Goal: Task Accomplishment & Management: Manage account settings

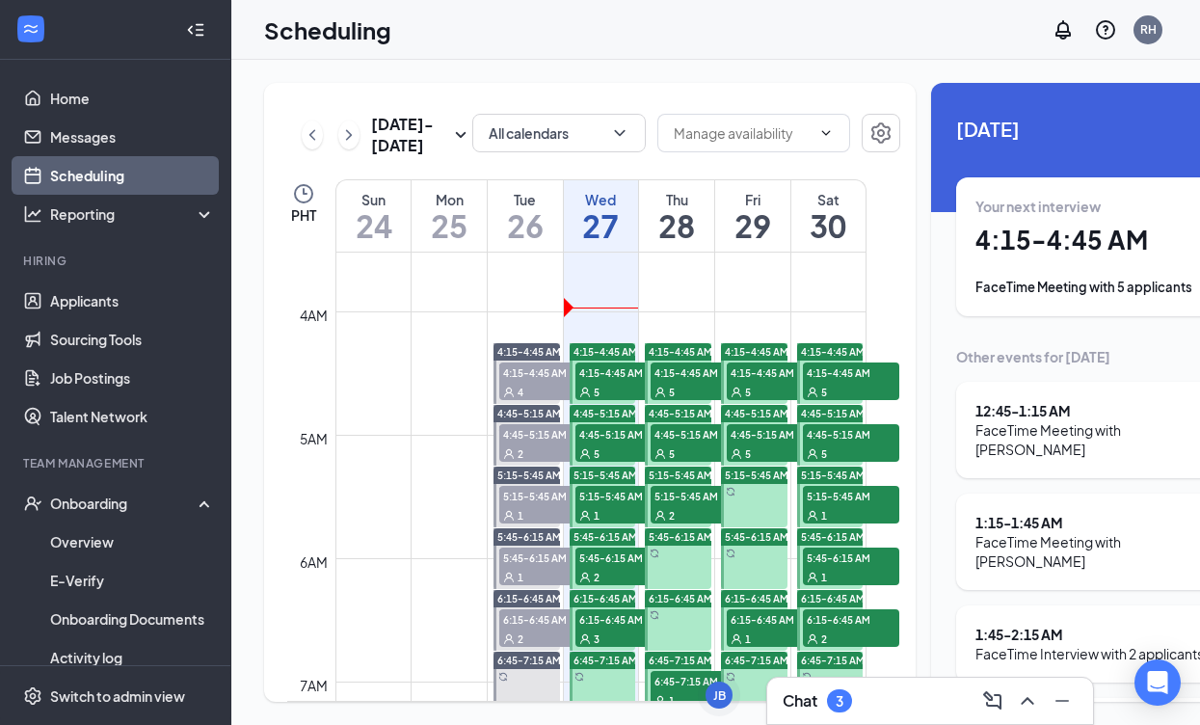
scroll to position [451, 0]
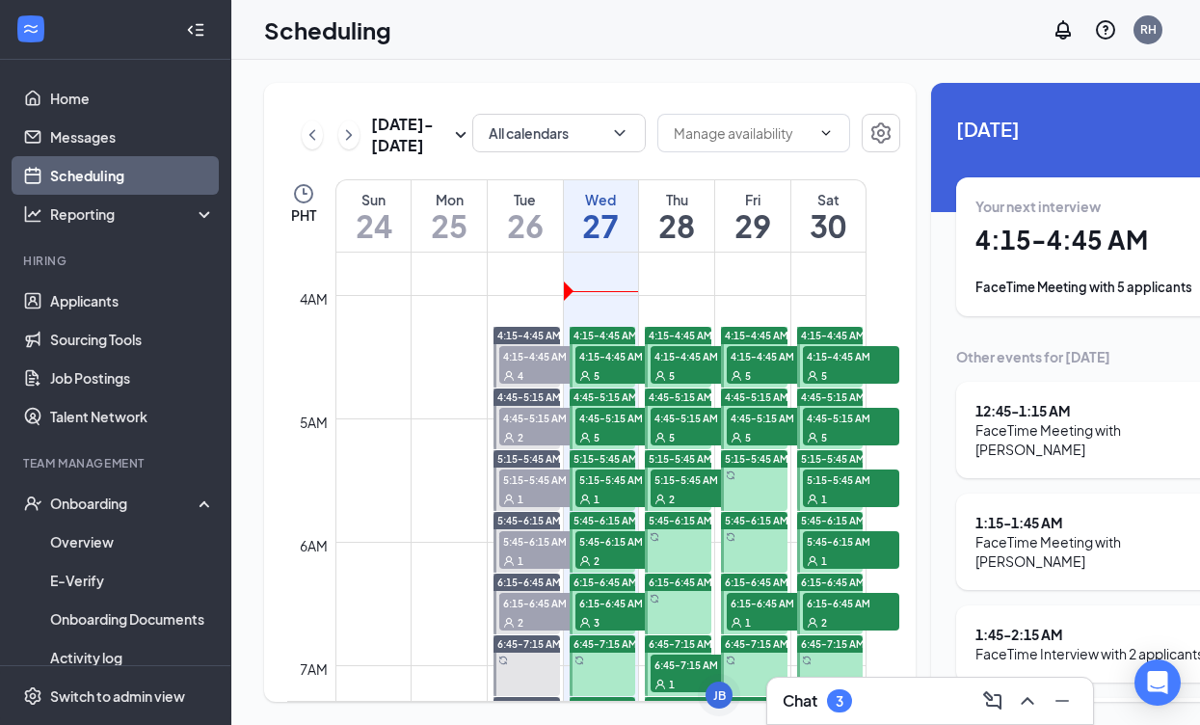
drag, startPoint x: 614, startPoint y: 401, endPoint x: 791, endPoint y: 362, distance: 181.5
click at [614, 365] on span "4:15-4:45 AM" at bounding box center [623, 355] width 96 height 19
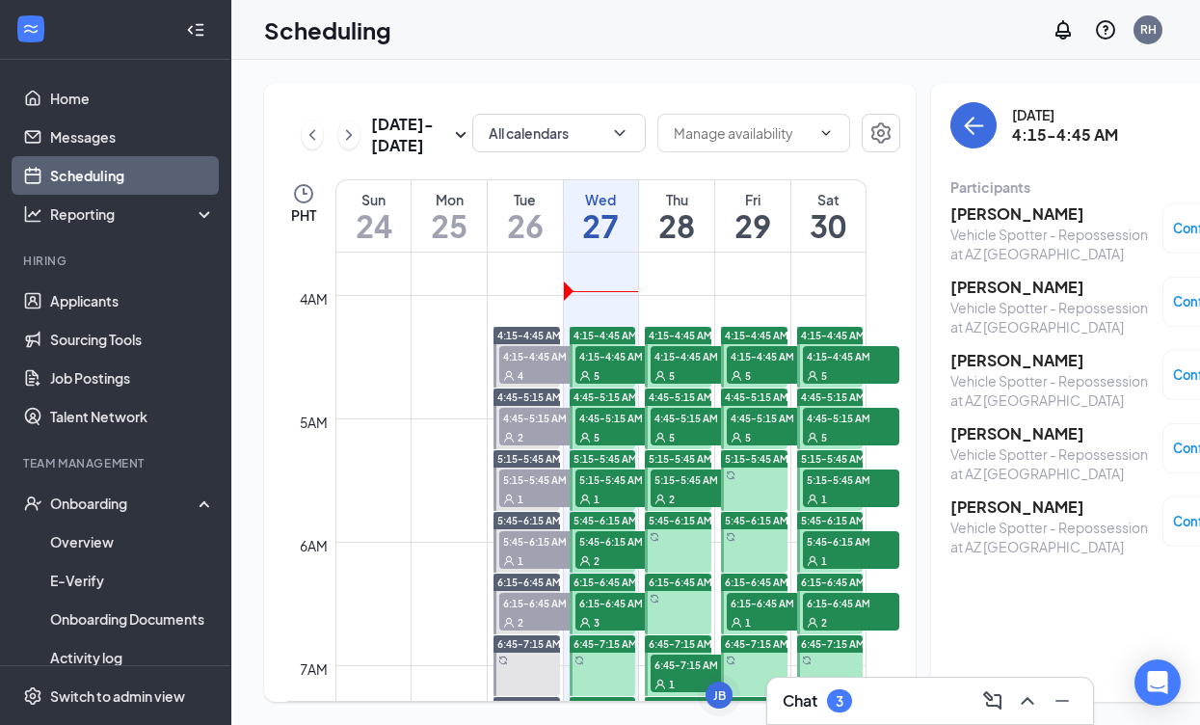
click at [970, 213] on h3 "[PERSON_NAME]" at bounding box center [1051, 213] width 202 height 21
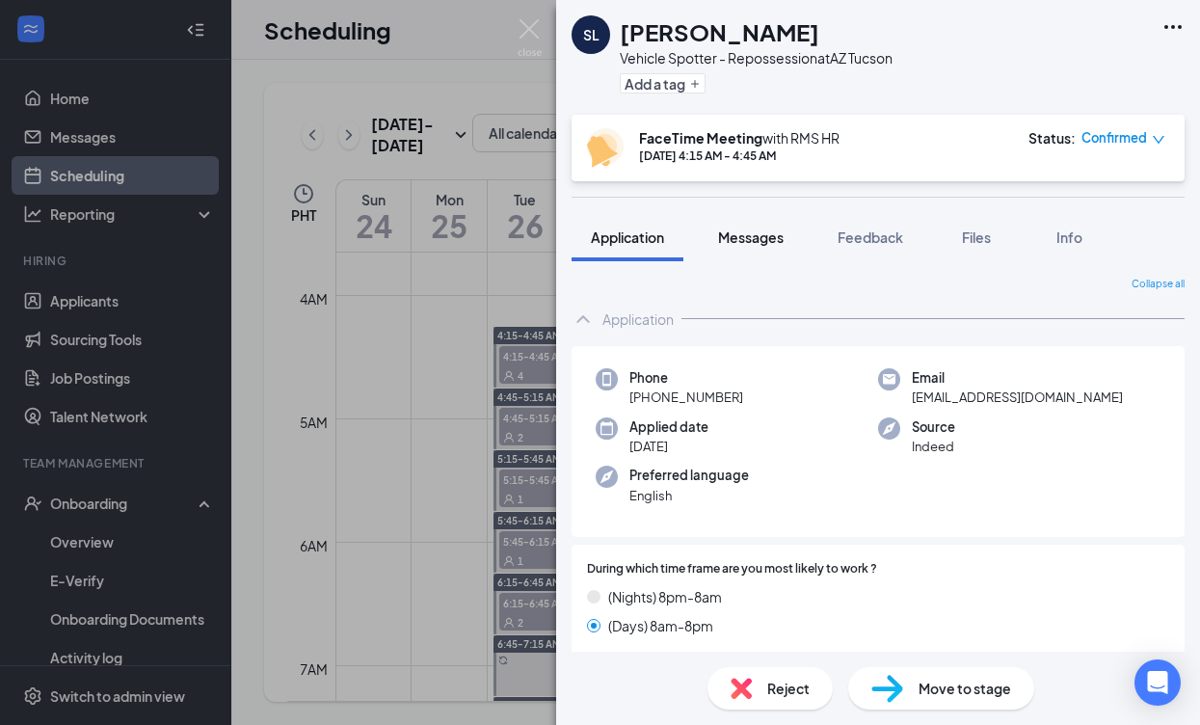
click at [749, 242] on span "Messages" at bounding box center [751, 236] width 66 height 17
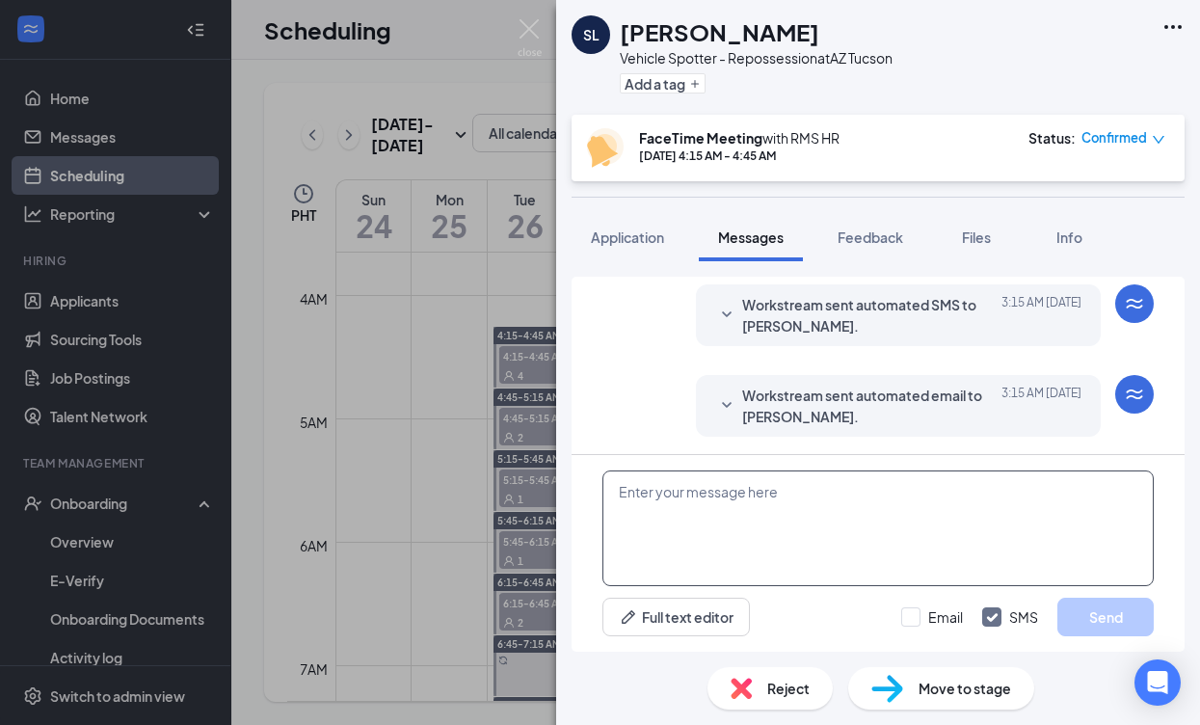
scroll to position [769, 0]
click at [820, 536] on textarea at bounding box center [877, 528] width 551 height 116
paste textarea "Good day, Name! My name is [PERSON_NAME] and I will be conducting your intervie…"
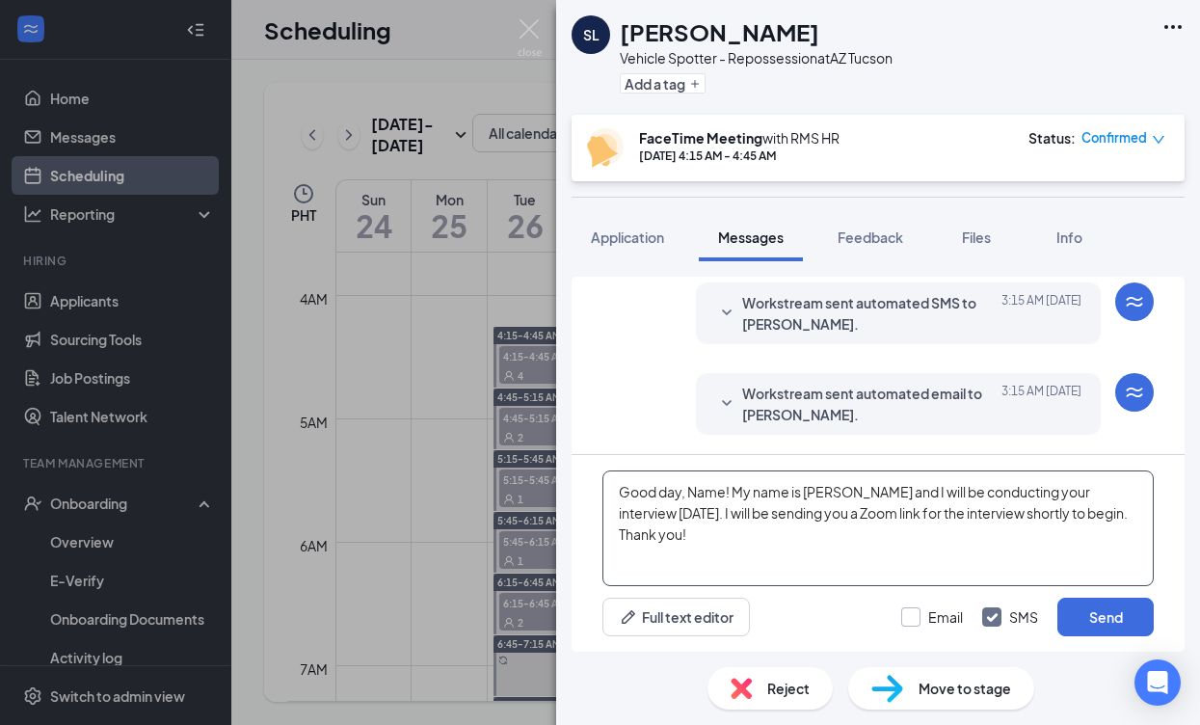
type textarea "Good day, Name! My name is [PERSON_NAME] and I will be conducting your intervie…"
drag, startPoint x: 922, startPoint y: 616, endPoint x: 744, endPoint y: 484, distance: 221.9
click at [921, 609] on label "Email" at bounding box center [932, 616] width 62 height 19
click at [921, 609] on input "Email" at bounding box center [932, 616] width 62 height 19
checkbox input "true"
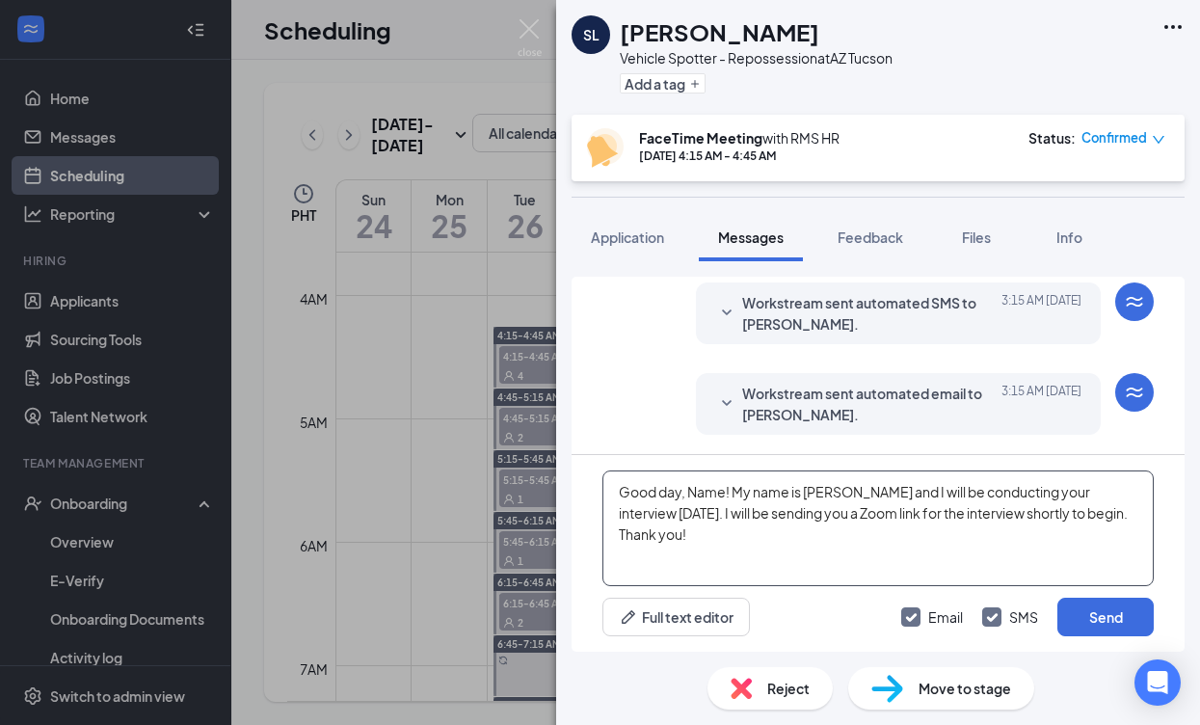
drag, startPoint x: 726, startPoint y: 492, endPoint x: 714, endPoint y: 492, distance: 11.6
click at [690, 493] on textarea "Good day, Name! My name is [PERSON_NAME] and I will be conducting your intervie…" at bounding box center [877, 528] width 551 height 116
click at [785, 539] on textarea "Good day, [PERSON_NAME]! My name is [PERSON_NAME] and I will be conducting your…" at bounding box center [877, 528] width 551 height 116
type textarea "Good day, [PERSON_NAME]! My name is [PERSON_NAME] and I will be conducting your…"
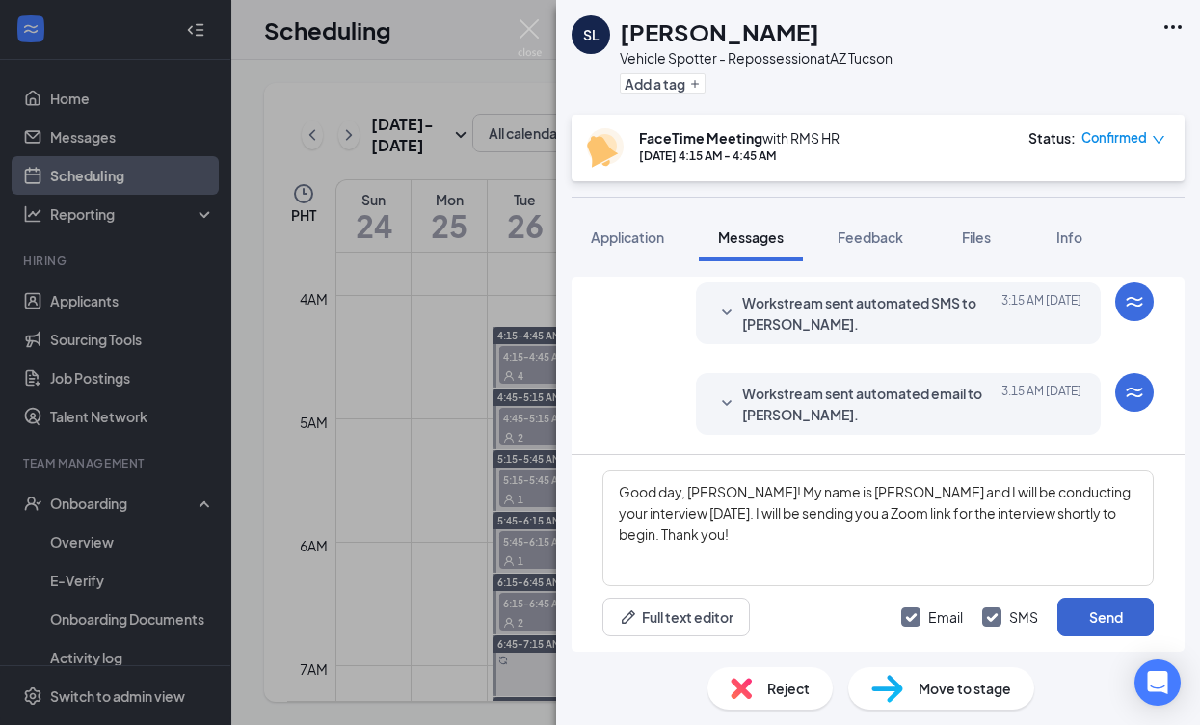
click at [1102, 624] on button "Send" at bounding box center [1105, 617] width 96 height 39
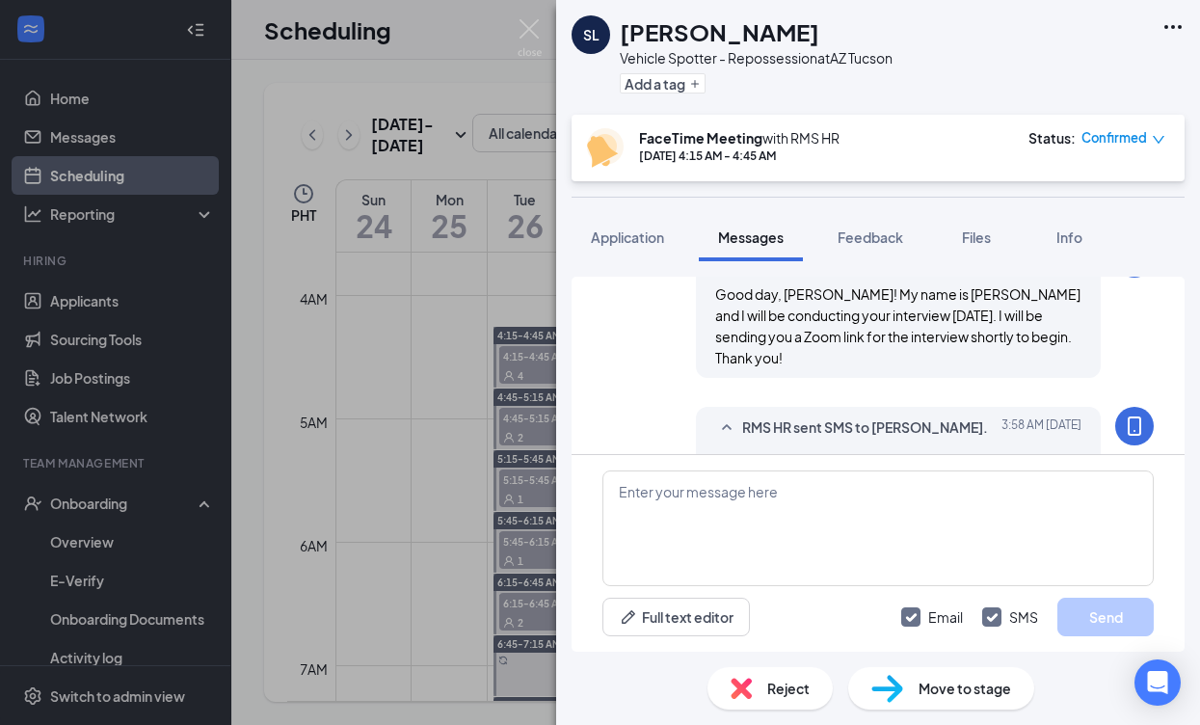
scroll to position [1062, 0]
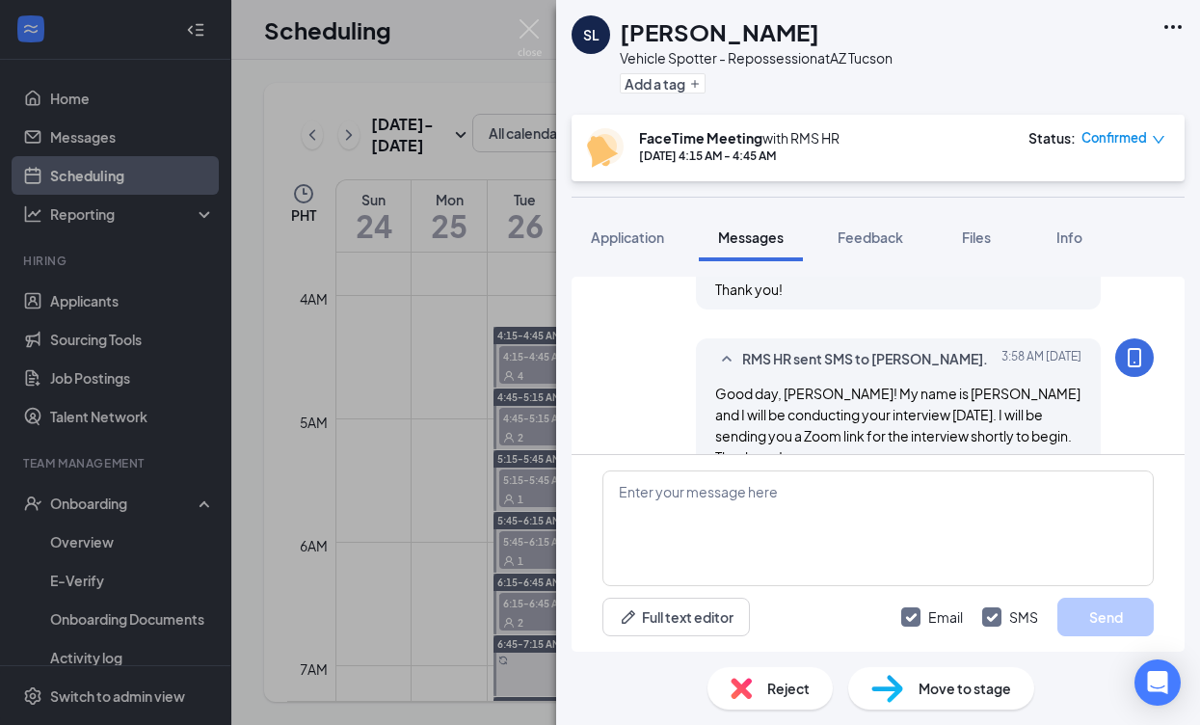
click at [493, 199] on div "SL [PERSON_NAME] Vehicle Spotter - Repossession at AZ Tucson Add a tag FaceTime…" at bounding box center [600, 362] width 1200 height 725
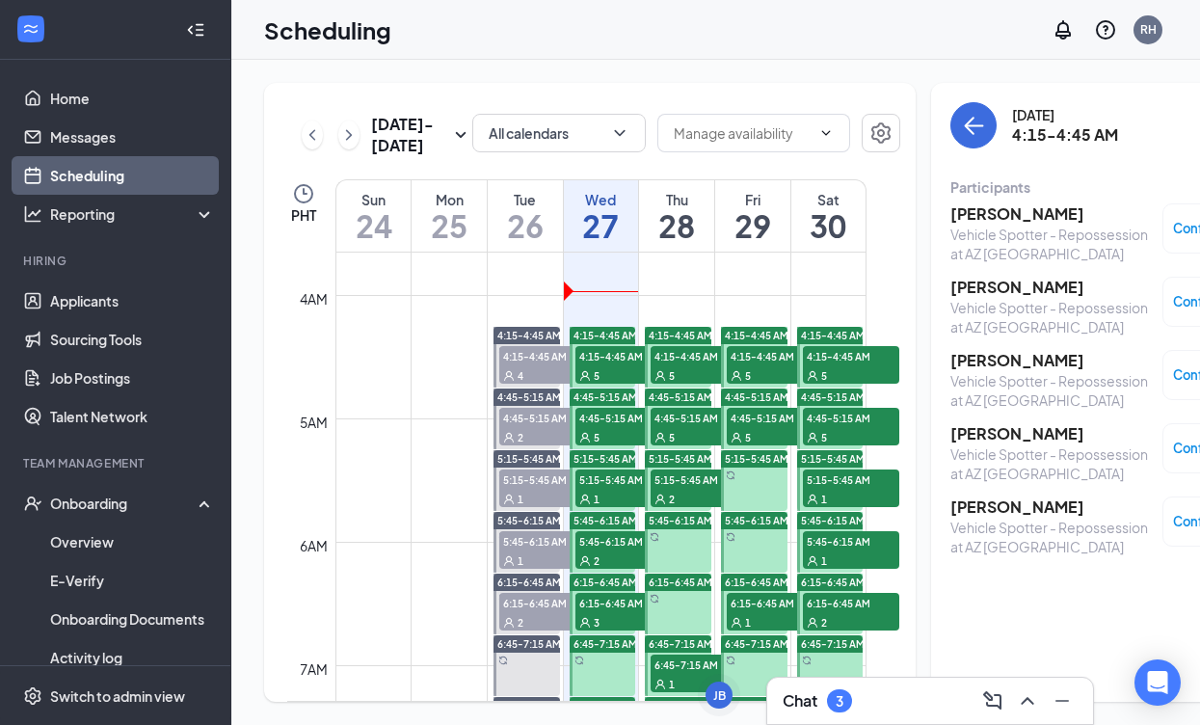
click at [617, 365] on span "4:15-4:45 AM" at bounding box center [623, 355] width 96 height 19
click at [77, 132] on link "Messages" at bounding box center [132, 137] width 165 height 39
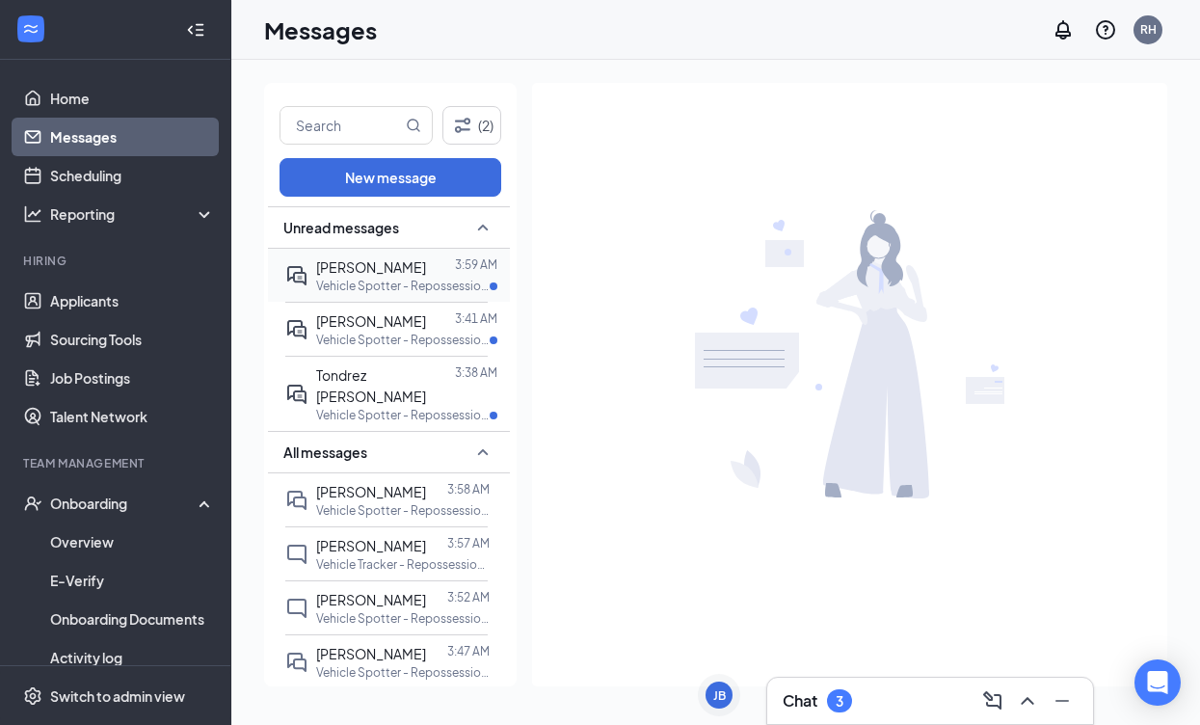
click at [386, 270] on span "[PERSON_NAME]" at bounding box center [371, 266] width 110 height 17
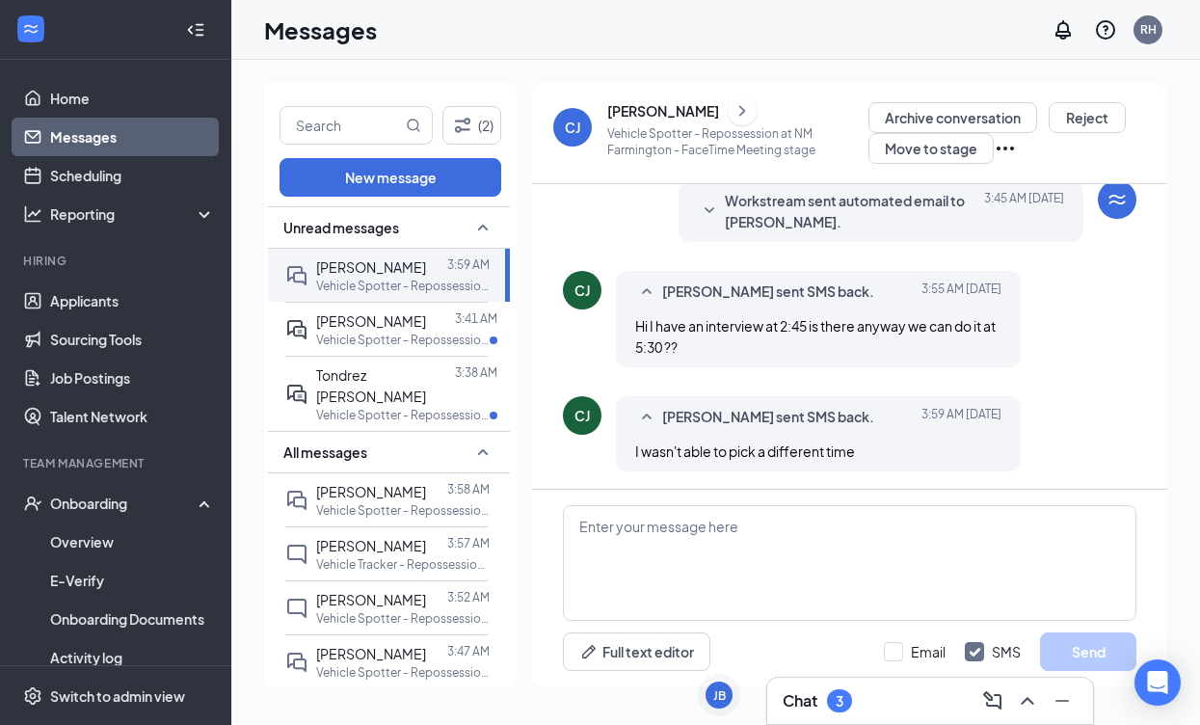
scroll to position [677, 0]
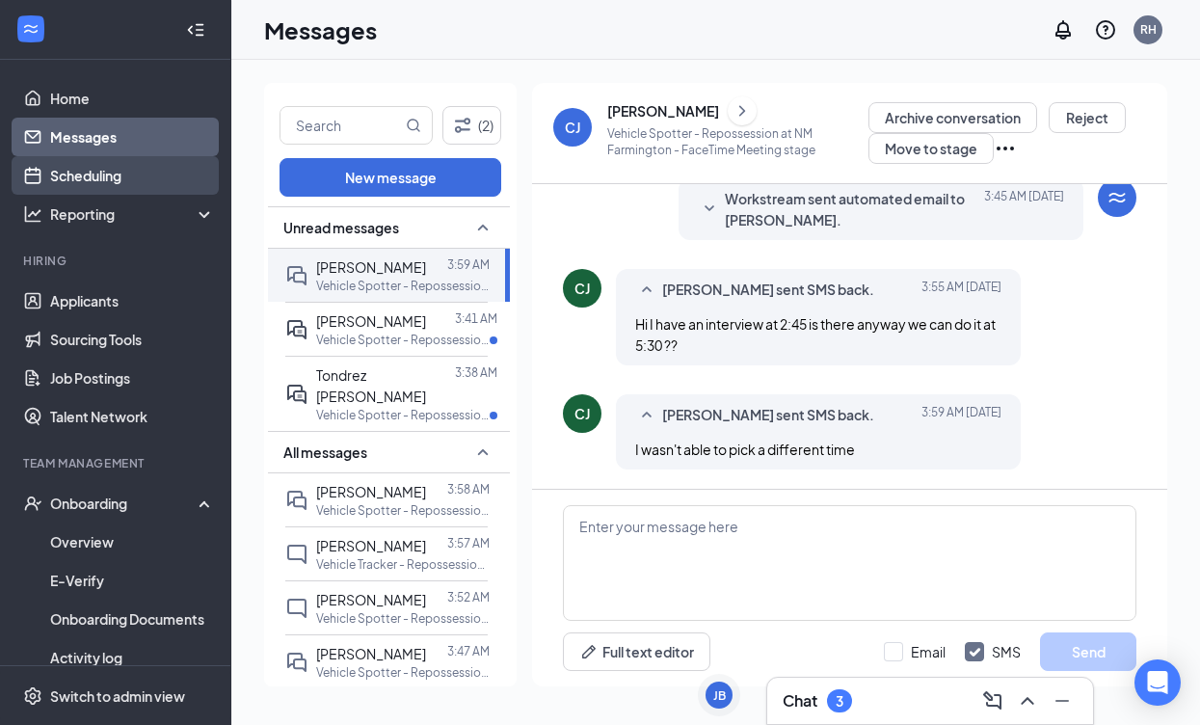
drag, startPoint x: 142, startPoint y: 173, endPoint x: 133, endPoint y: 167, distance: 11.0
click at [141, 172] on link "Scheduling" at bounding box center [132, 175] width 165 height 39
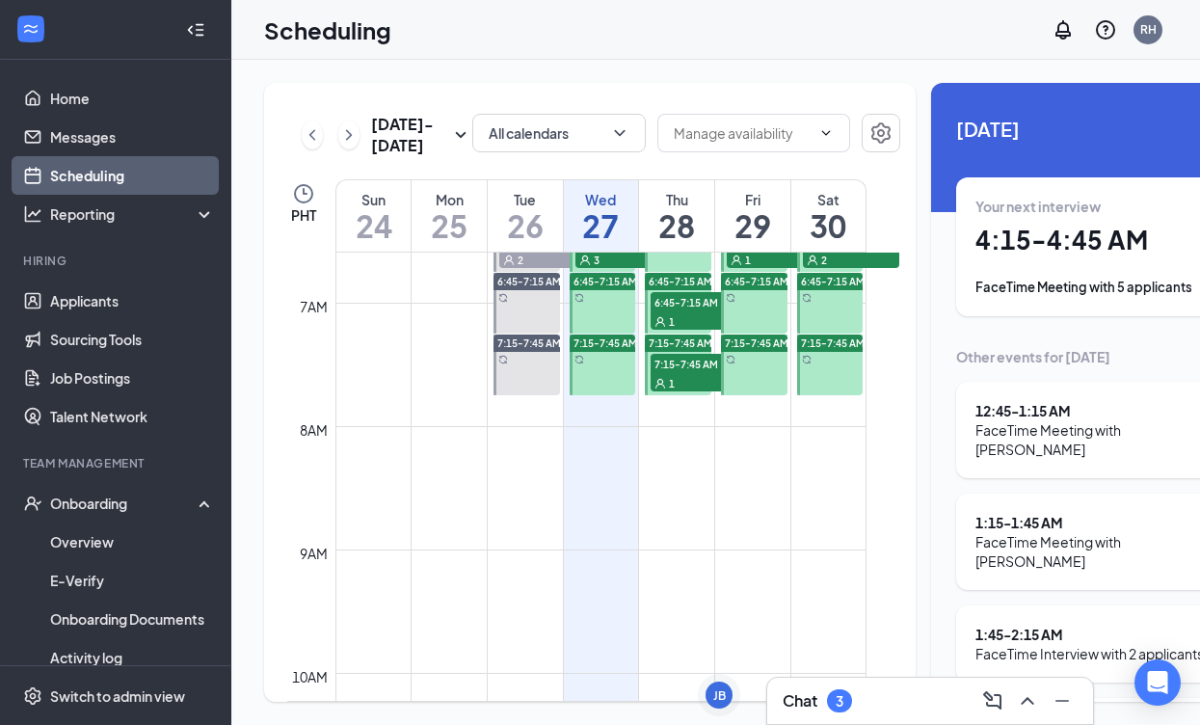
scroll to position [738, 0]
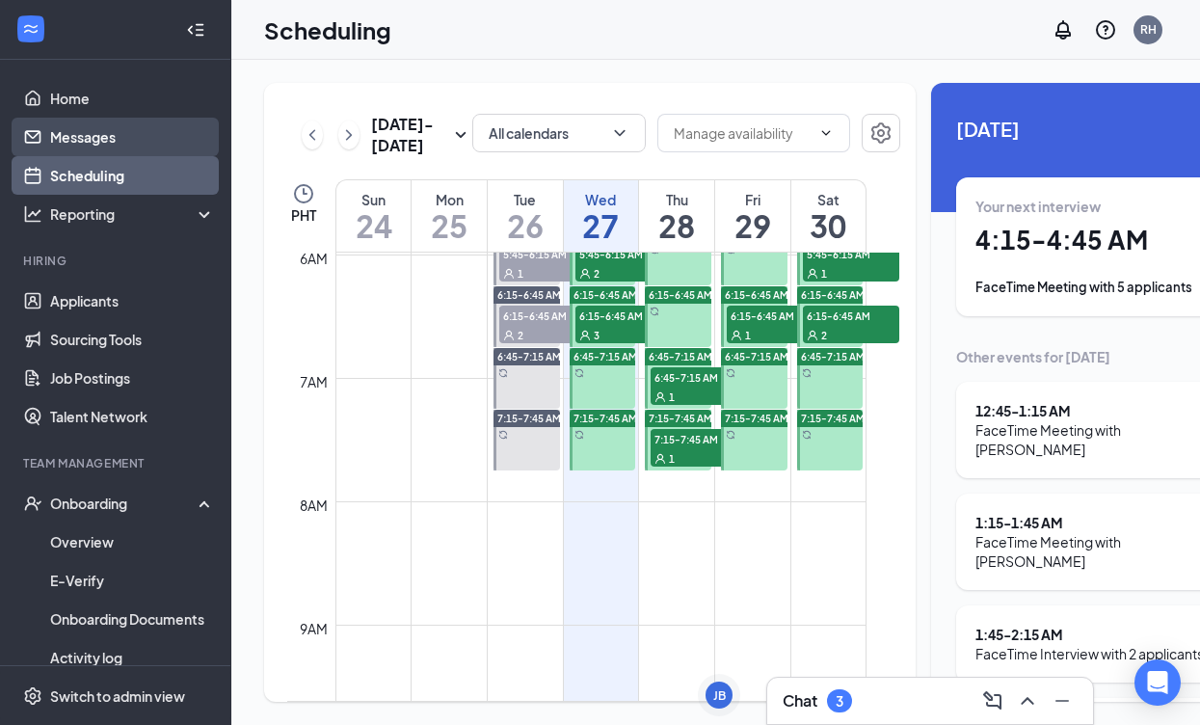
click at [99, 133] on link "Messages" at bounding box center [132, 137] width 165 height 39
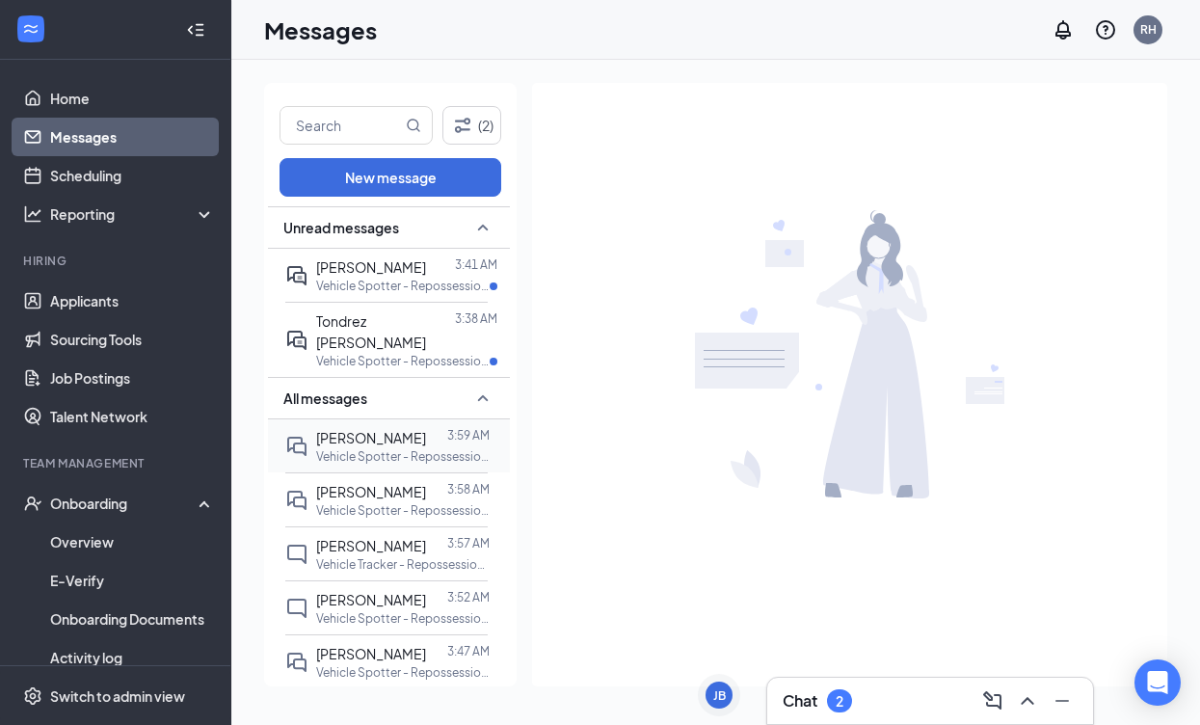
click at [396, 448] on p "Vehicle Spotter - Repossession at NM [GEOGRAPHIC_DATA]" at bounding box center [402, 456] width 173 height 16
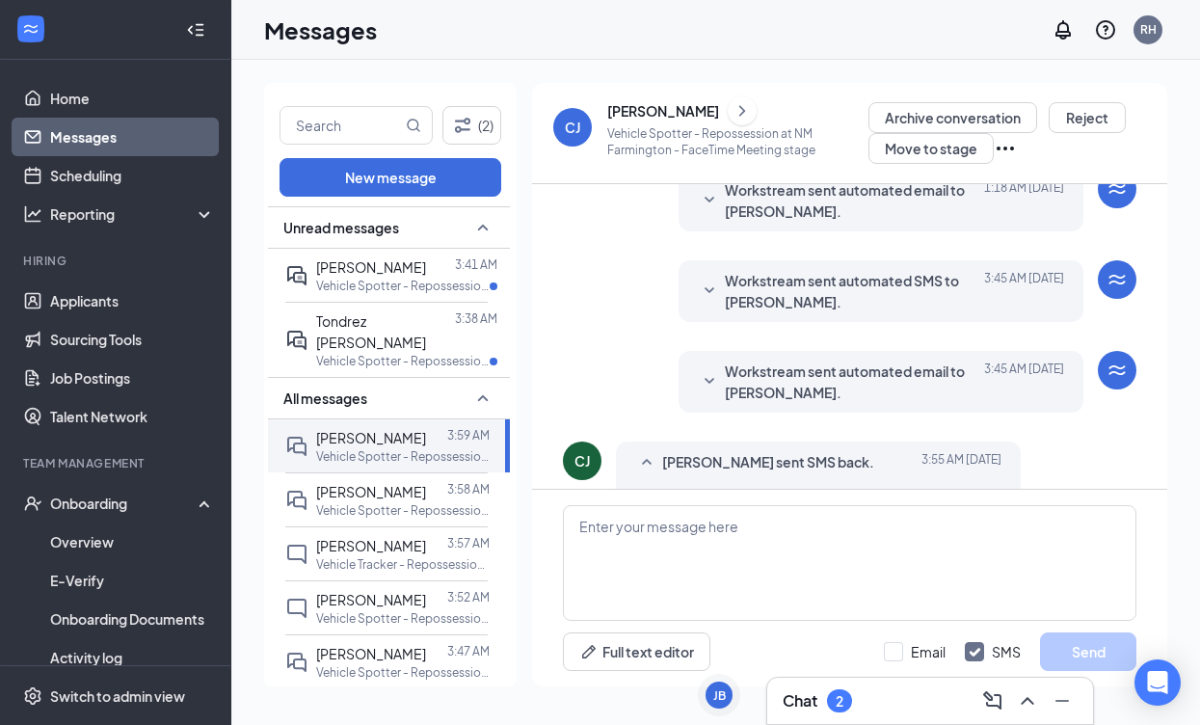
scroll to position [483, 0]
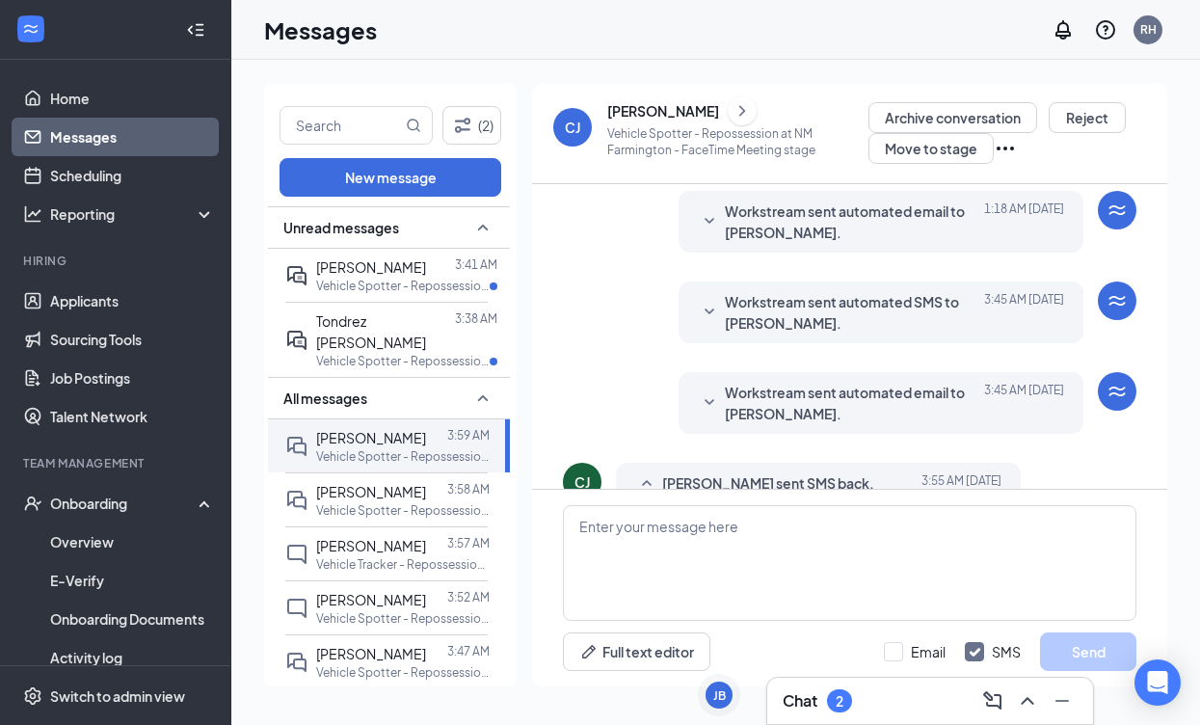
click at [709, 405] on icon "SmallChevronDown" at bounding box center [709, 402] width 23 height 23
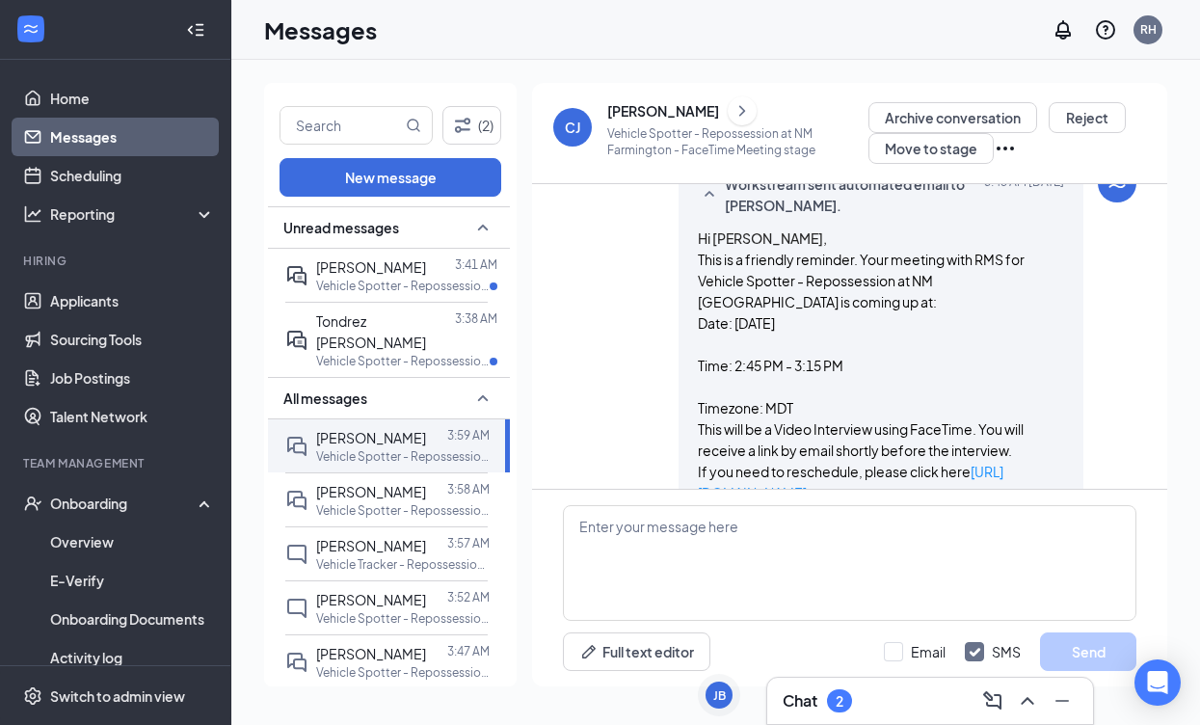
scroll to position [696, 0]
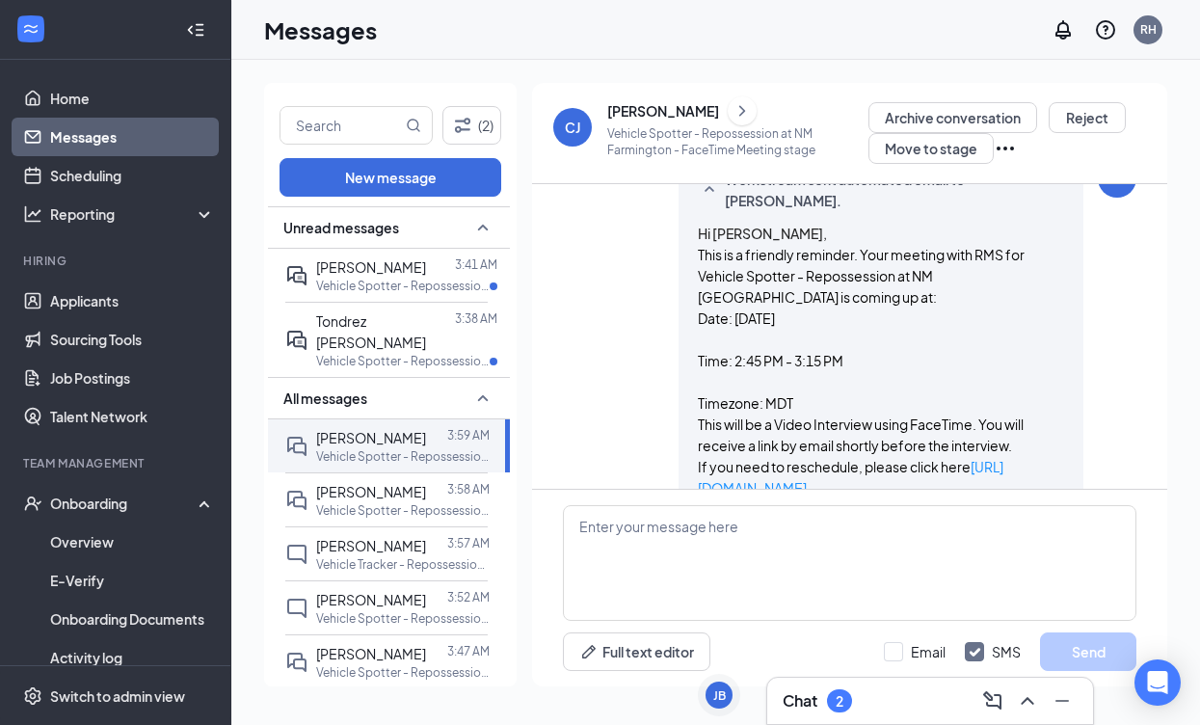
click at [684, 112] on div "[PERSON_NAME]" at bounding box center [663, 110] width 112 height 19
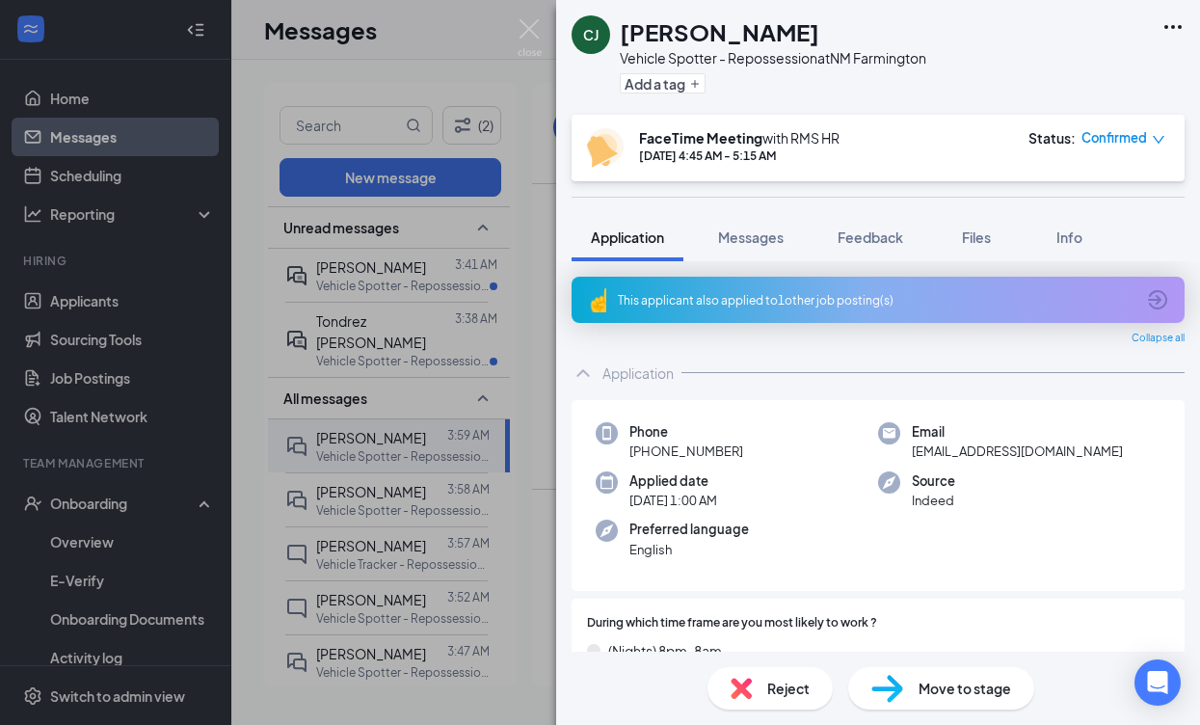
click at [1121, 141] on span "Confirmed" at bounding box center [1114, 137] width 66 height 19
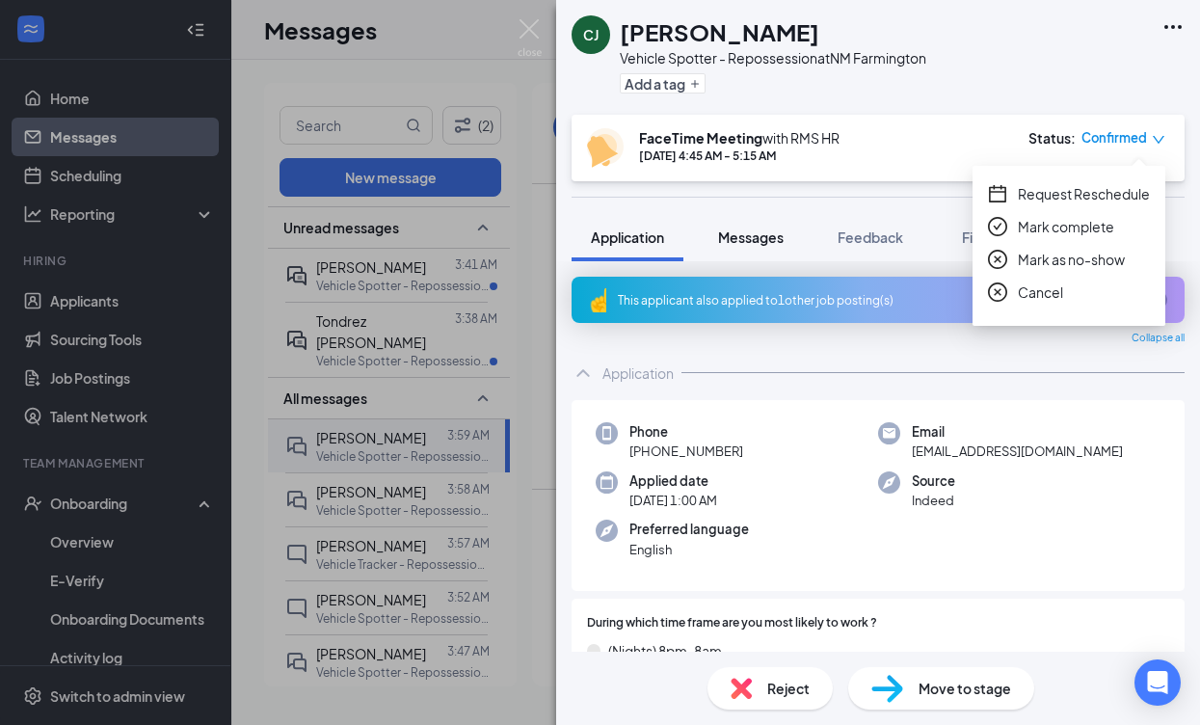
click at [765, 226] on button "Messages" at bounding box center [751, 237] width 104 height 48
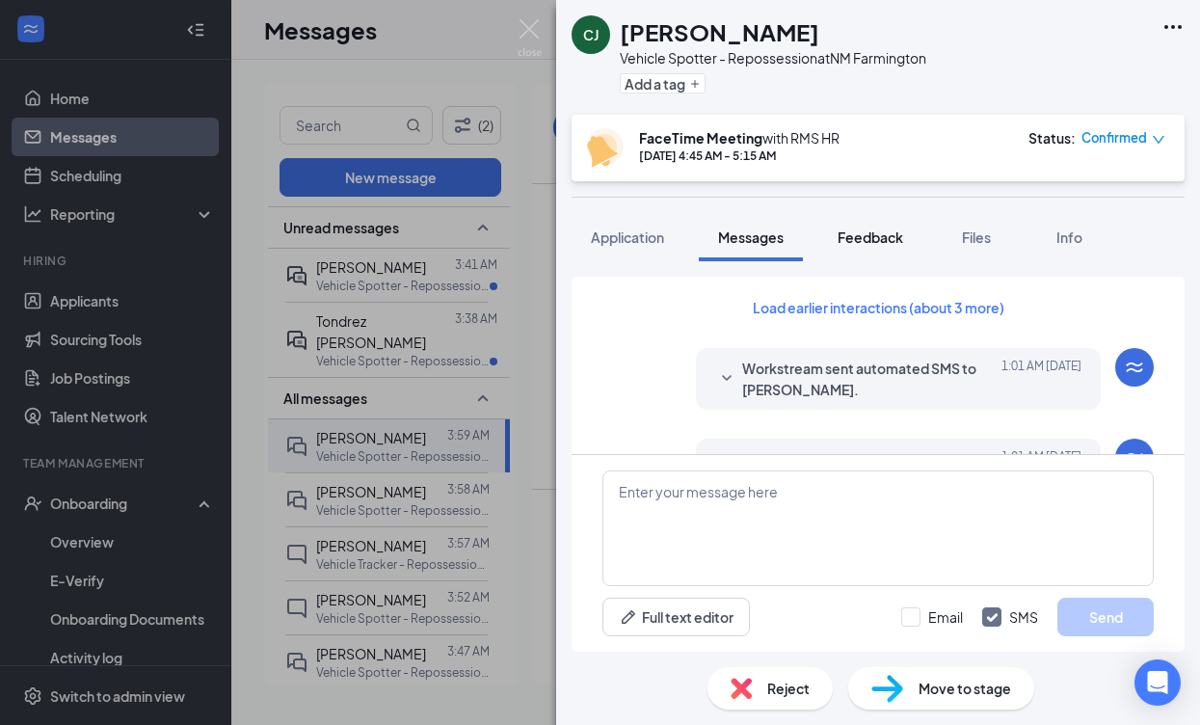
scroll to position [804, 0]
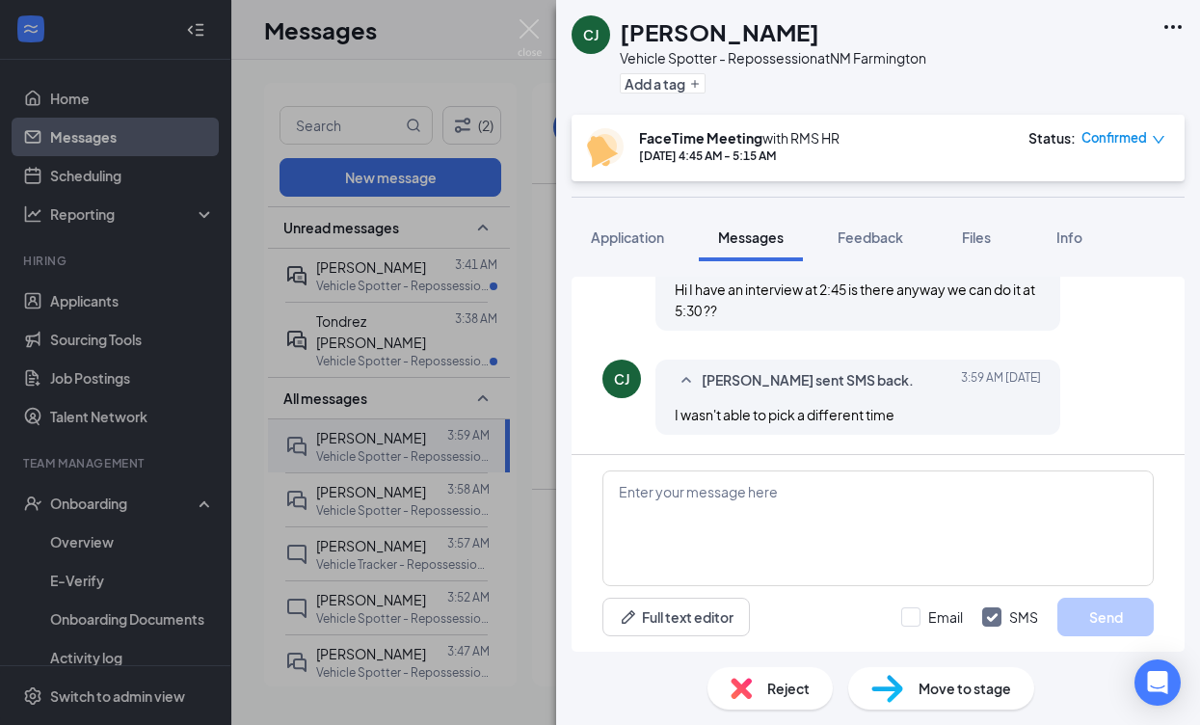
click at [826, 379] on span "[PERSON_NAME] sent SMS back." at bounding box center [808, 380] width 212 height 23
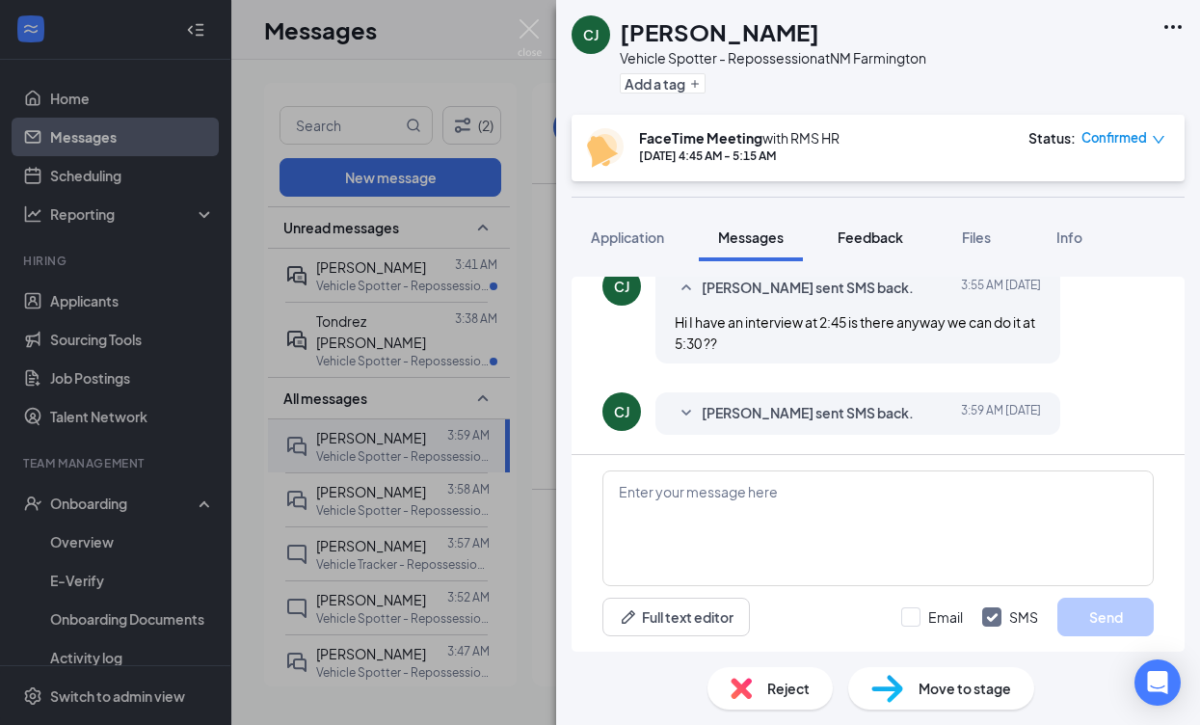
click at [883, 222] on button "Feedback" at bounding box center [870, 237] width 104 height 48
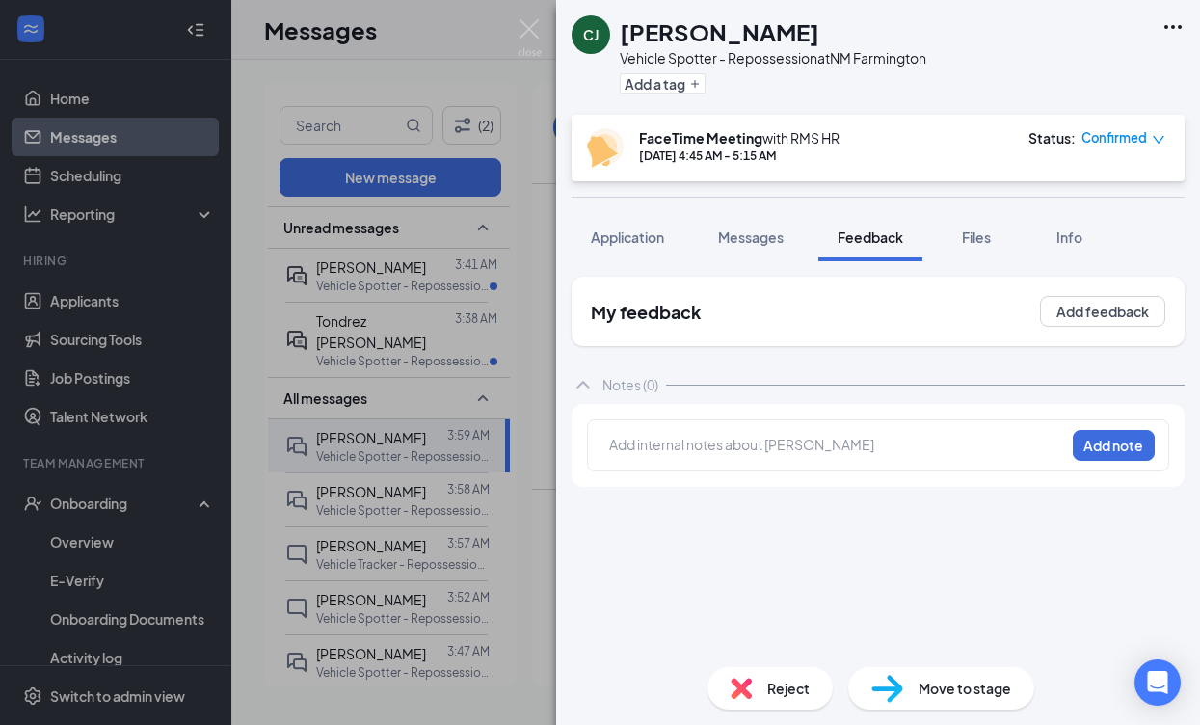
click at [814, 450] on div at bounding box center [837, 445] width 454 height 20
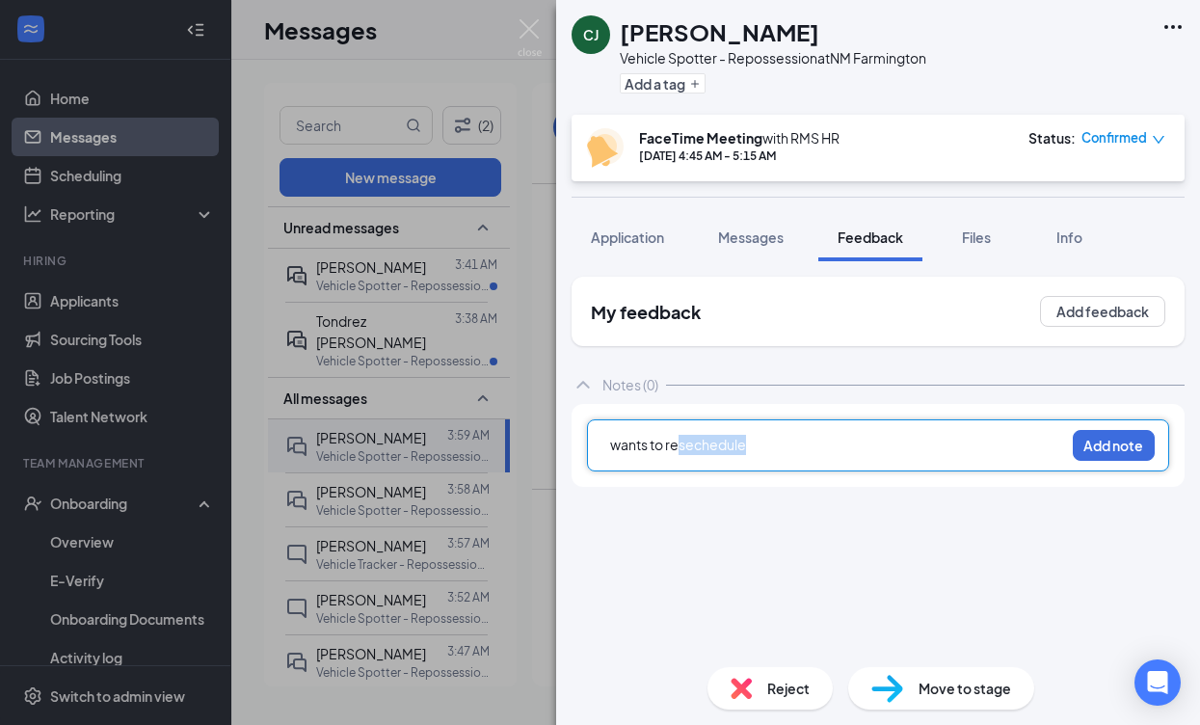
drag, startPoint x: 748, startPoint y: 442, endPoint x: 682, endPoint y: 446, distance: 65.7
click at [682, 446] on span "wants to resechedule" at bounding box center [678, 444] width 136 height 17
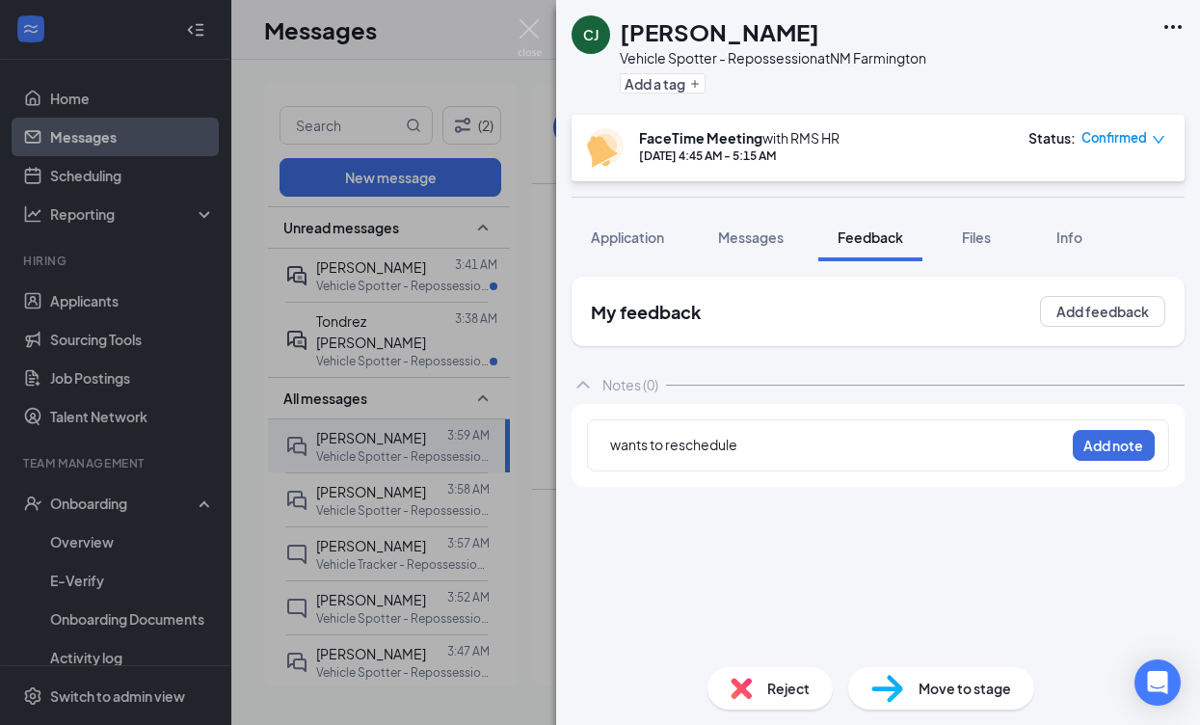
click at [547, 423] on div "[PERSON_NAME] Vehicle Spotter - Repossession at NM Farmington Add a tag FaceTim…" at bounding box center [600, 362] width 1200 height 725
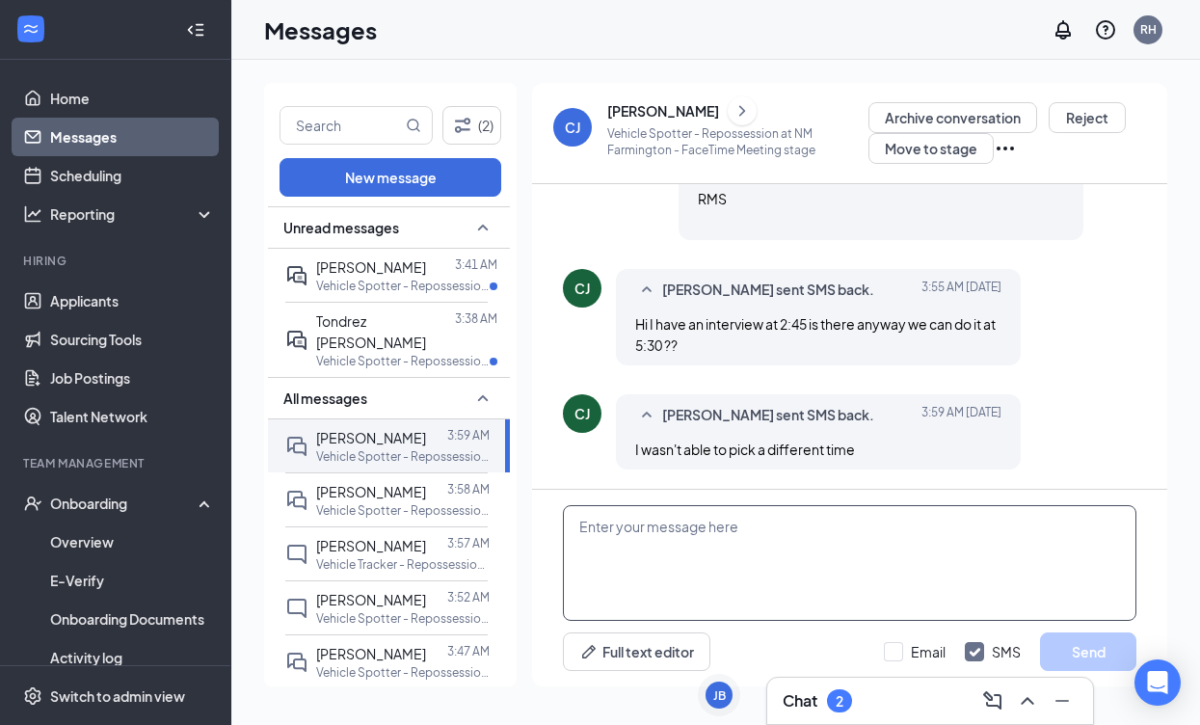
click at [701, 533] on textarea at bounding box center [849, 563] width 573 height 116
type textarea "noted on this, colby"
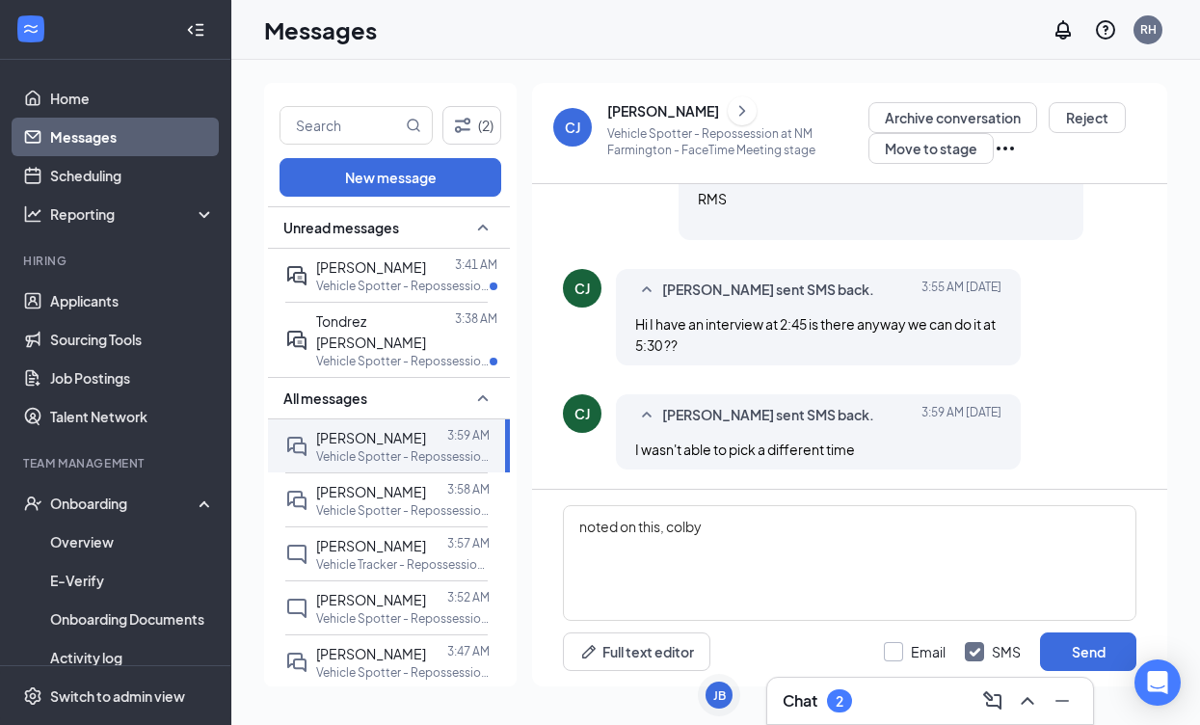
click at [889, 642] on input "Email" at bounding box center [915, 651] width 62 height 19
checkbox input "true"
click at [1046, 649] on button "Send" at bounding box center [1088, 651] width 96 height 39
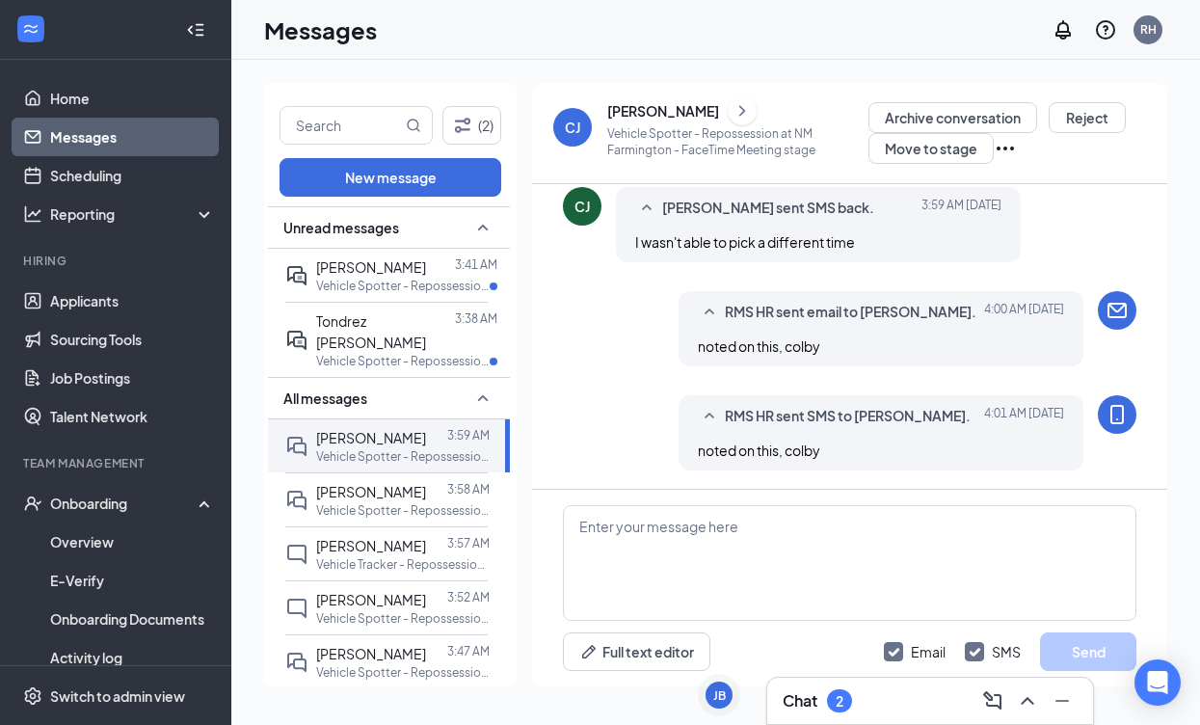
scroll to position [1278, 0]
click at [358, 267] on span "[PERSON_NAME]" at bounding box center [371, 266] width 110 height 17
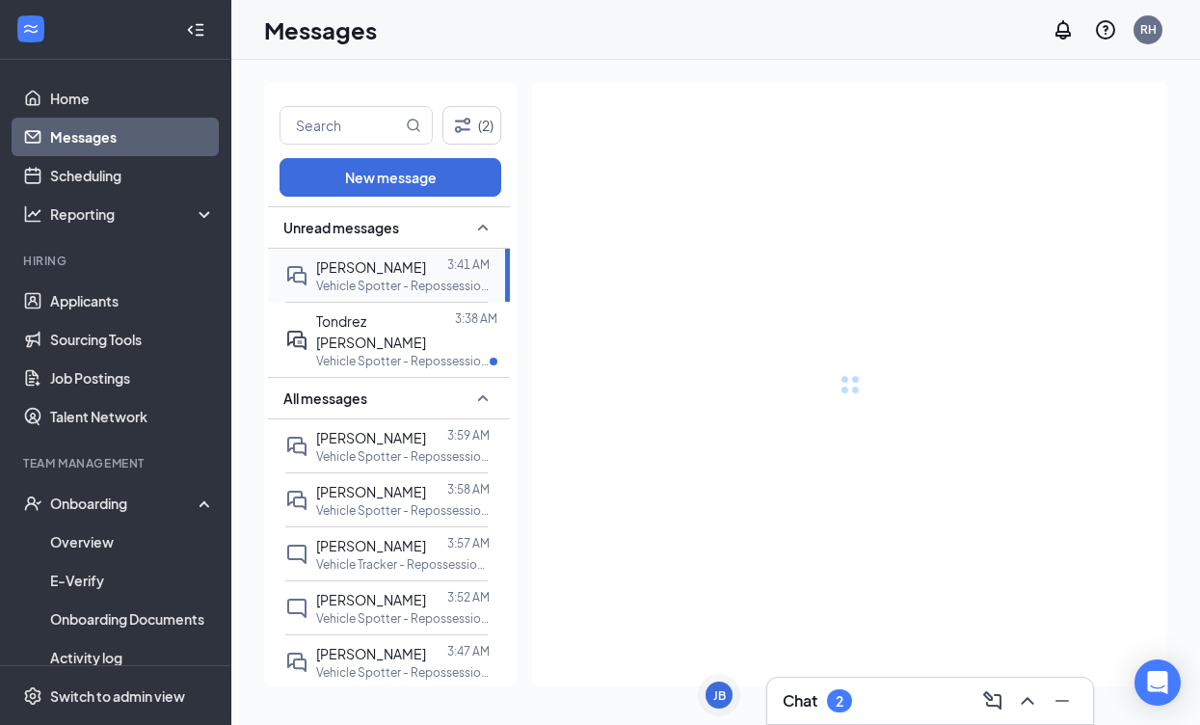
click at [358, 267] on span "[PERSON_NAME]" at bounding box center [371, 266] width 110 height 17
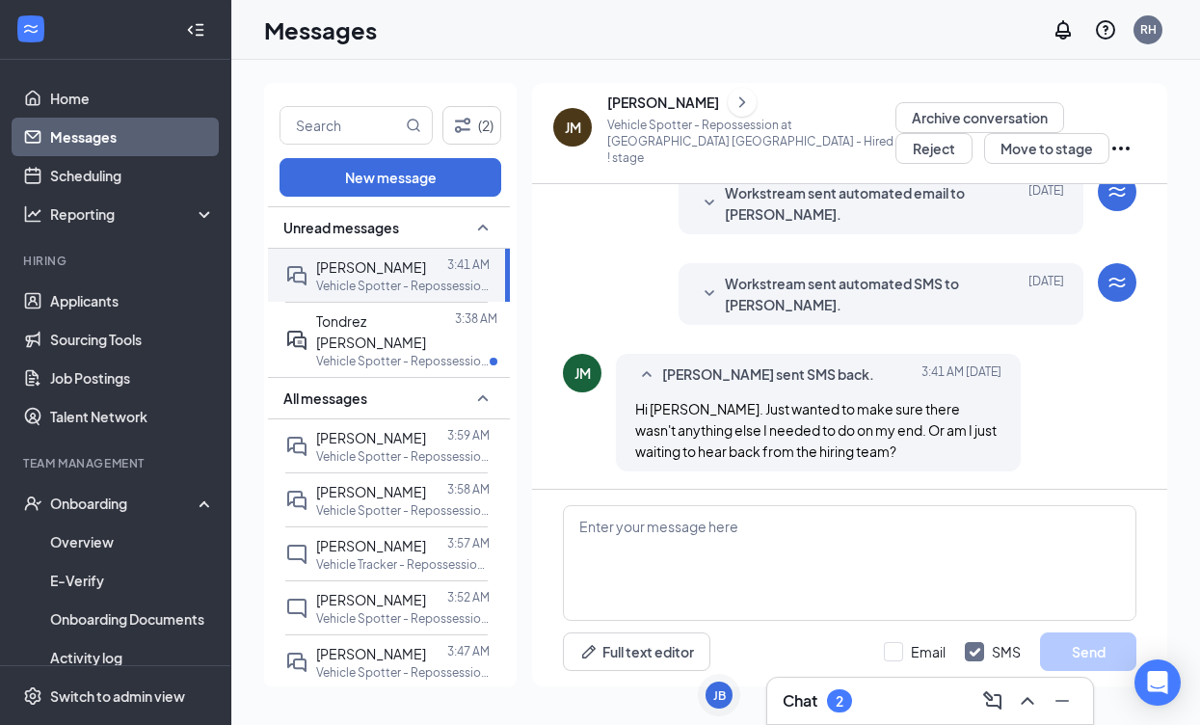
scroll to position [503, 0]
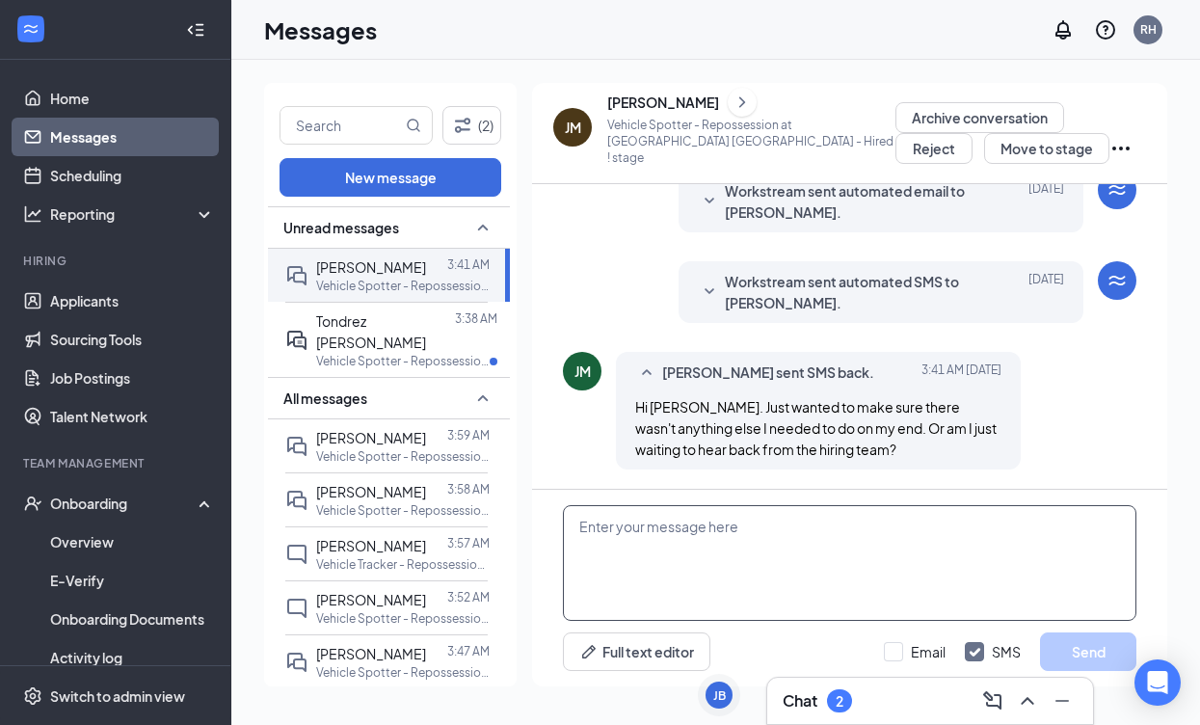
click at [773, 532] on textarea at bounding box center [849, 563] width 573 height 116
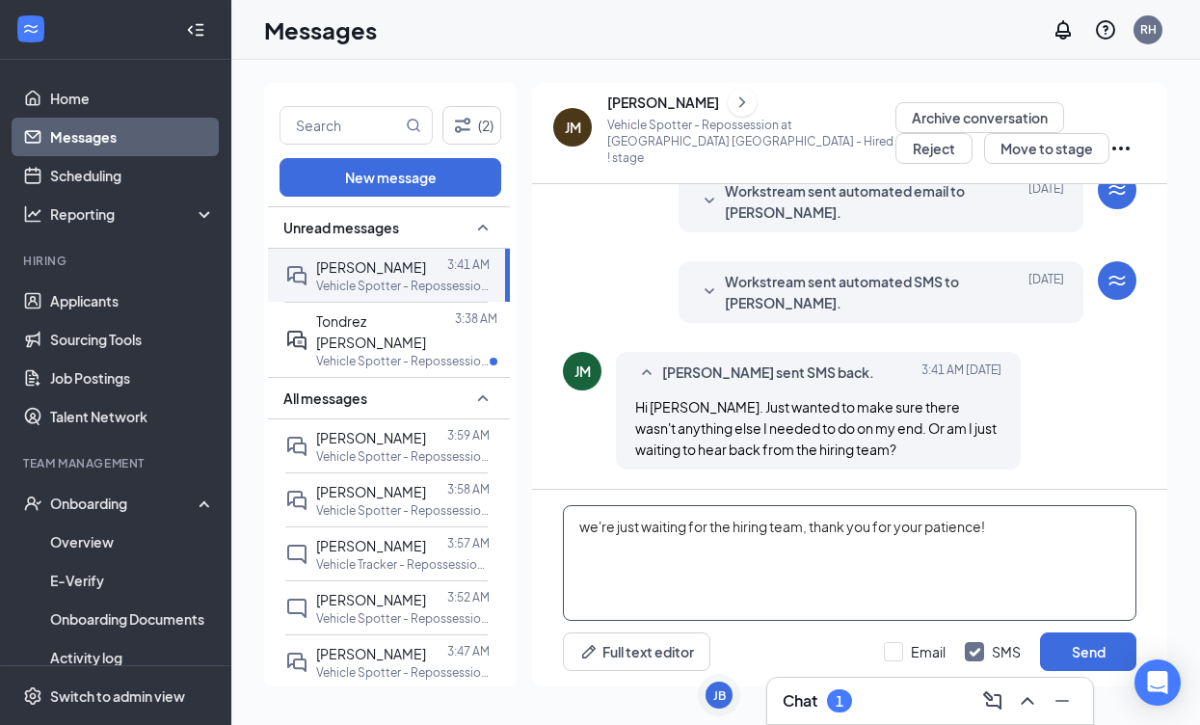
type textarea "we're just waiting for the hiring team, thank you for your patience!"
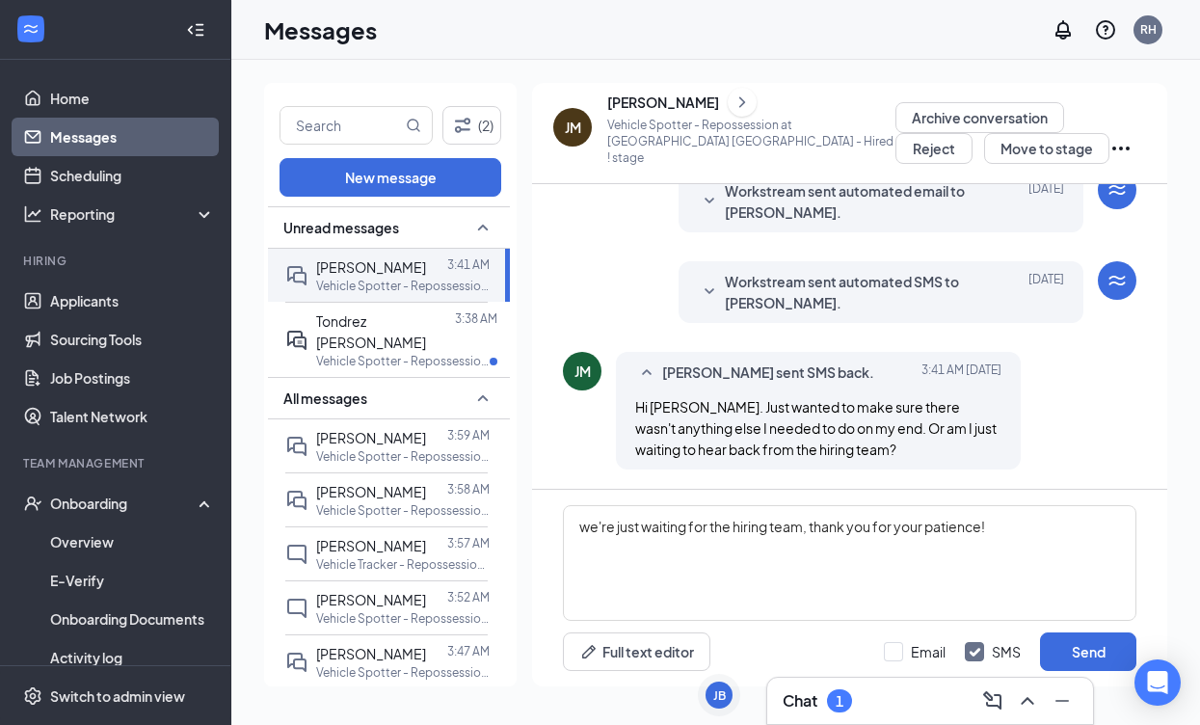
click at [889, 640] on div "Email SMS Send" at bounding box center [1010, 651] width 253 height 39
click at [894, 647] on input "Email" at bounding box center [915, 651] width 62 height 19
checkbox input "true"
click at [1096, 650] on button "Send" at bounding box center [1088, 651] width 96 height 39
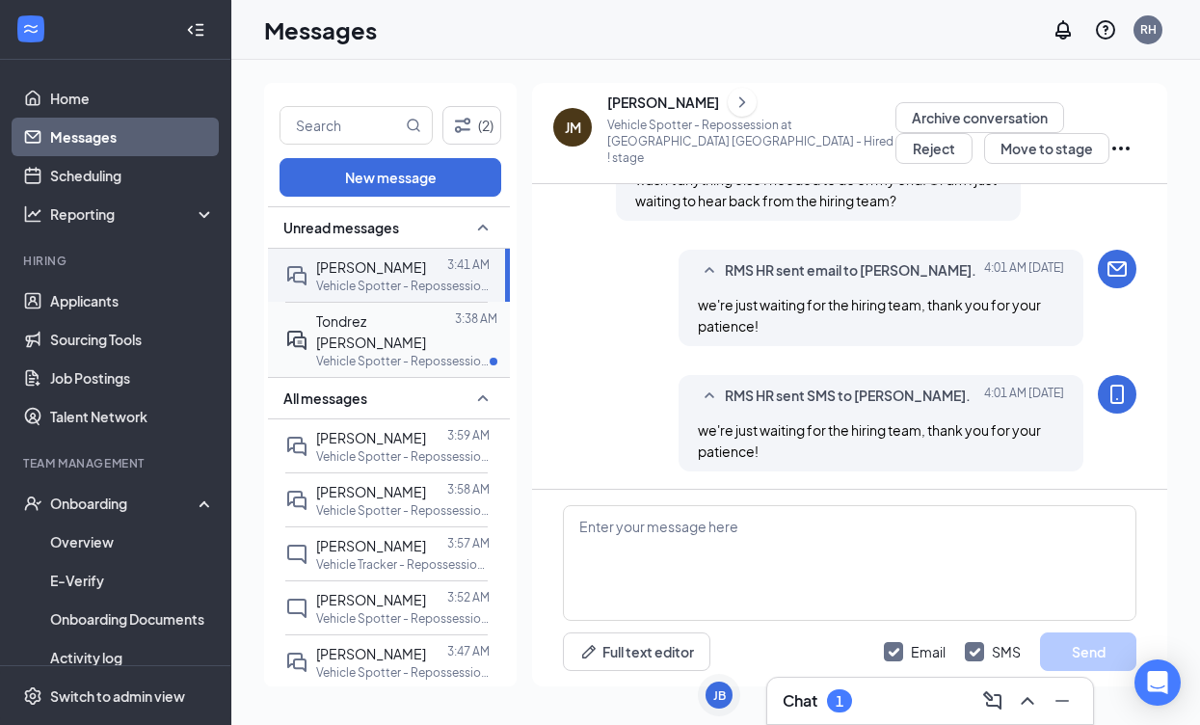
scroll to position [754, 0]
click at [349, 316] on span "Tondrez [PERSON_NAME]" at bounding box center [371, 331] width 110 height 39
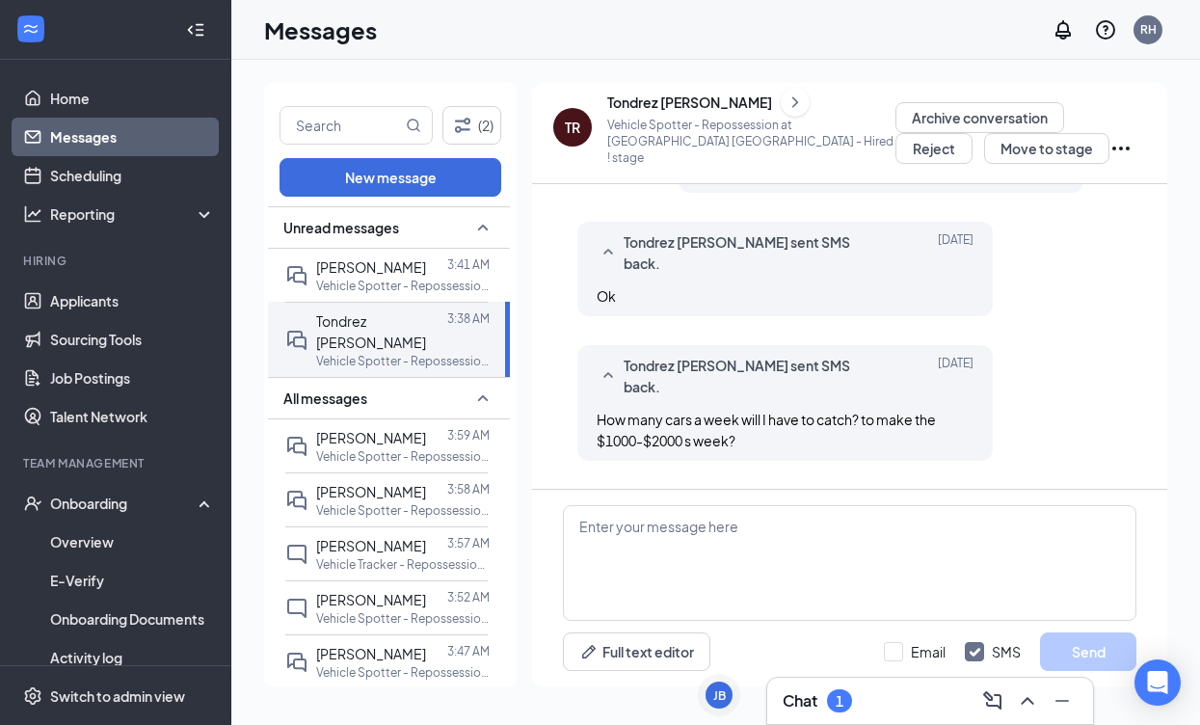
scroll to position [765, 0]
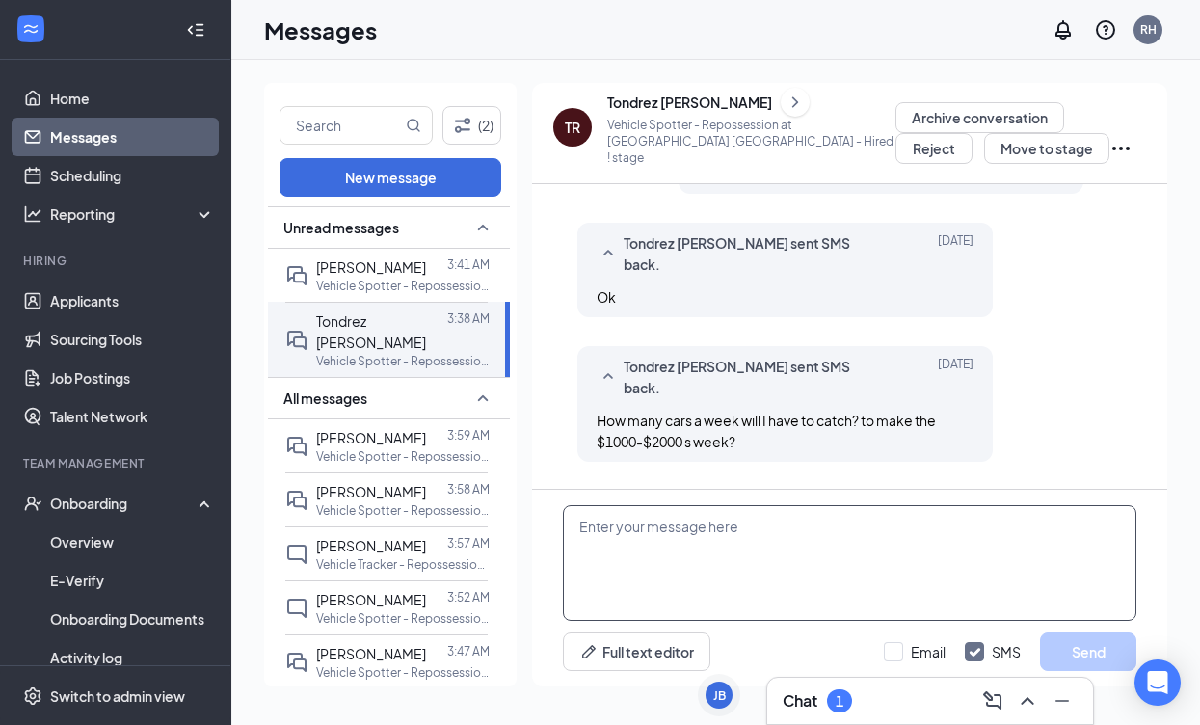
click at [815, 529] on textarea at bounding box center [849, 563] width 573 height 116
paste textarea "Good day, we are still finalizing schedules with our operations manager."
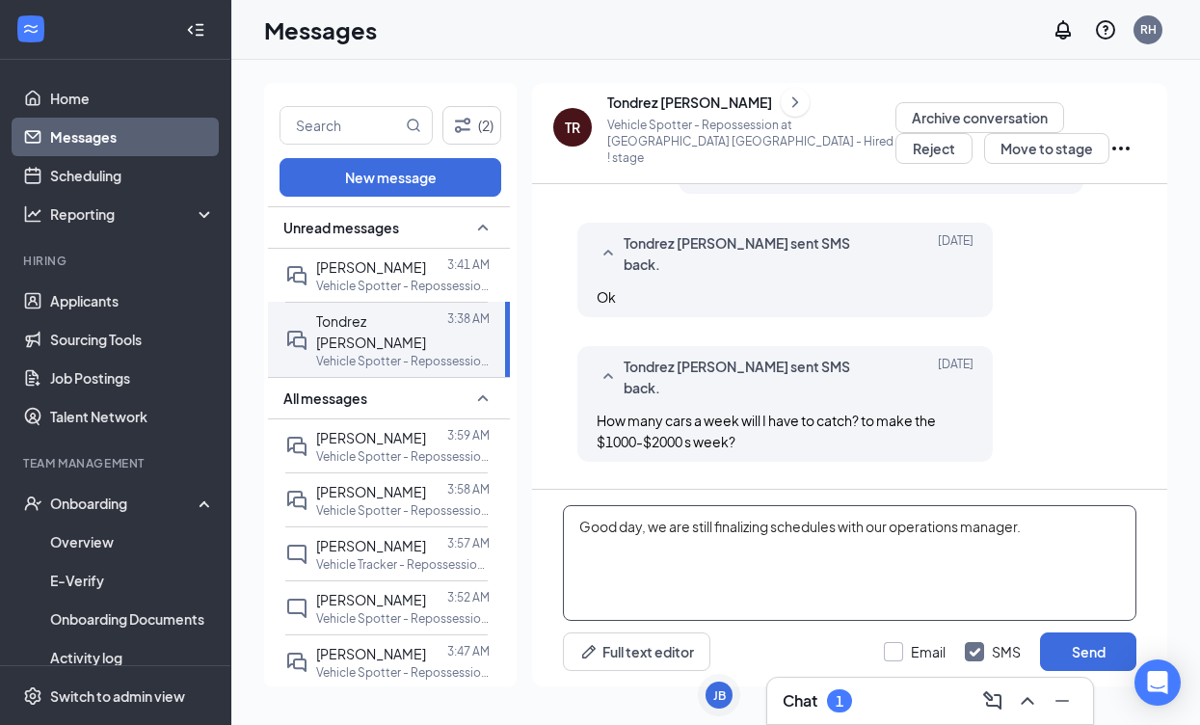
type textarea "Good day, we are still finalizing schedules with our operations manager."
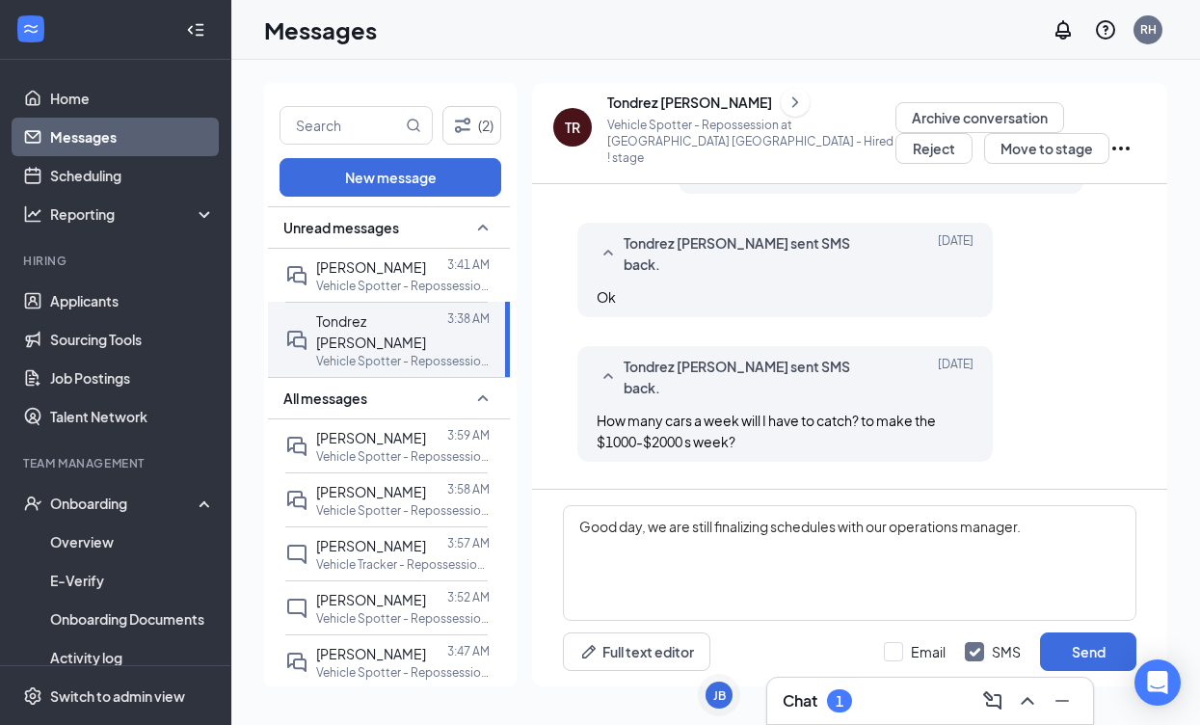
drag, startPoint x: 894, startPoint y: 652, endPoint x: 986, endPoint y: 652, distance: 91.6
click at [897, 651] on label "Email" at bounding box center [915, 651] width 62 height 19
click at [897, 651] on input "Email" at bounding box center [915, 651] width 62 height 19
checkbox input "true"
click at [1066, 648] on button "Send" at bounding box center [1088, 651] width 96 height 39
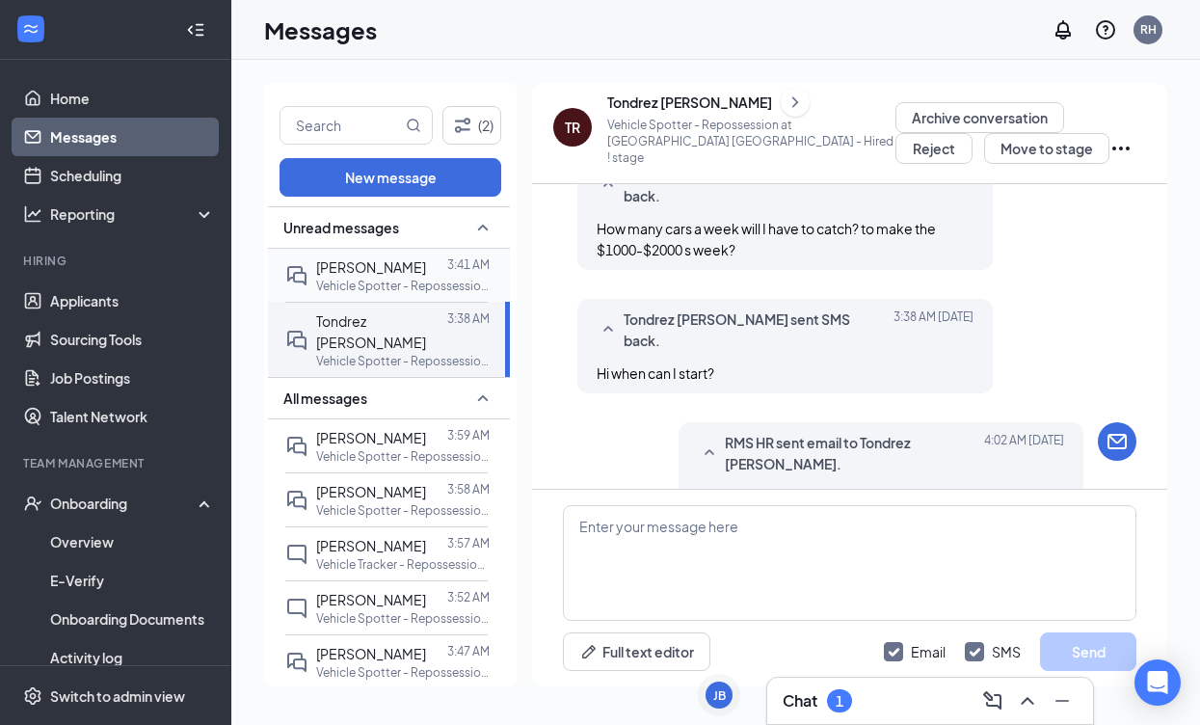
scroll to position [1016, 0]
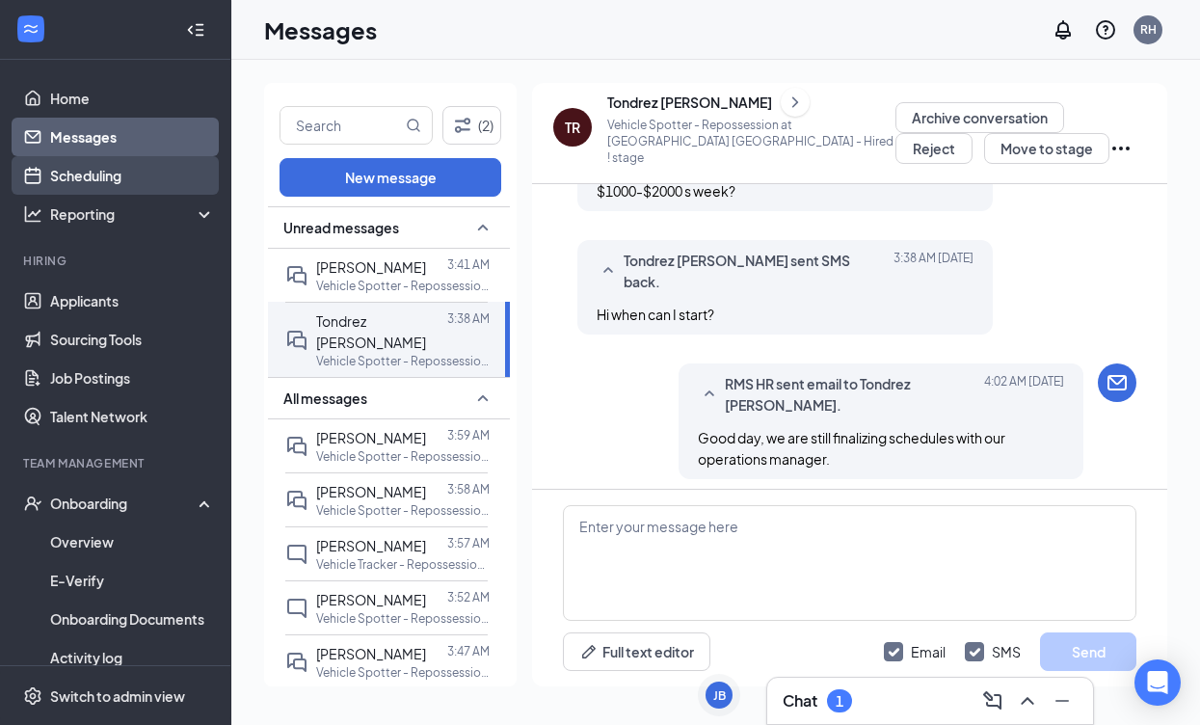
click at [121, 175] on link "Scheduling" at bounding box center [132, 175] width 165 height 39
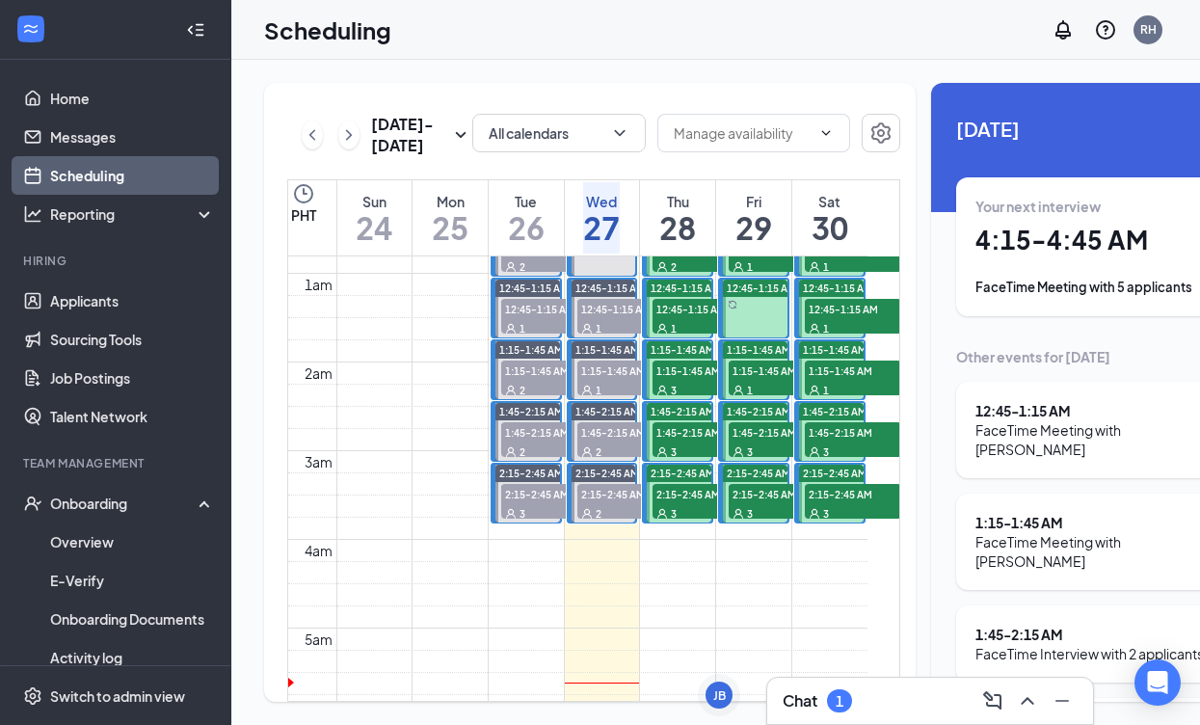
scroll to position [306, 0]
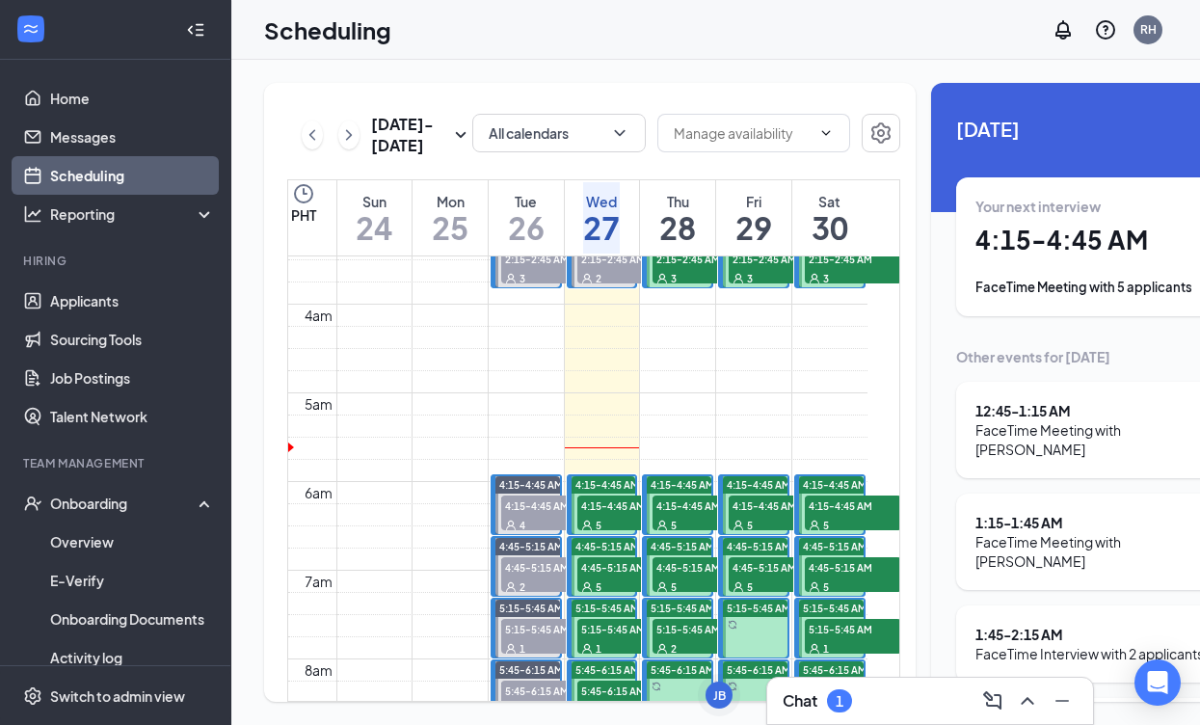
click at [607, 534] on div "5" at bounding box center [625, 524] width 96 height 19
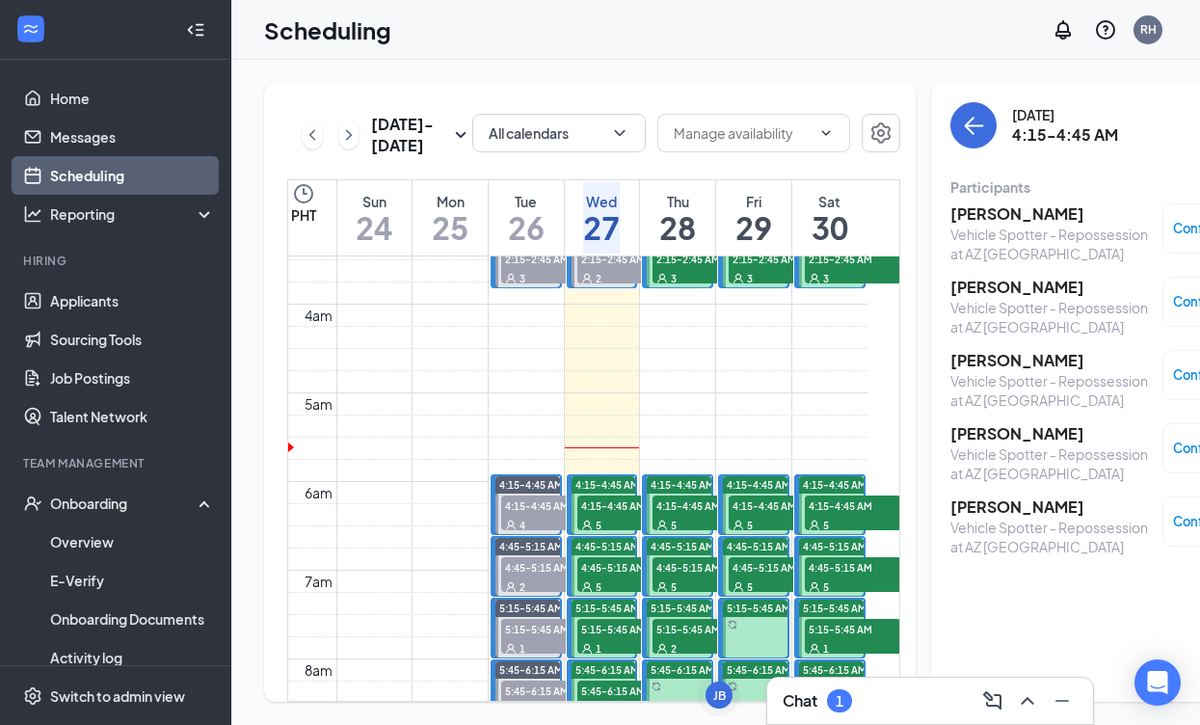
click at [971, 208] on h3 "[PERSON_NAME]" at bounding box center [1051, 213] width 202 height 21
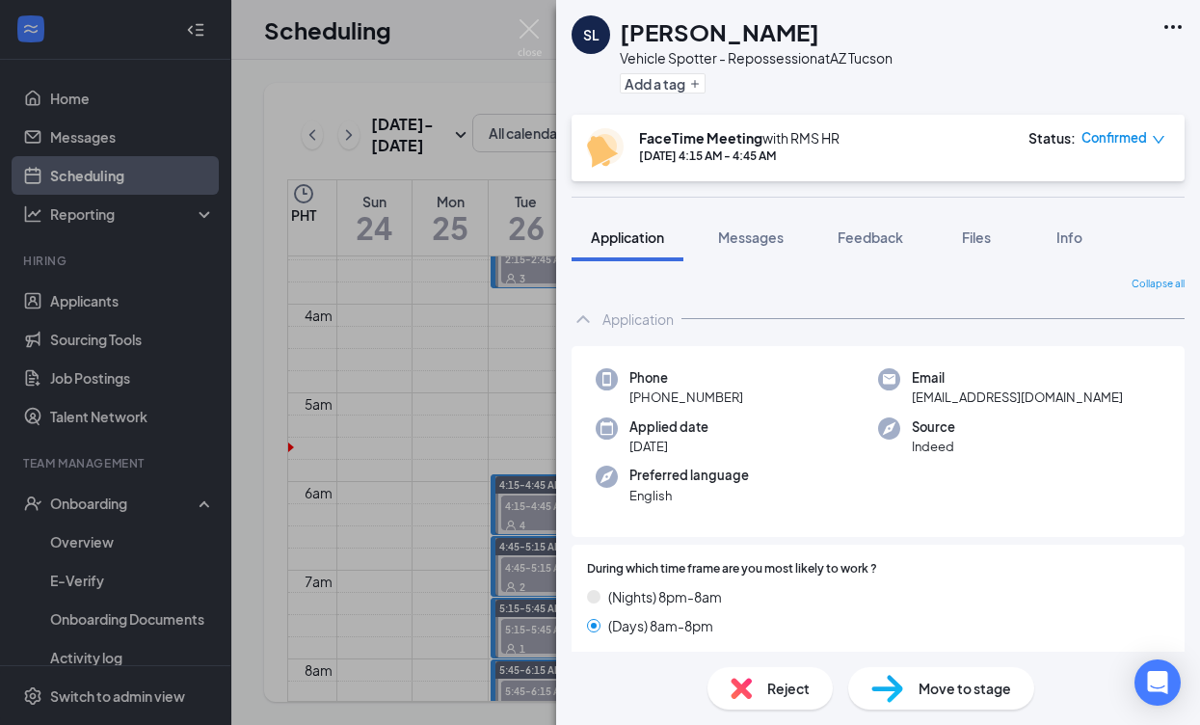
drag, startPoint x: 739, startPoint y: 397, endPoint x: 650, endPoint y: 397, distance: 89.6
click at [604, 393] on div "Phone [PHONE_NUMBER]" at bounding box center [737, 388] width 282 height 40
copy span "[PHONE_NUMBER]"
click at [532, 32] on img at bounding box center [530, 38] width 24 height 38
drag, startPoint x: 532, startPoint y: 32, endPoint x: 652, endPoint y: 109, distance: 143.0
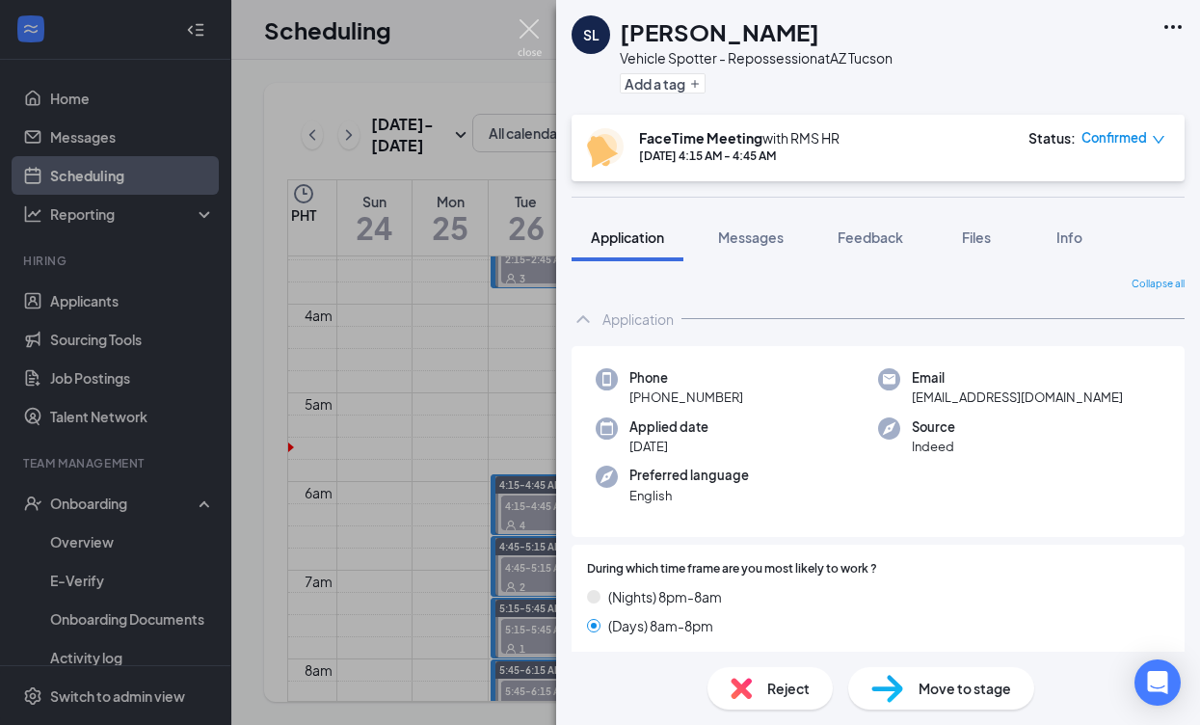
click at [532, 31] on img at bounding box center [530, 38] width 24 height 38
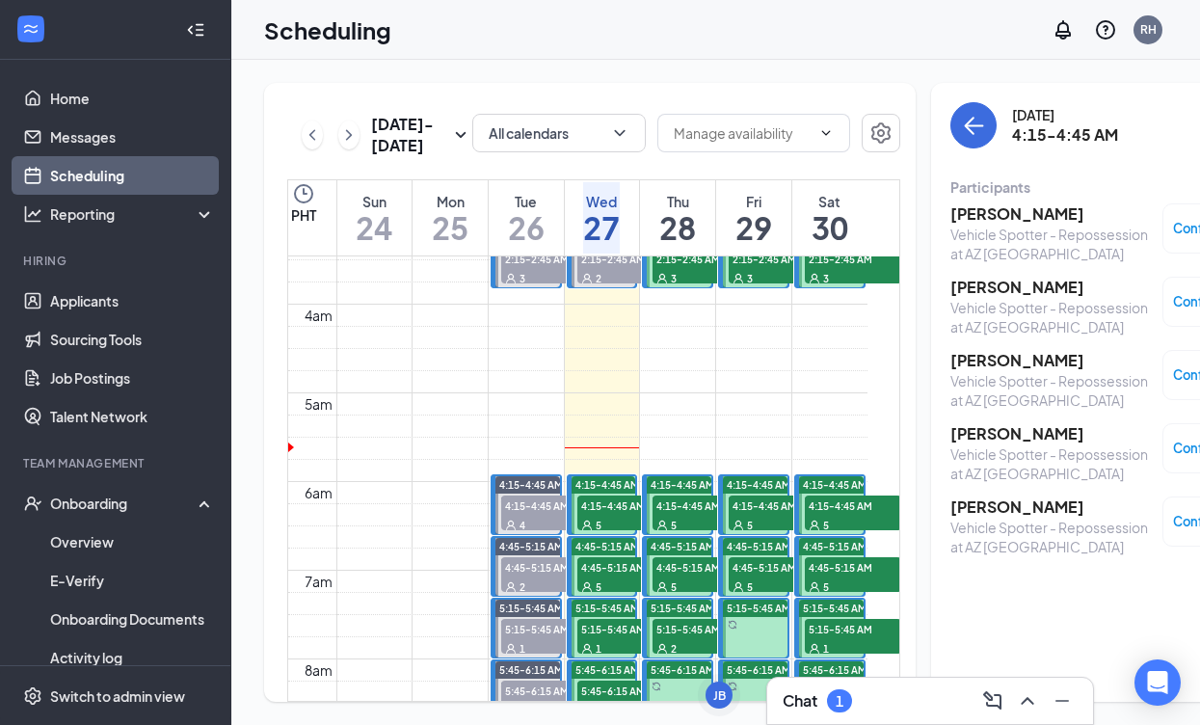
click at [967, 286] on h3 "[PERSON_NAME]" at bounding box center [1051, 287] width 202 height 21
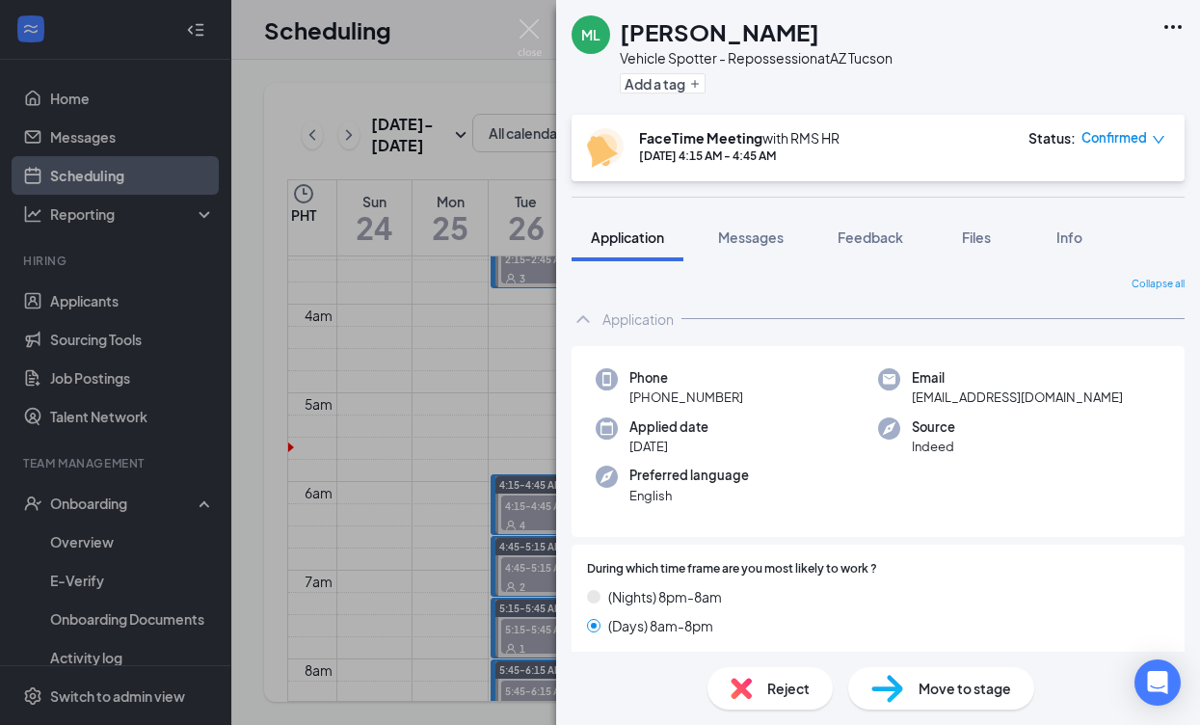
drag, startPoint x: 722, startPoint y: 396, endPoint x: 665, endPoint y: 397, distance: 56.9
click at [616, 394] on div "Phone [PHONE_NUMBER]" at bounding box center [737, 388] width 282 height 40
copy span "[PHONE_NUMBER]"
click at [530, 25] on img at bounding box center [530, 38] width 24 height 38
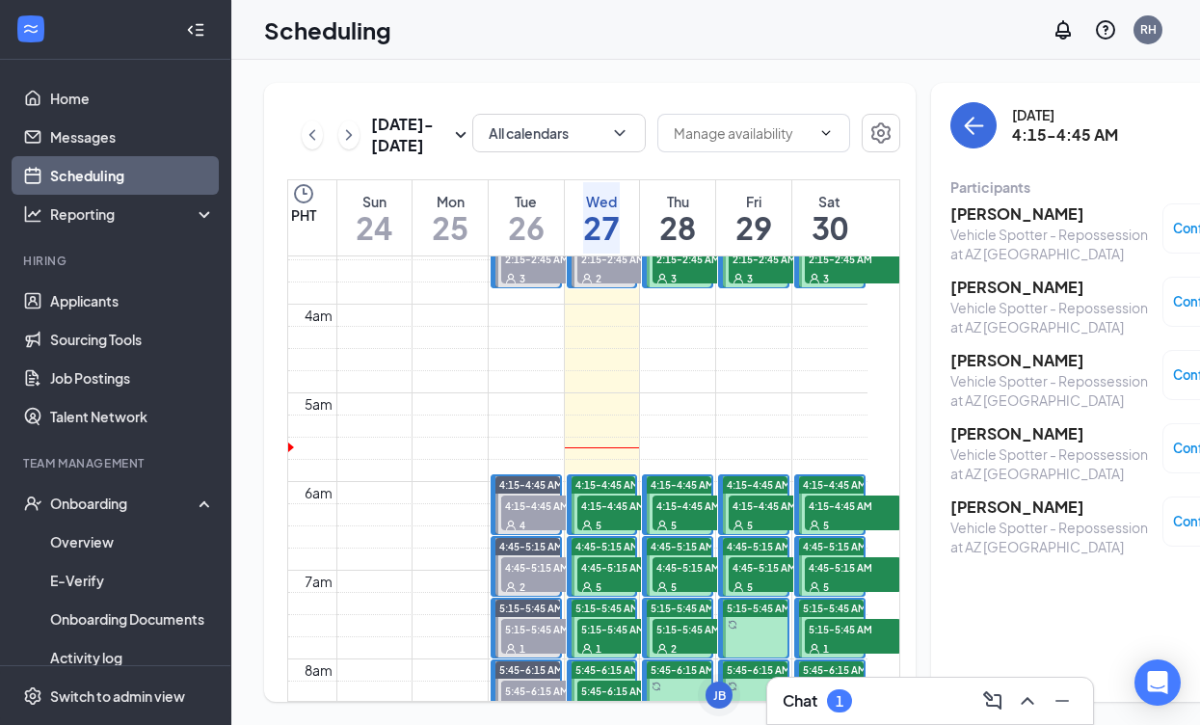
click at [950, 359] on h3 "[PERSON_NAME]" at bounding box center [1051, 360] width 202 height 21
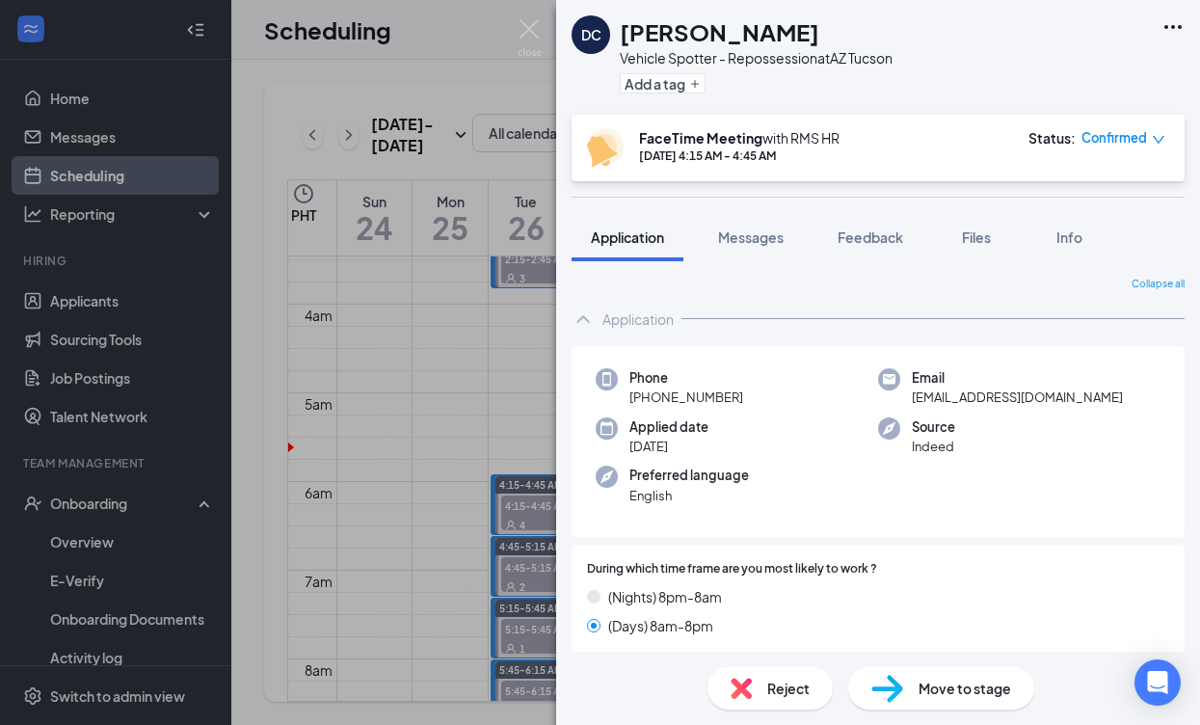
drag, startPoint x: 731, startPoint y: 393, endPoint x: 634, endPoint y: 393, distance: 96.4
click at [627, 394] on div "Phone [PHONE_NUMBER]" at bounding box center [737, 388] width 282 height 40
copy span "[PHONE_NUMBER]"
click at [531, 17] on div "DC [PERSON_NAME] Vehicle Spotter - Repossession at [GEOGRAPHIC_DATA] [GEOGRAPHI…" at bounding box center [600, 362] width 1200 height 725
click at [532, 24] on img at bounding box center [530, 38] width 24 height 38
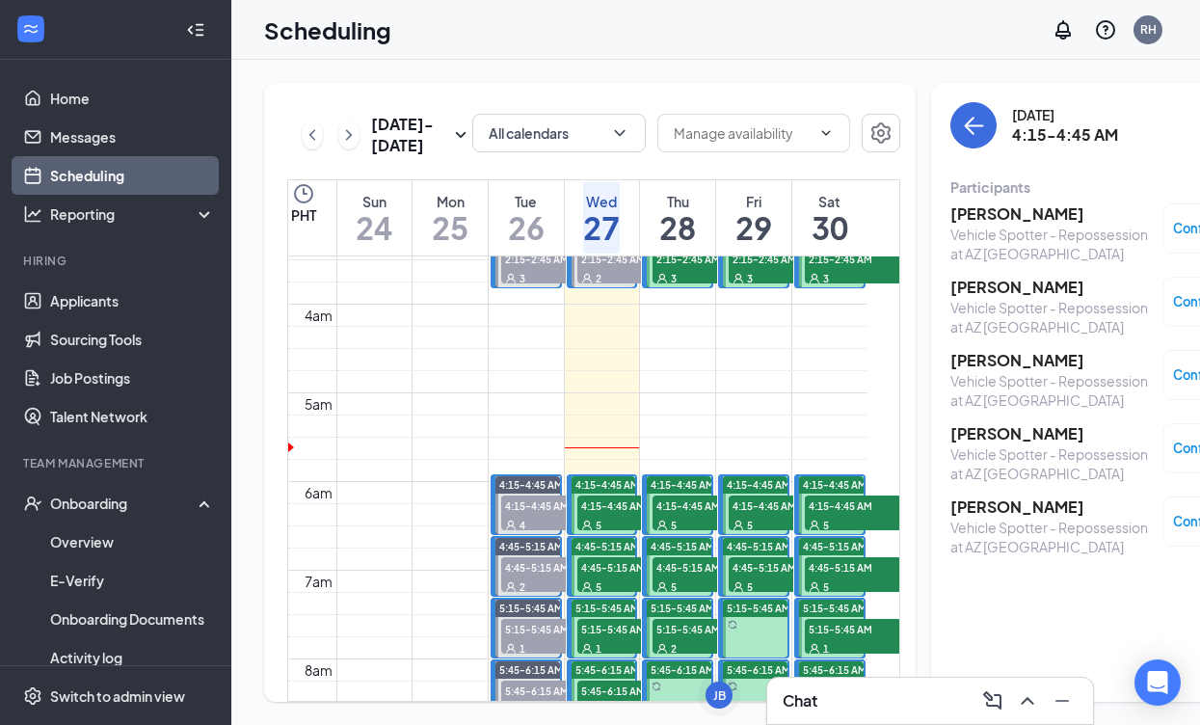
click at [535, 33] on div "Scheduling RH" at bounding box center [715, 30] width 969 height 60
click at [1023, 439] on h3 "[PERSON_NAME]" at bounding box center [1051, 433] width 202 height 21
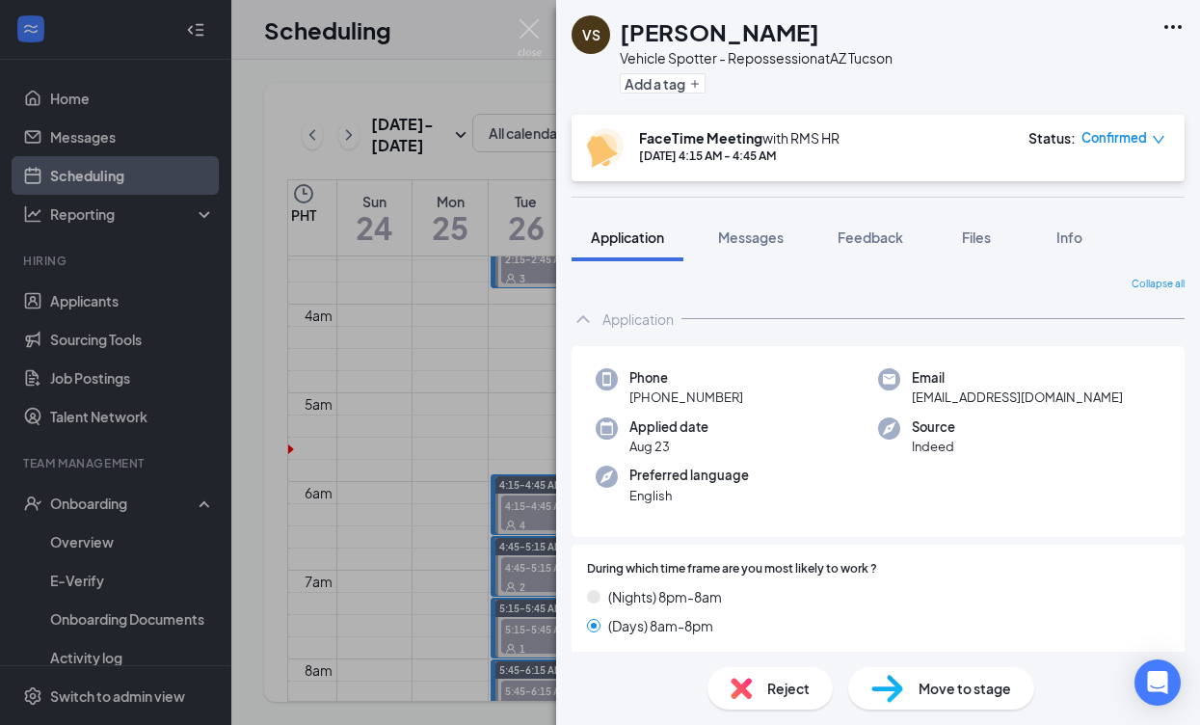
drag, startPoint x: 721, startPoint y: 393, endPoint x: 647, endPoint y: 399, distance: 74.4
click at [612, 398] on div "Phone [PHONE_NUMBER]" at bounding box center [737, 388] width 282 height 40
copy span "[PHONE_NUMBER]"
click at [535, 24] on img at bounding box center [530, 38] width 24 height 38
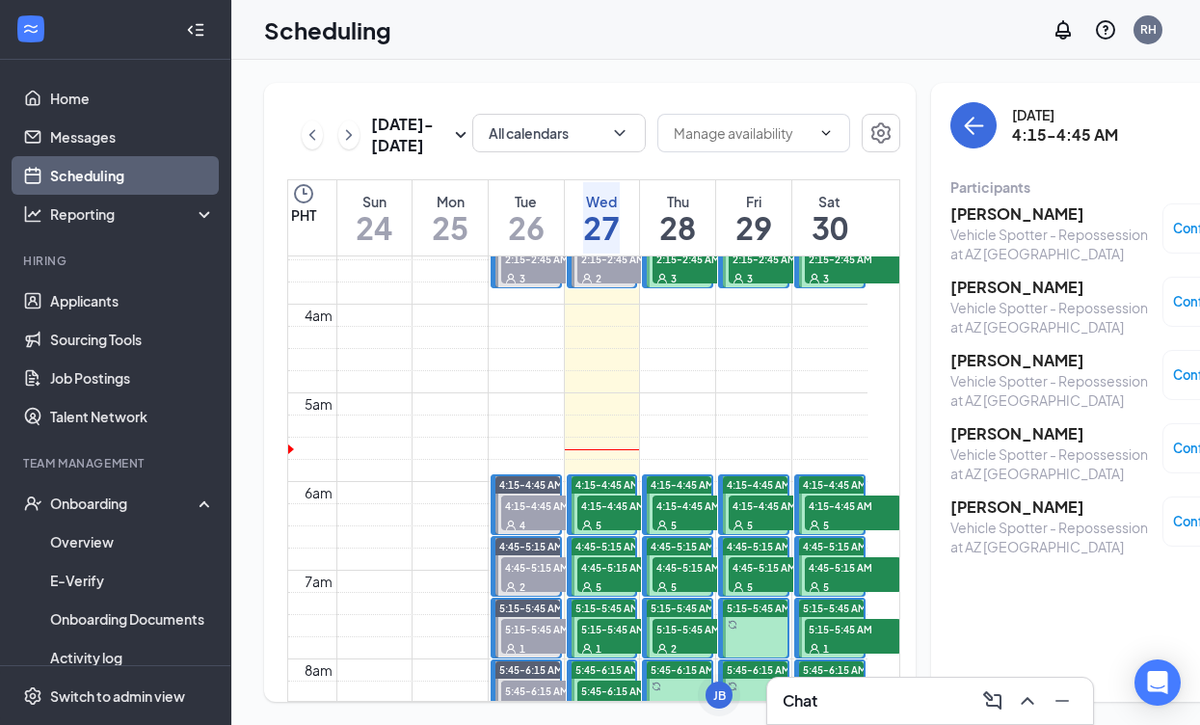
click at [1002, 507] on h3 "[PERSON_NAME]" at bounding box center [1051, 506] width 202 height 21
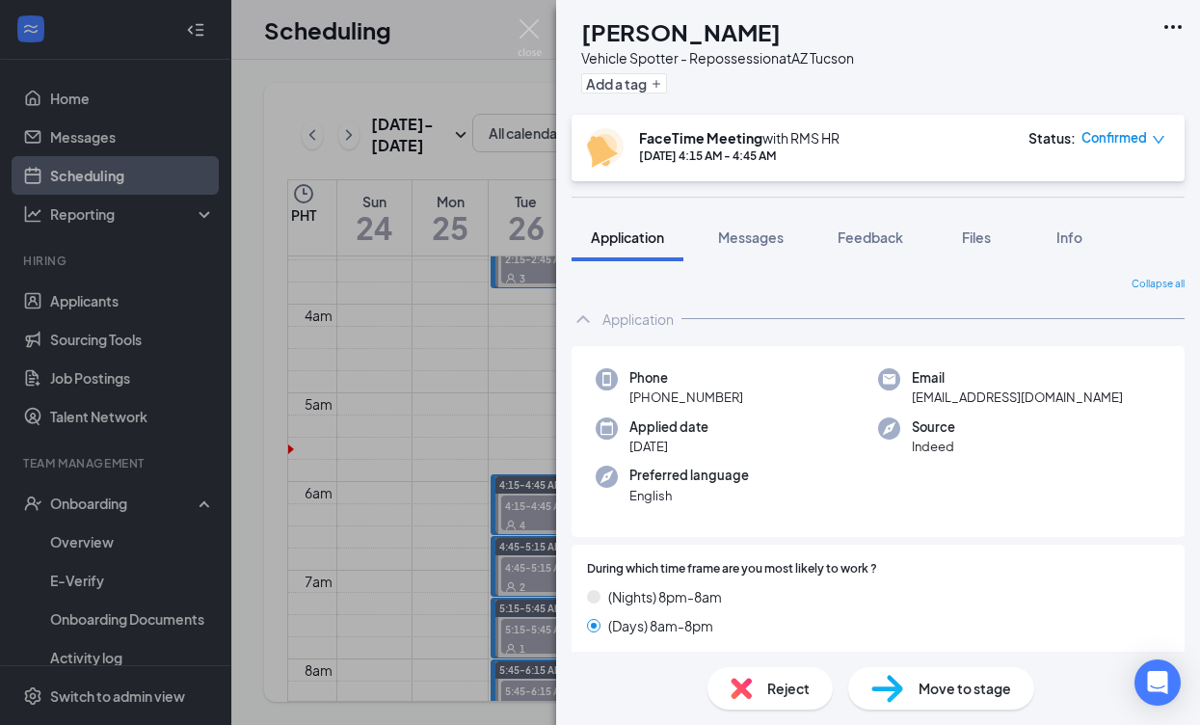
drag, startPoint x: 741, startPoint y: 392, endPoint x: 652, endPoint y: 397, distance: 88.8
click at [627, 395] on div "Phone [PHONE_NUMBER]" at bounding box center [737, 388] width 282 height 40
copy span "[PHONE_NUMBER]"
drag, startPoint x: 521, startPoint y: 32, endPoint x: 681, endPoint y: 333, distance: 340.6
click at [521, 32] on img at bounding box center [530, 38] width 24 height 38
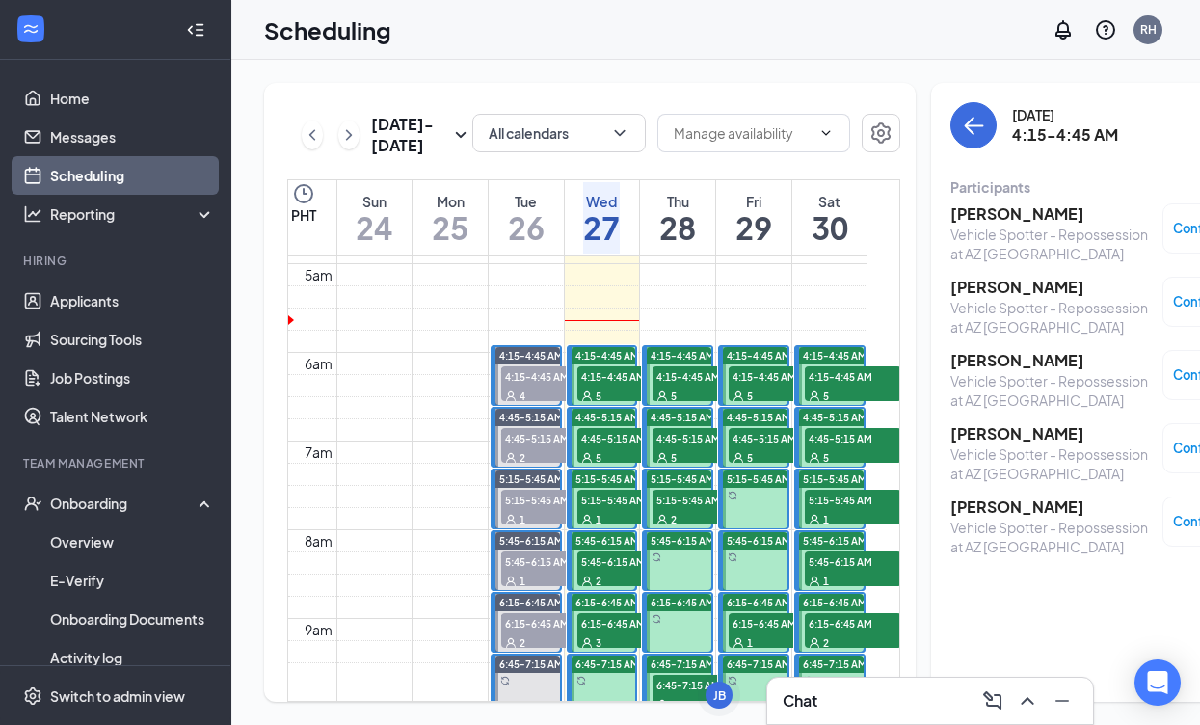
scroll to position [480, 0]
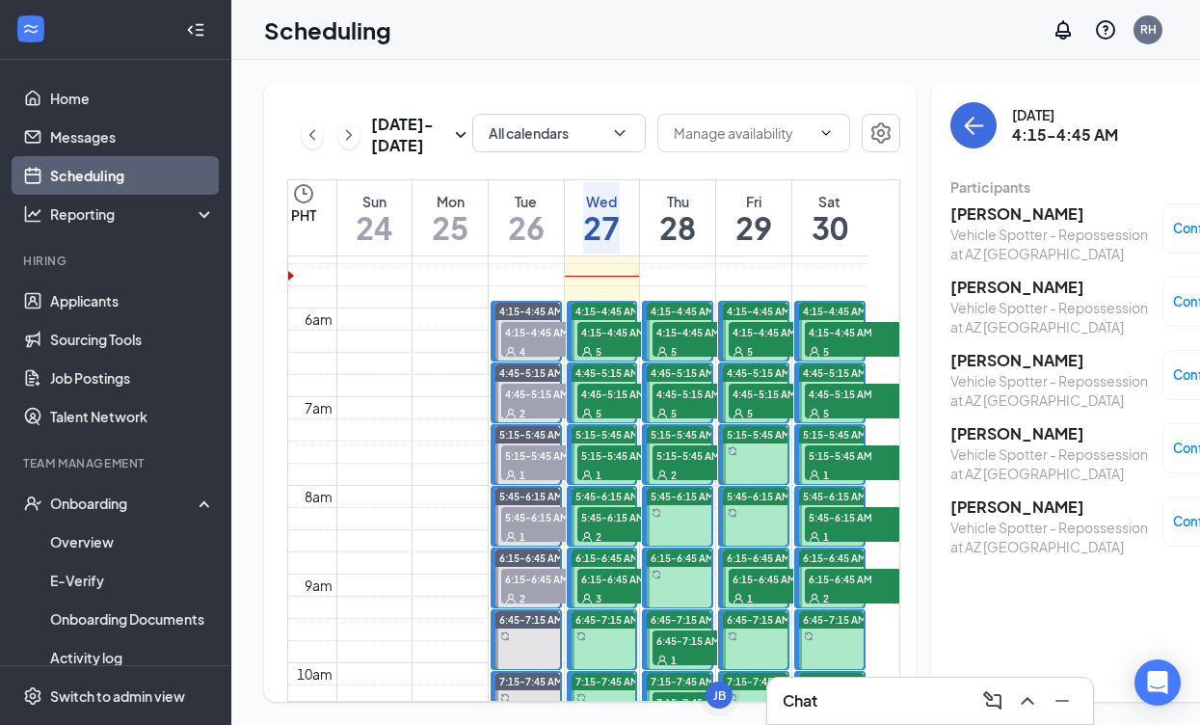
click at [624, 403] on span "4:45-5:15 AM" at bounding box center [625, 393] width 96 height 19
click at [993, 214] on h3 "[PERSON_NAME]" at bounding box center [1051, 213] width 202 height 21
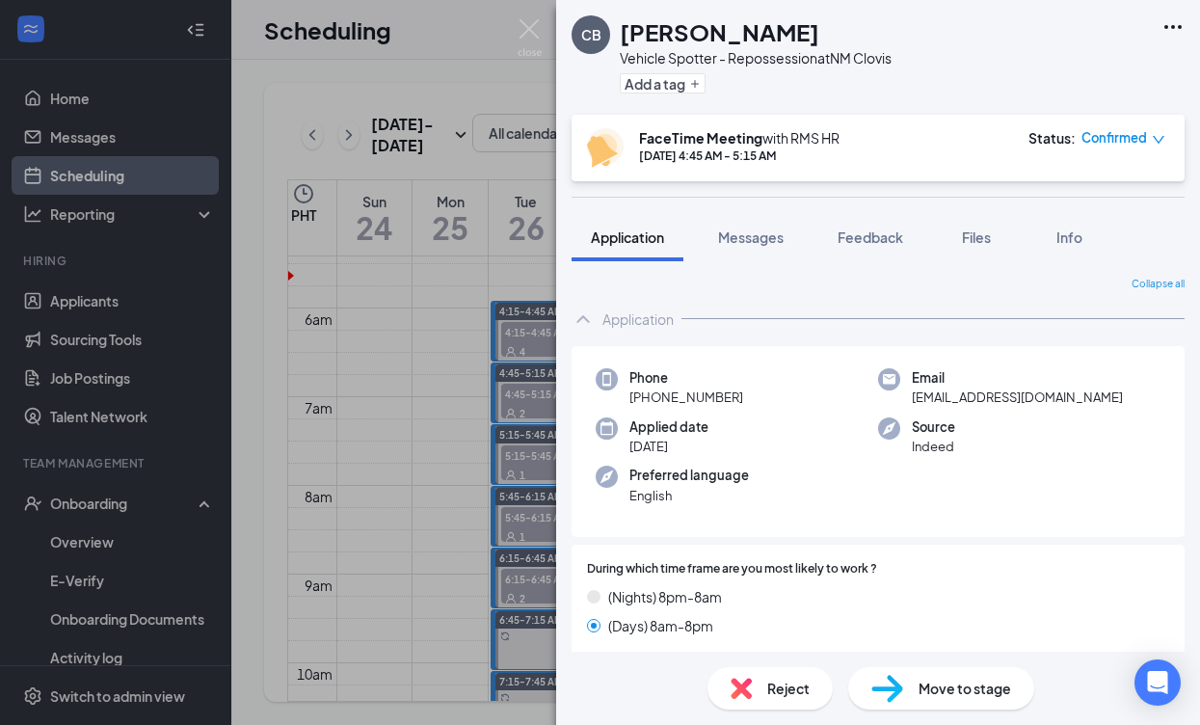
drag, startPoint x: 744, startPoint y: 394, endPoint x: 633, endPoint y: 397, distance: 110.9
click at [624, 396] on div "Phone [PHONE_NUMBER]" at bounding box center [737, 388] width 282 height 40
copy span "[PHONE_NUMBER]"
click at [541, 33] on img at bounding box center [530, 38] width 24 height 38
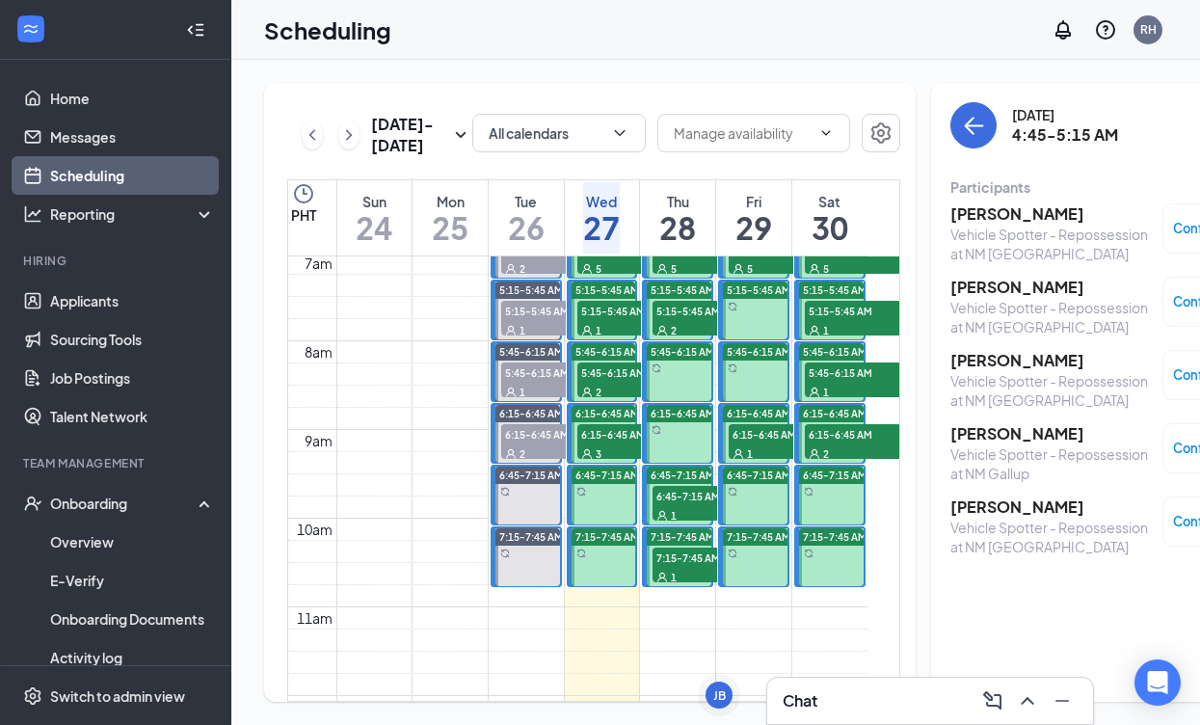
scroll to position [678, 0]
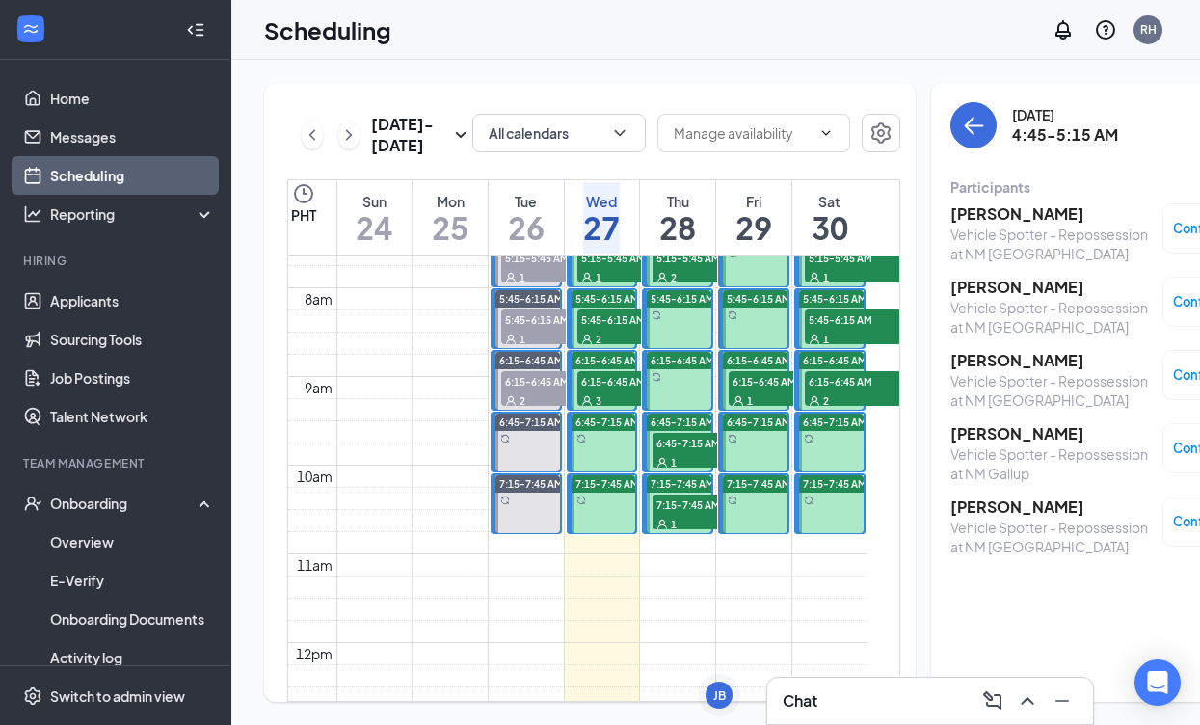
click at [602, 390] on span "6:15-6:45 AM" at bounding box center [625, 380] width 96 height 19
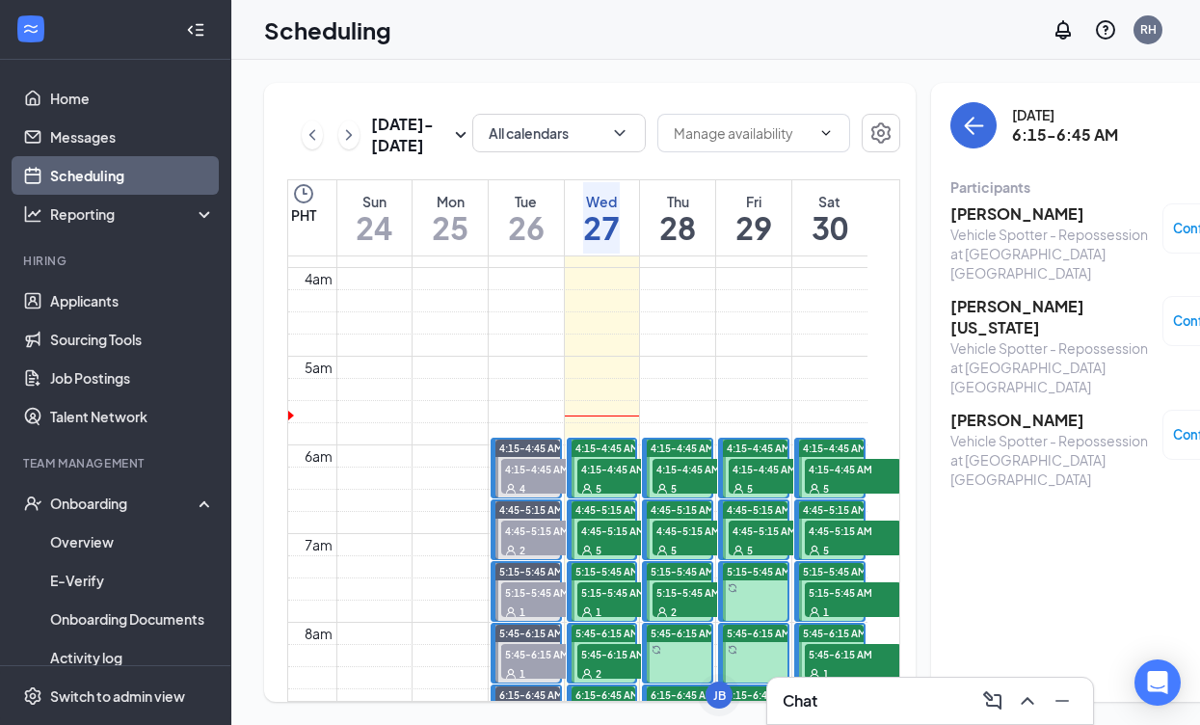
scroll to position [347, 0]
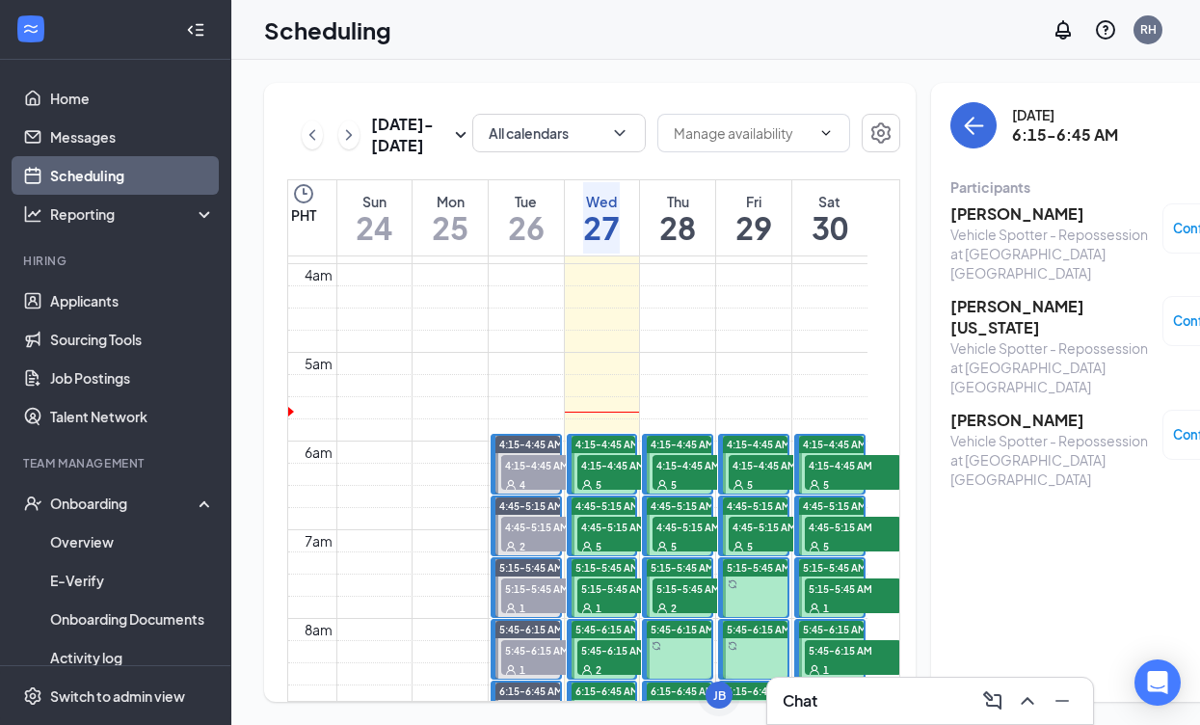
click at [607, 493] on div "5" at bounding box center [625, 483] width 96 height 19
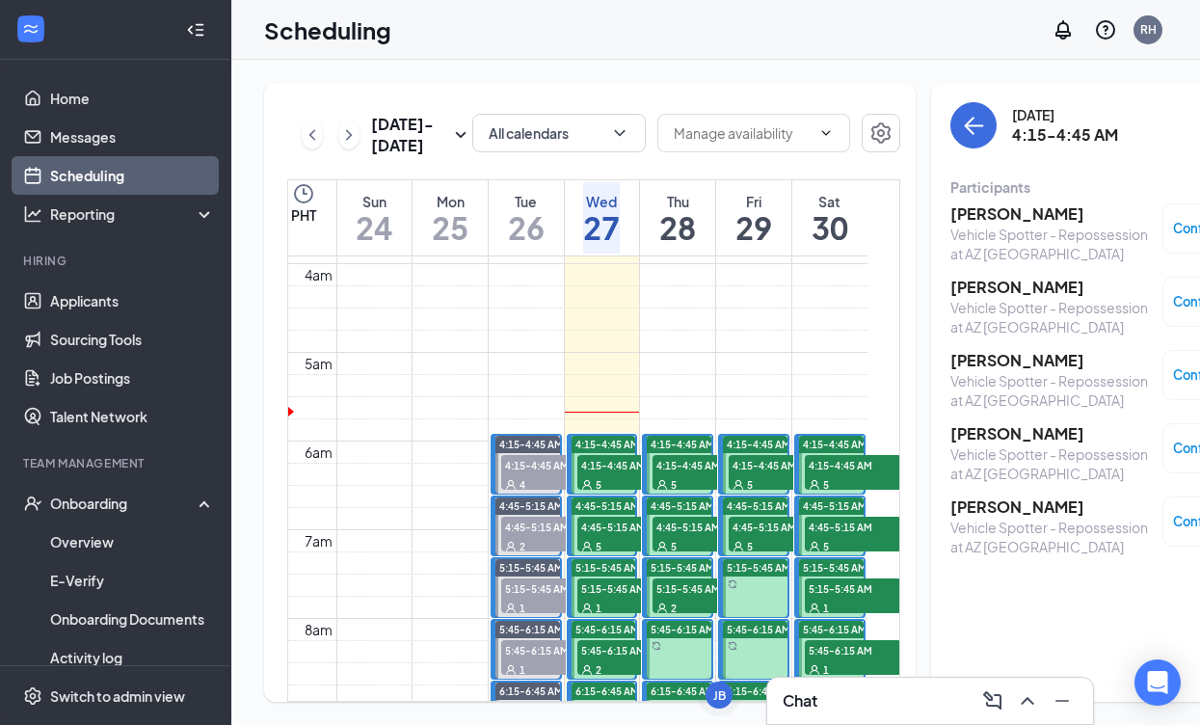
click at [990, 217] on h3 "[PERSON_NAME]" at bounding box center [1051, 213] width 202 height 21
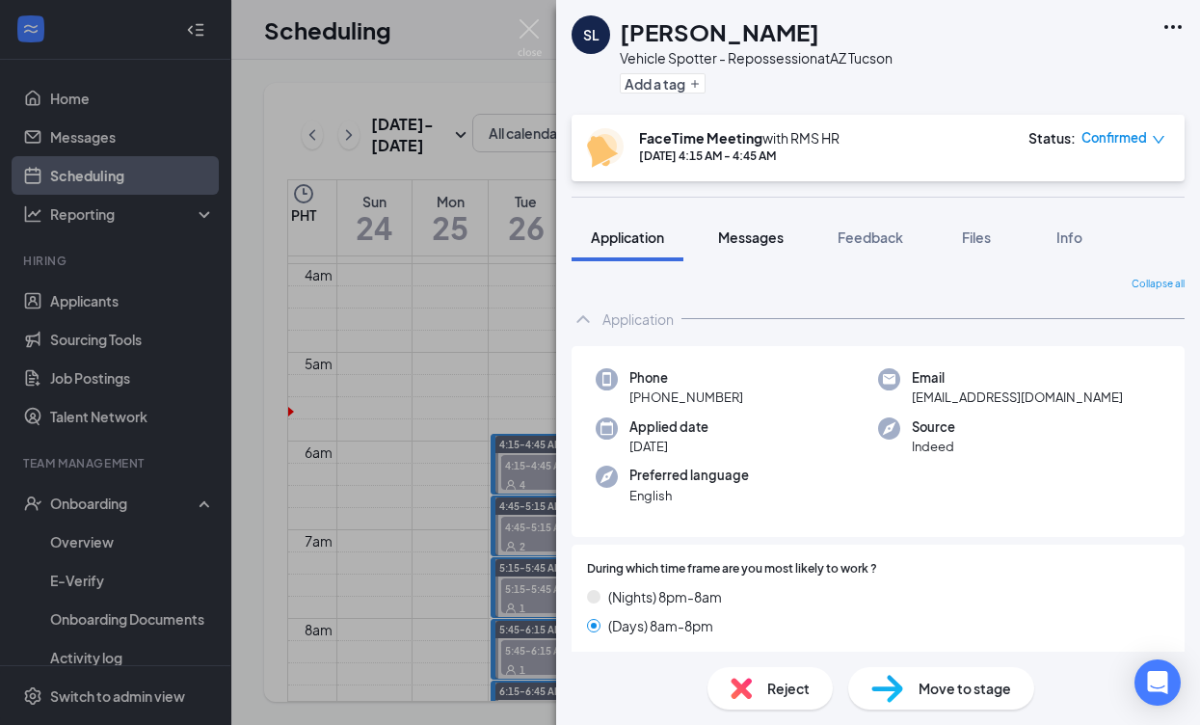
click at [742, 240] on span "Messages" at bounding box center [751, 236] width 66 height 17
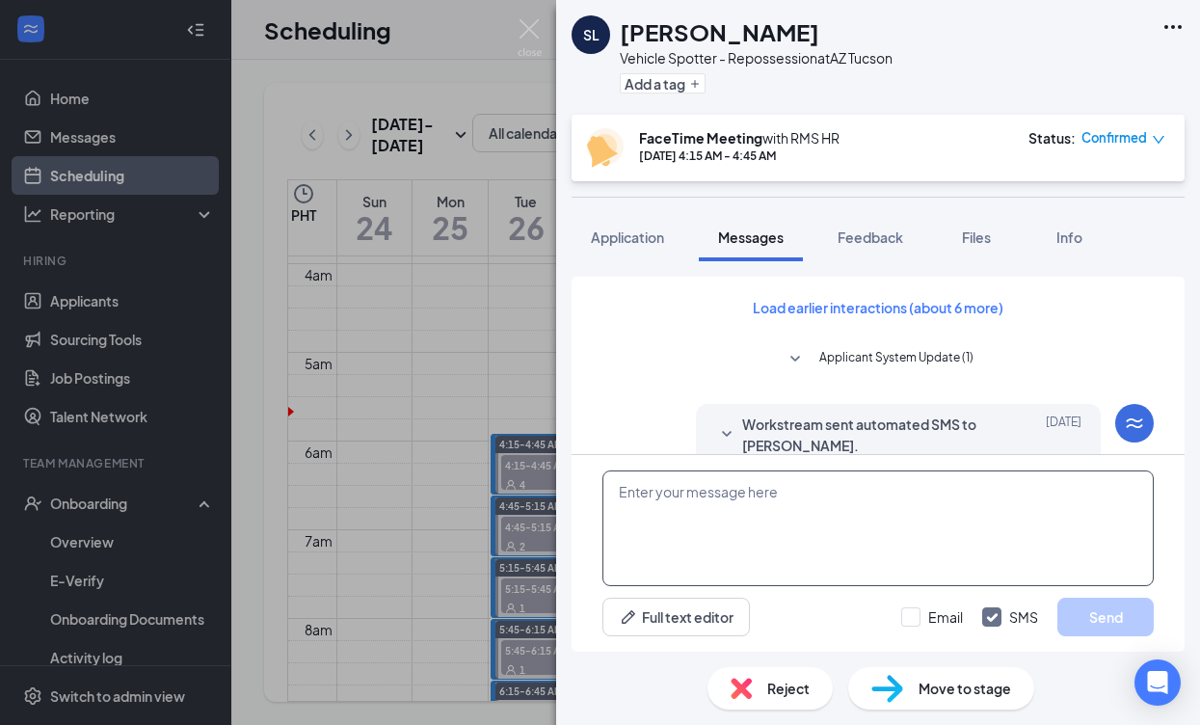
scroll to position [881, 0]
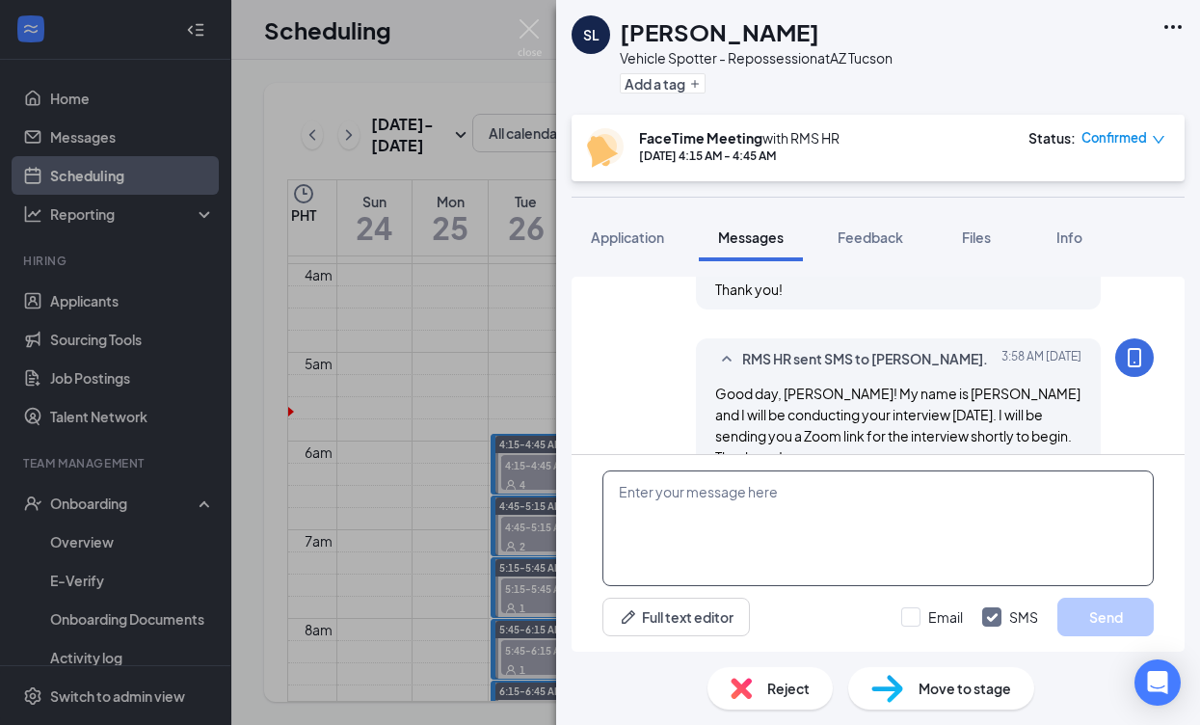
click at [918, 522] on textarea at bounding box center [877, 528] width 551 height 116
paste textarea "RMS HR is inviting you to a scheduled Zoom meeting. Topic: RMS HR's Zoom Meetin…"
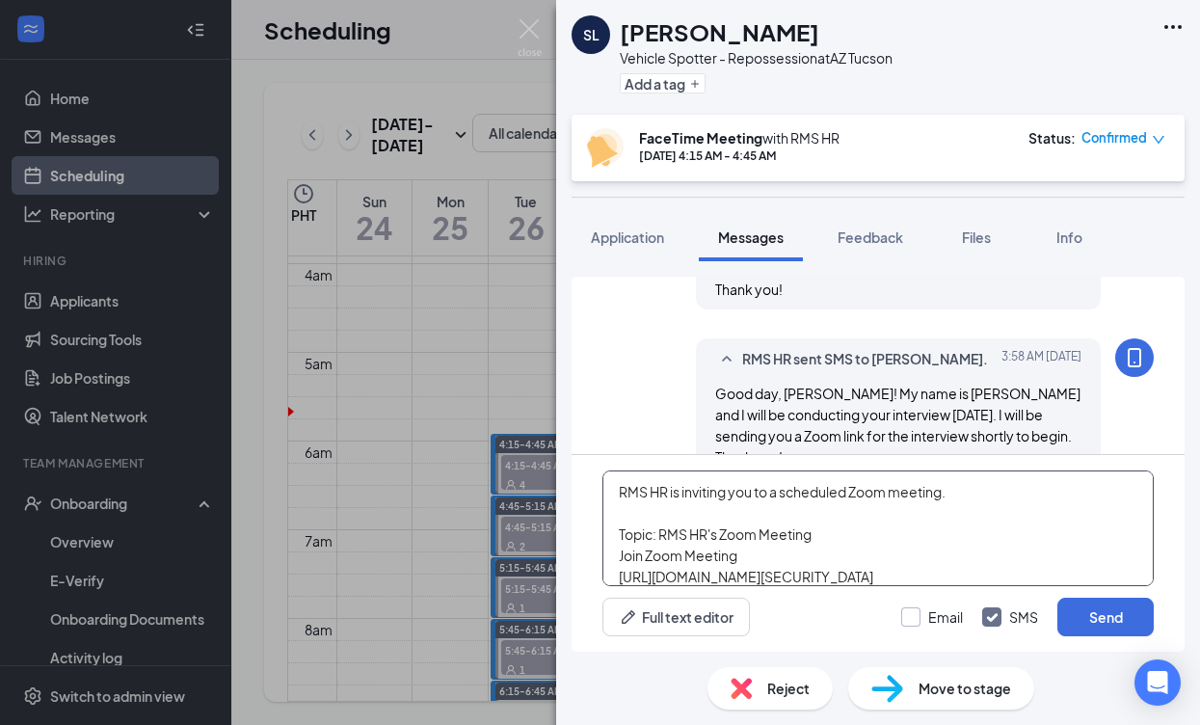
type textarea "RMS HR is inviting you to a scheduled Zoom meeting. Topic: RMS HR's Zoom Meetin…"
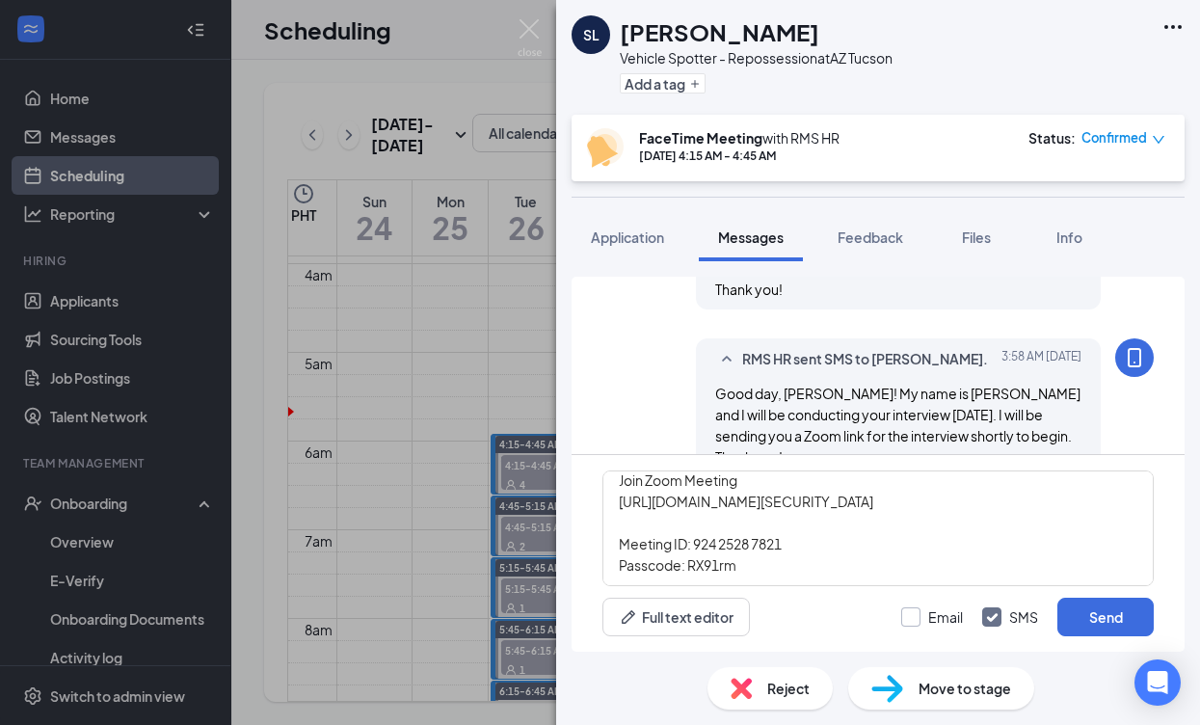
click at [908, 614] on input "Email" at bounding box center [932, 616] width 62 height 19
checkbox input "true"
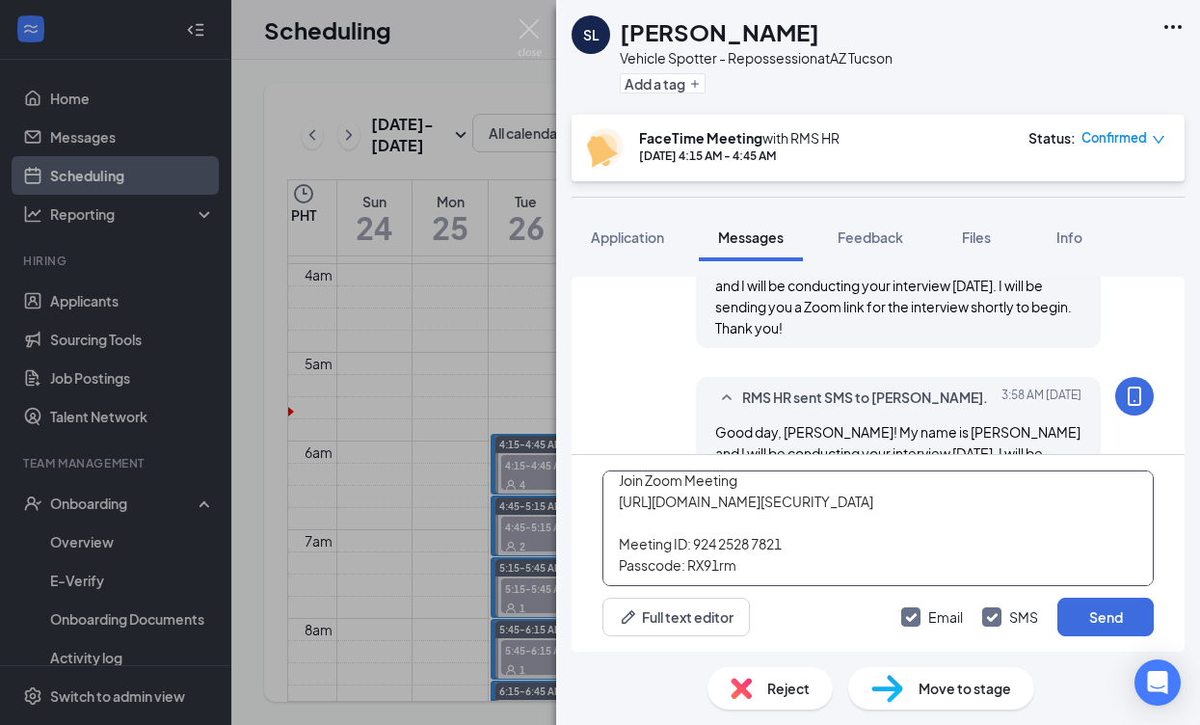
scroll to position [880, 0]
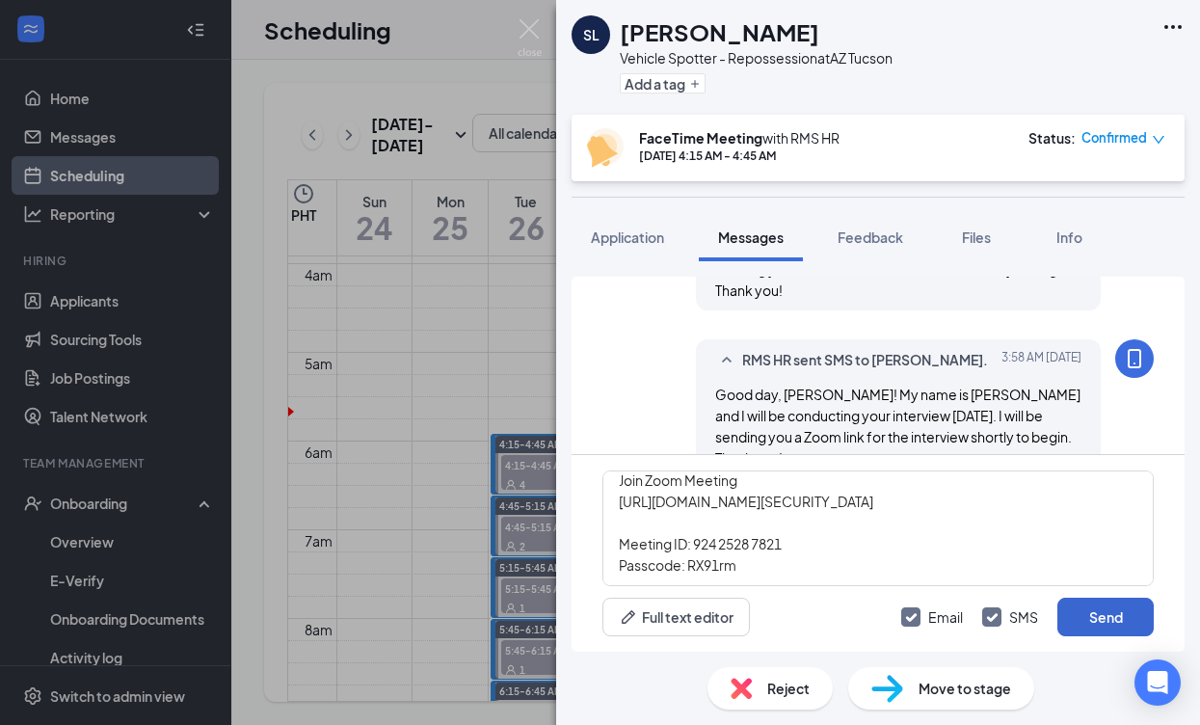
click at [1108, 610] on button "Send" at bounding box center [1105, 617] width 96 height 39
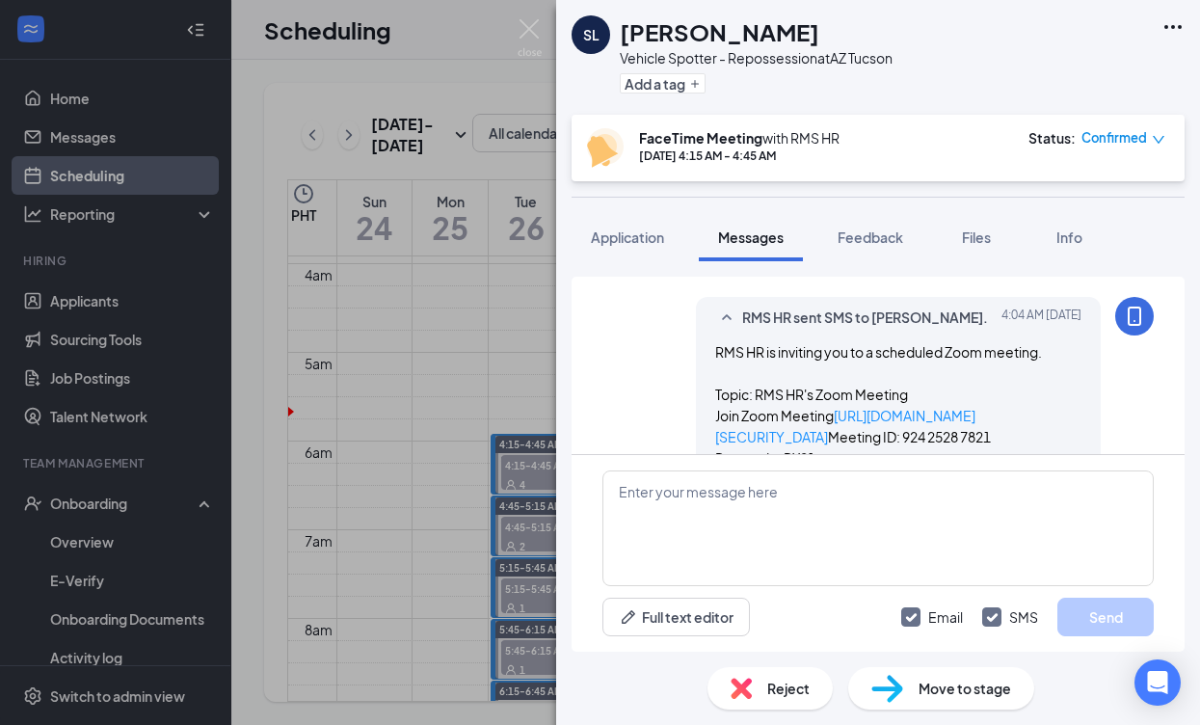
scroll to position [1423, 0]
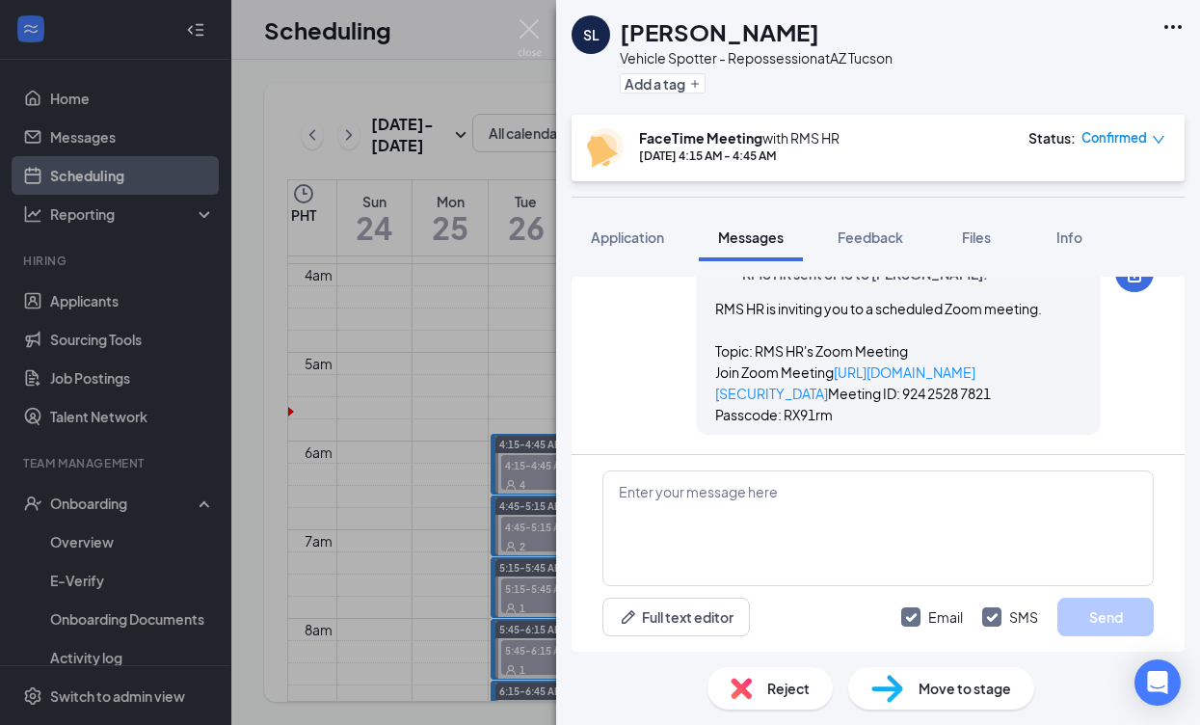
click at [496, 426] on div "SL [PERSON_NAME] Vehicle Spotter - Repossession at AZ Tucson Add a tag FaceTime…" at bounding box center [600, 362] width 1200 height 725
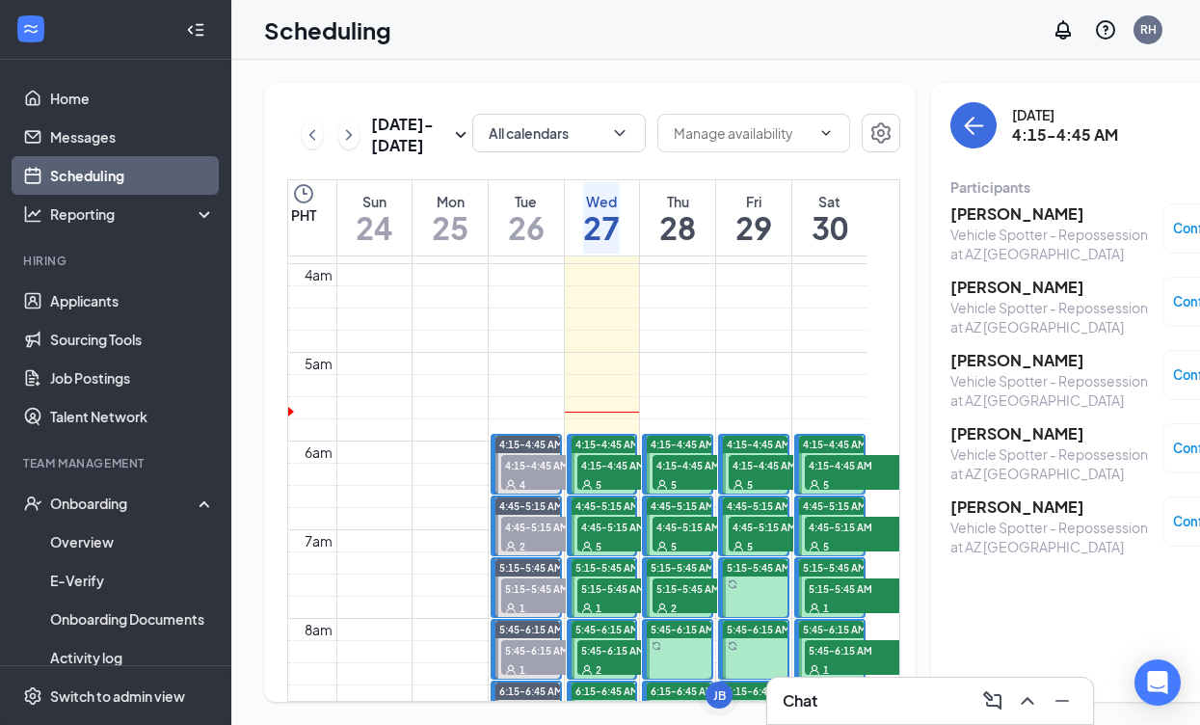
click at [963, 282] on h3 "[PERSON_NAME]" at bounding box center [1051, 287] width 202 height 21
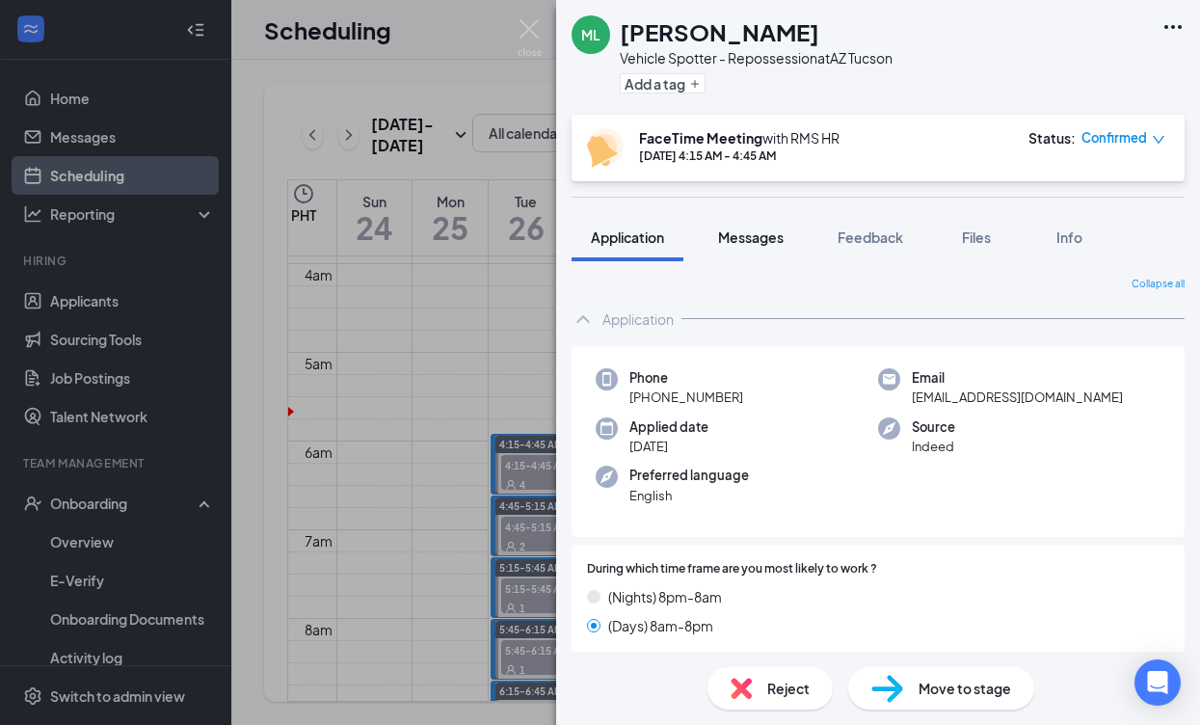
click at [754, 231] on span "Messages" at bounding box center [751, 236] width 66 height 17
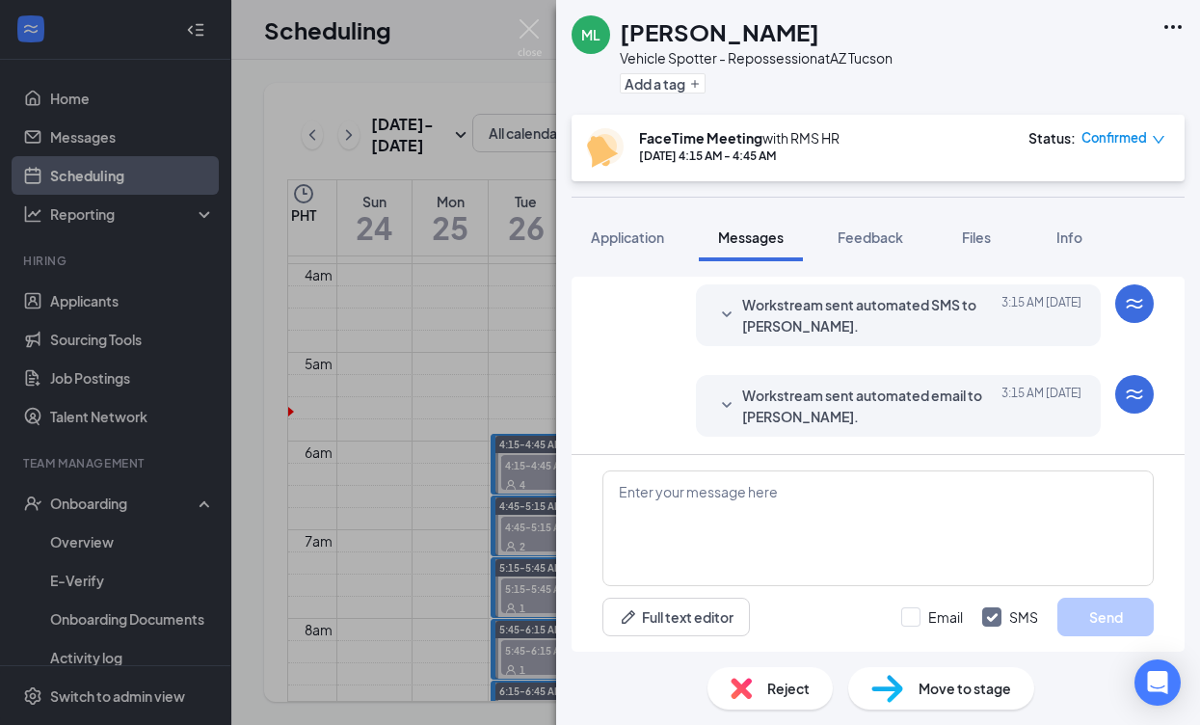
scroll to position [950, 0]
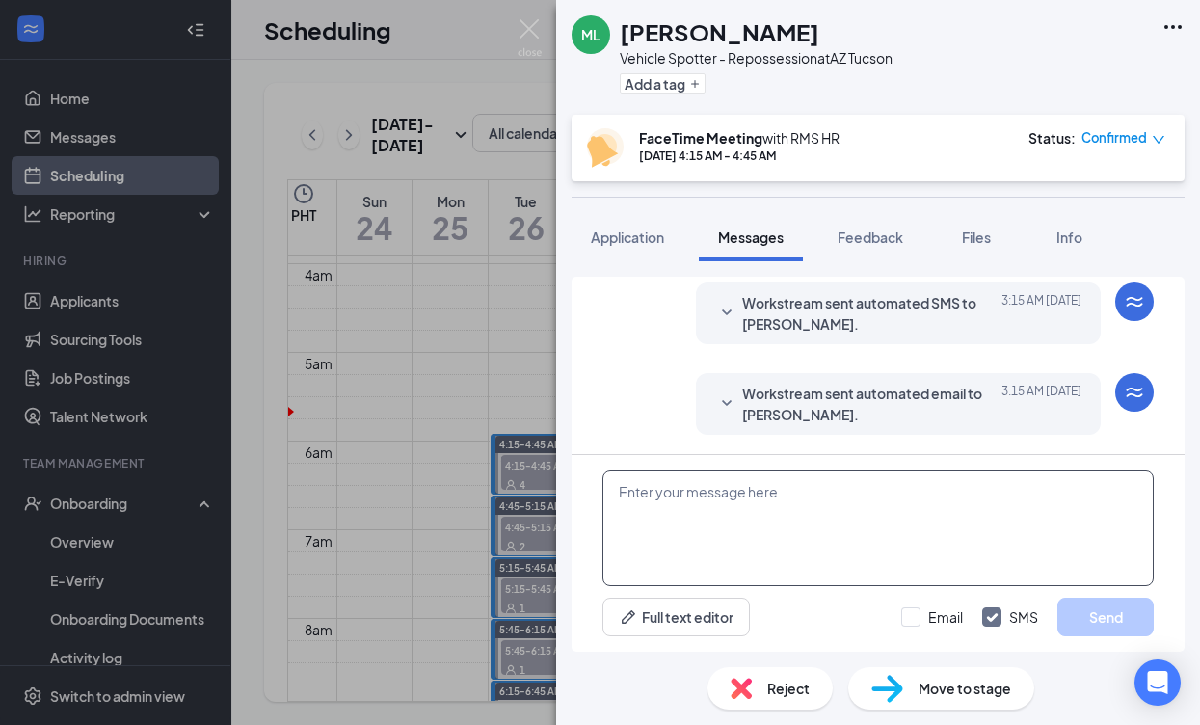
click at [783, 519] on textarea at bounding box center [877, 528] width 551 height 116
paste textarea "Good day, Name! My name is [PERSON_NAME] and I will be conducting your intervie…"
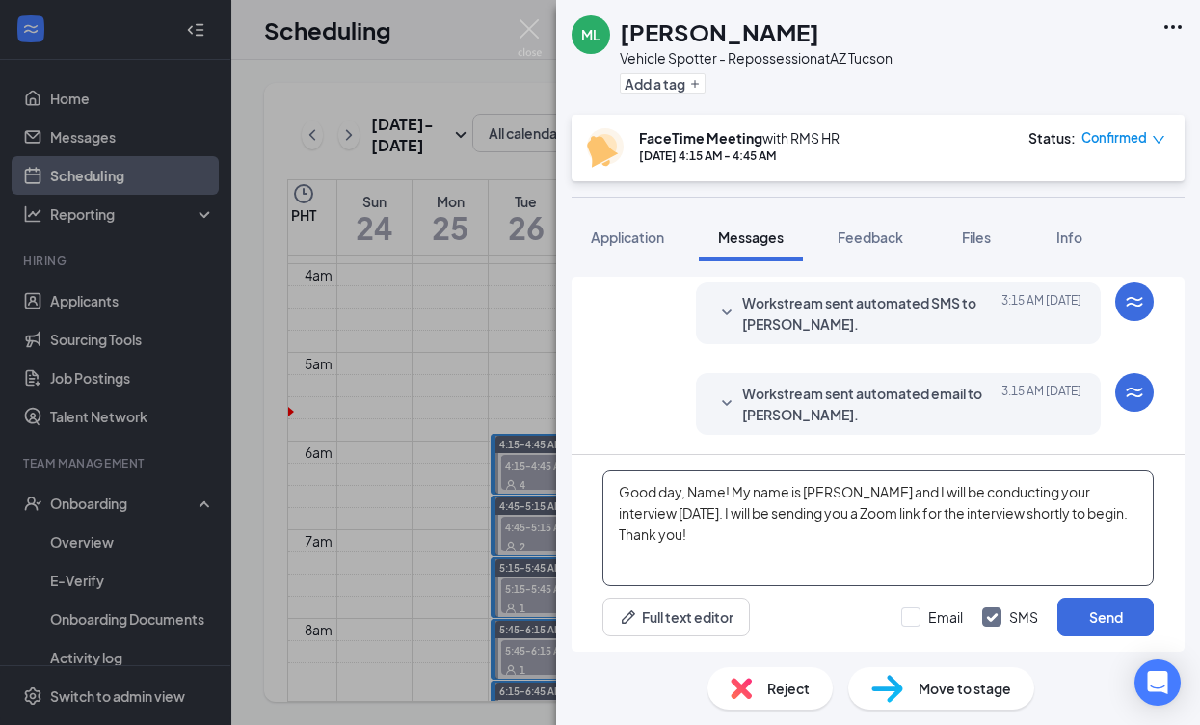
drag, startPoint x: 725, startPoint y: 492, endPoint x: 690, endPoint y: 494, distance: 34.7
click at [690, 494] on textarea "Good day, Name! My name is [PERSON_NAME] and I will be conducting your intervie…" at bounding box center [877, 528] width 551 height 116
type textarea "Good [PERSON_NAME]! My name is [PERSON_NAME] and I will be conducting your inte…"
drag, startPoint x: 918, startPoint y: 614, endPoint x: 928, endPoint y: 610, distance: 10.4
click at [921, 612] on label "Email" at bounding box center [932, 616] width 62 height 19
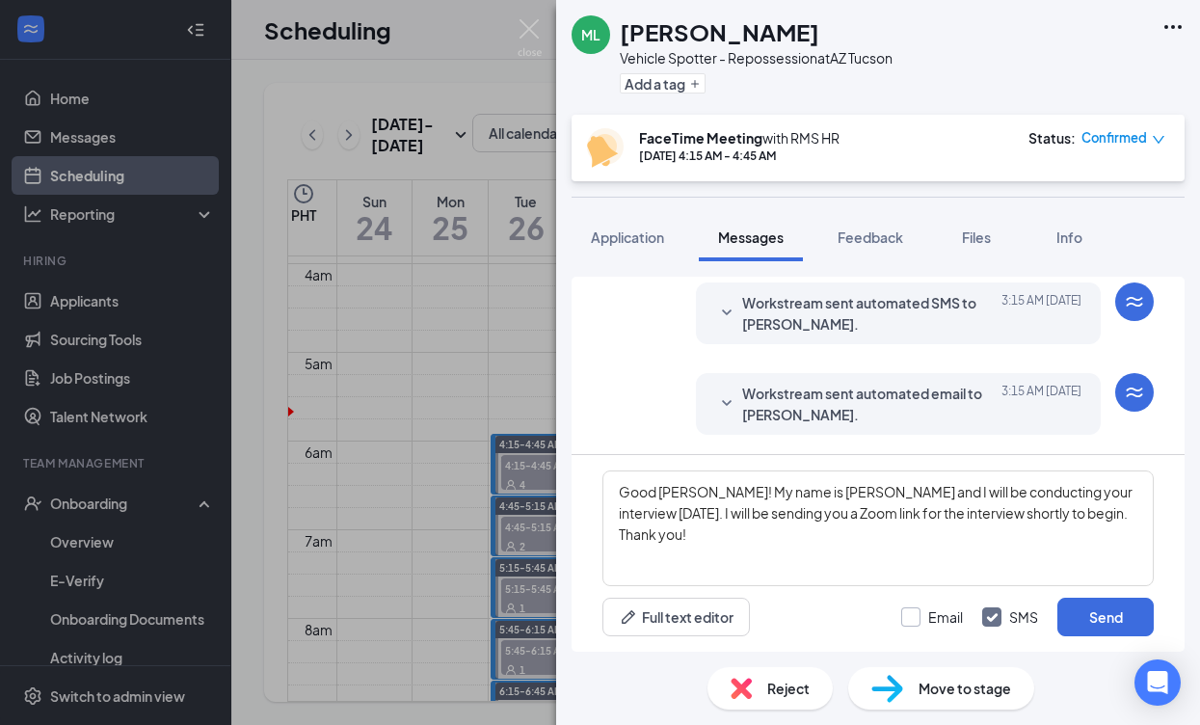
click at [921, 612] on input "Email" at bounding box center [932, 616] width 62 height 19
checkbox input "true"
click at [1080, 608] on button "Send" at bounding box center [1105, 617] width 96 height 39
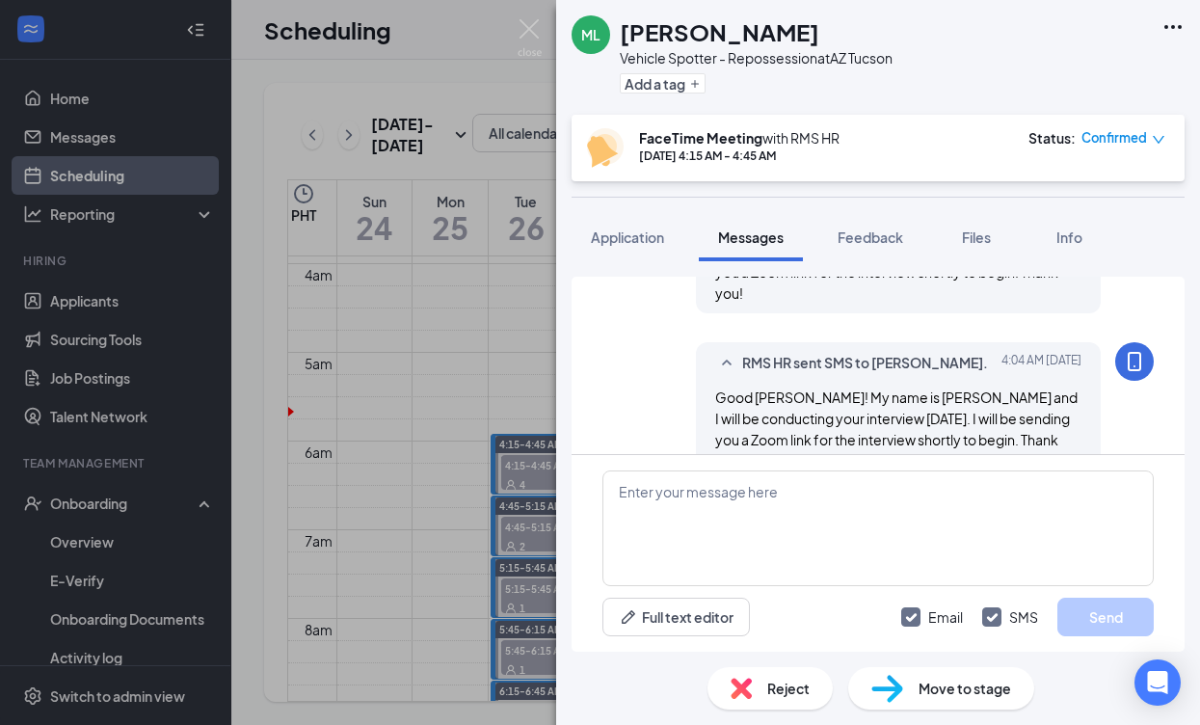
scroll to position [1243, 0]
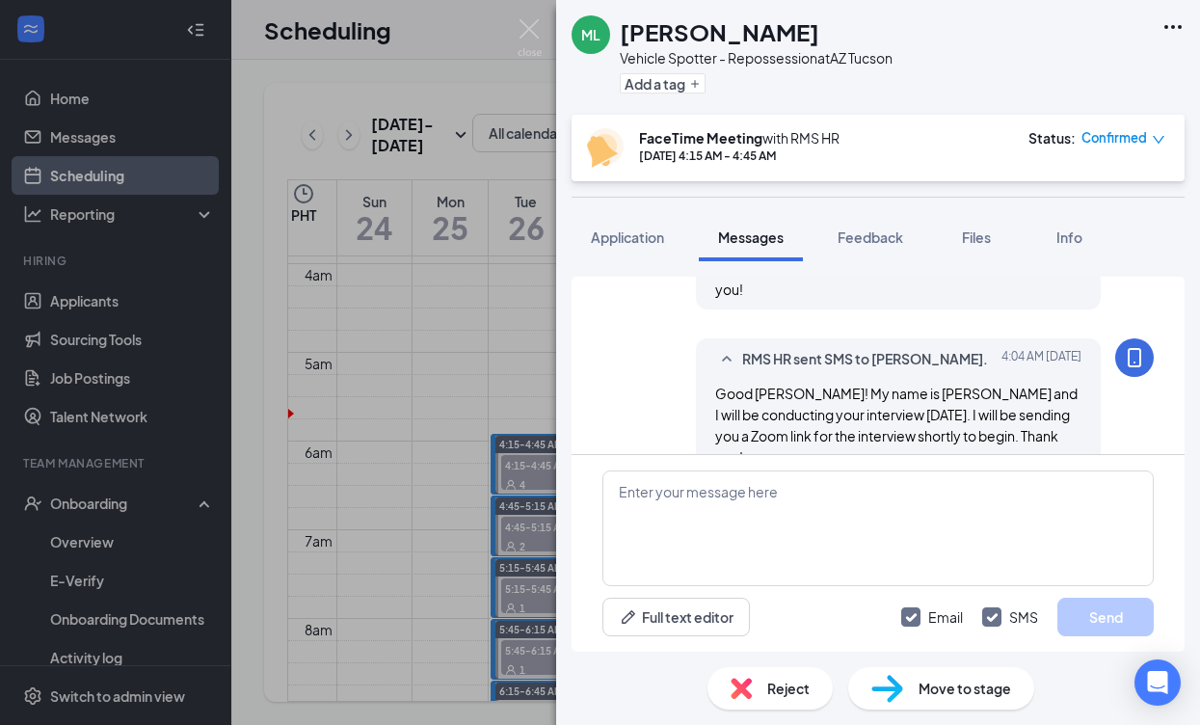
click at [481, 500] on div "ML [PERSON_NAME] Vehicle Spotter - Repossession at AZ [GEOGRAPHIC_DATA] Add a t…" at bounding box center [600, 362] width 1200 height 725
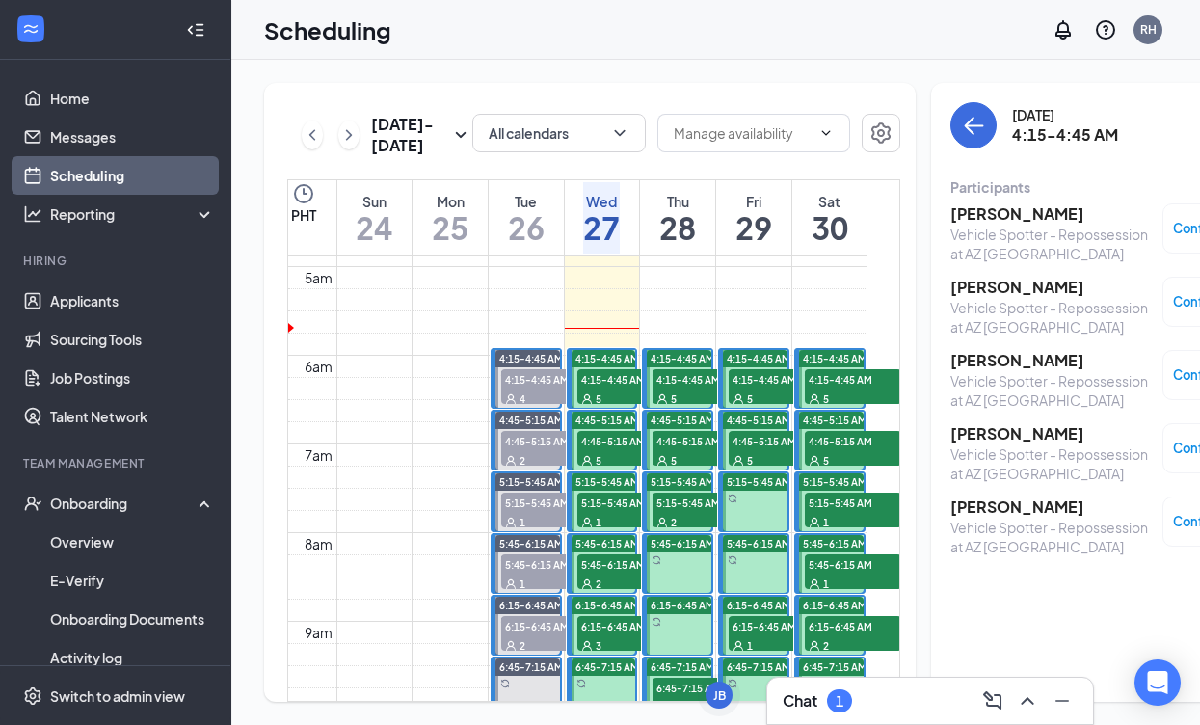
scroll to position [460, 0]
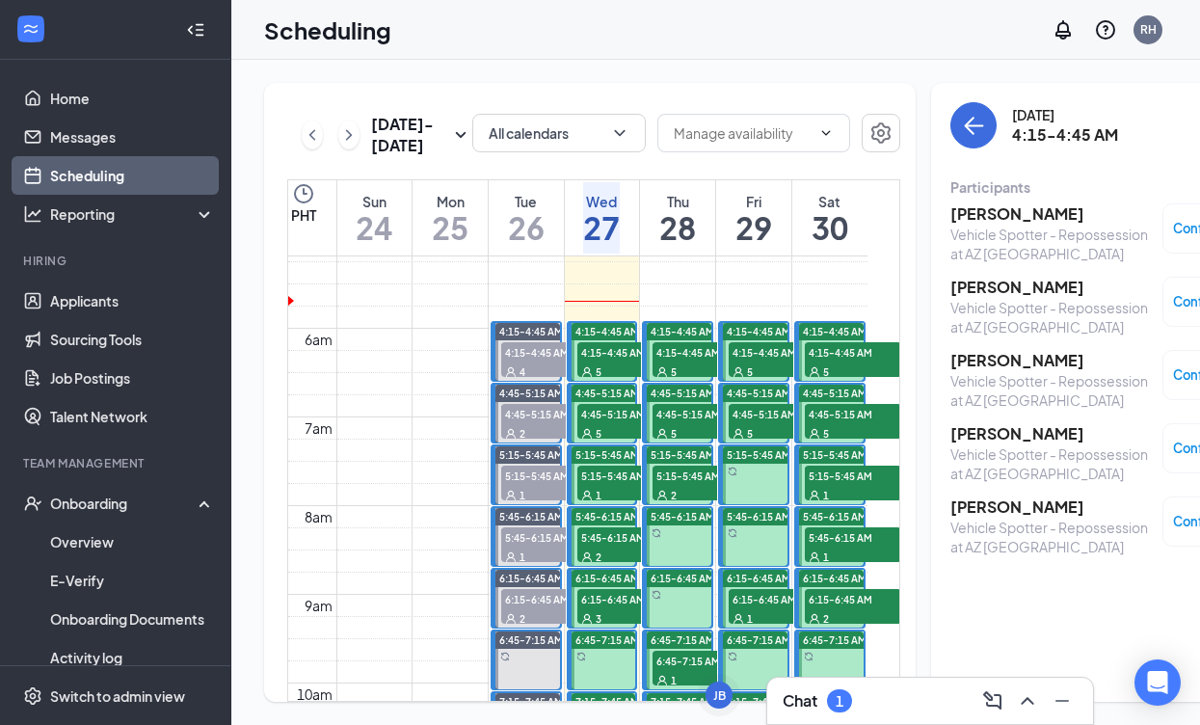
click at [628, 442] on div "5" at bounding box center [625, 432] width 96 height 19
click at [959, 359] on h3 "[PERSON_NAME]" at bounding box center [1051, 360] width 202 height 21
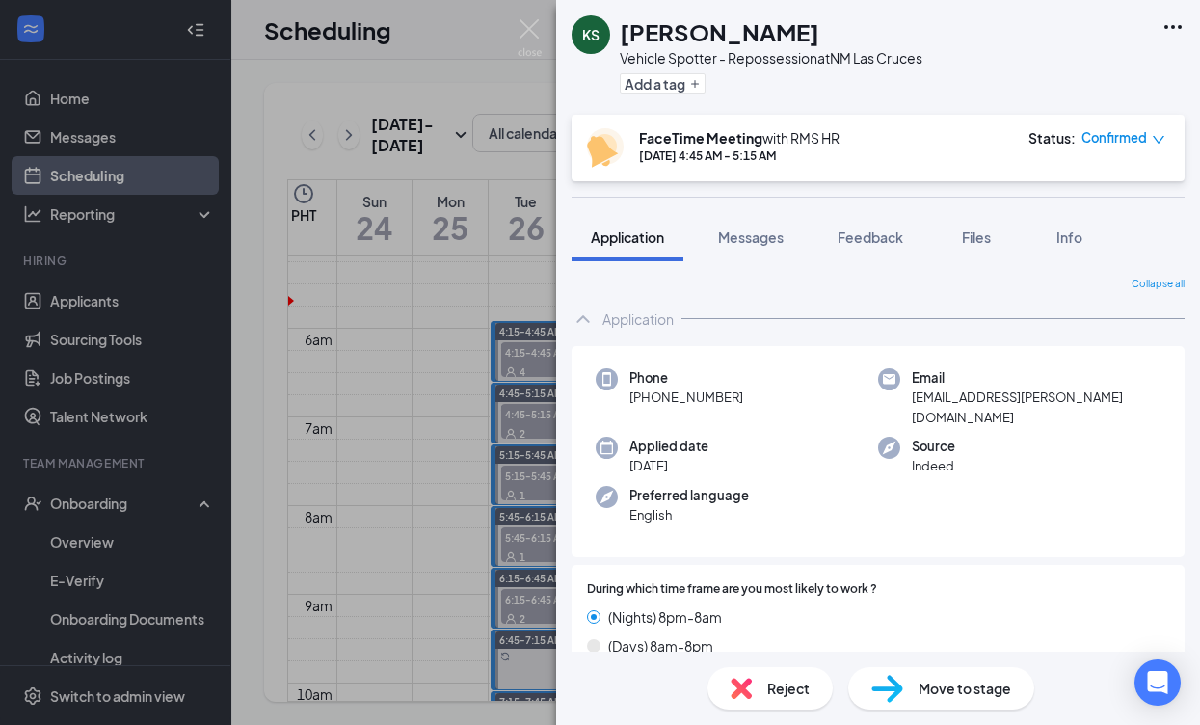
drag, startPoint x: 750, startPoint y: 394, endPoint x: 659, endPoint y: 402, distance: 90.9
click at [615, 402] on div "Phone [PHONE_NUMBER]" at bounding box center [737, 397] width 282 height 59
copy span "[PHONE_NUMBER]"
drag, startPoint x: 526, startPoint y: 33, endPoint x: 862, endPoint y: 222, distance: 384.9
click at [526, 33] on img at bounding box center [530, 38] width 24 height 38
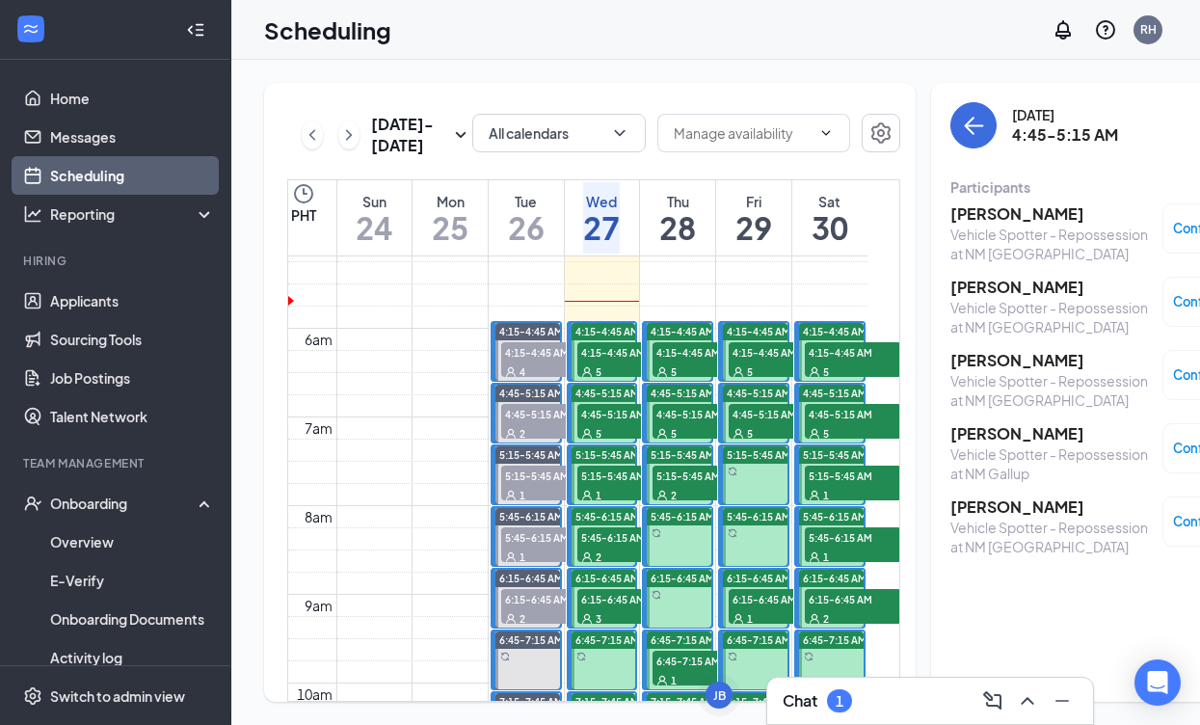
click at [989, 434] on h3 "[PERSON_NAME]" at bounding box center [1051, 433] width 202 height 21
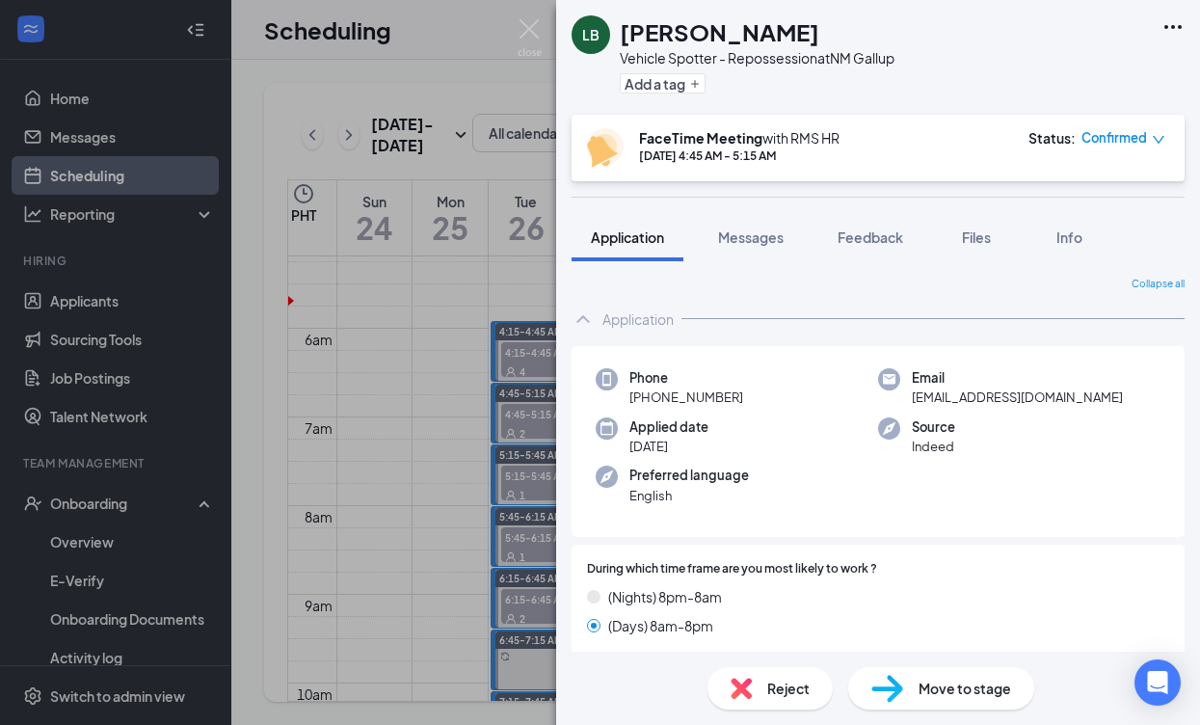
drag, startPoint x: 736, startPoint y: 398, endPoint x: 634, endPoint y: 396, distance: 102.2
click at [629, 396] on div "Phone [PHONE_NUMBER]" at bounding box center [737, 388] width 282 height 40
copy span "[PHONE_NUMBER]"
click at [532, 28] on img at bounding box center [530, 38] width 24 height 38
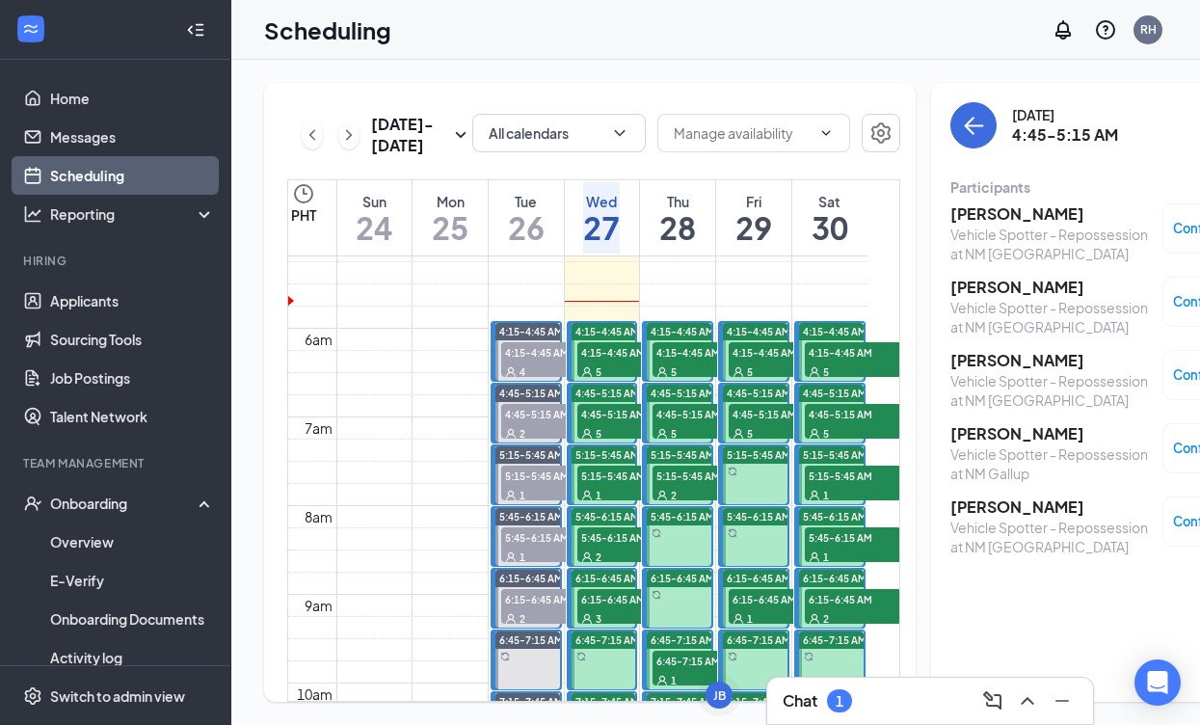
click at [997, 504] on h3 "[PERSON_NAME]" at bounding box center [1051, 506] width 202 height 21
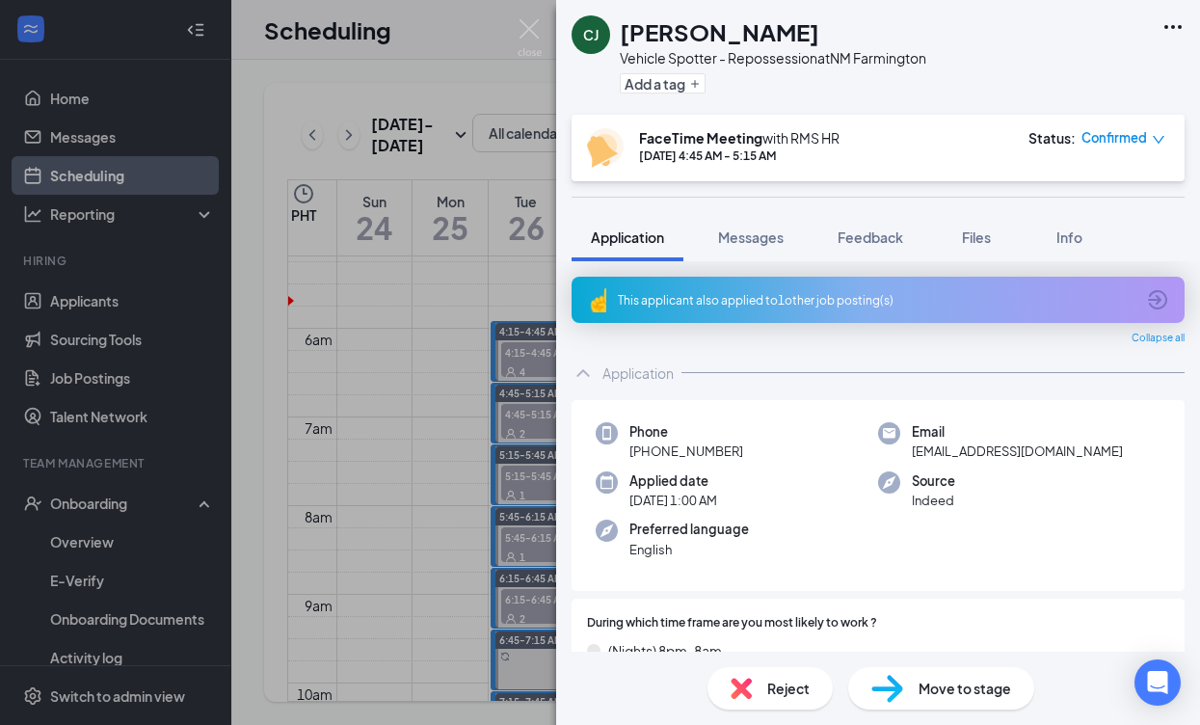
drag, startPoint x: 728, startPoint y: 447, endPoint x: 654, endPoint y: 451, distance: 73.3
click at [619, 450] on div "Phone [PHONE_NUMBER]" at bounding box center [737, 442] width 282 height 40
click at [535, 30] on img at bounding box center [530, 38] width 24 height 38
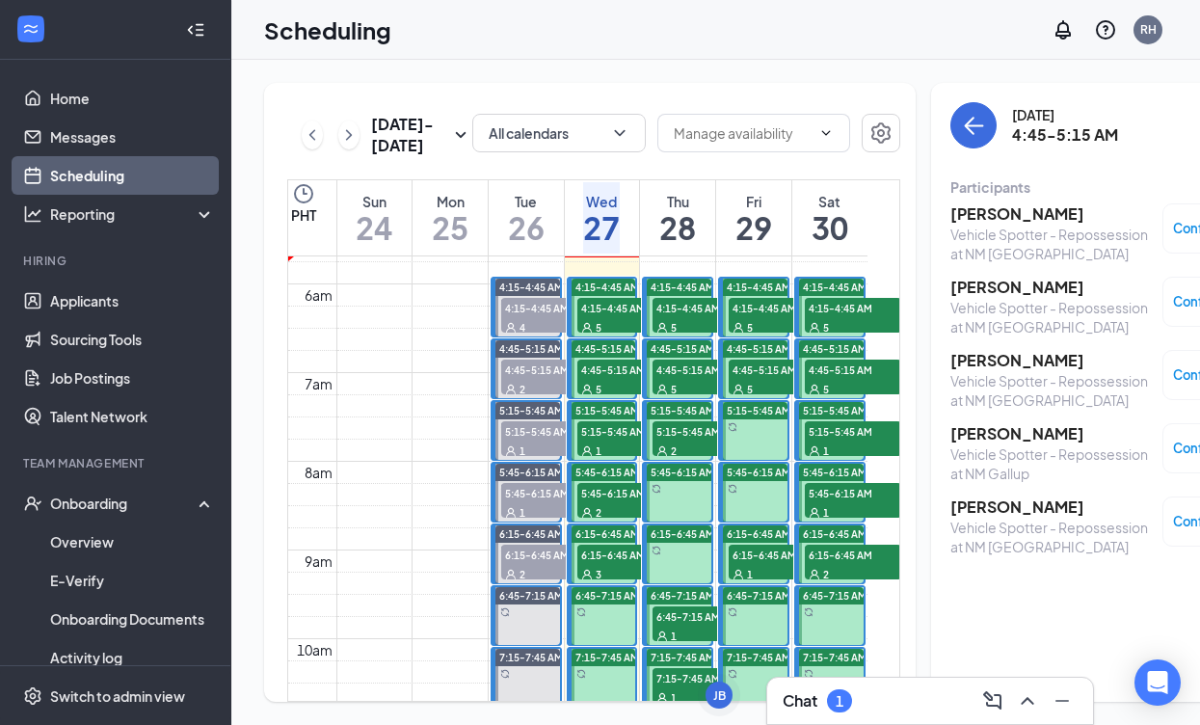
scroll to position [560, 0]
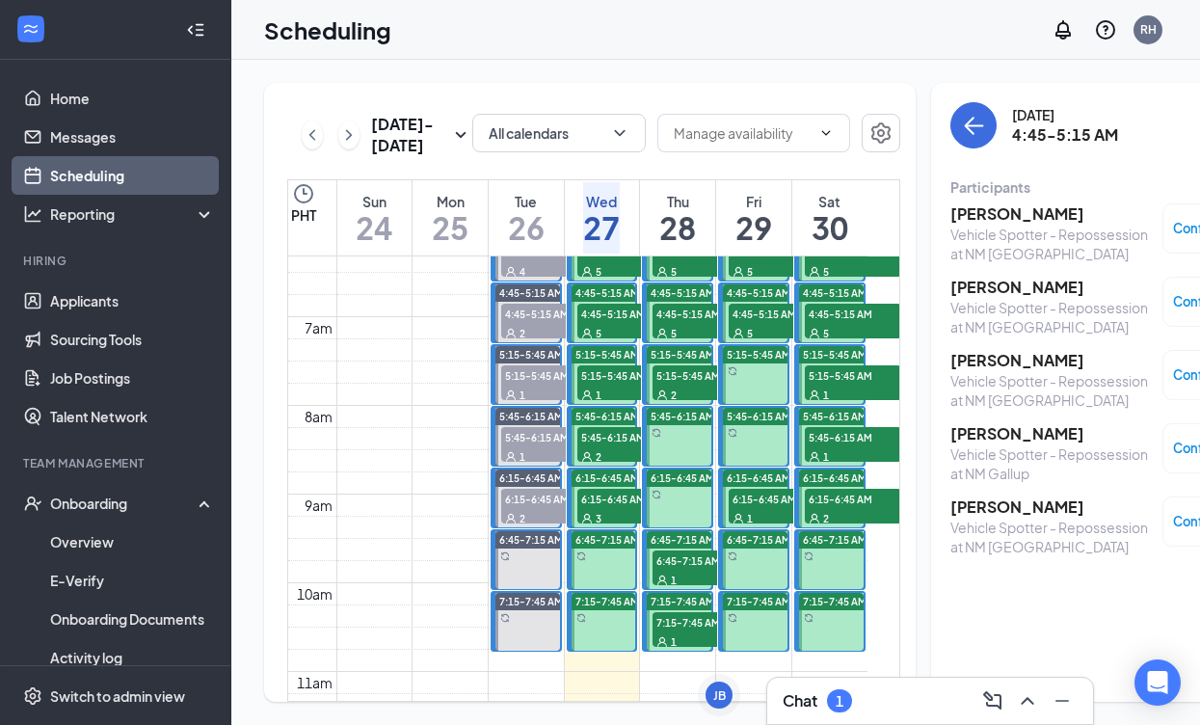
click at [608, 323] on span "4:45-5:15 AM" at bounding box center [625, 313] width 96 height 19
drag, startPoint x: 614, startPoint y: 425, endPoint x: 625, endPoint y: 420, distance: 11.6
click at [614, 404] on div "1" at bounding box center [625, 394] width 96 height 19
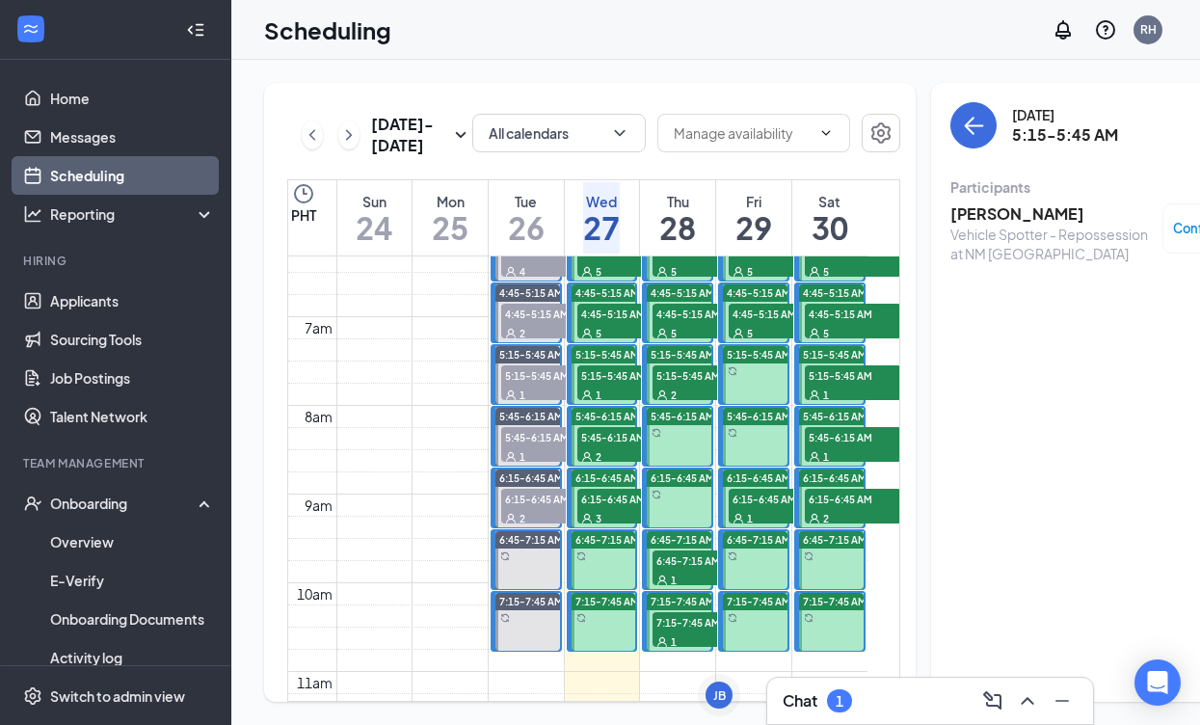
click at [1001, 210] on h3 "[PERSON_NAME]" at bounding box center [1051, 213] width 202 height 21
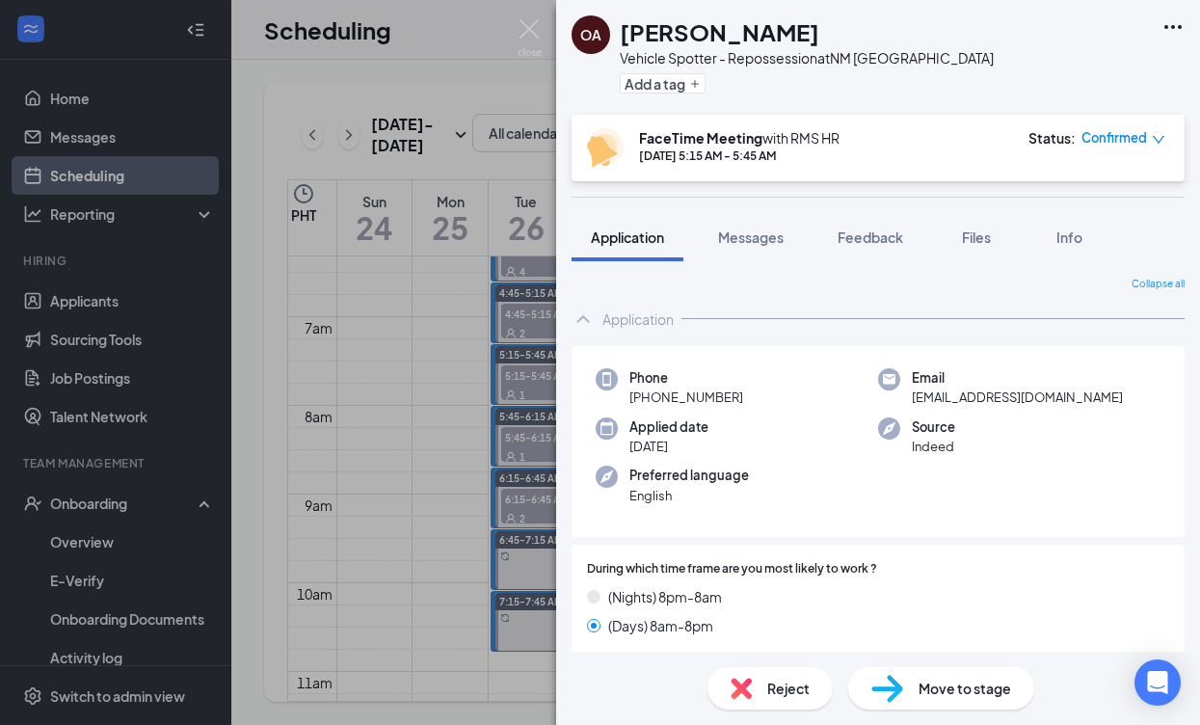
drag, startPoint x: 754, startPoint y: 395, endPoint x: 627, endPoint y: 393, distance: 126.3
click at [627, 393] on div "Phone [PHONE_NUMBER]" at bounding box center [737, 388] width 282 height 40
copy span "[PHONE_NUMBER]"
click at [522, 30] on img at bounding box center [530, 38] width 24 height 38
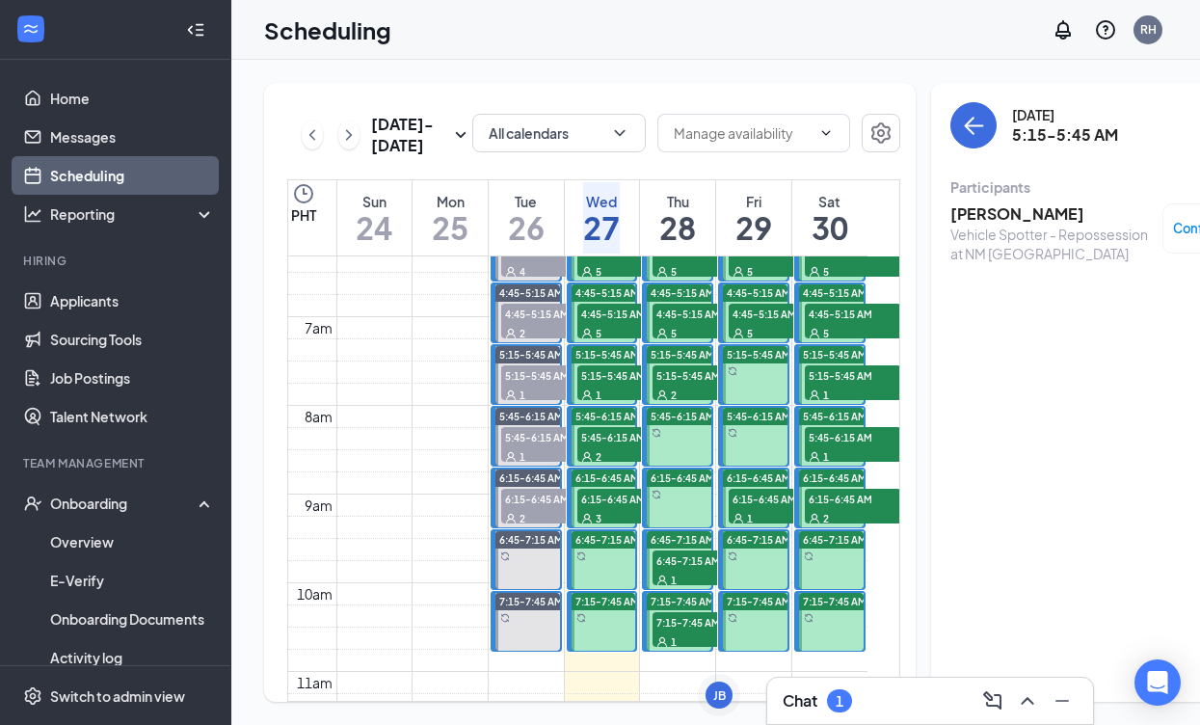
drag, startPoint x: 1131, startPoint y: 29, endPoint x: 627, endPoint y: 500, distance: 689.4
click at [627, 466] on div "2" at bounding box center [625, 455] width 96 height 19
click at [615, 466] on div "2" at bounding box center [625, 455] width 96 height 19
click at [954, 216] on h3 "[PERSON_NAME]" at bounding box center [1051, 213] width 202 height 21
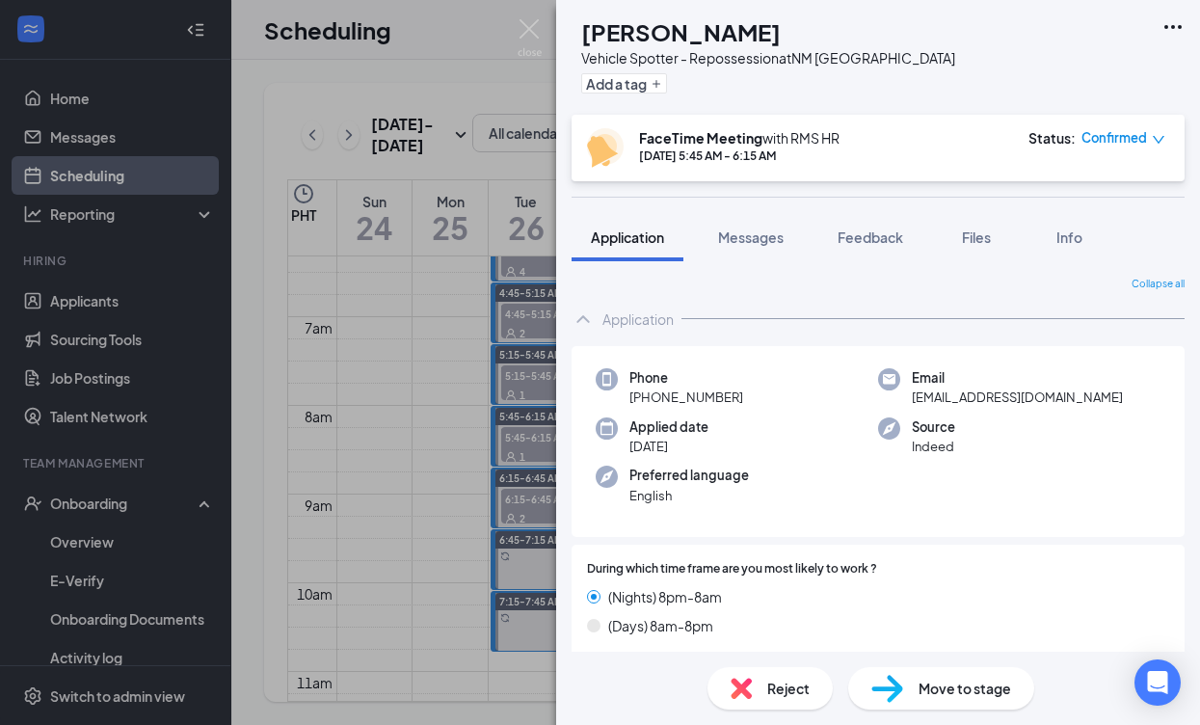
drag, startPoint x: 743, startPoint y: 396, endPoint x: 622, endPoint y: 397, distance: 121.4
click at [621, 397] on div "Phone [PHONE_NUMBER]" at bounding box center [737, 388] width 282 height 40
click at [531, 37] on img at bounding box center [530, 38] width 24 height 38
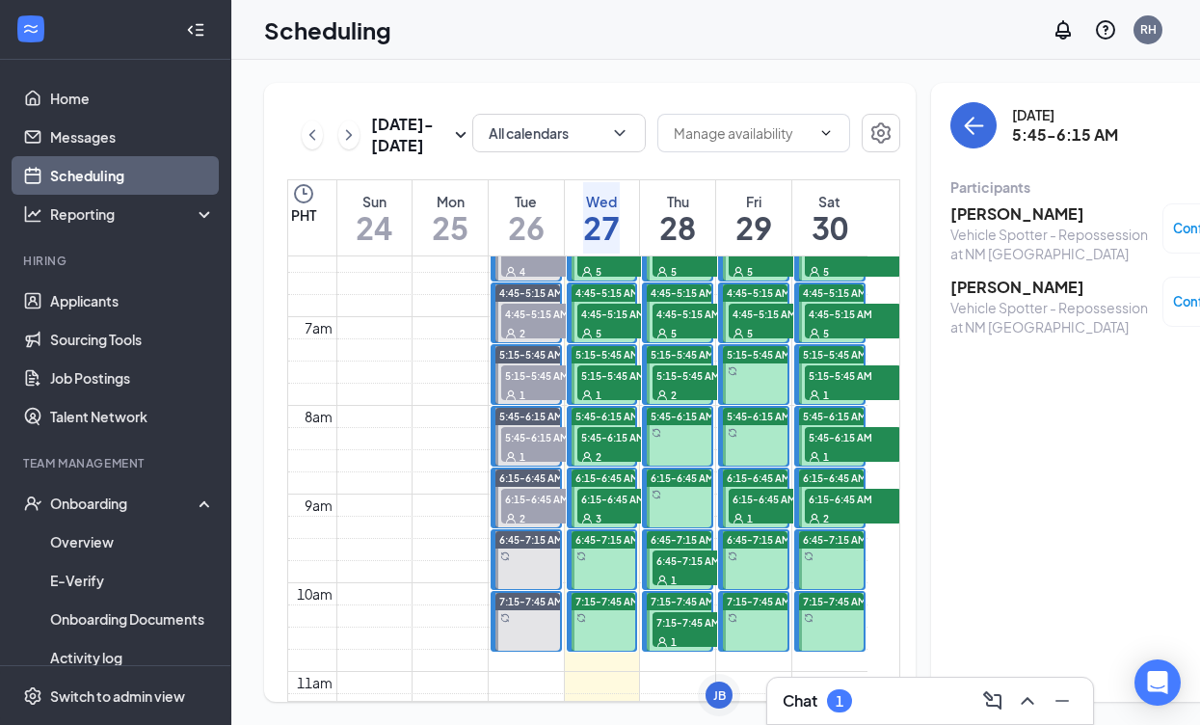
click at [1012, 285] on h3 "[PERSON_NAME]" at bounding box center [1051, 287] width 202 height 21
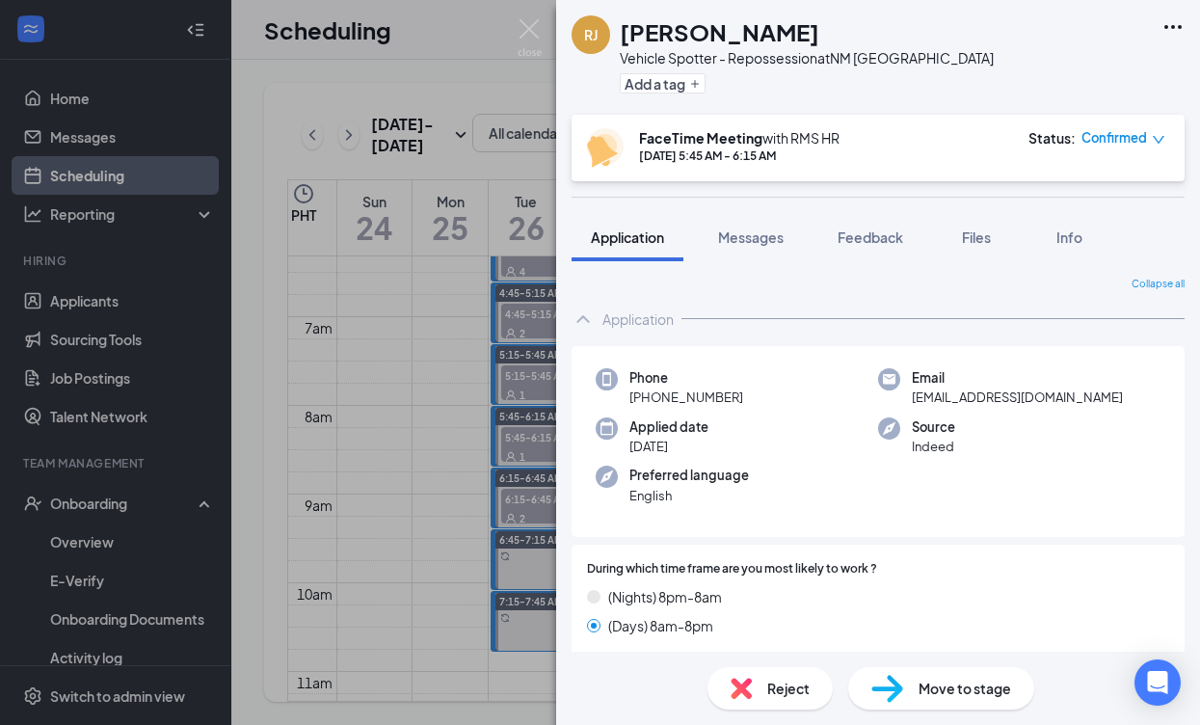
drag, startPoint x: 752, startPoint y: 397, endPoint x: 640, endPoint y: 401, distance: 111.9
click at [623, 401] on div "Phone [PHONE_NUMBER]" at bounding box center [737, 388] width 282 height 40
copy span "[PHONE_NUMBER]"
click at [530, 29] on img at bounding box center [530, 38] width 24 height 38
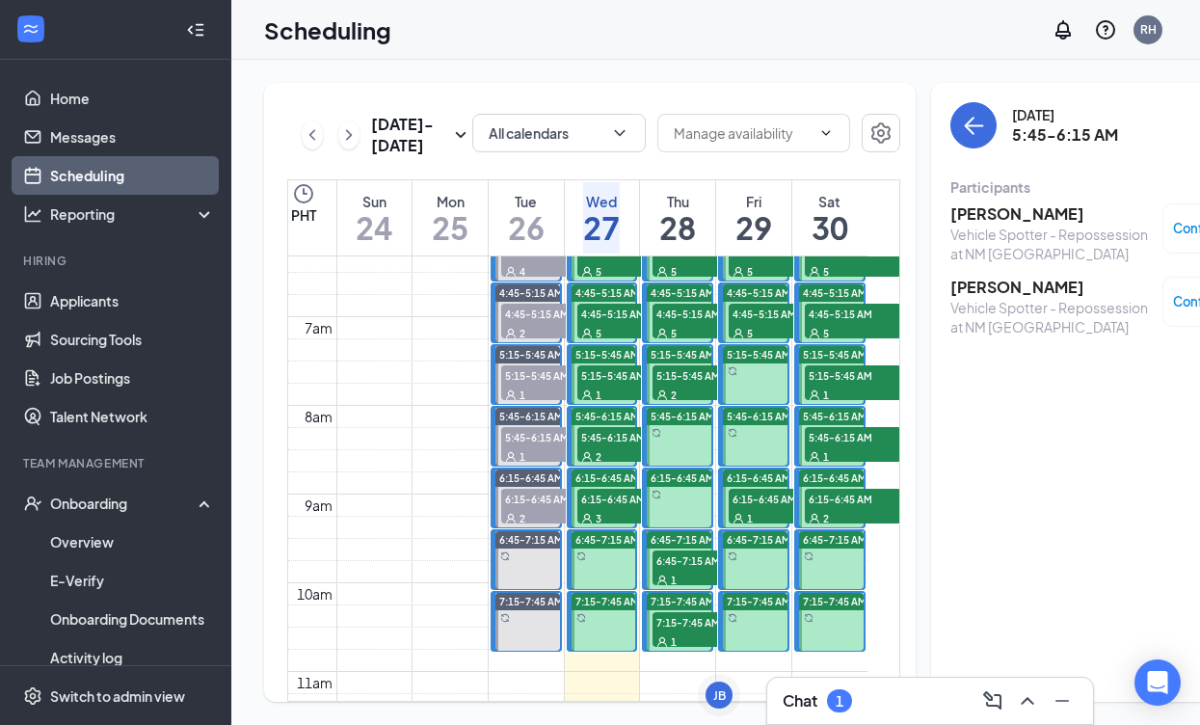
click at [608, 466] on div "2" at bounding box center [625, 455] width 96 height 19
click at [615, 524] on div "6:15-6:45 AM 3" at bounding box center [625, 506] width 100 height 39
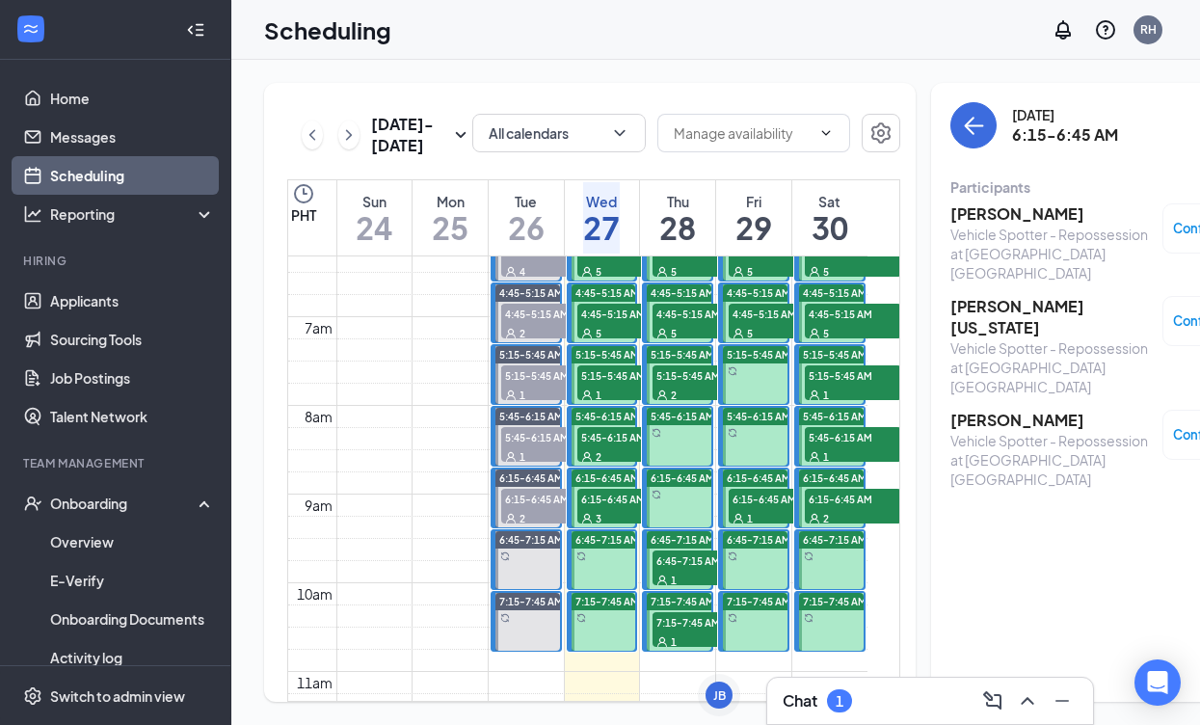
click at [953, 211] on h3 "[PERSON_NAME]" at bounding box center [1051, 213] width 202 height 21
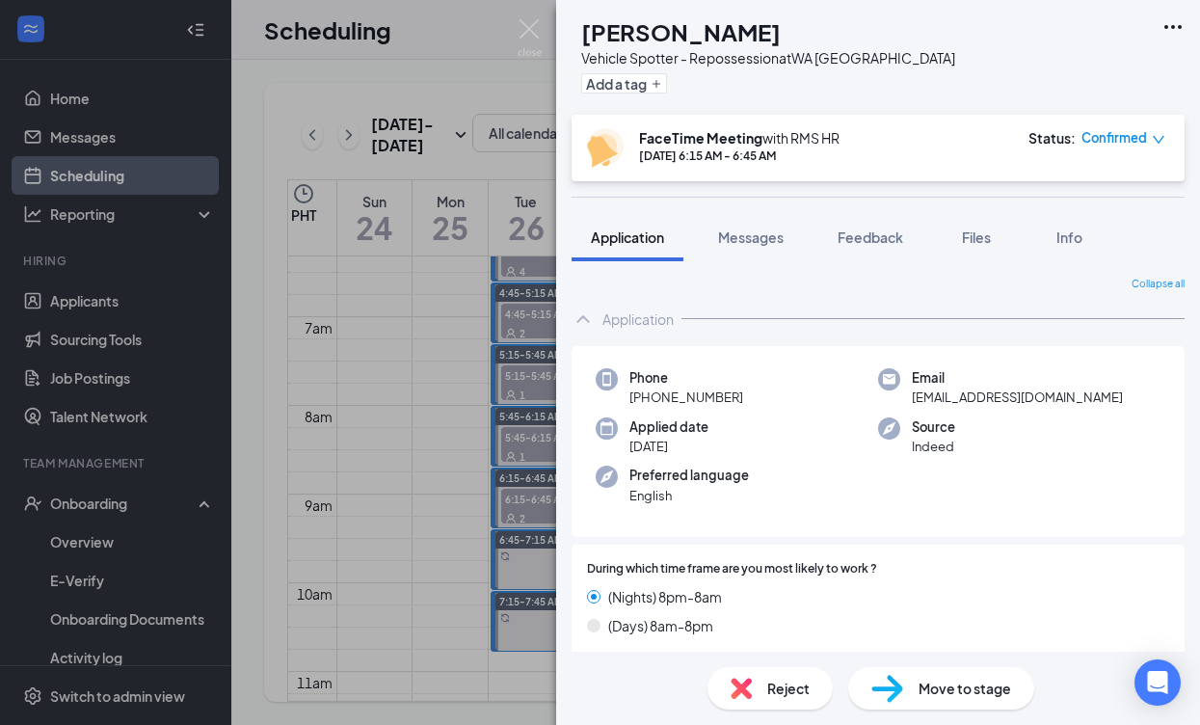
drag, startPoint x: 688, startPoint y: 396, endPoint x: 628, endPoint y: 396, distance: 59.8
click at [628, 396] on div "Phone [PHONE_NUMBER]" at bounding box center [737, 388] width 282 height 40
click at [440, 233] on div "[PERSON_NAME] [PERSON_NAME] Vehicle Spotter - Repossession at [GEOGRAPHIC_DATA]…" at bounding box center [600, 362] width 1200 height 725
click at [533, 26] on img at bounding box center [530, 38] width 24 height 38
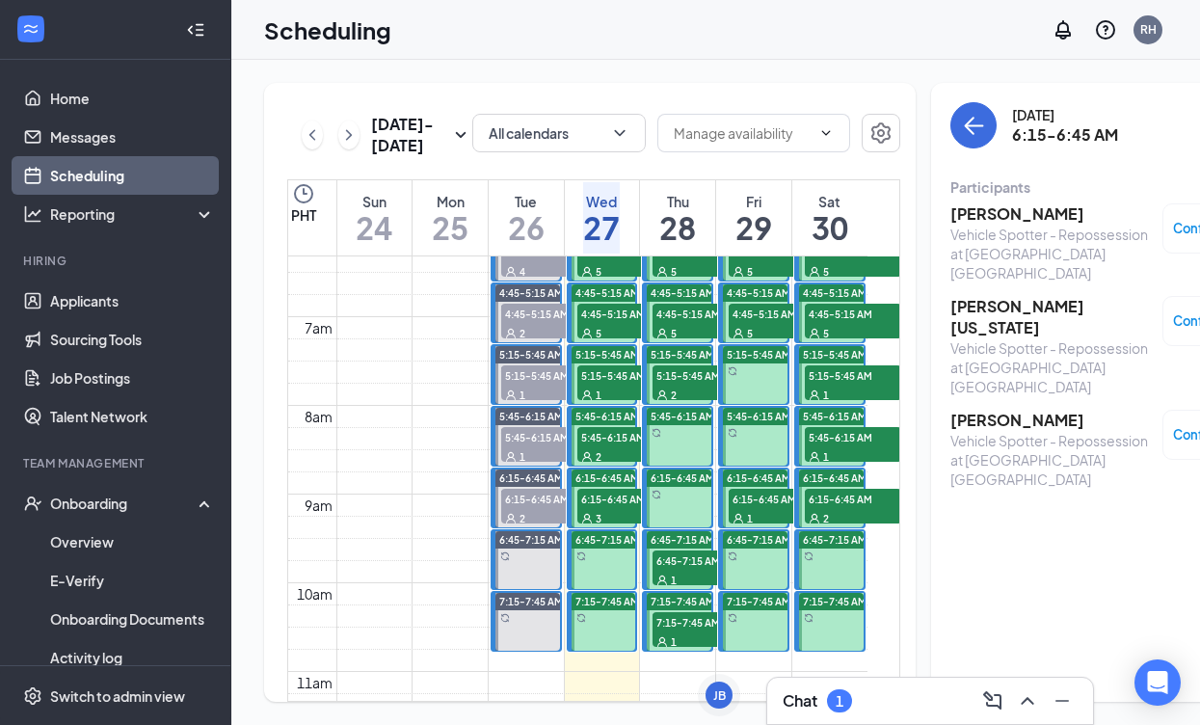
click at [991, 296] on h3 "[PERSON_NAME][US_STATE]" at bounding box center [1051, 317] width 202 height 42
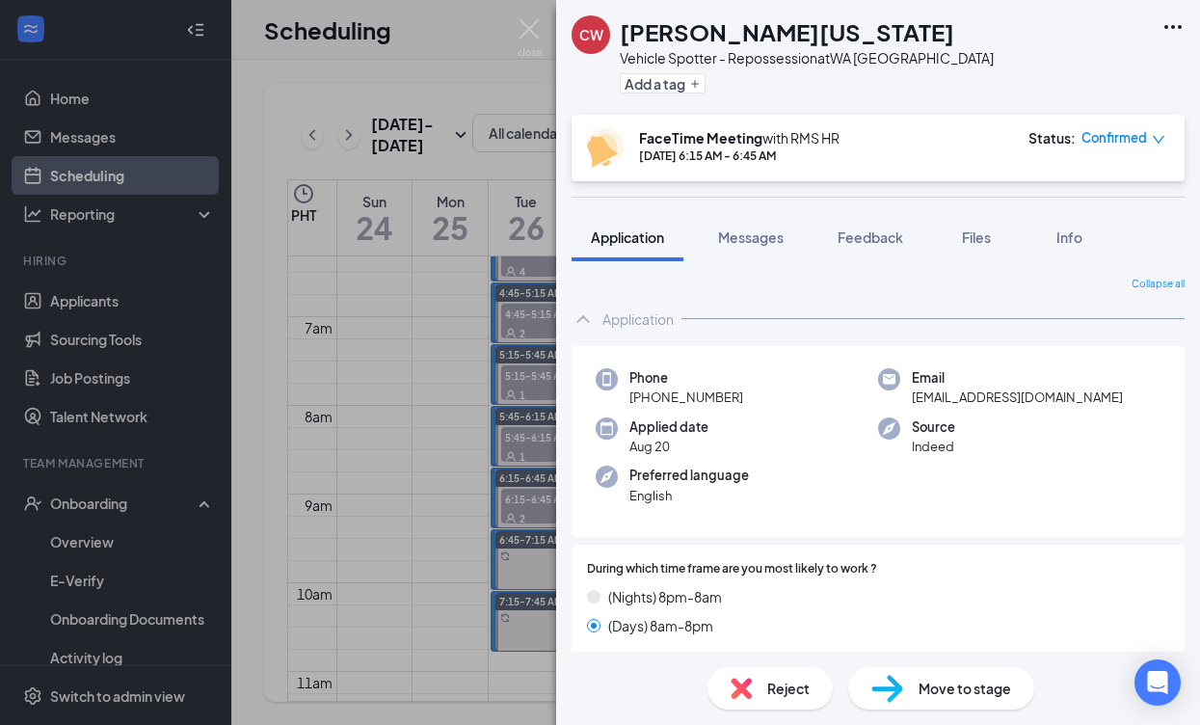
drag, startPoint x: 701, startPoint y: 394, endPoint x: 648, endPoint y: 397, distance: 53.1
click at [616, 397] on div "Phone [PHONE_NUMBER]" at bounding box center [737, 388] width 282 height 40
click at [521, 38] on img at bounding box center [530, 38] width 24 height 38
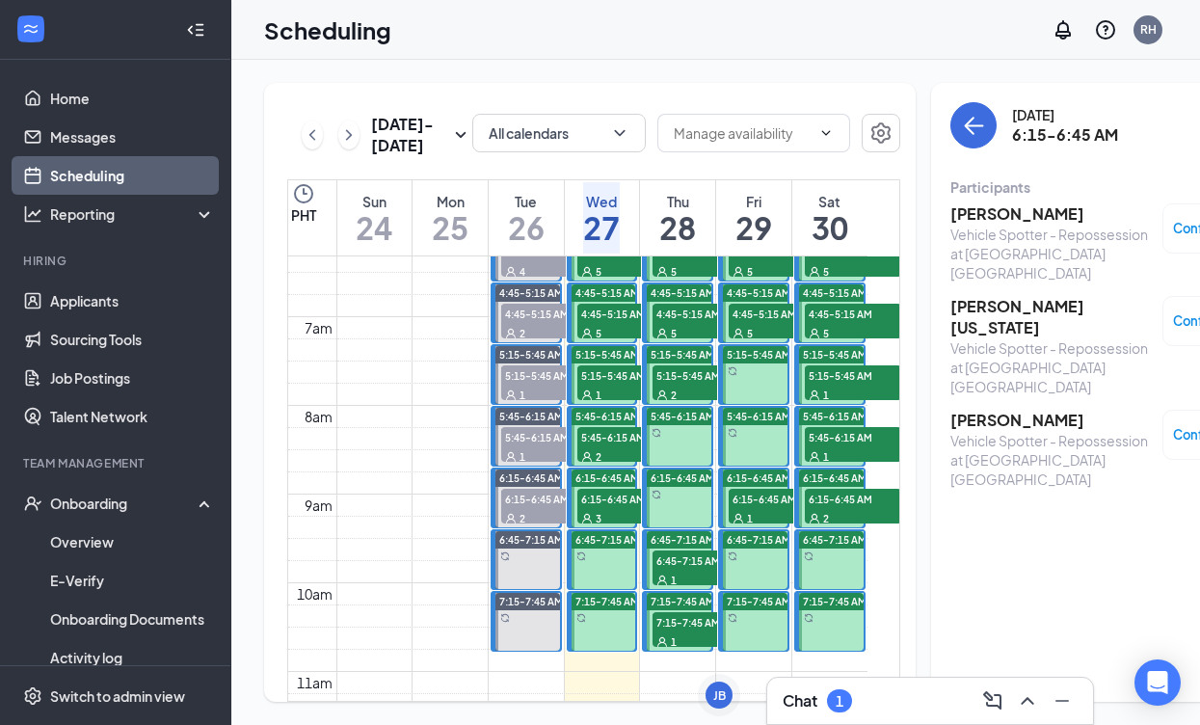
click at [980, 348] on div "[PERSON_NAME] Vehicle Spotter - Repossession at [GEOGRAPHIC_DATA] [GEOGRAPHIC_D…" at bounding box center [1108, 346] width 316 height 299
click at [985, 410] on h3 "[PERSON_NAME]" at bounding box center [1051, 420] width 202 height 21
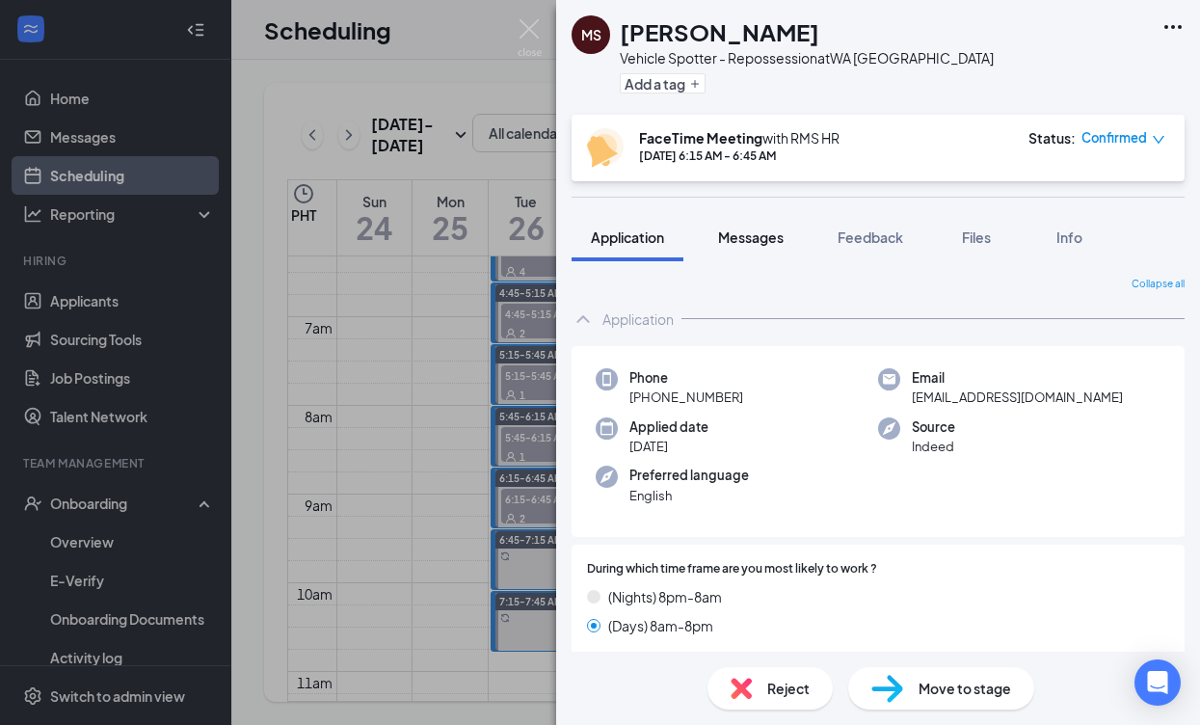
click at [756, 242] on span "Messages" at bounding box center [751, 236] width 66 height 17
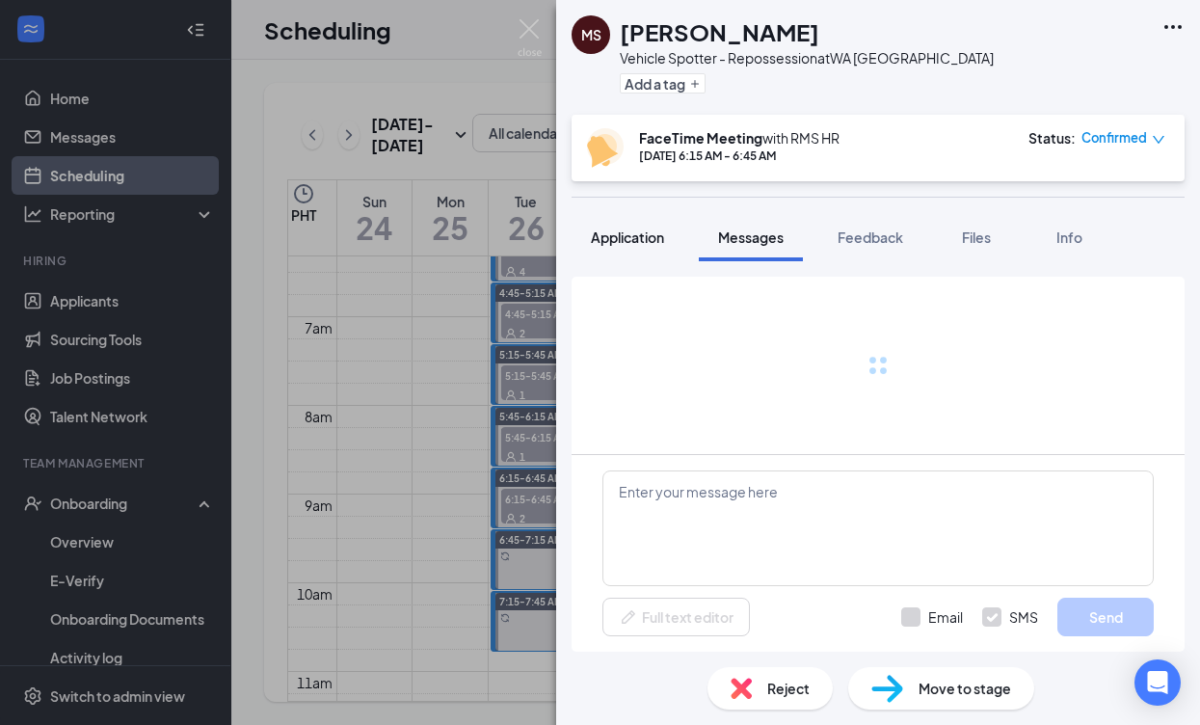
click at [652, 230] on span "Application" at bounding box center [627, 236] width 73 height 17
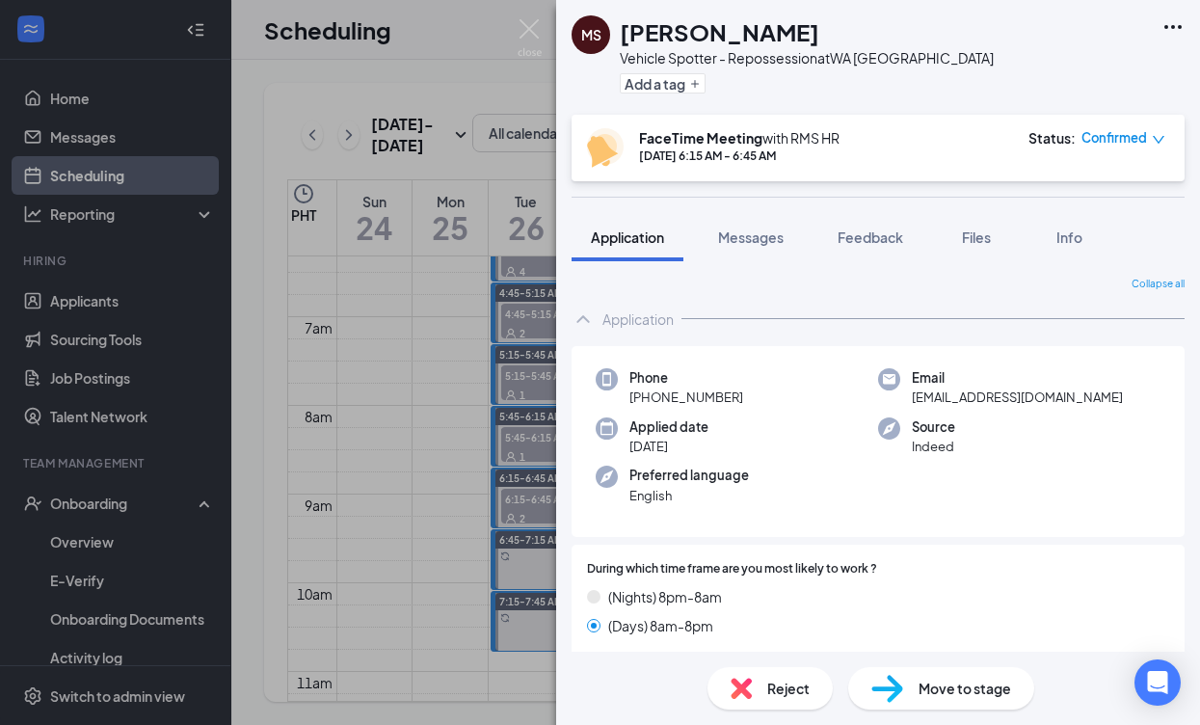
drag, startPoint x: 743, startPoint y: 397, endPoint x: 636, endPoint y: 390, distance: 107.2
click at [612, 387] on div "Phone [PHONE_NUMBER]" at bounding box center [737, 388] width 282 height 40
click at [663, 394] on span "[PHONE_NUMBER]" at bounding box center [686, 396] width 114 height 19
drag, startPoint x: 743, startPoint y: 395, endPoint x: 659, endPoint y: 398, distance: 83.9
click at [626, 395] on div "Phone [PHONE_NUMBER]" at bounding box center [737, 388] width 282 height 40
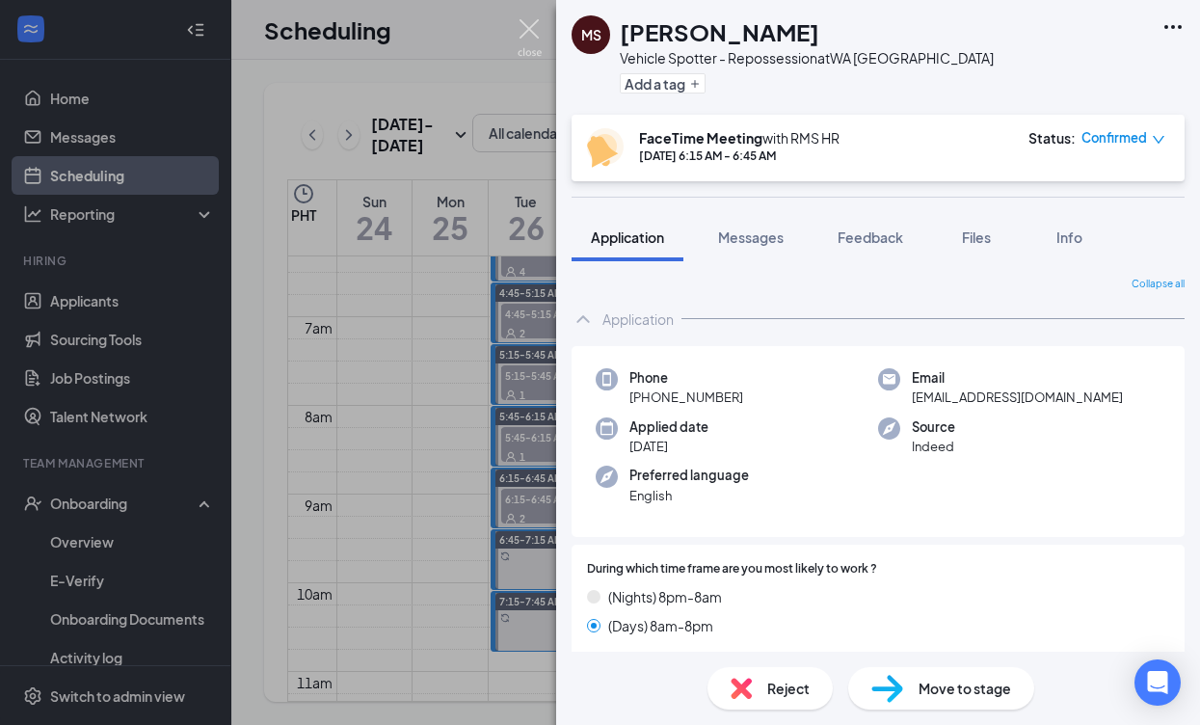
click at [532, 38] on img at bounding box center [530, 38] width 24 height 38
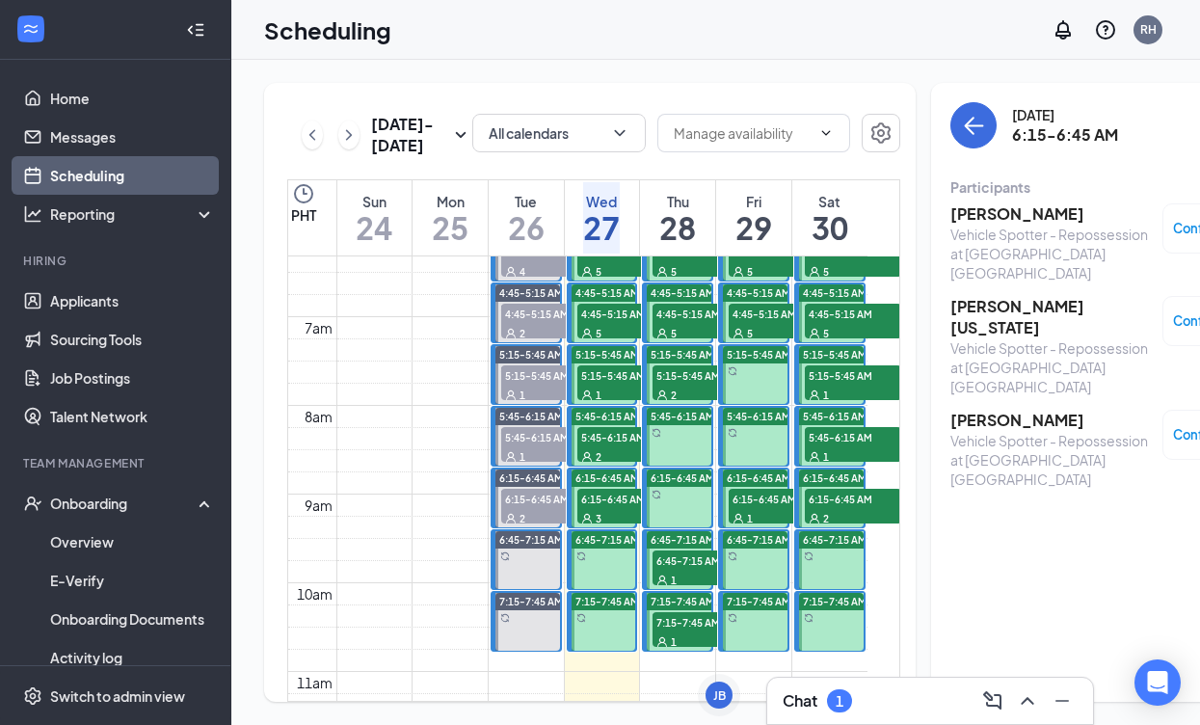
click at [614, 508] on span "6:15-6:45 AM" at bounding box center [625, 498] width 96 height 19
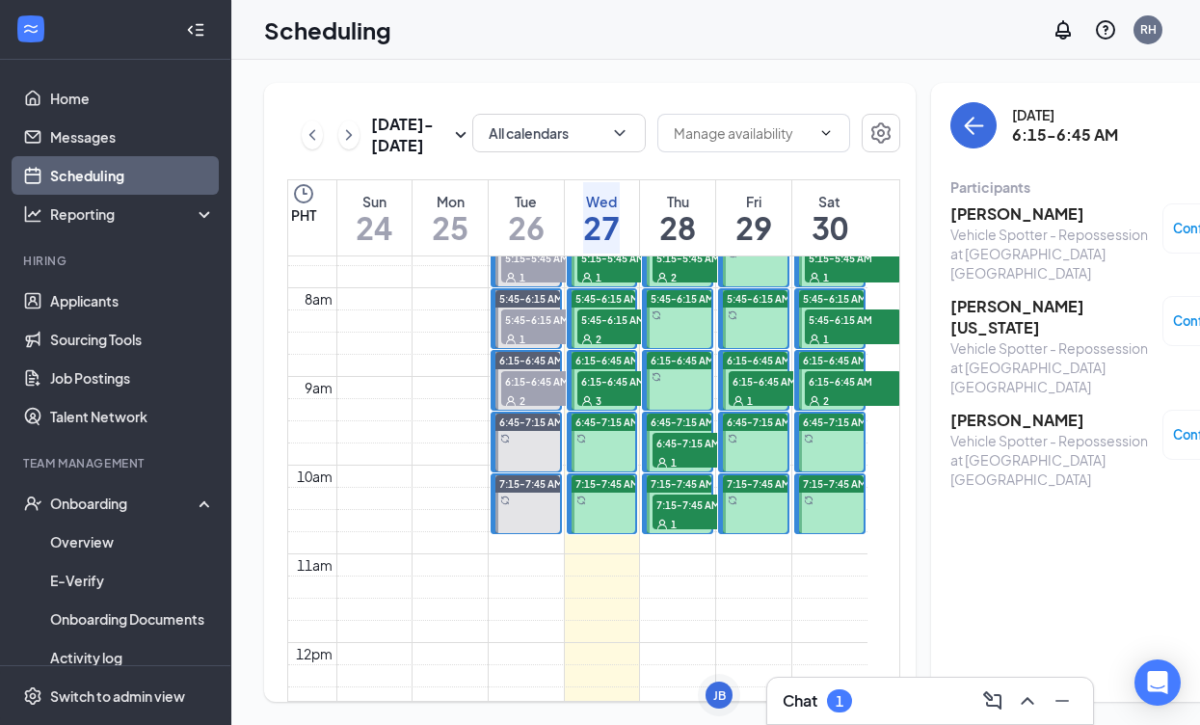
scroll to position [680, 0]
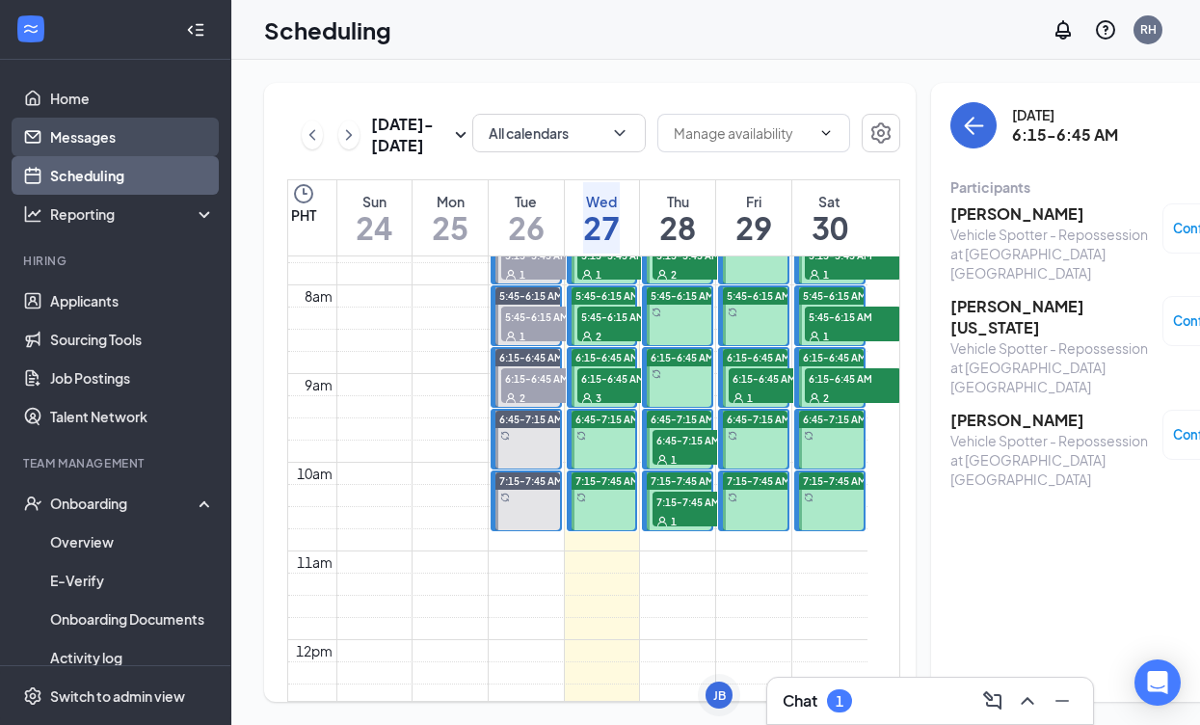
click at [118, 138] on link "Messages" at bounding box center [132, 137] width 165 height 39
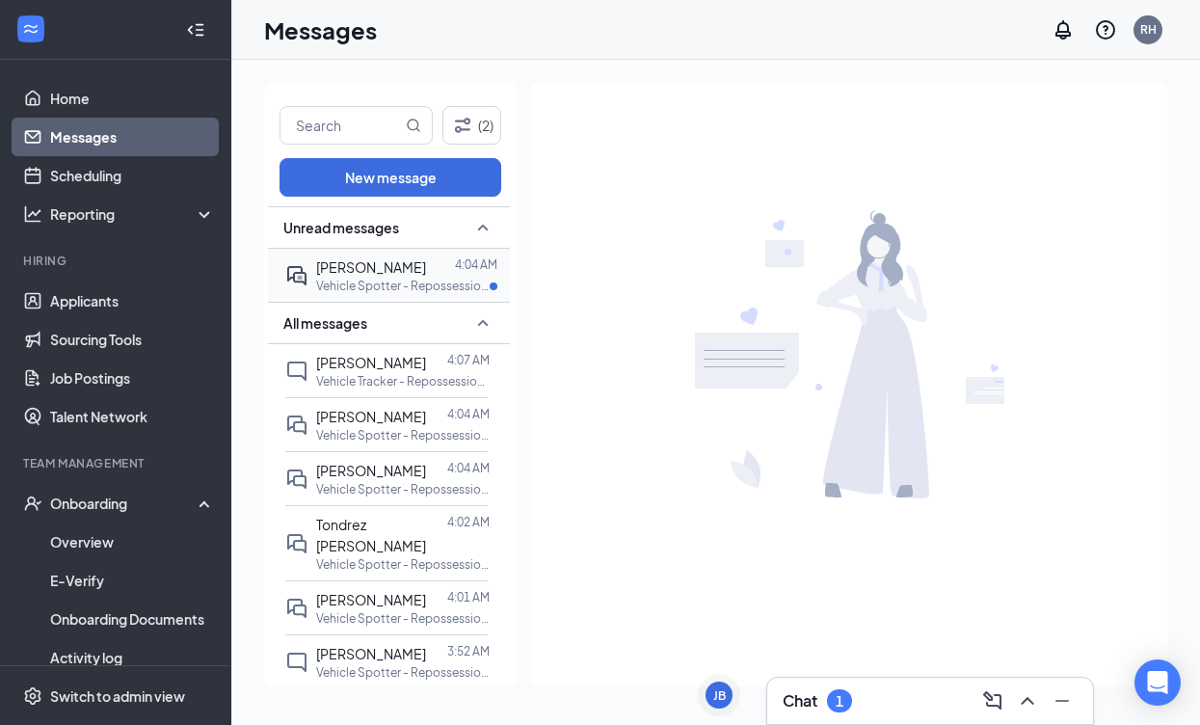
click at [373, 277] on div "[PERSON_NAME]" at bounding box center [371, 266] width 110 height 21
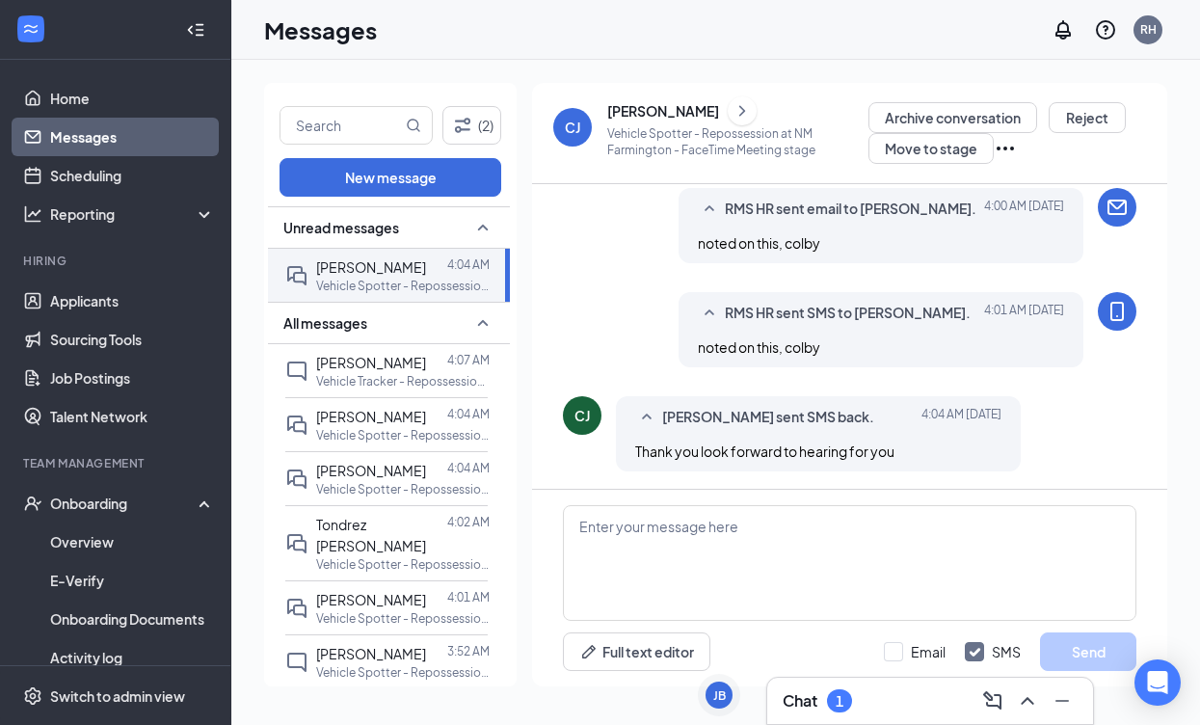
scroll to position [717, 0]
click at [374, 467] on span "[PERSON_NAME]" at bounding box center [371, 470] width 110 height 17
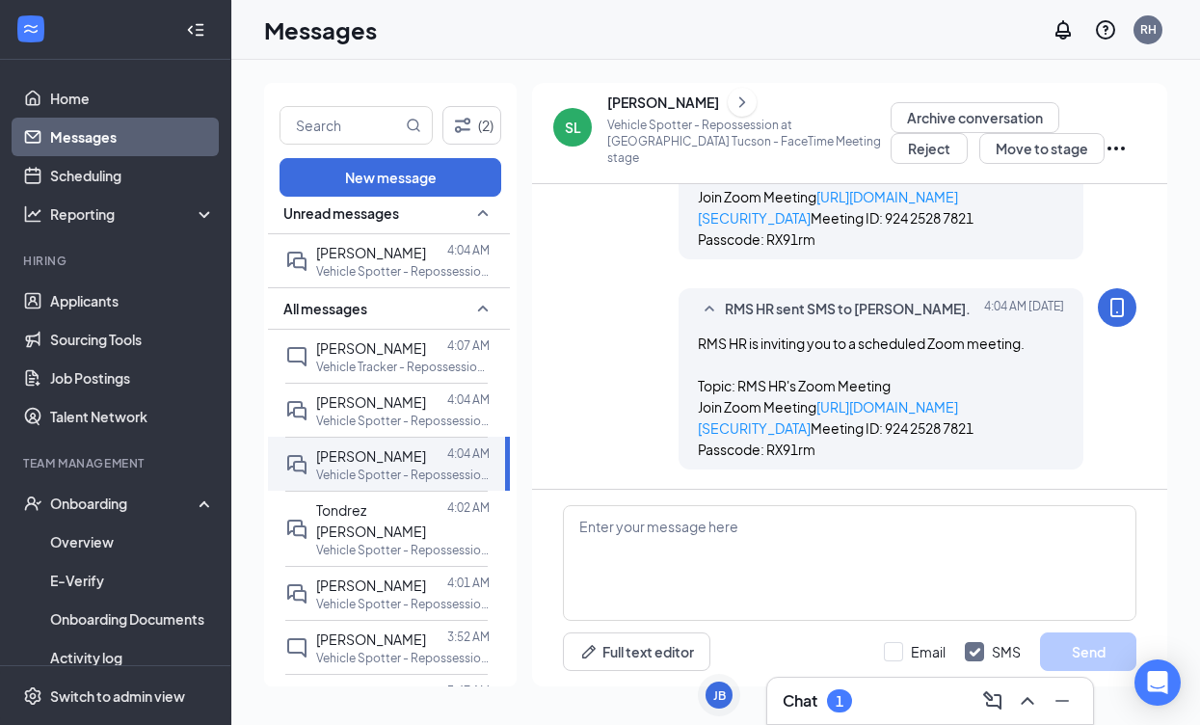
scroll to position [1091, 0]
click at [656, 110] on div "[PERSON_NAME]" at bounding box center [663, 102] width 112 height 19
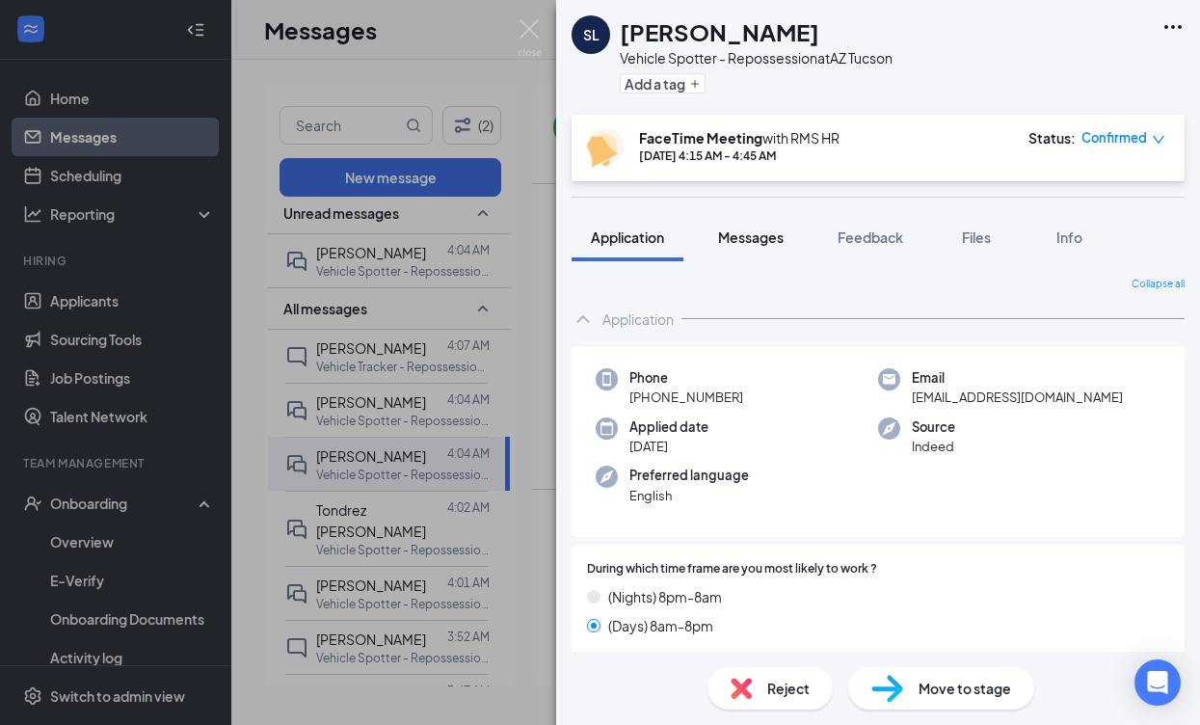
click at [753, 237] on span "Messages" at bounding box center [751, 236] width 66 height 17
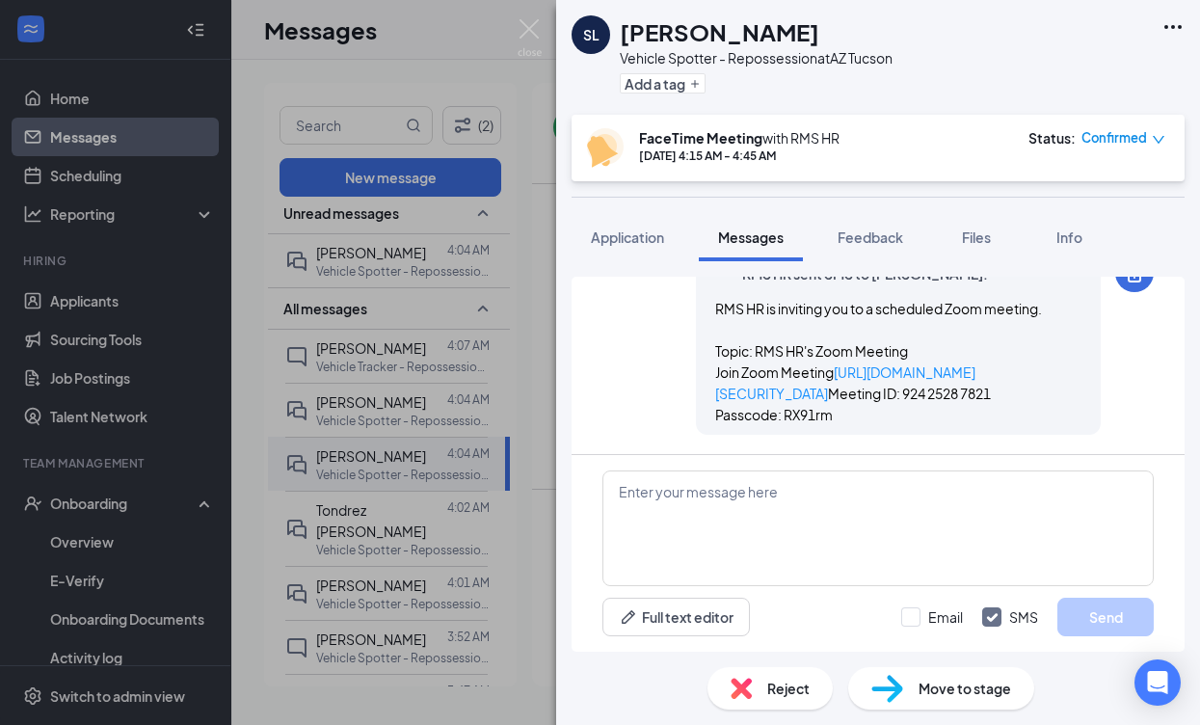
scroll to position [1282, 0]
click at [894, 243] on span "Feedback" at bounding box center [871, 236] width 66 height 17
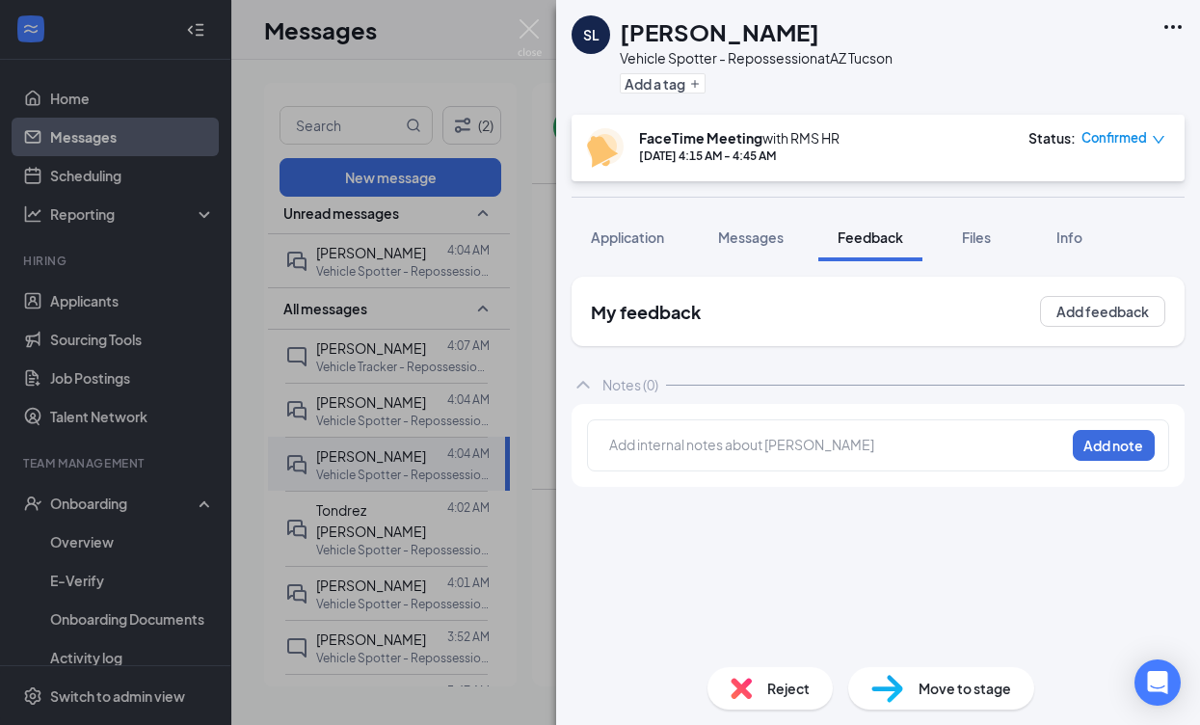
click at [746, 443] on div at bounding box center [837, 445] width 454 height 20
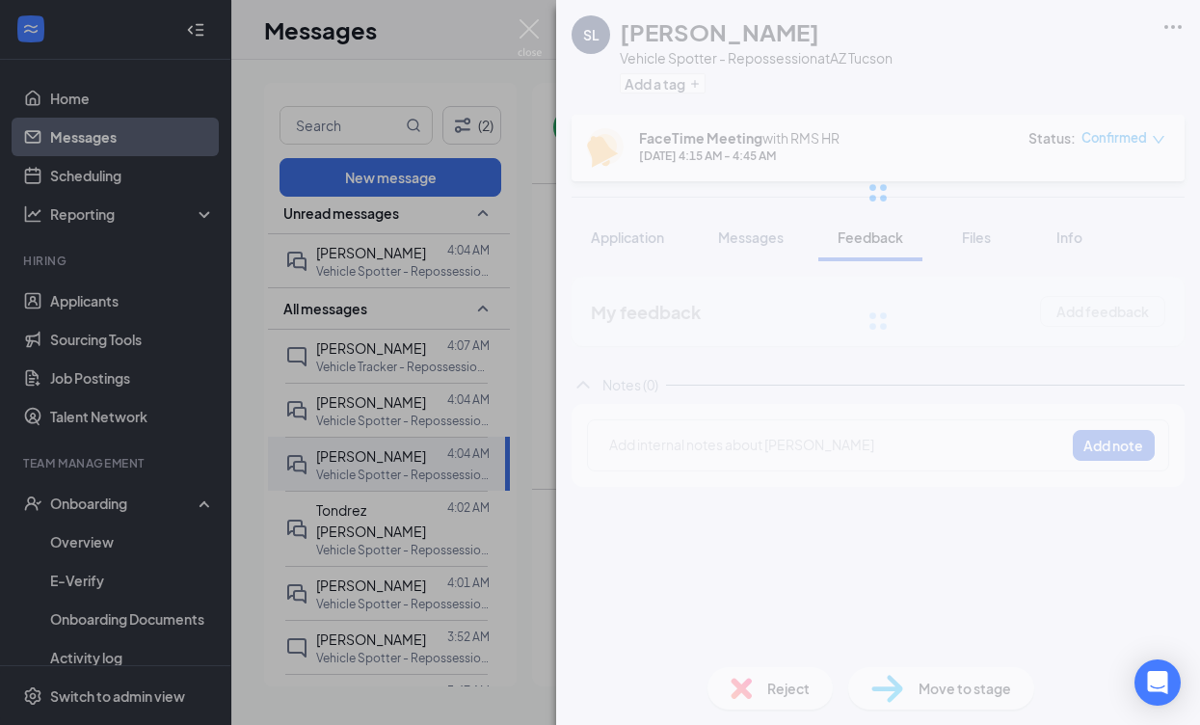
click at [714, 455] on div "SL [PERSON_NAME] Vehicle Spotter - Repossession at AZ Tucson Add a tag FaceTime…" at bounding box center [878, 362] width 644 height 725
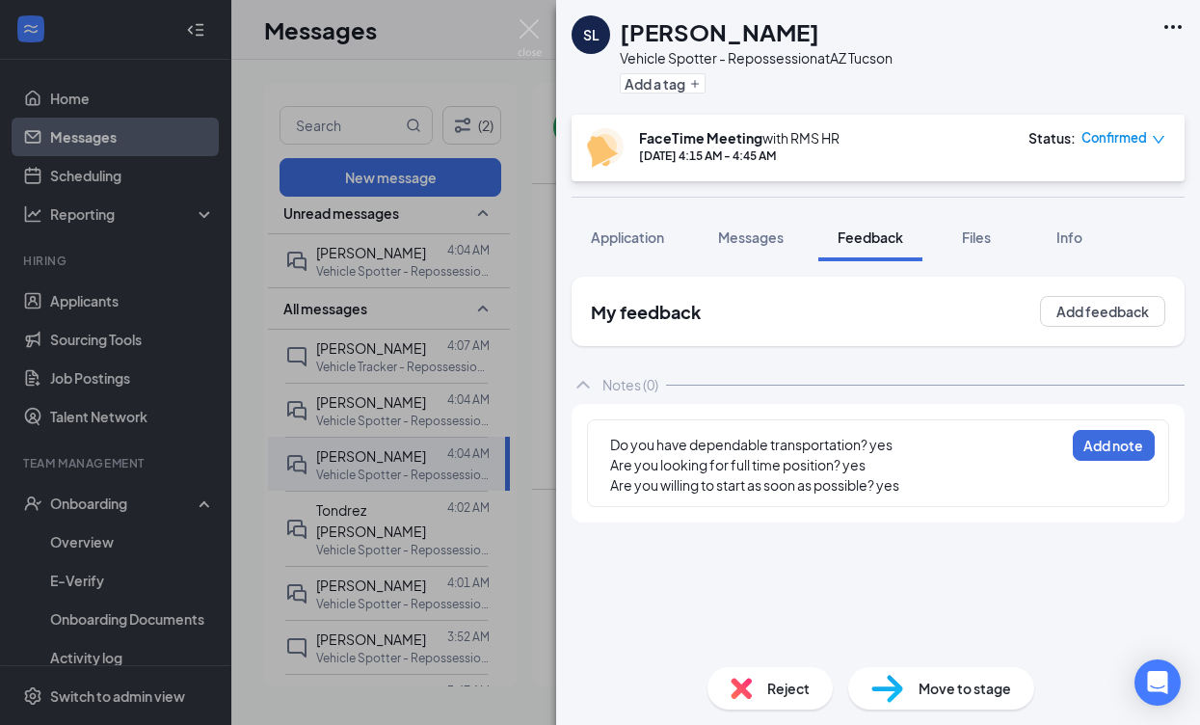
click at [608, 437] on div "Do you have dependable transportation? yes Are you looking for full time positi…" at bounding box center [878, 463] width 582 height 88
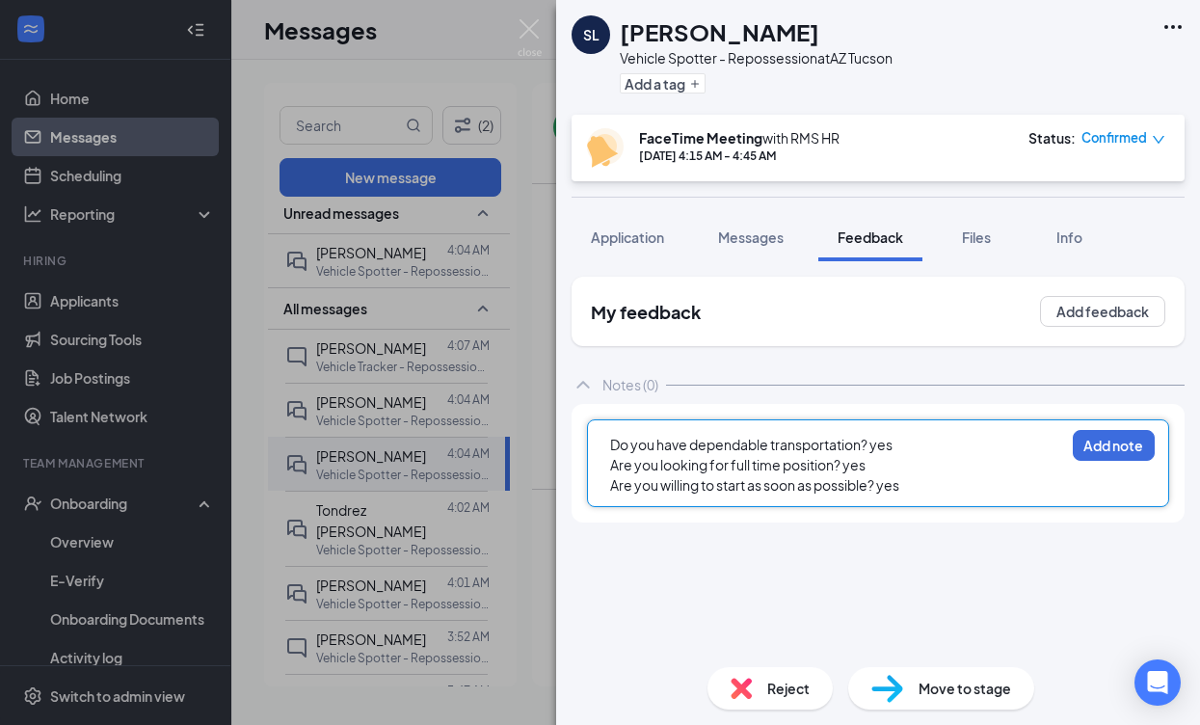
drag, startPoint x: 612, startPoint y: 443, endPoint x: 644, endPoint y: 444, distance: 31.8
click at [613, 443] on span "Do you have dependable transportation? yes" at bounding box center [751, 444] width 282 height 17
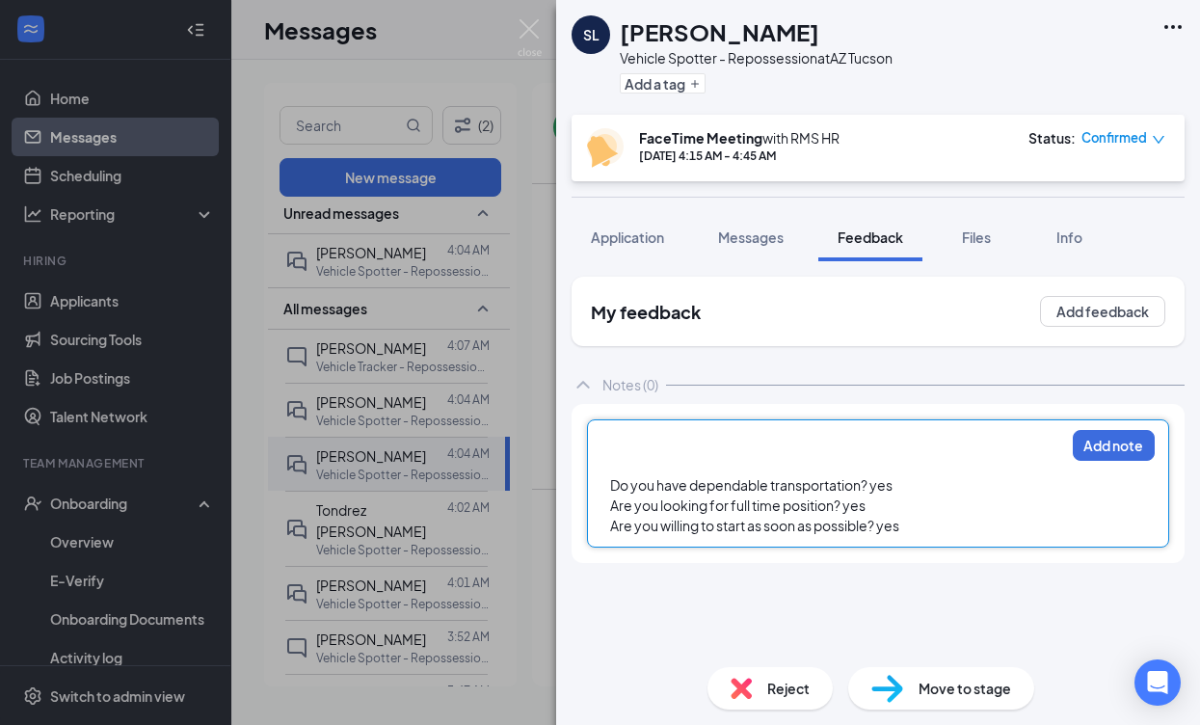
click at [645, 443] on div at bounding box center [837, 445] width 454 height 20
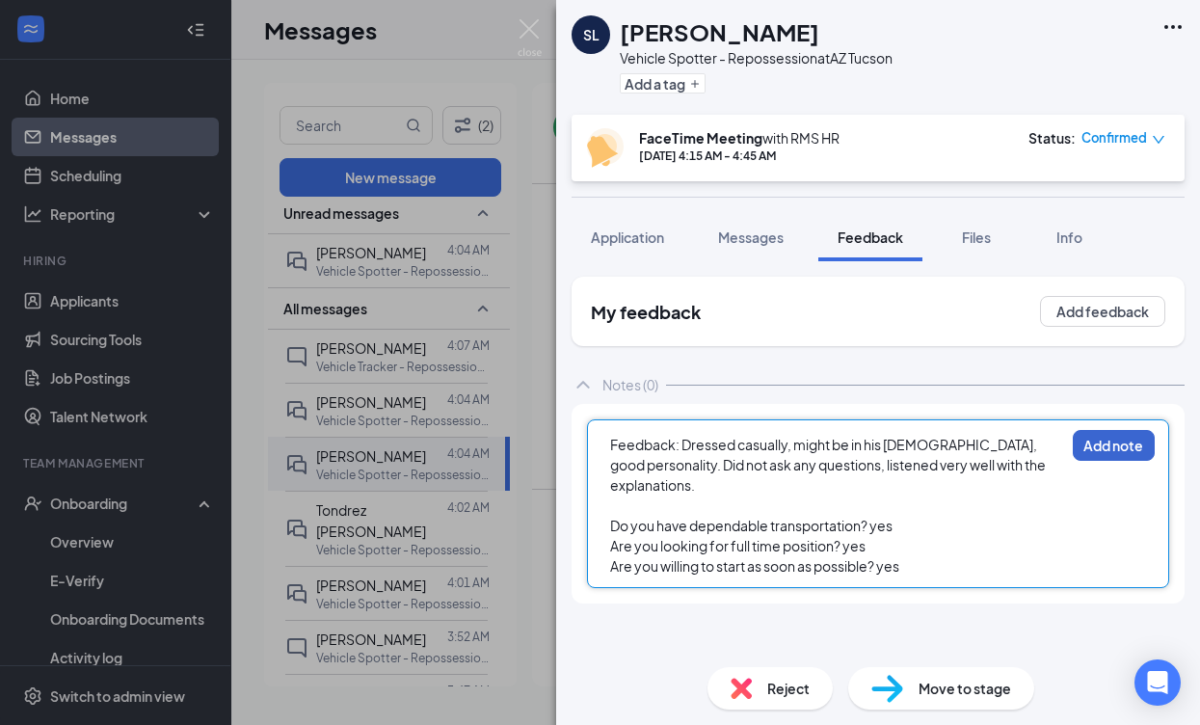
click at [1105, 441] on button "Add note" at bounding box center [1114, 445] width 82 height 31
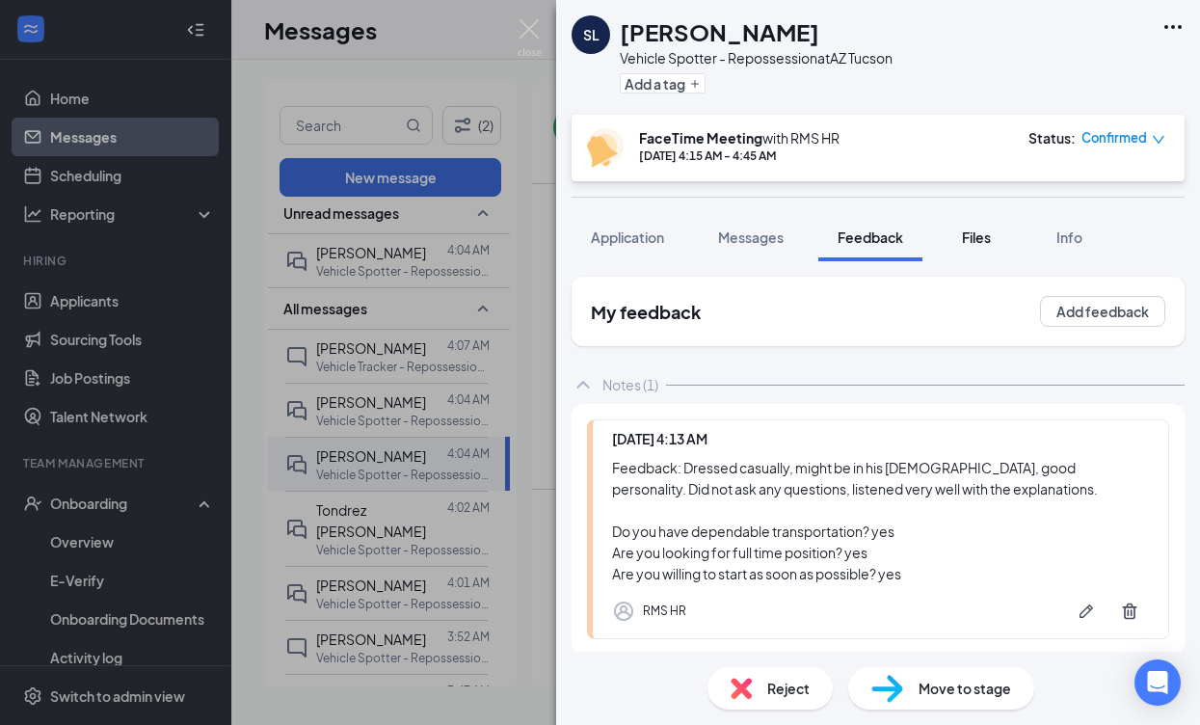
drag, startPoint x: 1185, startPoint y: 47, endPoint x: 981, endPoint y: 242, distance: 282.2
click at [982, 242] on span "Files" at bounding box center [976, 236] width 29 height 17
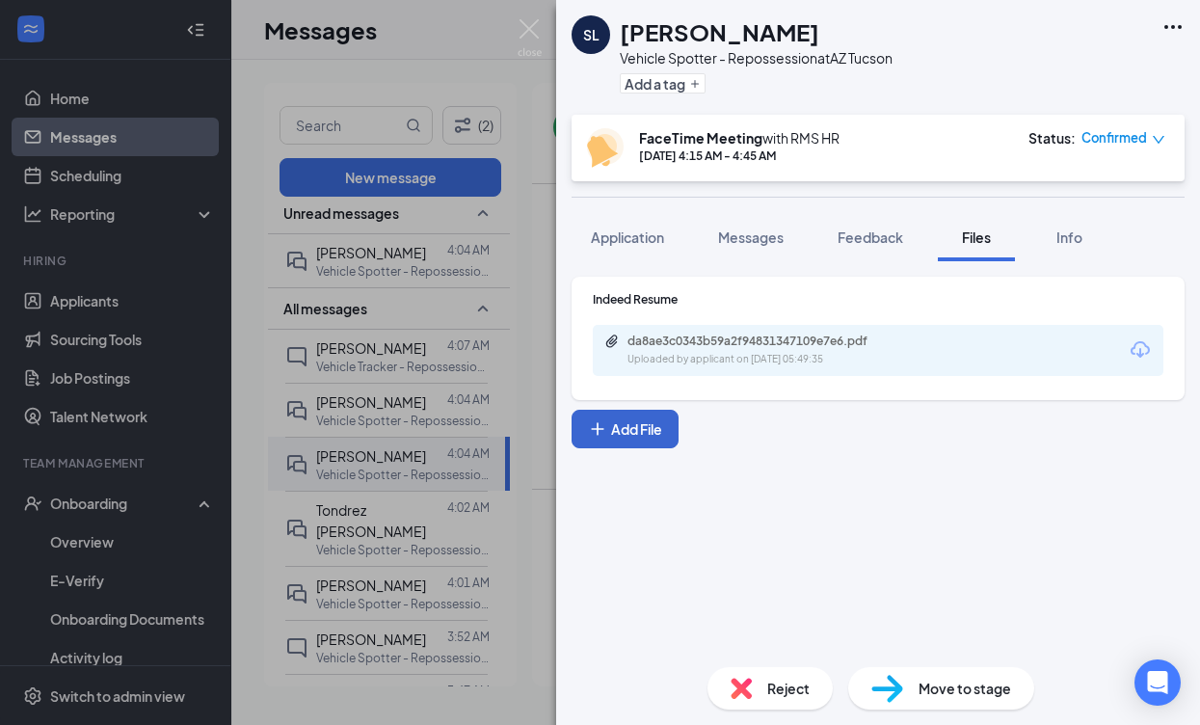
click at [651, 426] on button "Add File" at bounding box center [625, 429] width 107 height 39
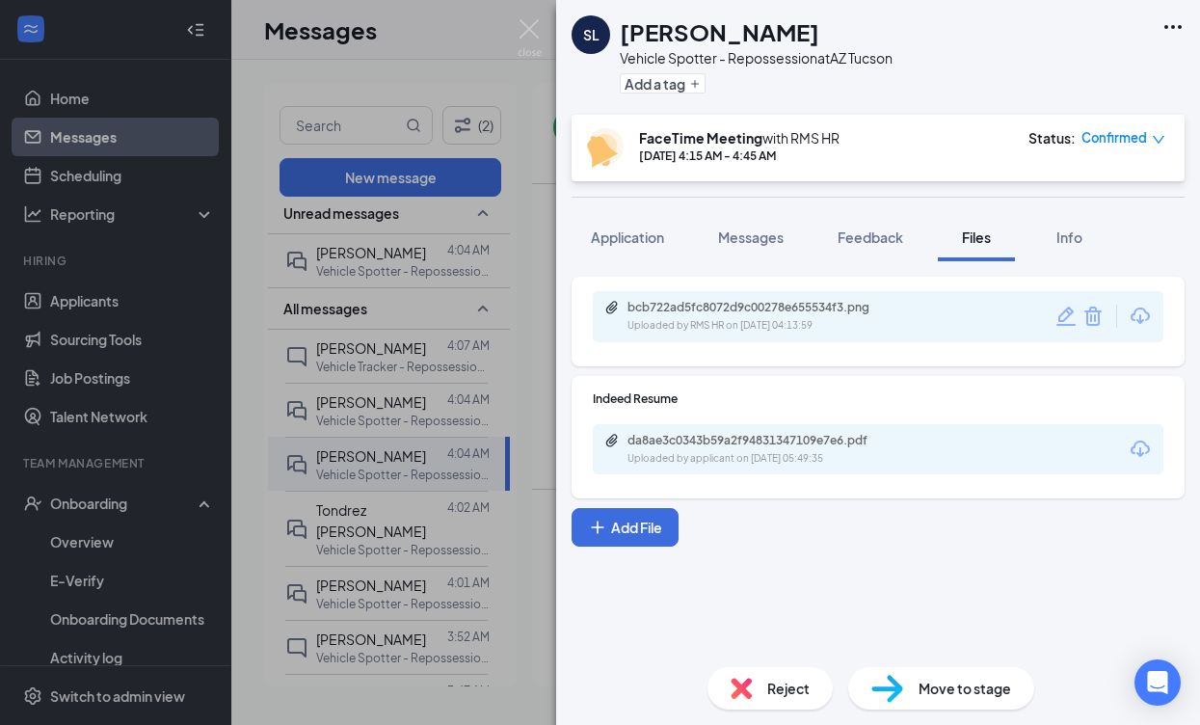
drag, startPoint x: 997, startPoint y: 687, endPoint x: 945, endPoint y: 671, distance: 54.6
click at [997, 687] on span "Move to stage" at bounding box center [964, 688] width 93 height 21
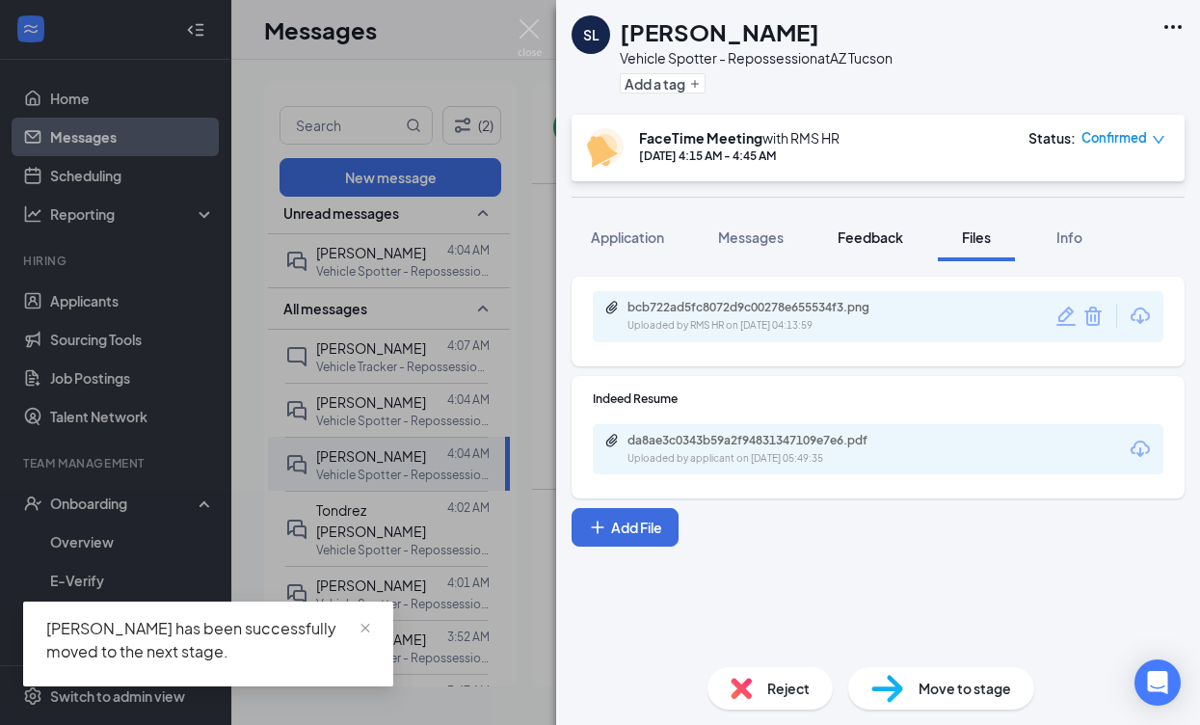
click at [867, 237] on span "Feedback" at bounding box center [871, 236] width 66 height 17
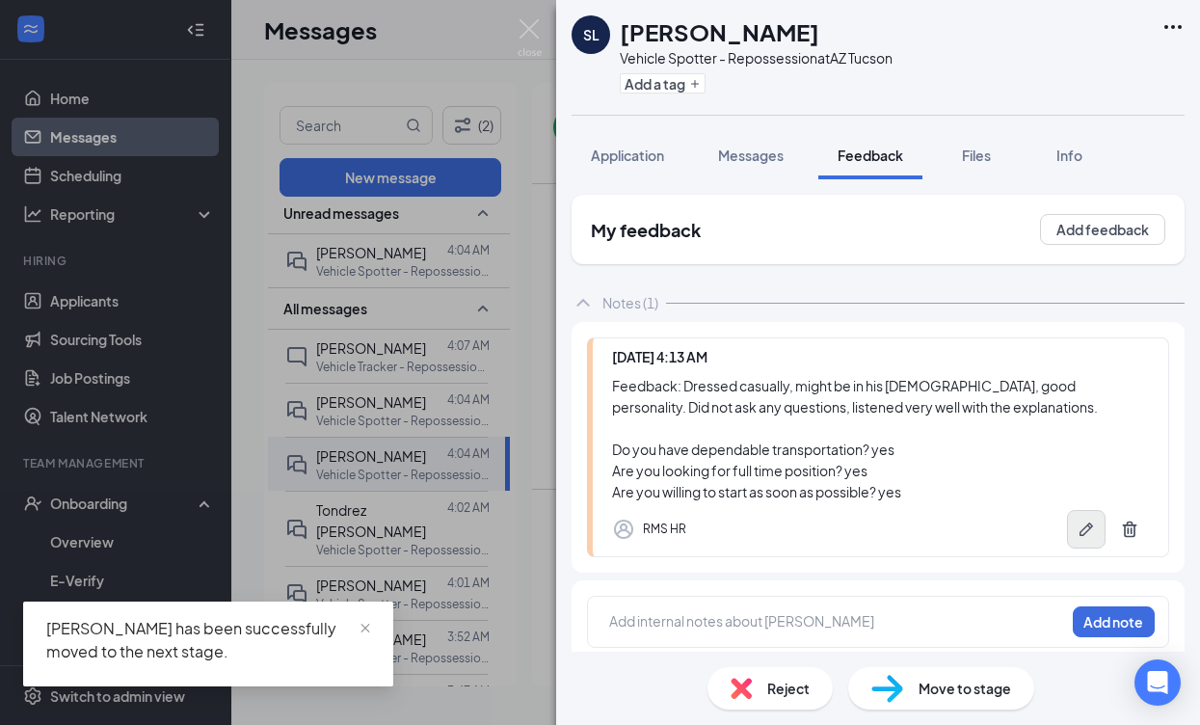
click at [1086, 536] on icon "Pen" at bounding box center [1086, 528] width 19 height 19
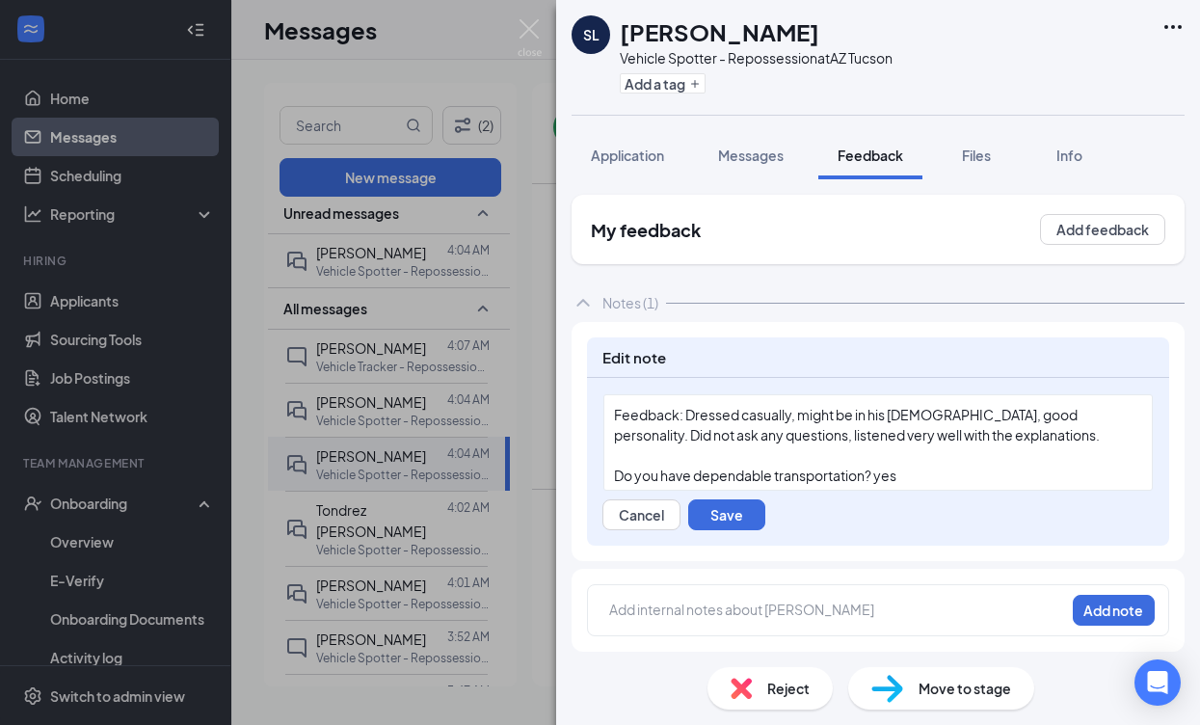
click at [942, 438] on div "Feedback: Dressed casually, might be in his [DEMOGRAPHIC_DATA], good personalit…" at bounding box center [878, 425] width 528 height 40
drag, startPoint x: 735, startPoint y: 526, endPoint x: 943, endPoint y: 499, distance: 209.0
click at [737, 525] on button "Save" at bounding box center [726, 514] width 77 height 31
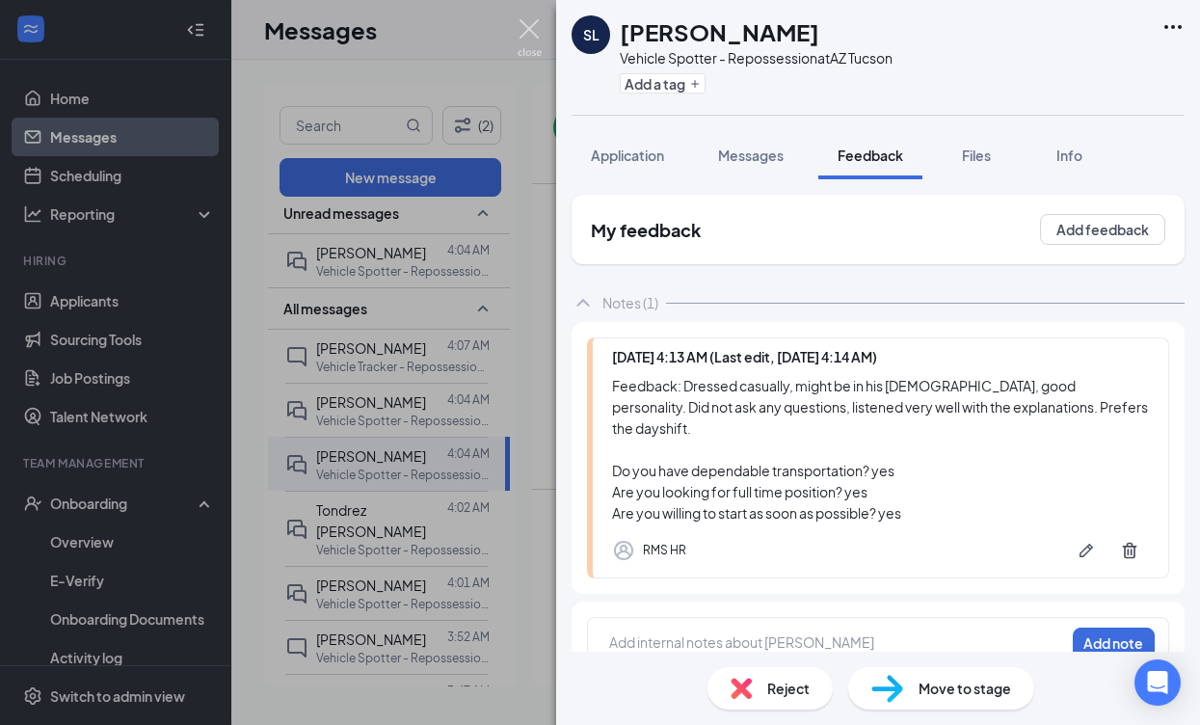
click at [530, 28] on img at bounding box center [530, 38] width 24 height 38
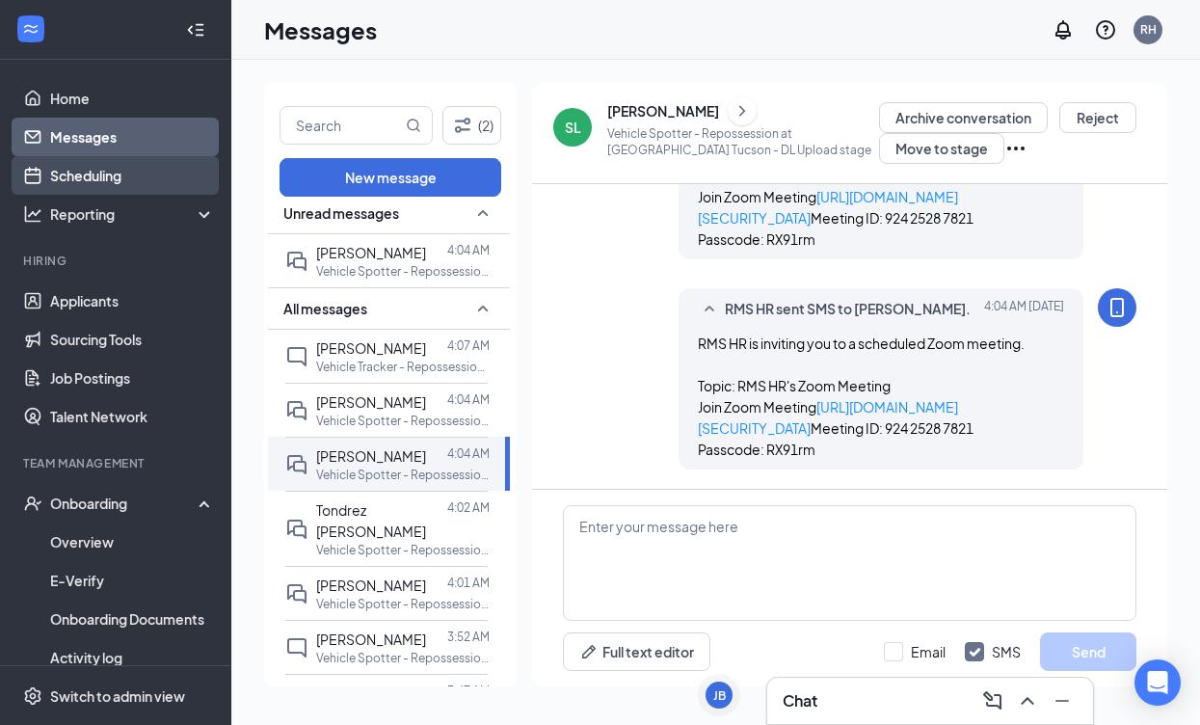
click at [91, 177] on link "Scheduling" at bounding box center [132, 175] width 165 height 39
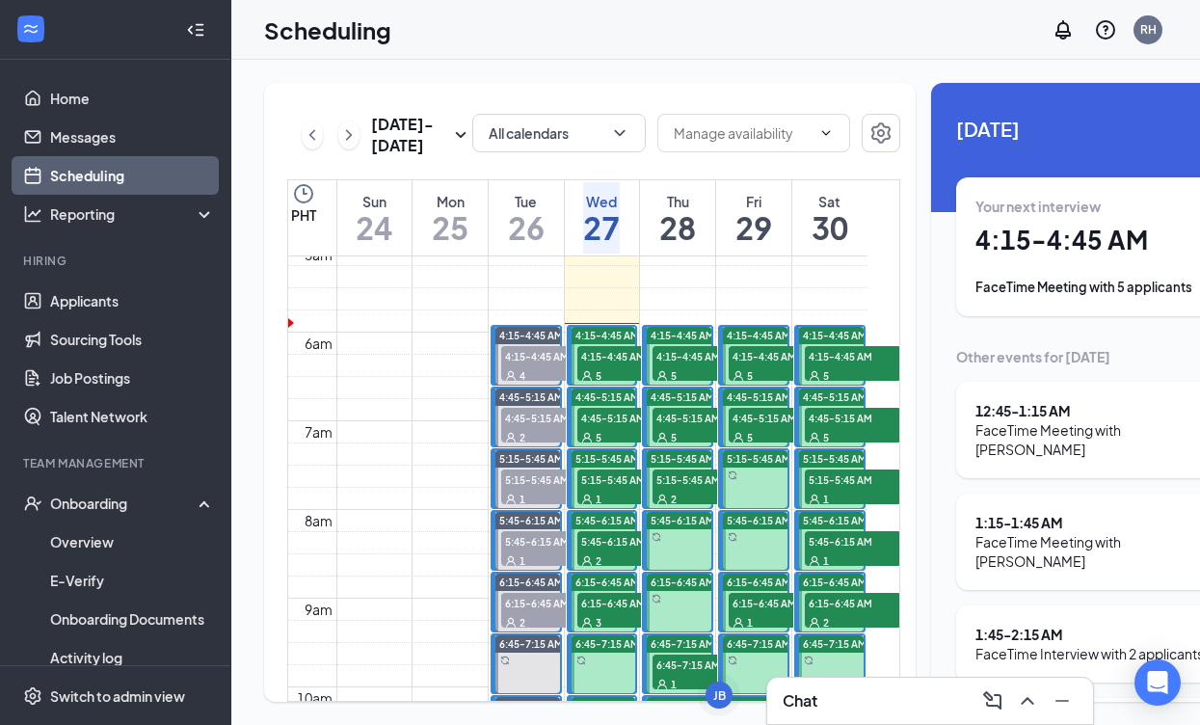
scroll to position [492, 0]
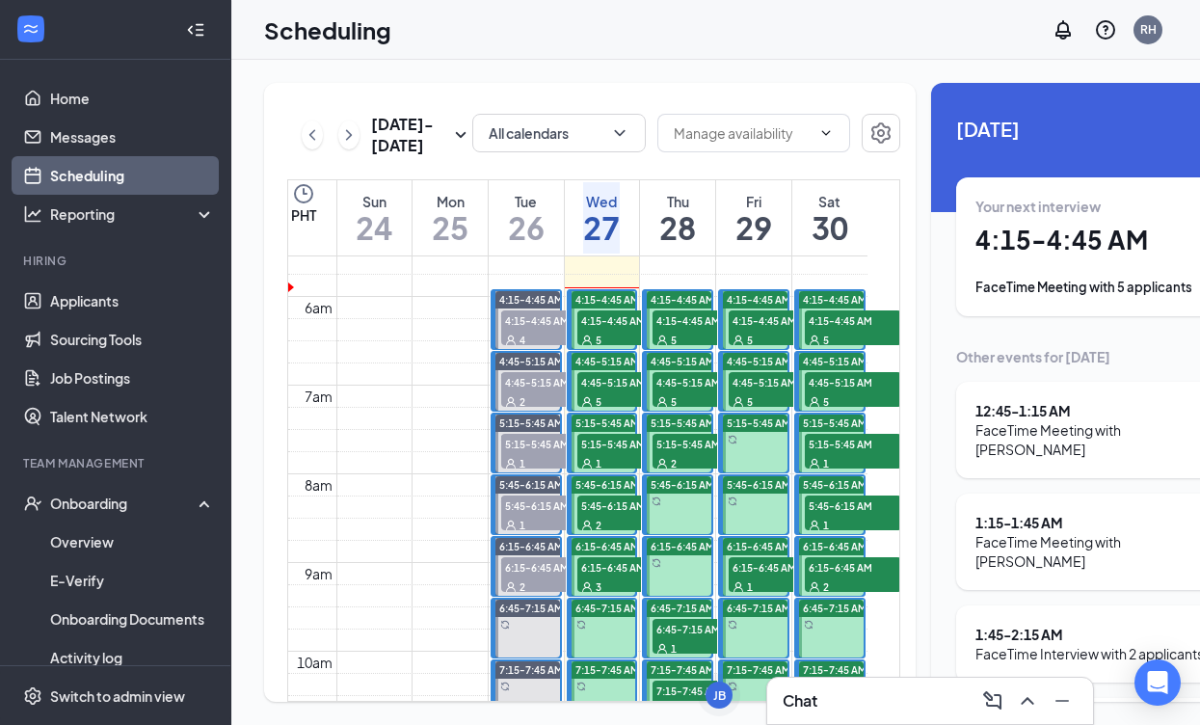
click at [613, 349] on div "5" at bounding box center [625, 339] width 96 height 19
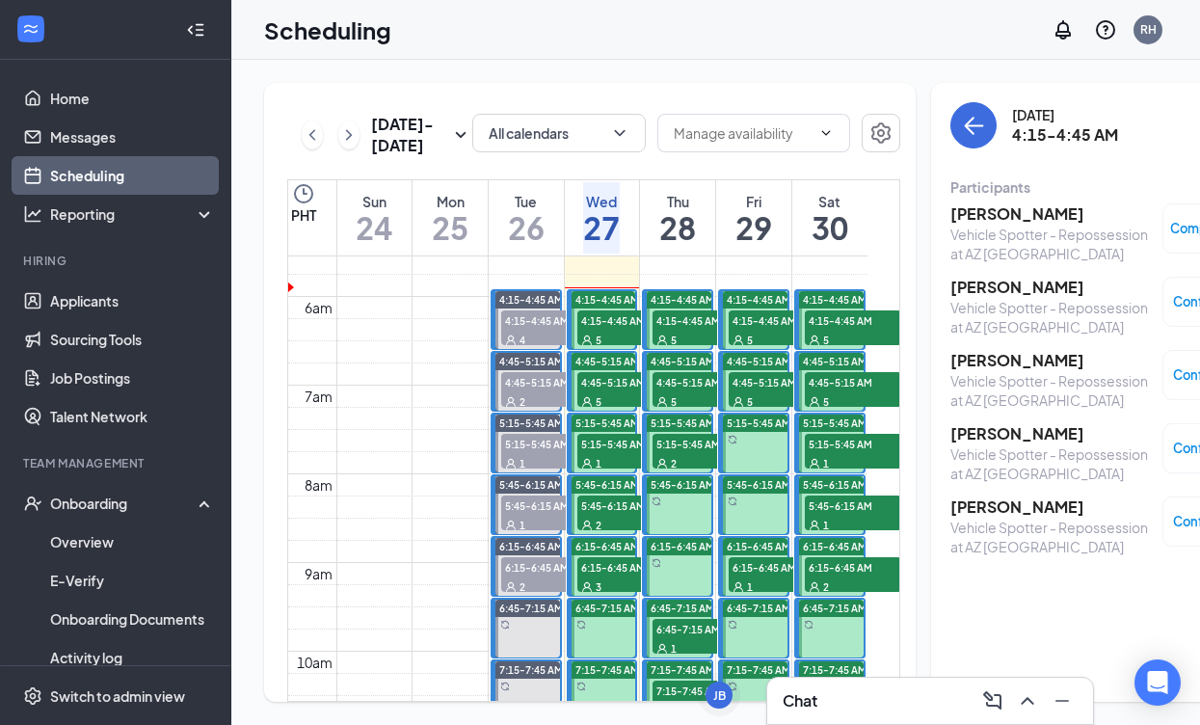
scroll to position [492, 0]
click at [966, 287] on h3 "[PERSON_NAME]" at bounding box center [1051, 287] width 202 height 21
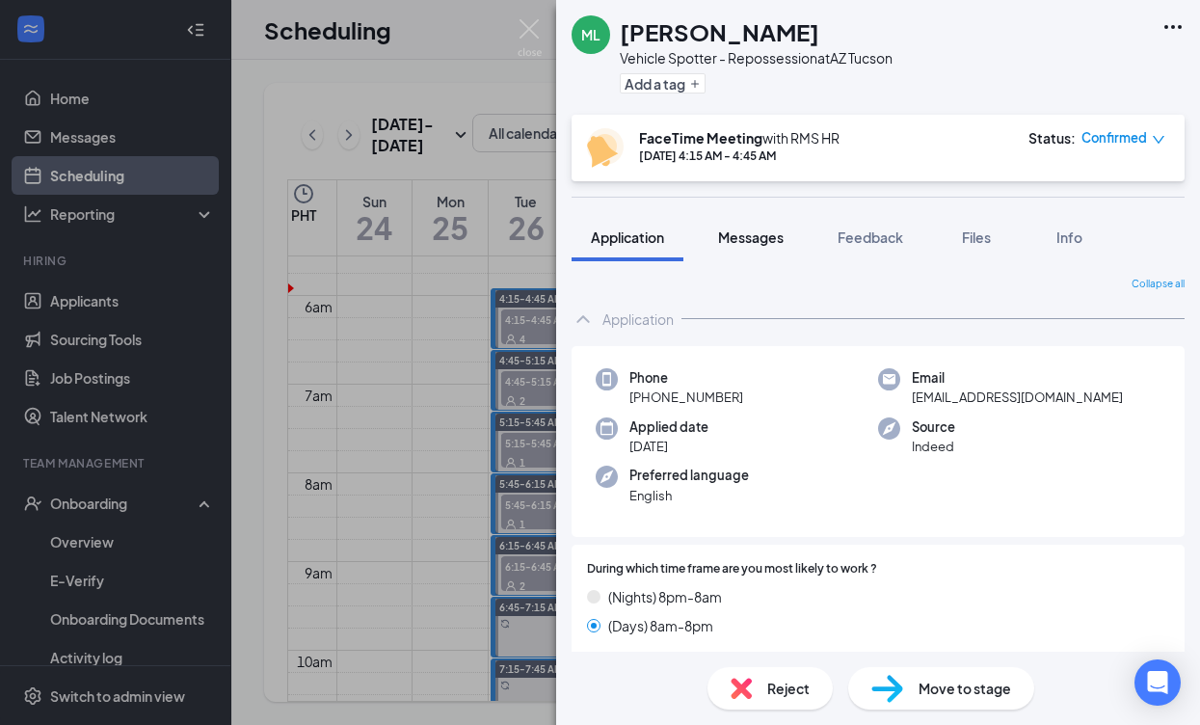
click at [769, 236] on span "Messages" at bounding box center [751, 236] width 66 height 17
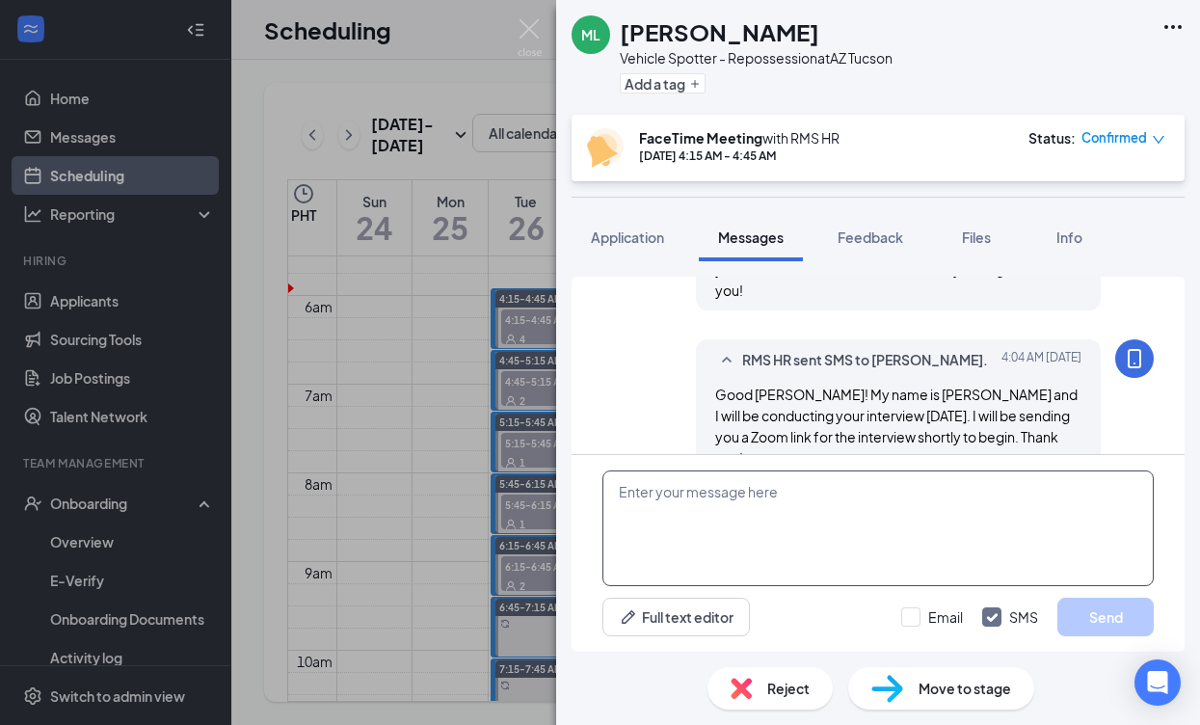
scroll to position [1062, 0]
click at [842, 525] on textarea at bounding box center [877, 528] width 551 height 116
paste textarea "RMS HR is inviting you to a scheduled Zoom meeting. Topic: RMS HR's Zoom Meetin…"
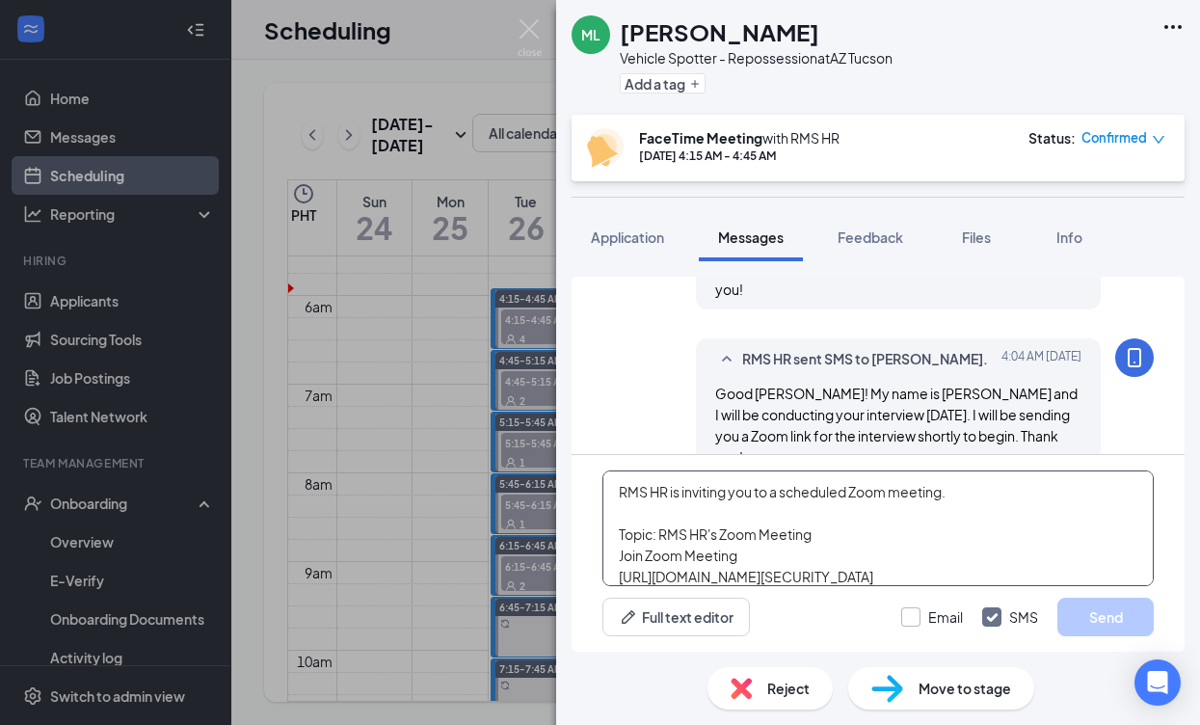
scroll to position [96, 0]
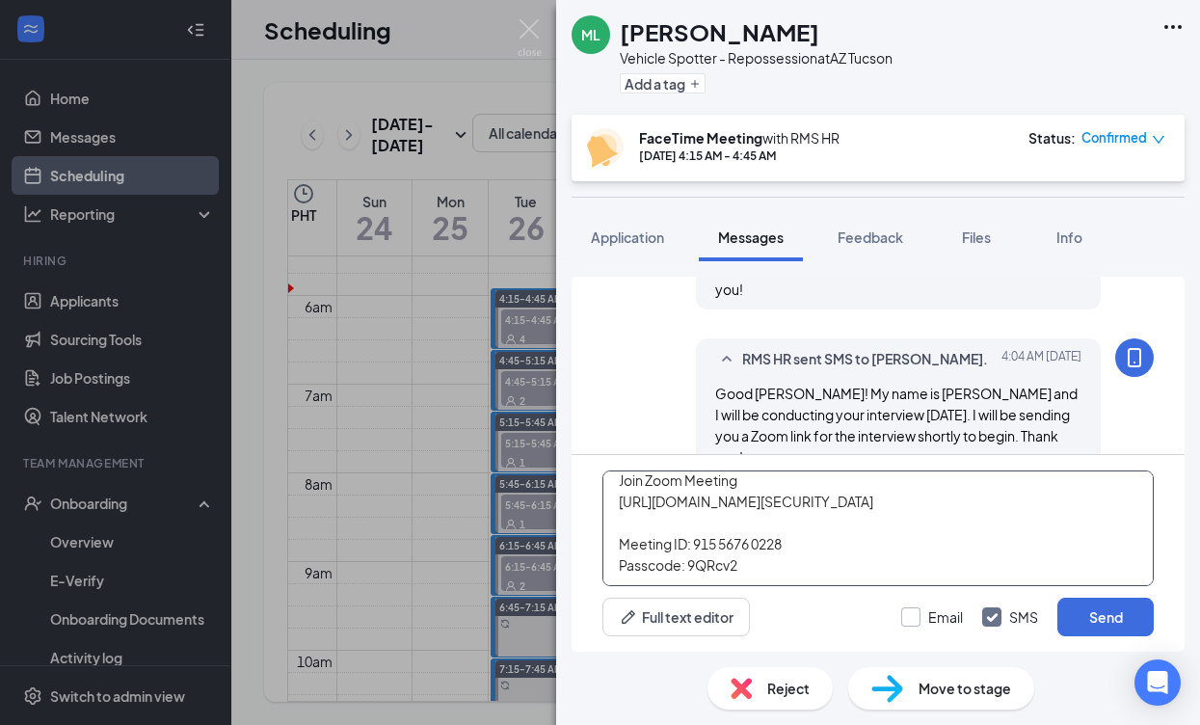
type textarea "RMS HR is inviting you to a scheduled Zoom meeting. Topic: RMS HR's Zoom Meetin…"
drag, startPoint x: 922, startPoint y: 614, endPoint x: 1083, endPoint y: 620, distance: 161.1
click at [924, 614] on label "Email" at bounding box center [932, 616] width 62 height 19
click at [924, 614] on input "Email" at bounding box center [932, 616] width 62 height 19
checkbox input "true"
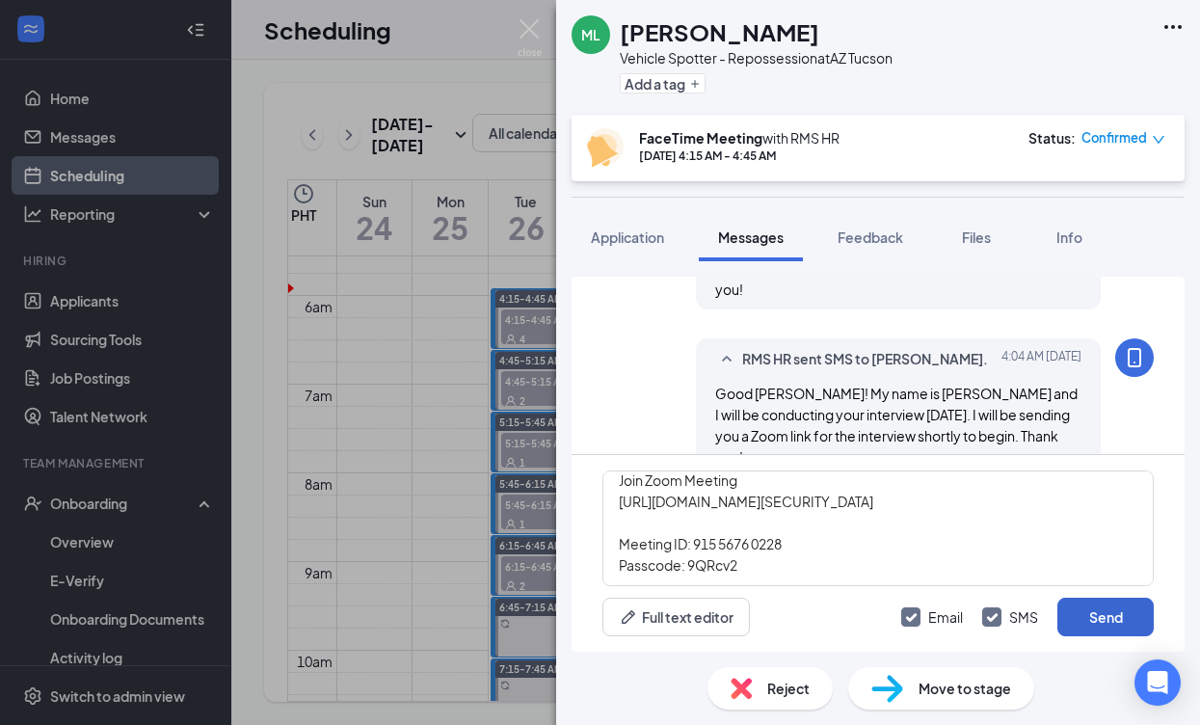
click at [1131, 623] on button "Send" at bounding box center [1105, 617] width 96 height 39
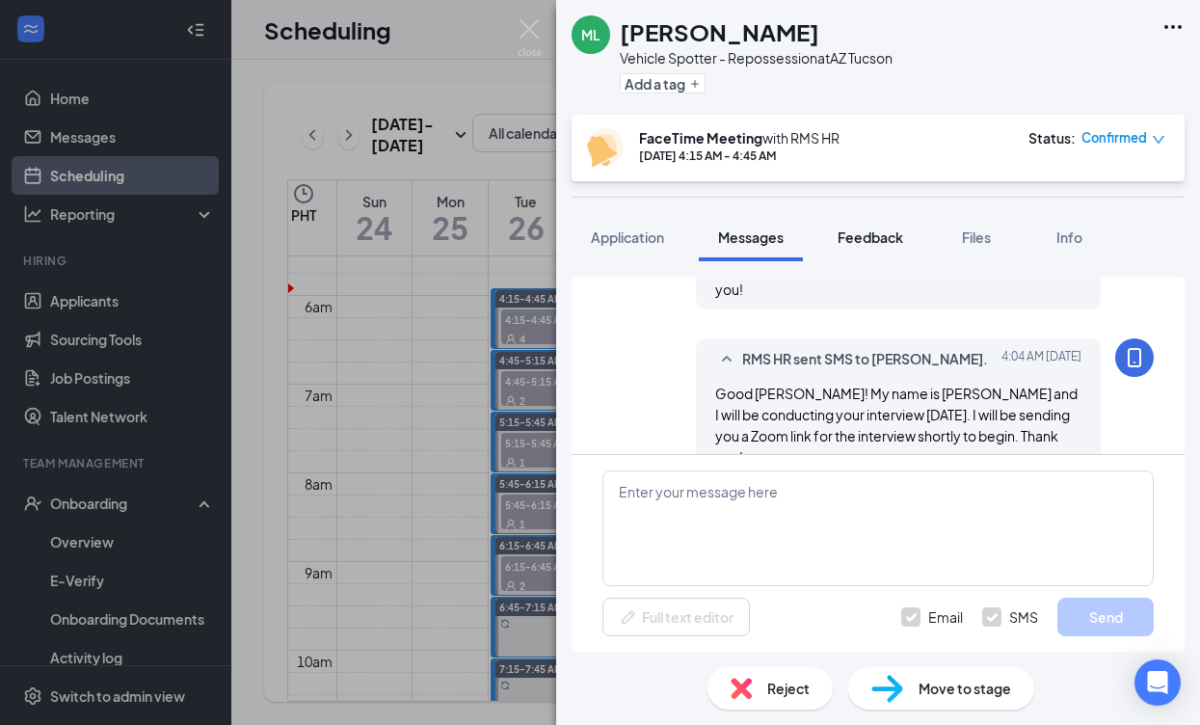
scroll to position [0, 0]
click at [867, 228] on span "Feedback" at bounding box center [871, 236] width 66 height 17
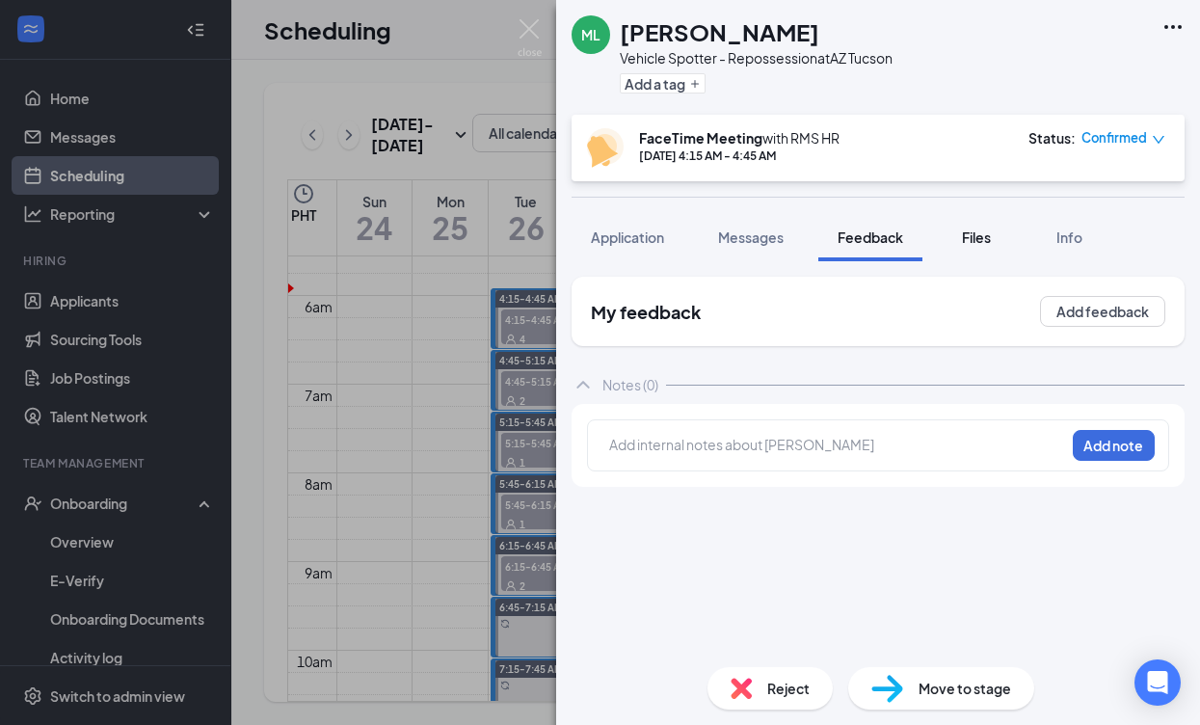
click at [978, 235] on span "Files" at bounding box center [976, 236] width 29 height 17
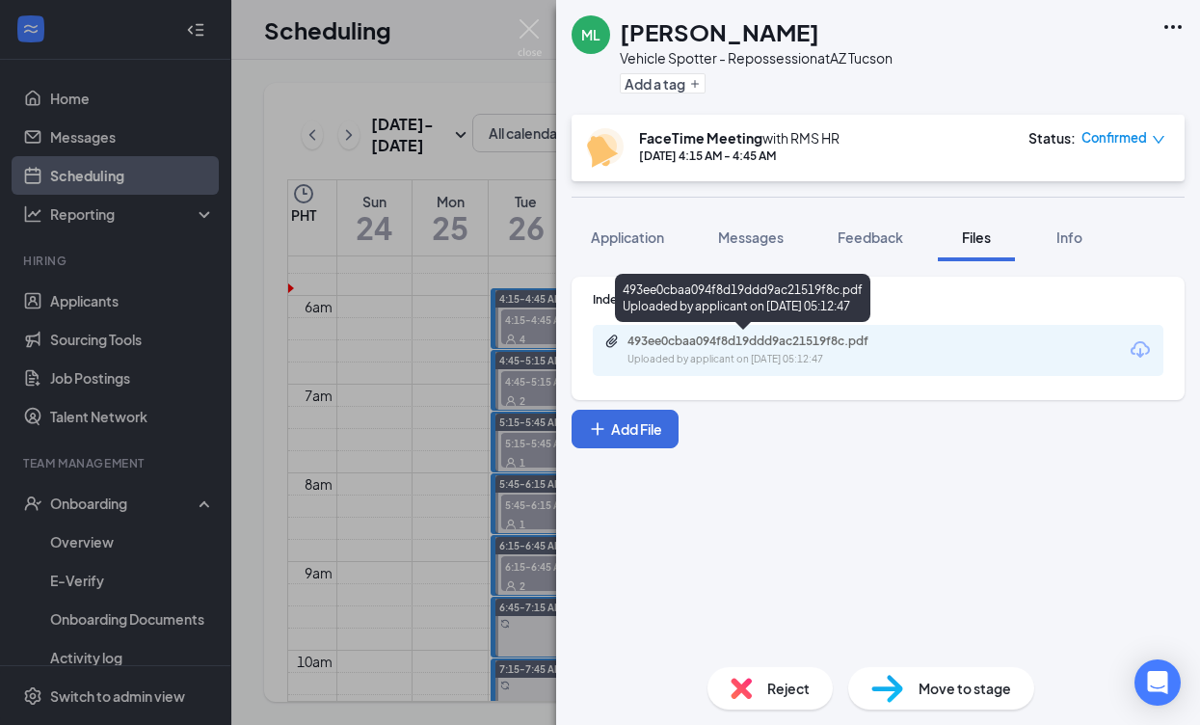
click at [677, 340] on div "493ee0cbaa094f8d19ddd9ac21519f8c.pdf" at bounding box center [762, 340] width 270 height 15
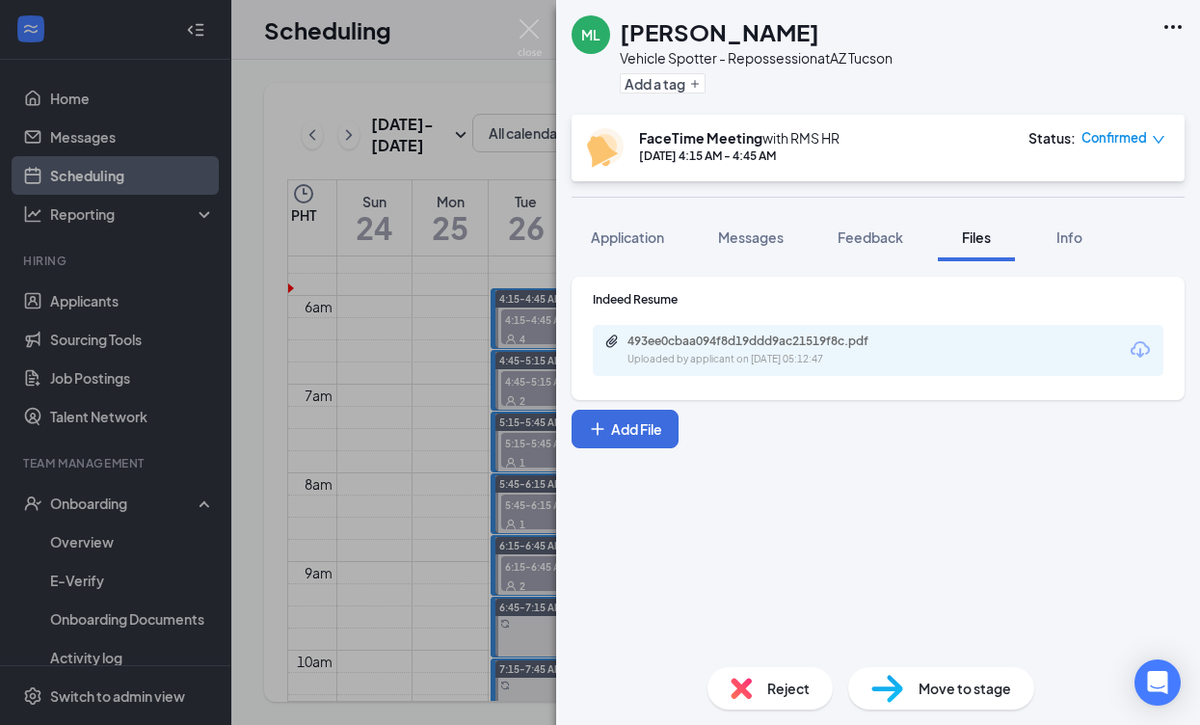
drag, startPoint x: 509, startPoint y: 451, endPoint x: 521, endPoint y: 456, distance: 13.4
click at [509, 452] on div "ML [PERSON_NAME] Vehicle Spotter - Repossession at [GEOGRAPHIC_DATA] [GEOGRAPHI…" at bounding box center [600, 362] width 1200 height 725
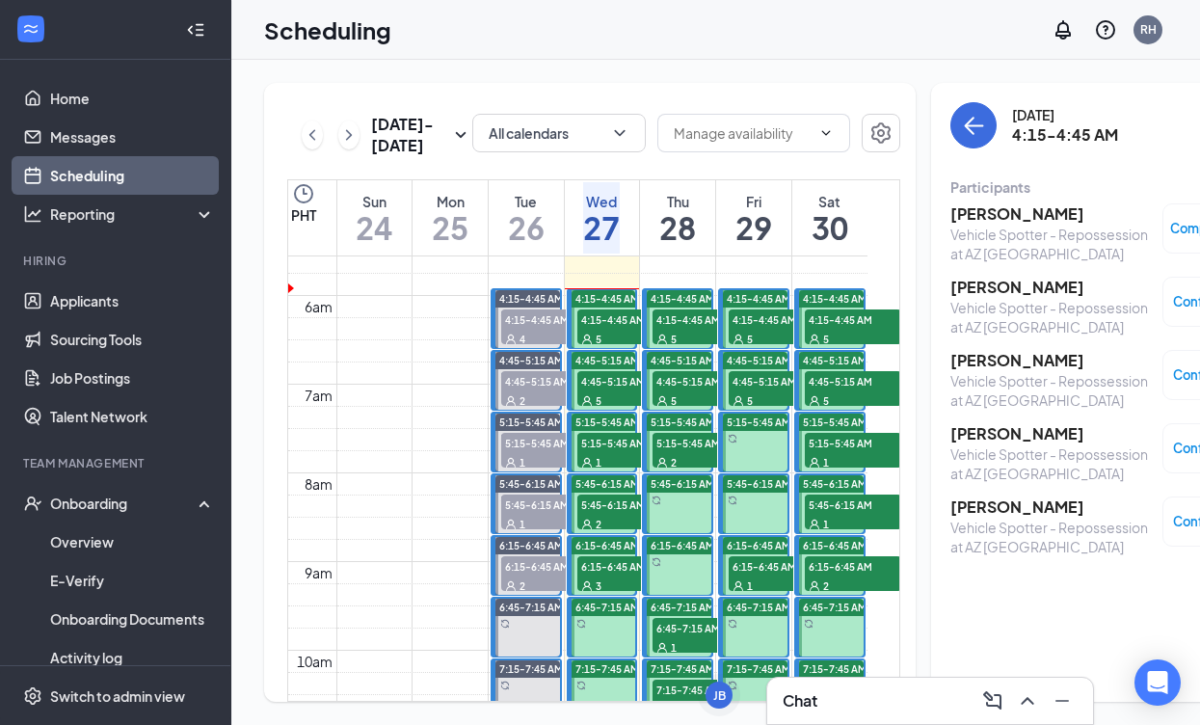
click at [976, 291] on h3 "[PERSON_NAME]" at bounding box center [1051, 287] width 202 height 21
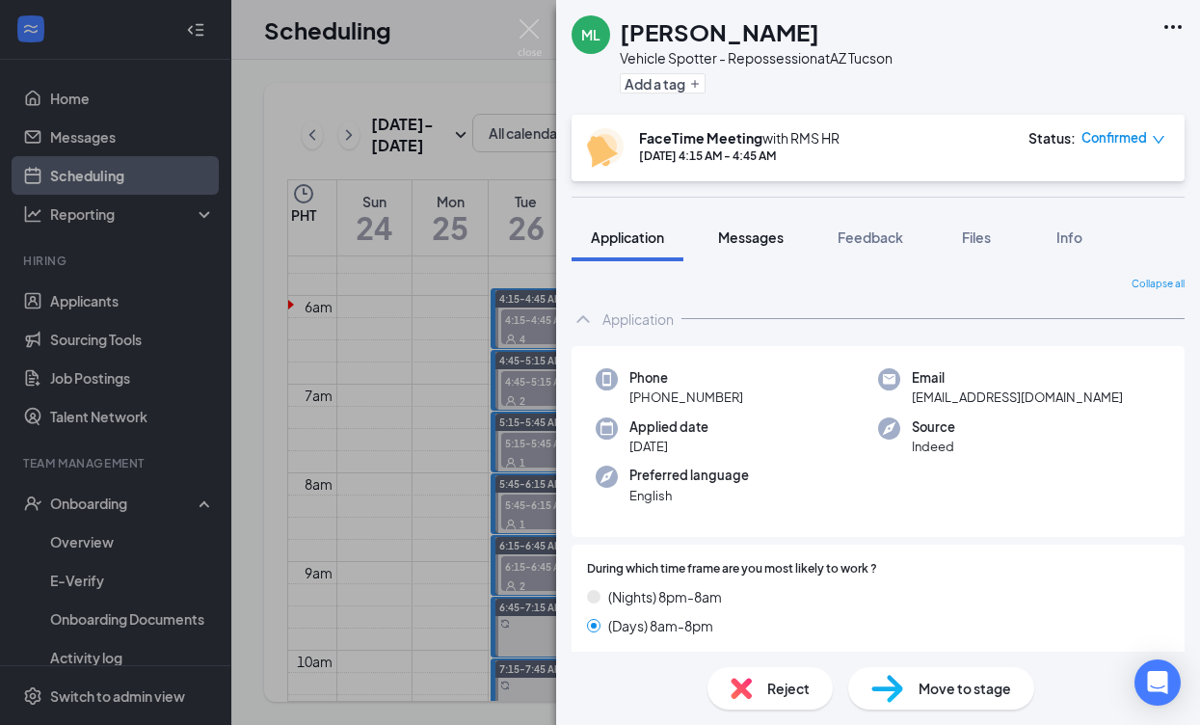
click at [736, 229] on span "Messages" at bounding box center [751, 236] width 66 height 17
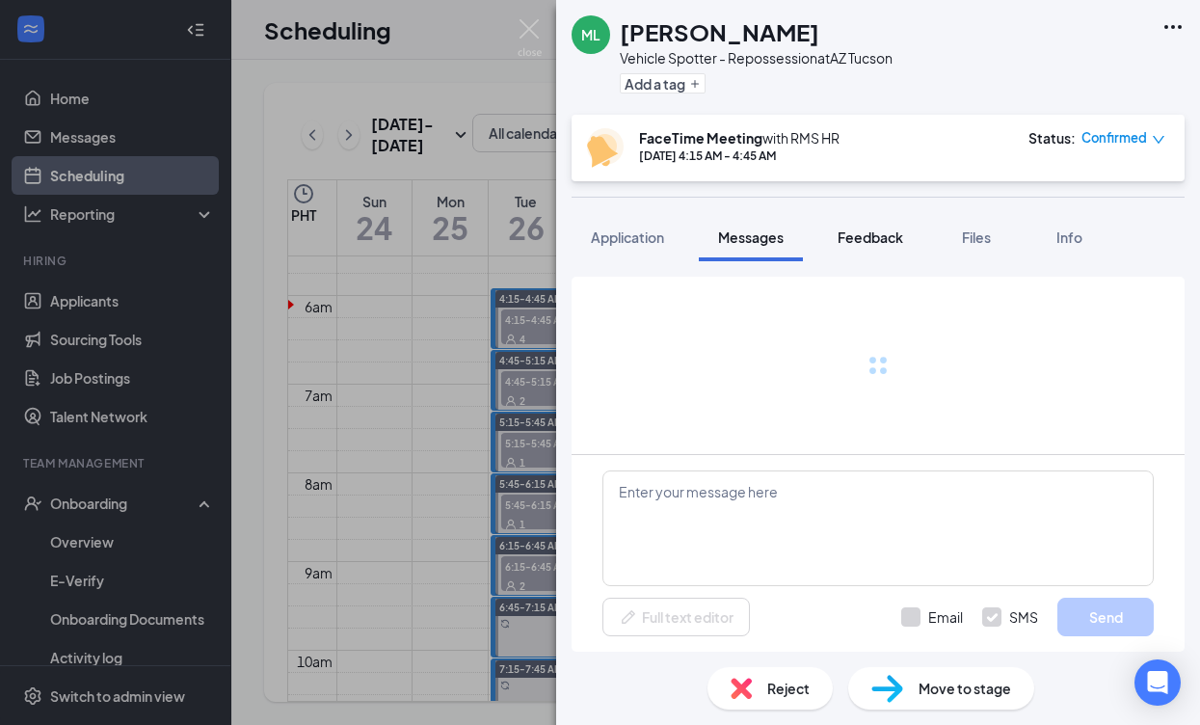
click at [878, 241] on span "Feedback" at bounding box center [871, 236] width 66 height 17
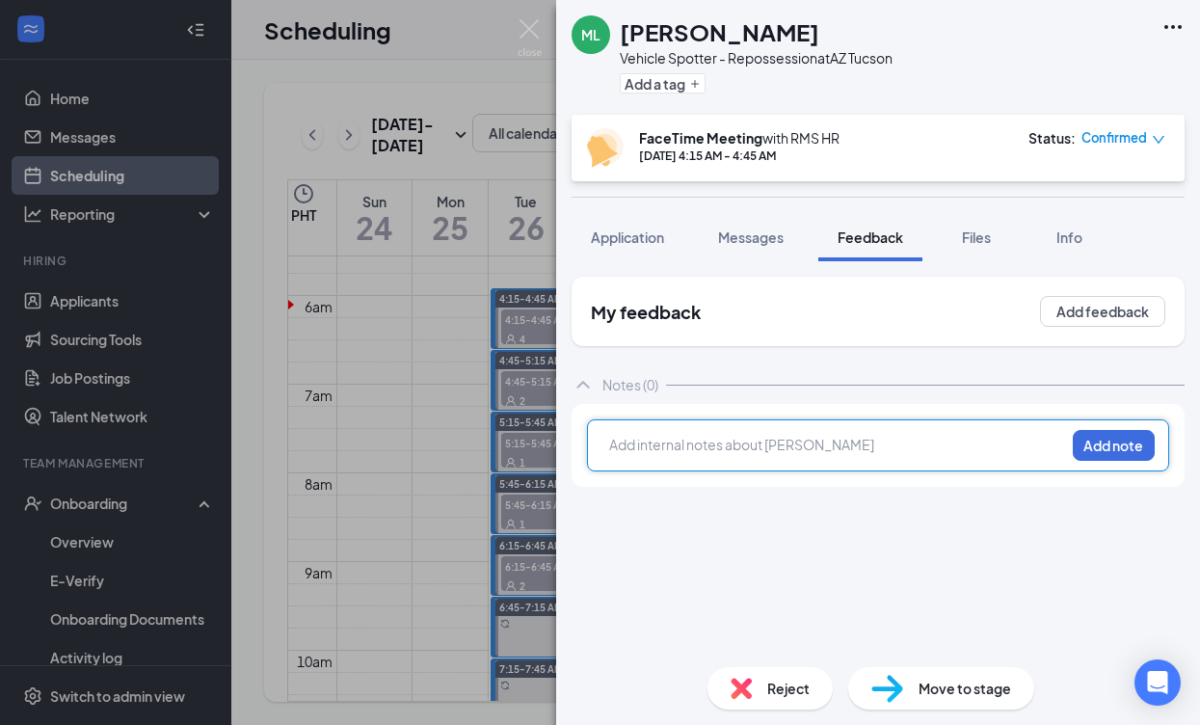
click at [834, 449] on div at bounding box center [837, 445] width 454 height 20
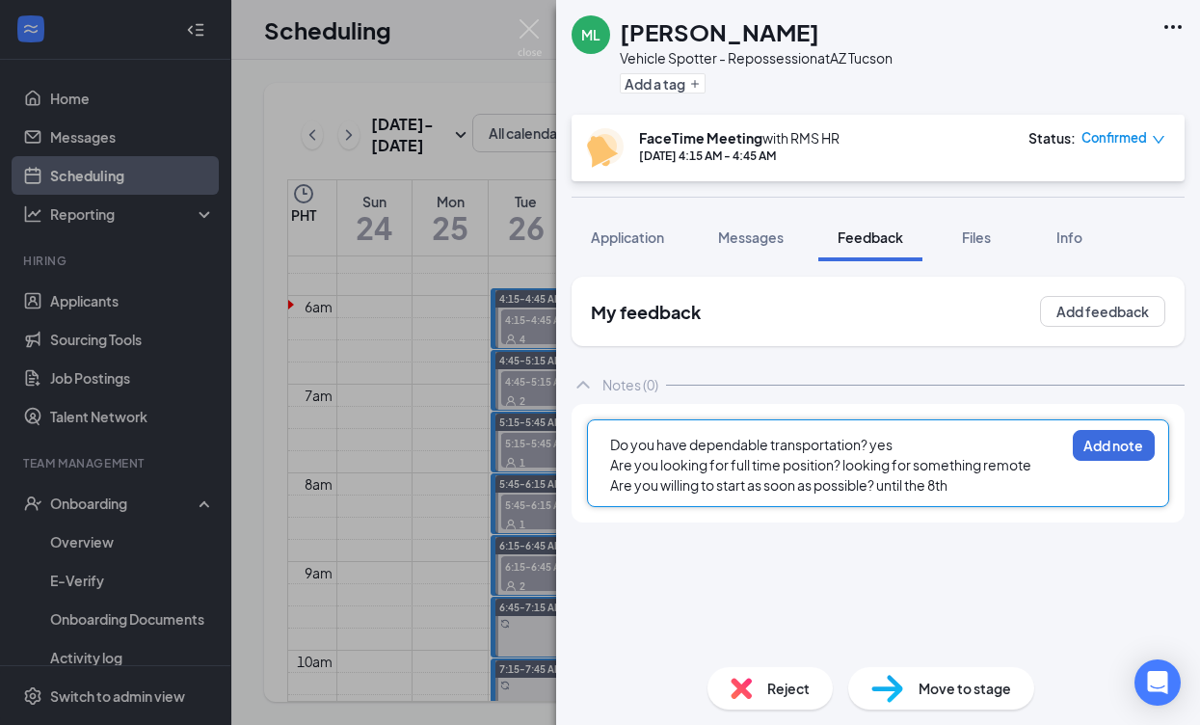
click at [611, 446] on span "Do you have dependable transportation? yes" at bounding box center [751, 444] width 282 height 17
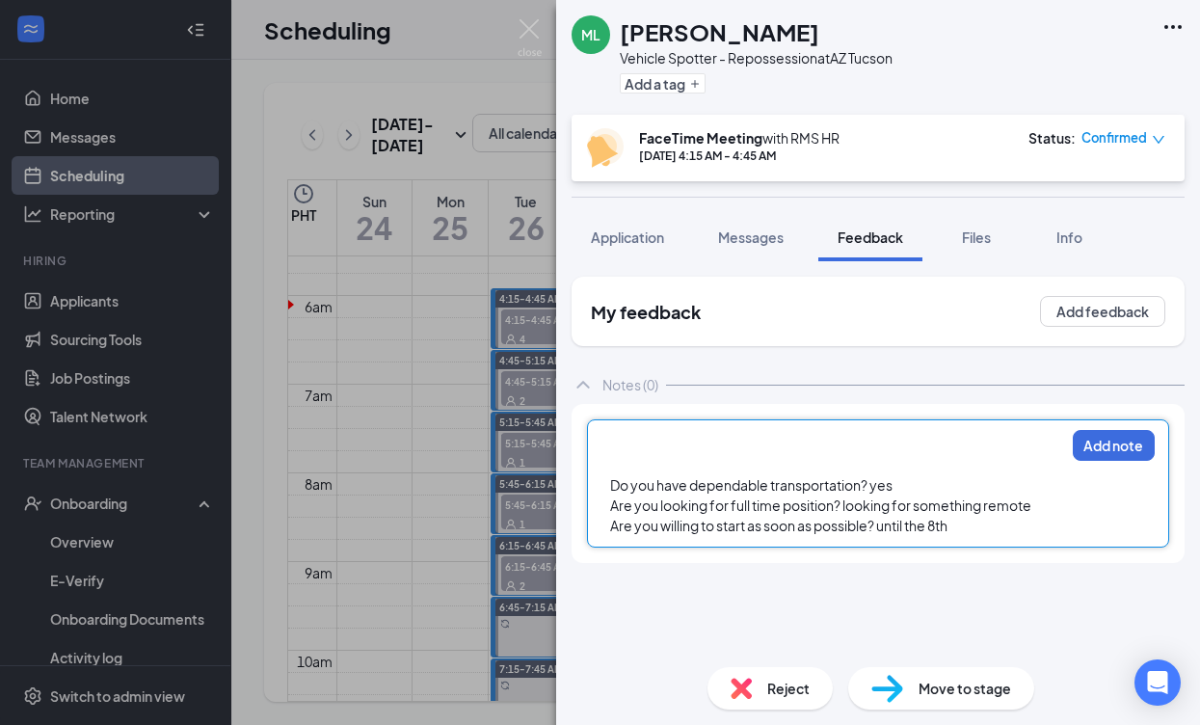
click at [616, 440] on div at bounding box center [837, 445] width 454 height 20
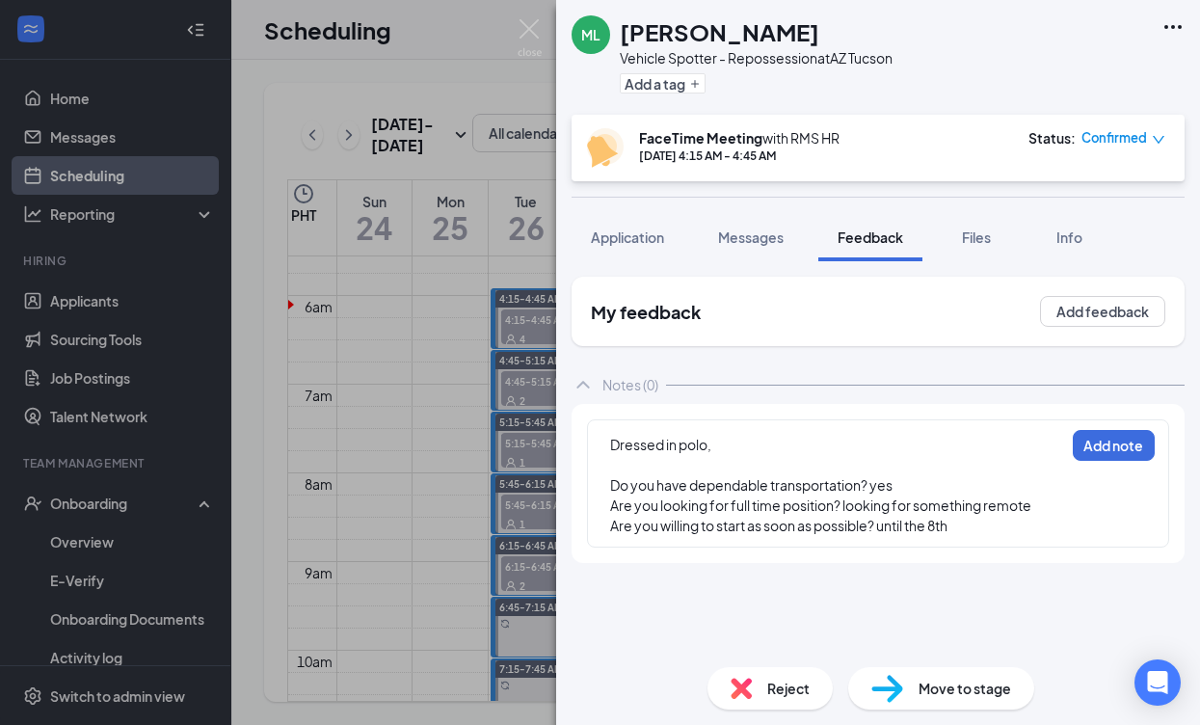
click at [606, 442] on div "Dressed in polo, Do you have dependable transportation? yes Are you looking for…" at bounding box center [878, 483] width 582 height 128
click at [613, 442] on span "Dressed in polo," at bounding box center [660, 444] width 101 height 17
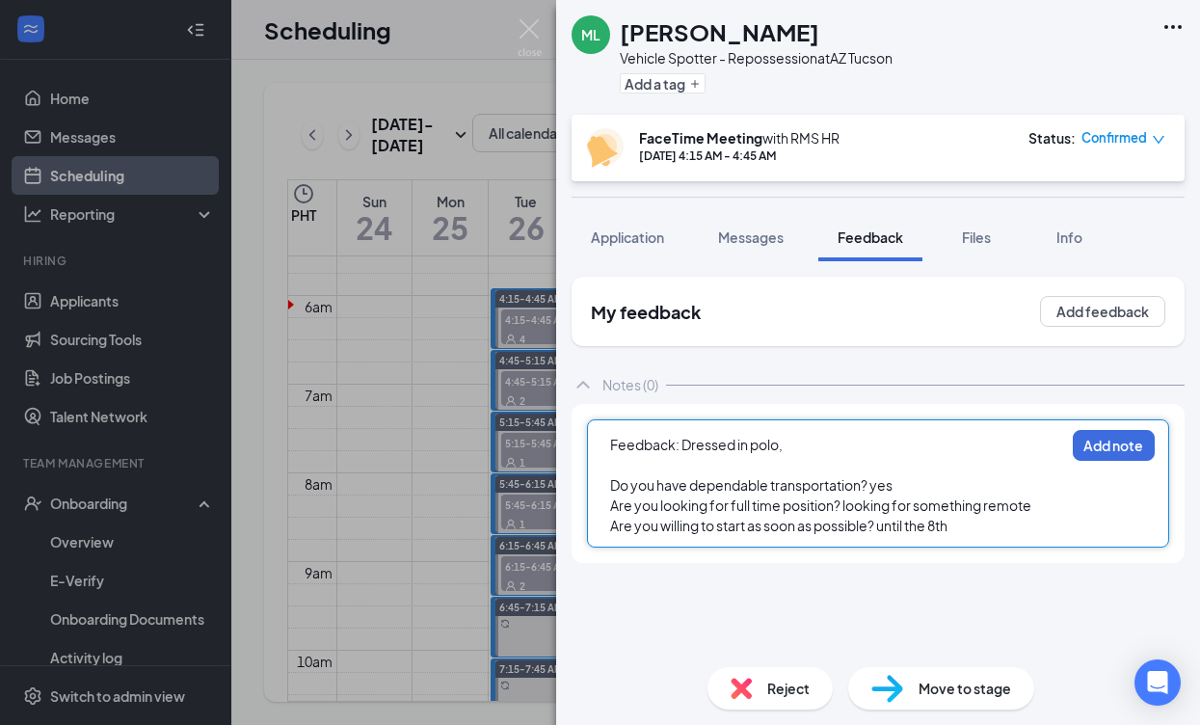
click at [785, 449] on div "Feedback: Dressed in polo," at bounding box center [837, 445] width 454 height 20
click at [780, 448] on span "Feedback: Dressed in polo," at bounding box center [696, 444] width 173 height 17
click at [850, 449] on div "Feedback: Dressed in polo shirt," at bounding box center [837, 445] width 454 height 20
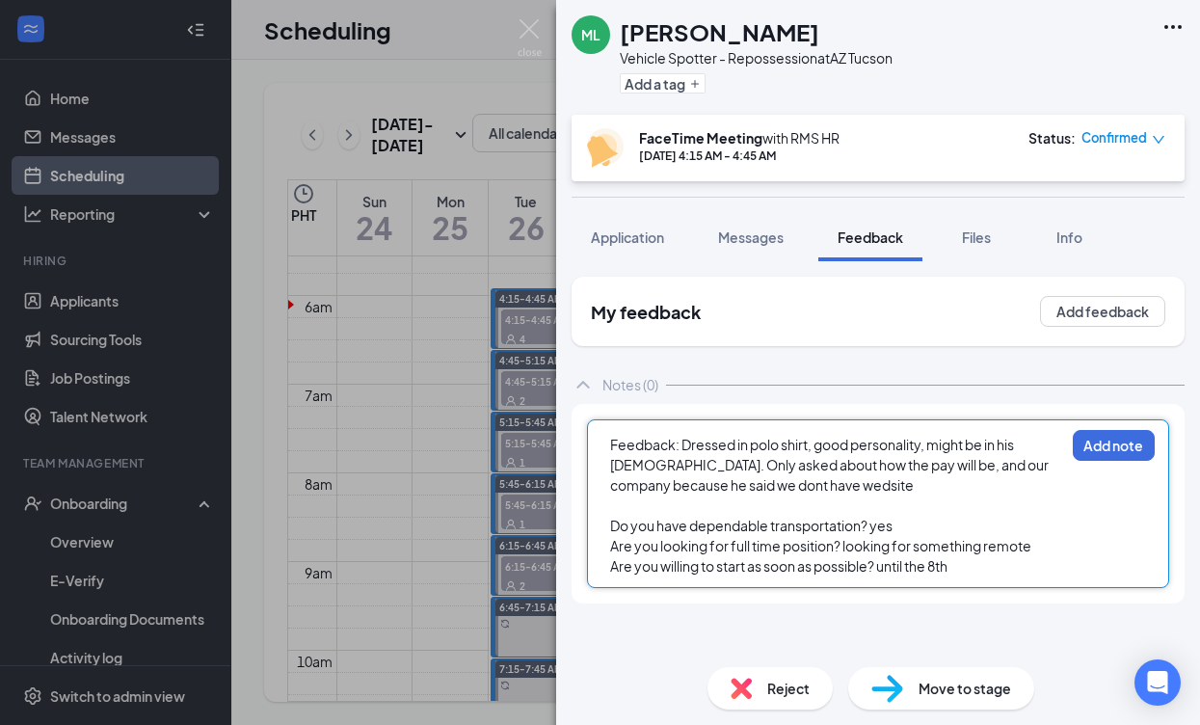
click at [753, 484] on span "Feedback: Dressed in polo shirt, good personality, might be in his [DEMOGRAPHIC…" at bounding box center [830, 465] width 440 height 58
drag, startPoint x: 725, startPoint y: 486, endPoint x: 744, endPoint y: 491, distance: 19.9
click at [726, 486] on span "Feedback: Dressed in polo shirt, good personality, might be in his [DEMOGRAPHIC…" at bounding box center [830, 465] width 440 height 58
click at [817, 485] on div "Feedback: Dressed in polo shirt, good personality, might be in his [DEMOGRAPHIC…" at bounding box center [837, 465] width 454 height 61
click at [1115, 451] on button "Add note" at bounding box center [1114, 445] width 82 height 31
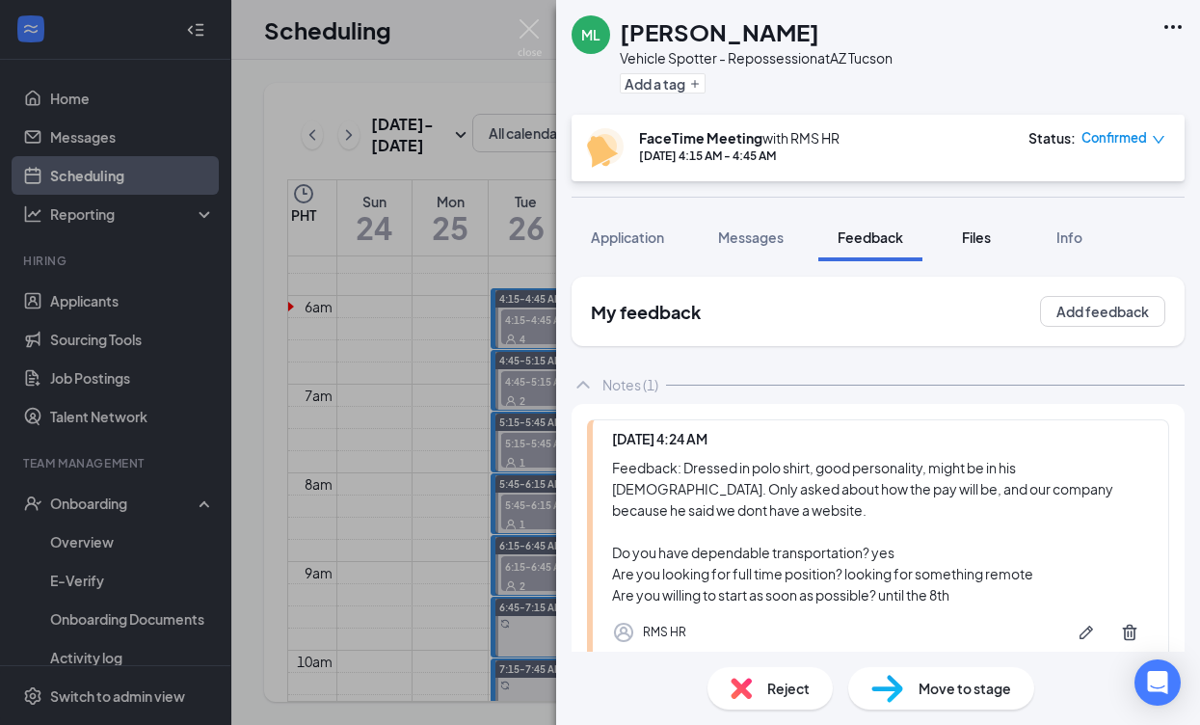
click at [989, 238] on span "Files" at bounding box center [976, 236] width 29 height 17
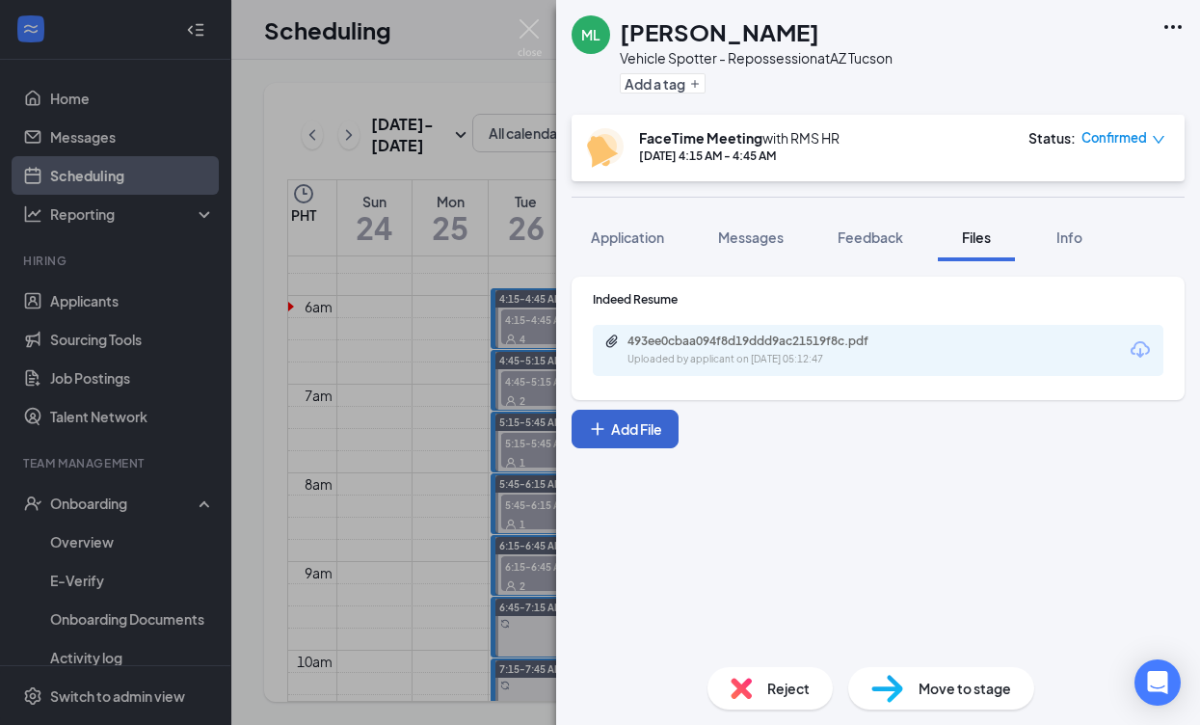
click at [662, 423] on button "Add File" at bounding box center [625, 429] width 107 height 39
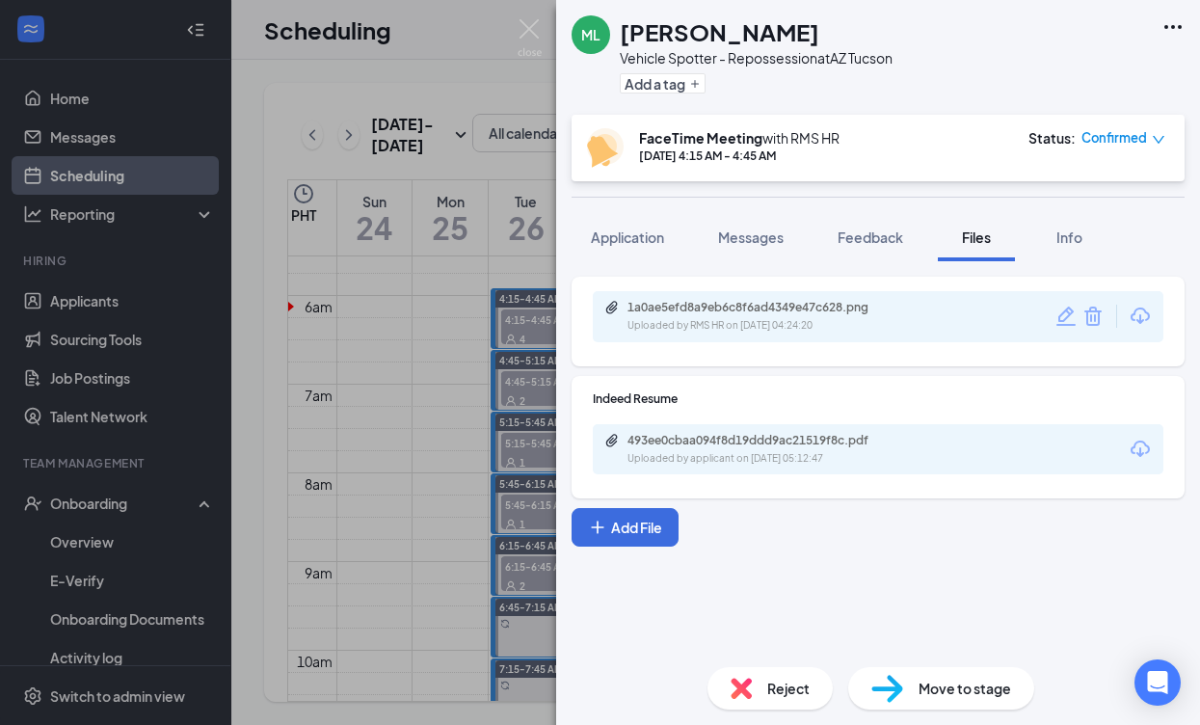
click at [998, 677] on div "Move to stage" at bounding box center [941, 688] width 186 height 42
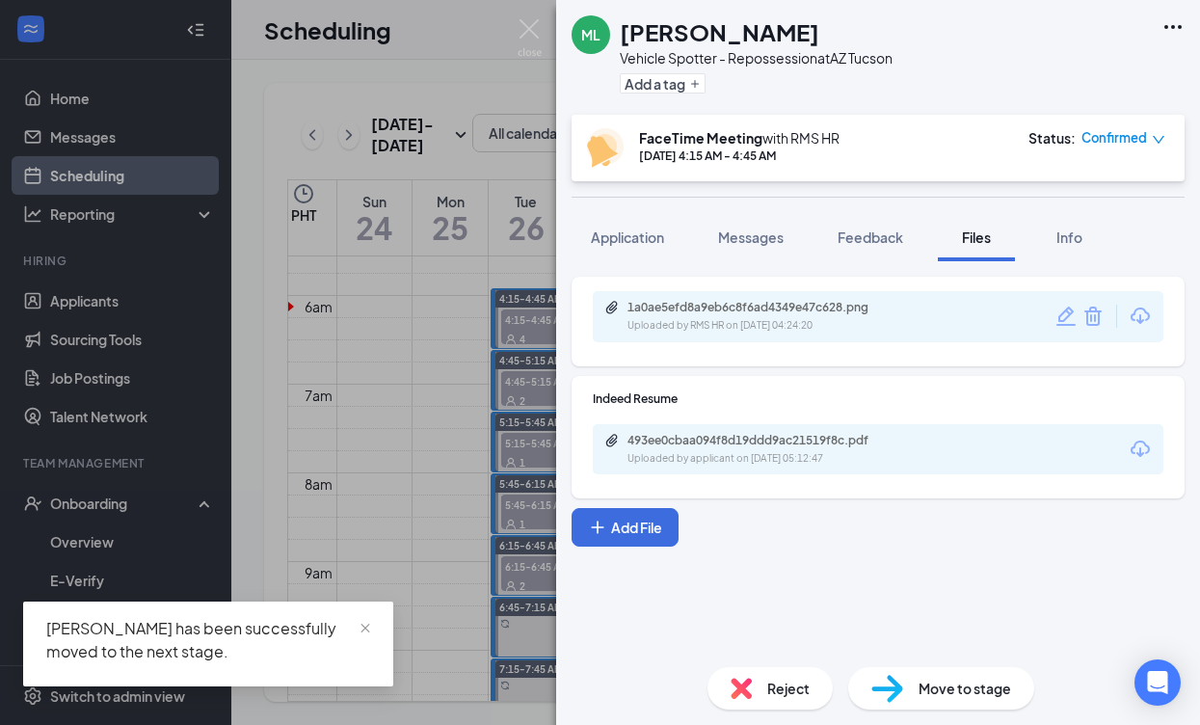
click at [440, 375] on div "ML [PERSON_NAME] Vehicle Spotter - Repossession at [GEOGRAPHIC_DATA] [GEOGRAPHI…" at bounding box center [600, 362] width 1200 height 725
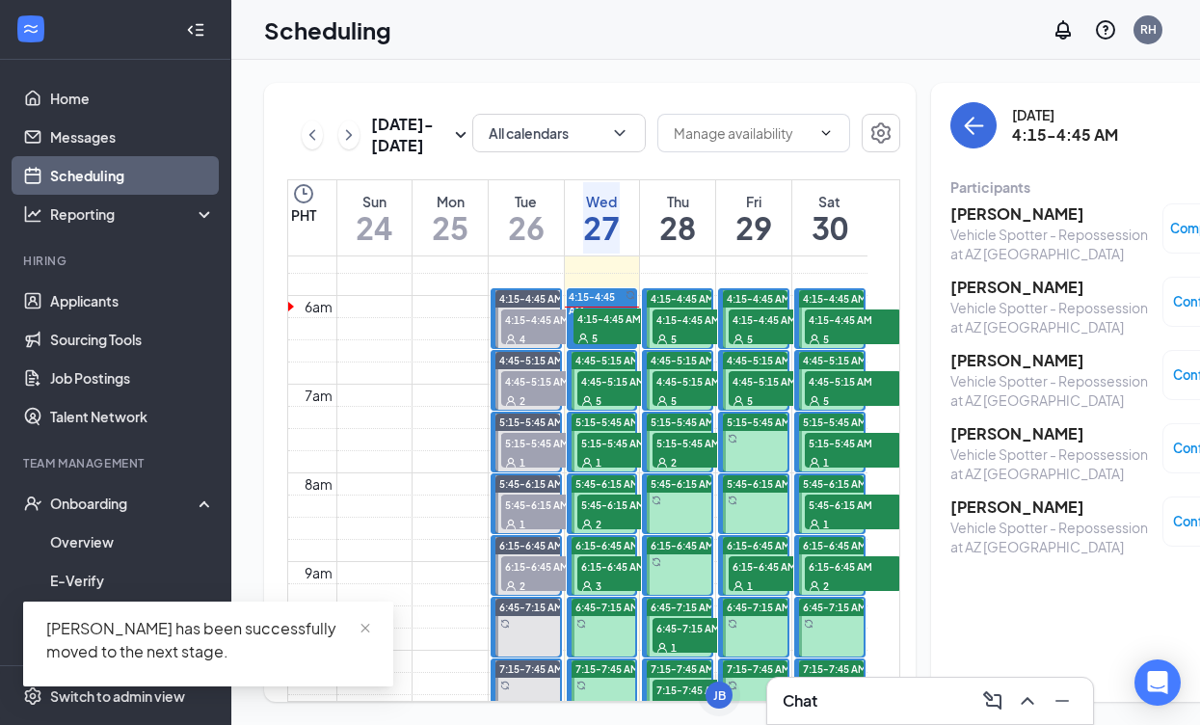
click at [955, 360] on h3 "[PERSON_NAME]" at bounding box center [1051, 360] width 202 height 21
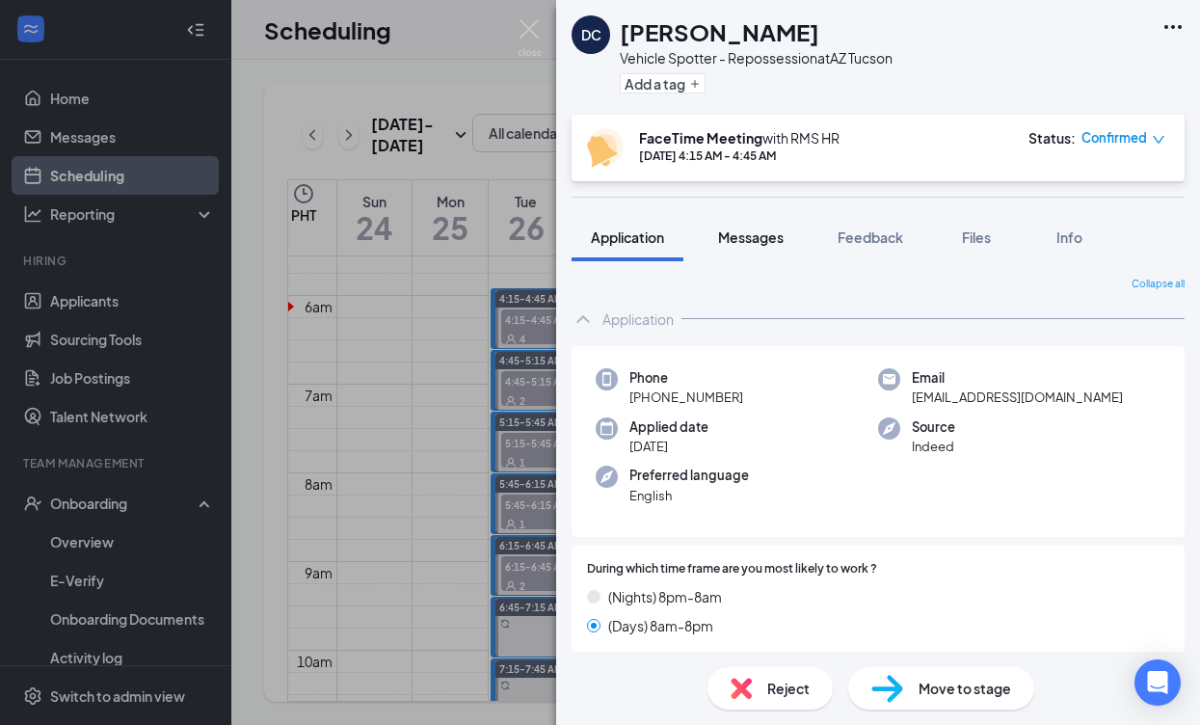
drag, startPoint x: 743, startPoint y: 240, endPoint x: 759, endPoint y: 244, distance: 16.8
click at [744, 240] on span "Messages" at bounding box center [751, 236] width 66 height 17
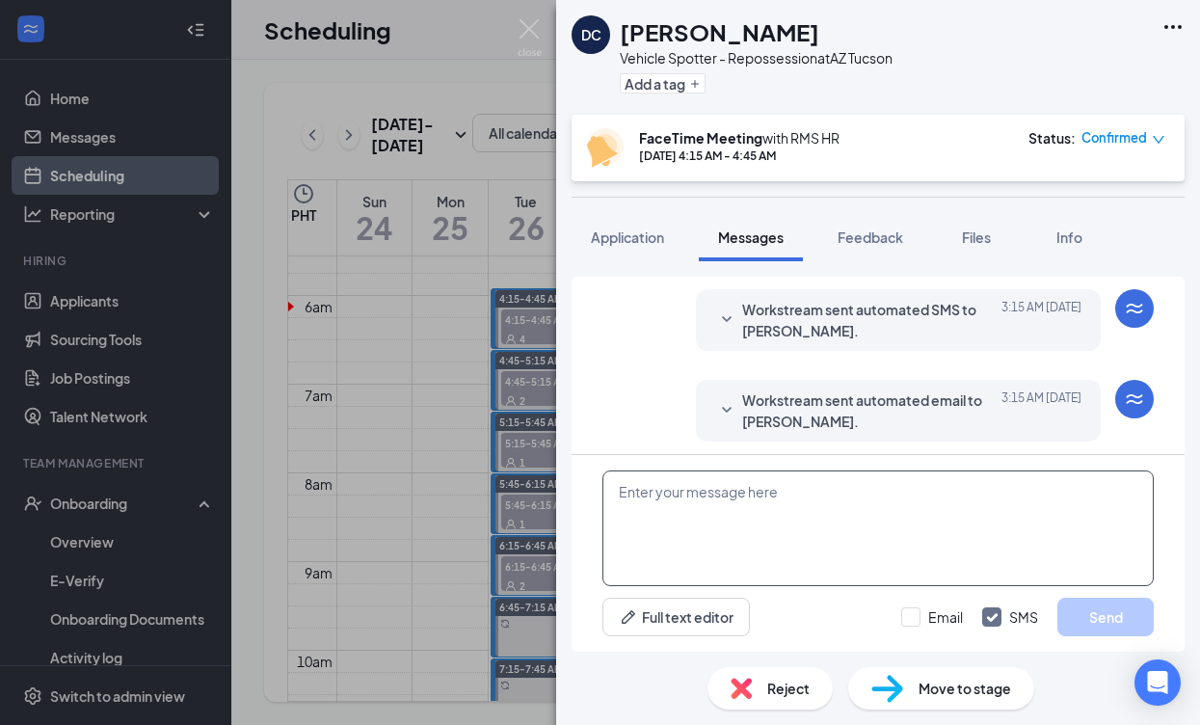
scroll to position [756, 0]
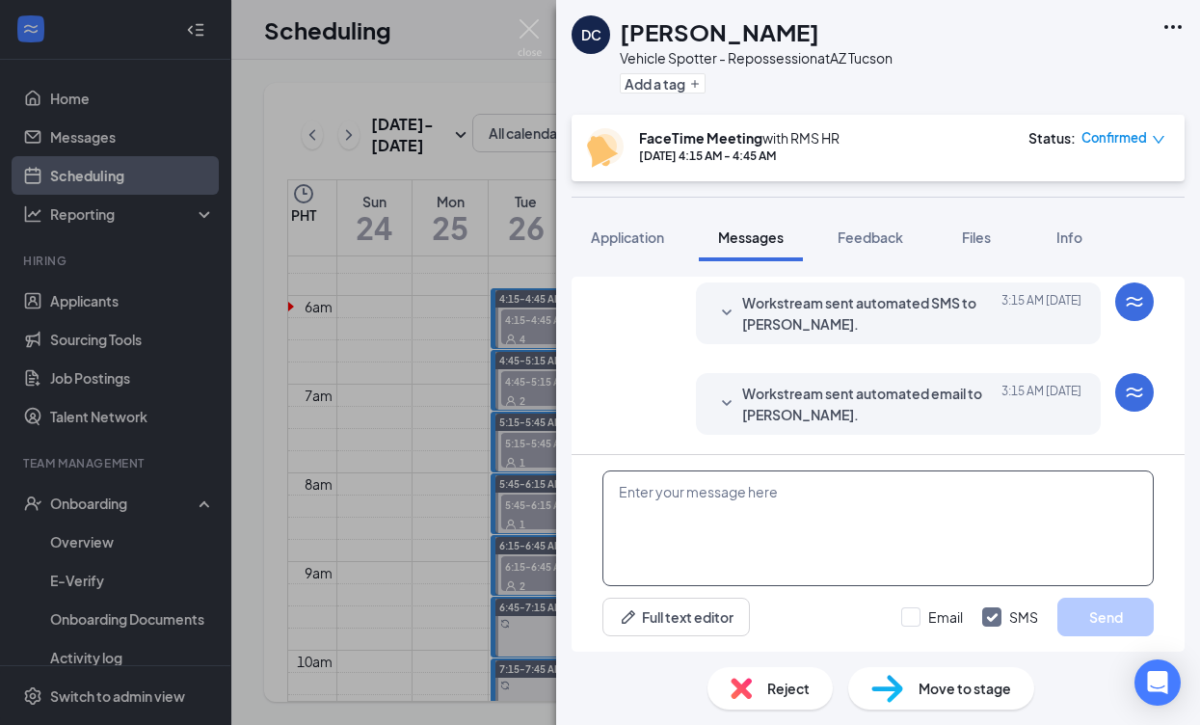
click at [734, 476] on textarea at bounding box center [877, 528] width 551 height 116
paste textarea "Good day, Name! My name is [PERSON_NAME] and I will be conducting your intervie…"
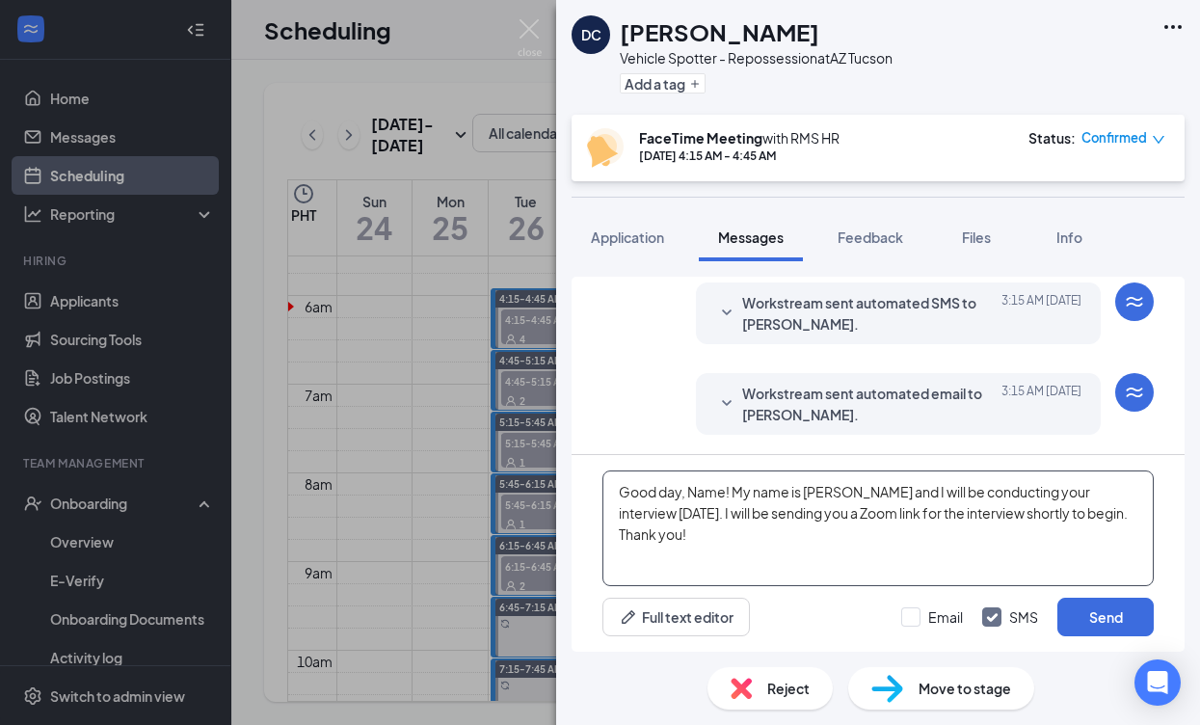
drag, startPoint x: 726, startPoint y: 492, endPoint x: 699, endPoint y: 494, distance: 27.1
click at [694, 495] on textarea "Good day, Name! My name is [PERSON_NAME] and I will be conducting your intervie…" at bounding box center [877, 528] width 551 height 116
drag, startPoint x: 706, startPoint y: 492, endPoint x: 691, endPoint y: 493, distance: 15.5
click at [691, 493] on textarea "Good day, Ndavid! My name is [PERSON_NAME] and I will be conducting your interv…" at bounding box center [877, 528] width 551 height 116
type textarea "Good [PERSON_NAME]! My name is [PERSON_NAME] and I will be conducting your inte…"
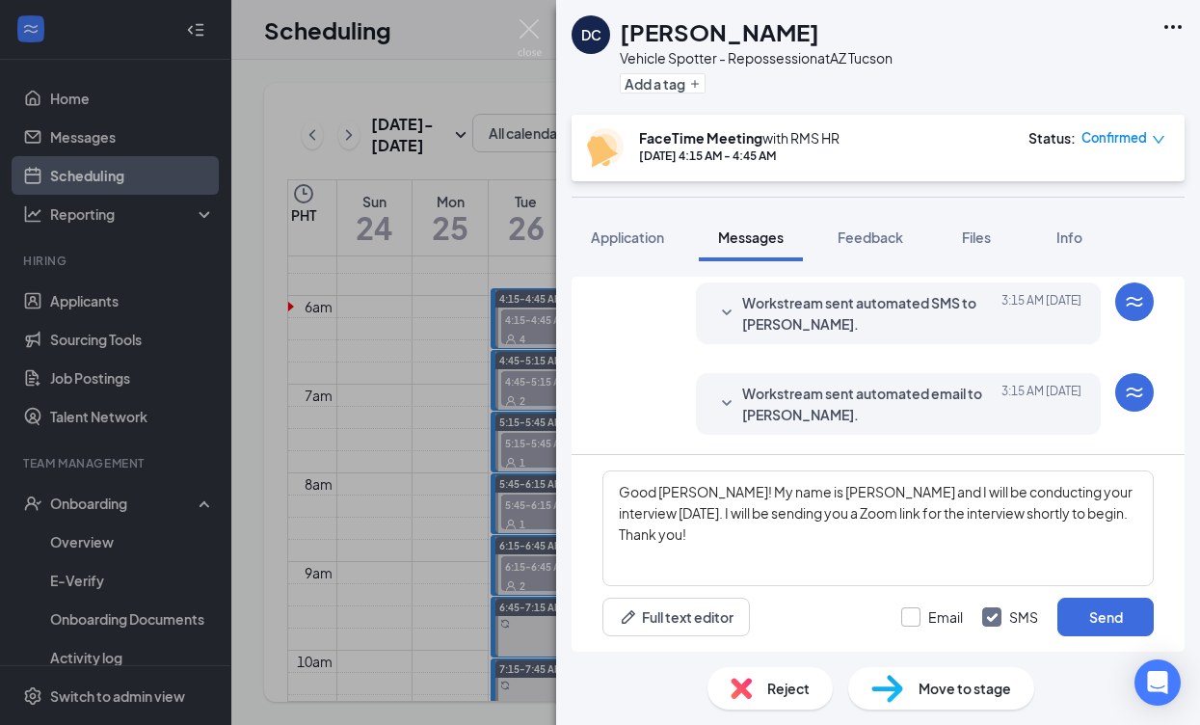
click at [927, 622] on label "Email" at bounding box center [932, 616] width 62 height 19
click at [927, 622] on input "Email" at bounding box center [932, 616] width 62 height 19
checkbox input "true"
click at [1072, 615] on button "Send" at bounding box center [1105, 617] width 96 height 39
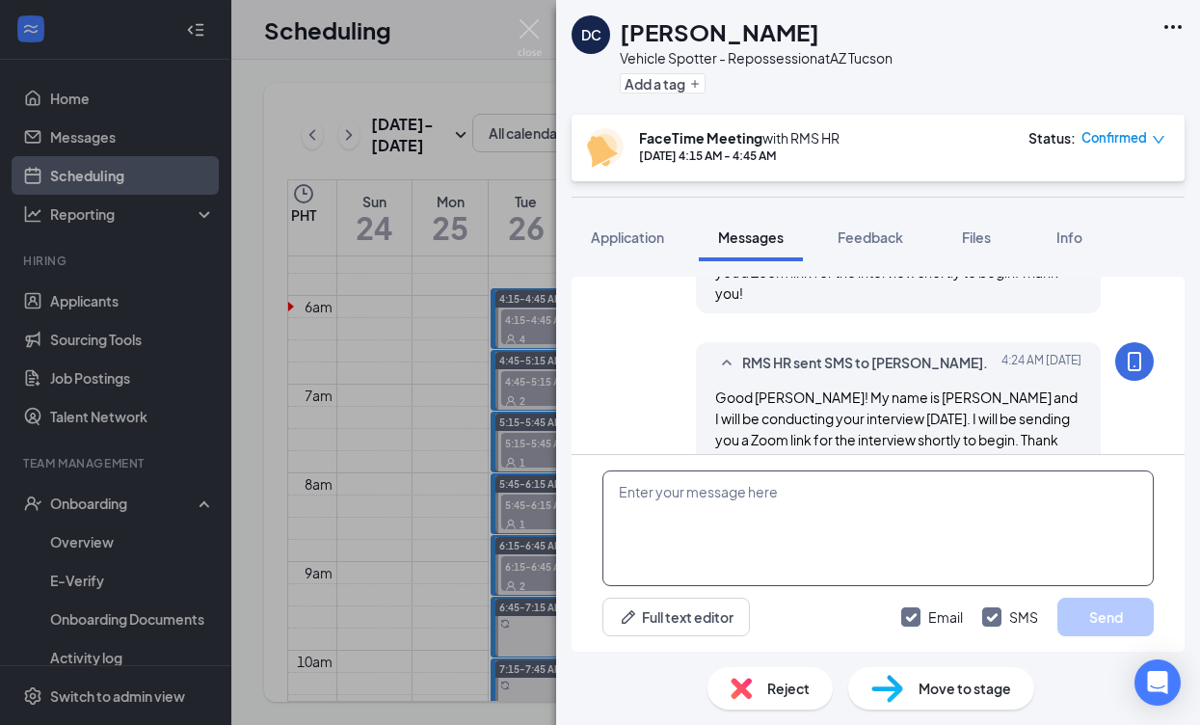
scroll to position [1049, 0]
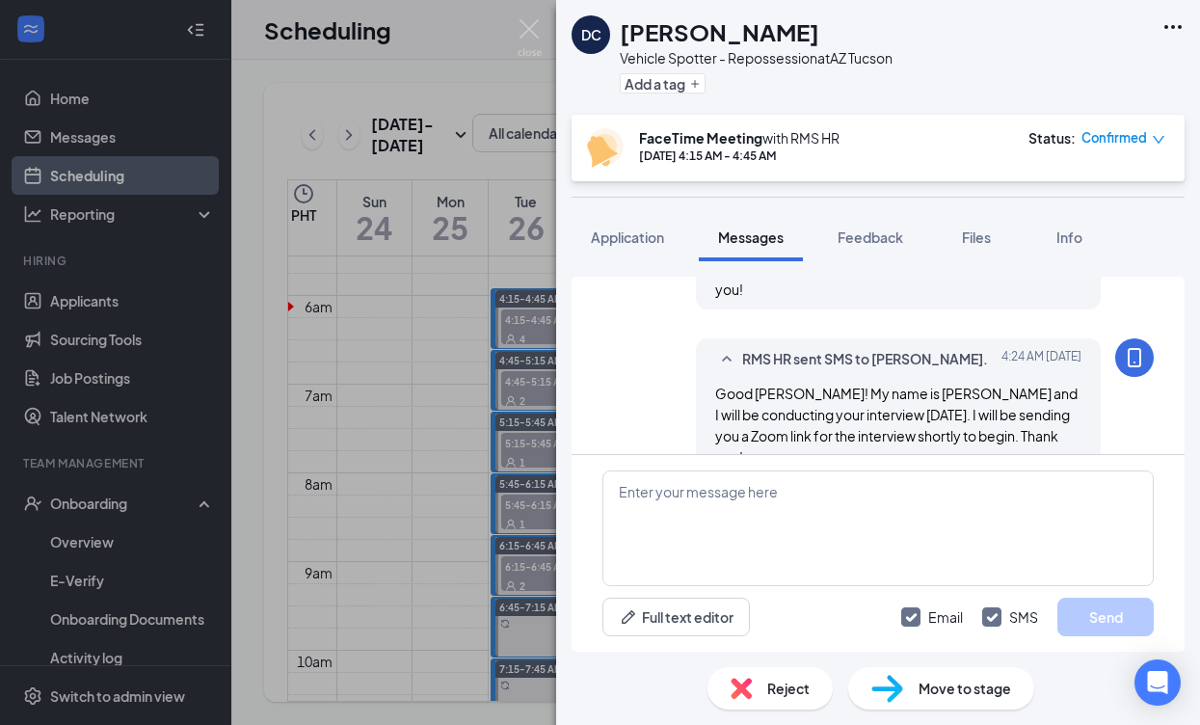
click at [504, 455] on div "DC [PERSON_NAME] Vehicle Spotter - Repossession at AZ Tucson Add a tag FaceTime…" at bounding box center [600, 362] width 1200 height 725
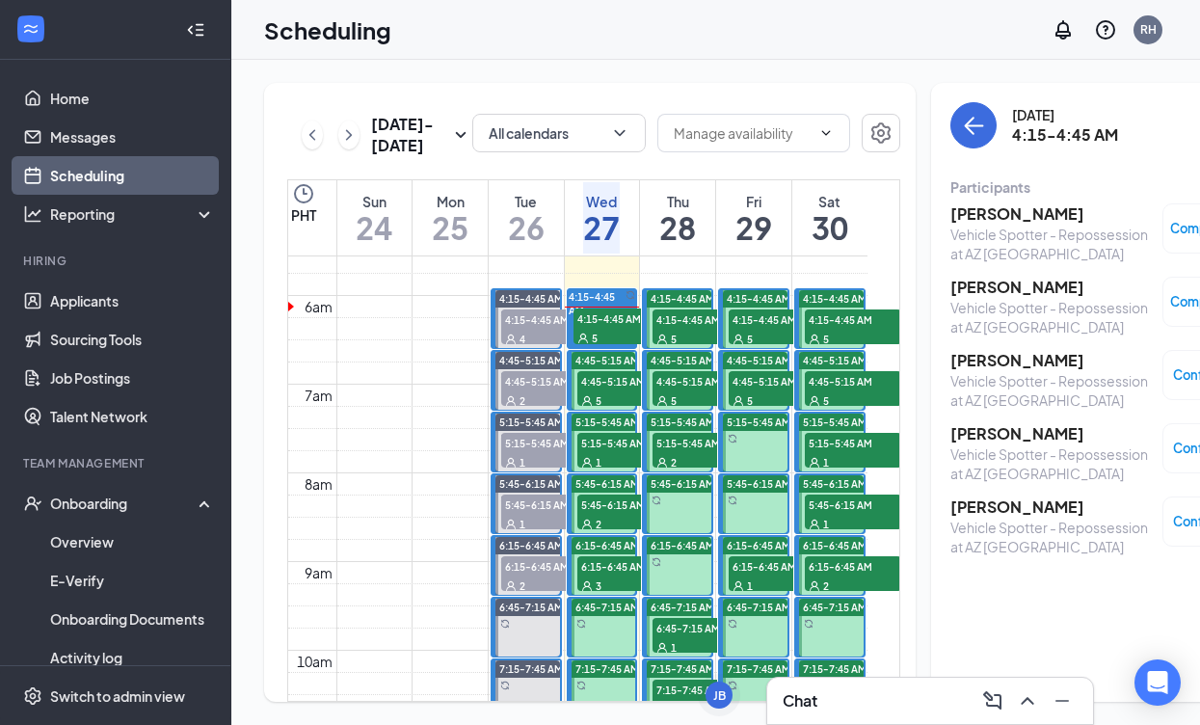
click at [974, 437] on h3 "[PERSON_NAME]" at bounding box center [1051, 433] width 202 height 21
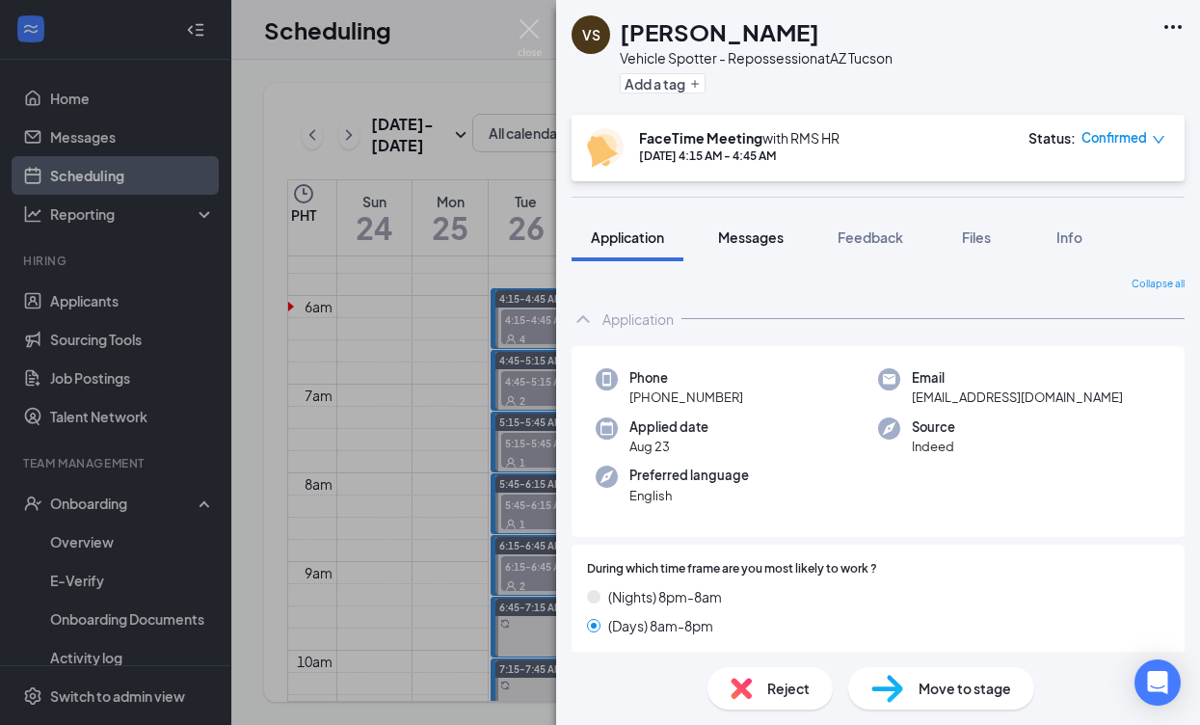
click at [756, 234] on span "Messages" at bounding box center [751, 236] width 66 height 17
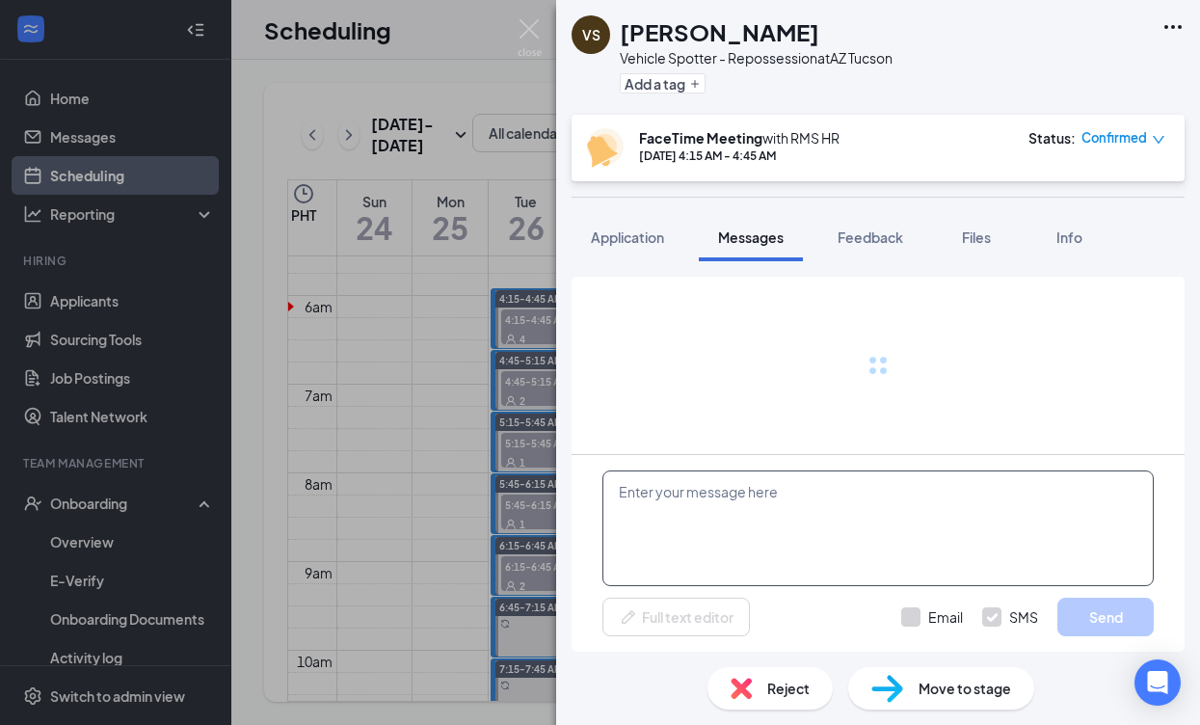
click at [738, 500] on textarea at bounding box center [877, 528] width 551 height 116
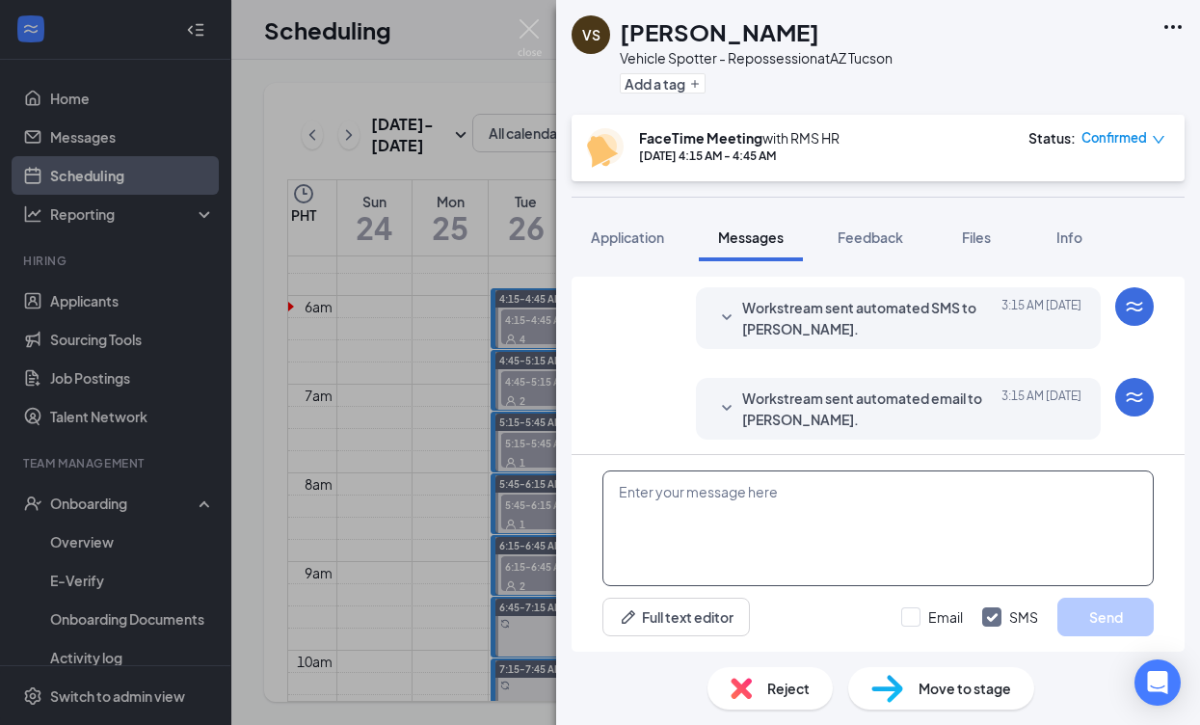
scroll to position [756, 0]
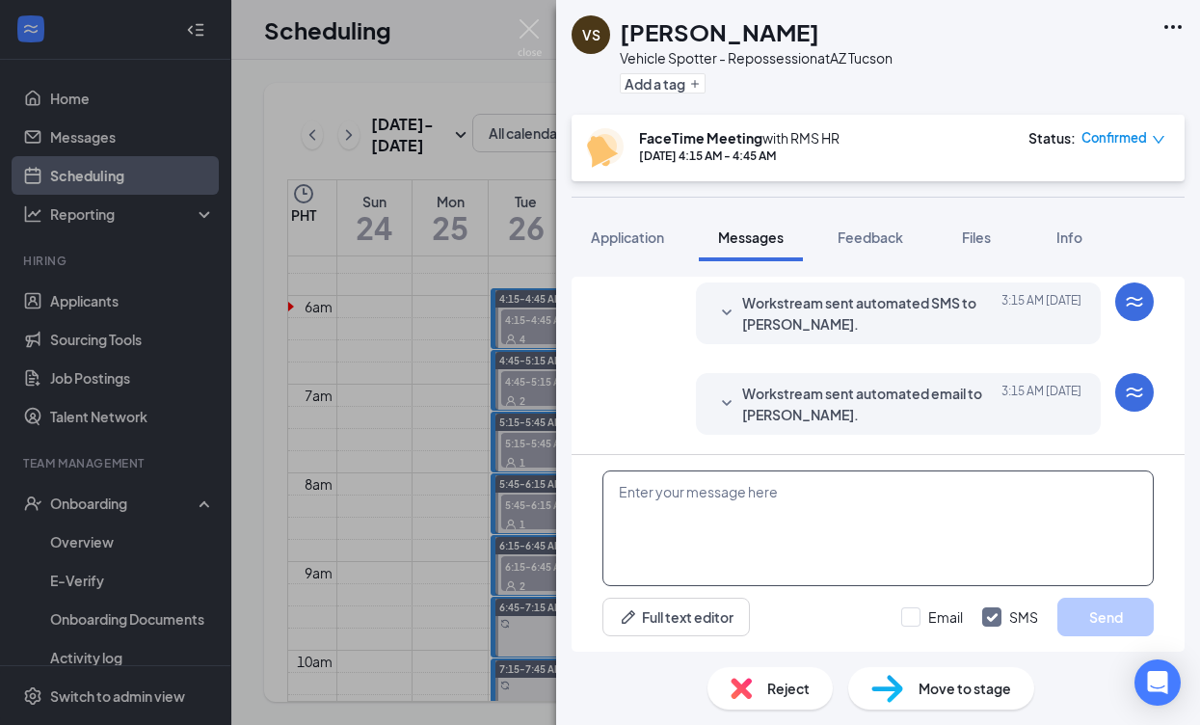
paste textarea "Good day, Name! My name is [PERSON_NAME] and I will be conducting your intervie…"
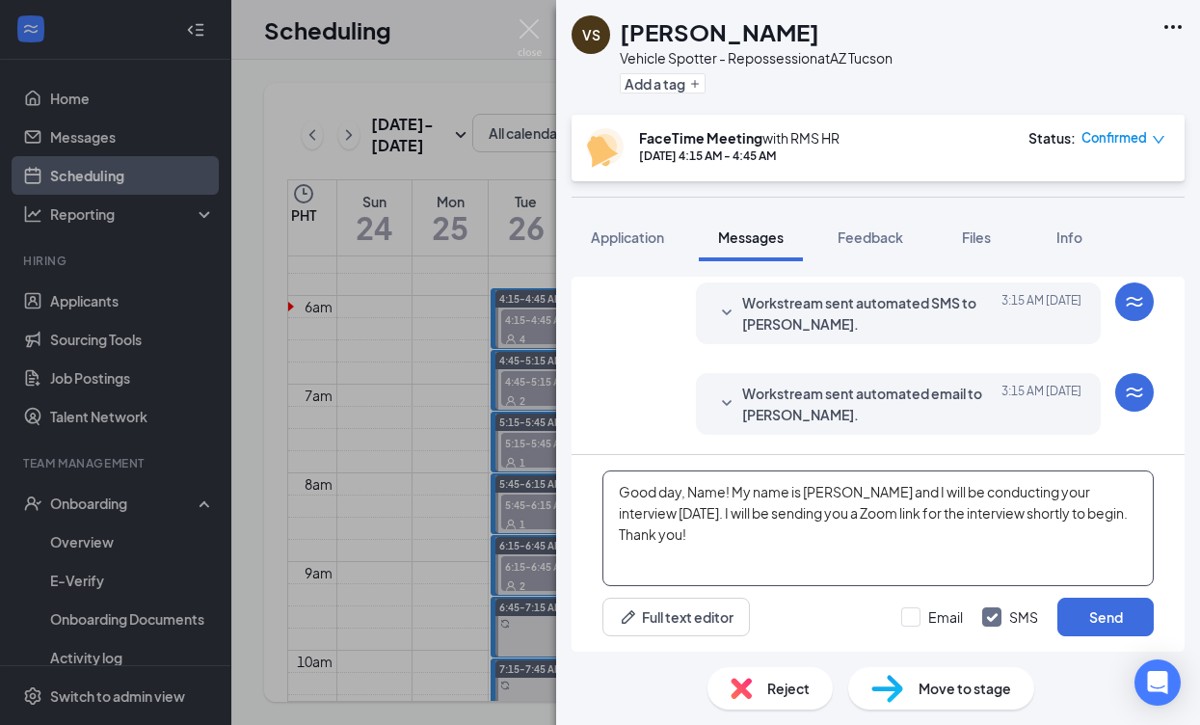
drag, startPoint x: 726, startPoint y: 492, endPoint x: 695, endPoint y: 492, distance: 30.9
click at [691, 492] on textarea "Good day, Name! My name is [PERSON_NAME] and I will be conducting your intervie…" at bounding box center [877, 528] width 551 height 116
type textarea "Good day, [PERSON_NAME]! My name is [PERSON_NAME] and I will be conducting your…"
click at [945, 619] on div "Email" at bounding box center [945, 616] width 35 height 19
click at [945, 619] on input "Email" at bounding box center [932, 616] width 62 height 19
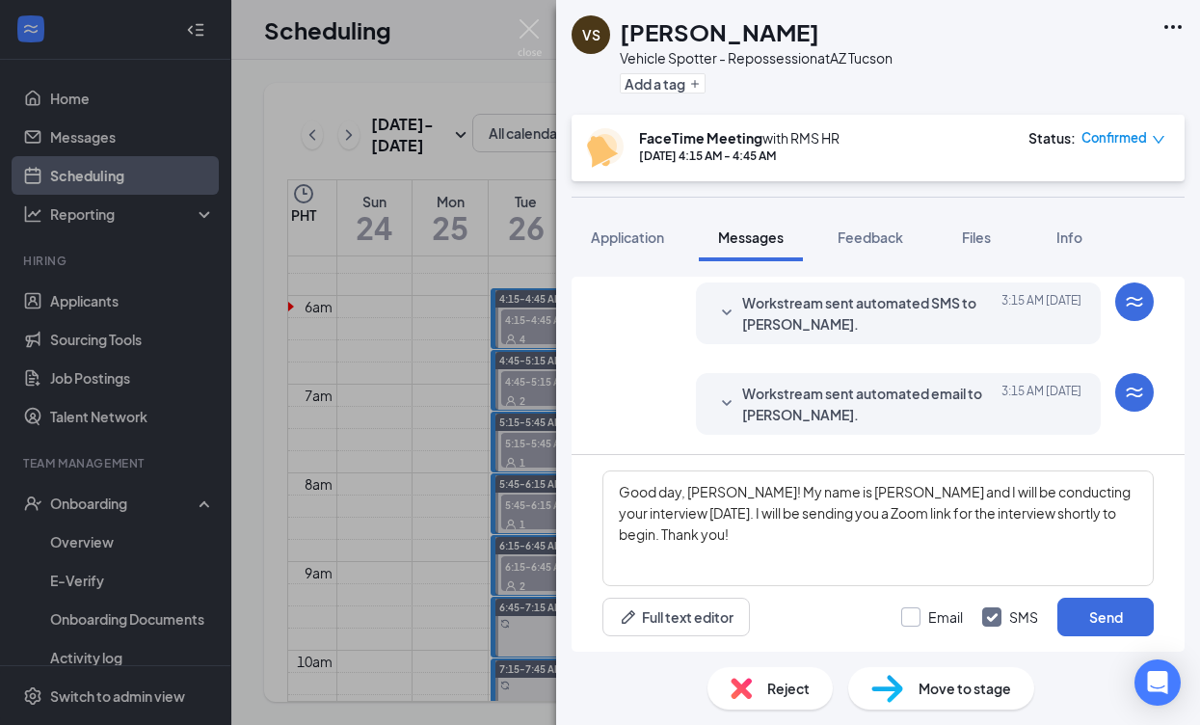
checkbox input "true"
click at [1144, 623] on button "Send" at bounding box center [1105, 617] width 96 height 39
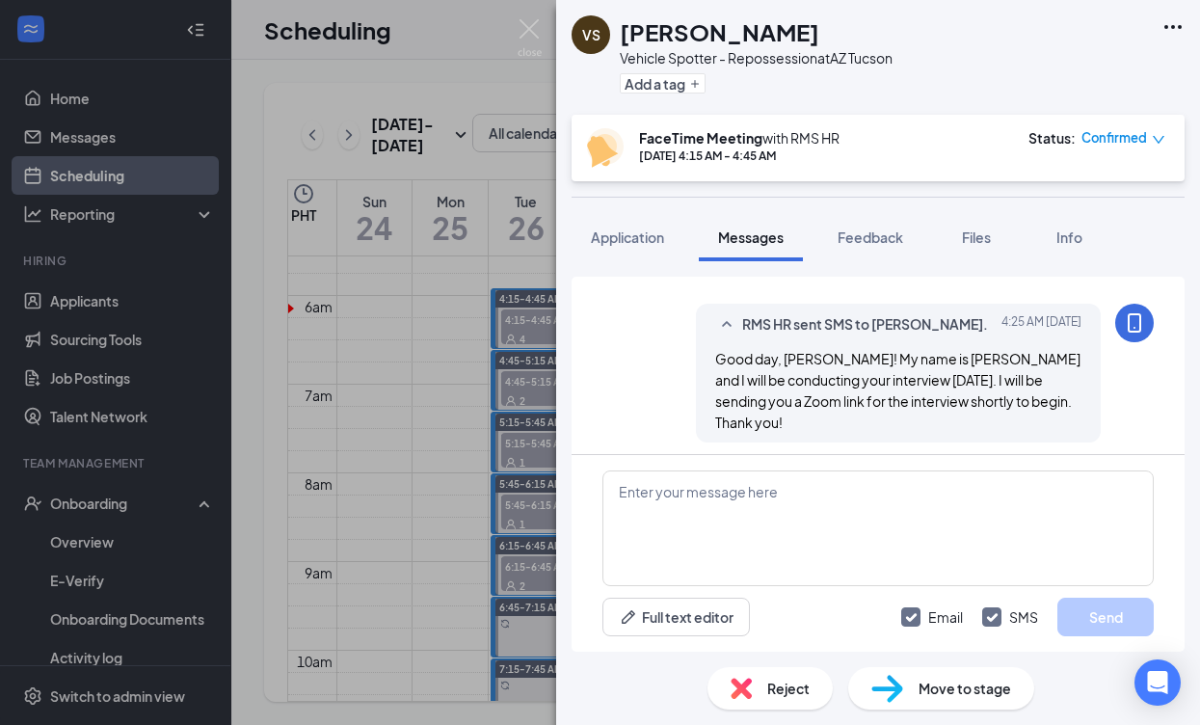
scroll to position [1087, 0]
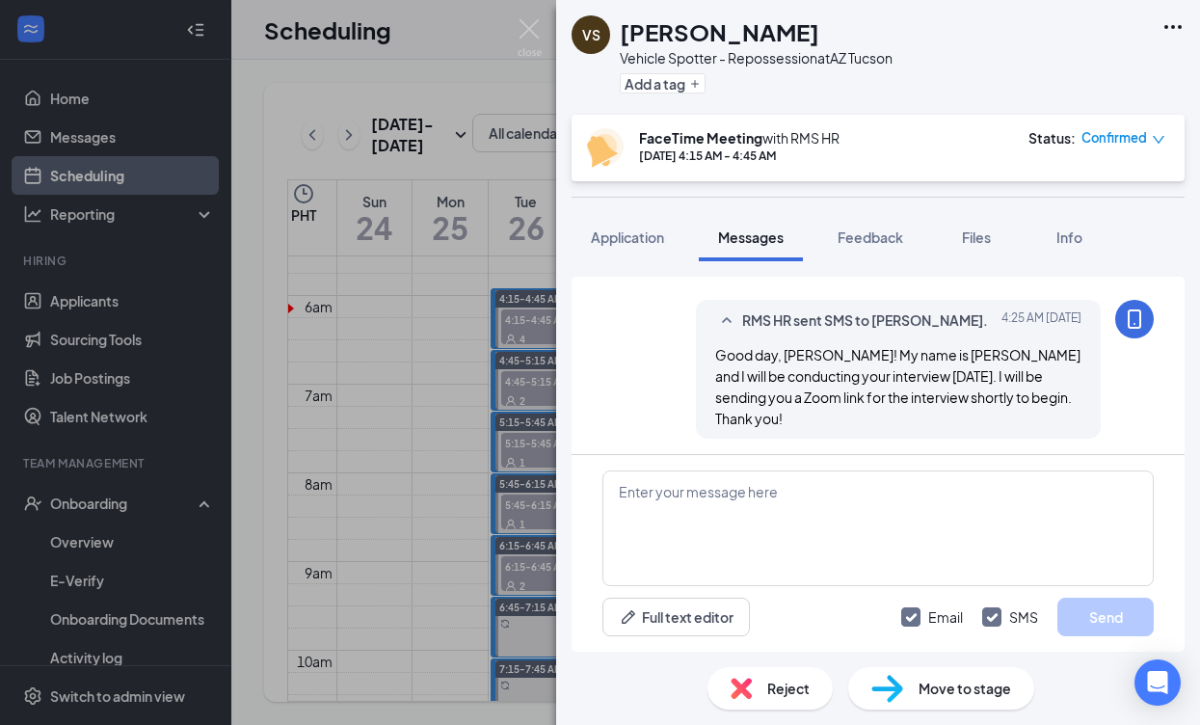
click at [494, 492] on div "VS [PERSON_NAME] Vehicle Spotter - Repossession at AZ [GEOGRAPHIC_DATA] Add a t…" at bounding box center [600, 362] width 1200 height 725
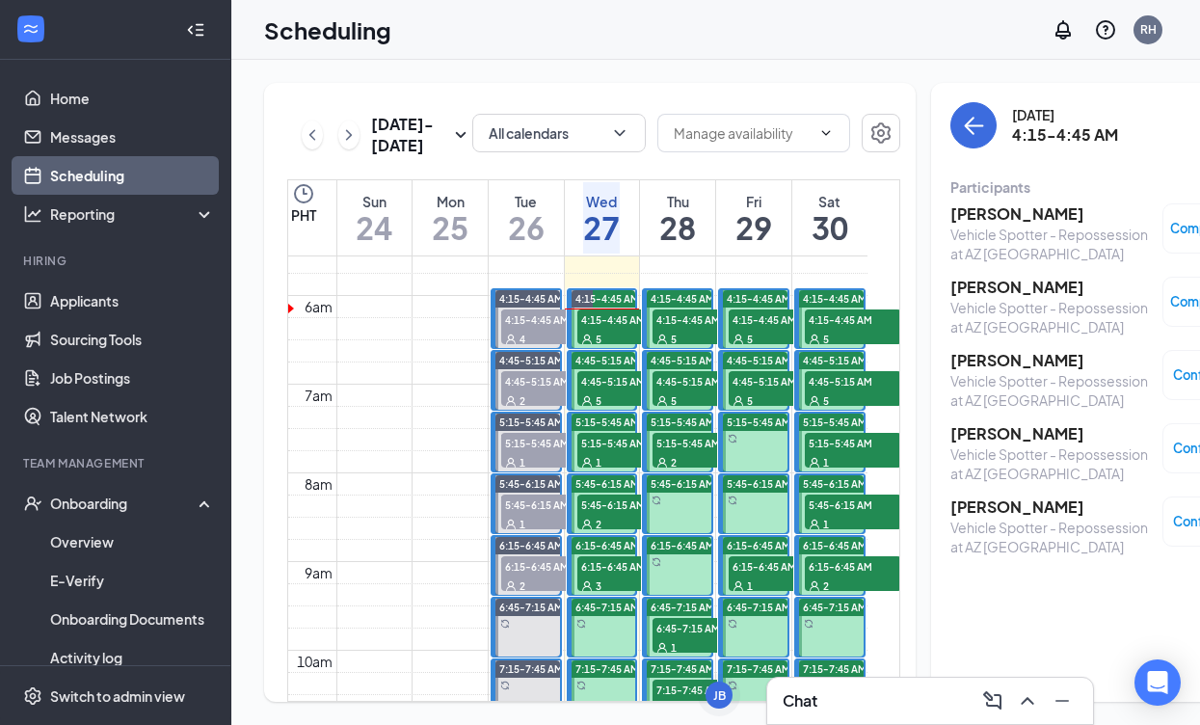
click at [971, 510] on h3 "[PERSON_NAME]" at bounding box center [1051, 506] width 202 height 21
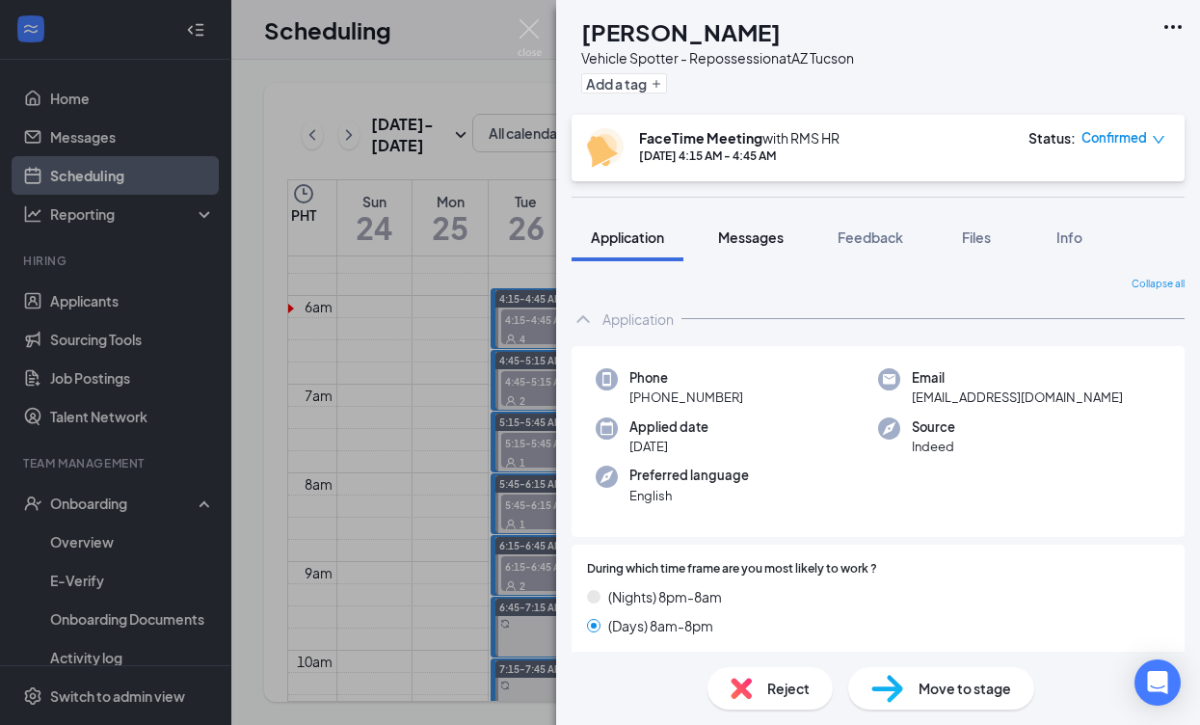
click at [759, 235] on span "Messages" at bounding box center [751, 236] width 66 height 17
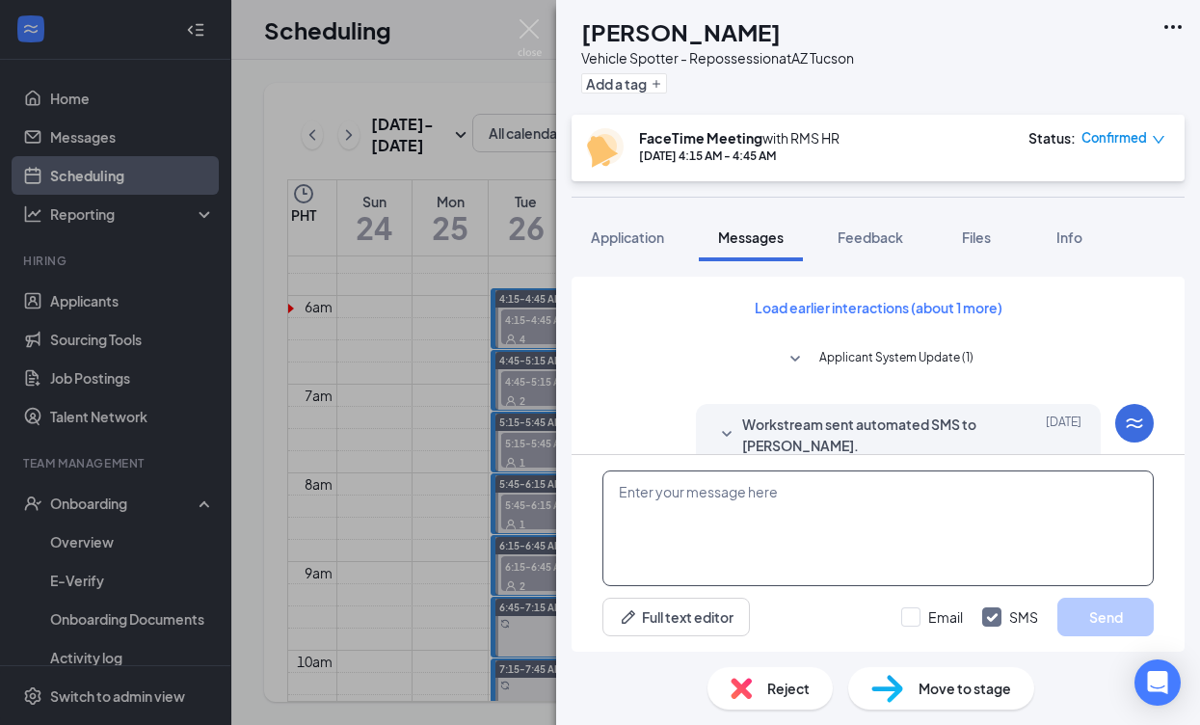
click at [742, 502] on textarea at bounding box center [877, 528] width 551 height 116
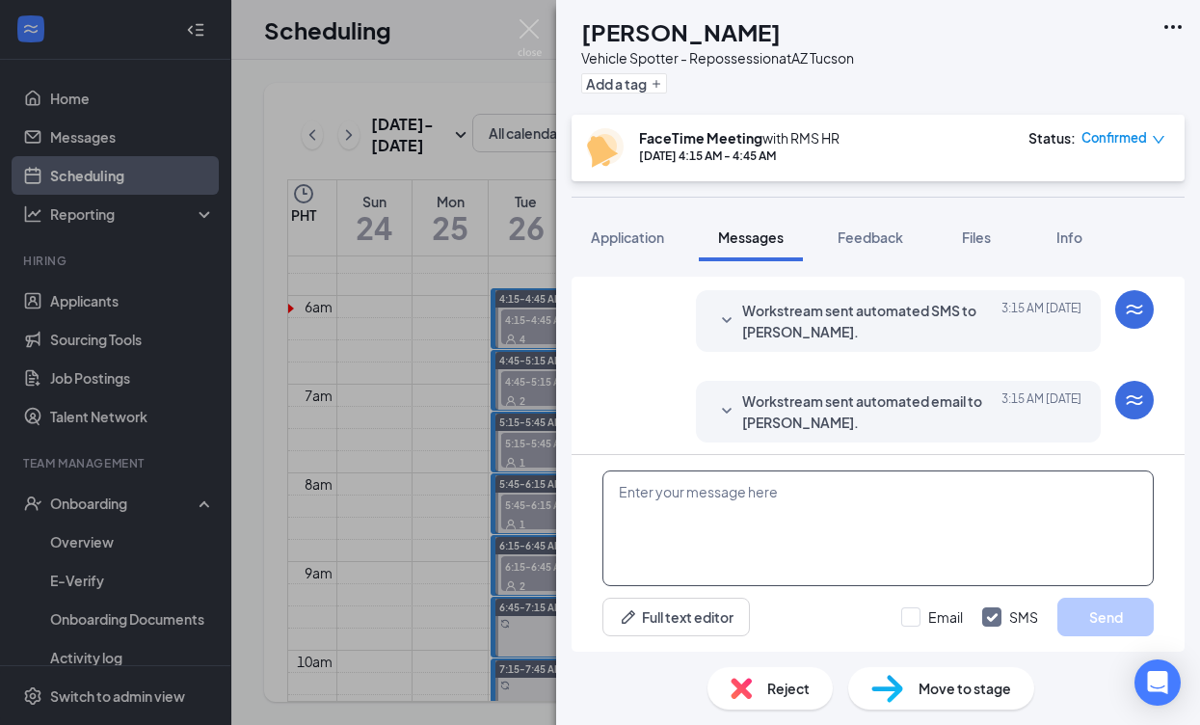
scroll to position [721, 0]
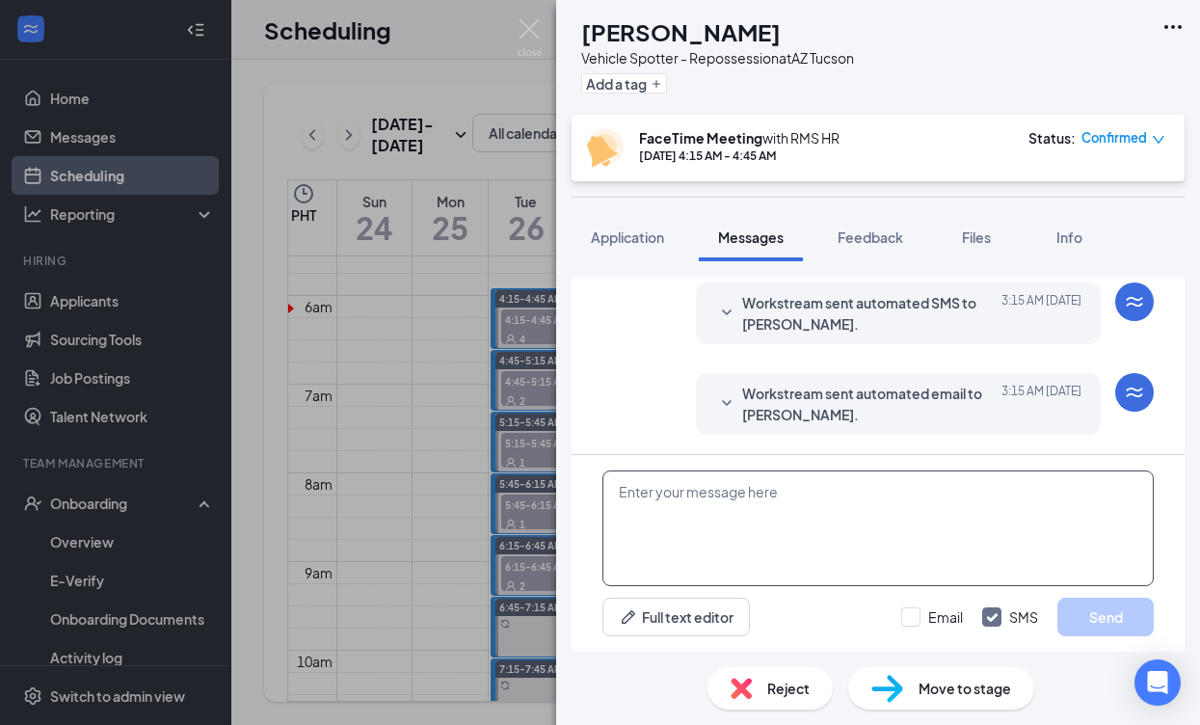
paste textarea "Good day, Name! My name is [PERSON_NAME] and I will be conducting your intervie…"
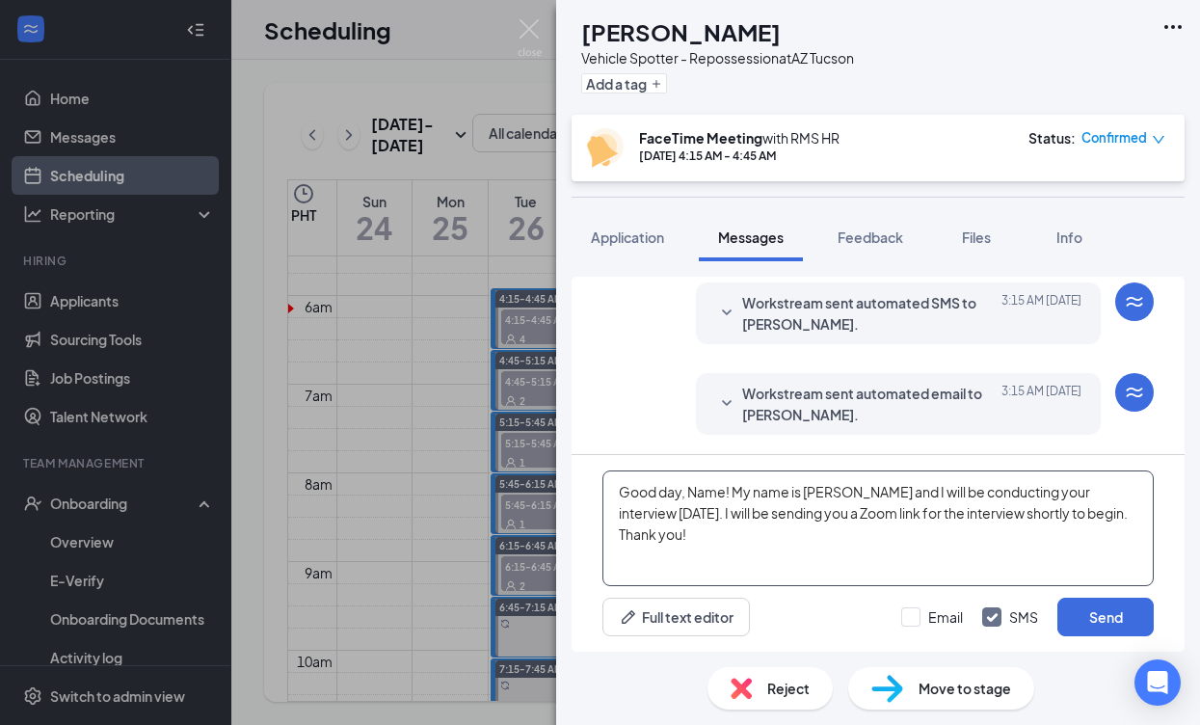
drag, startPoint x: 785, startPoint y: 492, endPoint x: 742, endPoint y: 493, distance: 42.4
click at [756, 494] on textarea "Good day, Name! My name is [PERSON_NAME] and I will be conducting your intervie…" at bounding box center [877, 528] width 551 height 116
drag, startPoint x: 725, startPoint y: 491, endPoint x: 745, endPoint y: 492, distance: 20.3
click at [694, 492] on textarea "Good day, Name! My name is [PERSON_NAME] and I will be conducting your intervie…" at bounding box center [877, 528] width 551 height 116
drag, startPoint x: 998, startPoint y: 515, endPoint x: 972, endPoint y: 517, distance: 26.1
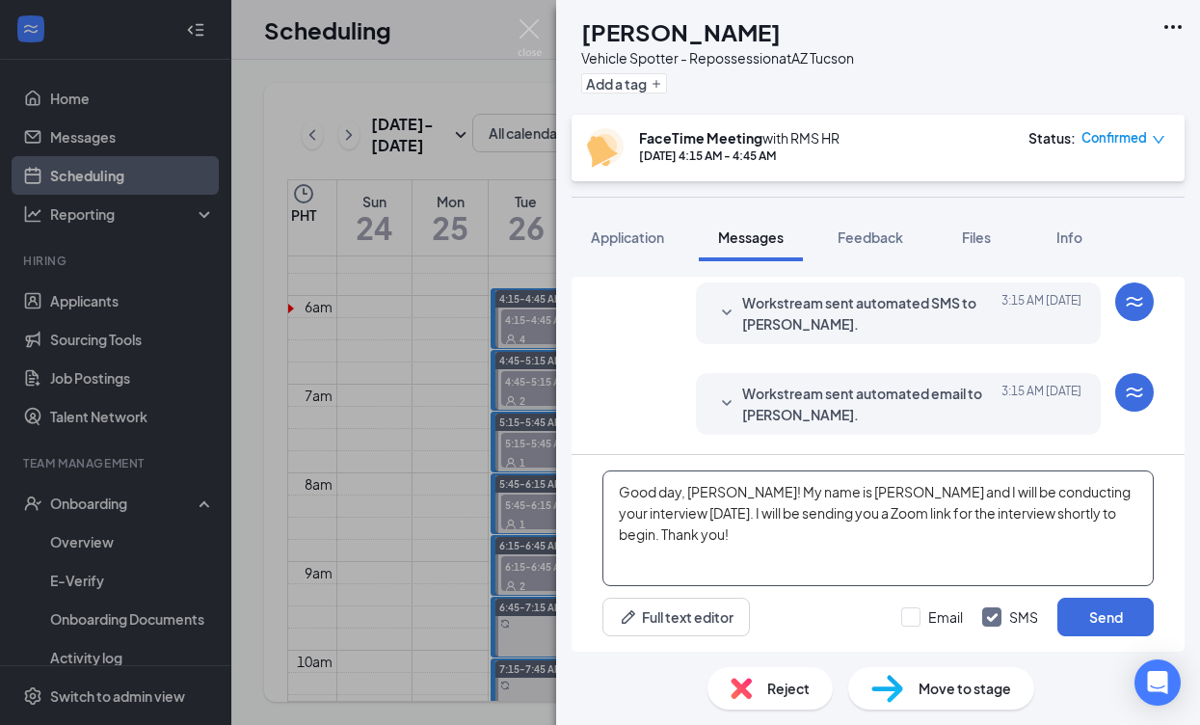
click at [972, 517] on textarea "Good day, [PERSON_NAME]! My name is [PERSON_NAME] and I will be conducting your…" at bounding box center [877, 528] width 551 height 116
click at [971, 518] on textarea "Good day, [PERSON_NAME]! My name is [PERSON_NAME] and I will be conducting your…" at bounding box center [877, 528] width 551 height 116
drag, startPoint x: 969, startPoint y: 516, endPoint x: 1011, endPoint y: 518, distance: 42.5
click at [1011, 518] on textarea "Good day, [PERSON_NAME]! My name is [PERSON_NAME] and I will be conducting your…" at bounding box center [877, 528] width 551 height 116
click at [989, 513] on textarea "Good day, [PERSON_NAME]! My name is [PERSON_NAME] and I will be conducting your…" at bounding box center [877, 528] width 551 height 116
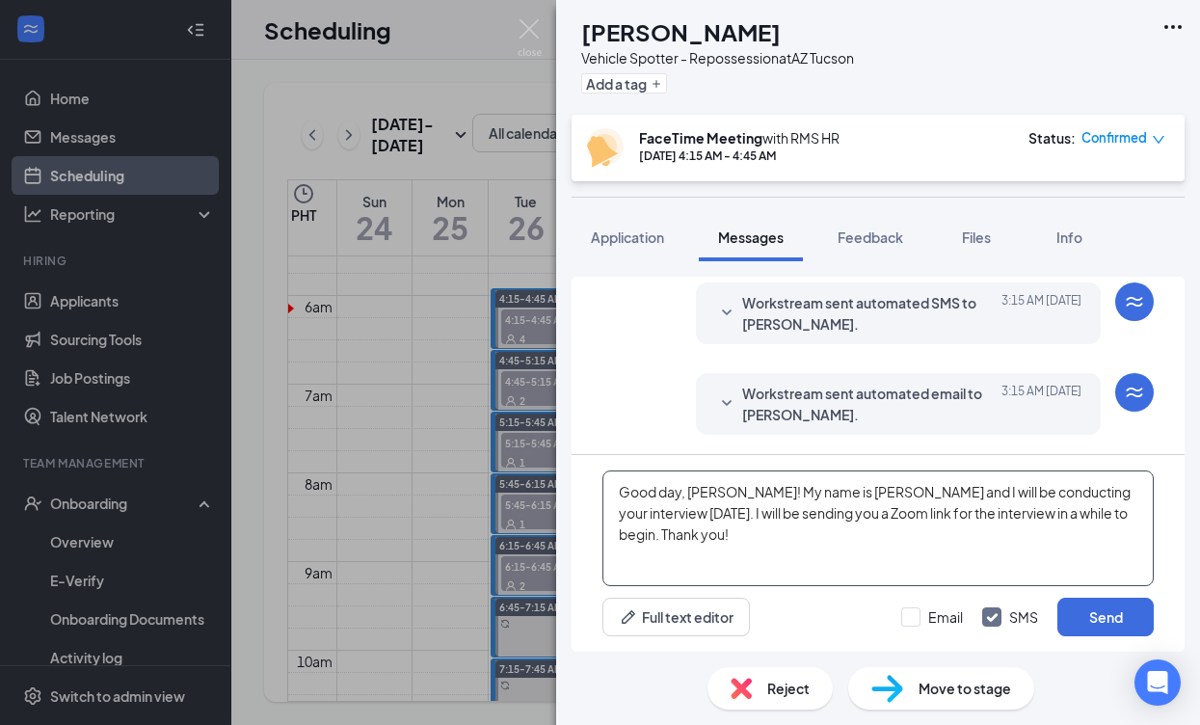
type textarea "Good day, [PERSON_NAME]! My name is [PERSON_NAME] and I will be conducting your…"
drag, startPoint x: 907, startPoint y: 601, endPoint x: 917, endPoint y: 611, distance: 13.6
click at [908, 602] on div "Email SMS Send" at bounding box center [1027, 617] width 253 height 39
click at [918, 614] on div at bounding box center [910, 616] width 19 height 19
click at [918, 614] on input "Email" at bounding box center [932, 616] width 62 height 19
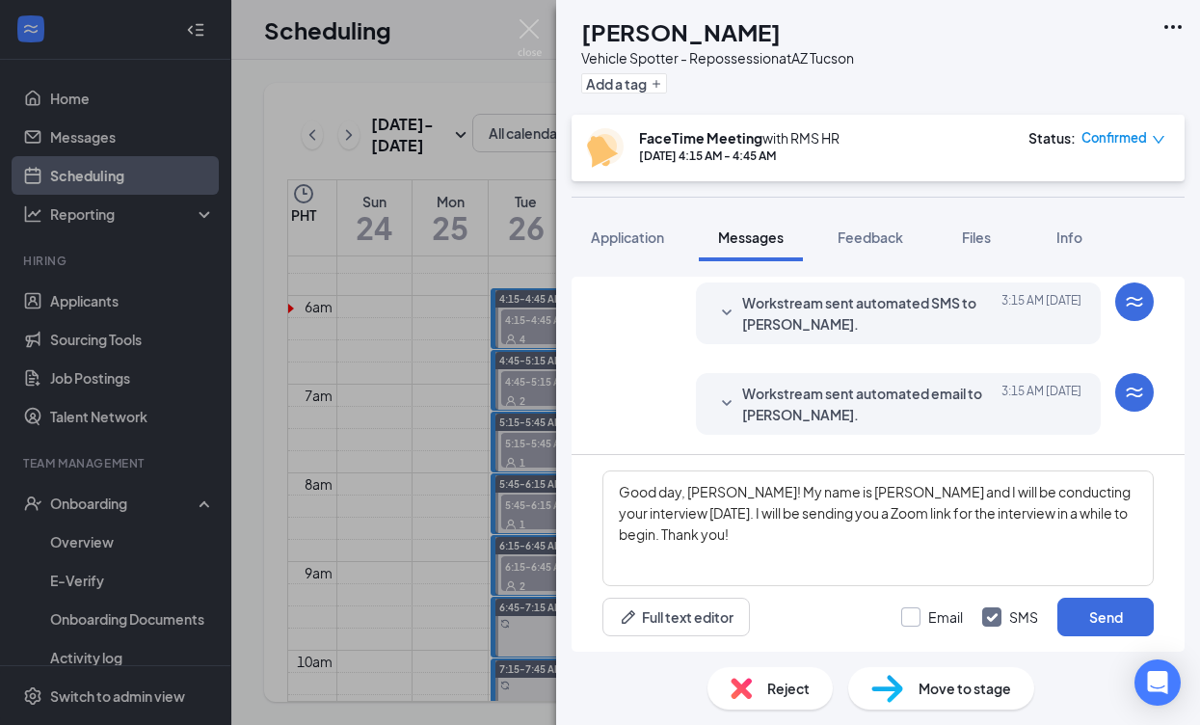
checkbox input "true"
click at [993, 514] on textarea "Good day, [PERSON_NAME]! My name is [PERSON_NAME] and I will be conducting your…" at bounding box center [877, 528] width 551 height 116
type textarea "Good day, [PERSON_NAME]! My name is [PERSON_NAME] and I will be conducting your…"
click at [1094, 619] on button "Send" at bounding box center [1105, 617] width 96 height 39
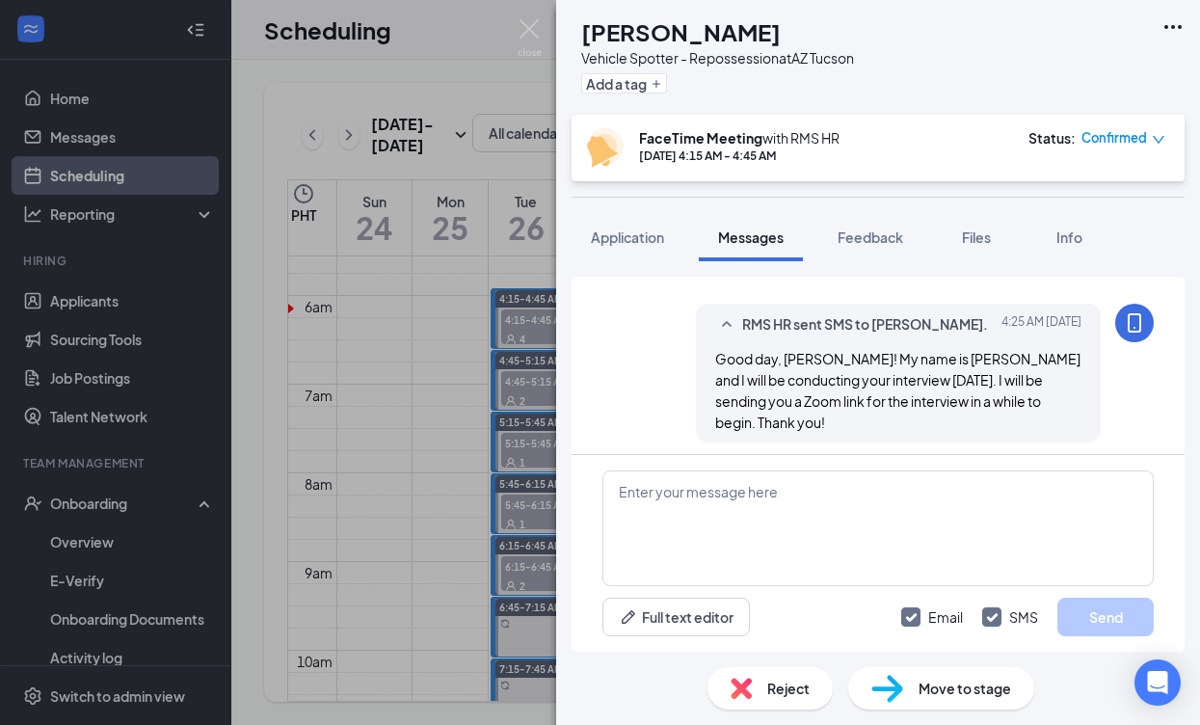
scroll to position [1052, 0]
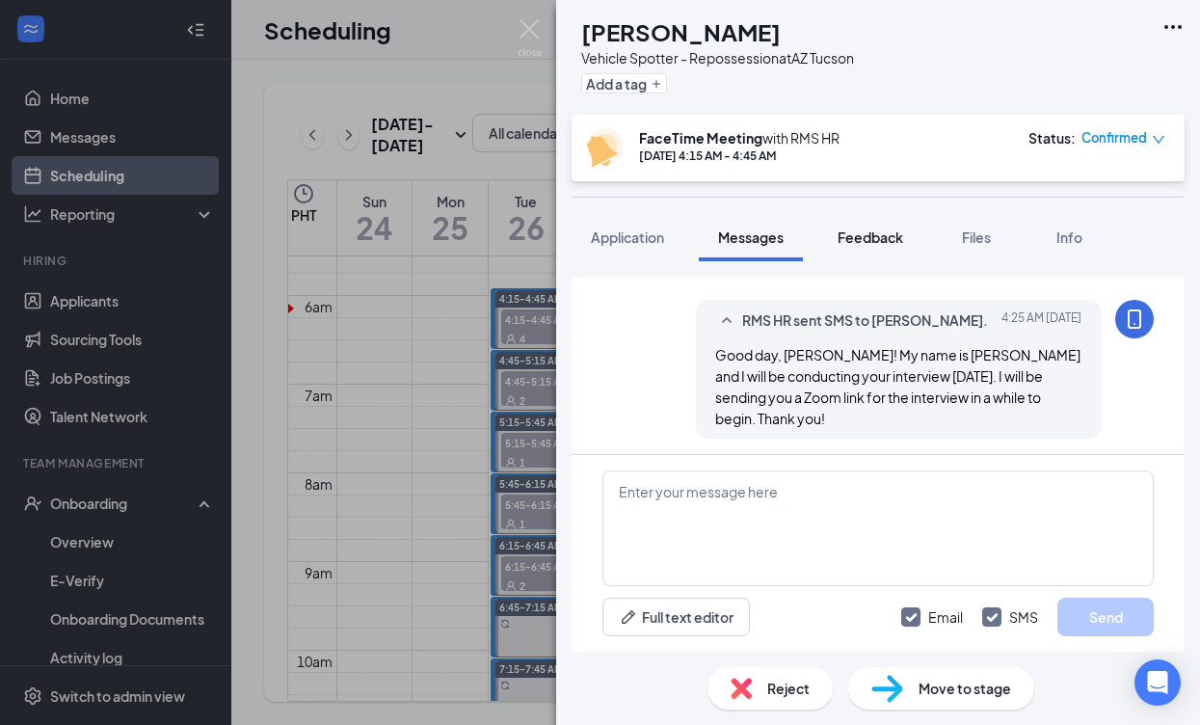
click at [897, 235] on span "Feedback" at bounding box center [871, 236] width 66 height 17
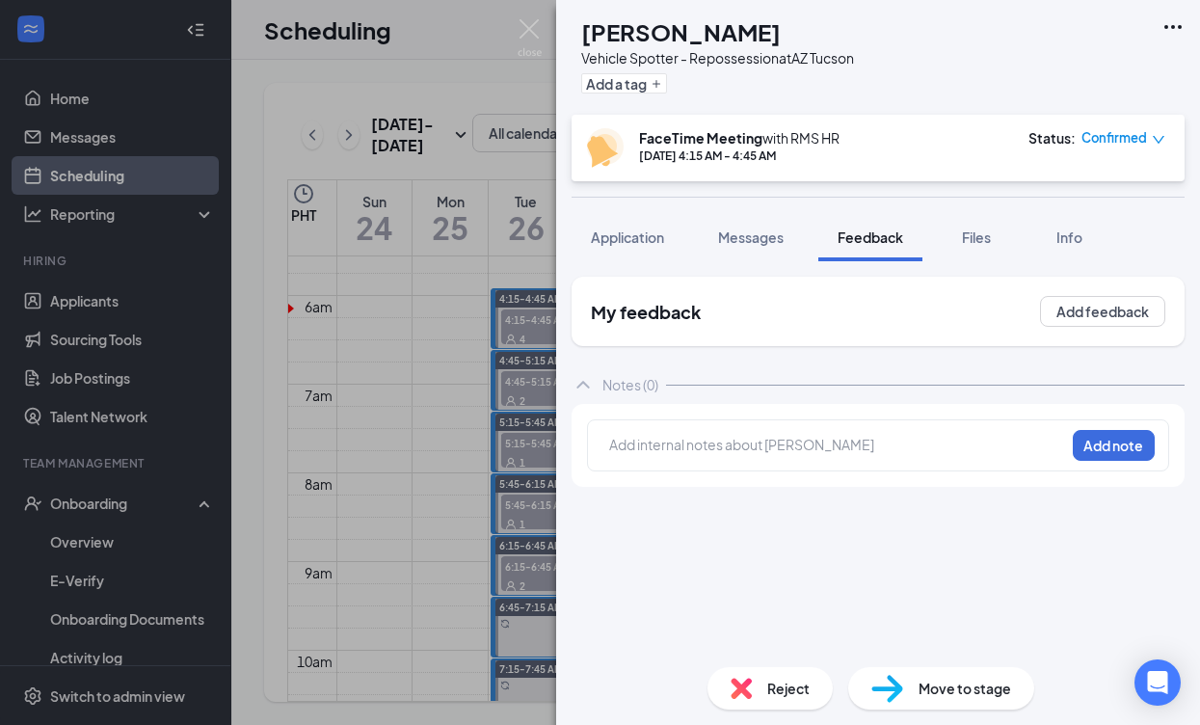
click at [489, 333] on div "AC [PERSON_NAME] Vehicle Spotter - Repossession at AZ [GEOGRAPHIC_DATA] Add a t…" at bounding box center [600, 362] width 1200 height 725
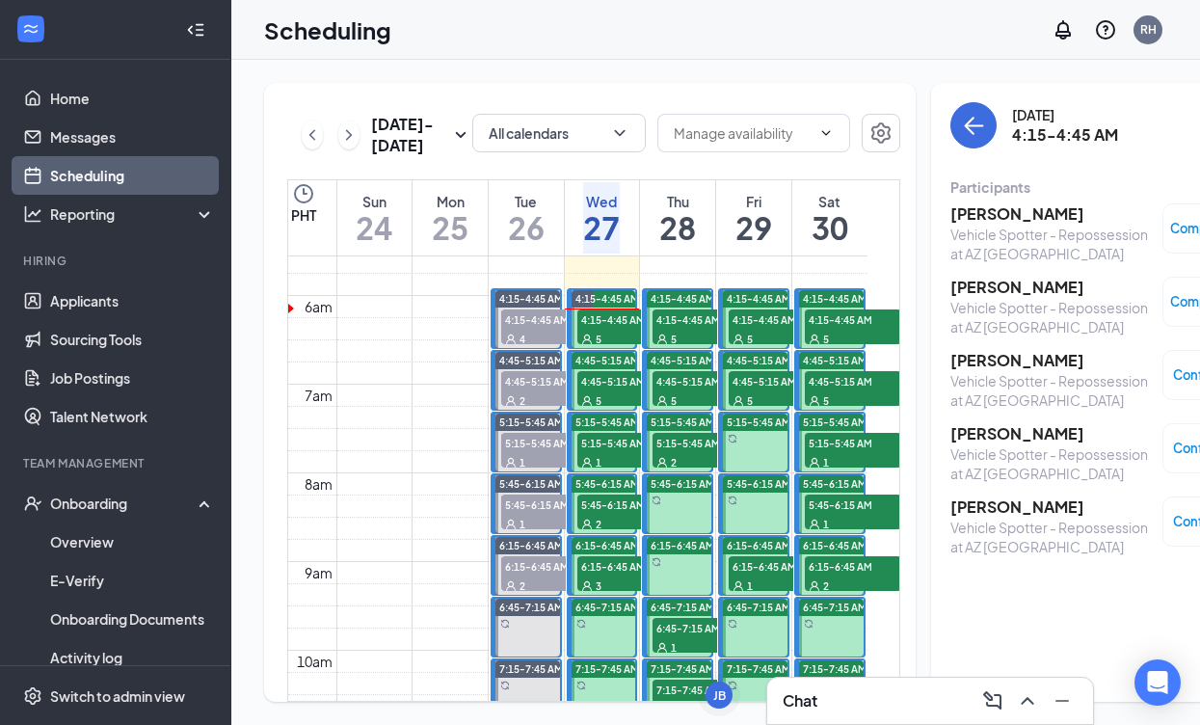
click at [981, 361] on h3 "[PERSON_NAME]" at bounding box center [1051, 360] width 202 height 21
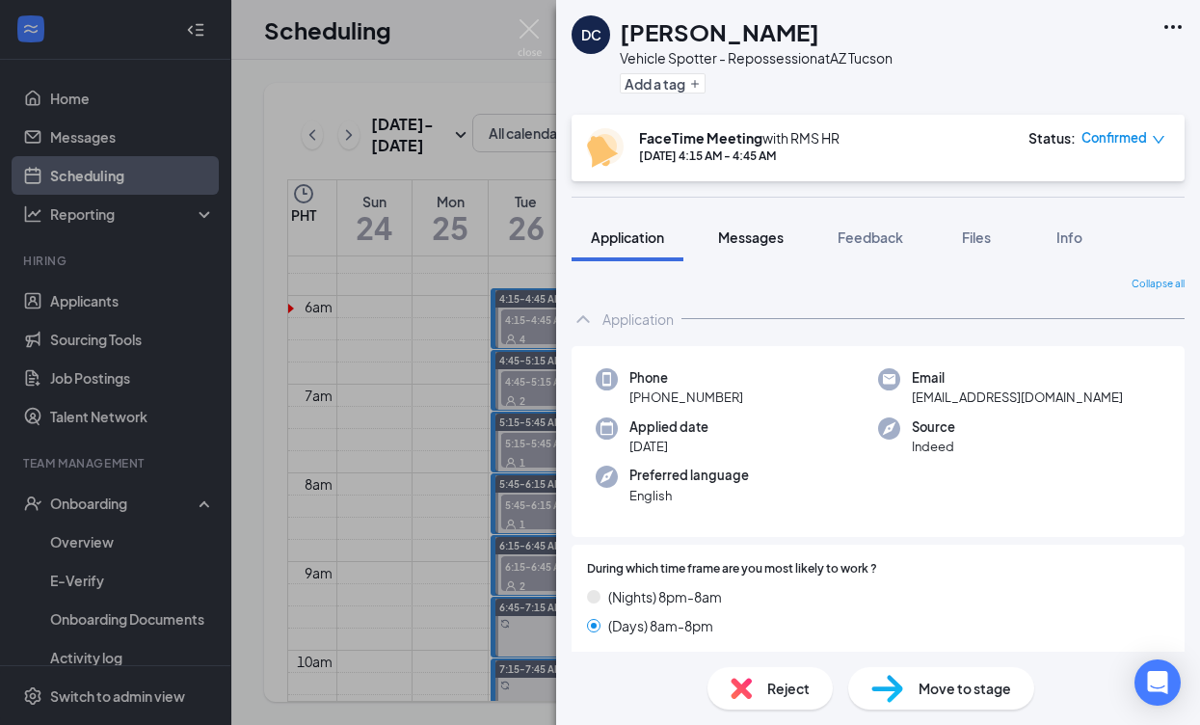
click at [727, 236] on span "Messages" at bounding box center [751, 236] width 66 height 17
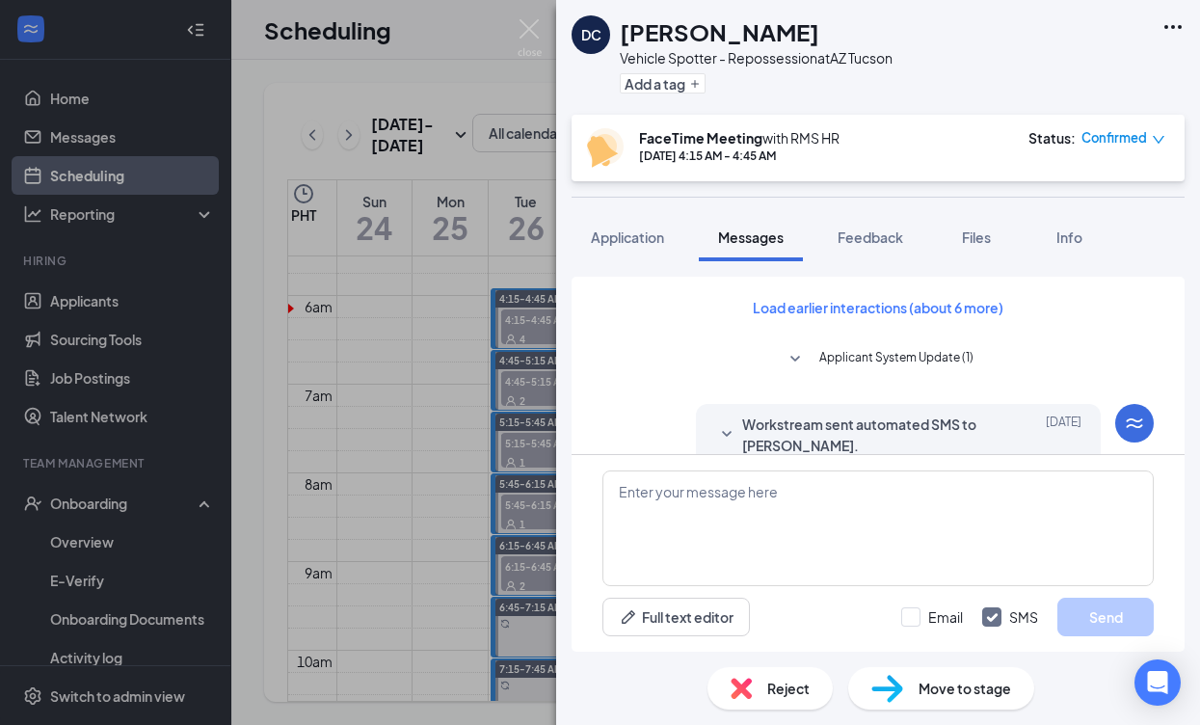
scroll to position [881, 0]
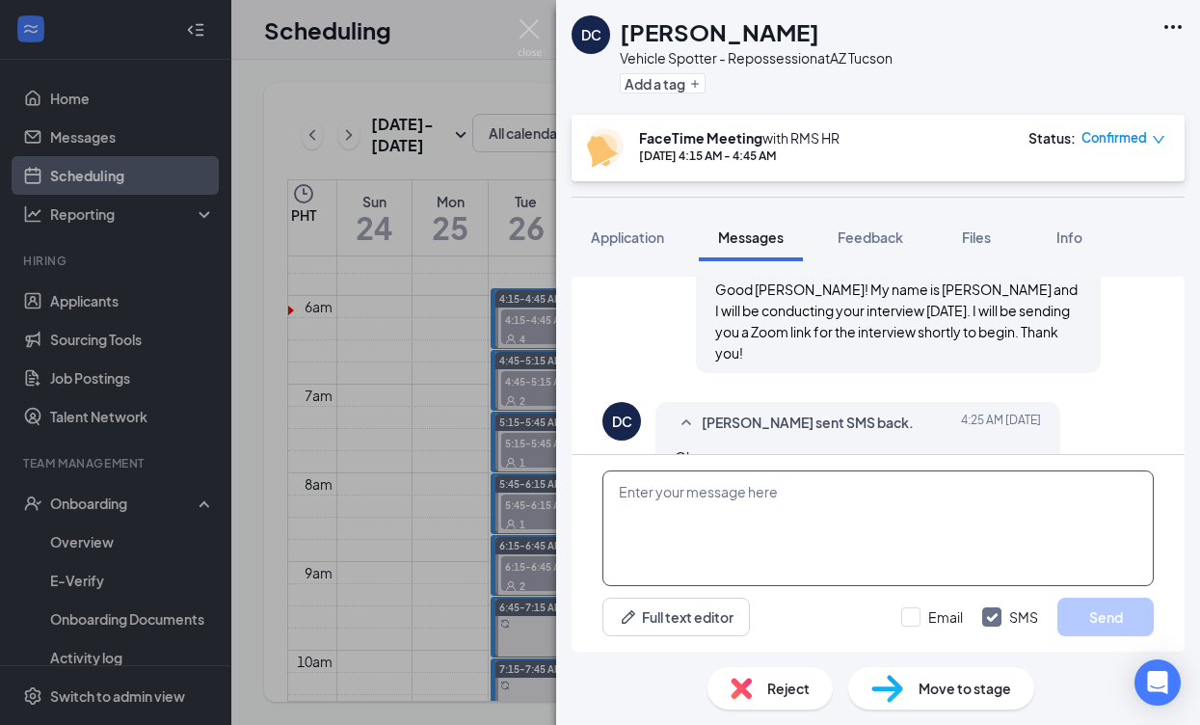
click at [687, 497] on textarea at bounding box center [877, 528] width 551 height 116
paste textarea "RMS HR is inviting you to a scheduled Zoom meeting. Topic: RMS HR's Zoom Meetin…"
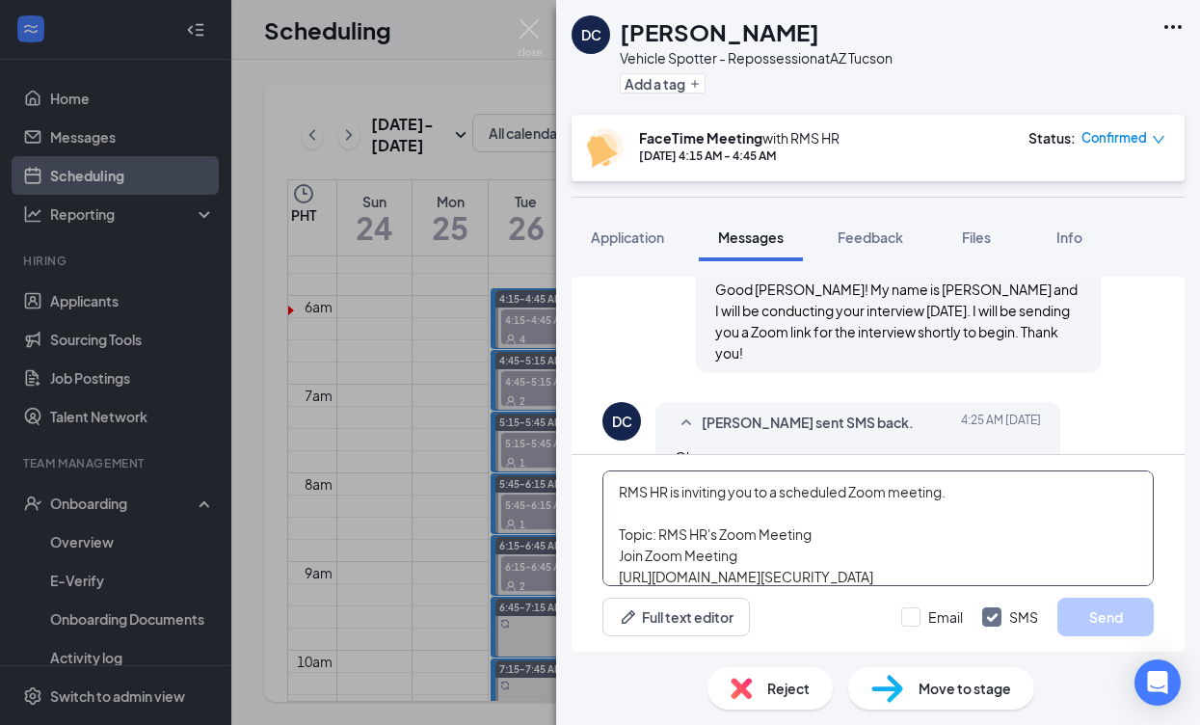
scroll to position [96, 0]
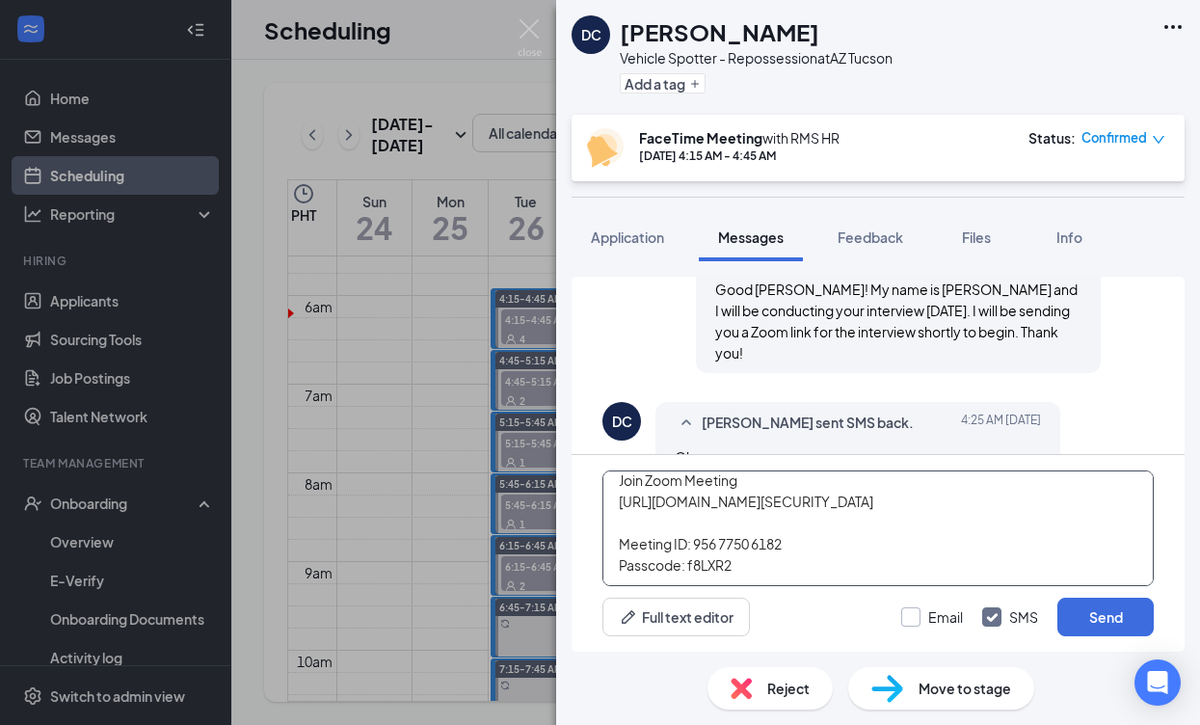
type textarea "RMS HR is inviting you to a scheduled Zoom meeting. Topic: RMS HR's Zoom Meetin…"
click at [908, 622] on div at bounding box center [910, 616] width 19 height 19
click at [908, 622] on input "Email" at bounding box center [932, 616] width 62 height 19
checkbox input "true"
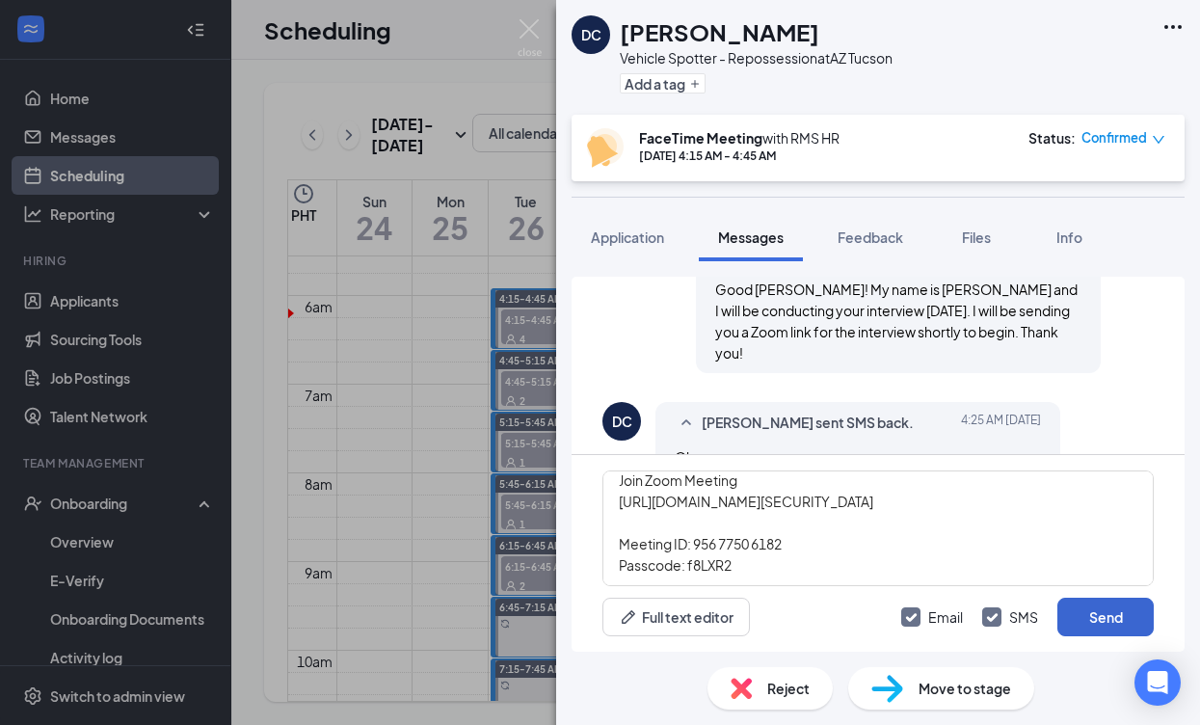
click at [1095, 609] on button "Send" at bounding box center [1105, 617] width 96 height 39
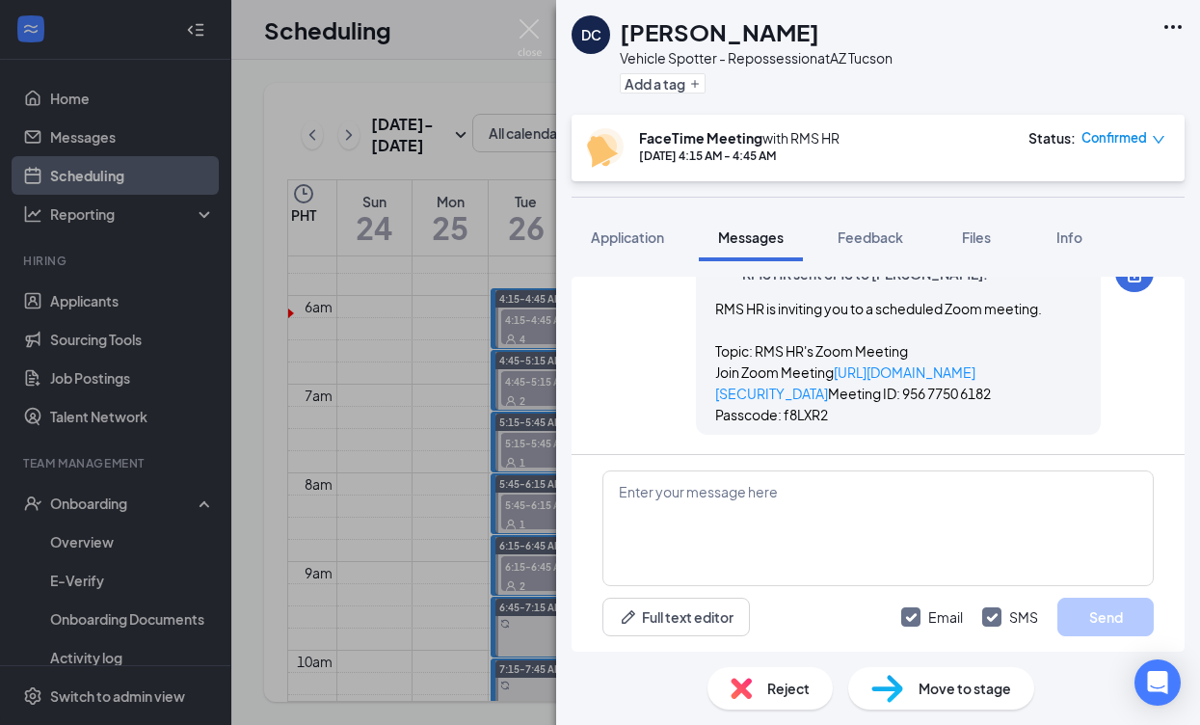
scroll to position [1428, 0]
click at [876, 236] on span "Feedback" at bounding box center [871, 236] width 66 height 17
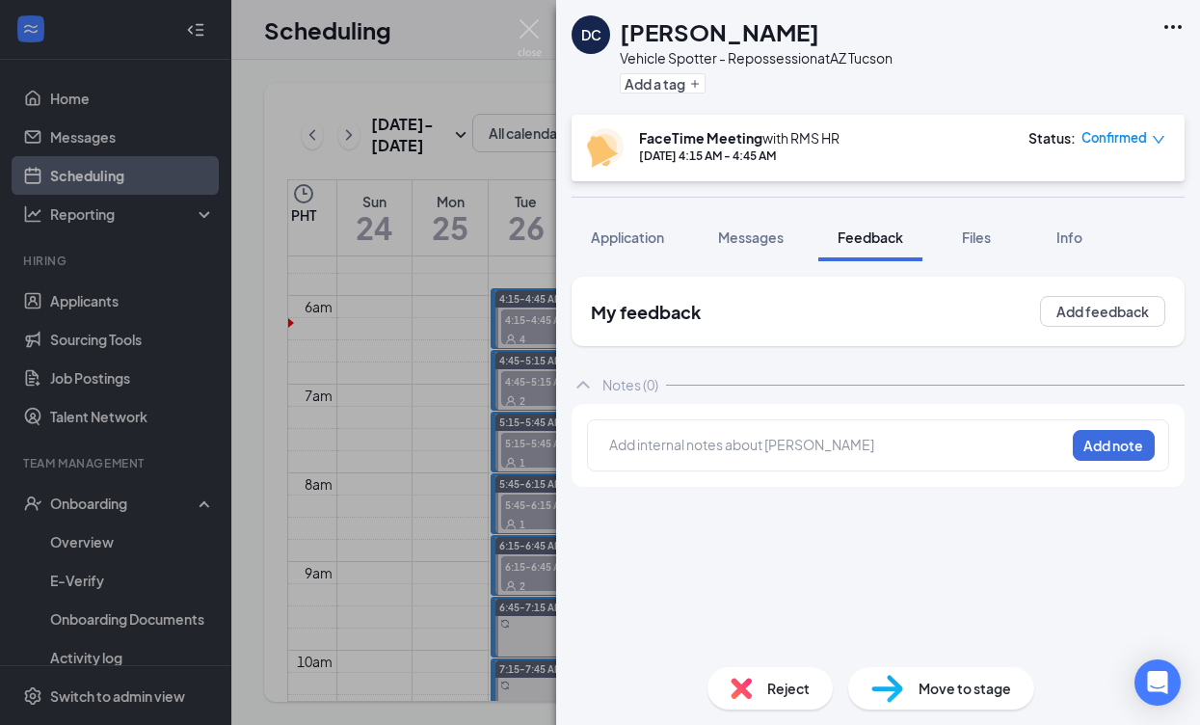
click at [837, 440] on div "DC [PERSON_NAME] Vehicle Spotter - Repossession at [GEOGRAPHIC_DATA] Tucson Add…" at bounding box center [878, 362] width 644 height 725
click at [787, 446] on div at bounding box center [837, 445] width 454 height 20
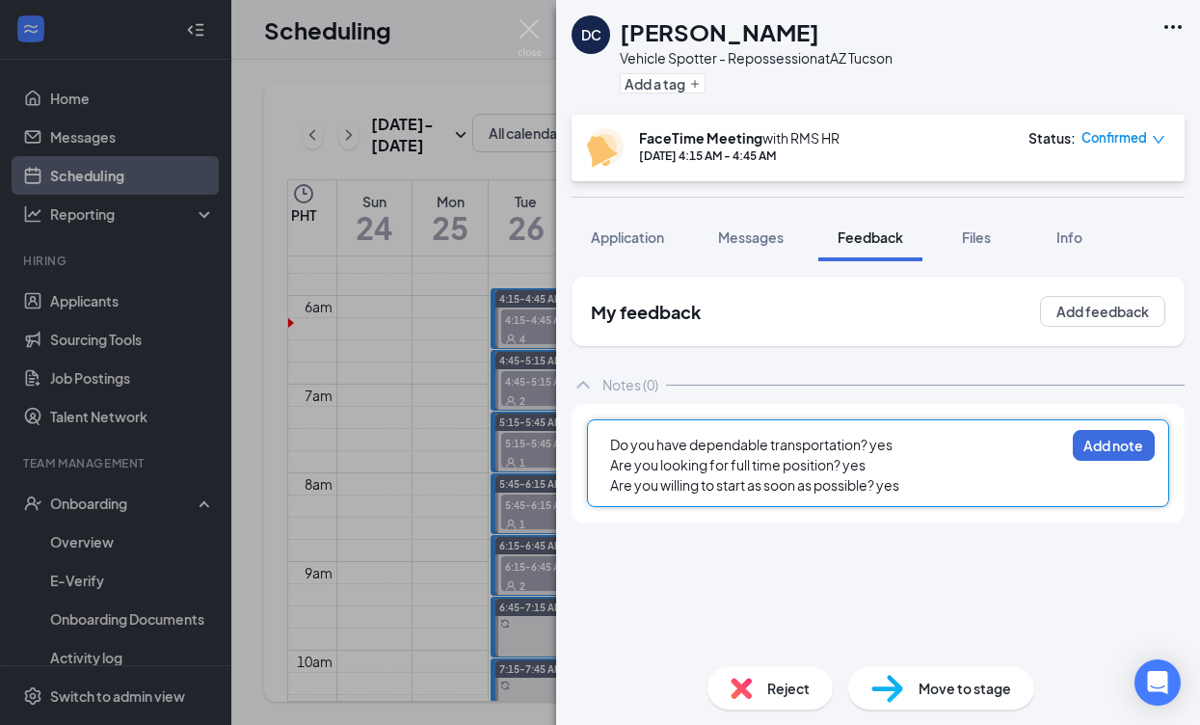
click at [608, 439] on div "Do you have dependable transportation? yes Are you looking for full time positi…" at bounding box center [878, 463] width 582 height 88
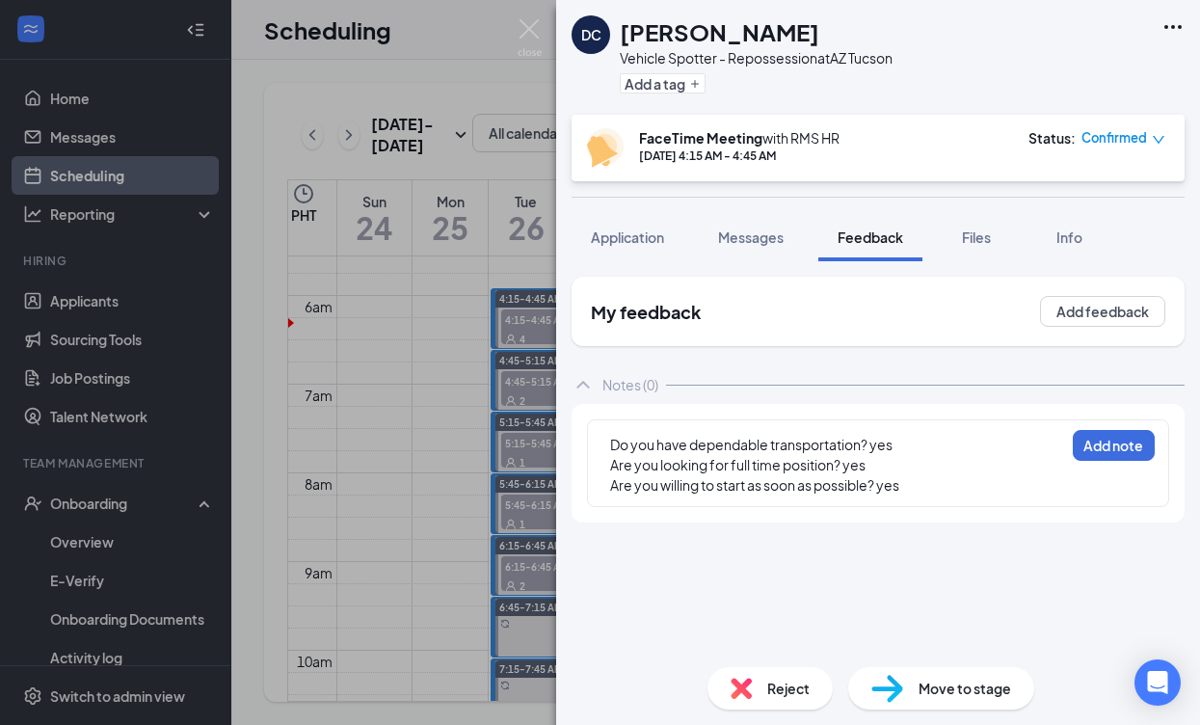
click at [615, 447] on span "Do you have dependable transportation? yes" at bounding box center [751, 444] width 282 height 17
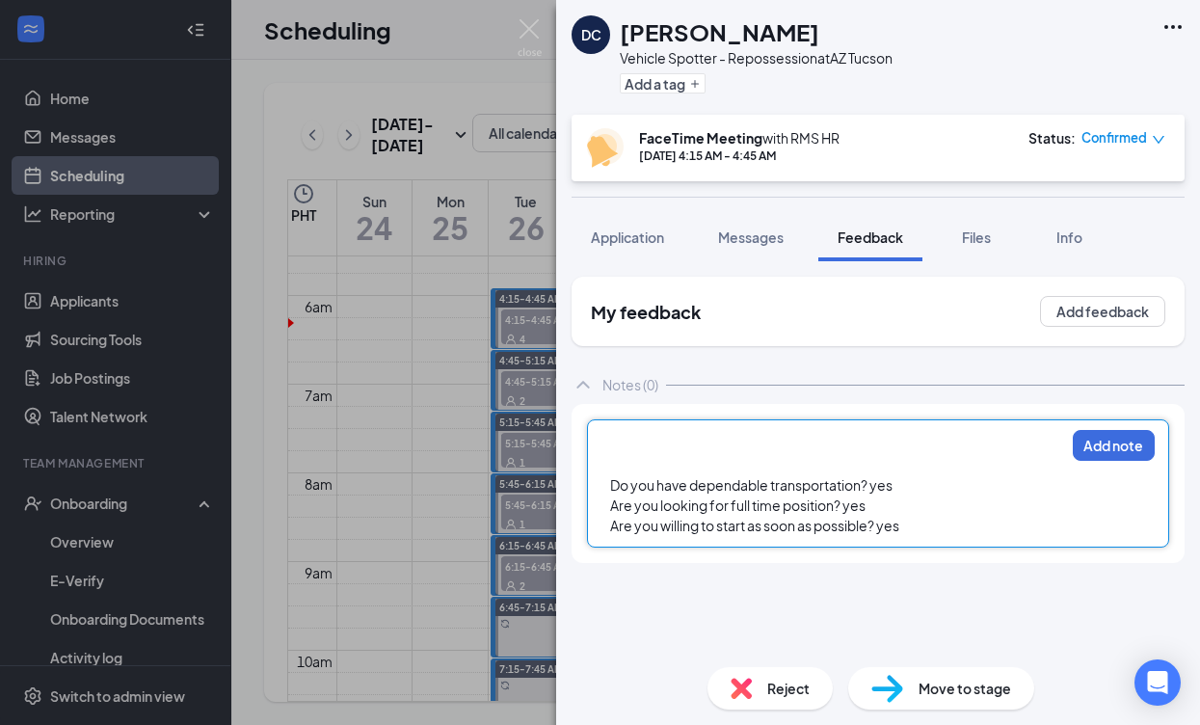
click at [671, 437] on div at bounding box center [837, 445] width 454 height 20
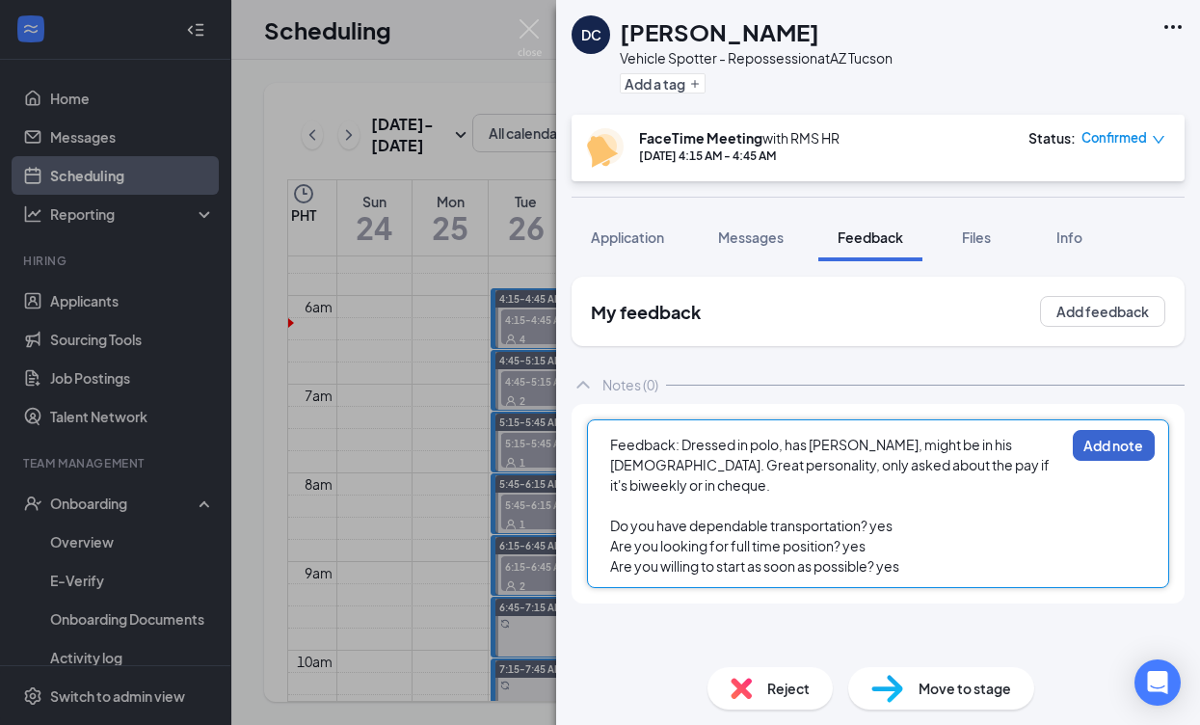
click at [1086, 437] on button "Add note" at bounding box center [1114, 445] width 82 height 31
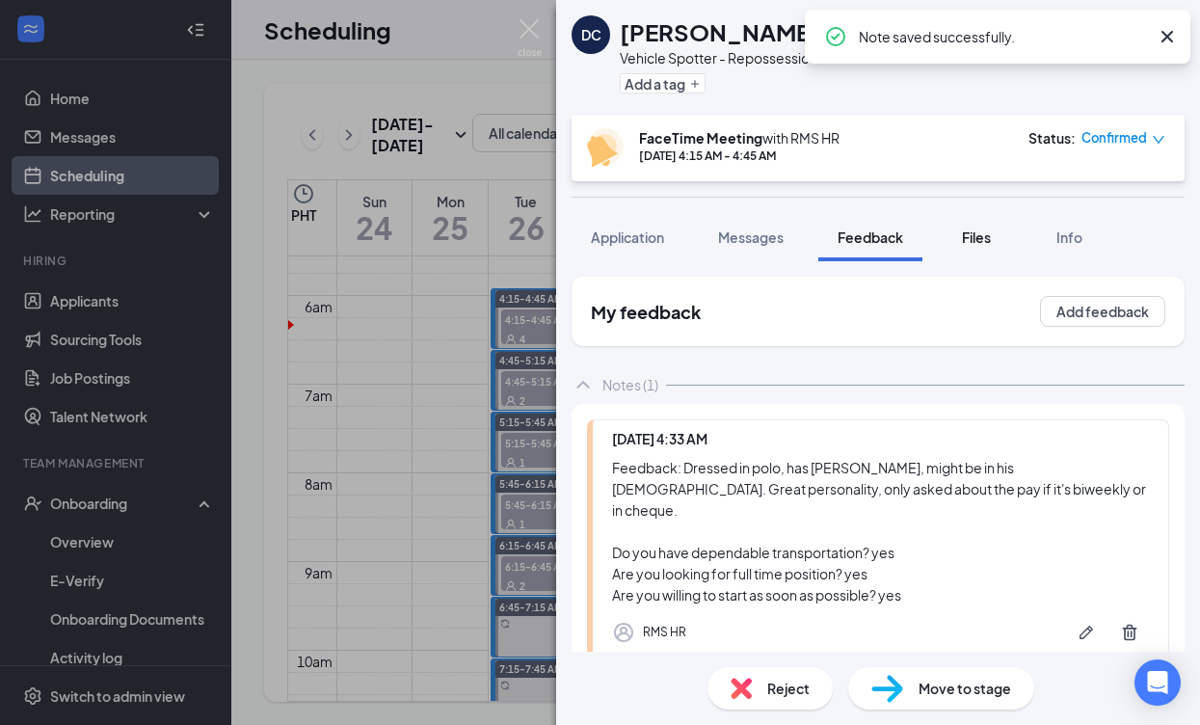
click at [974, 236] on span "Files" at bounding box center [976, 236] width 29 height 17
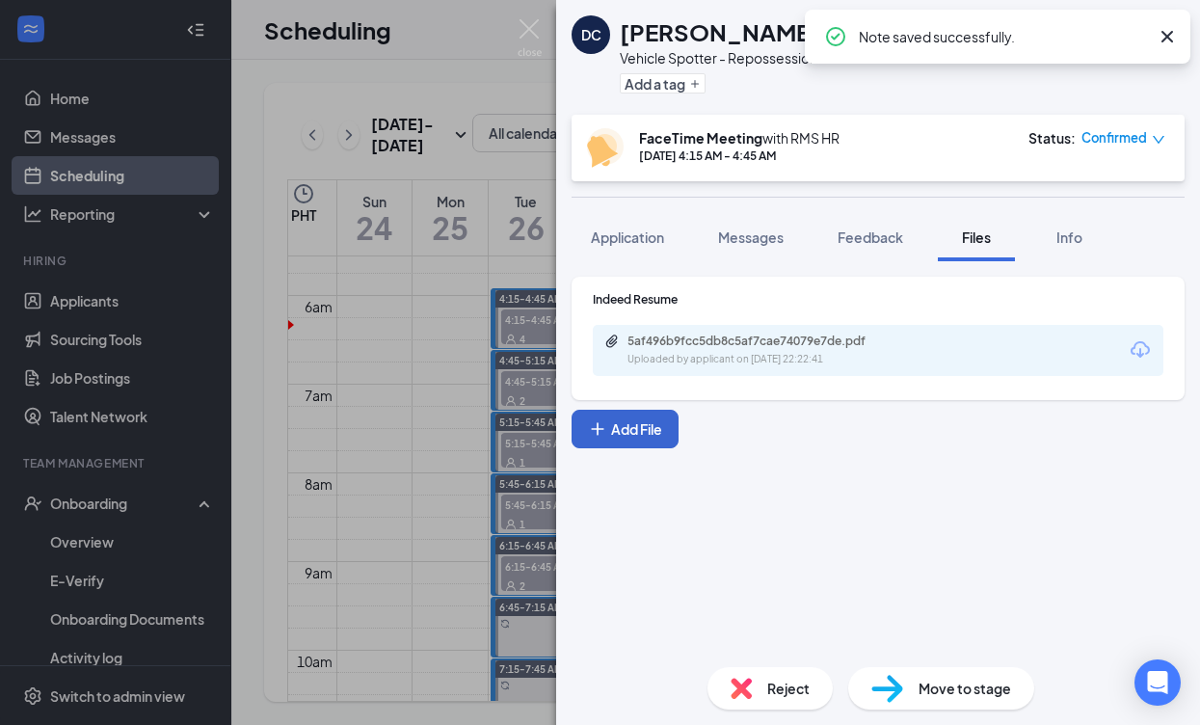
click at [651, 422] on button "Add File" at bounding box center [625, 429] width 107 height 39
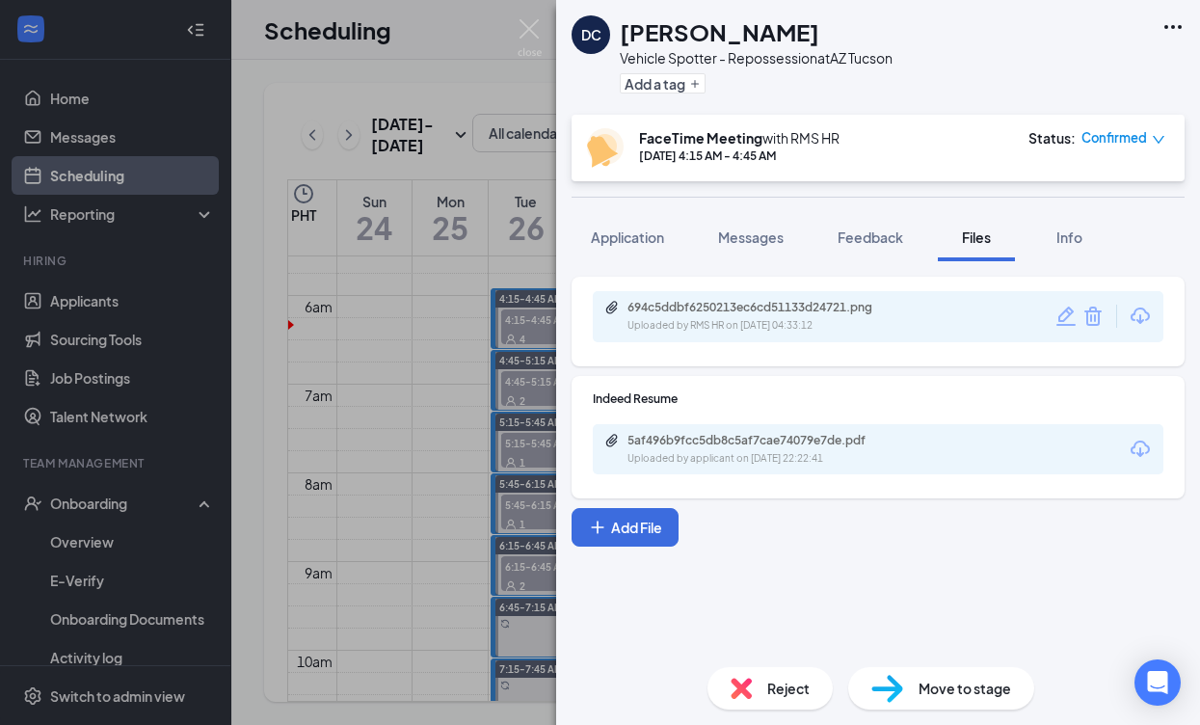
click at [488, 251] on div "DC [PERSON_NAME] Vehicle Spotter - Repossession at [GEOGRAPHIC_DATA] [GEOGRAPHI…" at bounding box center [600, 362] width 1200 height 725
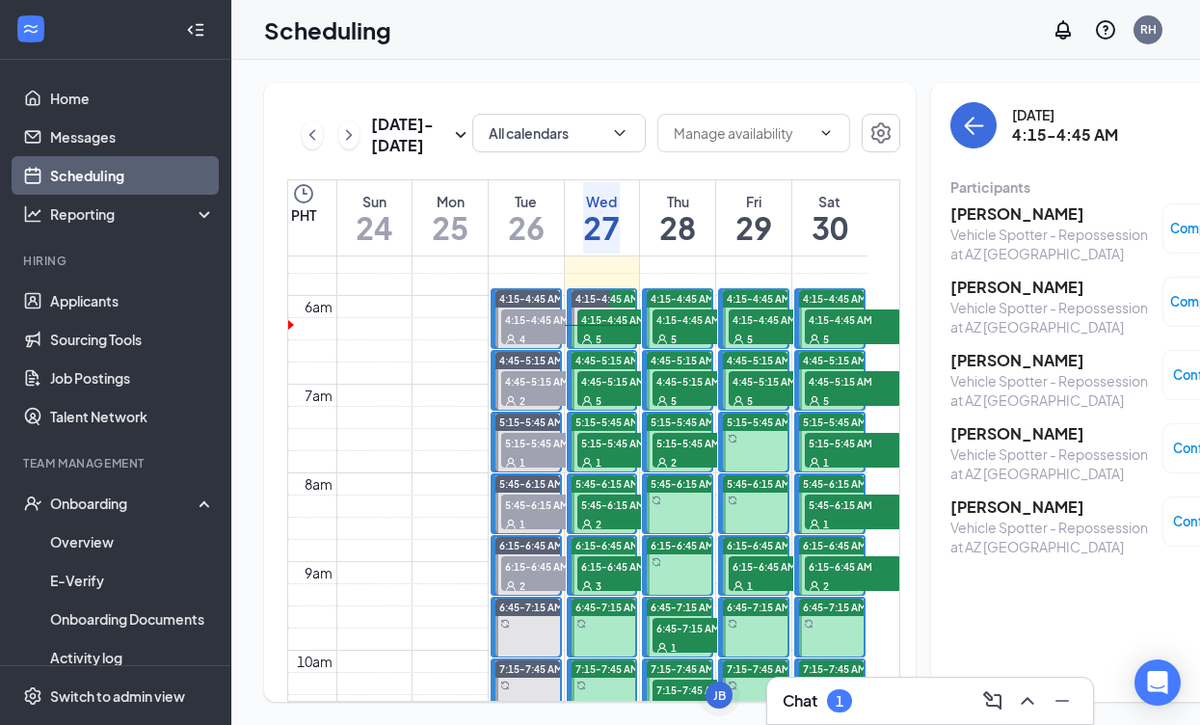
click at [990, 351] on h3 "[PERSON_NAME]" at bounding box center [1051, 360] width 202 height 21
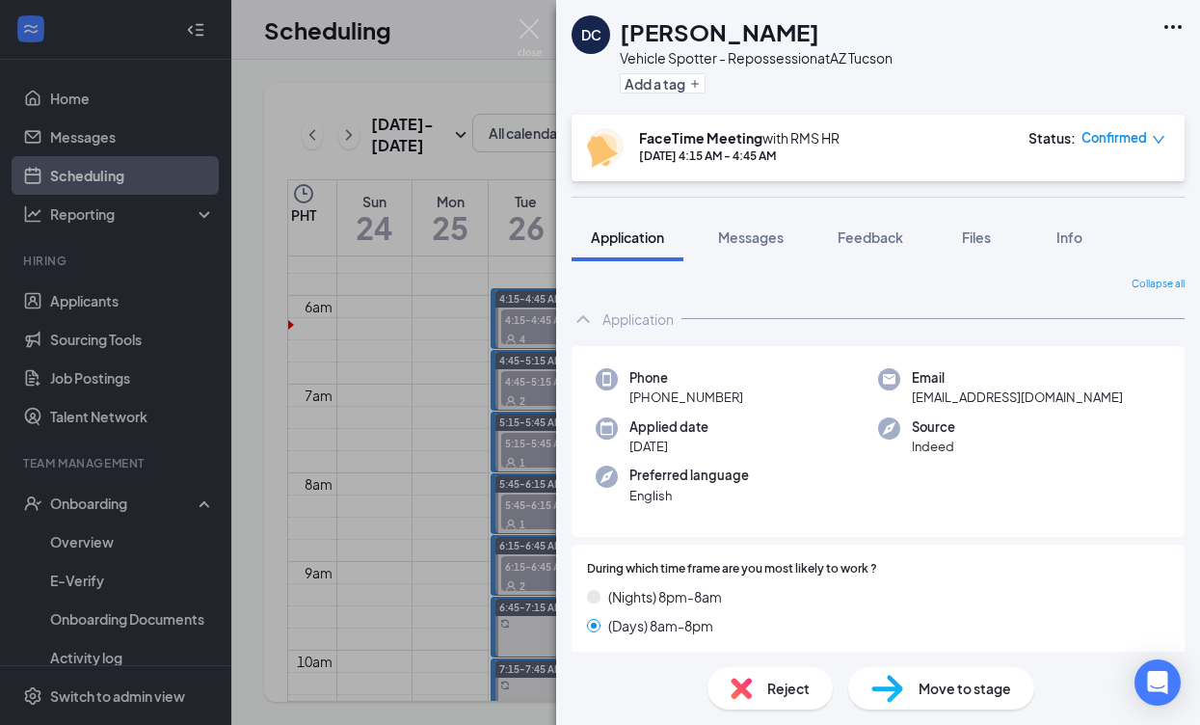
click at [956, 680] on span "Move to stage" at bounding box center [964, 688] width 93 height 21
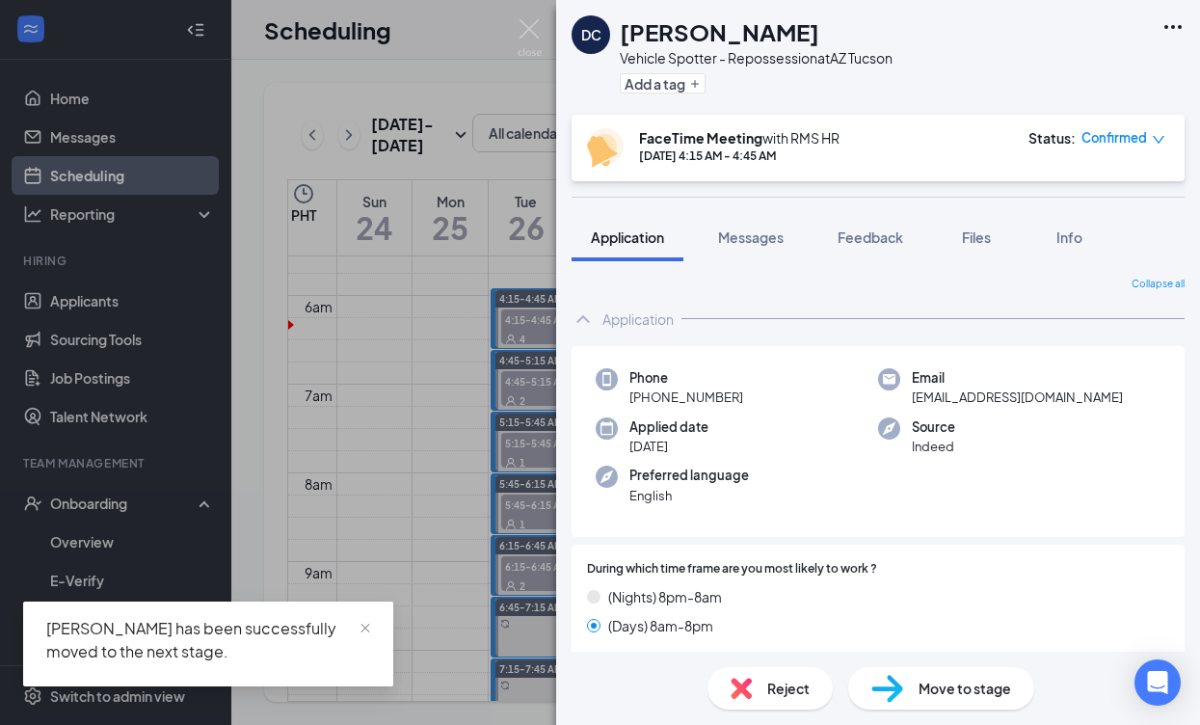
click at [453, 392] on div "DC [PERSON_NAME] Vehicle Spotter - Repossession at [GEOGRAPHIC_DATA] [GEOGRAPHI…" at bounding box center [600, 362] width 1200 height 725
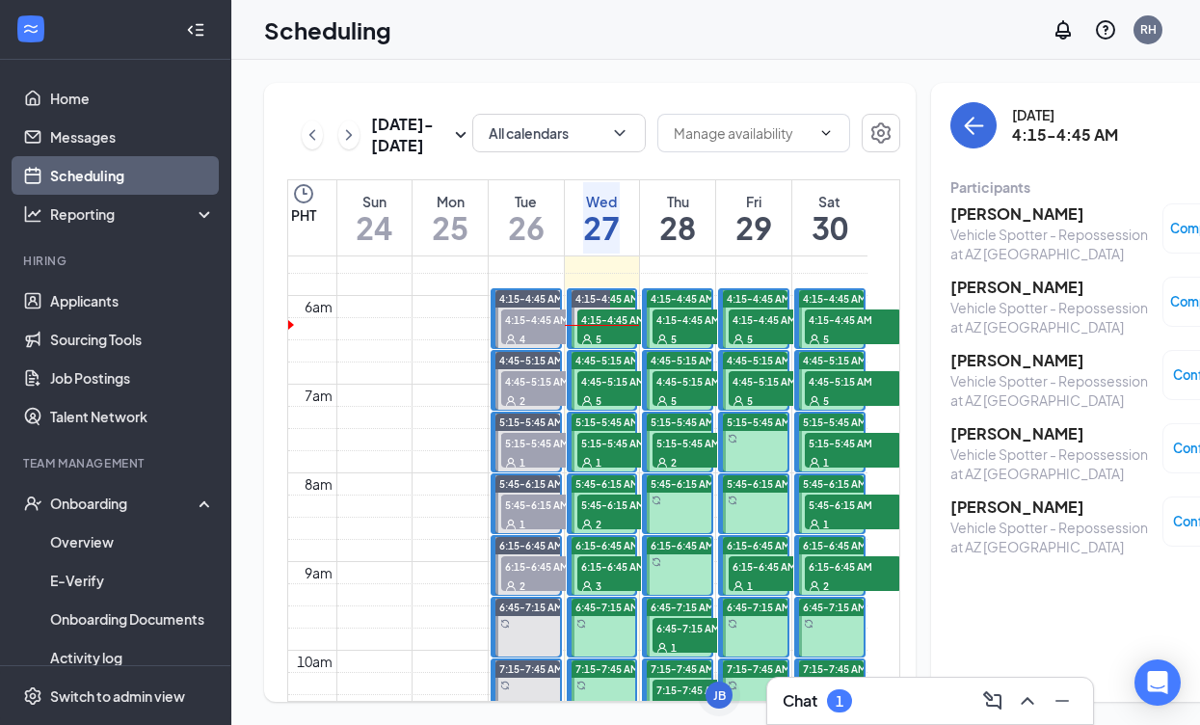
click at [950, 428] on h3 "[PERSON_NAME]" at bounding box center [1051, 433] width 202 height 21
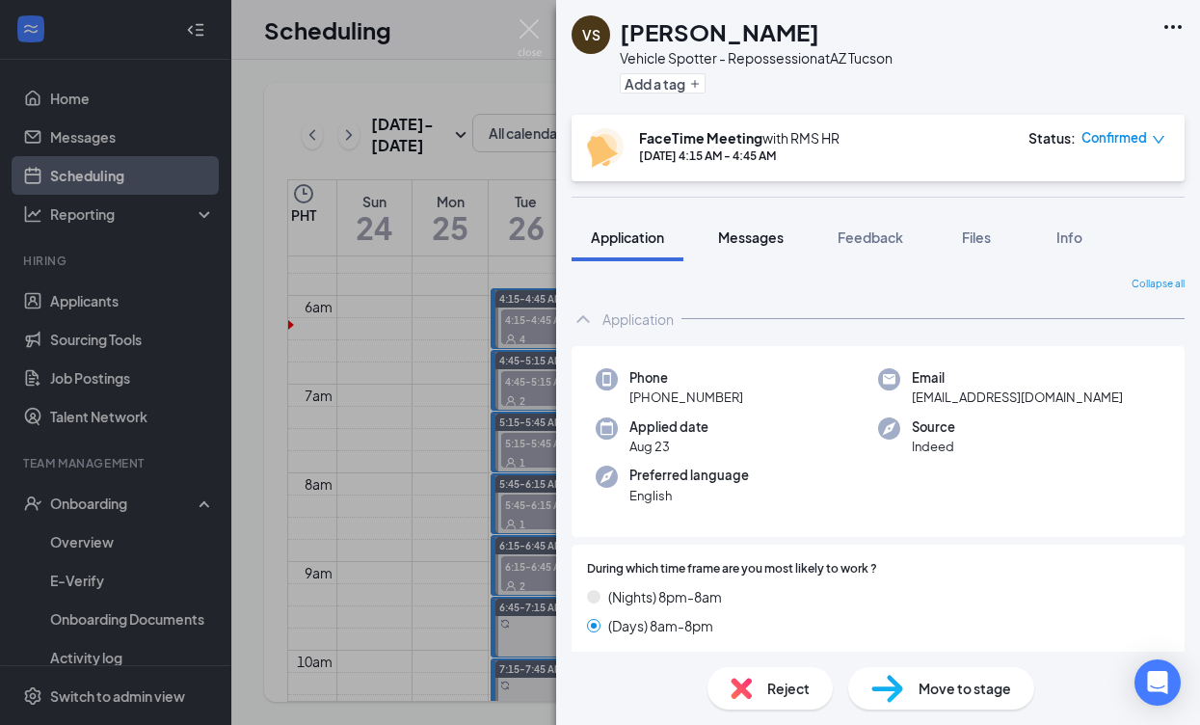
click at [750, 246] on div "Messages" at bounding box center [751, 236] width 66 height 19
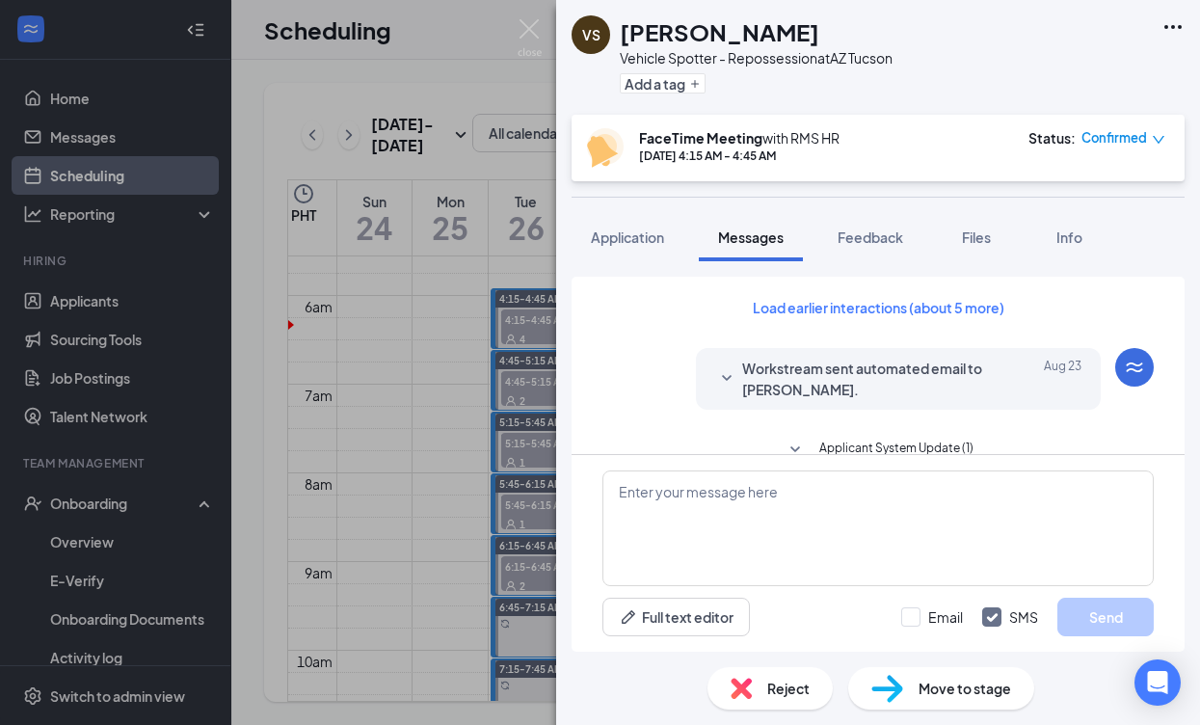
scroll to position [906, 0]
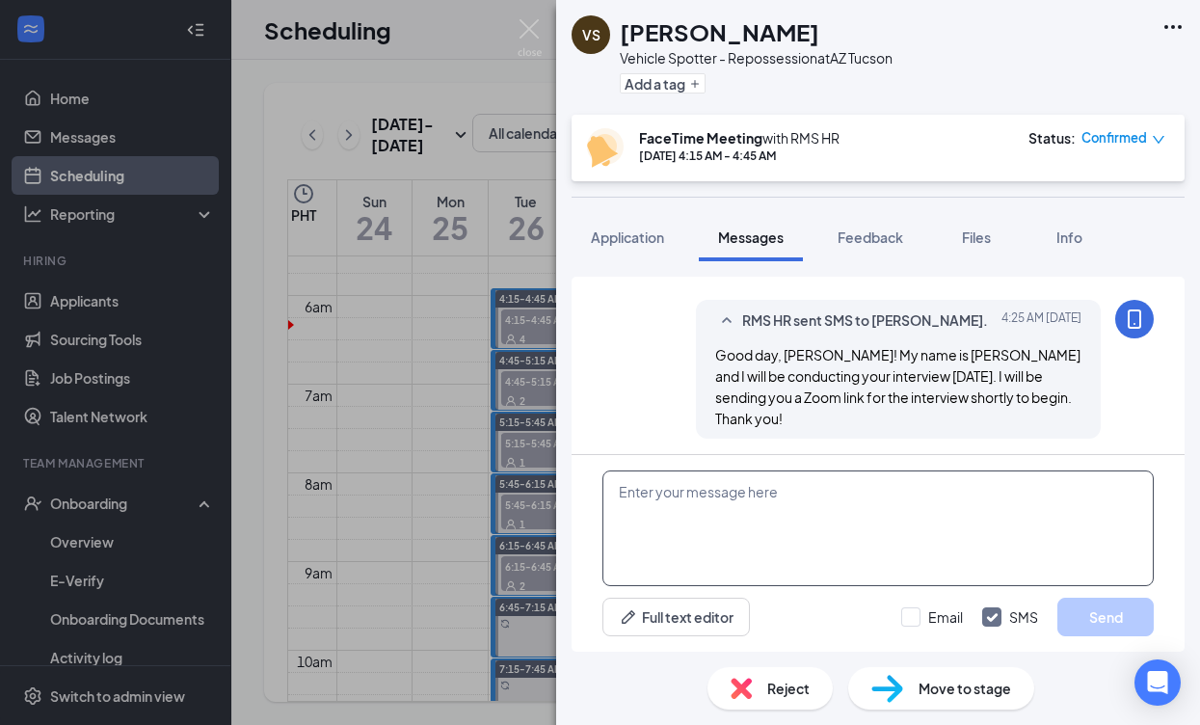
click at [851, 525] on textarea at bounding box center [877, 528] width 551 height 116
paste textarea "RMS HR is inviting you to a scheduled Zoom meeting. Topic: RMS HR's Zoom Meetin…"
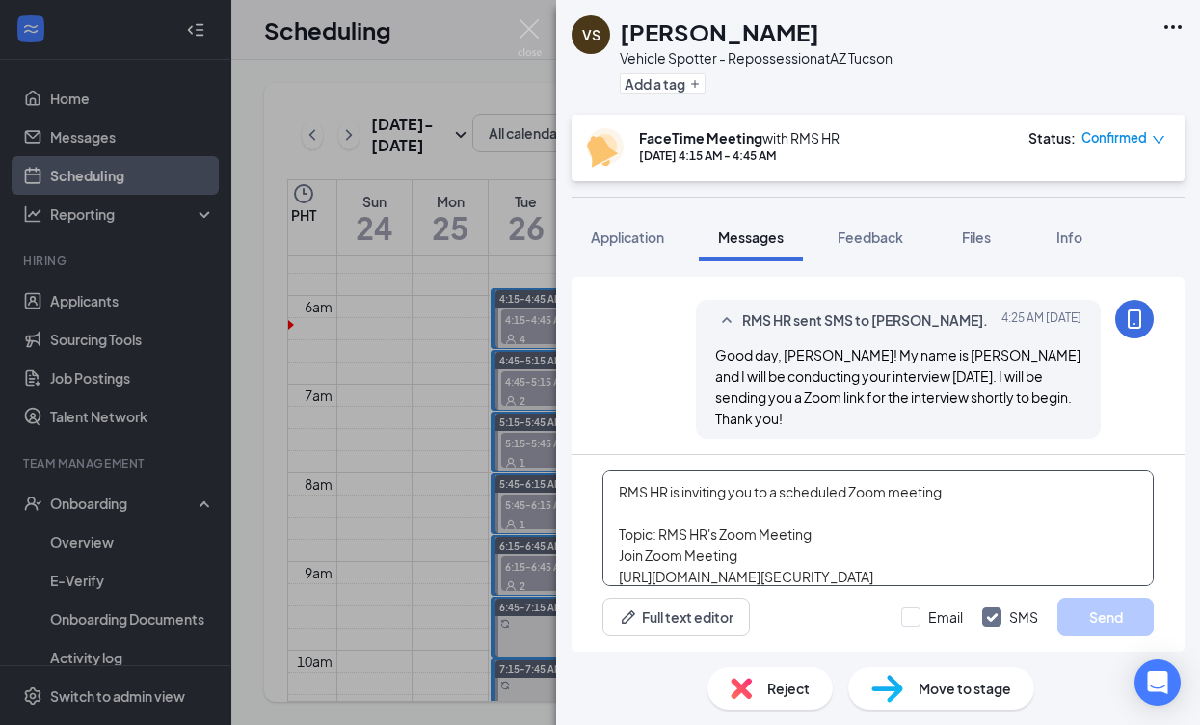
scroll to position [96, 0]
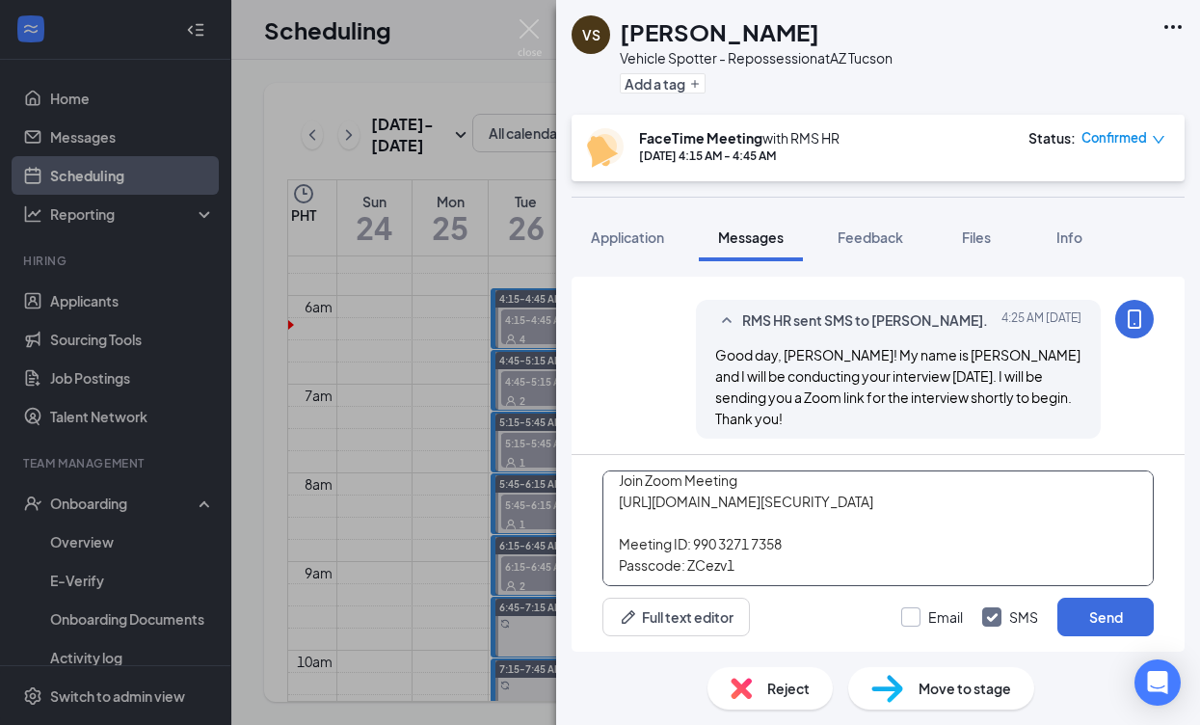
type textarea "RMS HR is inviting you to a scheduled Zoom meeting. Topic: RMS HR's Zoom Meetin…"
click at [916, 623] on div at bounding box center [910, 616] width 19 height 19
click at [916, 623] on input "Email" at bounding box center [932, 616] width 62 height 19
checkbox input "true"
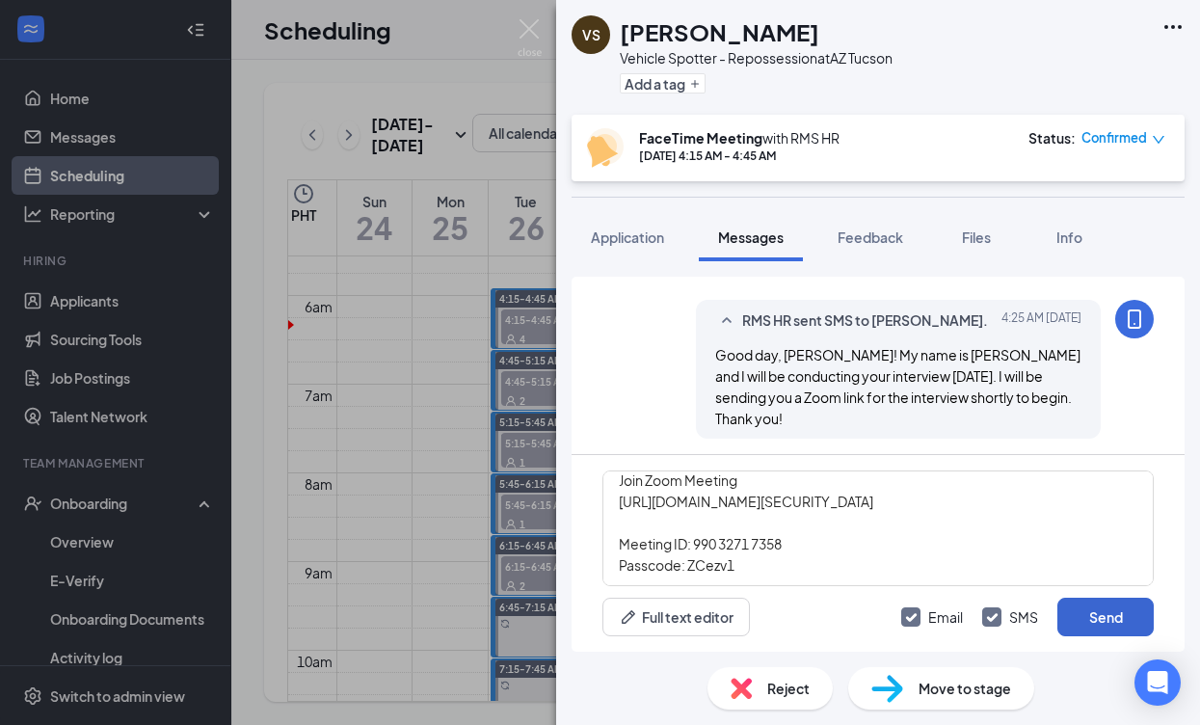
click at [1081, 621] on button "Send" at bounding box center [1105, 617] width 96 height 39
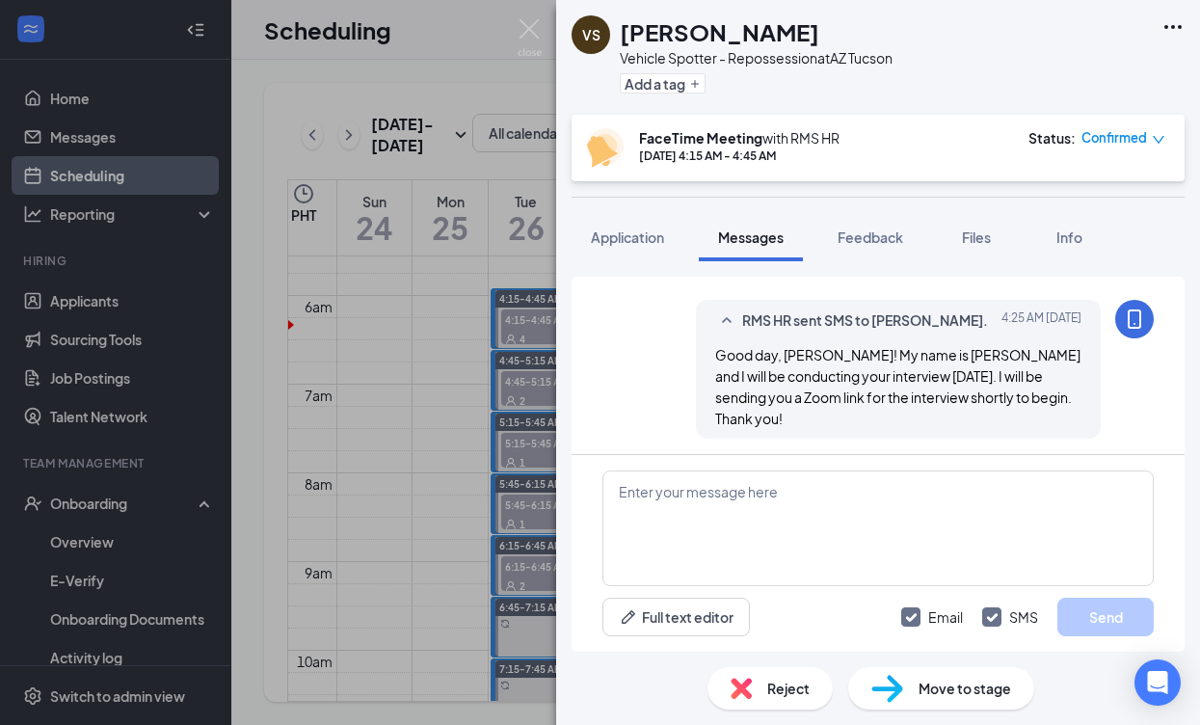
scroll to position [1239, 0]
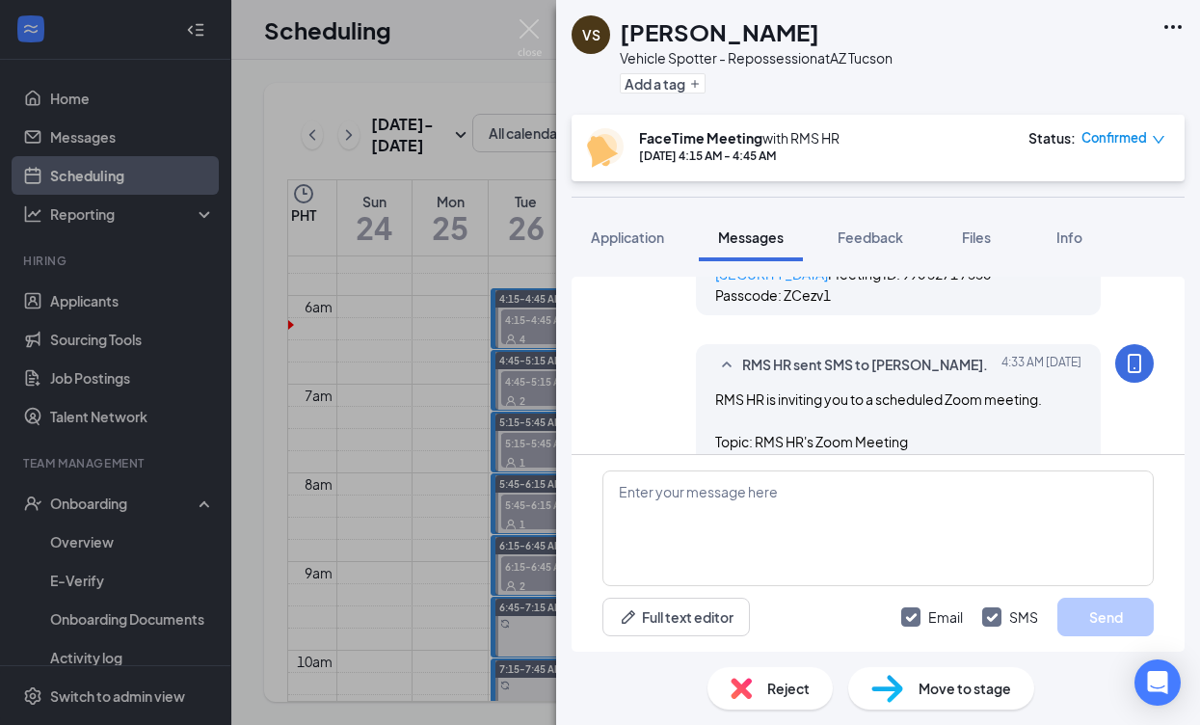
click at [393, 551] on div "VS [PERSON_NAME] Vehicle Spotter - Repossession at AZ [GEOGRAPHIC_DATA] Add a t…" at bounding box center [600, 362] width 1200 height 725
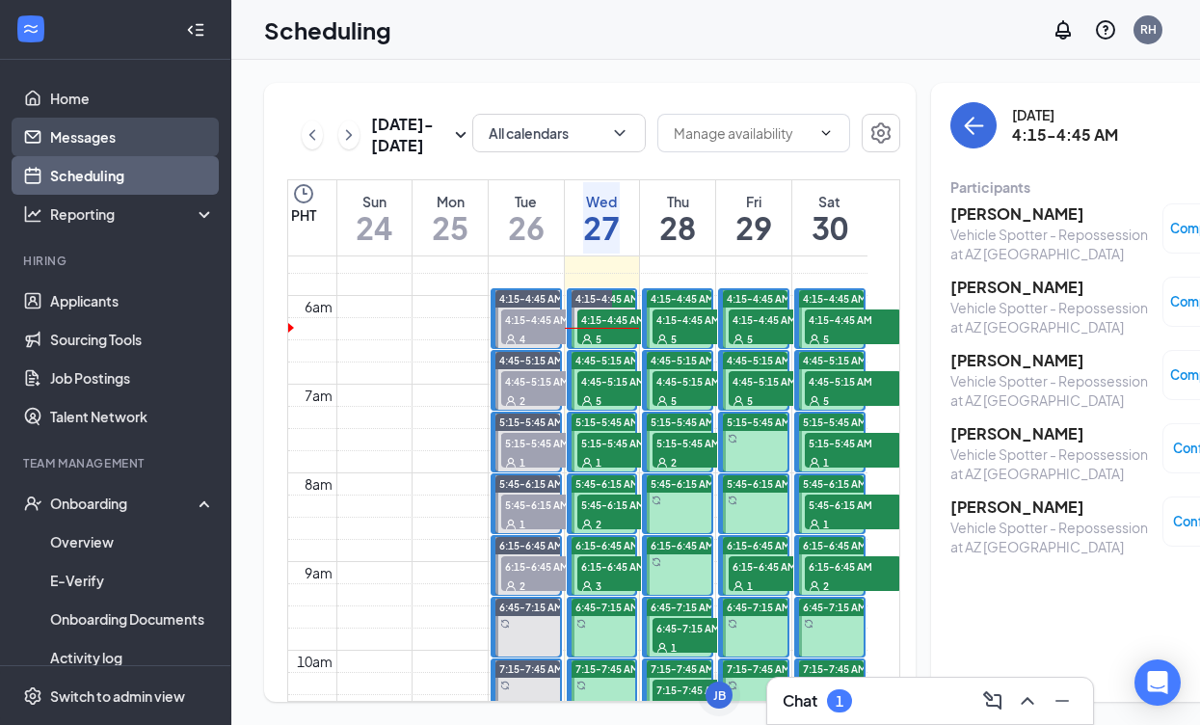
click at [159, 138] on link "Messages" at bounding box center [132, 137] width 165 height 39
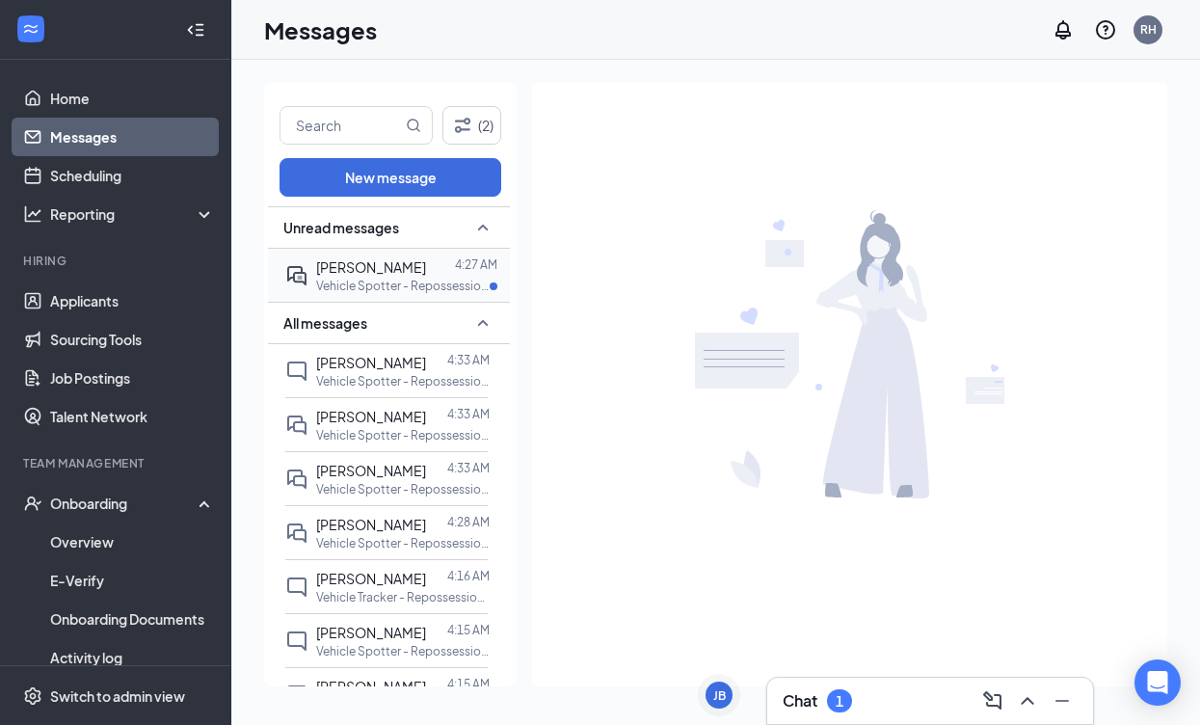
click at [426, 272] on span "[PERSON_NAME]" at bounding box center [371, 266] width 110 height 17
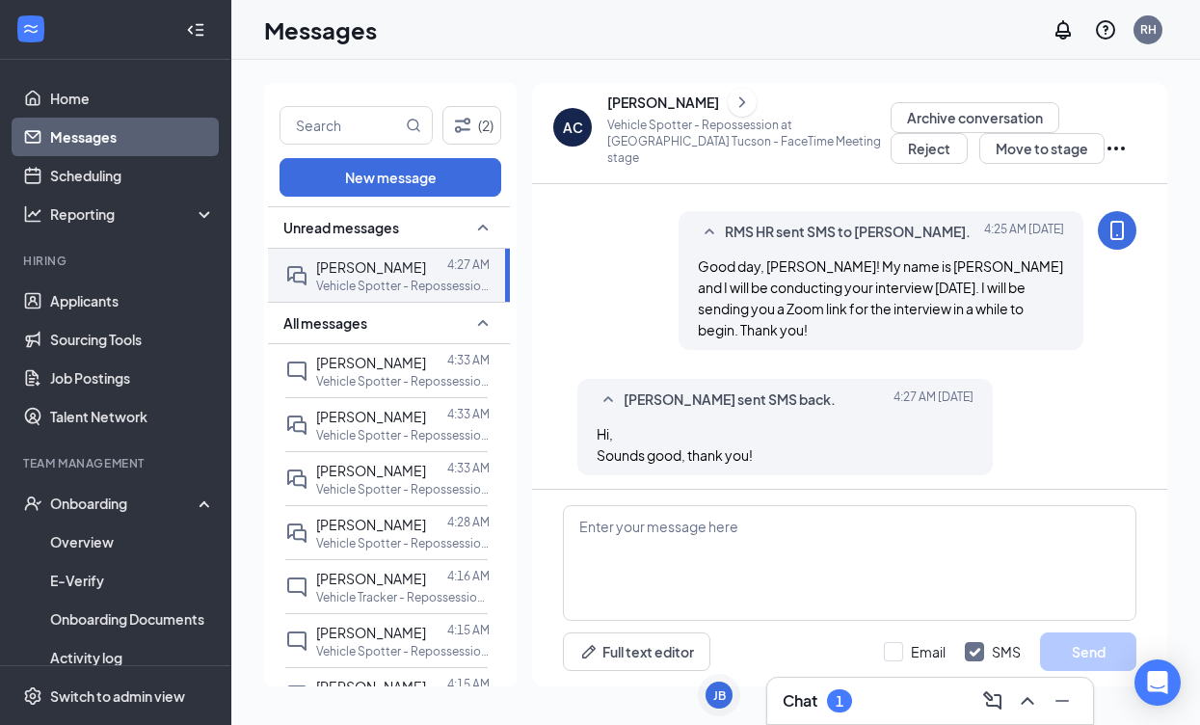
scroll to position [813, 0]
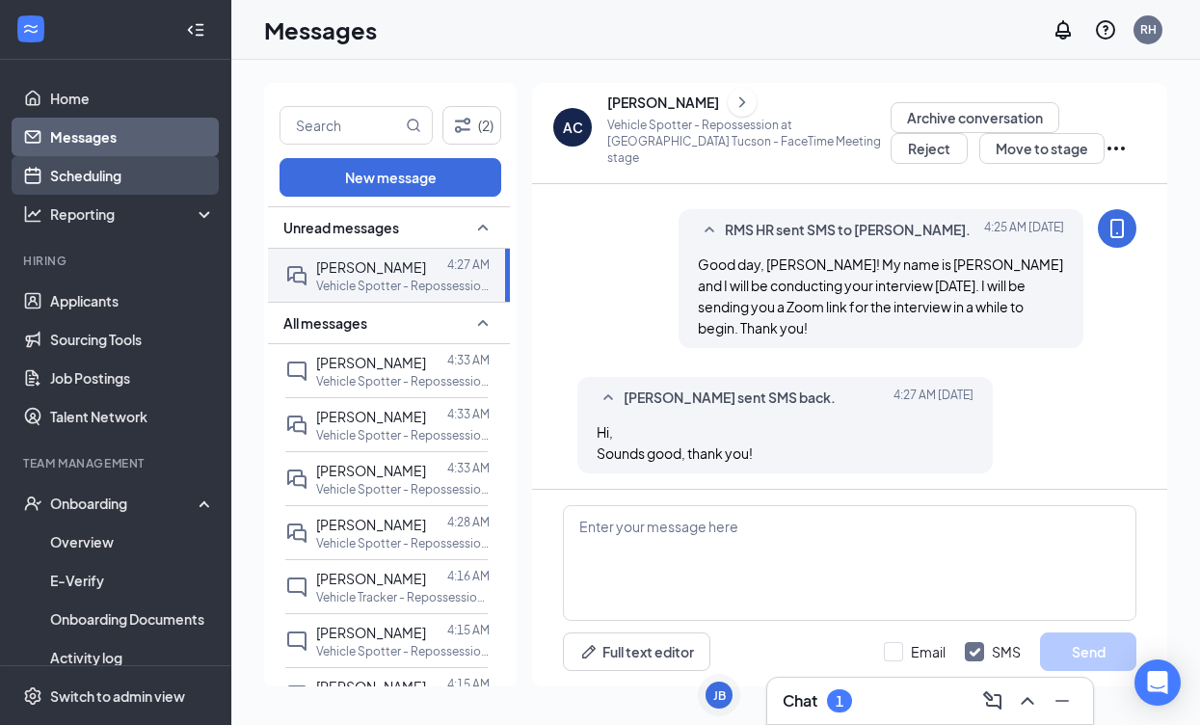
click at [149, 176] on link "Scheduling" at bounding box center [132, 175] width 165 height 39
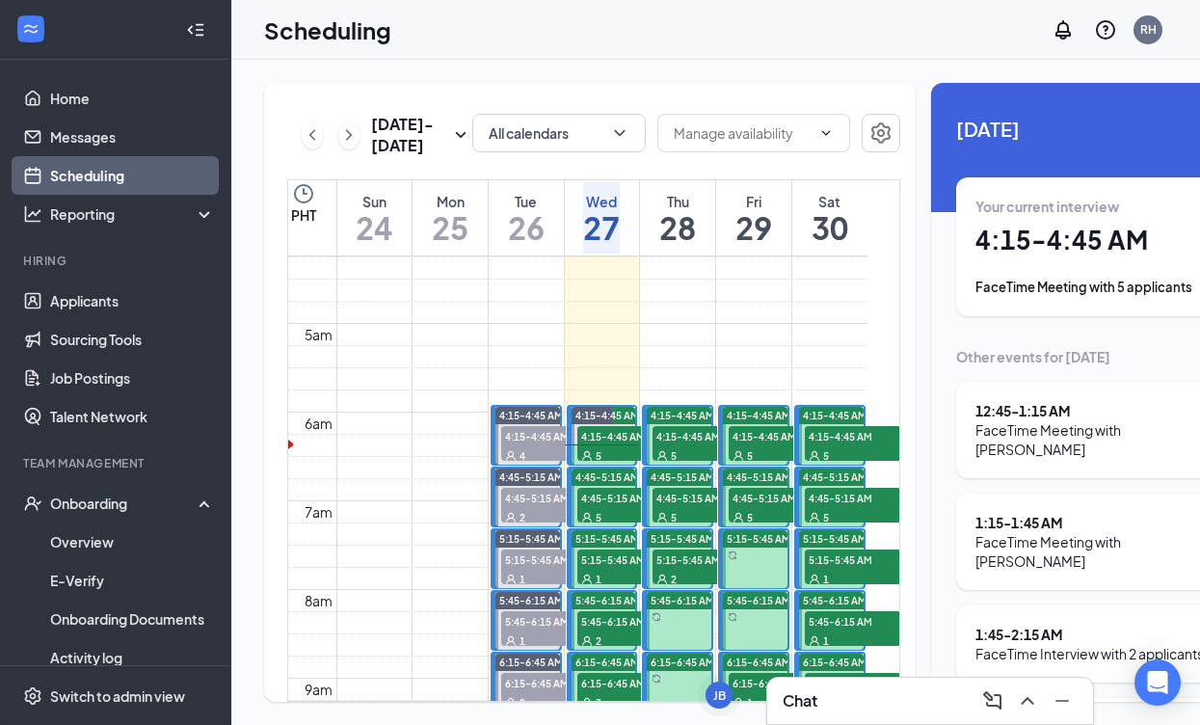
scroll to position [387, 0]
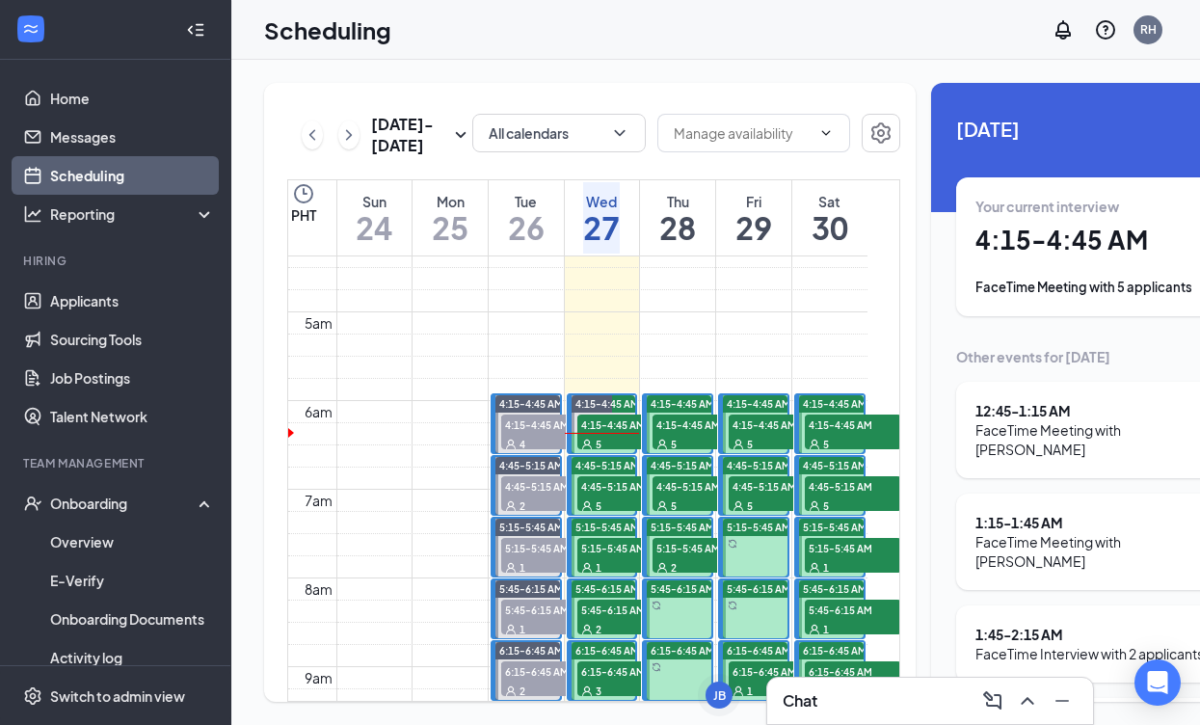
click at [602, 453] on div "5" at bounding box center [625, 443] width 96 height 19
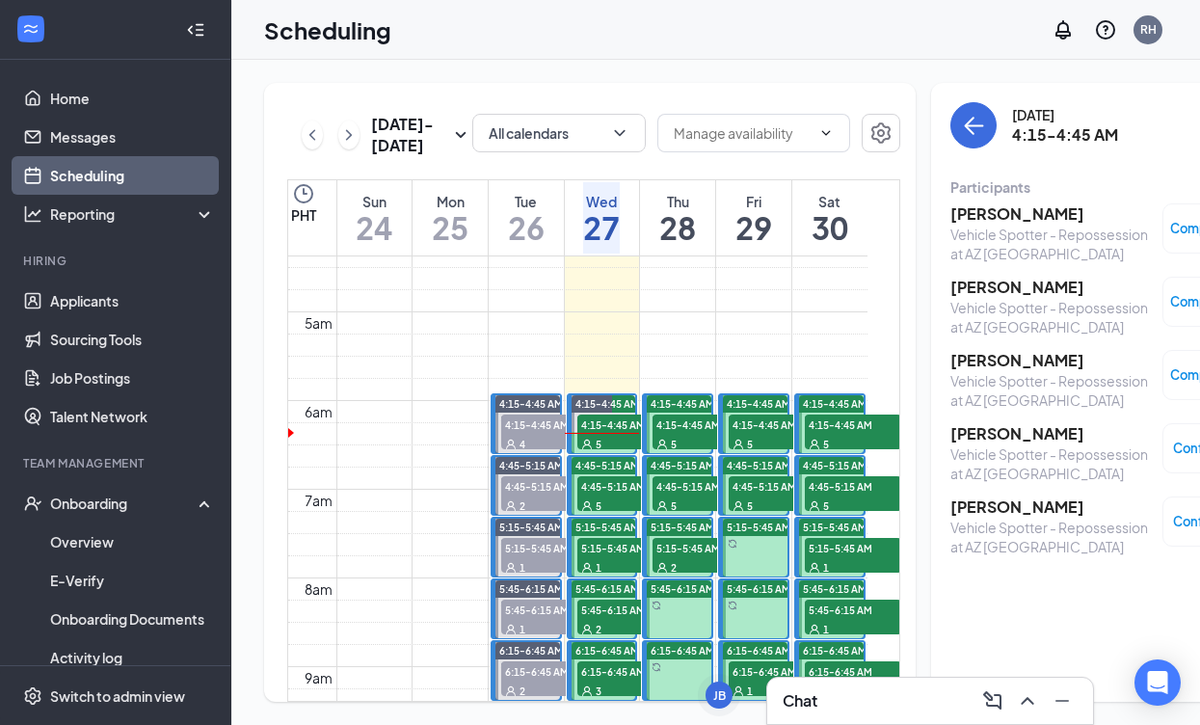
click at [1017, 448] on div "Vehicle Spotter - Repossession at AZ [GEOGRAPHIC_DATA]" at bounding box center [1051, 463] width 202 height 39
click at [598, 515] on div "5" at bounding box center [625, 504] width 96 height 19
click at [607, 451] on div "4:15-4:45 AM 5" at bounding box center [625, 432] width 100 height 39
click at [972, 433] on h3 "[PERSON_NAME]" at bounding box center [1051, 433] width 202 height 21
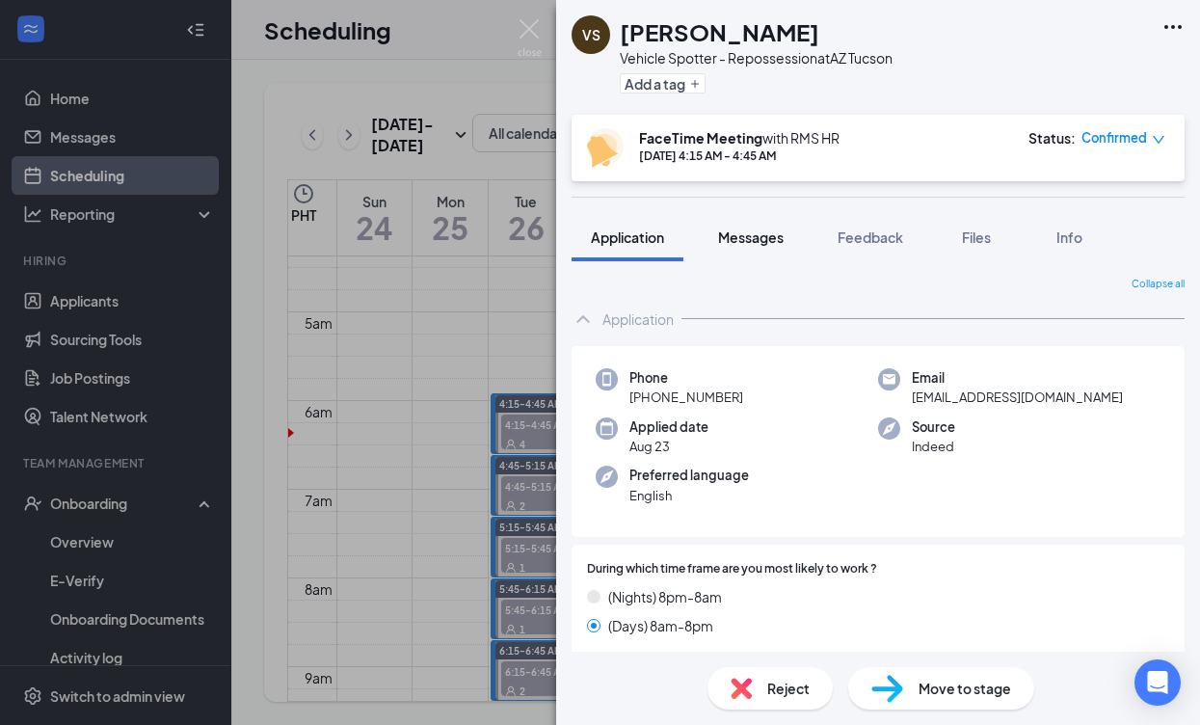
click at [770, 241] on span "Messages" at bounding box center [751, 236] width 66 height 17
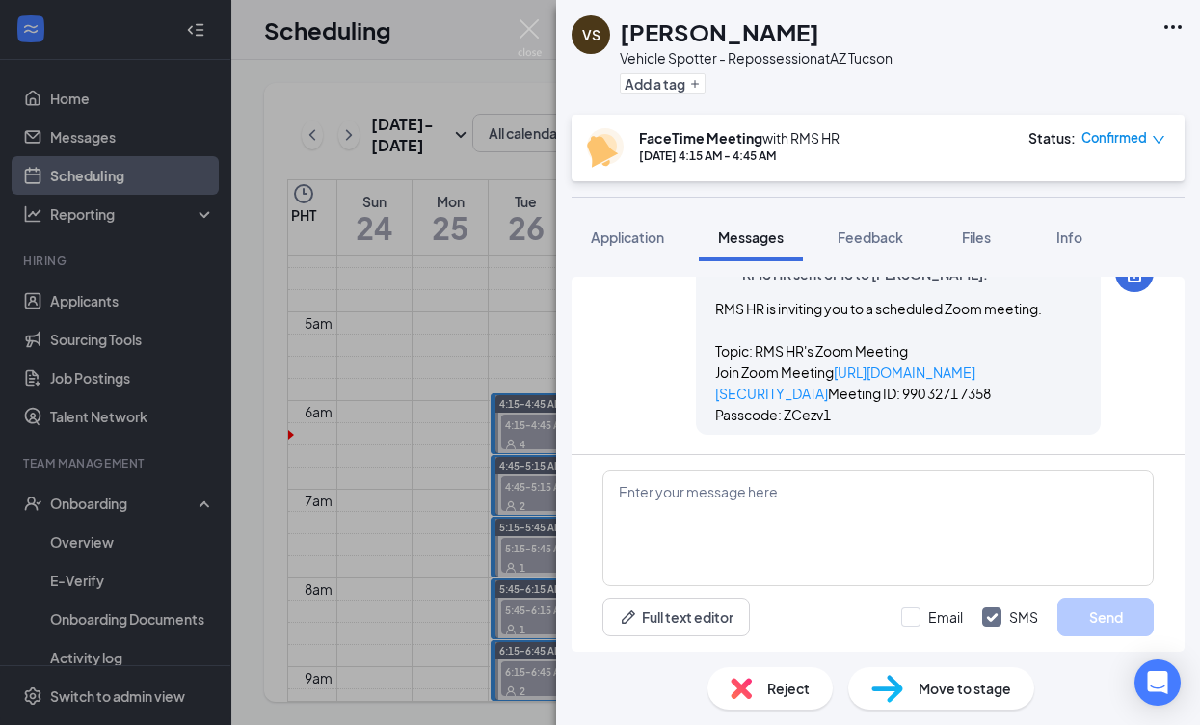
scroll to position [1344, 0]
click at [550, 437] on div "VS [PERSON_NAME] Vehicle Spotter - Repossession at AZ [GEOGRAPHIC_DATA] Add a t…" at bounding box center [600, 362] width 1200 height 725
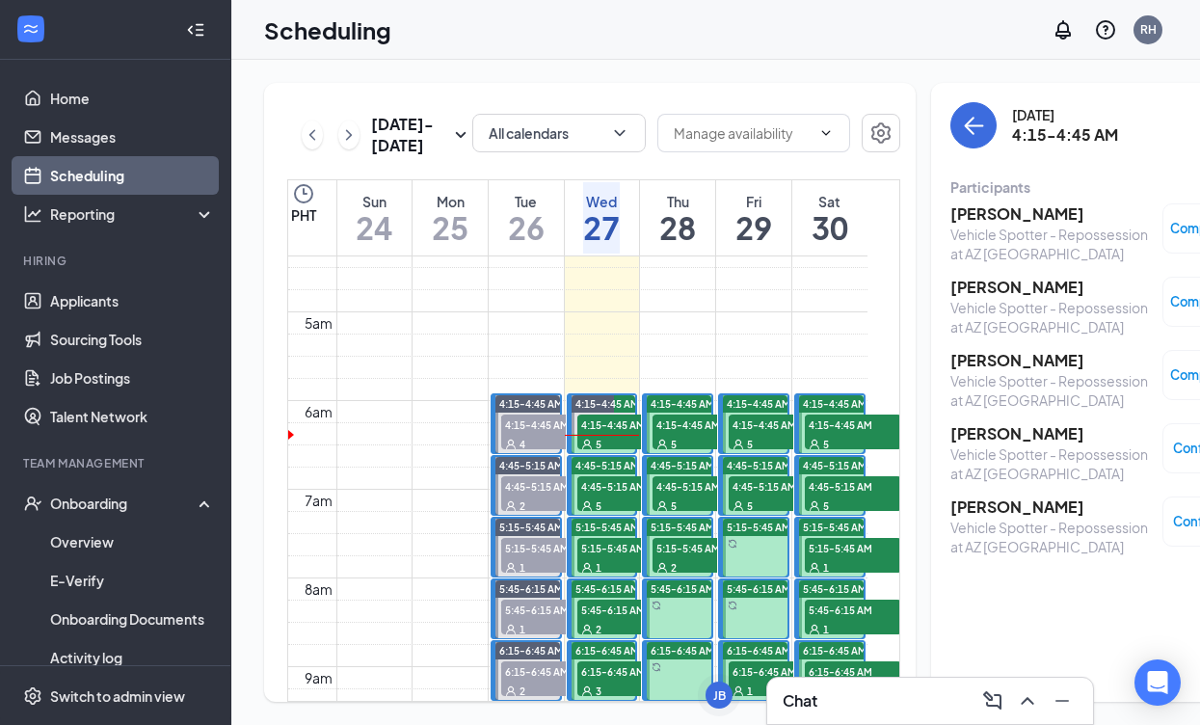
scroll to position [386, 0]
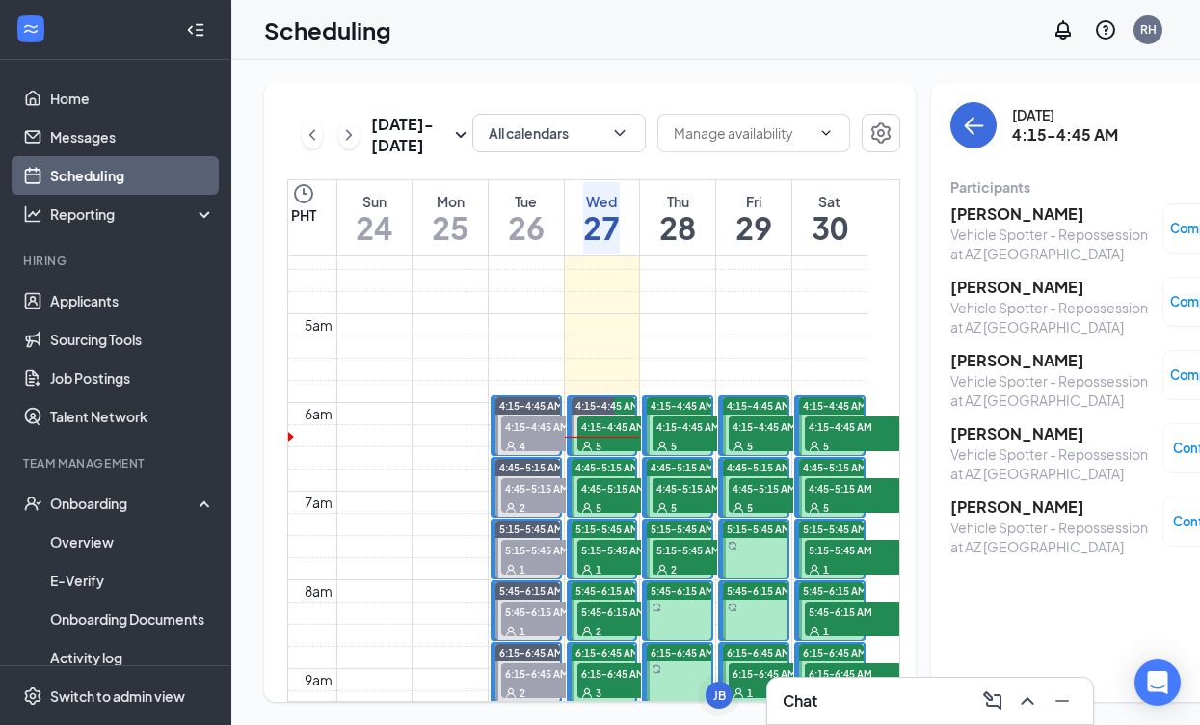
click at [607, 517] on div "5" at bounding box center [625, 506] width 96 height 19
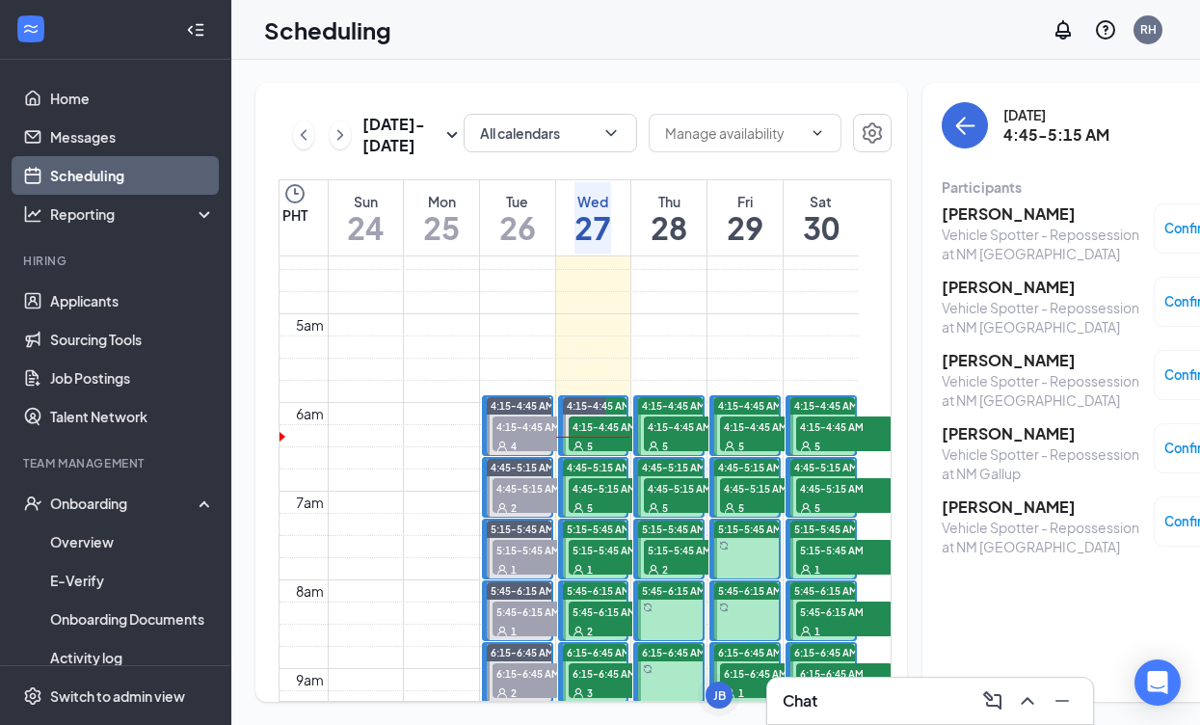
click at [983, 214] on h3 "[PERSON_NAME]" at bounding box center [1043, 213] width 202 height 21
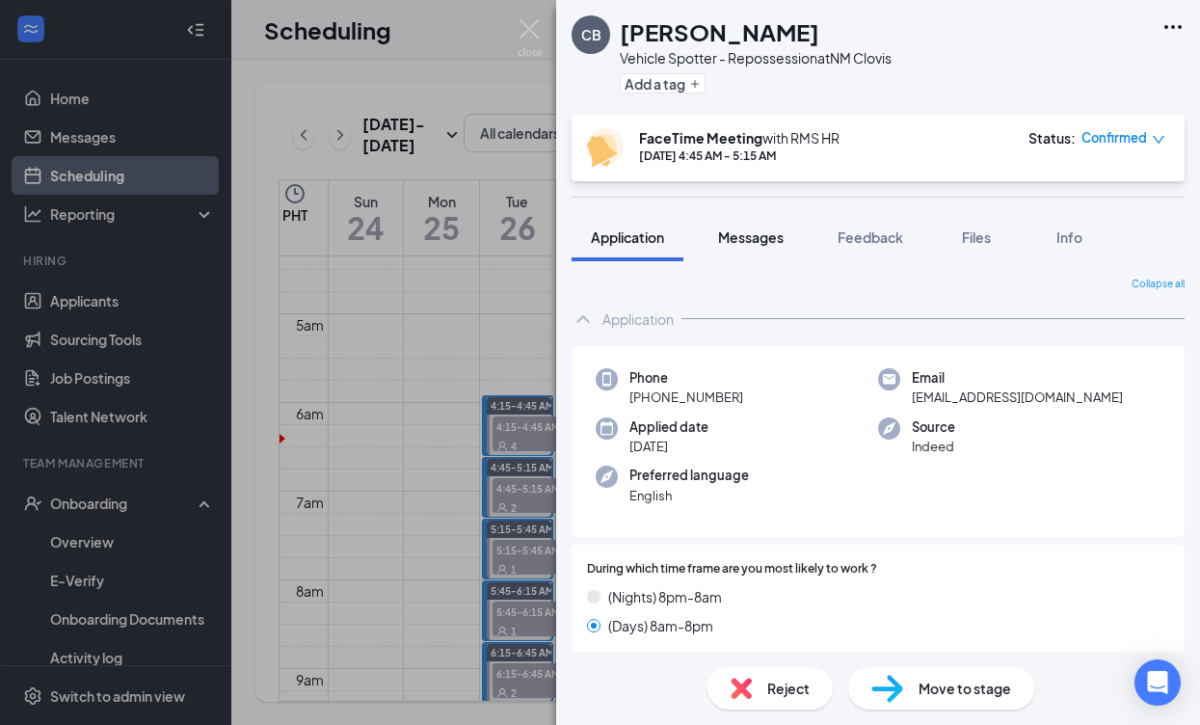
click at [764, 229] on span "Messages" at bounding box center [751, 236] width 66 height 17
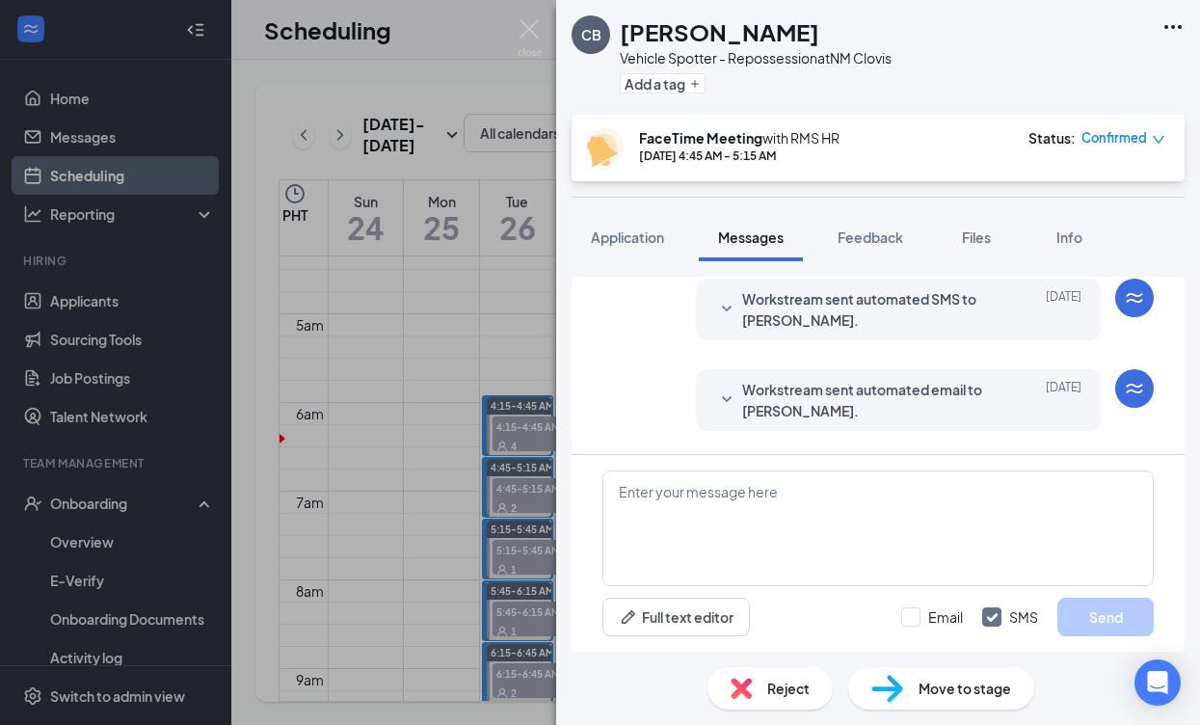
scroll to position [756, 0]
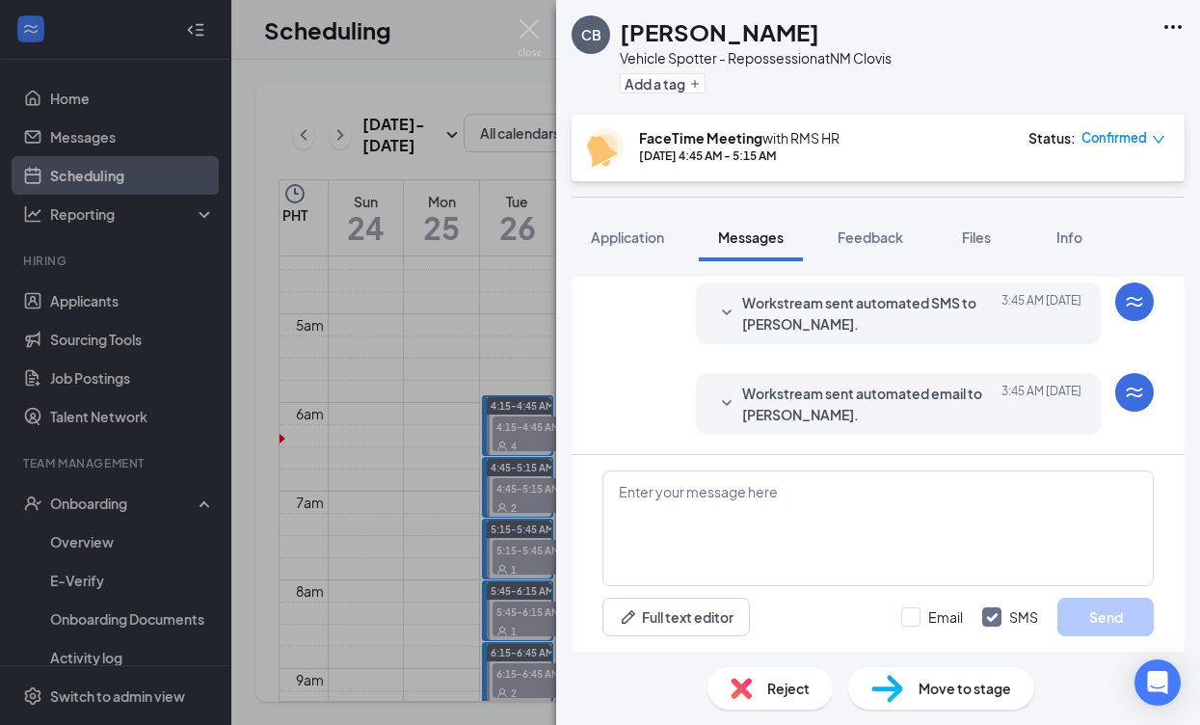
click at [725, 401] on icon "SmallChevronDown" at bounding box center [726, 403] width 23 height 23
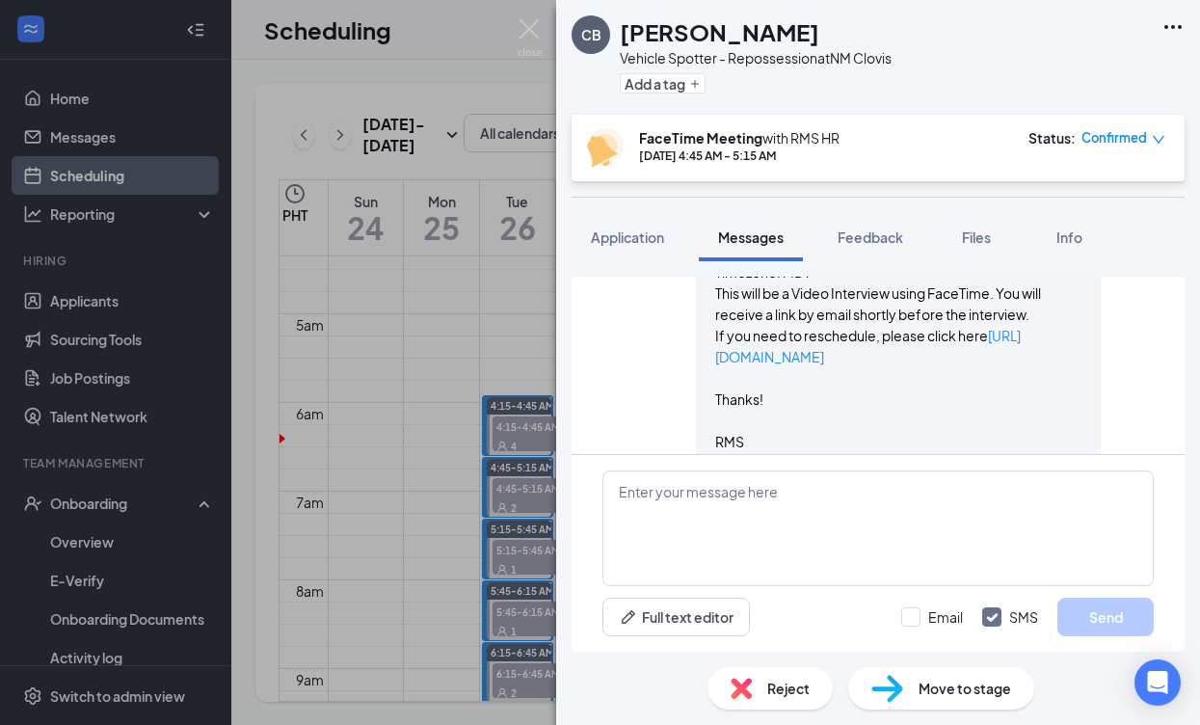
scroll to position [1103, 0]
click at [536, 434] on div "CB [PERSON_NAME] Vehicle Spotter - Repossession at [GEOGRAPHIC_DATA] Clovis Add…" at bounding box center [600, 362] width 1200 height 725
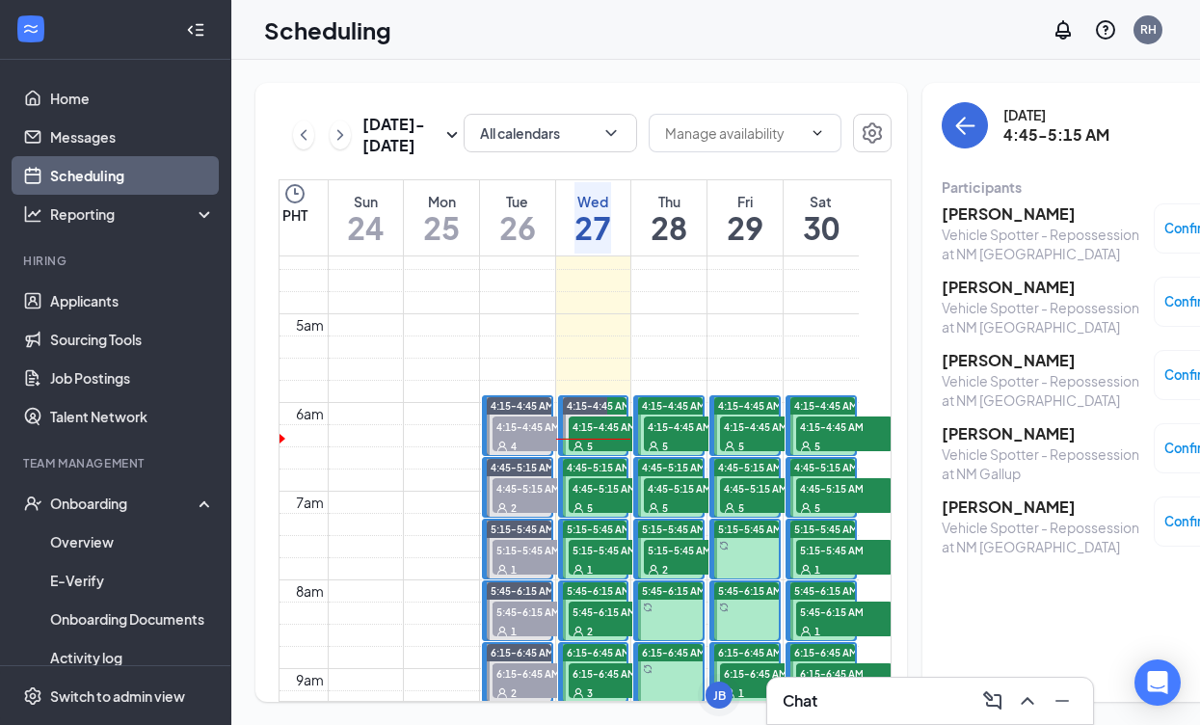
click at [611, 455] on div "5" at bounding box center [617, 445] width 96 height 19
click at [972, 425] on h3 "[PERSON_NAME]" at bounding box center [1043, 433] width 202 height 21
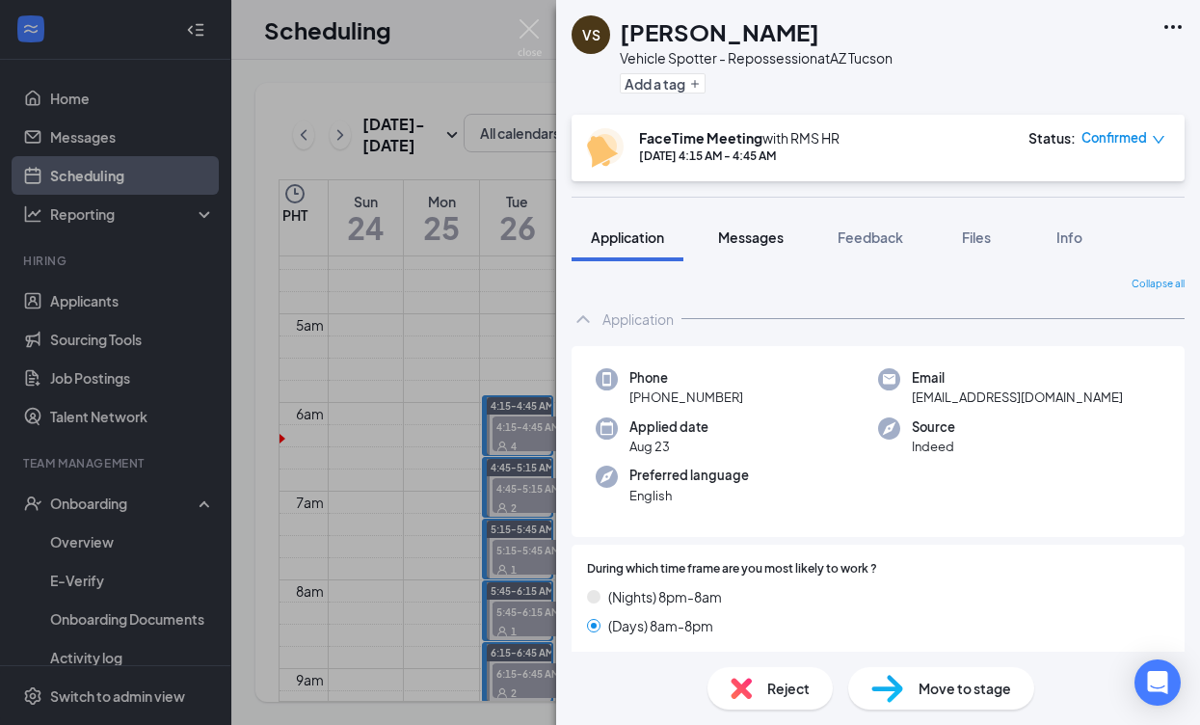
click at [762, 247] on button "Messages" at bounding box center [751, 237] width 104 height 48
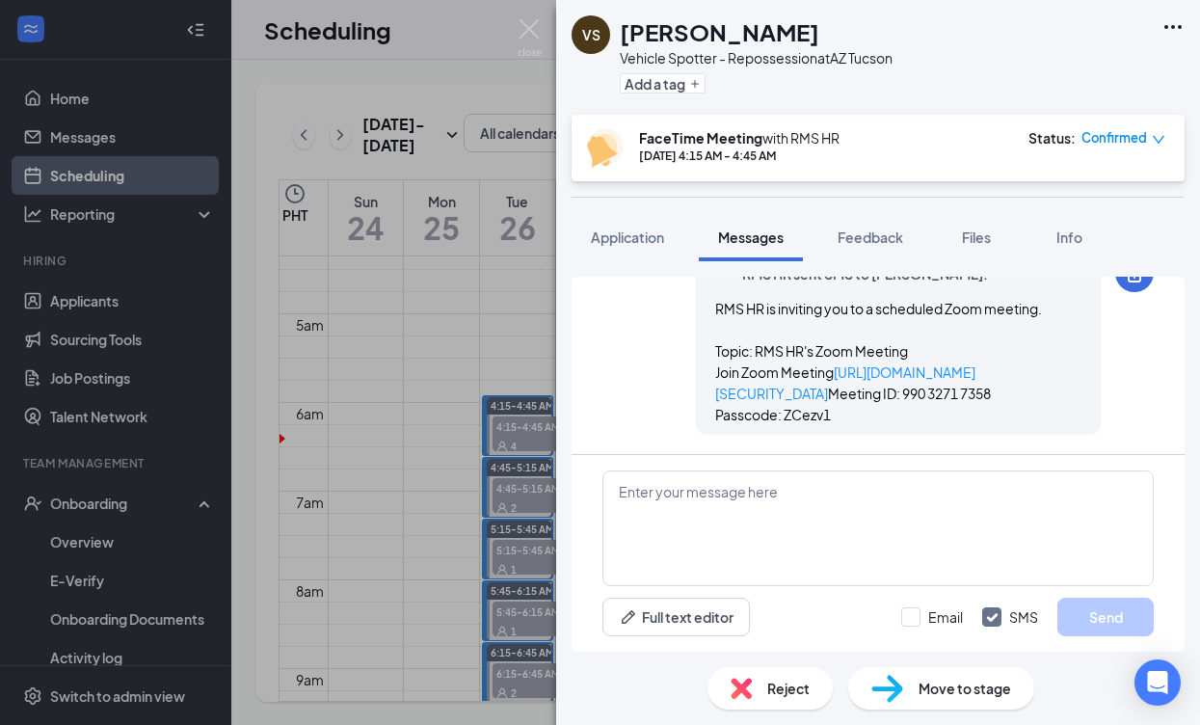
scroll to position [1219, 0]
click at [881, 216] on button "Feedback" at bounding box center [870, 237] width 104 height 48
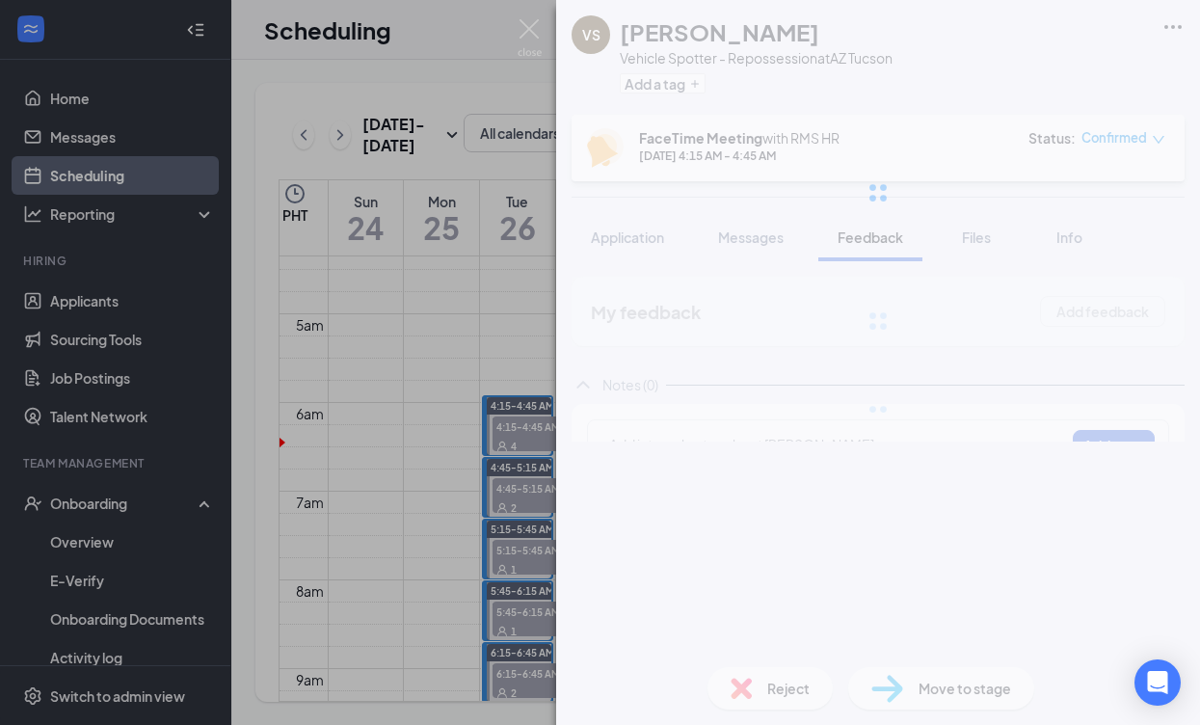
click at [882, 235] on div at bounding box center [878, 193] width 644 height 386
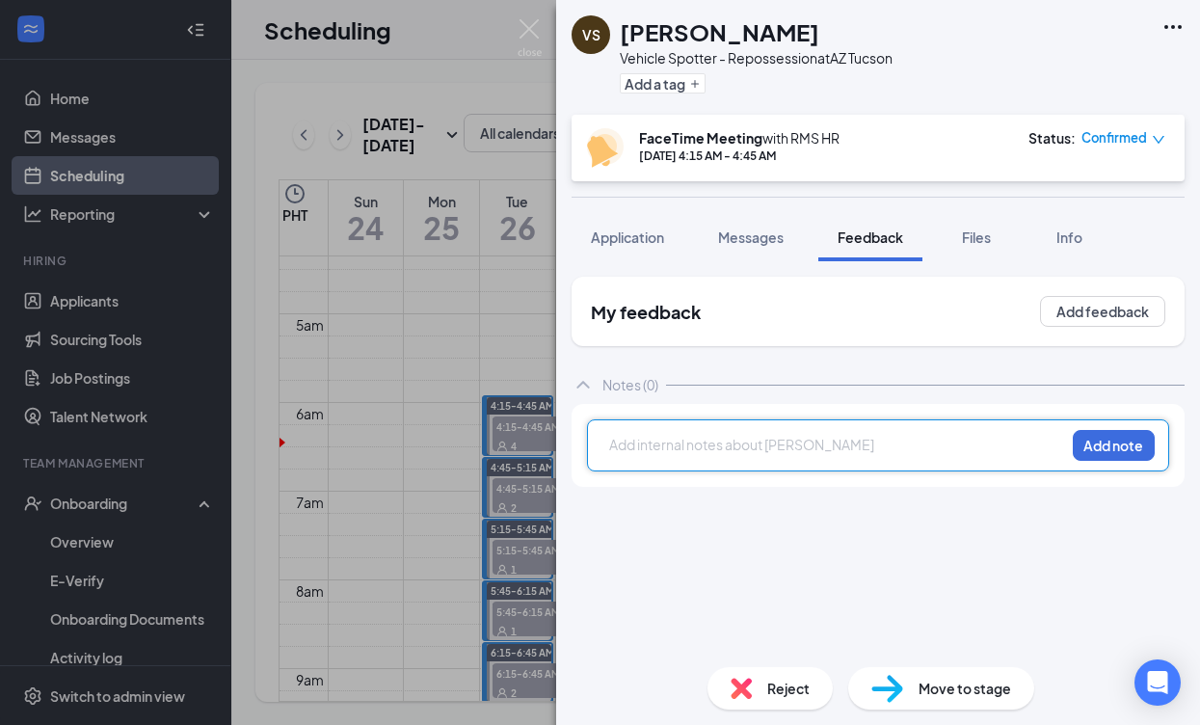
click at [842, 446] on div at bounding box center [837, 445] width 454 height 20
click at [1115, 453] on button "Add note" at bounding box center [1114, 445] width 82 height 31
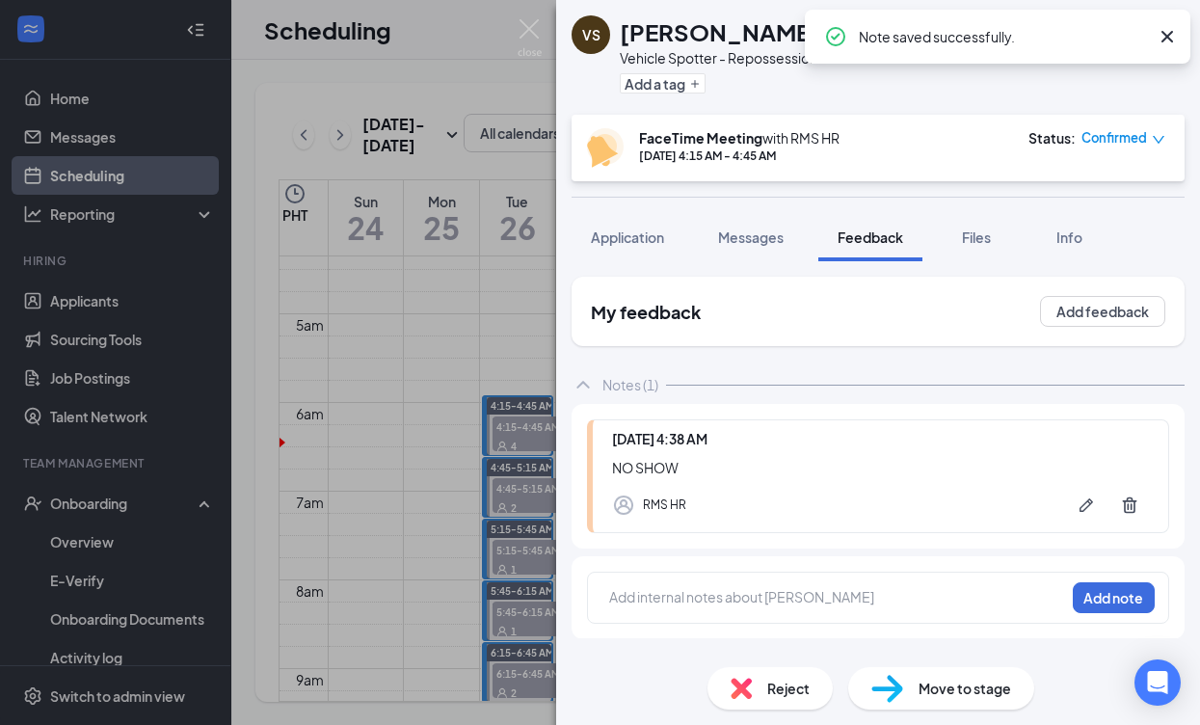
click at [1115, 134] on span "Confirmed" at bounding box center [1114, 137] width 66 height 19
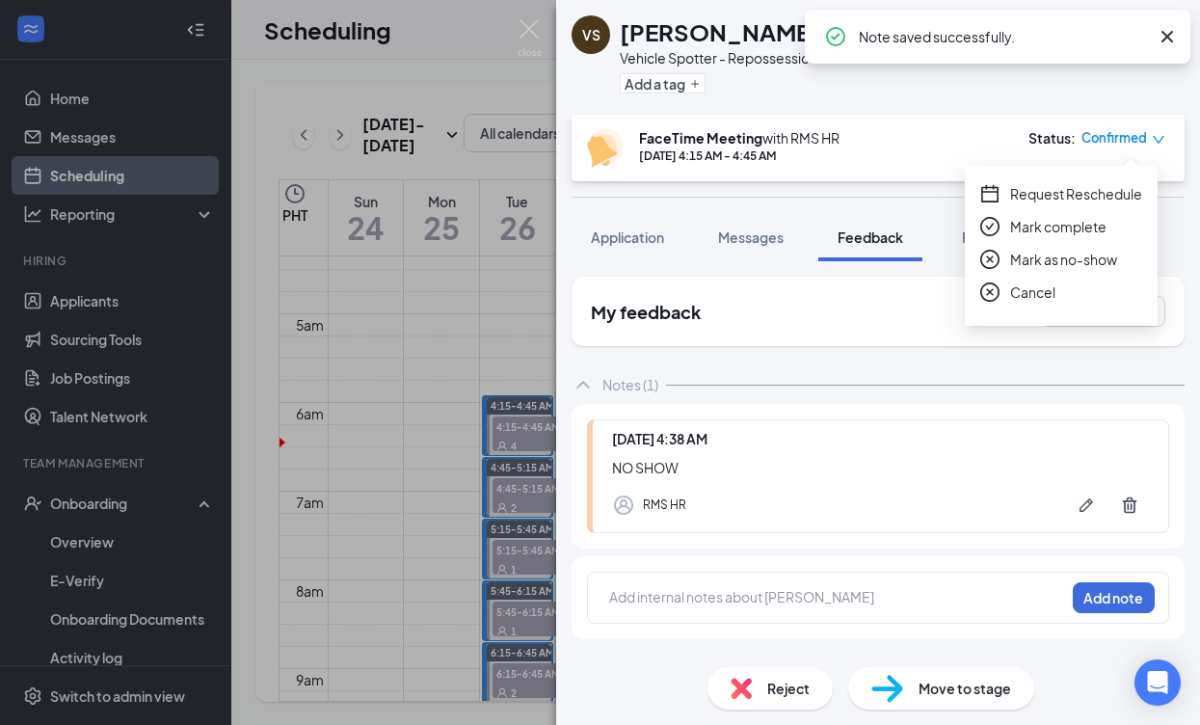
click at [1101, 261] on span "Mark as no-show" at bounding box center [1063, 259] width 107 height 21
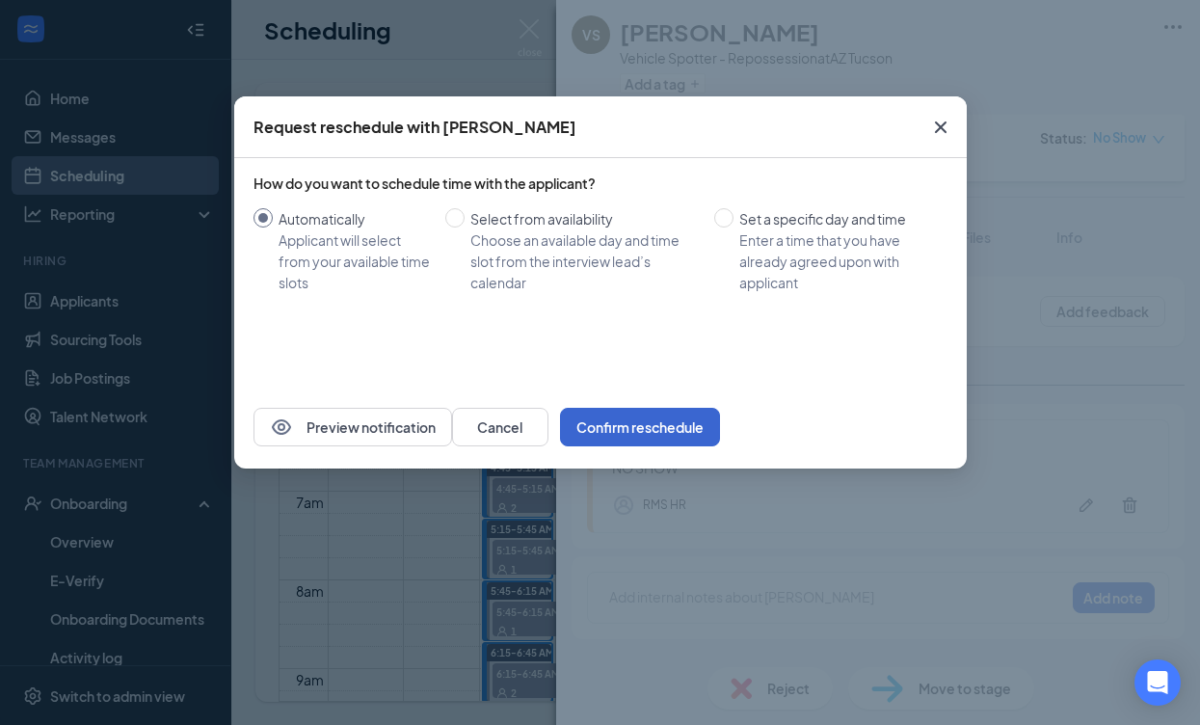
click at [720, 427] on button "Confirm reschedule" at bounding box center [640, 427] width 160 height 39
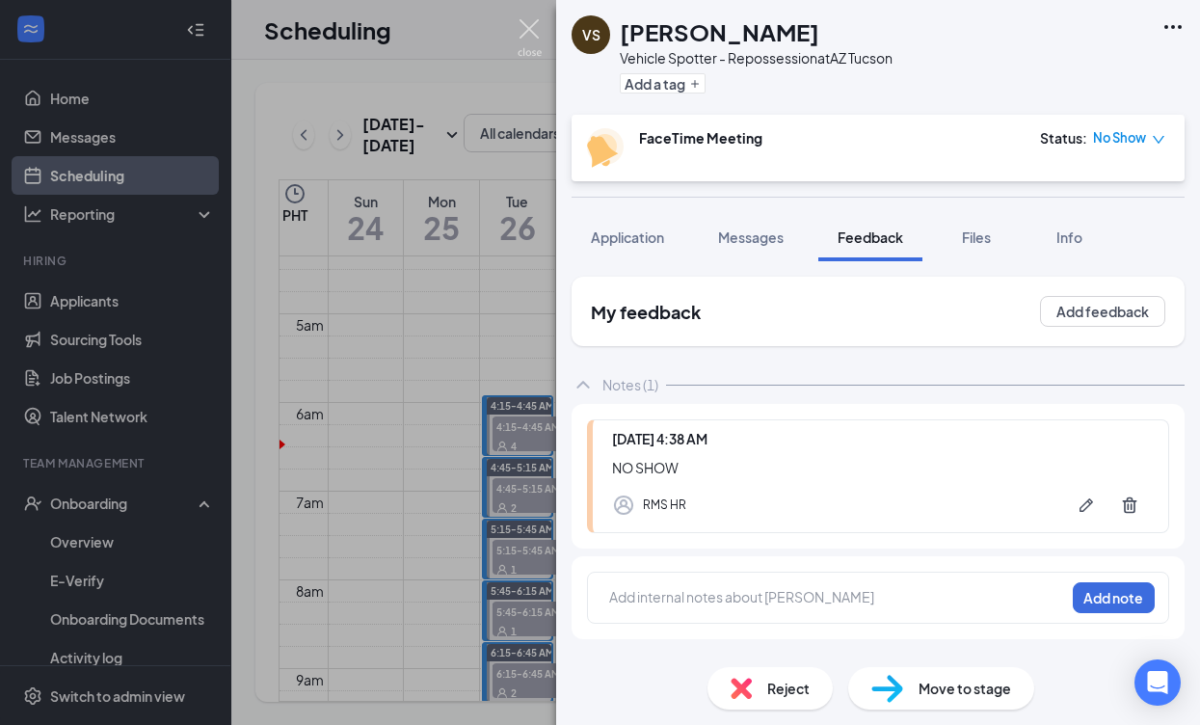
click at [530, 23] on img at bounding box center [530, 38] width 24 height 38
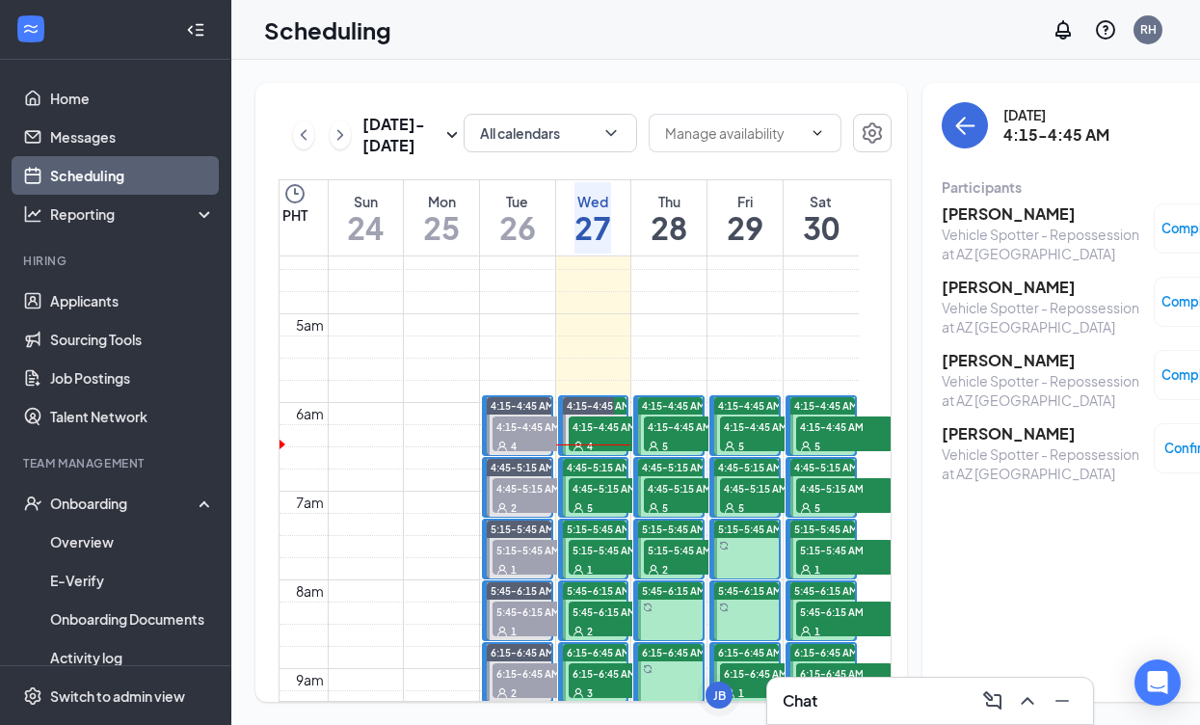
click at [1026, 433] on h3 "[PERSON_NAME]" at bounding box center [1043, 433] width 202 height 21
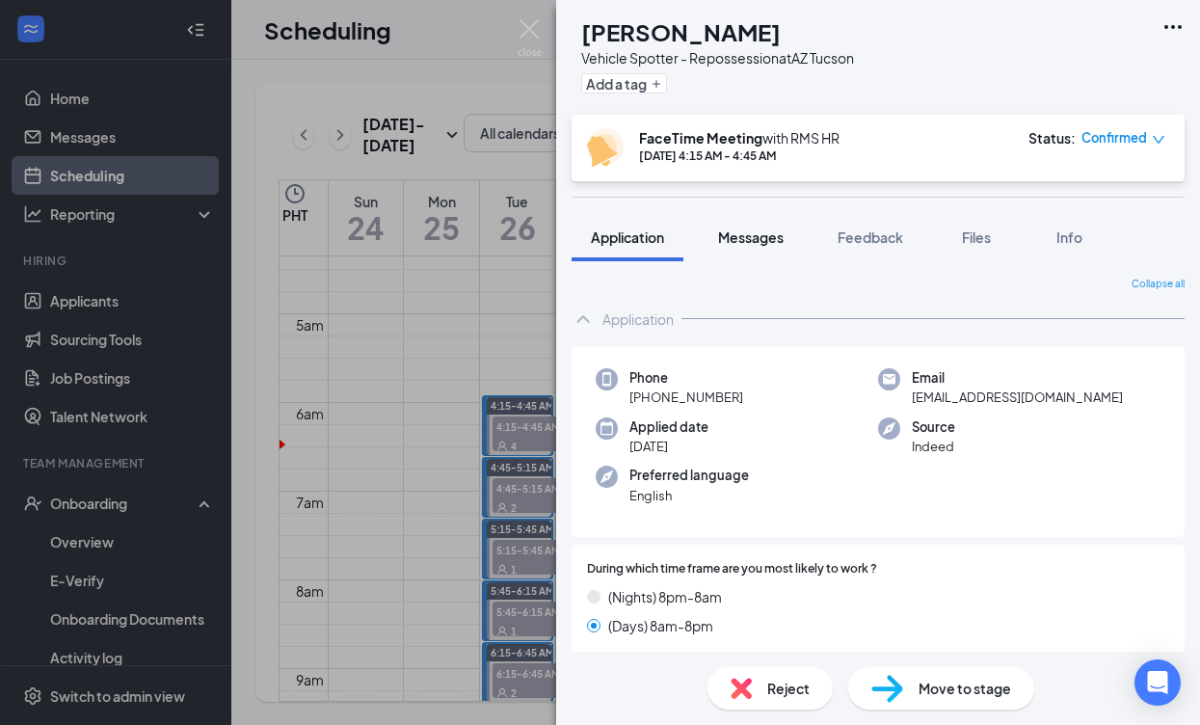
click at [738, 234] on span "Messages" at bounding box center [751, 236] width 66 height 17
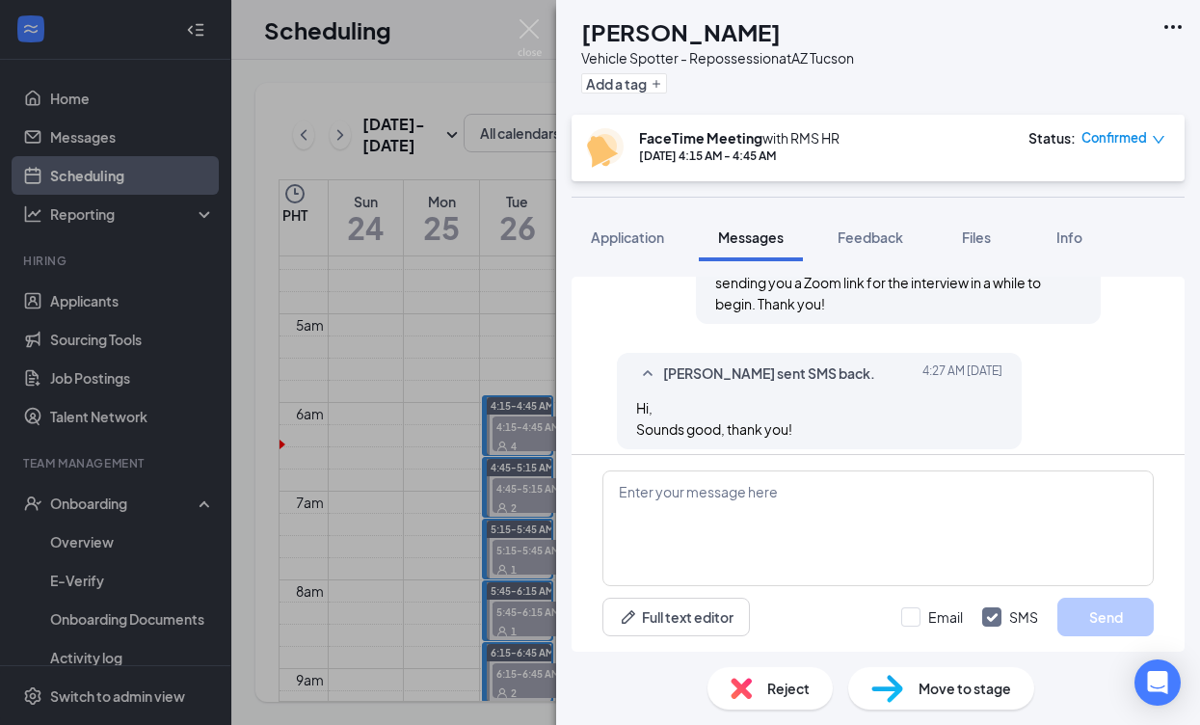
scroll to position [941, 0]
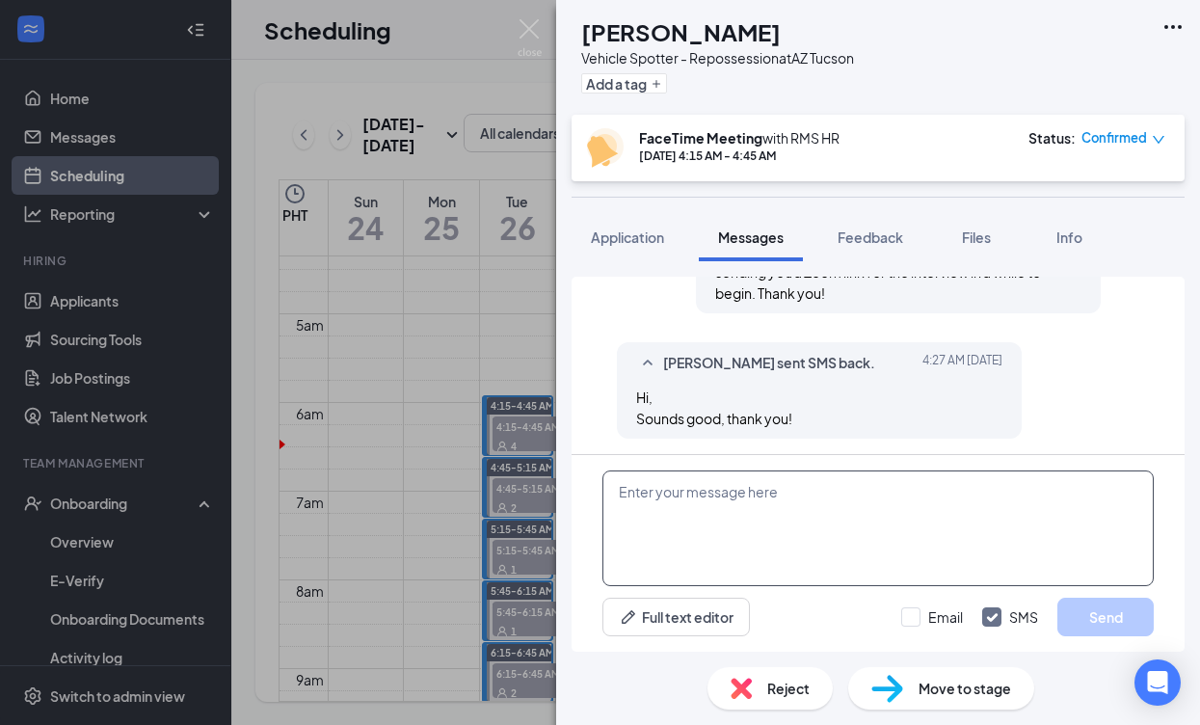
click at [732, 531] on textarea at bounding box center [877, 528] width 551 height 116
paste textarea "RMS HR is inviting you to a scheduled Zoom meeting. Topic: RMS HR's Zoom Meetin…"
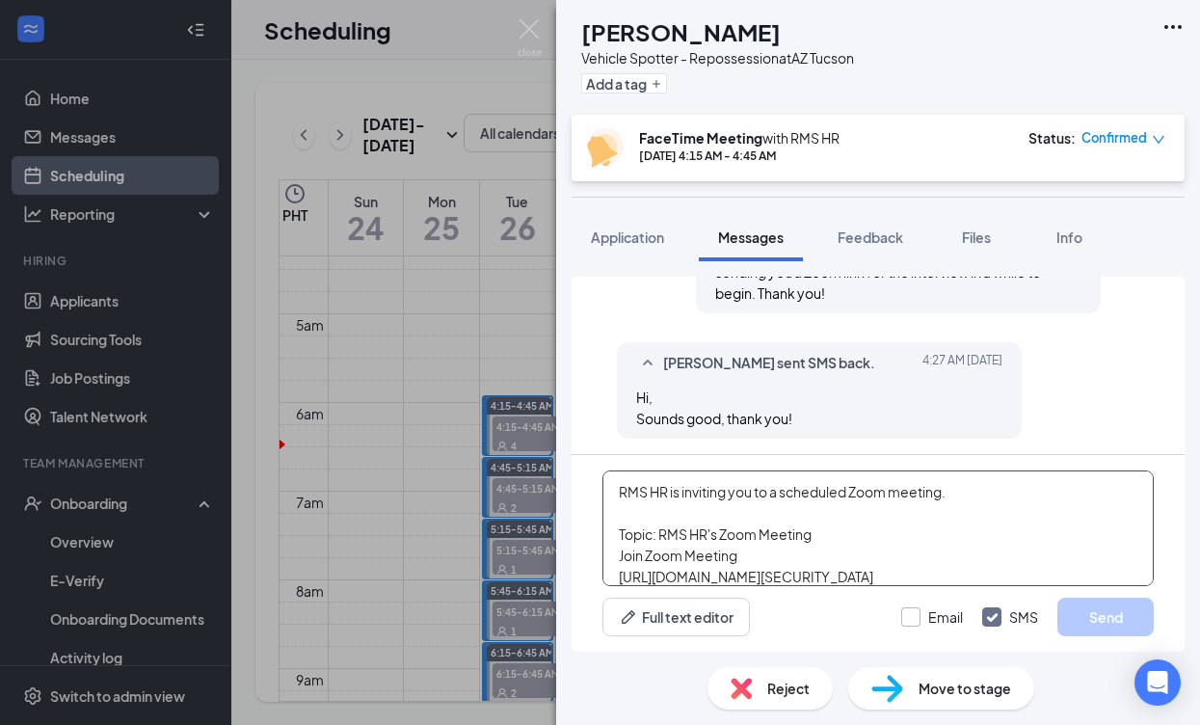
scroll to position [96, 0]
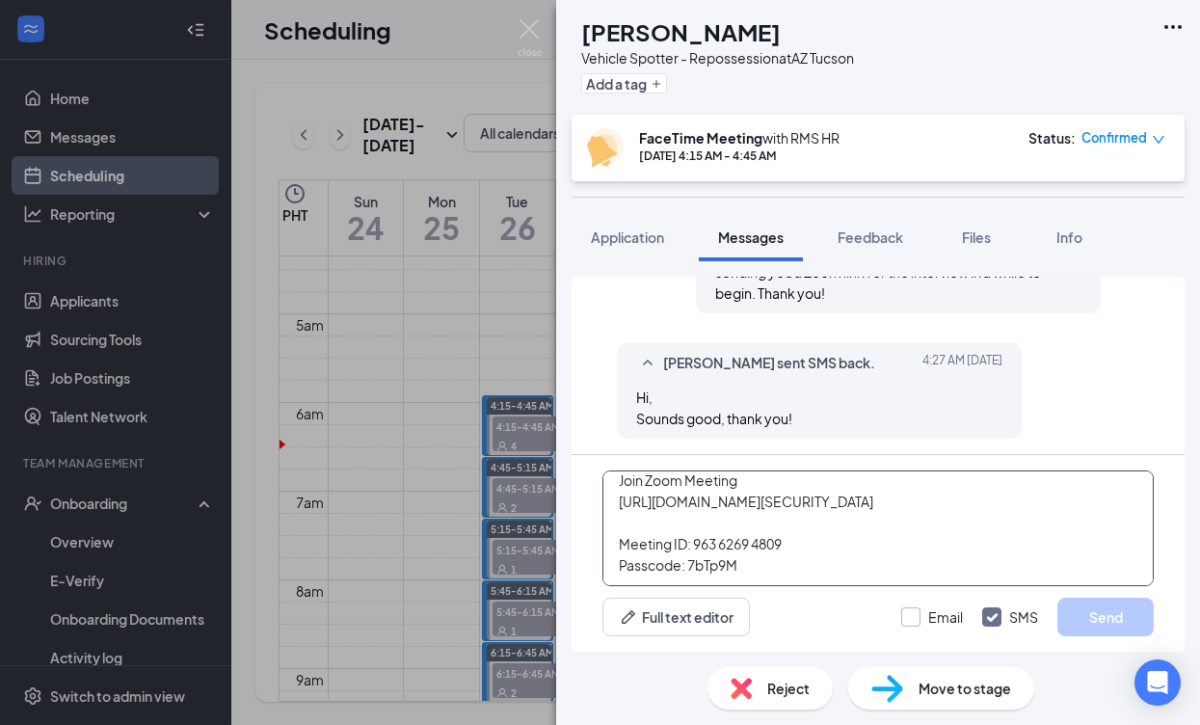
type textarea "RMS HR is inviting you to a scheduled Zoom meeting. Topic: RMS HR's Zoom Meetin…"
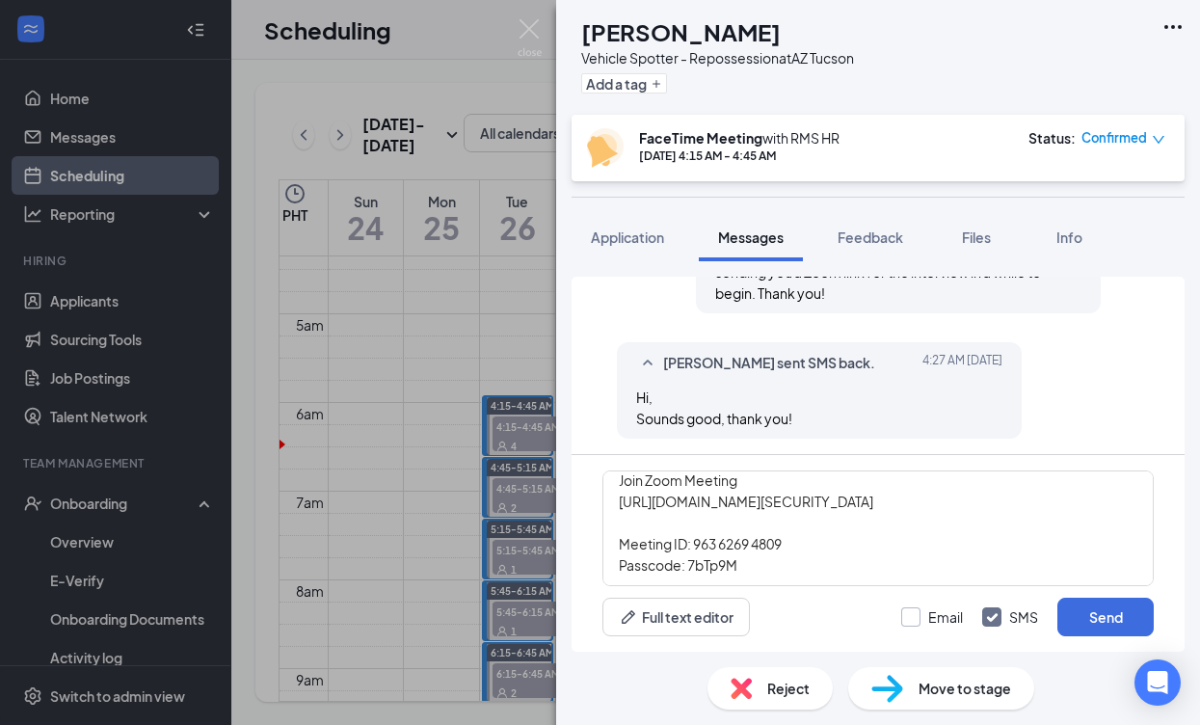
click at [919, 621] on div at bounding box center [910, 616] width 19 height 19
click at [919, 621] on input "Email" at bounding box center [932, 616] width 62 height 19
checkbox input "true"
click at [1097, 622] on button "Send" at bounding box center [1105, 617] width 96 height 39
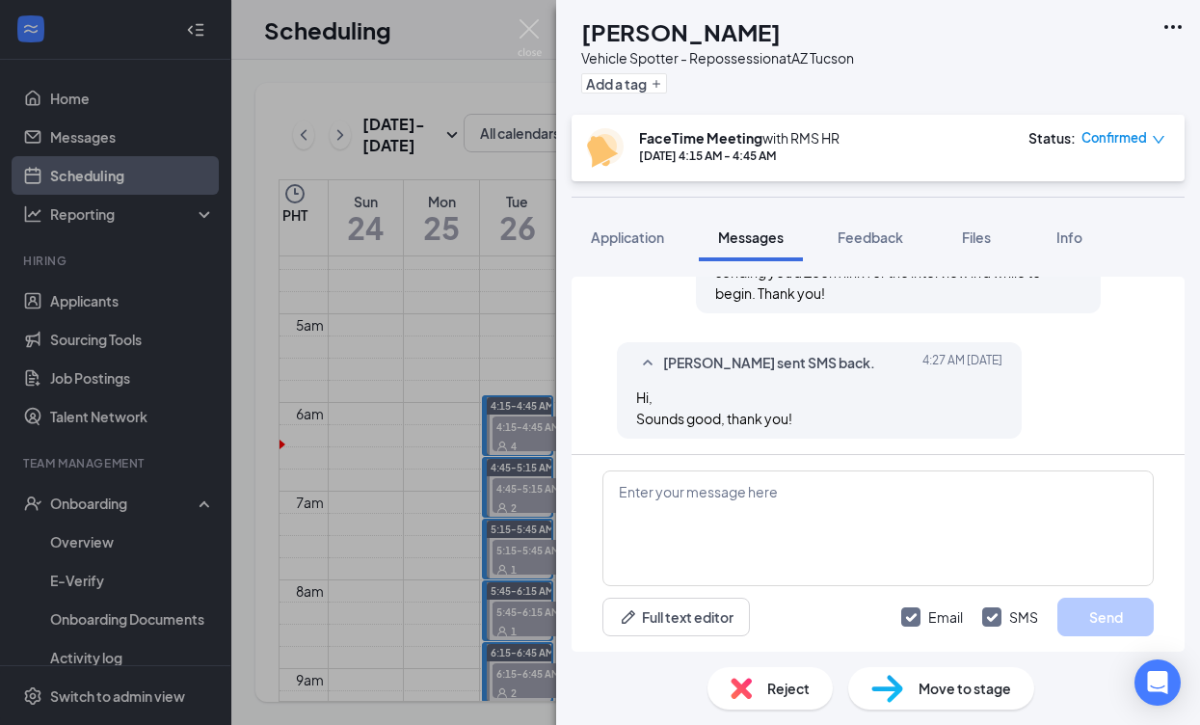
scroll to position [1394, 0]
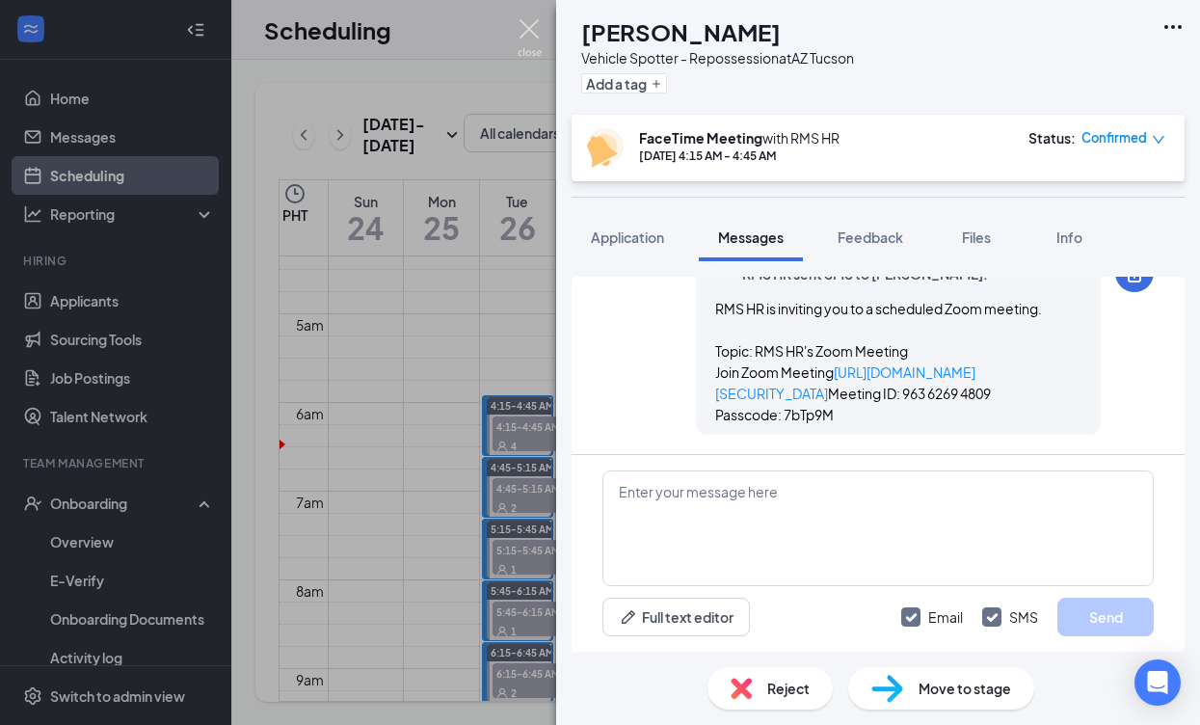
click at [538, 29] on img at bounding box center [530, 38] width 24 height 38
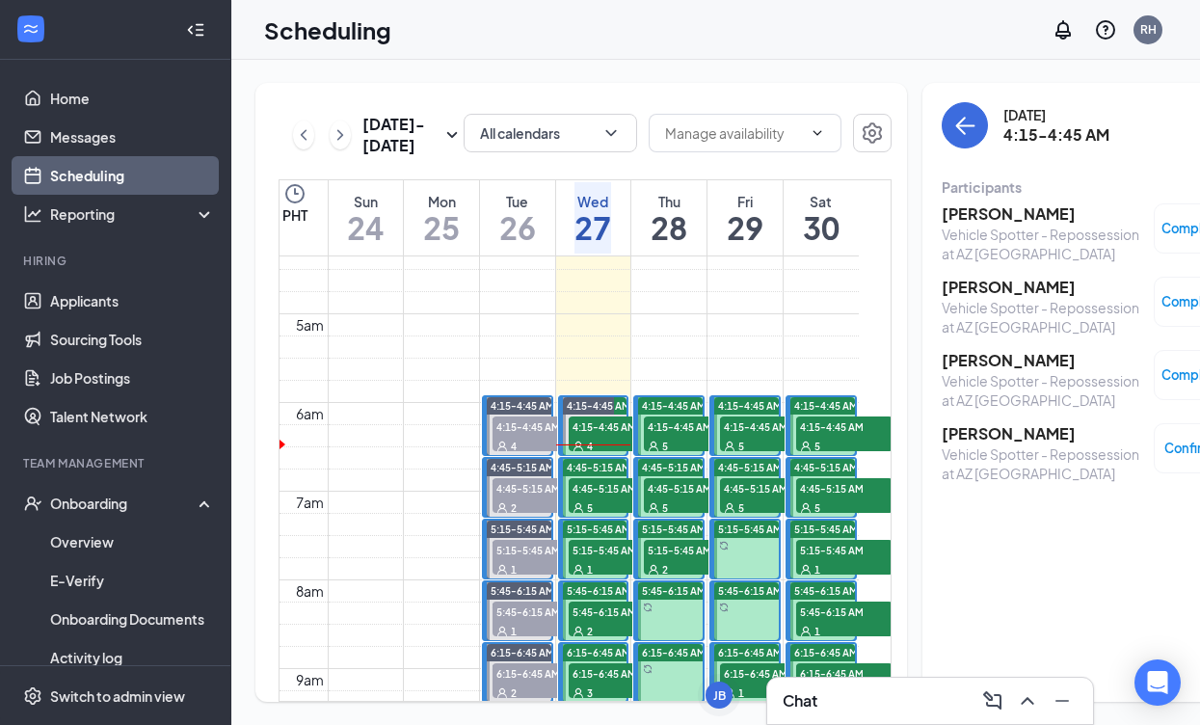
click at [597, 517] on div "5" at bounding box center [617, 506] width 96 height 19
drag, startPoint x: 1009, startPoint y: 214, endPoint x: 992, endPoint y: 199, distance: 23.2
click at [1007, 212] on h3 "[PERSON_NAME]" at bounding box center [1043, 213] width 202 height 21
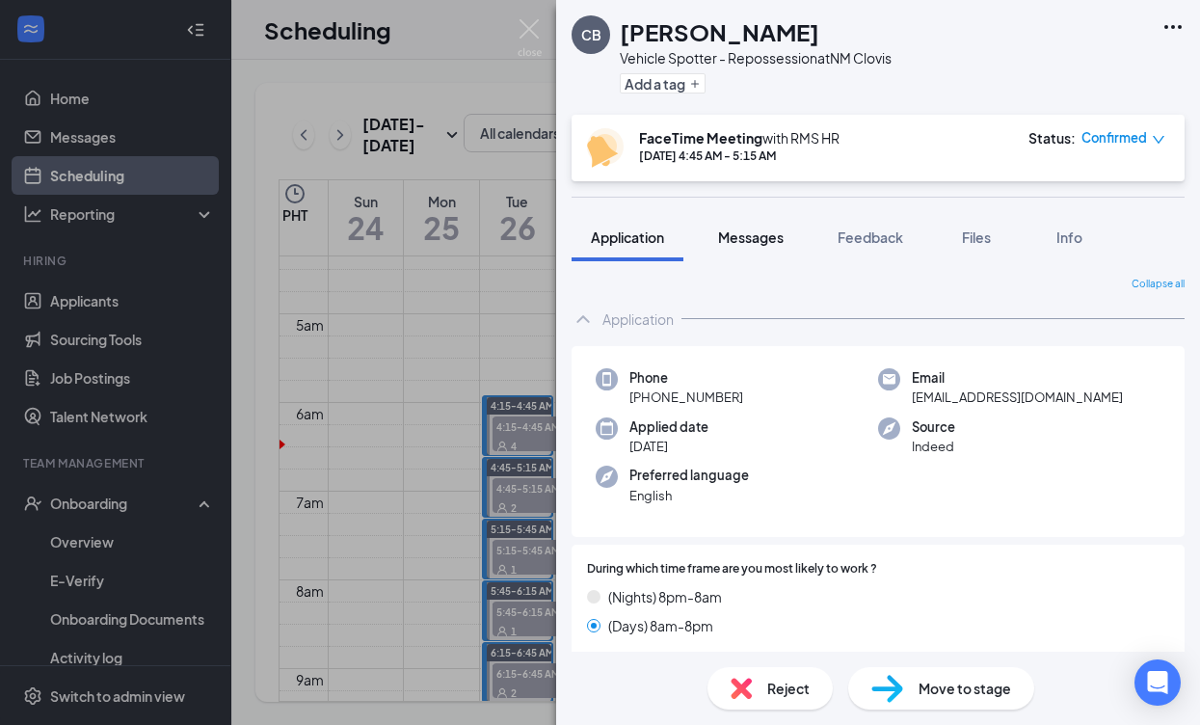
click at [750, 240] on span "Messages" at bounding box center [751, 236] width 66 height 17
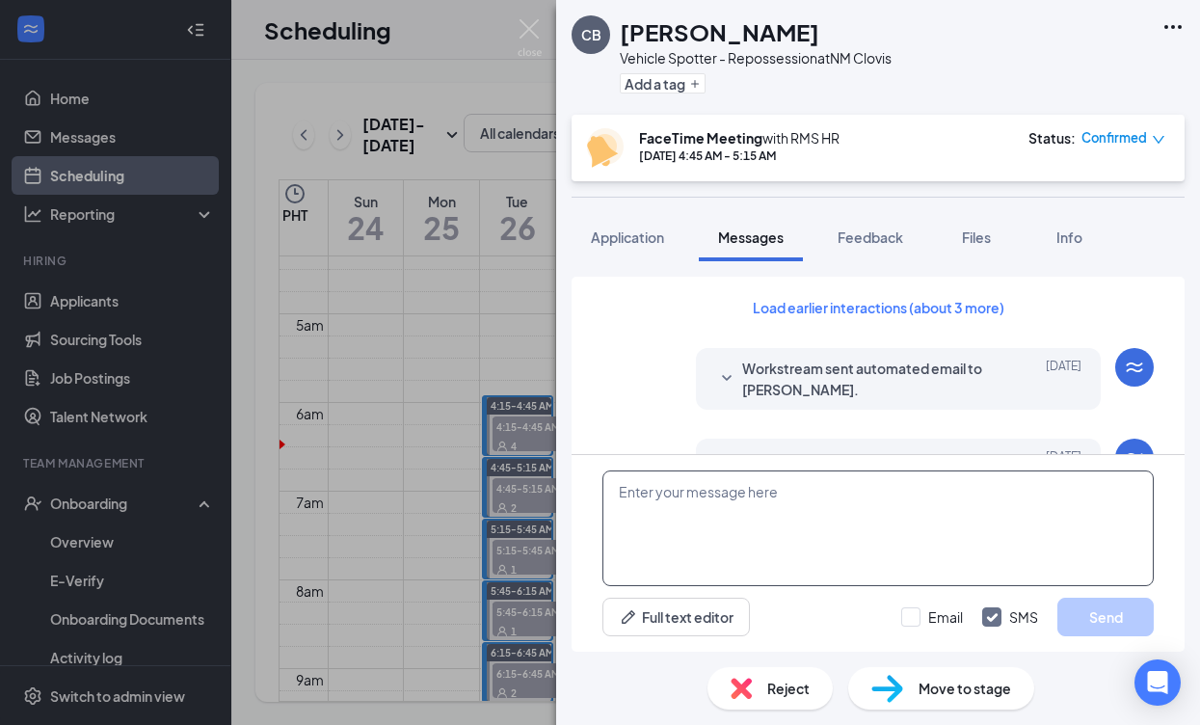
scroll to position [756, 0]
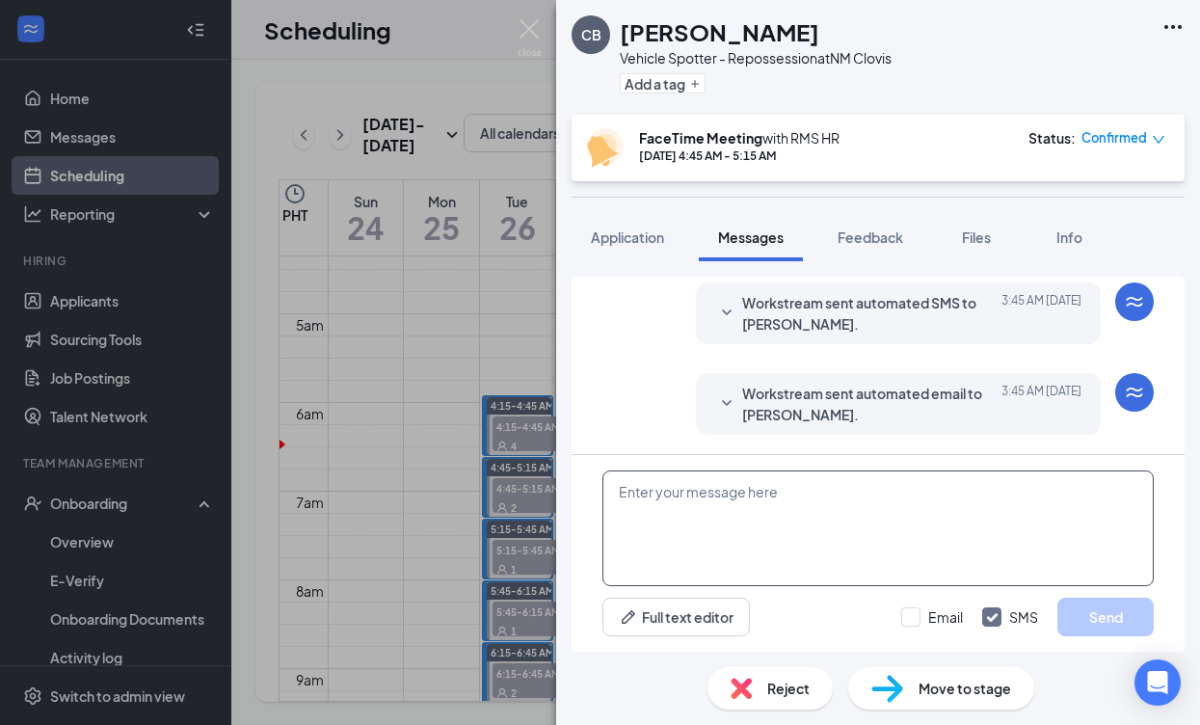
click at [804, 502] on textarea at bounding box center [877, 528] width 551 height 116
paste textarea "Good day, Name! My name is [PERSON_NAME] and I will be conducting your intervie…"
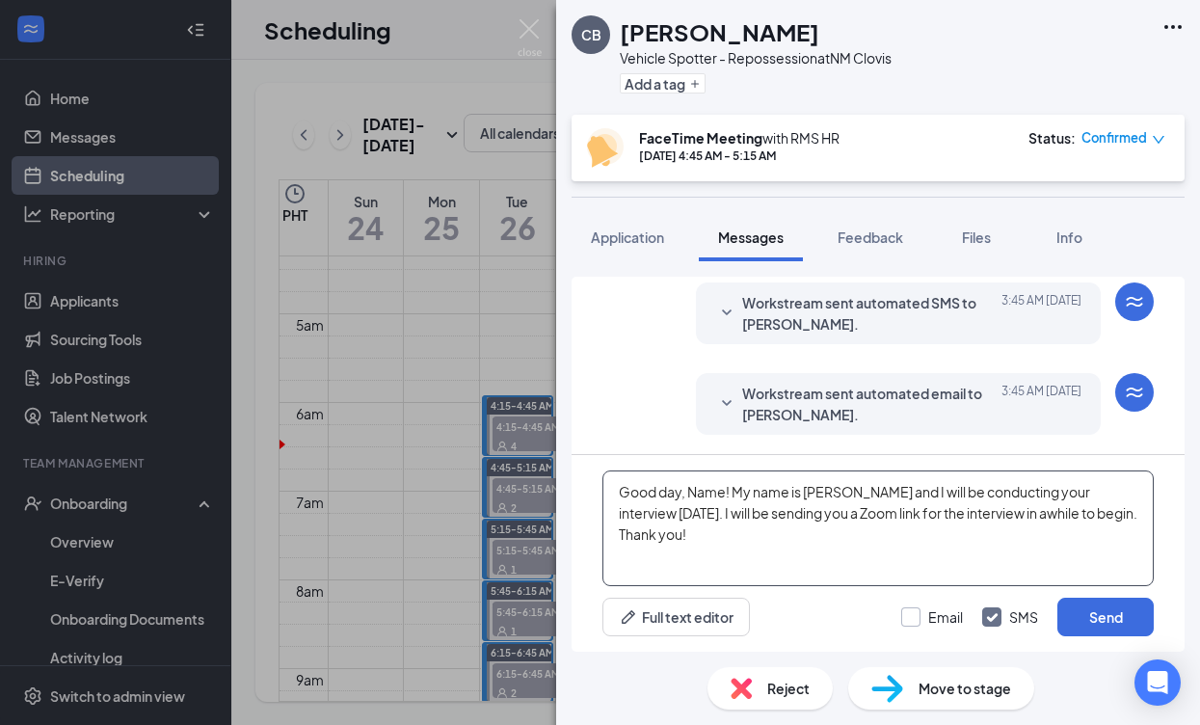
type textarea "Good day, Name! My name is [PERSON_NAME] and I will be conducting your intervie…"
click at [918, 620] on div at bounding box center [910, 616] width 19 height 19
click at [918, 620] on input "Email" at bounding box center [932, 616] width 62 height 19
checkbox input "true"
drag, startPoint x: 726, startPoint y: 492, endPoint x: 701, endPoint y: 493, distance: 25.1
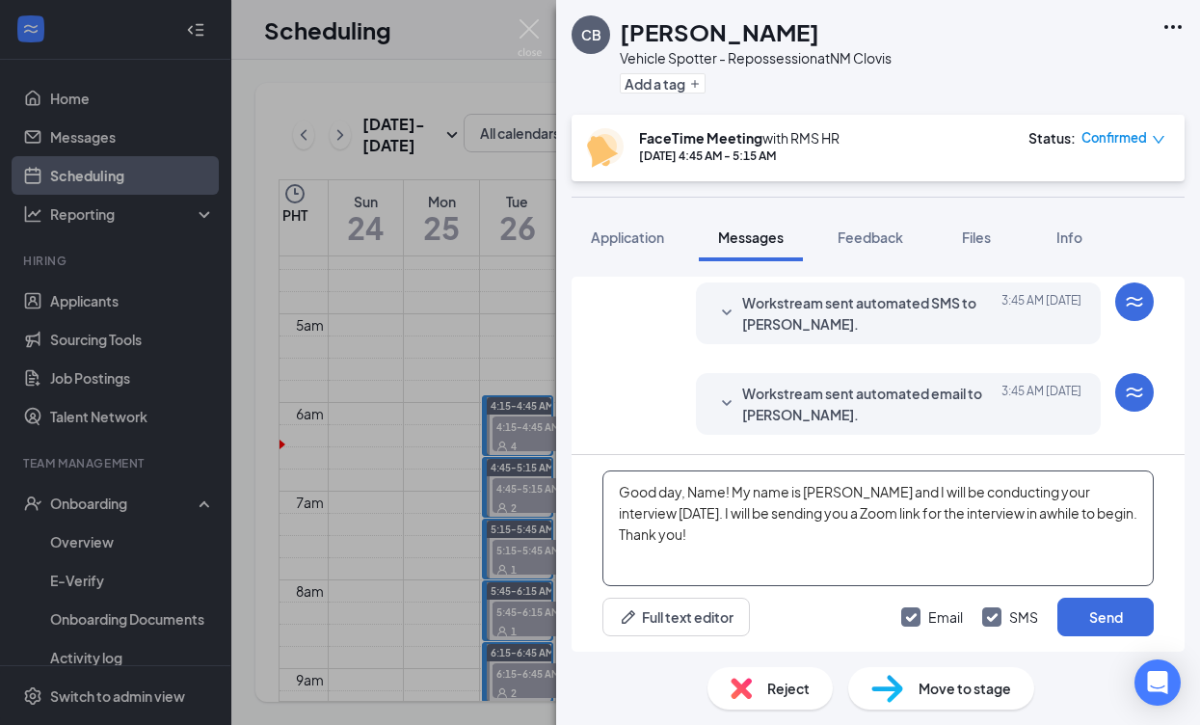
click at [686, 492] on textarea "Good day, Name! My name is [PERSON_NAME] and I will be conducting your intervie…" at bounding box center [877, 528] width 551 height 116
type textarea "Good day,[PERSON_NAME]! My name is [PERSON_NAME] and I will be conducting your …"
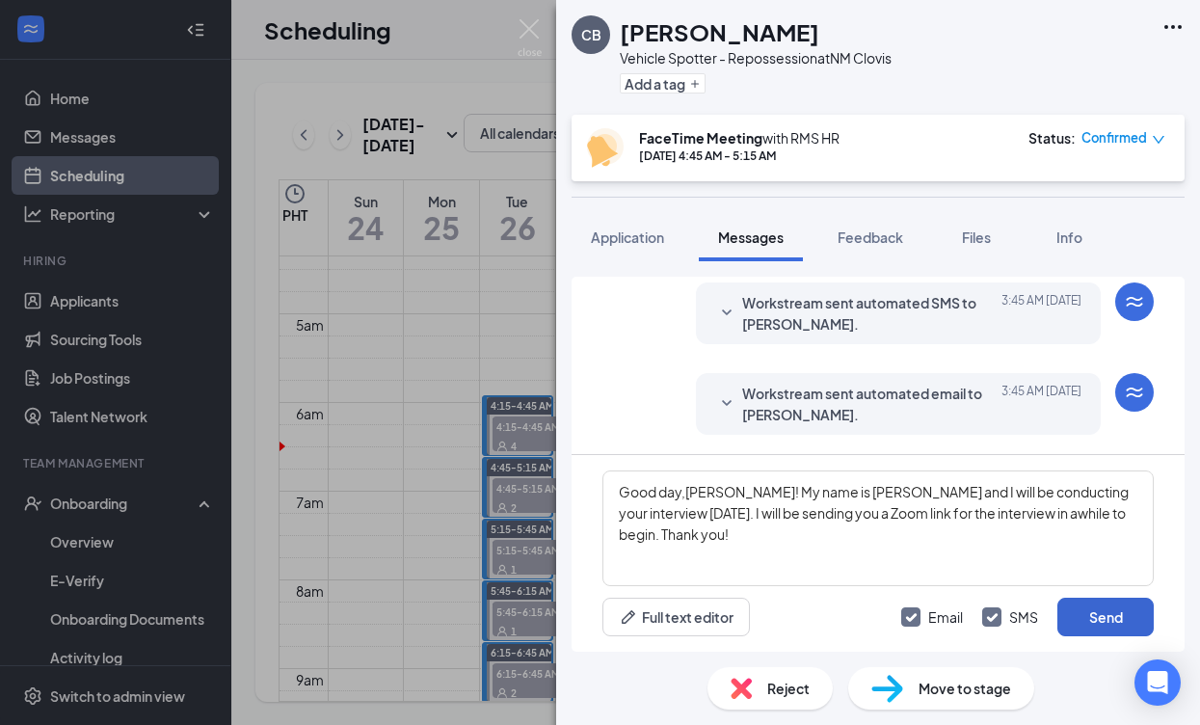
click at [1096, 622] on button "Send" at bounding box center [1105, 617] width 96 height 39
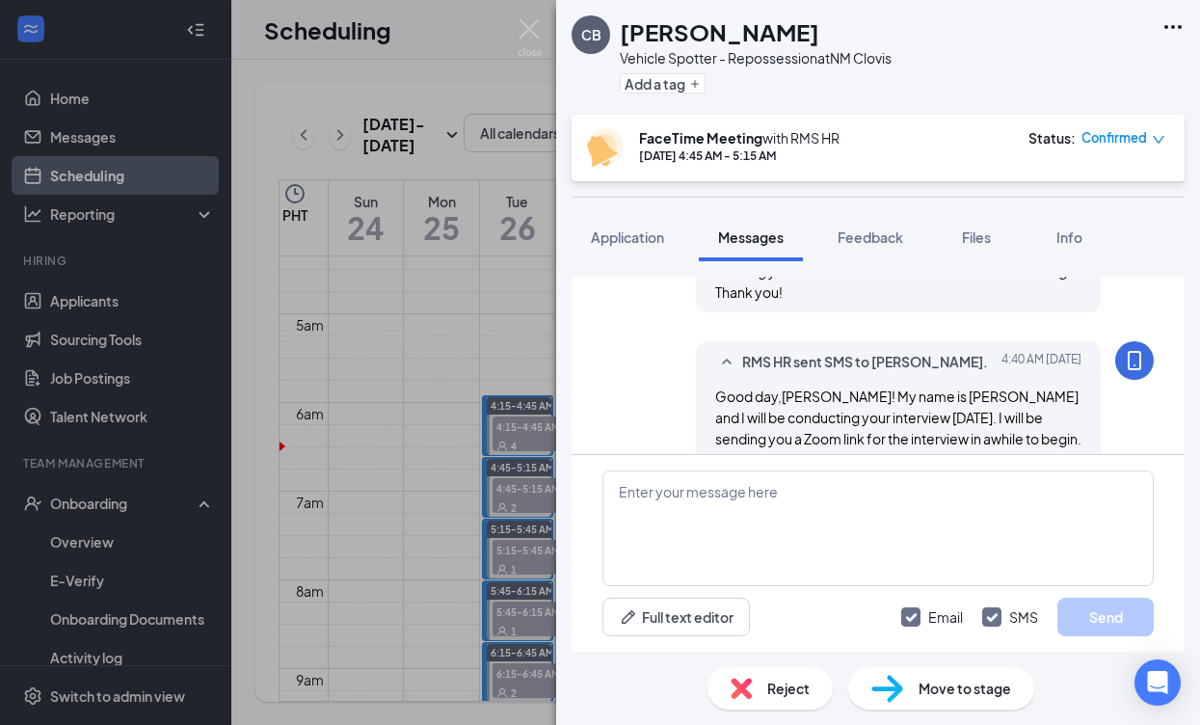
scroll to position [1049, 0]
click at [524, 30] on img at bounding box center [530, 38] width 24 height 38
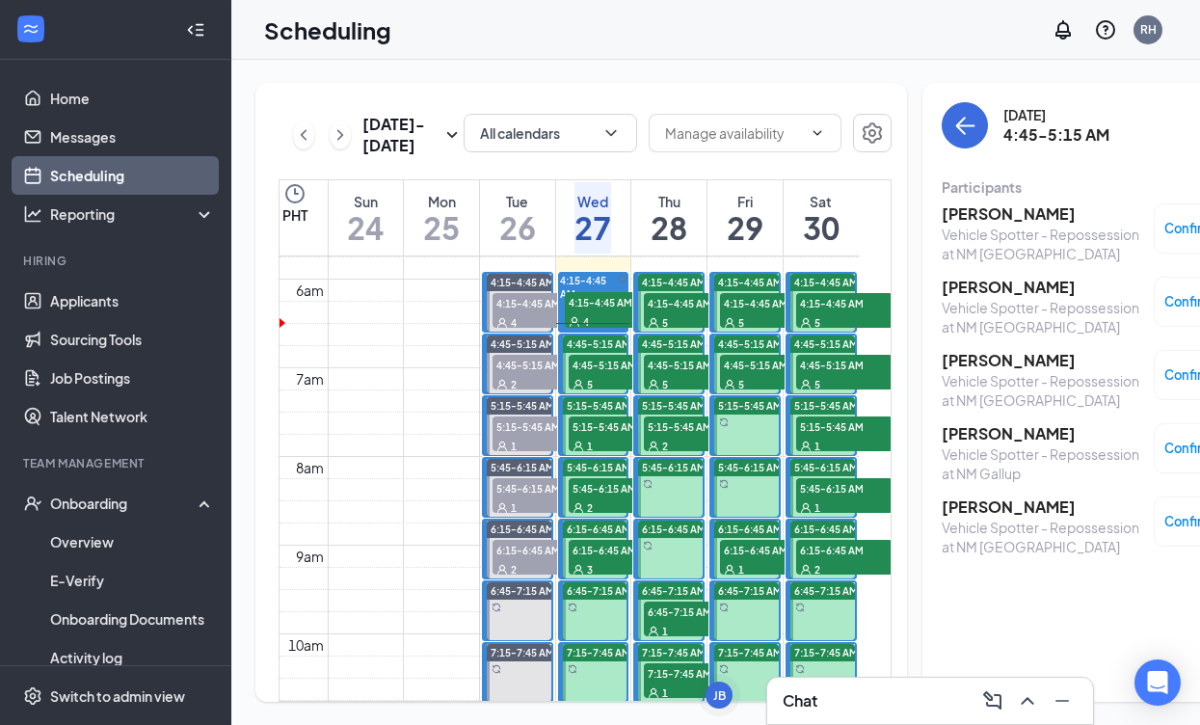
scroll to position [512, 0]
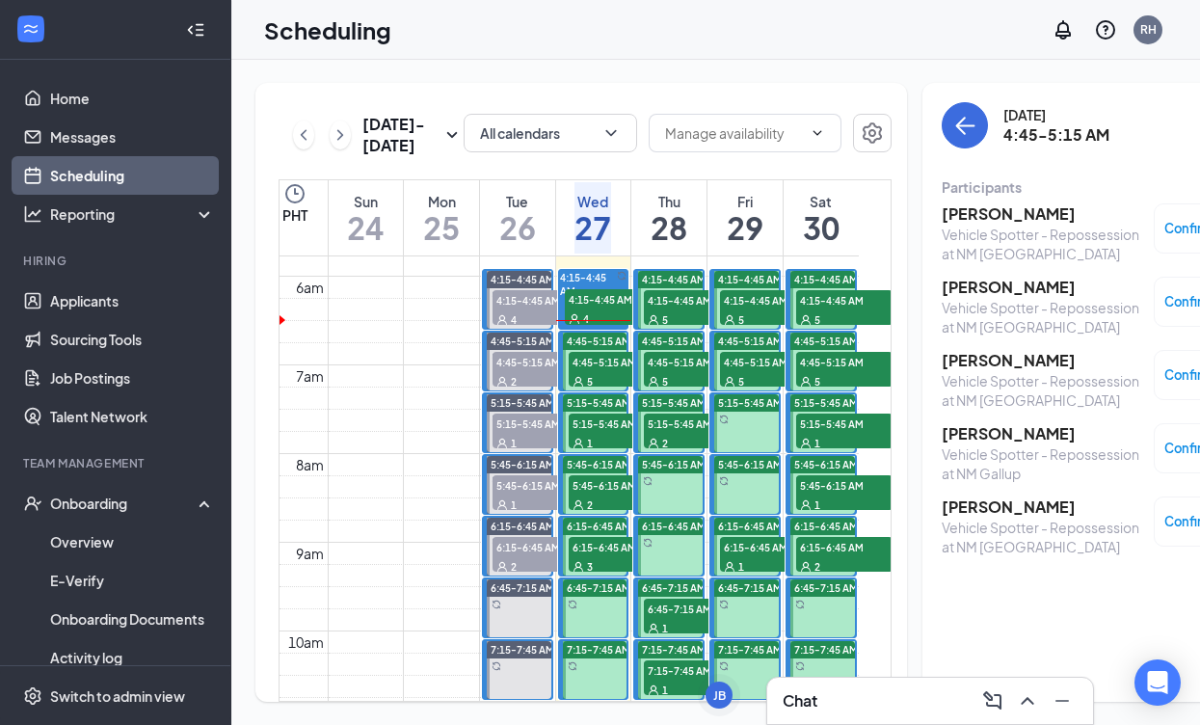
click at [942, 283] on h3 "[PERSON_NAME]" at bounding box center [1043, 287] width 202 height 21
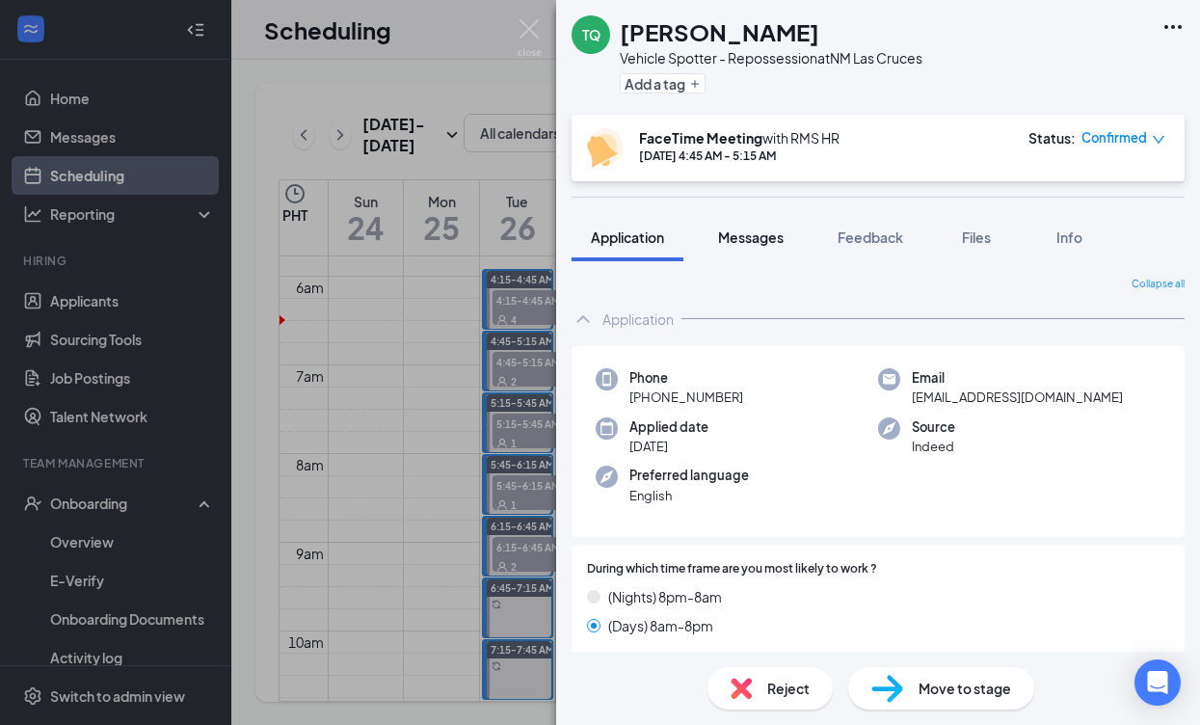
click at [752, 247] on button "Messages" at bounding box center [751, 237] width 104 height 48
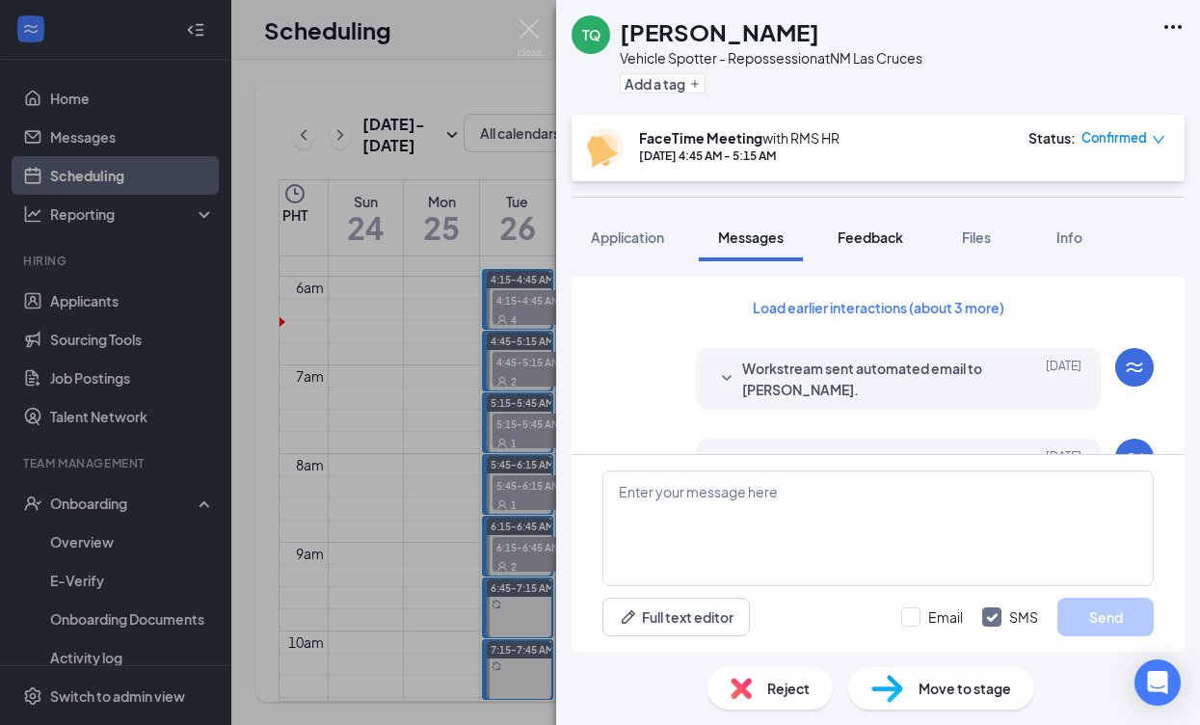
click at [896, 242] on span "Feedback" at bounding box center [871, 236] width 66 height 17
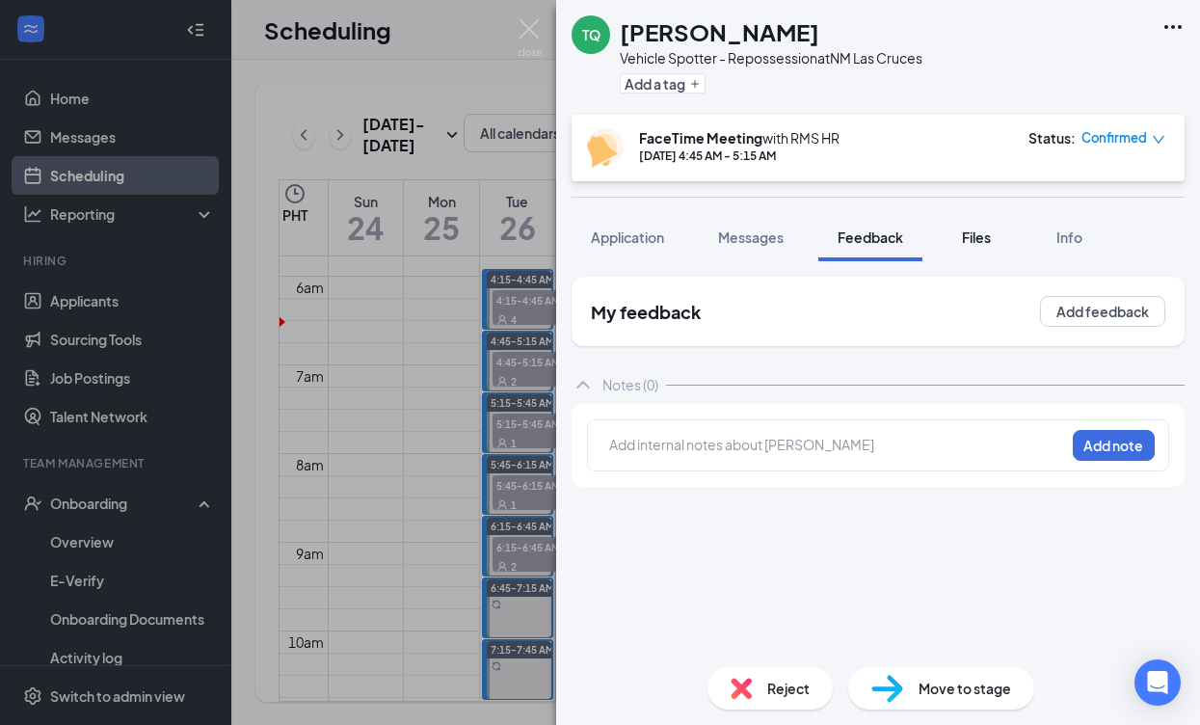
click at [943, 238] on button "Files" at bounding box center [976, 237] width 77 height 48
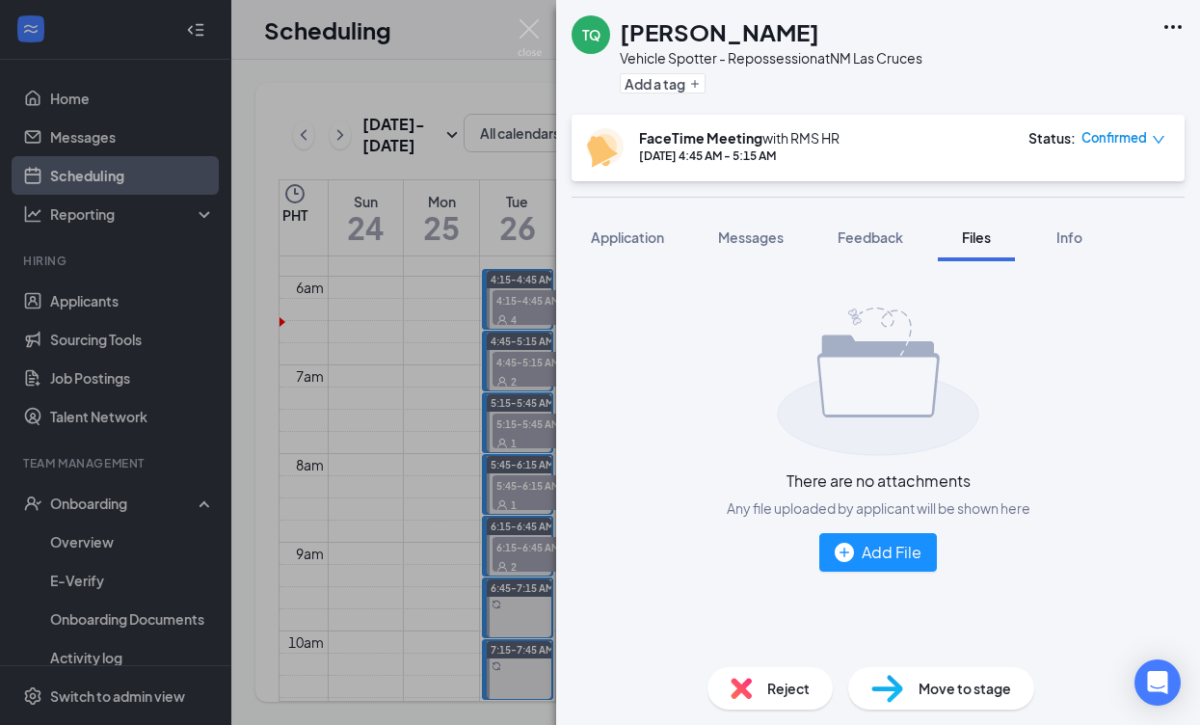
click at [460, 433] on div "TQ [PERSON_NAME] Vehicle Spotter - Repossession at [GEOGRAPHIC_DATA] Las Cruces…" at bounding box center [600, 362] width 1200 height 725
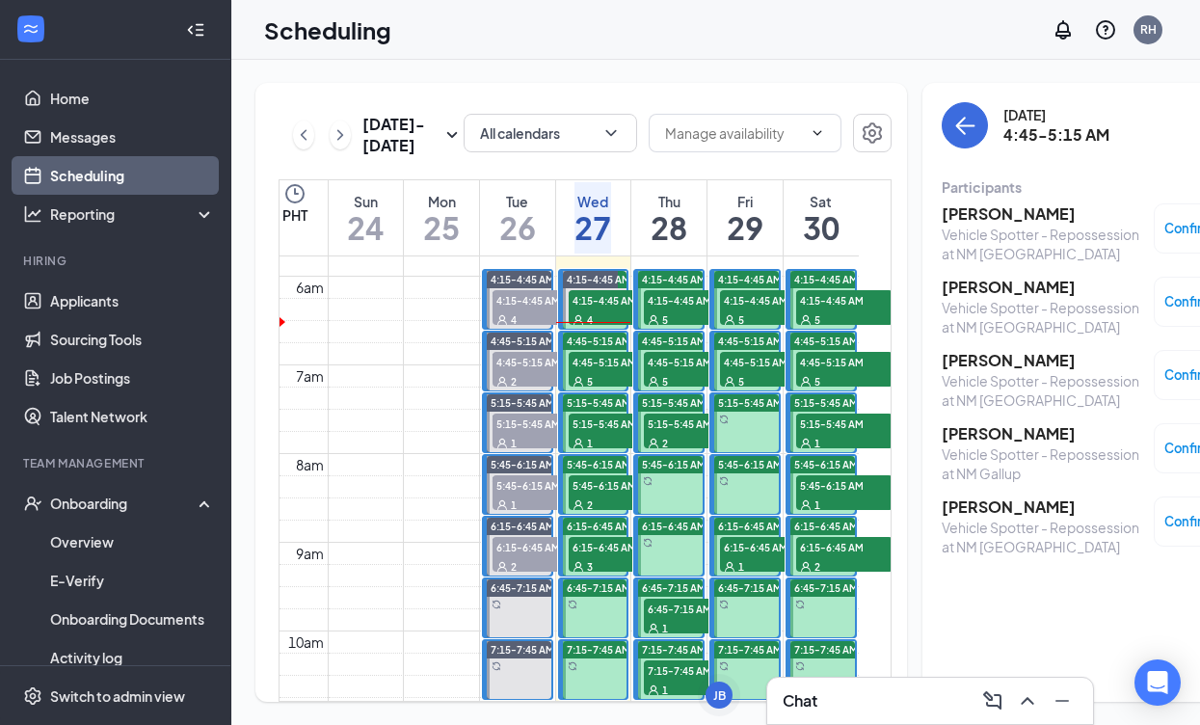
click at [943, 355] on h3 "[PERSON_NAME]" at bounding box center [1043, 360] width 202 height 21
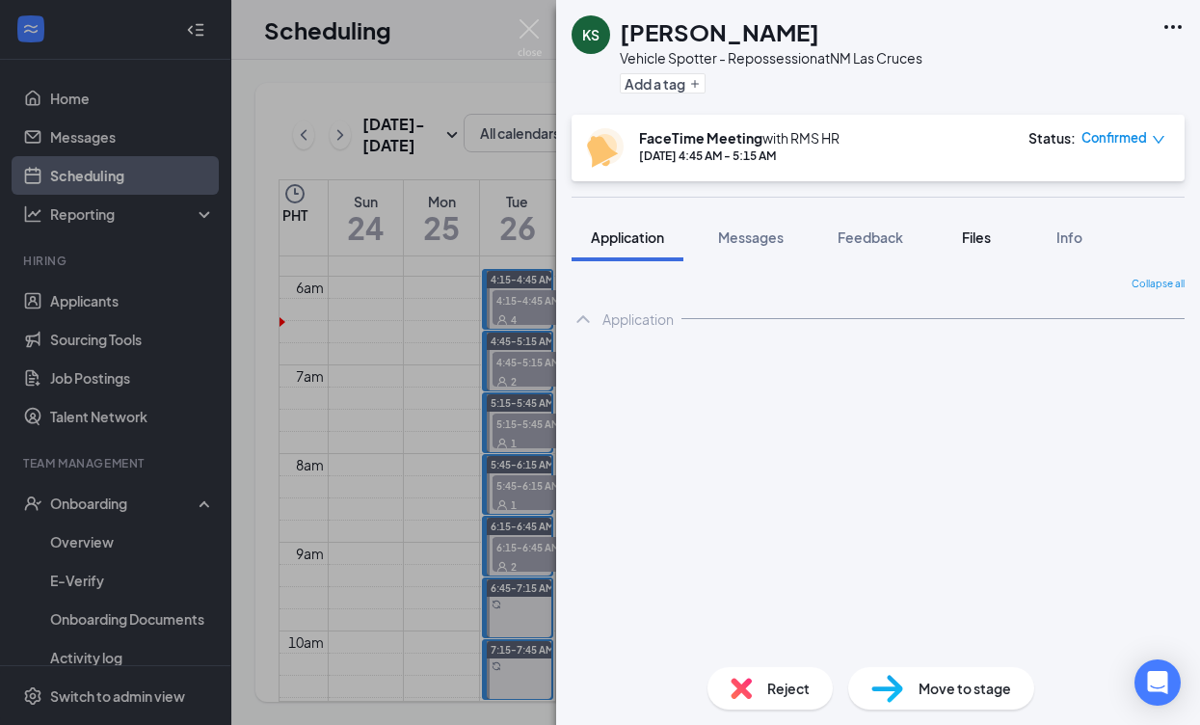
click at [982, 226] on button "Files" at bounding box center [976, 237] width 77 height 48
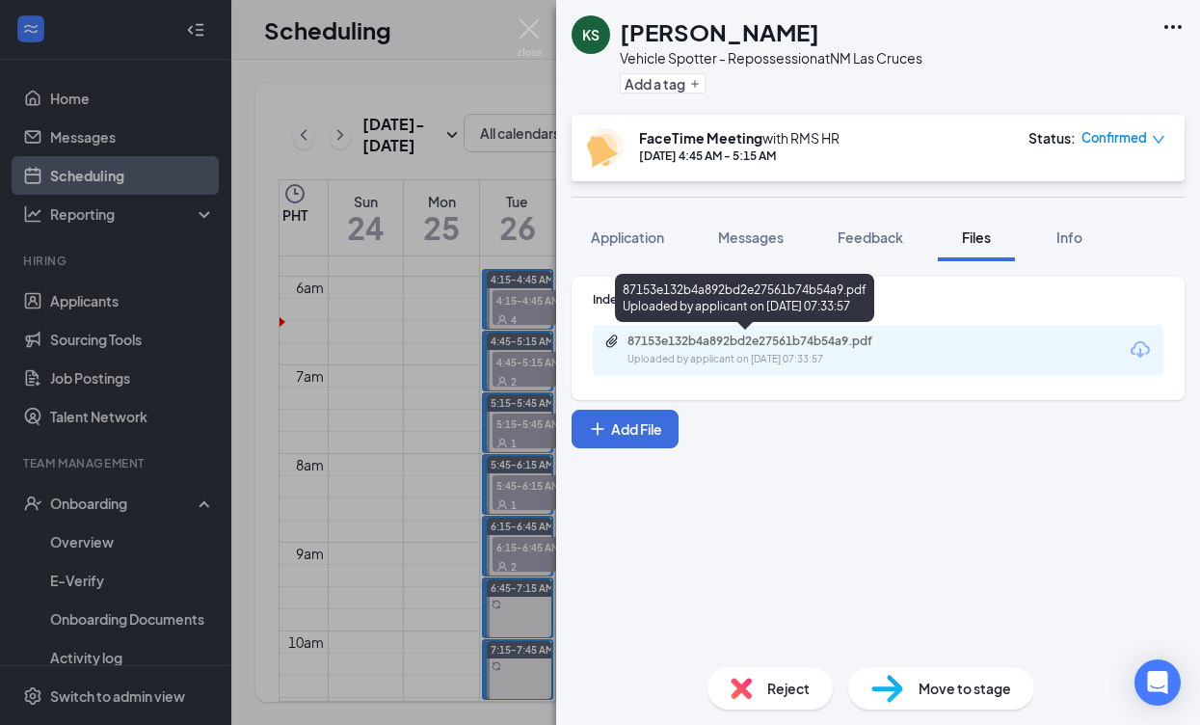
click at [863, 346] on div "87153e132b4a892bd2e27561b74b54a9.pdf" at bounding box center [762, 340] width 270 height 15
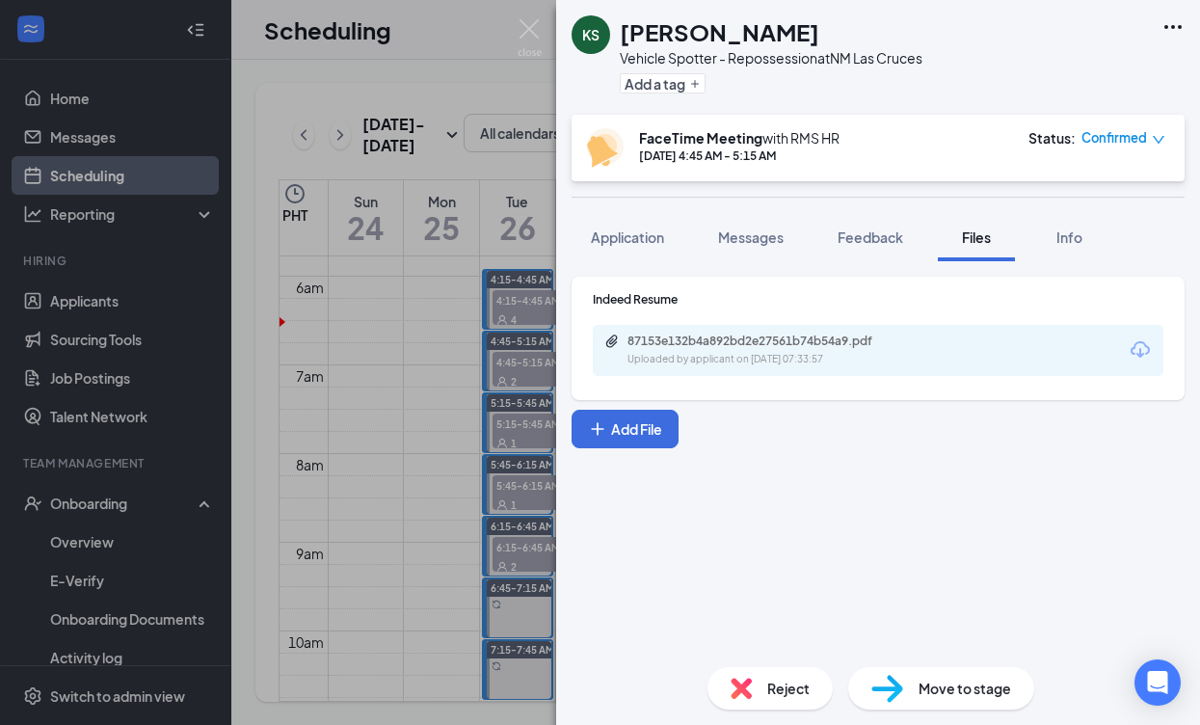
click at [518, 21] on img at bounding box center [530, 38] width 24 height 38
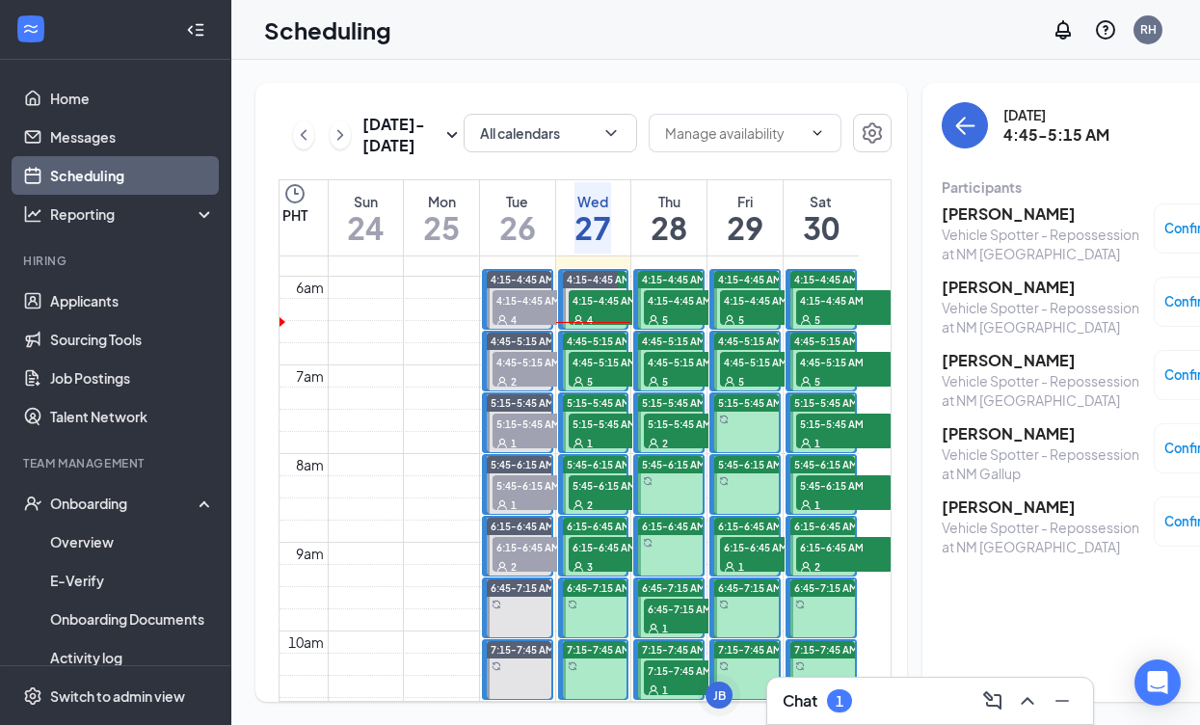
click at [590, 309] on span "4:15-4:45 AM" at bounding box center [617, 299] width 96 height 19
click at [992, 435] on h3 "[PERSON_NAME]" at bounding box center [1043, 433] width 202 height 21
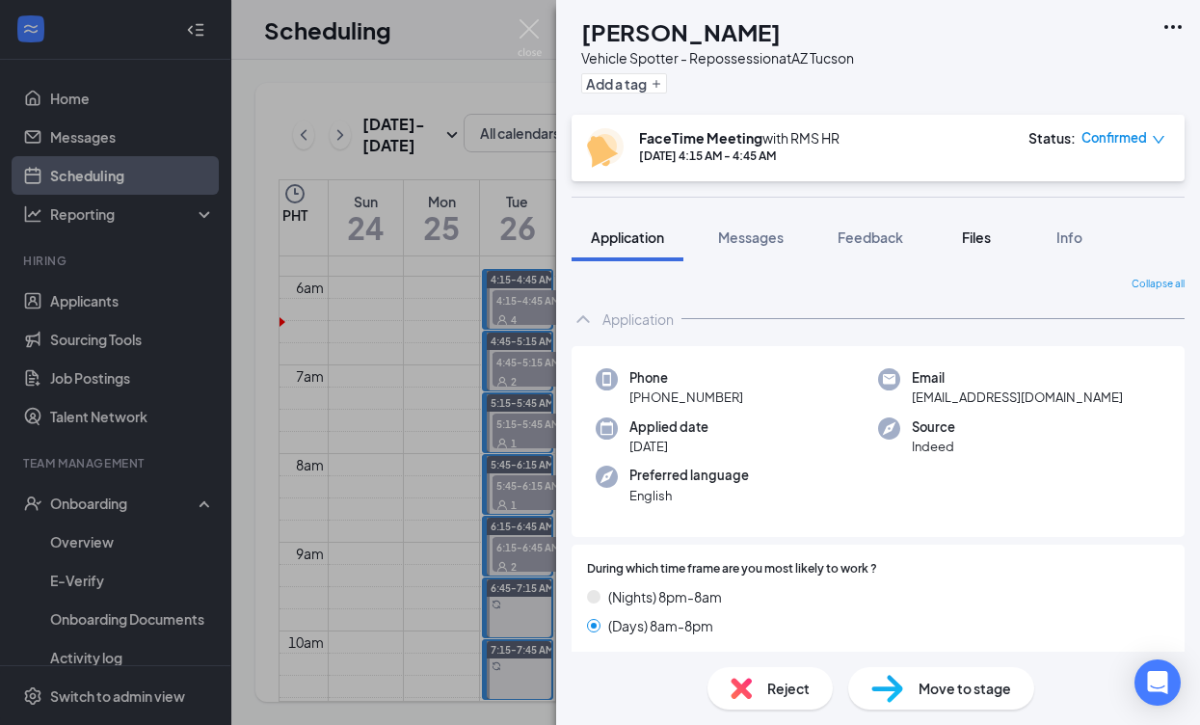
click at [958, 249] on button "Files" at bounding box center [976, 237] width 77 height 48
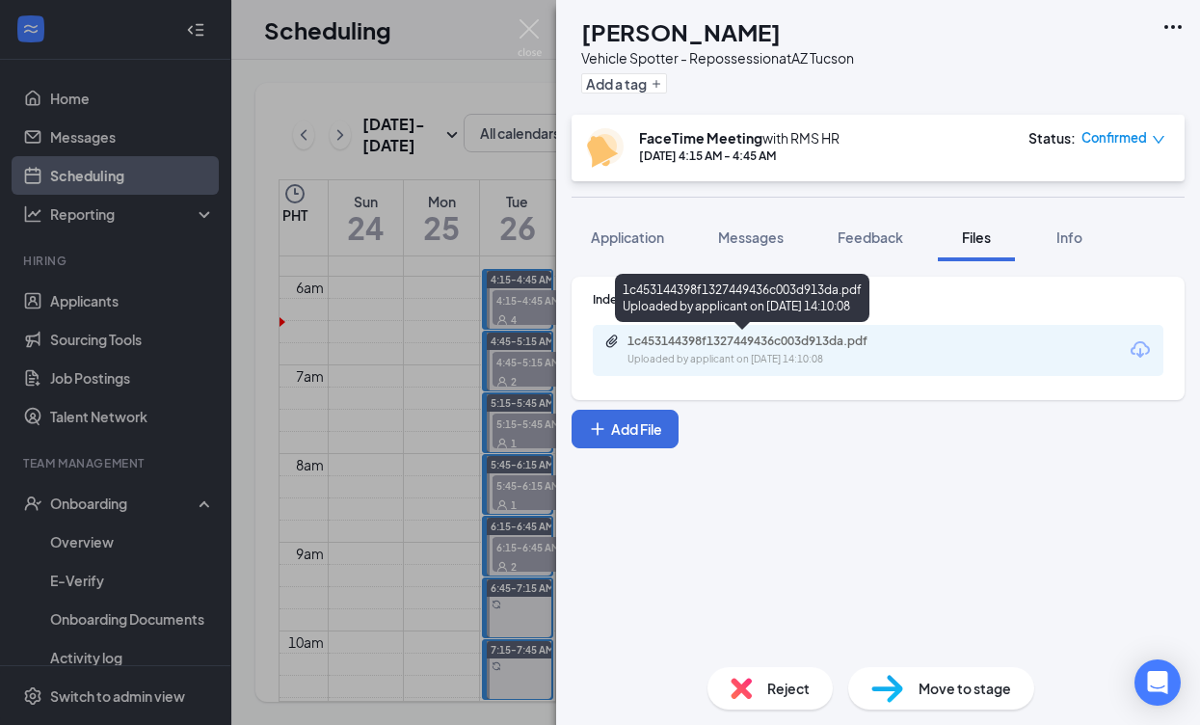
click at [743, 342] on div "1c453144398f1327449436c003d913da.pdf" at bounding box center [762, 340] width 270 height 15
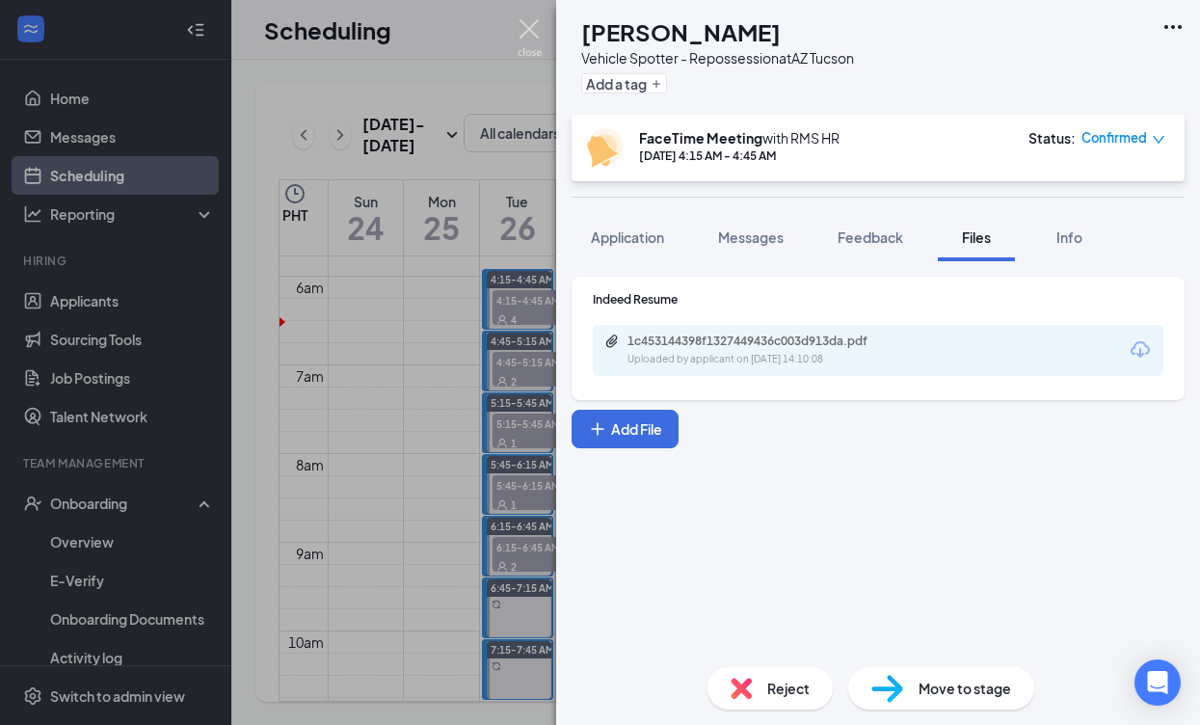
click at [521, 31] on img at bounding box center [530, 38] width 24 height 38
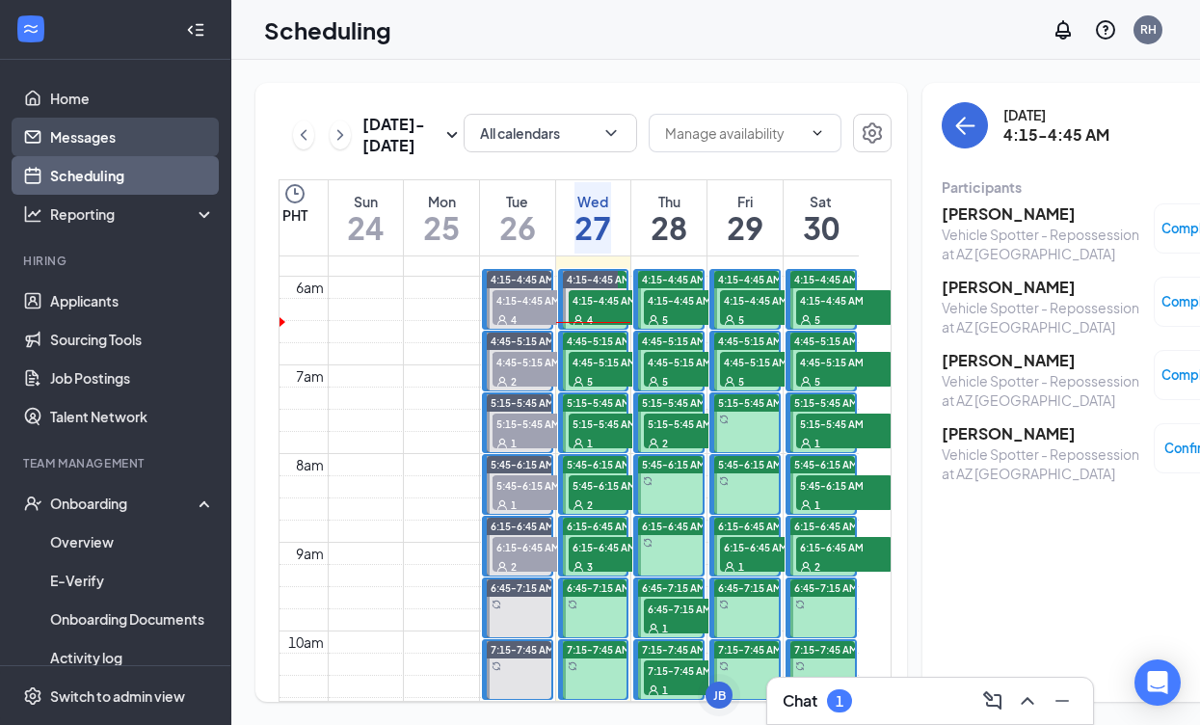
click at [126, 130] on link "Messages" at bounding box center [132, 137] width 165 height 39
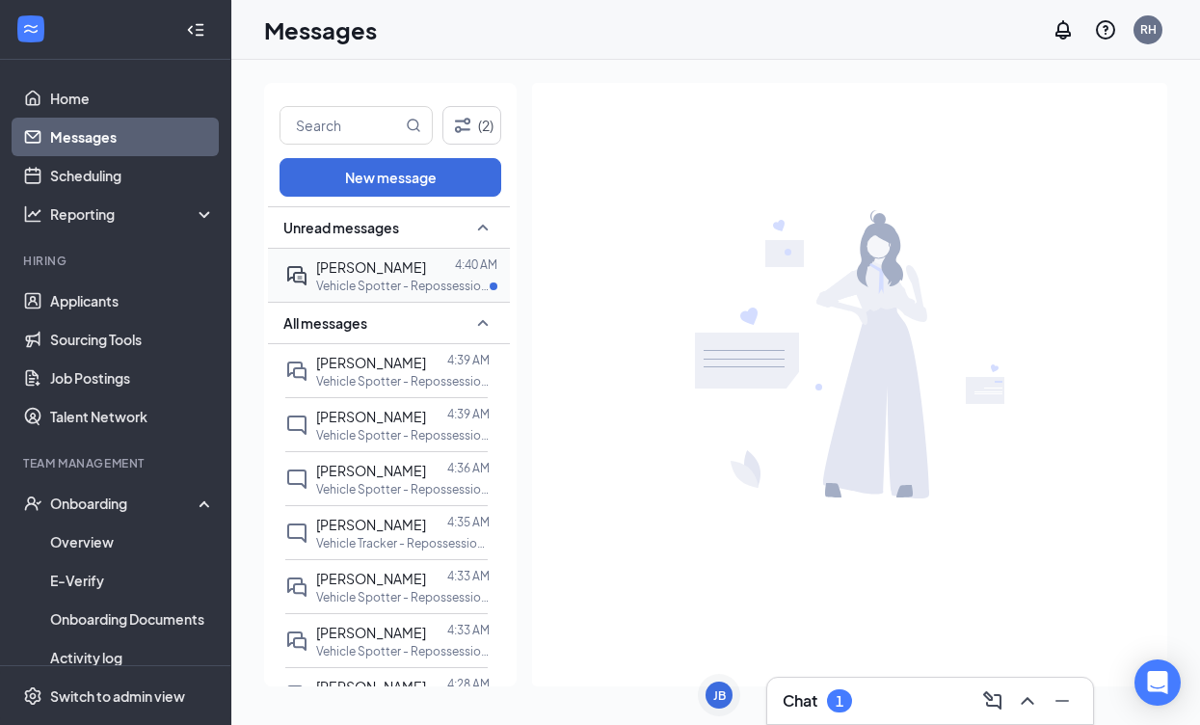
click at [362, 281] on p "Vehicle Spotter - Repossession at NM [GEOGRAPHIC_DATA]" at bounding box center [402, 286] width 173 height 16
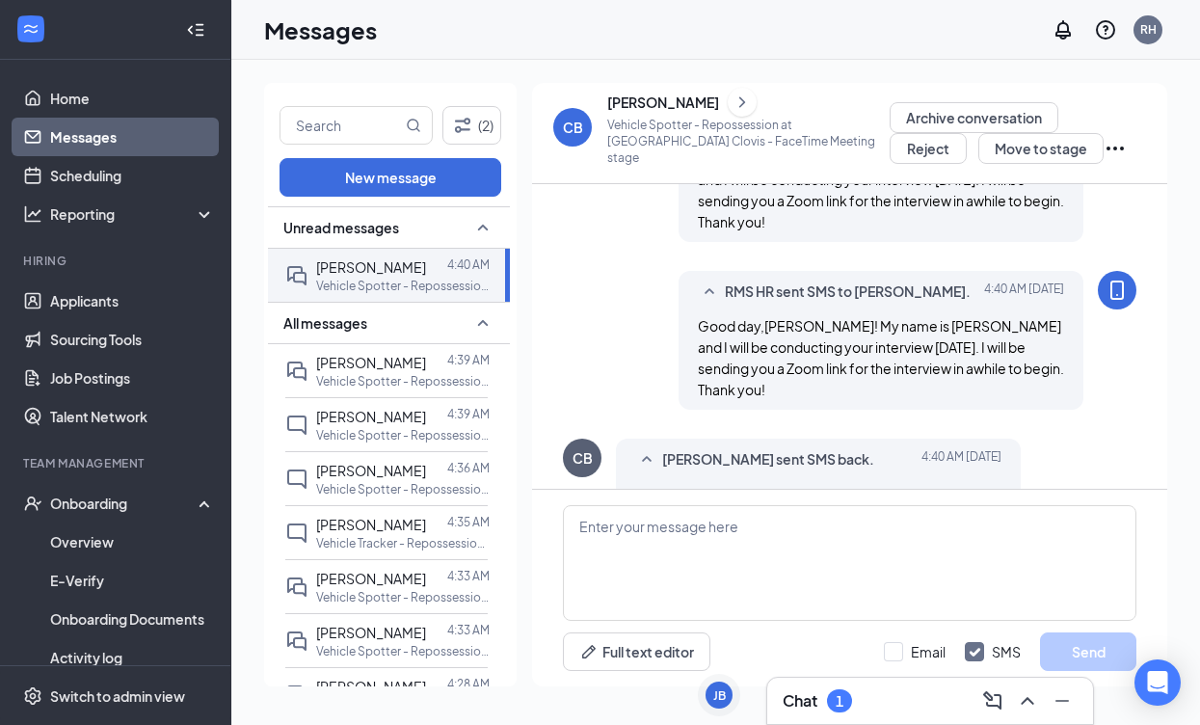
scroll to position [754, 0]
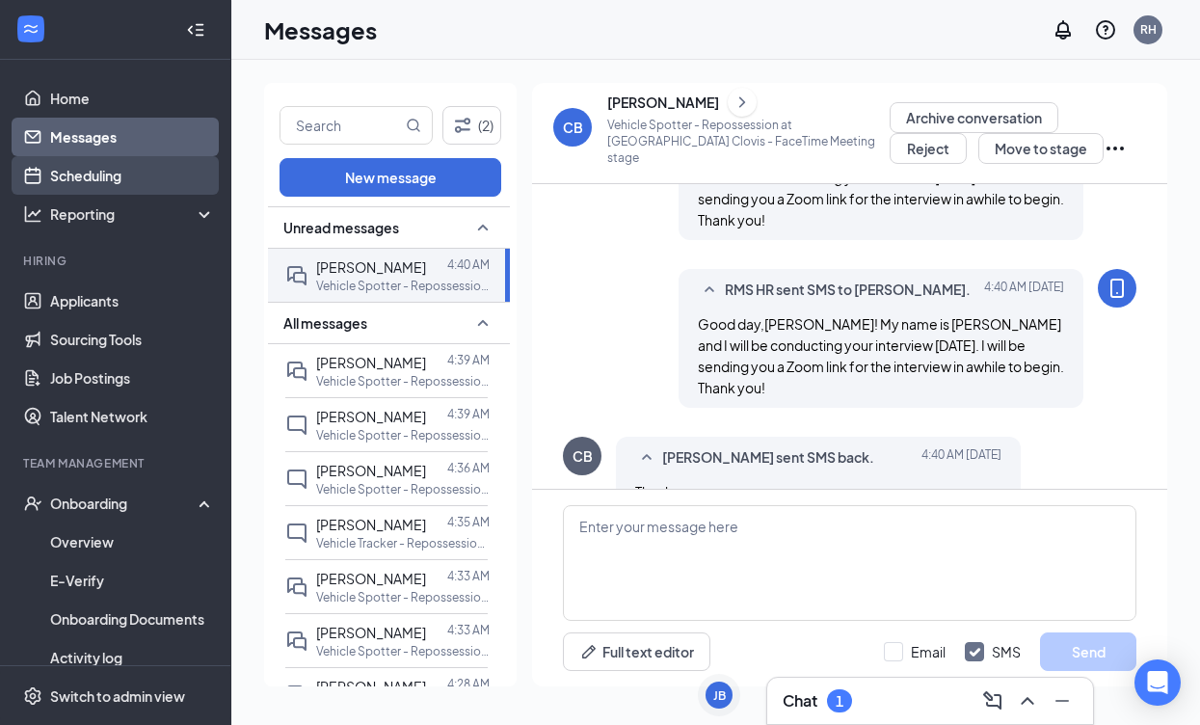
click at [50, 174] on link "Scheduling" at bounding box center [132, 175] width 165 height 39
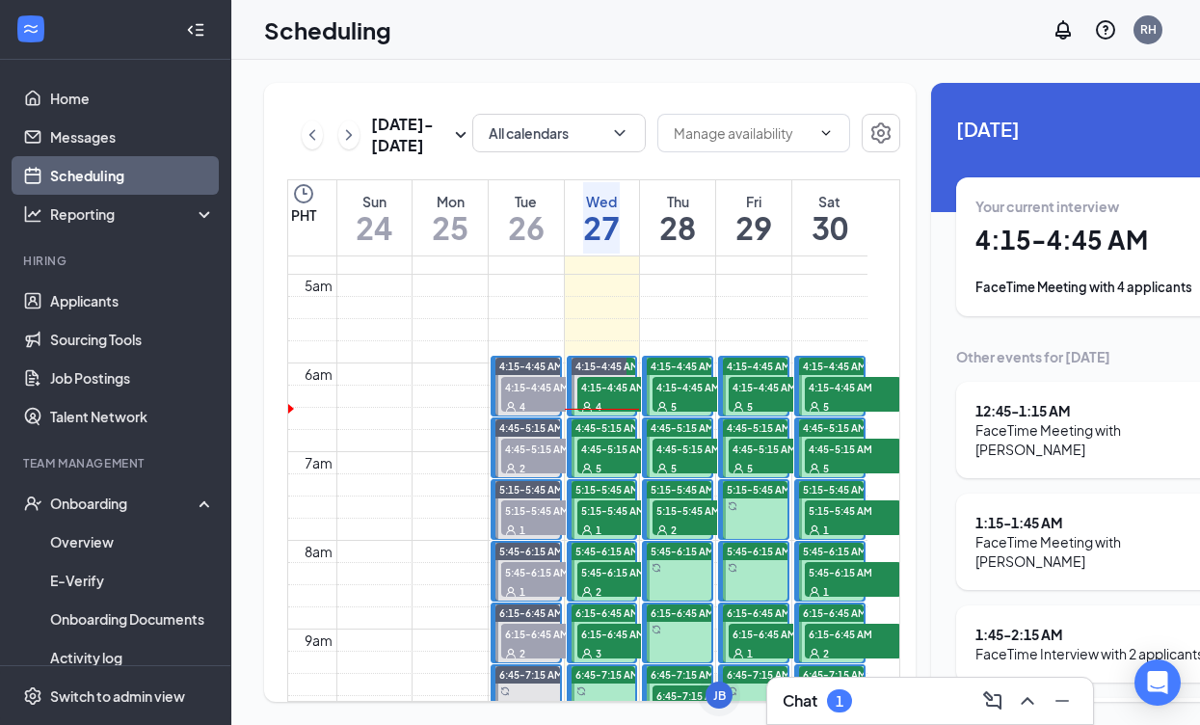
scroll to position [421, 0]
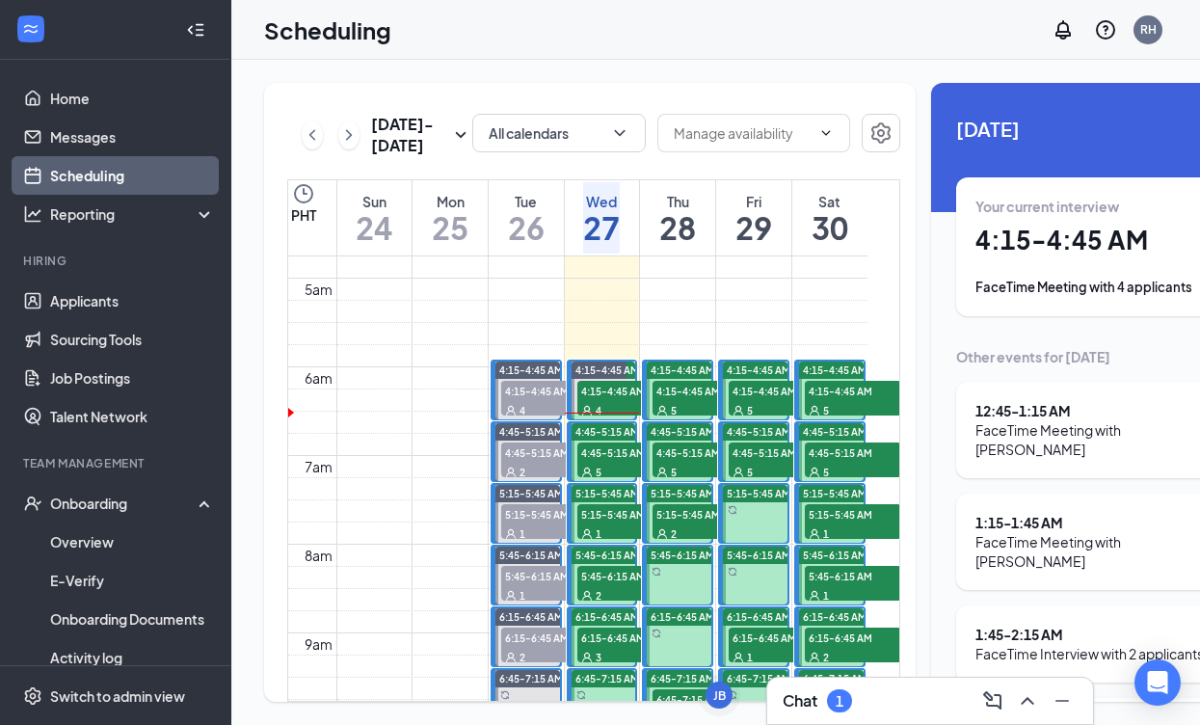
click at [617, 400] on span "4:15-4:45 AM" at bounding box center [625, 390] width 96 height 19
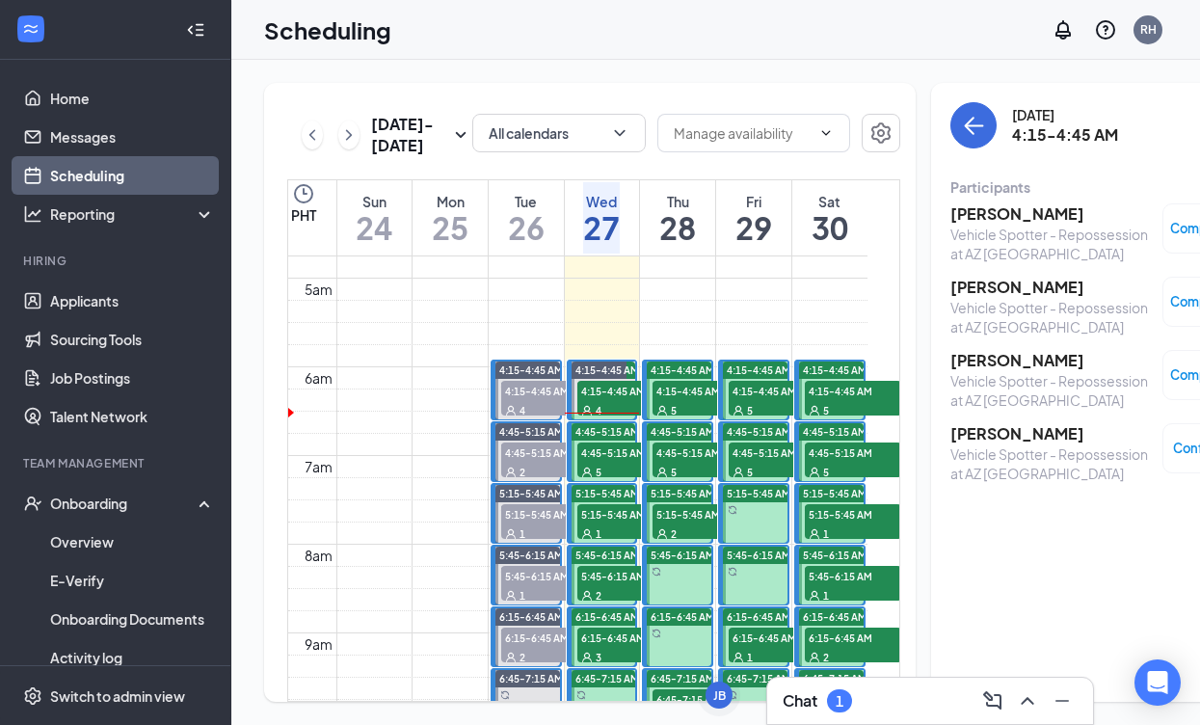
scroll to position [417, 0]
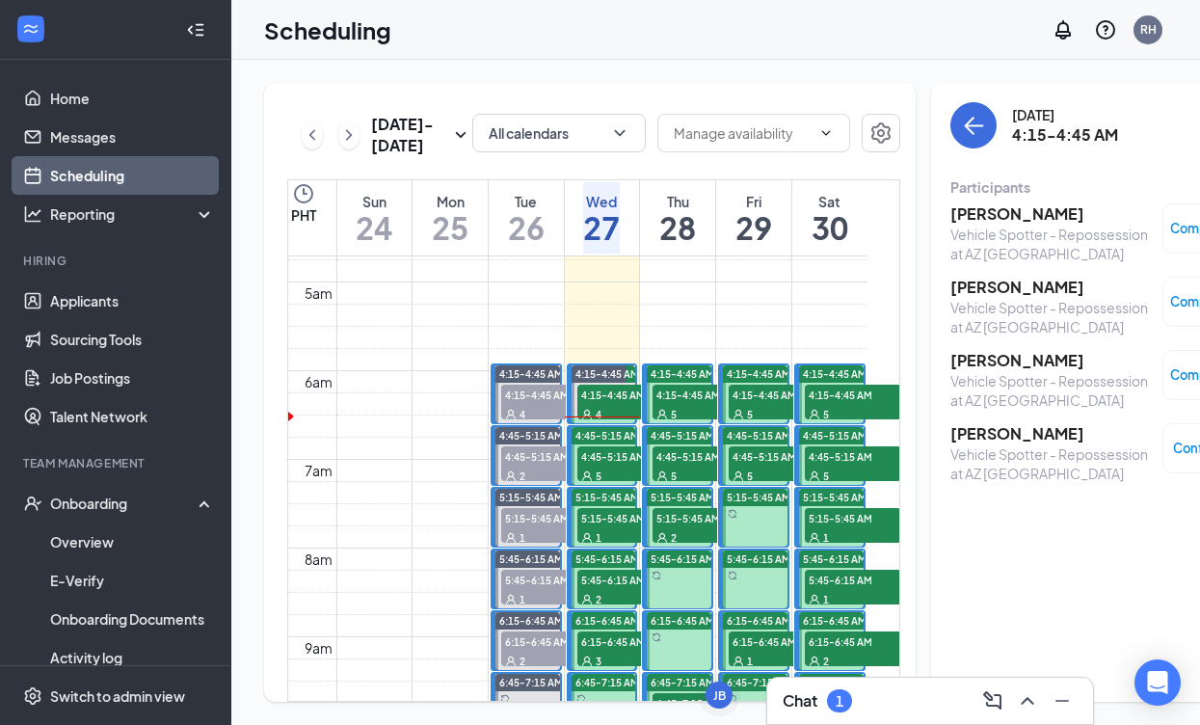
click at [974, 430] on h3 "[PERSON_NAME]" at bounding box center [1051, 433] width 202 height 21
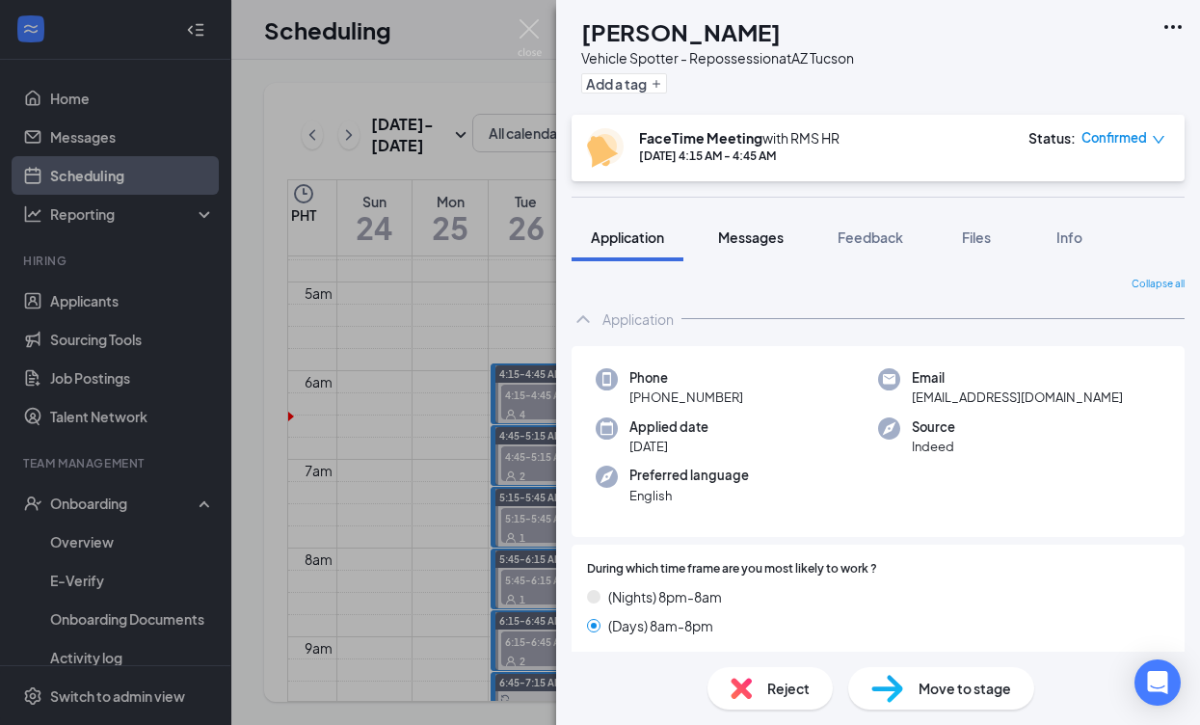
click at [769, 240] on span "Messages" at bounding box center [751, 236] width 66 height 17
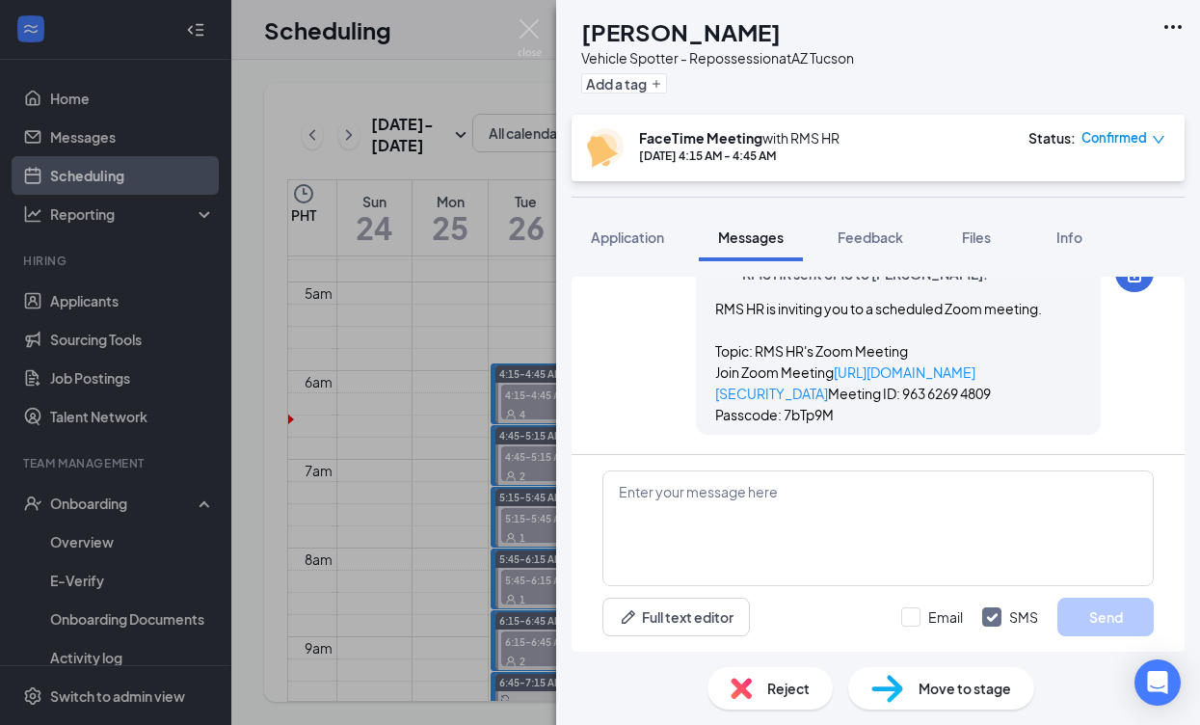
scroll to position [1340, 0]
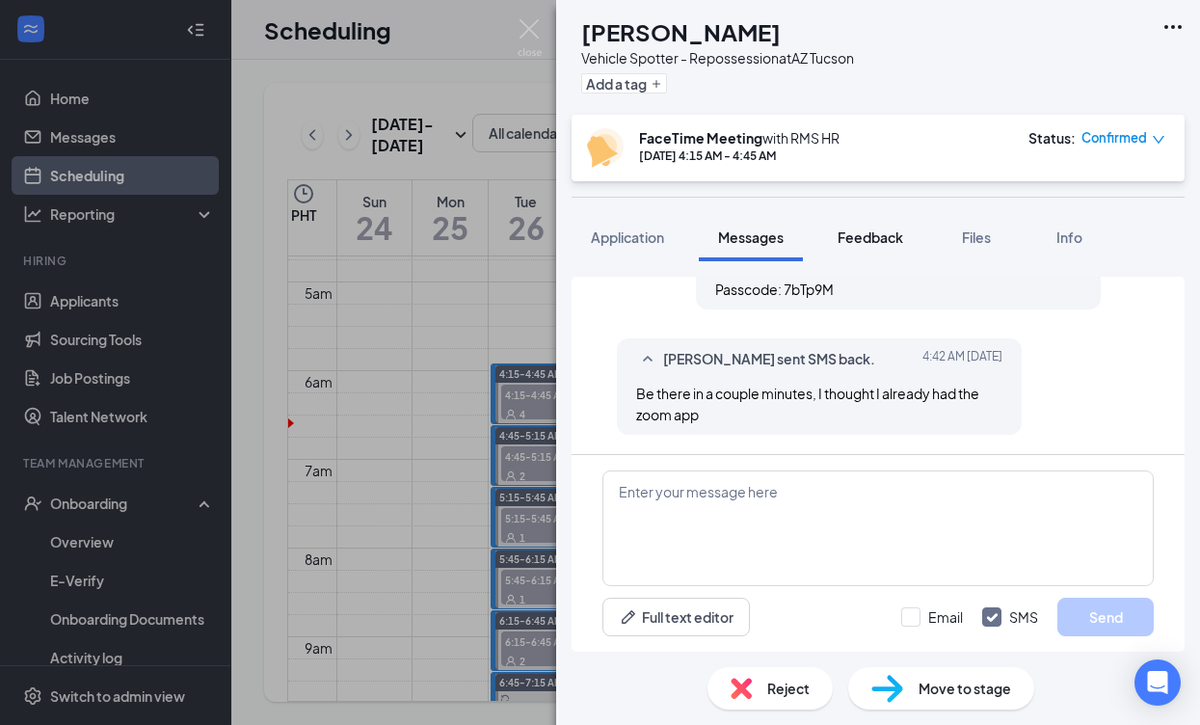
drag, startPoint x: 1178, startPoint y: 237, endPoint x: 867, endPoint y: 235, distance: 310.3
click at [867, 235] on span "Feedback" at bounding box center [871, 236] width 66 height 17
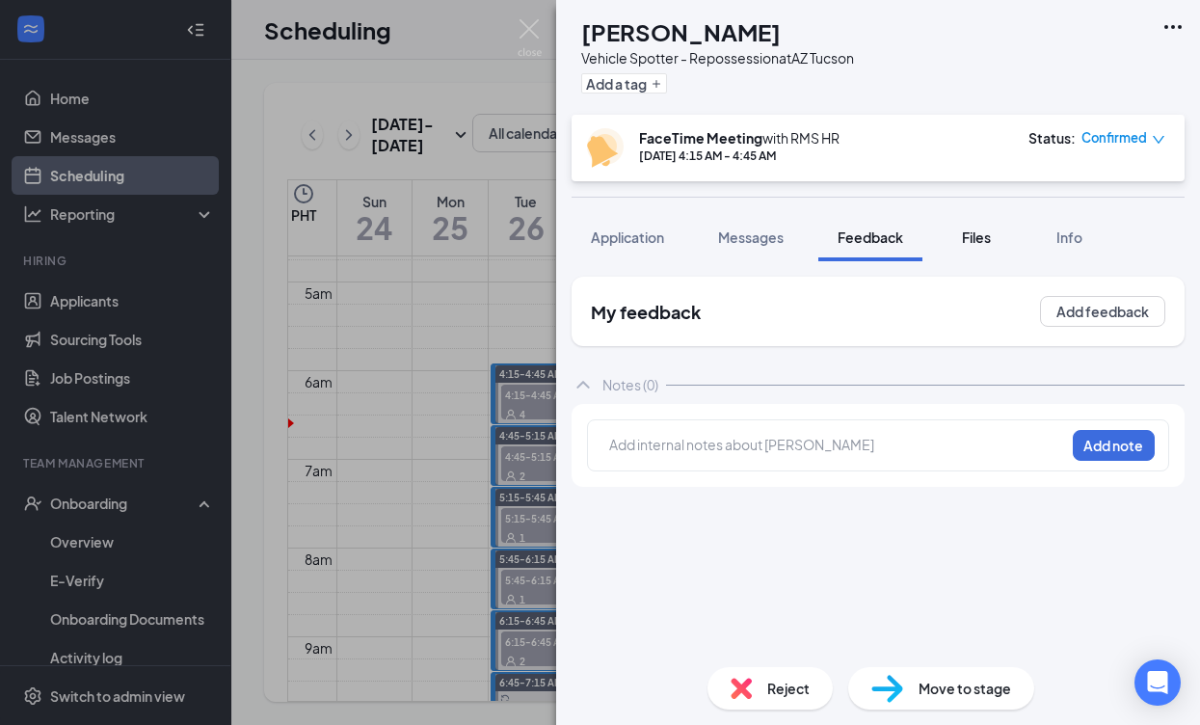
click at [974, 240] on span "Files" at bounding box center [976, 236] width 29 height 17
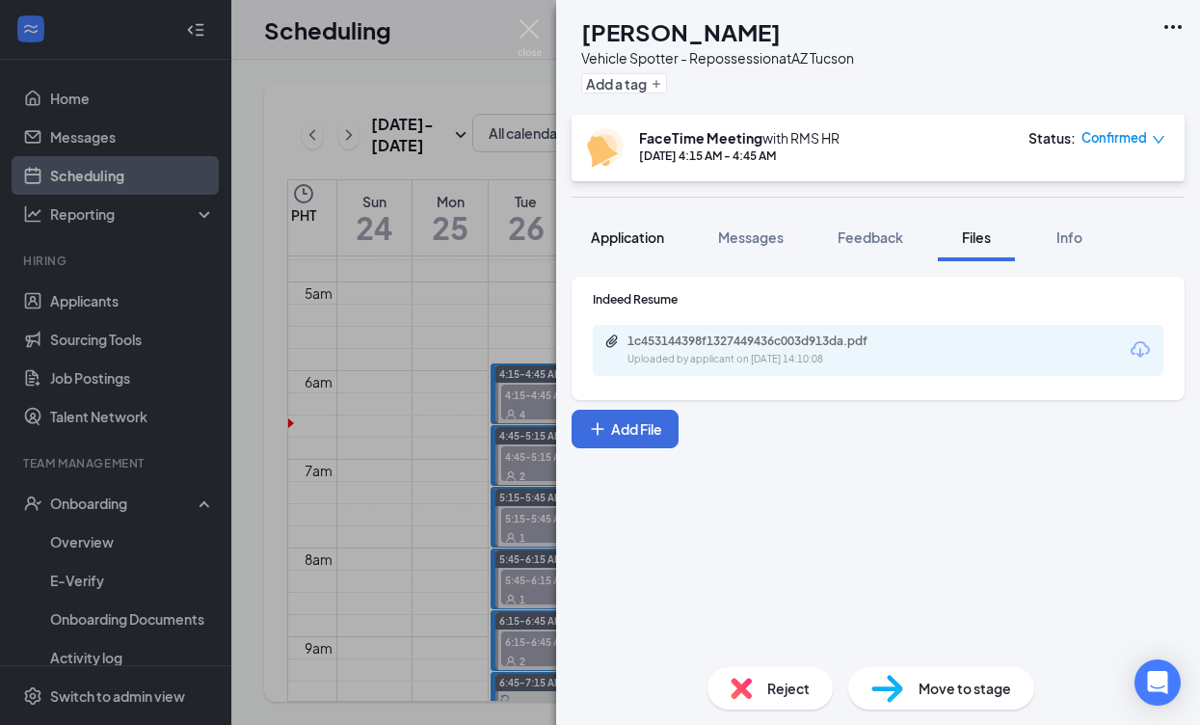
click at [639, 235] on span "Application" at bounding box center [627, 236] width 73 height 17
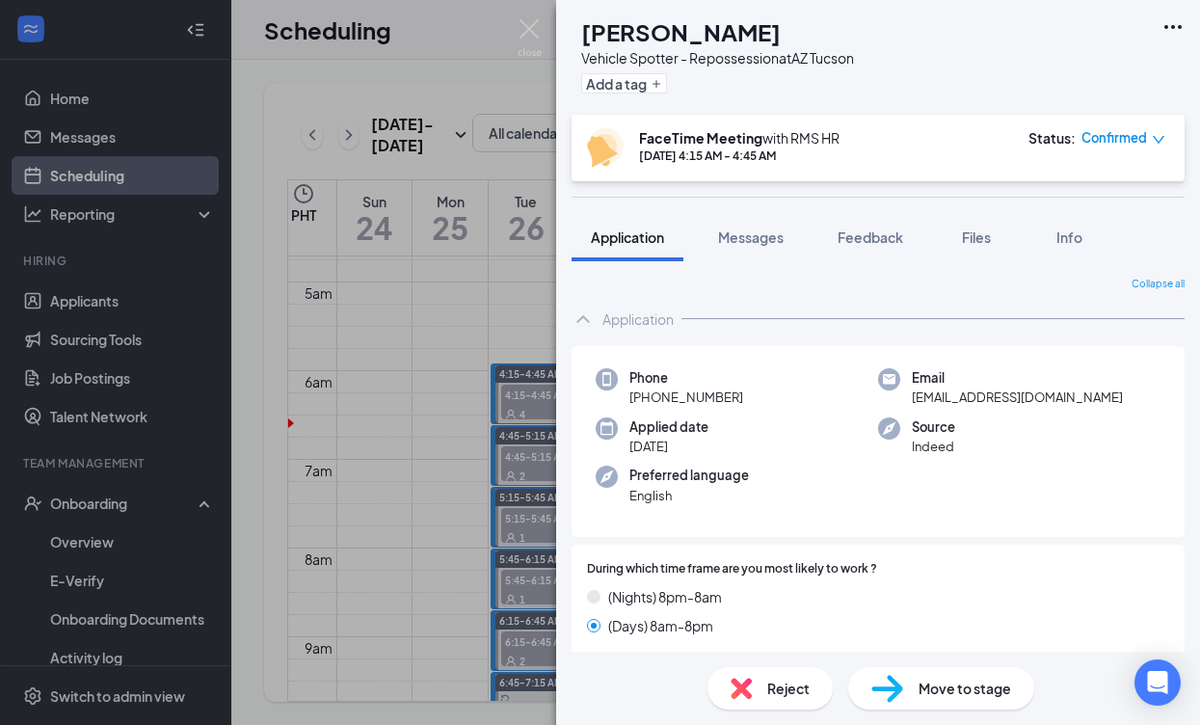
click at [468, 379] on div "AC [PERSON_NAME] Vehicle Spotter - Repossession at [GEOGRAPHIC_DATA] [GEOGRAPHI…" at bounding box center [600, 362] width 1200 height 725
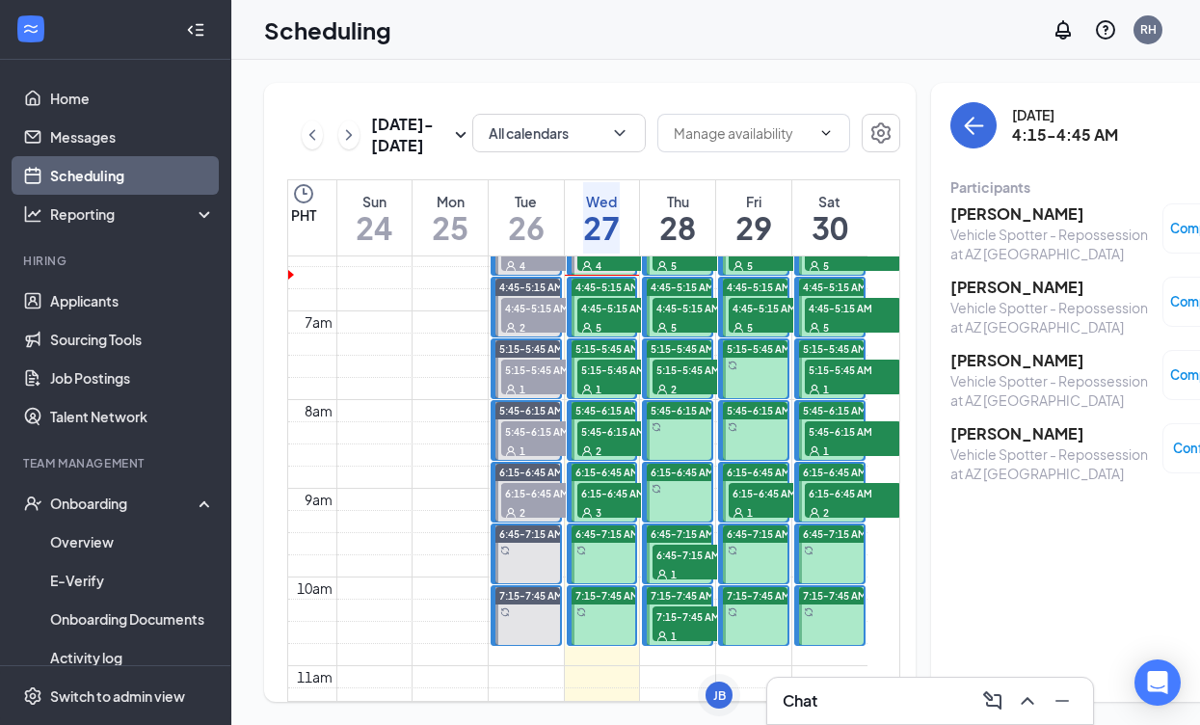
scroll to position [543, 0]
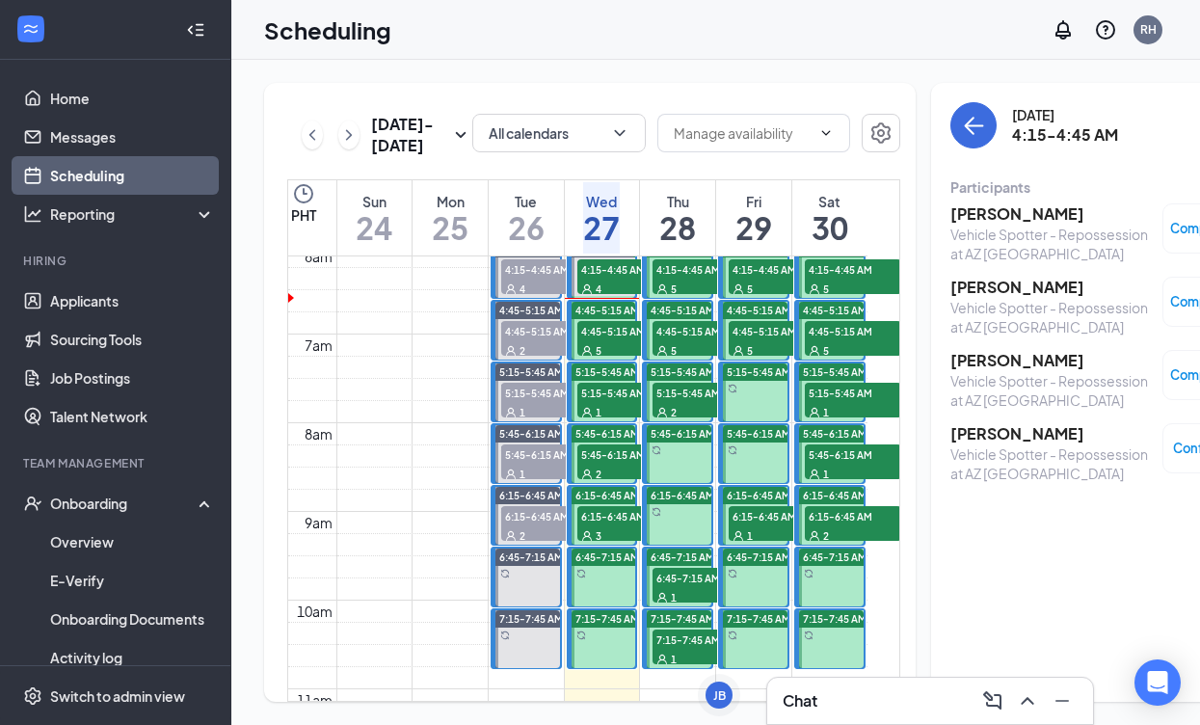
click at [607, 359] on div "5" at bounding box center [625, 349] width 96 height 19
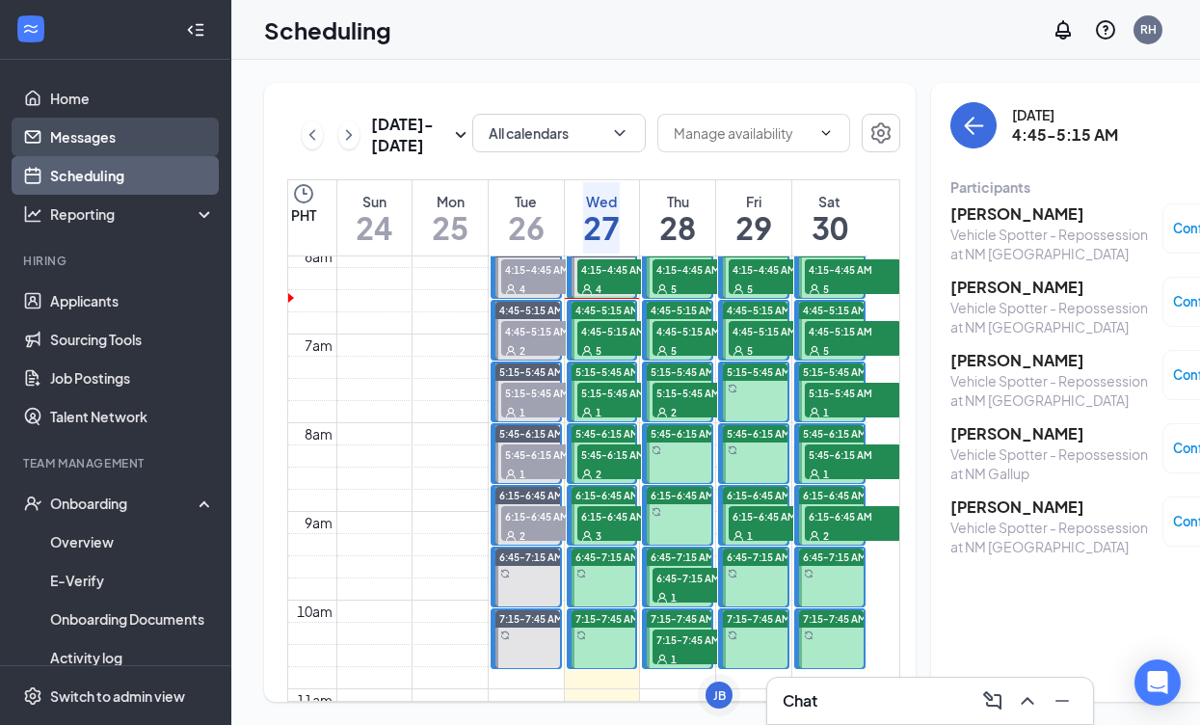
click at [108, 150] on link "Messages" at bounding box center [132, 137] width 165 height 39
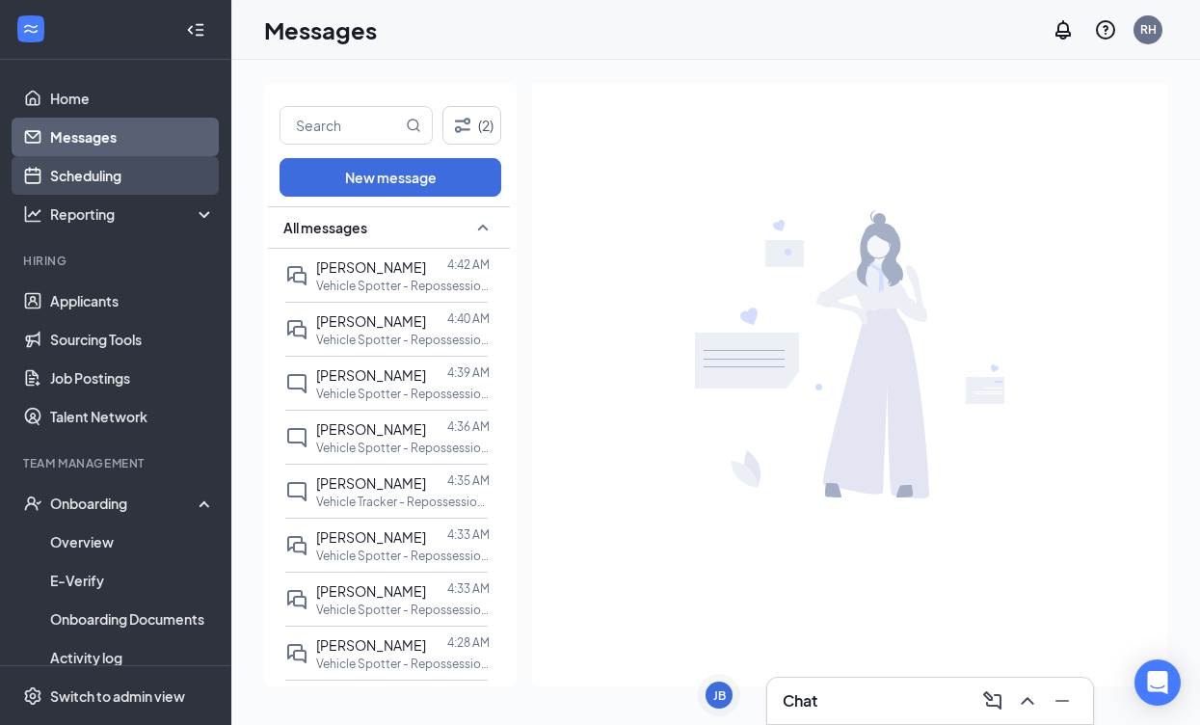
click at [61, 184] on link "Scheduling" at bounding box center [132, 175] width 165 height 39
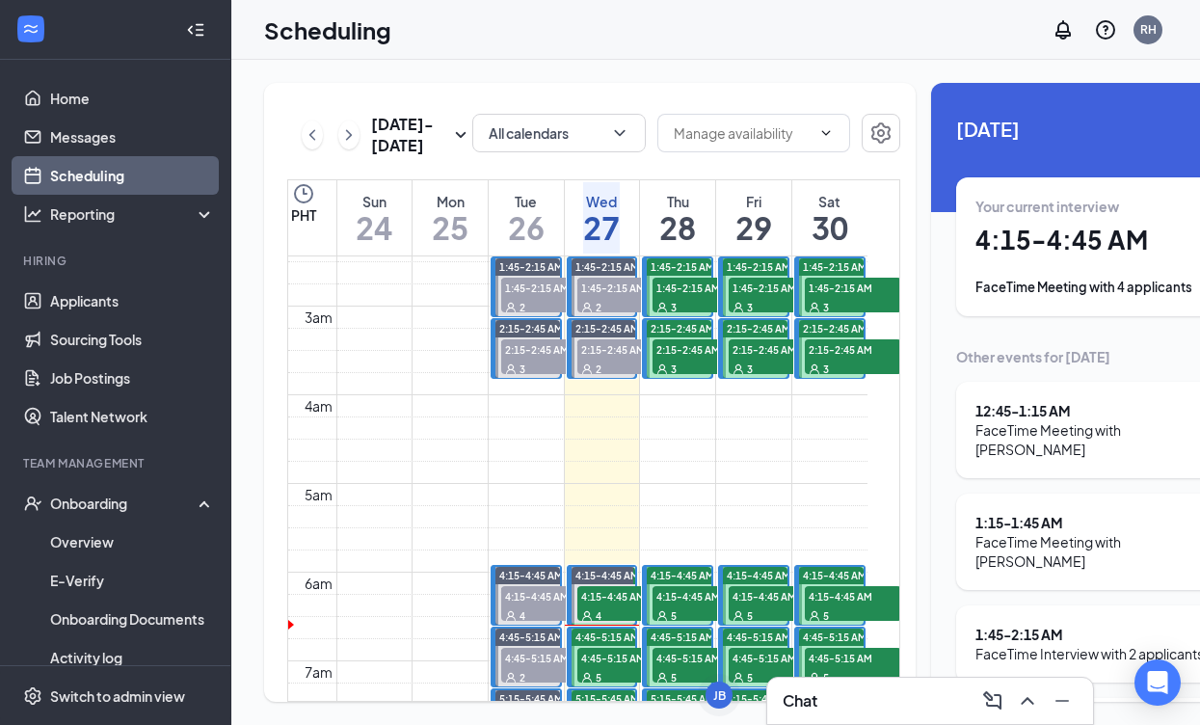
scroll to position [355, 0]
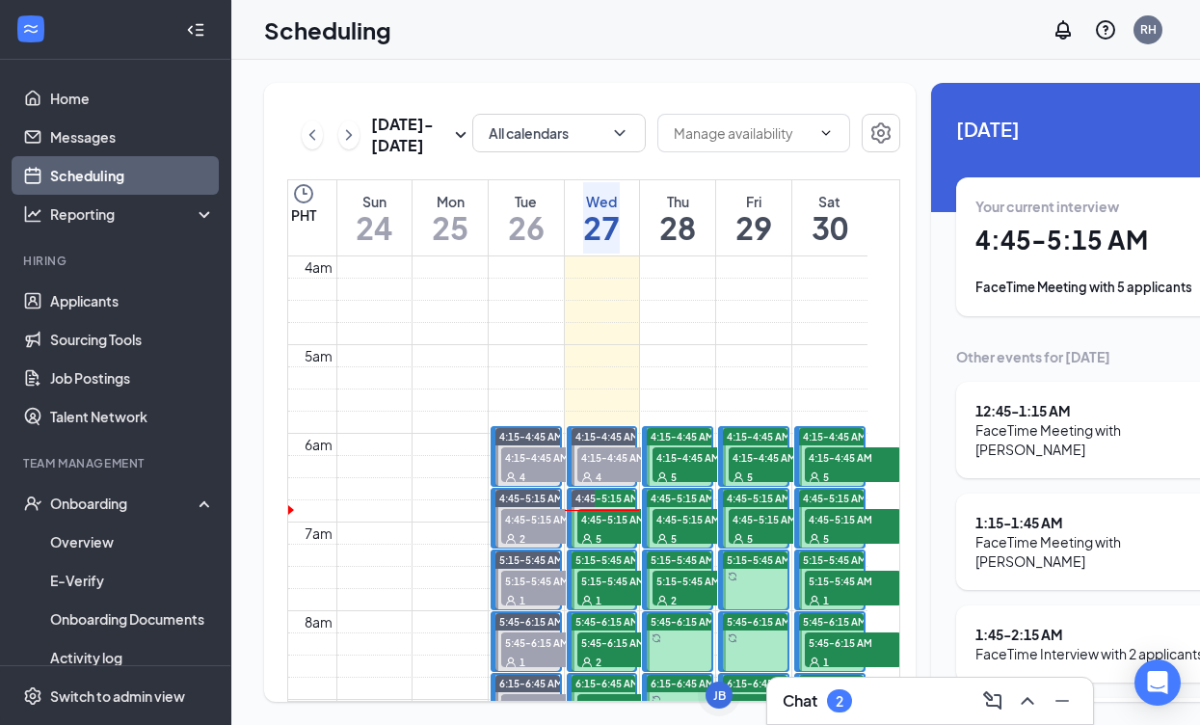
click at [583, 547] on div "5" at bounding box center [625, 537] width 96 height 19
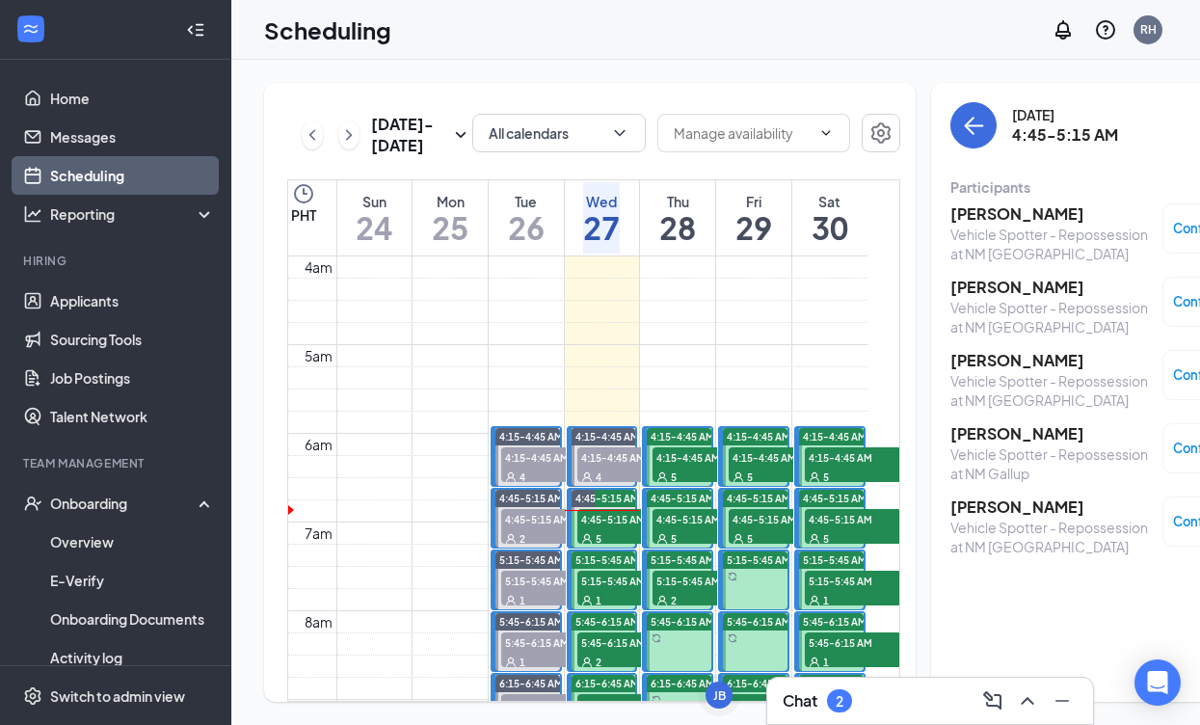
click at [968, 217] on h3 "[PERSON_NAME]" at bounding box center [1051, 213] width 202 height 21
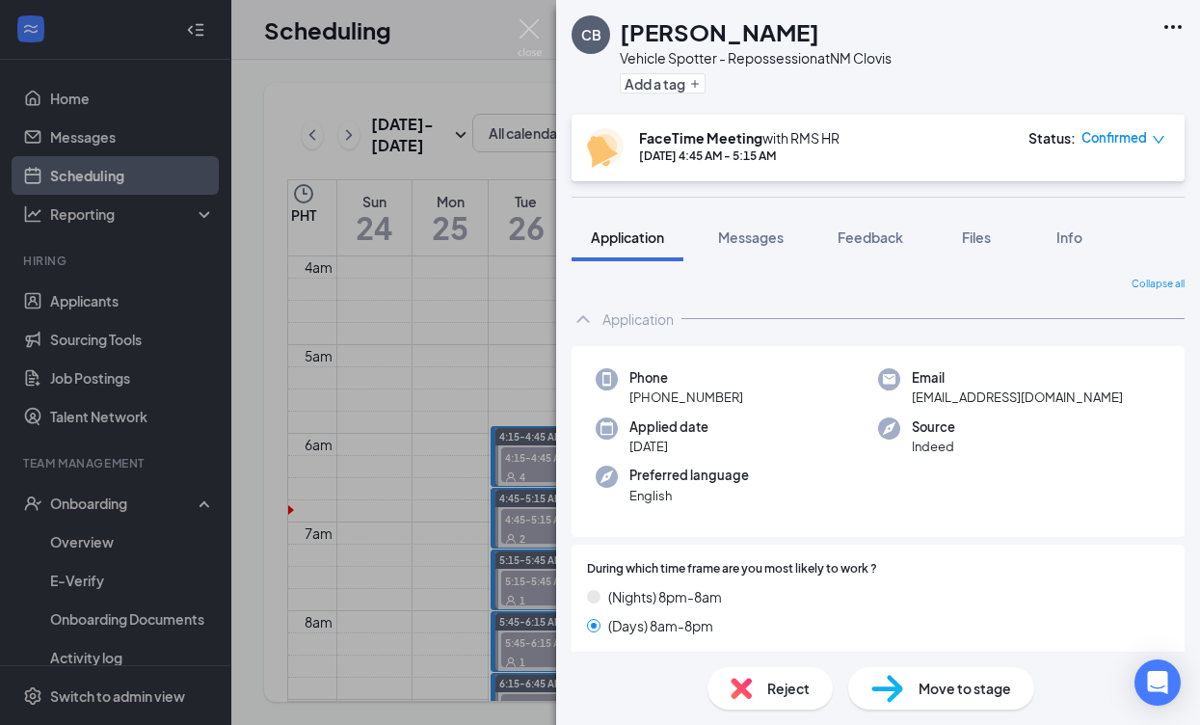
click at [526, 25] on img at bounding box center [530, 38] width 24 height 38
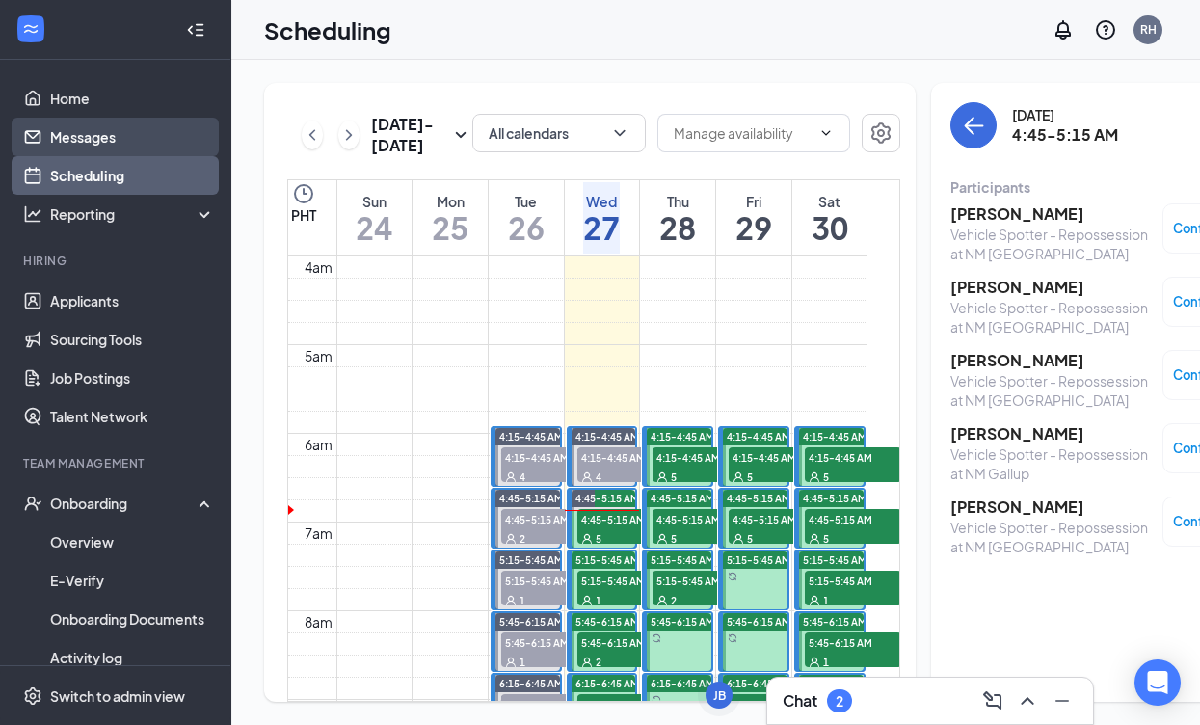
click at [81, 120] on link "Messages" at bounding box center [132, 137] width 165 height 39
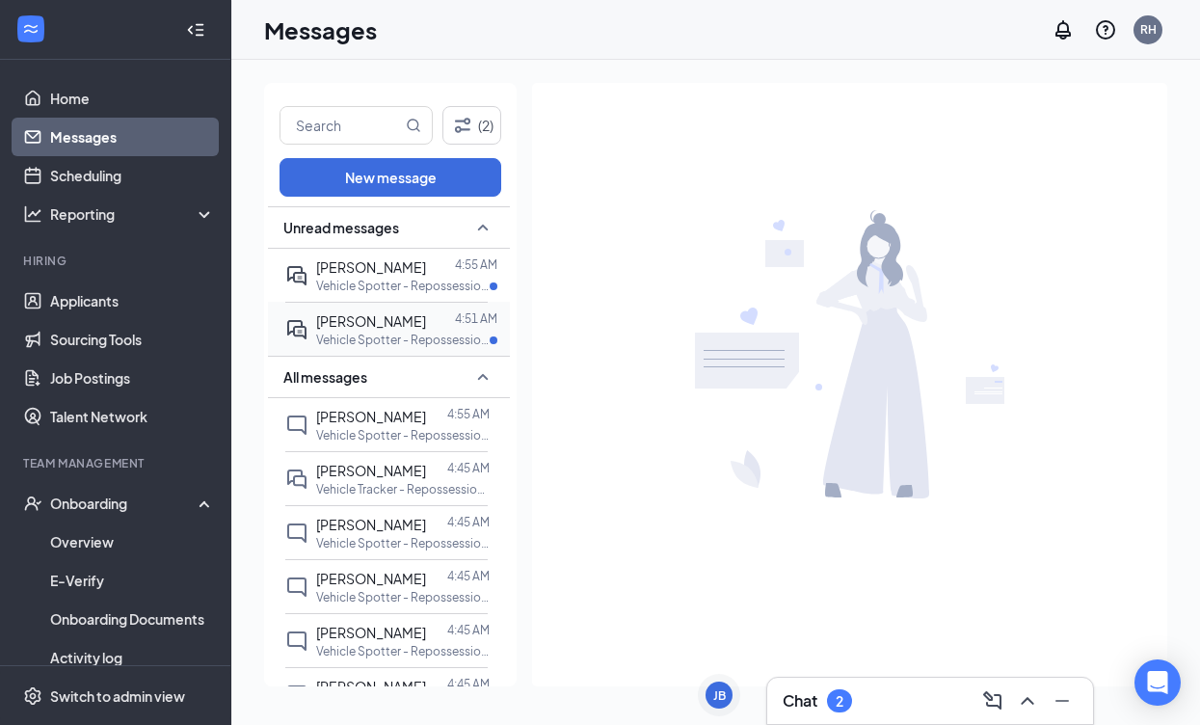
click at [426, 329] on span "[PERSON_NAME]" at bounding box center [371, 320] width 110 height 17
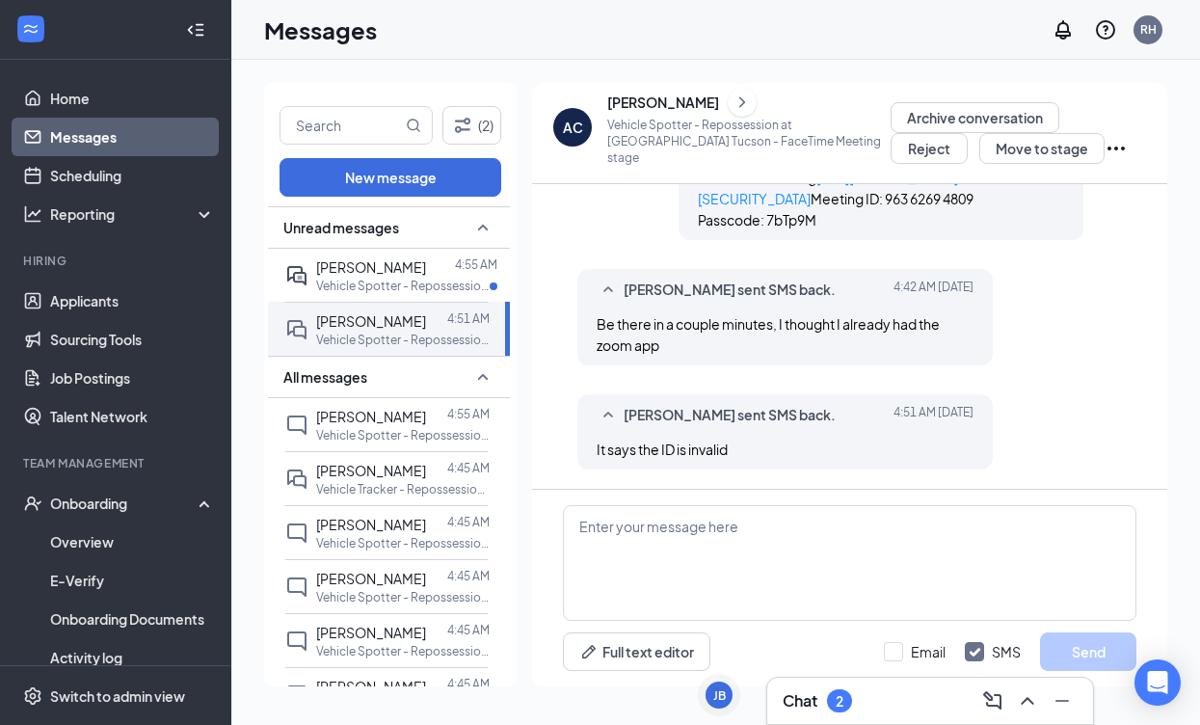
scroll to position [1301, 0]
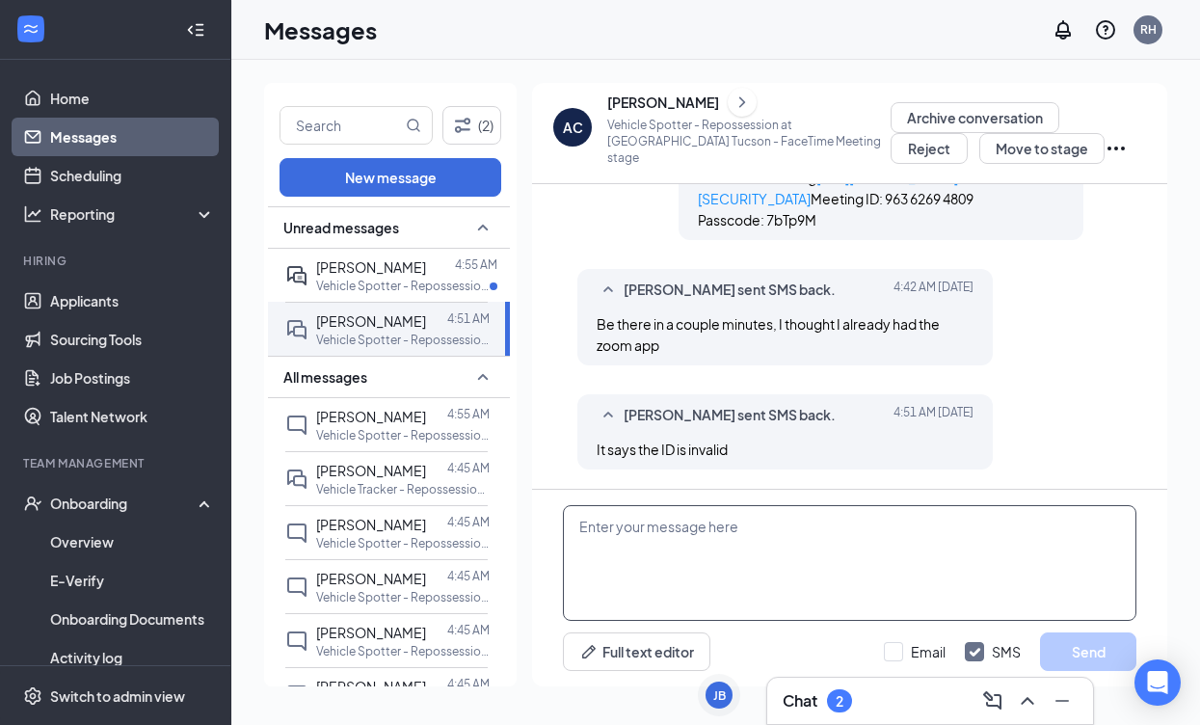
click at [874, 541] on textarea at bounding box center [849, 563] width 573 height 116
type textarea "ill send another link"
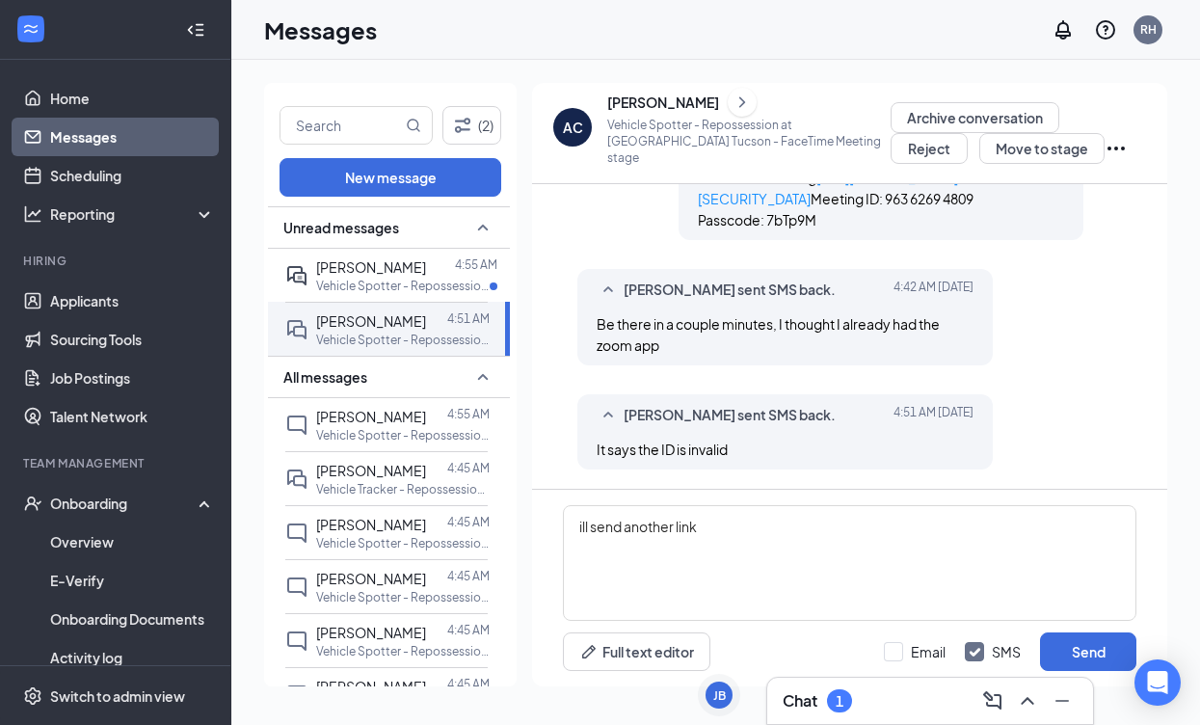
drag, startPoint x: 894, startPoint y: 644, endPoint x: 1029, endPoint y: 643, distance: 134.9
click at [894, 644] on input "Email" at bounding box center [915, 651] width 62 height 19
checkbox input "true"
click at [1095, 642] on button "Send" at bounding box center [1088, 651] width 96 height 39
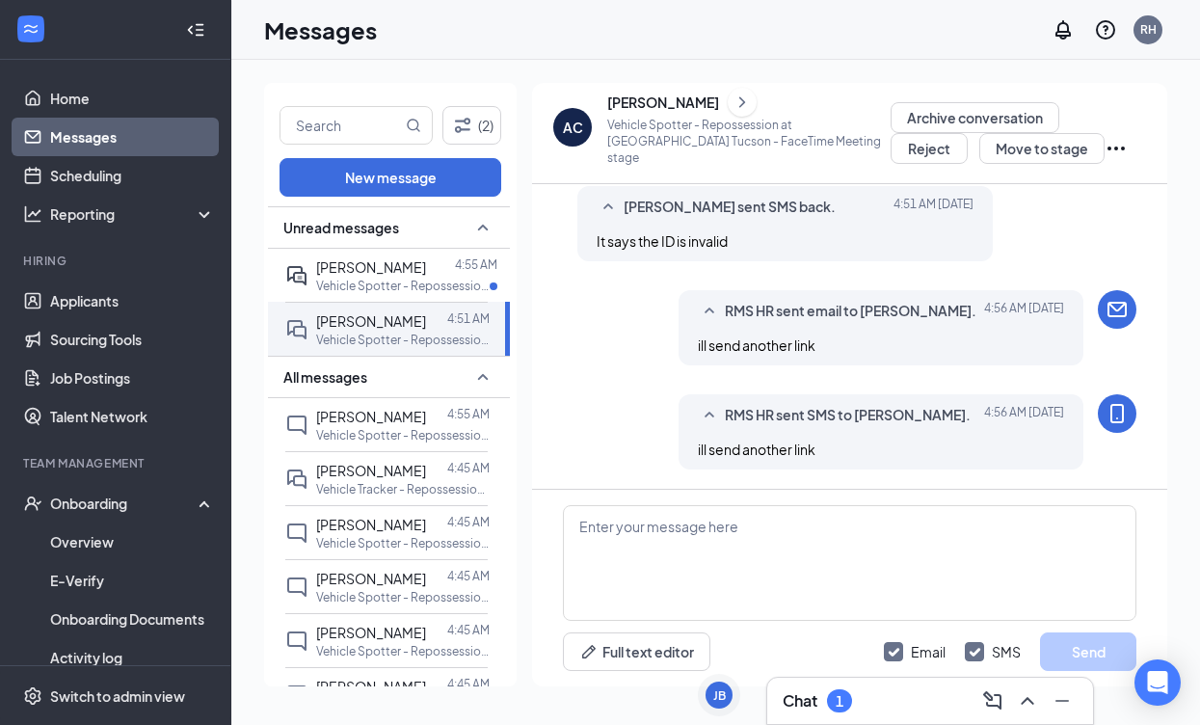
scroll to position [1548, 0]
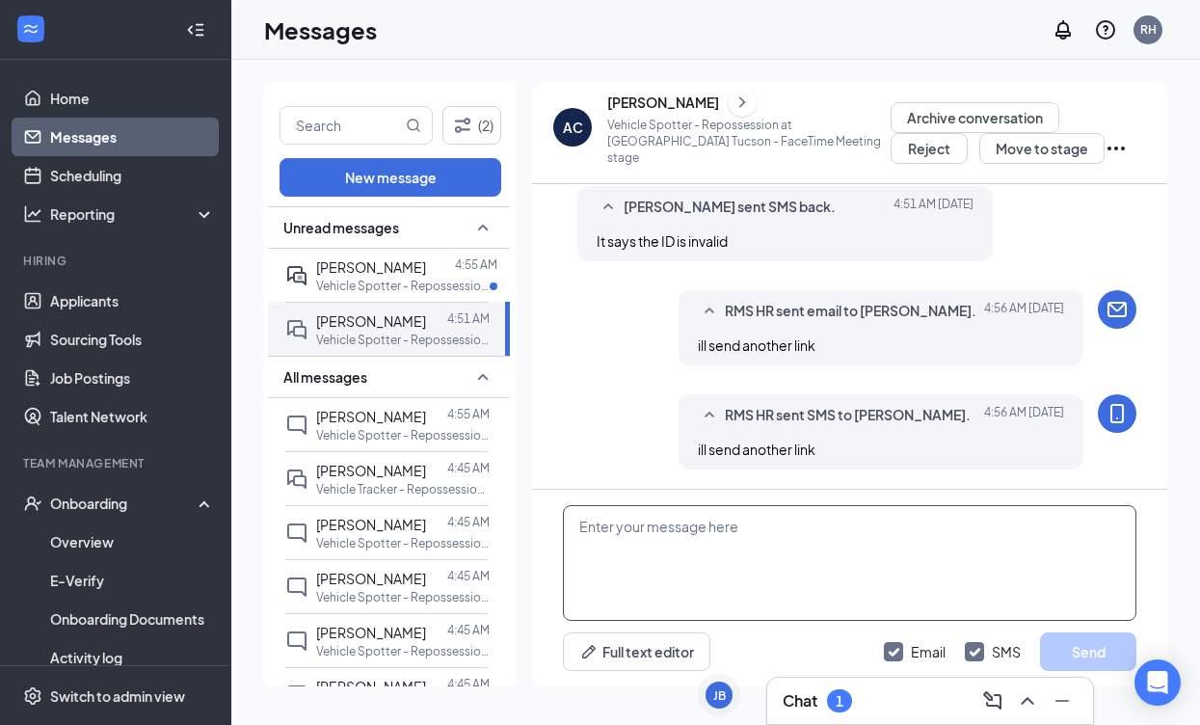
click at [727, 549] on textarea at bounding box center [849, 563] width 573 height 116
paste textarea "RMS HR is inviting you to a scheduled Zoom meeting. Topic: RMS HR's Zoom Meetin…"
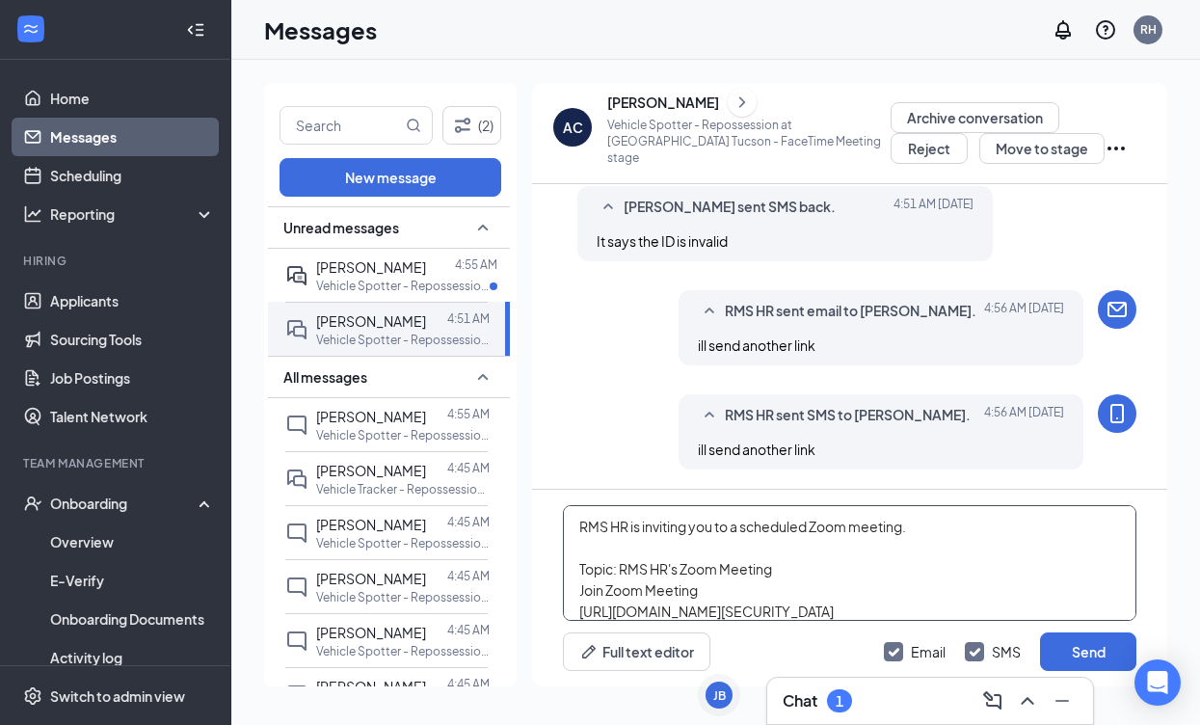
scroll to position [96, 0]
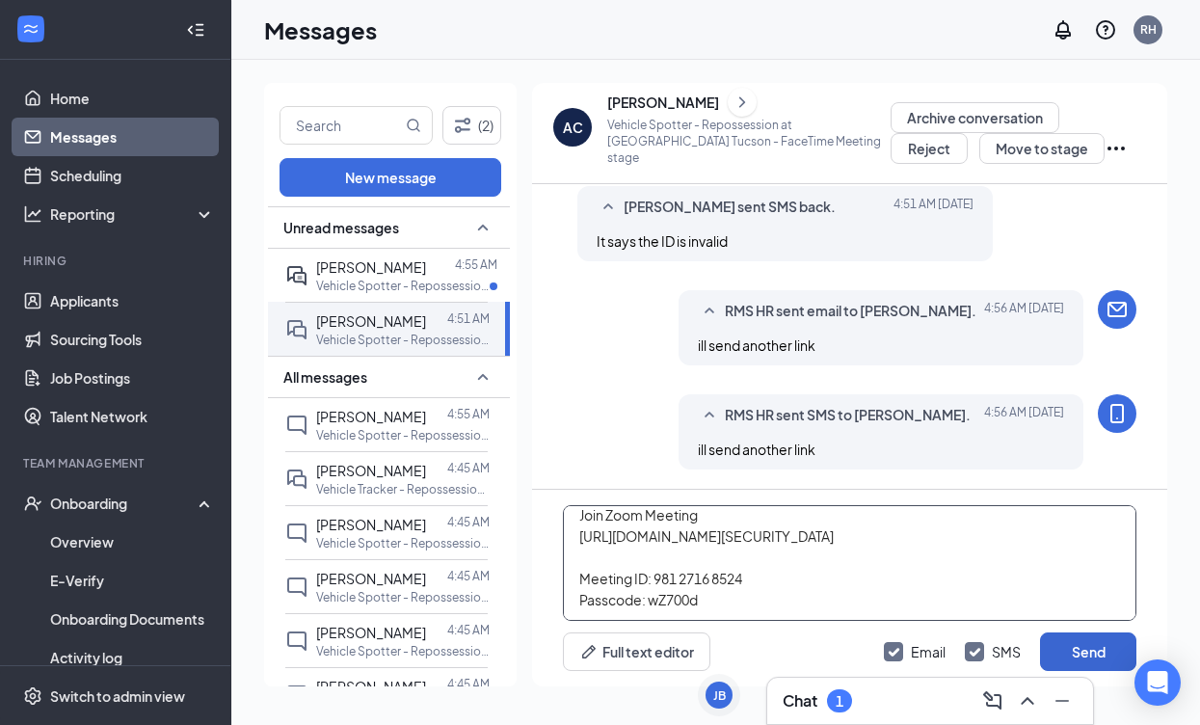
type textarea "RMS HR is inviting you to a scheduled Zoom meeting. Topic: RMS HR's Zoom Meetin…"
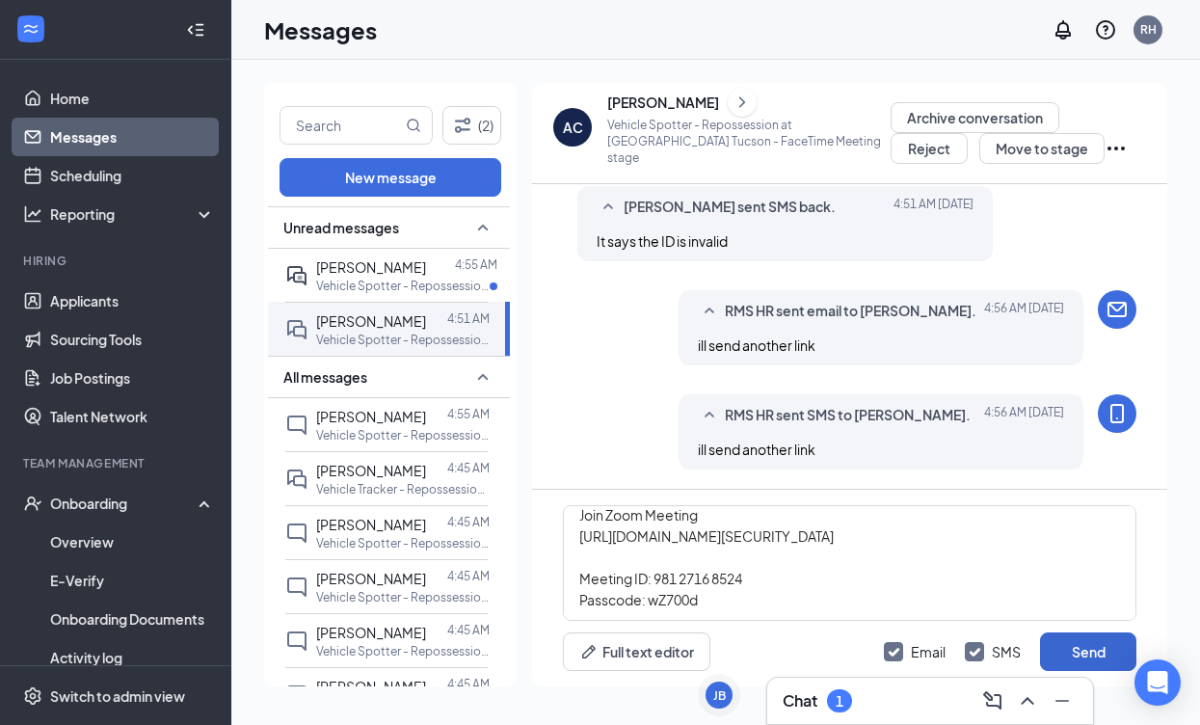
click at [1092, 648] on button "Send" at bounding box center [1088, 651] width 96 height 39
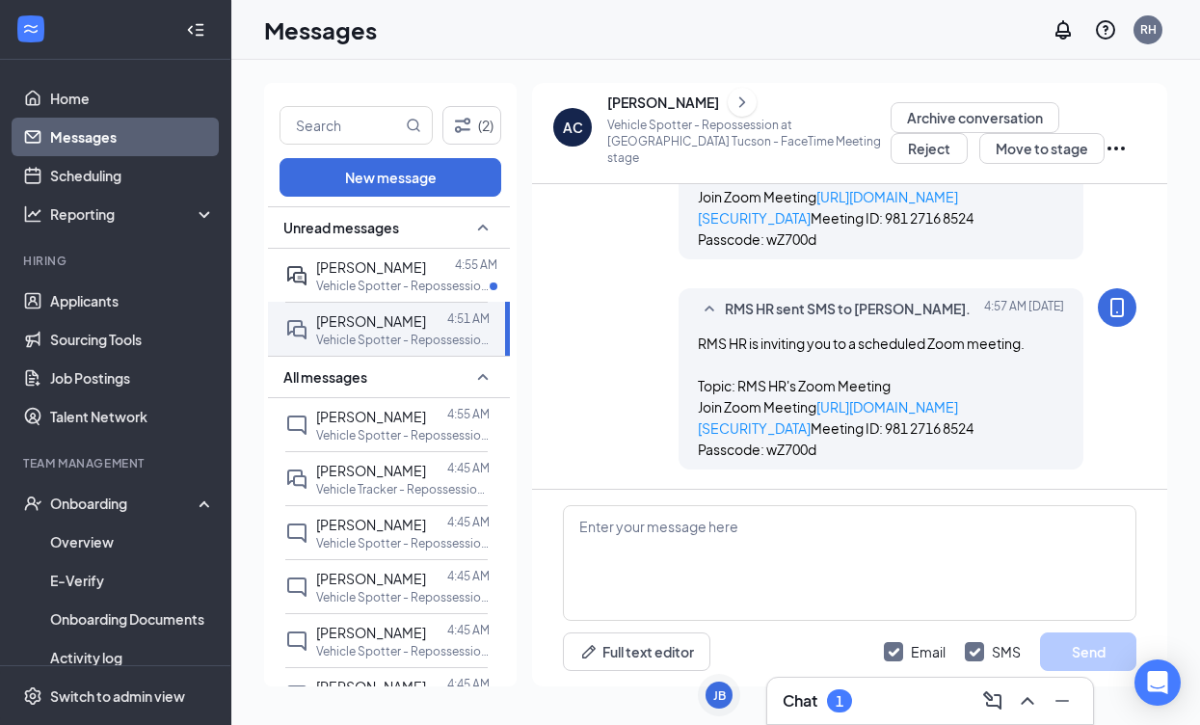
scroll to position [2134, 0]
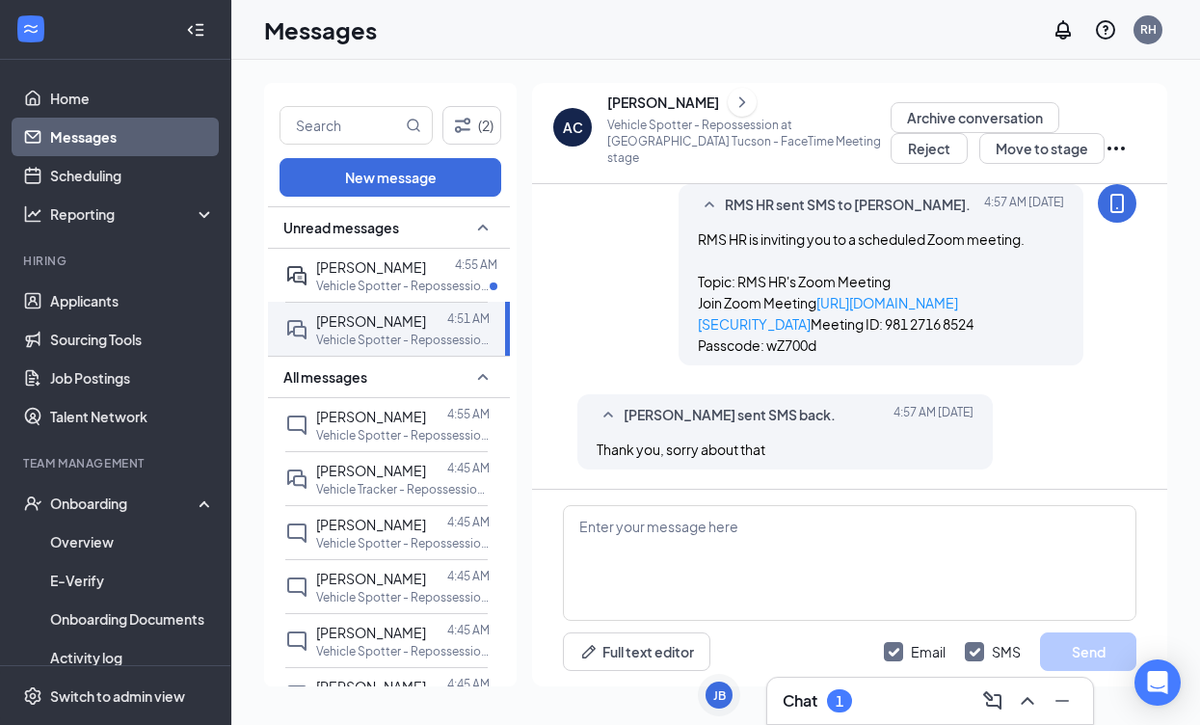
click at [714, 111] on div "[PERSON_NAME]" at bounding box center [663, 102] width 112 height 19
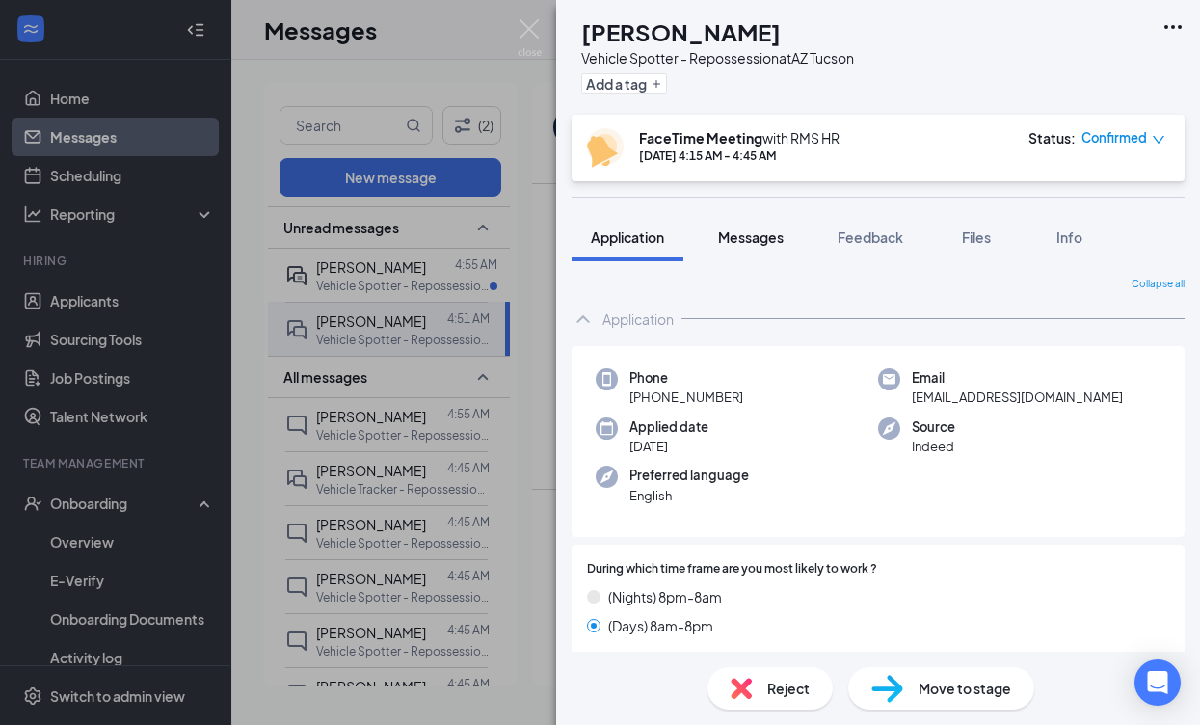
click at [760, 236] on span "Messages" at bounding box center [751, 236] width 66 height 17
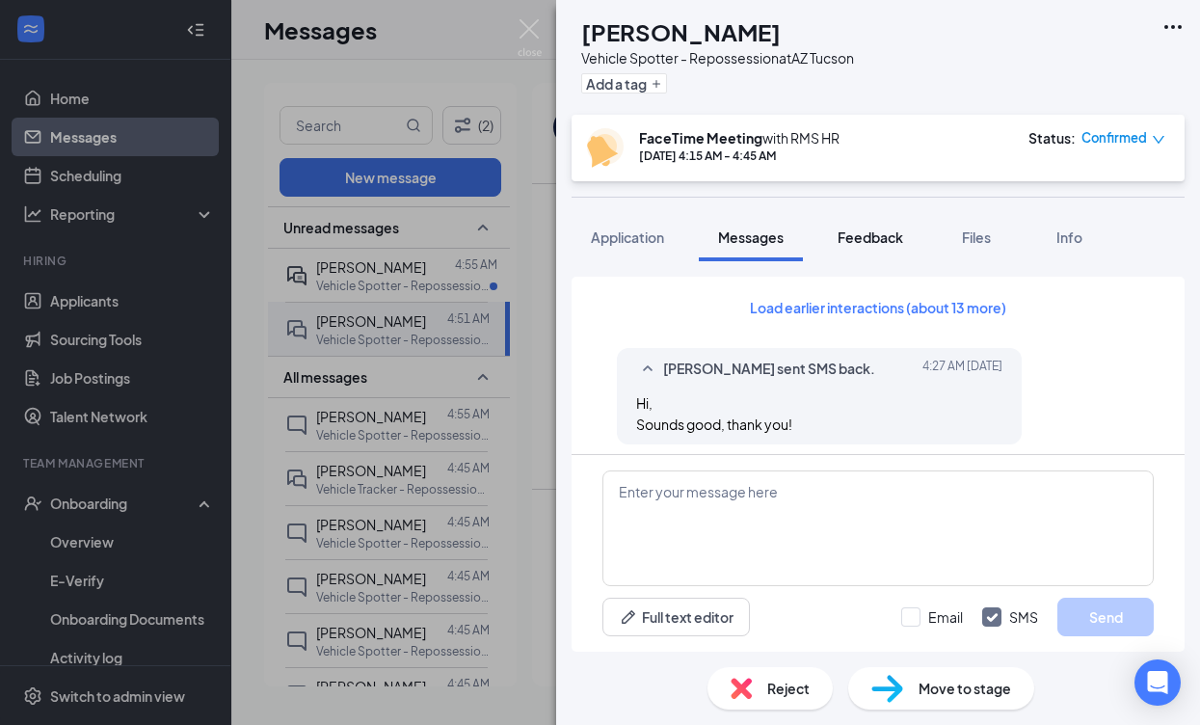
click at [873, 237] on span "Feedback" at bounding box center [871, 236] width 66 height 17
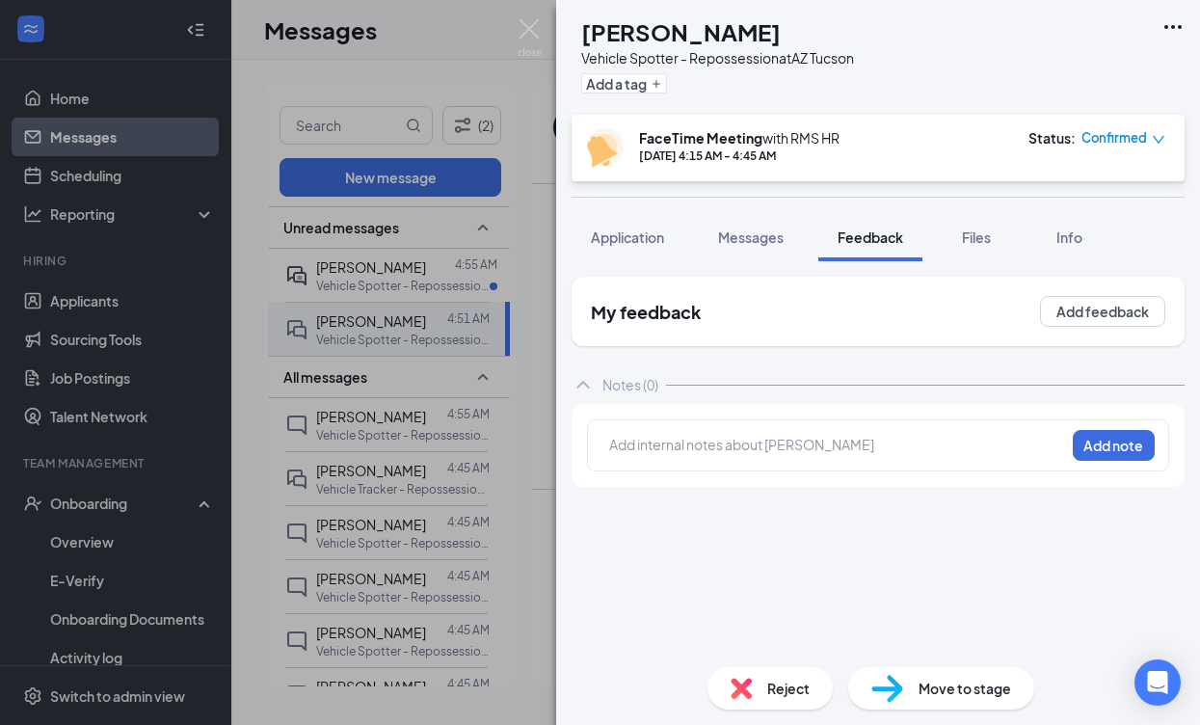
click at [777, 449] on div at bounding box center [837, 445] width 454 height 20
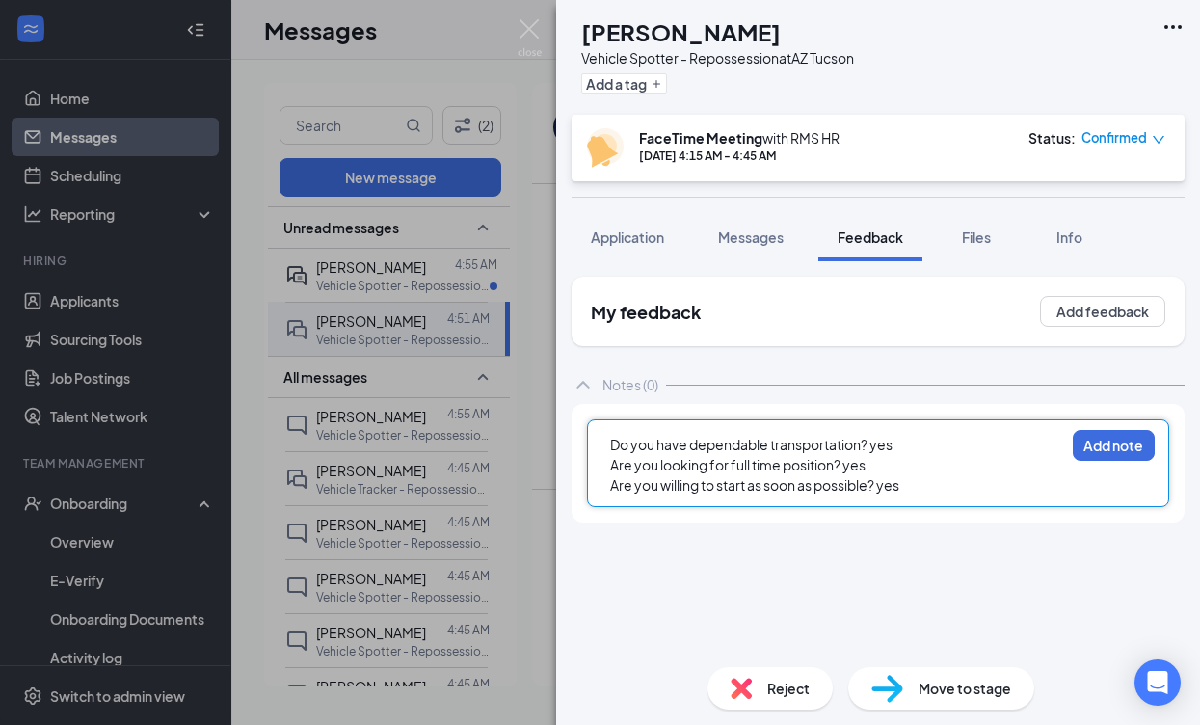
click at [608, 439] on div "Do you have dependable transportation? yes Are you looking for full time positi…" at bounding box center [878, 463] width 582 height 88
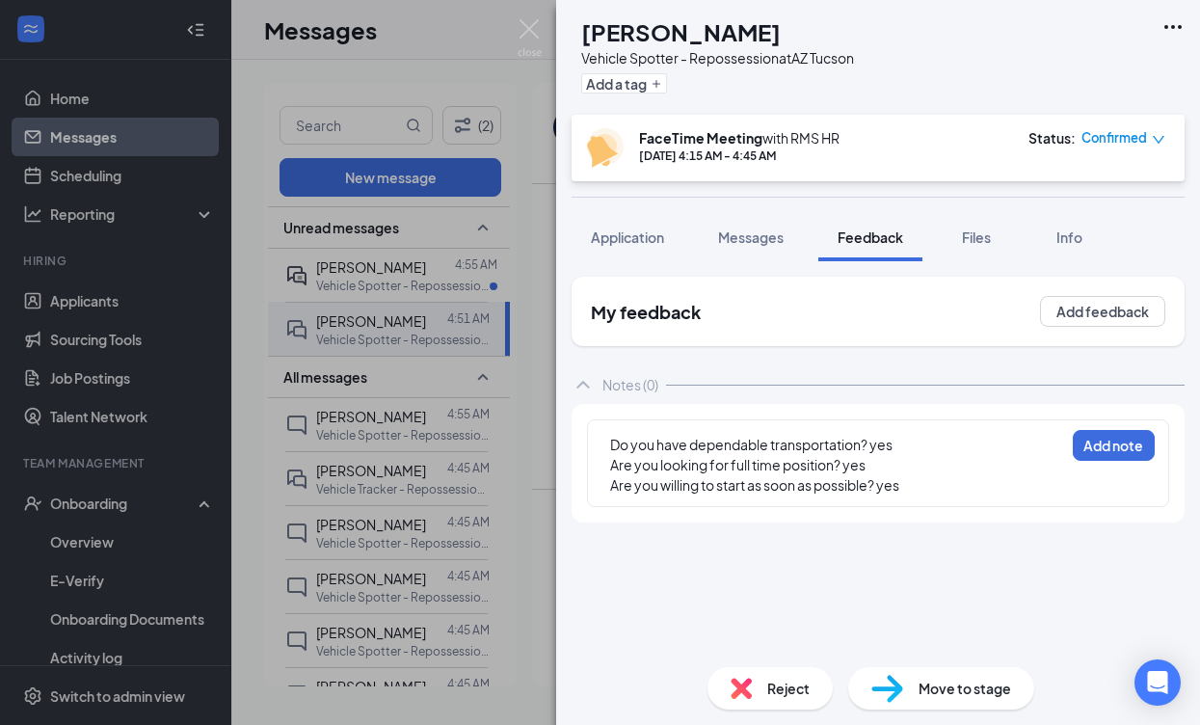
click at [614, 446] on span "Do you have dependable transportation? yes" at bounding box center [751, 444] width 282 height 17
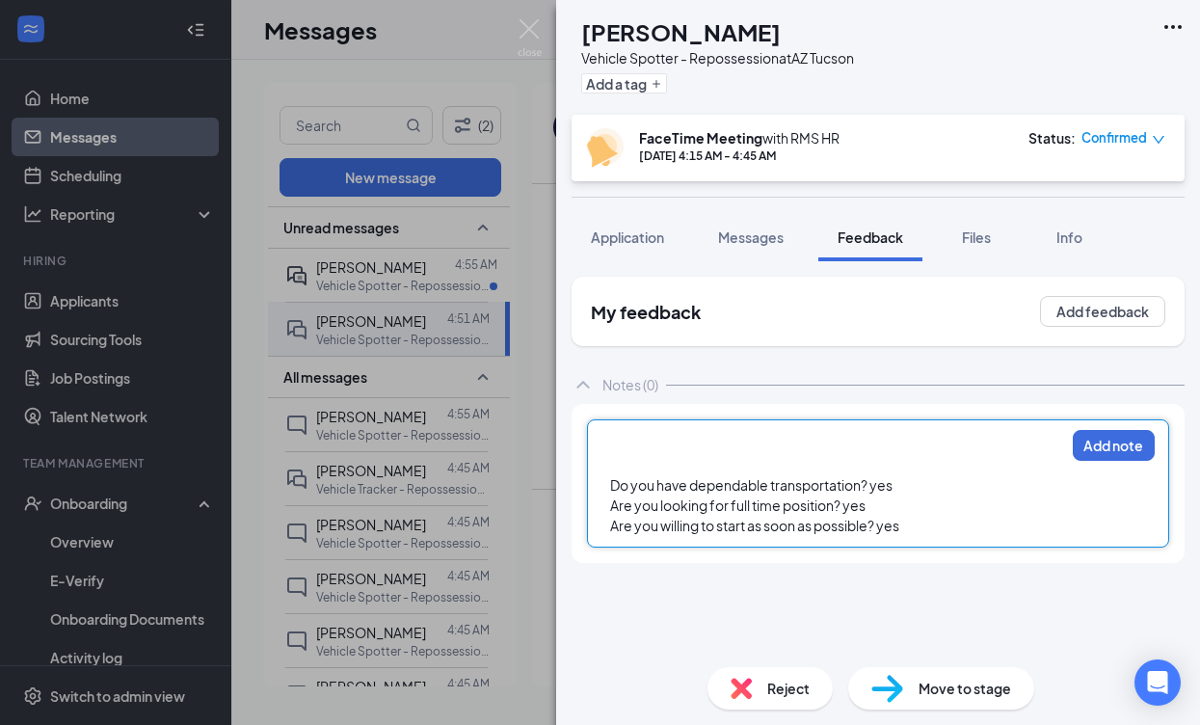
click at [614, 437] on div at bounding box center [837, 445] width 454 height 20
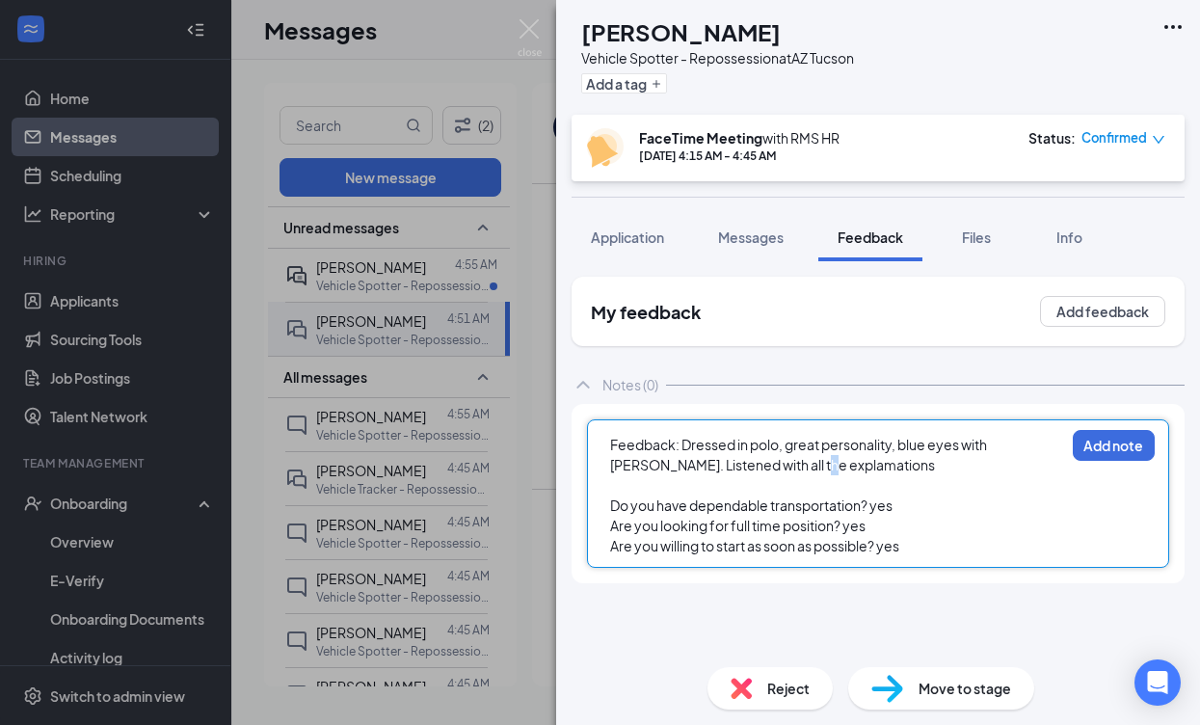
click at [775, 468] on span "Feedback: Dressed in polo, great personality, blue eyes with [PERSON_NAME]. Lis…" at bounding box center [799, 455] width 379 height 38
click at [833, 468] on div "Feedback: Dressed in polo, great personality, blue eyes with [PERSON_NAME]. Lis…" at bounding box center [837, 455] width 454 height 40
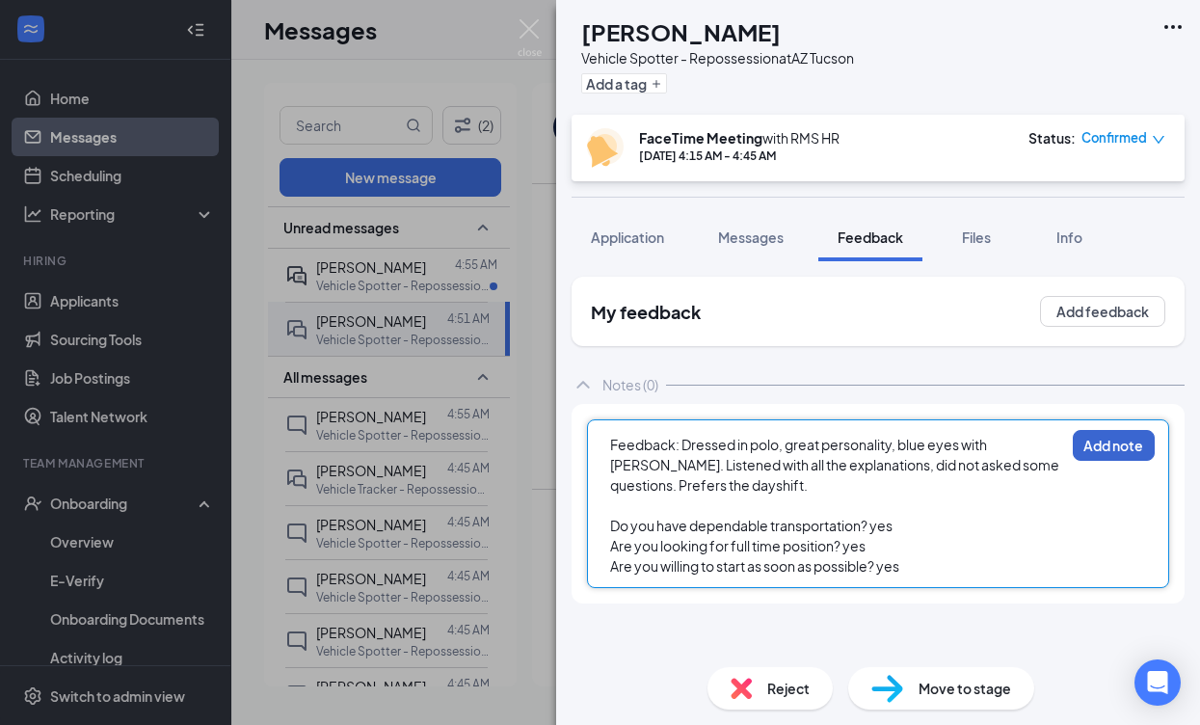
click at [1143, 452] on button "Add note" at bounding box center [1114, 445] width 82 height 31
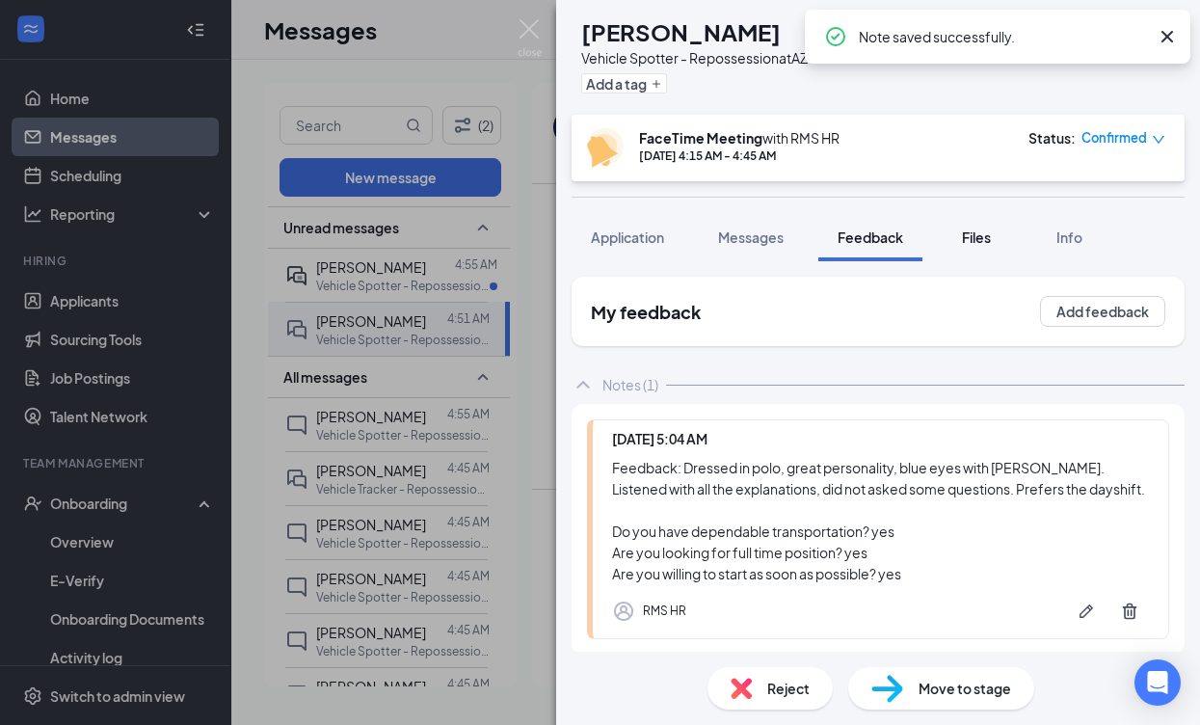
click at [980, 235] on span "Files" at bounding box center [976, 236] width 29 height 17
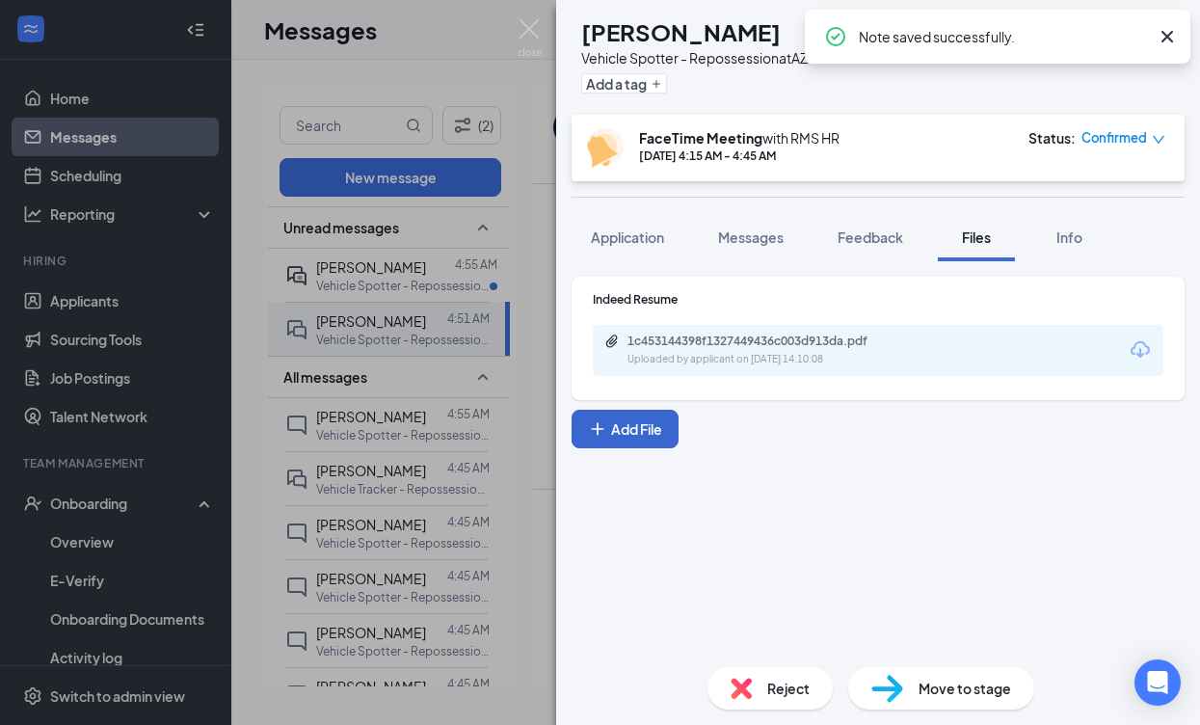
click at [648, 425] on button "Add File" at bounding box center [625, 429] width 107 height 39
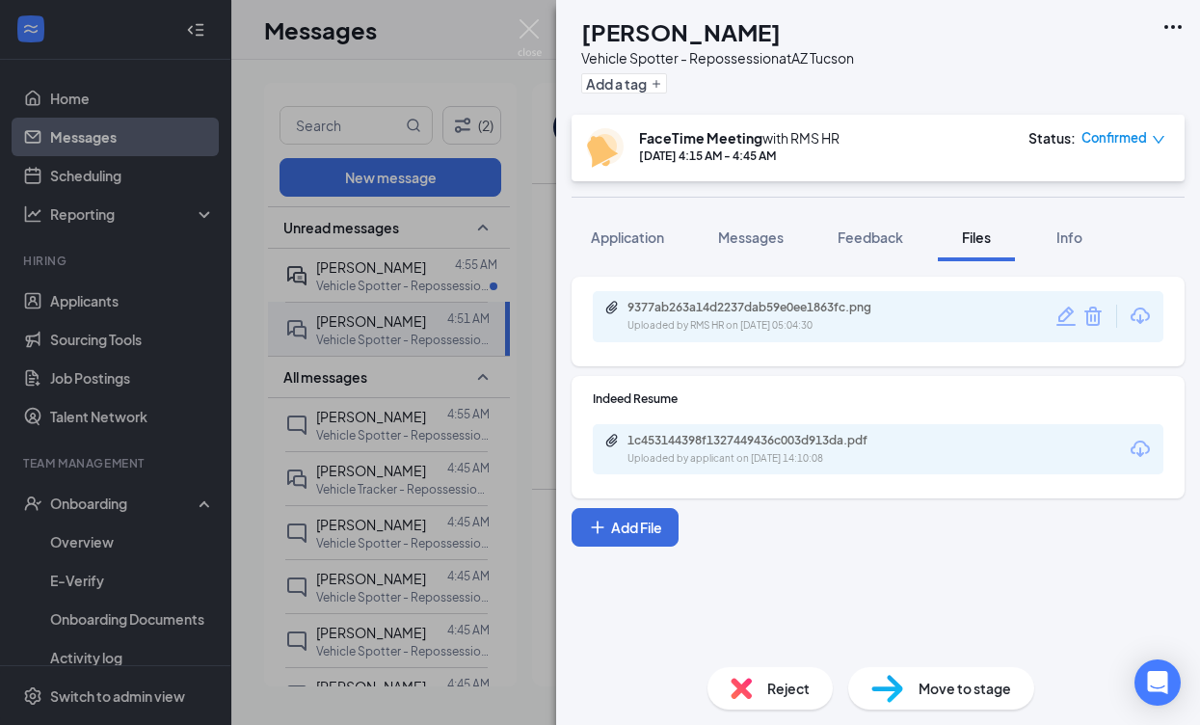
click at [995, 691] on span "Move to stage" at bounding box center [964, 688] width 93 height 21
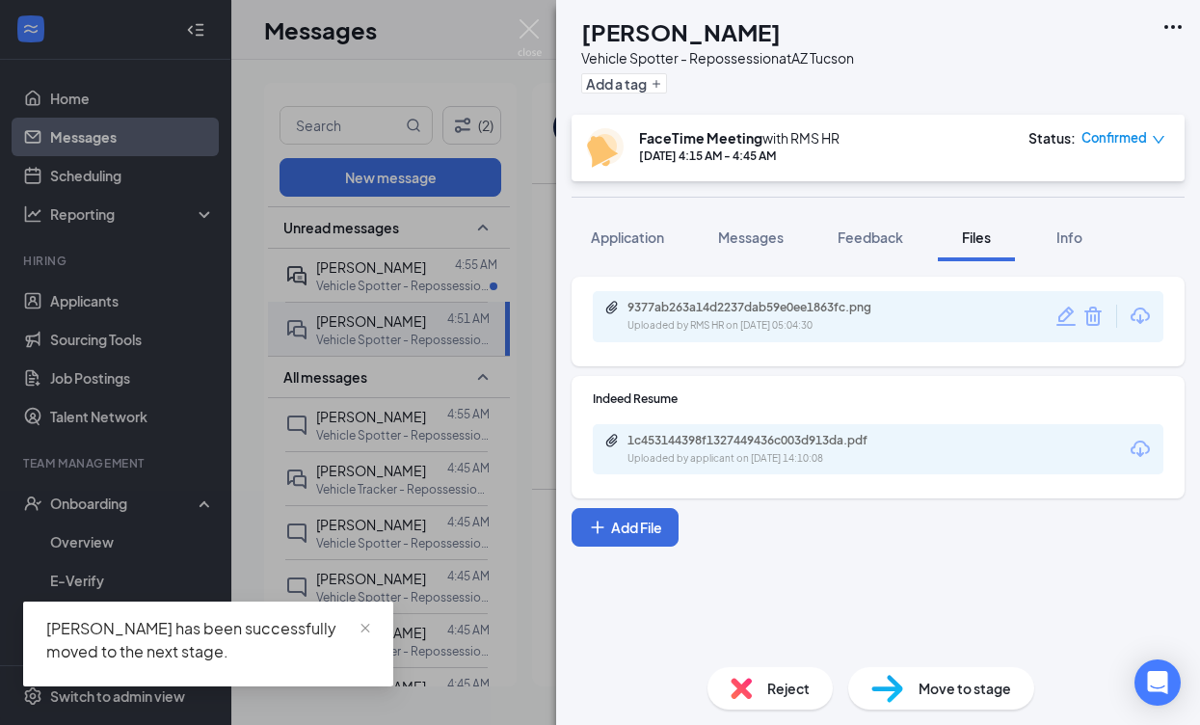
drag, startPoint x: 463, startPoint y: 71, endPoint x: 400, endPoint y: 229, distance: 170.0
click at [463, 71] on div "AC [PERSON_NAME] Vehicle Spotter - Repossession at [GEOGRAPHIC_DATA] [GEOGRAPHI…" at bounding box center [600, 362] width 1200 height 725
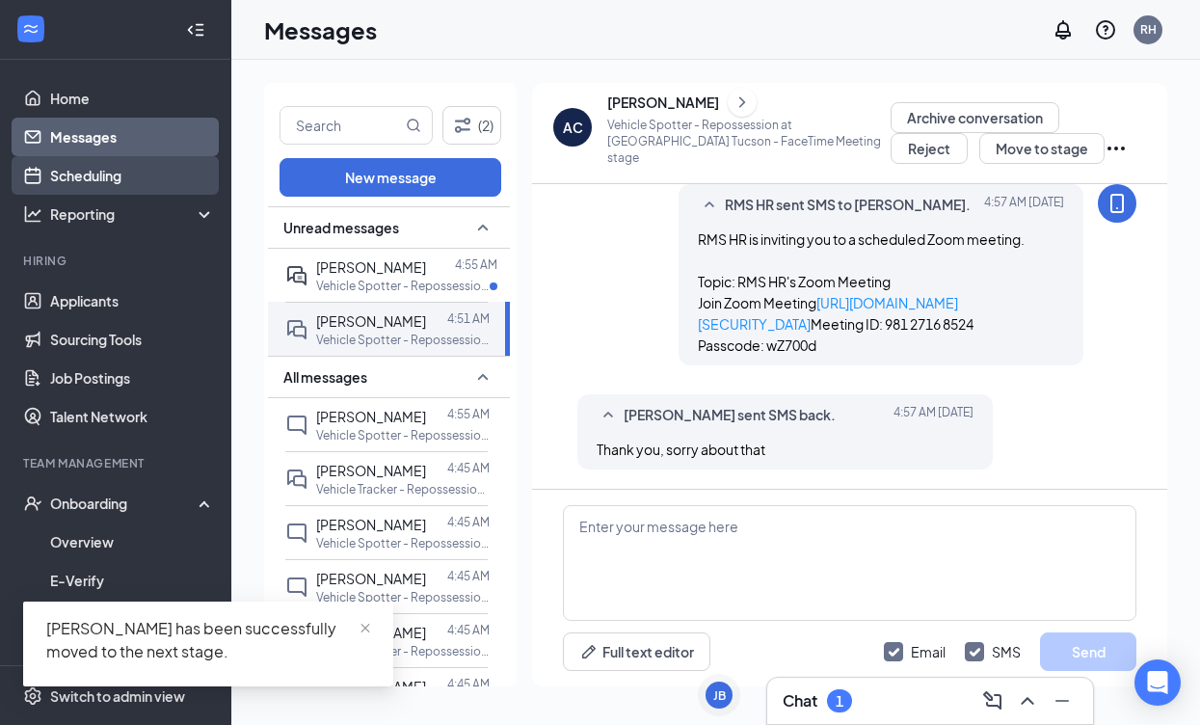
click at [94, 167] on link "Scheduling" at bounding box center [132, 175] width 165 height 39
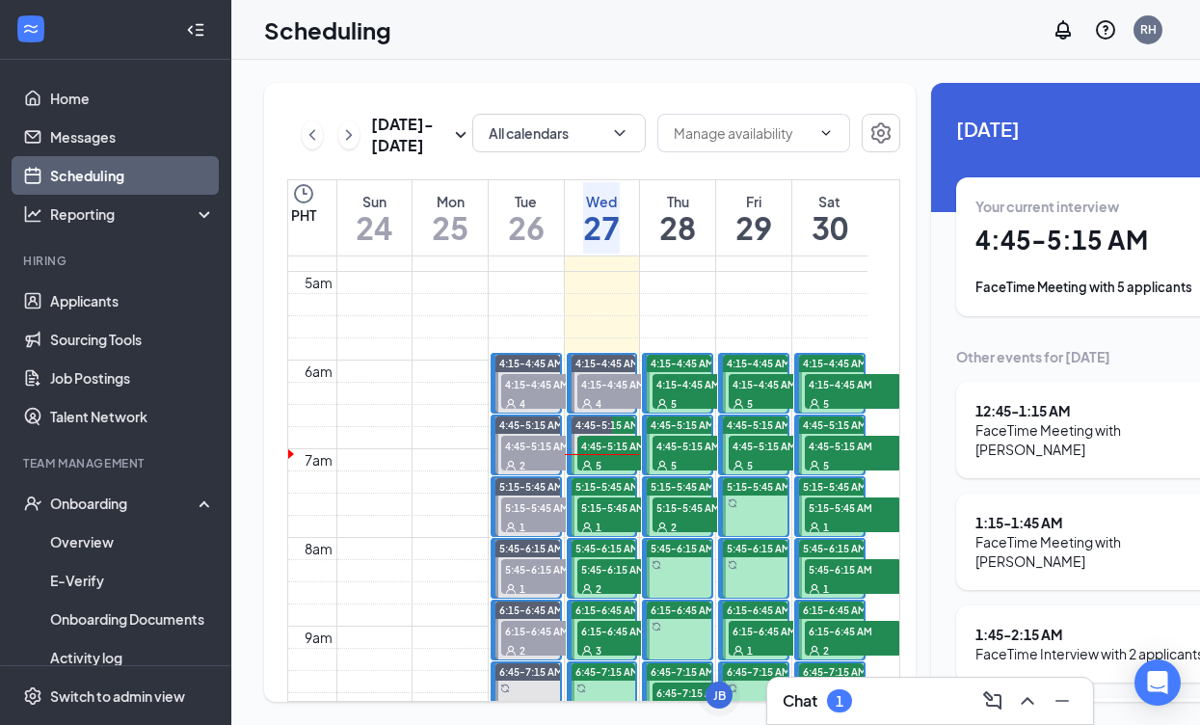
scroll to position [423, 0]
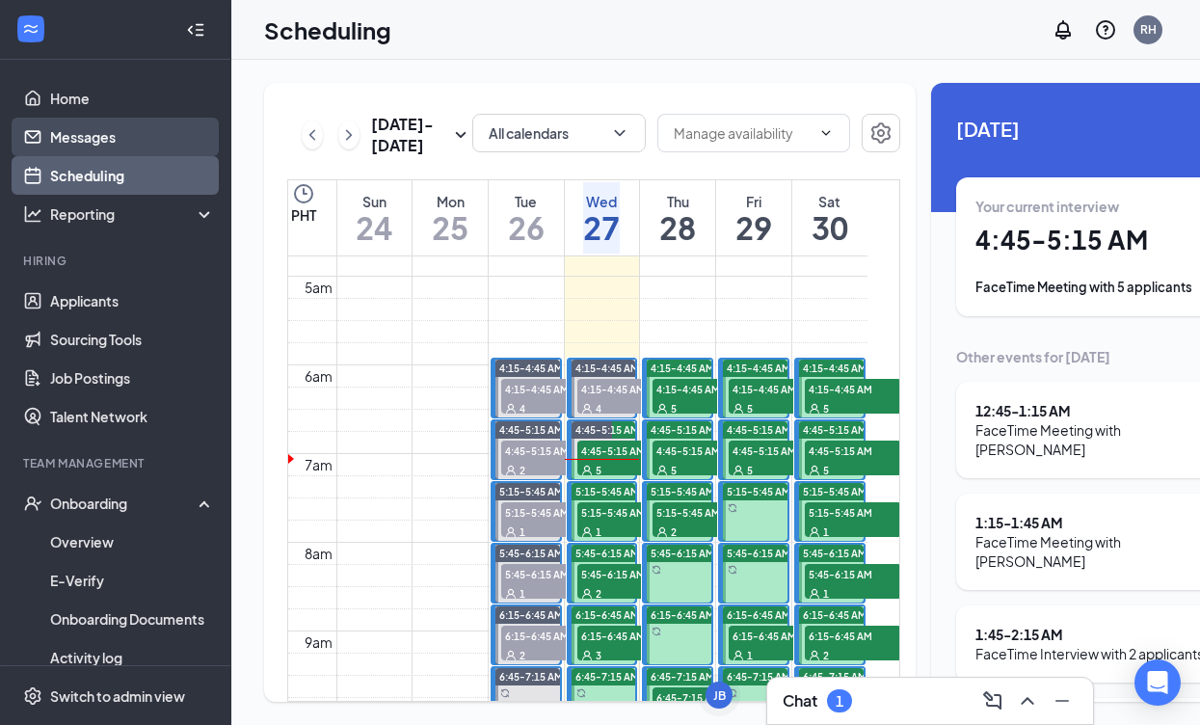
click at [92, 137] on link "Messages" at bounding box center [132, 137] width 165 height 39
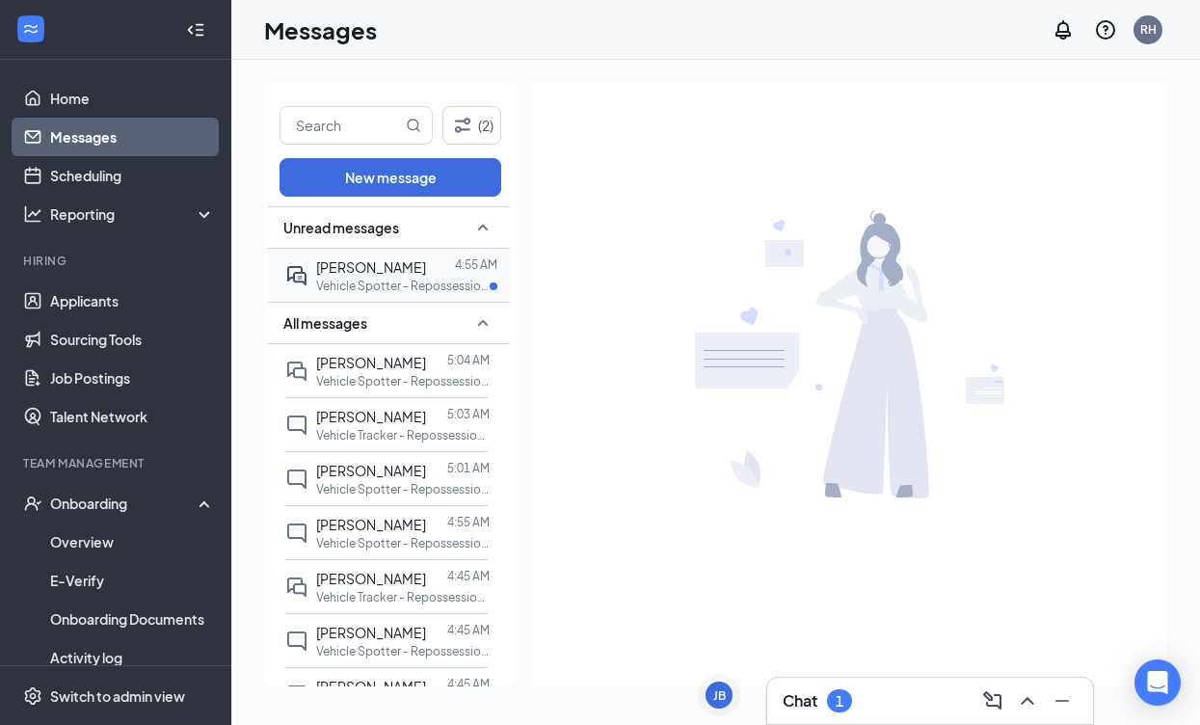
click at [392, 268] on span "[PERSON_NAME]" at bounding box center [371, 266] width 110 height 17
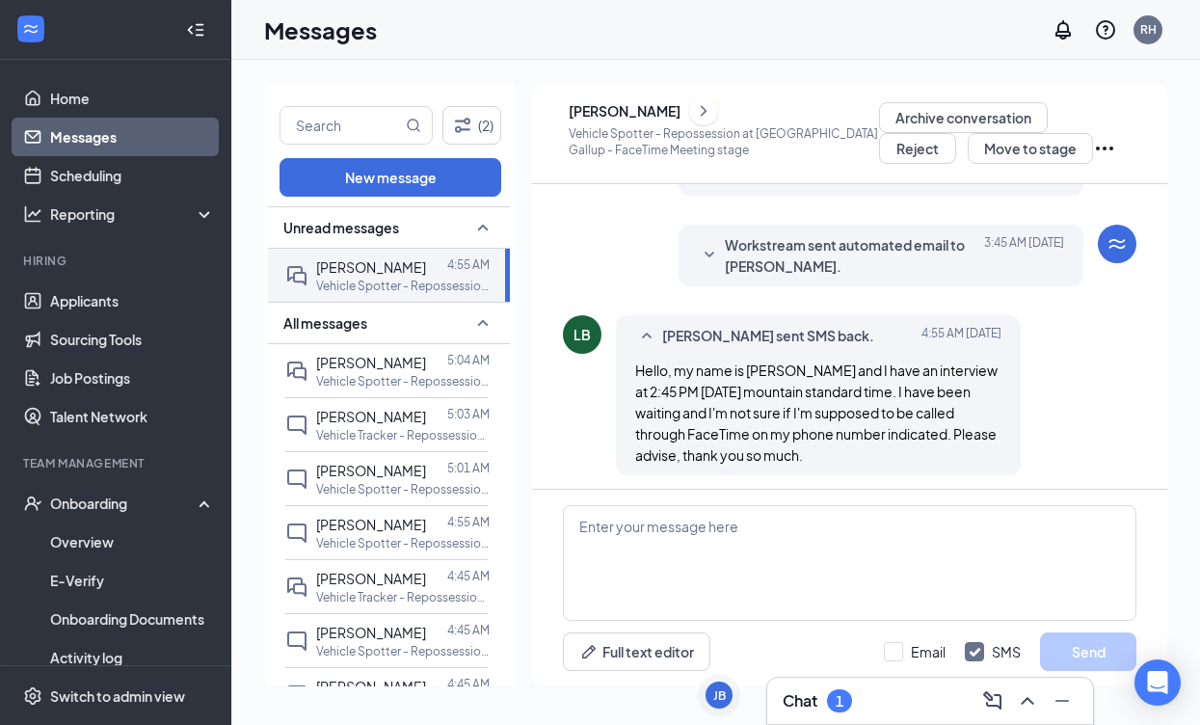
scroll to position [727, 0]
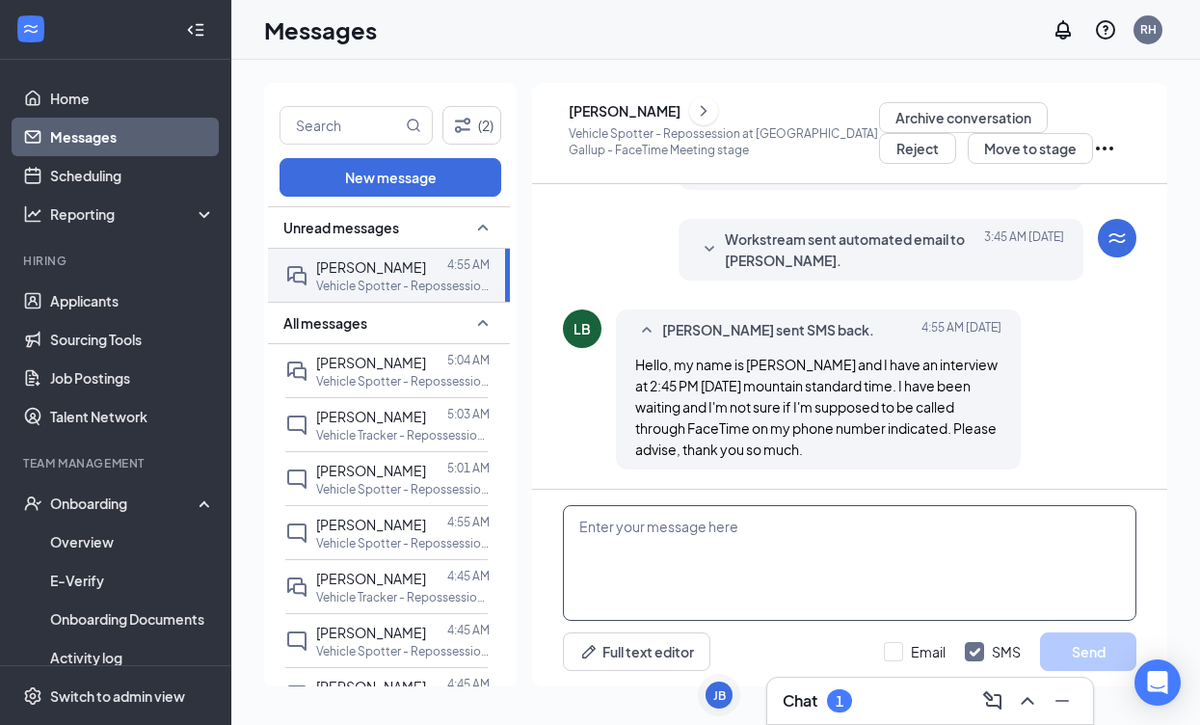
click at [785, 527] on textarea at bounding box center [849, 563] width 573 height 116
paste textarea "Good day, Name! My name is [PERSON_NAME] and I will be conducting your intervie…"
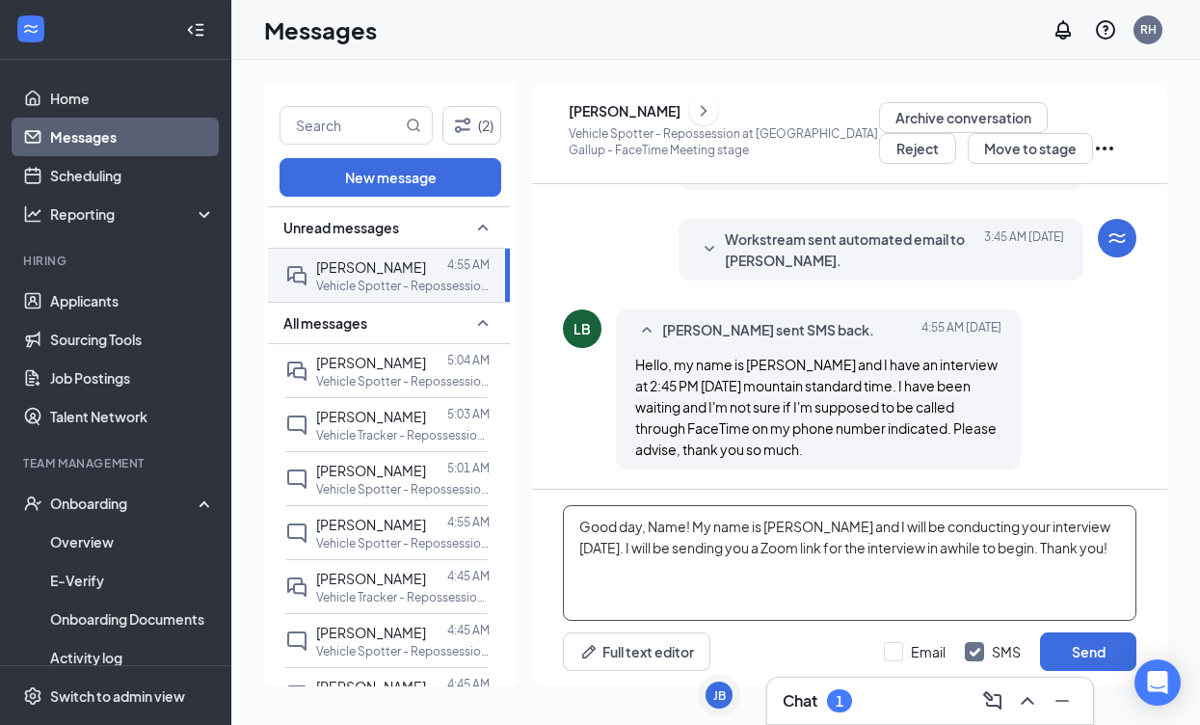
drag, startPoint x: 684, startPoint y: 529, endPoint x: 652, endPoint y: 528, distance: 32.8
click at [652, 528] on textarea "Good day, Name! My name is [PERSON_NAME] and I will be conducting your intervie…" at bounding box center [849, 563] width 573 height 116
type textarea "Good day, [PERSON_NAME]! My name is [PERSON_NAME] and I will be conducting your…"
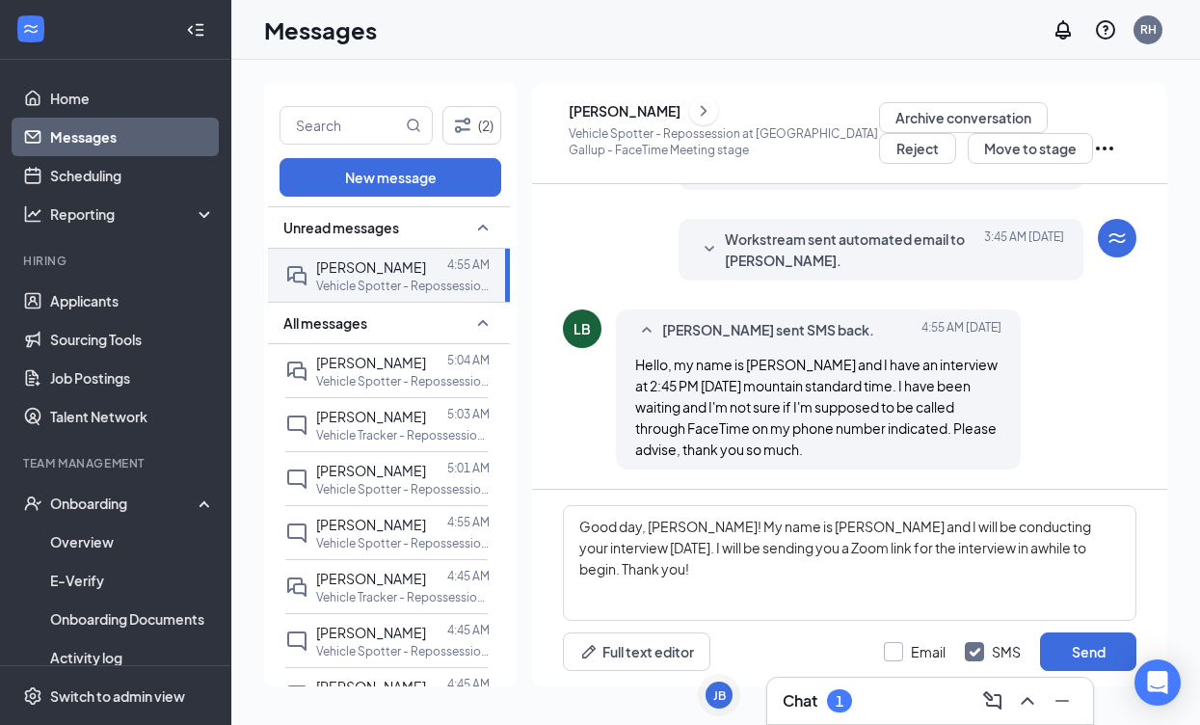
drag, startPoint x: 894, startPoint y: 647, endPoint x: 908, endPoint y: 647, distance: 13.5
click at [898, 646] on label "Email" at bounding box center [915, 651] width 62 height 19
click at [898, 646] on input "Email" at bounding box center [915, 651] width 62 height 19
checkbox input "true"
click at [1068, 651] on button "Send" at bounding box center [1088, 651] width 96 height 39
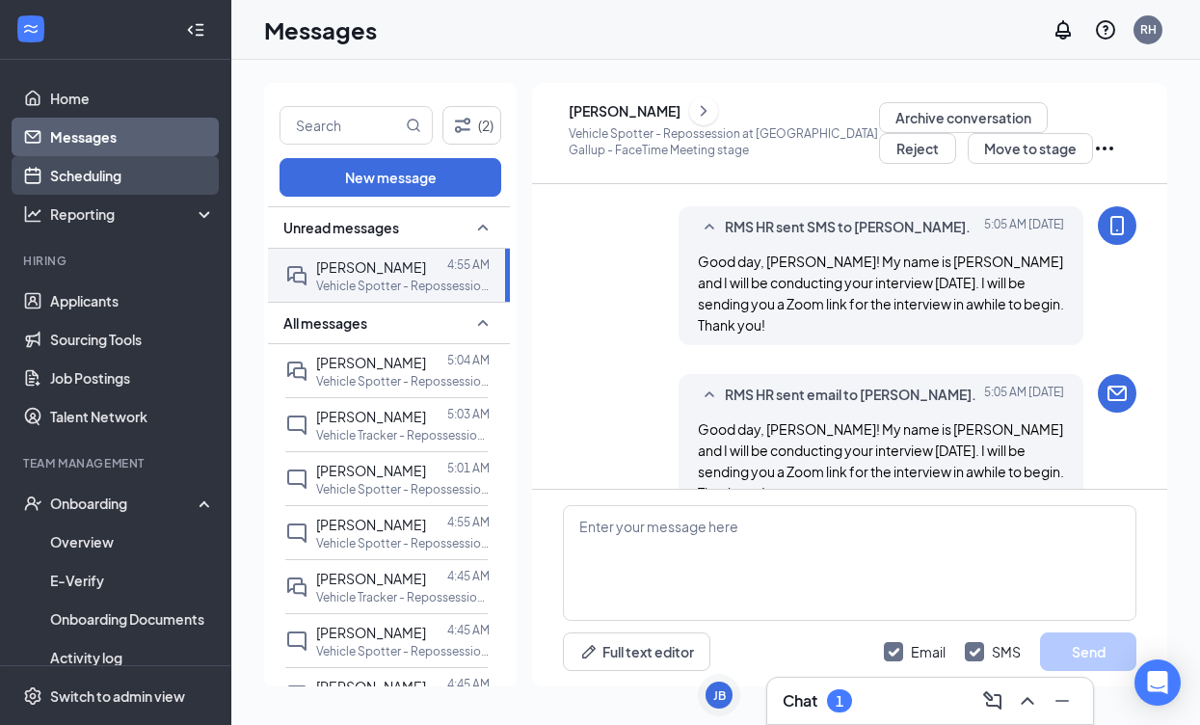
scroll to position [1020, 0]
click at [61, 187] on link "Scheduling" at bounding box center [132, 175] width 165 height 39
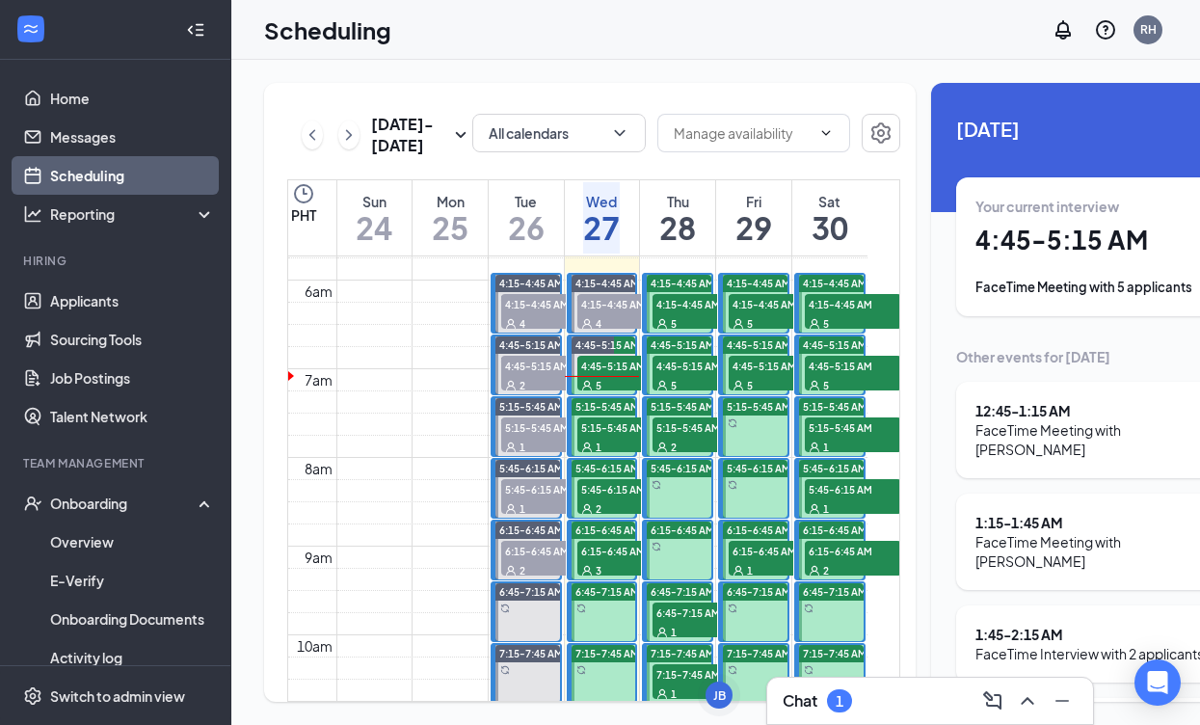
scroll to position [495, 0]
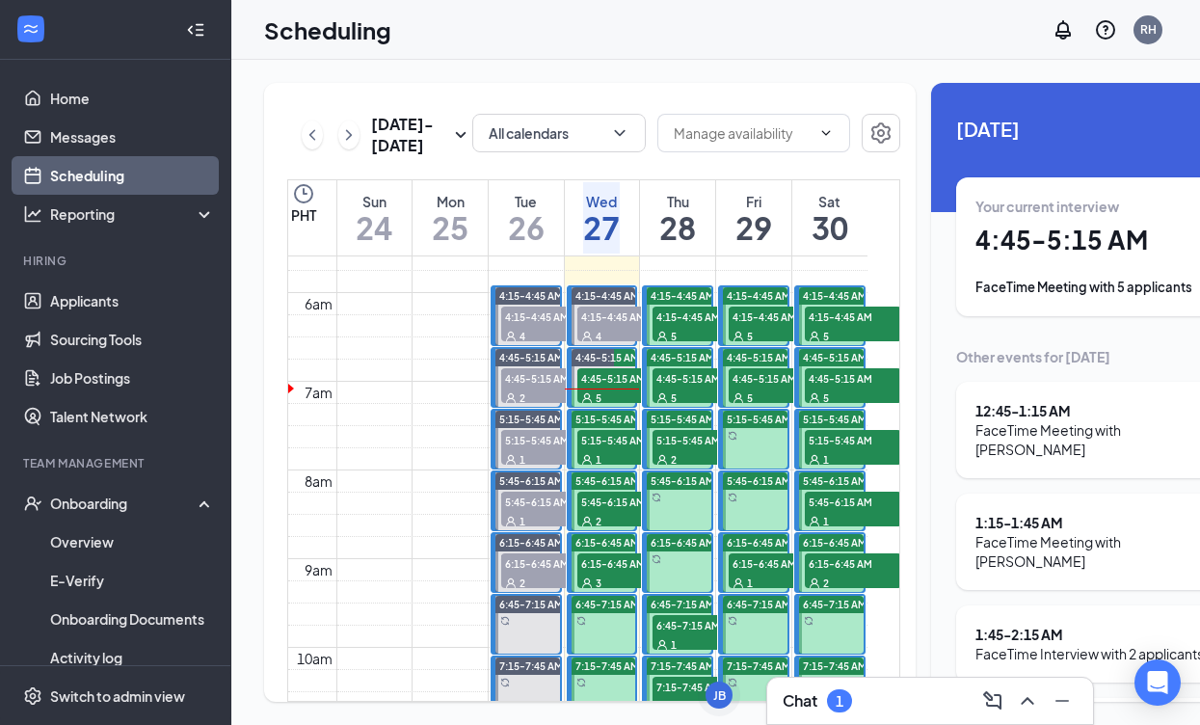
click at [613, 387] on span "4:45-5:15 AM" at bounding box center [625, 377] width 96 height 19
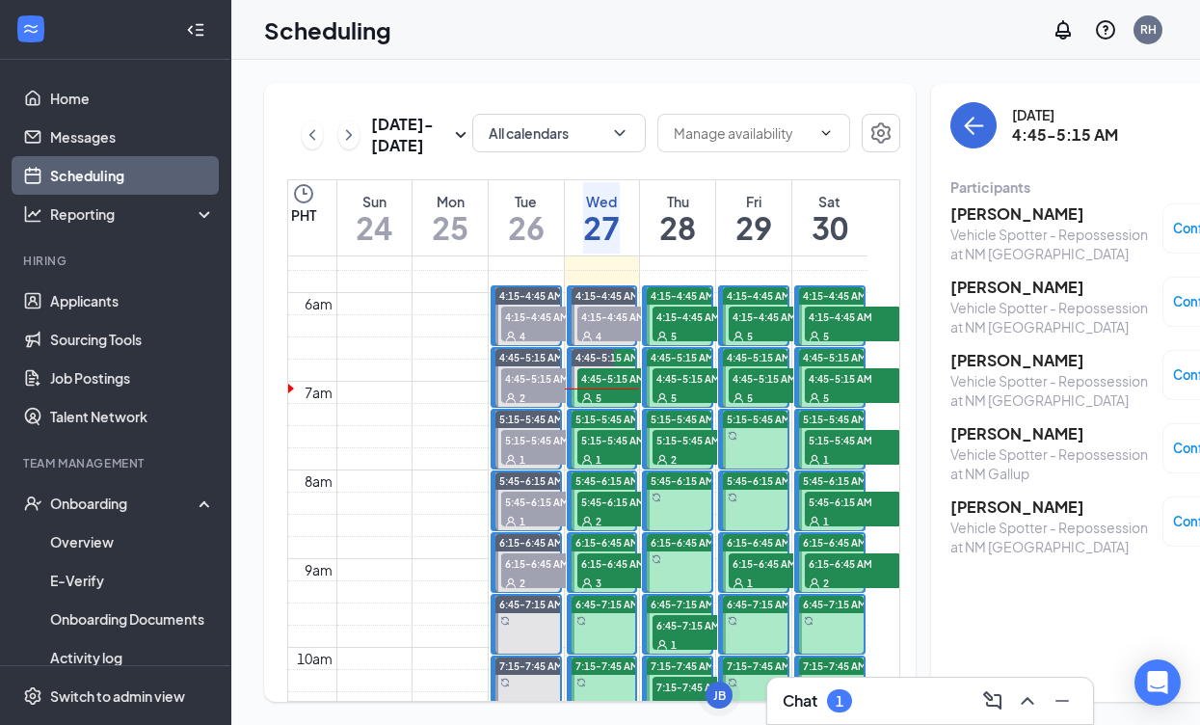
click at [990, 215] on h3 "[PERSON_NAME]" at bounding box center [1051, 213] width 202 height 21
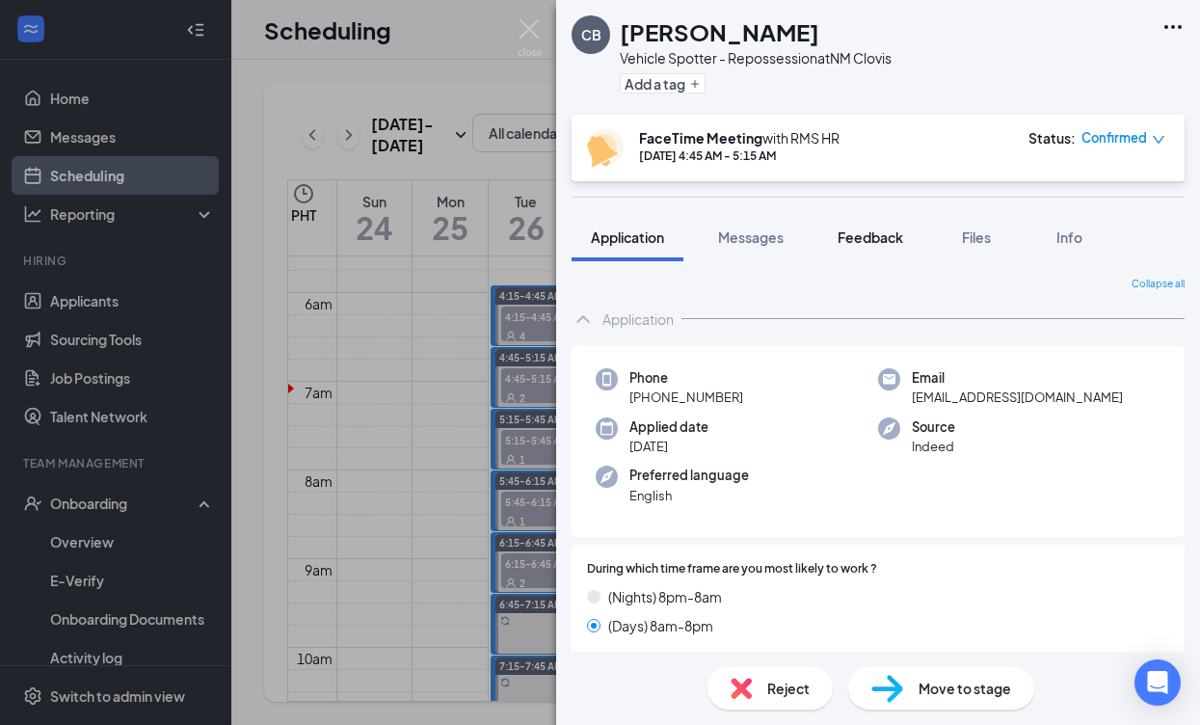
click at [853, 231] on span "Feedback" at bounding box center [871, 236] width 66 height 17
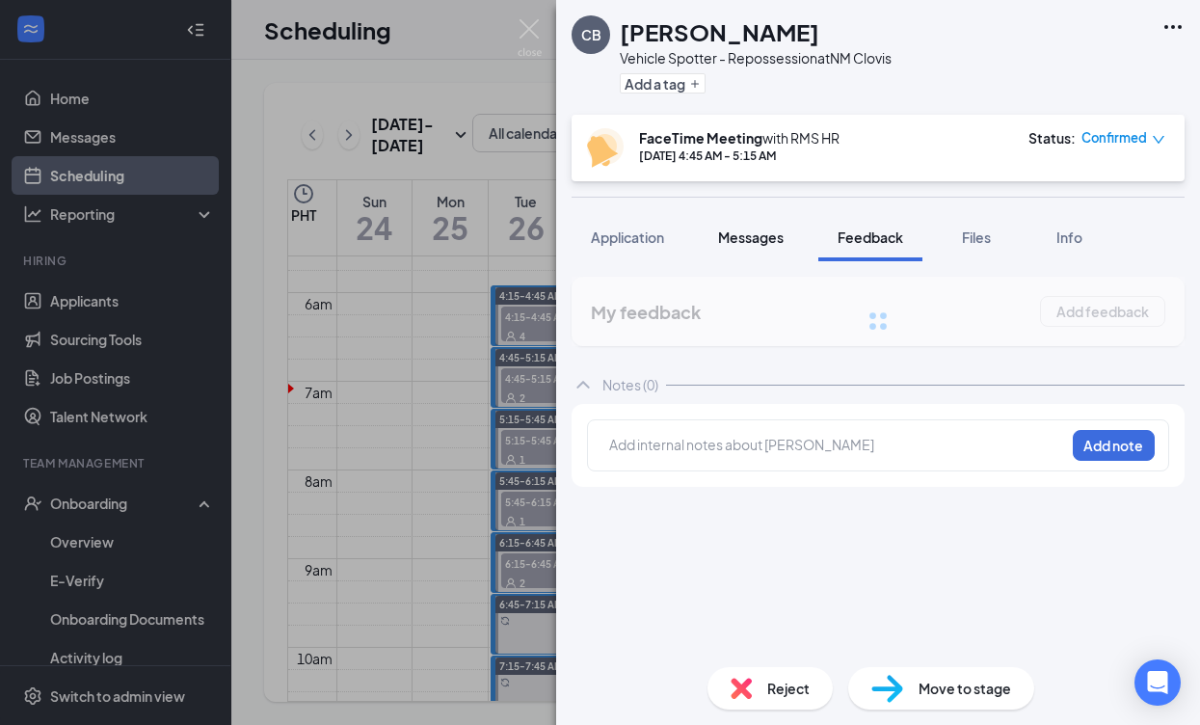
click at [734, 236] on span "Messages" at bounding box center [751, 236] width 66 height 17
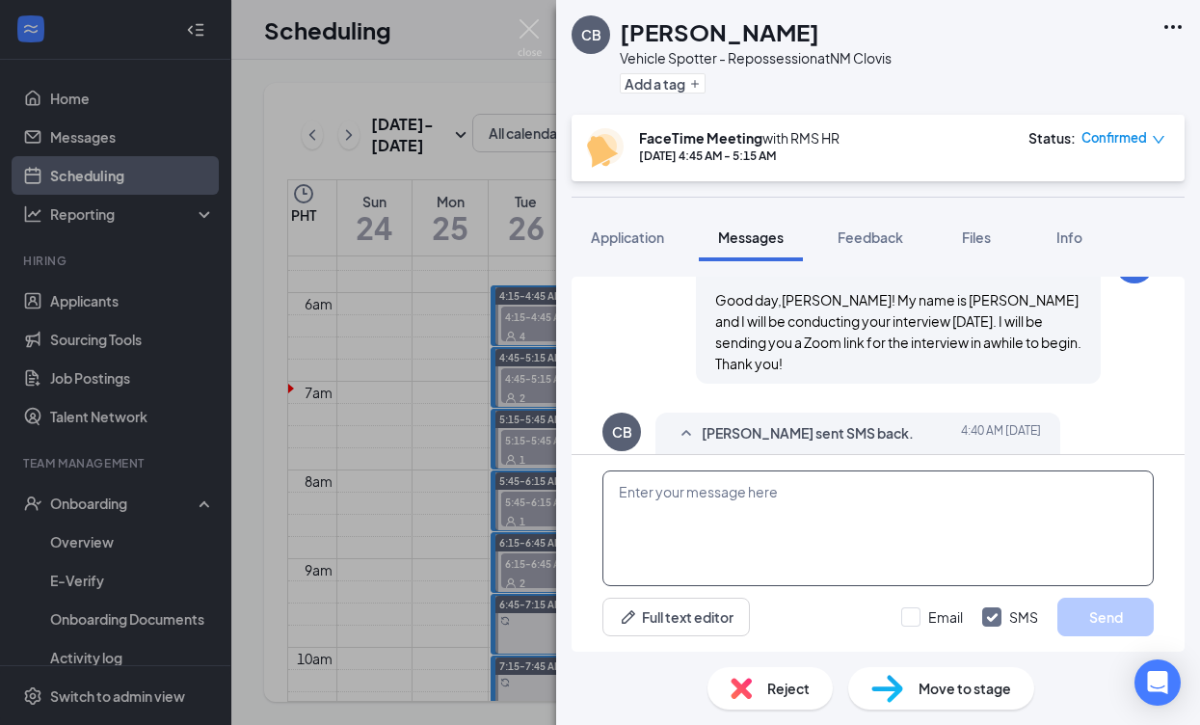
scroll to position [881, 0]
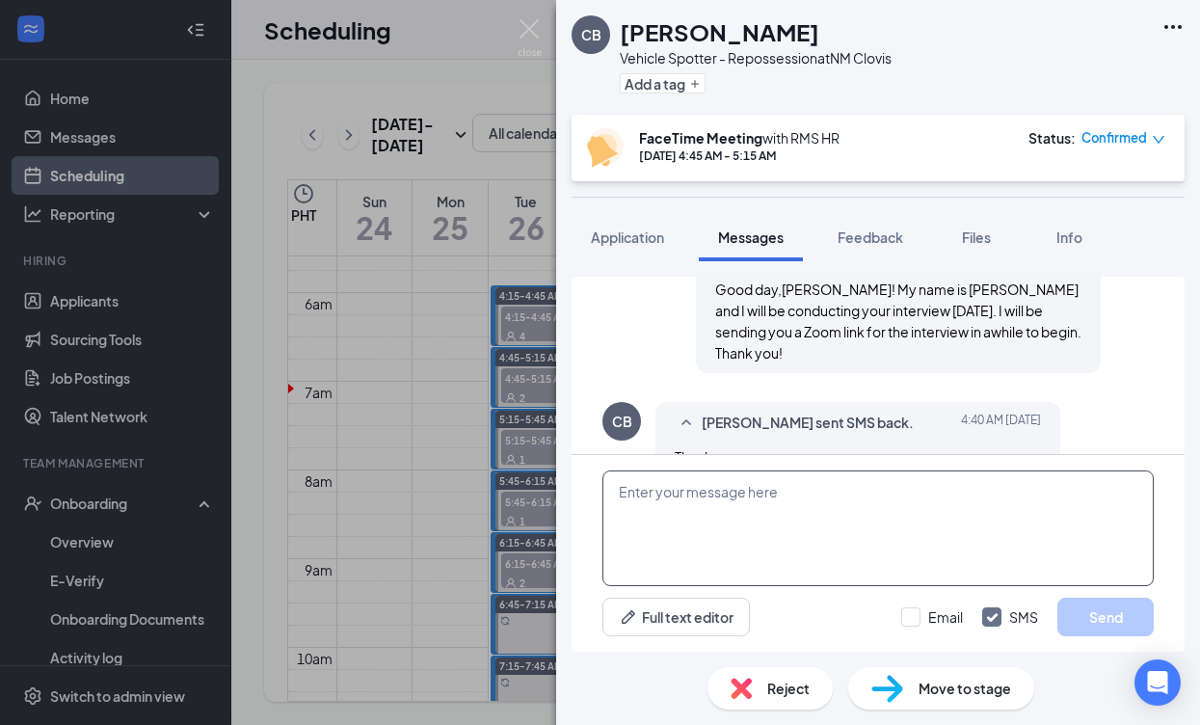
click at [758, 505] on textarea at bounding box center [877, 528] width 551 height 116
paste textarea "RMS HR is inviting you to a scheduled Zoom meeting. Topic: RMS HR's Zoom Meetin…"
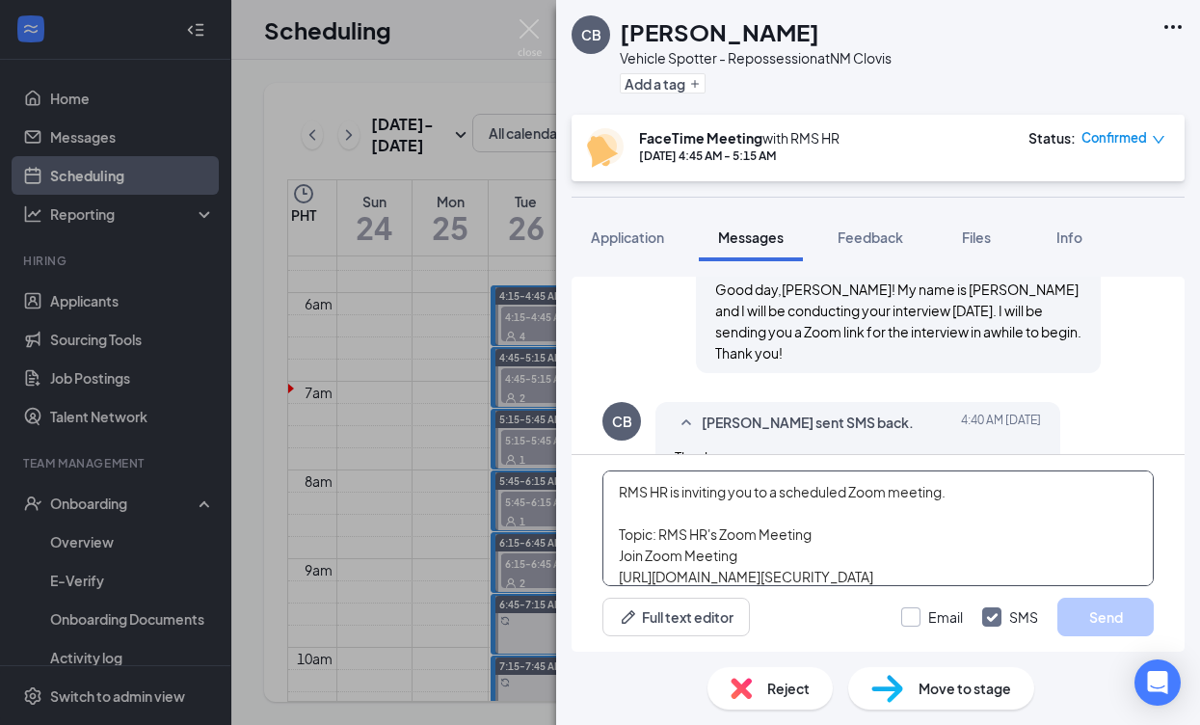
scroll to position [96, 0]
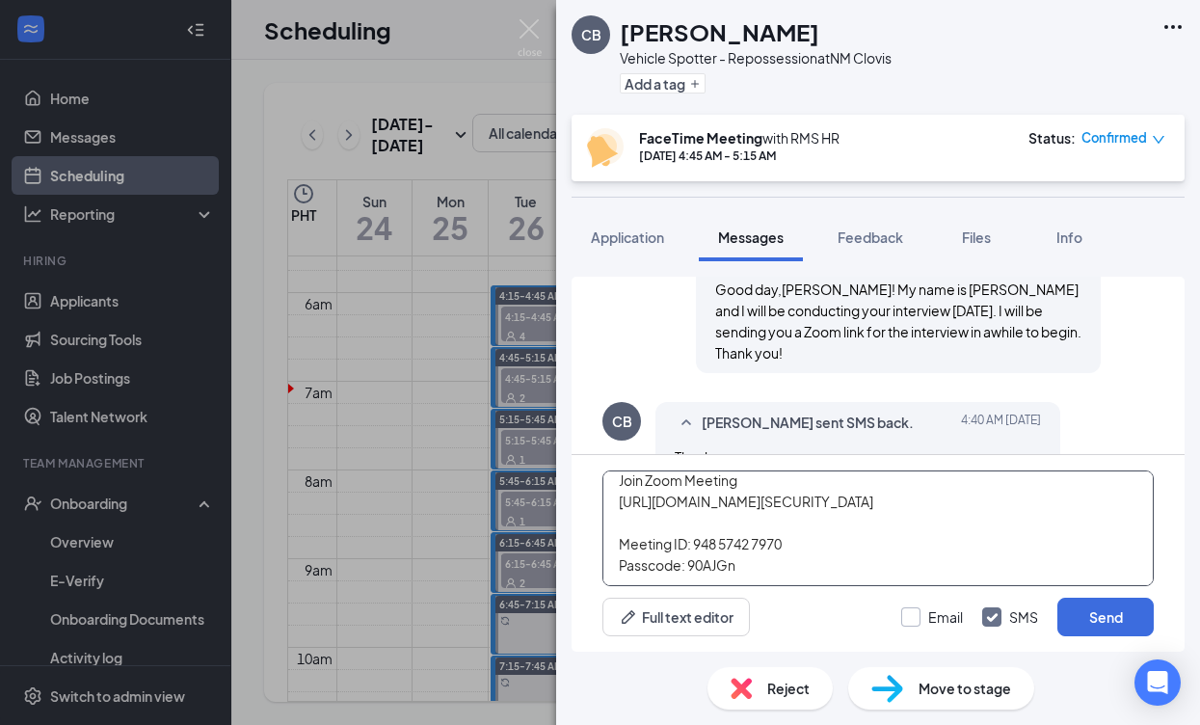
type textarea "RMS HR is inviting you to a scheduled Zoom meeting. Topic: RMS HR's Zoom Meetin…"
click at [936, 615] on div "Email" at bounding box center [945, 616] width 35 height 19
click at [936, 615] on input "Email" at bounding box center [932, 616] width 62 height 19
checkbox input "true"
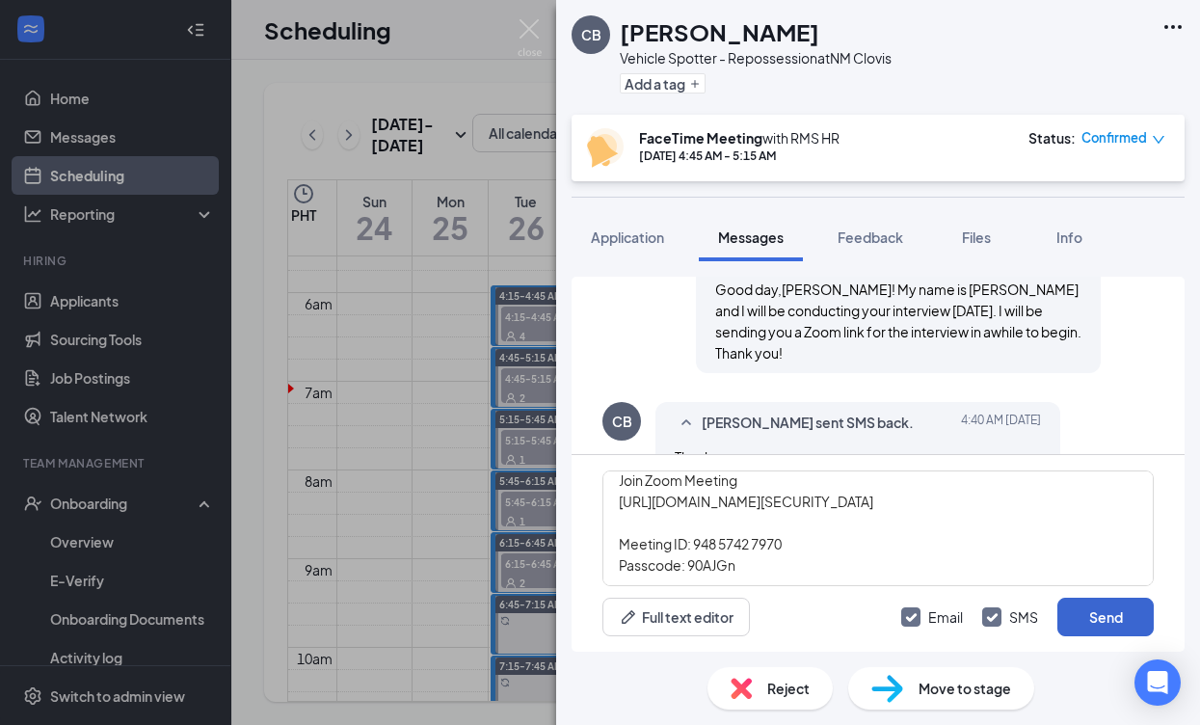
click at [1143, 623] on button "Send" at bounding box center [1105, 617] width 96 height 39
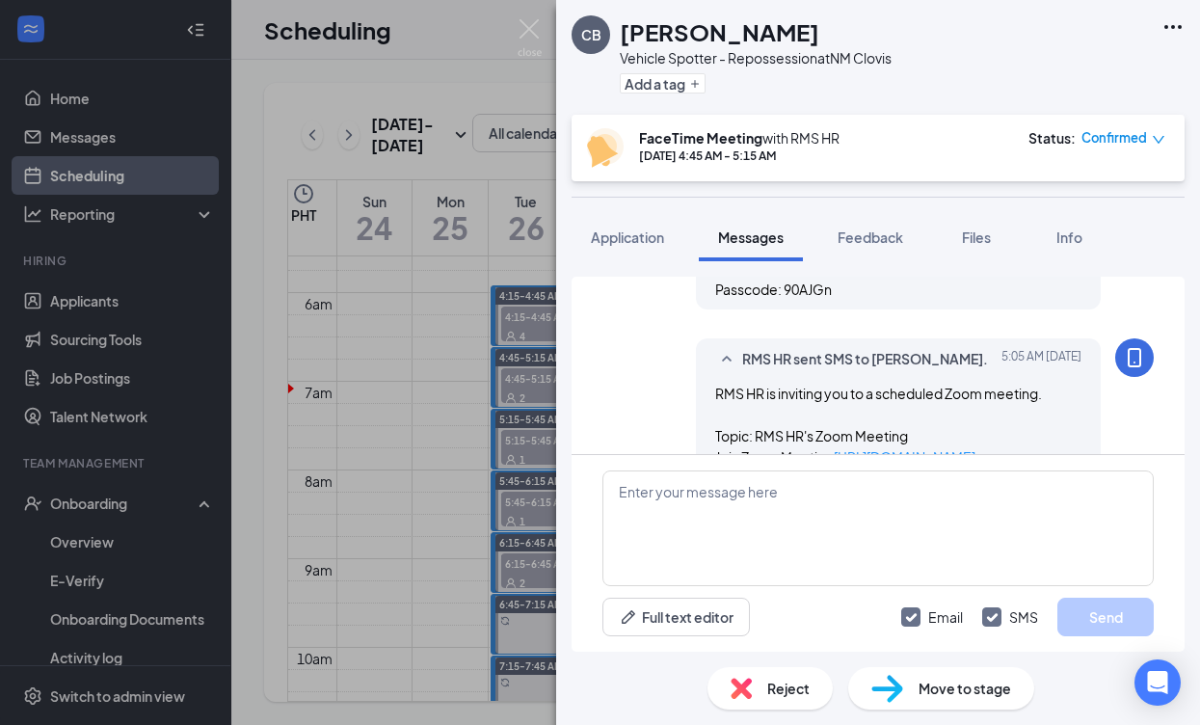
scroll to position [1428, 0]
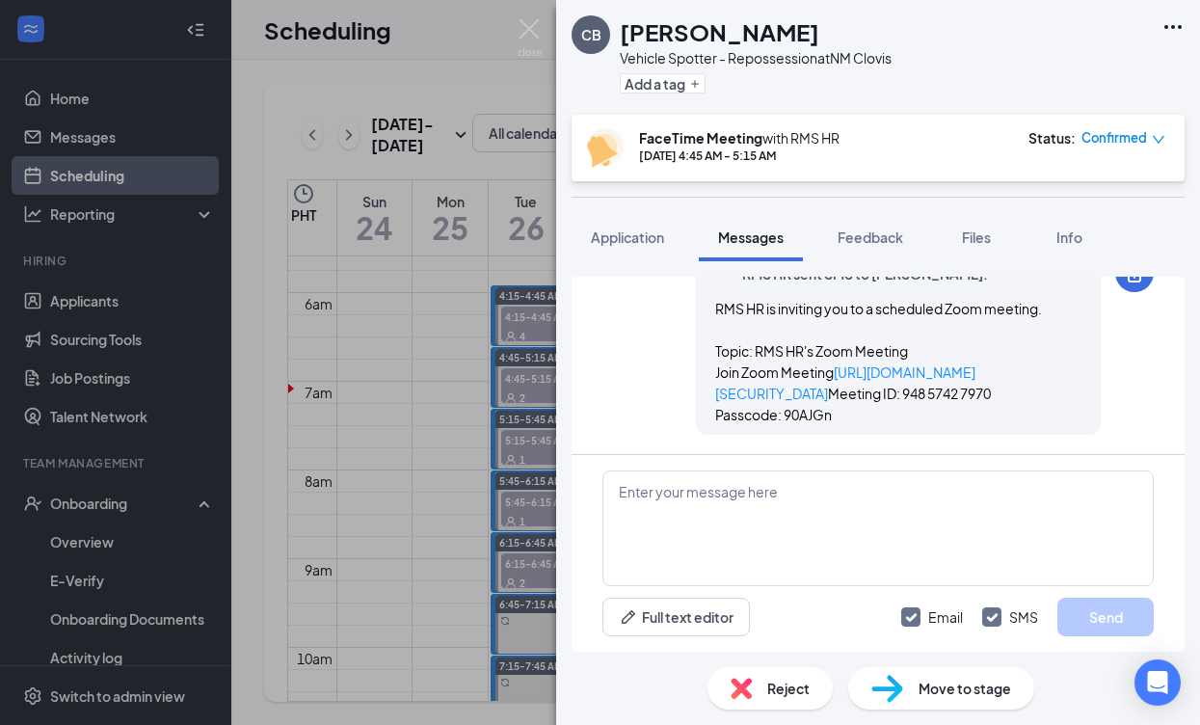
click at [489, 413] on div "CB [PERSON_NAME] Vehicle Spotter - Repossession at [GEOGRAPHIC_DATA] Clovis Add…" at bounding box center [600, 362] width 1200 height 725
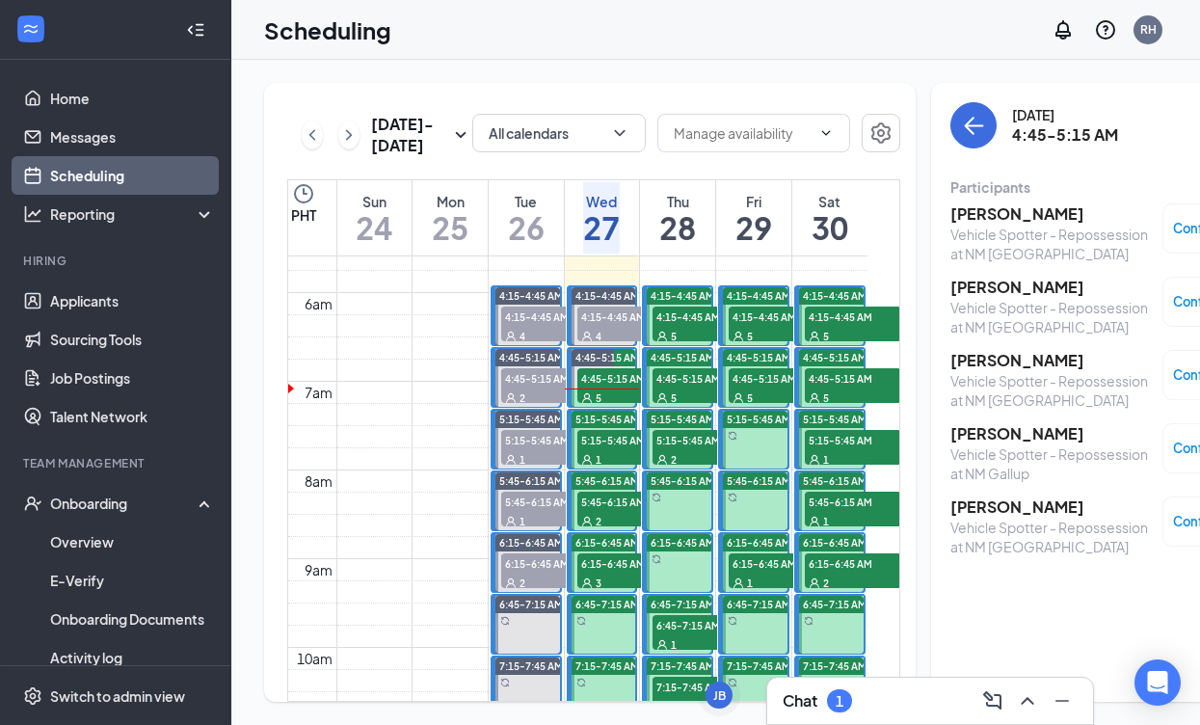
scroll to position [503, 0]
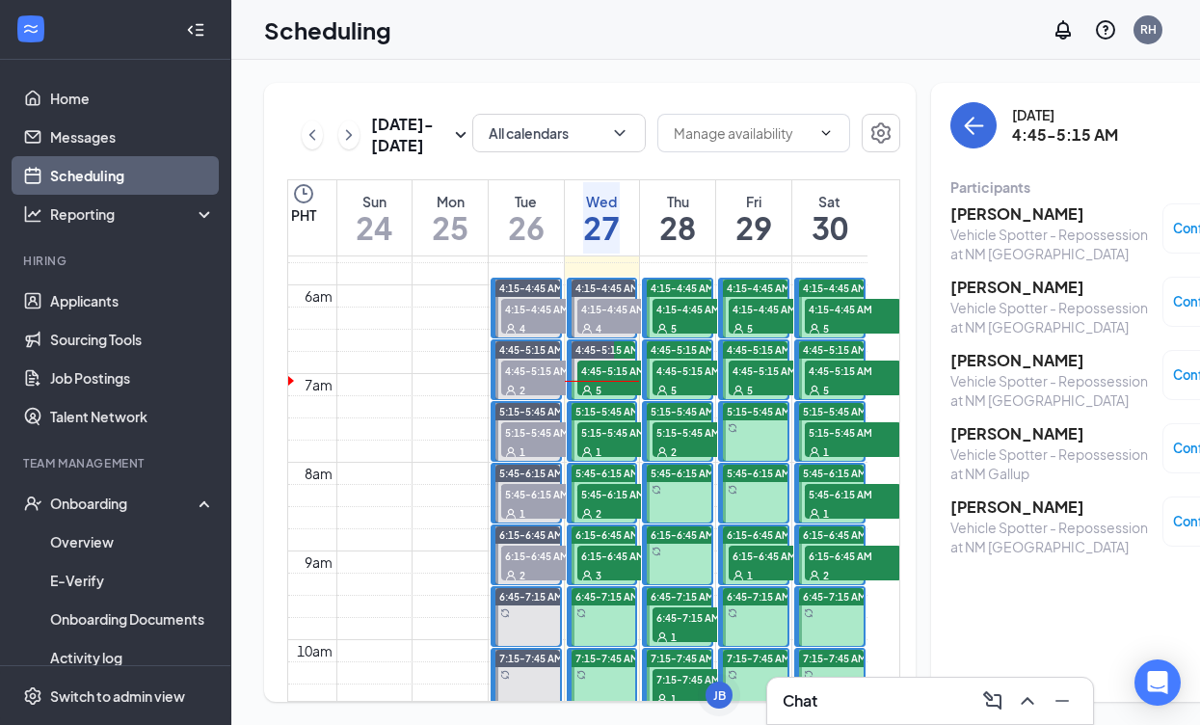
click at [971, 283] on h3 "[PERSON_NAME]" at bounding box center [1051, 287] width 202 height 21
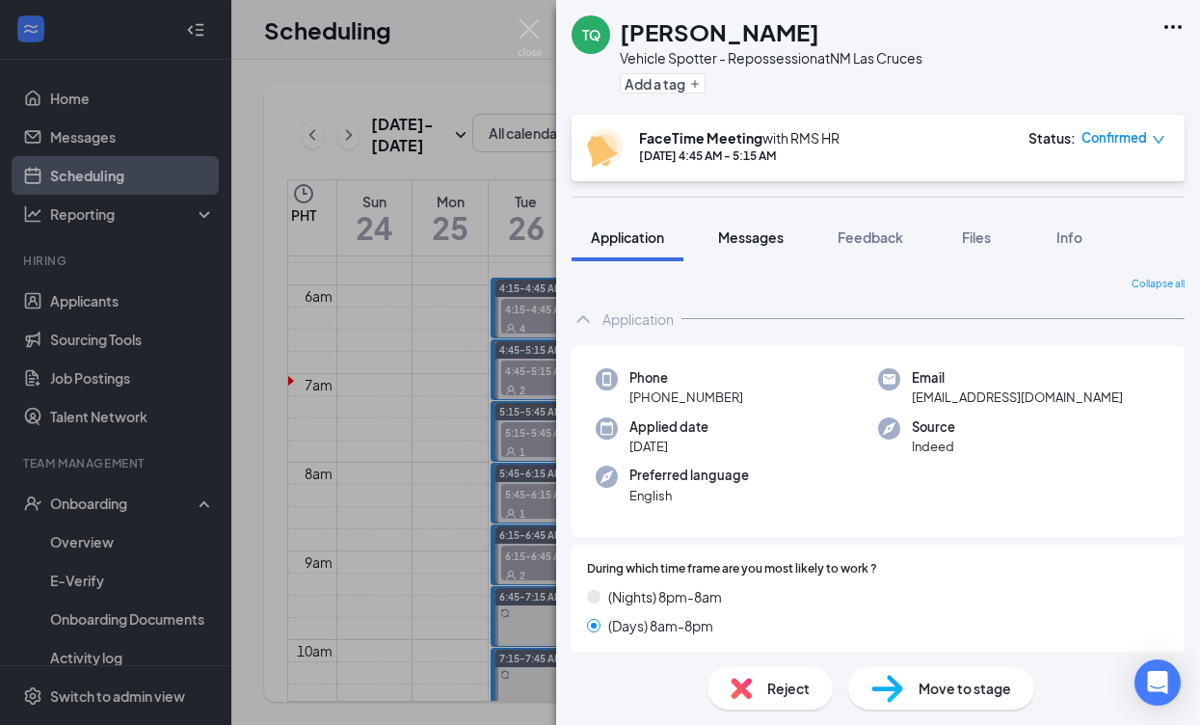
click at [793, 238] on button "Messages" at bounding box center [751, 237] width 104 height 48
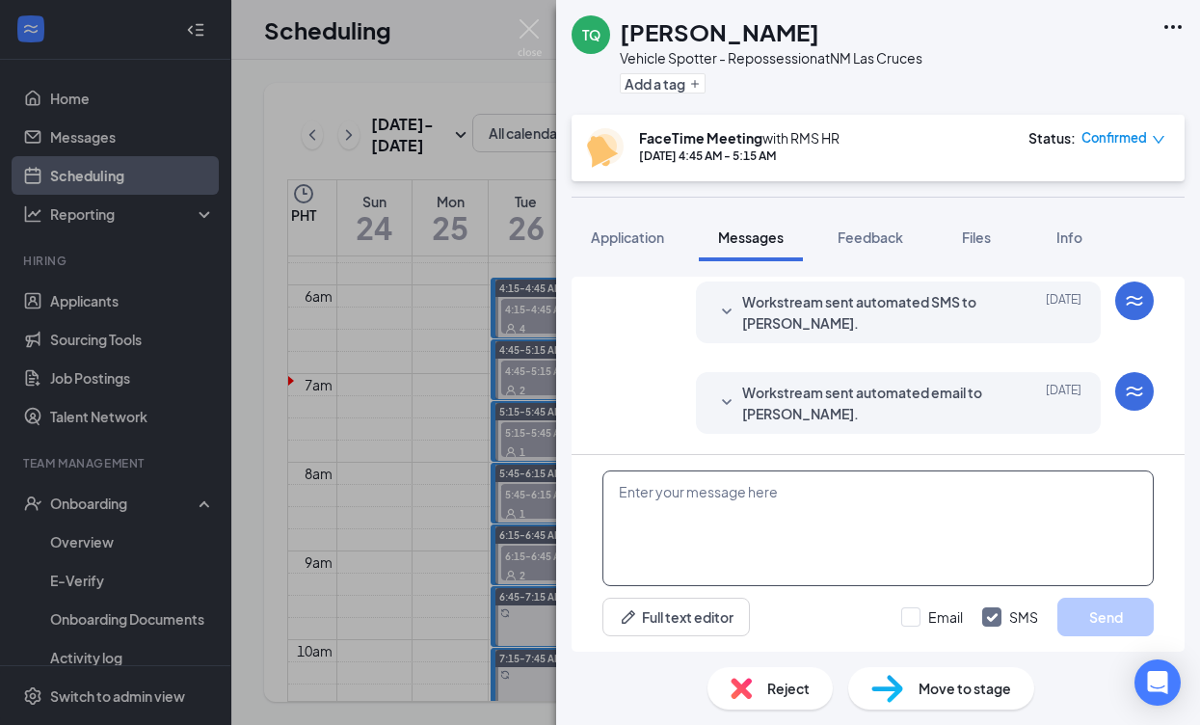
scroll to position [756, 0]
click at [904, 543] on textarea at bounding box center [877, 528] width 551 height 116
paste textarea "Good day, Name! My name is [PERSON_NAME] and I will be conducting your intervie…"
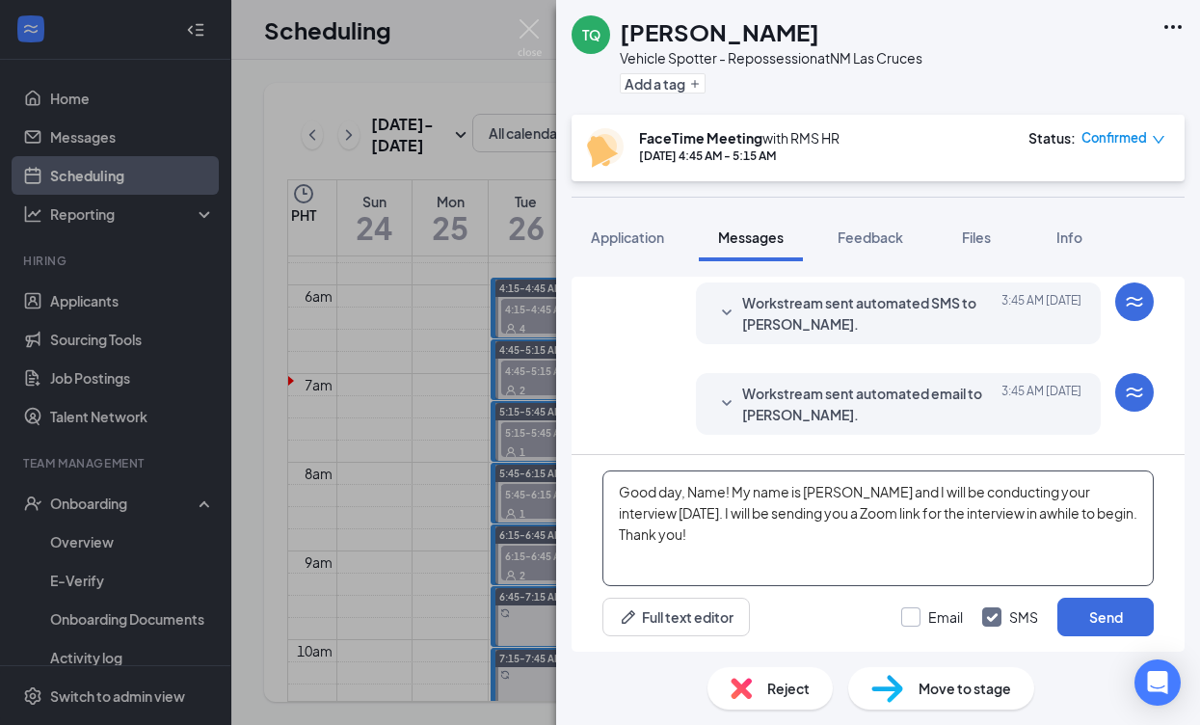
type textarea "Good day, Name! My name is [PERSON_NAME] and I will be conducting your intervie…"
click at [918, 616] on div at bounding box center [910, 616] width 19 height 19
click at [918, 616] on input "Email" at bounding box center [932, 616] width 62 height 19
checkbox input "true"
drag, startPoint x: 725, startPoint y: 493, endPoint x: 693, endPoint y: 492, distance: 31.8
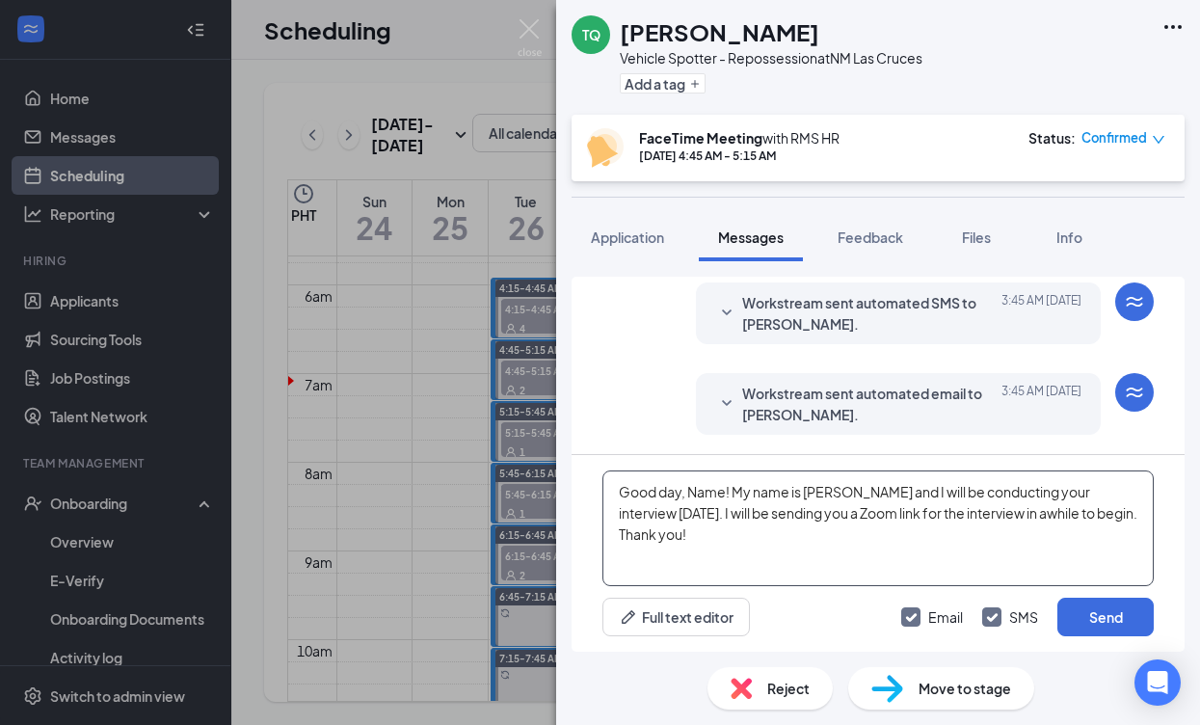
click at [692, 492] on textarea "Good day, Name! My name is [PERSON_NAME] and I will be conducting your intervie…" at bounding box center [877, 528] width 551 height 116
type textarea "Good day, [PERSON_NAME]! My name is [PERSON_NAME] and I will be conducting your…"
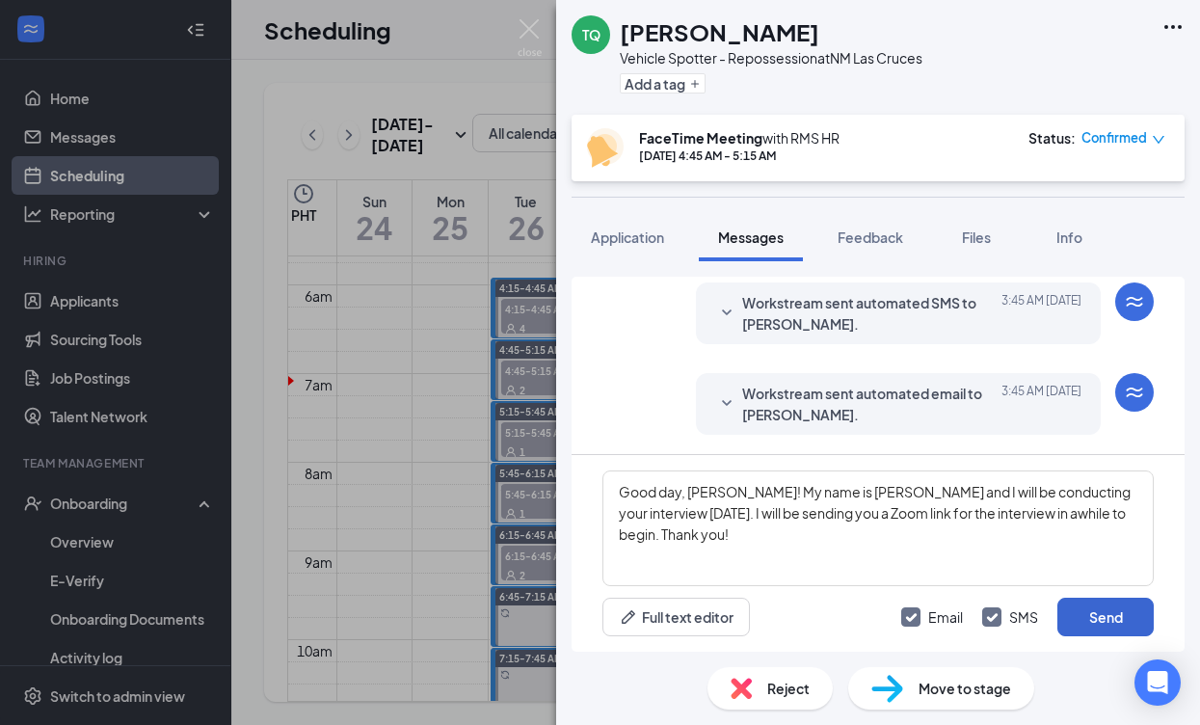
click at [1122, 611] on button "Send" at bounding box center [1105, 617] width 96 height 39
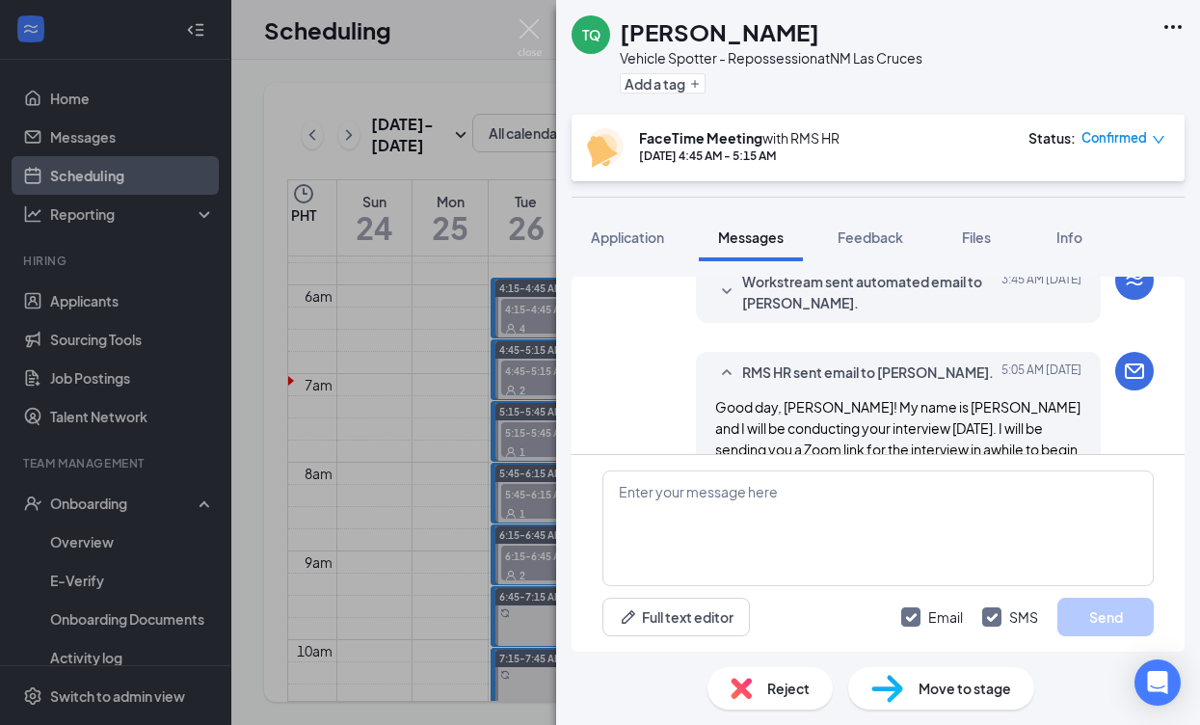
scroll to position [1049, 0]
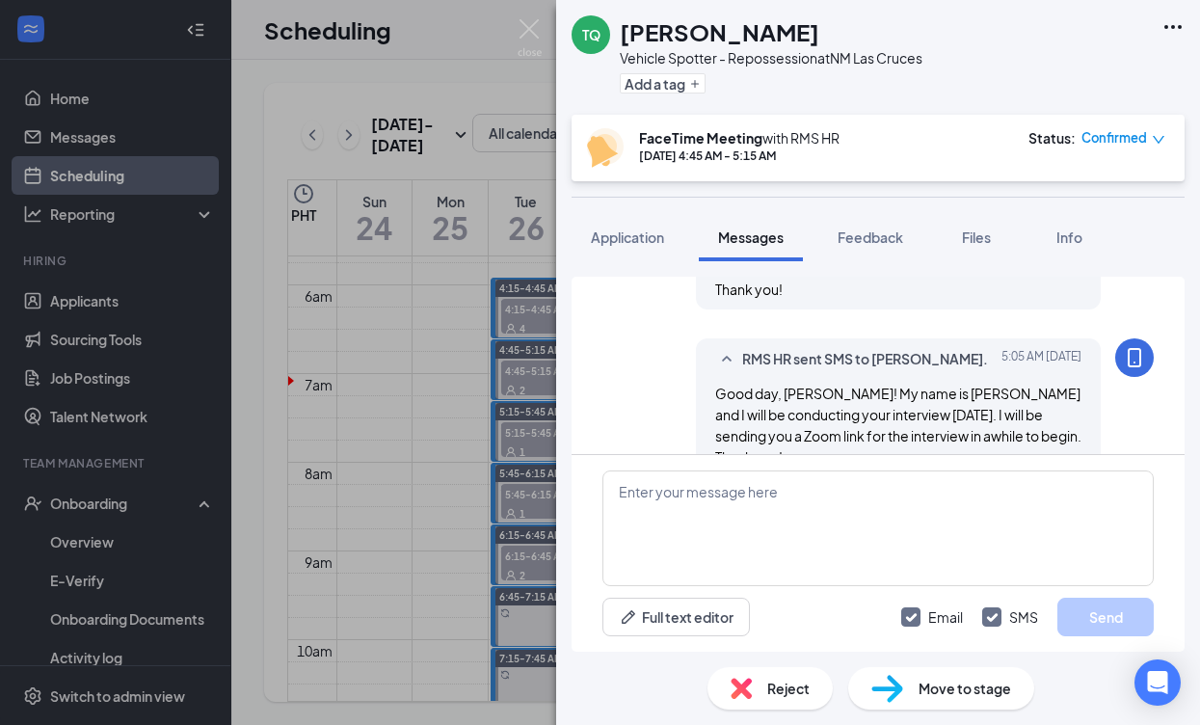
click at [476, 416] on div "TQ [PERSON_NAME] Vehicle Spotter - Repossession at [GEOGRAPHIC_DATA] Las Cruces…" at bounding box center [600, 362] width 1200 height 725
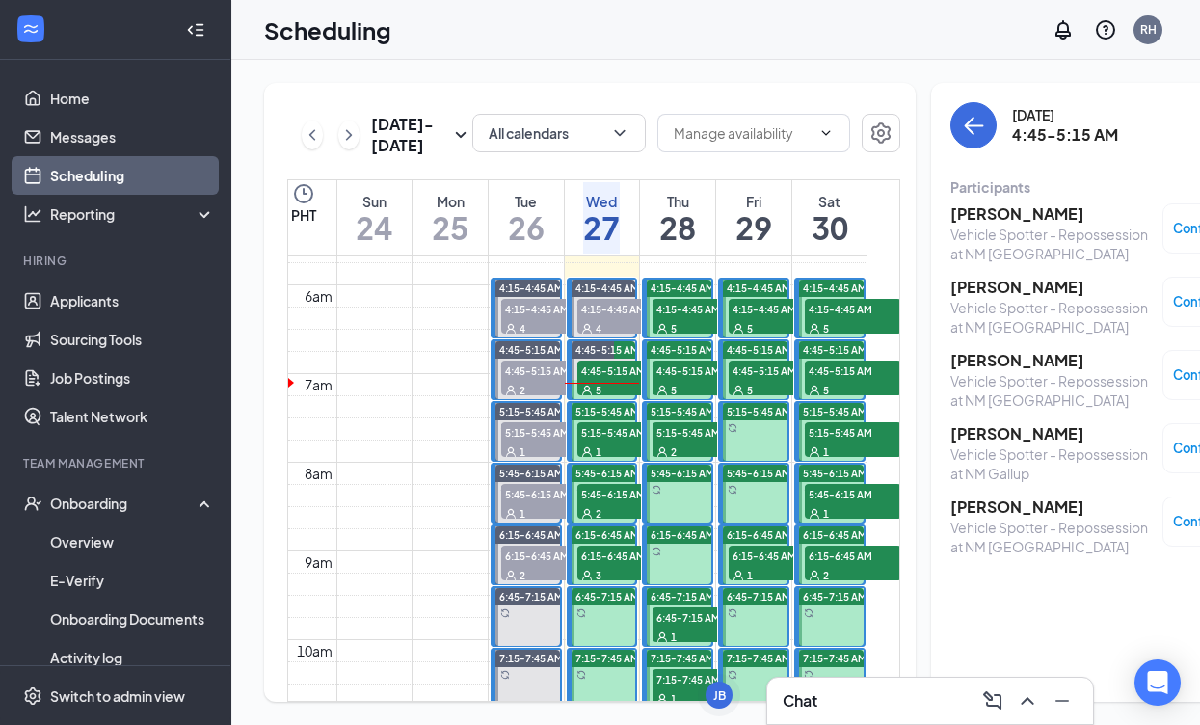
click at [988, 500] on h3 "[PERSON_NAME]" at bounding box center [1051, 506] width 202 height 21
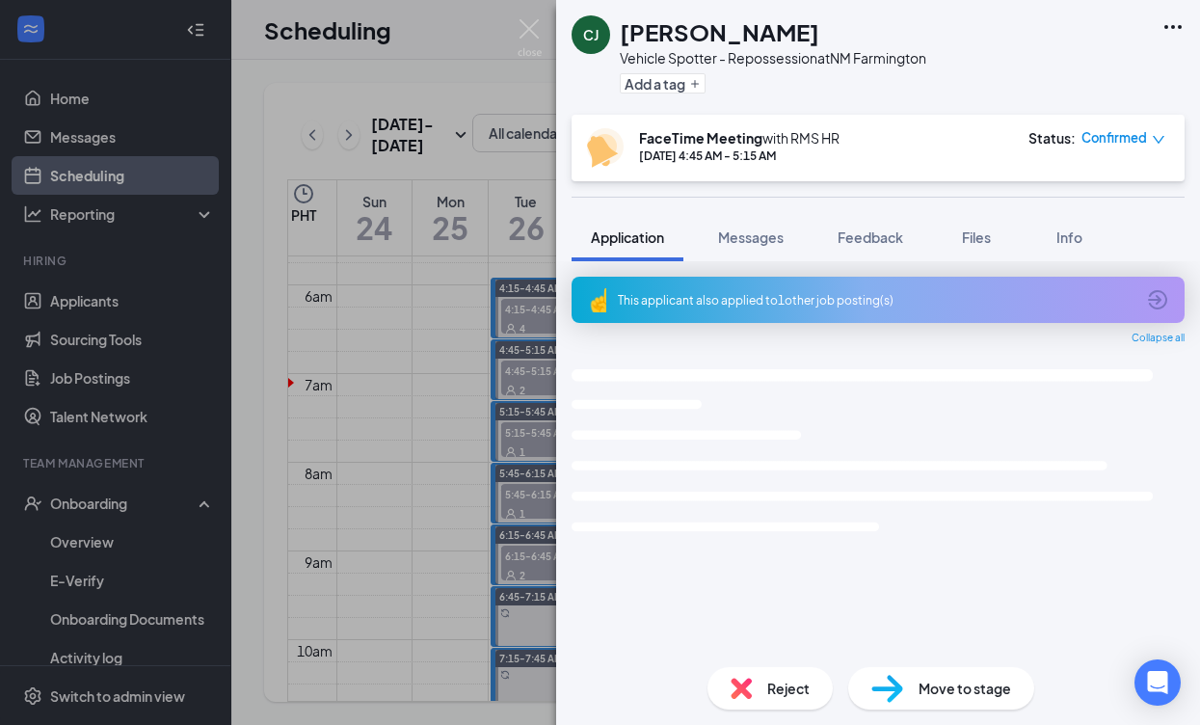
click at [444, 391] on div "[PERSON_NAME] Vehicle Spotter - Repossession at NM Farmington Add a tag FaceTim…" at bounding box center [600, 362] width 1200 height 725
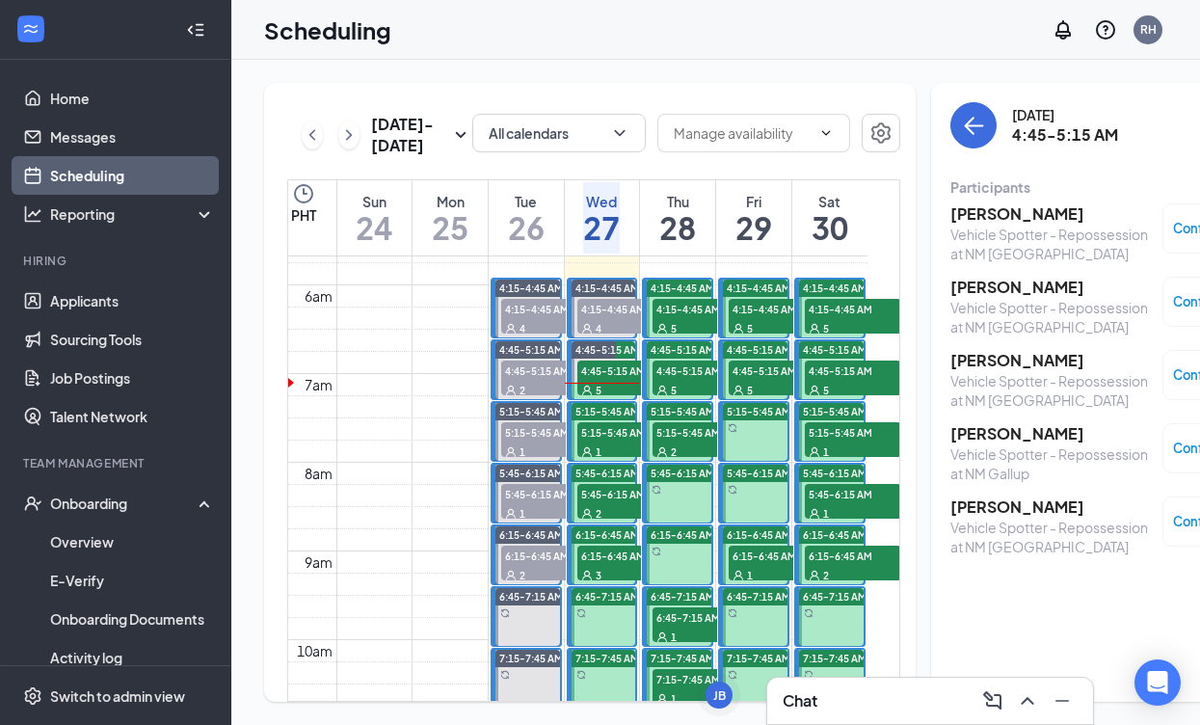
click at [993, 368] on h3 "[PERSON_NAME]" at bounding box center [1051, 360] width 202 height 21
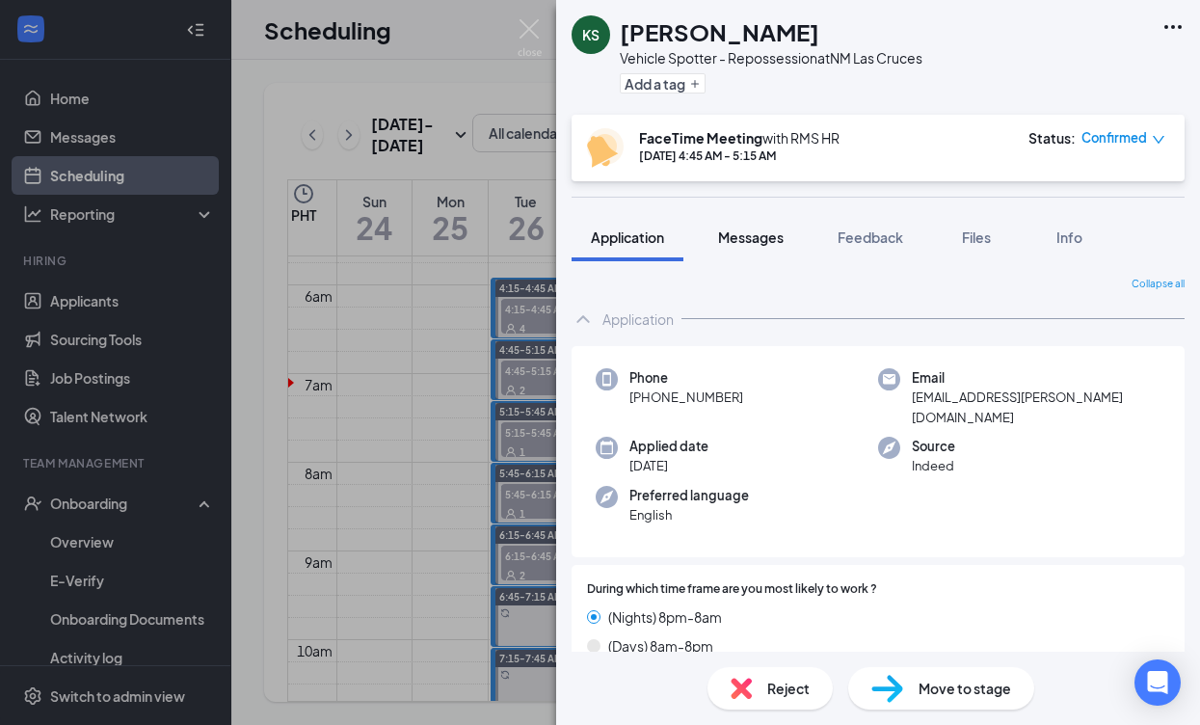
click at [776, 249] on button "Messages" at bounding box center [751, 237] width 104 height 48
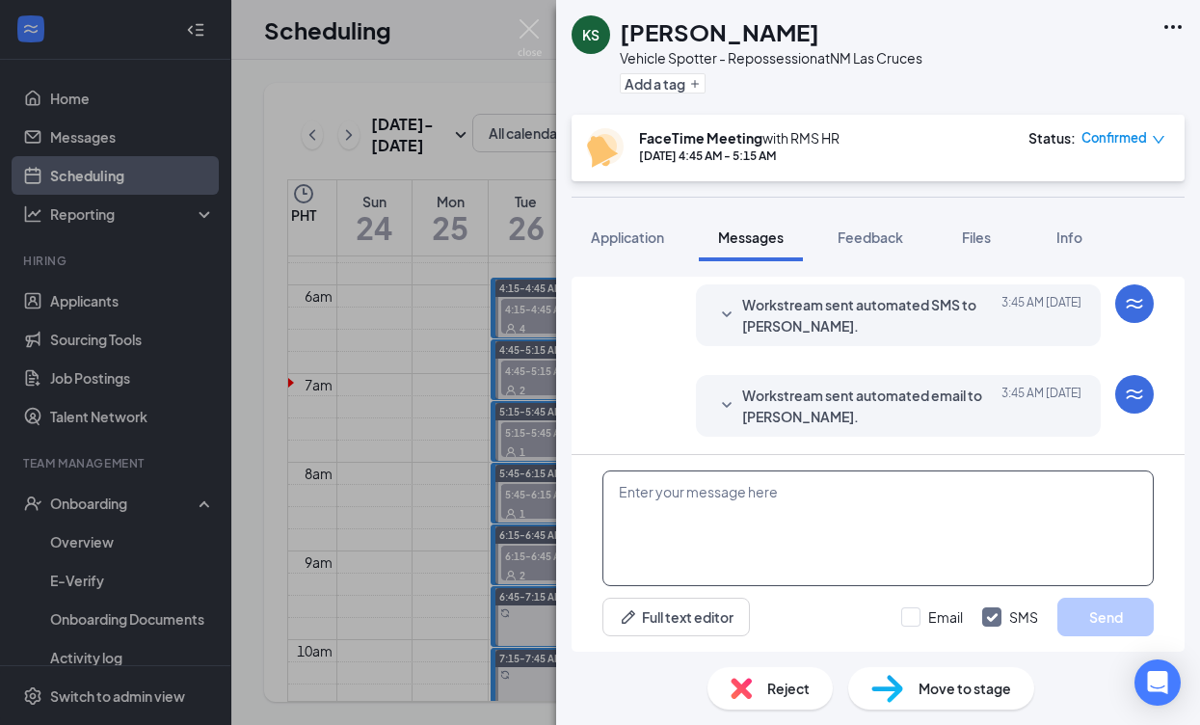
click at [833, 504] on textarea at bounding box center [877, 528] width 551 height 116
paste textarea "Good day, Name! My name is [PERSON_NAME] and I will be conducting your intervie…"
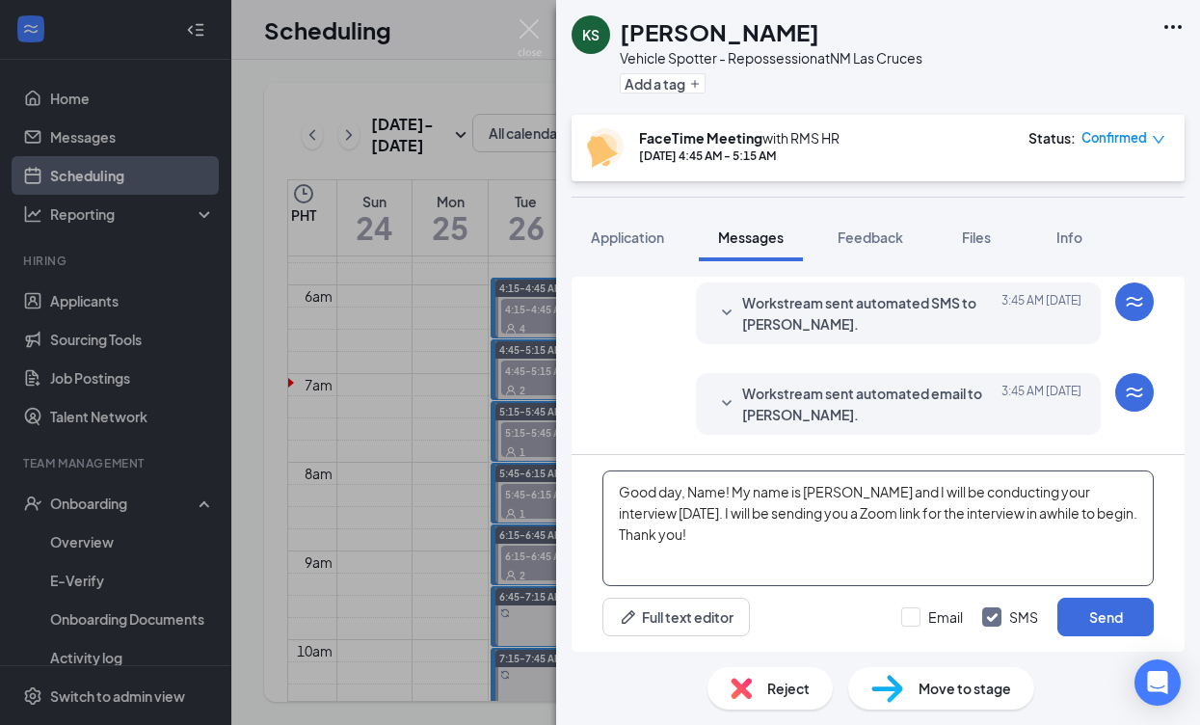
drag, startPoint x: 724, startPoint y: 493, endPoint x: 708, endPoint y: 493, distance: 15.4
click at [698, 493] on textarea "Good day, Name! My name is [PERSON_NAME] and I will be conducting your intervie…" at bounding box center [877, 528] width 551 height 116
type textarea "Good day, [PERSON_NAME]! My name is [PERSON_NAME] and I will be conducting your…"
click at [910, 611] on input "Email" at bounding box center [932, 616] width 62 height 19
checkbox input "true"
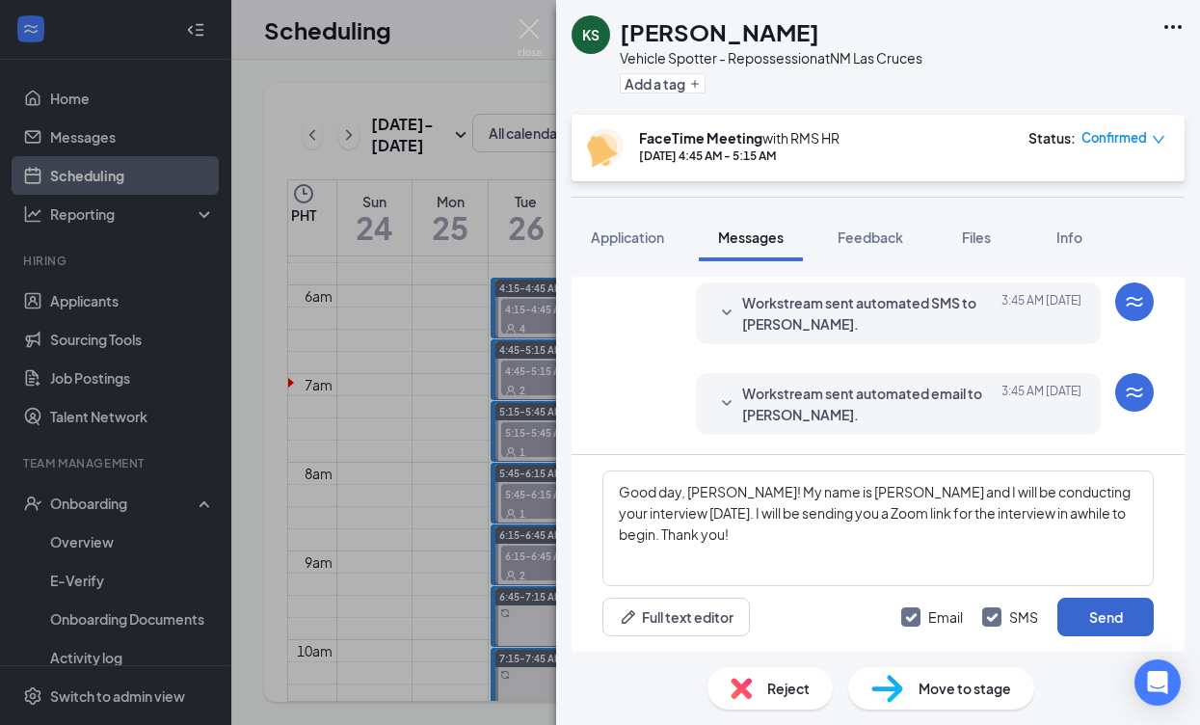
click at [1112, 620] on button "Send" at bounding box center [1105, 617] width 96 height 39
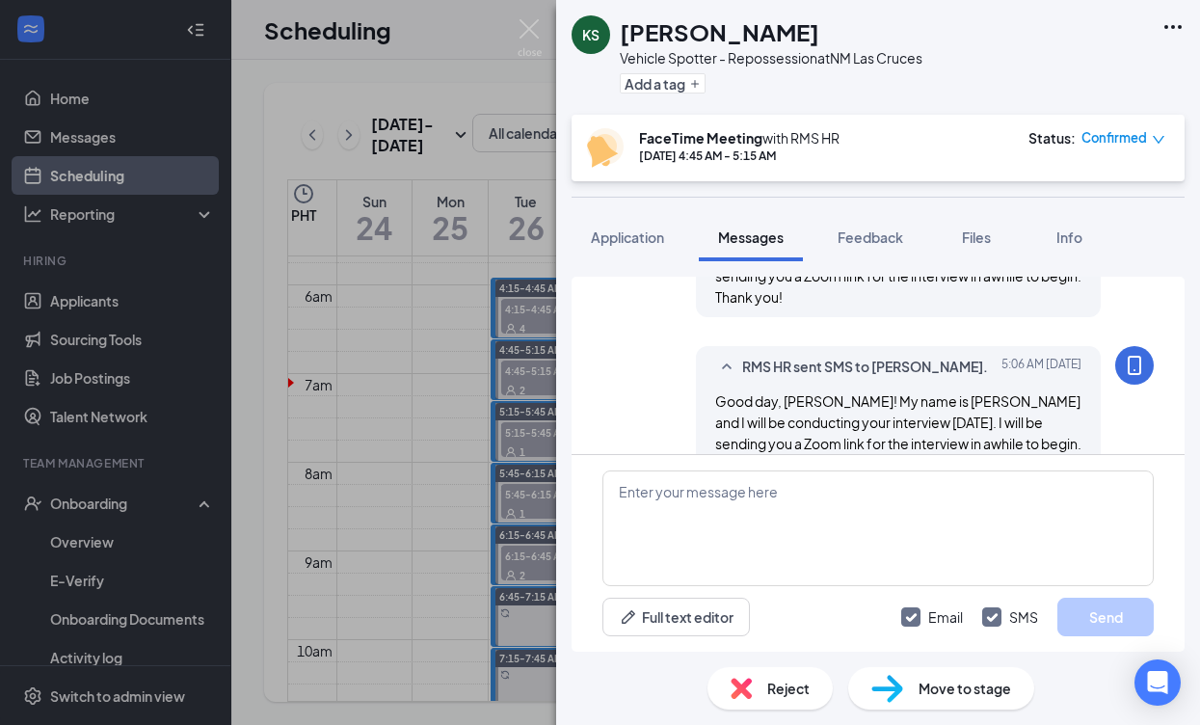
scroll to position [1049, 0]
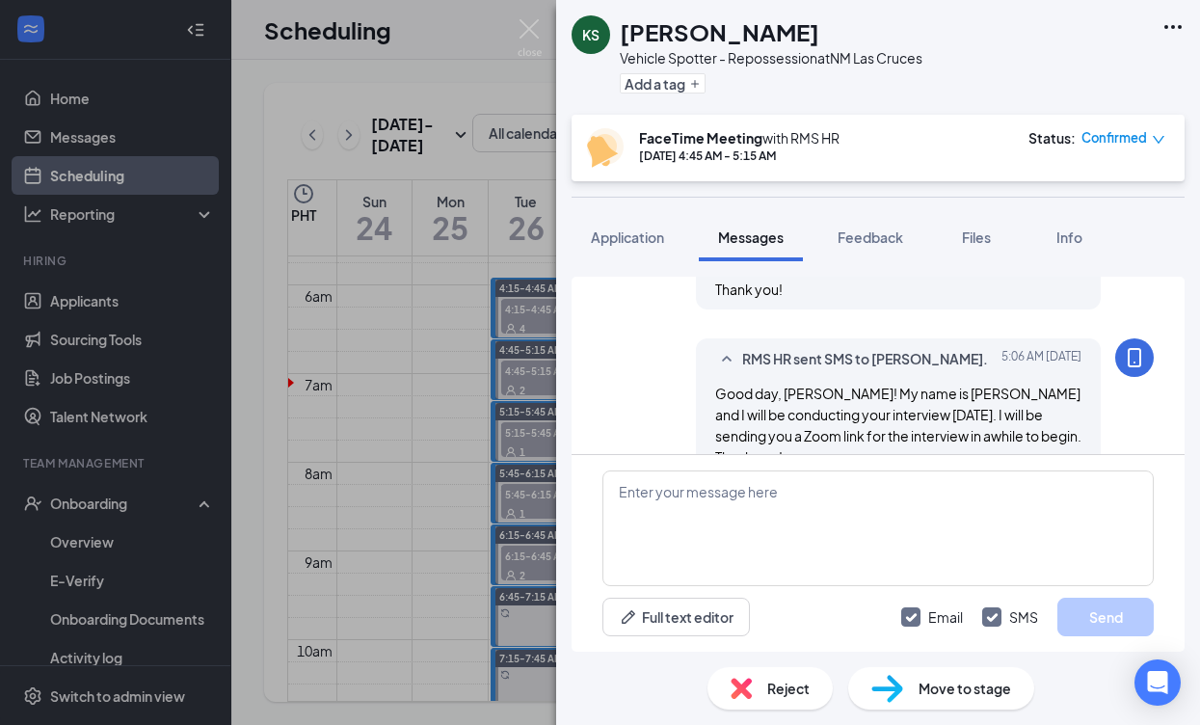
click at [453, 474] on div "KS [PERSON_NAME] Vehicle Spotter - Repossession at [GEOGRAPHIC_DATA] Las Cruces…" at bounding box center [600, 362] width 1200 height 725
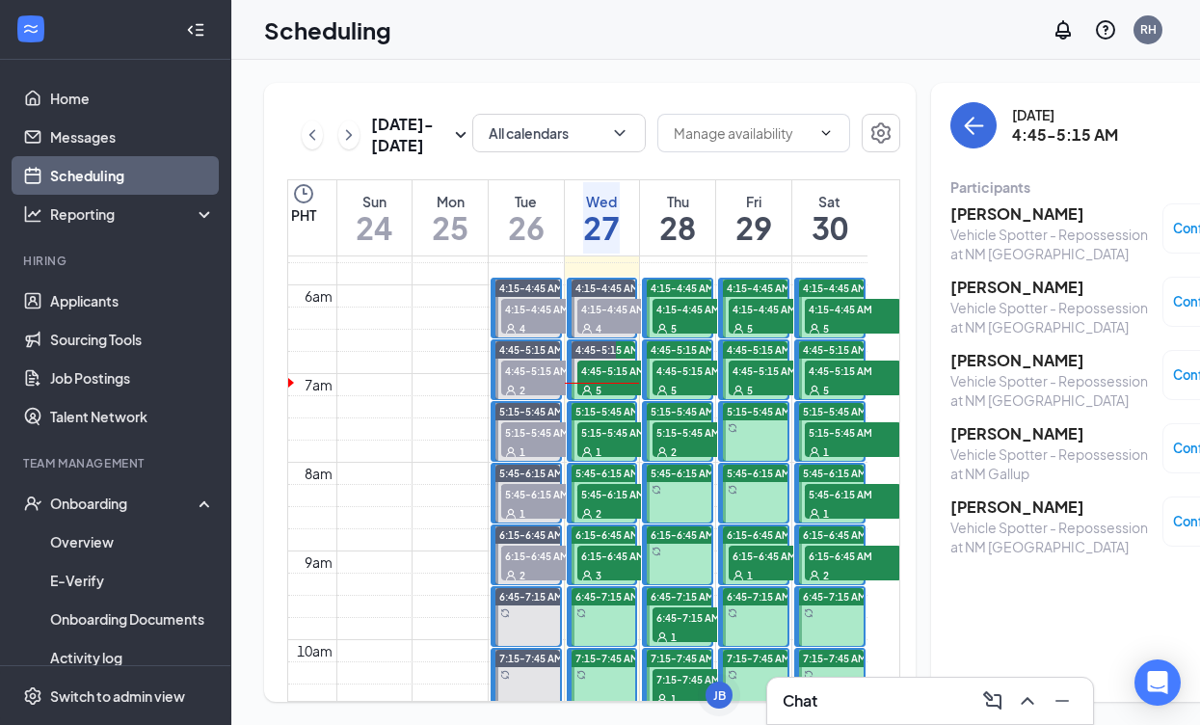
click at [616, 441] on span "5:15-5:45 AM" at bounding box center [625, 431] width 96 height 19
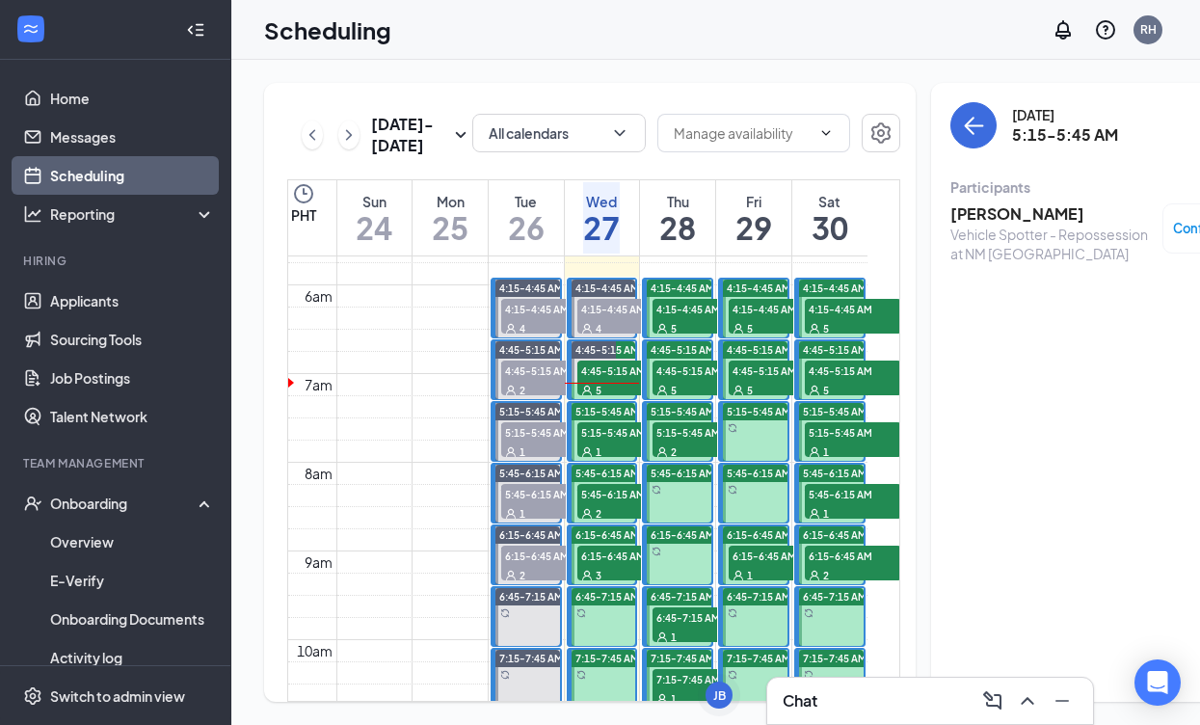
click at [634, 399] on div "5" at bounding box center [625, 389] width 96 height 19
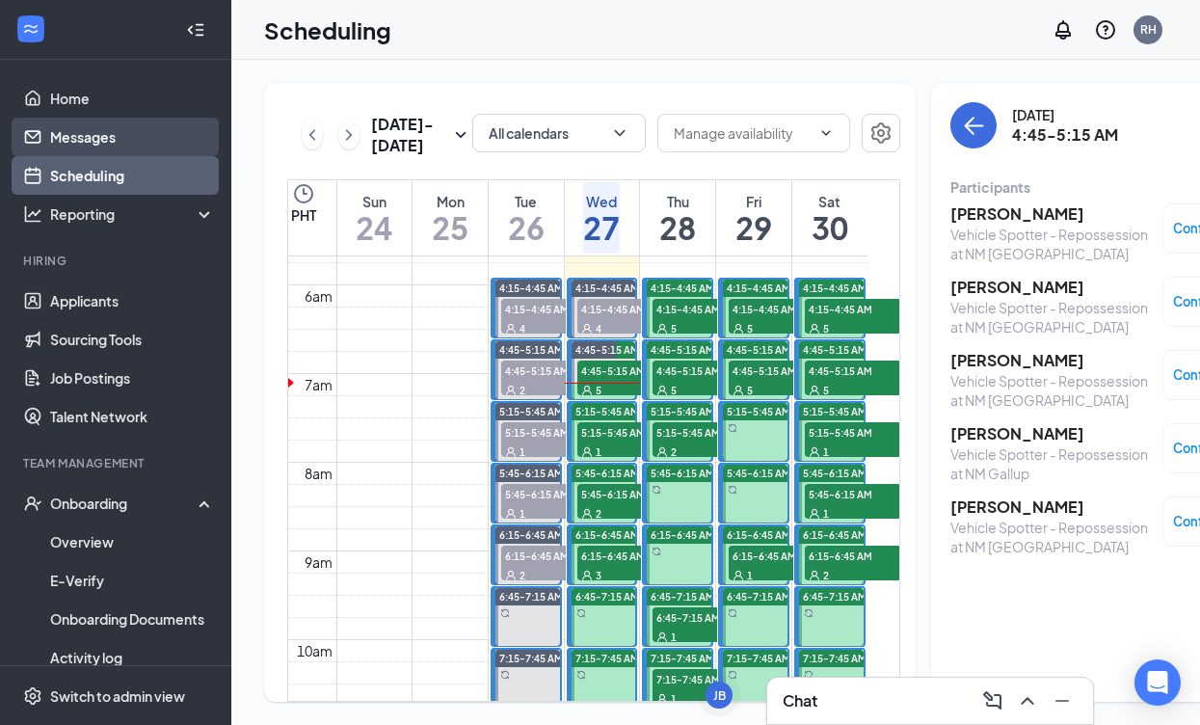
click at [83, 126] on link "Messages" at bounding box center [132, 137] width 165 height 39
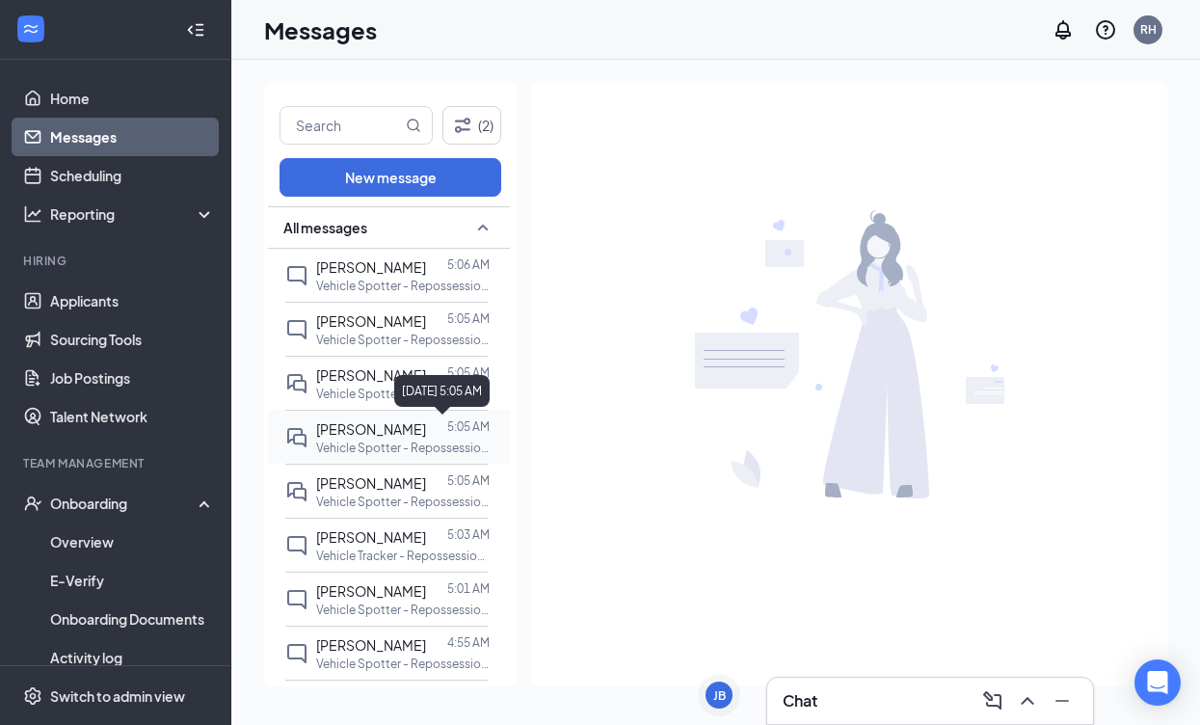
click at [445, 429] on div "[PERSON_NAME] 5:05 AM" at bounding box center [402, 428] width 173 height 21
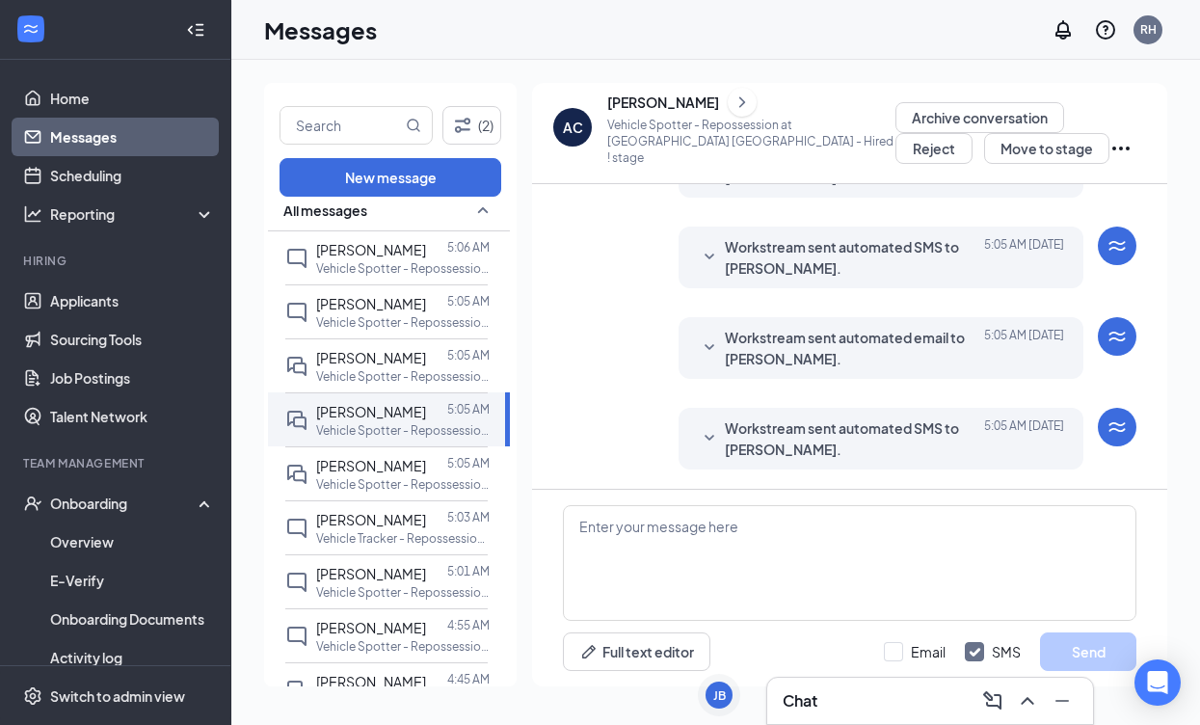
click at [754, 434] on span "Workstream sent automated SMS to [PERSON_NAME]." at bounding box center [851, 438] width 253 height 42
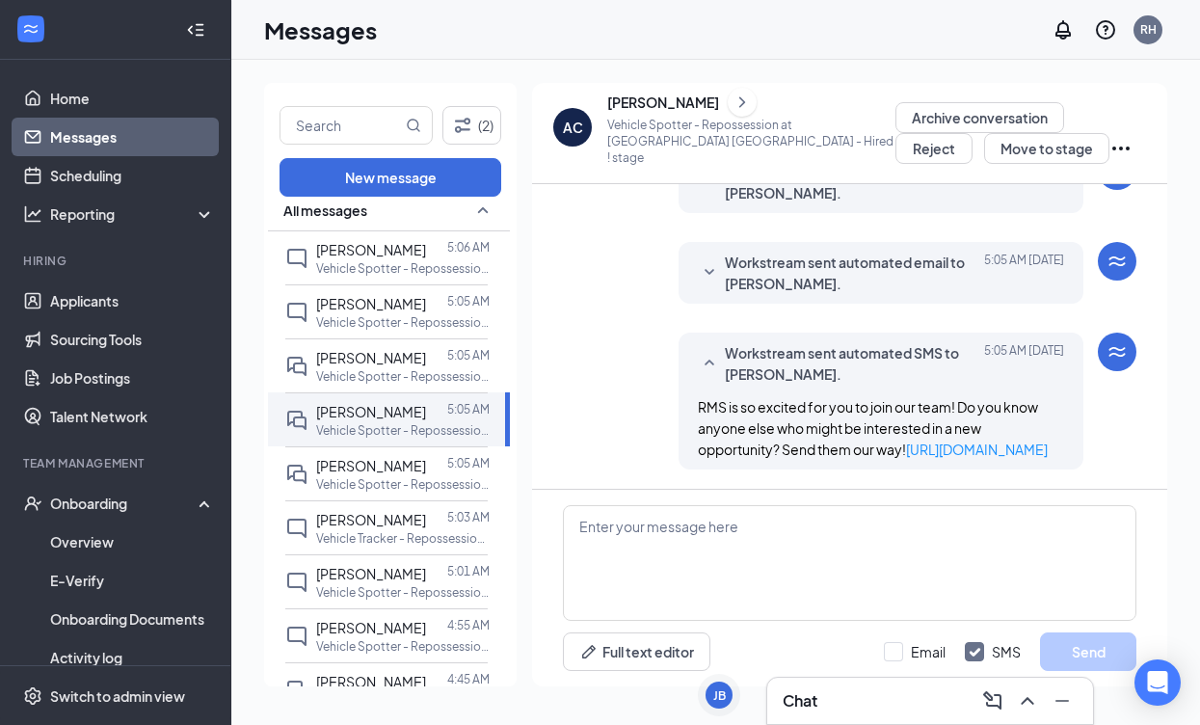
scroll to position [446, 0]
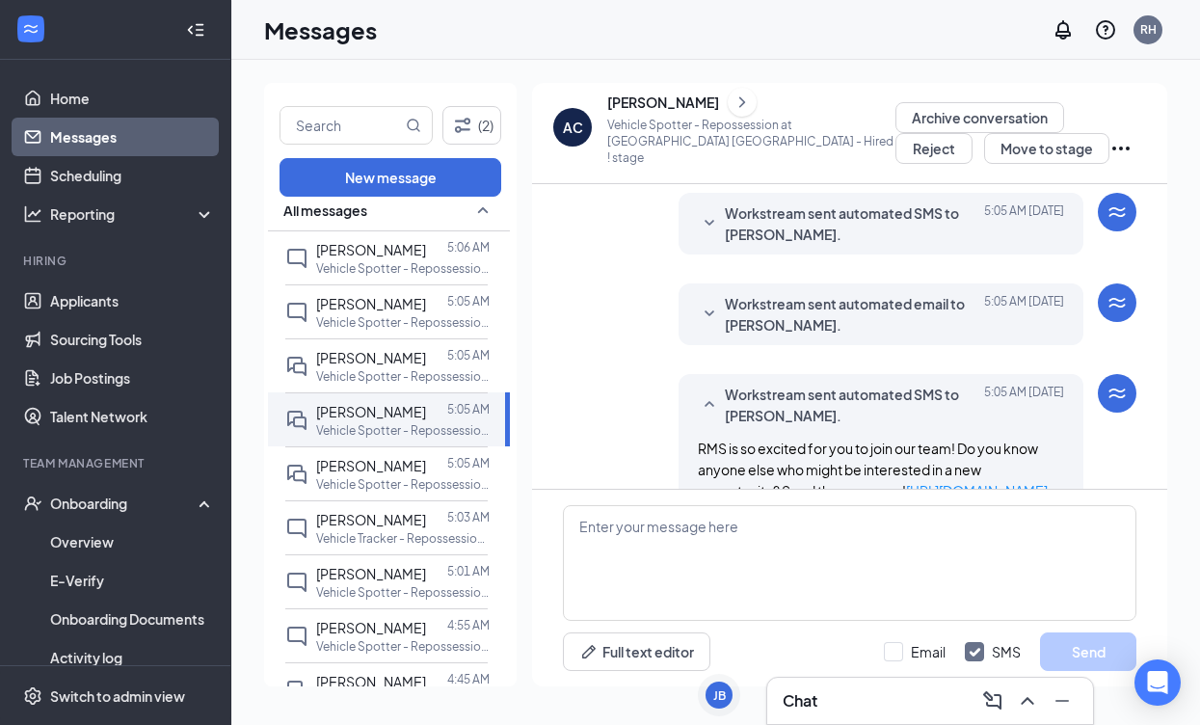
click at [710, 322] on icon "SmallChevronDown" at bounding box center [709, 314] width 23 height 23
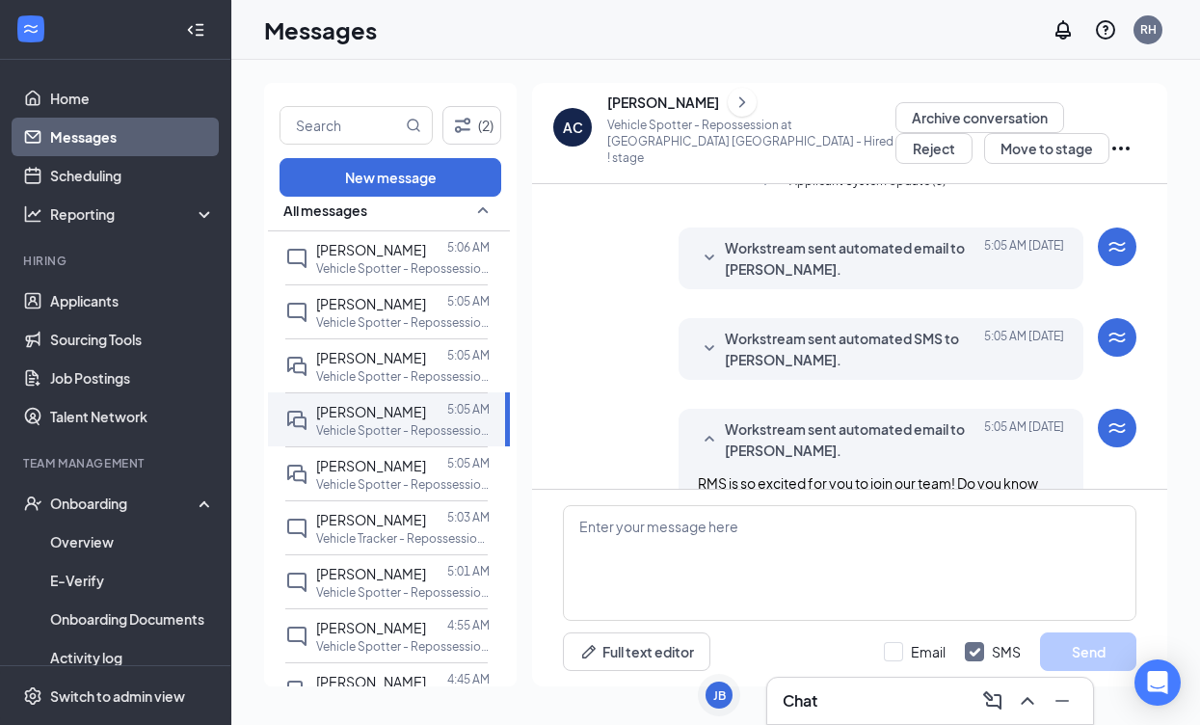
scroll to position [253, 0]
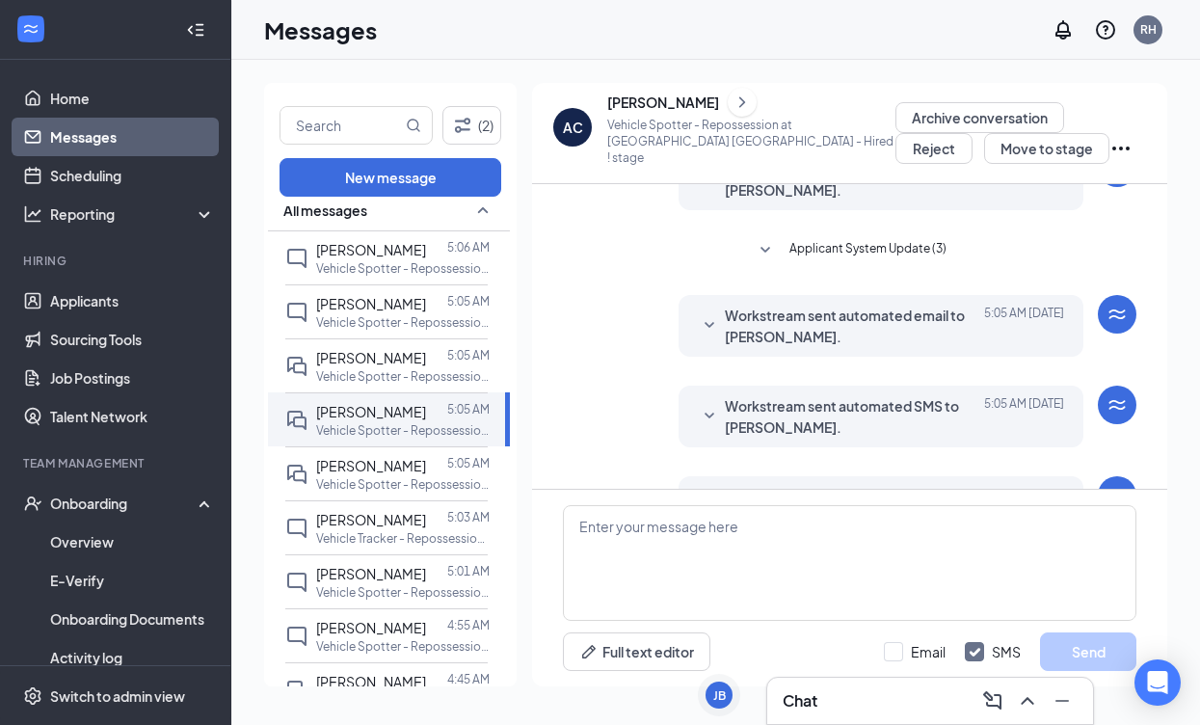
click at [777, 250] on icon "SmallChevronDown" at bounding box center [765, 250] width 23 height 23
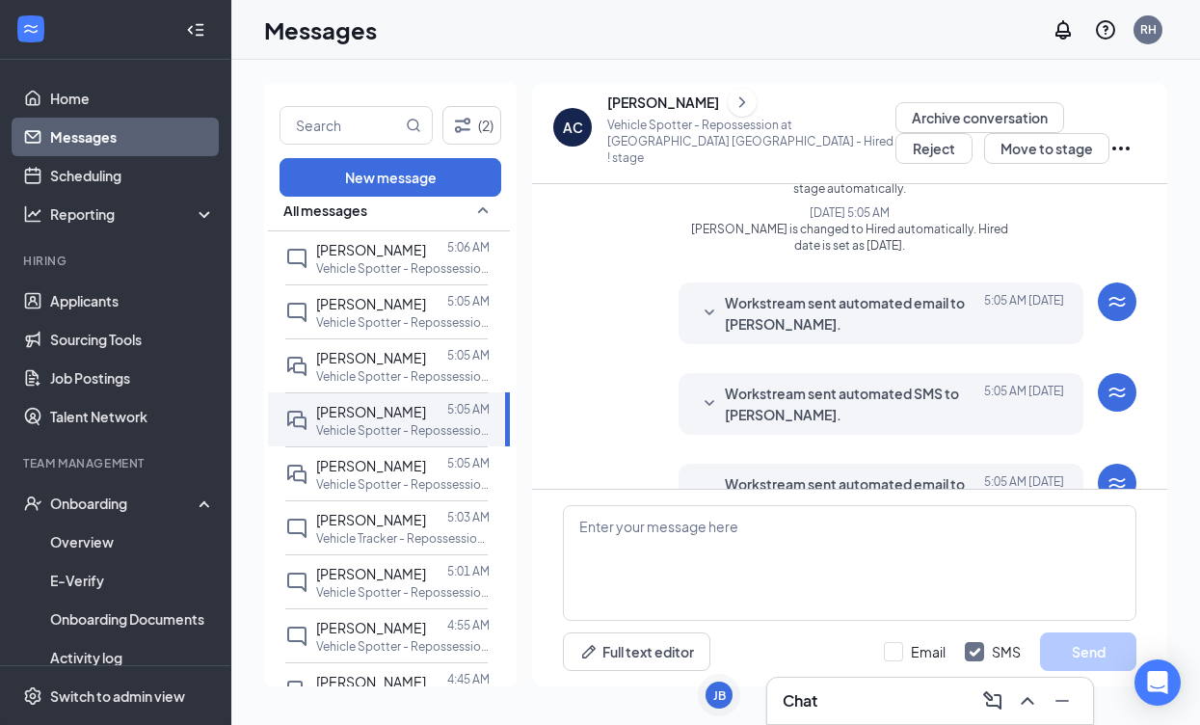
scroll to position [413, 0]
click at [716, 316] on icon "SmallChevronDown" at bounding box center [709, 316] width 23 height 23
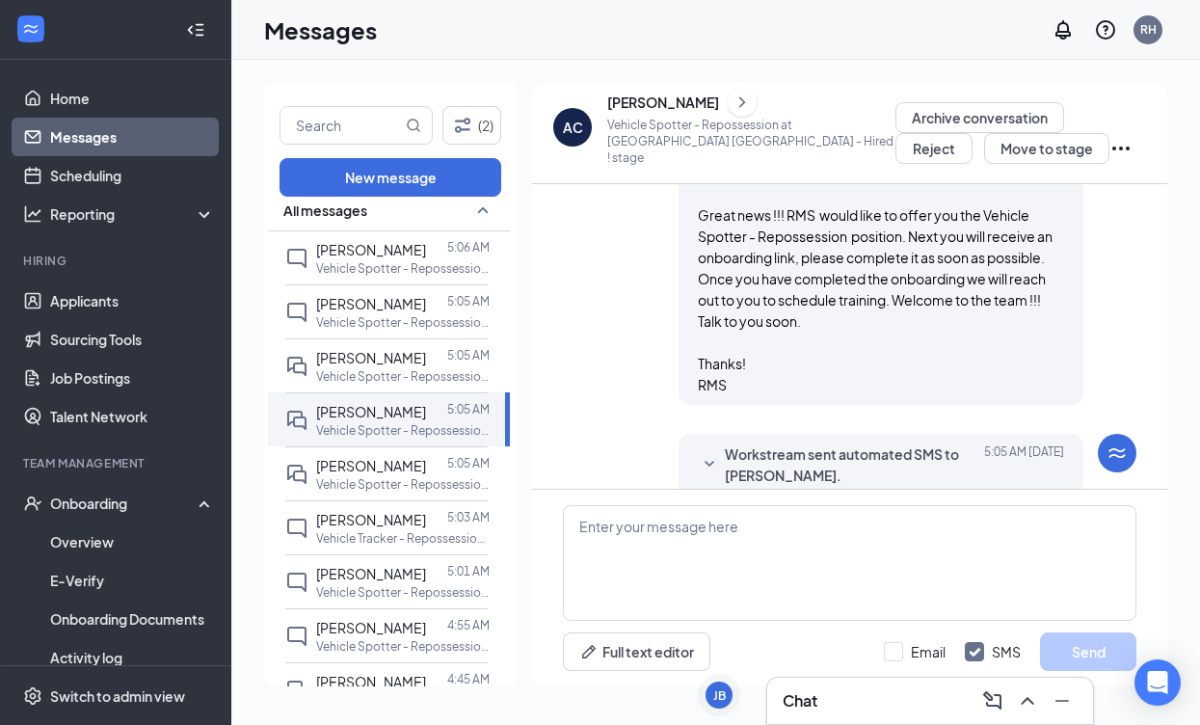
scroll to position [602, 0]
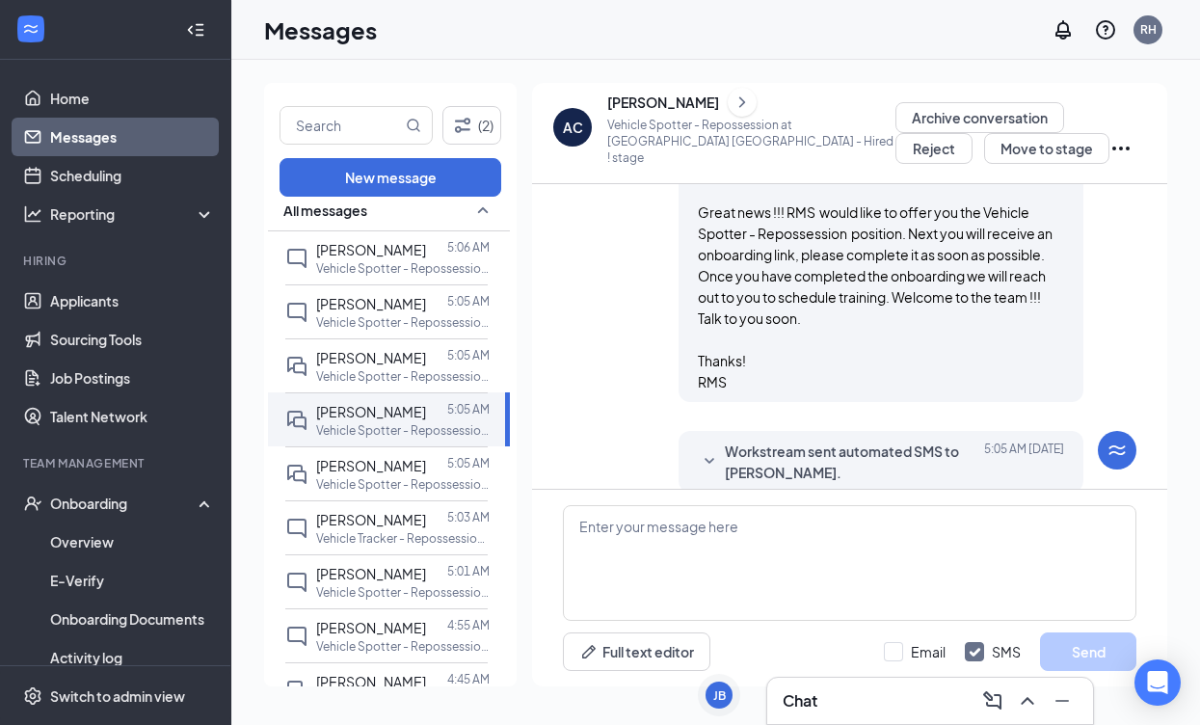
click at [716, 466] on icon "SmallChevronDown" at bounding box center [709, 461] width 23 height 23
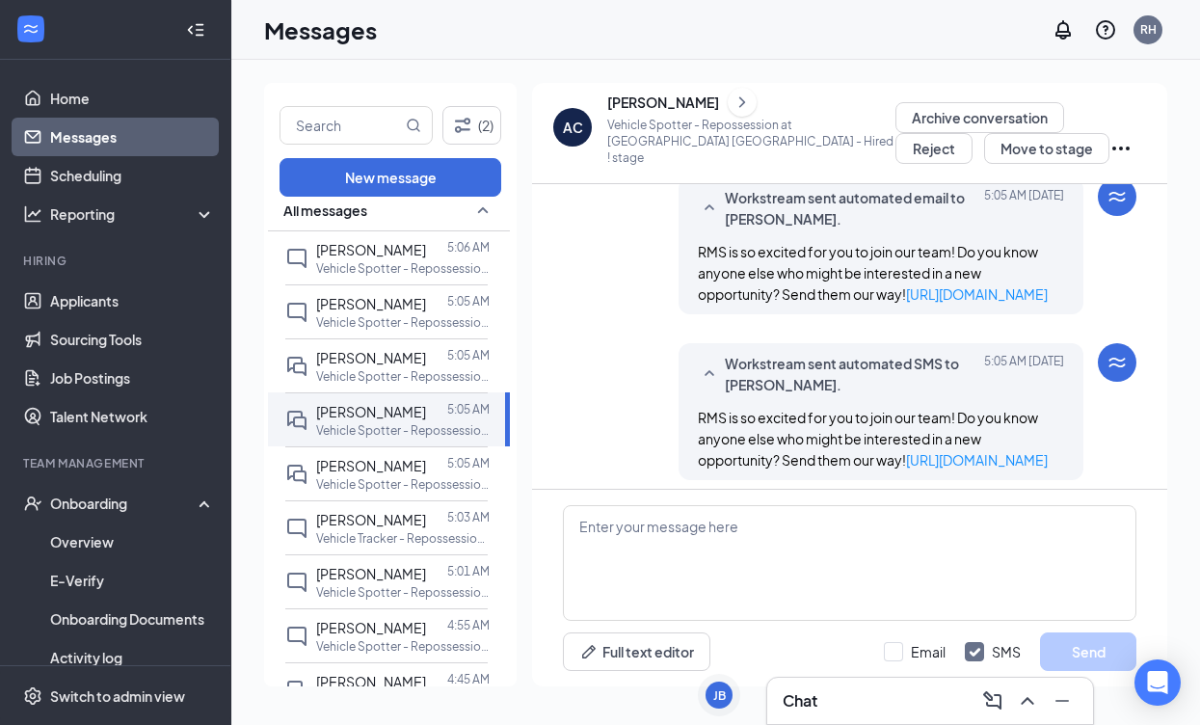
scroll to position [1087, 0]
click at [421, 373] on p "Vehicle Spotter - Repossession at NM [GEOGRAPHIC_DATA]" at bounding box center [402, 376] width 173 height 16
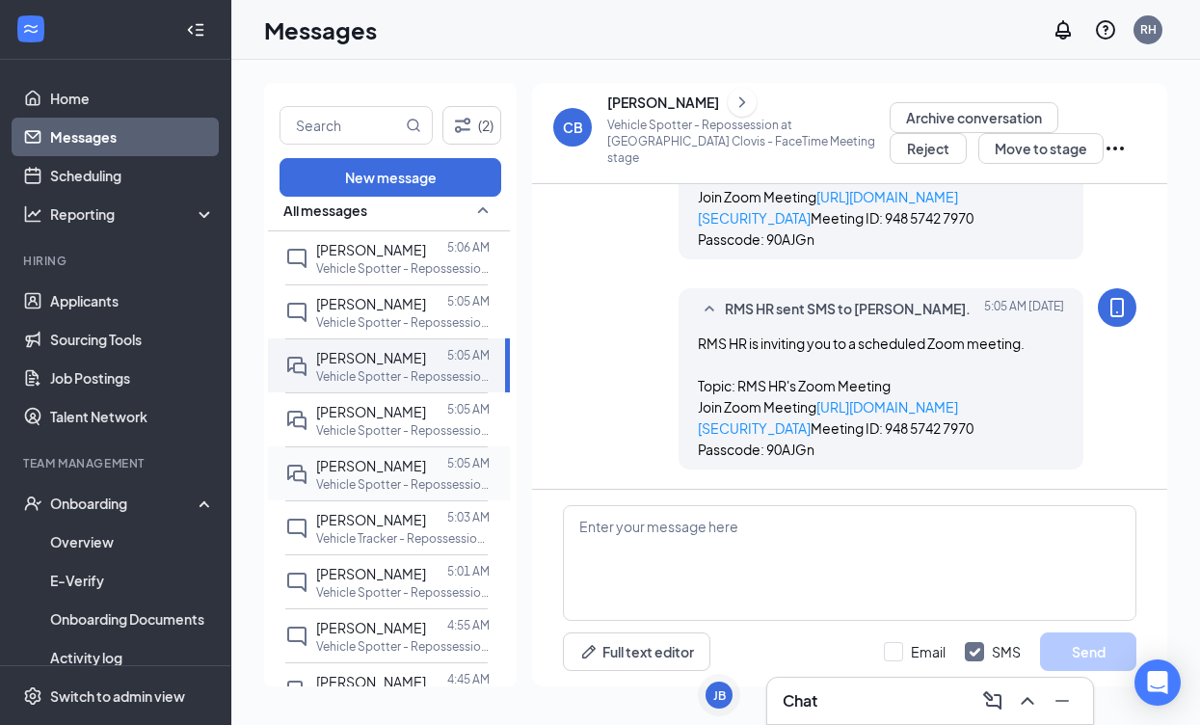
click at [413, 486] on p "Vehicle Spotter - Repossession at NM Gallup" at bounding box center [402, 484] width 173 height 16
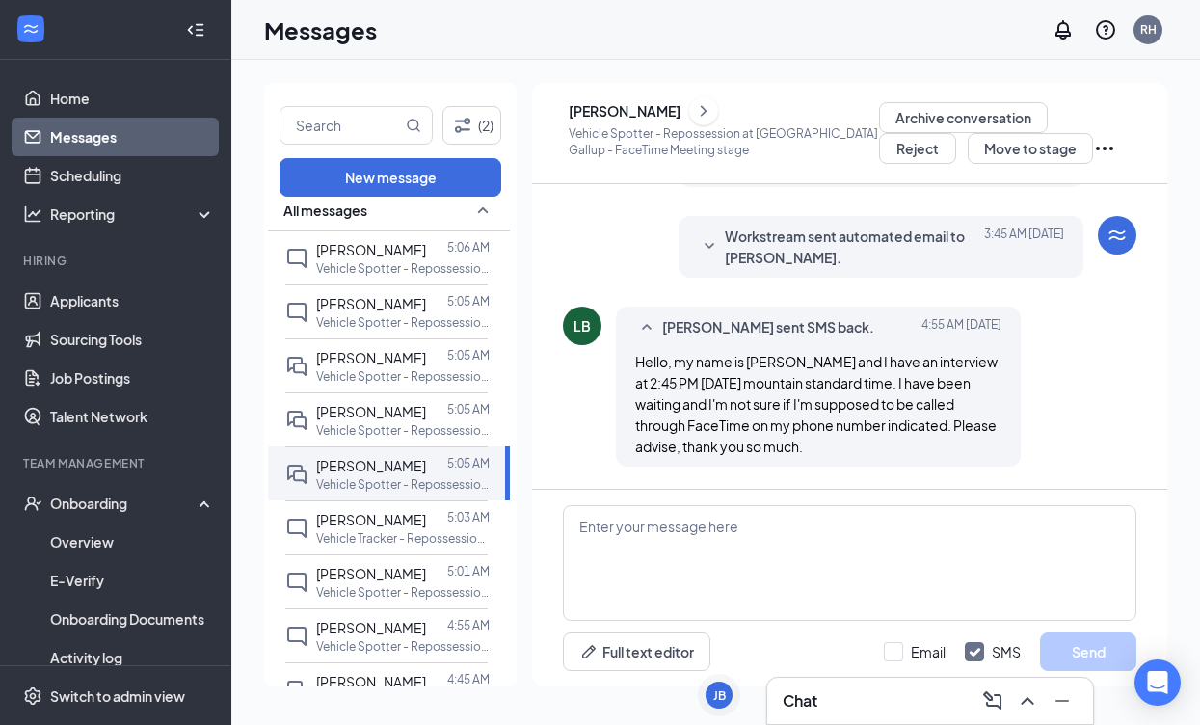
scroll to position [547, 0]
click at [439, 519] on div at bounding box center [436, 519] width 21 height 21
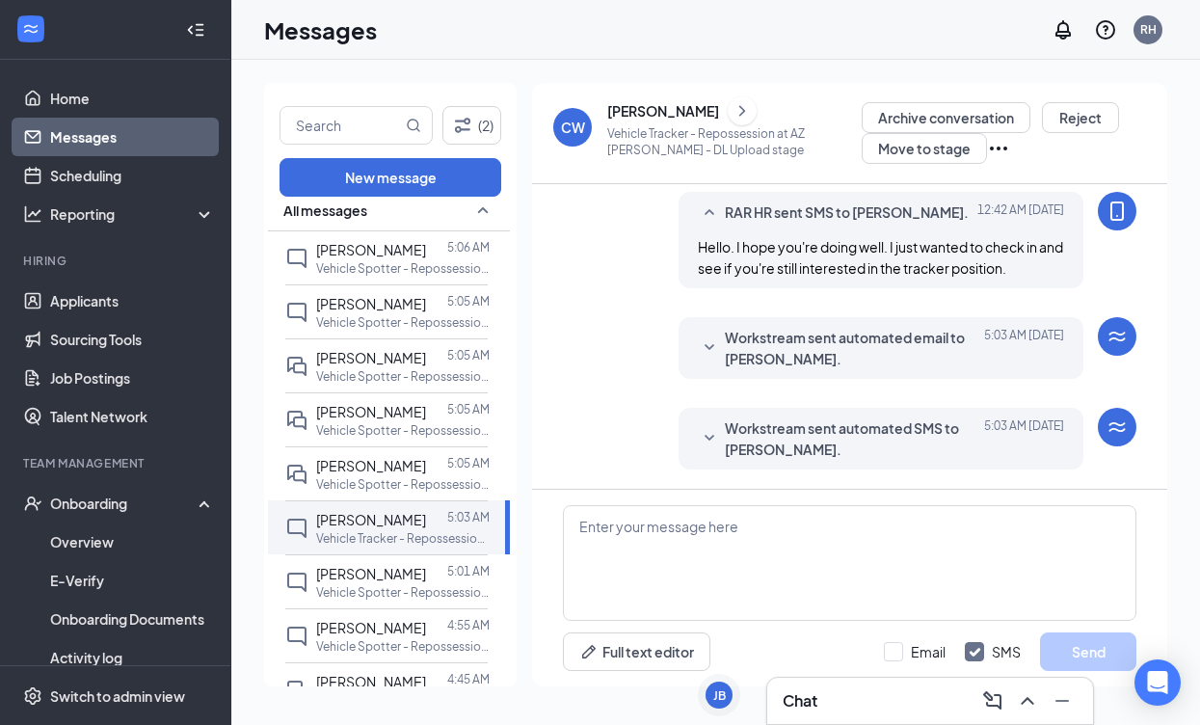
scroll to position [790, 0]
click at [720, 442] on icon "SmallChevronDown" at bounding box center [709, 438] width 23 height 23
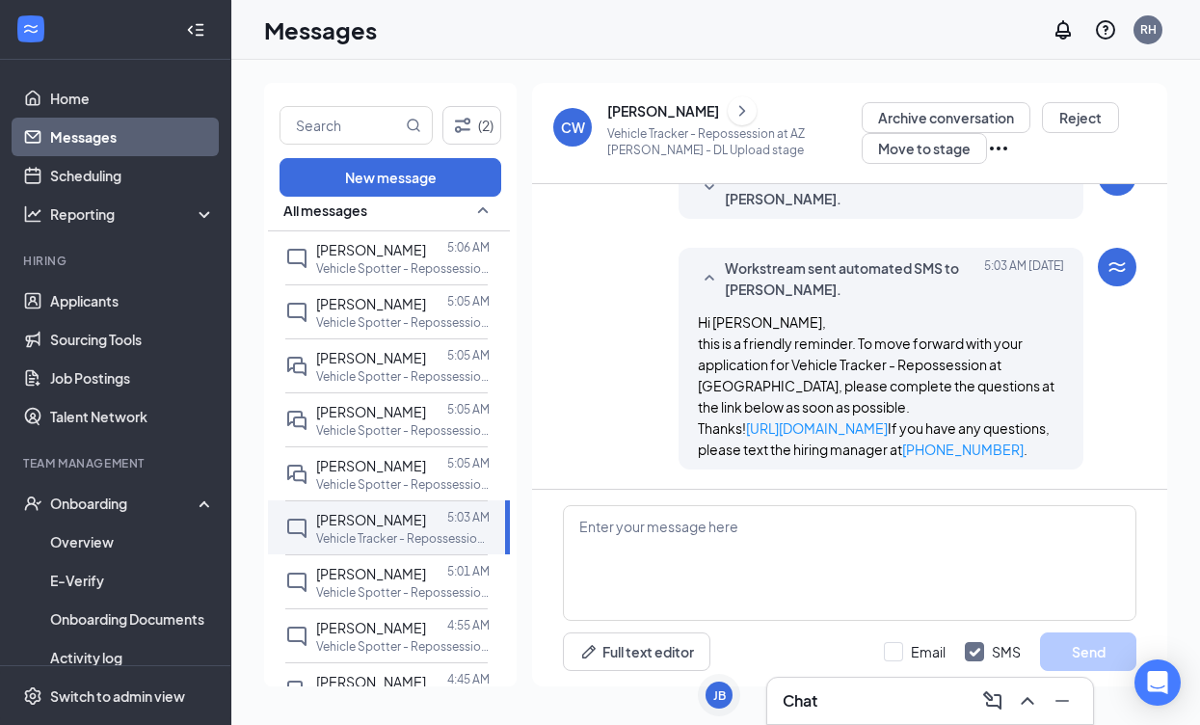
scroll to position [993, 0]
click at [76, 174] on link "Scheduling" at bounding box center [132, 175] width 165 height 39
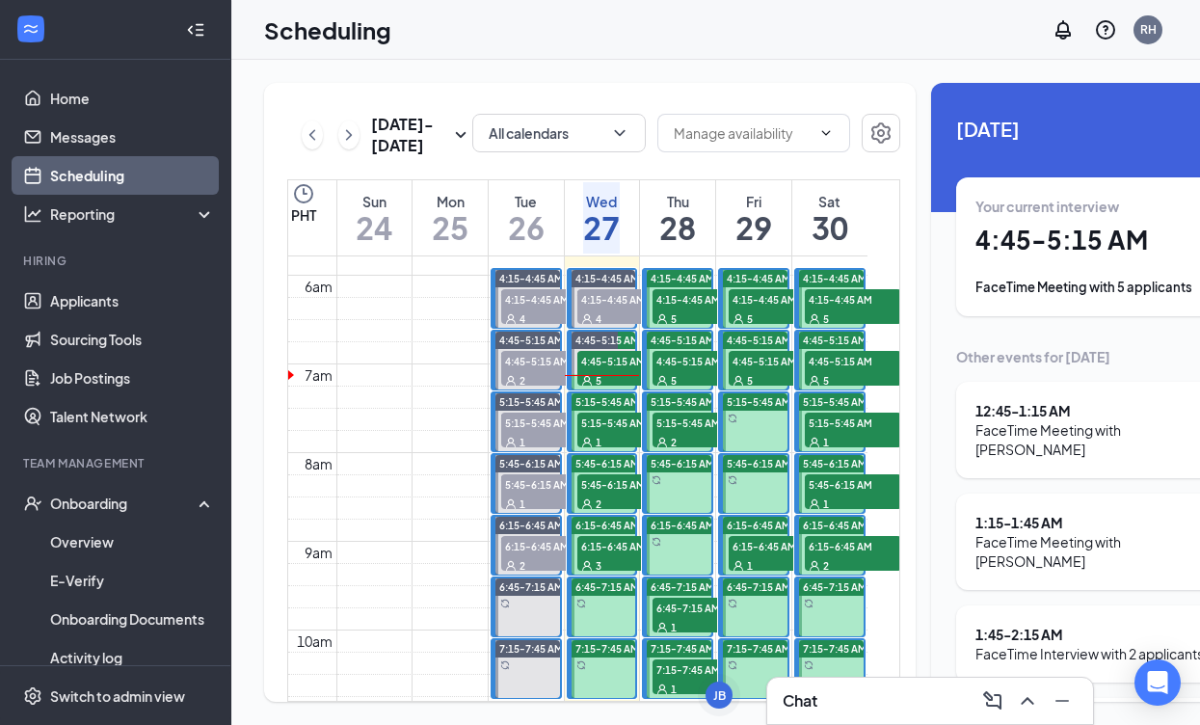
scroll to position [503, 0]
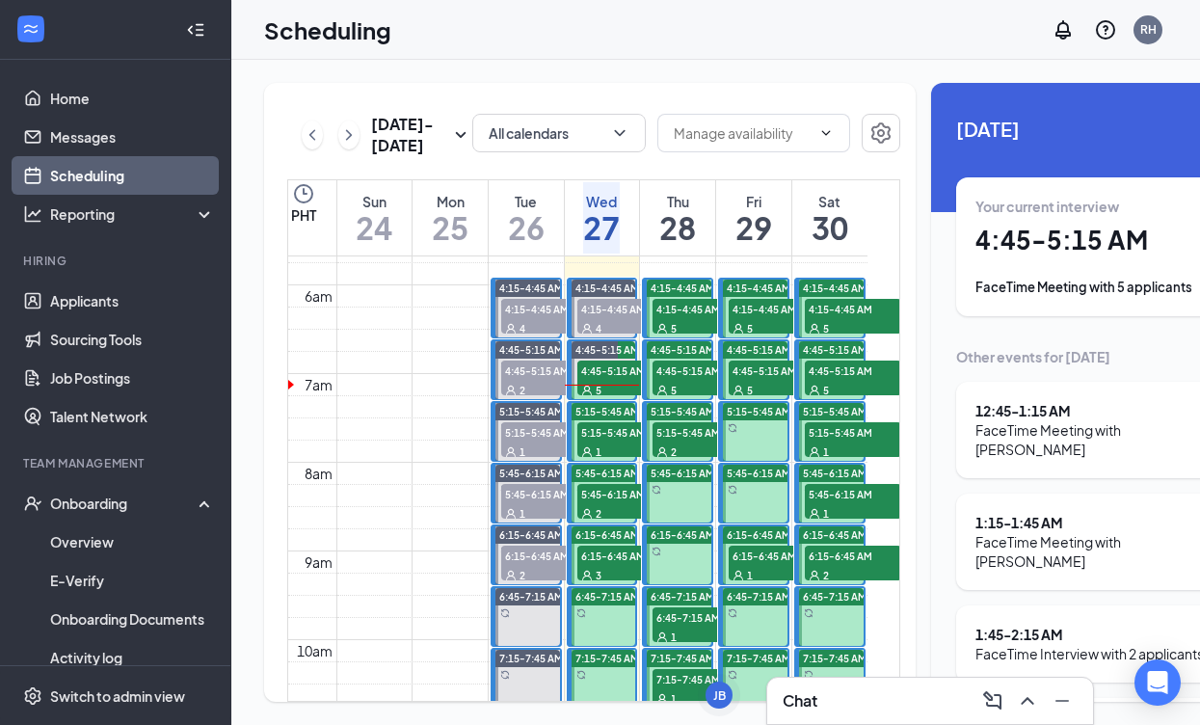
click at [602, 565] on span "6:15-6:45 AM" at bounding box center [625, 555] width 96 height 19
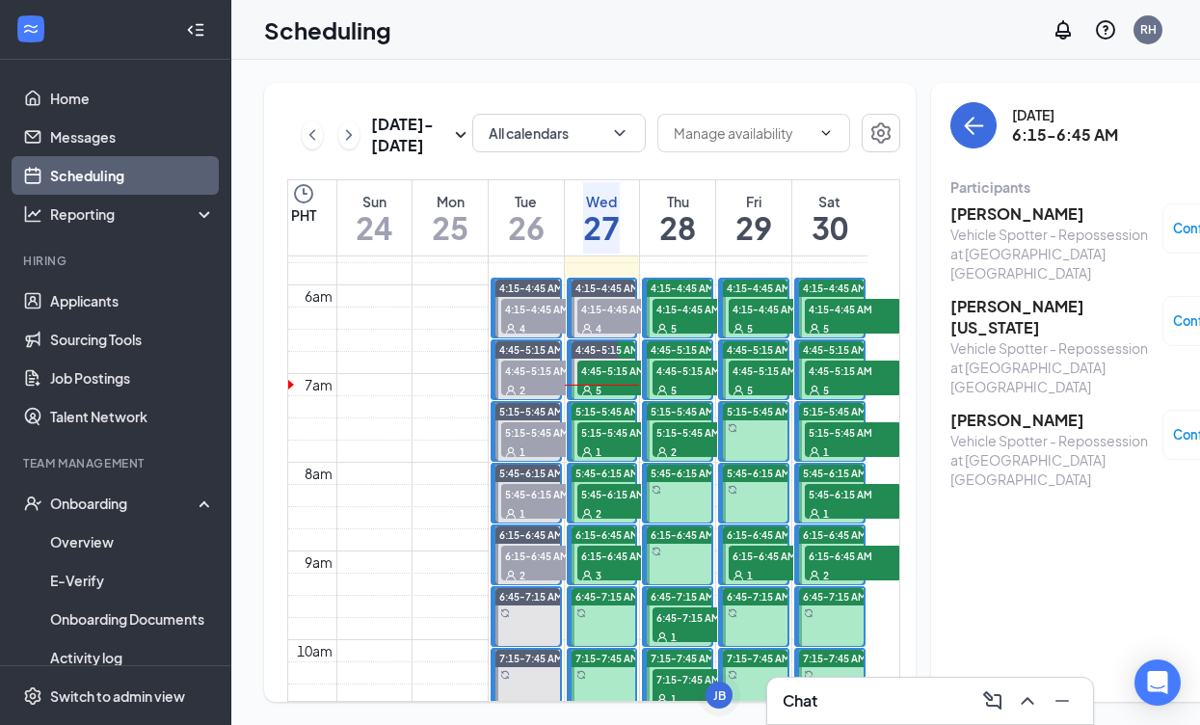
click at [607, 380] on span "4:45-5:15 AM" at bounding box center [625, 369] width 96 height 19
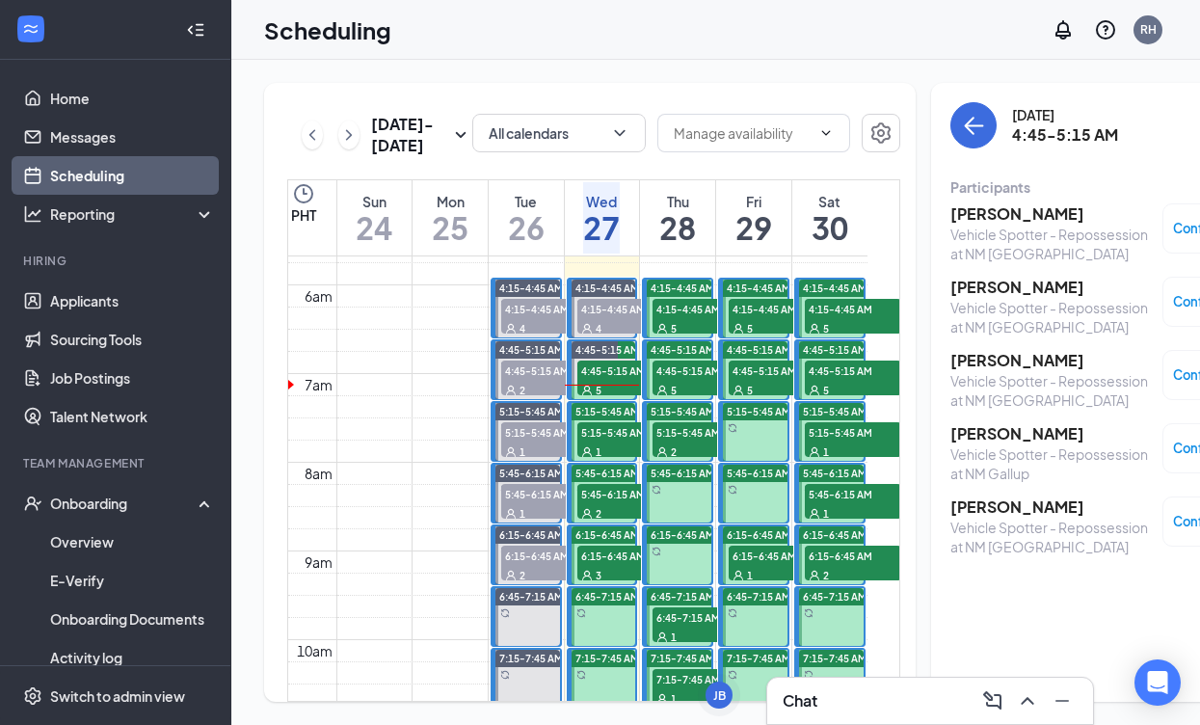
click at [980, 222] on h3 "[PERSON_NAME]" at bounding box center [1051, 213] width 202 height 21
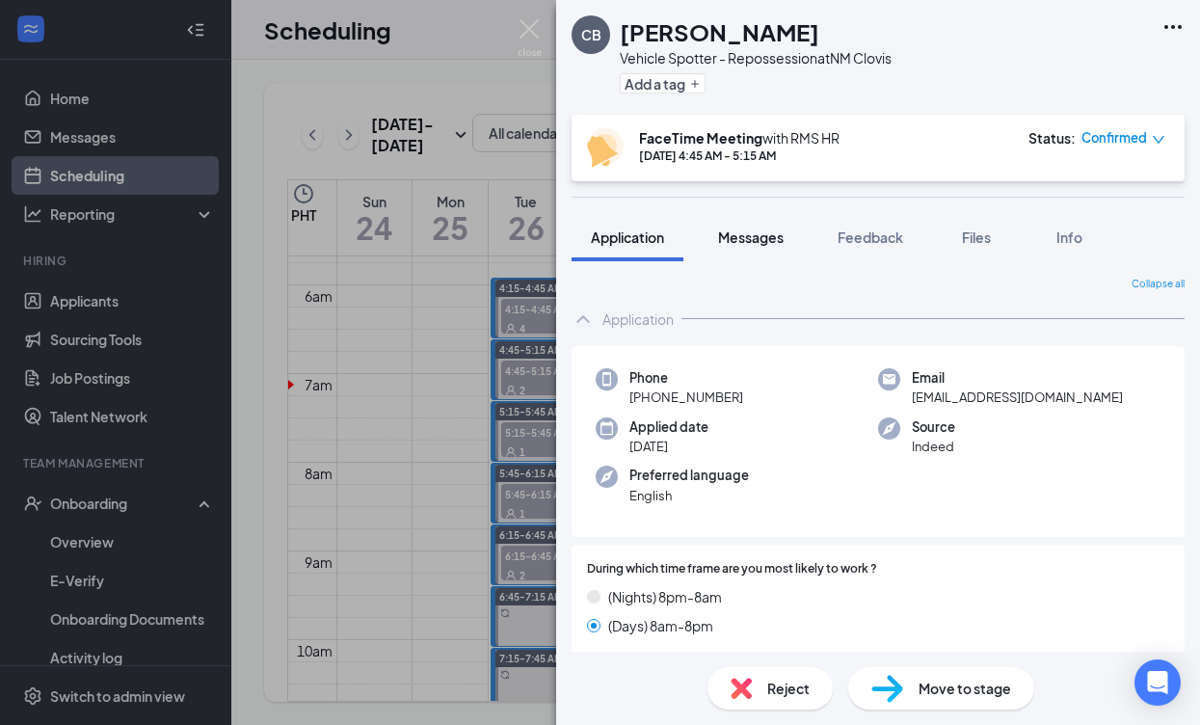
click at [772, 242] on span "Messages" at bounding box center [751, 236] width 66 height 17
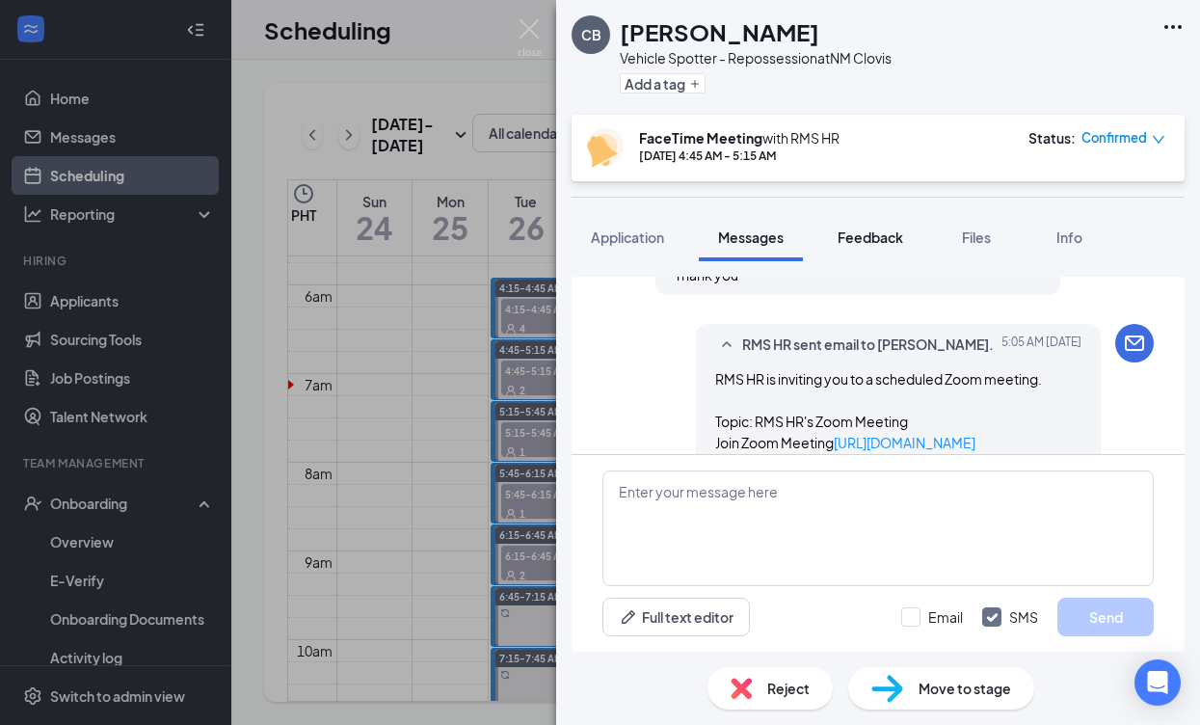
scroll to position [1282, 0]
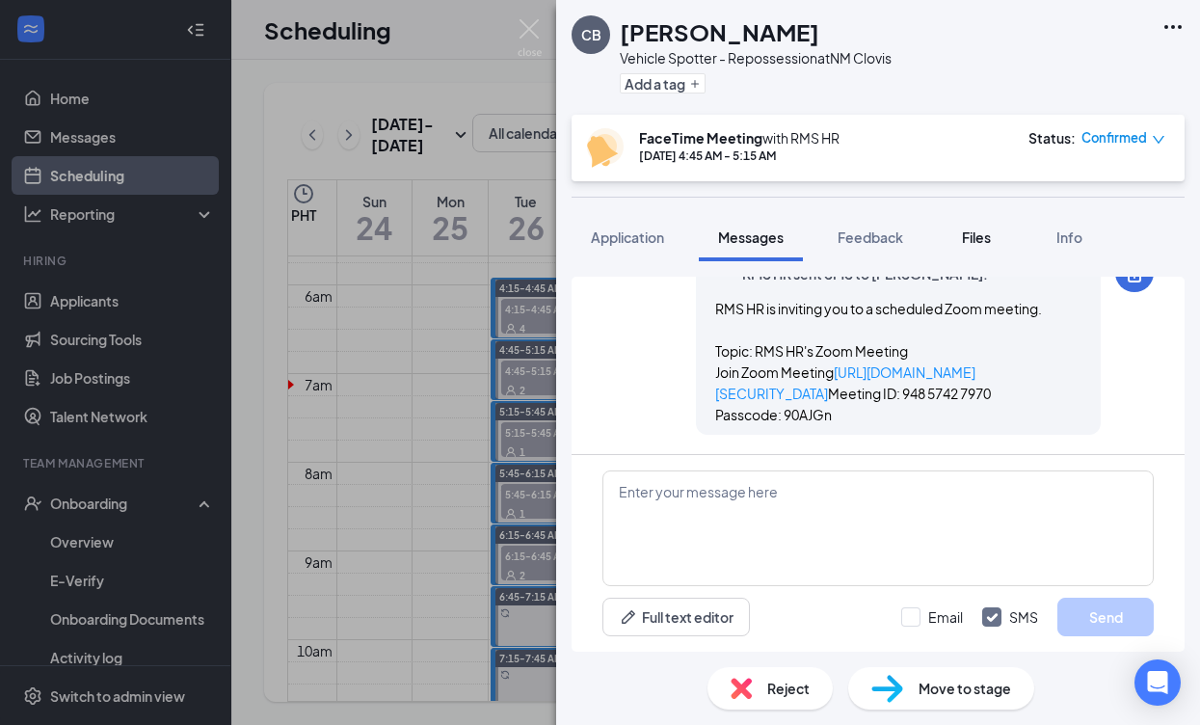
click at [966, 242] on span "Files" at bounding box center [976, 236] width 29 height 17
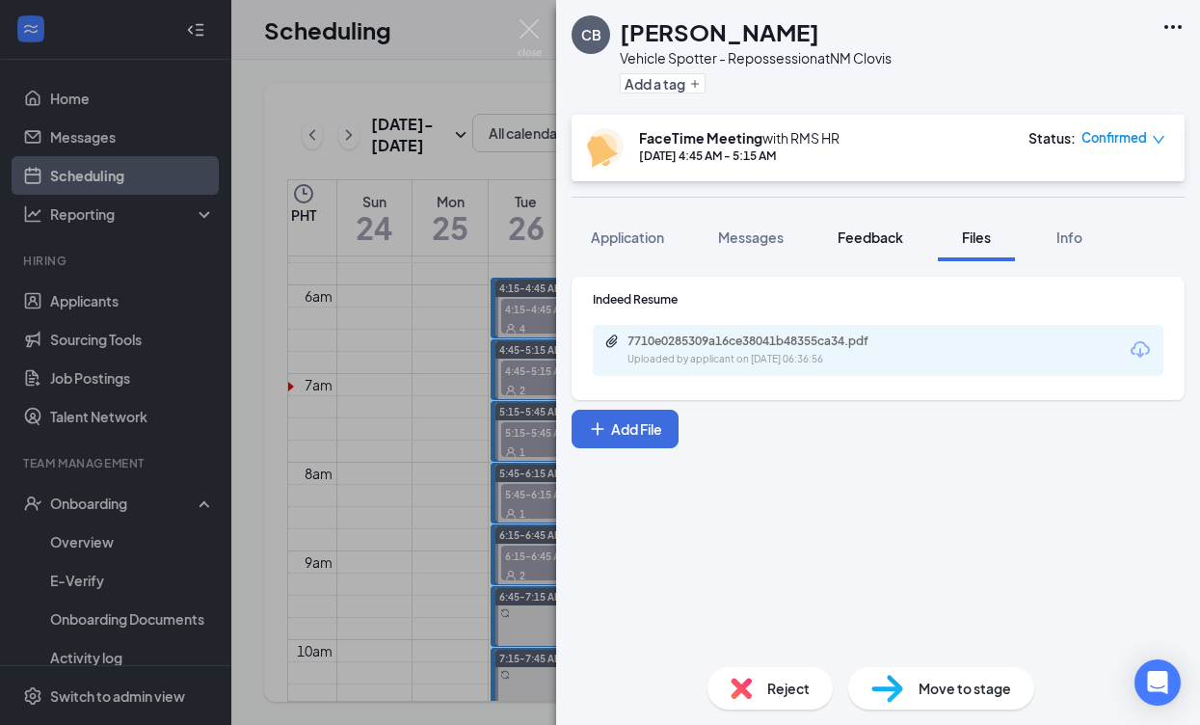
click at [873, 236] on span "Feedback" at bounding box center [871, 236] width 66 height 17
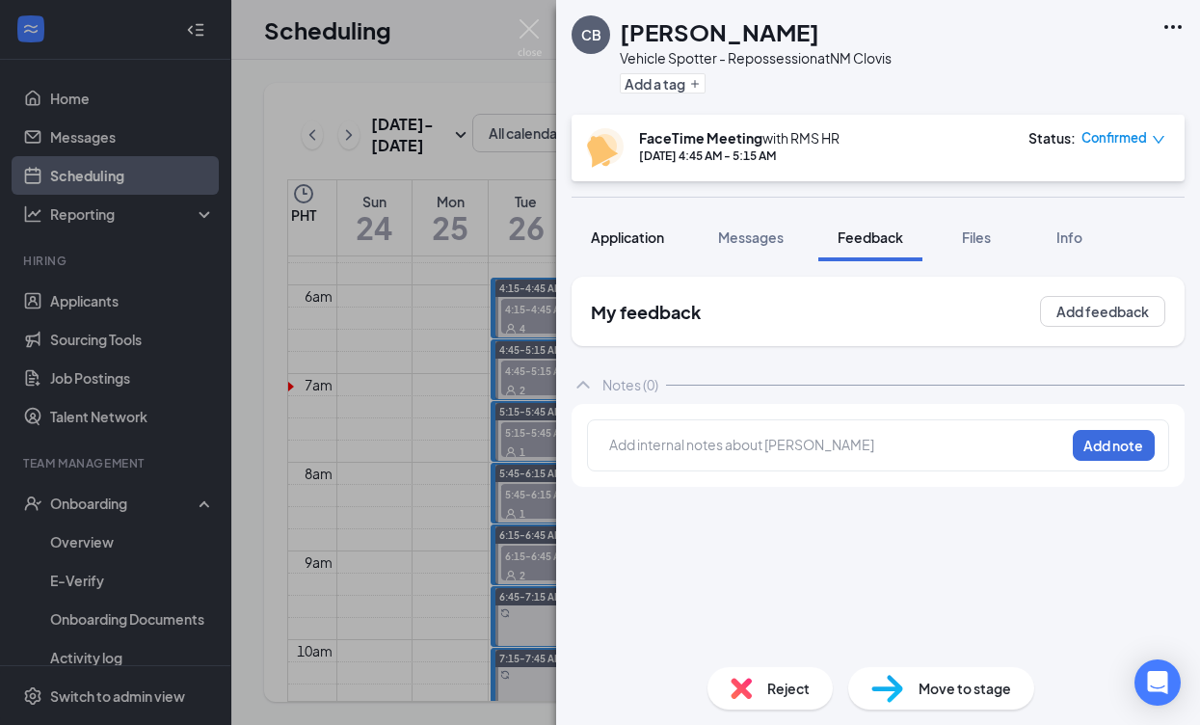
click at [647, 241] on span "Application" at bounding box center [627, 236] width 73 height 17
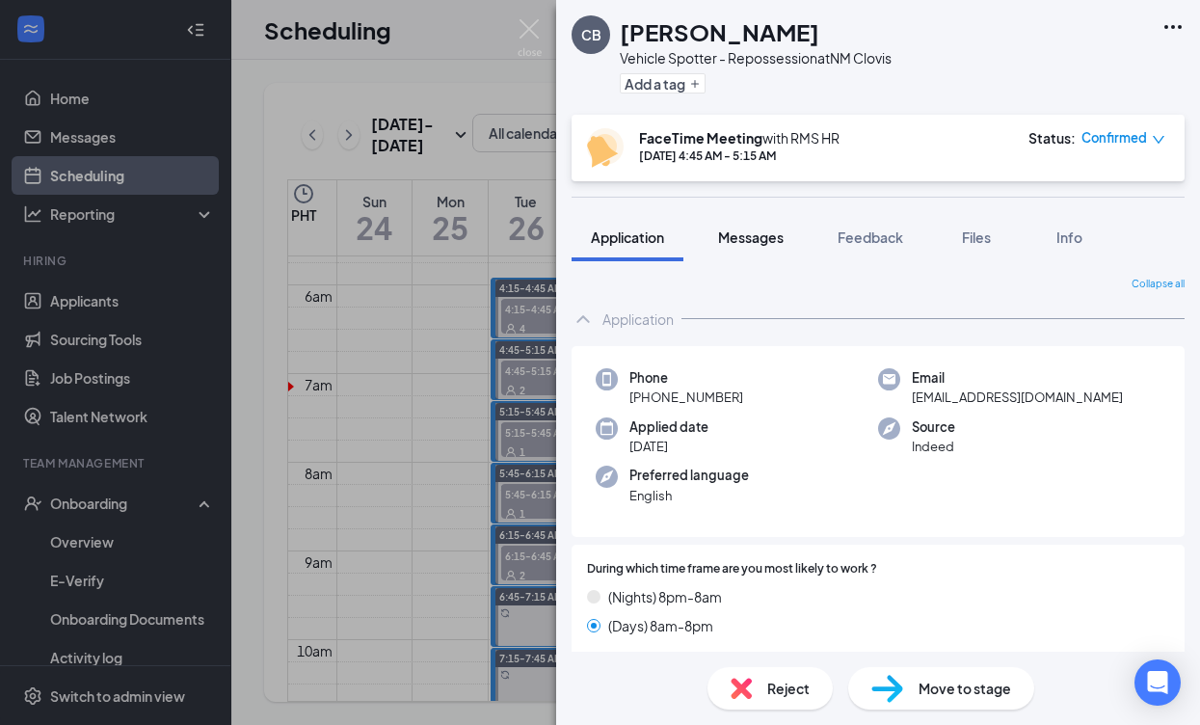
click at [770, 243] on span "Messages" at bounding box center [751, 236] width 66 height 17
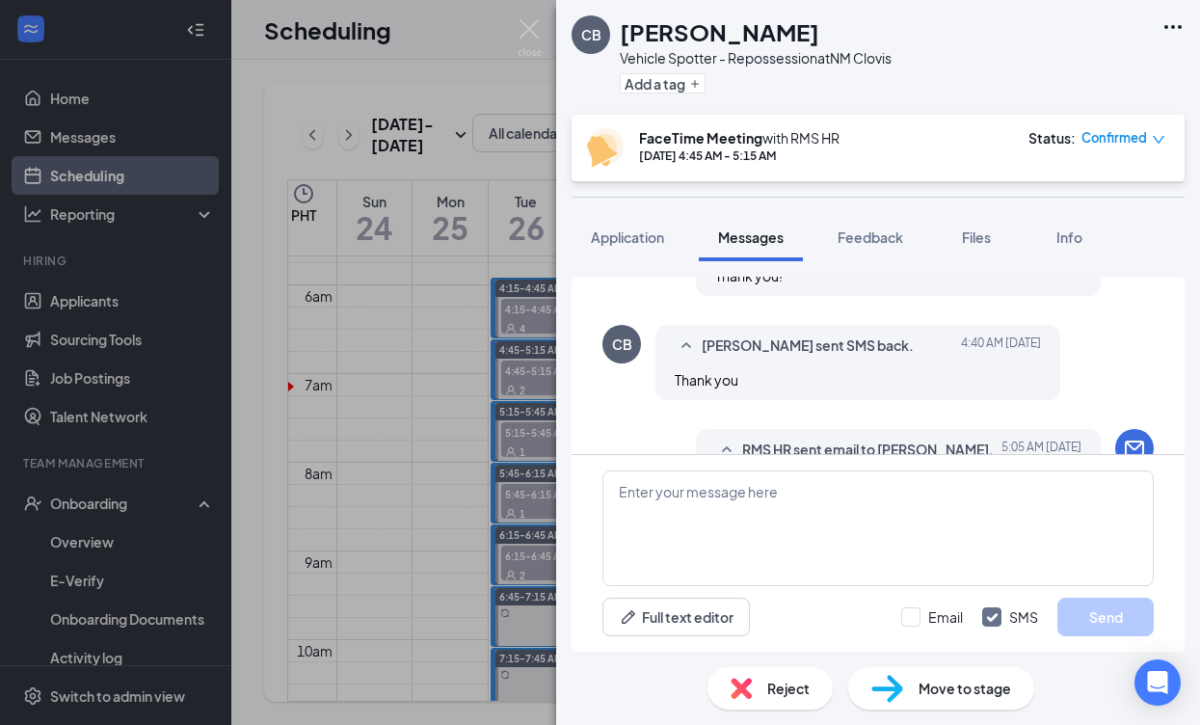
scroll to position [810, 0]
click at [505, 402] on div "CB [PERSON_NAME] Vehicle Spotter - Repossession at [GEOGRAPHIC_DATA] Clovis Add…" at bounding box center [600, 362] width 1200 height 725
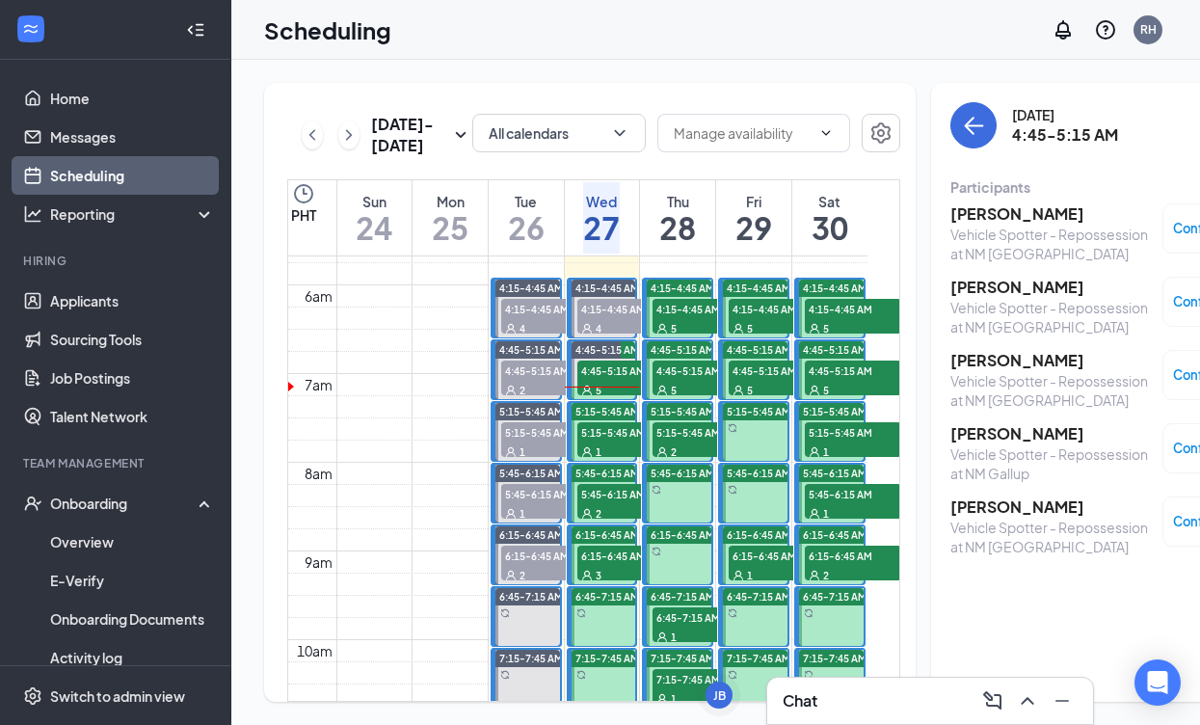
click at [962, 220] on h3 "[PERSON_NAME]" at bounding box center [1051, 213] width 202 height 21
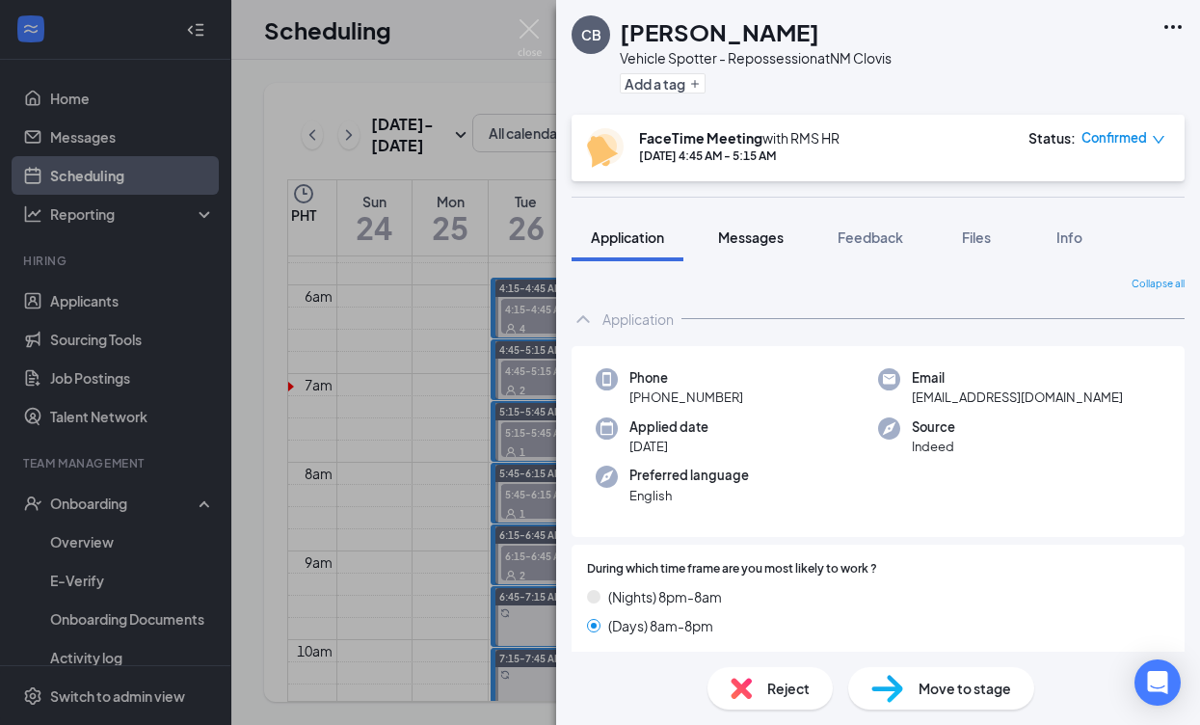
click at [749, 240] on span "Messages" at bounding box center [751, 236] width 66 height 17
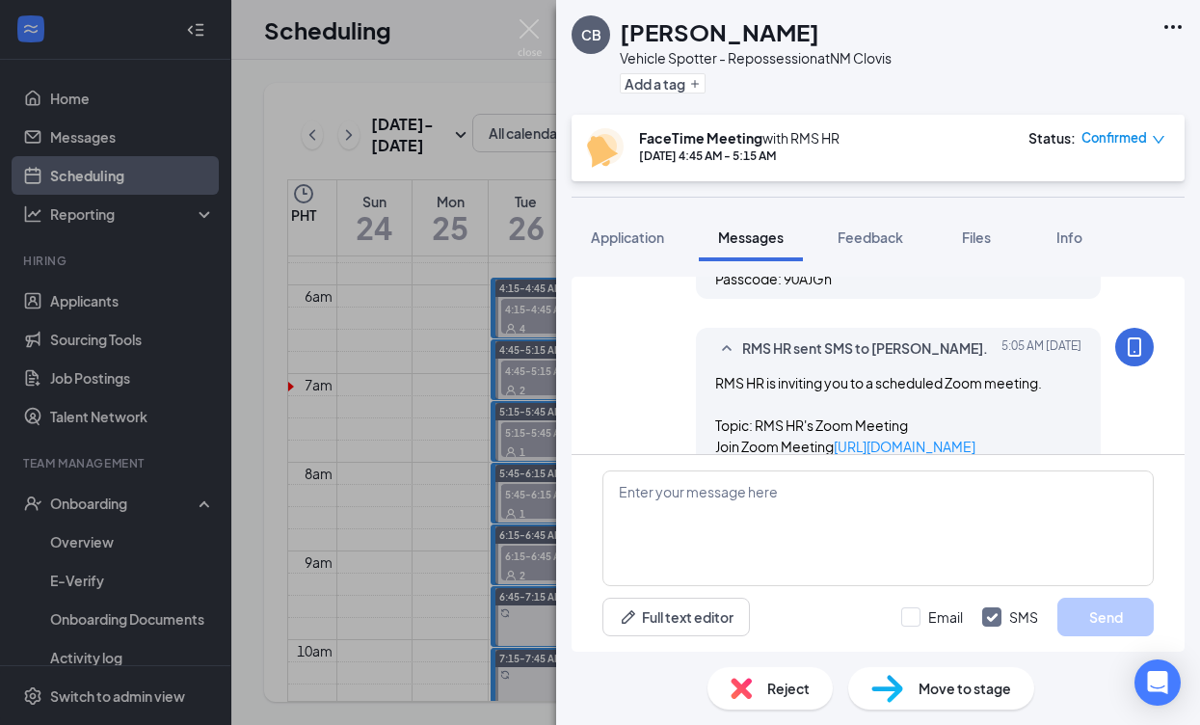
scroll to position [1078, 0]
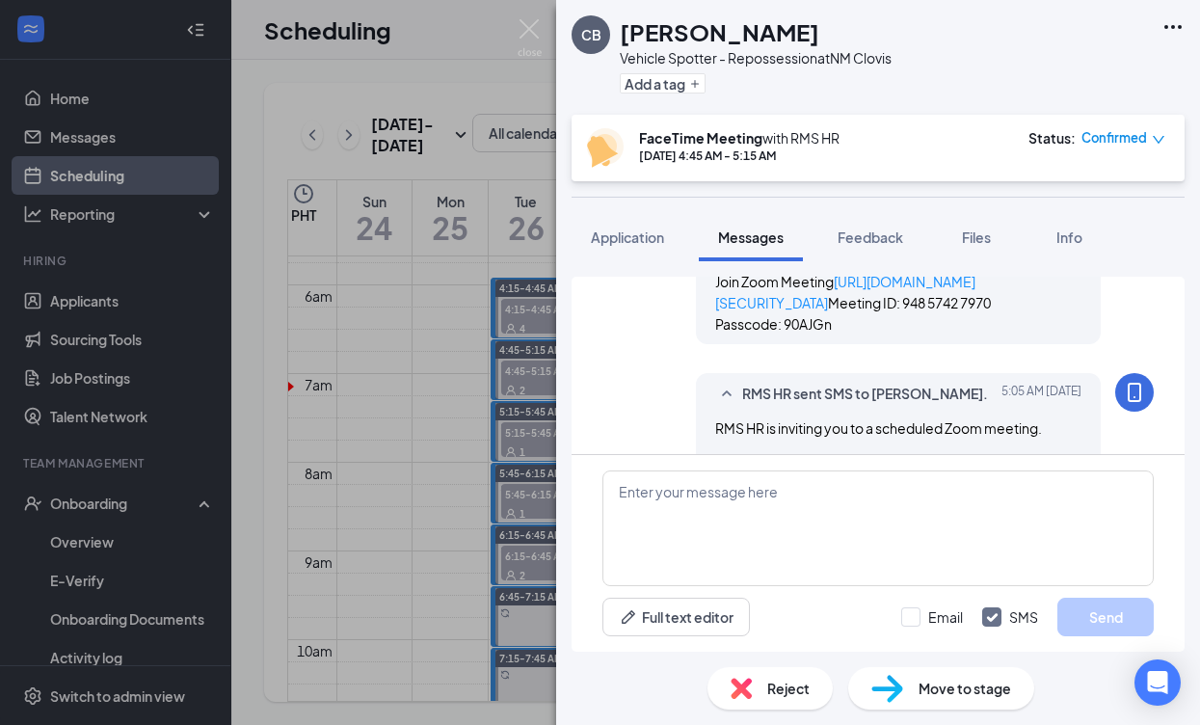
click at [504, 439] on div "CB [PERSON_NAME] Vehicle Spotter - Repossession at [GEOGRAPHIC_DATA] Clovis Add…" at bounding box center [600, 362] width 1200 height 725
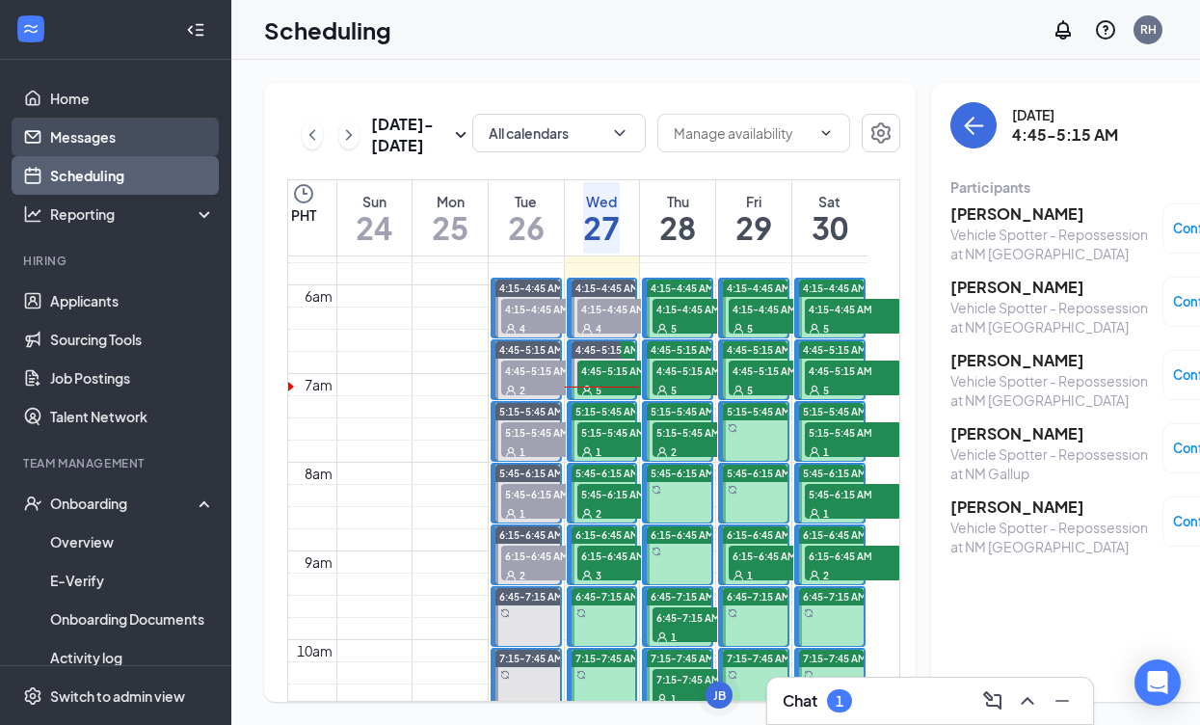
click at [136, 135] on link "Messages" at bounding box center [132, 137] width 165 height 39
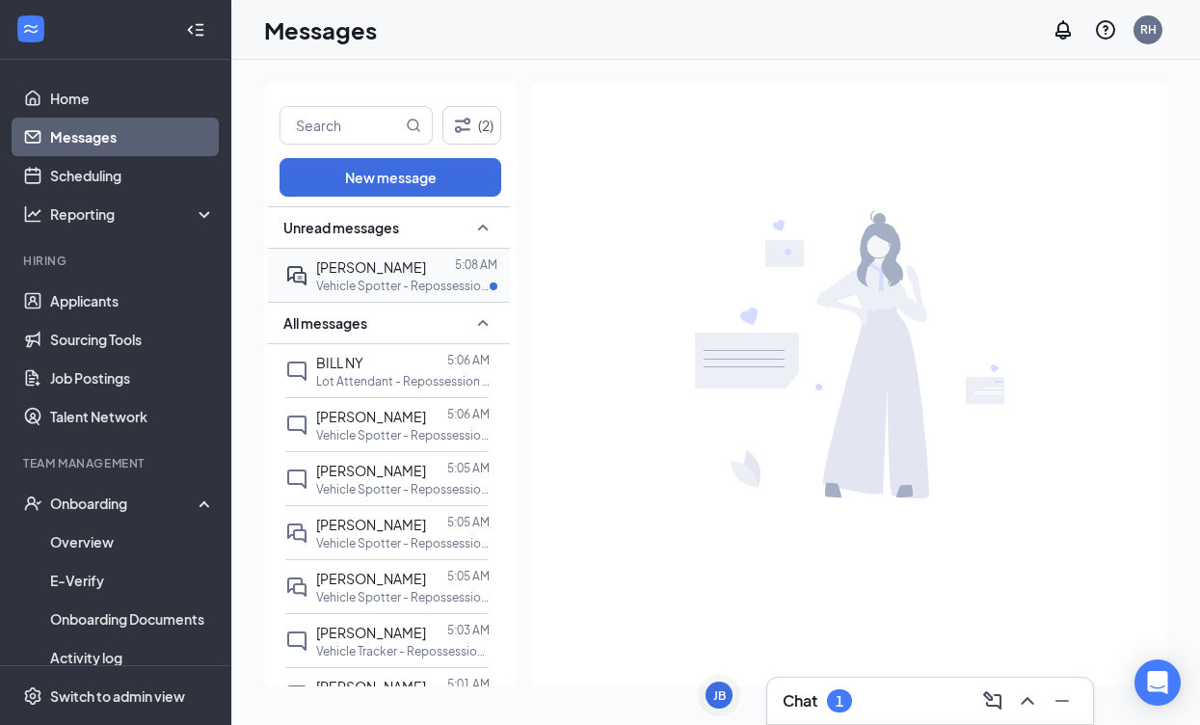
click at [390, 286] on p "Vehicle Spotter - Repossession at AZ [GEOGRAPHIC_DATA]" at bounding box center [402, 286] width 173 height 16
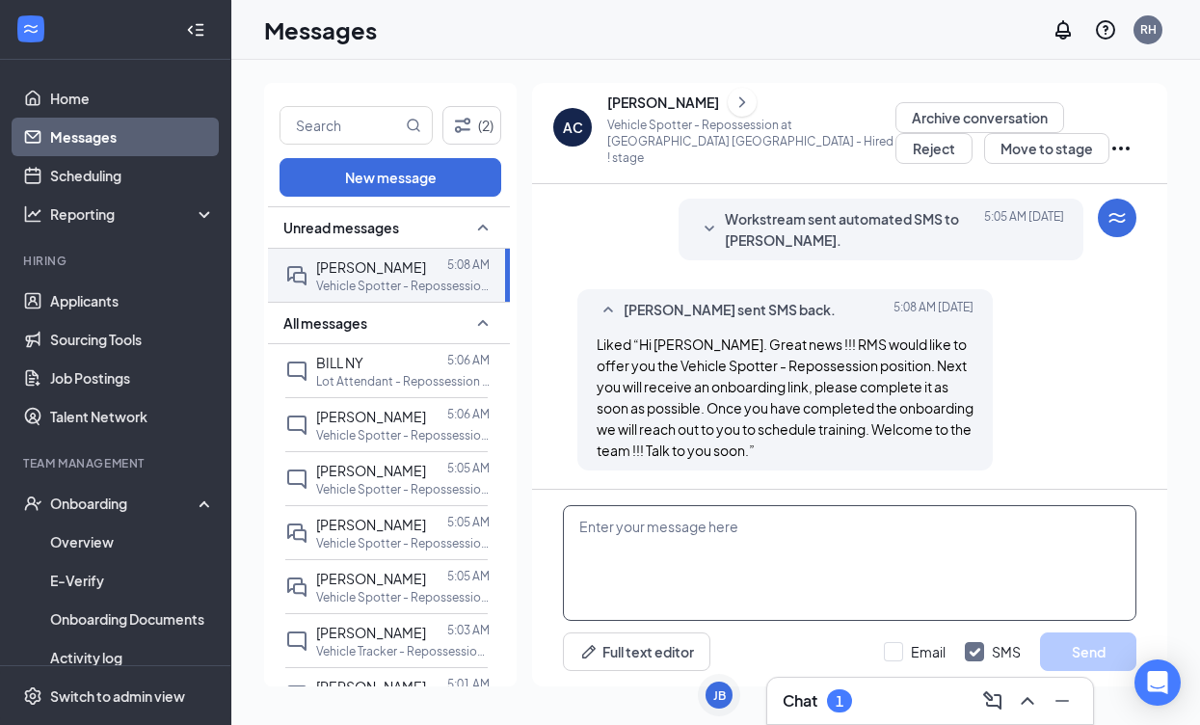
scroll to position [567, 0]
drag, startPoint x: 797, startPoint y: 536, endPoint x: 784, endPoint y: 530, distance: 14.7
click at [796, 536] on textarea at bounding box center [849, 563] width 573 height 116
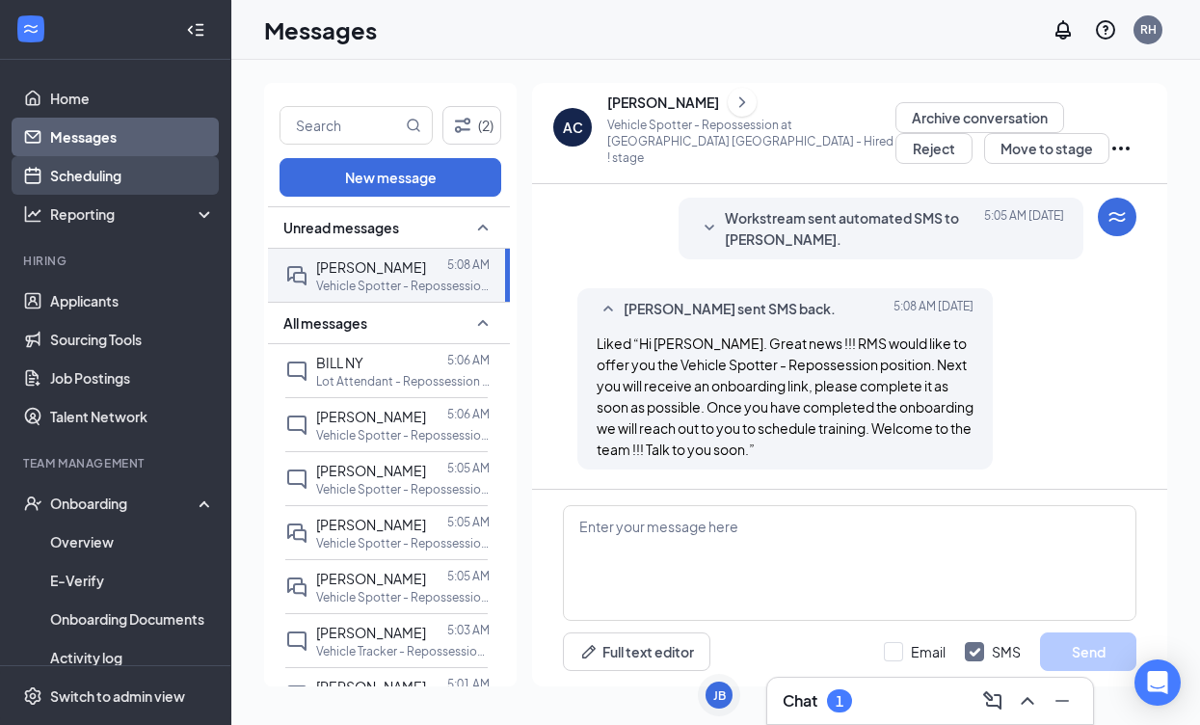
click at [128, 190] on link "Scheduling" at bounding box center [132, 175] width 165 height 39
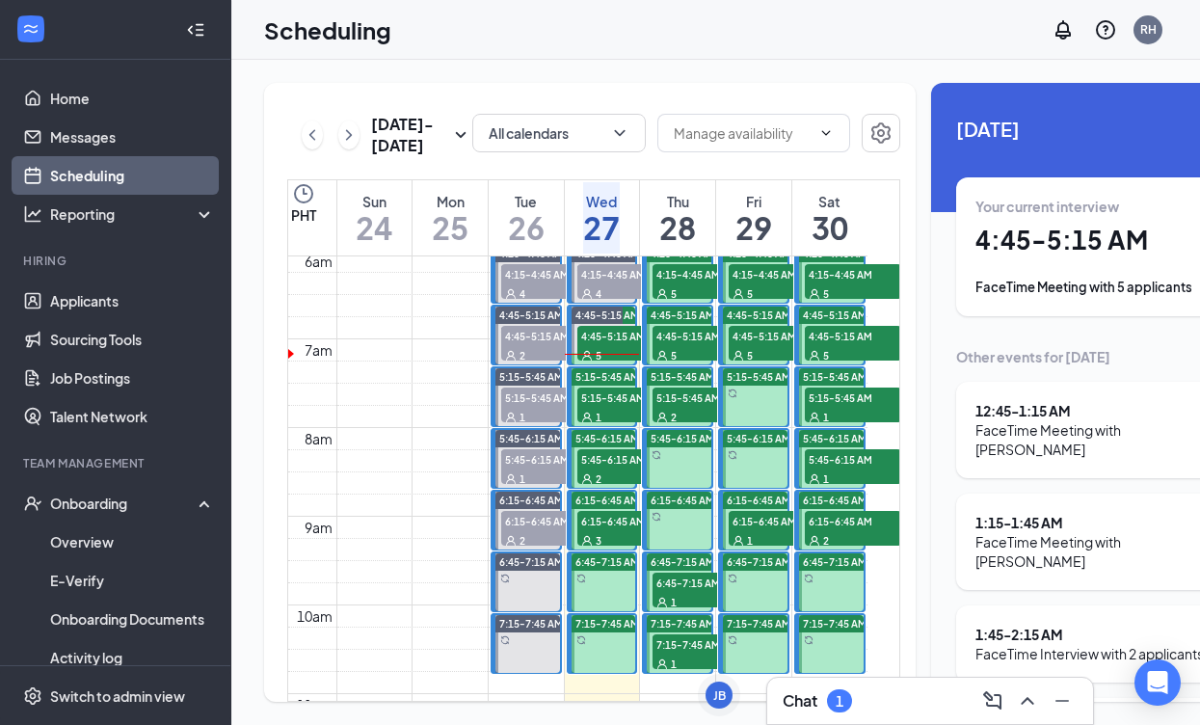
scroll to position [543, 0]
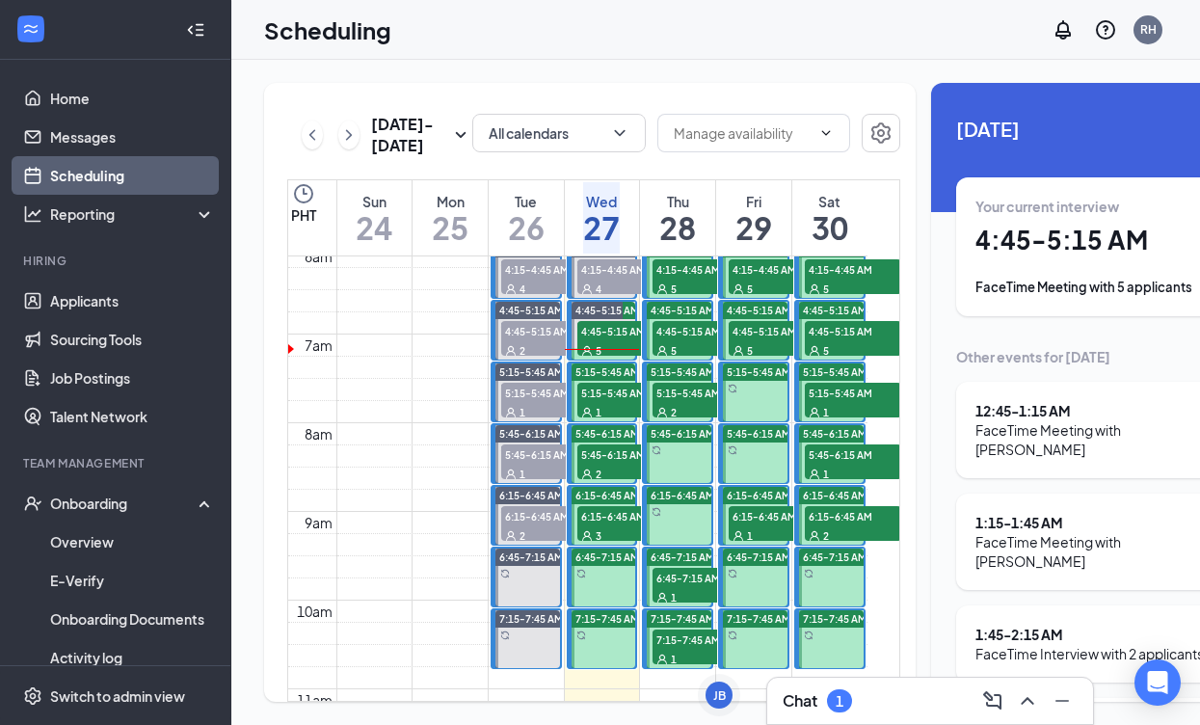
click at [608, 340] on span "4:45-5:15 AM" at bounding box center [625, 330] width 96 height 19
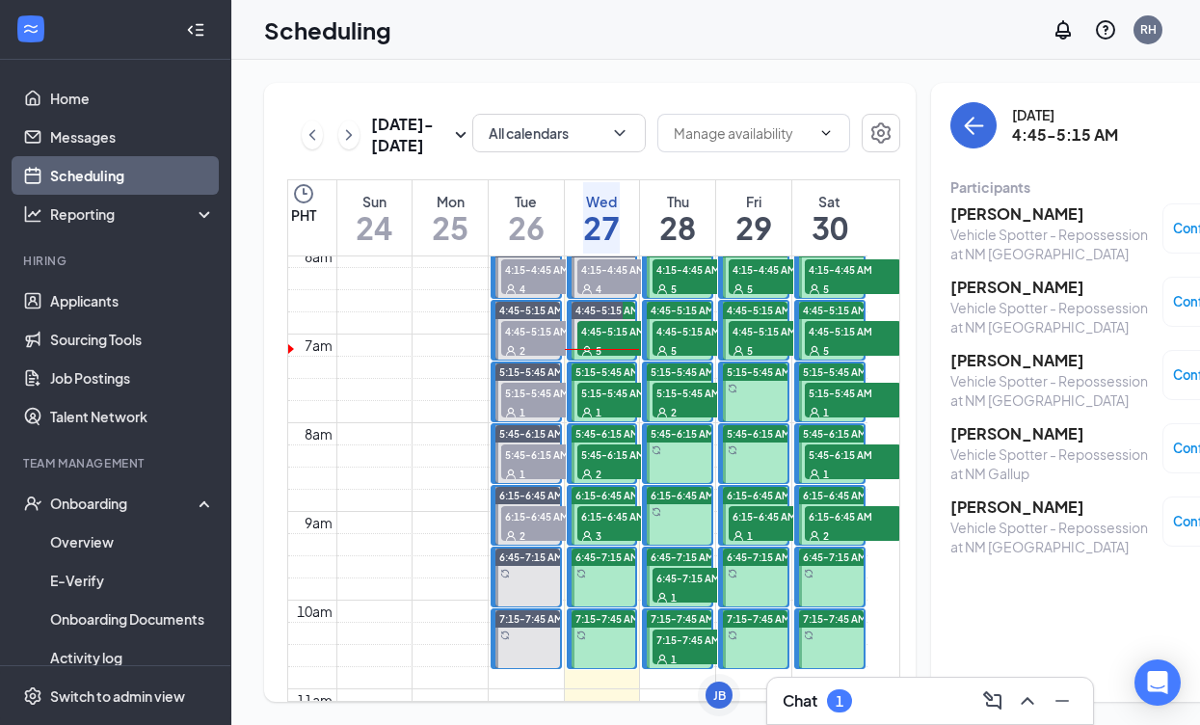
click at [950, 218] on h3 "[PERSON_NAME]" at bounding box center [1051, 213] width 202 height 21
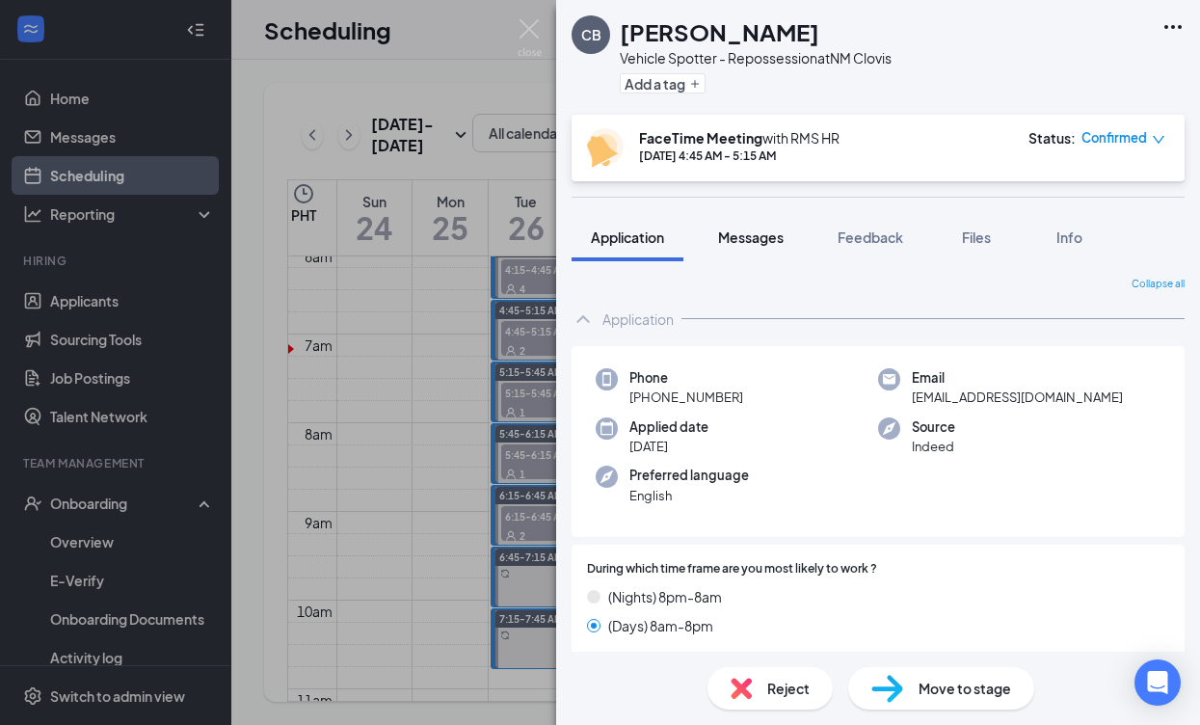
click at [749, 239] on span "Messages" at bounding box center [751, 236] width 66 height 17
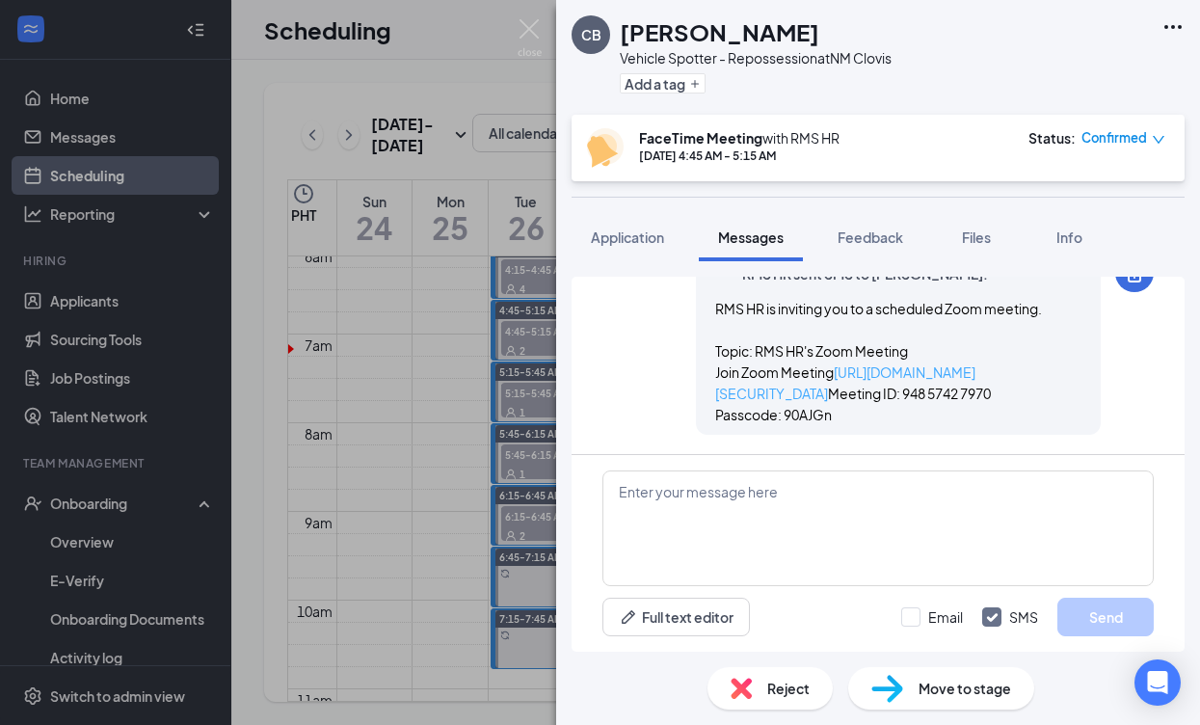
scroll to position [1282, 0]
click at [405, 351] on div "CB [PERSON_NAME] Vehicle Spotter - Repossession at [GEOGRAPHIC_DATA] Clovis Add…" at bounding box center [600, 362] width 1200 height 725
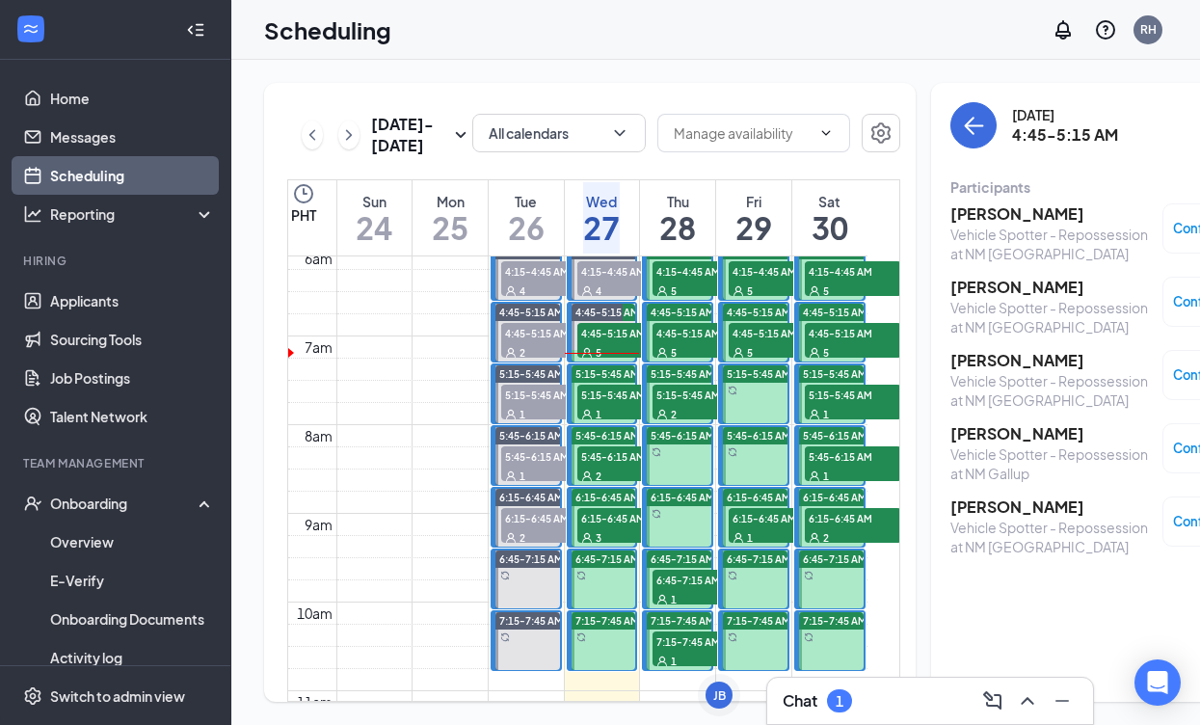
scroll to position [549, 0]
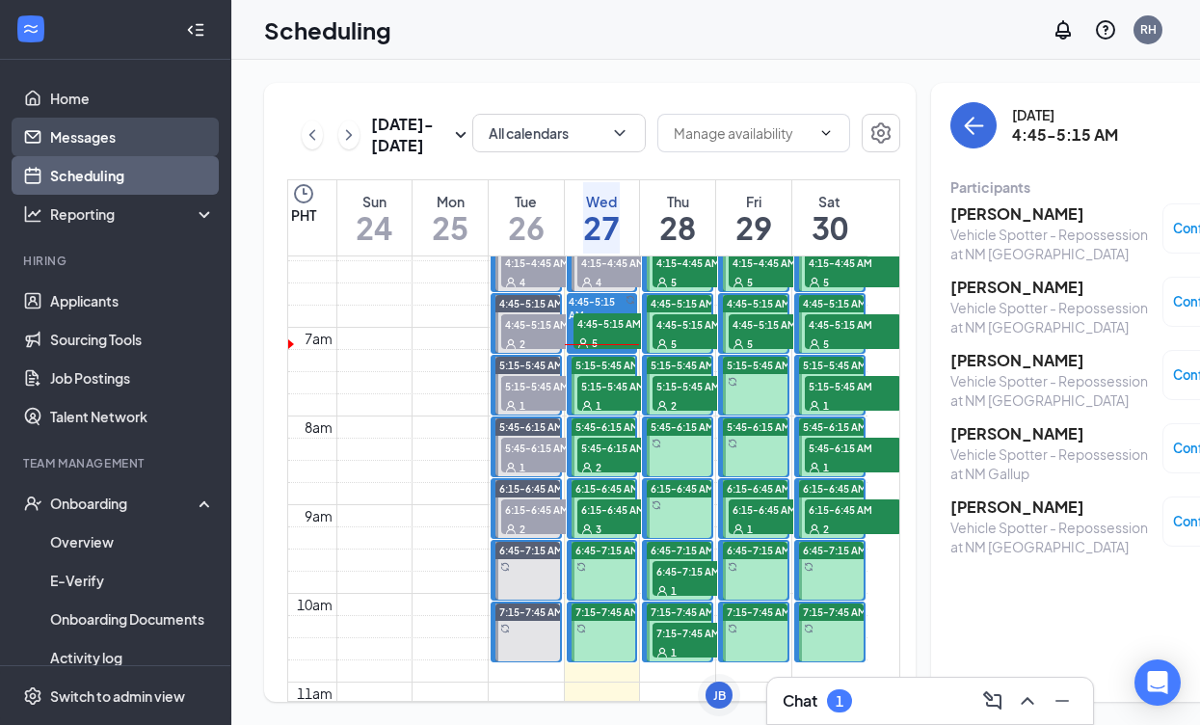
click at [73, 132] on link "Messages" at bounding box center [132, 137] width 165 height 39
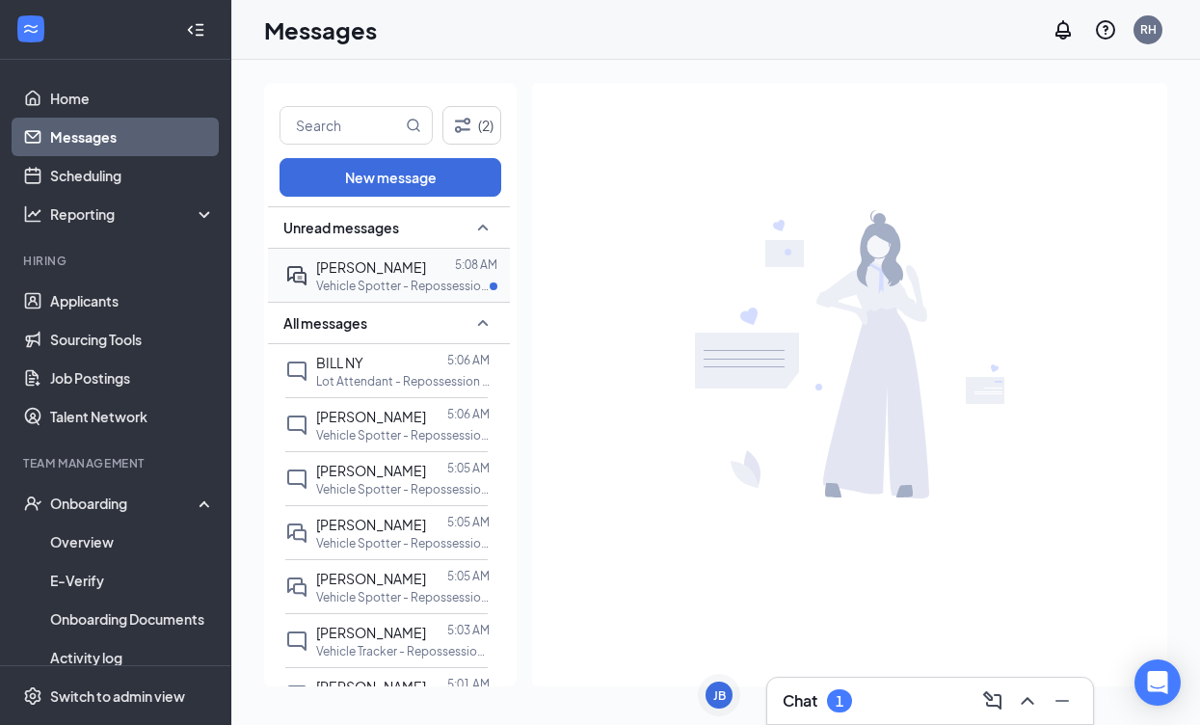
click at [368, 272] on span "[PERSON_NAME]" at bounding box center [371, 266] width 110 height 17
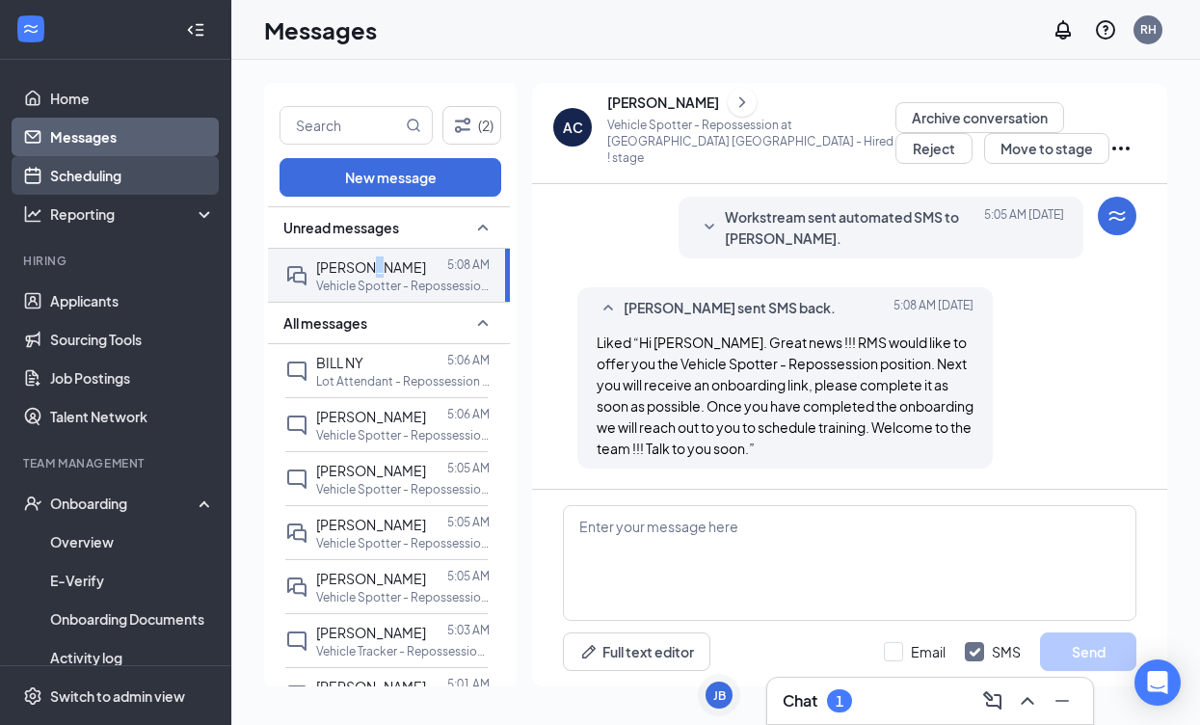
scroll to position [580, 0]
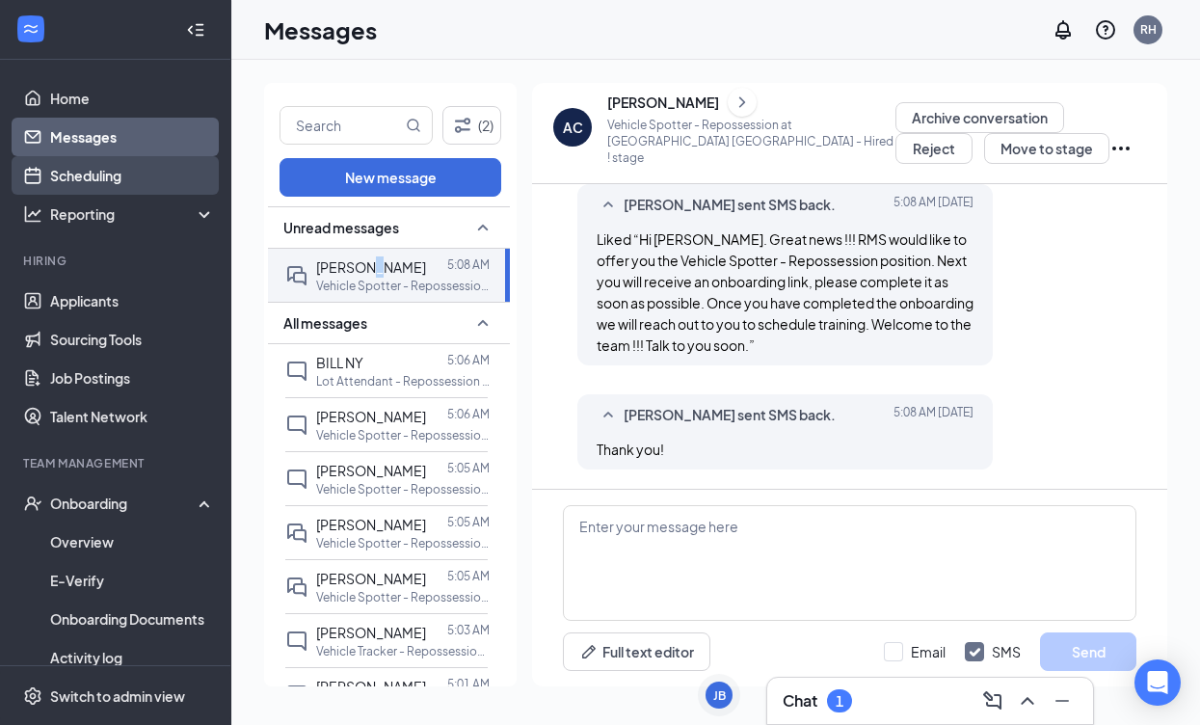
click at [115, 174] on link "Scheduling" at bounding box center [132, 175] width 165 height 39
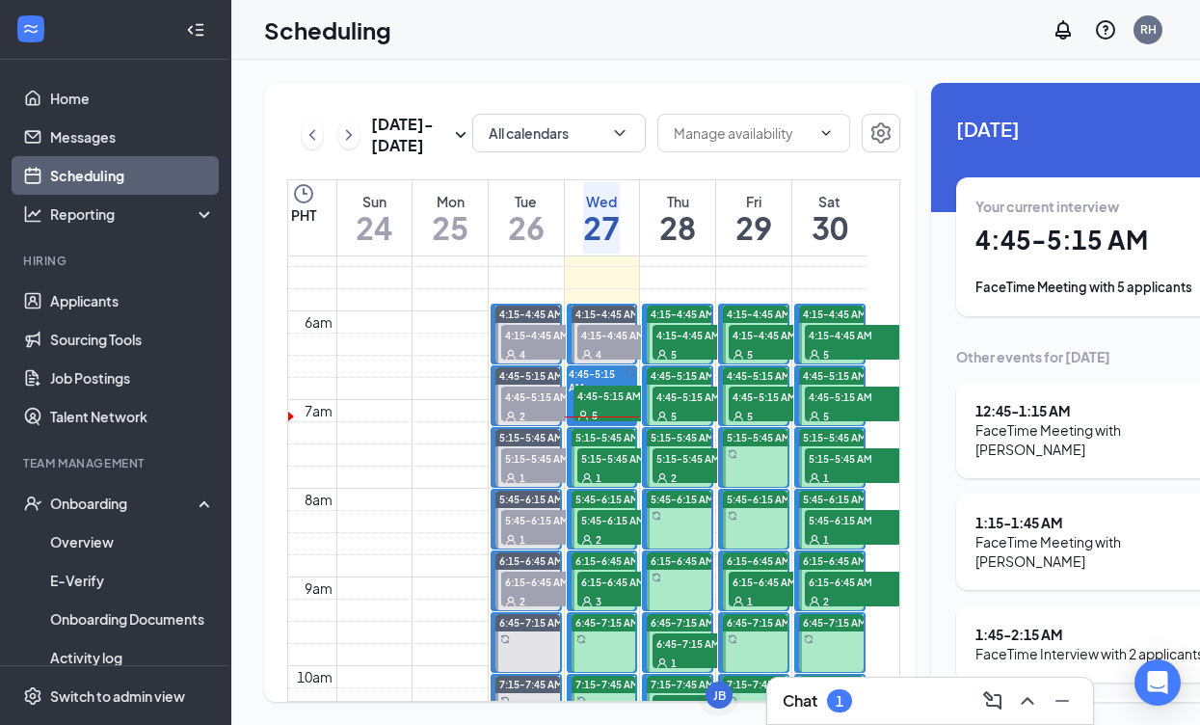
scroll to position [474, 0]
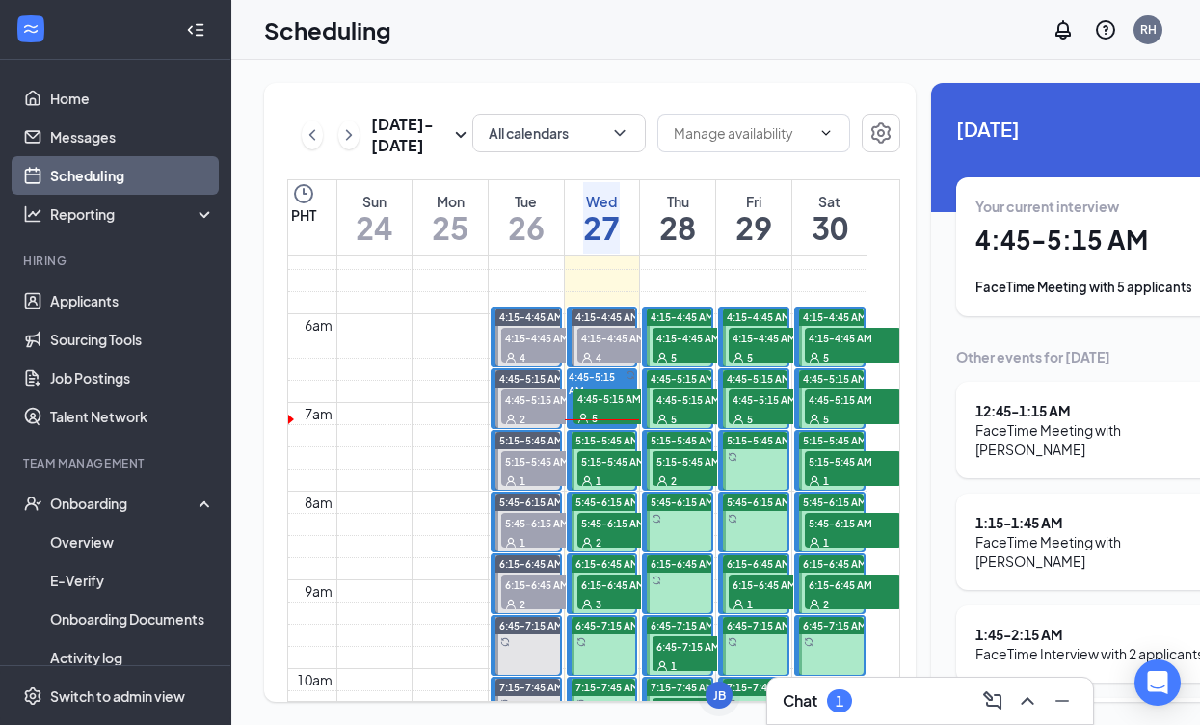
click at [619, 408] on span "4:45-5:15 AM" at bounding box center [621, 397] width 96 height 19
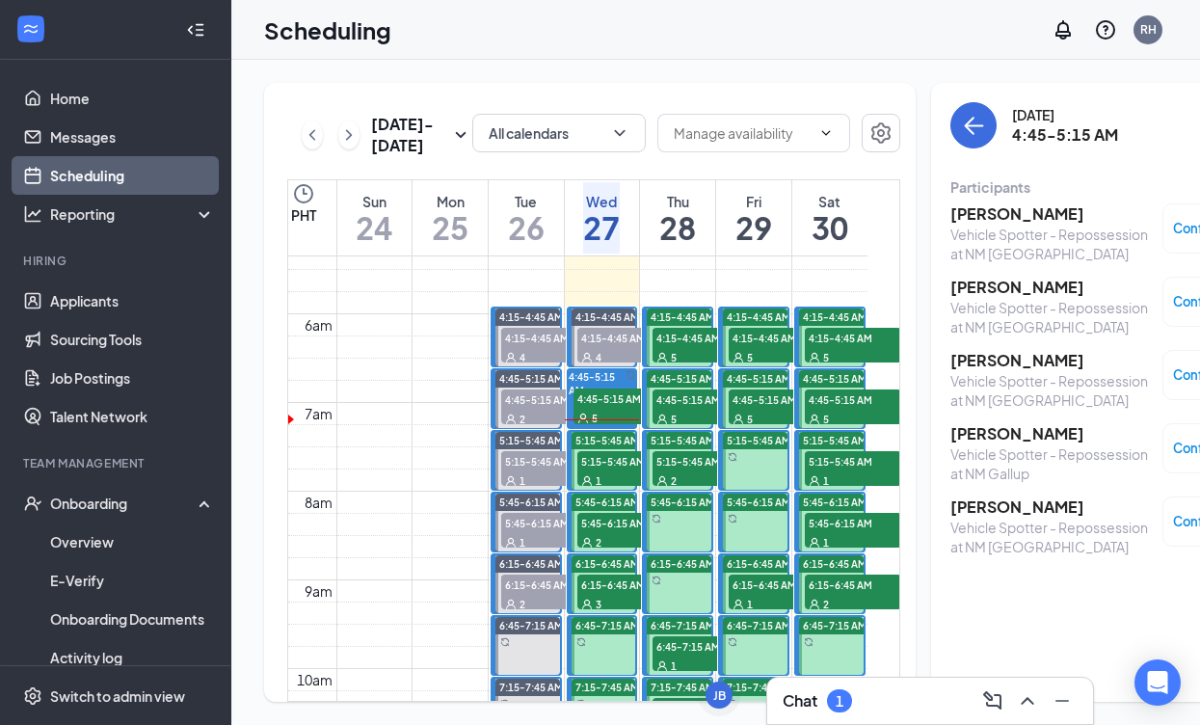
click at [962, 439] on h3 "[PERSON_NAME]" at bounding box center [1051, 433] width 202 height 21
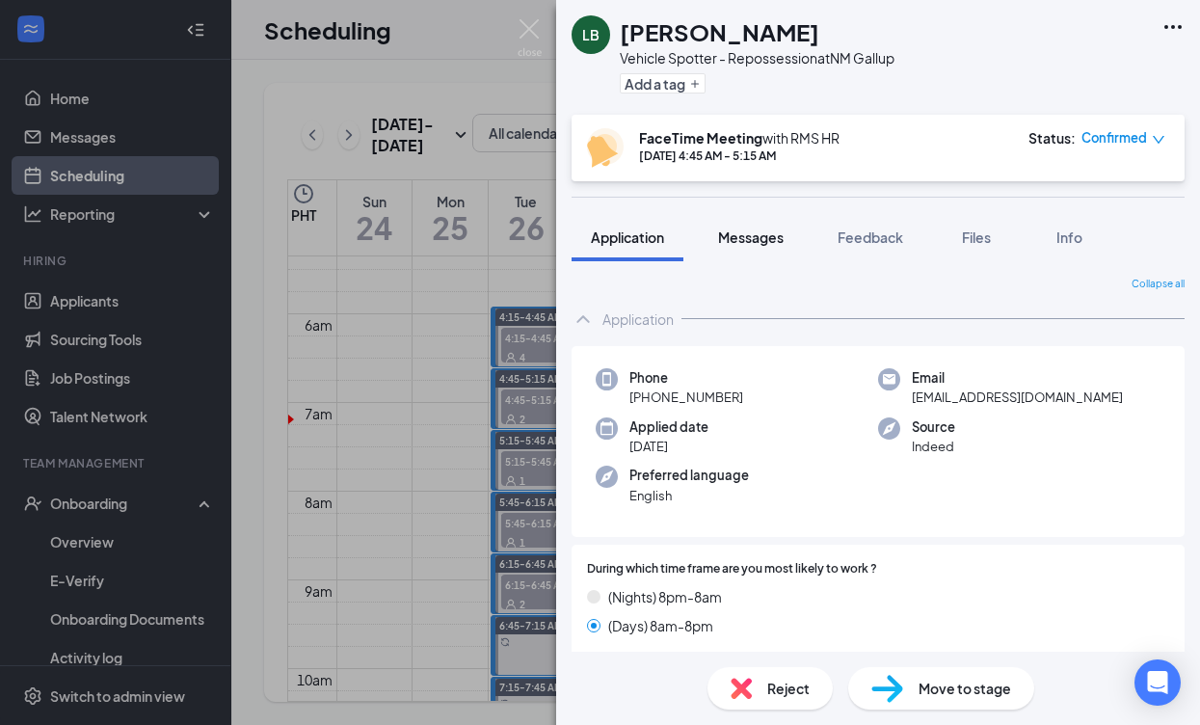
click at [726, 228] on span "Messages" at bounding box center [751, 236] width 66 height 17
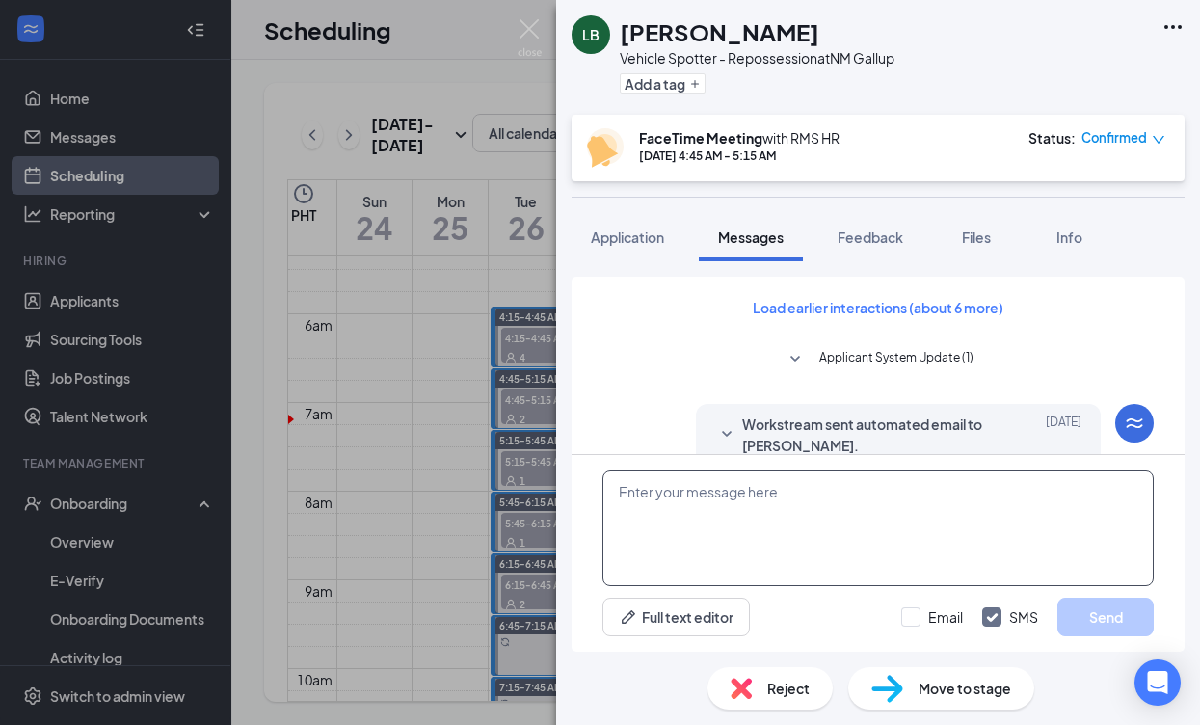
scroll to position [966, 0]
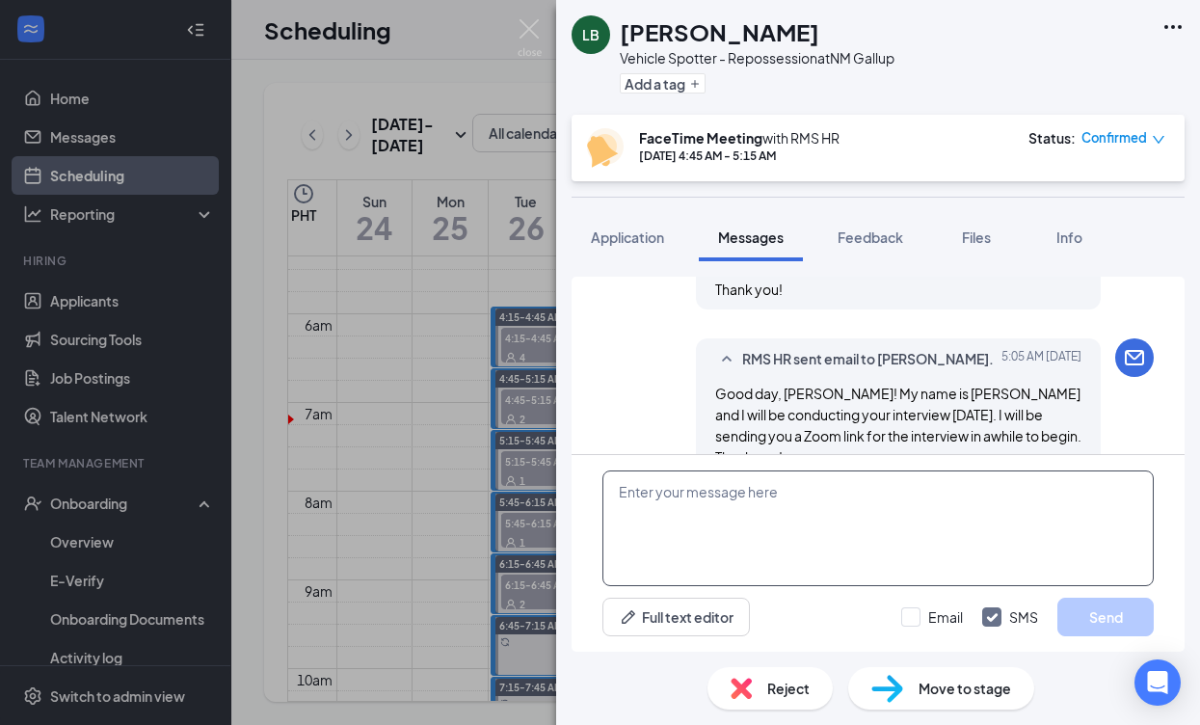
click at [798, 519] on textarea at bounding box center [877, 528] width 551 height 116
paste textarea "RMS HR is inviting you to a scheduled Zoom meeting. Topic: RMS HR's Zoom Meetin…"
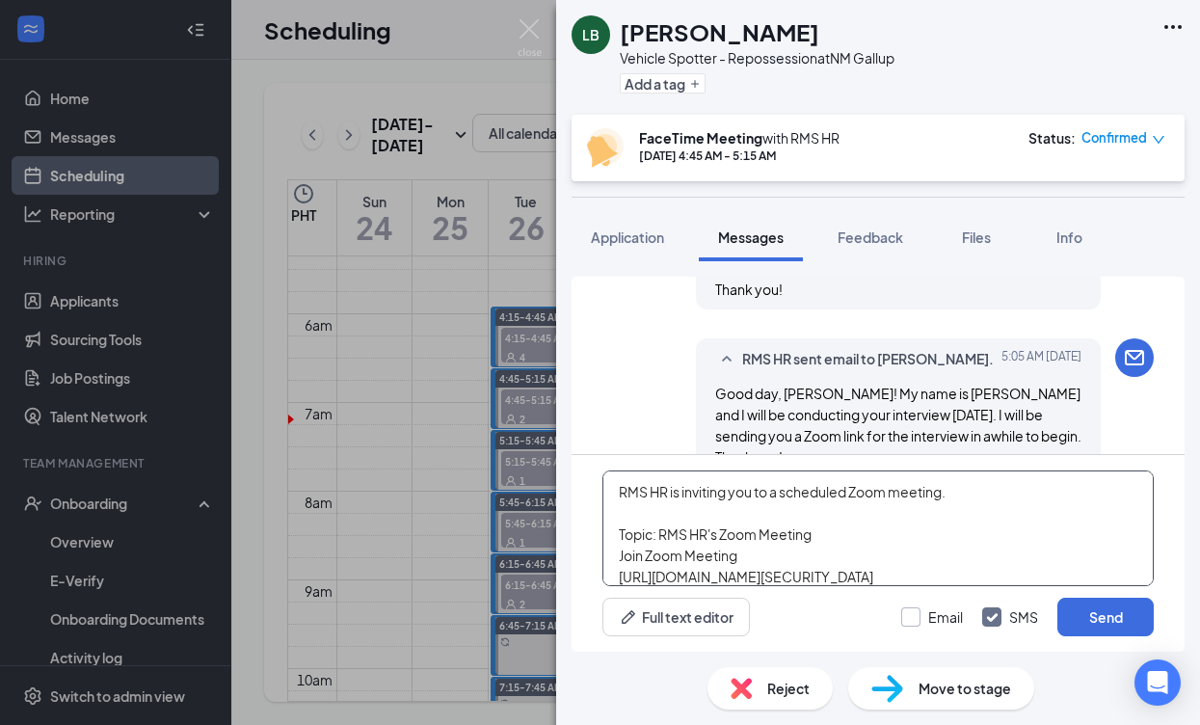
scroll to position [96, 0]
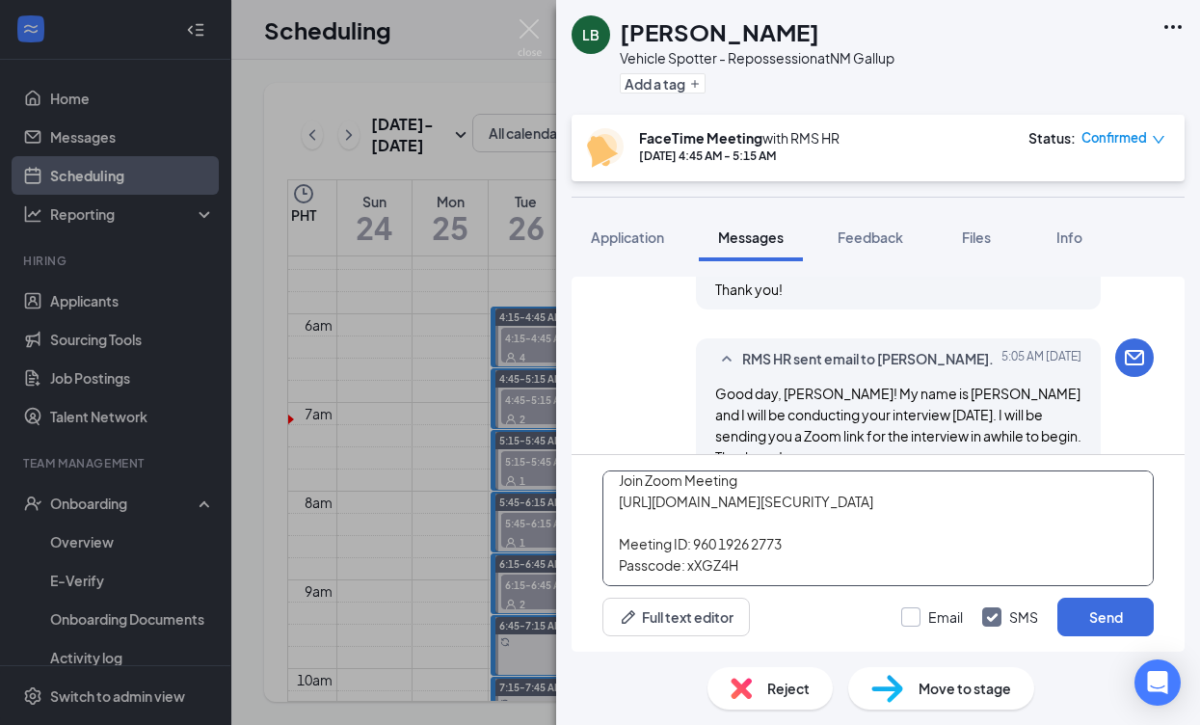
type textarea "RMS HR is inviting you to a scheduled Zoom meeting. Topic: RMS HR's Zoom Meetin…"
drag, startPoint x: 913, startPoint y: 614, endPoint x: 1064, endPoint y: 613, distance: 151.3
click at [914, 614] on label "Email" at bounding box center [932, 616] width 62 height 19
click at [914, 614] on input "Email" at bounding box center [932, 616] width 62 height 19
checkbox input "true"
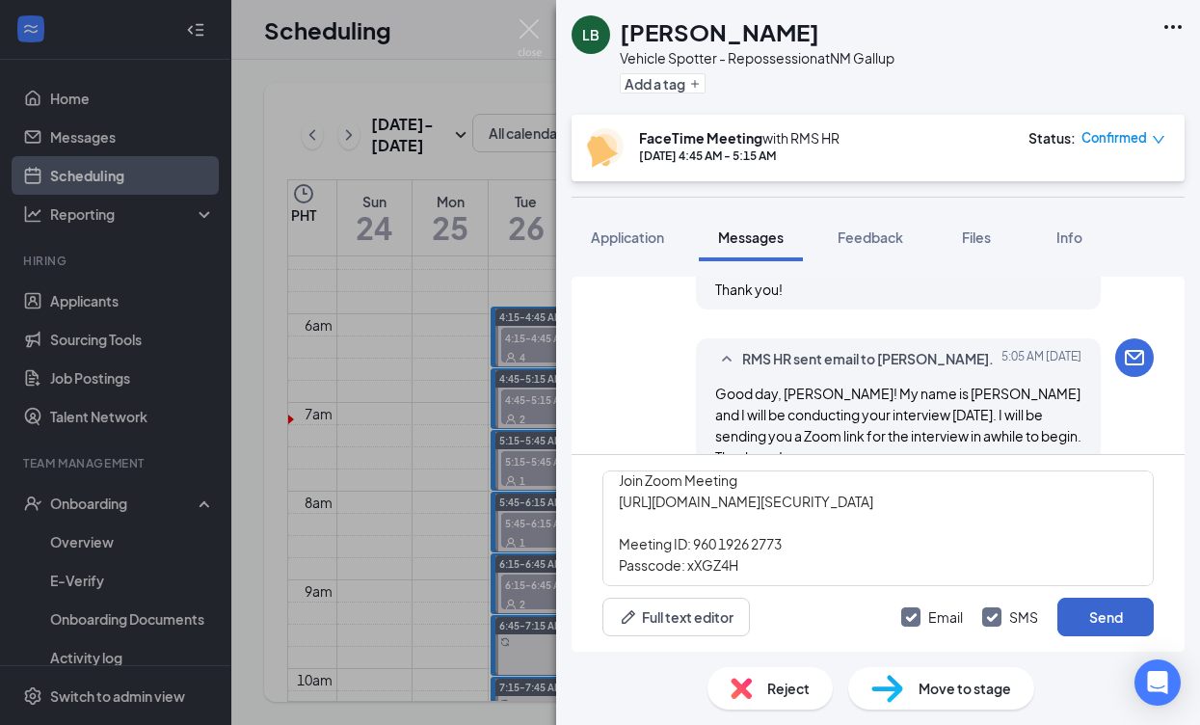
click at [1112, 613] on button "Send" at bounding box center [1105, 617] width 96 height 39
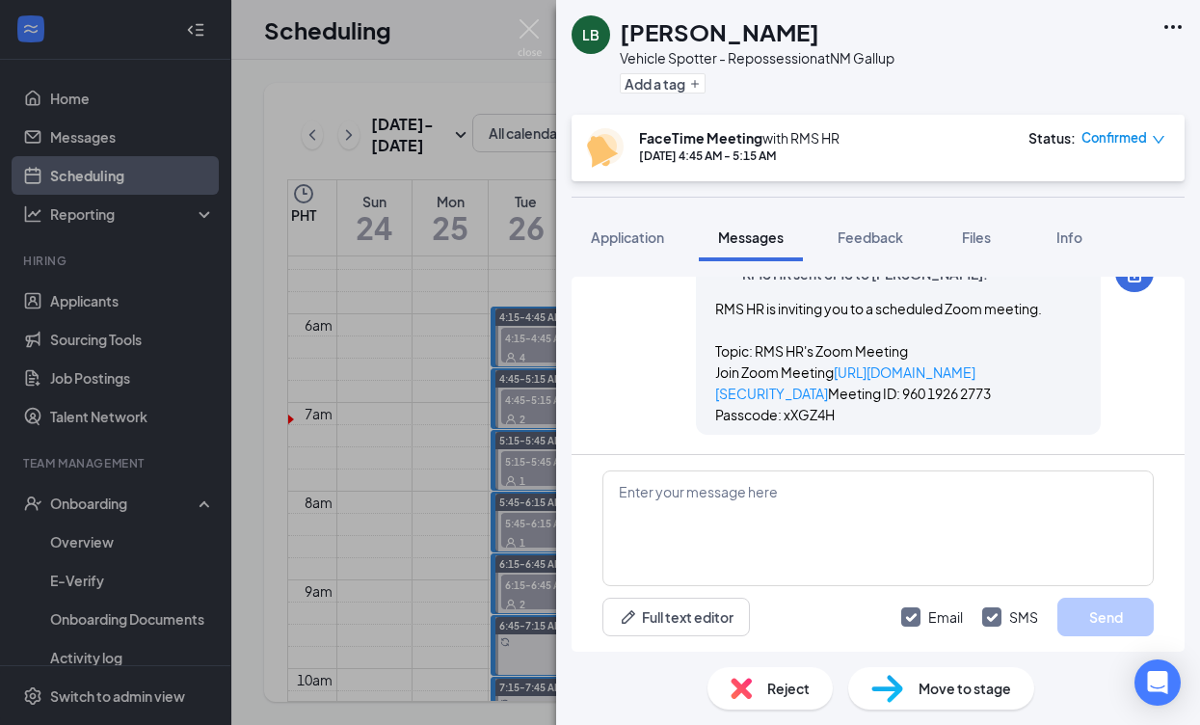
scroll to position [1513, 0]
click at [551, 364] on div "LB [PERSON_NAME] Vehicle Spotter - Repossession at [GEOGRAPHIC_DATA] Gallup Add…" at bounding box center [600, 362] width 1200 height 725
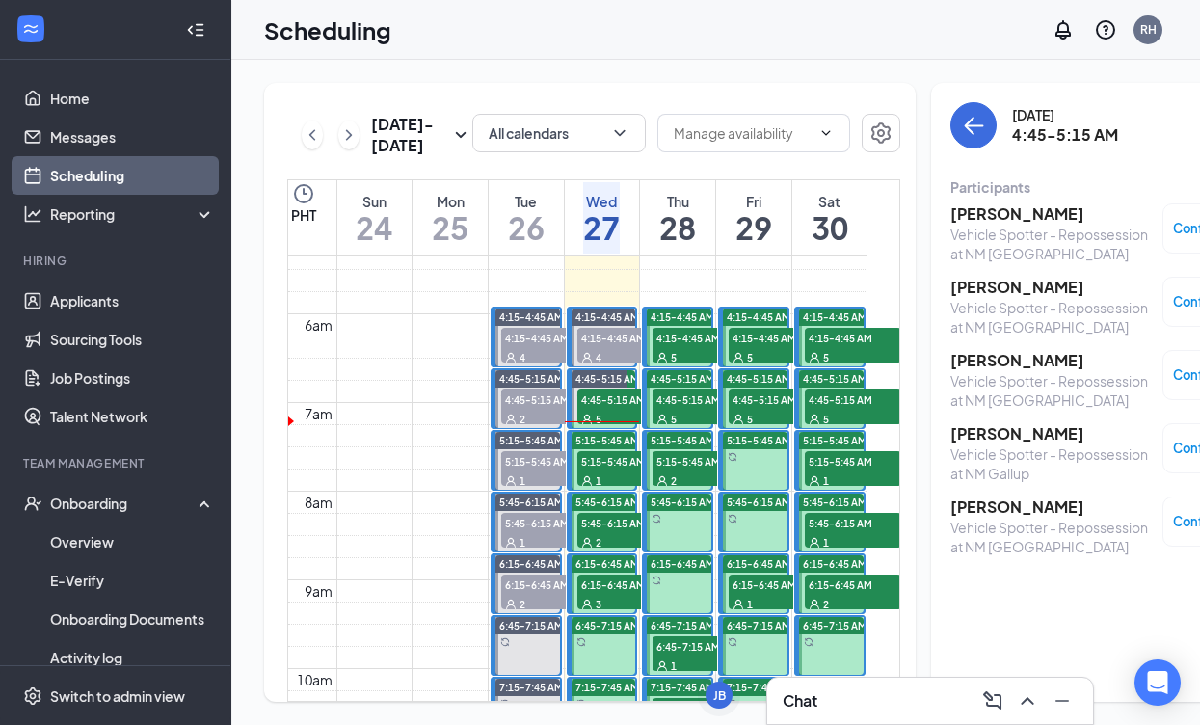
click at [628, 490] on div "1" at bounding box center [625, 479] width 96 height 19
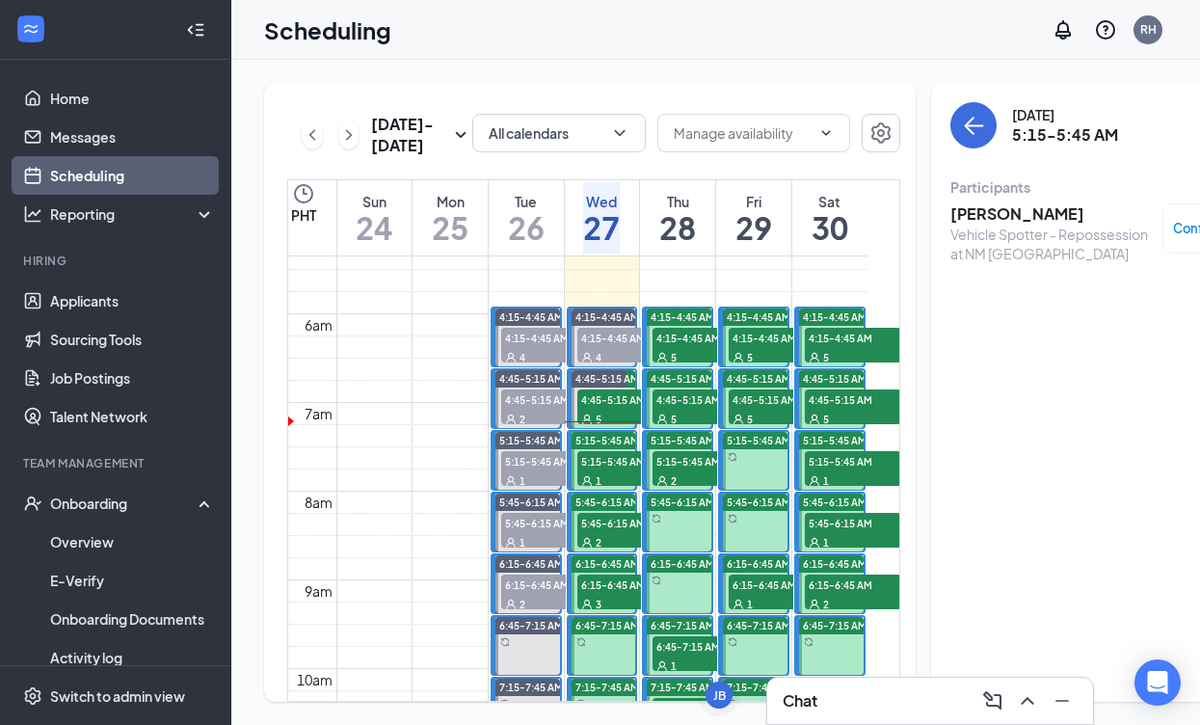
click at [977, 210] on h3 "[PERSON_NAME]" at bounding box center [1051, 213] width 202 height 21
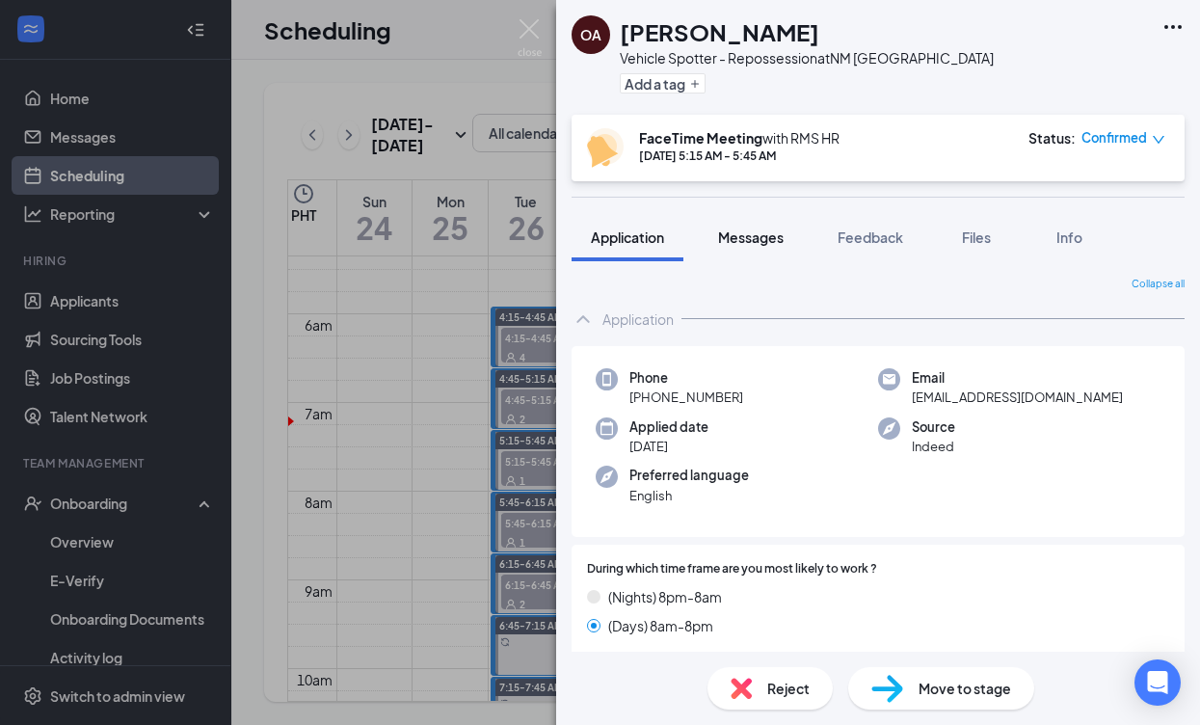
drag, startPoint x: 754, startPoint y: 236, endPoint x: 752, endPoint y: 224, distance: 12.7
click at [753, 235] on span "Messages" at bounding box center [751, 236] width 66 height 17
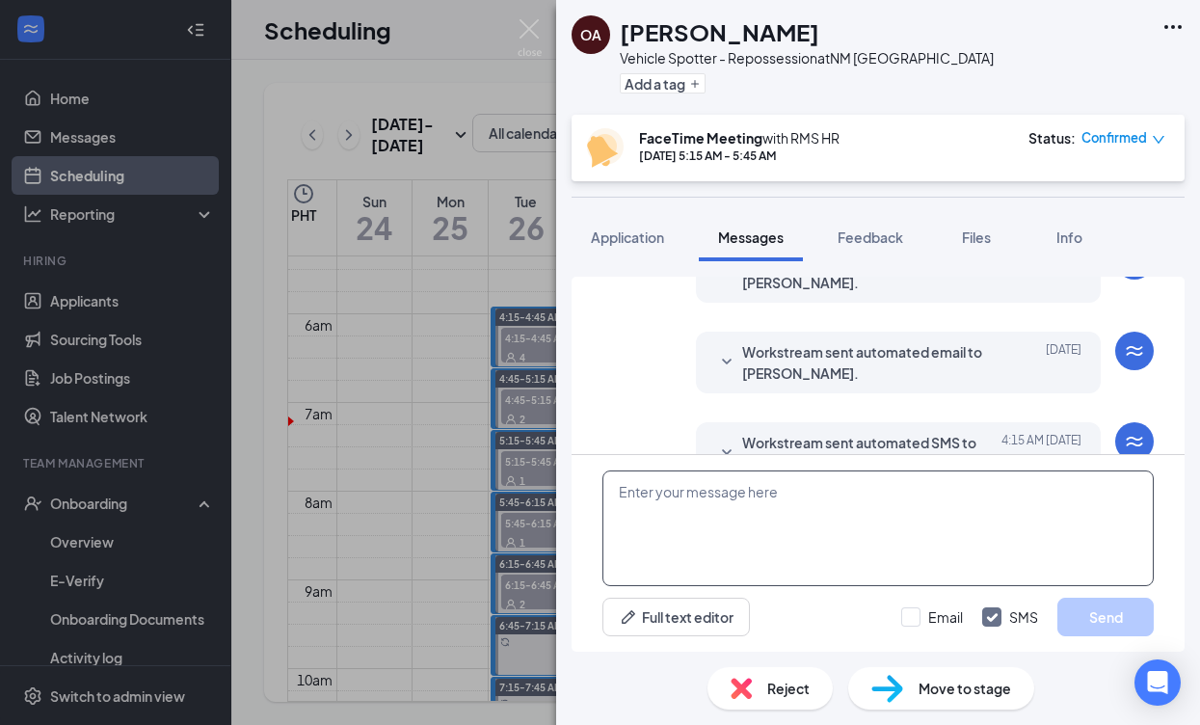
scroll to position [948, 0]
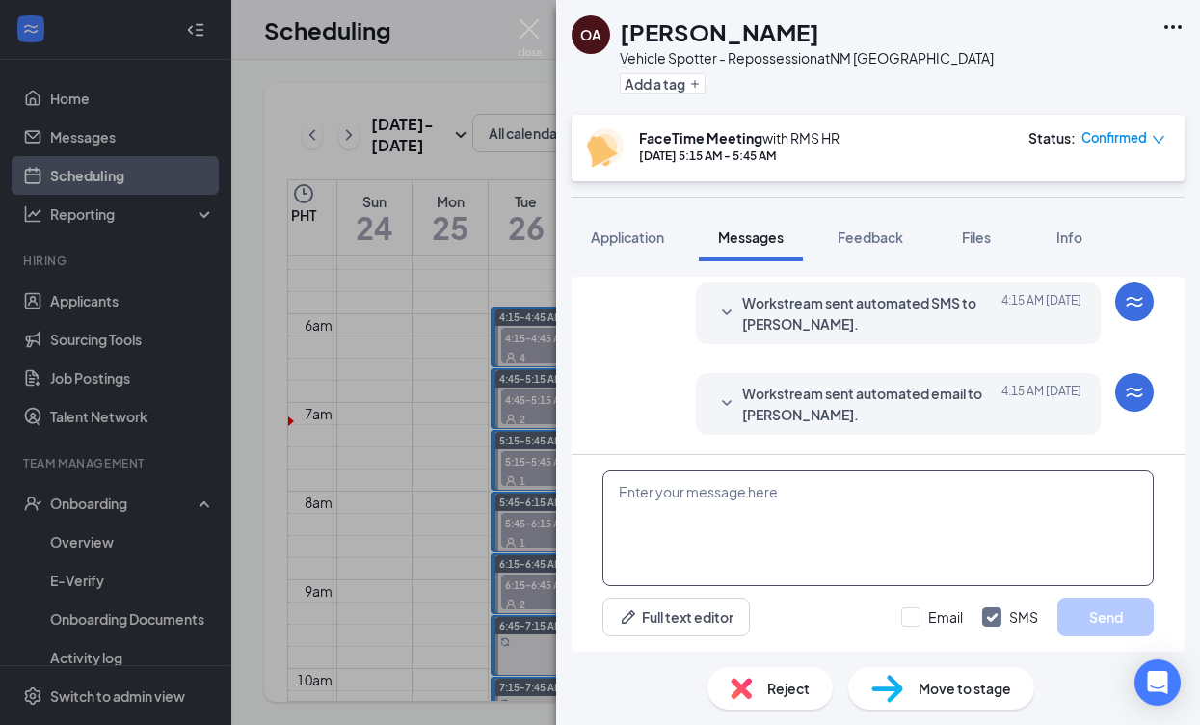
click at [896, 535] on textarea at bounding box center [877, 528] width 551 height 116
paste textarea "Good day, Name! My name is [PERSON_NAME] and I will be conducting your intervie…"
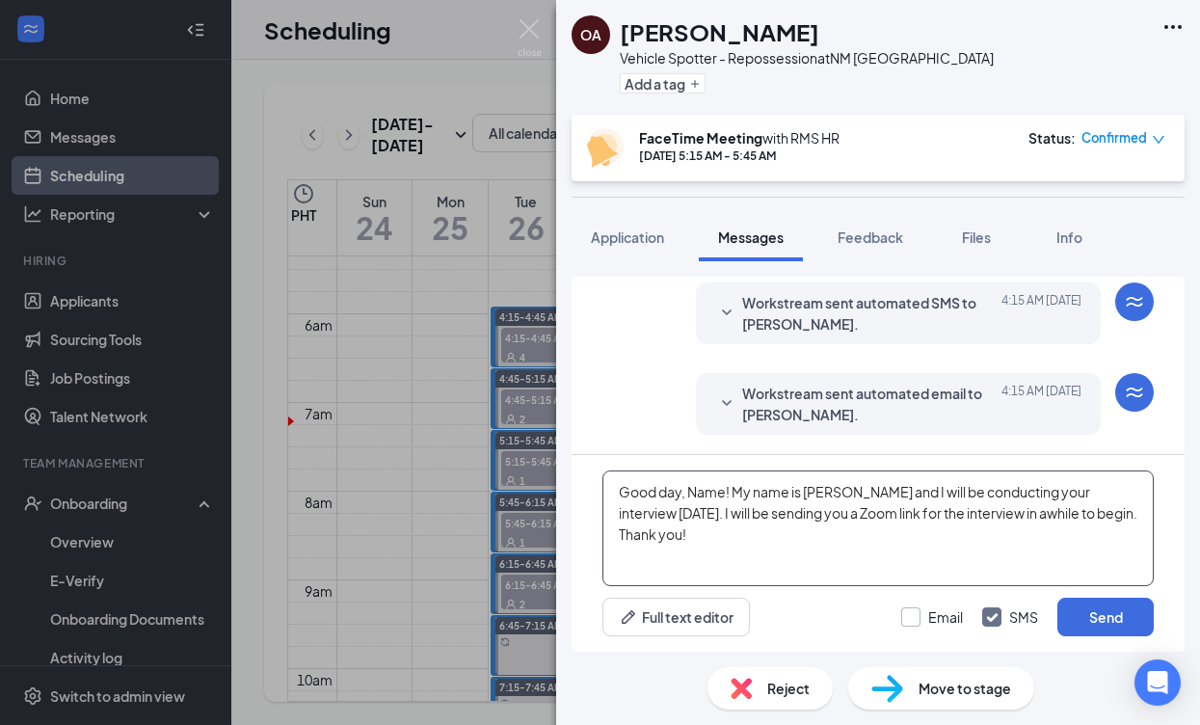
type textarea "Good day, Name! My name is [PERSON_NAME] and I will be conducting your intervie…"
drag, startPoint x: 913, startPoint y: 618, endPoint x: 743, endPoint y: 538, distance: 187.5
click at [911, 617] on input "Email" at bounding box center [932, 616] width 62 height 19
checkbox input "true"
drag, startPoint x: 725, startPoint y: 492, endPoint x: 688, endPoint y: 492, distance: 36.6
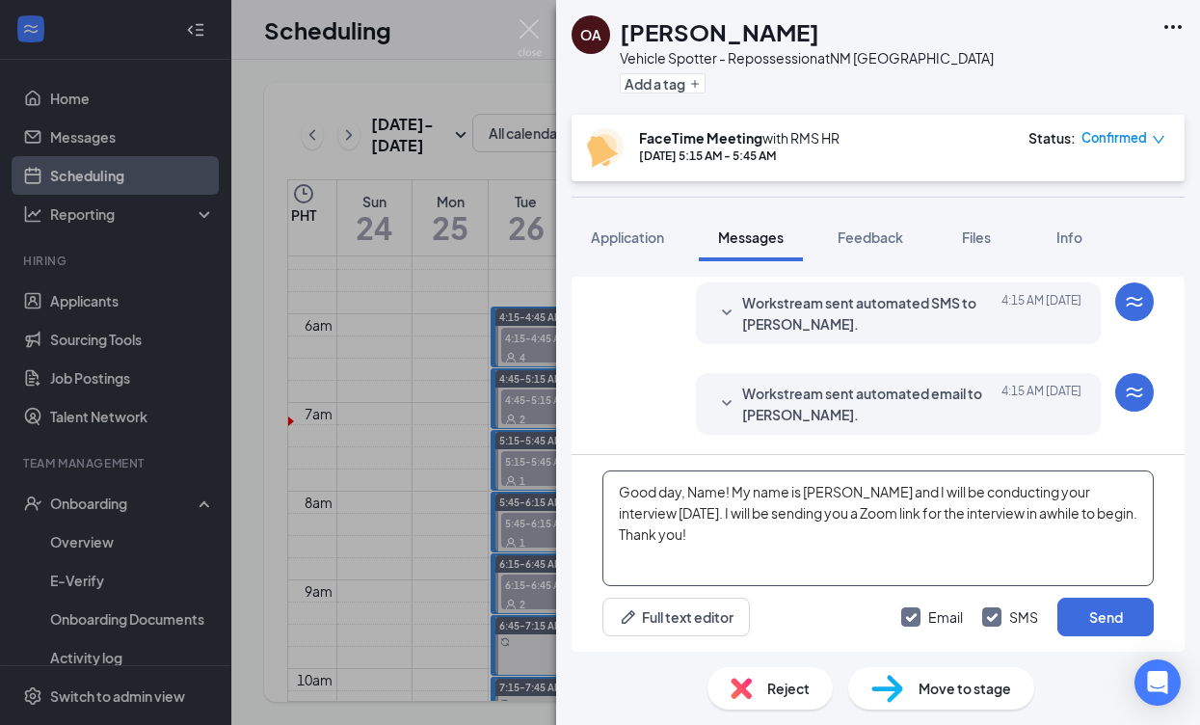
click at [688, 492] on textarea "Good day, Name! My name is [PERSON_NAME] and I will be conducting your intervie…" at bounding box center [877, 528] width 551 height 116
type textarea "Good day, [PERSON_NAME]! My name is [PERSON_NAME] and I will be conducting your…"
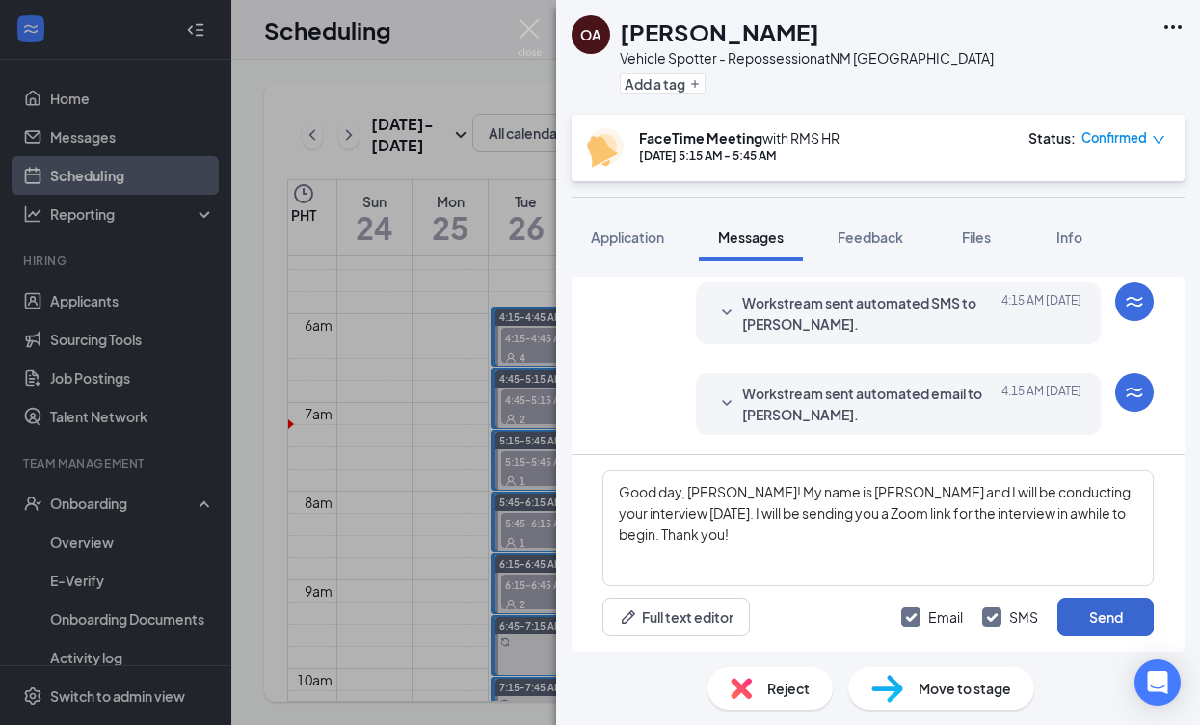
click at [1079, 619] on button "Send" at bounding box center [1105, 617] width 96 height 39
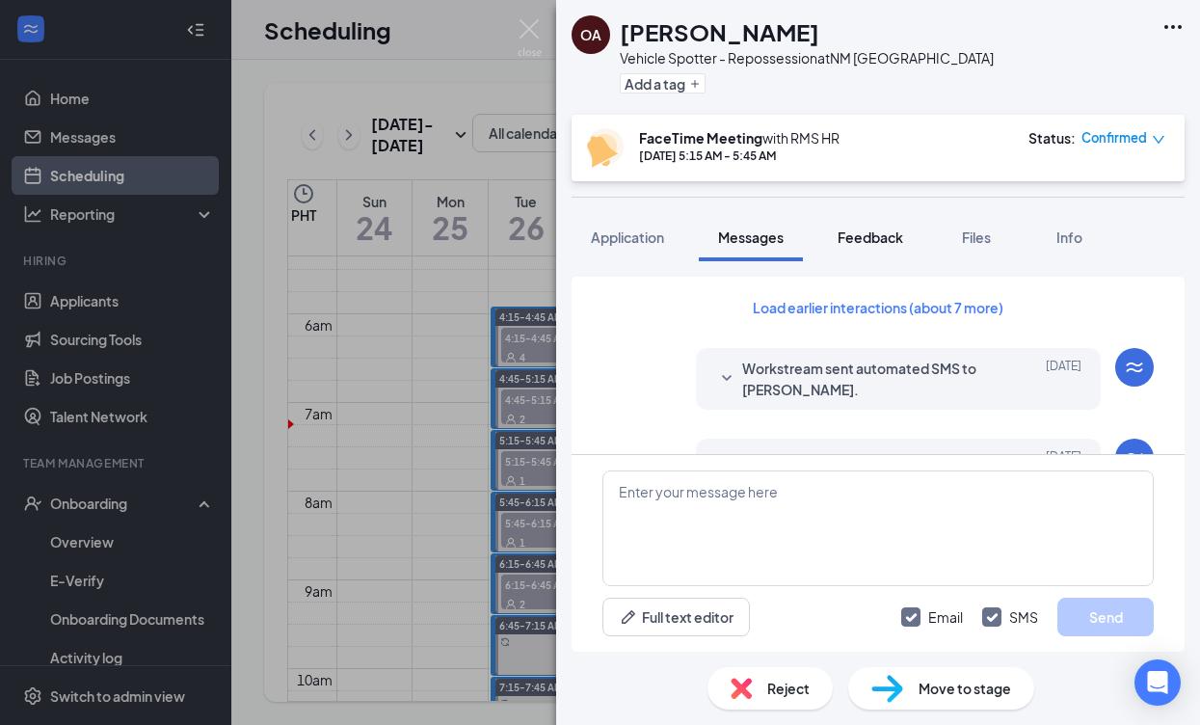
scroll to position [0, 0]
drag, startPoint x: 877, startPoint y: 227, endPoint x: 903, endPoint y: 226, distance: 26.0
click at [878, 227] on div "Feedback" at bounding box center [871, 236] width 66 height 19
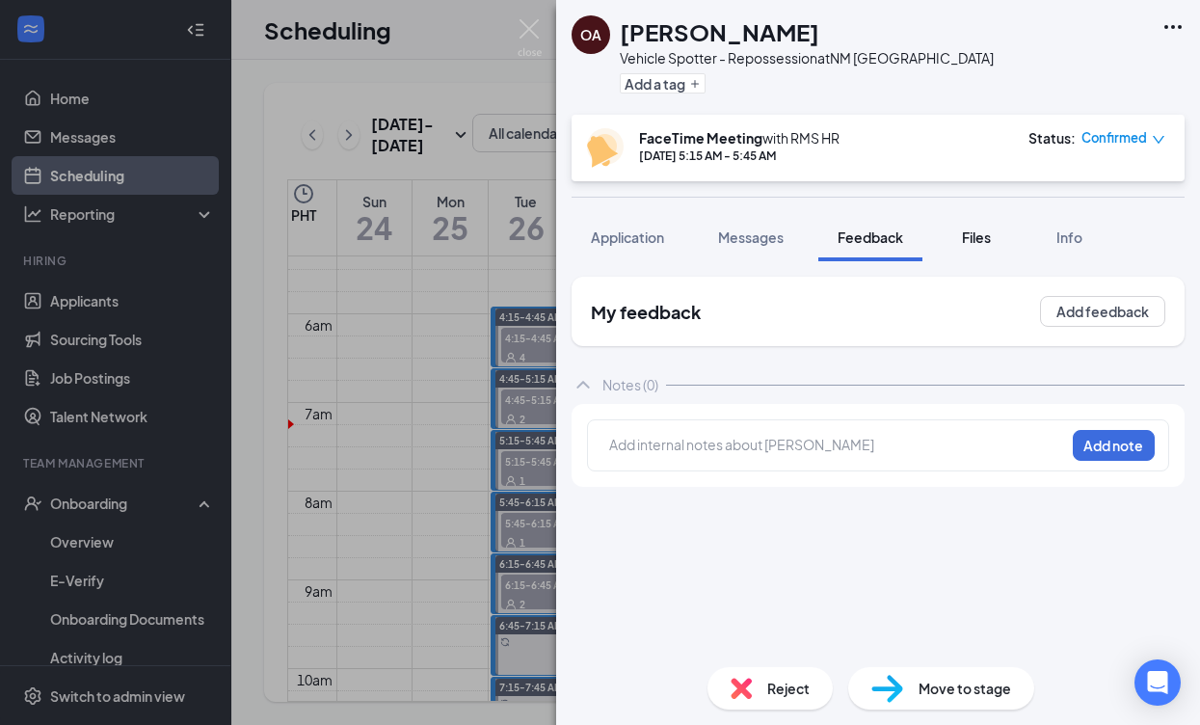
click at [979, 236] on span "Files" at bounding box center [976, 236] width 29 height 17
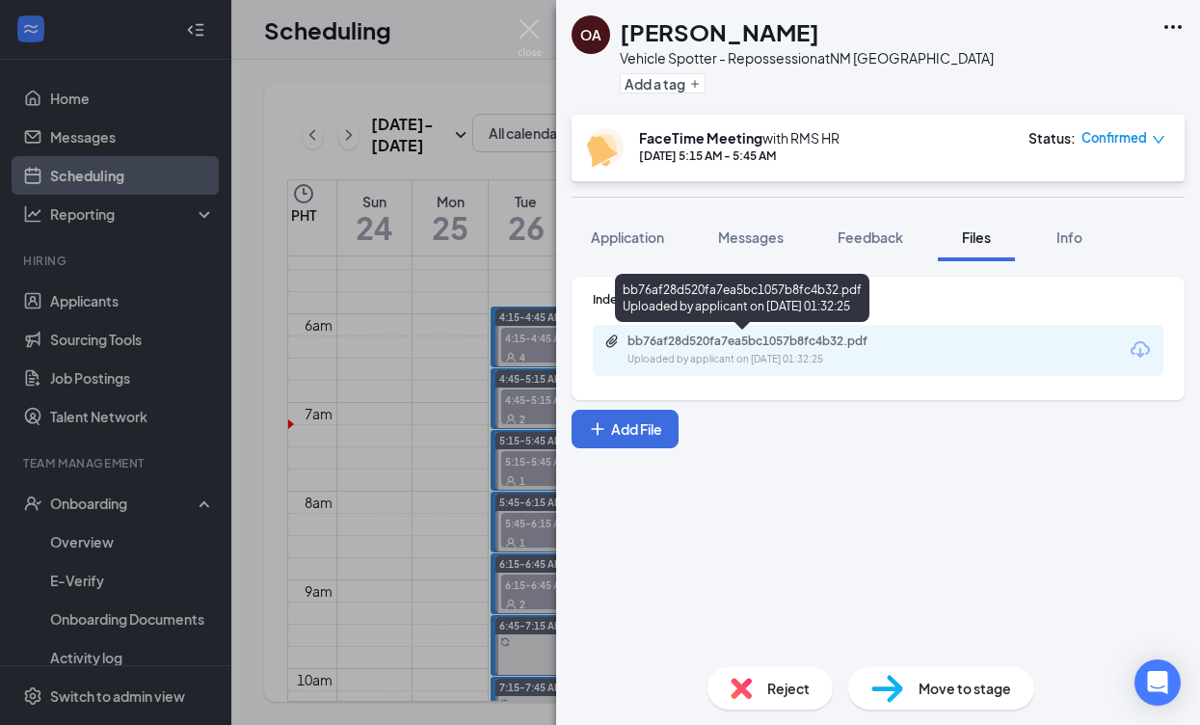
click at [836, 352] on div "Uploaded by applicant on [DATE] 01:32:25" at bounding box center [771, 359] width 289 height 15
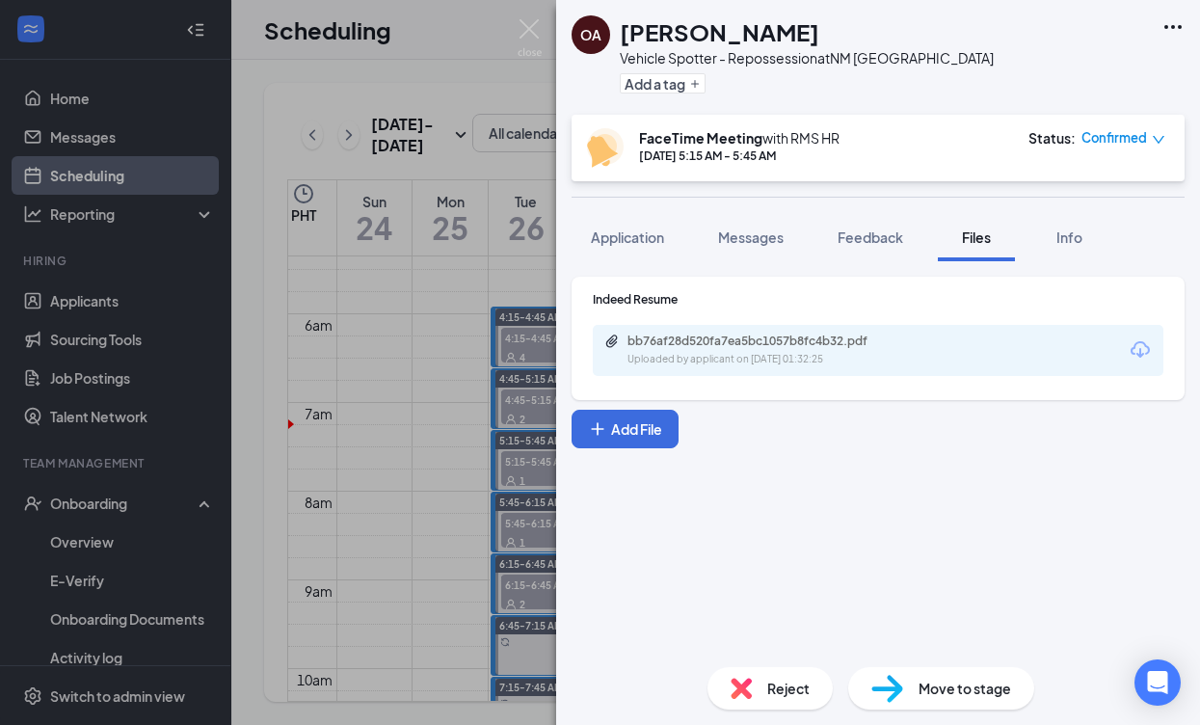
click at [524, 30] on img at bounding box center [530, 38] width 24 height 38
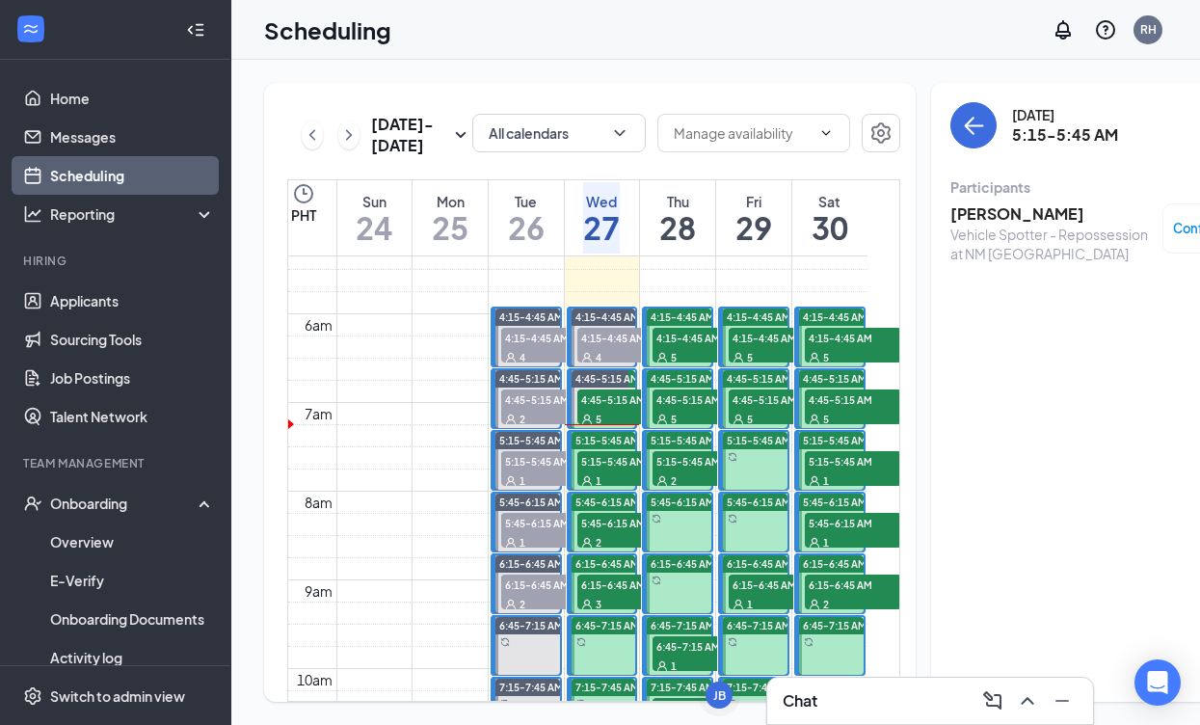
click at [607, 409] on span "4:45-5:15 AM" at bounding box center [625, 398] width 96 height 19
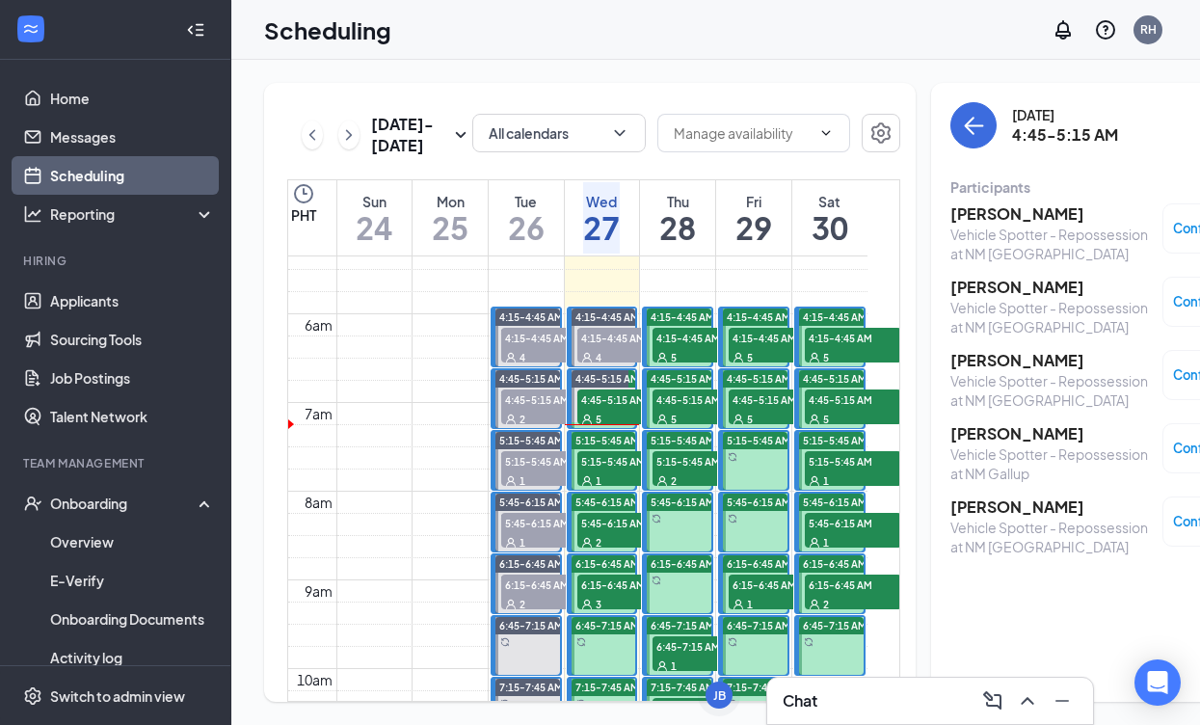
click at [992, 216] on h3 "[PERSON_NAME]" at bounding box center [1051, 213] width 202 height 21
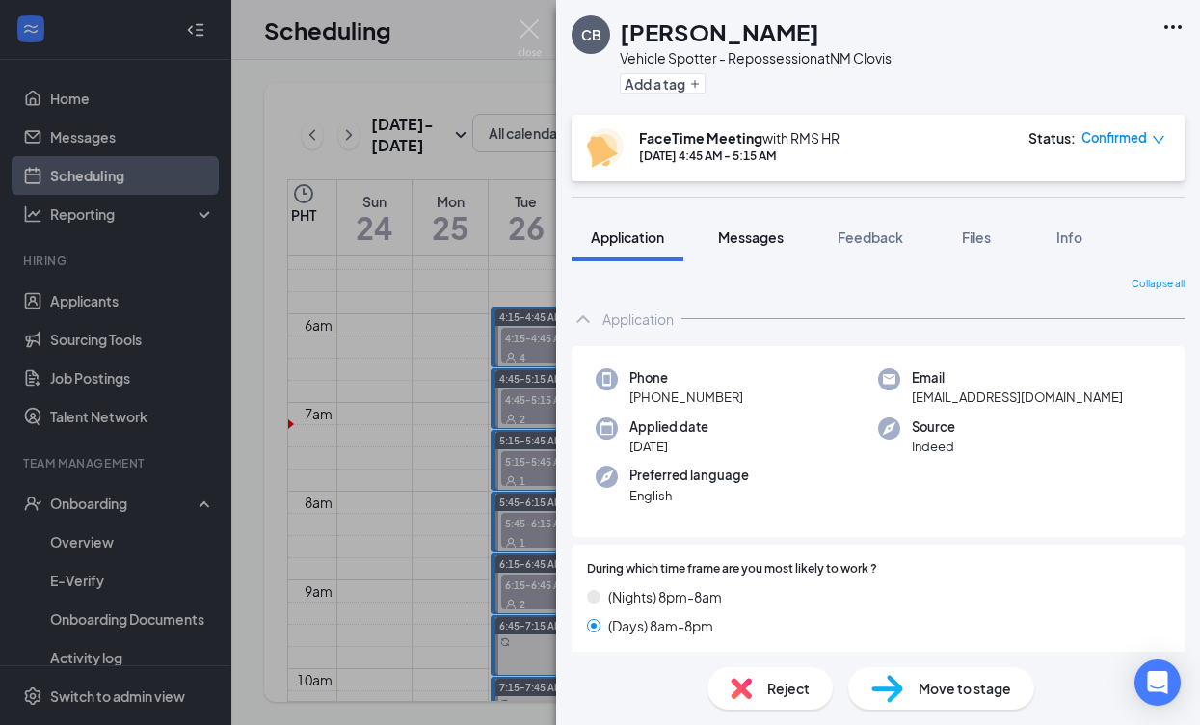
click at [745, 238] on span "Messages" at bounding box center [751, 236] width 66 height 17
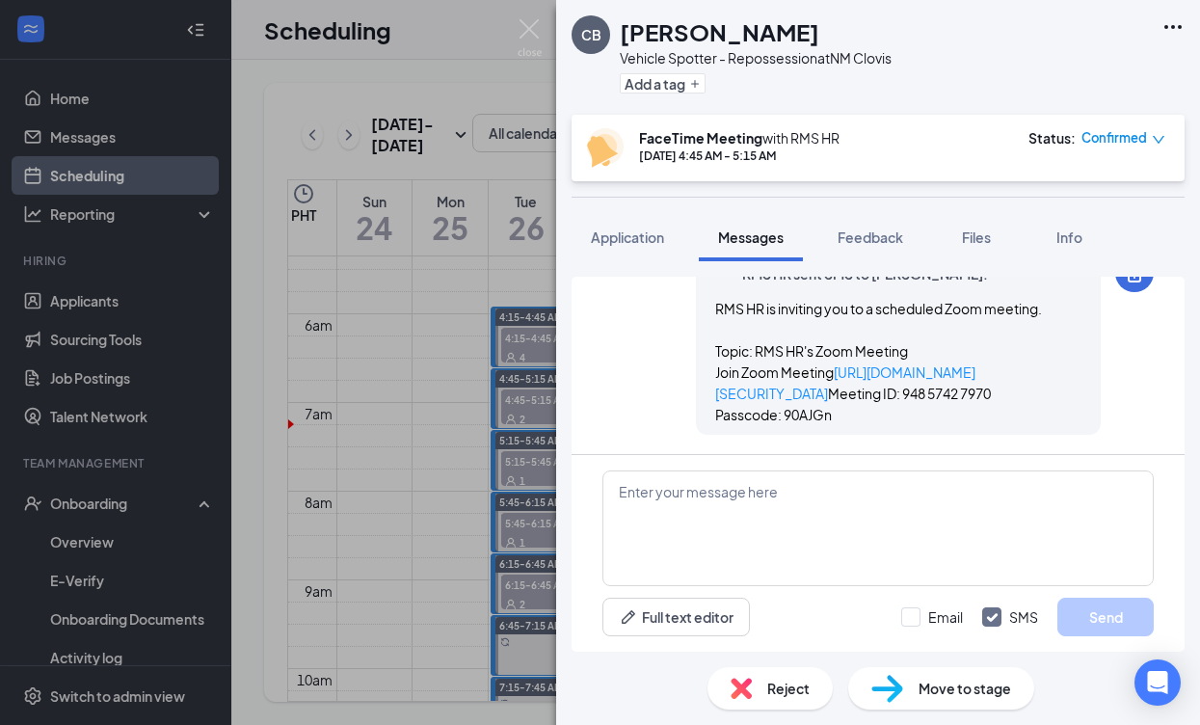
scroll to position [1200, 0]
click at [873, 231] on span "Feedback" at bounding box center [871, 236] width 66 height 17
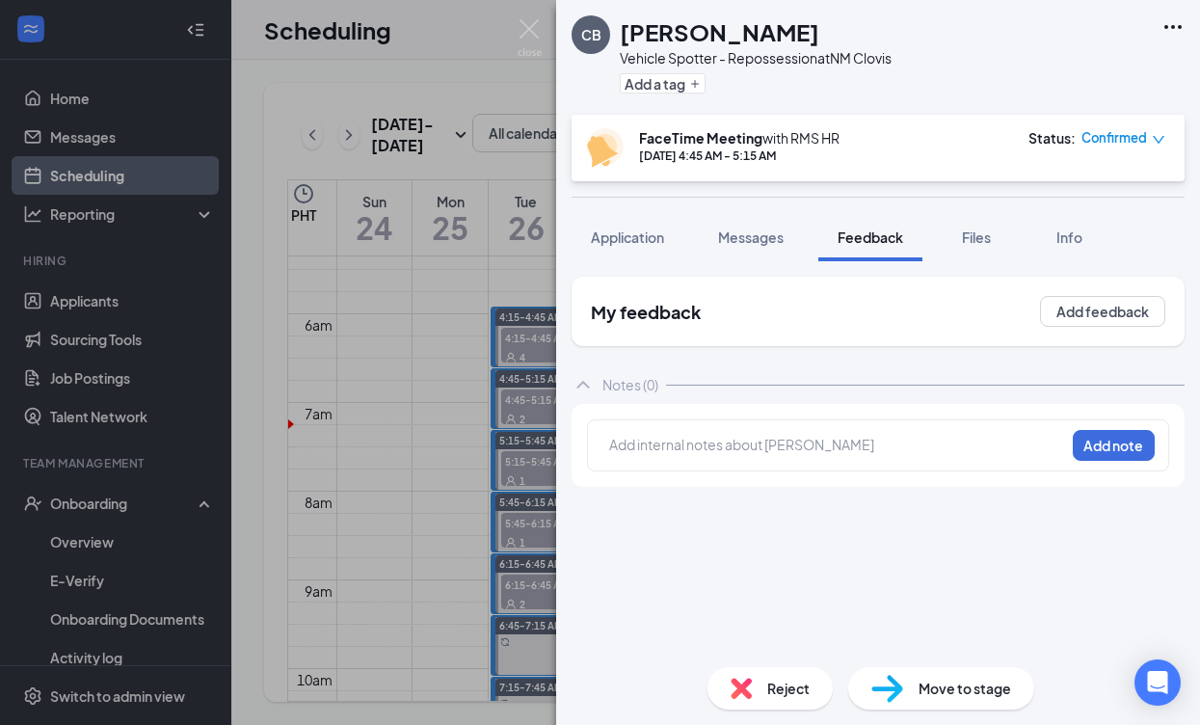
click at [829, 443] on div at bounding box center [837, 445] width 454 height 20
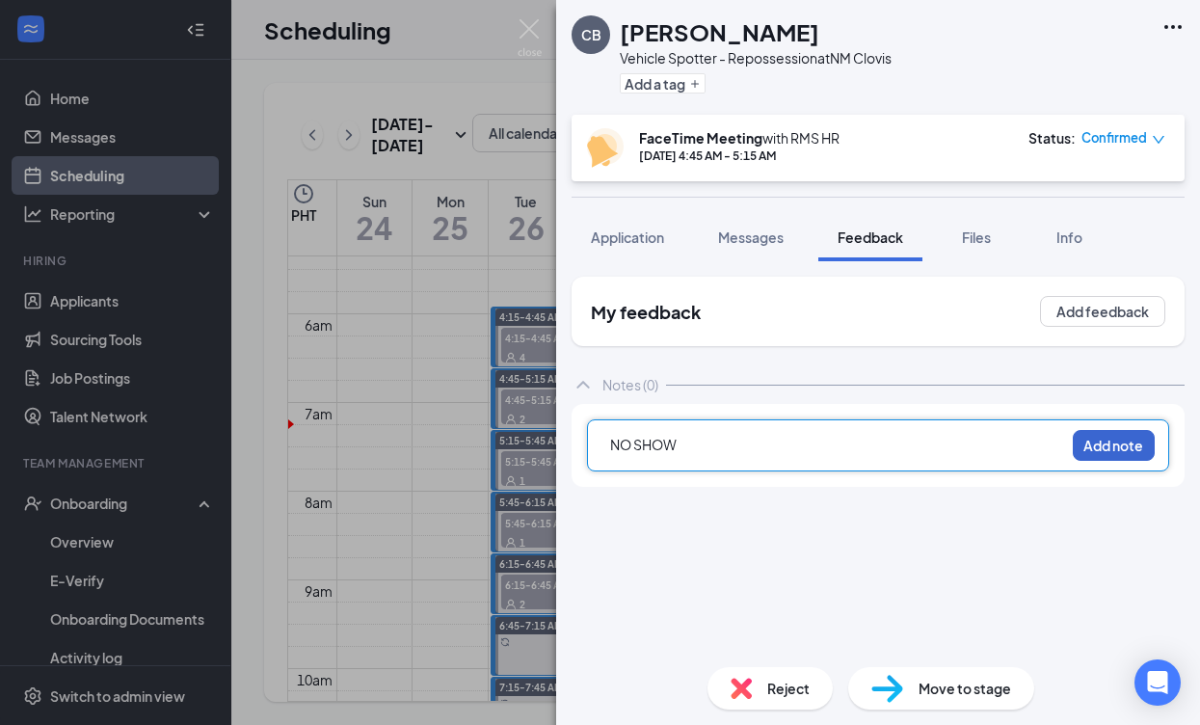
click at [1118, 440] on button "Add note" at bounding box center [1114, 445] width 82 height 31
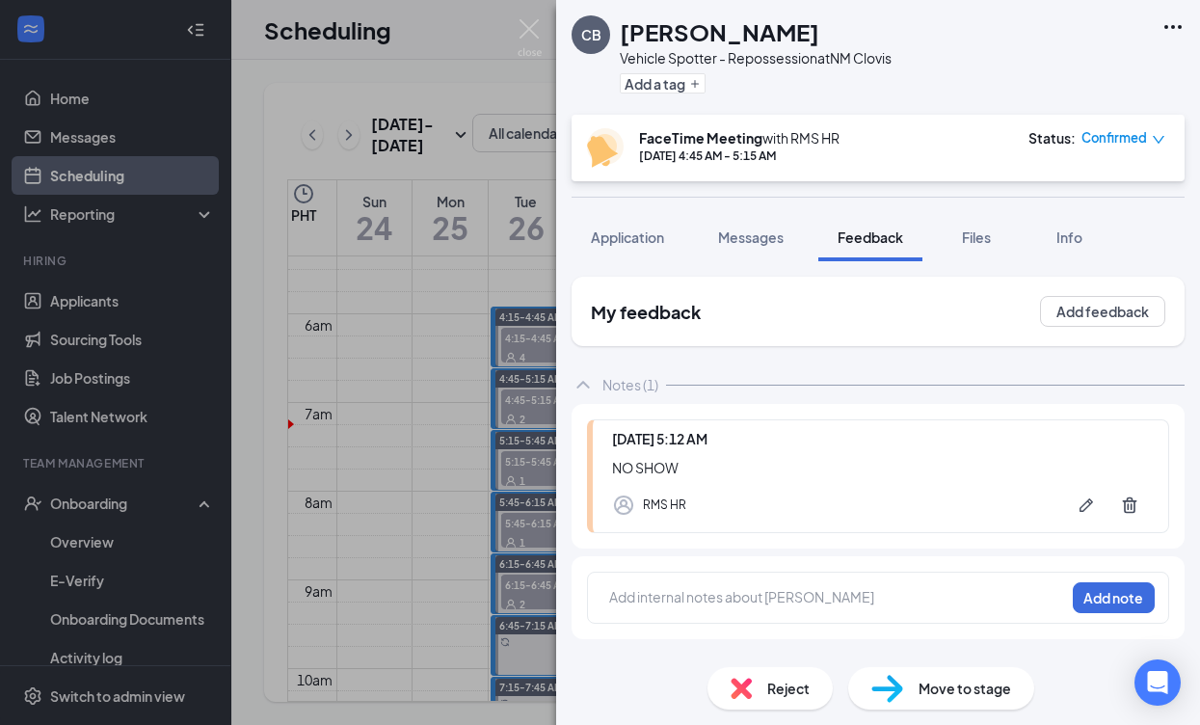
click at [1090, 136] on span "Confirmed" at bounding box center [1114, 137] width 66 height 19
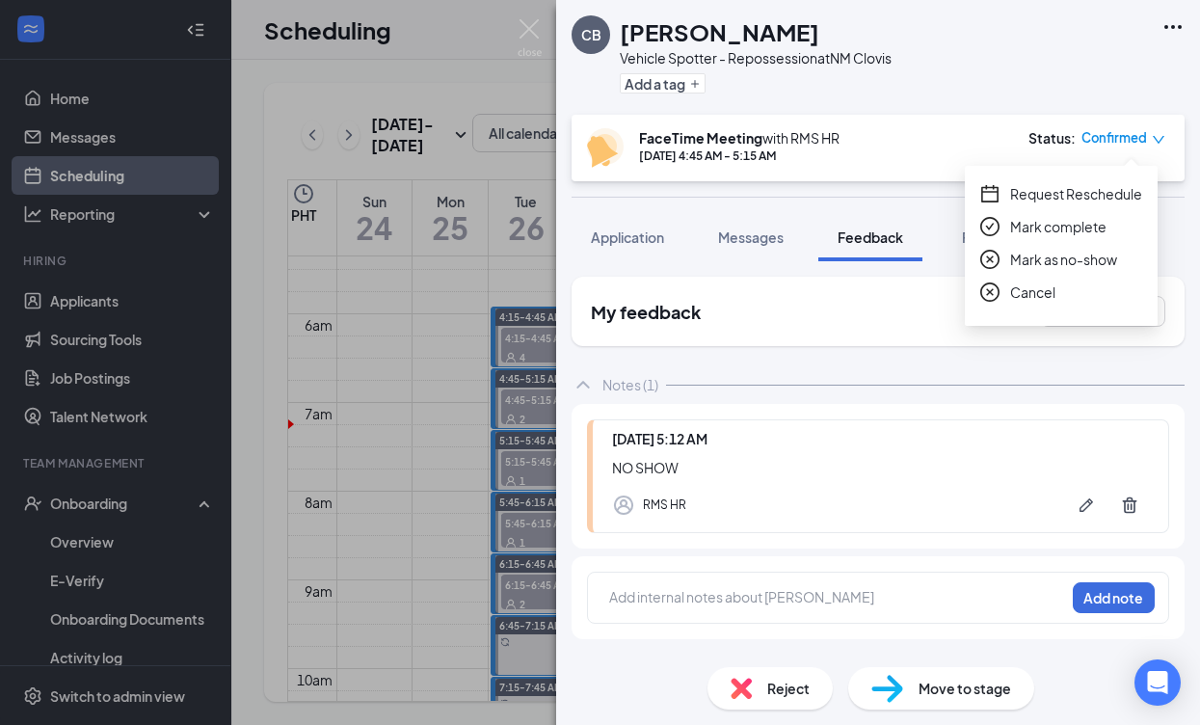
click at [1064, 264] on span "Mark as no-show" at bounding box center [1063, 259] width 107 height 21
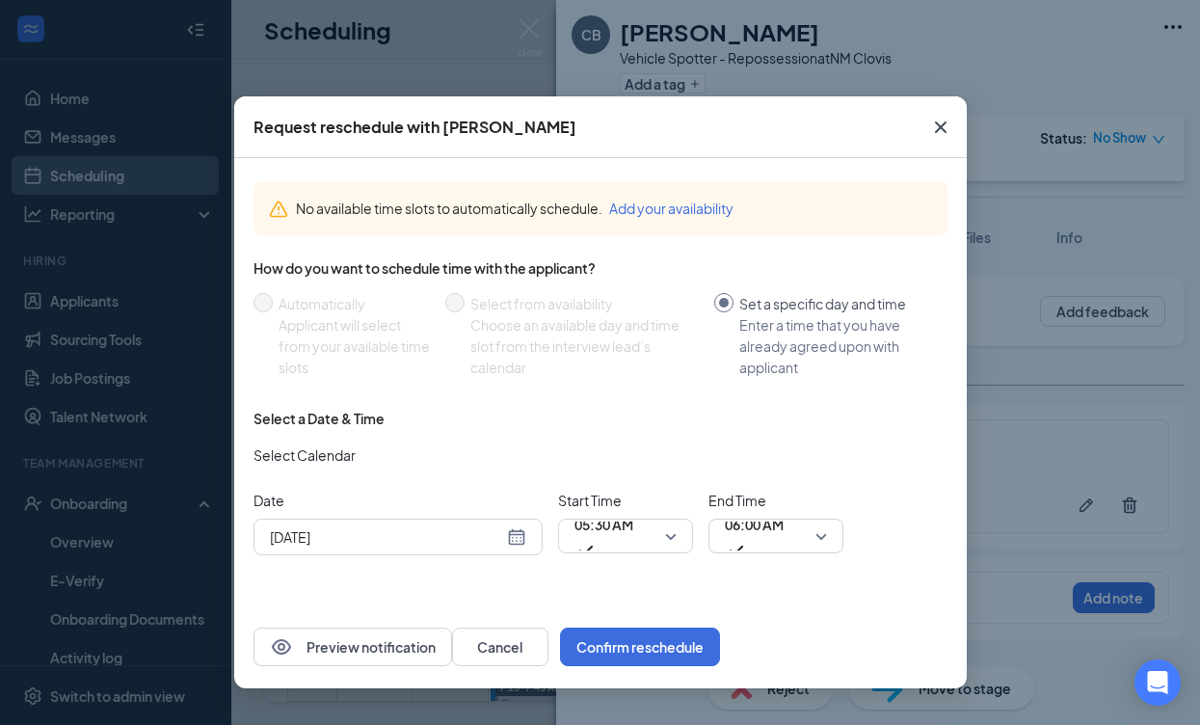
click at [548, 658] on button "Cancel" at bounding box center [500, 646] width 96 height 39
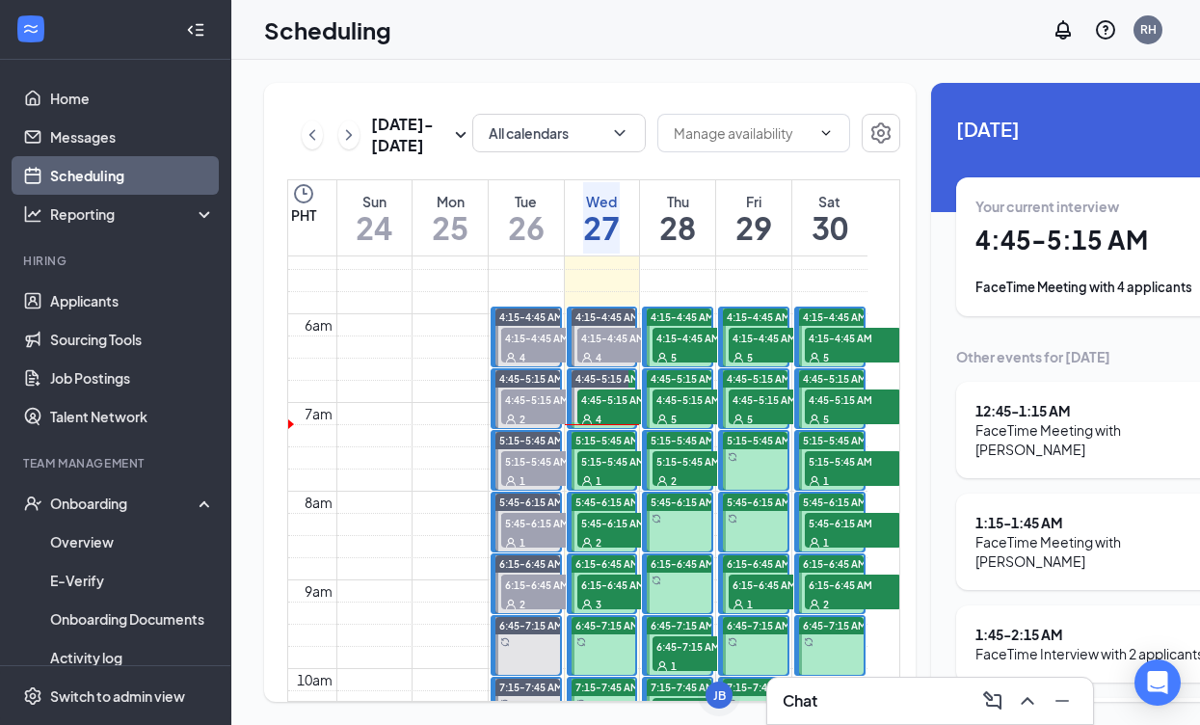
scroll to position [473, 0]
click at [612, 410] on span "4:45-5:15 AM" at bounding box center [625, 399] width 96 height 19
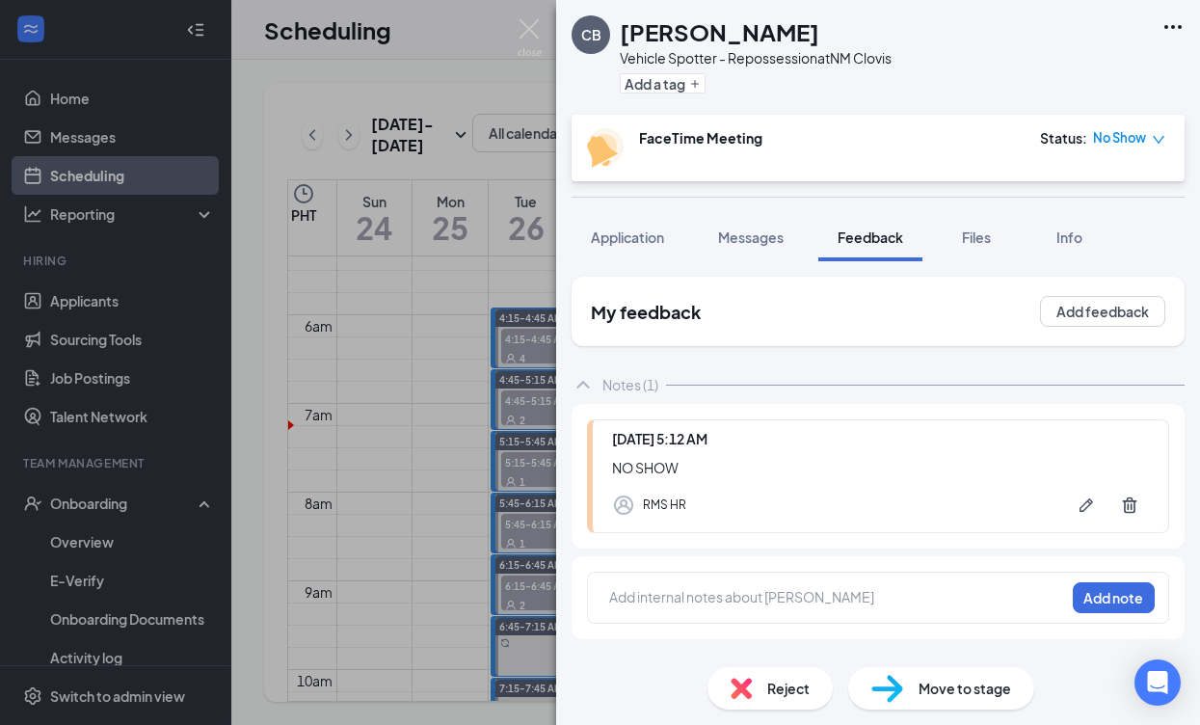
click at [525, 508] on div "CB [PERSON_NAME] Vehicle Spotter - Repossession at [GEOGRAPHIC_DATA] Clovis Add…" at bounding box center [600, 362] width 1200 height 725
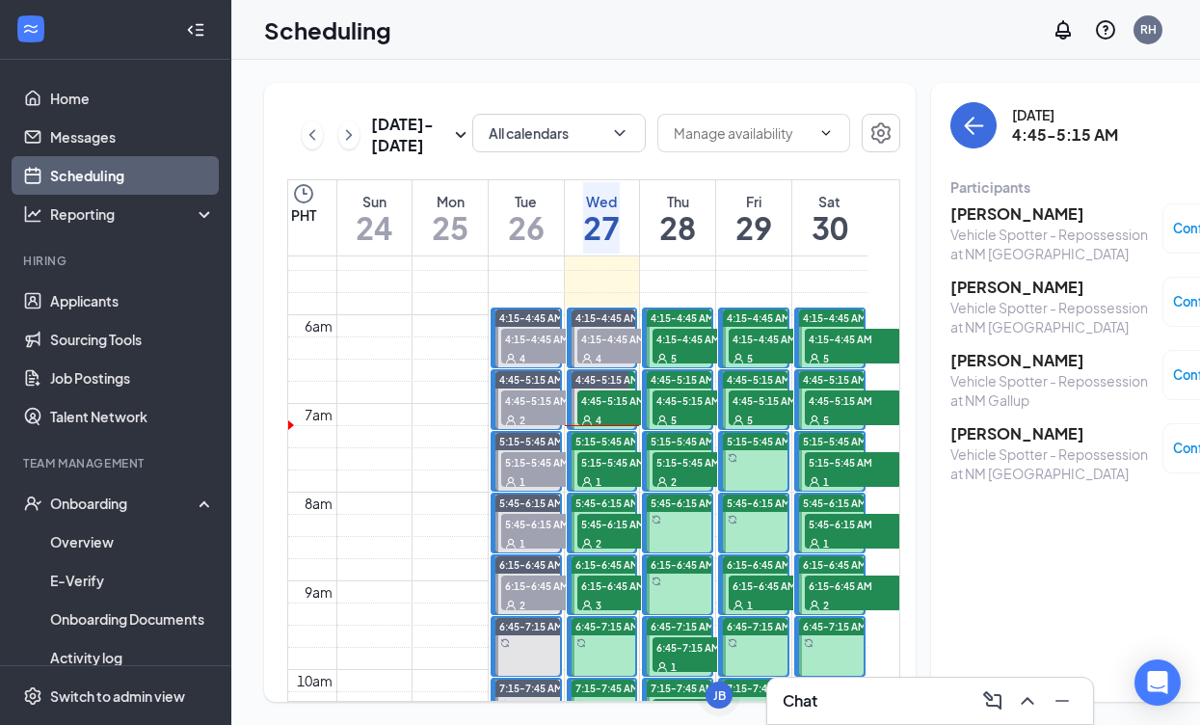
click at [626, 410] on span "4:45-5:15 AM" at bounding box center [625, 399] width 96 height 19
click at [992, 212] on h3 "[PERSON_NAME]" at bounding box center [1051, 213] width 202 height 21
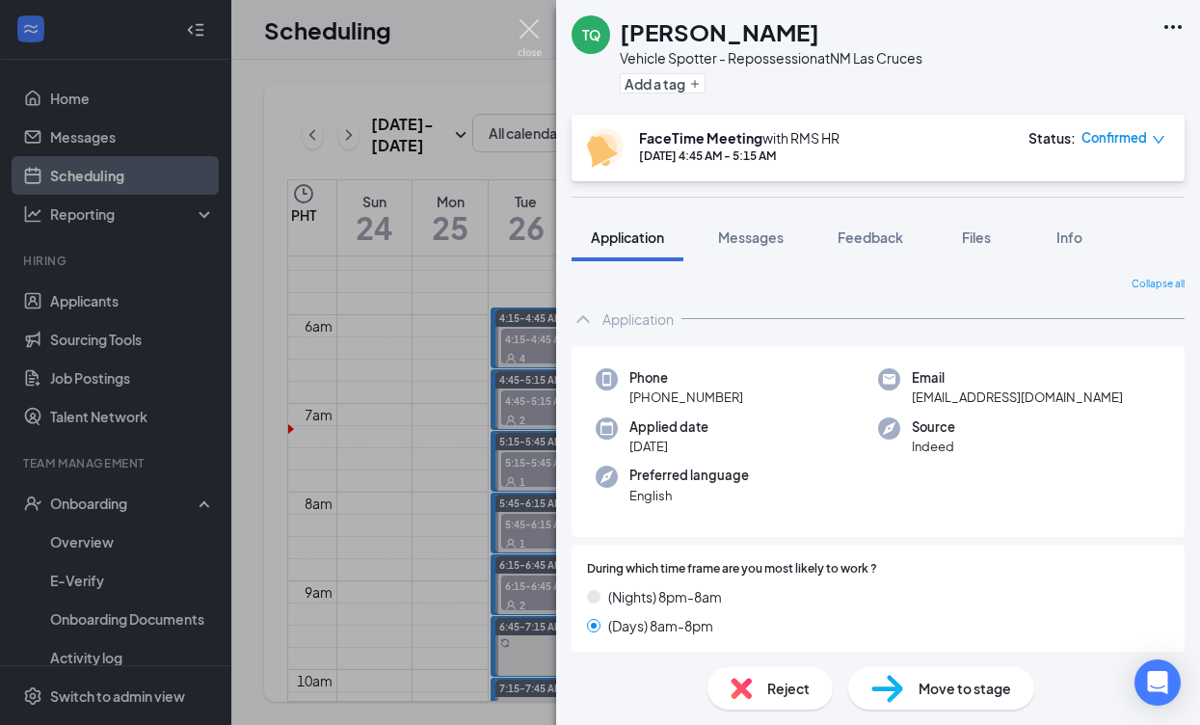
click at [527, 27] on img at bounding box center [530, 38] width 24 height 38
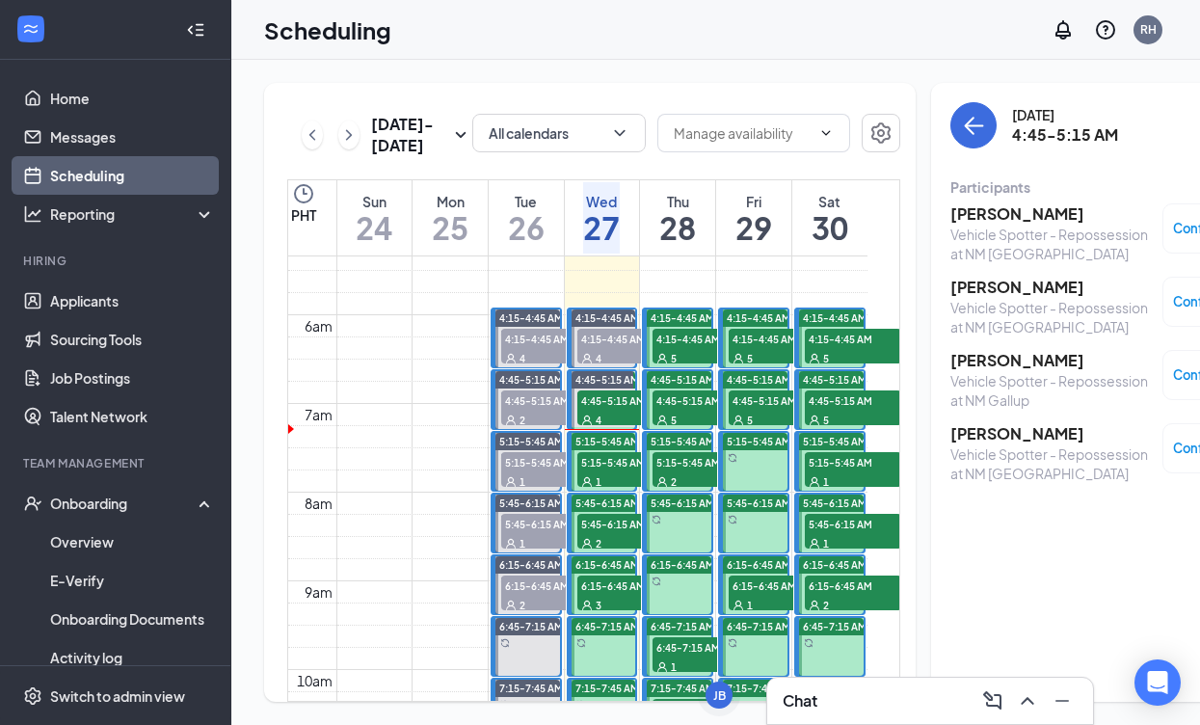
click at [982, 359] on h3 "[PERSON_NAME]" at bounding box center [1051, 360] width 202 height 21
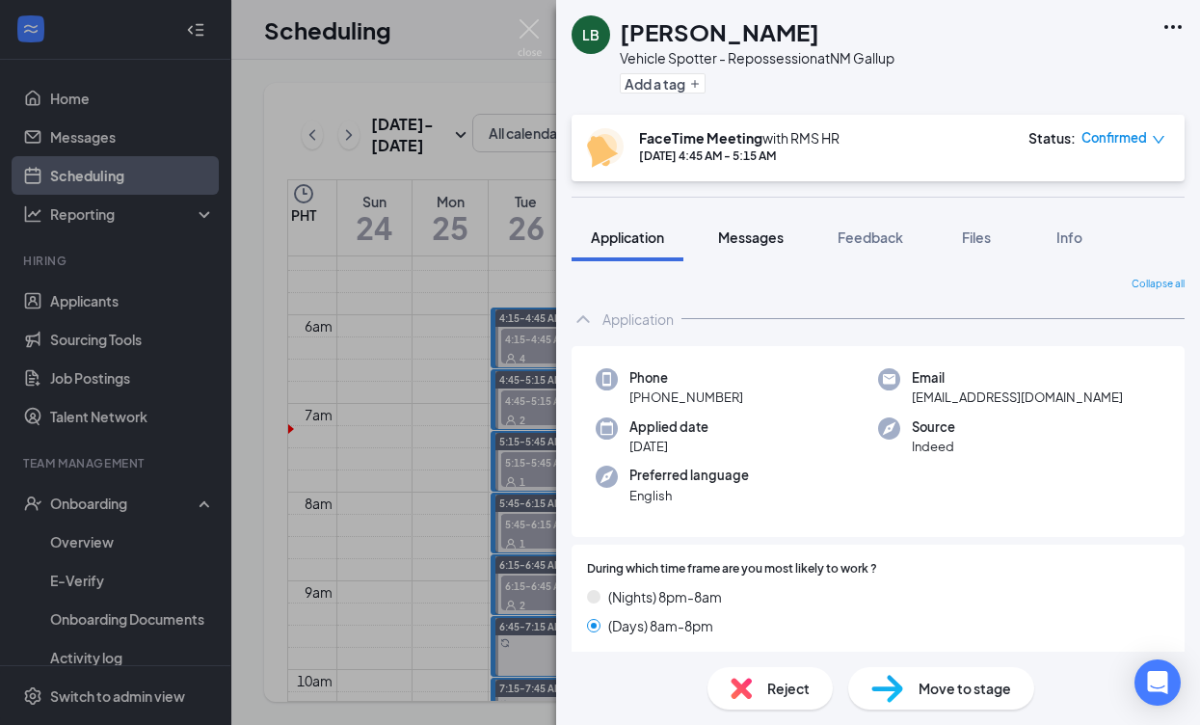
click at [748, 236] on span "Messages" at bounding box center [751, 236] width 66 height 17
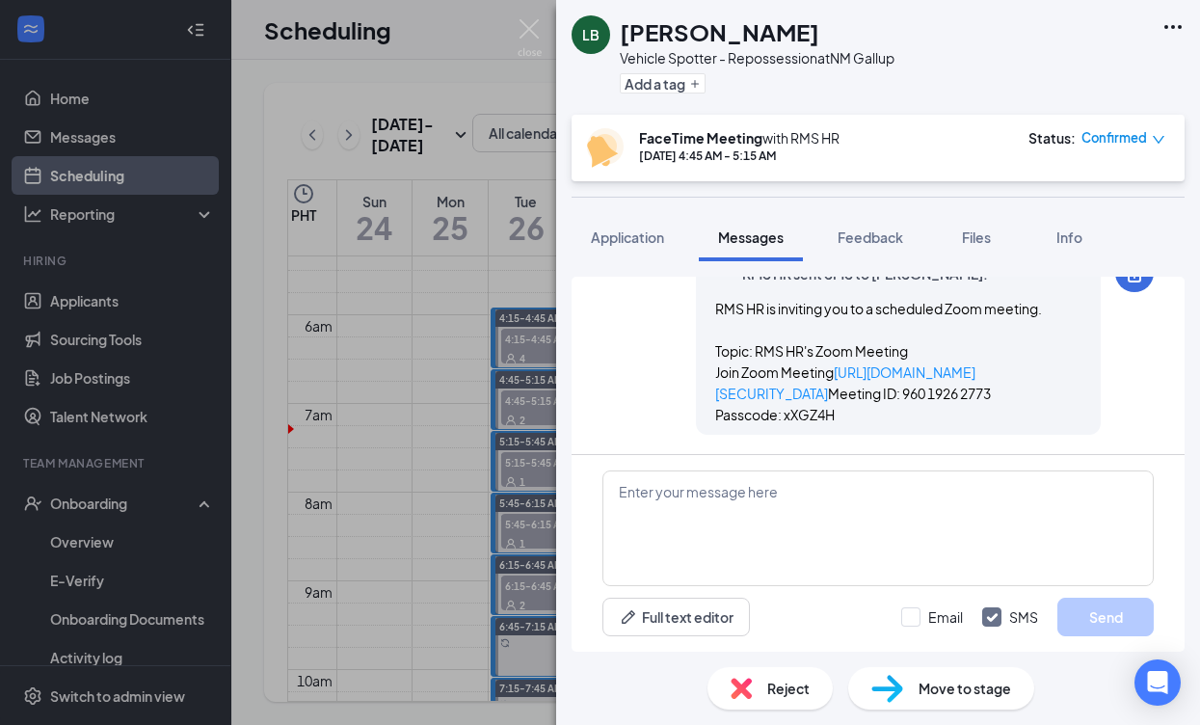
scroll to position [1367, 0]
click at [996, 240] on div "Files" at bounding box center [976, 236] width 39 height 19
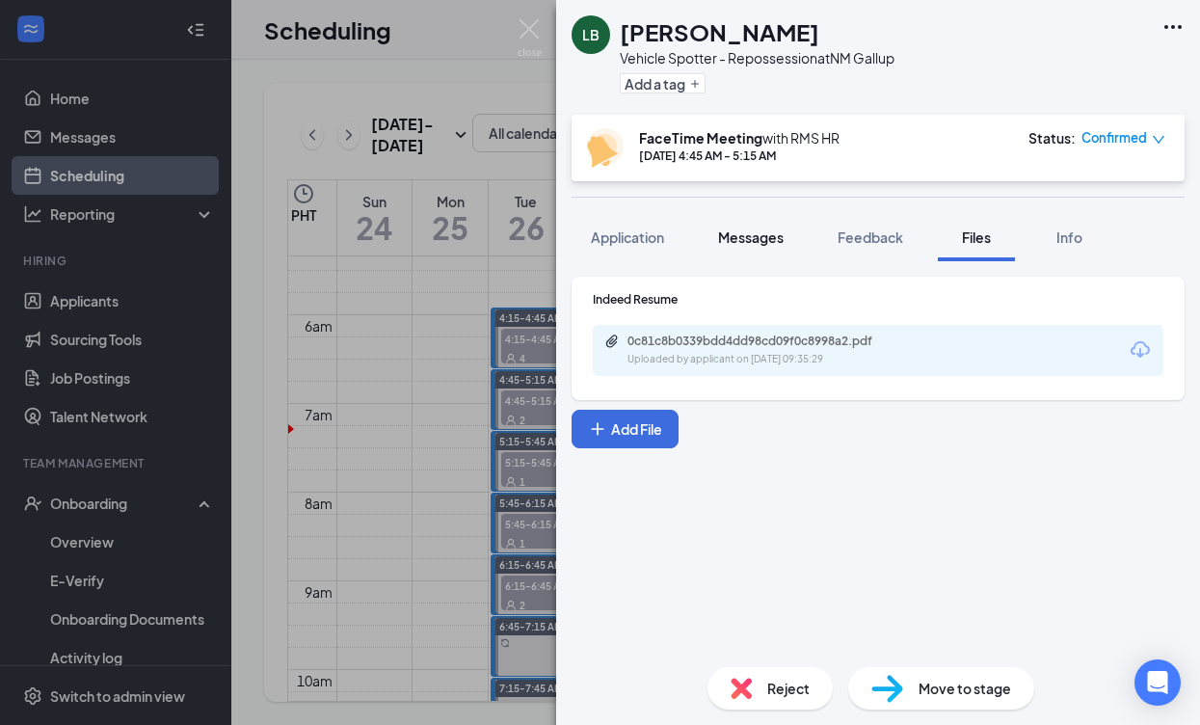
click at [737, 245] on span "Messages" at bounding box center [751, 236] width 66 height 17
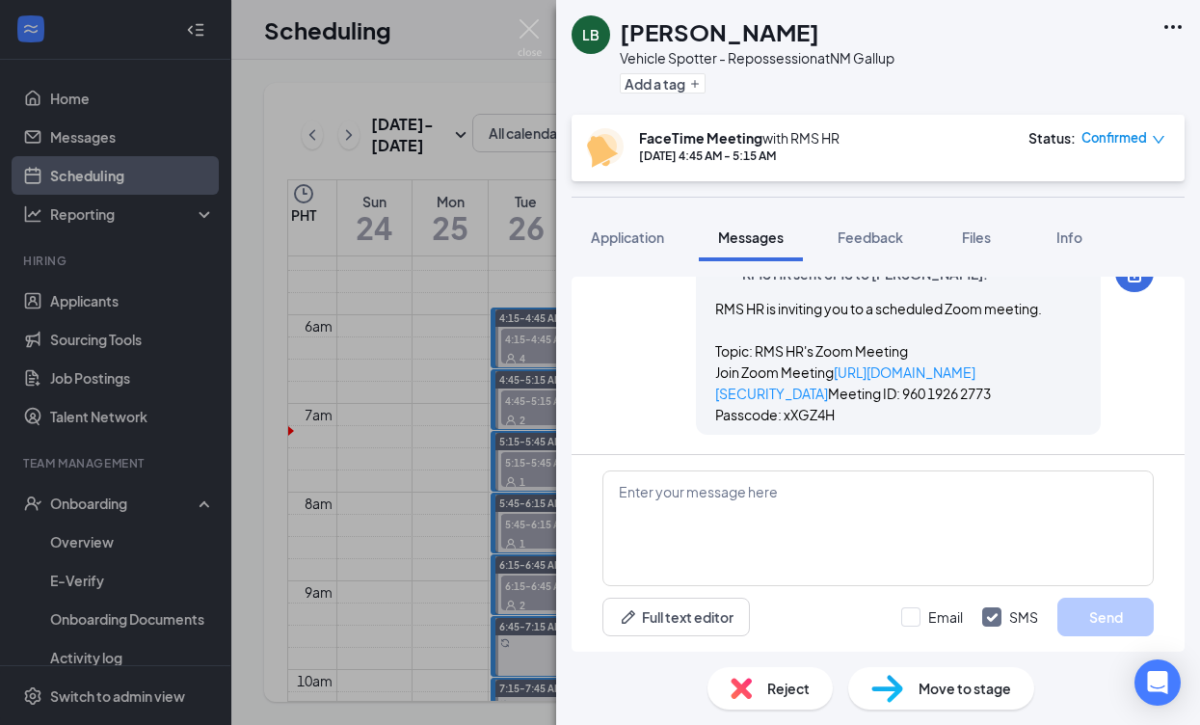
scroll to position [1367, 0]
click at [410, 373] on div "LB [PERSON_NAME] Vehicle Spotter - Repossession at [GEOGRAPHIC_DATA] Gallup Add…" at bounding box center [600, 362] width 1200 height 725
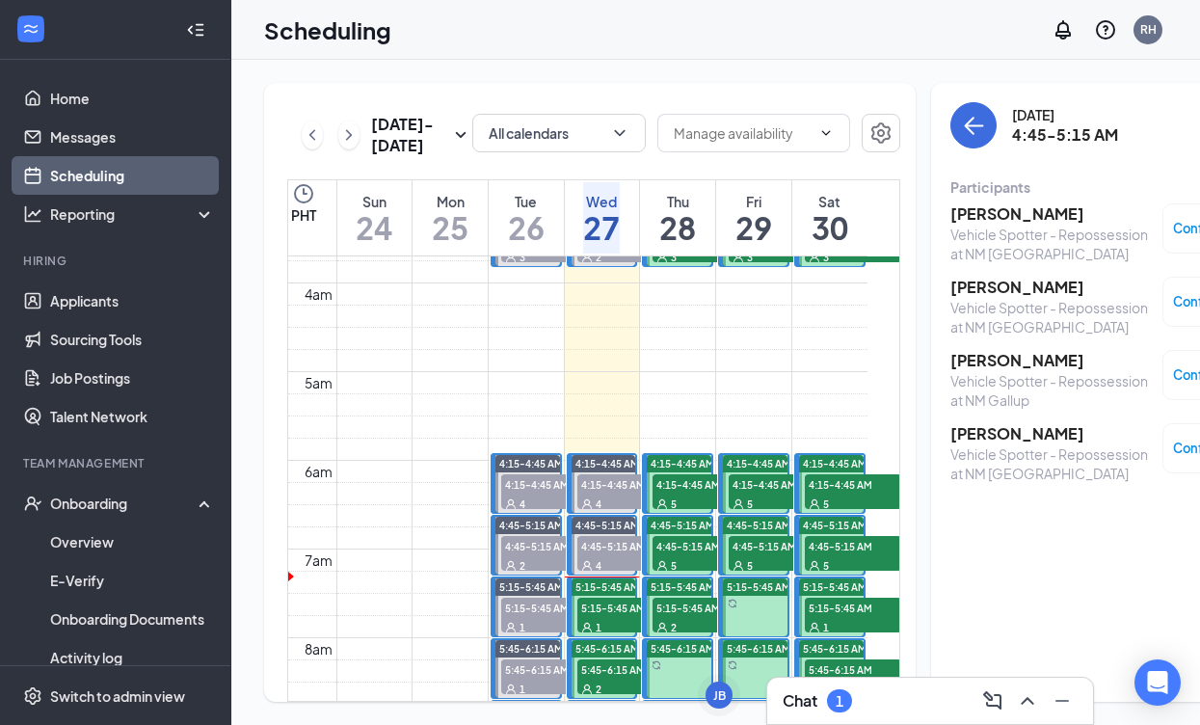
scroll to position [338, 0]
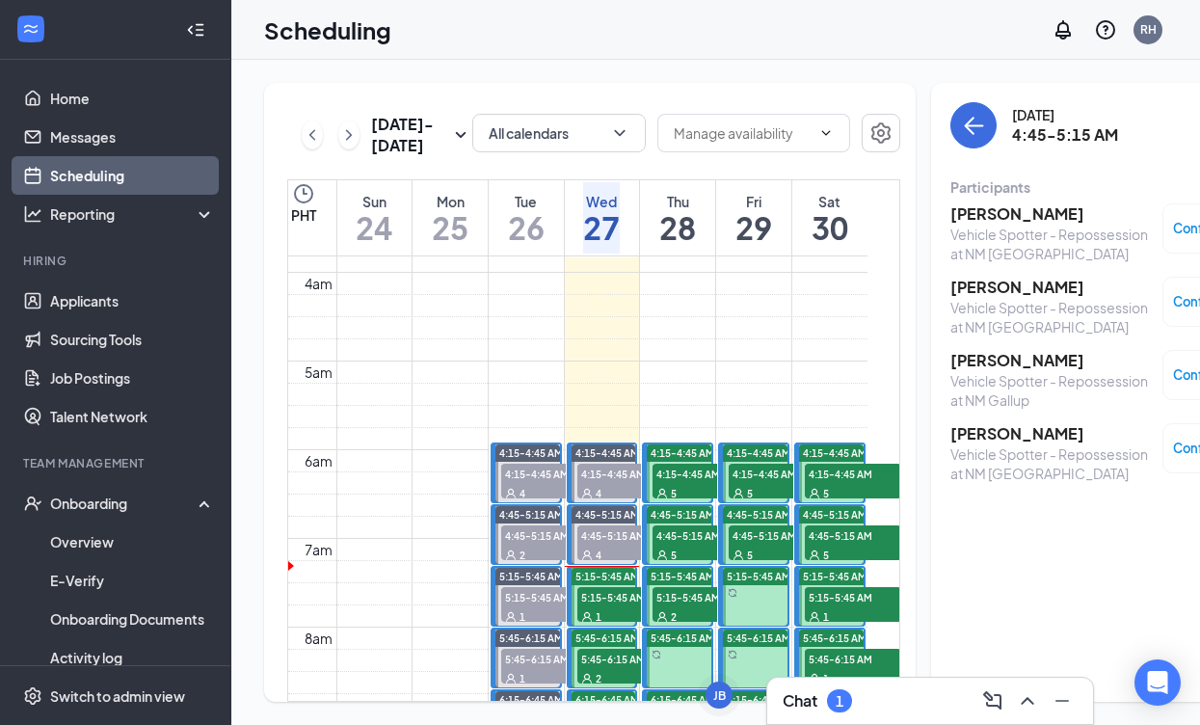
click at [990, 365] on h3 "[PERSON_NAME]" at bounding box center [1051, 360] width 202 height 21
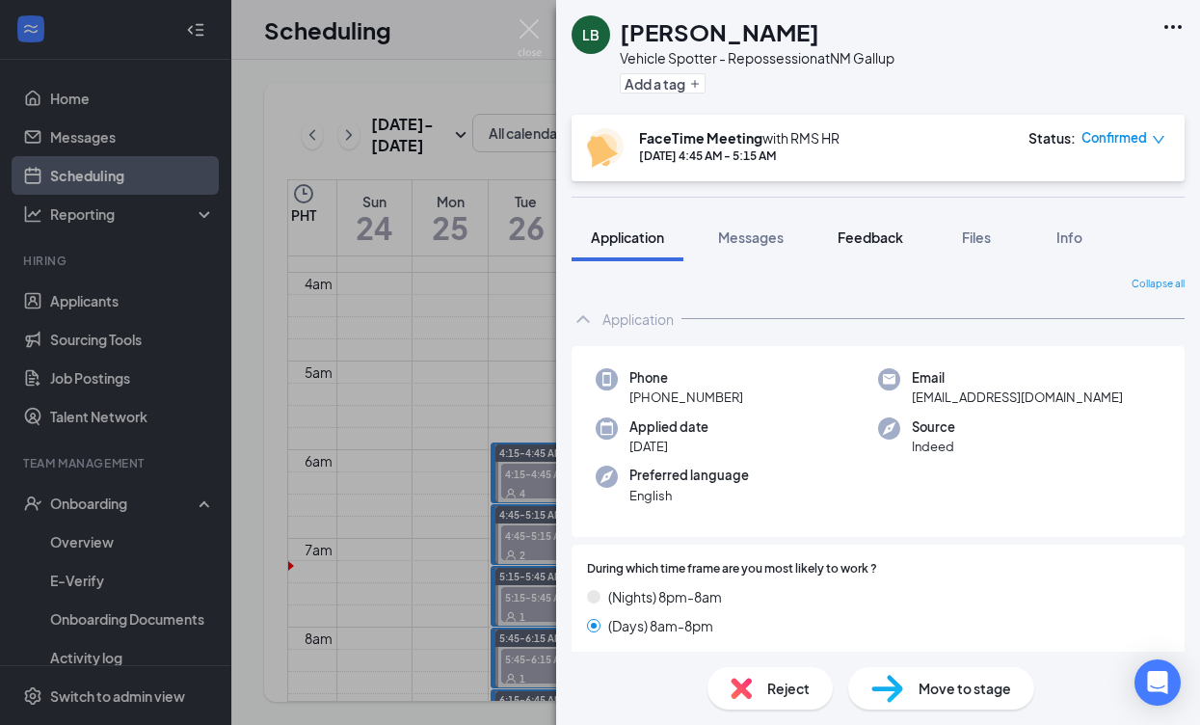
click at [892, 243] on span "Feedback" at bounding box center [871, 236] width 66 height 17
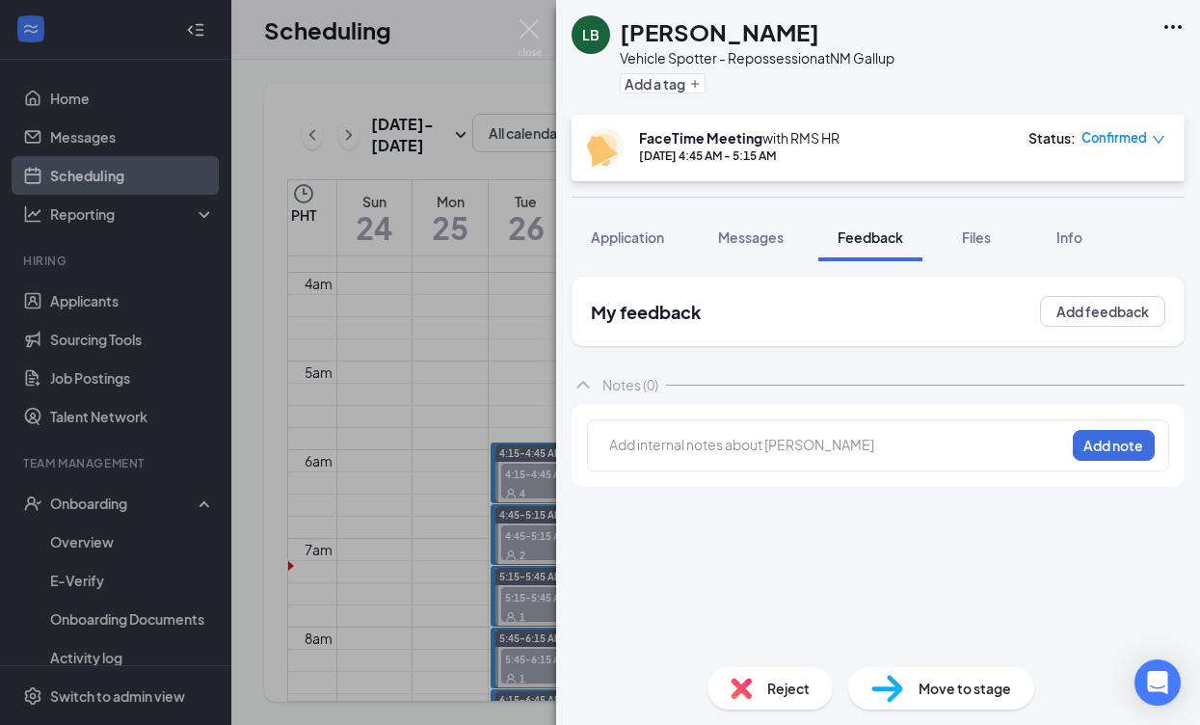
click at [791, 456] on div at bounding box center [837, 447] width 454 height 25
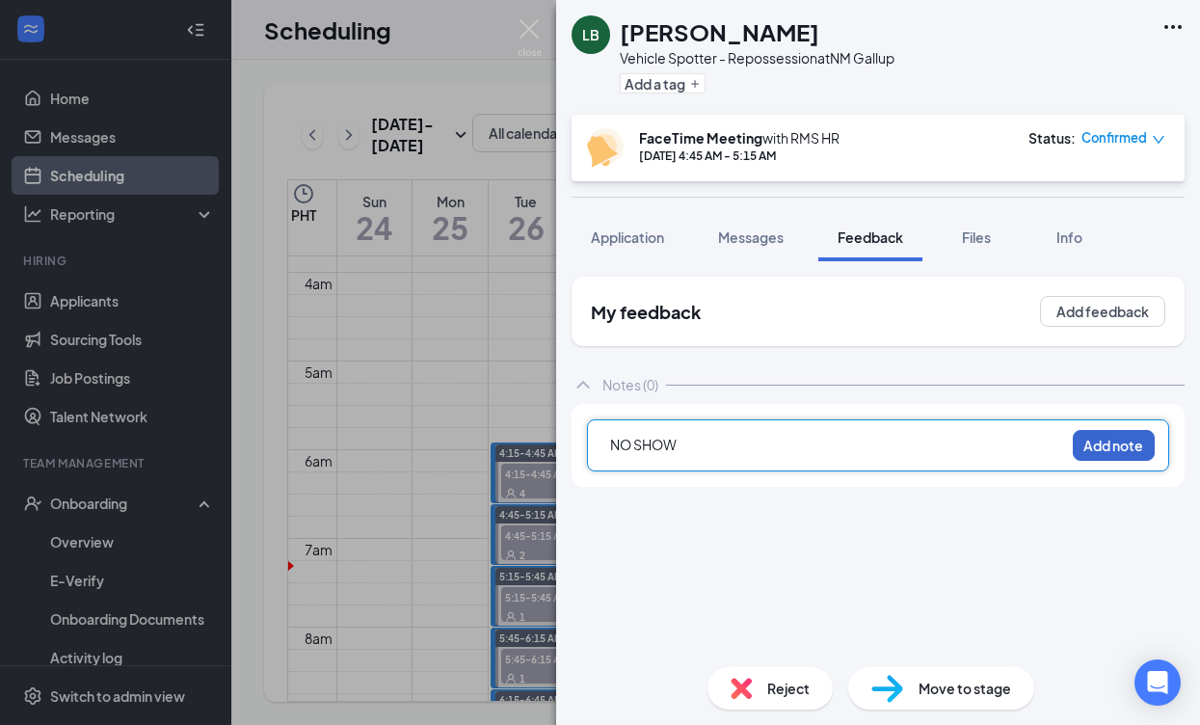
click at [1120, 449] on button "Add note" at bounding box center [1114, 445] width 82 height 31
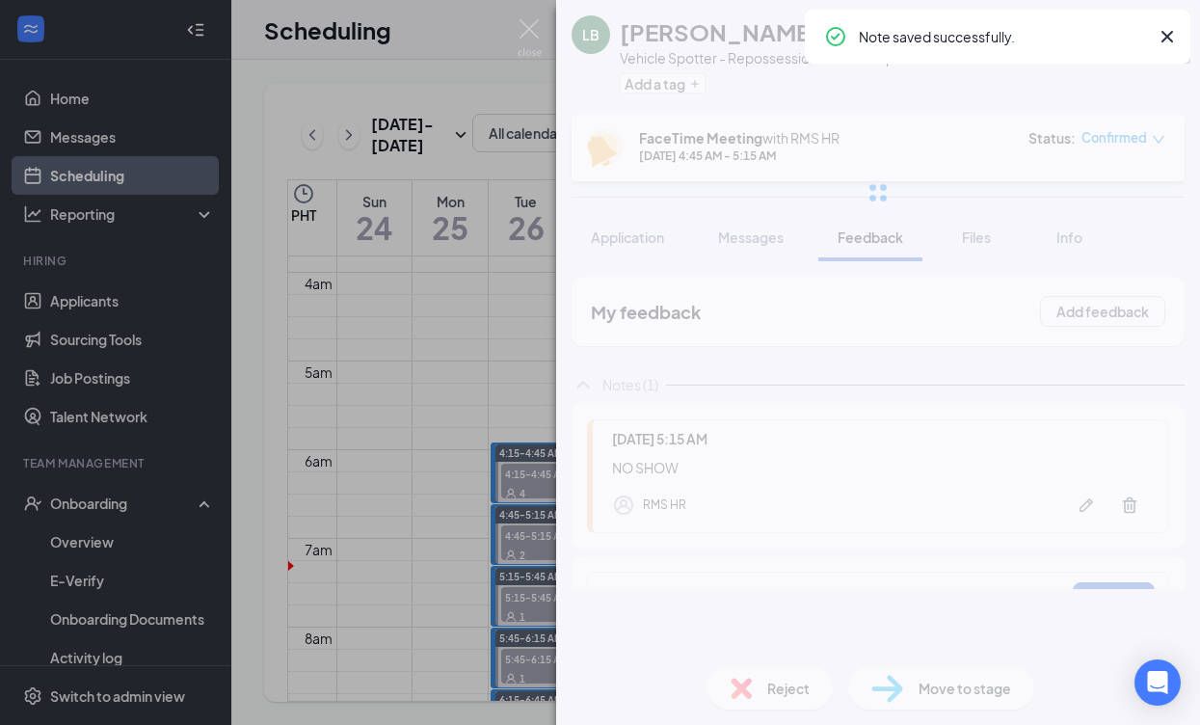
click at [1111, 134] on div at bounding box center [878, 193] width 644 height 386
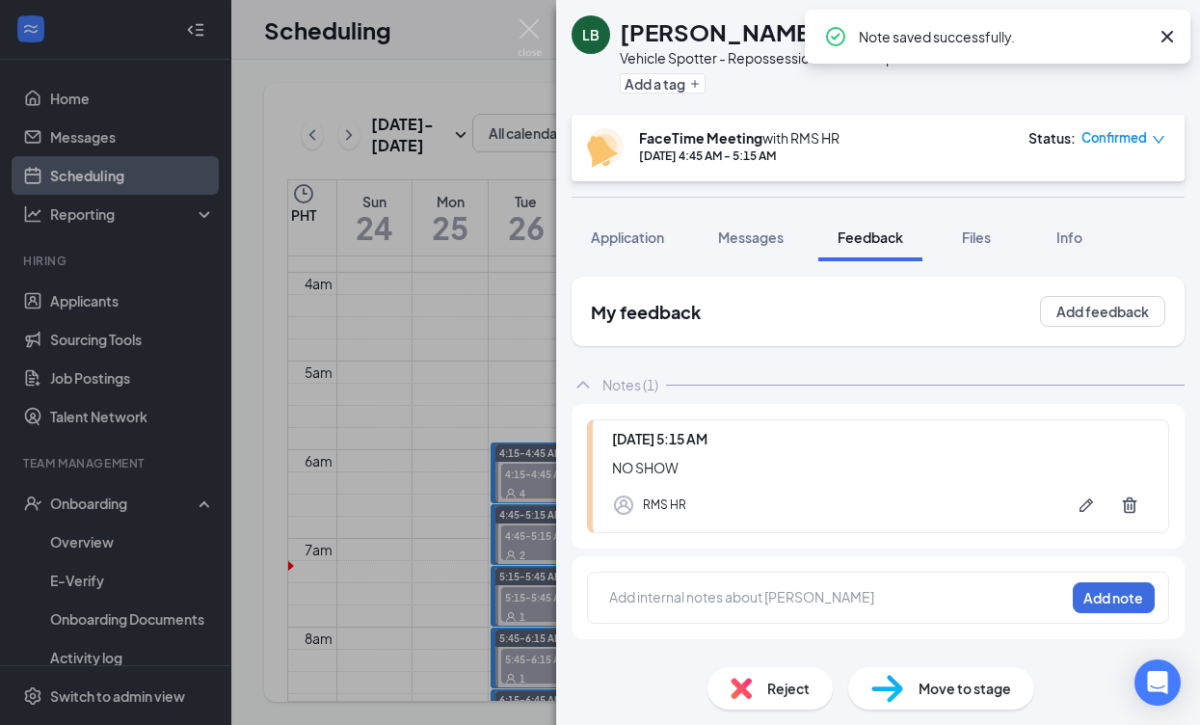
click at [1112, 138] on span "Confirmed" at bounding box center [1114, 137] width 66 height 19
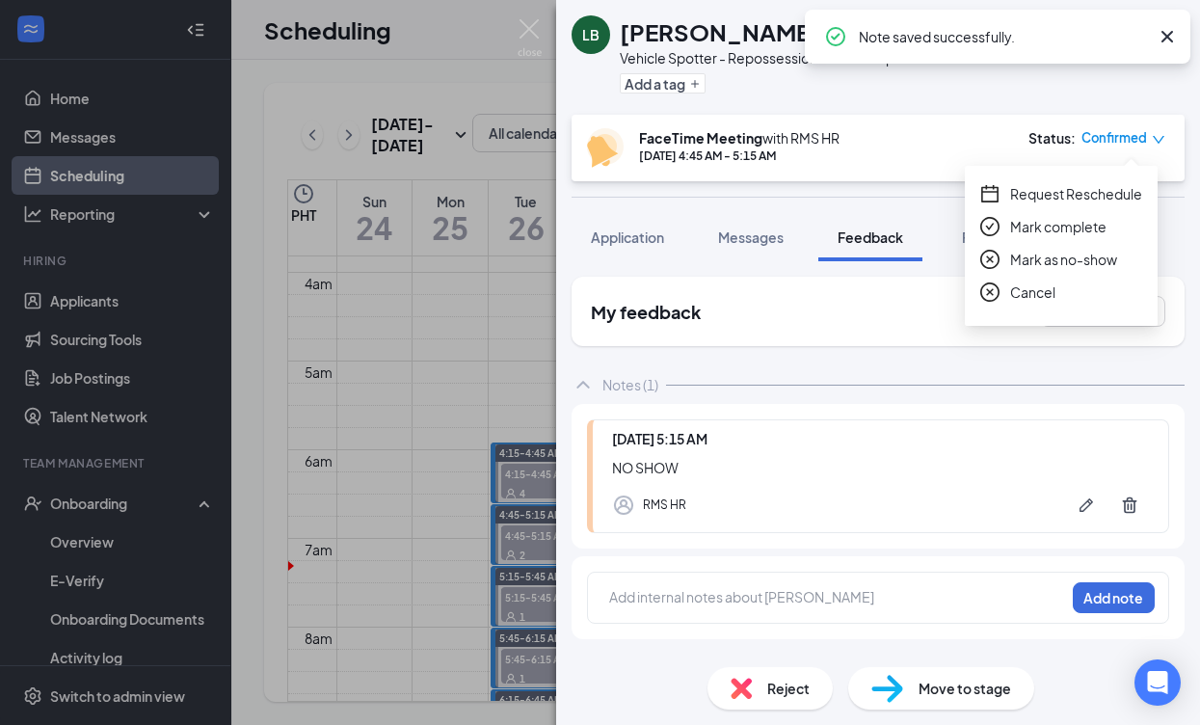
click at [1110, 257] on span "Mark as no-show" at bounding box center [1063, 259] width 107 height 21
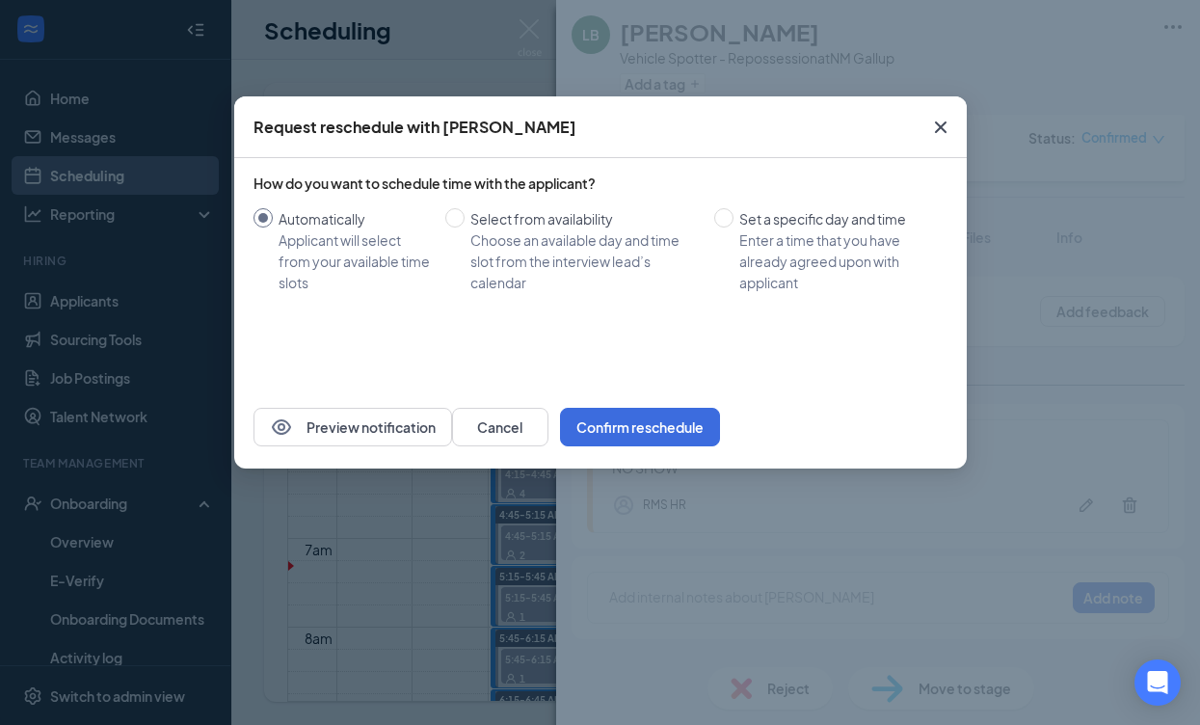
drag, startPoint x: 809, startPoint y: 420, endPoint x: 816, endPoint y: 406, distance: 16.4
click at [720, 420] on button "Confirm reschedule" at bounding box center [640, 427] width 160 height 39
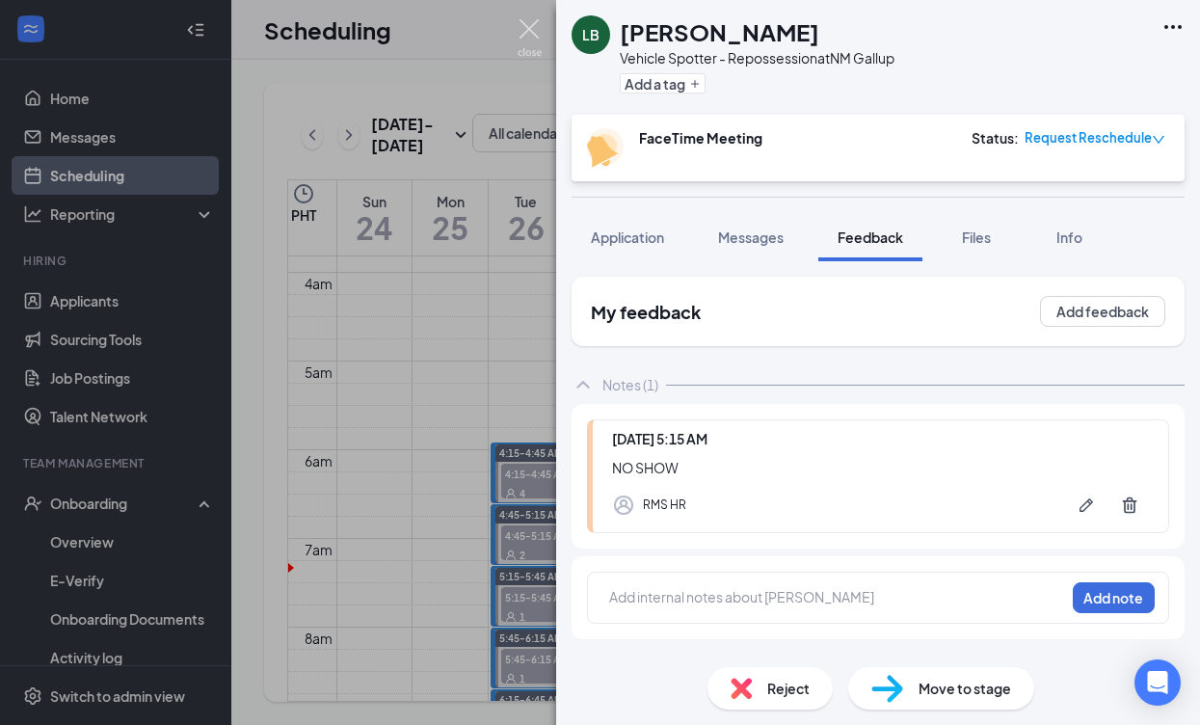
click at [530, 30] on img at bounding box center [530, 38] width 24 height 38
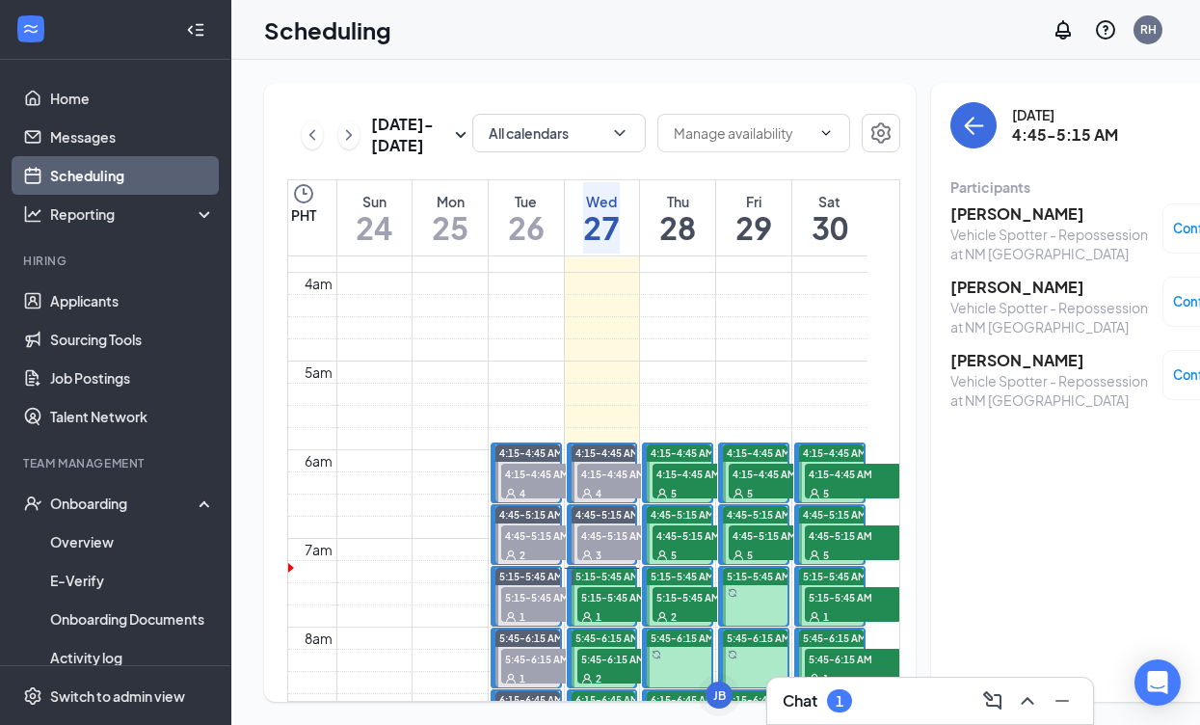
click at [530, 30] on div "Scheduling RH" at bounding box center [715, 30] width 969 height 60
click at [972, 206] on h3 "[PERSON_NAME]" at bounding box center [1051, 213] width 202 height 21
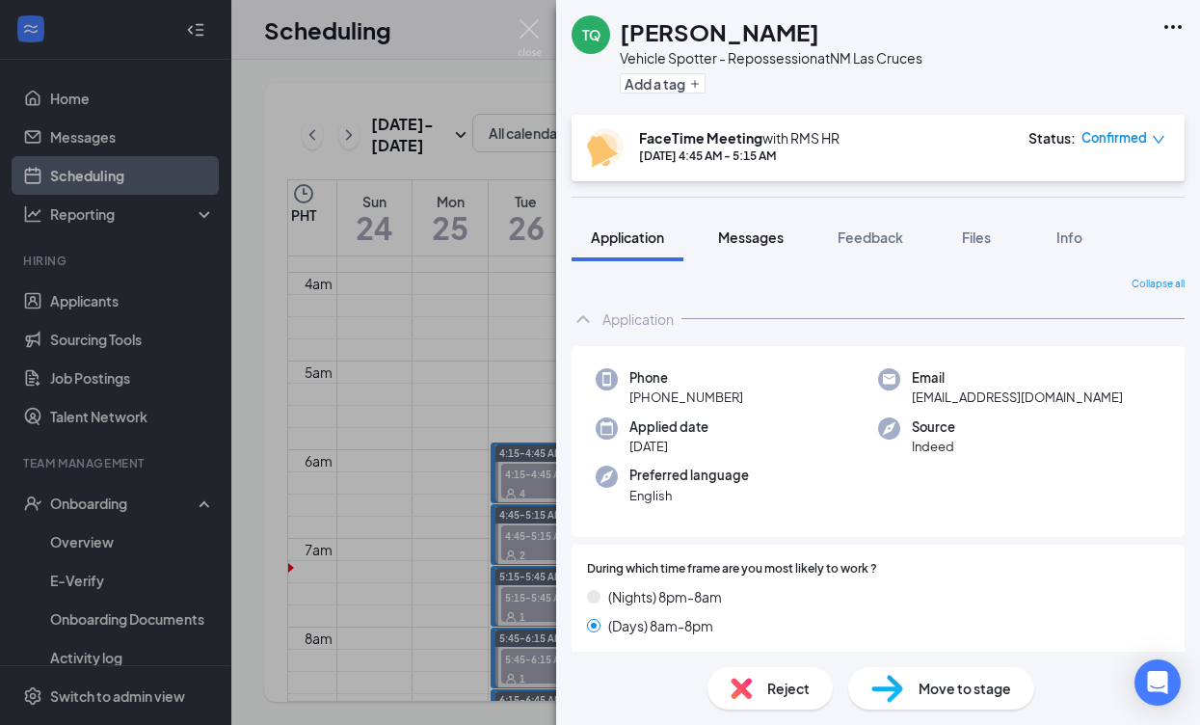
click at [740, 233] on span "Messages" at bounding box center [751, 236] width 66 height 17
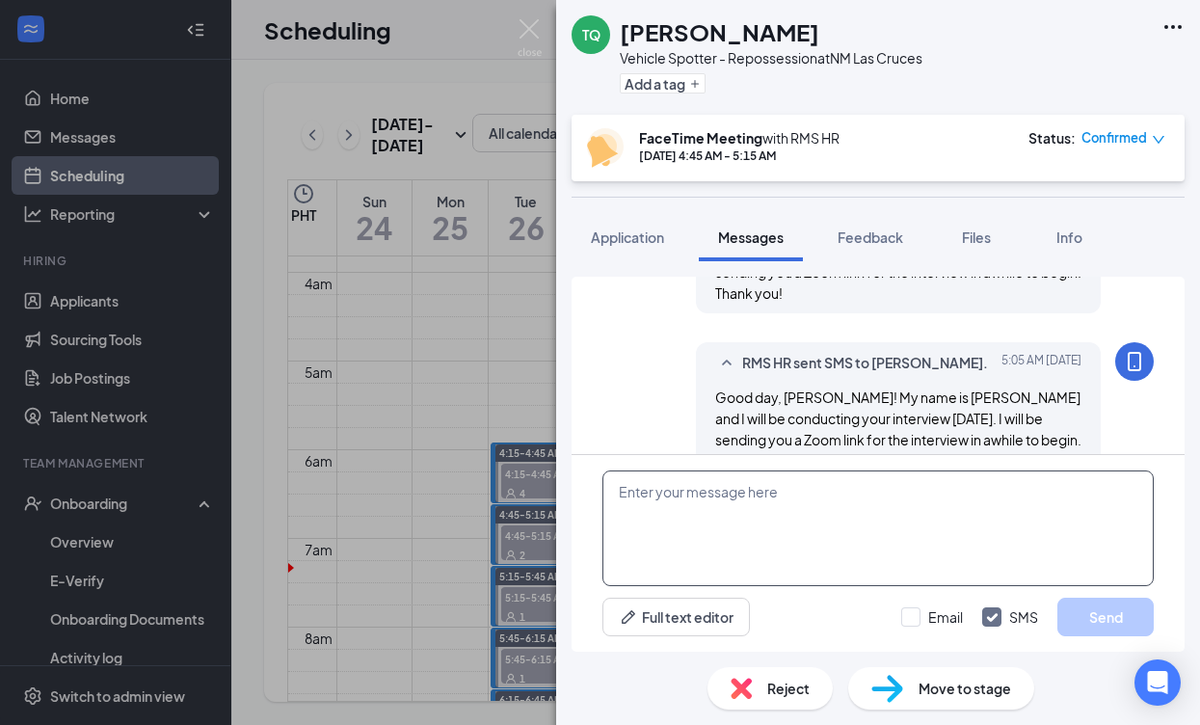
scroll to position [867, 0]
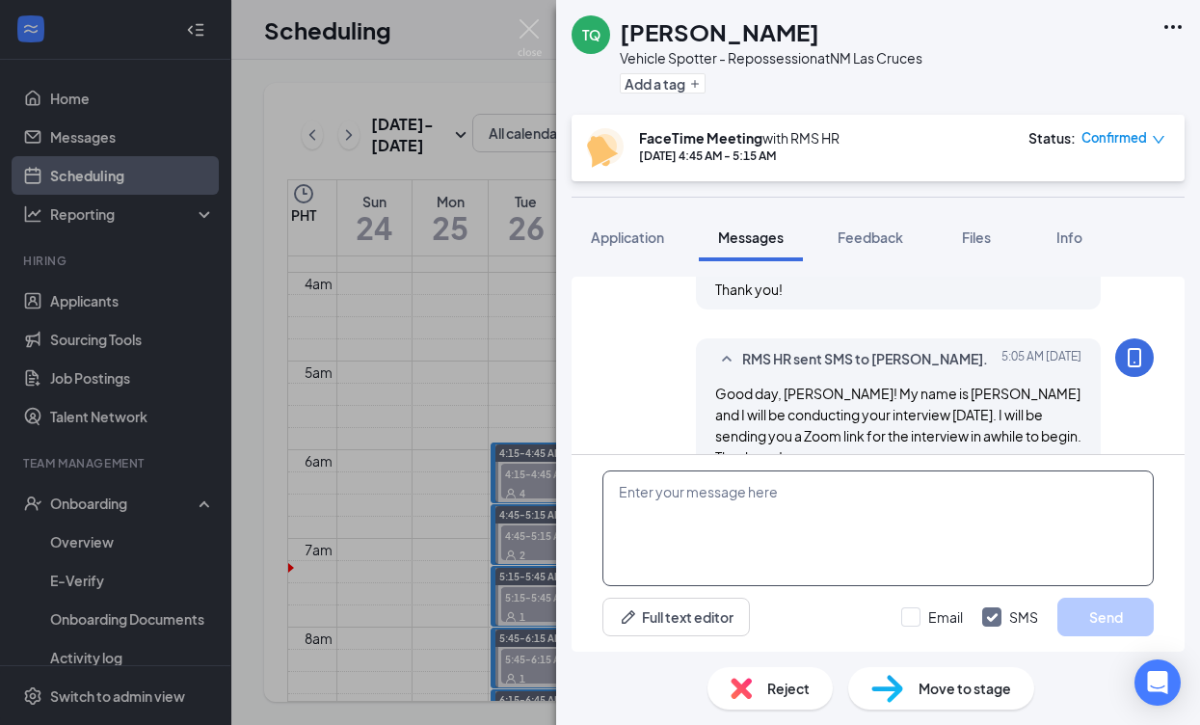
paste textarea "RMS HR is inviting you to a scheduled Zoom meeting. Topic: RMS HR's Zoom Meetin…"
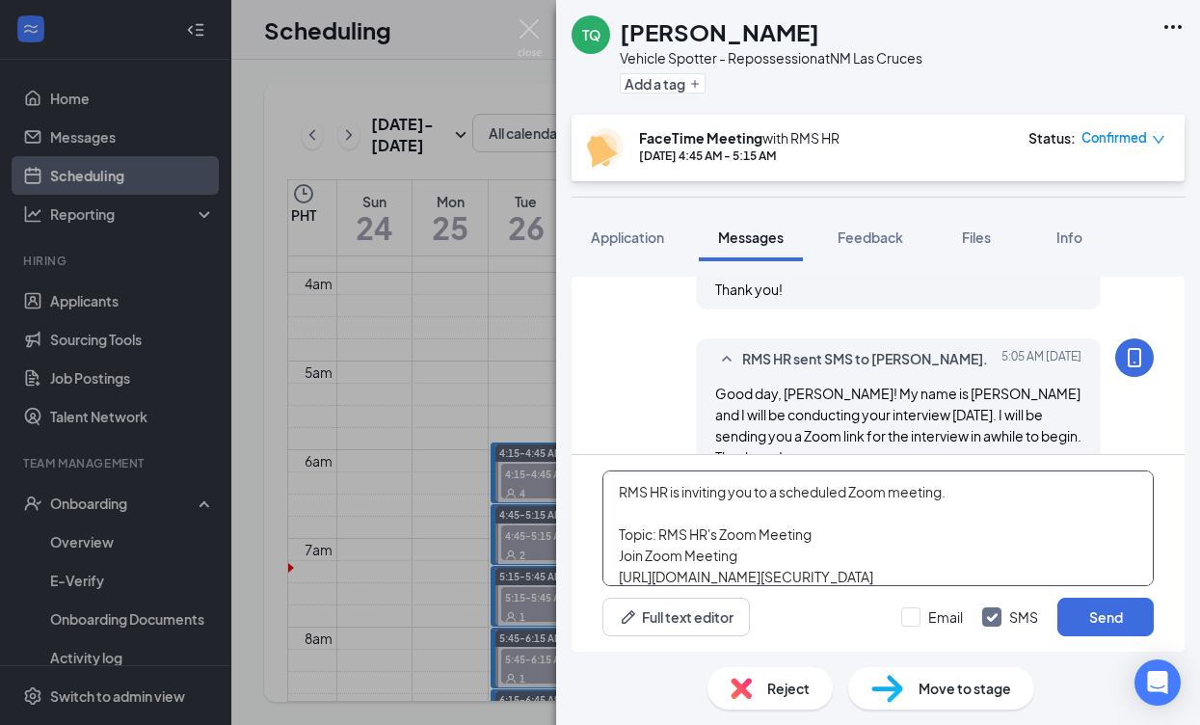
scroll to position [96, 0]
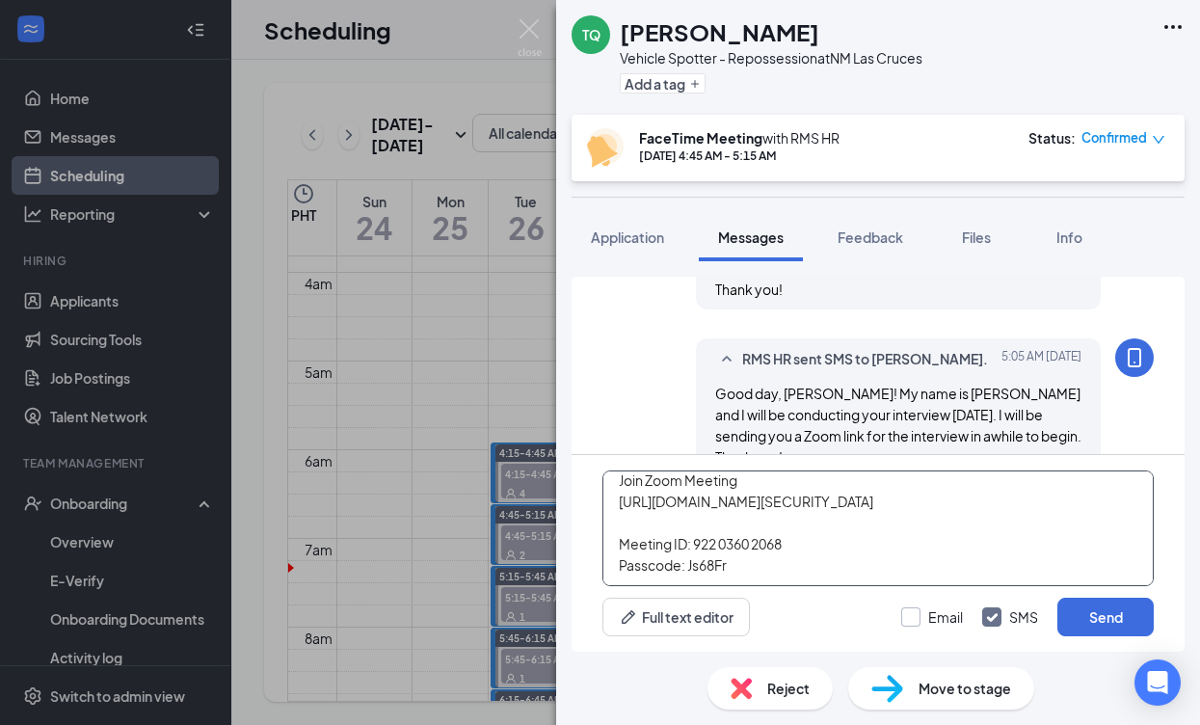
type textarea "RMS HR is inviting you to a scheduled Zoom meeting. Topic: RMS HR's Zoom Meetin…"
drag, startPoint x: 915, startPoint y: 613, endPoint x: 930, endPoint y: 609, distance: 15.9
click at [918, 610] on div at bounding box center [910, 616] width 19 height 19
click at [918, 610] on input "Email" at bounding box center [932, 616] width 62 height 19
checkbox input "true"
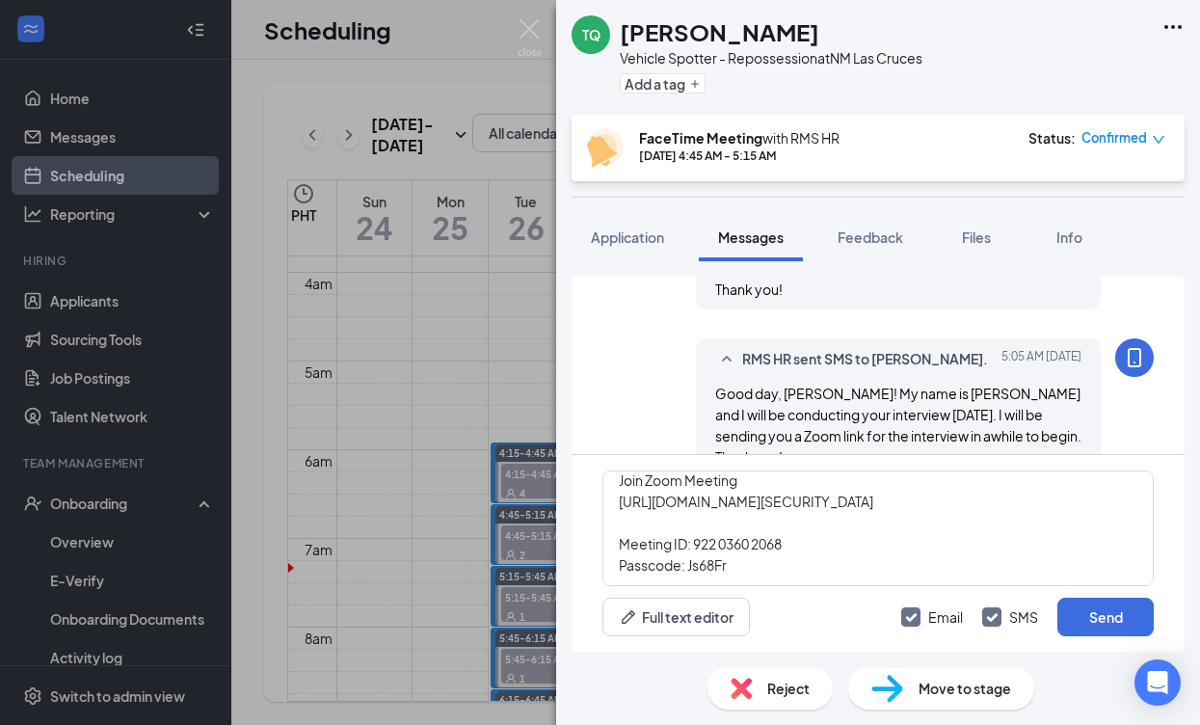
drag, startPoint x: 1094, startPoint y: 612, endPoint x: 1166, endPoint y: 600, distance: 73.2
click at [1098, 609] on button "Send" at bounding box center [1105, 617] width 96 height 39
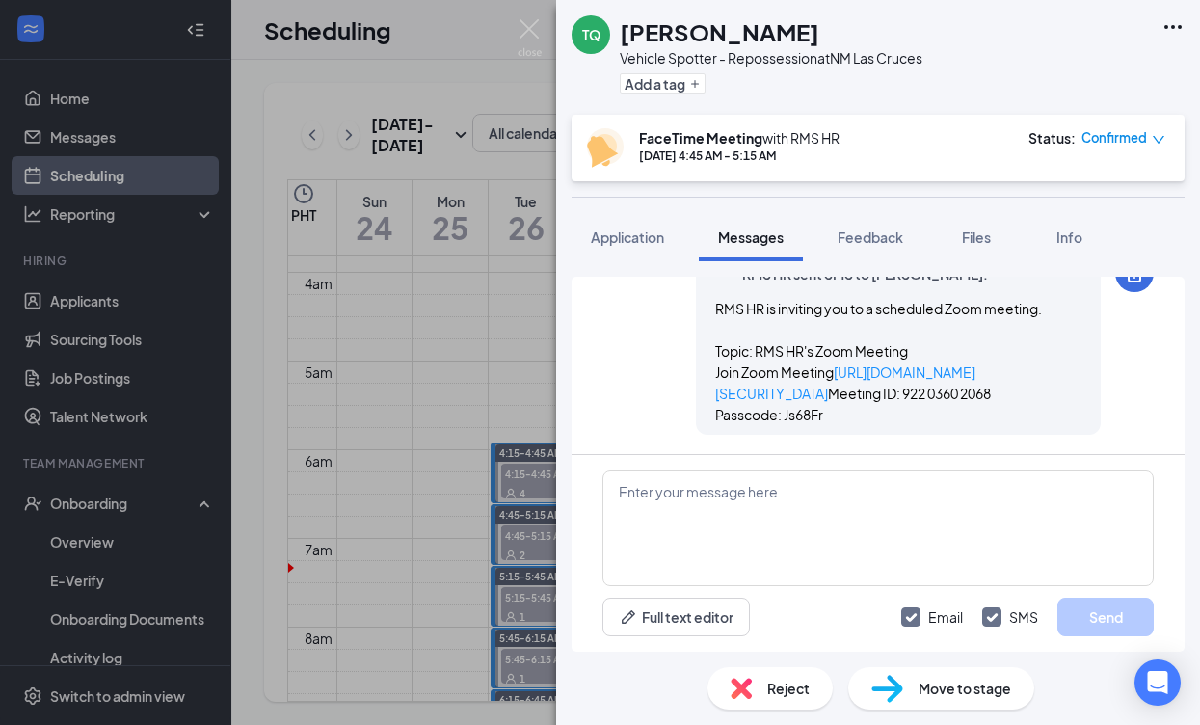
scroll to position [1415, 0]
click at [529, 21] on img at bounding box center [530, 38] width 24 height 38
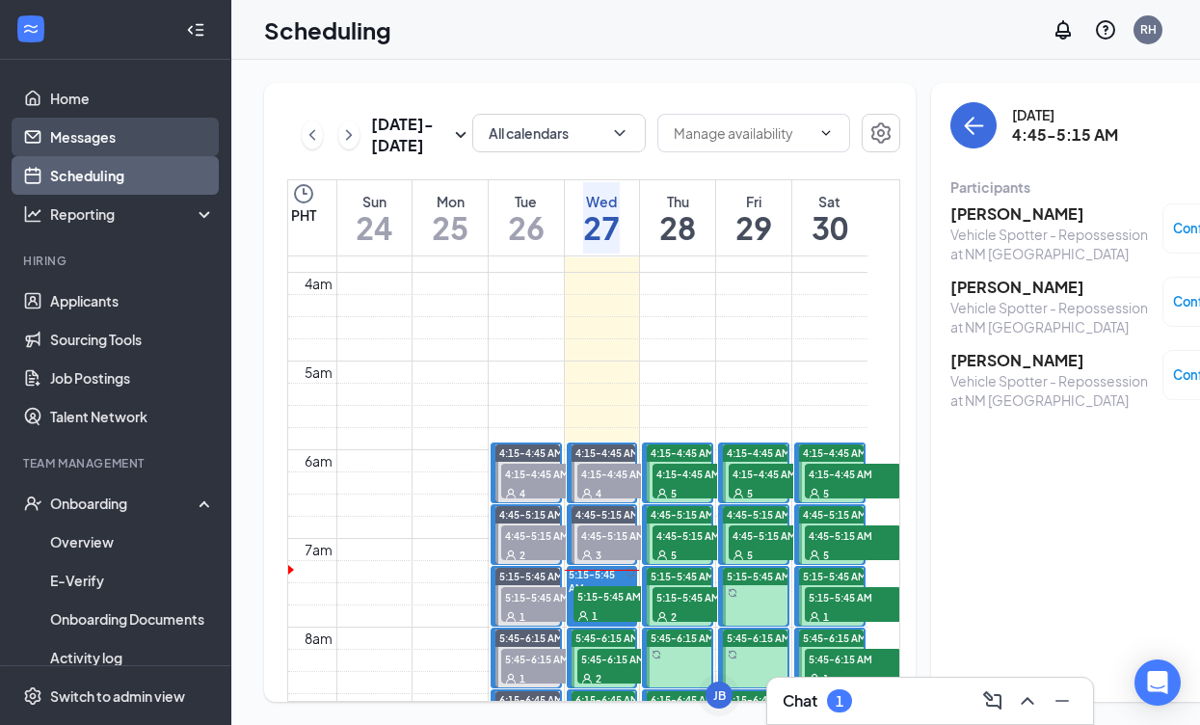
click at [102, 144] on link "Messages" at bounding box center [132, 137] width 165 height 39
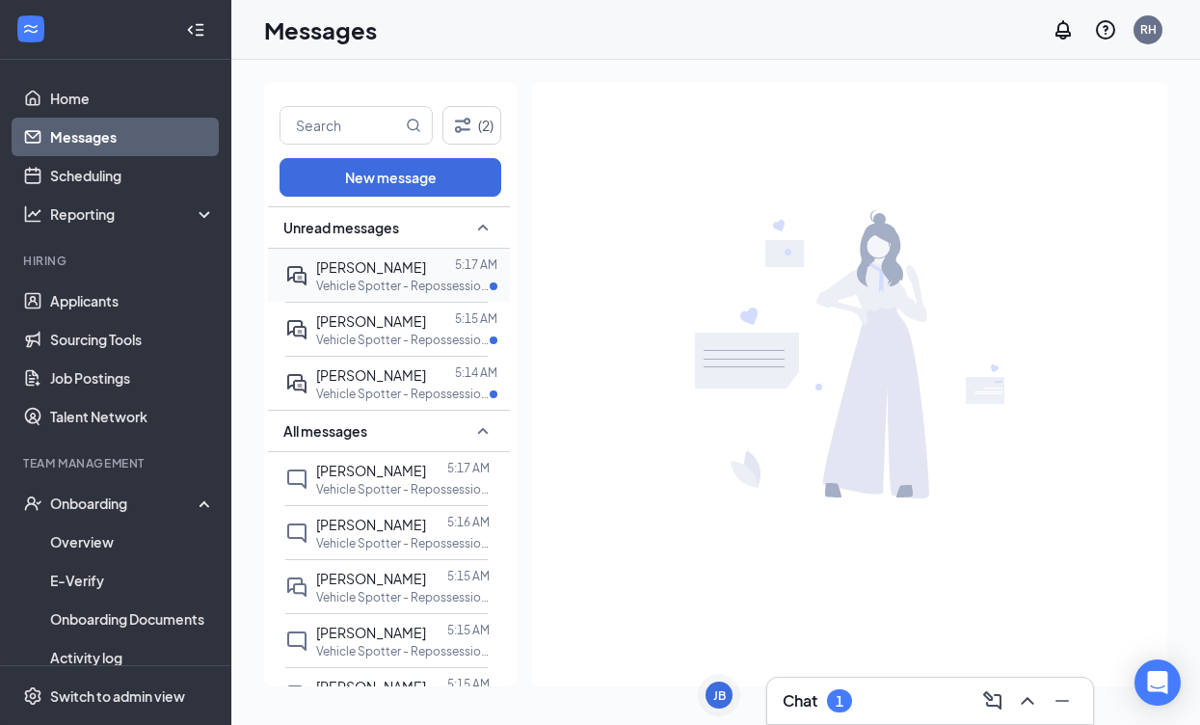
click at [426, 273] on span "[PERSON_NAME]" at bounding box center [371, 266] width 110 height 17
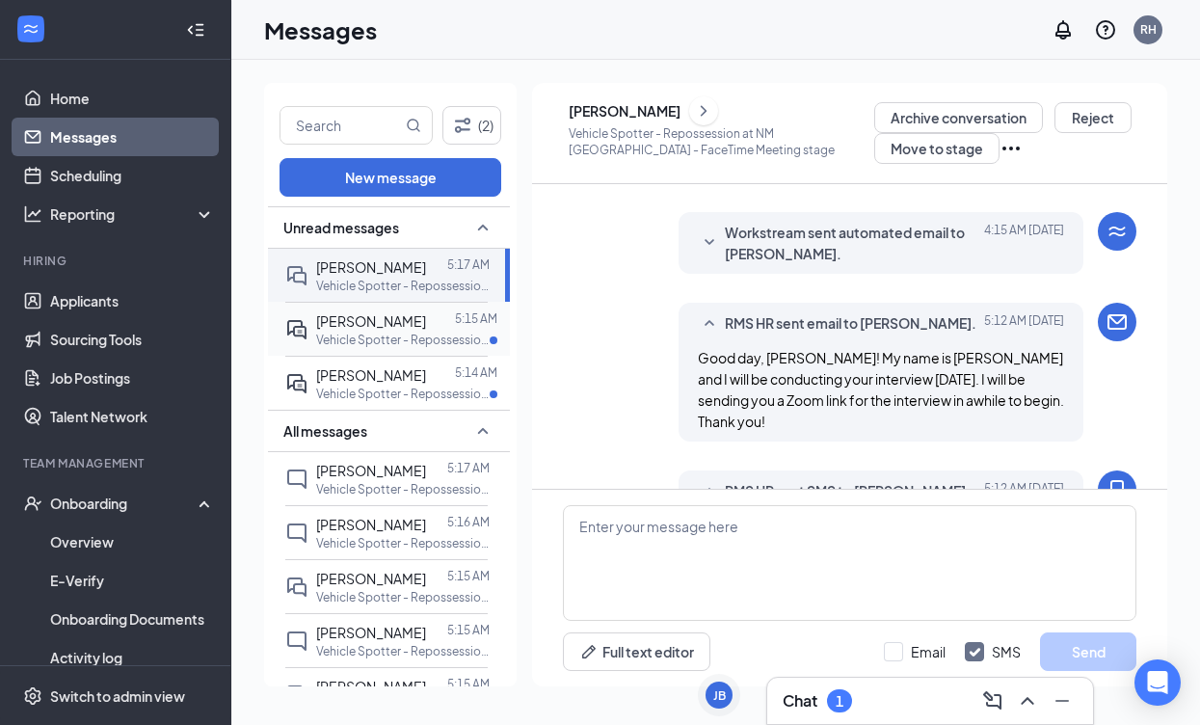
scroll to position [952, 0]
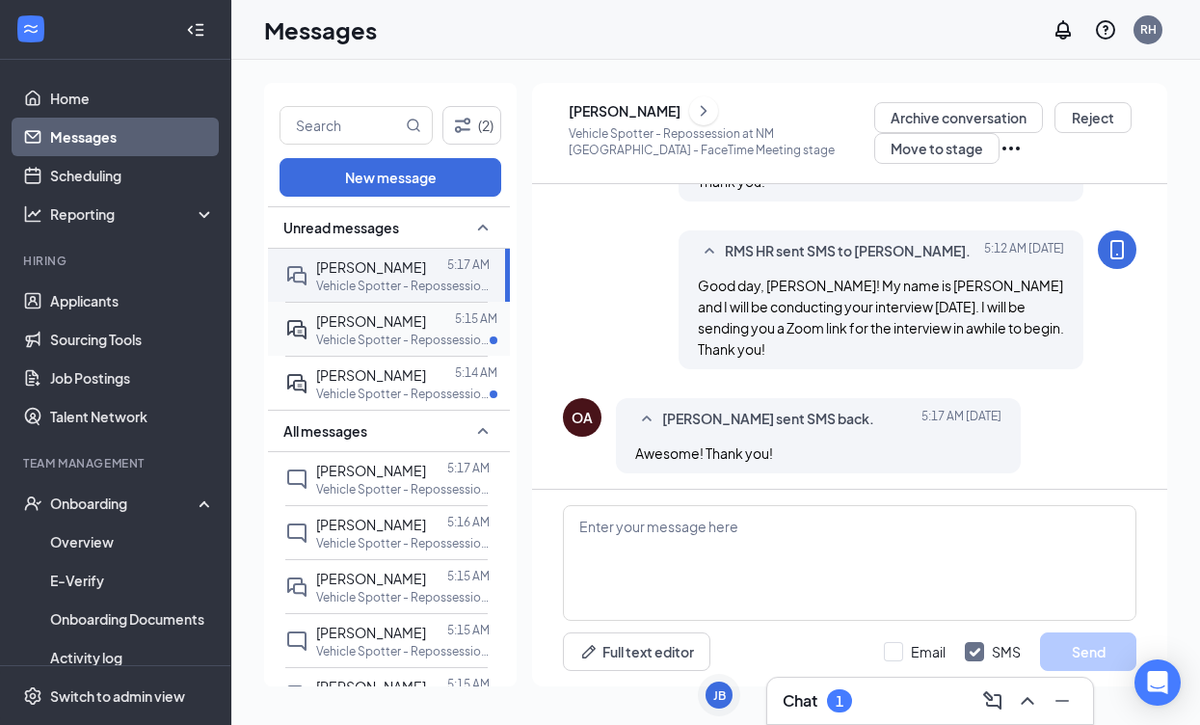
click at [355, 319] on span "[PERSON_NAME]" at bounding box center [371, 320] width 110 height 17
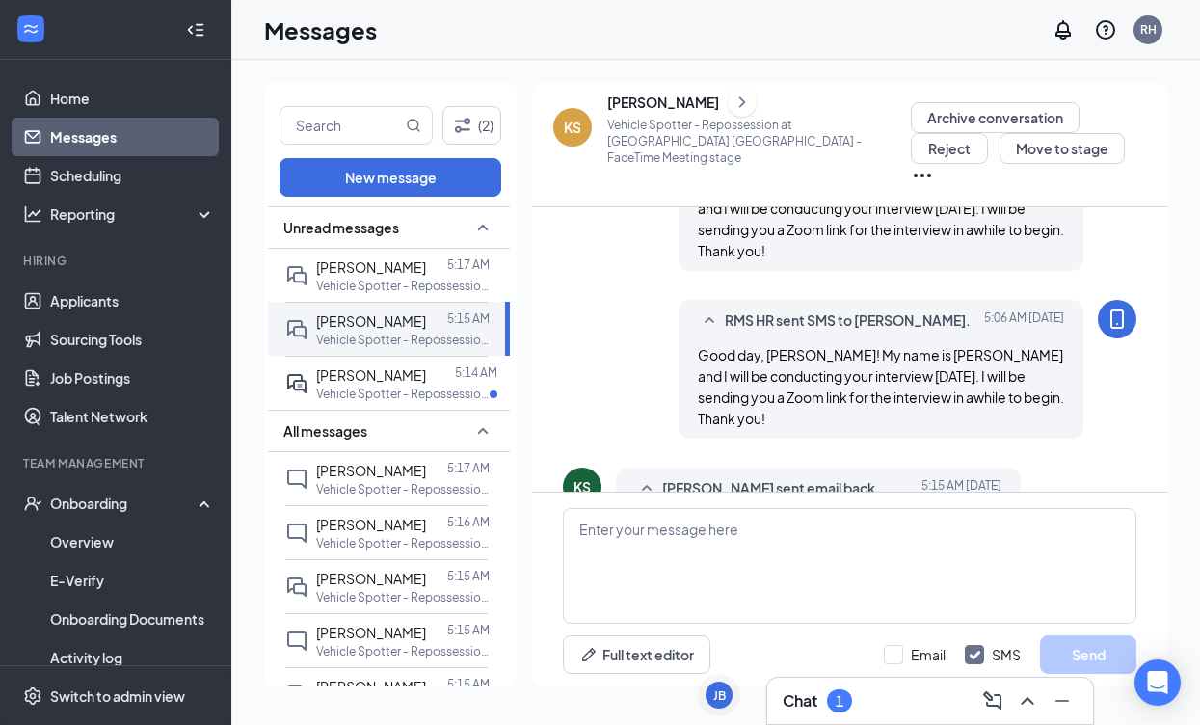
scroll to position [754, 0]
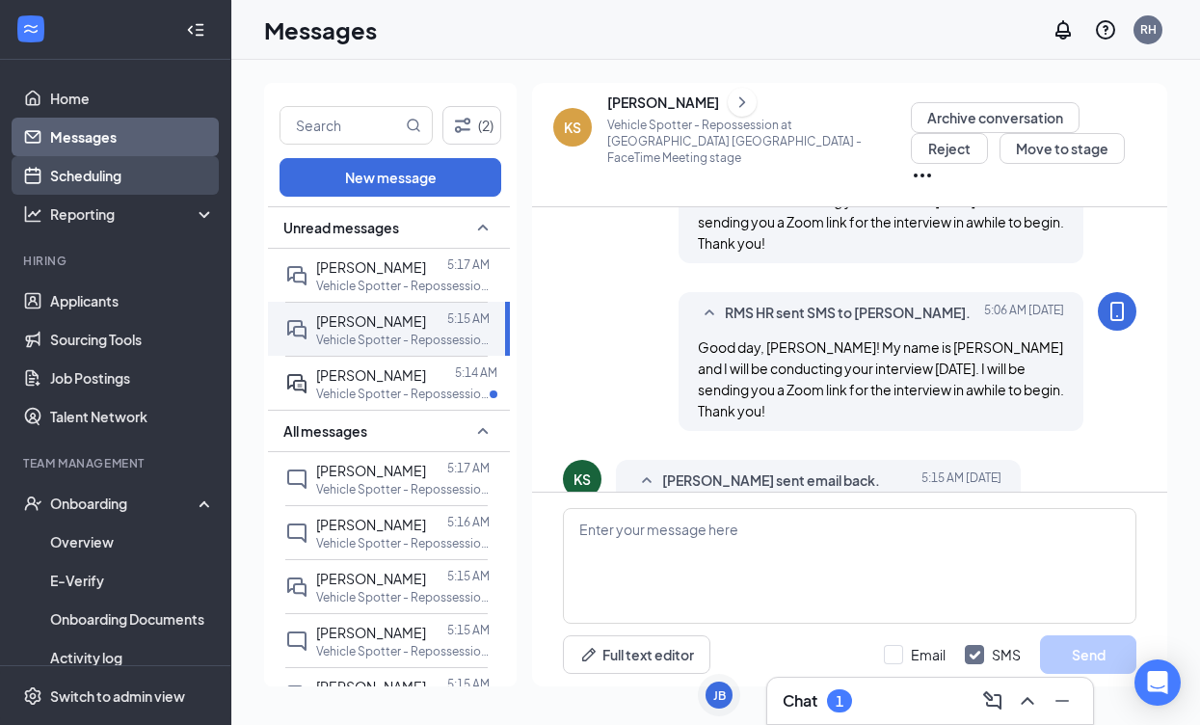
click at [81, 177] on link "Scheduling" at bounding box center [132, 175] width 165 height 39
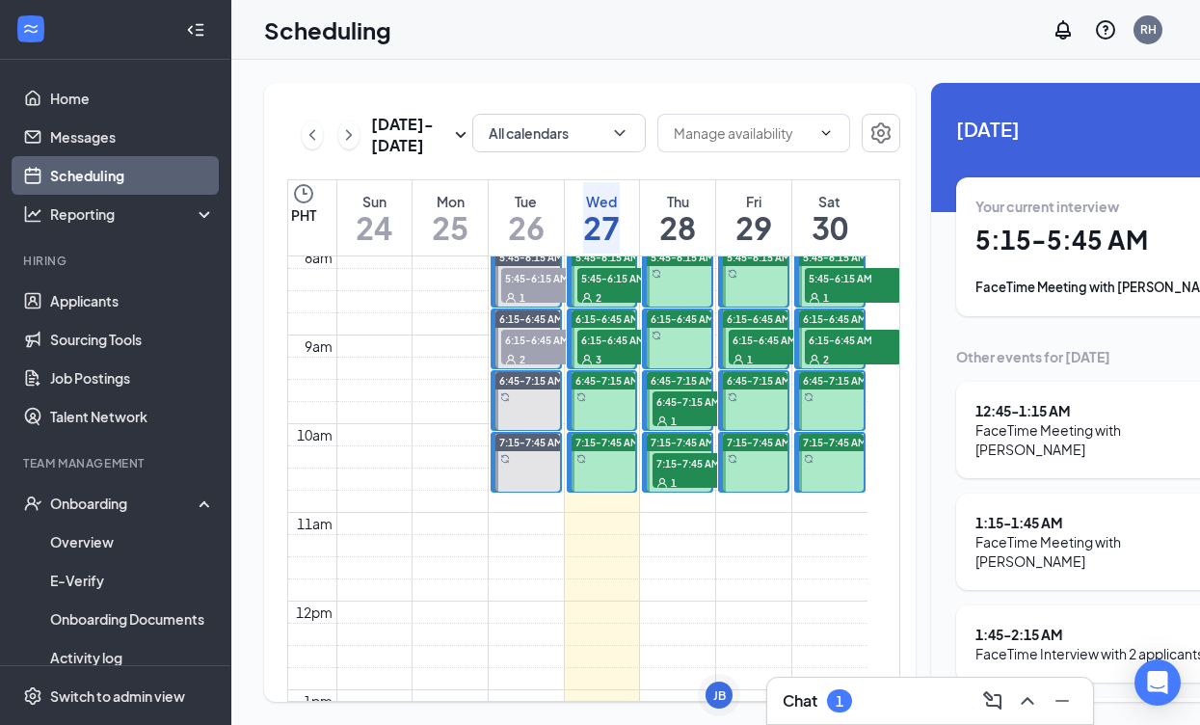
scroll to position [455, 0]
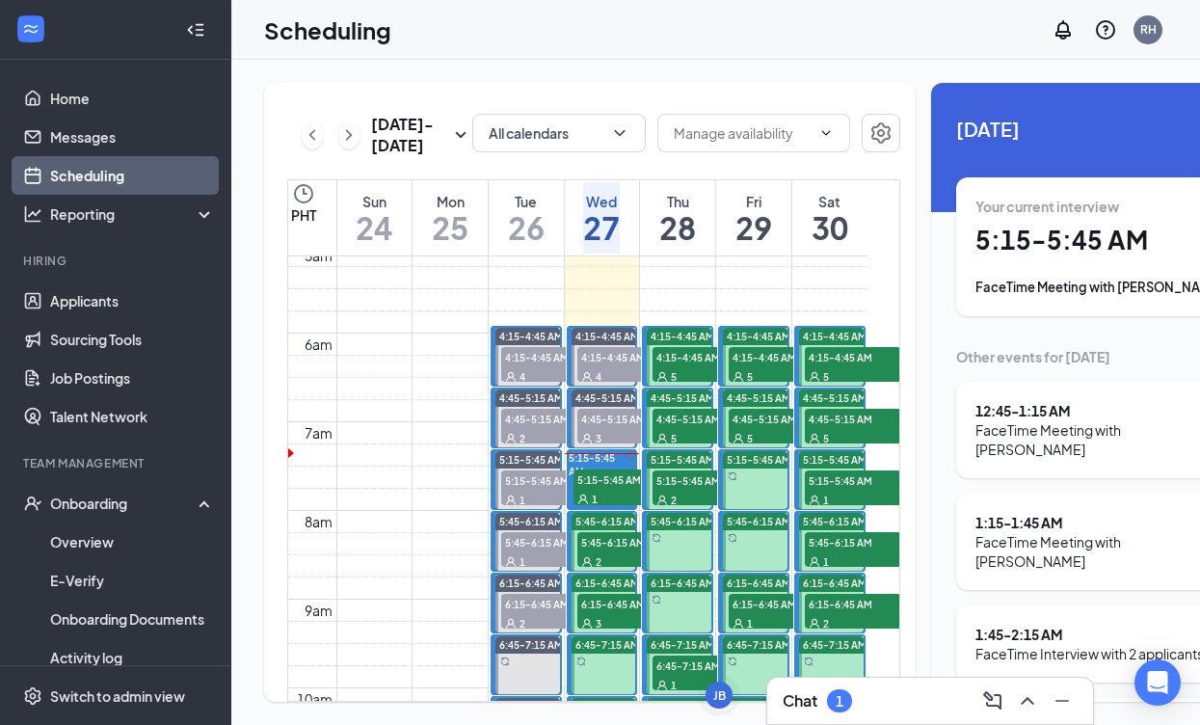
click at [622, 489] on span "5:15-5:45 AM" at bounding box center [621, 478] width 96 height 19
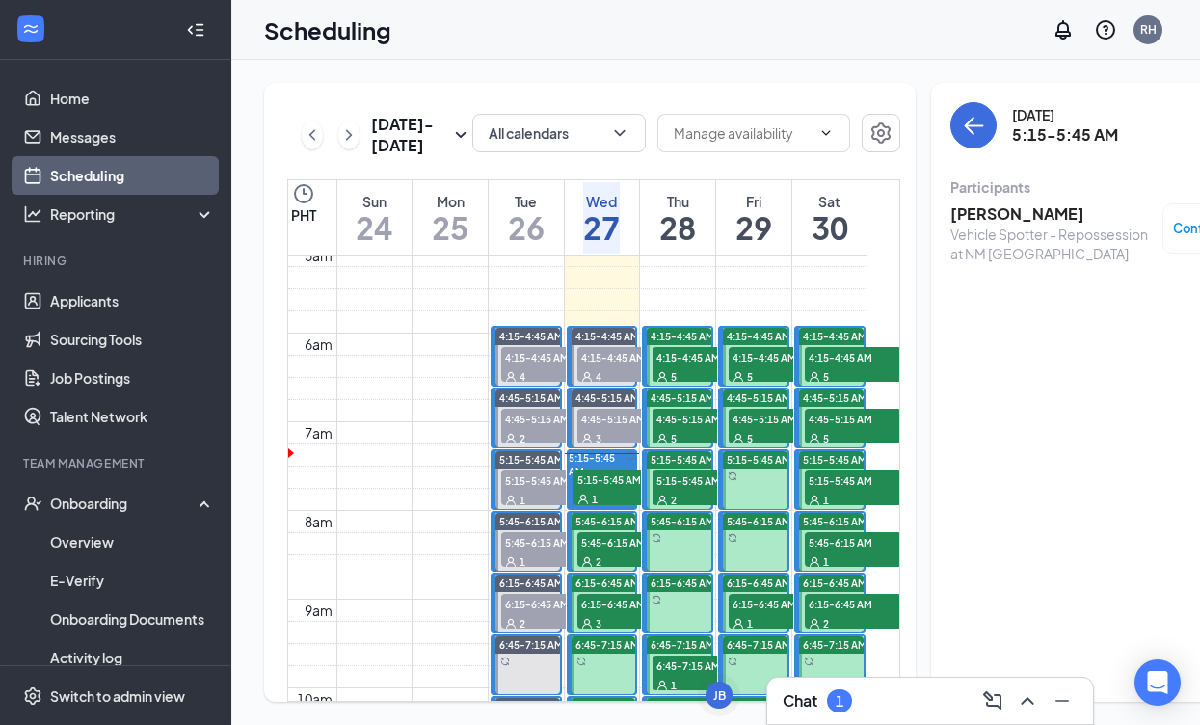
click at [612, 428] on span "4:45-5:15 AM" at bounding box center [625, 418] width 96 height 19
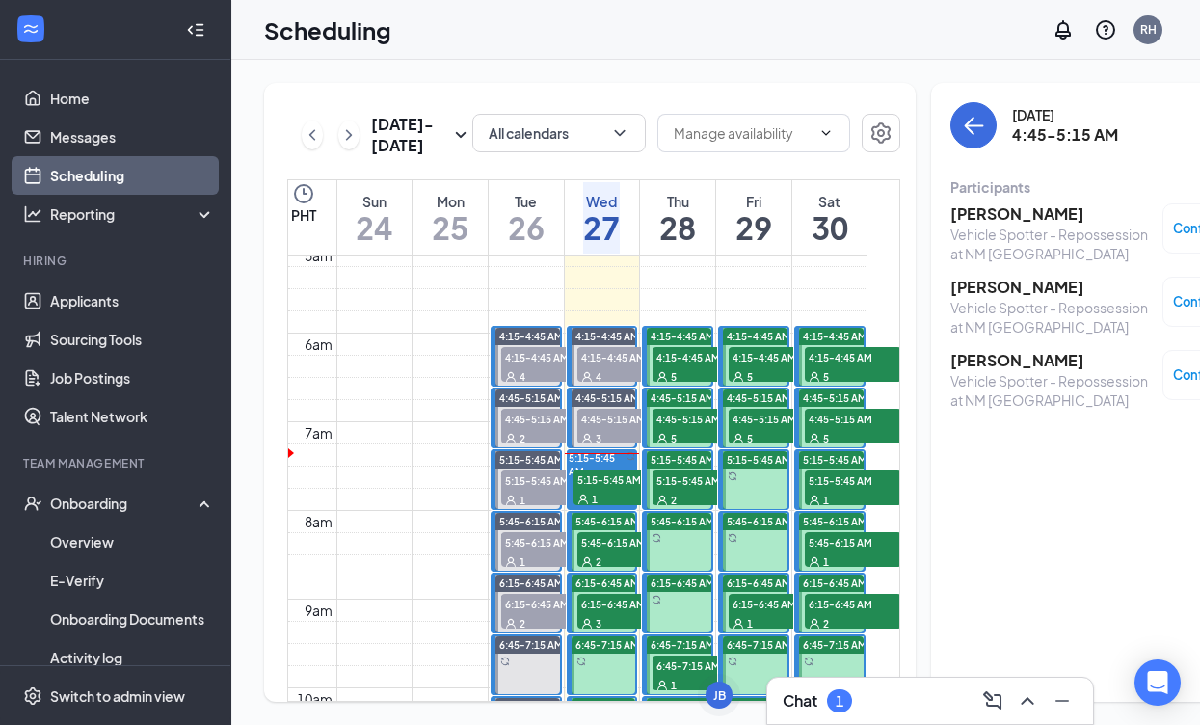
click at [990, 201] on div "[PERSON_NAME] Vehicle Spotter - Repossession at [GEOGRAPHIC_DATA] Las Cruces Co…" at bounding box center [1108, 307] width 316 height 220
click at [990, 208] on h3 "[PERSON_NAME]" at bounding box center [1051, 213] width 202 height 21
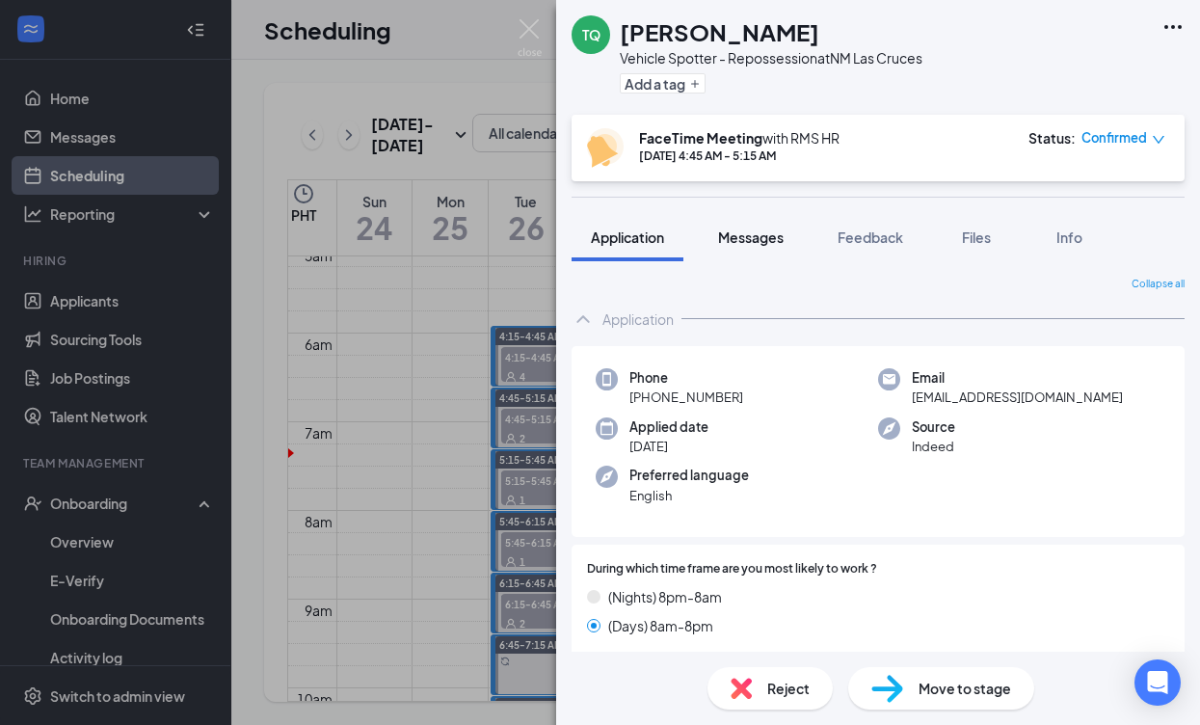
click at [756, 229] on span "Messages" at bounding box center [751, 236] width 66 height 17
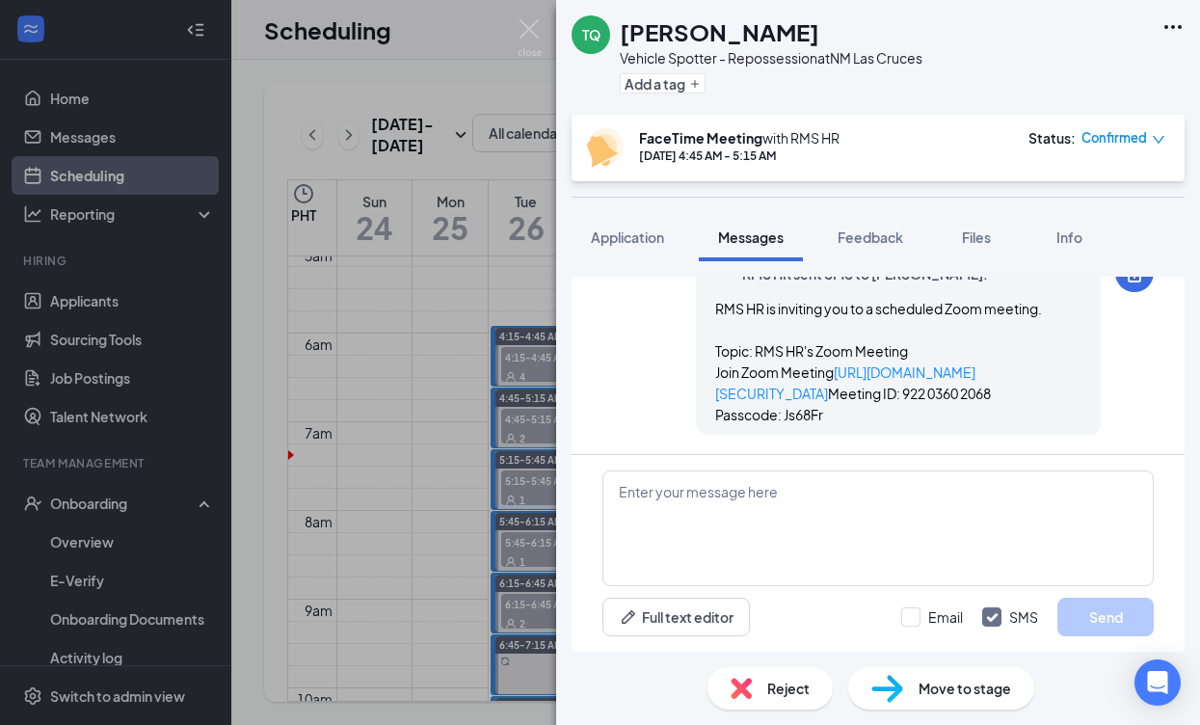
scroll to position [1268, 0]
click at [535, 30] on img at bounding box center [530, 38] width 24 height 38
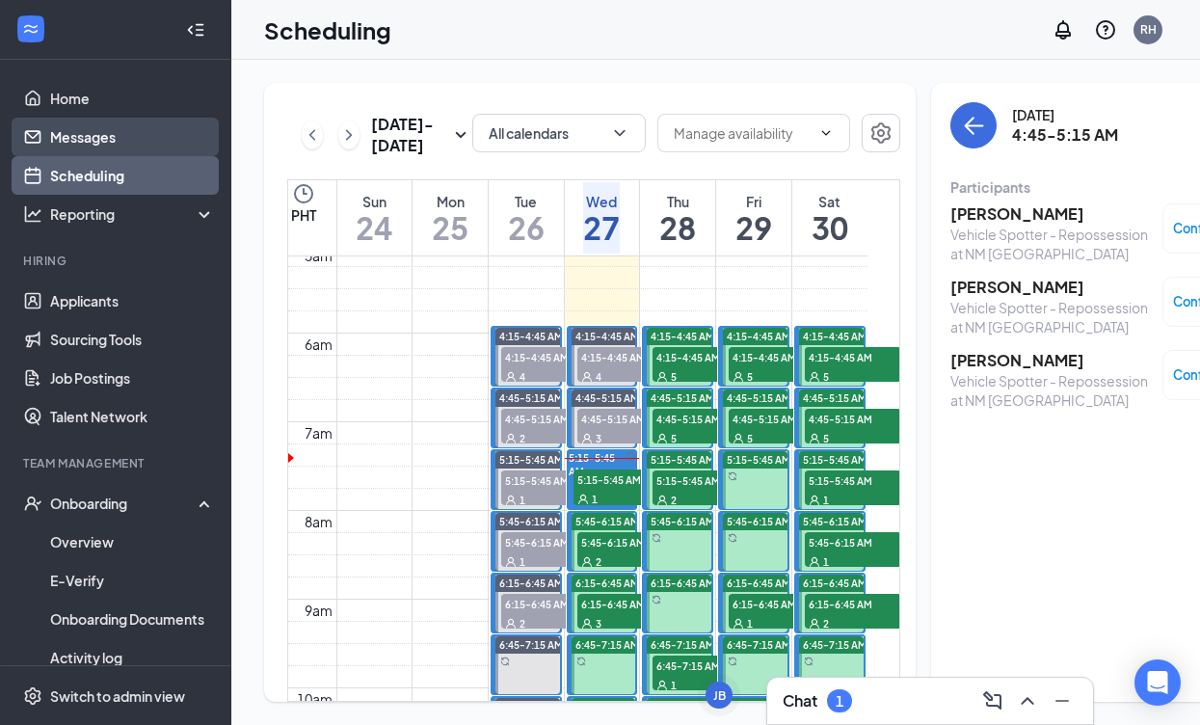
click at [124, 141] on link "Messages" at bounding box center [132, 137] width 165 height 39
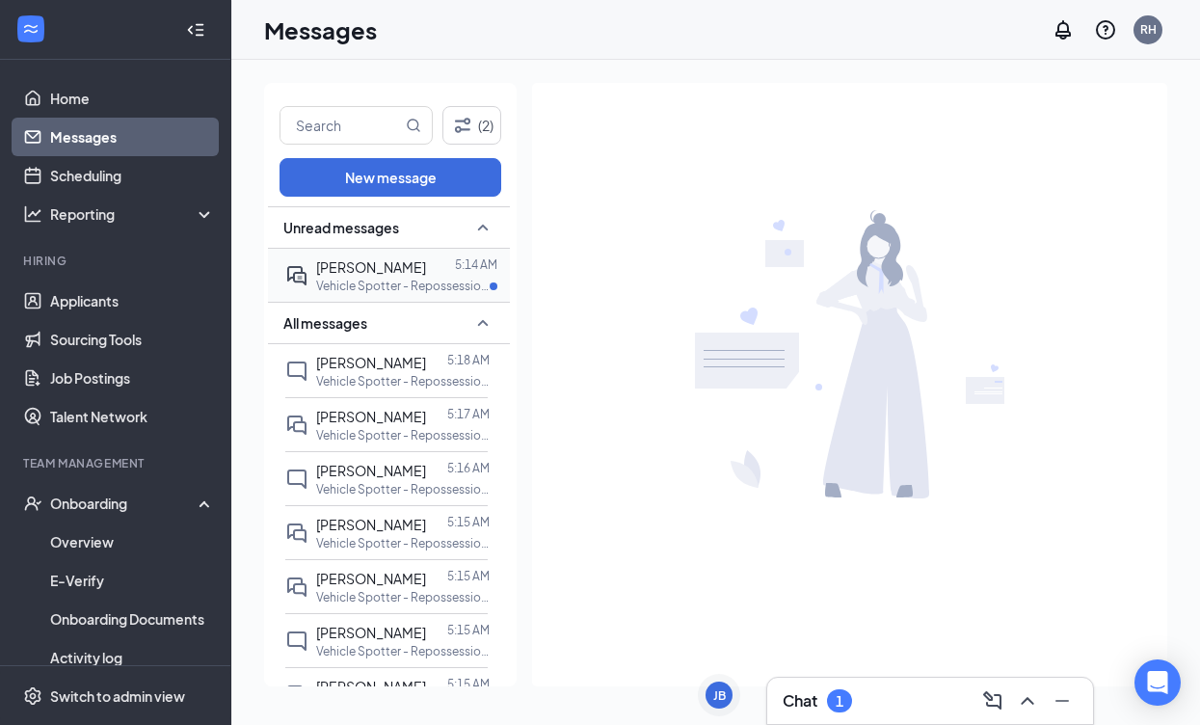
click at [405, 271] on span "[PERSON_NAME]" at bounding box center [371, 266] width 110 height 17
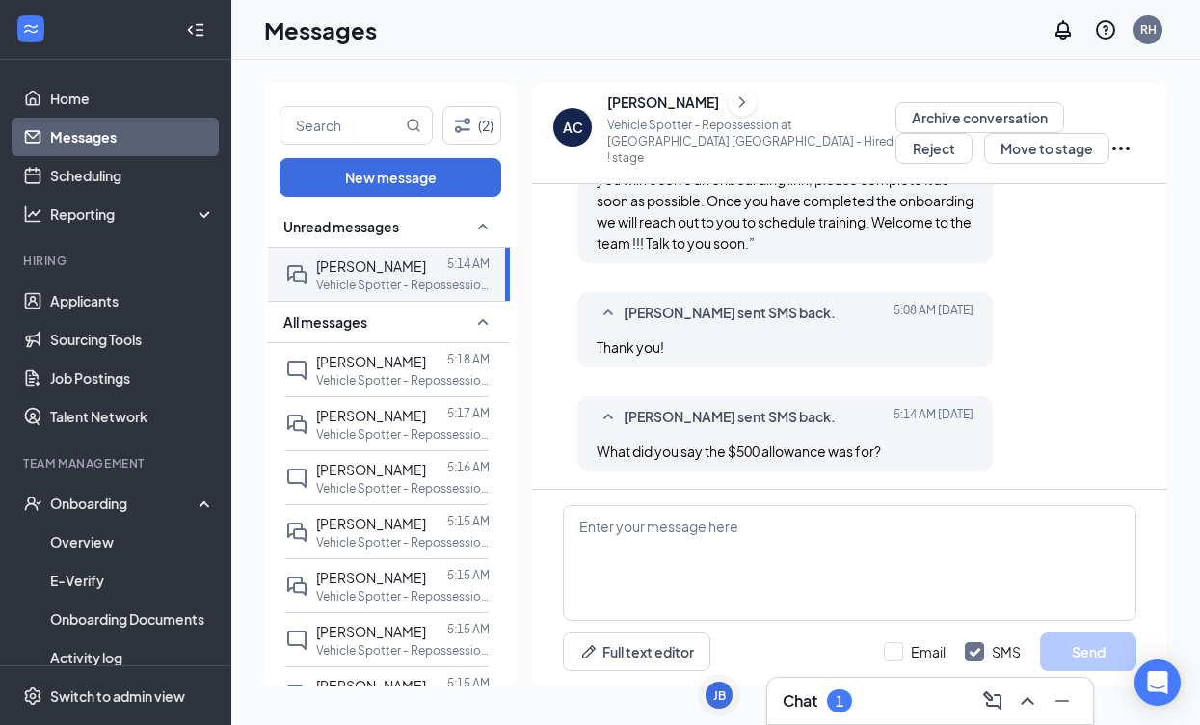
scroll to position [594, 0]
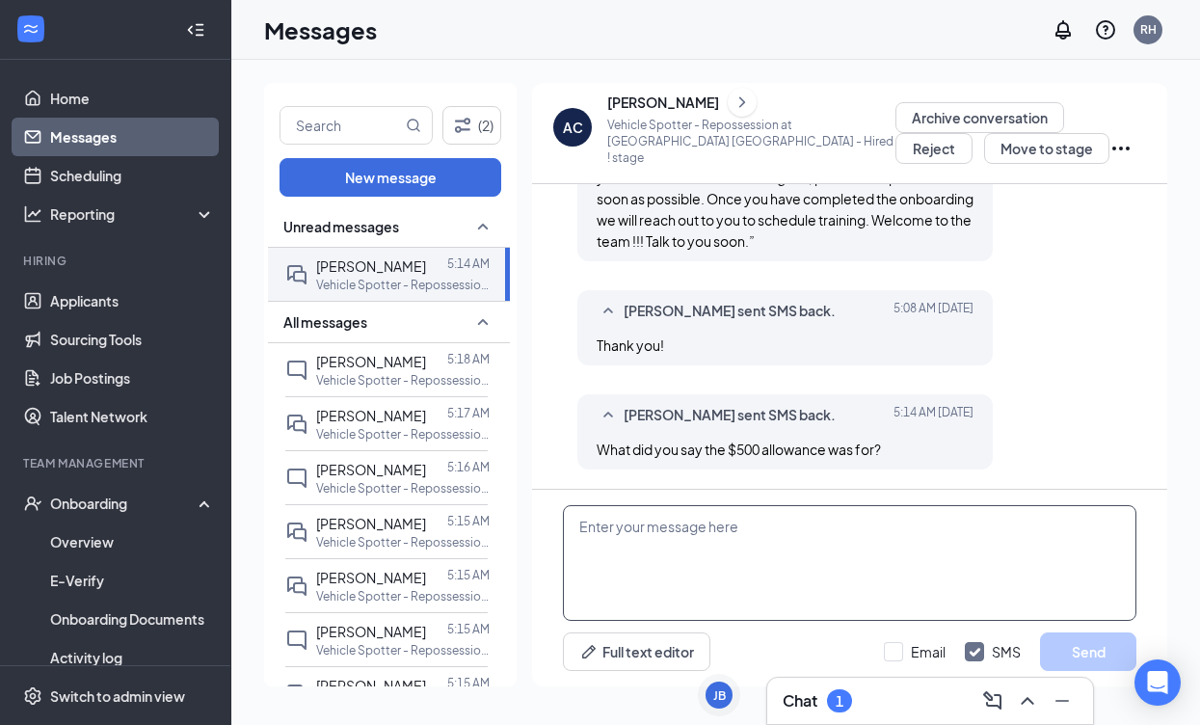
click at [1013, 530] on textarea at bounding box center [849, 563] width 573 height 116
type textarea "f"
type textarea "Its a vehicle allowance"
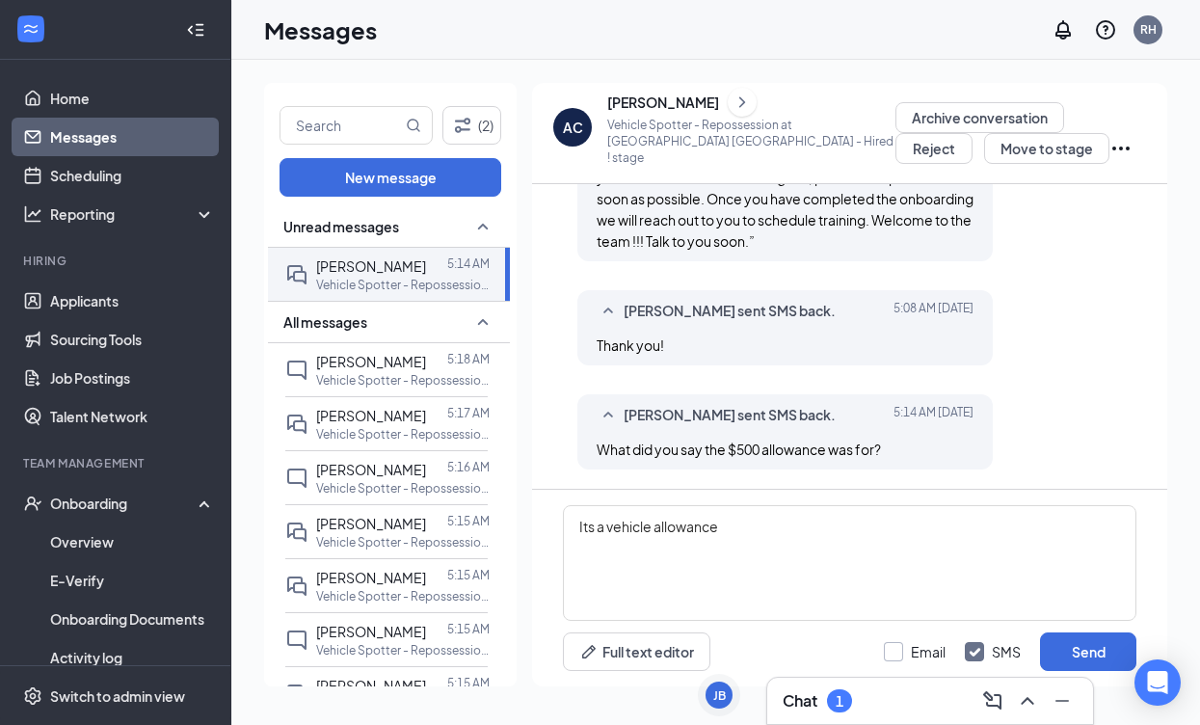
click at [899, 643] on div at bounding box center [893, 651] width 19 height 19
click at [899, 643] on input "Email" at bounding box center [915, 651] width 62 height 19
checkbox input "true"
click at [1066, 645] on button "Send" at bounding box center [1088, 651] width 96 height 39
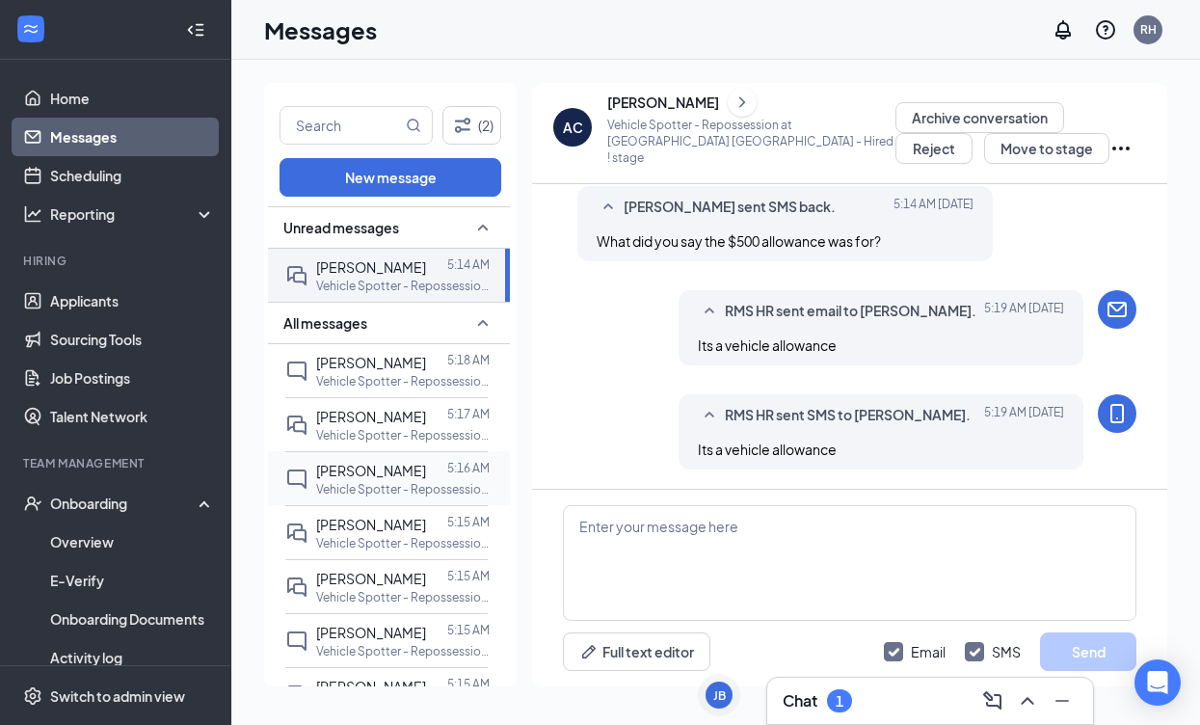
scroll to position [3, 0]
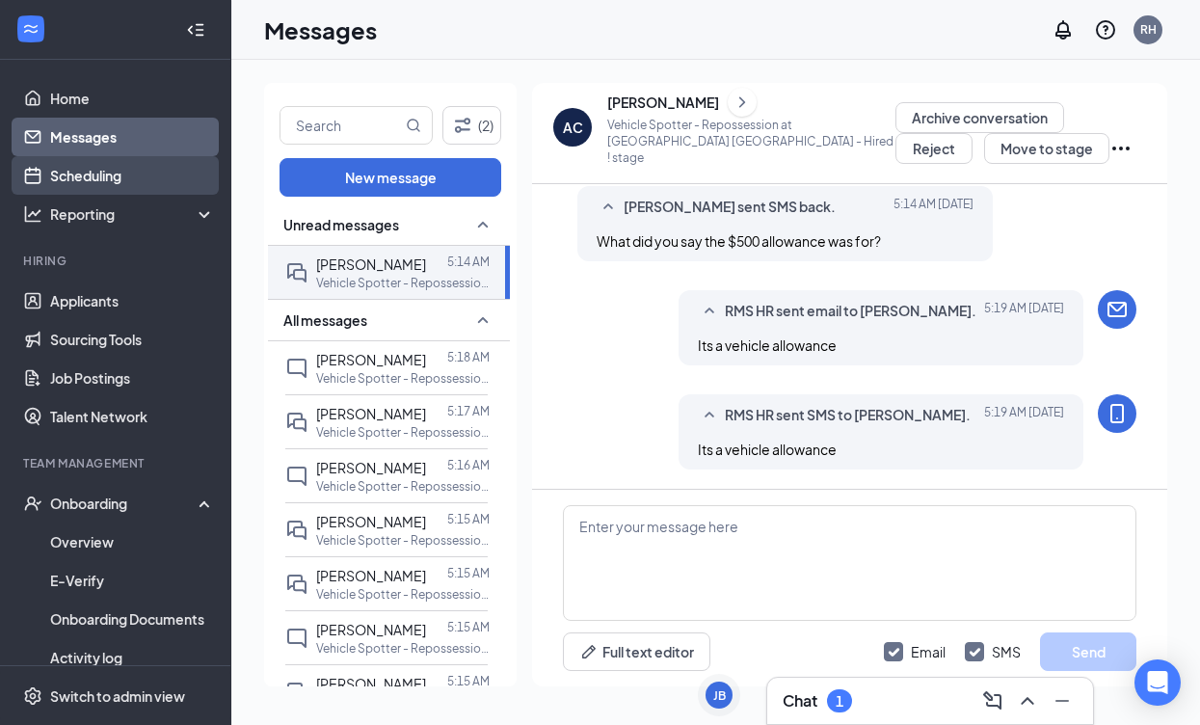
drag, startPoint x: 97, startPoint y: 173, endPoint x: 107, endPoint y: 172, distance: 9.7
click at [97, 173] on link "Scheduling" at bounding box center [132, 175] width 165 height 39
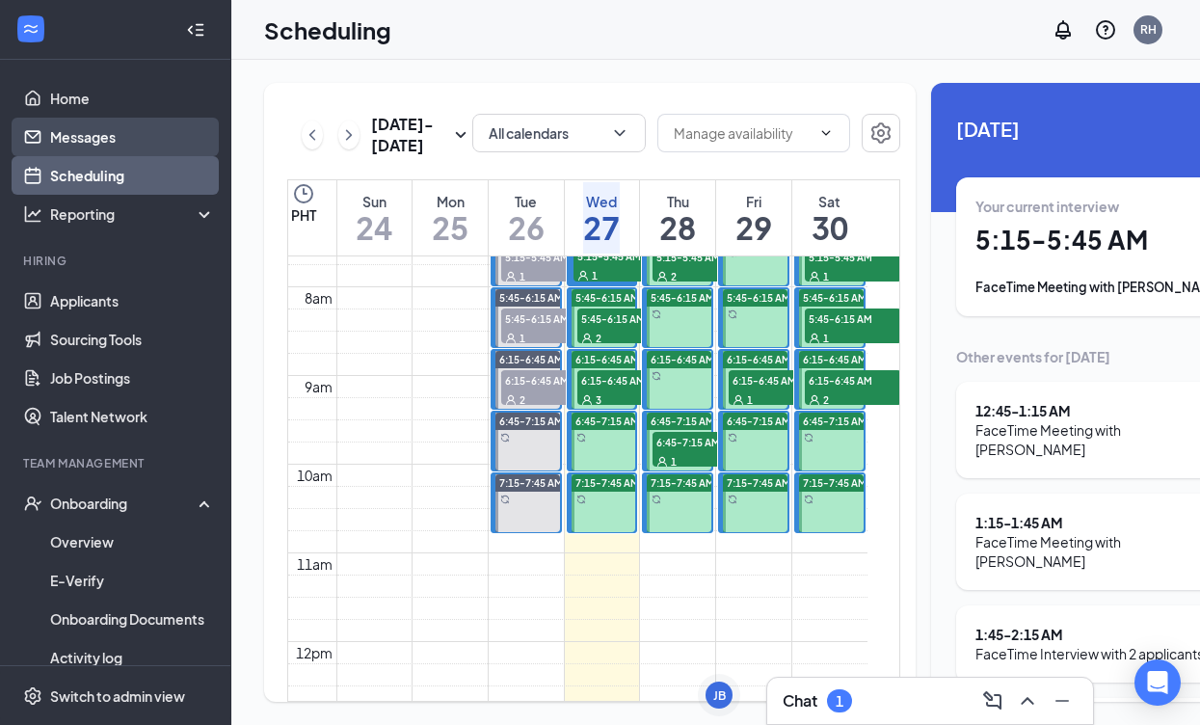
scroll to position [653, 0]
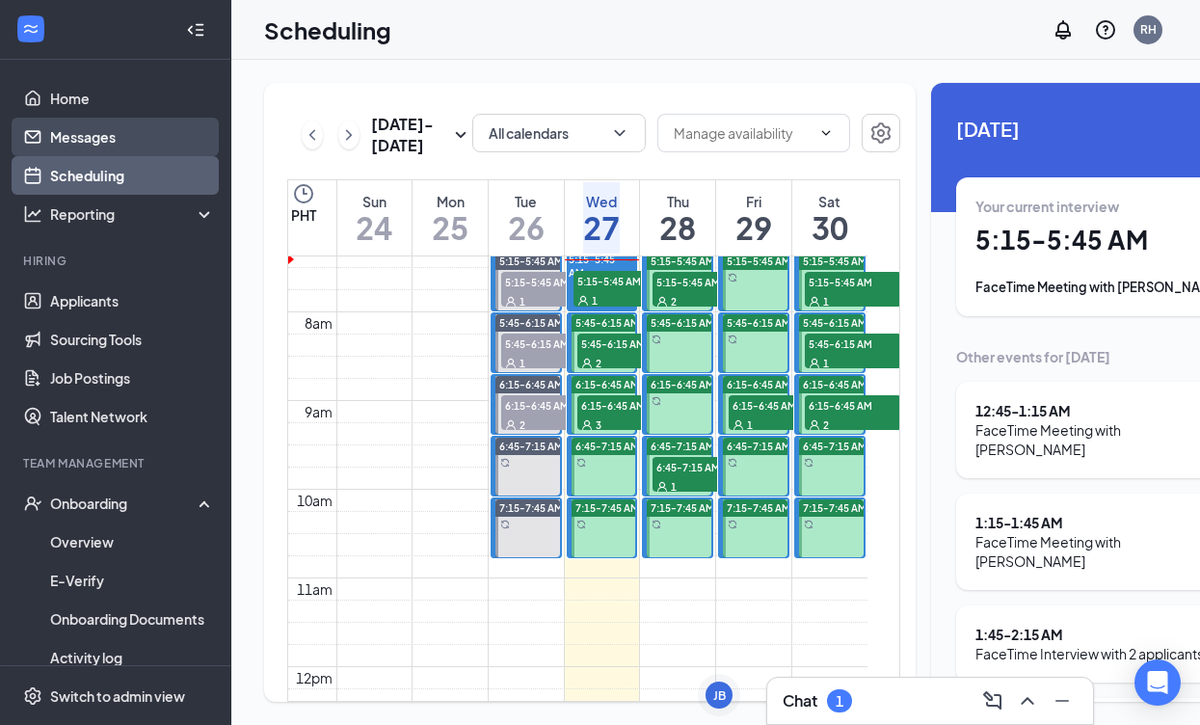
click at [65, 134] on link "Messages" at bounding box center [132, 137] width 165 height 39
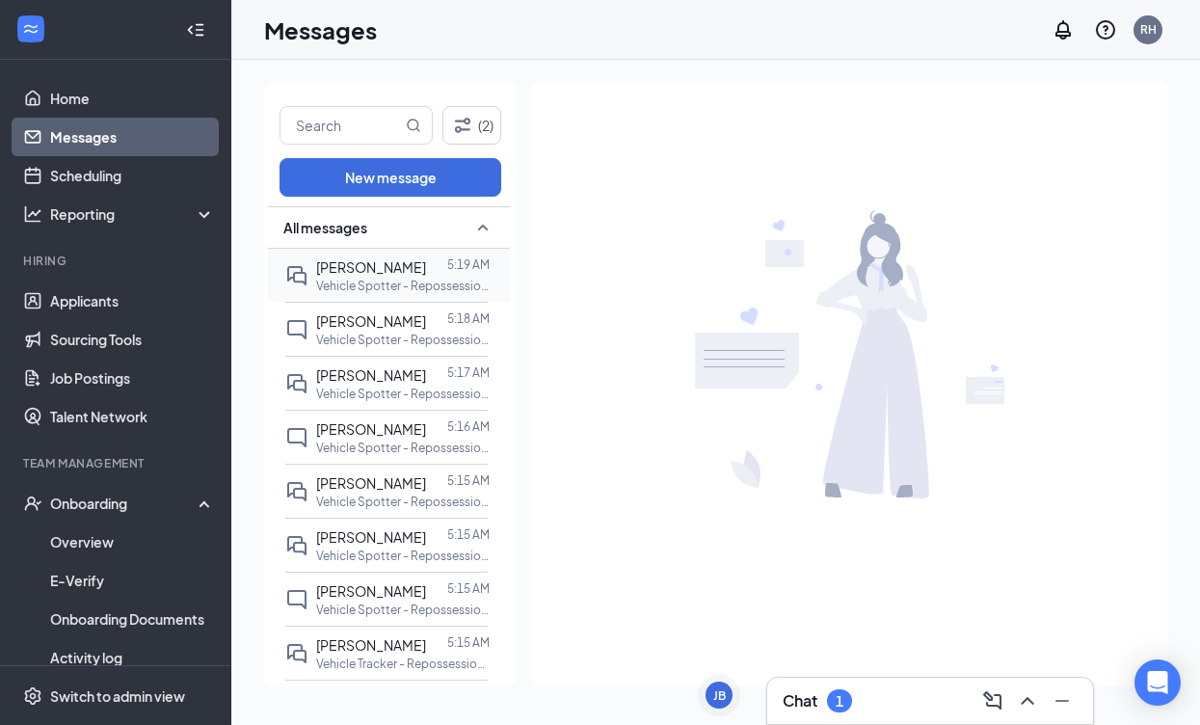
click at [376, 264] on span "[PERSON_NAME]" at bounding box center [371, 266] width 110 height 17
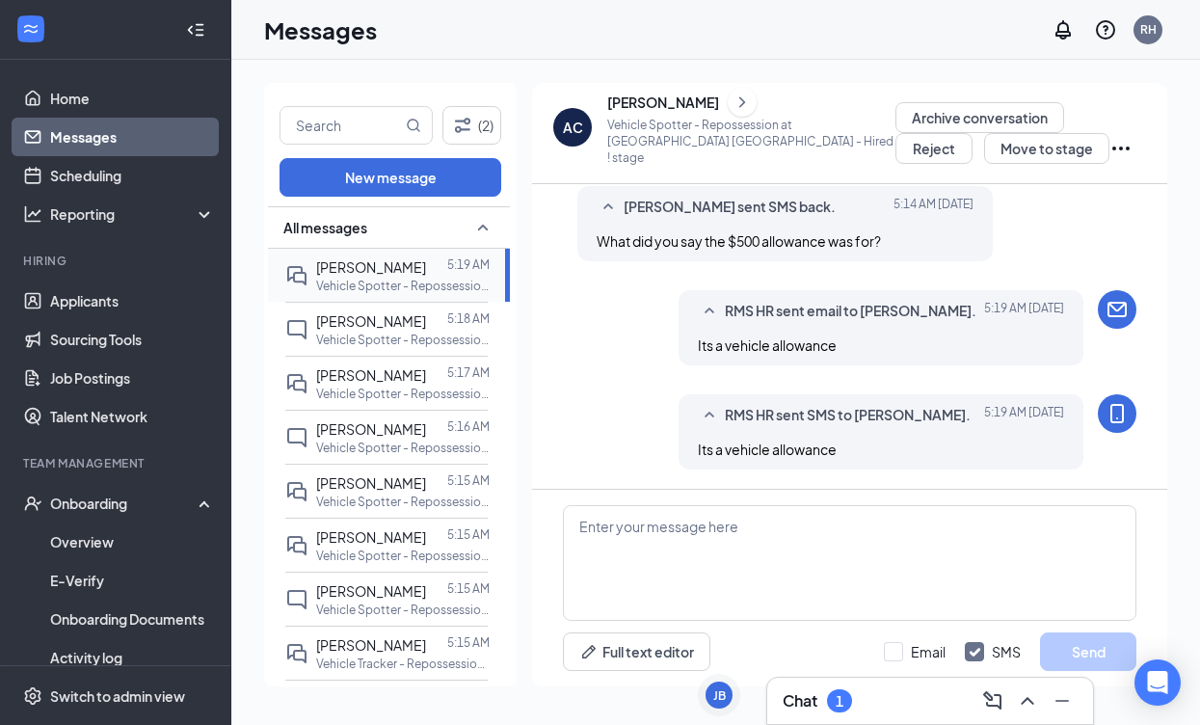
scroll to position [840, 0]
click at [79, 179] on link "Scheduling" at bounding box center [132, 175] width 165 height 39
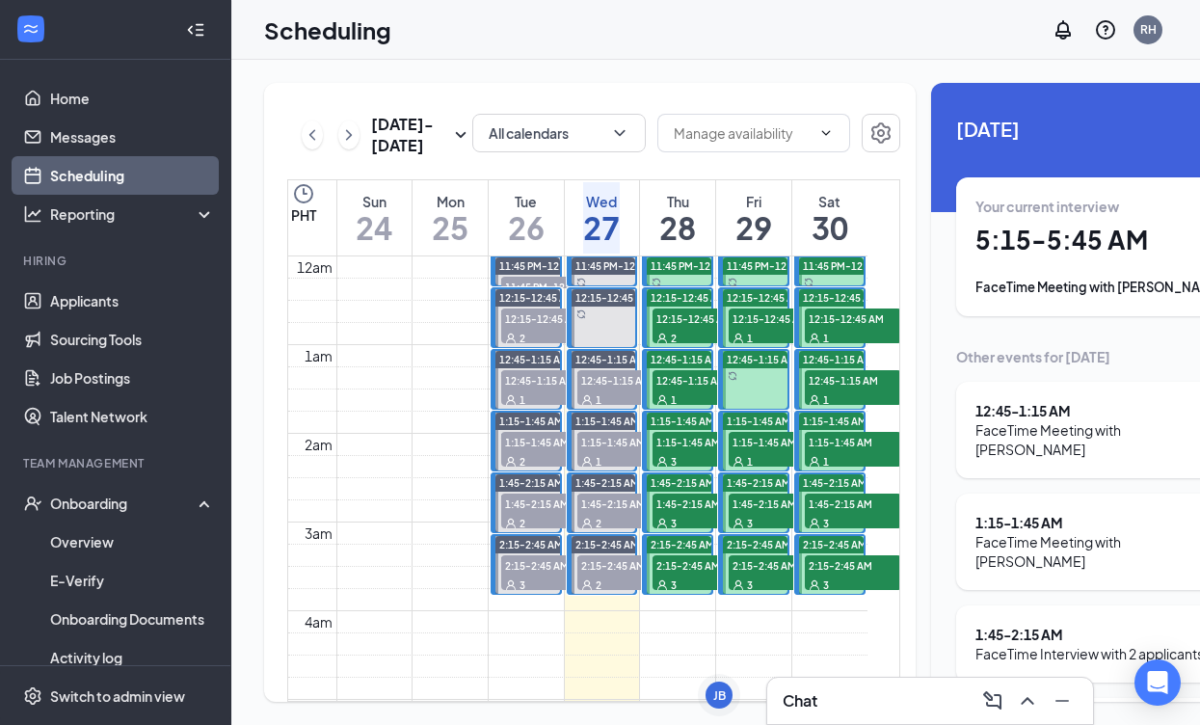
scroll to position [947, 0]
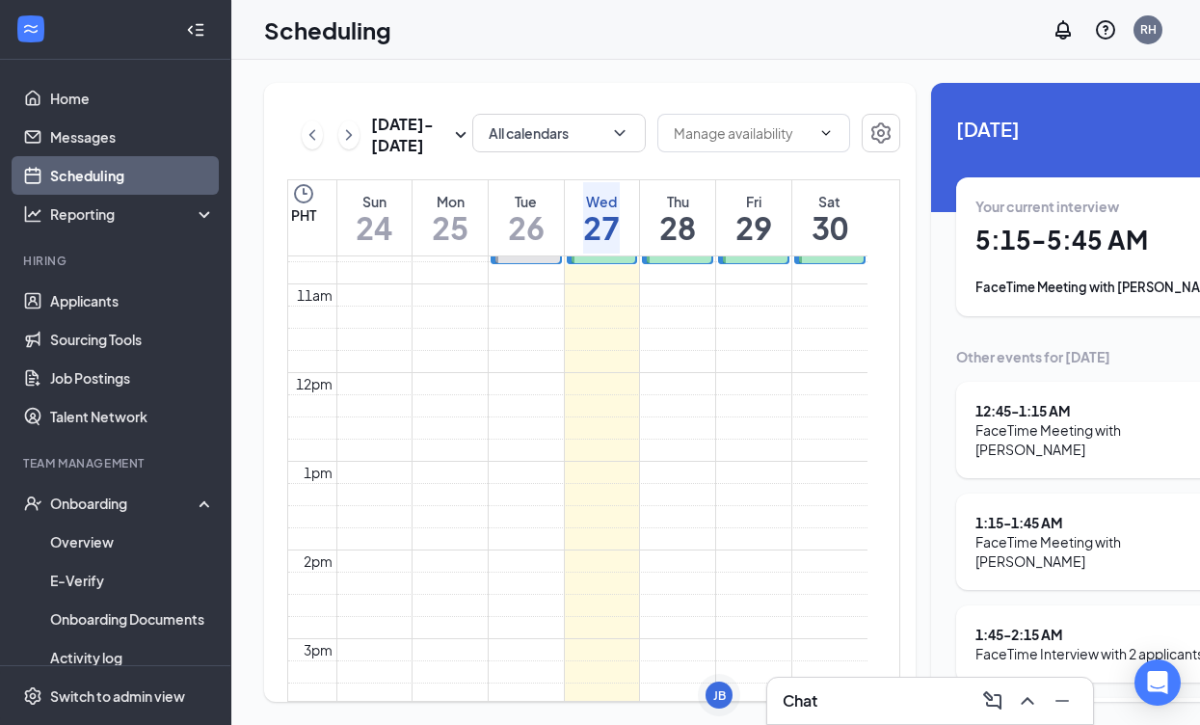
click at [677, 40] on td at bounding box center [601, 29] width 531 height 22
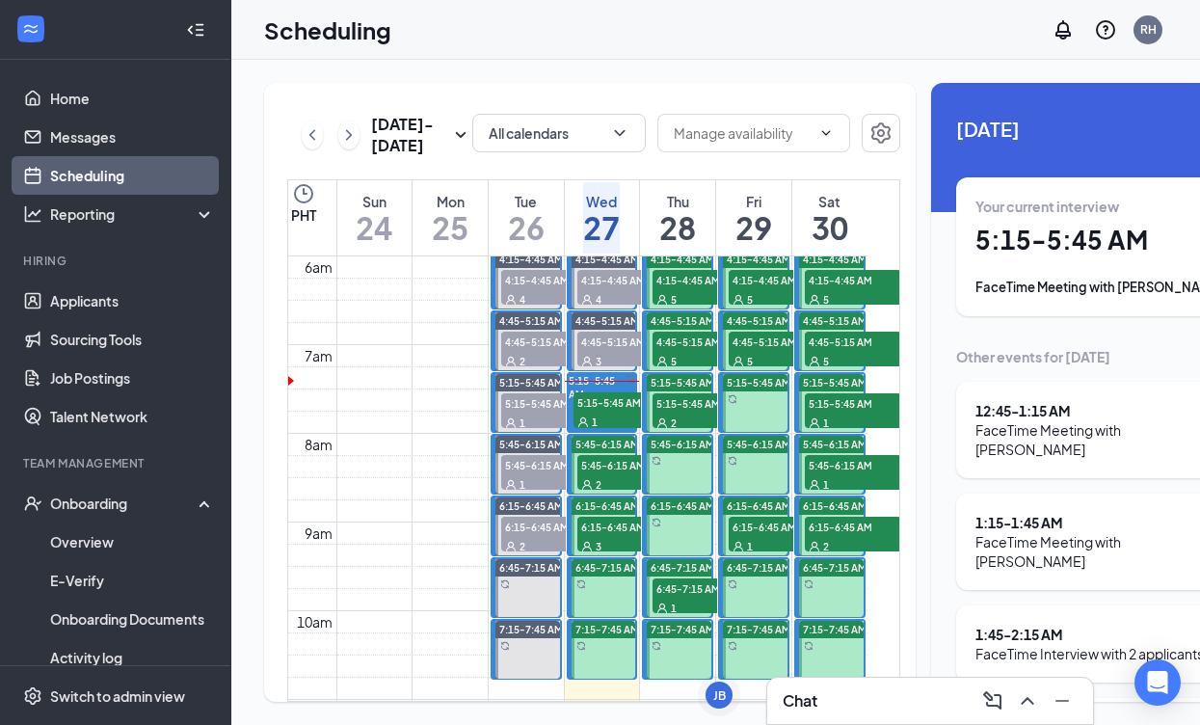
scroll to position [547, 0]
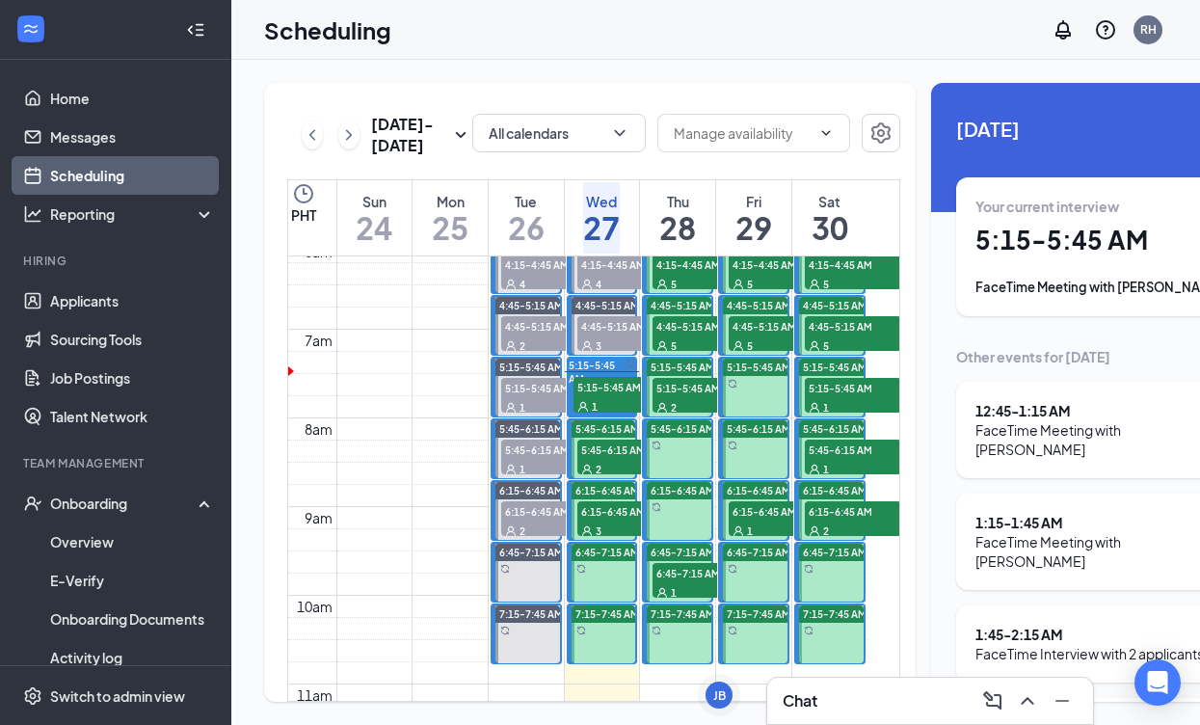
drag, startPoint x: 610, startPoint y: 437, endPoint x: 609, endPoint y: 409, distance: 28.0
click at [610, 415] on div "1" at bounding box center [621, 405] width 96 height 19
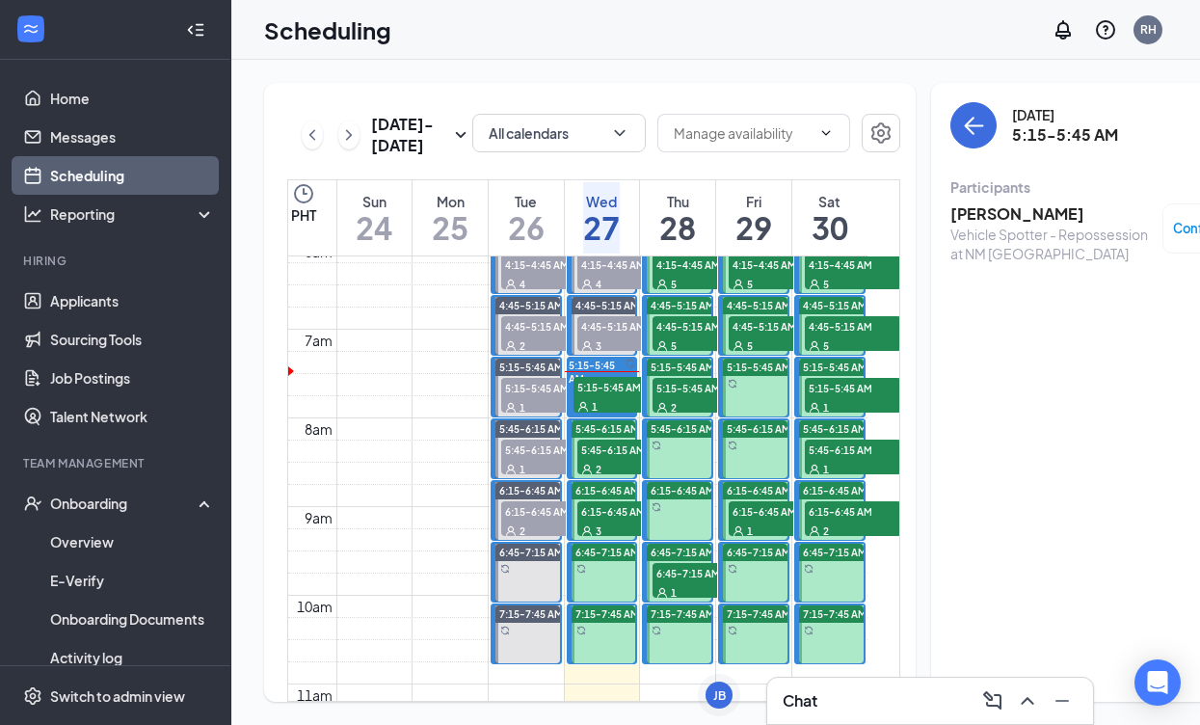
click at [599, 335] on span "4:45-5:15 AM" at bounding box center [625, 325] width 96 height 19
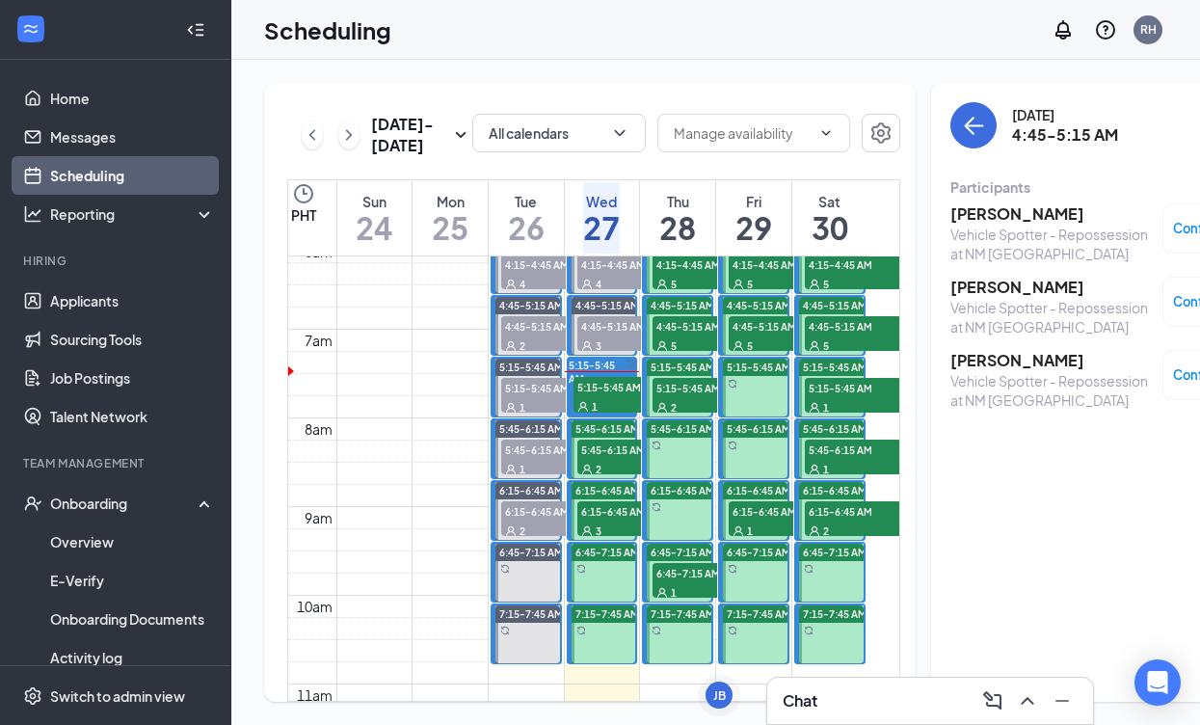
click at [969, 219] on h3 "[PERSON_NAME]" at bounding box center [1051, 213] width 202 height 21
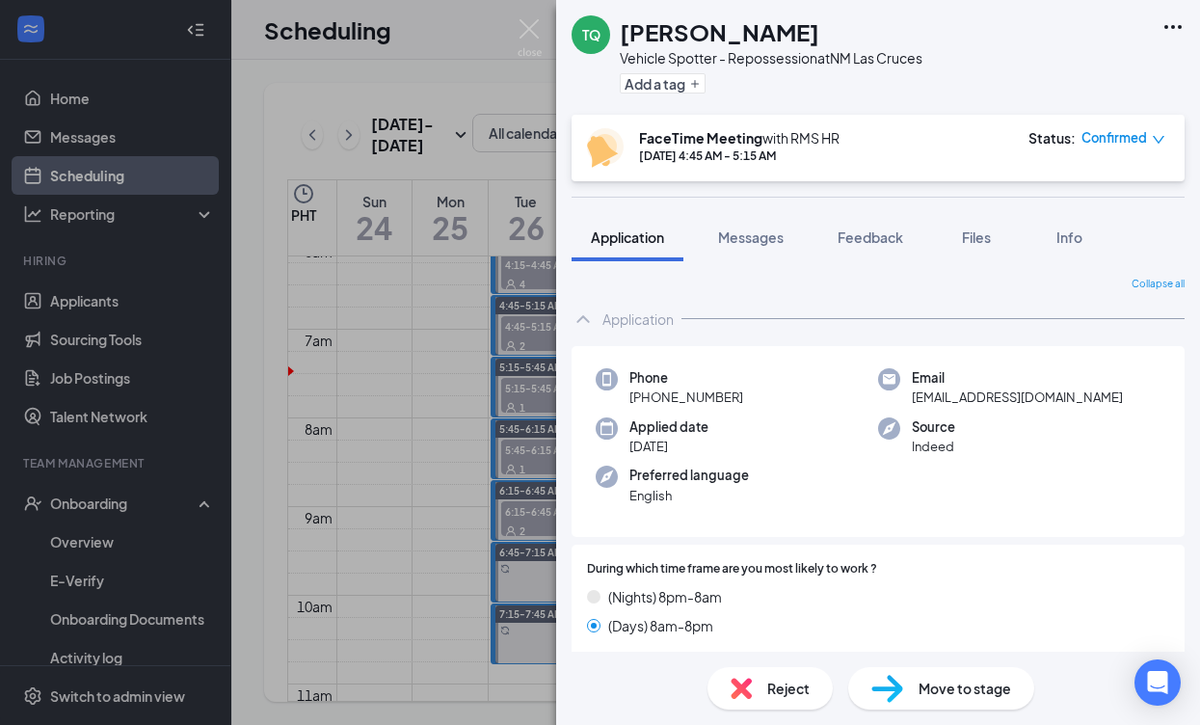
click at [1127, 138] on span "Confirmed" at bounding box center [1114, 137] width 66 height 19
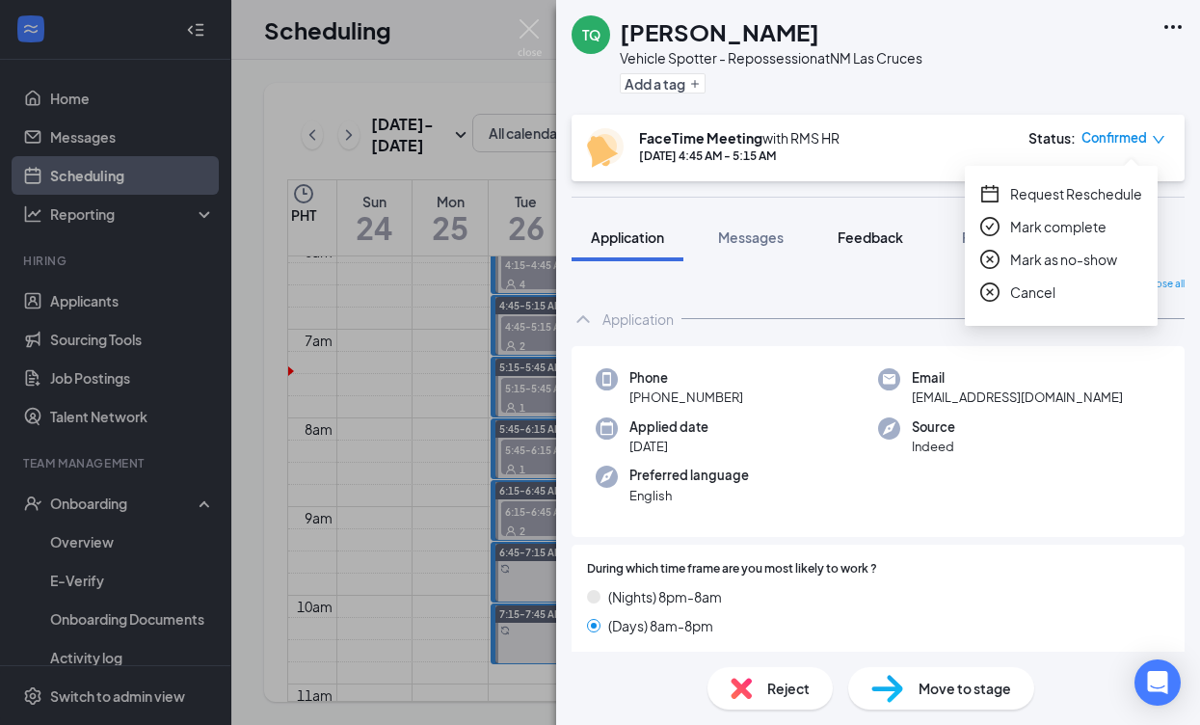
click at [891, 247] on button "Feedback" at bounding box center [870, 237] width 104 height 48
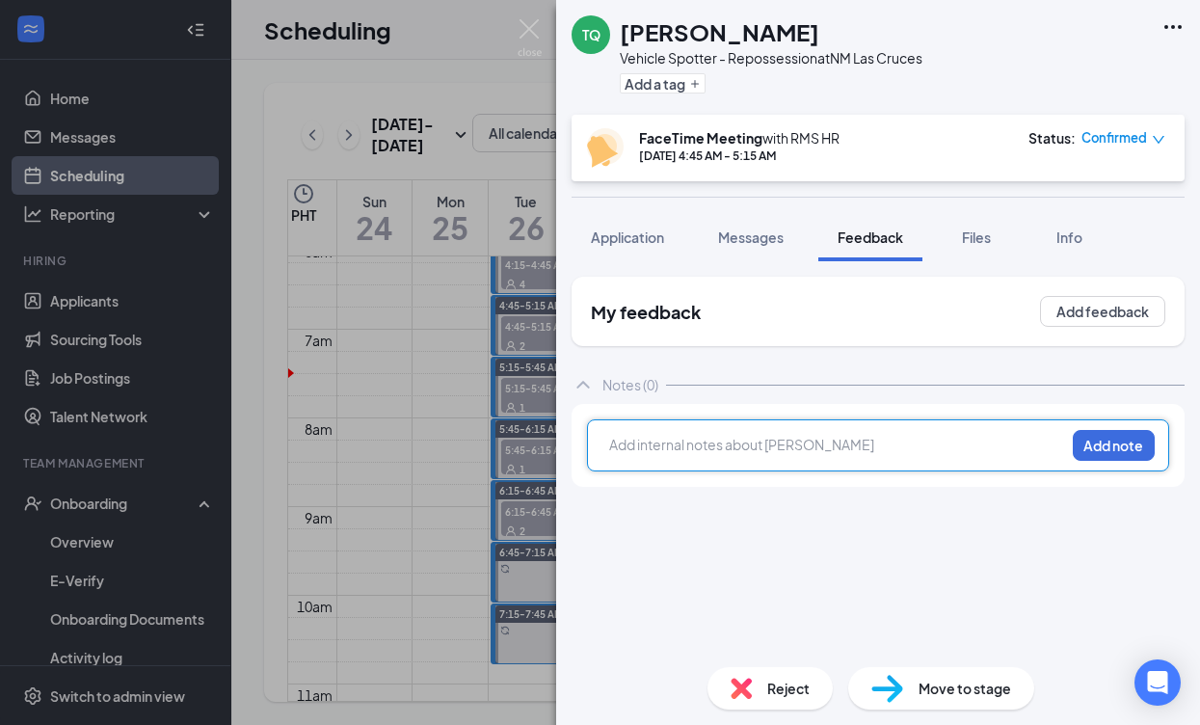
click at [867, 454] on div at bounding box center [837, 445] width 454 height 20
click at [1101, 452] on button "Add note" at bounding box center [1114, 445] width 82 height 31
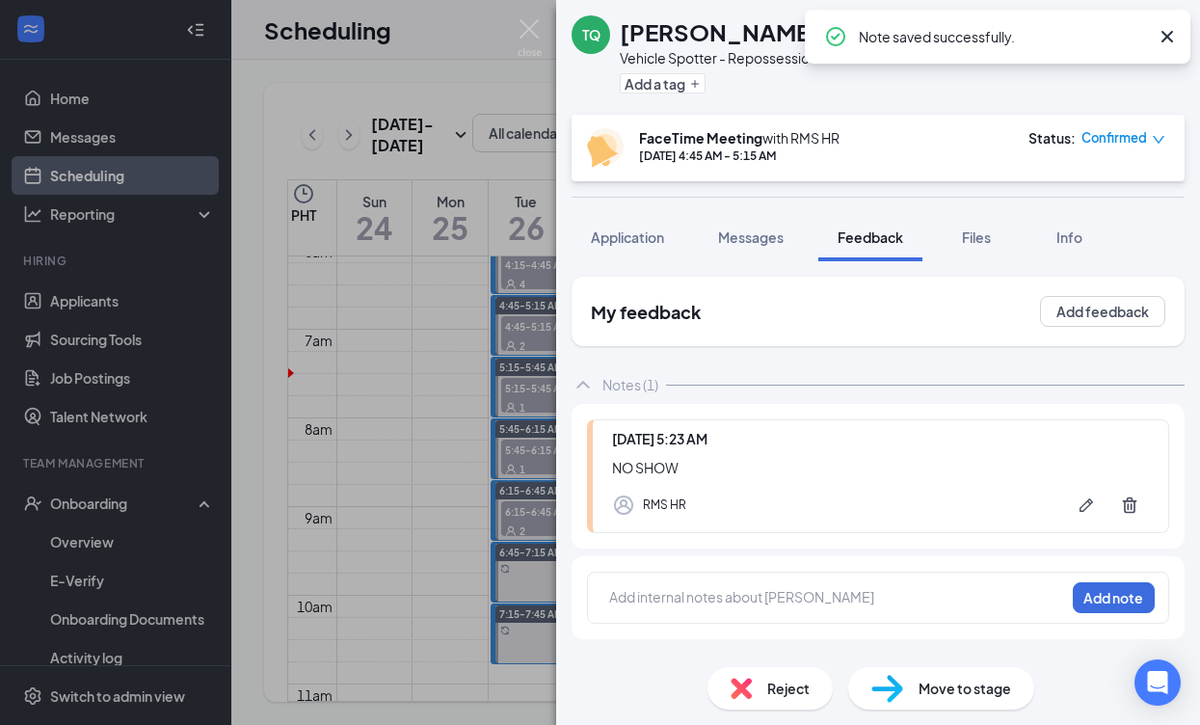
click at [1123, 137] on span "Confirmed" at bounding box center [1114, 137] width 66 height 19
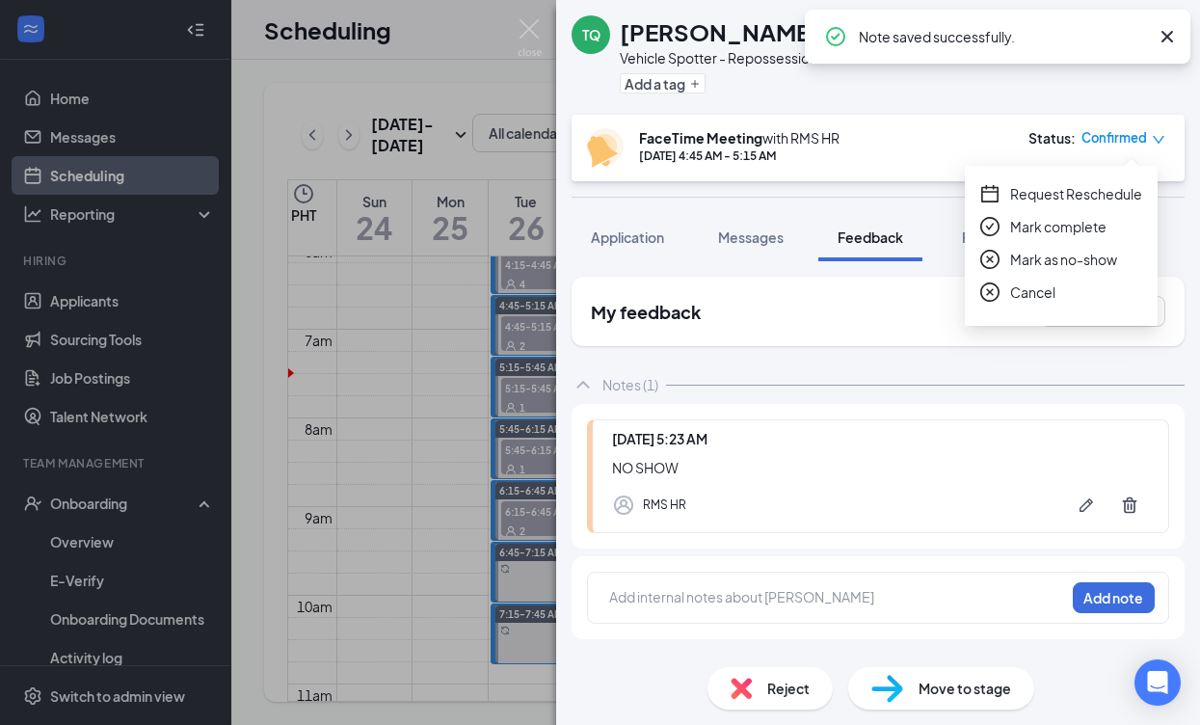
click at [1095, 253] on span "Mark as no-show" at bounding box center [1063, 259] width 107 height 21
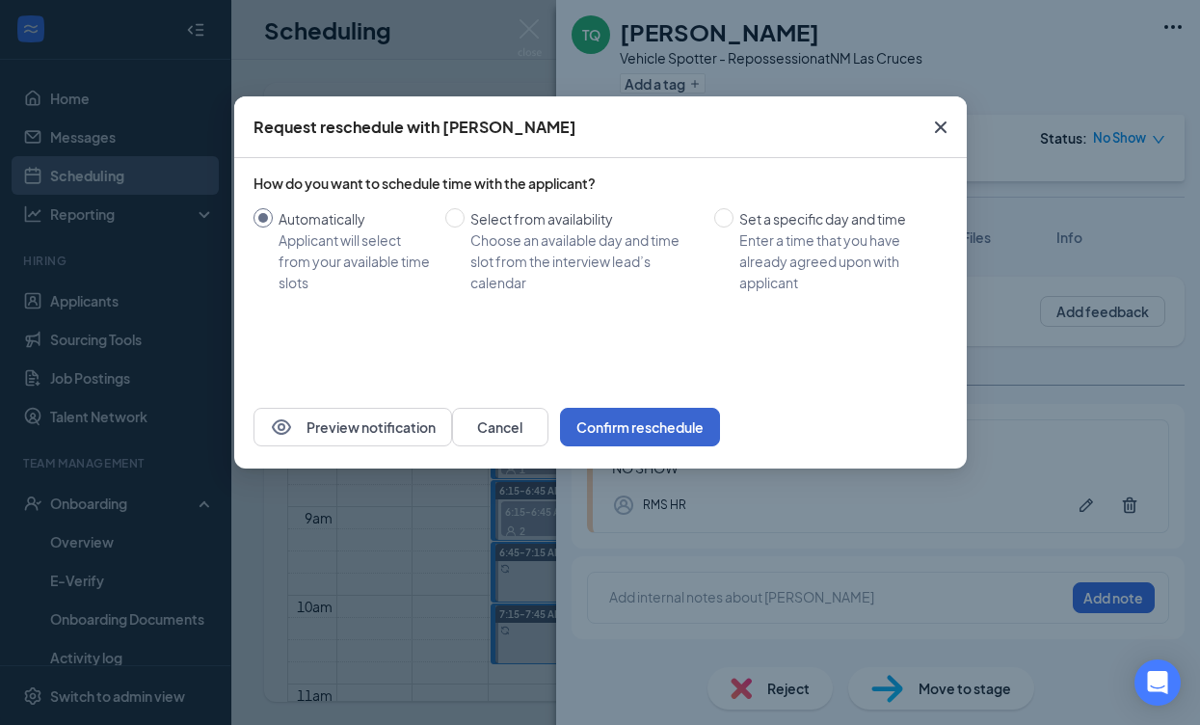
click at [720, 428] on button "Confirm reschedule" at bounding box center [640, 427] width 160 height 39
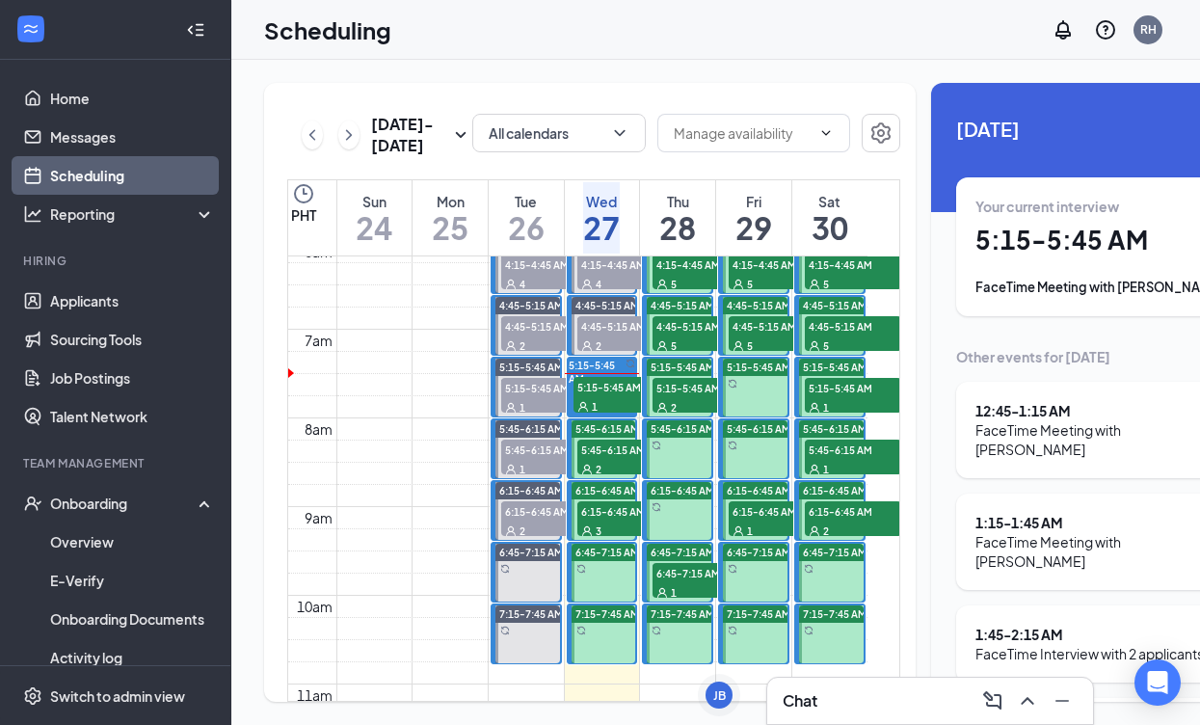
click at [595, 335] on span "4:45-5:15 AM" at bounding box center [625, 325] width 96 height 19
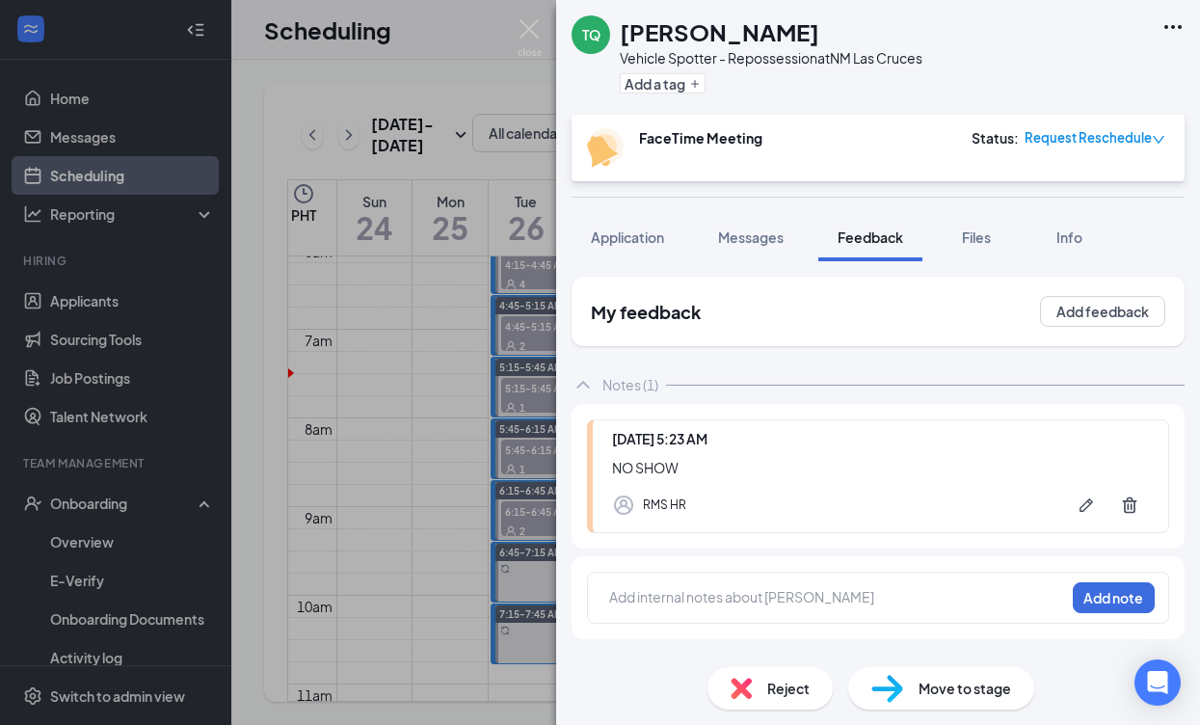
click at [529, 247] on div "TQ [PERSON_NAME] Vehicle Spotter - Repossession at [GEOGRAPHIC_DATA] Las Cruces…" at bounding box center [600, 362] width 1200 height 725
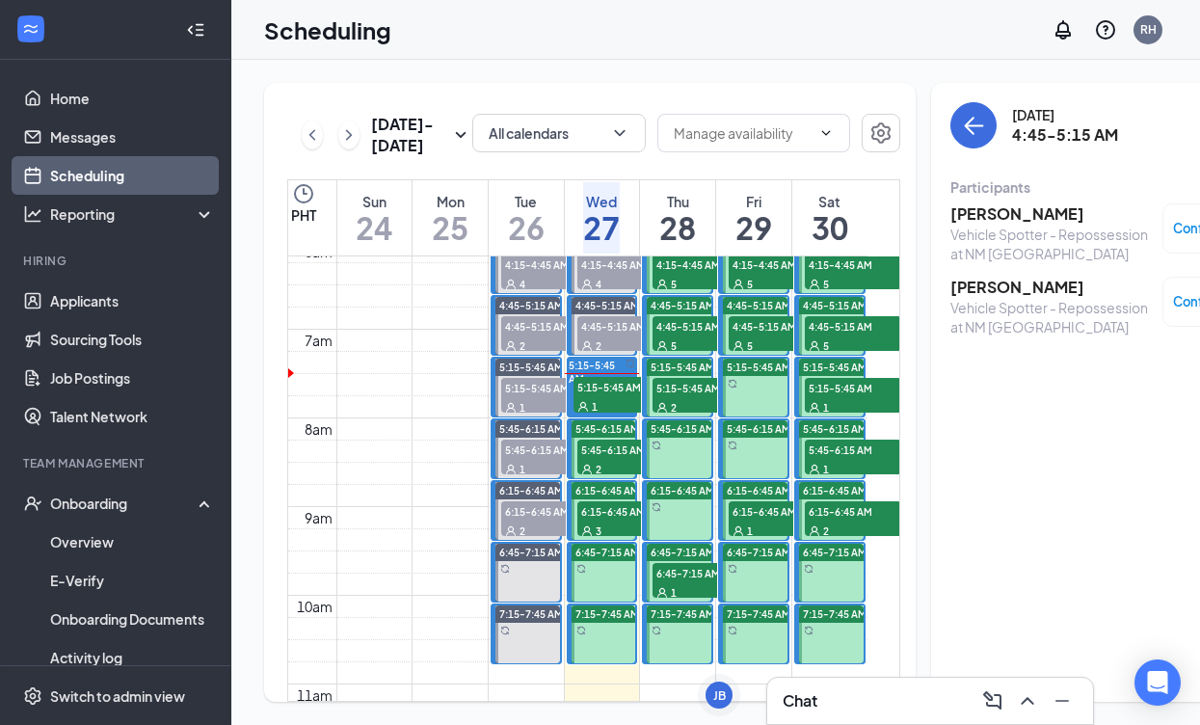
click at [972, 202] on div "[PERSON_NAME] Vehicle Spotter - Repossession at [GEOGRAPHIC_DATA] [GEOGRAPHIC_D…" at bounding box center [1108, 270] width 316 height 146
click at [972, 207] on h3 "[PERSON_NAME]" at bounding box center [1051, 213] width 202 height 21
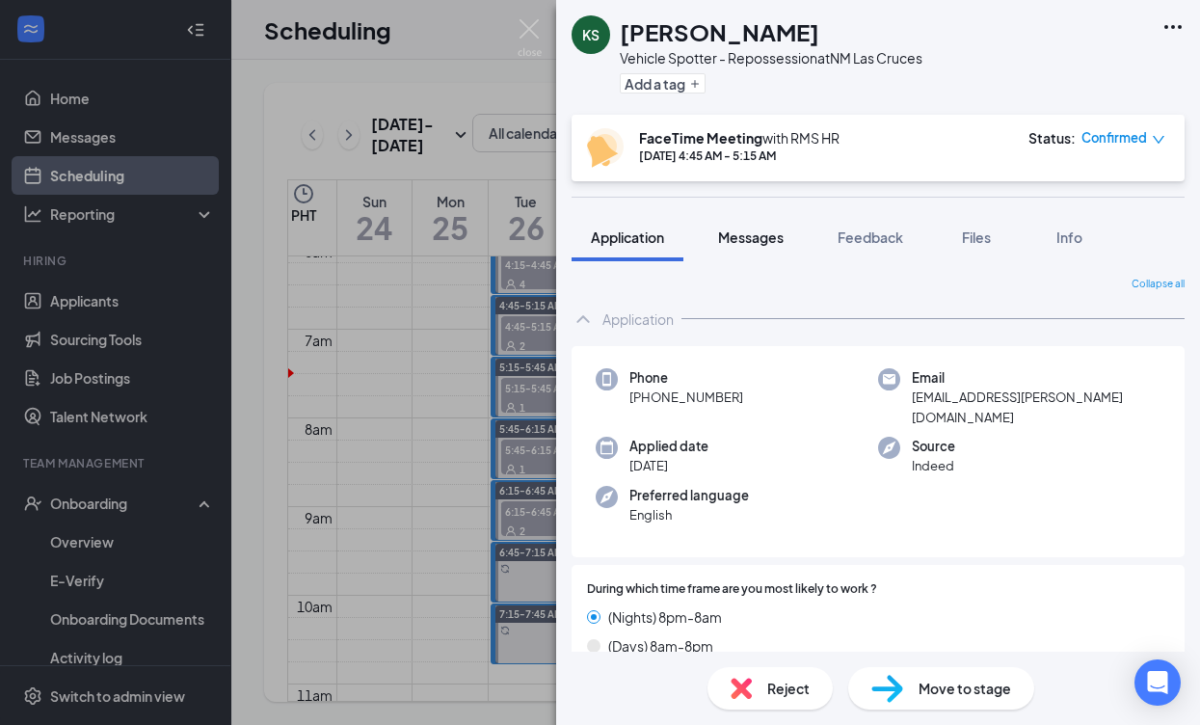
click at [756, 229] on span "Messages" at bounding box center [751, 236] width 66 height 17
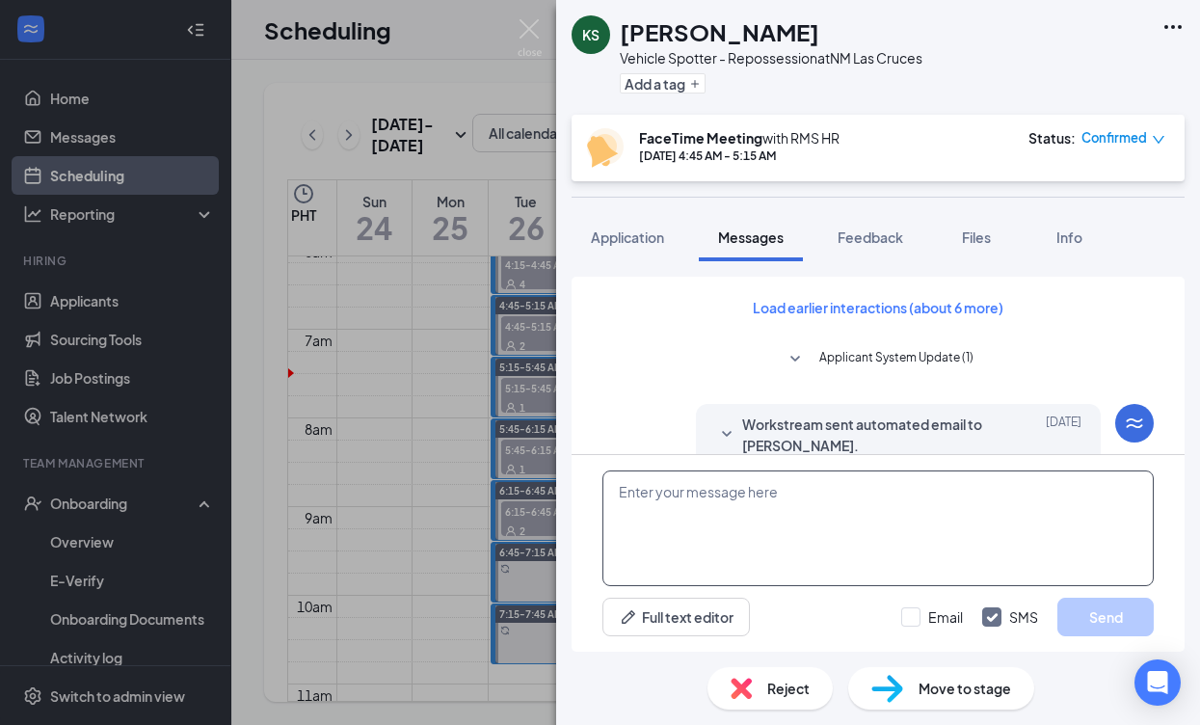
scroll to position [881, 0]
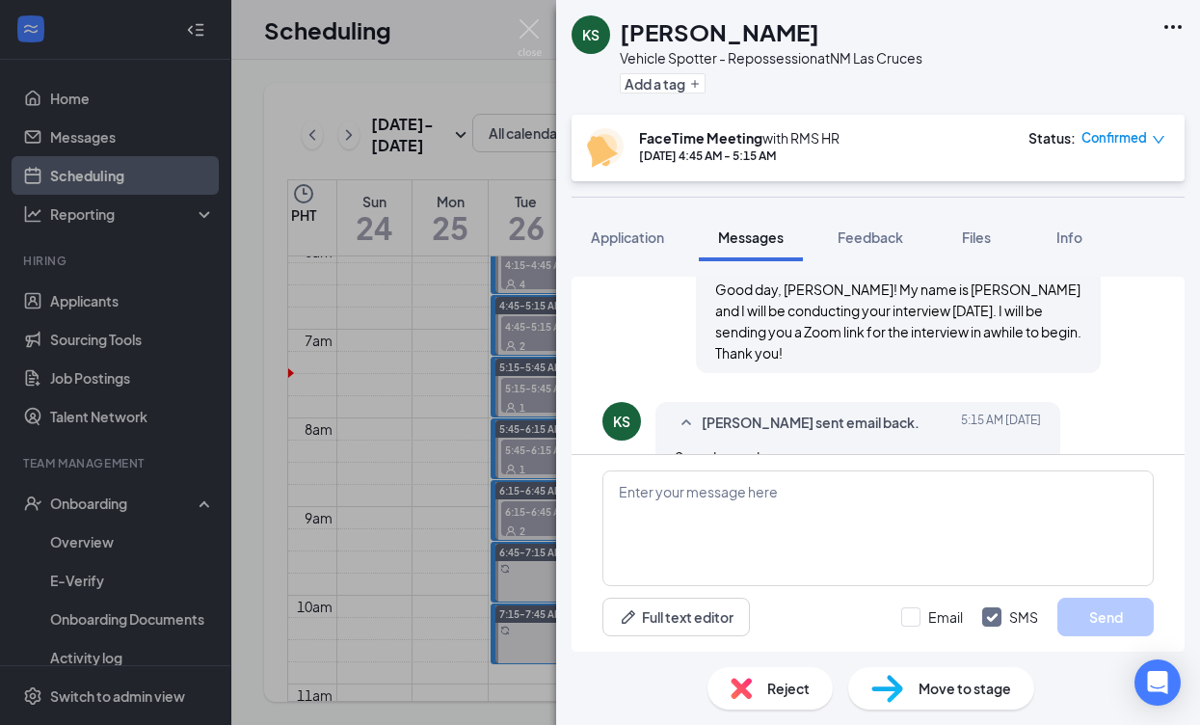
drag, startPoint x: 918, startPoint y: 618, endPoint x: 1158, endPoint y: 555, distance: 248.0
click at [918, 618] on div at bounding box center [910, 616] width 19 height 19
click at [918, 618] on input "Email" at bounding box center [932, 616] width 62 height 19
checkbox input "true"
click at [726, 513] on textarea at bounding box center [877, 528] width 551 height 116
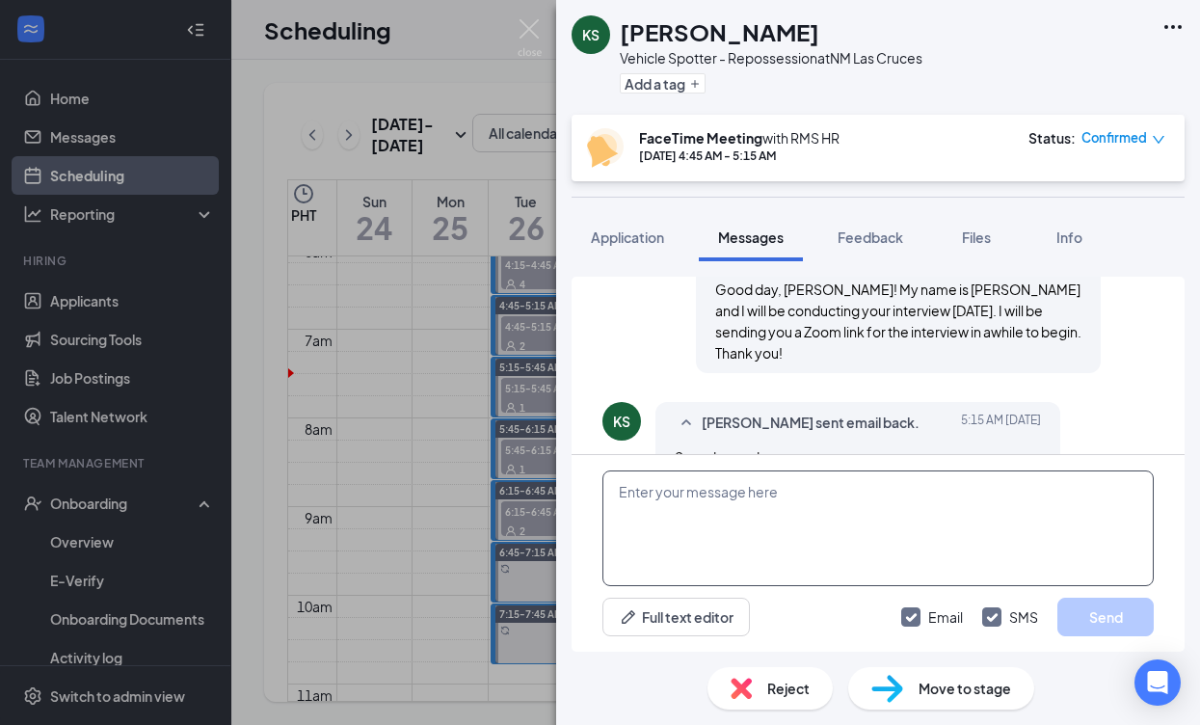
paste textarea "RMS HR is inviting you to a scheduled Zoom meeting. Topic: RMS HR's Zoom Meetin…"
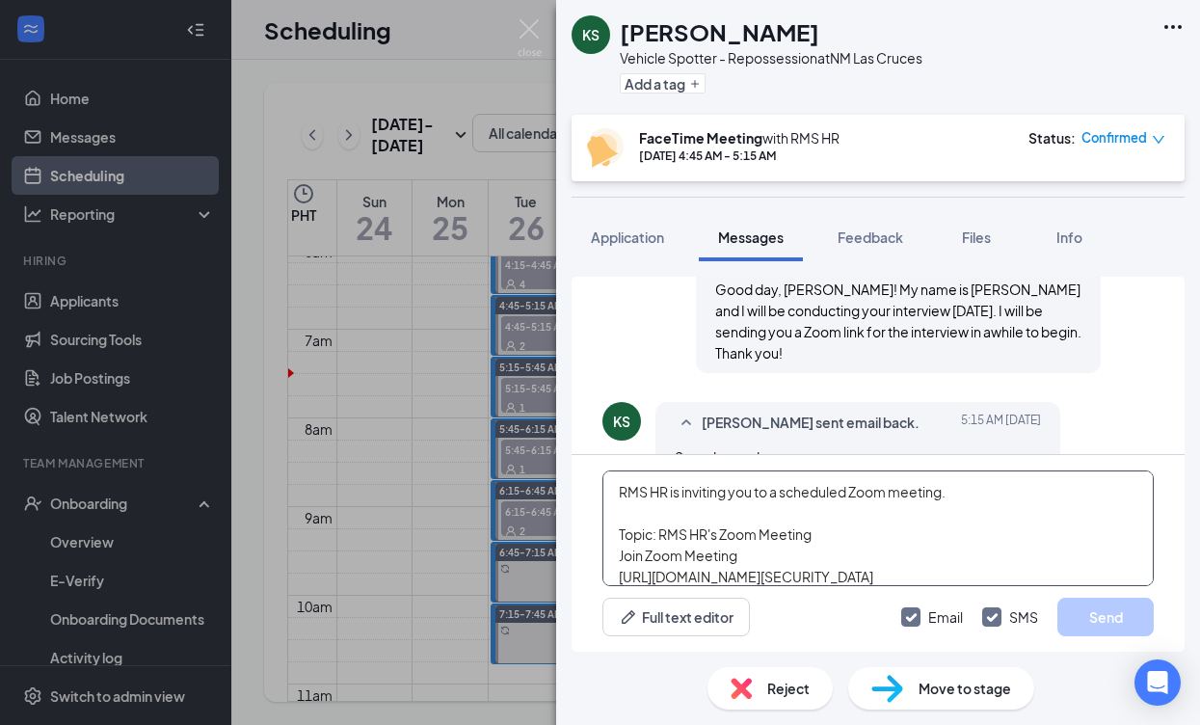
scroll to position [96, 0]
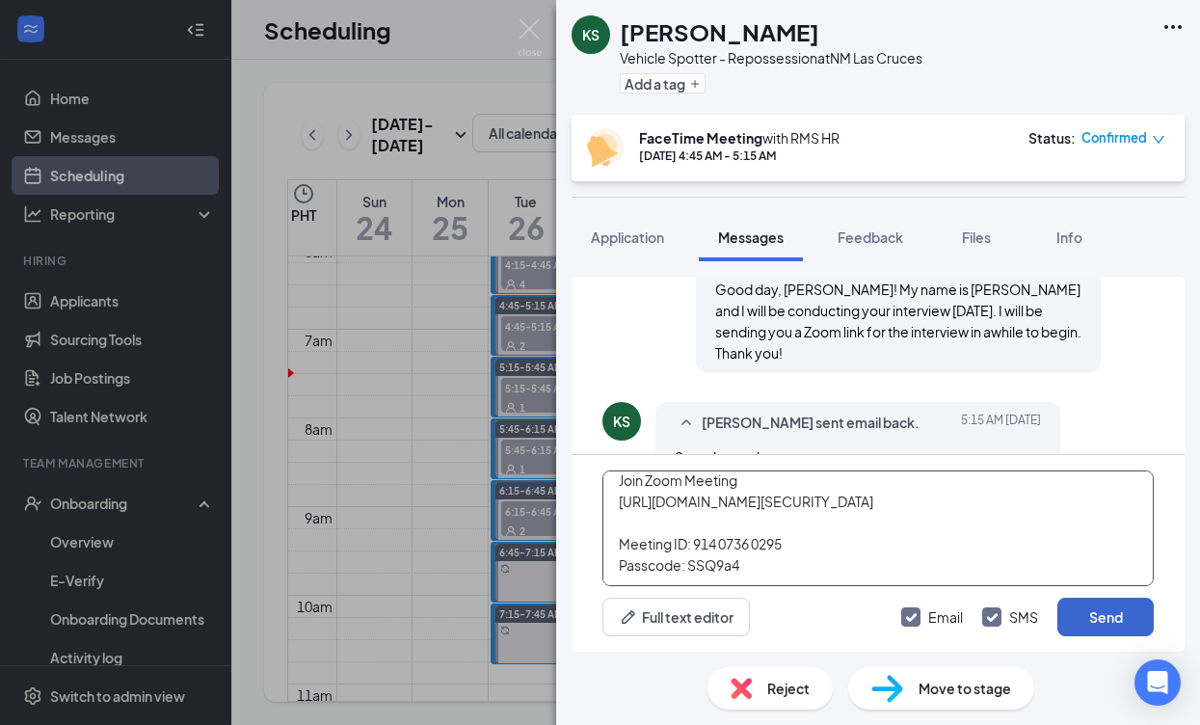
type textarea "RMS HR is inviting you to a scheduled Zoom meeting. Topic: RMS HR's Zoom Meetin…"
click at [1102, 621] on button "Send" at bounding box center [1105, 617] width 96 height 39
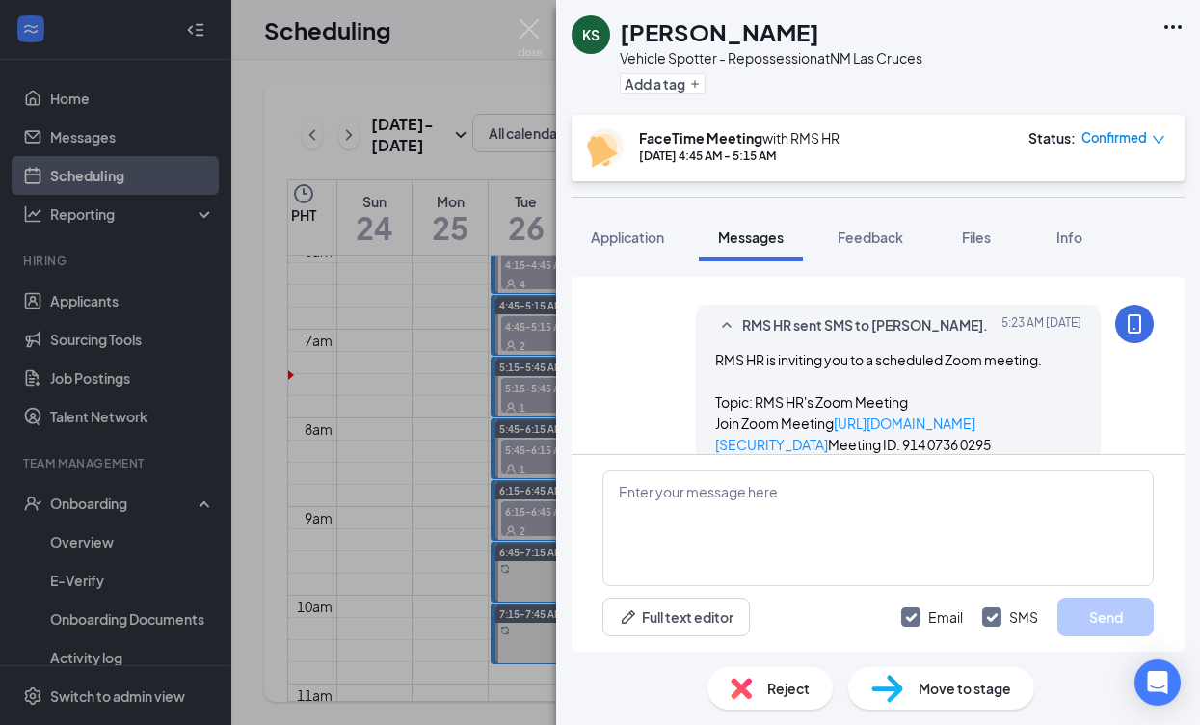
scroll to position [1334, 0]
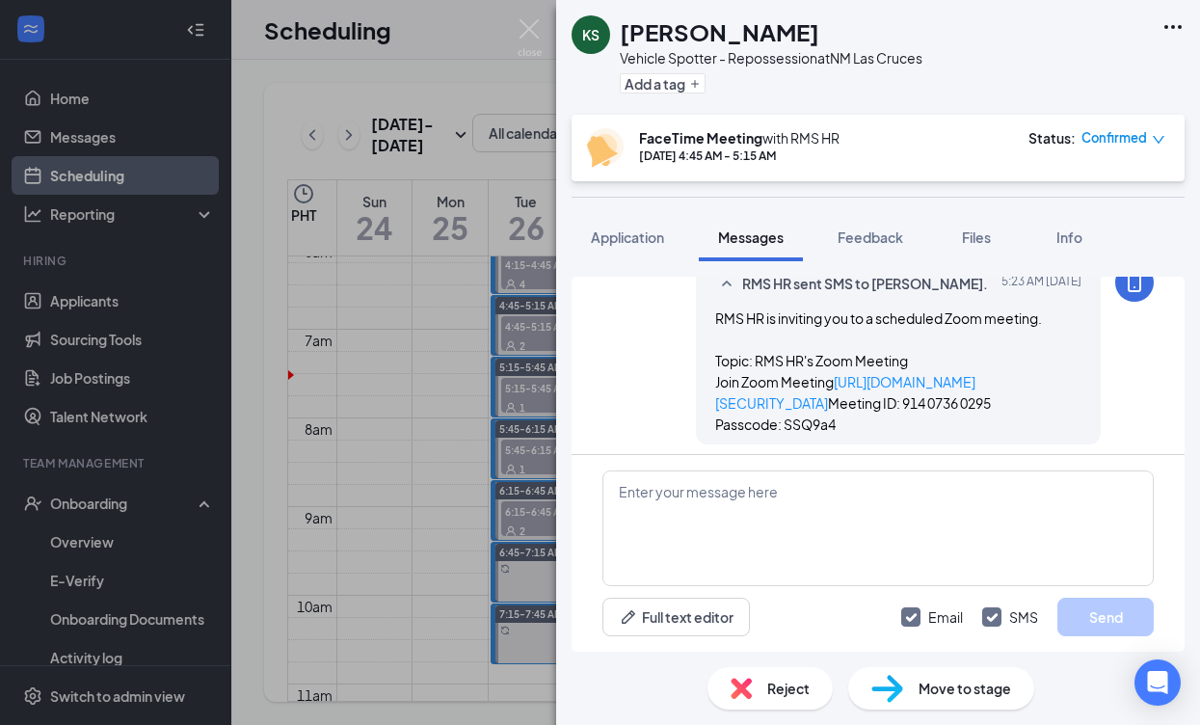
click at [372, 426] on div "KS [PERSON_NAME] Vehicle Spotter - Repossession at [GEOGRAPHIC_DATA] Las Cruces…" at bounding box center [600, 362] width 1200 height 725
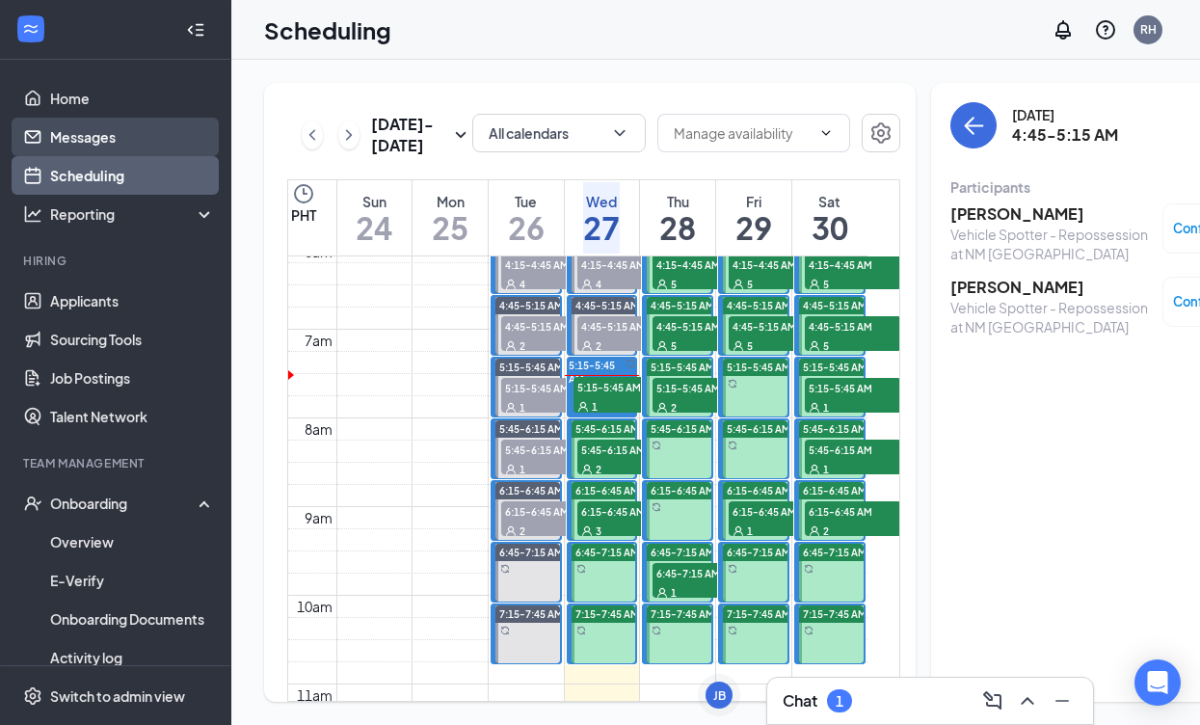
click at [103, 135] on link "Messages" at bounding box center [132, 137] width 165 height 39
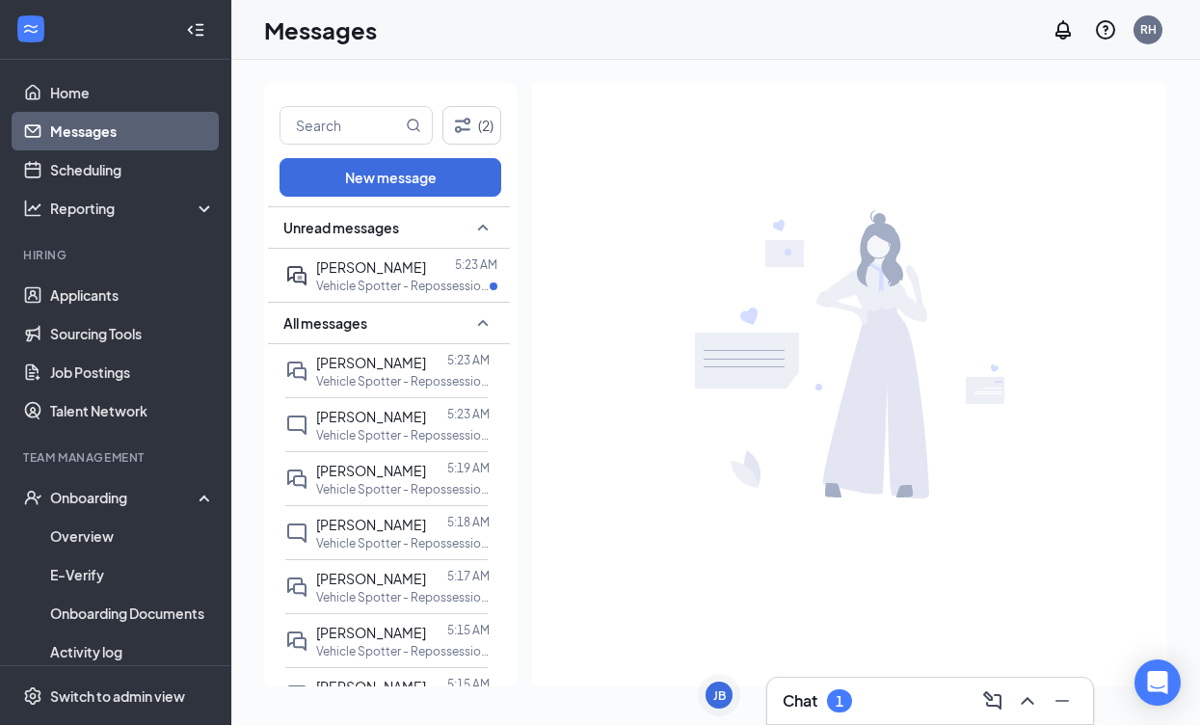
scroll to position [15, 0]
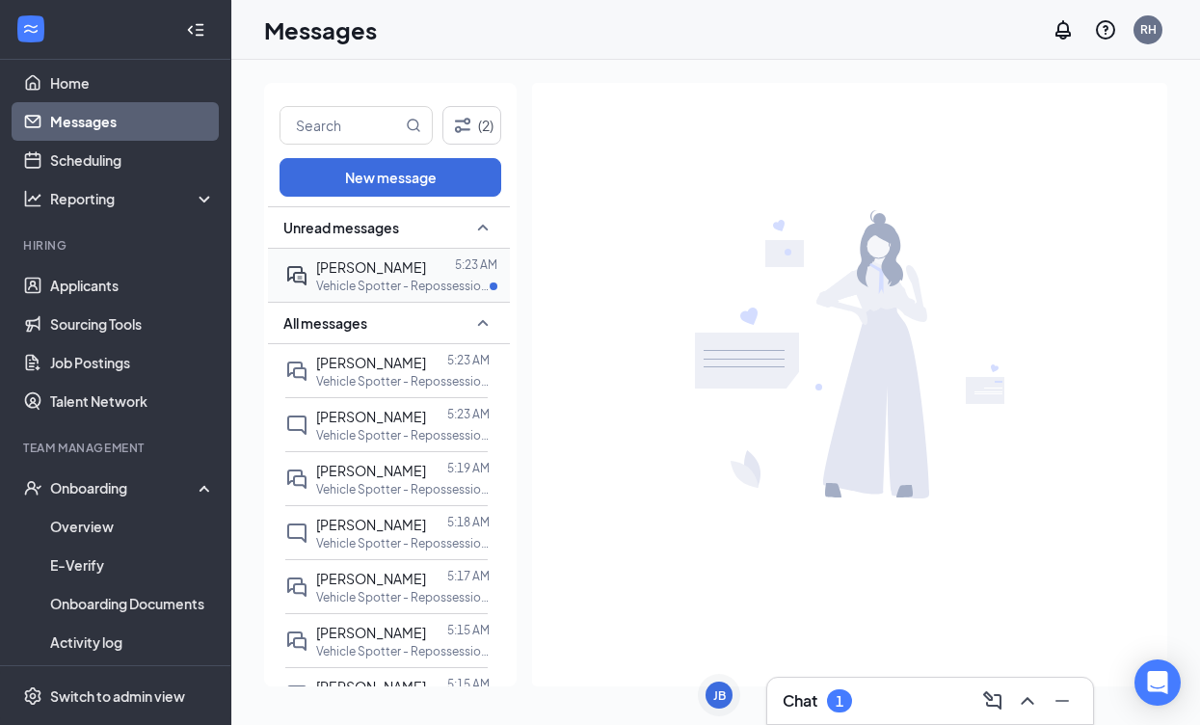
click at [383, 275] on span "[PERSON_NAME]" at bounding box center [371, 266] width 110 height 17
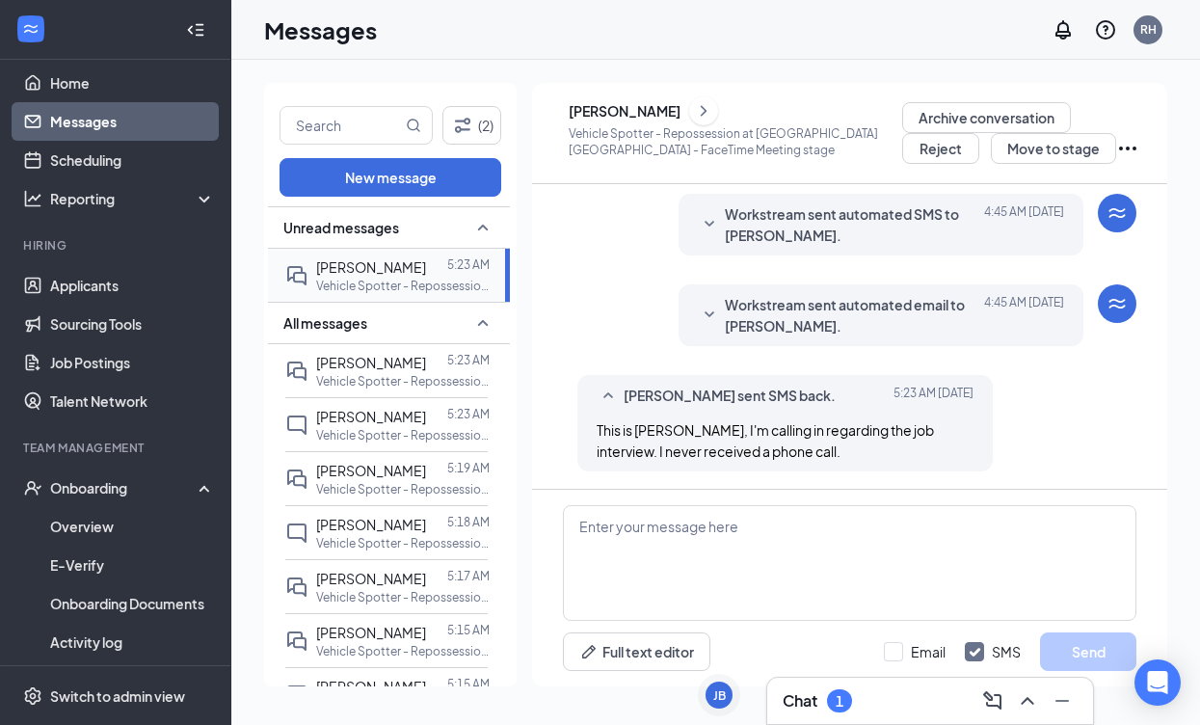
scroll to position [663, 0]
click at [714, 313] on icon "SmallChevronDown" at bounding box center [709, 313] width 23 height 23
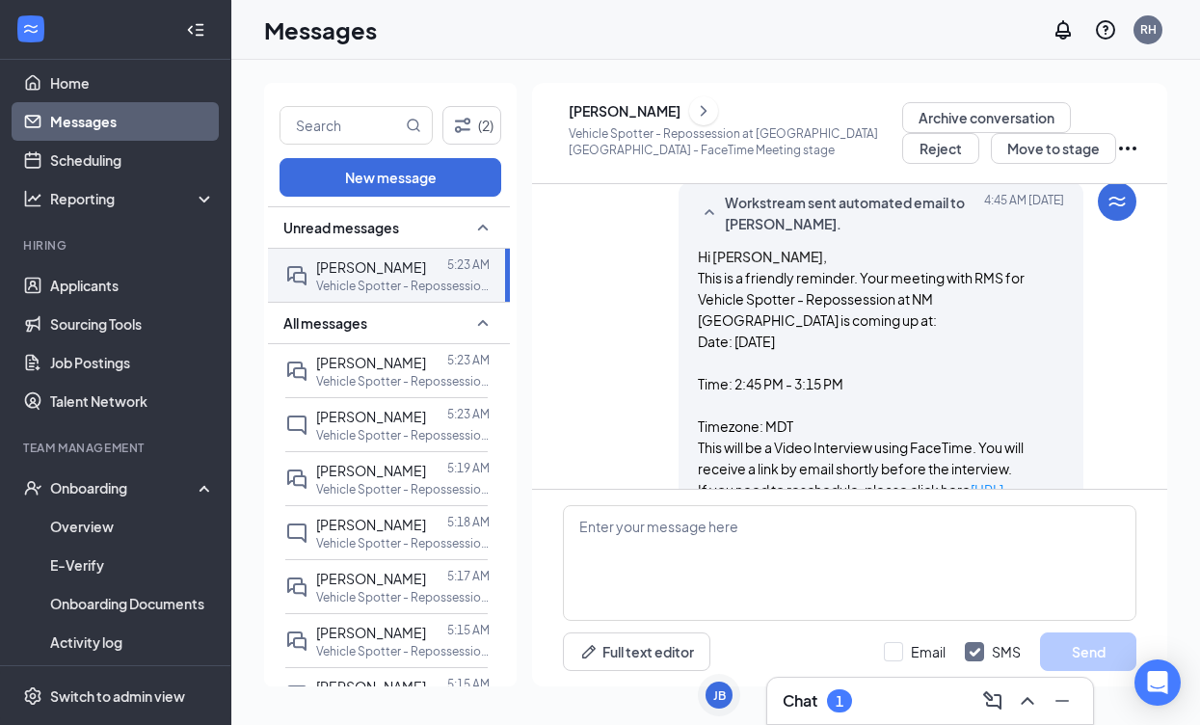
scroll to position [810, 0]
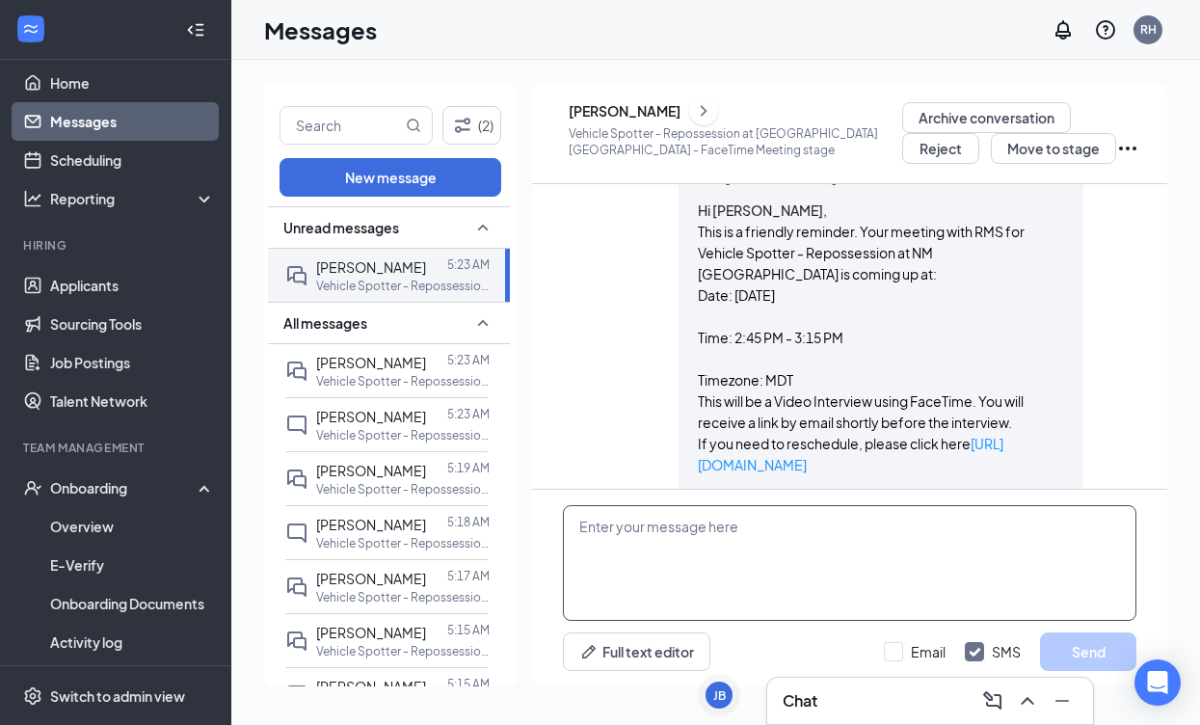
click at [676, 566] on textarea at bounding box center [849, 563] width 573 height 116
type textarea "your schedule is [DATE] at 2:45"
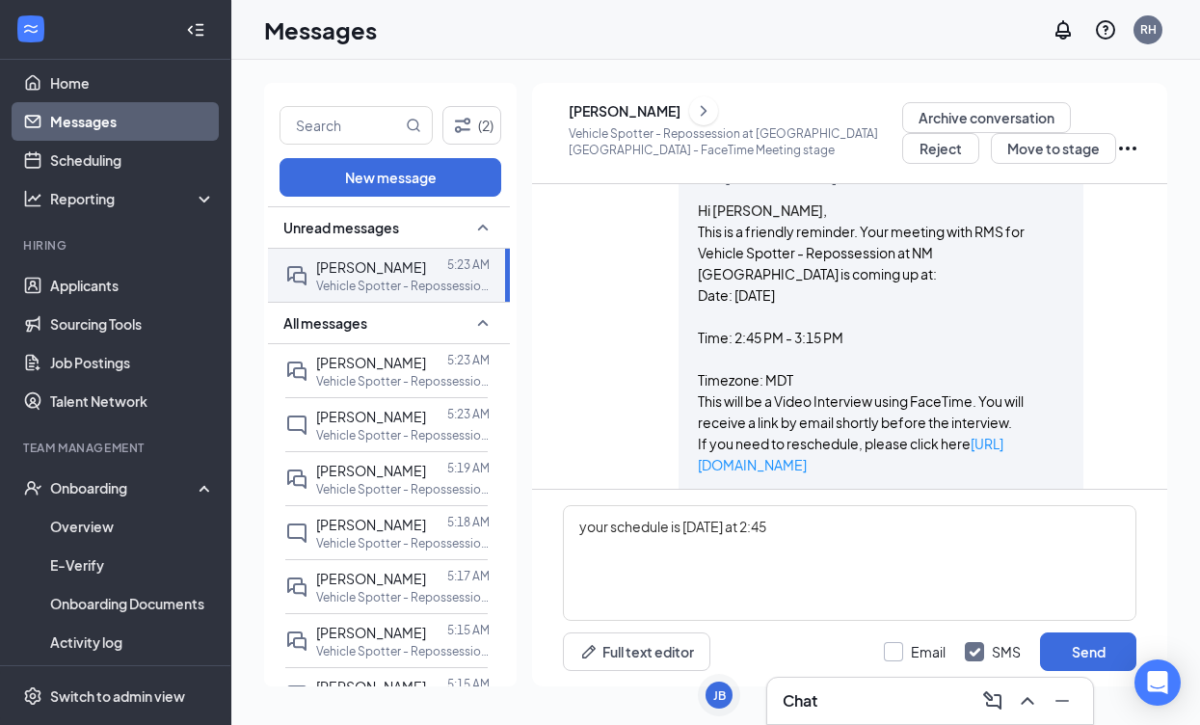
click at [886, 643] on input "Email" at bounding box center [915, 651] width 62 height 19
checkbox input "true"
click at [1084, 644] on button "Send" at bounding box center [1088, 651] width 96 height 39
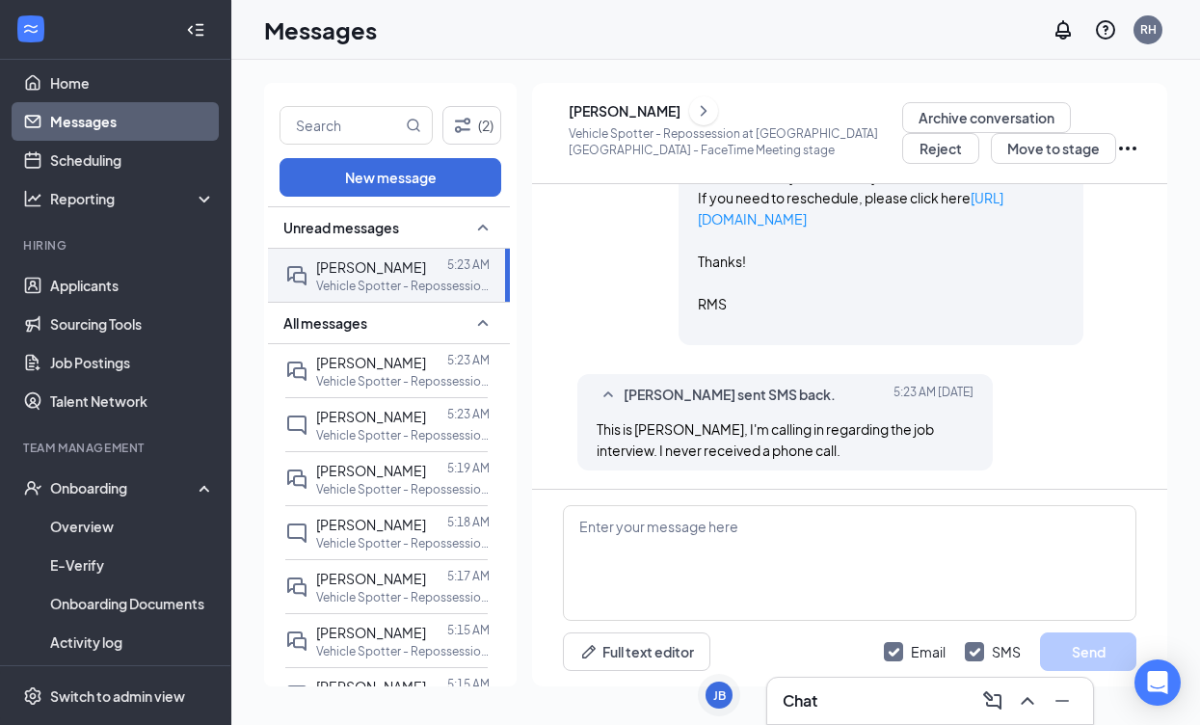
scroll to position [1230, 0]
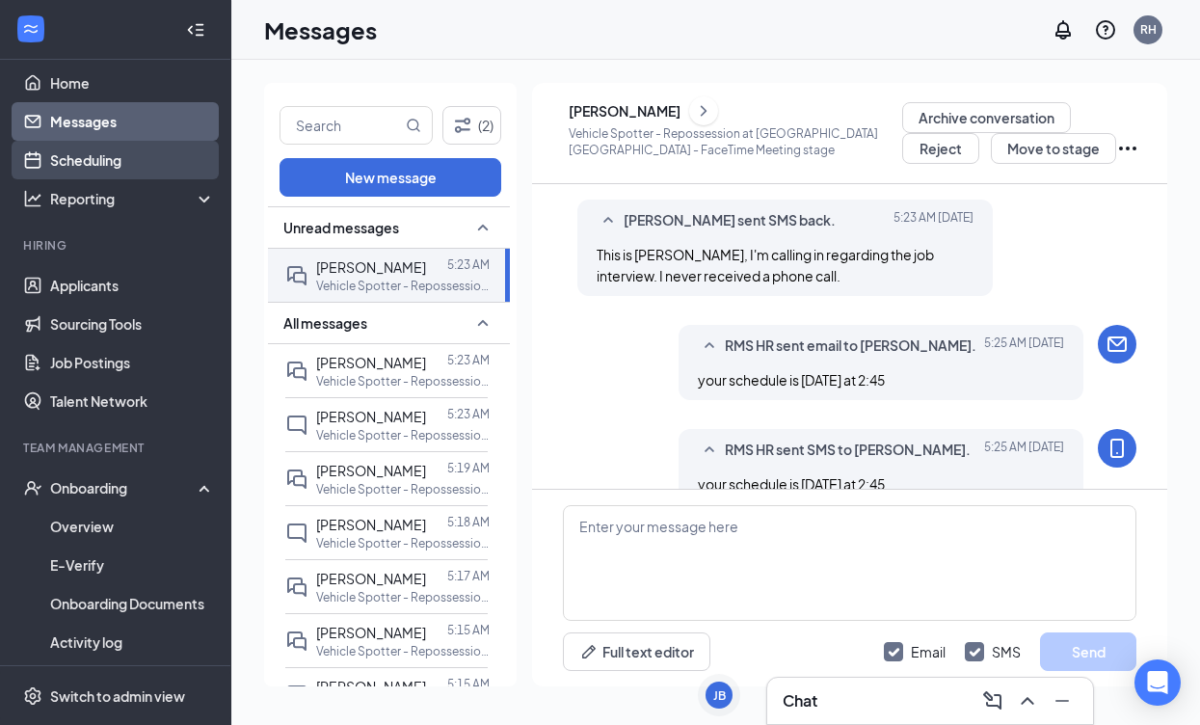
click at [123, 159] on link "Scheduling" at bounding box center [132, 160] width 165 height 39
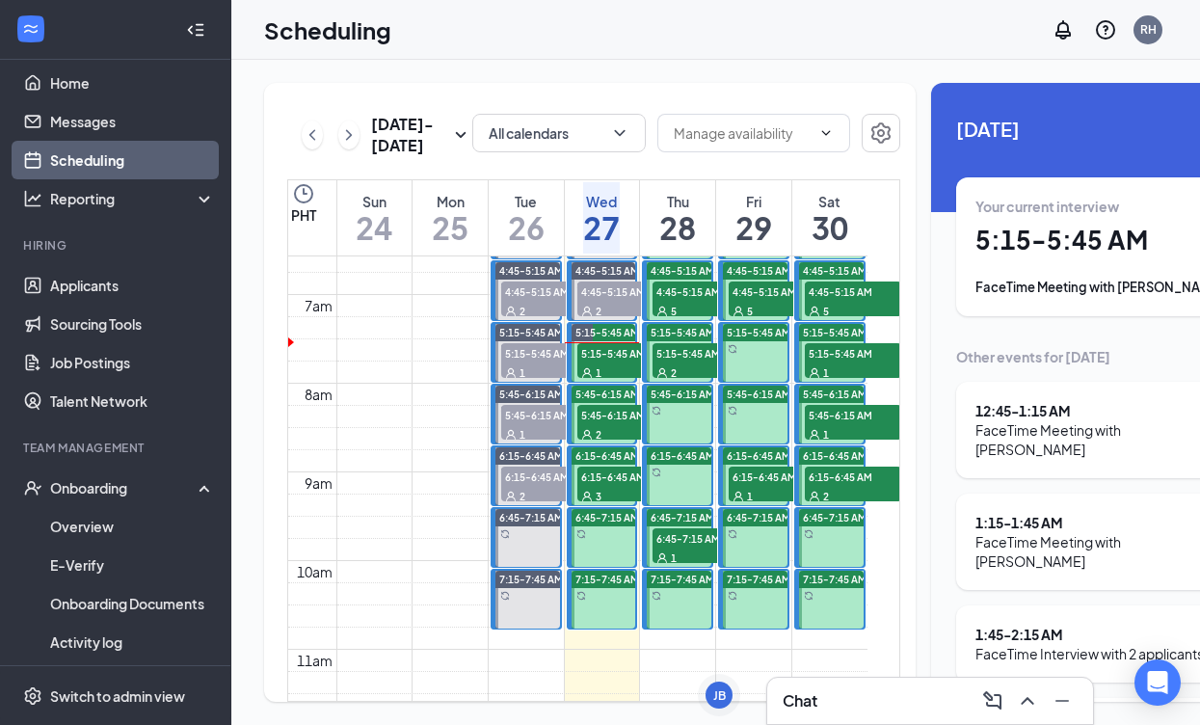
scroll to position [552, 0]
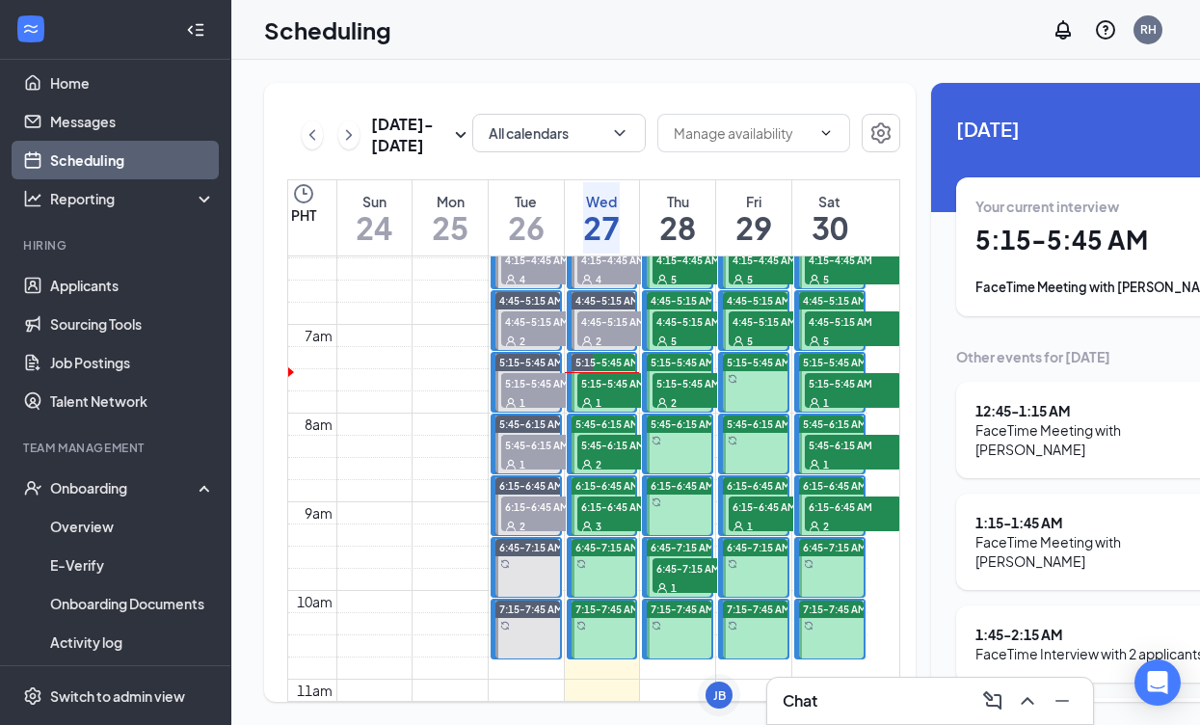
click at [613, 412] on div "1" at bounding box center [625, 401] width 96 height 19
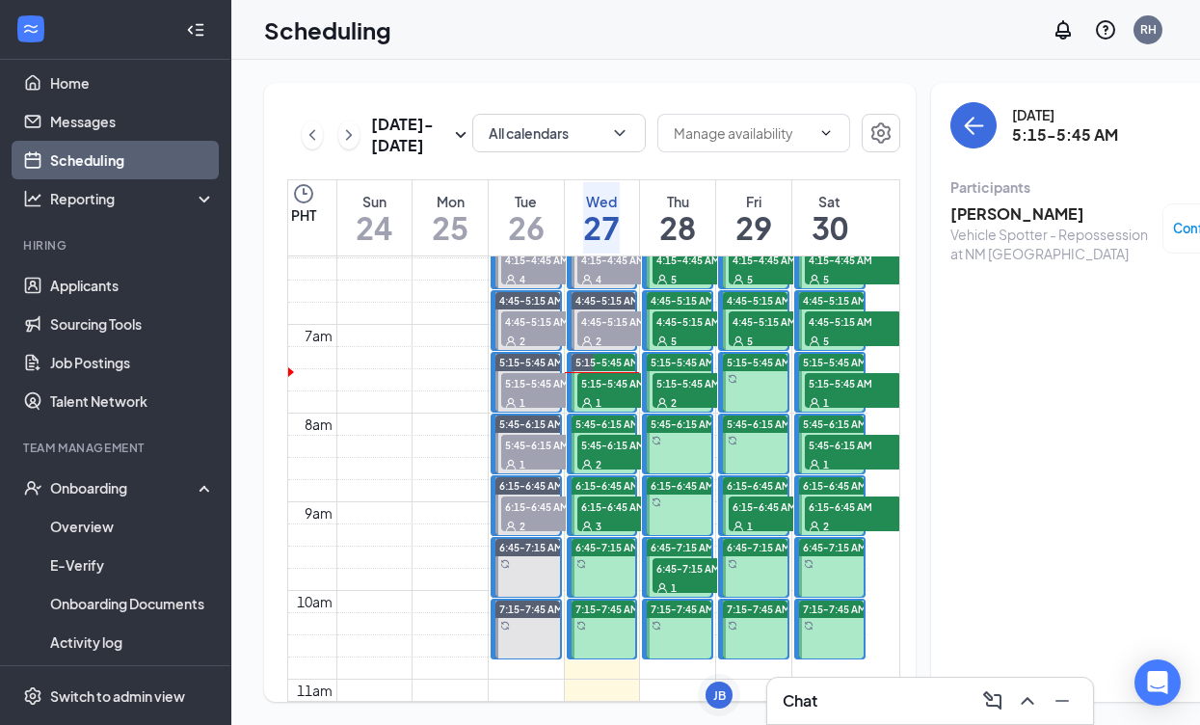
click at [603, 331] on span "4:45-5:15 AM" at bounding box center [625, 320] width 96 height 19
click at [973, 219] on h3 "[PERSON_NAME]" at bounding box center [1051, 213] width 202 height 21
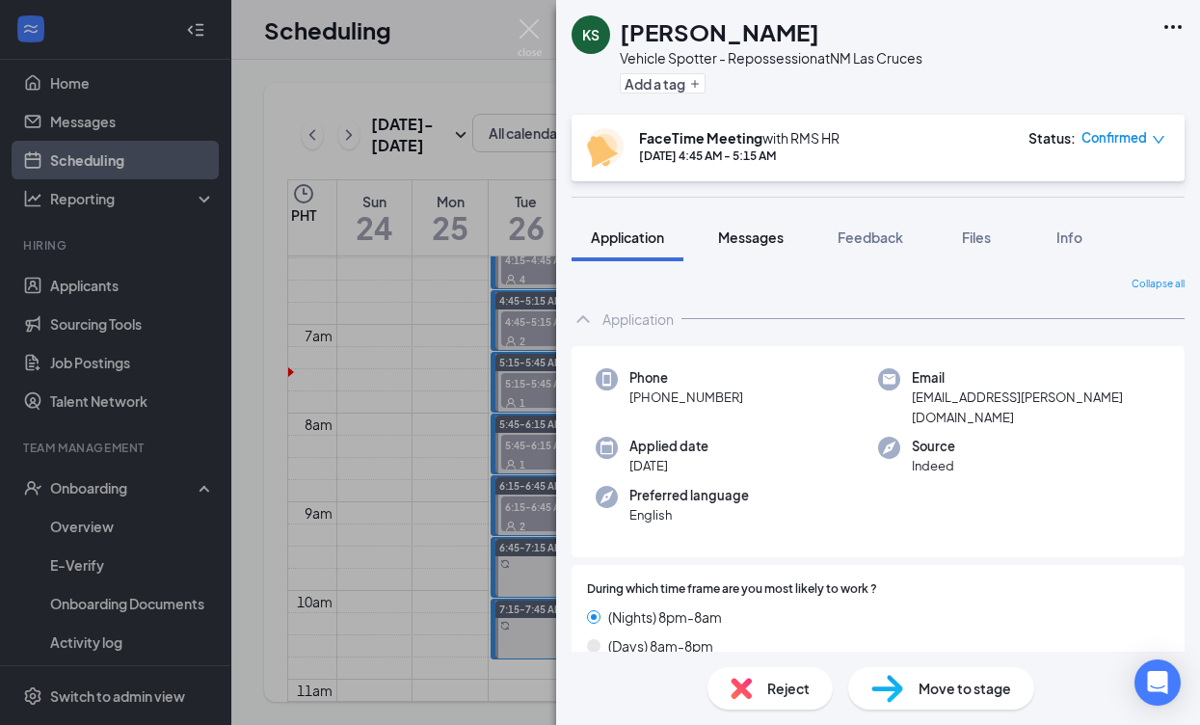
click at [752, 236] on span "Messages" at bounding box center [751, 236] width 66 height 17
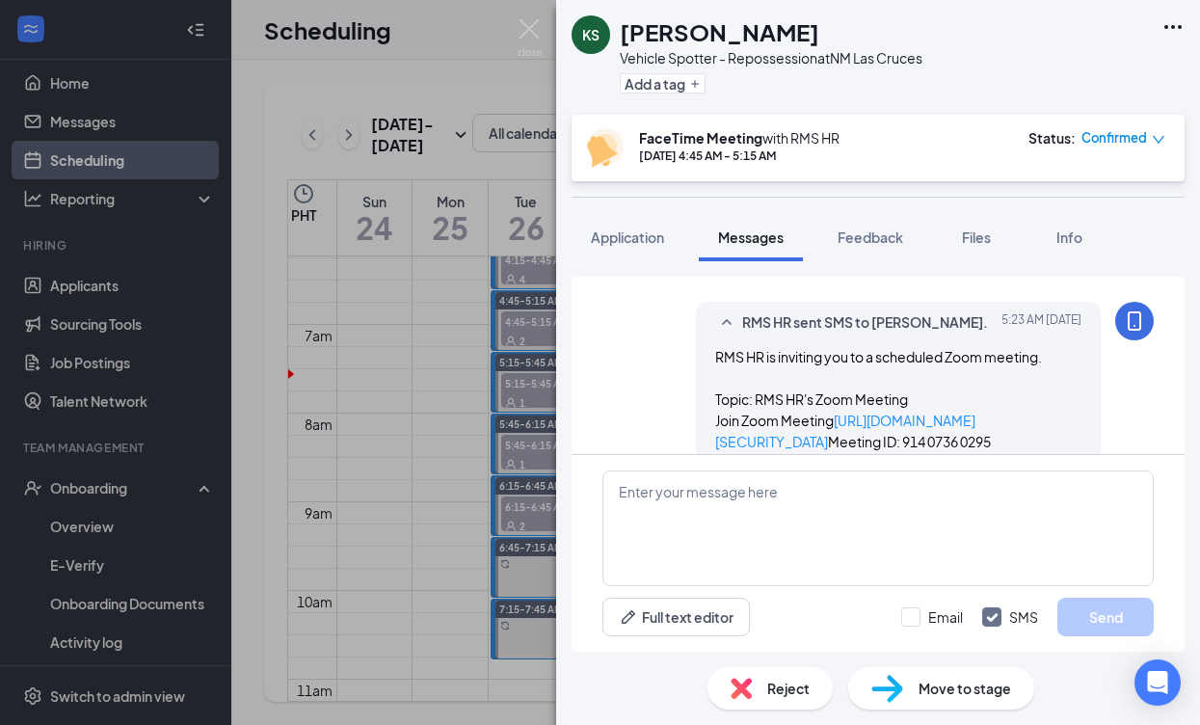
scroll to position [1282, 0]
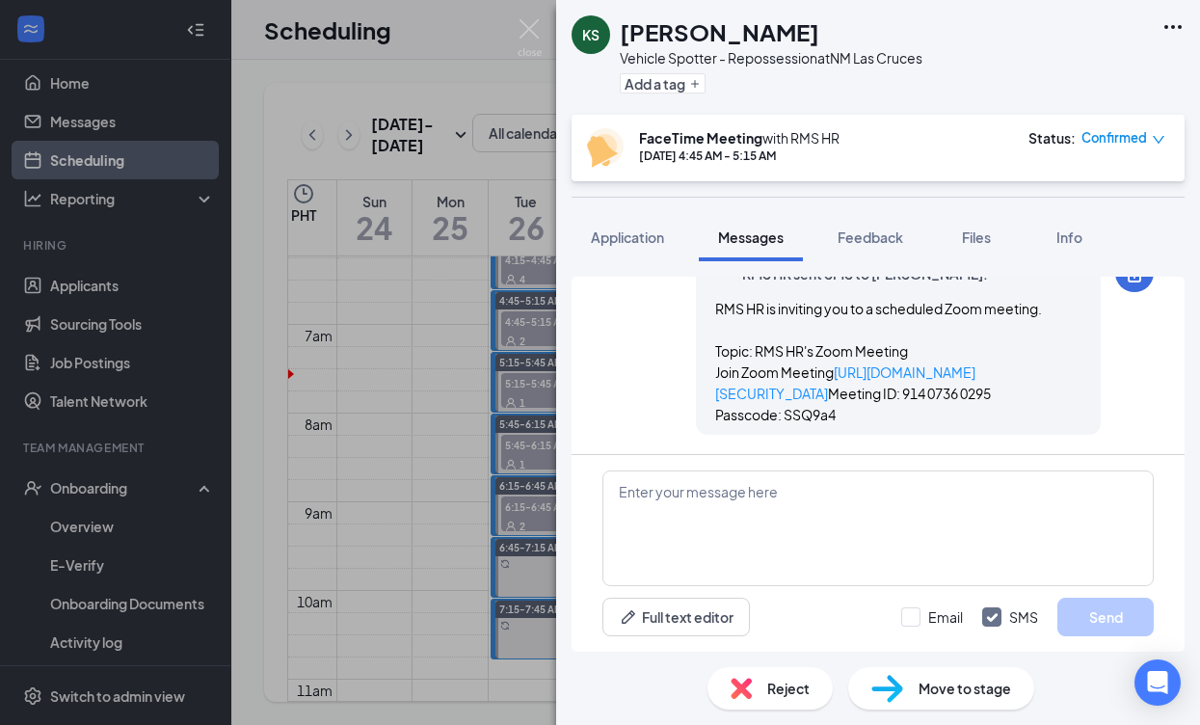
click at [450, 434] on div "KS [PERSON_NAME] Vehicle Spotter - Repossession at [GEOGRAPHIC_DATA] Las Cruces…" at bounding box center [600, 362] width 1200 height 725
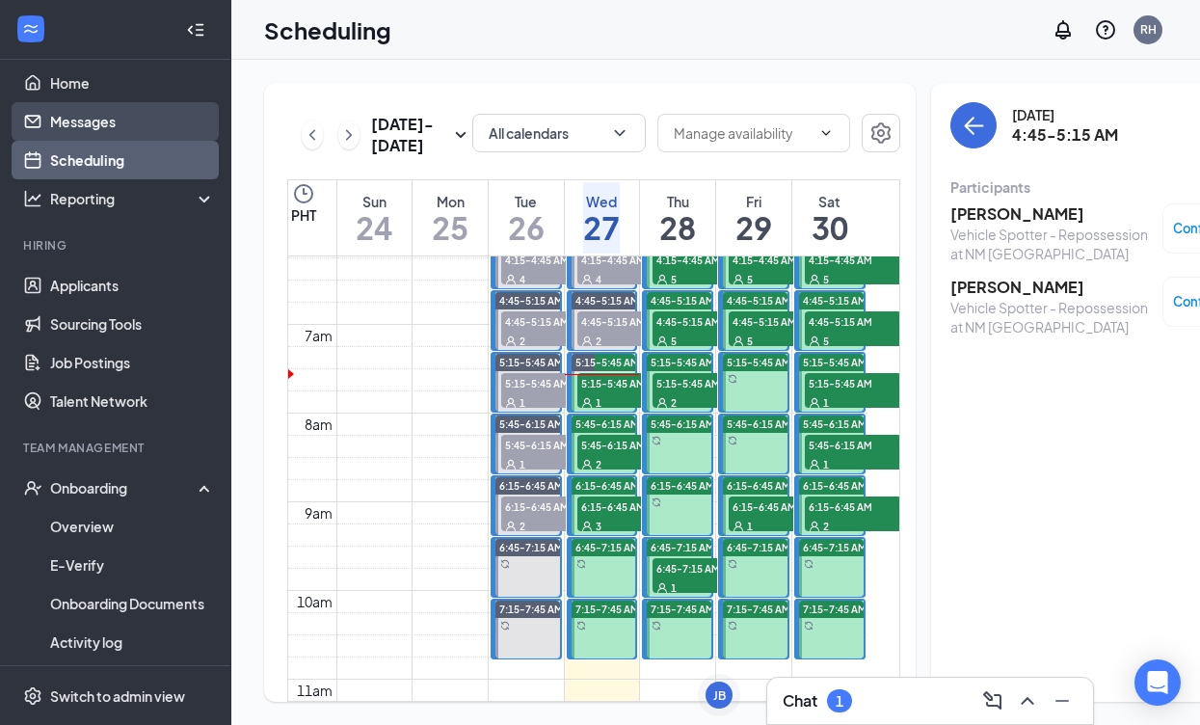
click at [70, 132] on link "Messages" at bounding box center [132, 121] width 165 height 39
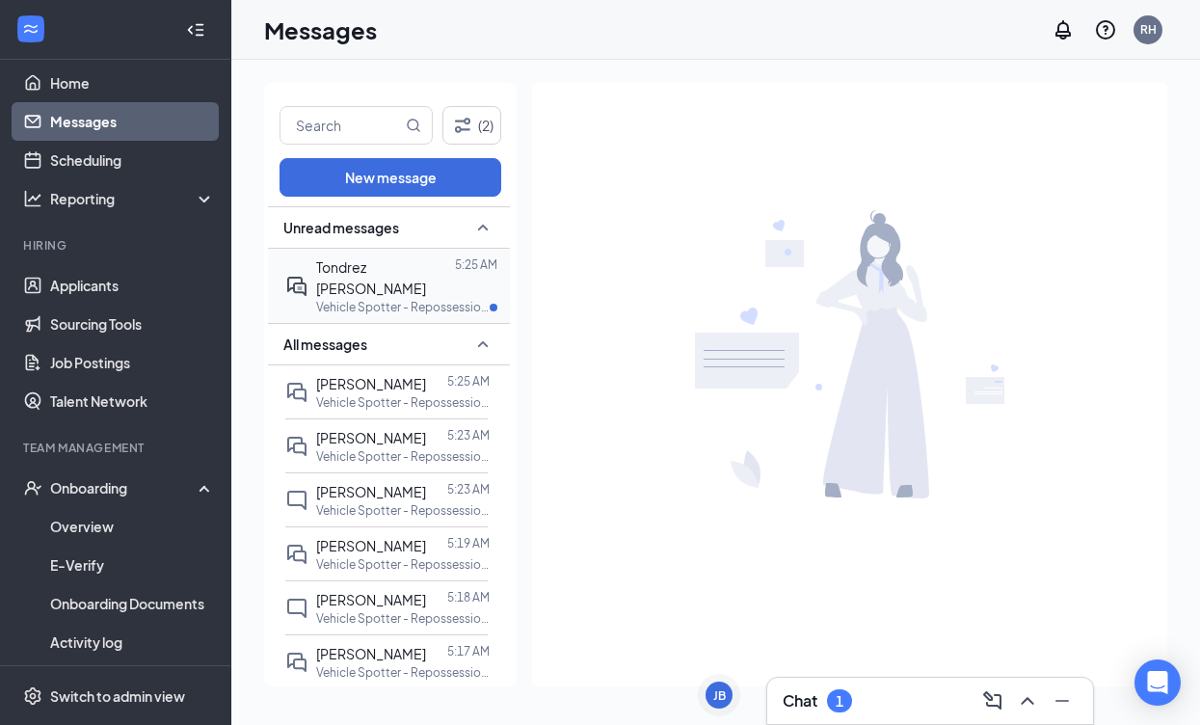
click at [361, 271] on span "Tondrez [PERSON_NAME]" at bounding box center [371, 277] width 110 height 39
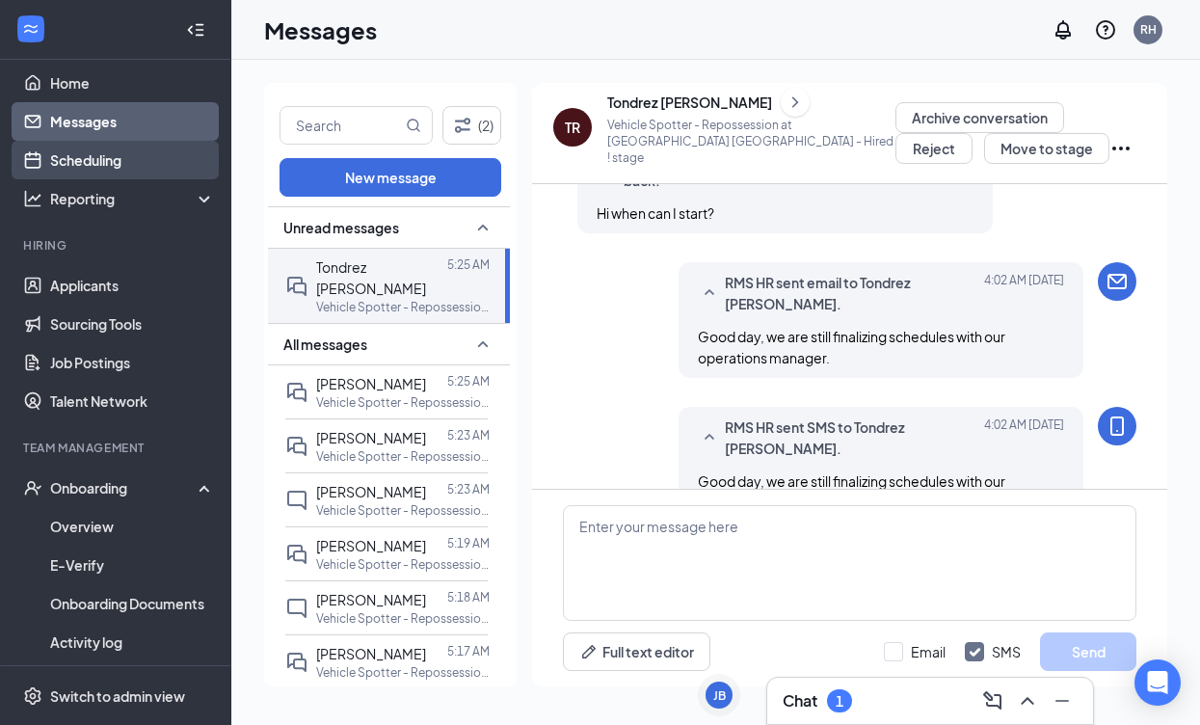
scroll to position [848, 0]
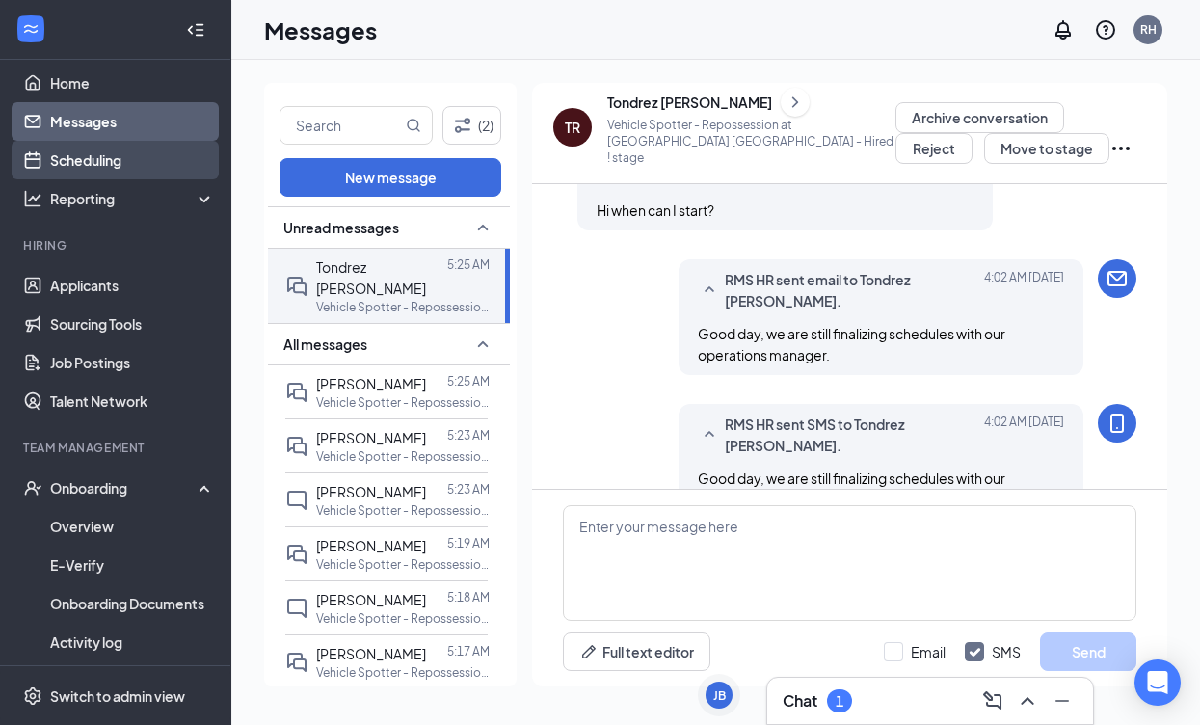
click at [114, 161] on link "Scheduling" at bounding box center [132, 160] width 165 height 39
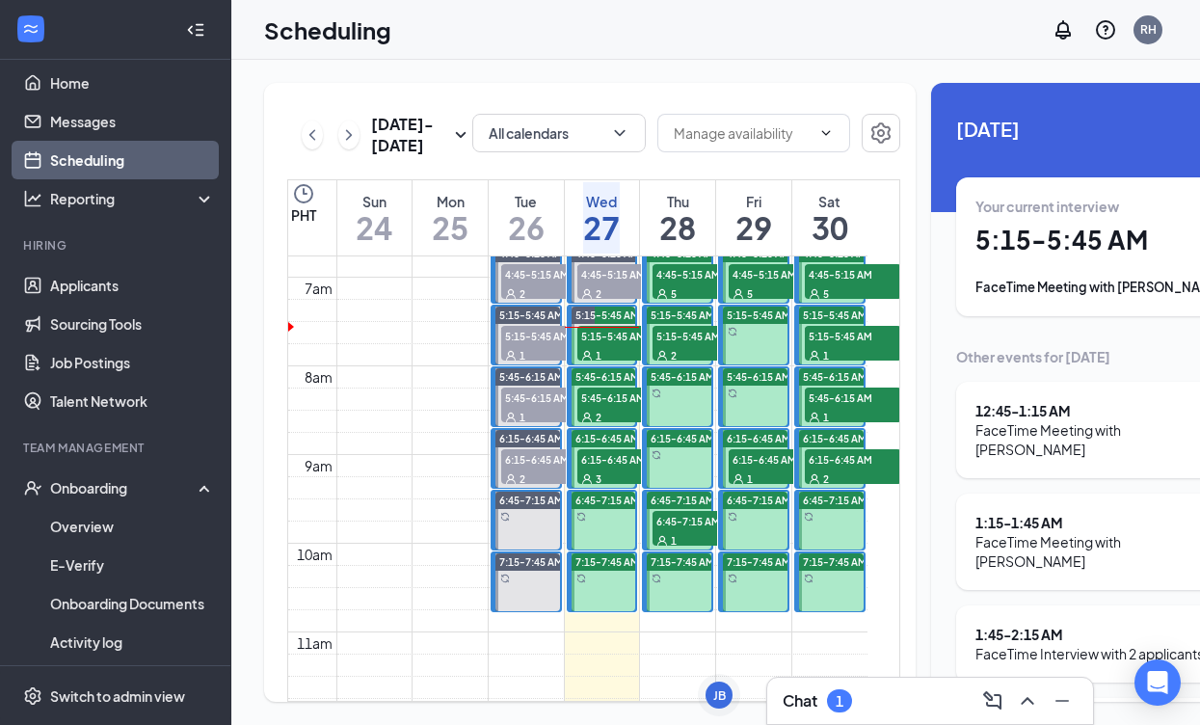
scroll to position [549, 0]
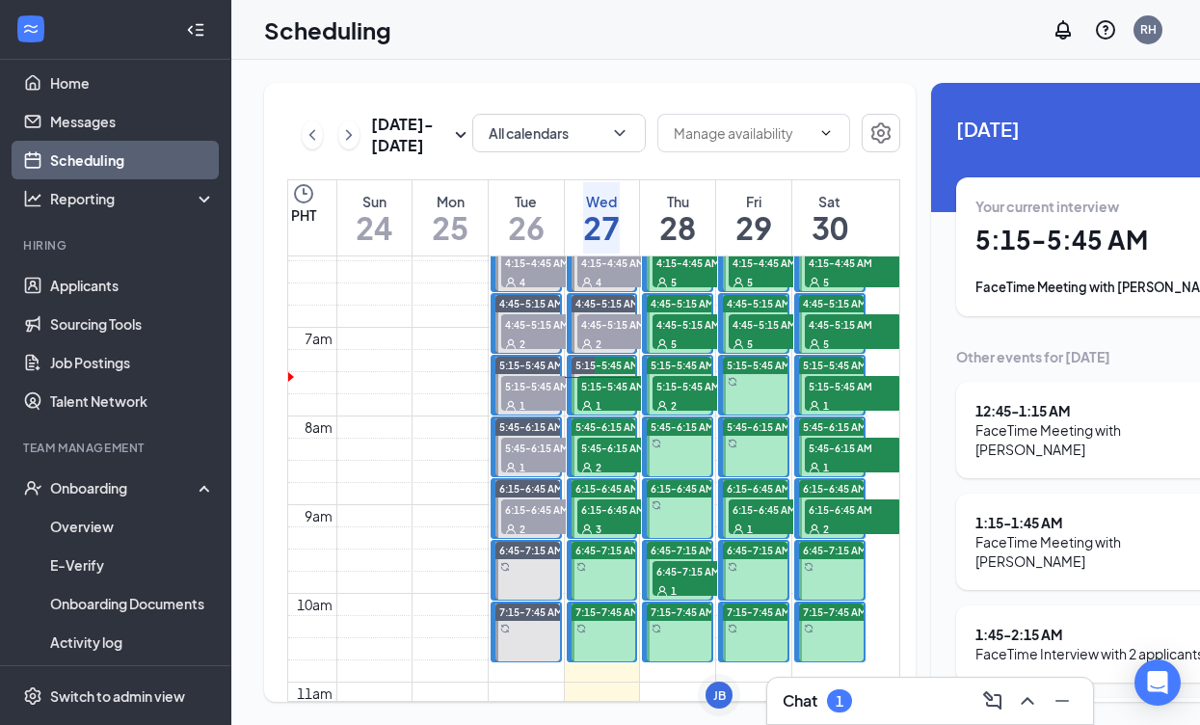
click at [601, 414] on div "1" at bounding box center [625, 404] width 96 height 19
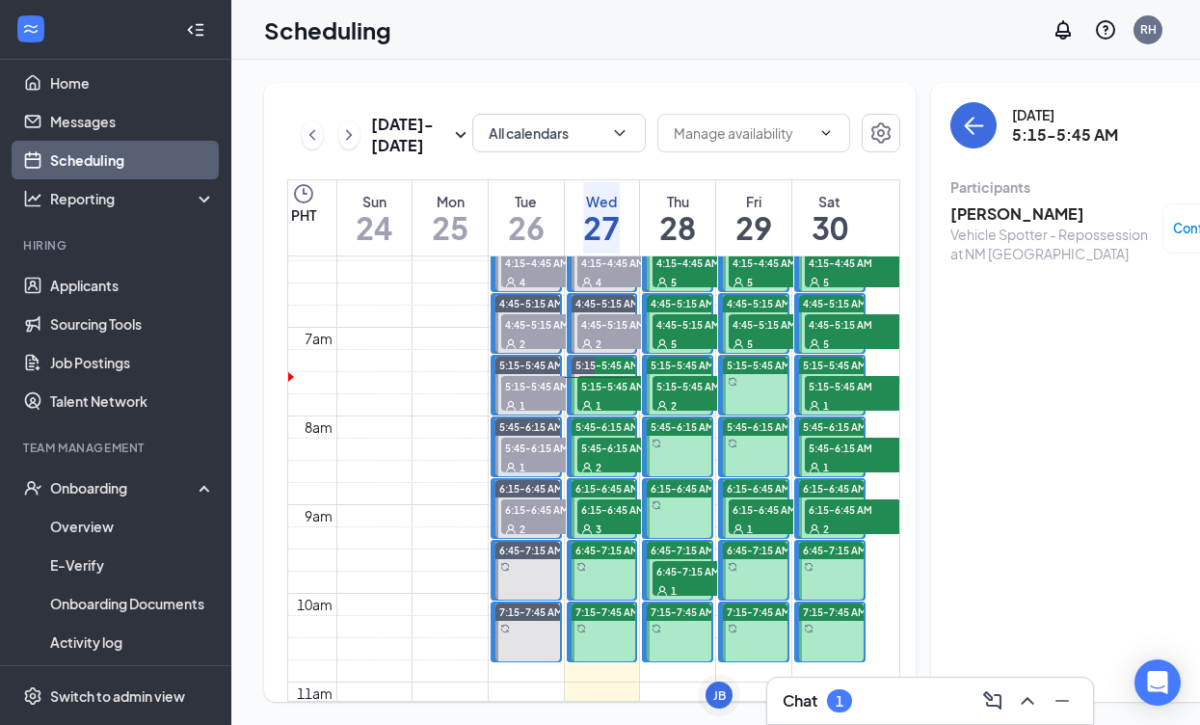
click at [596, 333] on span "4:45-5:15 AM" at bounding box center [625, 323] width 96 height 19
click at [950, 215] on h3 "[PERSON_NAME]" at bounding box center [1051, 213] width 202 height 21
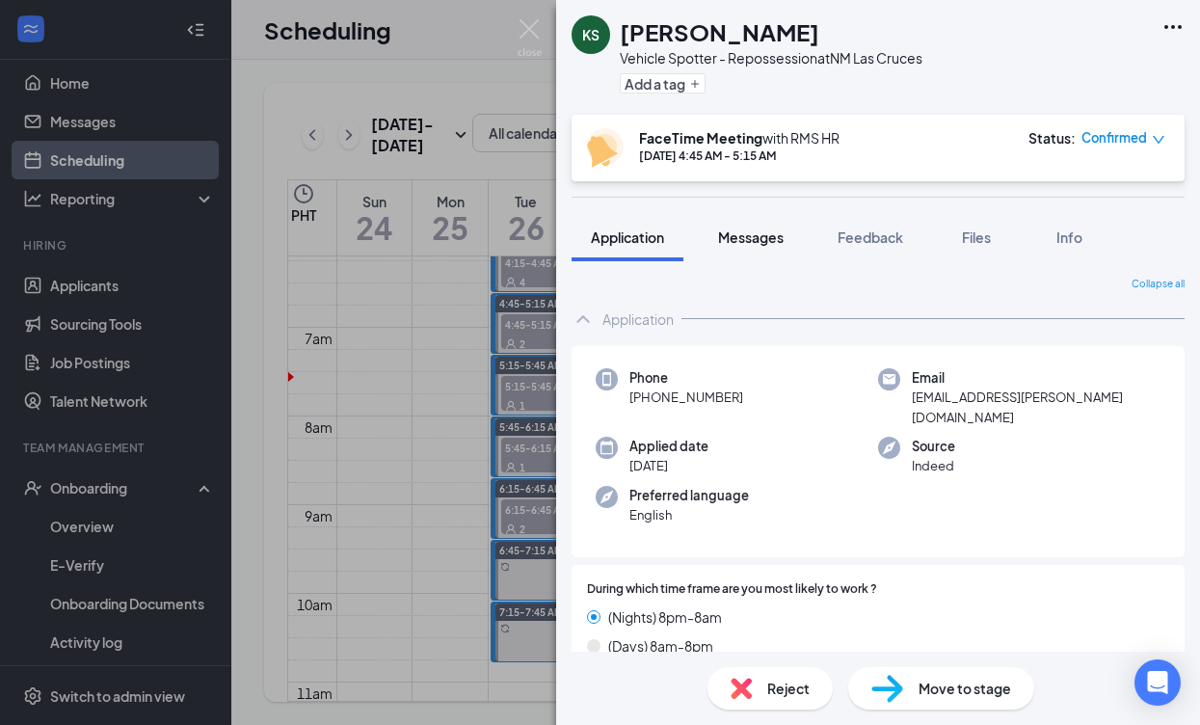
click at [749, 236] on span "Messages" at bounding box center [751, 236] width 66 height 17
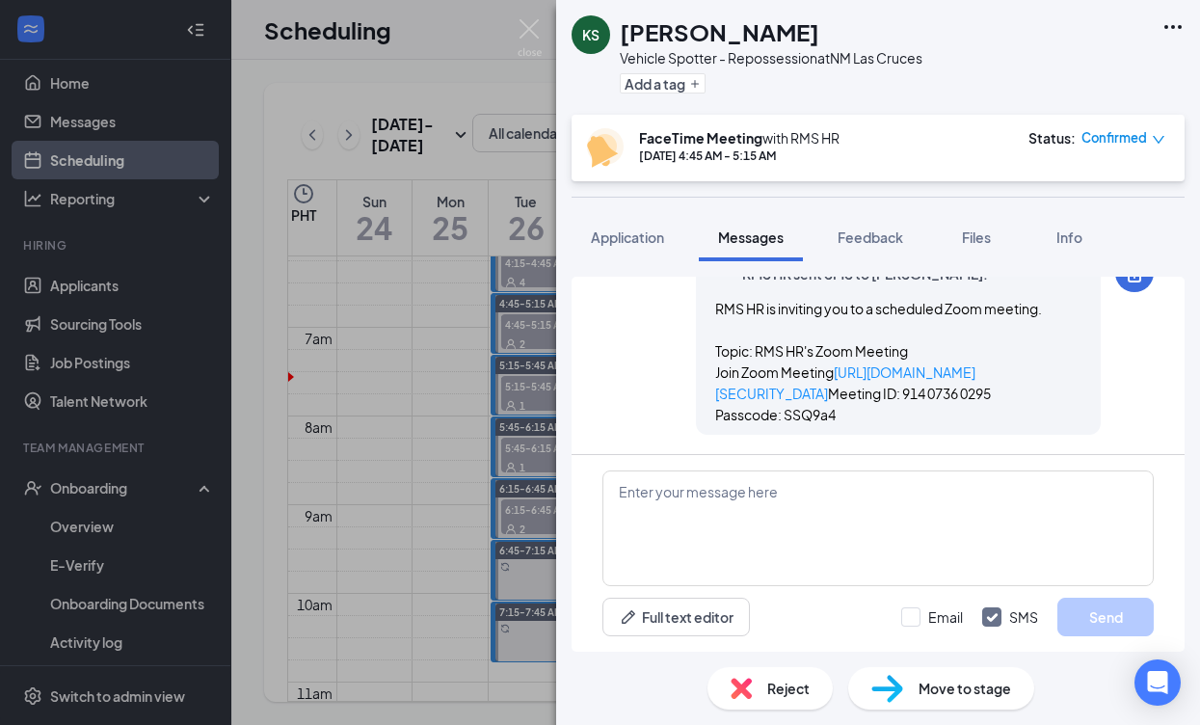
scroll to position [1282, 0]
click at [405, 456] on div "KS [PERSON_NAME] Vehicle Spotter - Repossession at [GEOGRAPHIC_DATA] Las Cruces…" at bounding box center [600, 362] width 1200 height 725
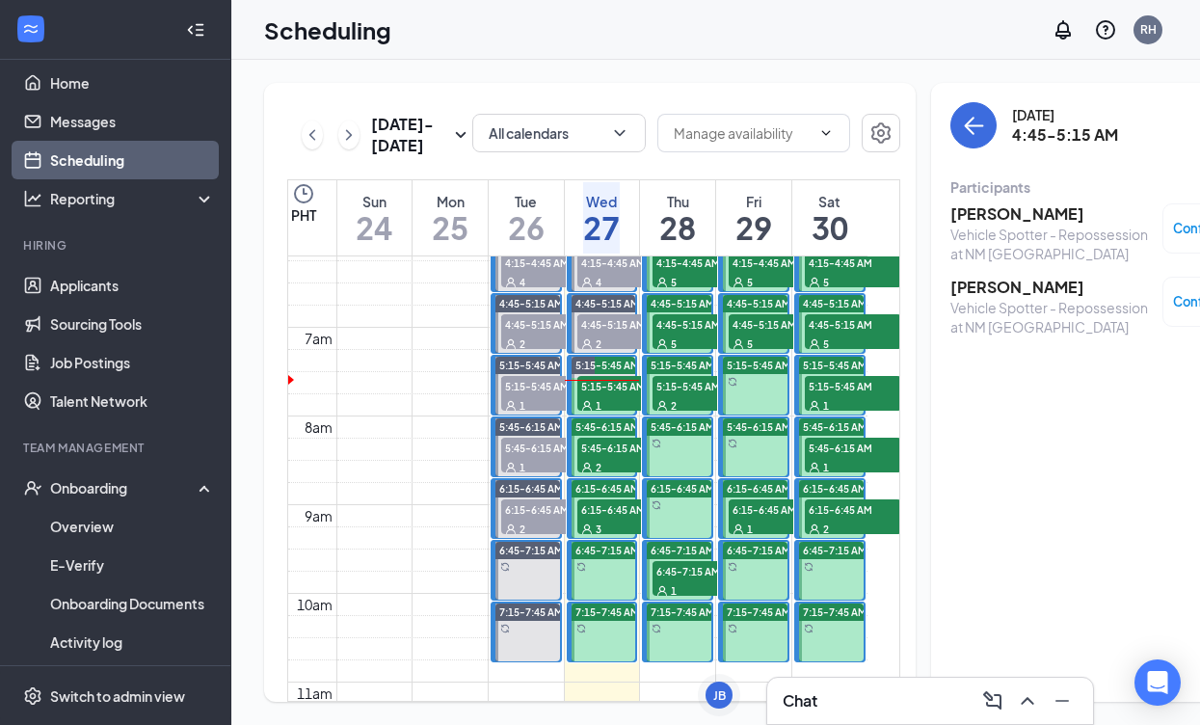
click at [594, 457] on span "5:45-6:15 AM" at bounding box center [625, 447] width 96 height 19
click at [963, 220] on h3 "[PERSON_NAME]" at bounding box center [1051, 213] width 202 height 21
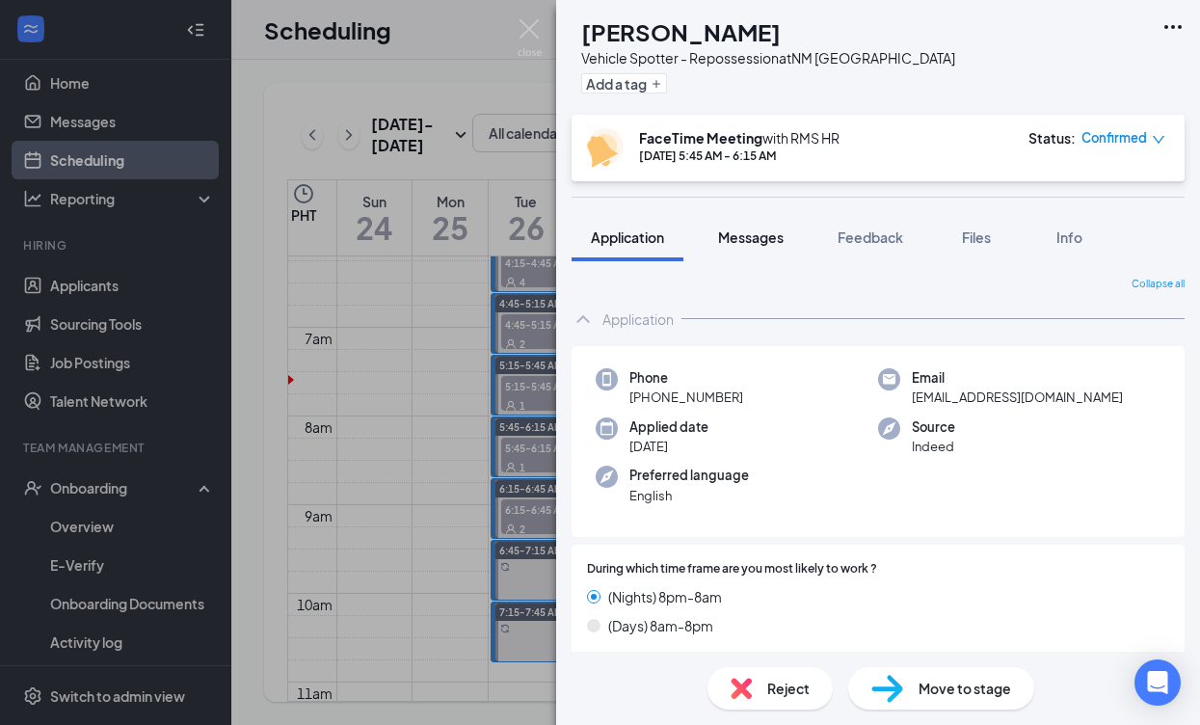
click at [786, 243] on button "Messages" at bounding box center [751, 237] width 104 height 48
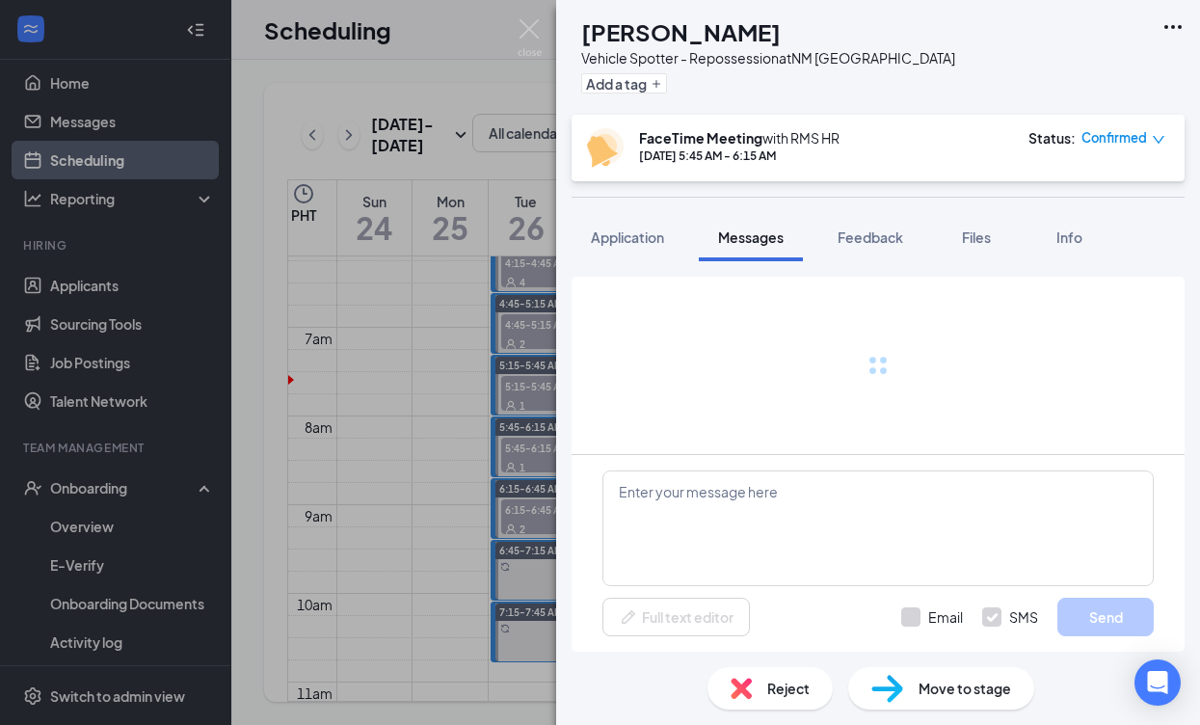
click at [776, 234] on span "Messages" at bounding box center [751, 236] width 66 height 17
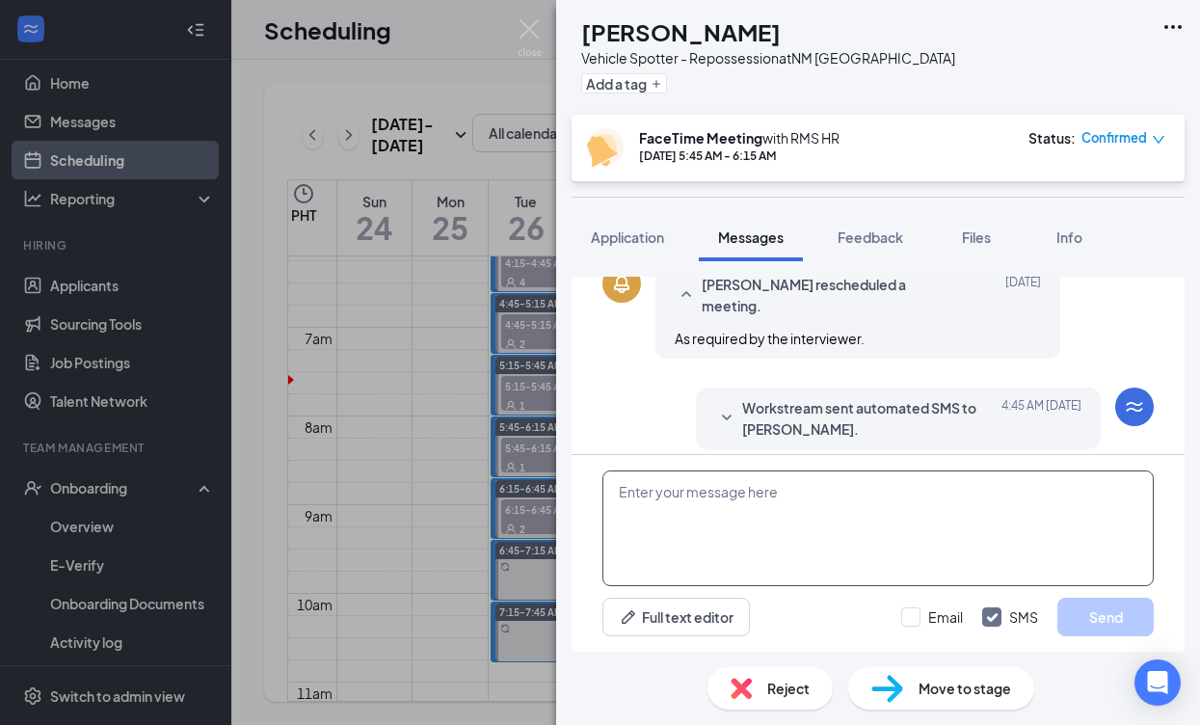
scroll to position [644, 0]
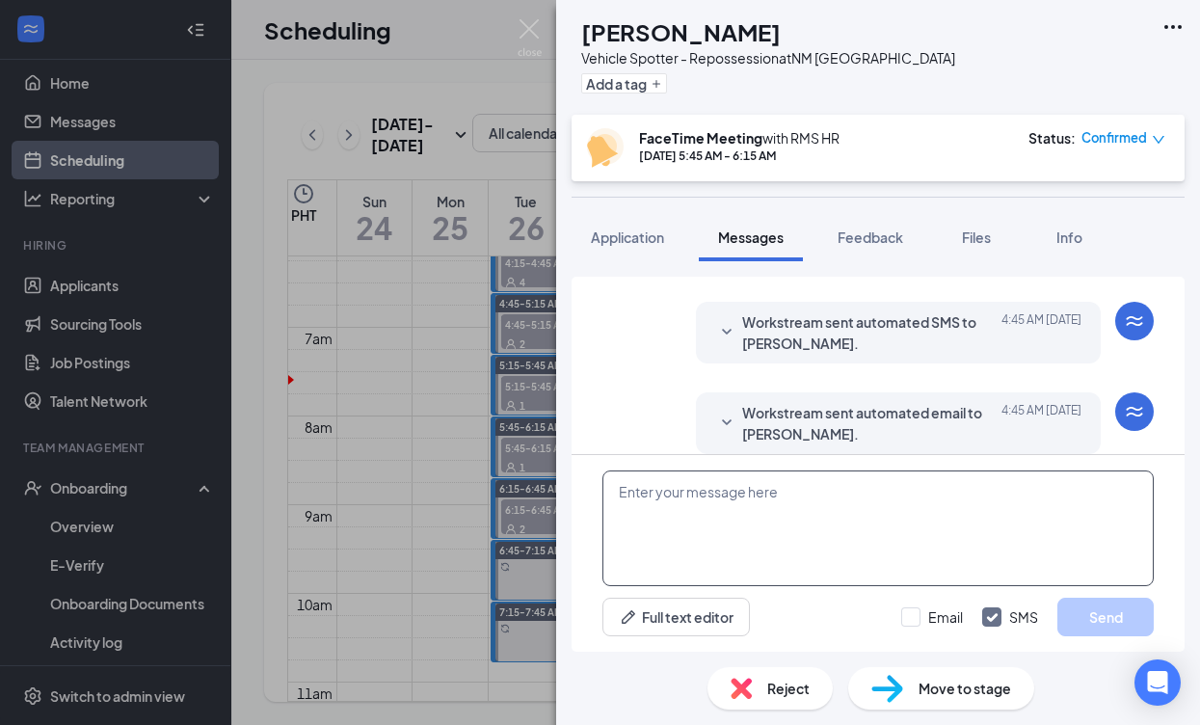
click at [809, 511] on textarea at bounding box center [877, 528] width 551 height 116
paste textarea "Good day, Name! My name is [PERSON_NAME] and I will be conducting your intervie…"
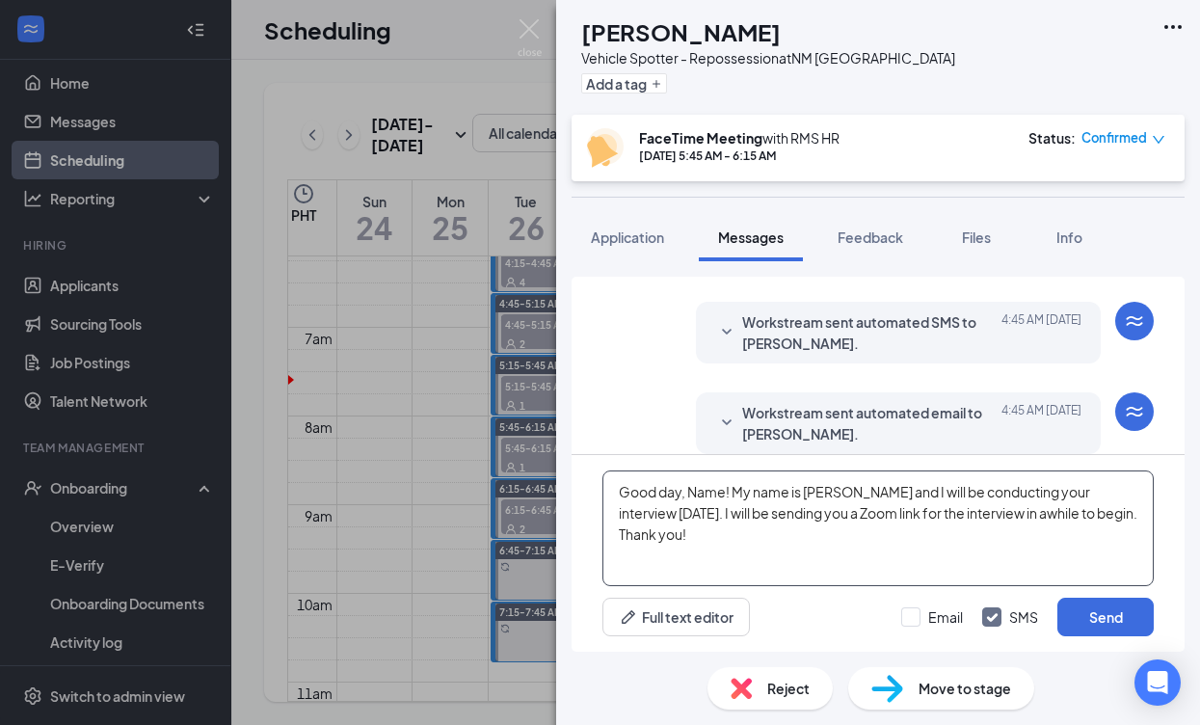
drag, startPoint x: 725, startPoint y: 492, endPoint x: 691, endPoint y: 493, distance: 33.7
click at [691, 493] on textarea "Good day, Name! My name is [PERSON_NAME] and I will be conducting your intervie…" at bounding box center [877, 528] width 551 height 116
type textarea "Good day, [PERSON_NAME]! My name is [PERSON_NAME] and I will be conducting your…"
click at [899, 620] on div "Full text editor Email SMS Send" at bounding box center [877, 617] width 551 height 39
click at [916, 615] on div at bounding box center [910, 616] width 19 height 19
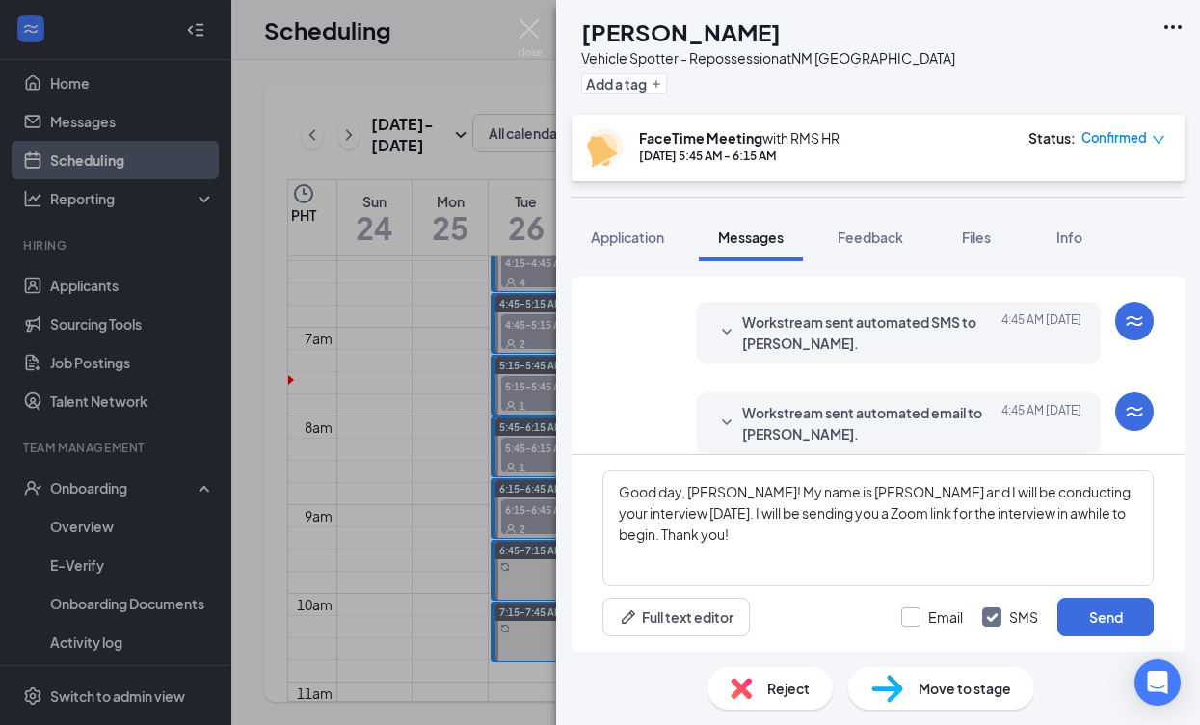
click at [916, 615] on input "Email" at bounding box center [932, 616] width 62 height 19
checkbox input "true"
click at [1099, 607] on button "Send" at bounding box center [1105, 617] width 96 height 39
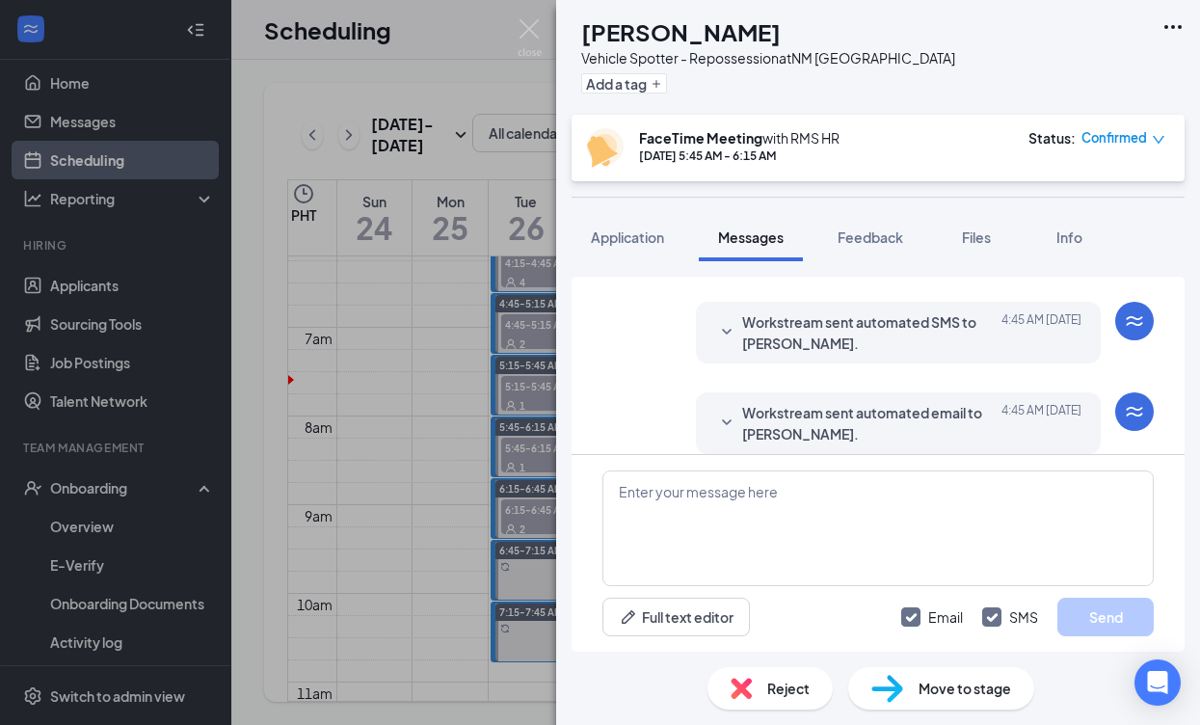
scroll to position [812, 0]
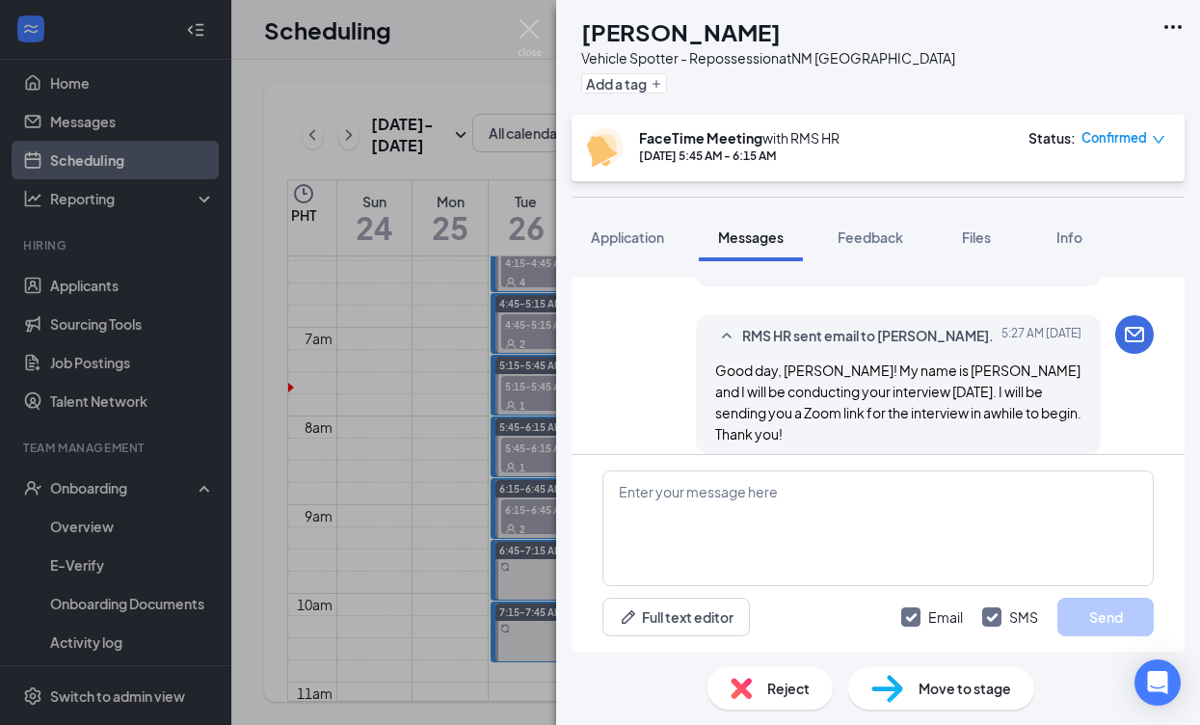
click at [456, 319] on div "AC [PERSON_NAME] Vehicle Spotter - Repossession at [GEOGRAPHIC_DATA] Albuquerqu…" at bounding box center [600, 362] width 1200 height 725
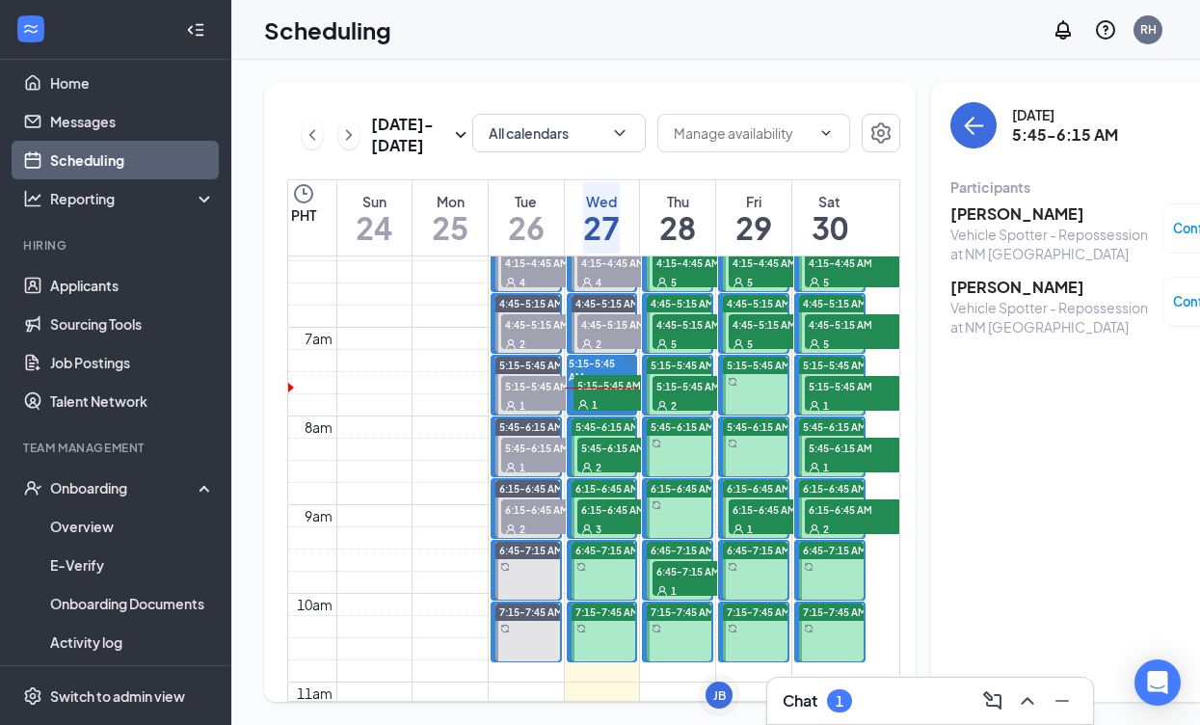
click at [613, 333] on span "4:45-5:15 AM" at bounding box center [625, 323] width 96 height 19
click at [958, 213] on h3 "[PERSON_NAME]" at bounding box center [1051, 213] width 202 height 21
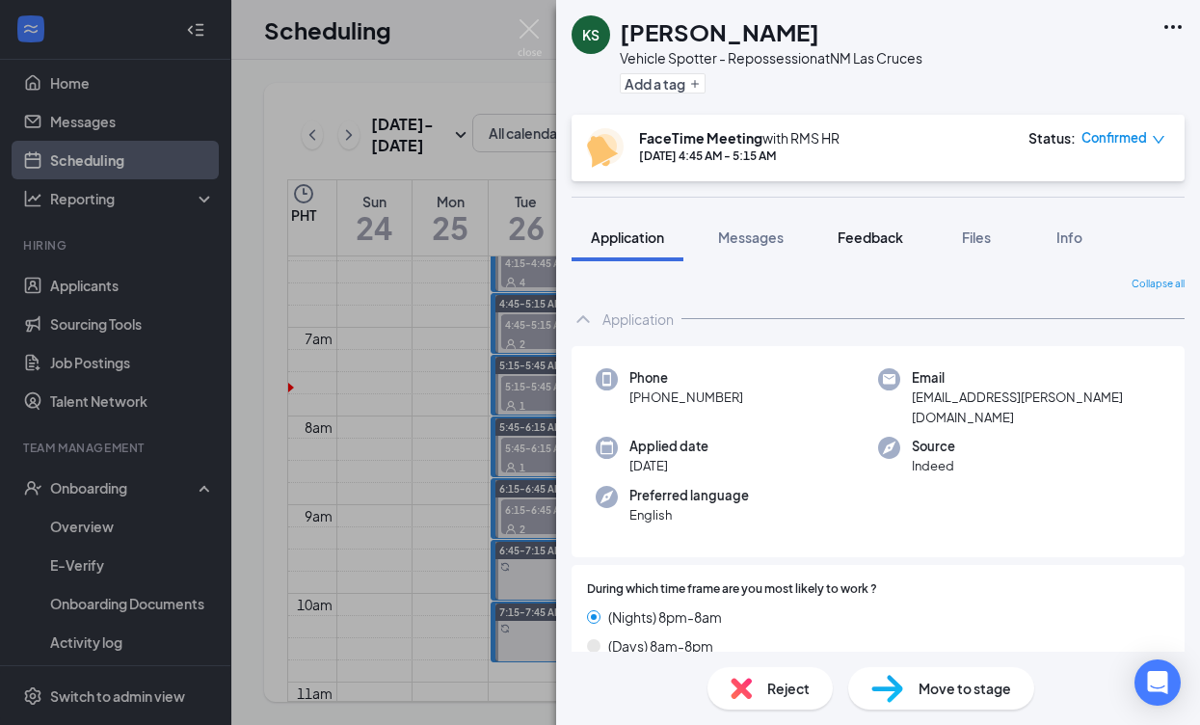
drag, startPoint x: 868, startPoint y: 243, endPoint x: 880, endPoint y: 246, distance: 11.9
click at [868, 243] on span "Feedback" at bounding box center [871, 236] width 66 height 17
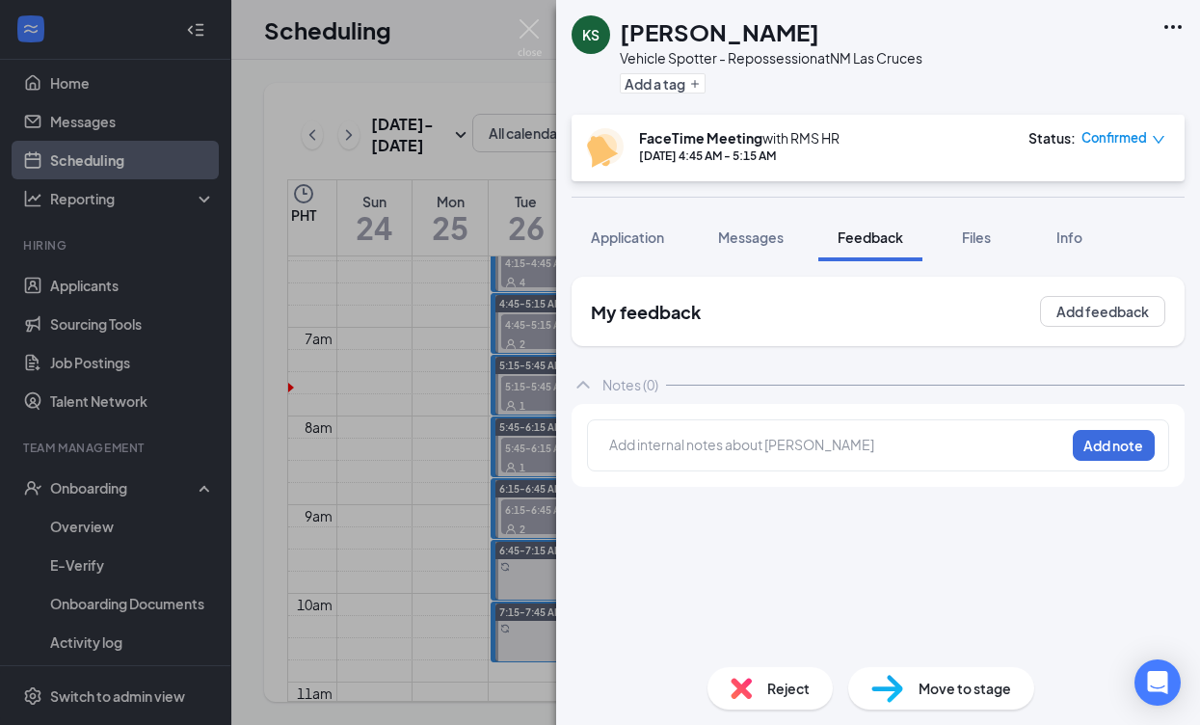
click at [816, 434] on div at bounding box center [837, 447] width 456 height 27
click at [816, 443] on div at bounding box center [837, 445] width 454 height 20
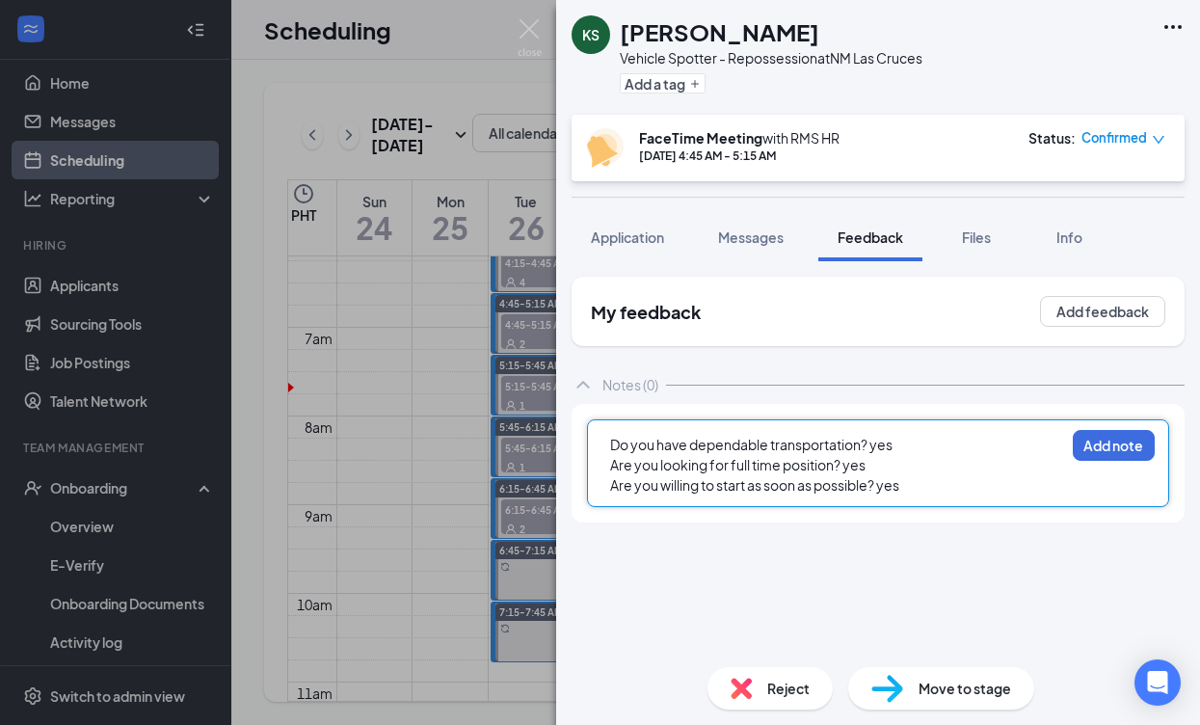
click at [606, 436] on div "Do you have dependable transportation? yes Are you looking for full time positi…" at bounding box center [878, 463] width 582 height 88
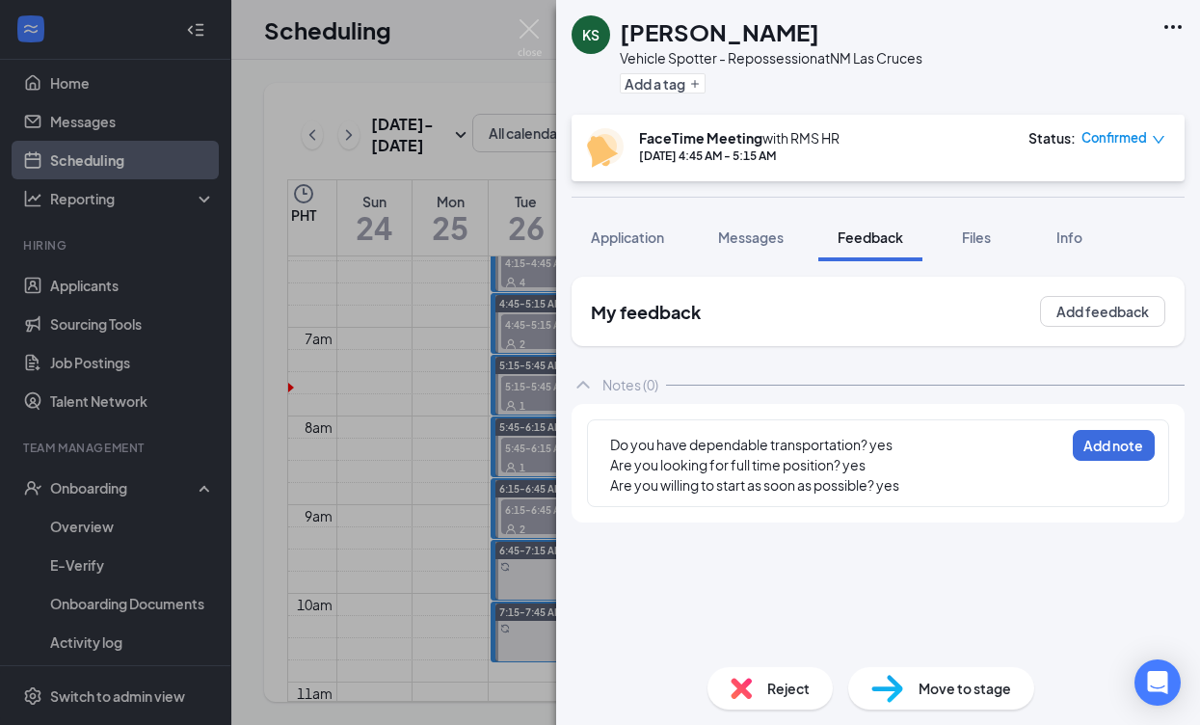
click at [609, 440] on div "Do you have dependable transportation? yes Are you looking for full time positi…" at bounding box center [837, 465] width 456 height 63
drag, startPoint x: 613, startPoint y: 442, endPoint x: 632, endPoint y: 441, distance: 19.3
click at [613, 442] on span "Do you have dependable transportation? yes" at bounding box center [751, 444] width 282 height 17
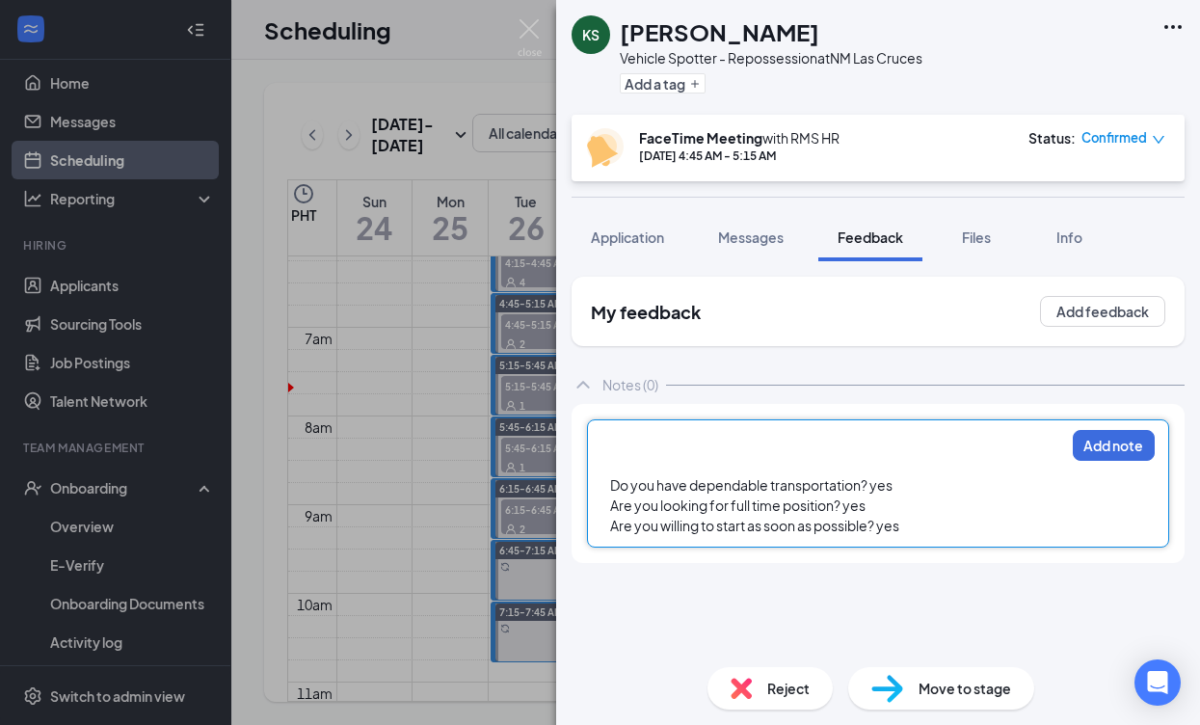
click at [670, 441] on div at bounding box center [837, 445] width 454 height 20
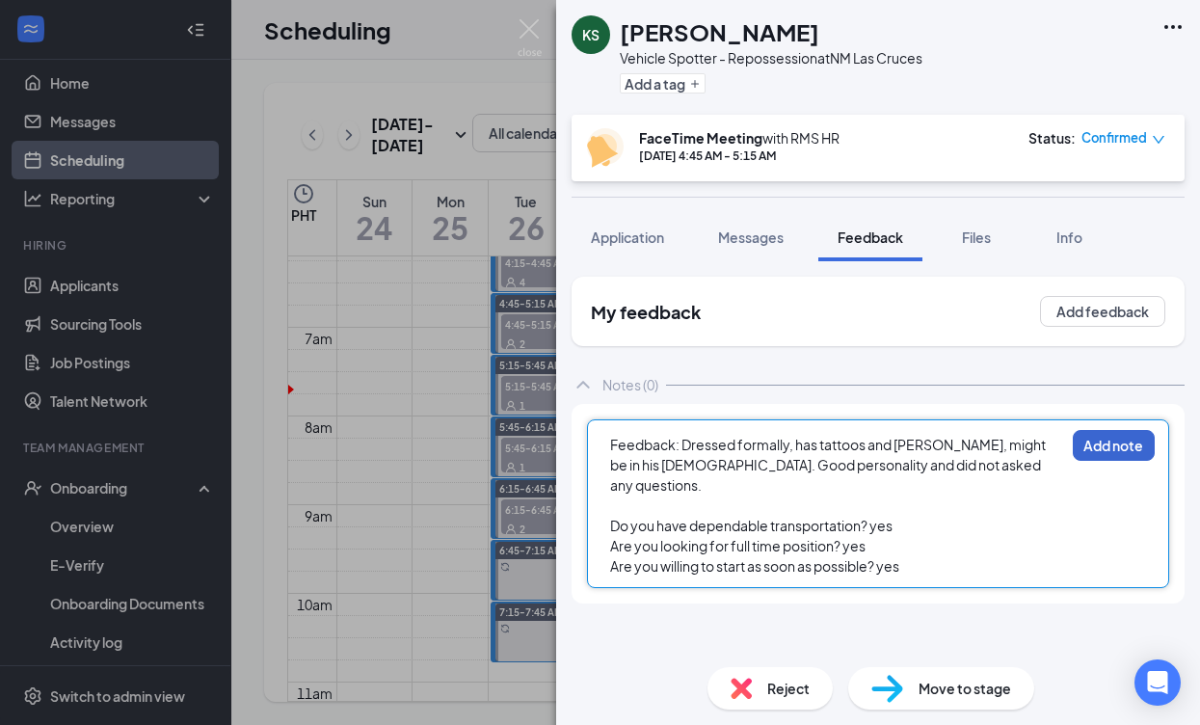
click at [1112, 447] on button "Add note" at bounding box center [1114, 445] width 82 height 31
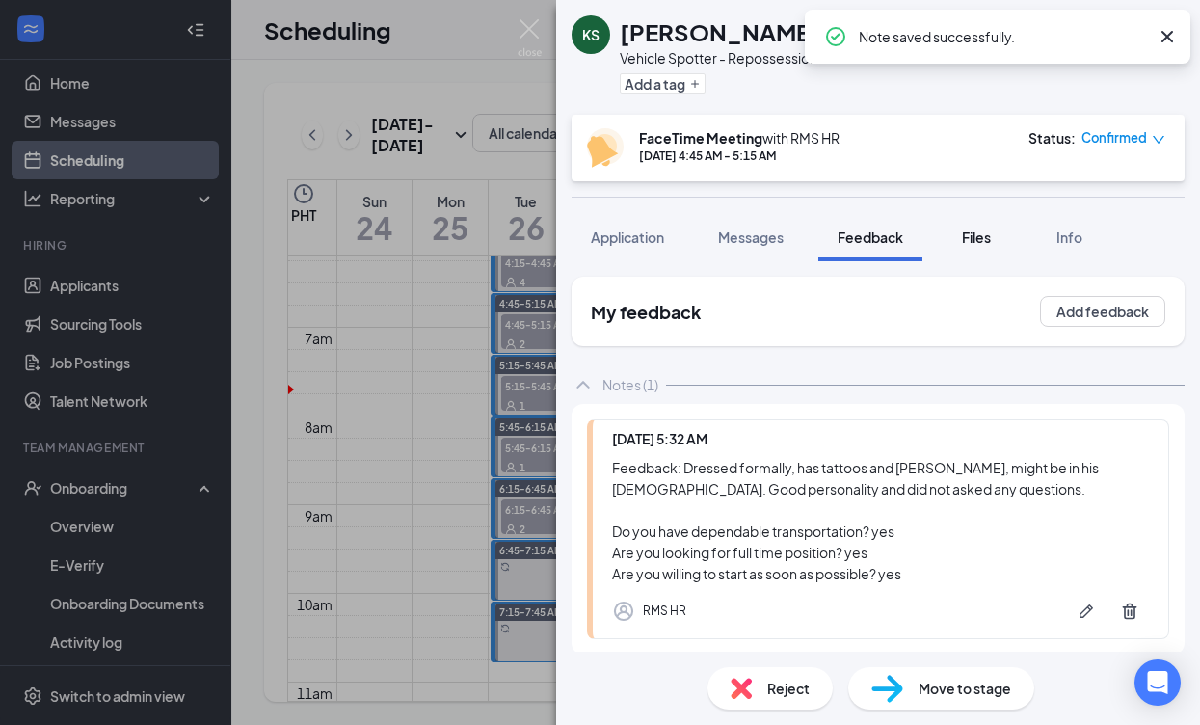
click at [981, 233] on span "Files" at bounding box center [976, 236] width 29 height 17
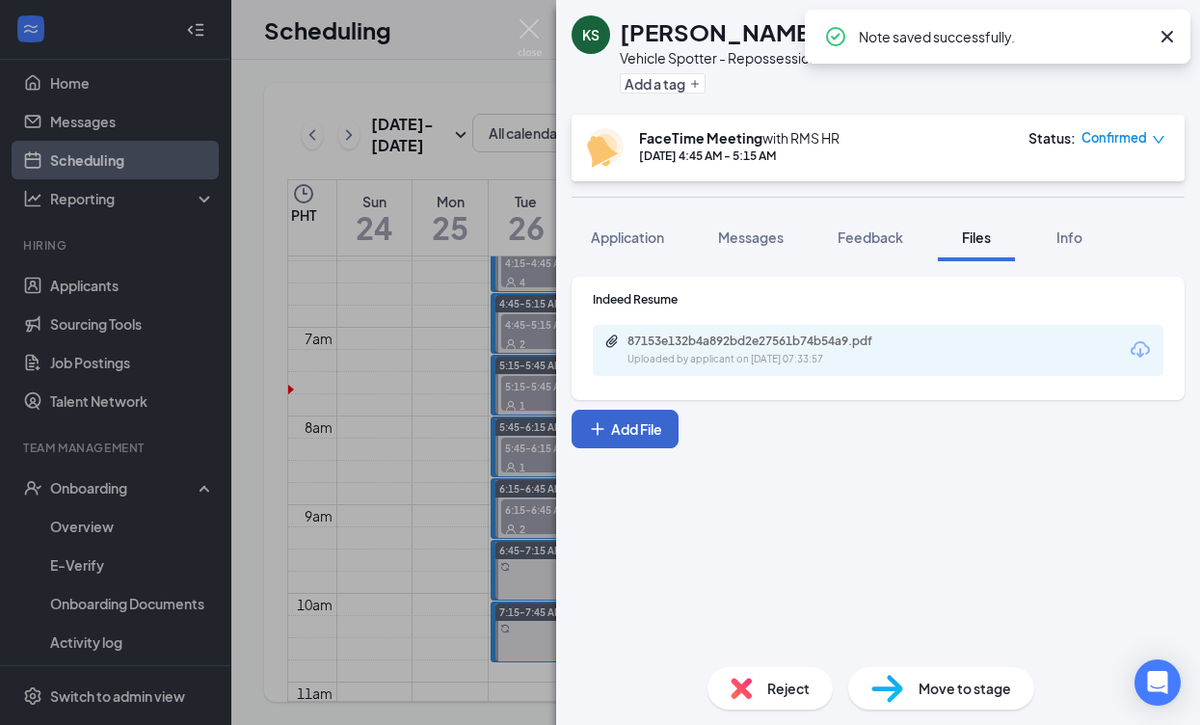
click at [664, 434] on button "Add File" at bounding box center [625, 429] width 107 height 39
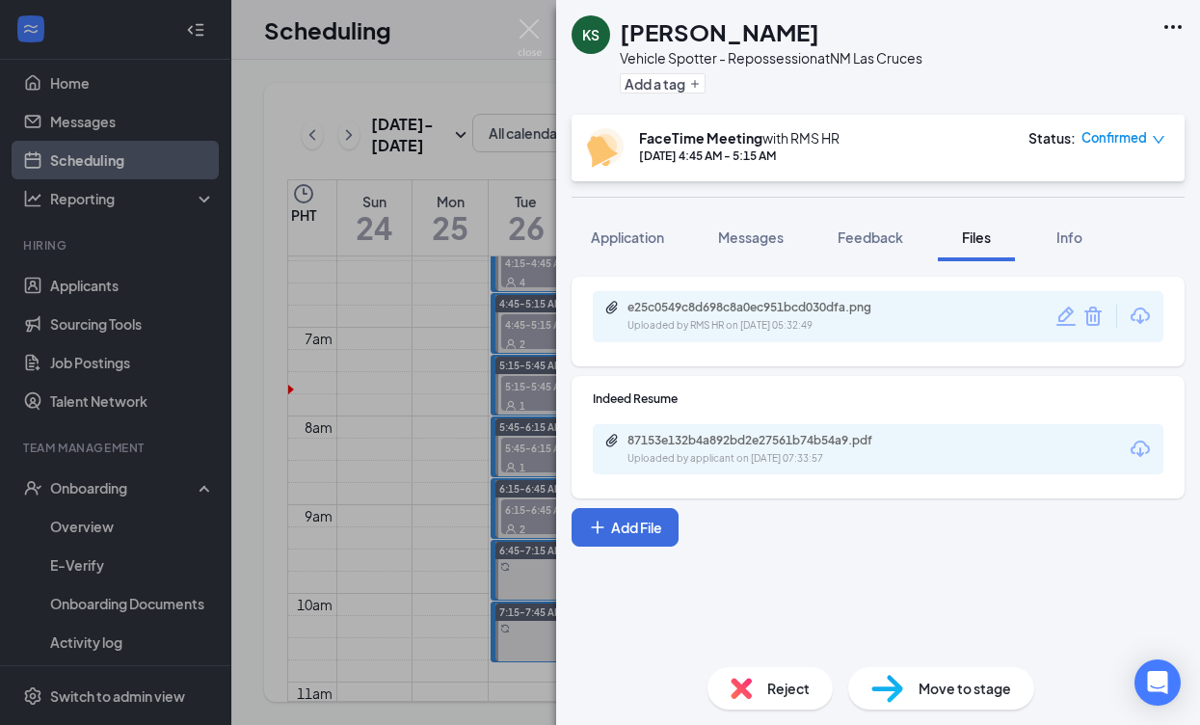
click at [973, 690] on span "Move to stage" at bounding box center [964, 688] width 93 height 21
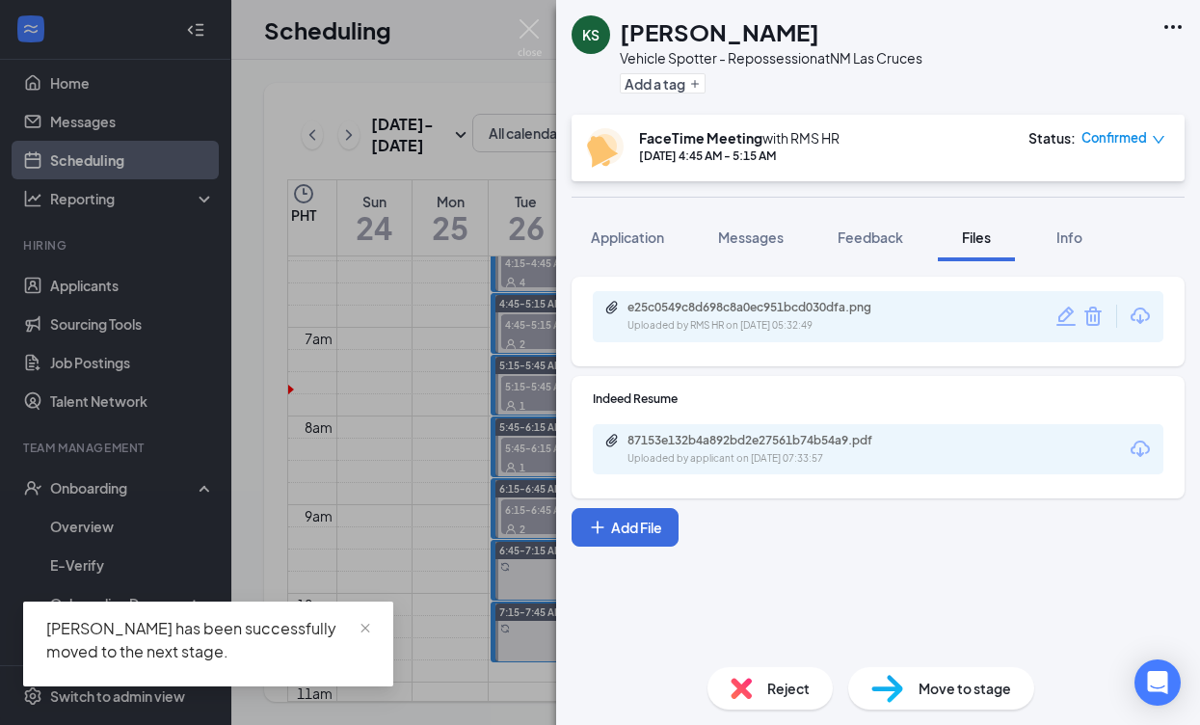
click at [496, 281] on div "KS [PERSON_NAME] Vehicle Spotter - Repossession at [GEOGRAPHIC_DATA] Las Cruces…" at bounding box center [600, 362] width 1200 height 725
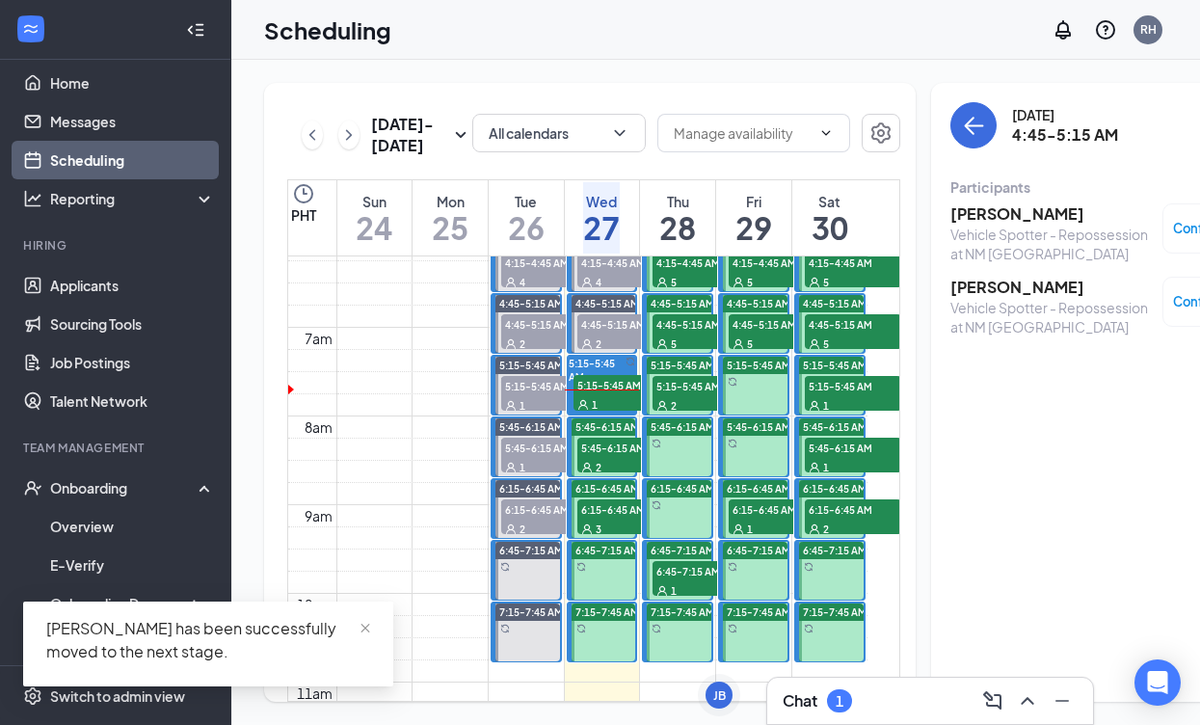
drag, startPoint x: 616, startPoint y: 439, endPoint x: 1162, endPoint y: 464, distance: 547.0
click at [616, 413] on div "1" at bounding box center [621, 403] width 96 height 19
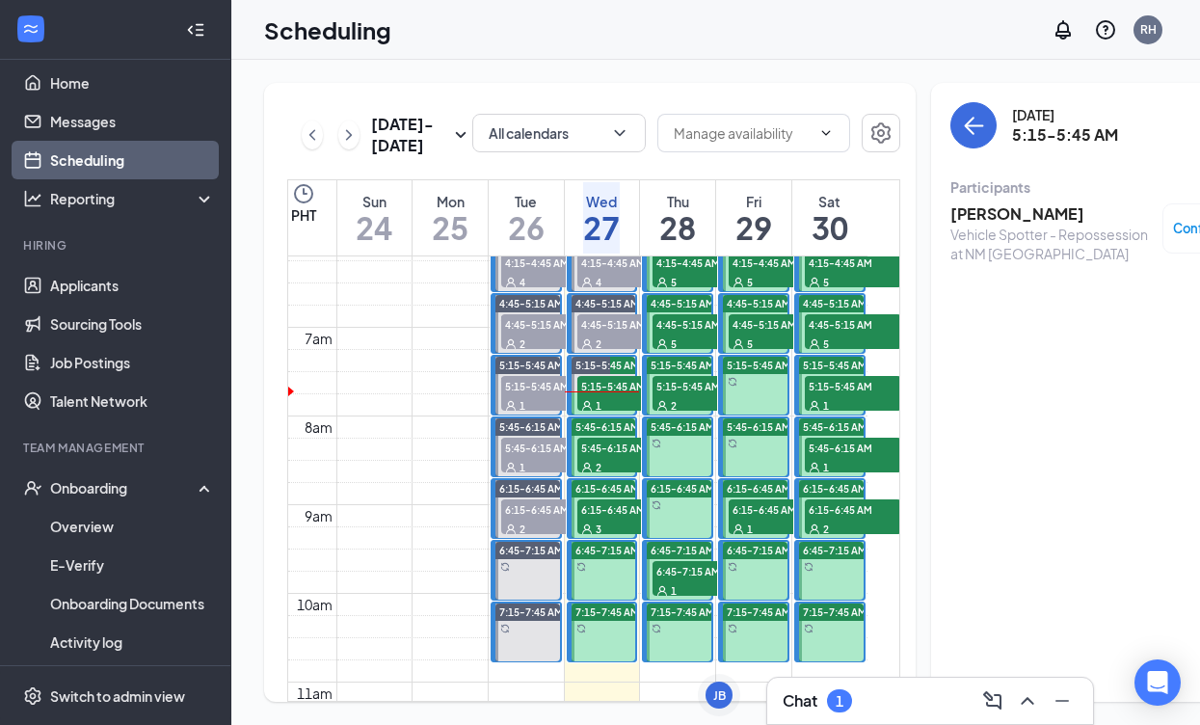
click at [603, 476] on div "2" at bounding box center [625, 466] width 96 height 19
drag, startPoint x: 613, startPoint y: 443, endPoint x: 643, endPoint y: 427, distance: 34.1
click at [613, 414] on div "1" at bounding box center [625, 404] width 96 height 19
click at [950, 209] on h3 "[PERSON_NAME]" at bounding box center [1051, 213] width 202 height 21
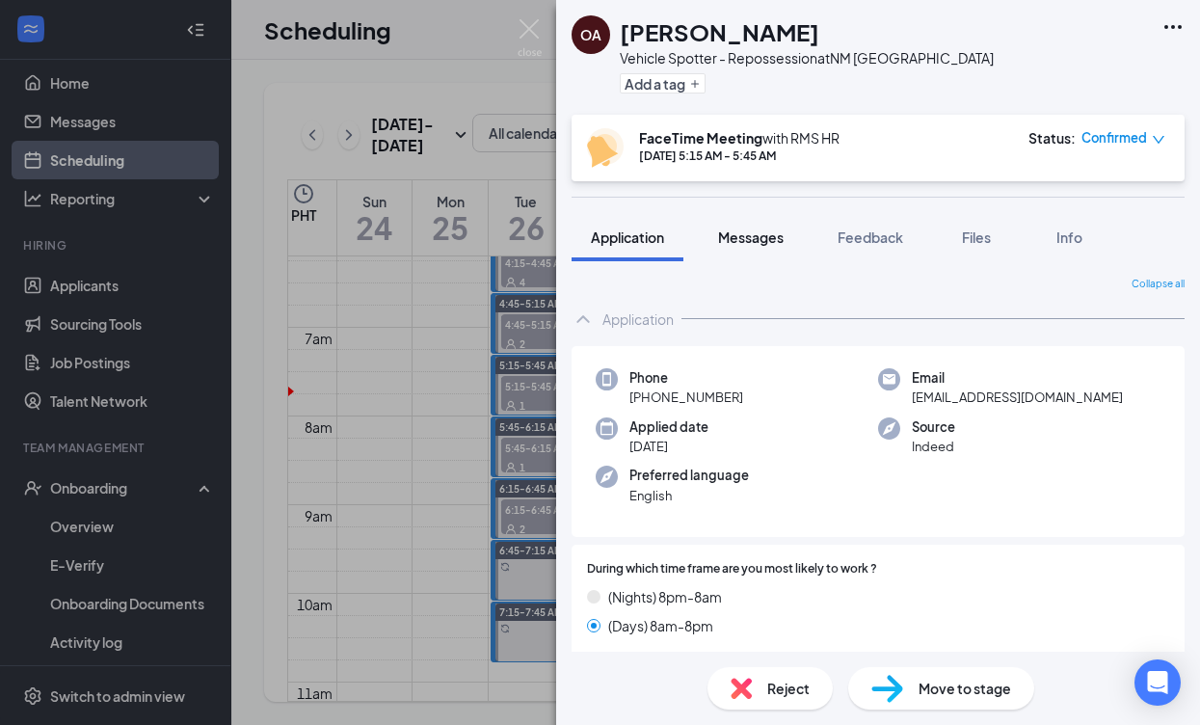
click at [748, 247] on button "Messages" at bounding box center [751, 237] width 104 height 48
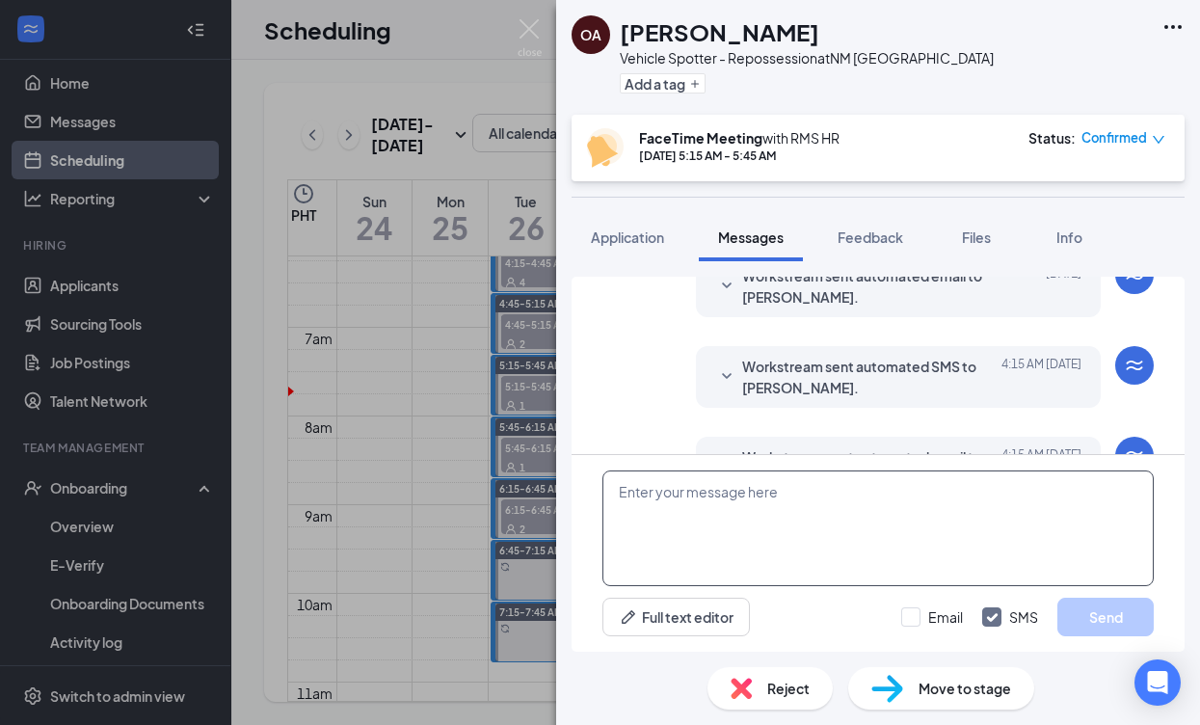
scroll to position [1079, 0]
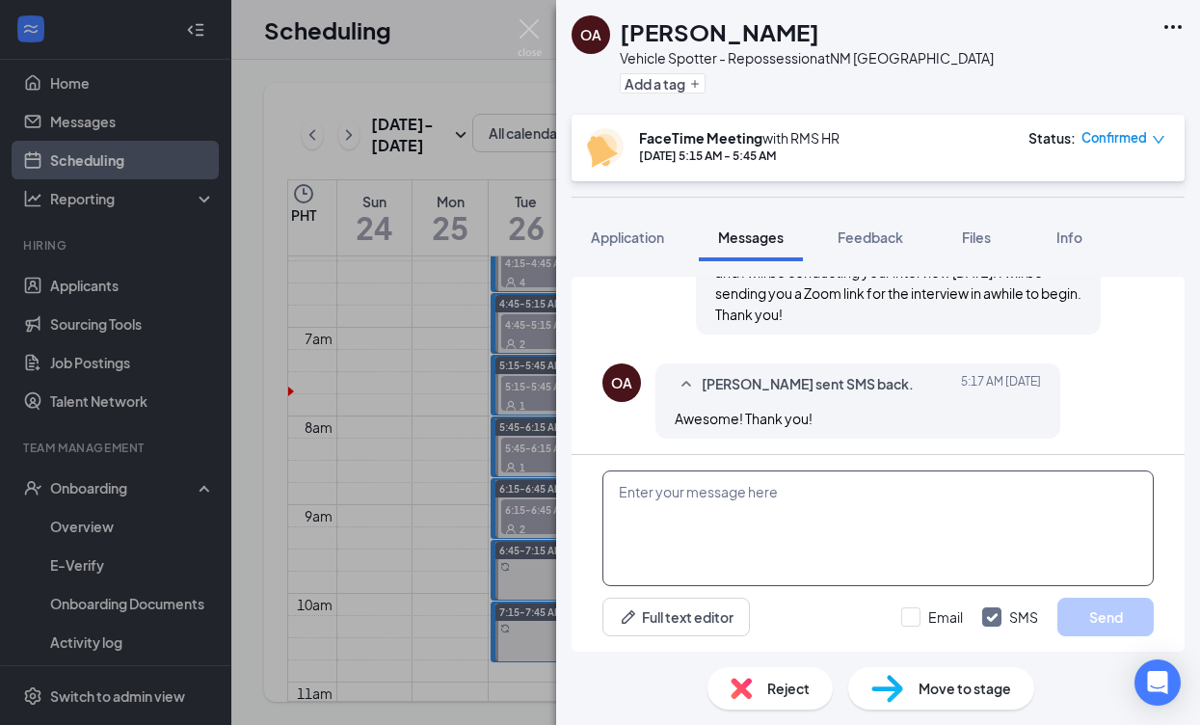
click at [822, 518] on textarea at bounding box center [877, 528] width 551 height 116
paste textarea "RMS HR is inviting you to a scheduled Zoom meeting. Topic: RMS HR's Zoom Meetin…"
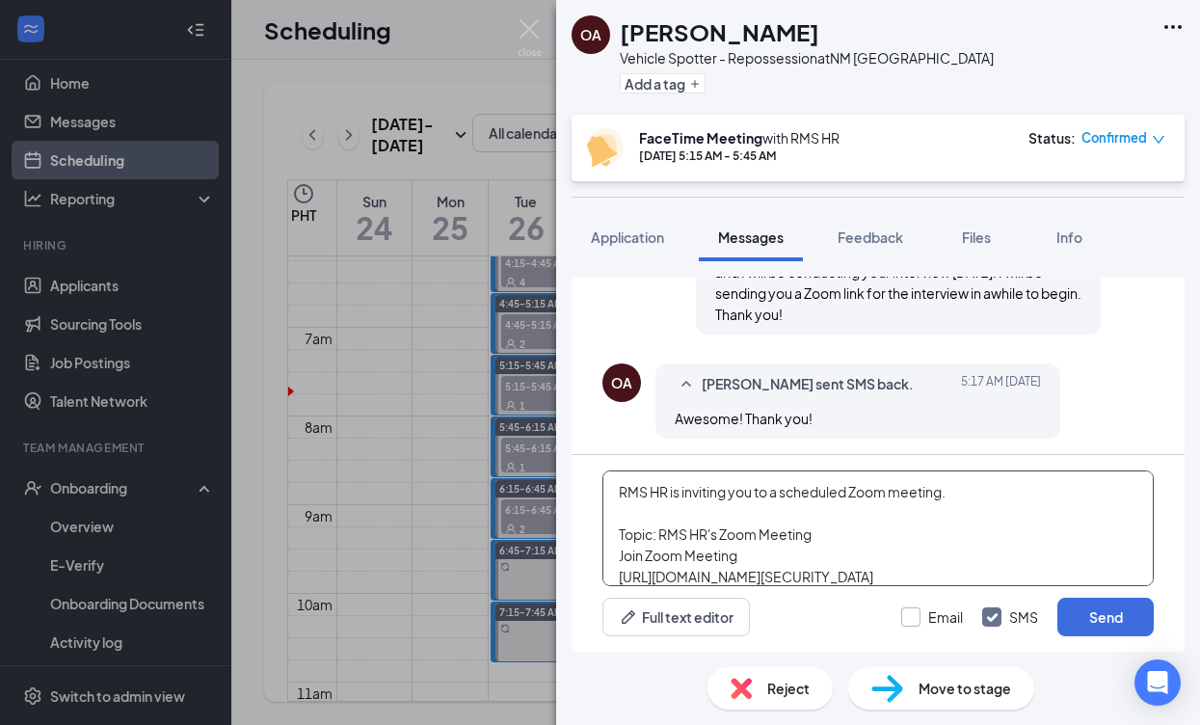
scroll to position [96, 0]
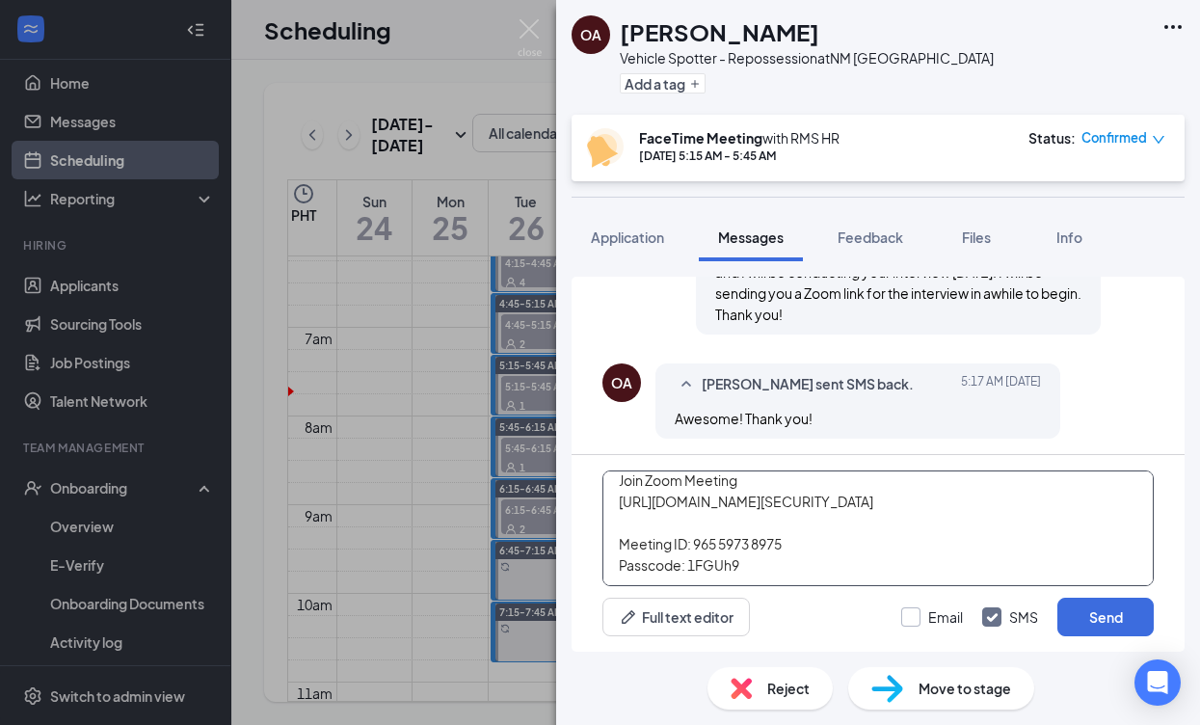
type textarea "RMS HR is inviting you to a scheduled Zoom meeting. Topic: RMS HR's Zoom Meetin…"
drag, startPoint x: 926, startPoint y: 618, endPoint x: 1032, endPoint y: 609, distance: 106.4
click at [927, 618] on label "Email" at bounding box center [932, 616] width 62 height 19
click at [927, 618] on input "Email" at bounding box center [932, 616] width 62 height 19
checkbox input "true"
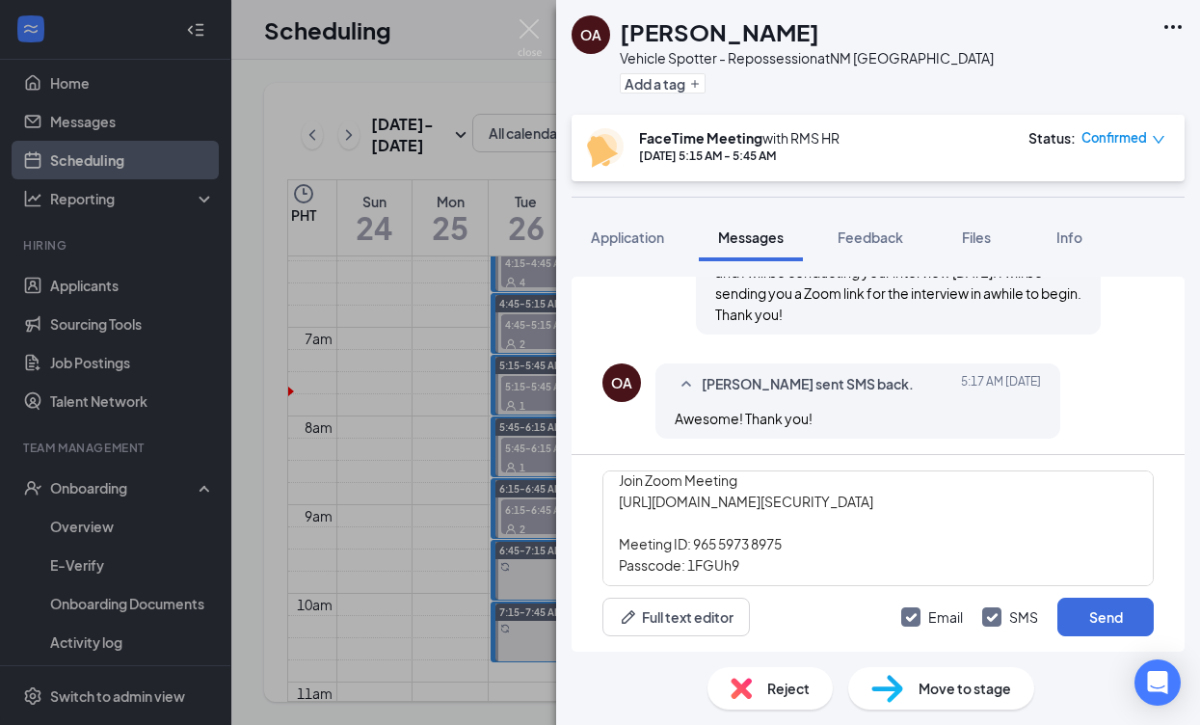
drag, startPoint x: 1102, startPoint y: 601, endPoint x: 1123, endPoint y: 596, distance: 22.0
click at [1104, 600] on button "Send" at bounding box center [1105, 617] width 96 height 39
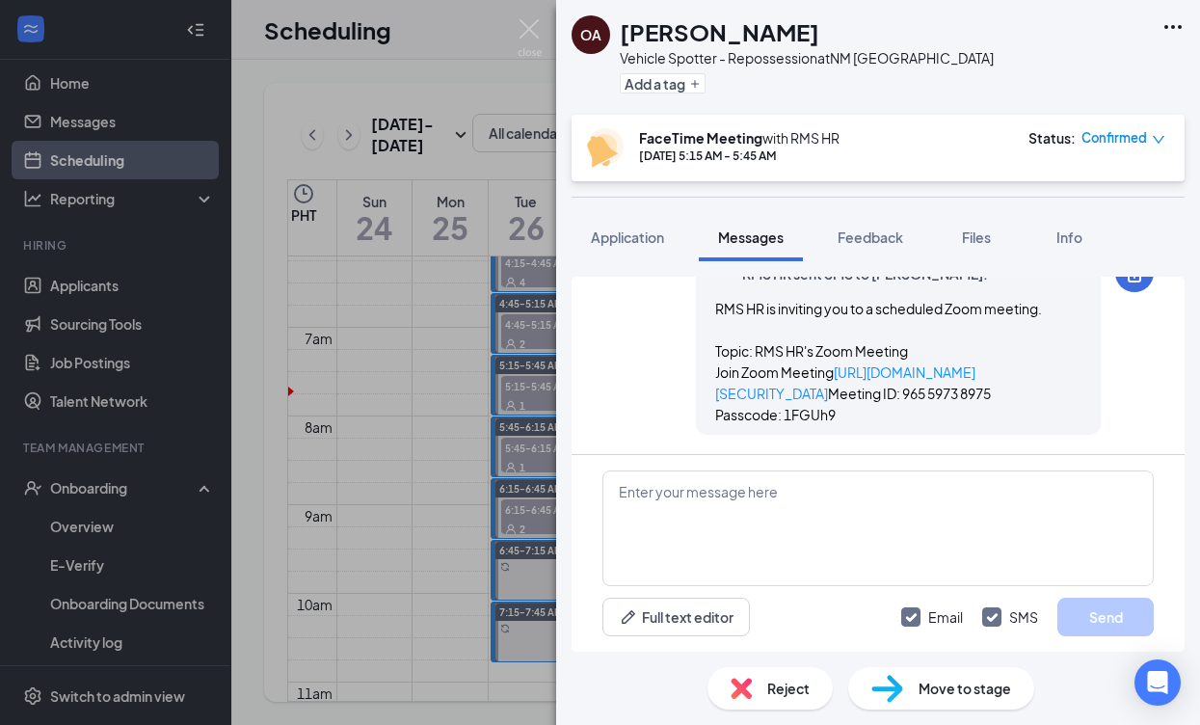
scroll to position [1646, 0]
click at [482, 438] on div "OA [PERSON_NAME] Vehicle Spotter - Repossession at [GEOGRAPHIC_DATA] Albuquerqu…" at bounding box center [600, 362] width 1200 height 725
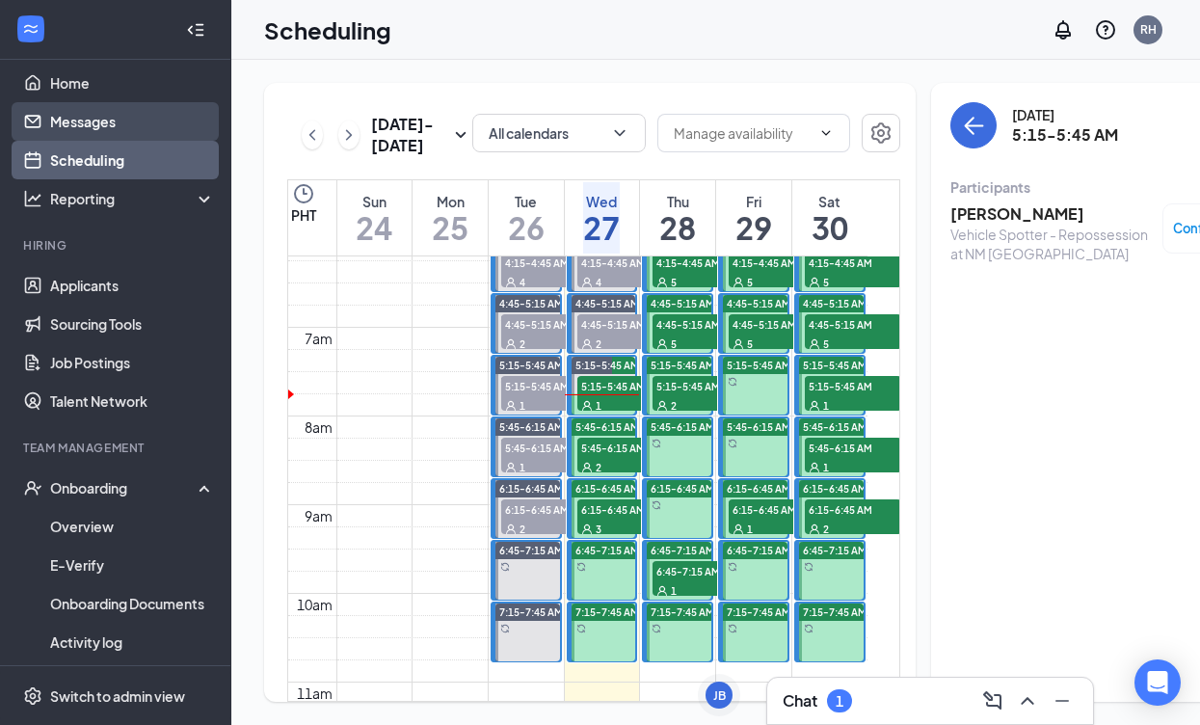
click at [86, 122] on link "Messages" at bounding box center [132, 121] width 165 height 39
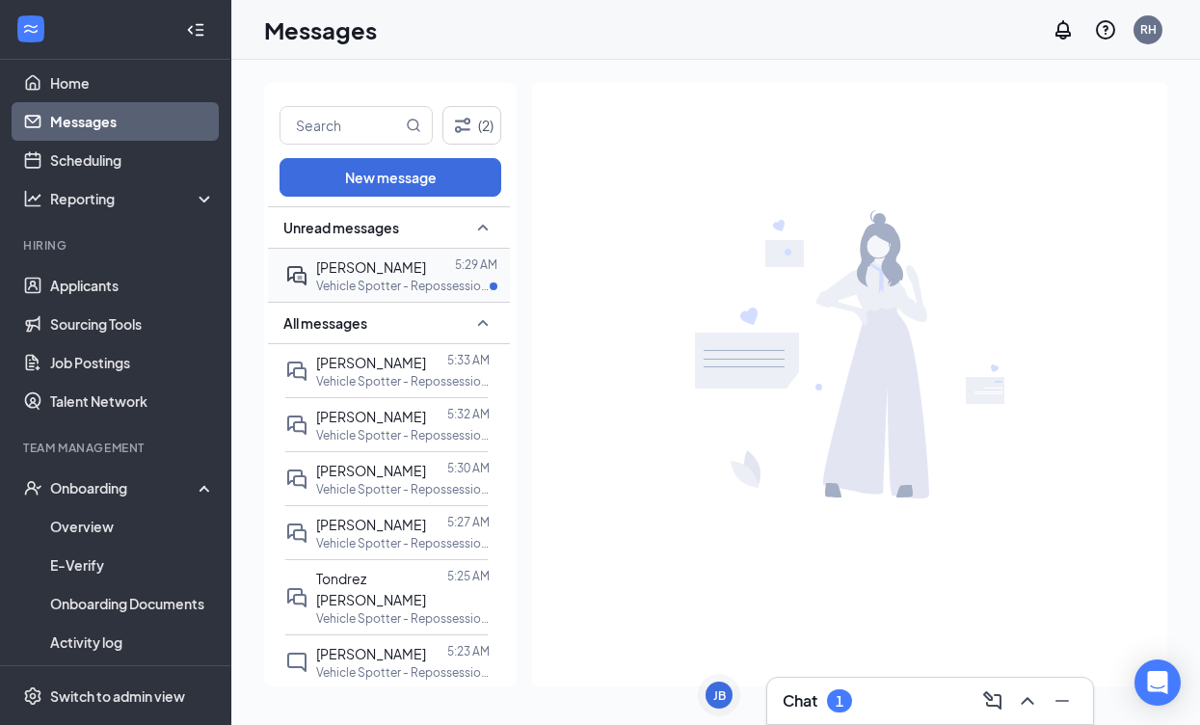
click at [365, 285] on p "Vehicle Spotter - Repossession at NM [GEOGRAPHIC_DATA]" at bounding box center [402, 286] width 173 height 16
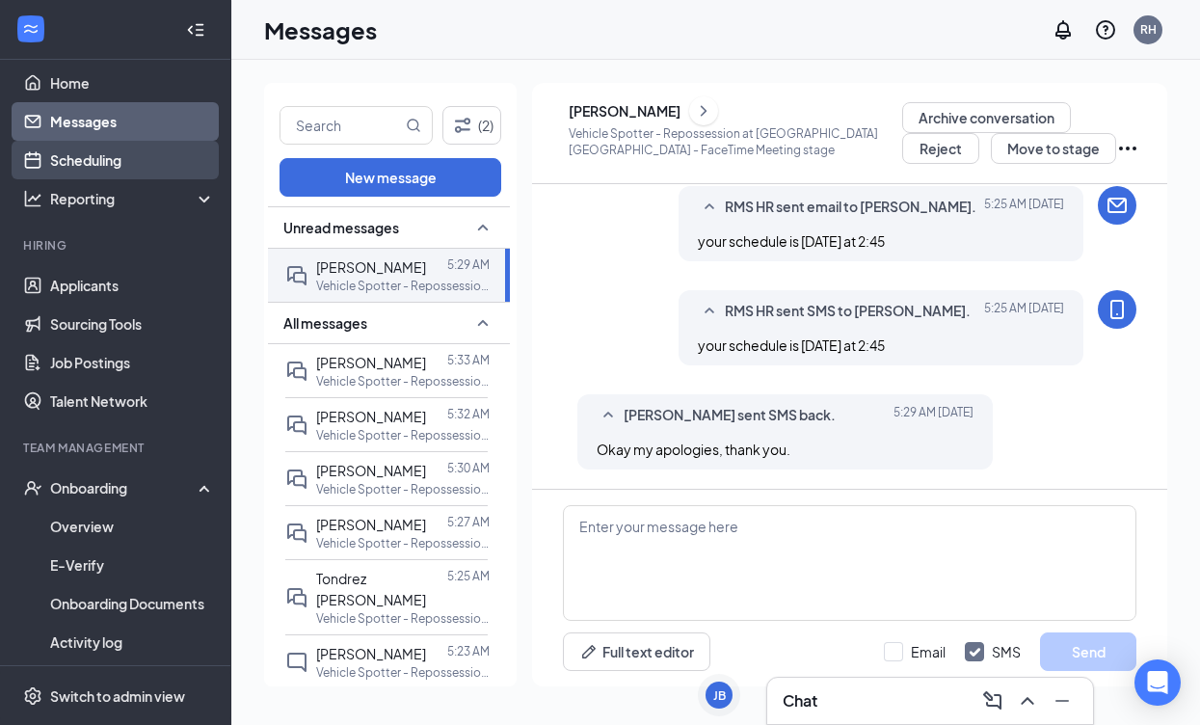
click at [50, 172] on link "Scheduling" at bounding box center [132, 160] width 165 height 39
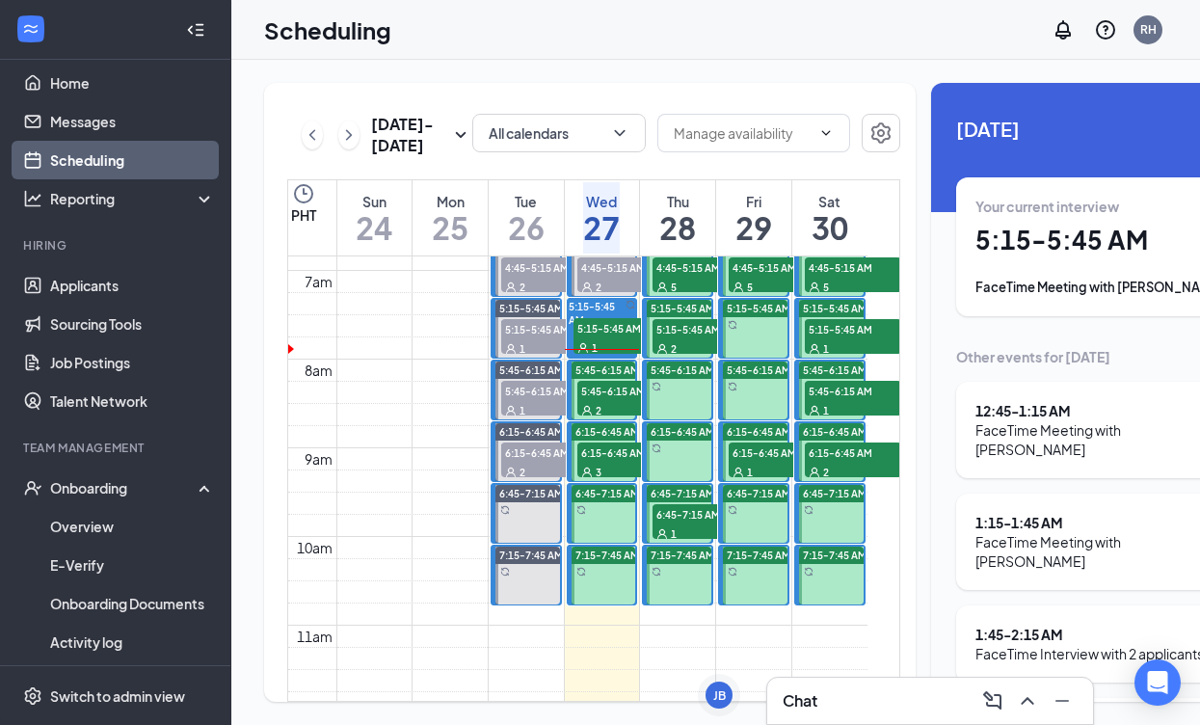
scroll to position [601, 0]
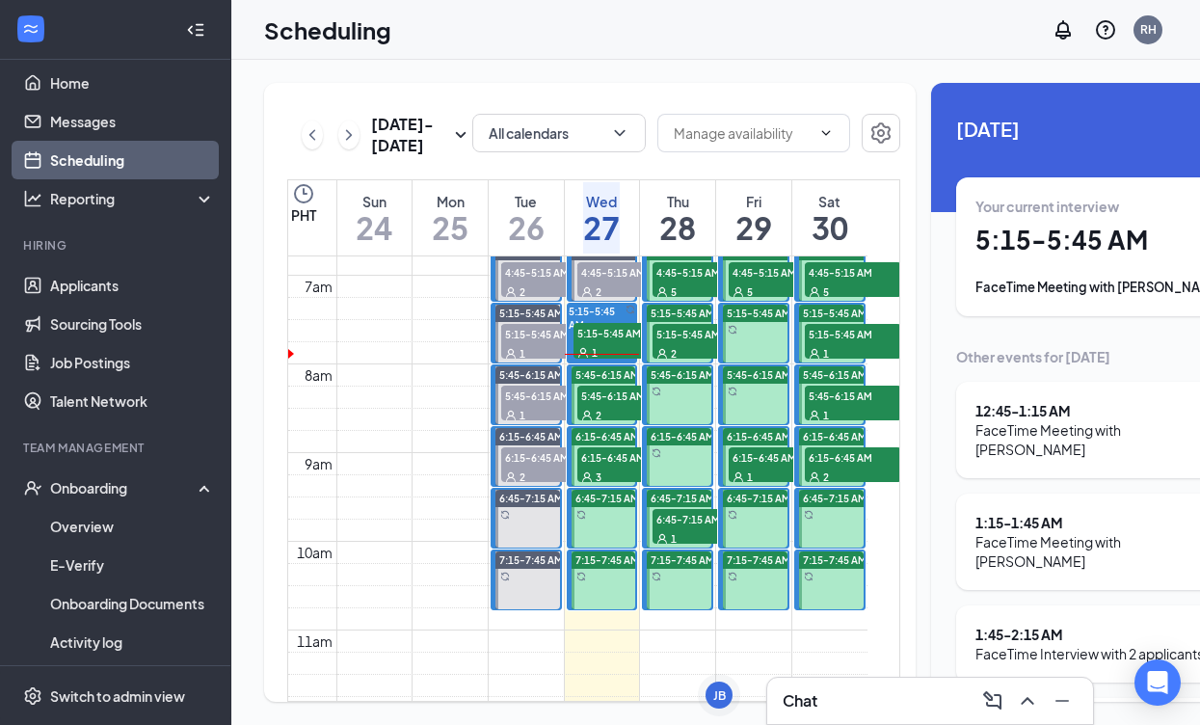
click at [604, 405] on span "5:45-6:15 AM" at bounding box center [625, 395] width 96 height 19
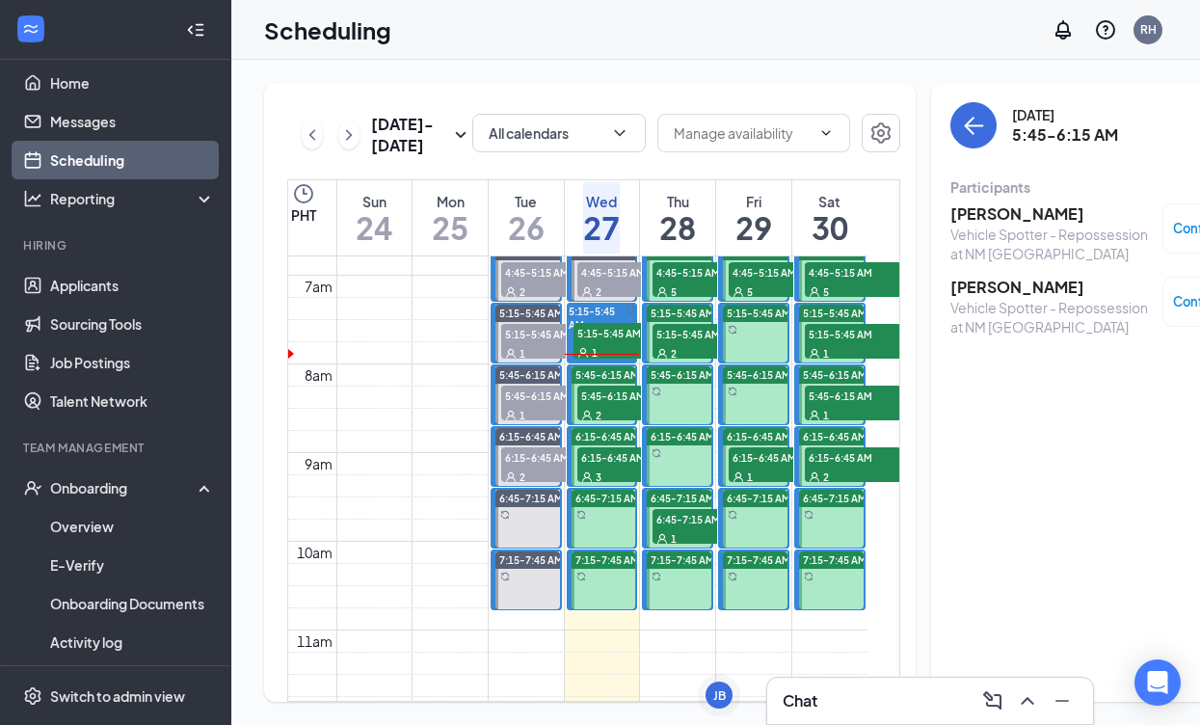
click at [971, 215] on h3 "[PERSON_NAME]" at bounding box center [1051, 213] width 202 height 21
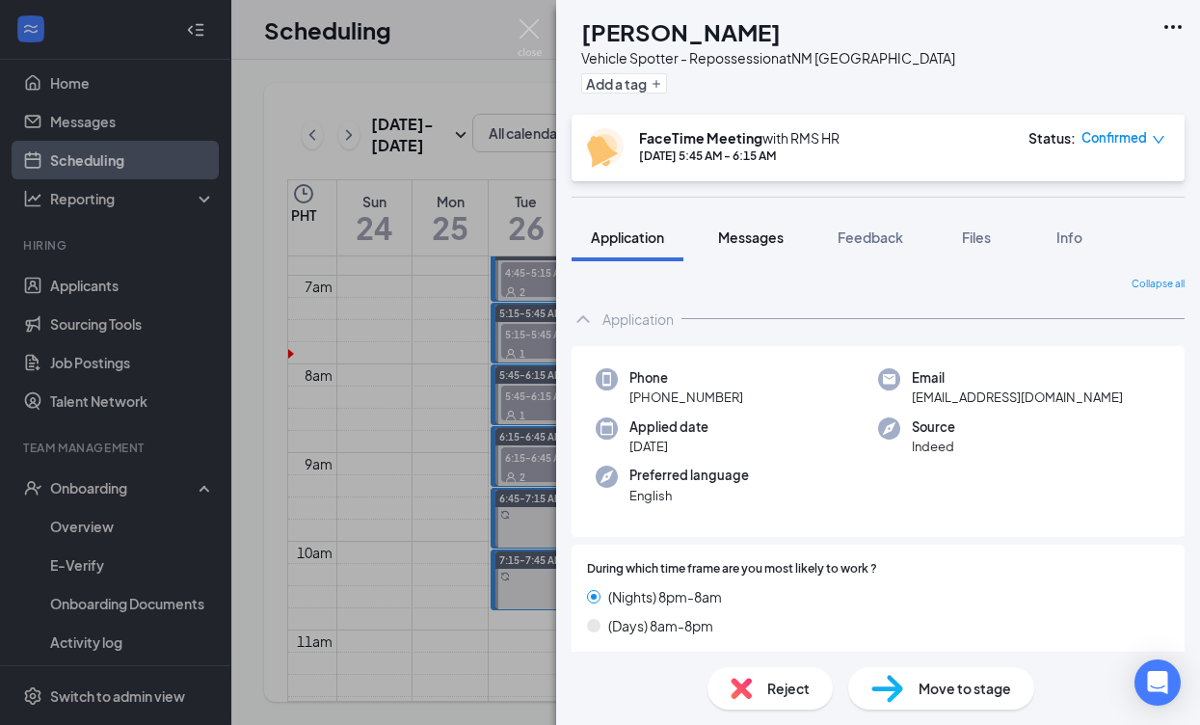
click at [753, 221] on button "Messages" at bounding box center [751, 237] width 104 height 48
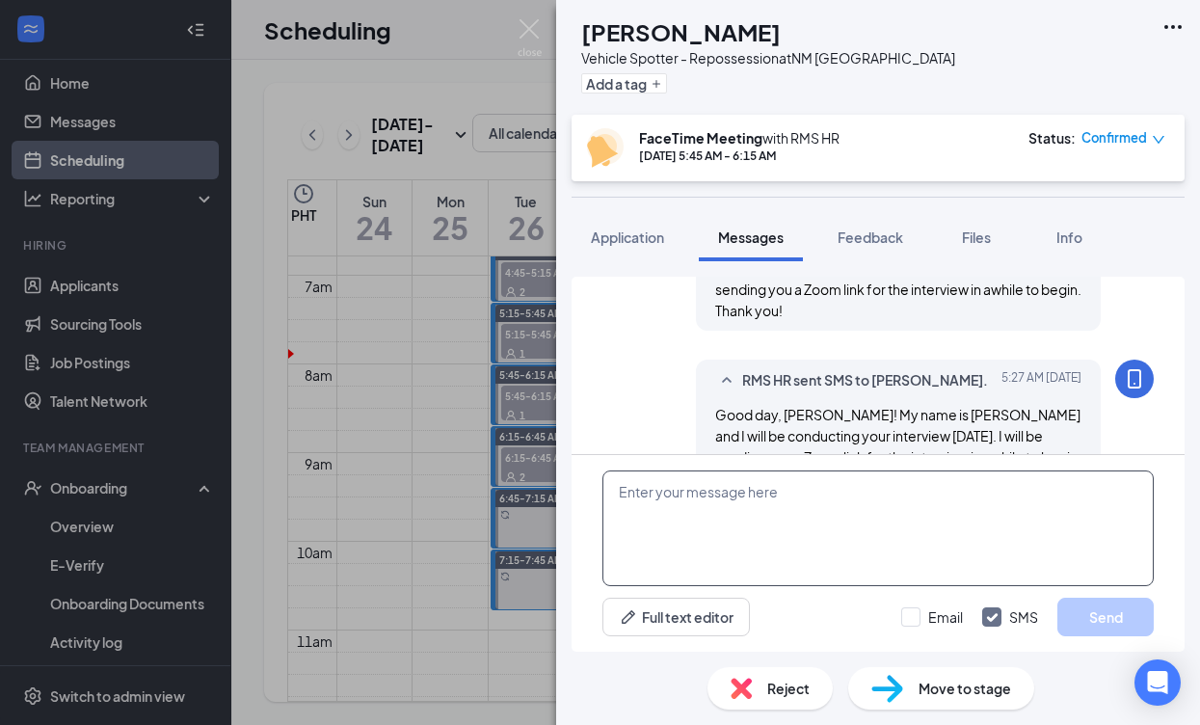
scroll to position [881, 0]
click at [718, 501] on textarea at bounding box center [877, 528] width 551 height 116
paste textarea "RMS HR is inviting you to a scheduled Zoom meeting. Topic: RMS HR's Zoom Meetin…"
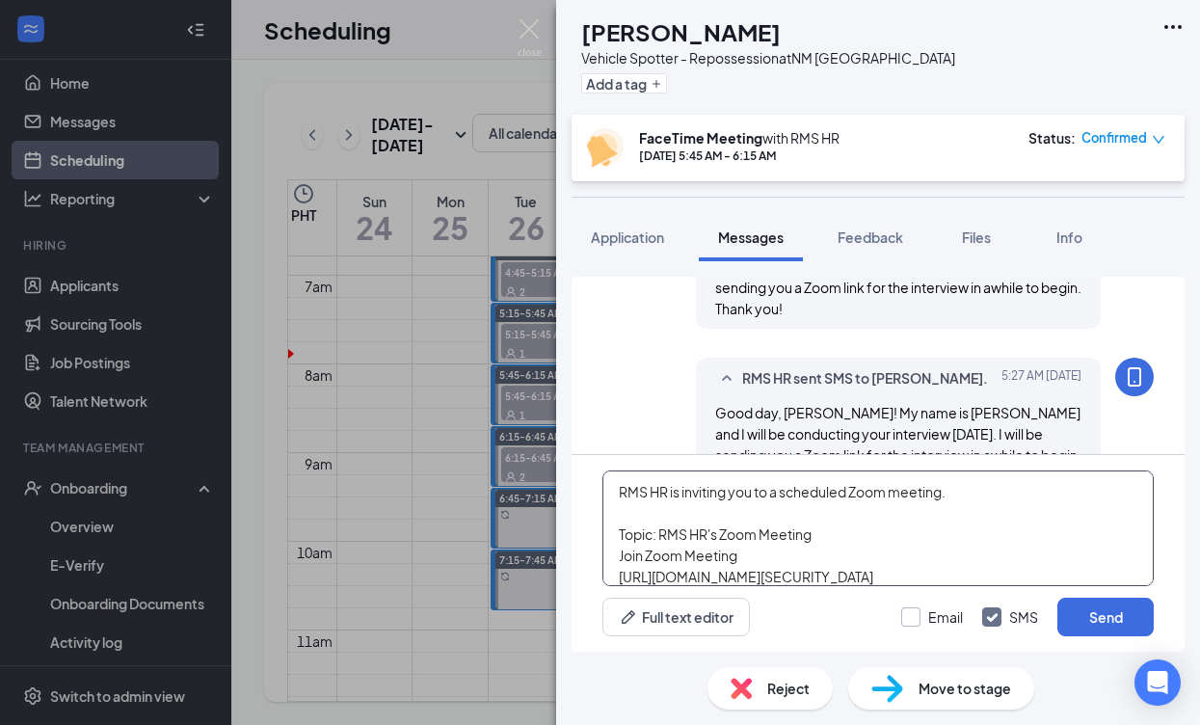
scroll to position [118, 0]
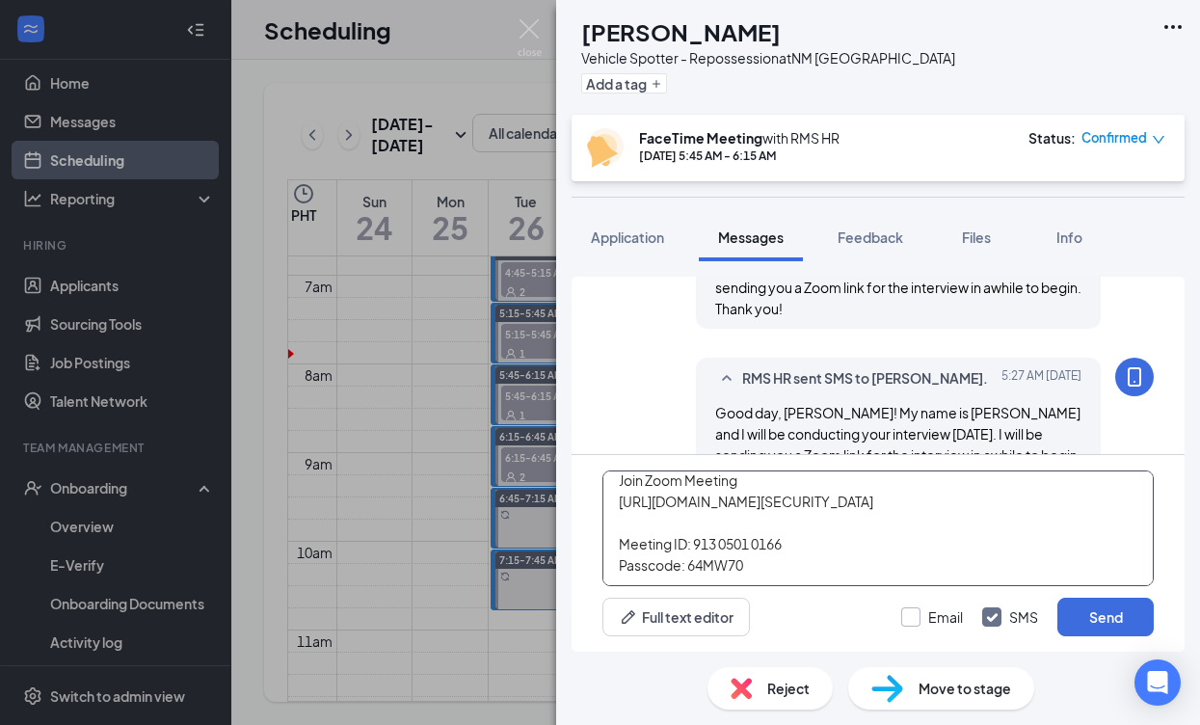
type textarea "RMS HR is inviting you to a scheduled Zoom meeting. Topic: RMS HR's Zoom Meetin…"
drag, startPoint x: 907, startPoint y: 623, endPoint x: 1039, endPoint y: 614, distance: 132.3
click at [911, 622] on div at bounding box center [910, 616] width 19 height 19
click at [911, 622] on input "Email" at bounding box center [932, 616] width 62 height 19
checkbox input "true"
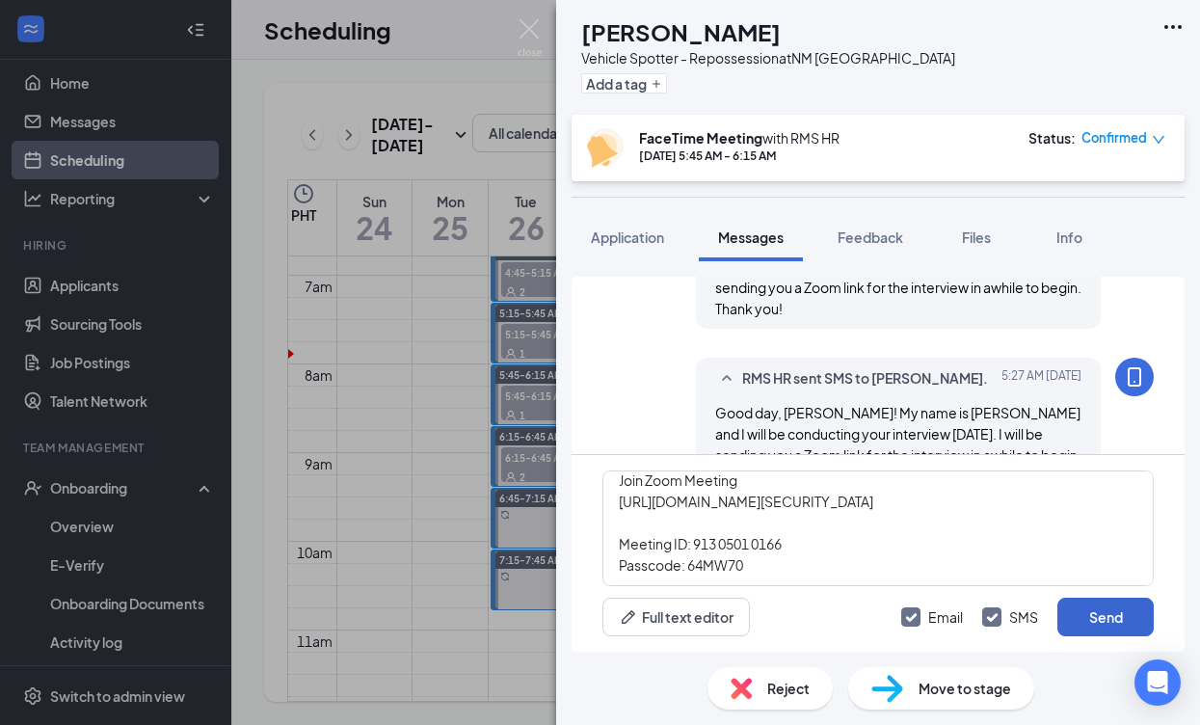
click at [1088, 616] on button "Send" at bounding box center [1105, 617] width 96 height 39
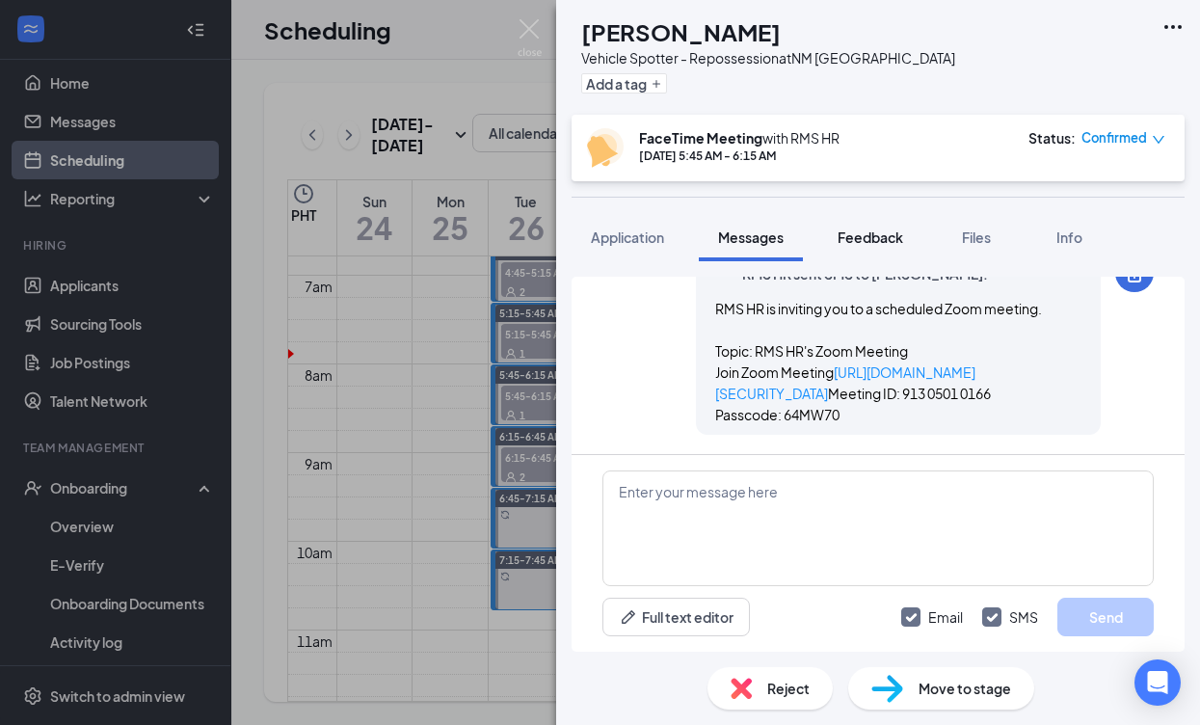
scroll to position [1428, 0]
click at [899, 233] on span "Feedback" at bounding box center [871, 236] width 66 height 17
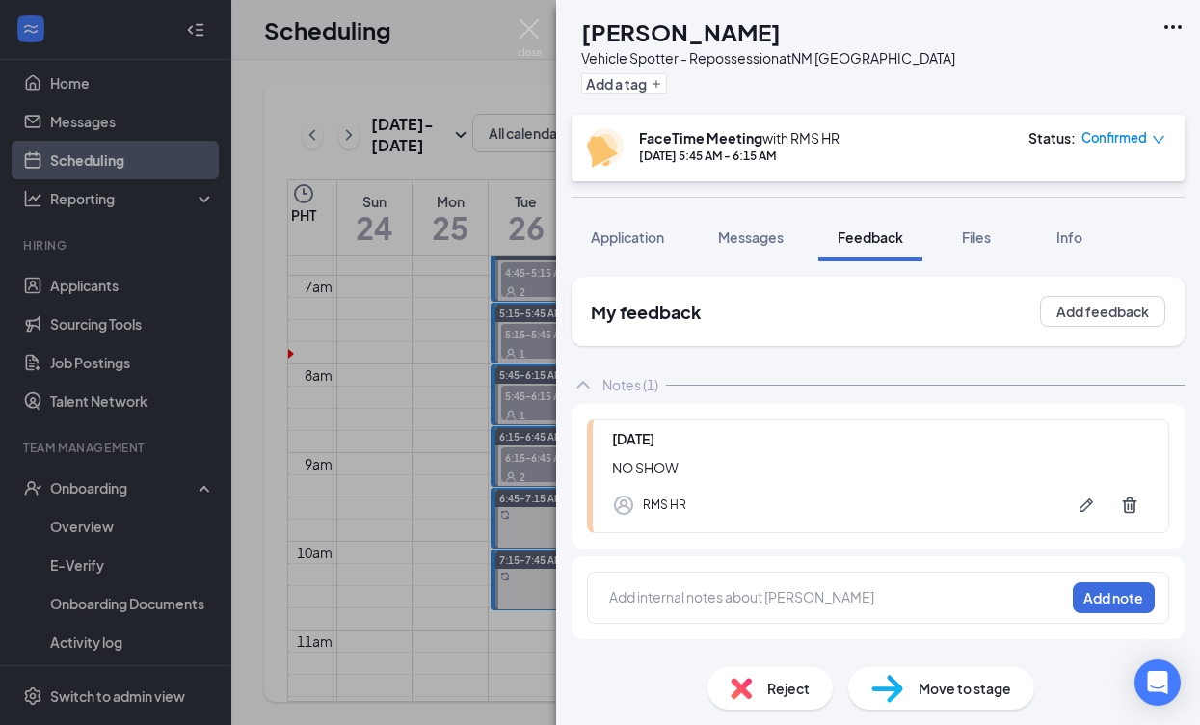
click at [522, 415] on div "AC [PERSON_NAME] Vehicle Spotter - Repossession at [GEOGRAPHIC_DATA] Albuquerqu…" at bounding box center [600, 362] width 1200 height 725
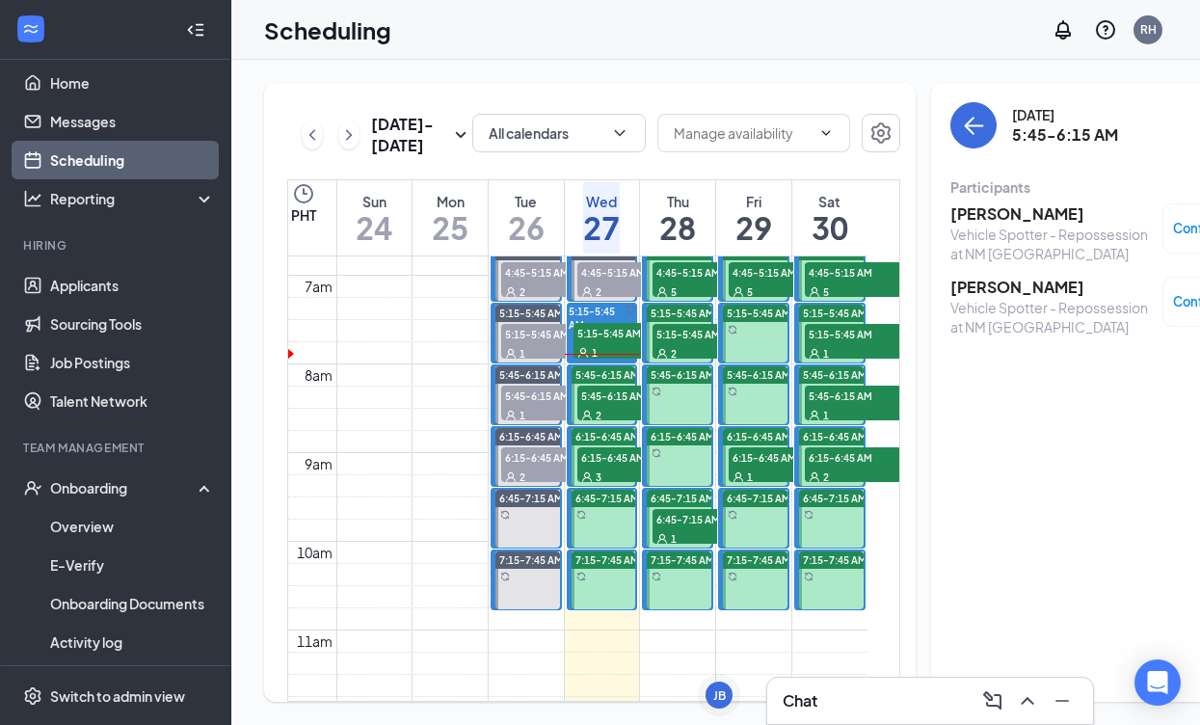
click at [956, 296] on h3 "[PERSON_NAME]" at bounding box center [1051, 287] width 202 height 21
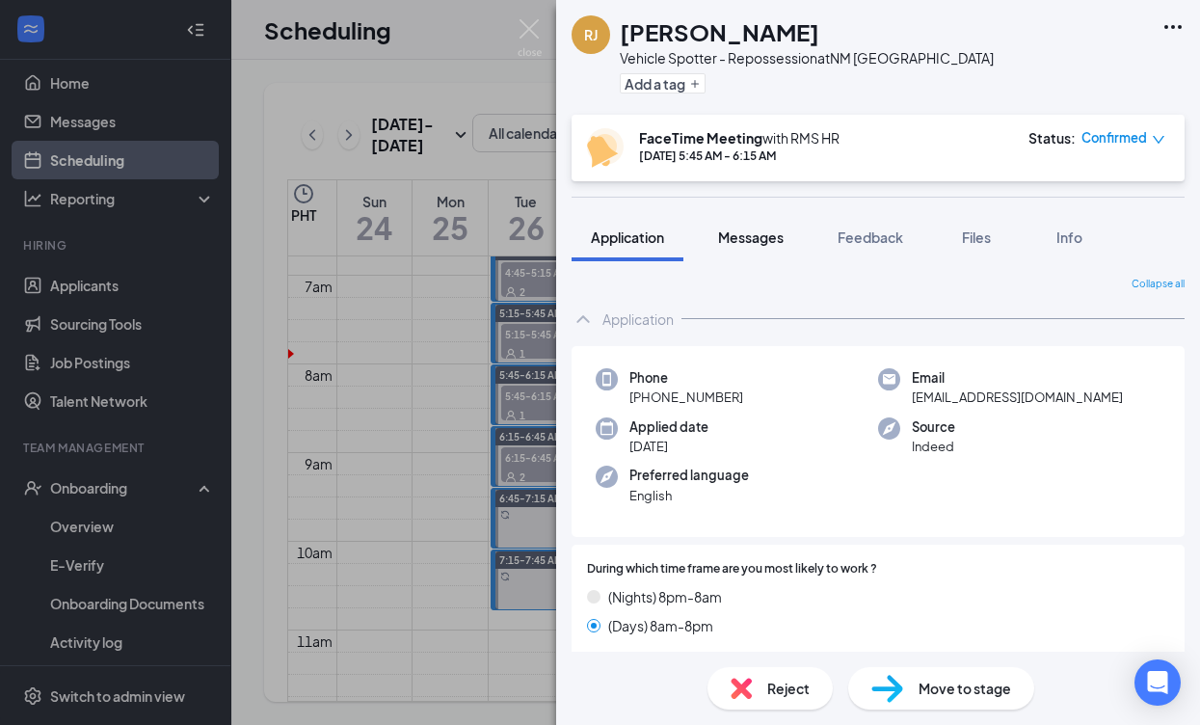
click at [755, 238] on span "Messages" at bounding box center [751, 236] width 66 height 17
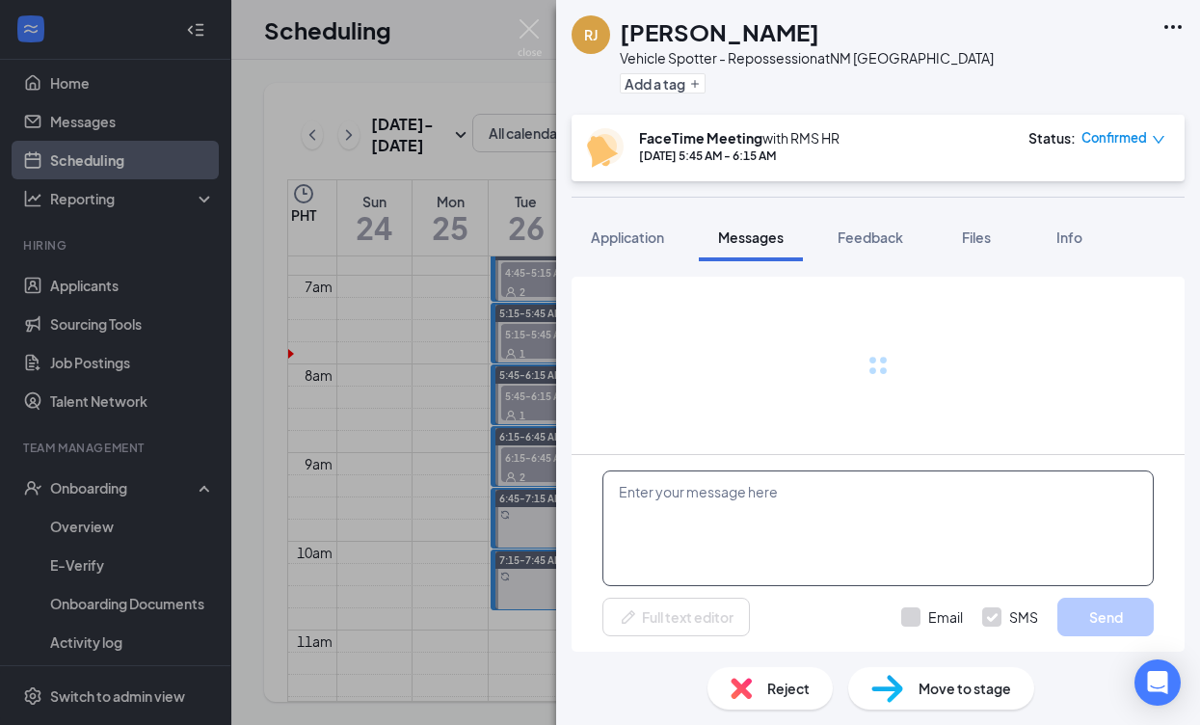
click at [765, 536] on textarea at bounding box center [877, 528] width 551 height 116
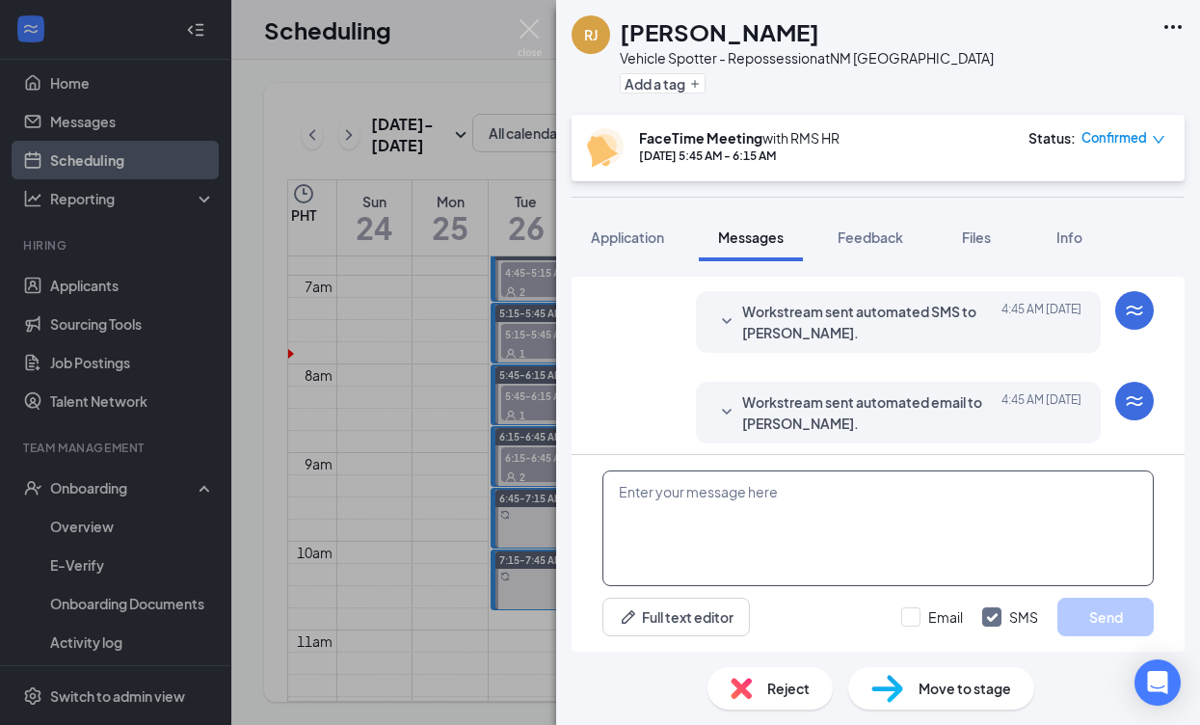
scroll to position [721, 0]
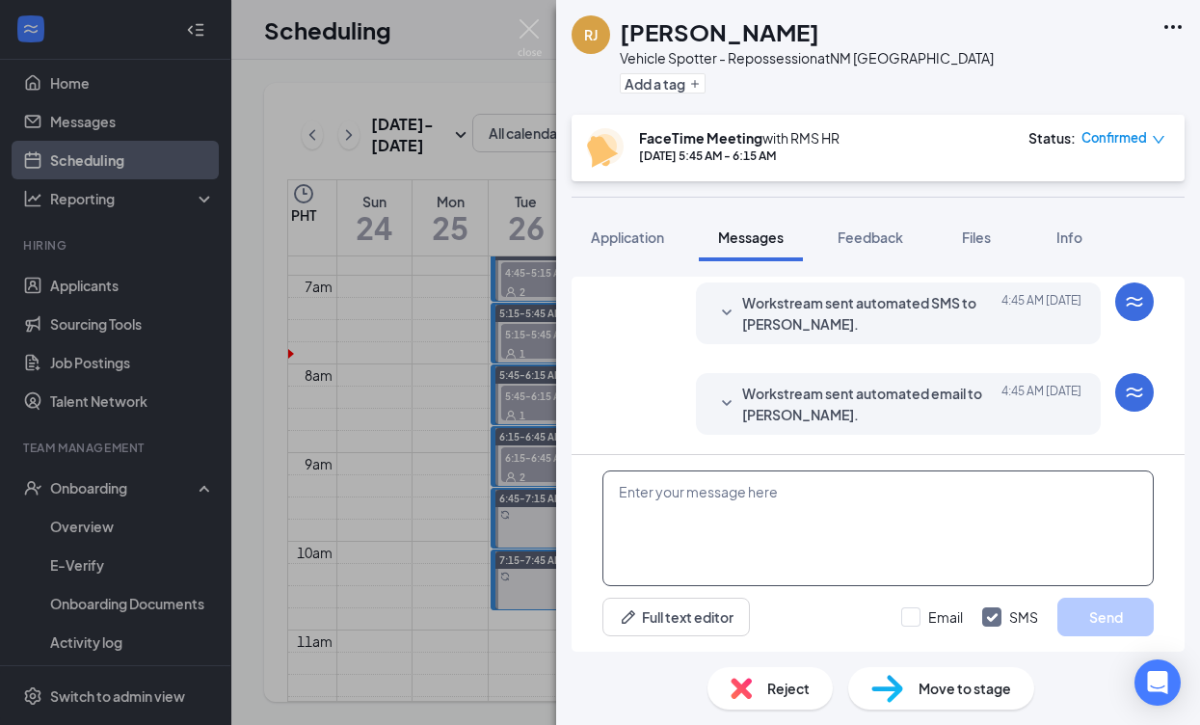
paste textarea "Good day, Name! My name is [PERSON_NAME] and I will be conducting your intervie…"
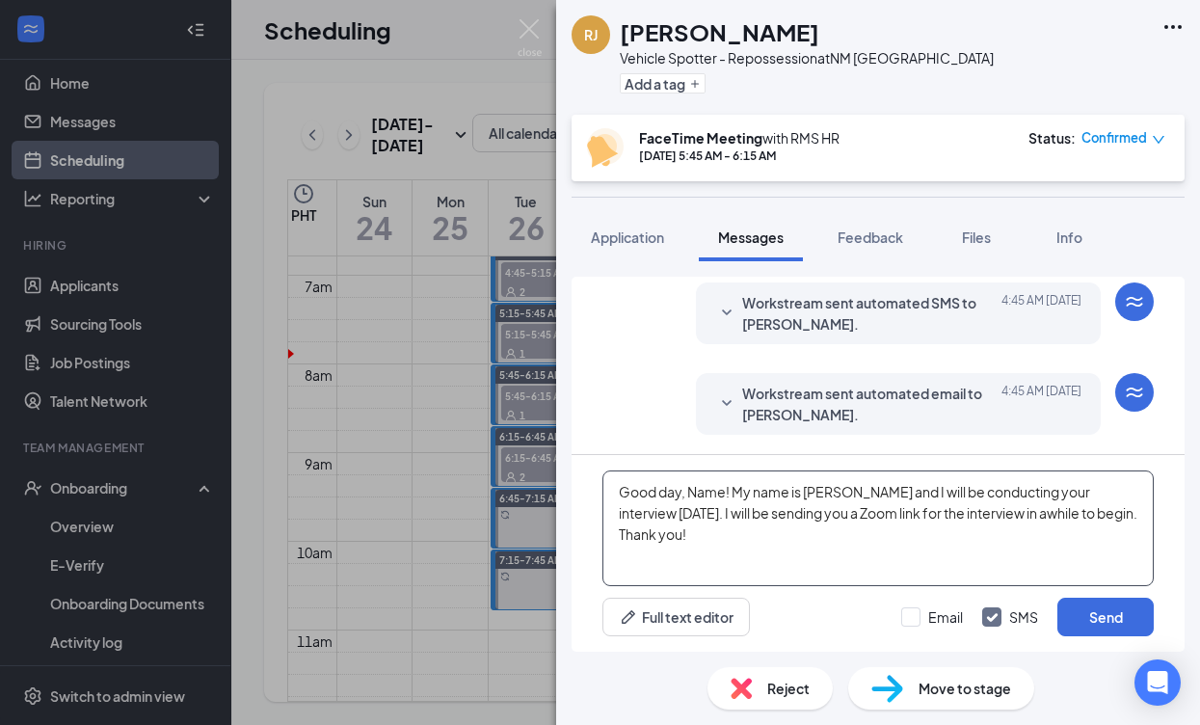
drag, startPoint x: 725, startPoint y: 493, endPoint x: 692, endPoint y: 494, distance: 32.8
click at [692, 494] on textarea "Good day, Name! My name is [PERSON_NAME] and I will be conducting your intervie…" at bounding box center [877, 528] width 551 height 116
type textarea "Good day, [PERSON_NAME]! My name is [PERSON_NAME] and I will be conducting your…"
drag, startPoint x: 917, startPoint y: 621, endPoint x: 933, endPoint y: 616, distance: 17.1
click at [917, 619] on div at bounding box center [910, 616] width 19 height 19
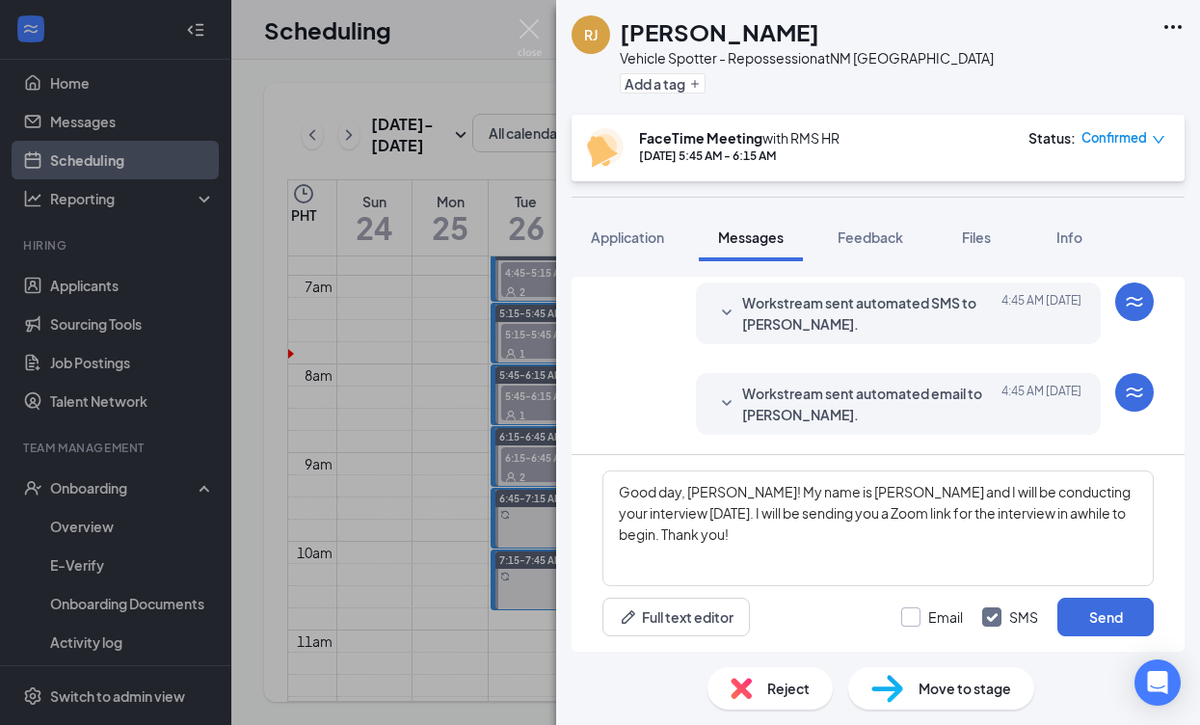
click at [917, 619] on input "Email" at bounding box center [932, 616] width 62 height 19
checkbox input "true"
click at [1080, 611] on button "Send" at bounding box center [1105, 617] width 96 height 39
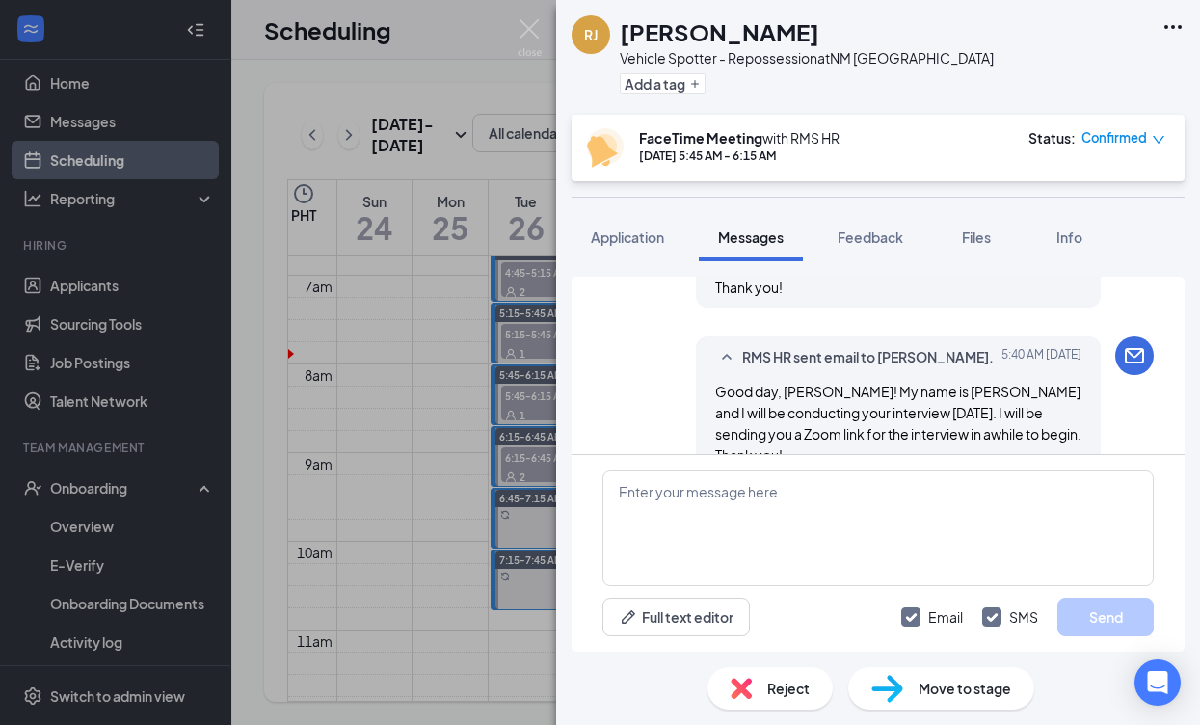
scroll to position [1014, 0]
click at [412, 399] on div "[PERSON_NAME] Vehicle Spotter - Repossession at [GEOGRAPHIC_DATA] Albuquerque A…" at bounding box center [600, 362] width 1200 height 725
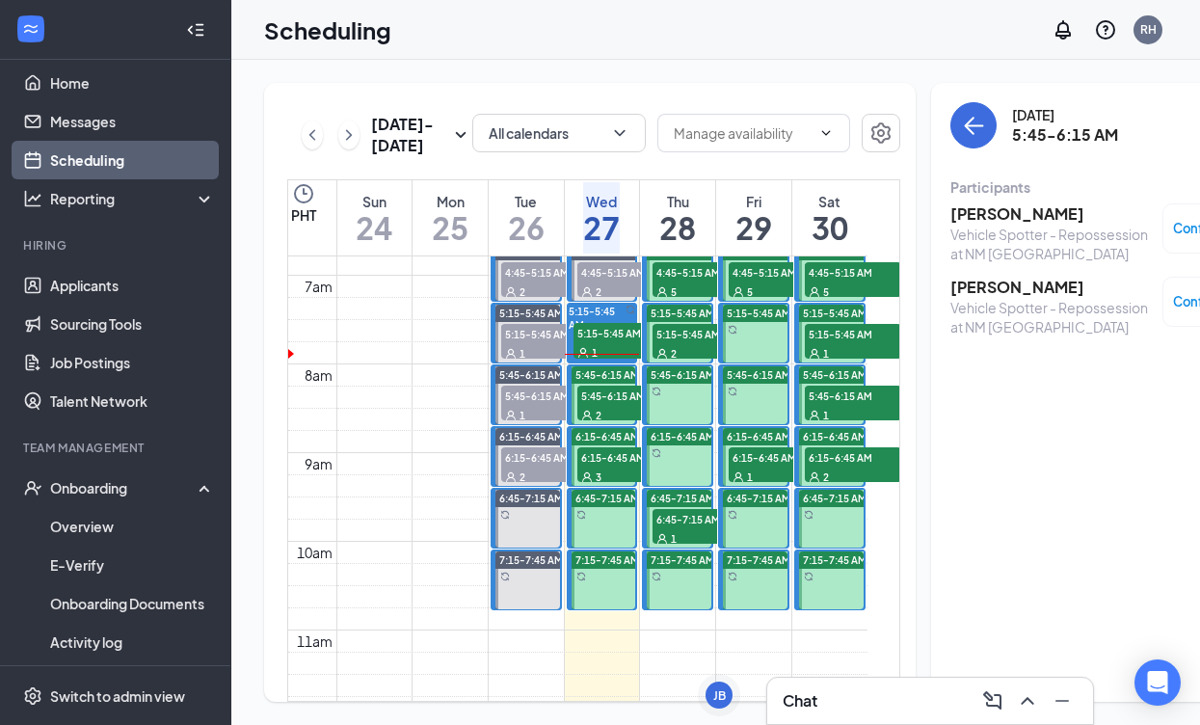
click at [971, 211] on h3 "[PERSON_NAME]" at bounding box center [1051, 213] width 202 height 21
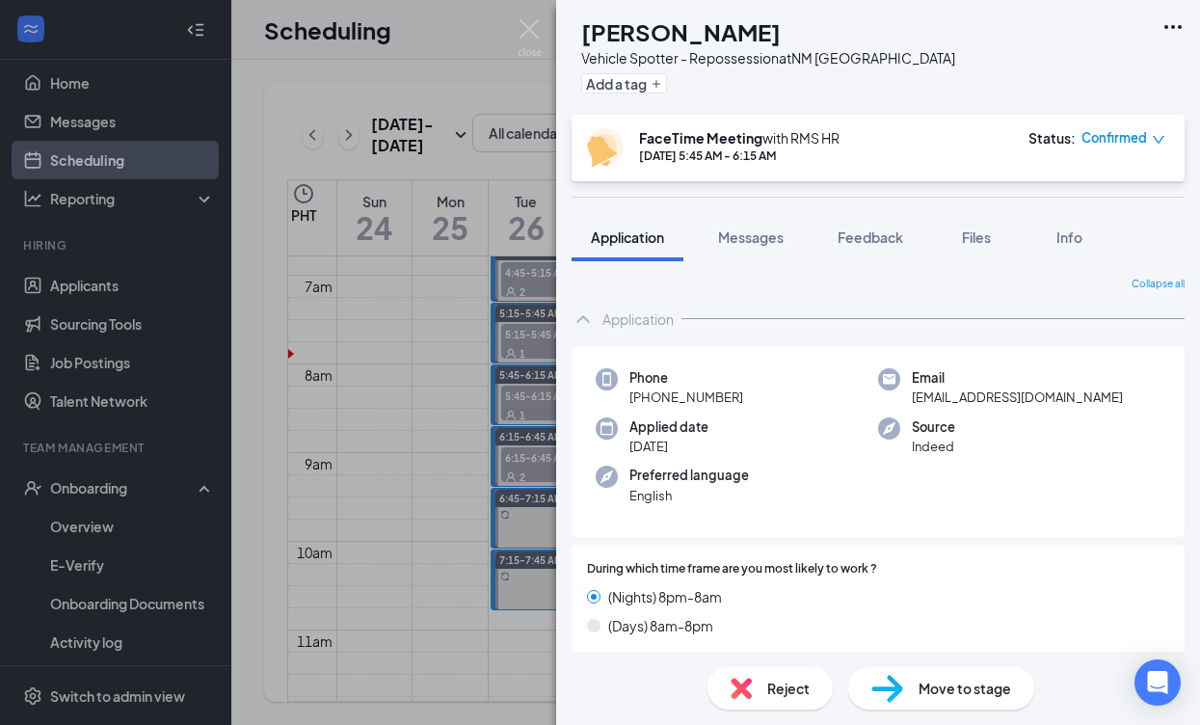
click at [485, 452] on div "AC [PERSON_NAME] Vehicle Spotter - Repossession at [GEOGRAPHIC_DATA] Albuquerqu…" at bounding box center [600, 362] width 1200 height 725
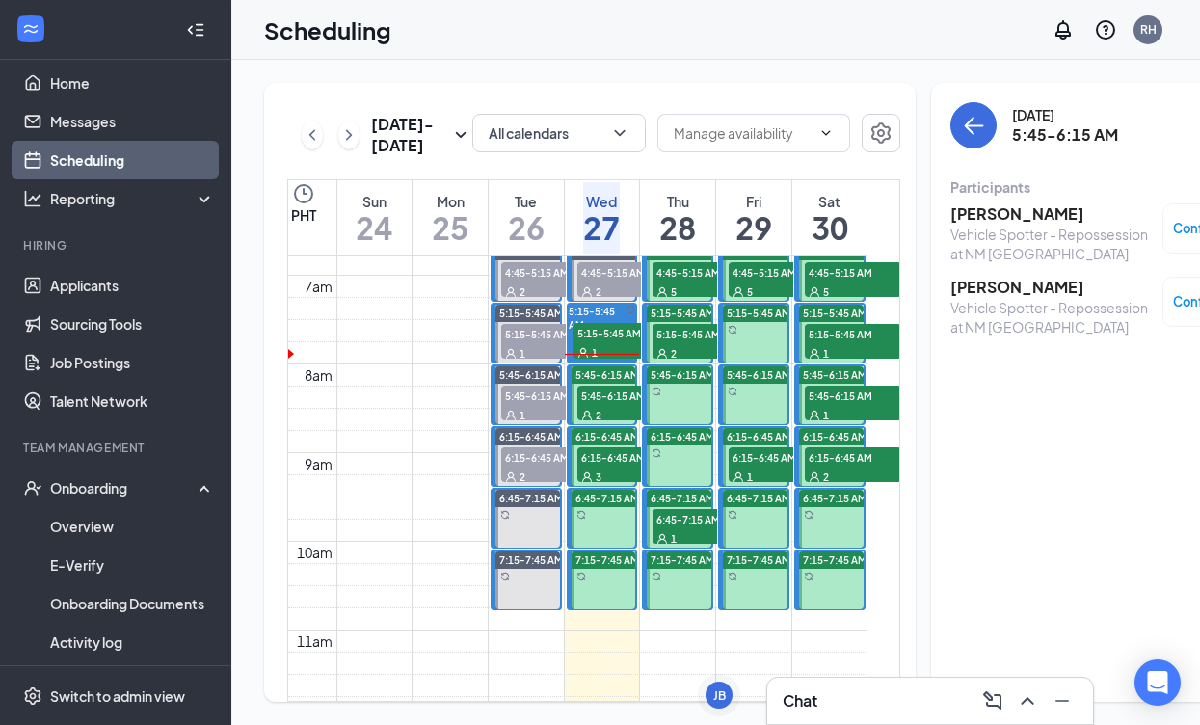
click at [604, 466] on span "6:15-6:45 AM" at bounding box center [625, 456] width 96 height 19
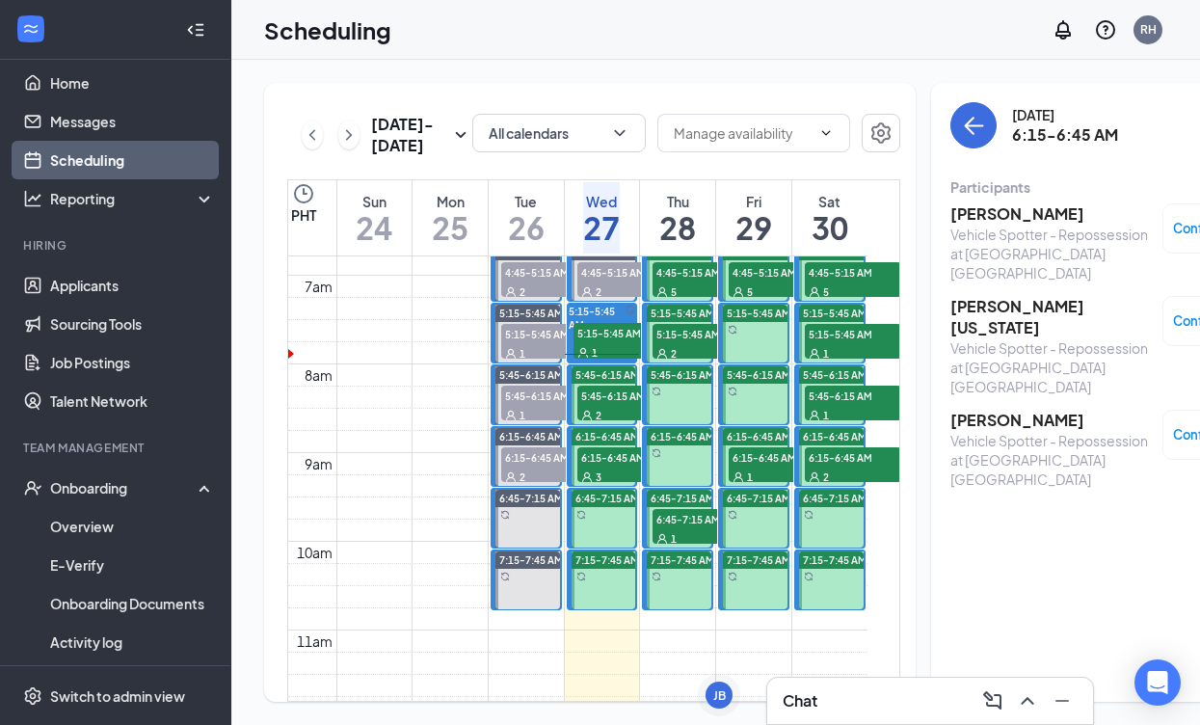
click at [992, 214] on h3 "[PERSON_NAME]" at bounding box center [1051, 213] width 202 height 21
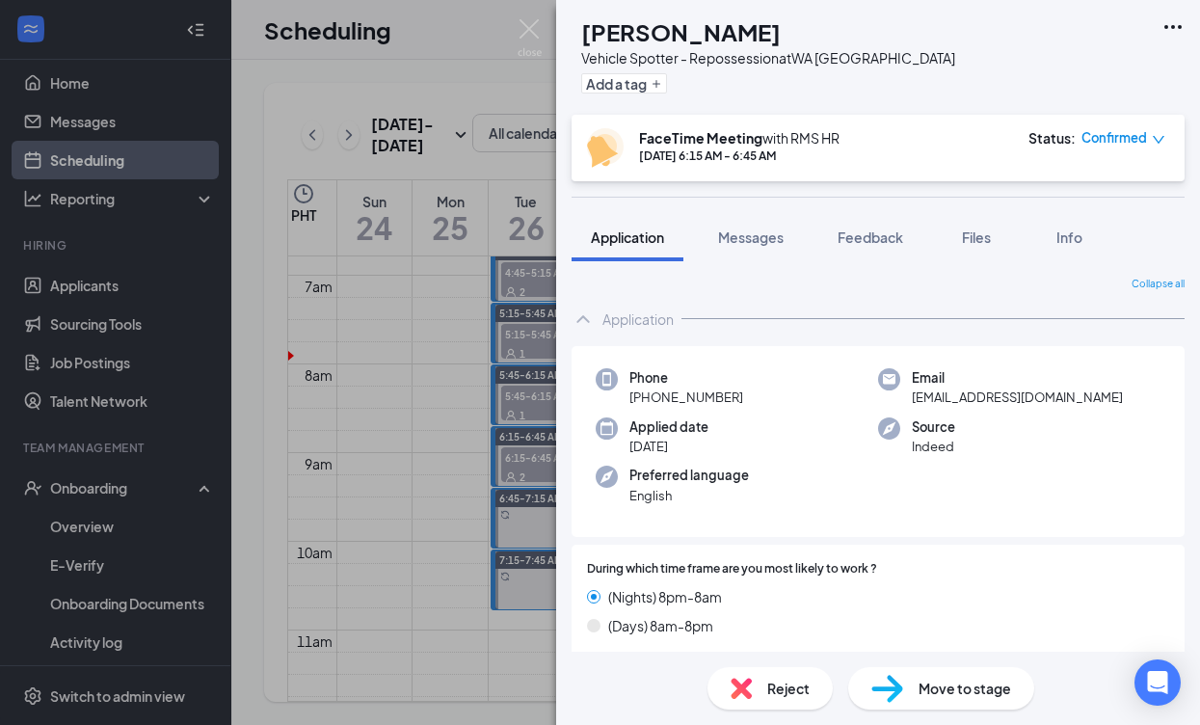
click at [524, 287] on div "[PERSON_NAME] [PERSON_NAME] Vehicle Spotter - Repossession at [GEOGRAPHIC_DATA]…" at bounding box center [600, 362] width 1200 height 725
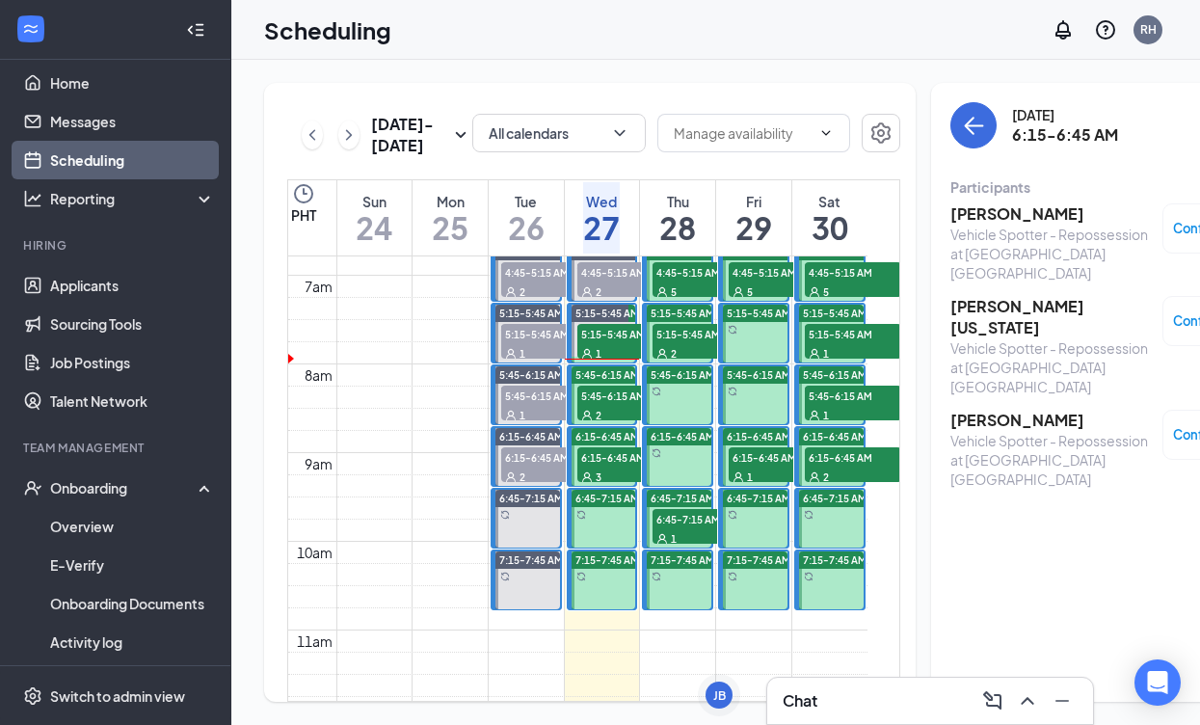
click at [615, 405] on span "5:45-6:15 AM" at bounding box center [625, 395] width 96 height 19
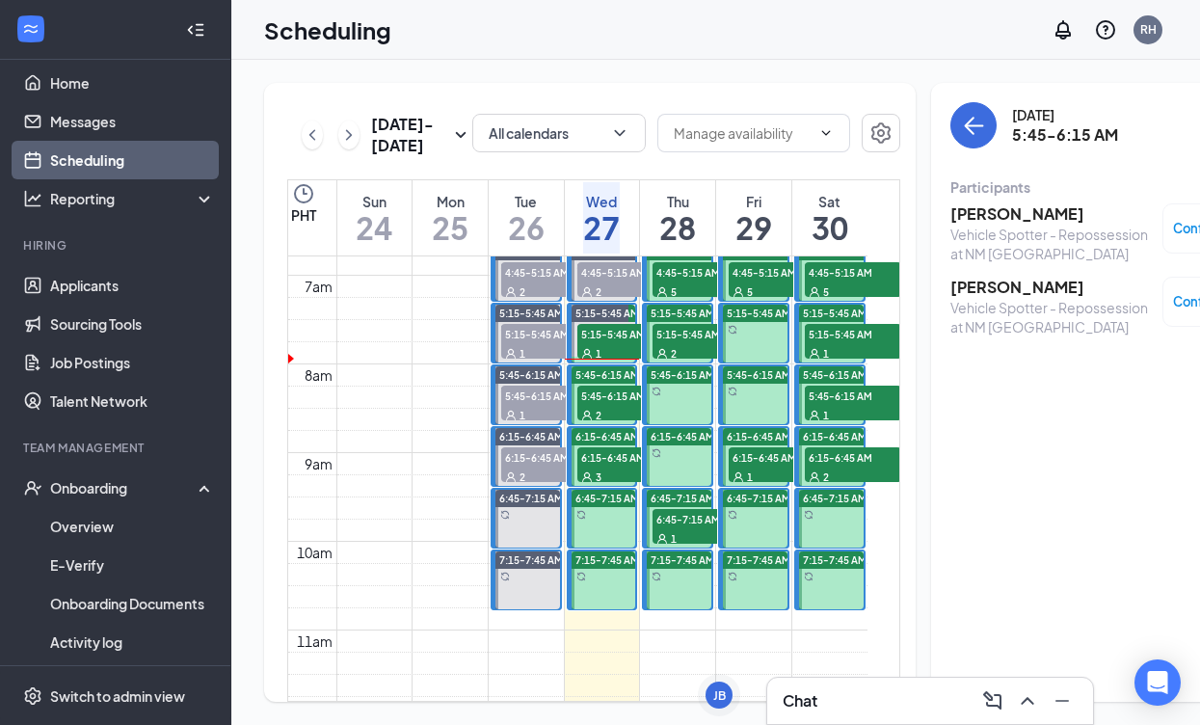
click at [610, 405] on span "5:45-6:15 AM" at bounding box center [625, 395] width 96 height 19
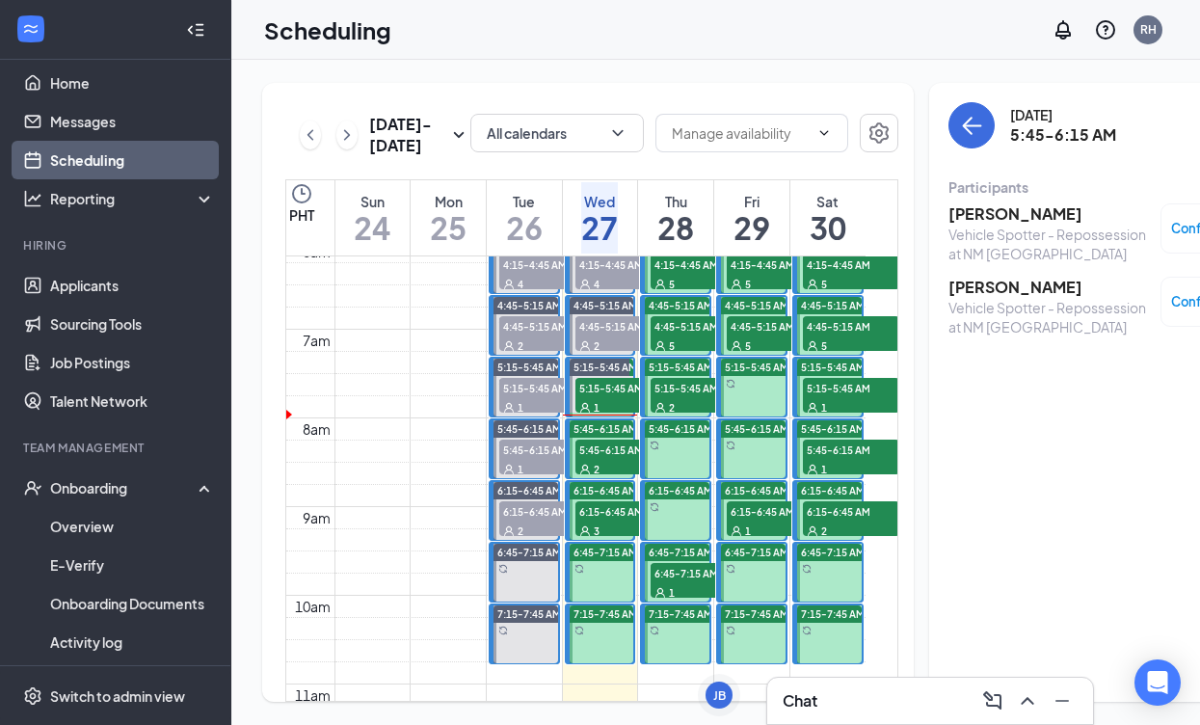
click at [995, 215] on h3 "[PERSON_NAME]" at bounding box center [1049, 213] width 202 height 21
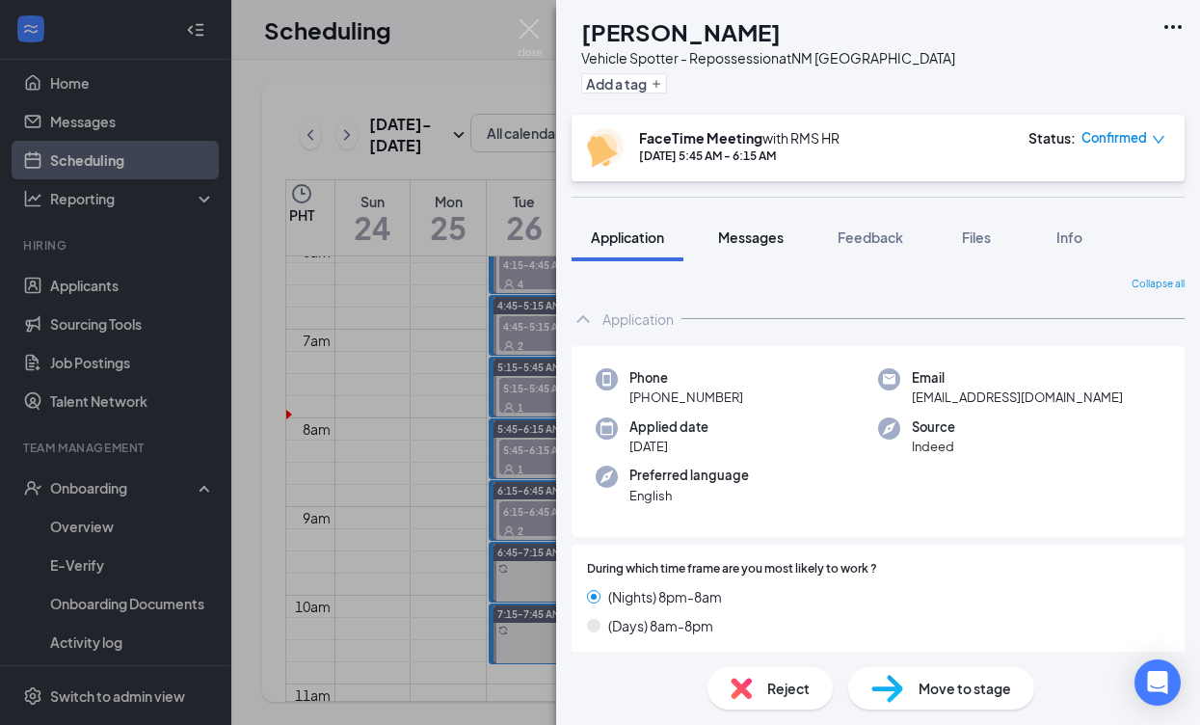
click at [775, 238] on span "Messages" at bounding box center [751, 236] width 66 height 17
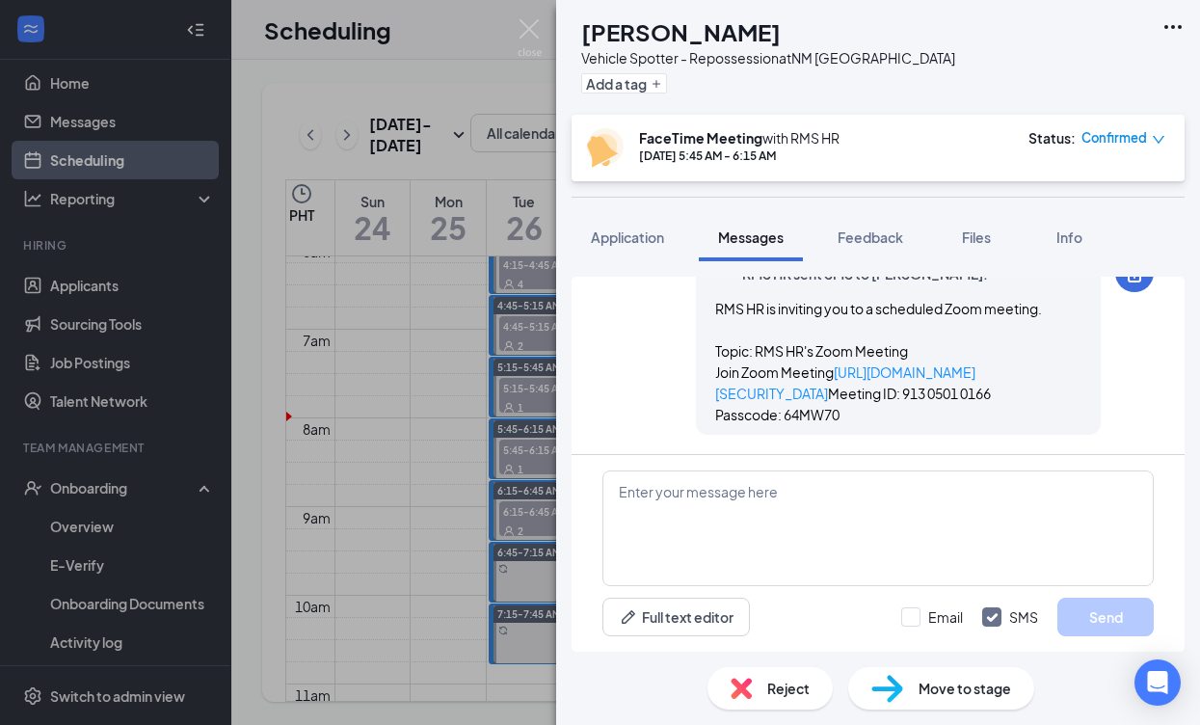
drag, startPoint x: 409, startPoint y: 452, endPoint x: 430, endPoint y: 454, distance: 21.3
click at [411, 452] on div "AC [PERSON_NAME] Vehicle Spotter - Repossession at [GEOGRAPHIC_DATA] Albuquerqu…" at bounding box center [600, 362] width 1200 height 725
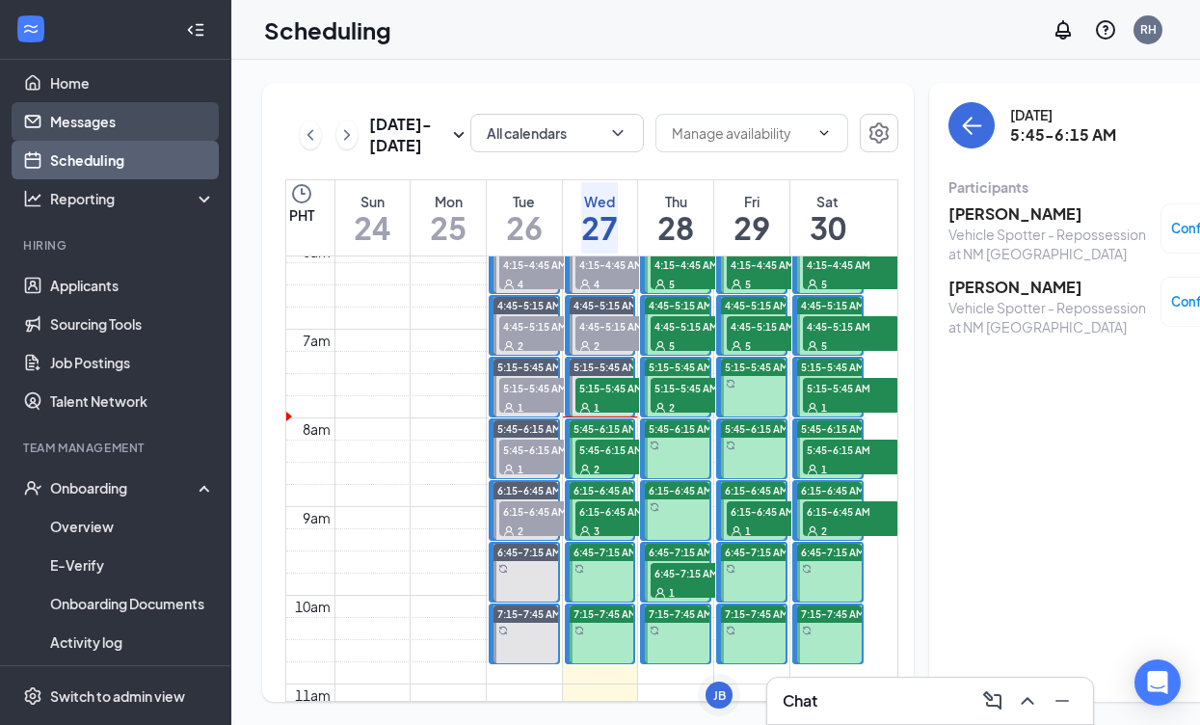
click at [62, 124] on link "Messages" at bounding box center [132, 121] width 165 height 39
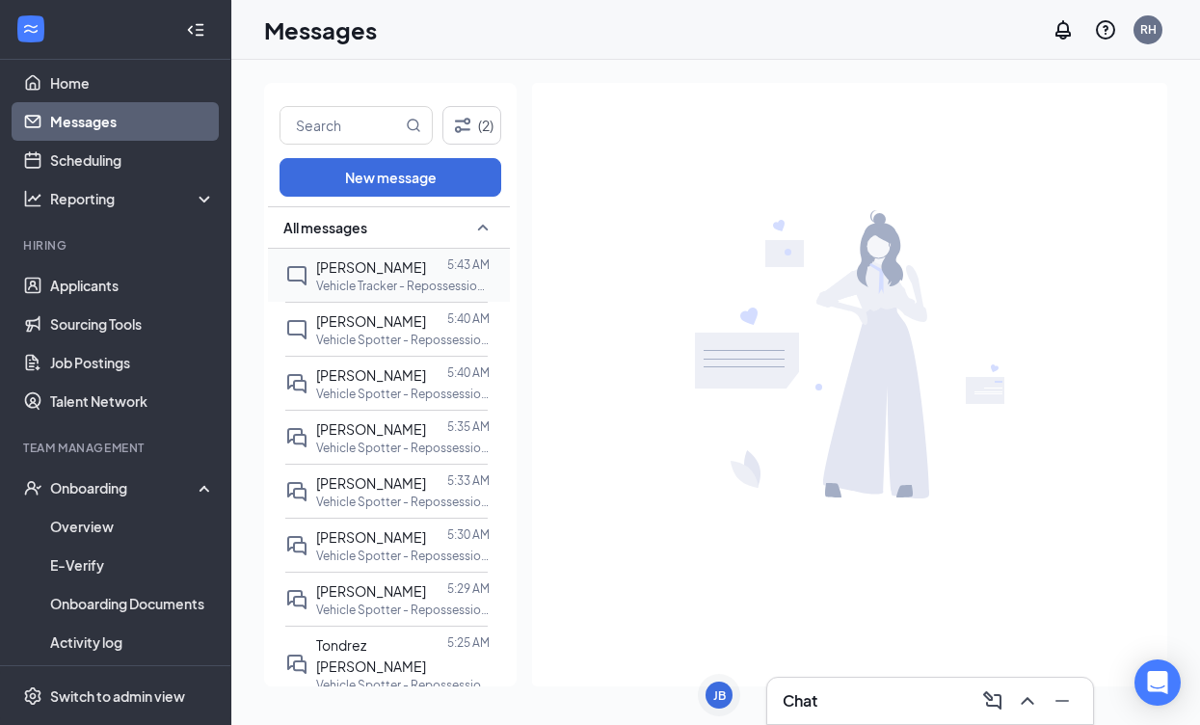
click at [379, 274] on span "[PERSON_NAME]" at bounding box center [371, 266] width 110 height 17
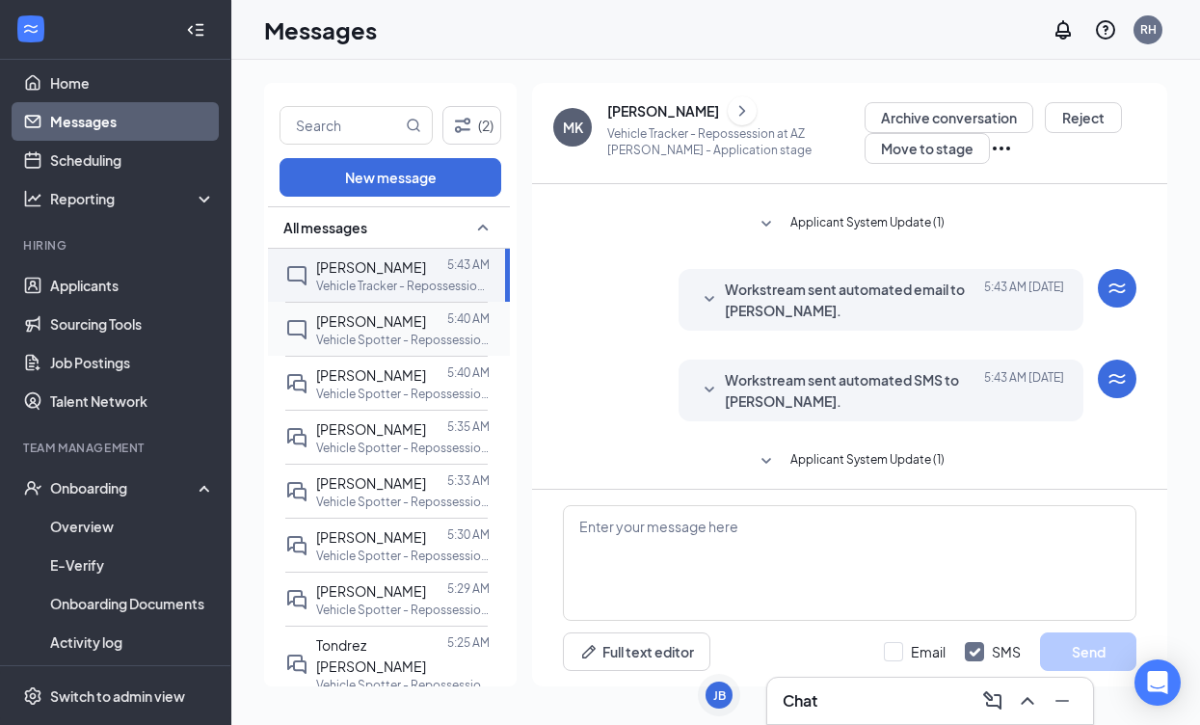
scroll to position [559, 0]
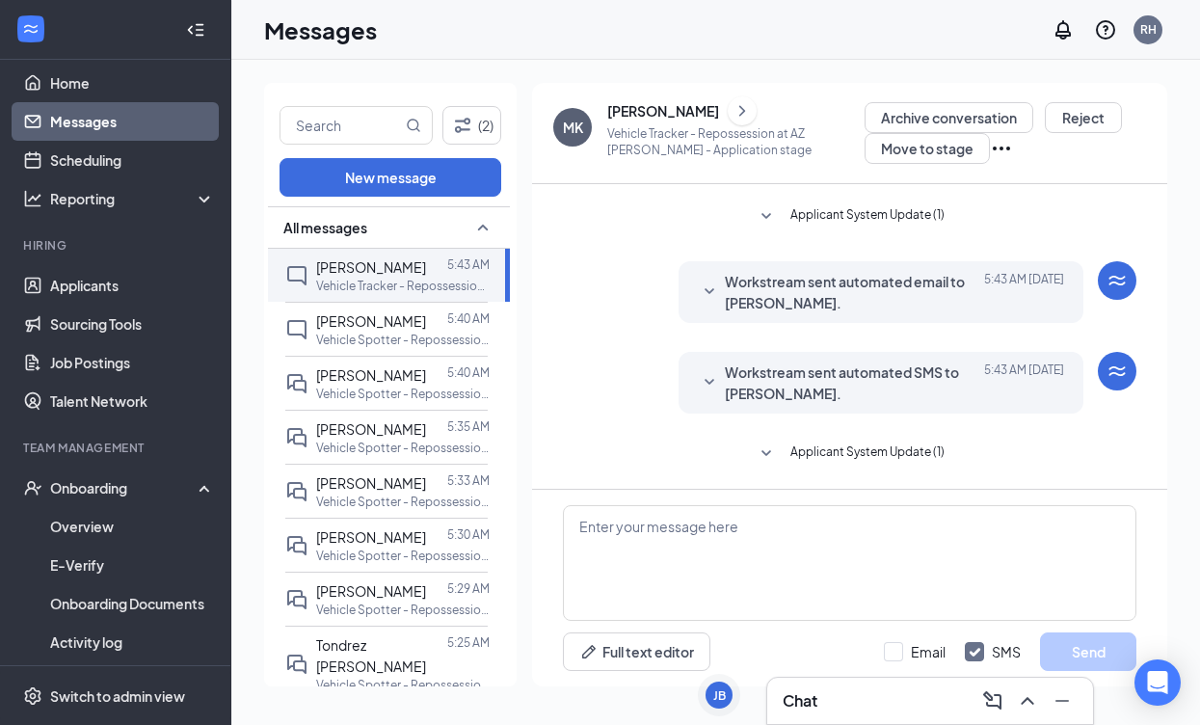
click at [797, 449] on span "Applicant System Update (1)" at bounding box center [867, 453] width 154 height 23
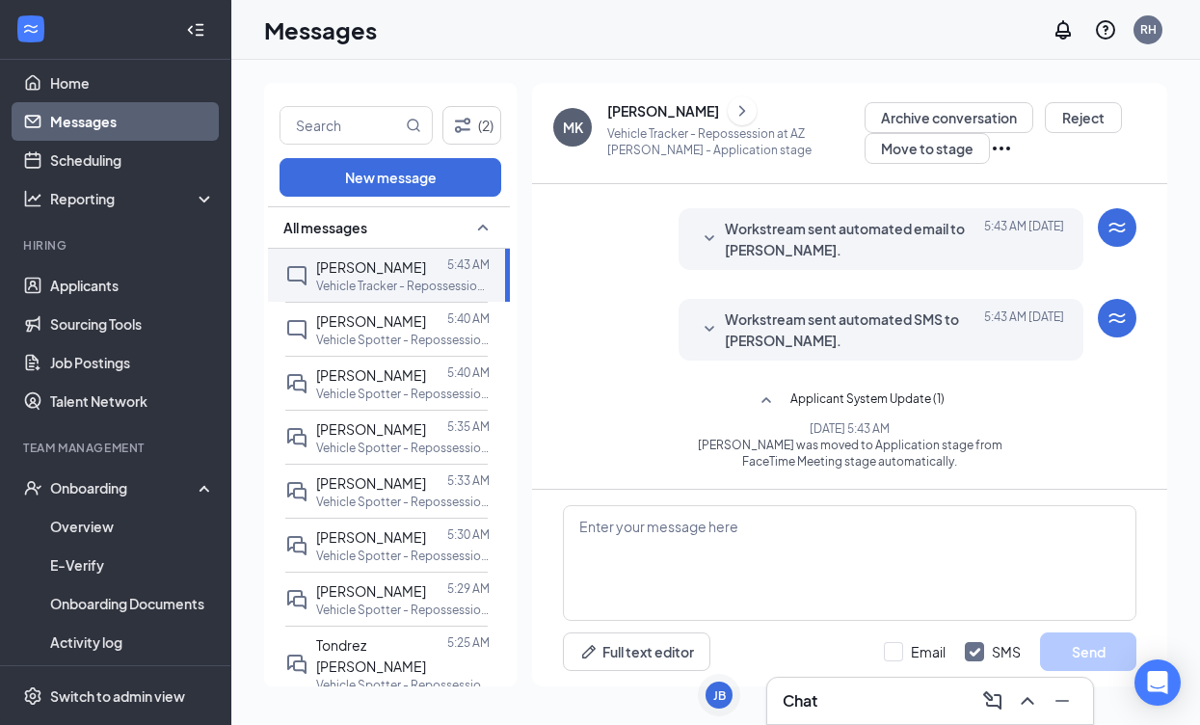
scroll to position [612, 0]
click at [407, 339] on div "[DATE] 5:40 AM" at bounding box center [441, 337] width 95 height 32
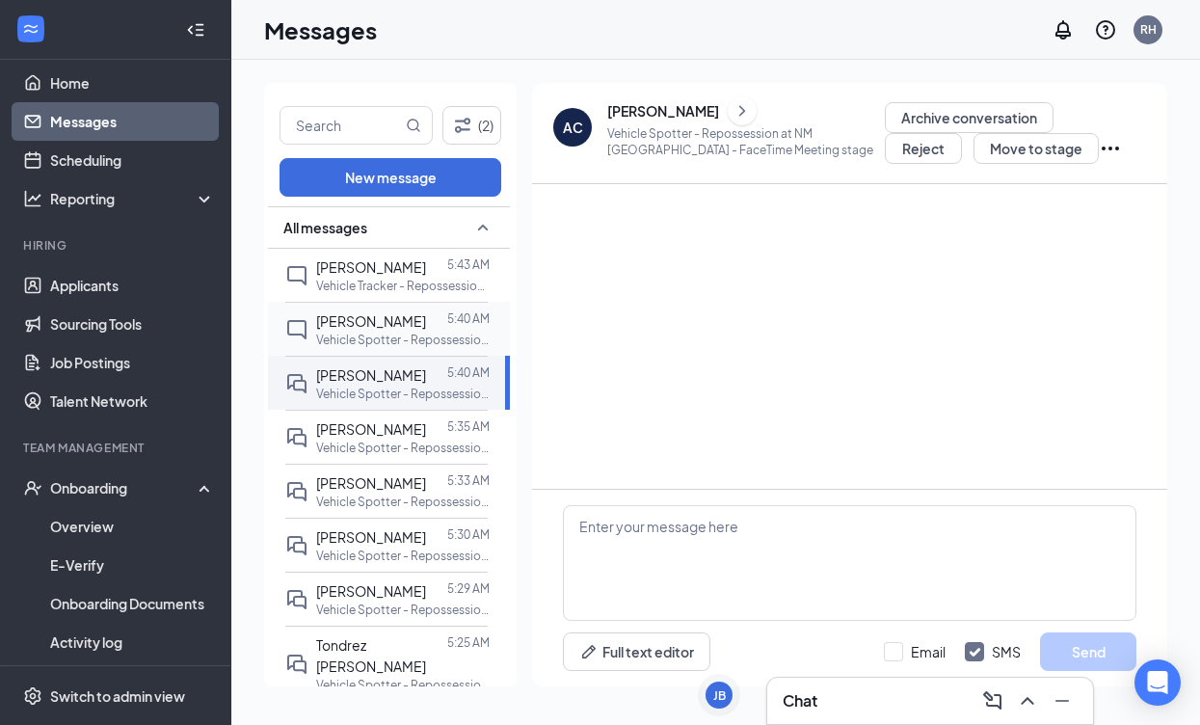
click at [334, 339] on p "Vehicle Spotter - Repossession at NM [GEOGRAPHIC_DATA]" at bounding box center [402, 340] width 173 height 16
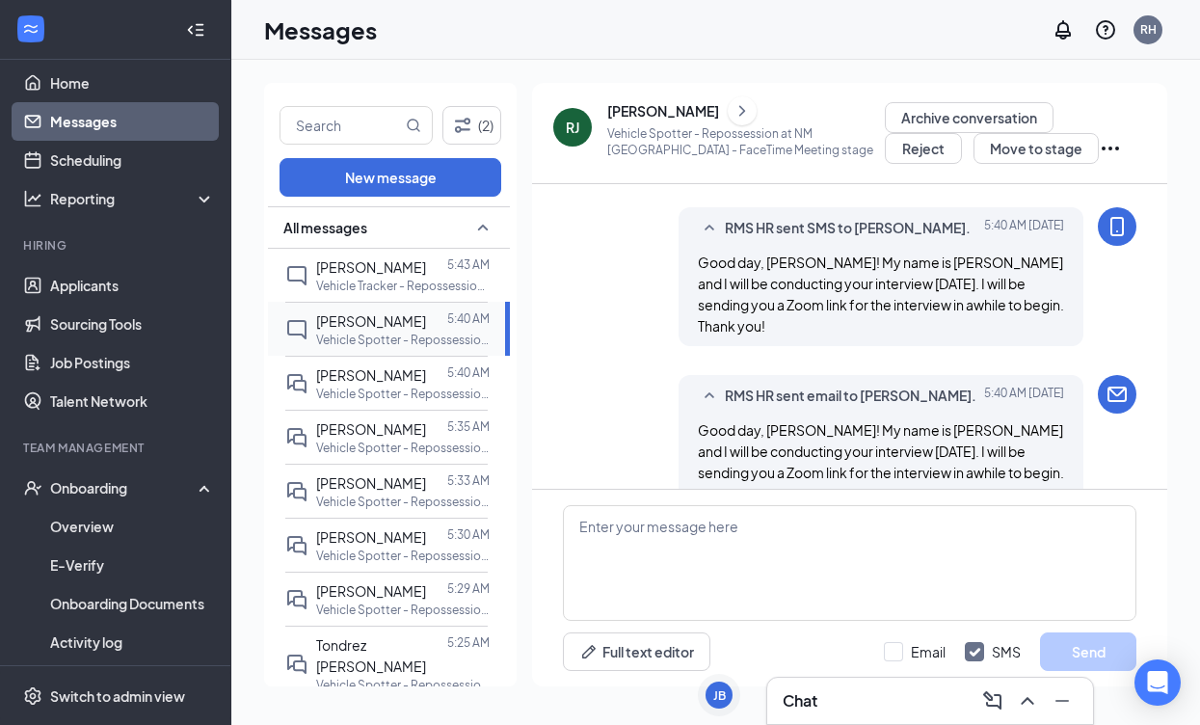
scroll to position [740, 0]
click at [343, 372] on span "[PERSON_NAME]" at bounding box center [371, 374] width 110 height 17
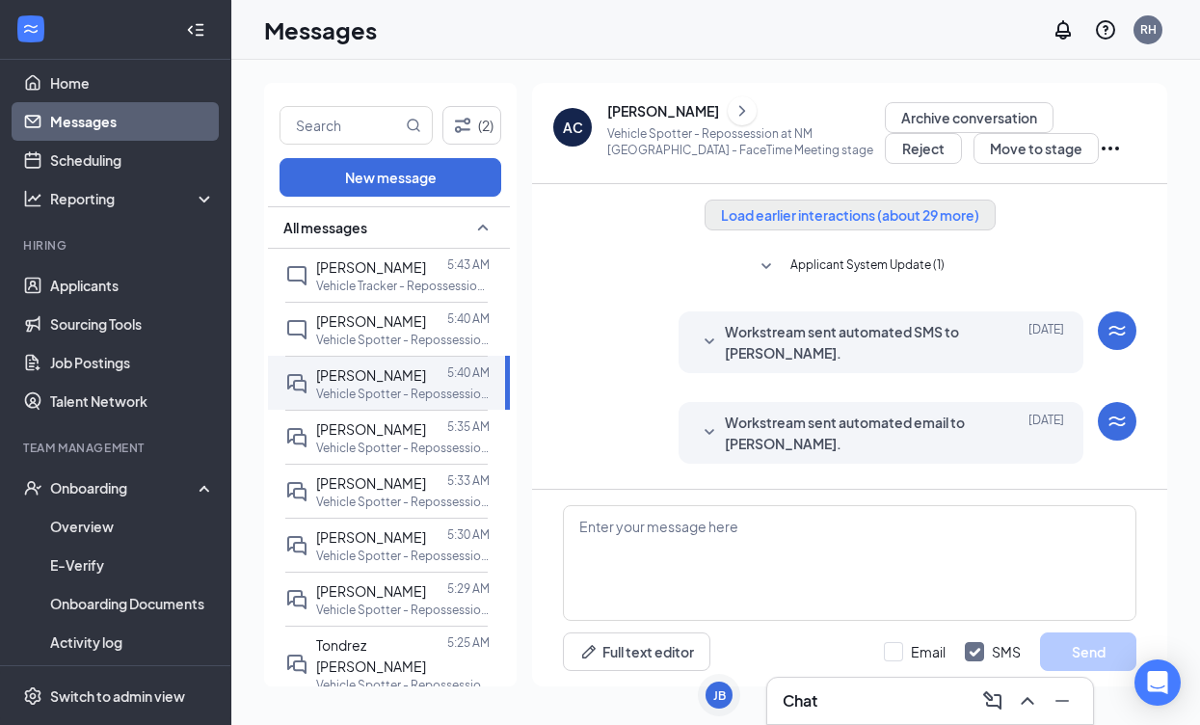
drag, startPoint x: 871, startPoint y: 207, endPoint x: 860, endPoint y: 228, distance: 24.2
click at [871, 207] on button "Load earlier interactions (about 29 more)" at bounding box center [850, 215] width 291 height 31
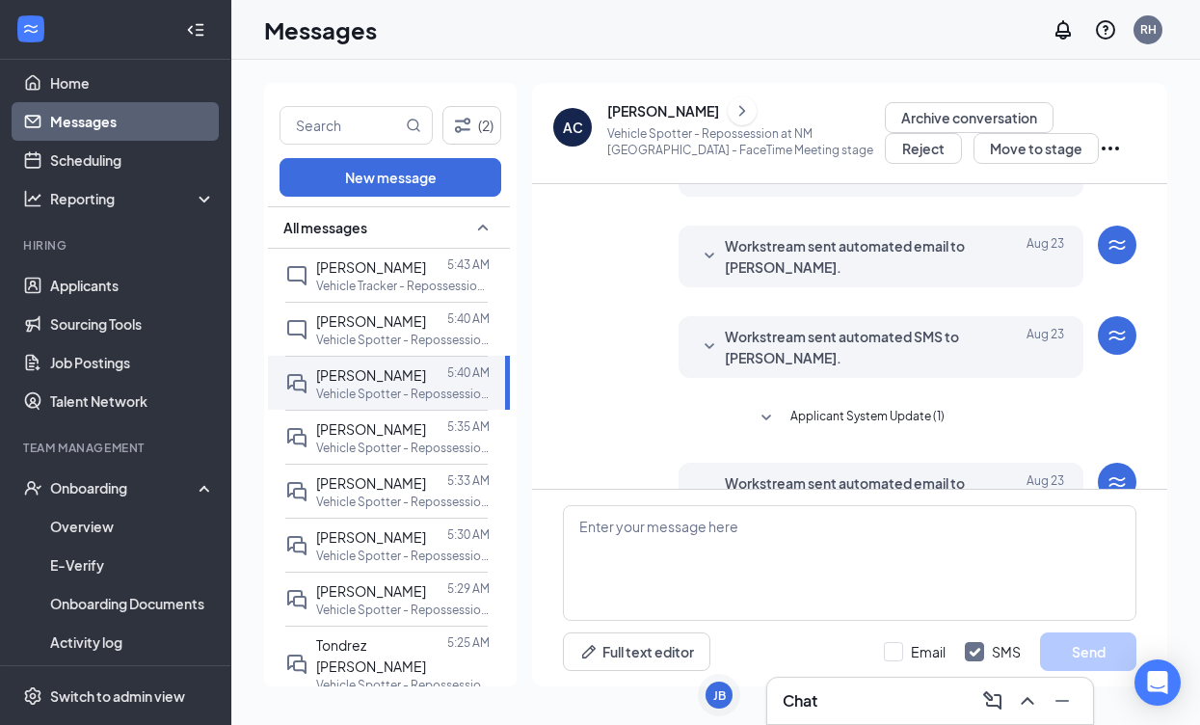
scroll to position [892, 0]
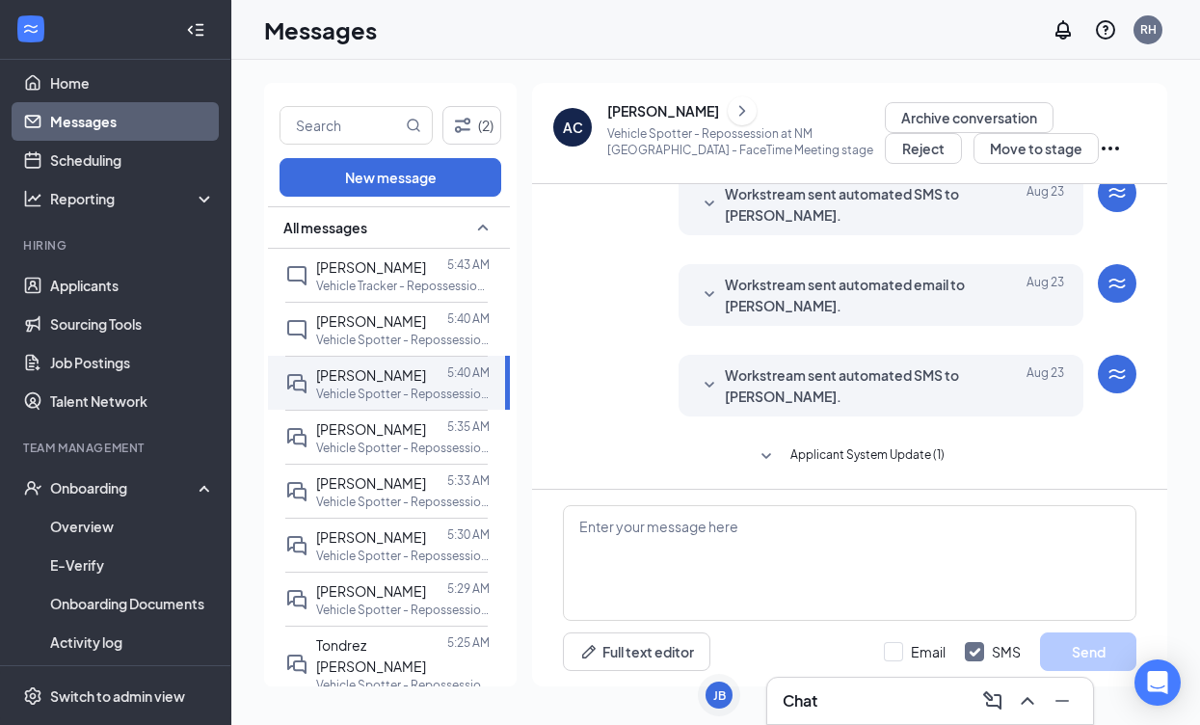
click at [776, 449] on icon "SmallChevronDown" at bounding box center [766, 456] width 23 height 23
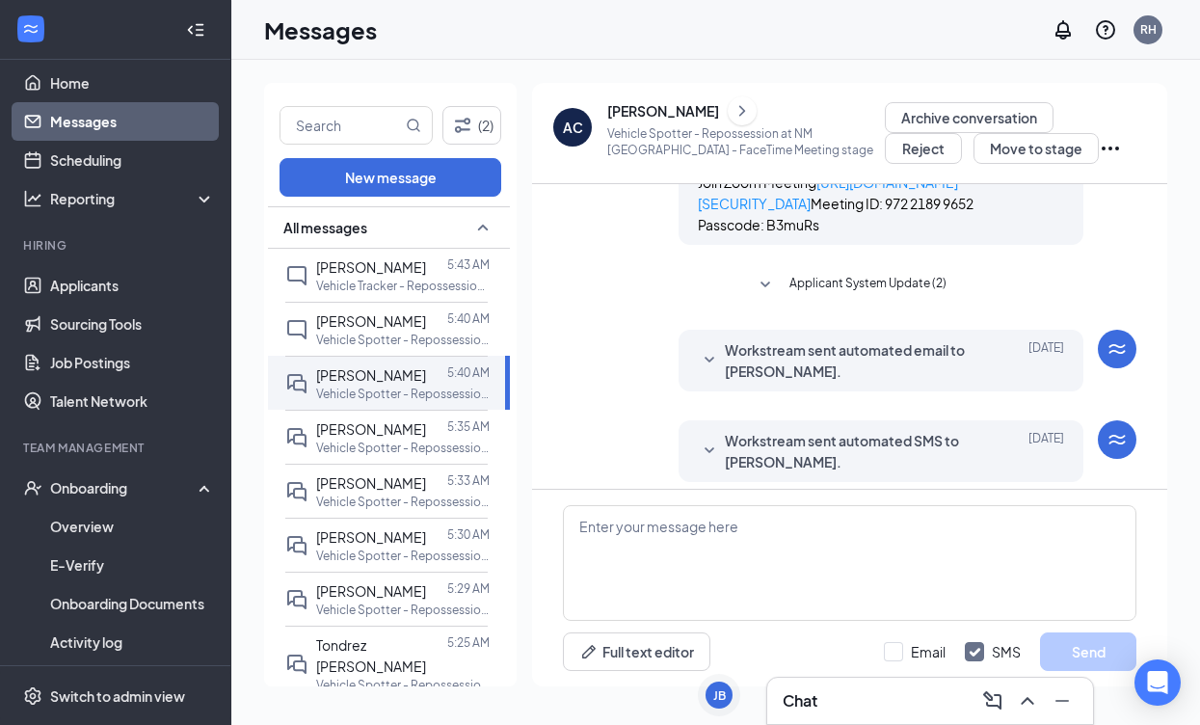
scroll to position [2506, 0]
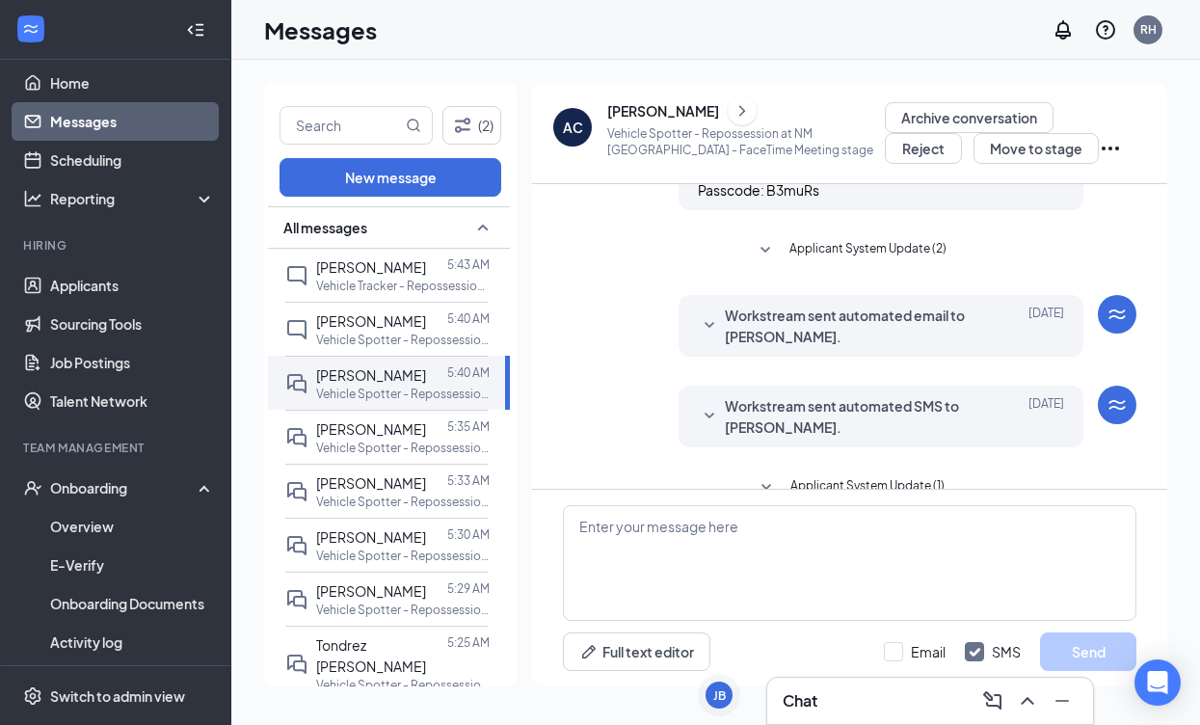
click at [766, 262] on icon "SmallChevronDown" at bounding box center [765, 250] width 23 height 23
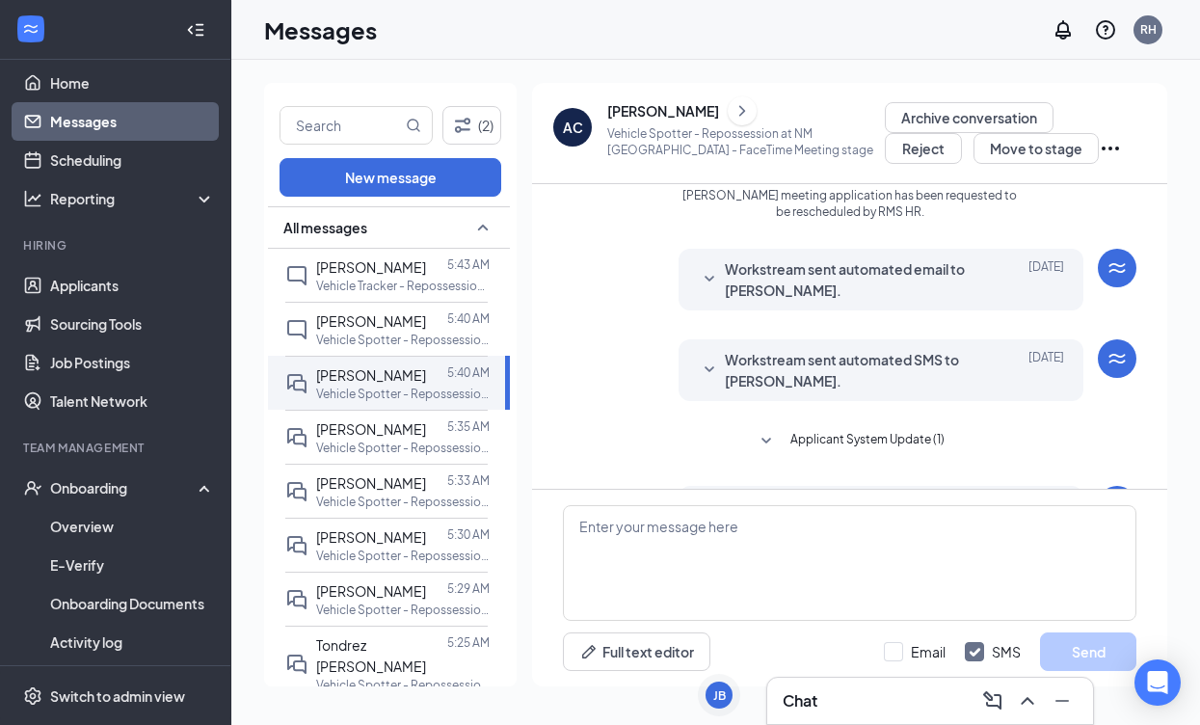
scroll to position [2650, 0]
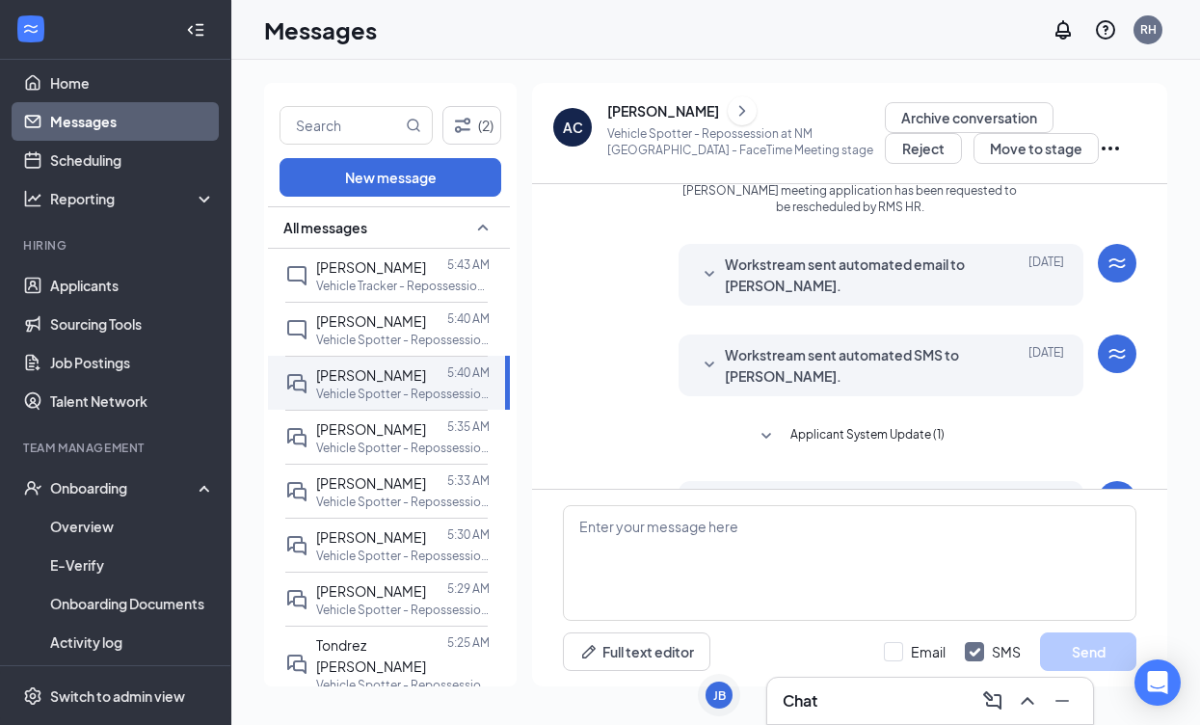
click at [699, 286] on icon "SmallChevronDown" at bounding box center [709, 274] width 23 height 23
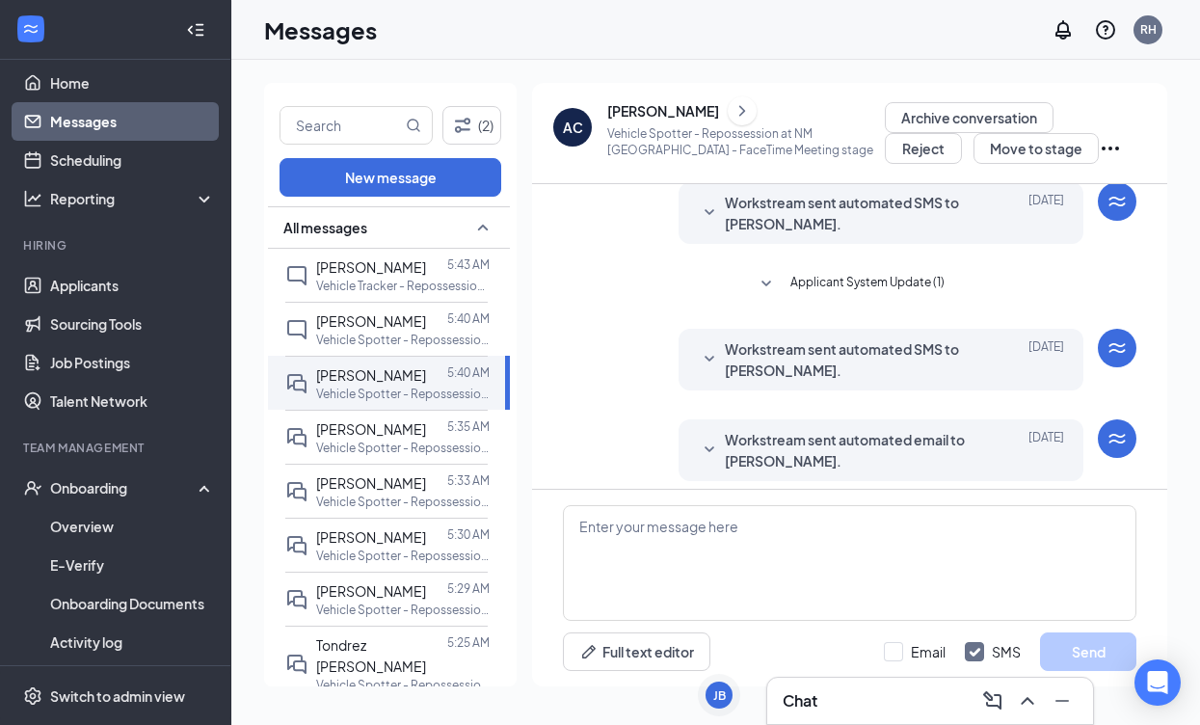
scroll to position [3052, 0]
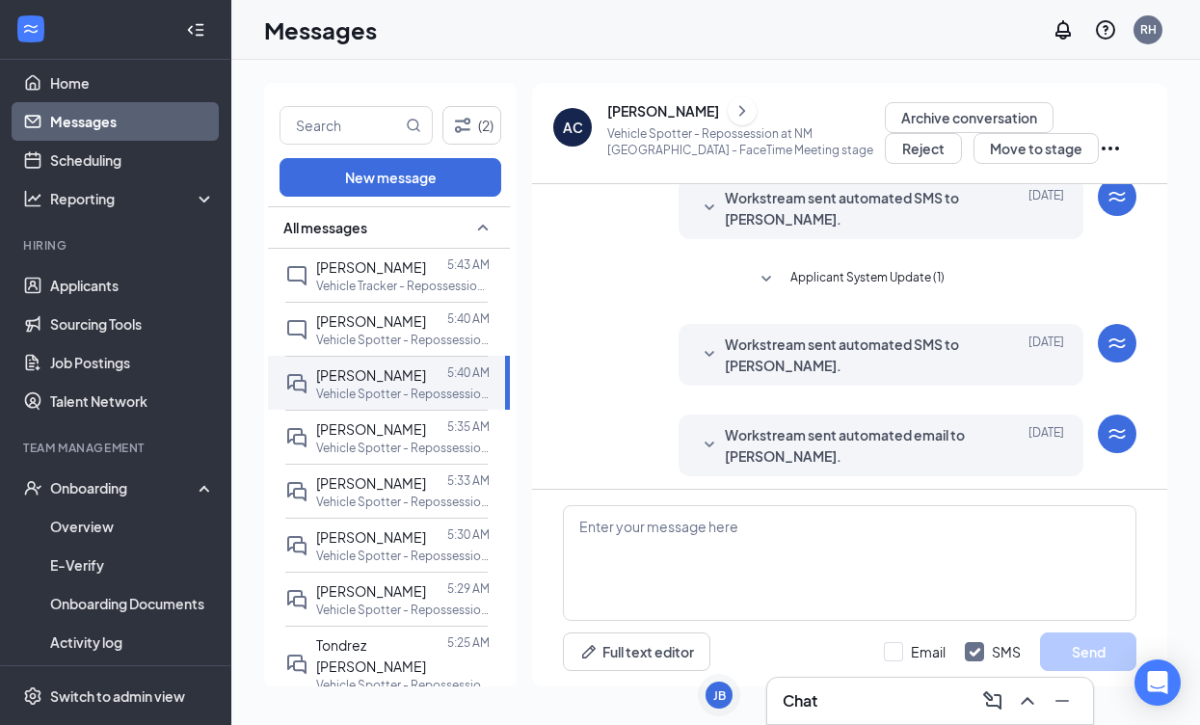
click at [799, 291] on span "Applicant System Update (1)" at bounding box center [867, 279] width 154 height 23
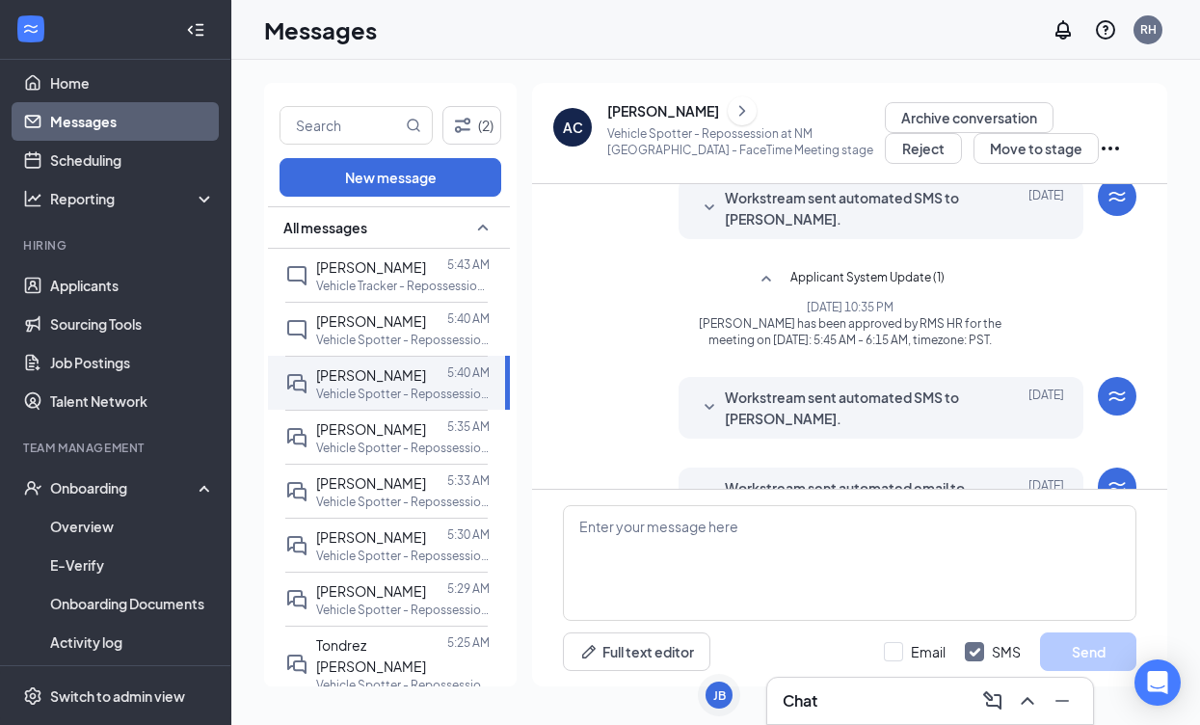
click at [710, 220] on icon "SmallChevronDown" at bounding box center [709, 208] width 23 height 23
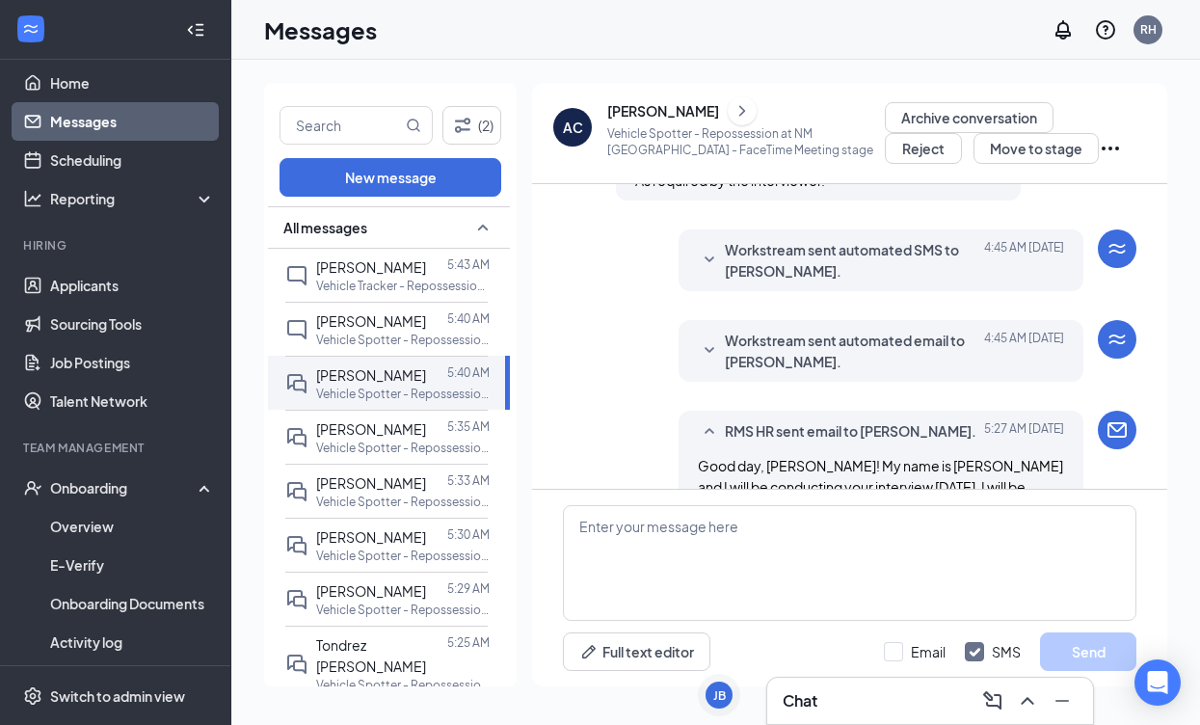
scroll to position [3705, 0]
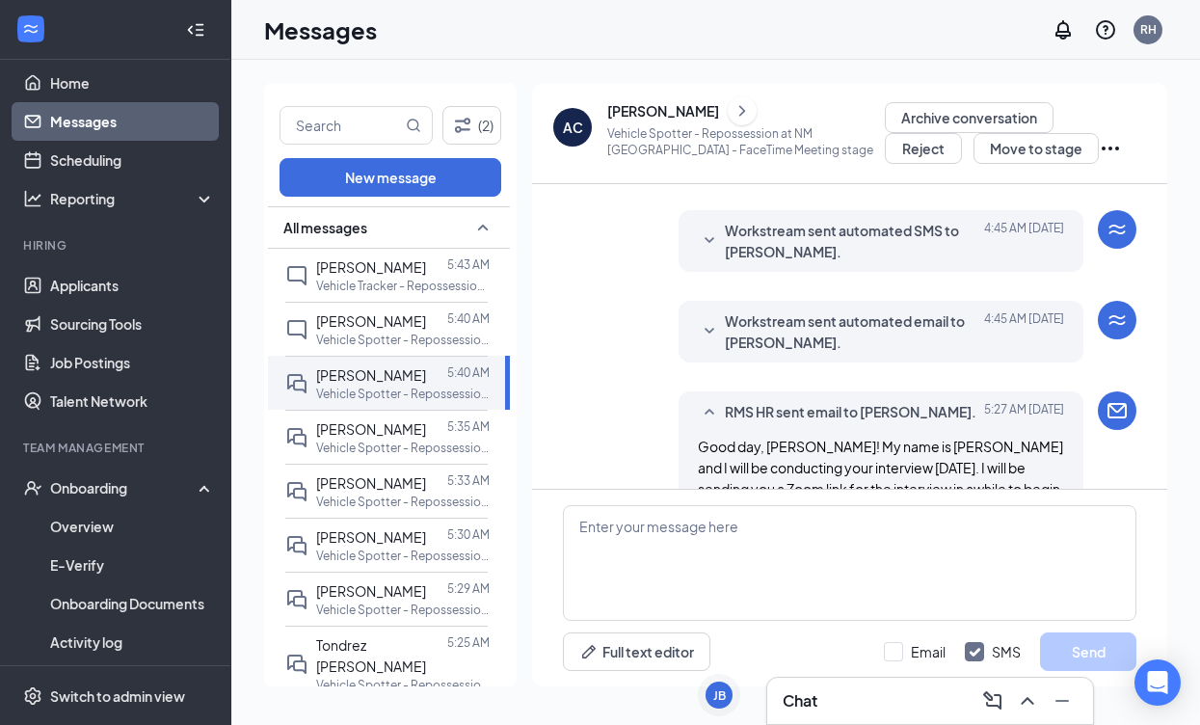
click at [583, 116] on icon "Bell" at bounding box center [581, 105] width 15 height 19
click at [646, 120] on icon "SmallChevronUp" at bounding box center [647, 117] width 10 height 6
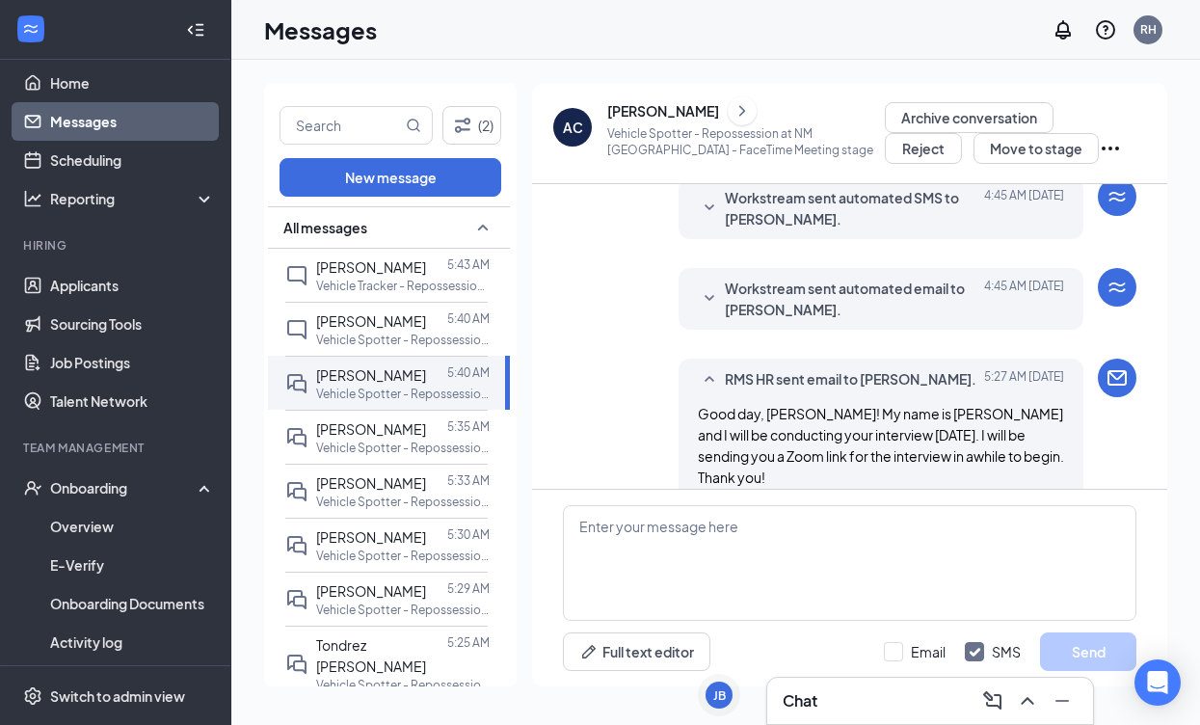
click at [646, 120] on icon "SmallChevronDown" at bounding box center [647, 117] width 10 height 6
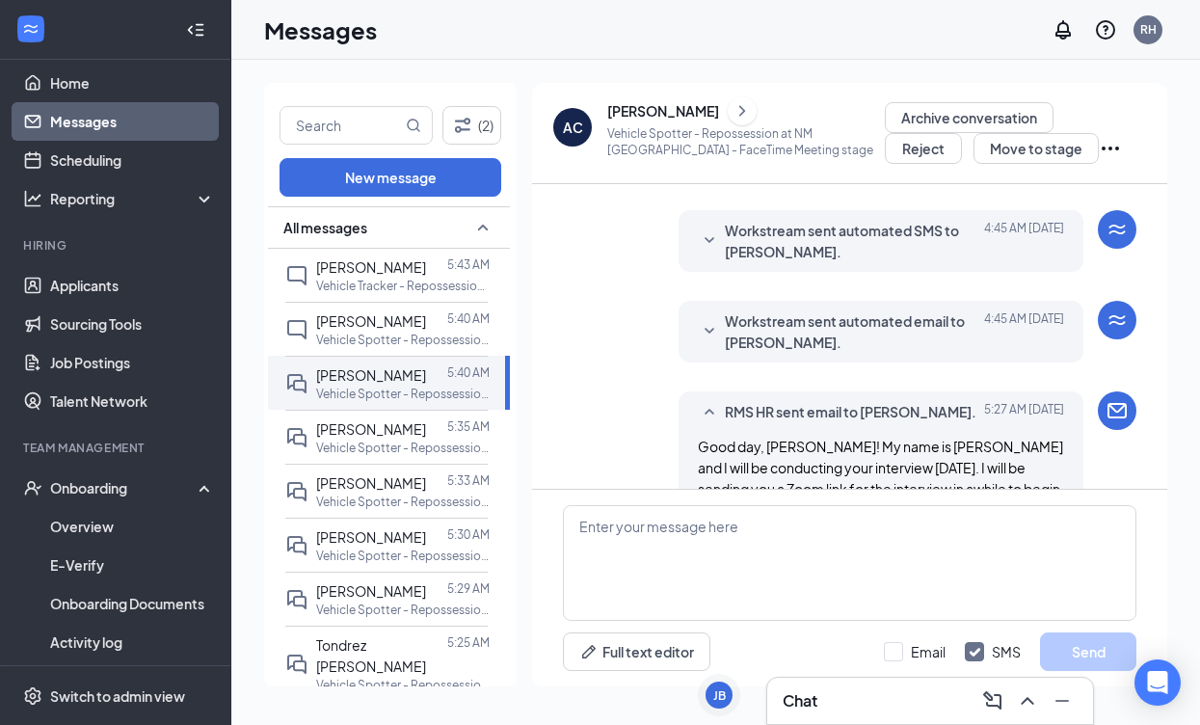
click at [712, 243] on icon "SmallChevronDown" at bounding box center [710, 240] width 10 height 6
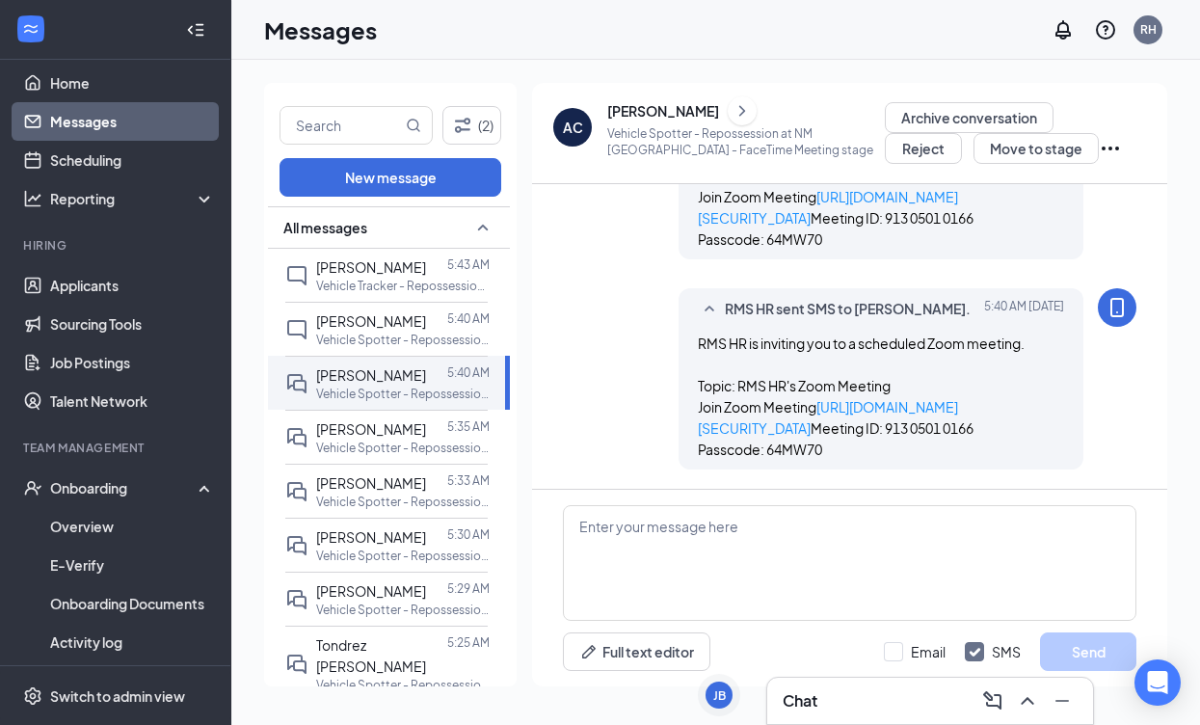
scroll to position [0, 0]
click at [426, 438] on div at bounding box center [436, 428] width 21 height 21
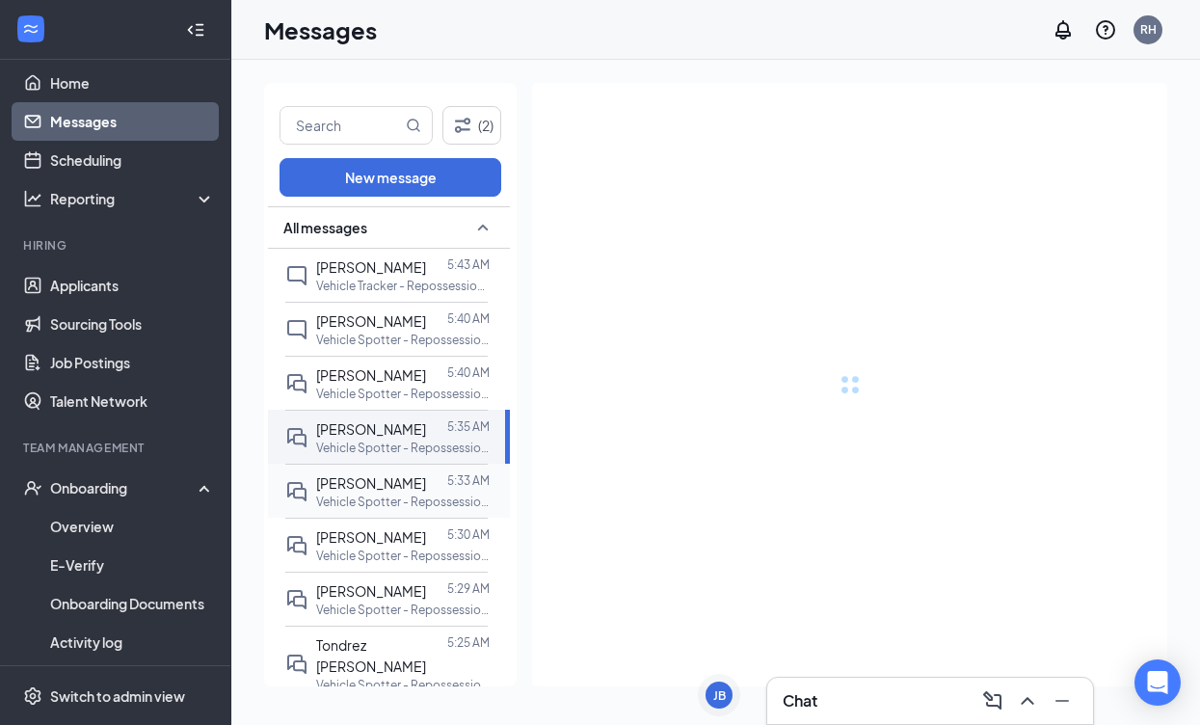
click at [411, 493] on div "[PERSON_NAME] 5:33 AM Vehicle Spotter - Repossession at NM [GEOGRAPHIC_DATA]" at bounding box center [402, 491] width 173 height 38
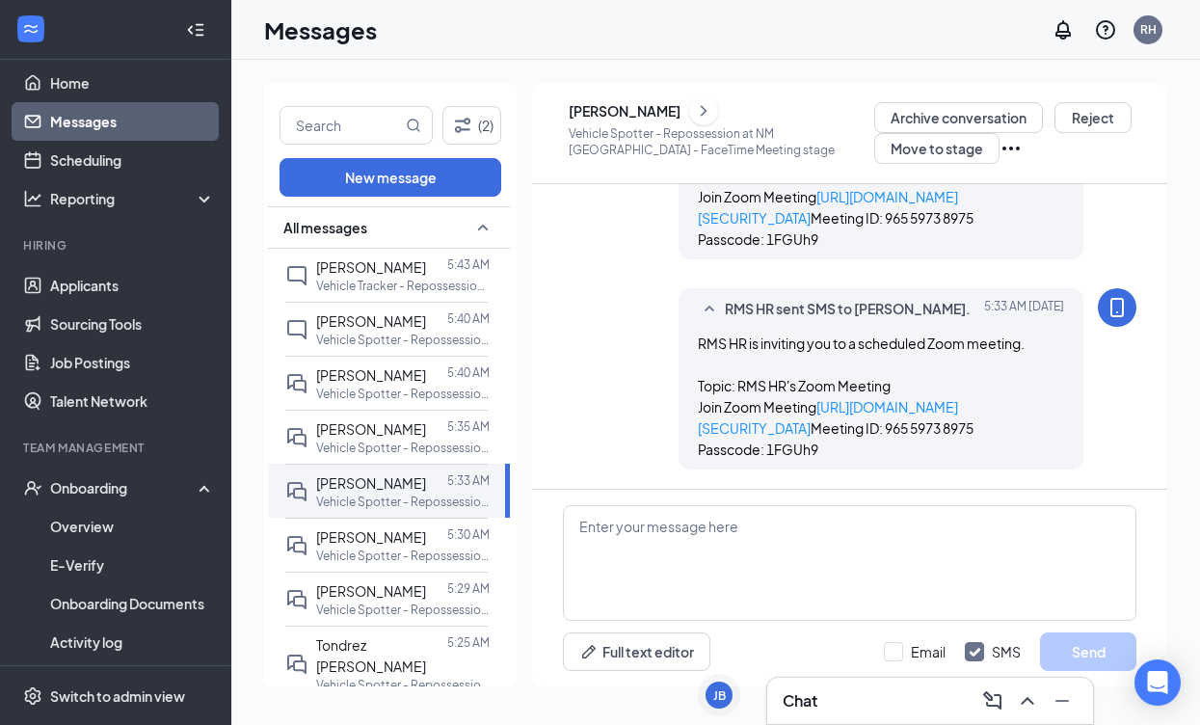
scroll to position [1207, 0]
click at [666, 108] on div "[PERSON_NAME]" at bounding box center [625, 110] width 112 height 19
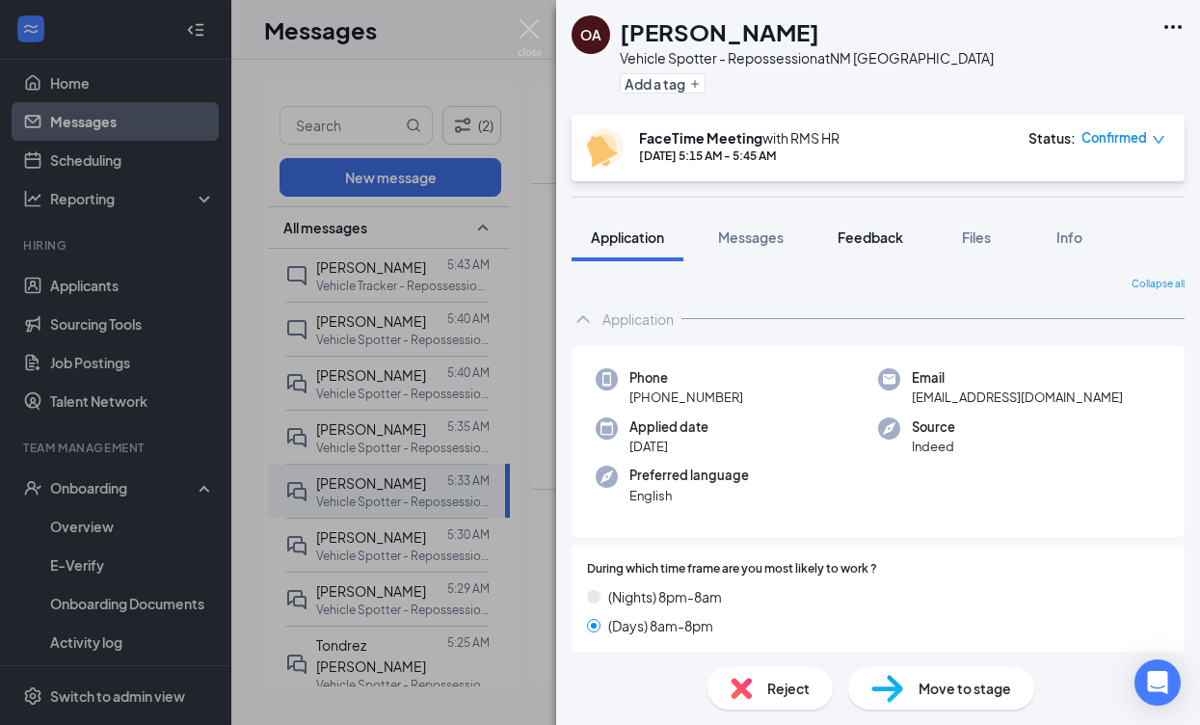
click at [869, 231] on span "Feedback" at bounding box center [871, 236] width 66 height 17
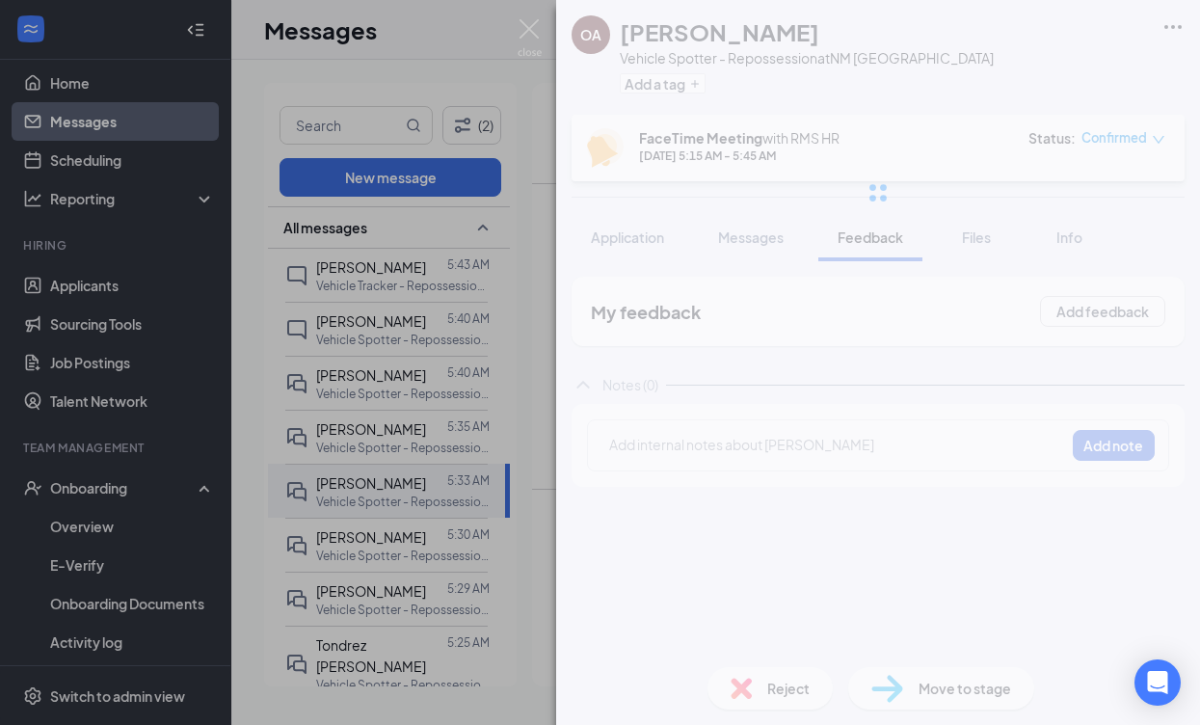
click at [861, 438] on div at bounding box center [837, 445] width 454 height 20
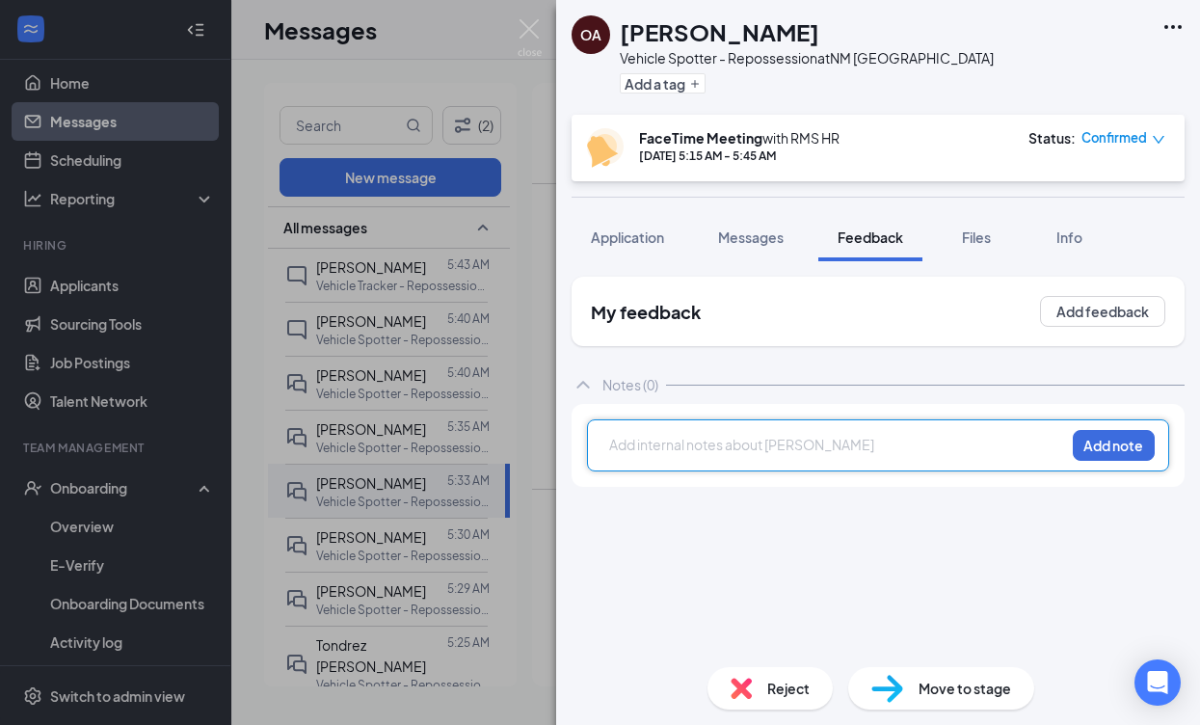
click at [855, 447] on div at bounding box center [837, 445] width 454 height 20
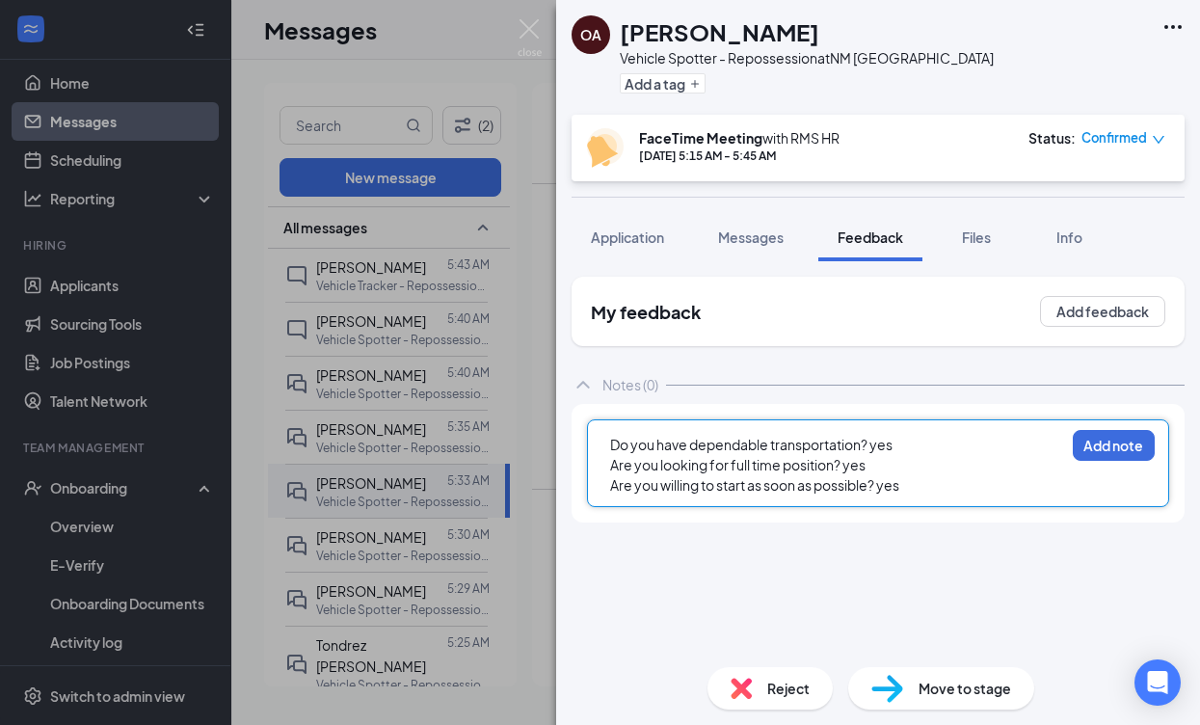
click at [612, 443] on span "Do you have dependable transportation? yes" at bounding box center [751, 444] width 282 height 17
click at [616, 443] on span "Do you have dependable transportation? yes" at bounding box center [751, 444] width 282 height 17
click at [616, 442] on span "Do you have dependable transportation? yes" at bounding box center [751, 444] width 282 height 17
click at [603, 443] on div "Do you have dependable transportation? yes Are you looking for full time positi…" at bounding box center [878, 463] width 582 height 88
click at [613, 443] on span "Do you have dependable transportation? yes" at bounding box center [751, 444] width 282 height 17
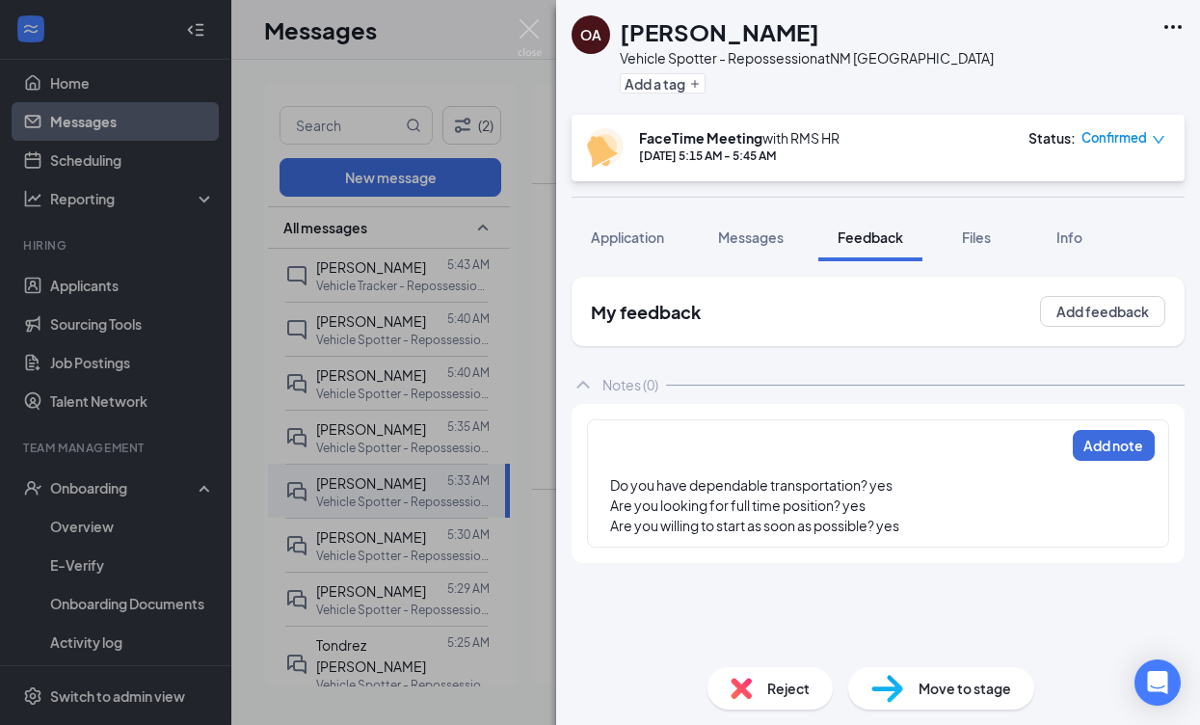
click at [627, 432] on div "Do you have dependable transportation? yes Are you looking for full time positi…" at bounding box center [878, 483] width 582 height 128
click at [627, 438] on div at bounding box center [837, 445] width 454 height 20
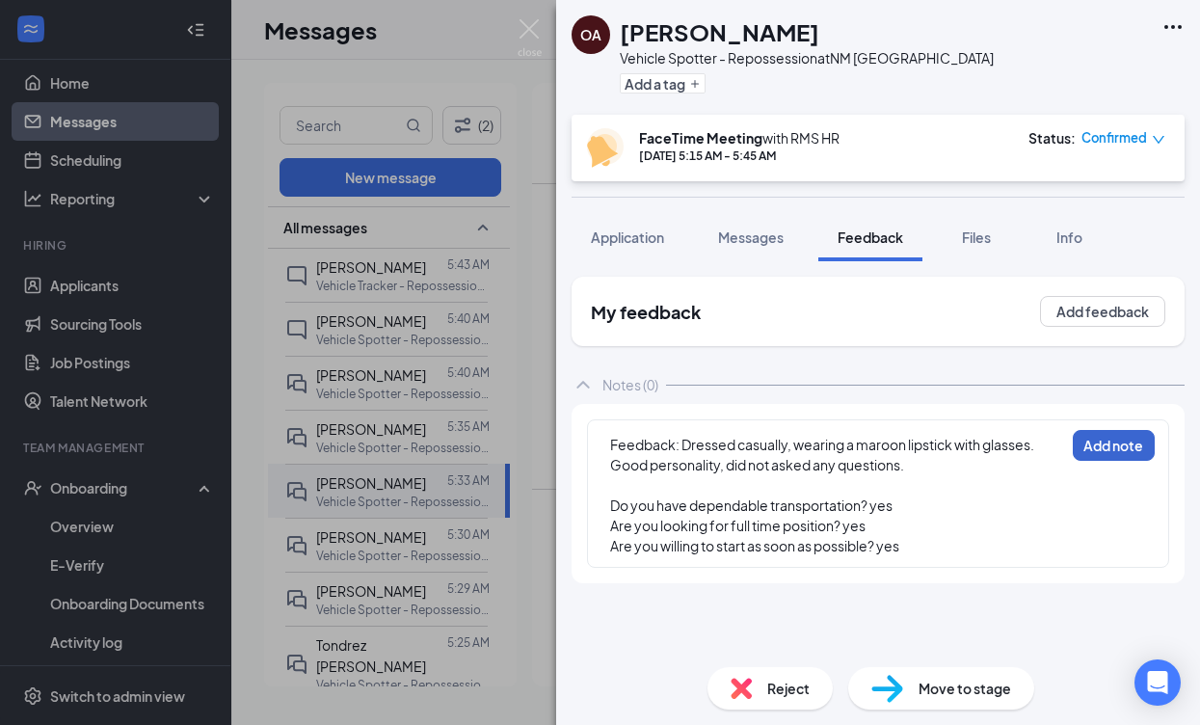
click at [1120, 436] on button "Add note" at bounding box center [1114, 445] width 82 height 31
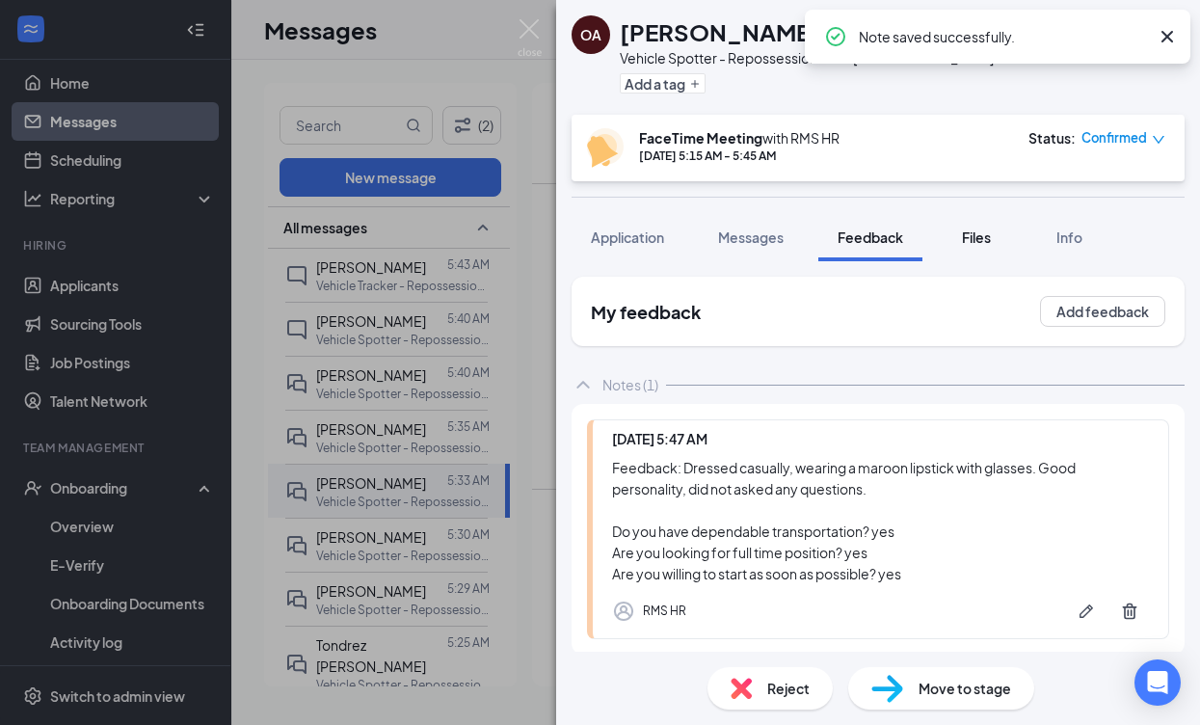
click at [976, 237] on span "Files" at bounding box center [976, 236] width 29 height 17
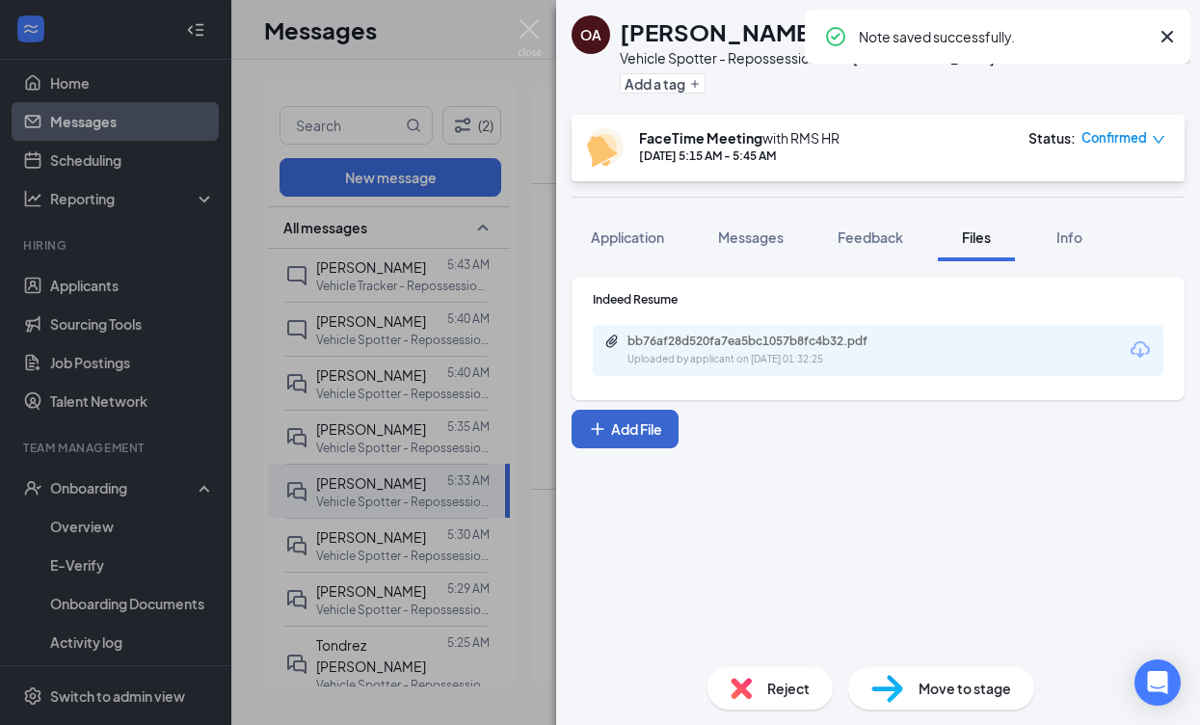
click at [638, 434] on button "Add File" at bounding box center [625, 429] width 107 height 39
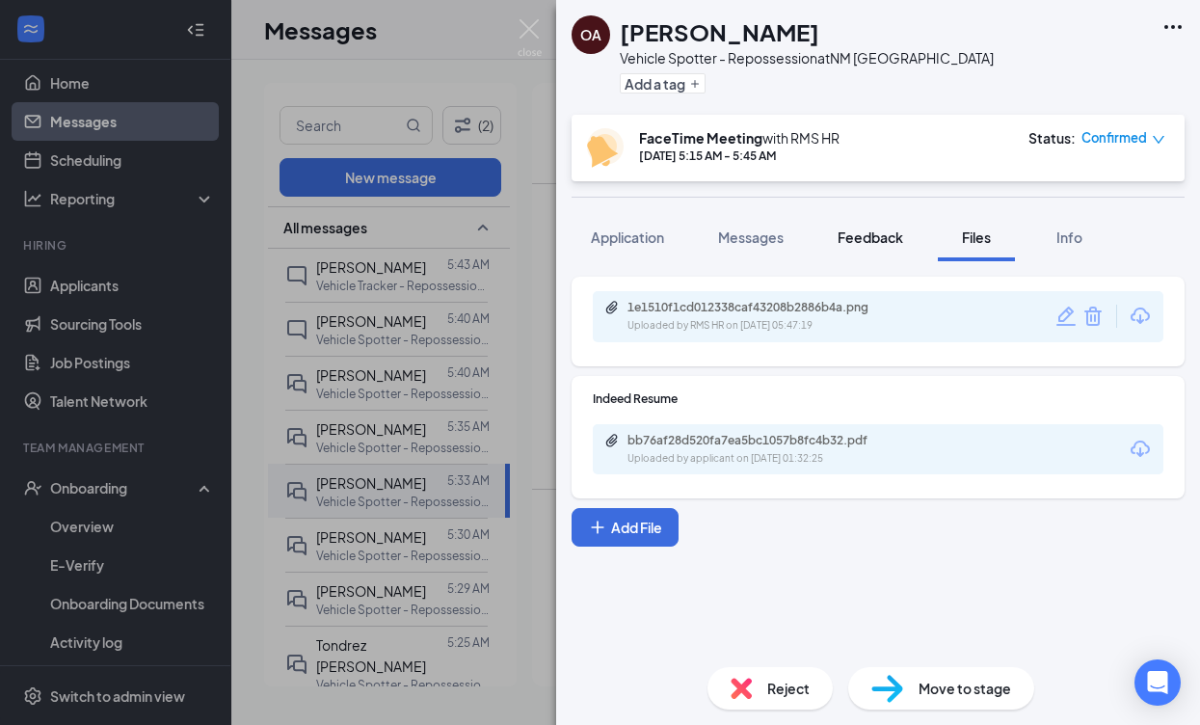
click at [872, 234] on span "Feedback" at bounding box center [871, 236] width 66 height 17
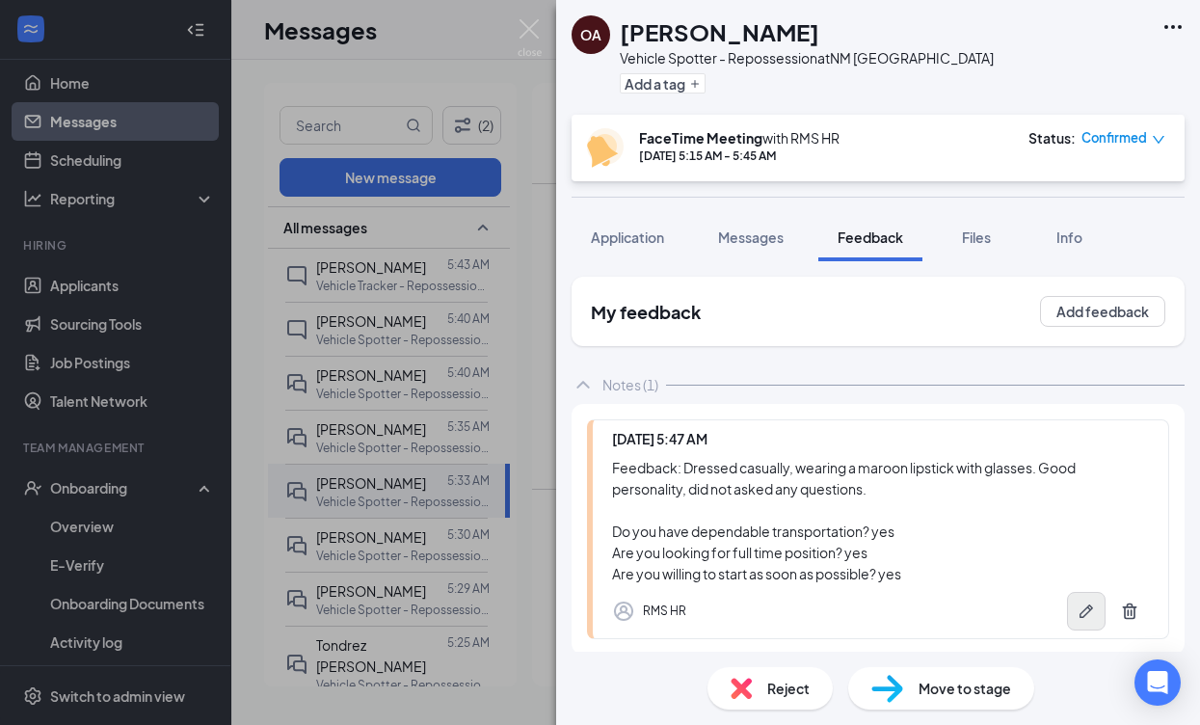
click at [1083, 607] on icon "Pen" at bounding box center [1086, 610] width 19 height 19
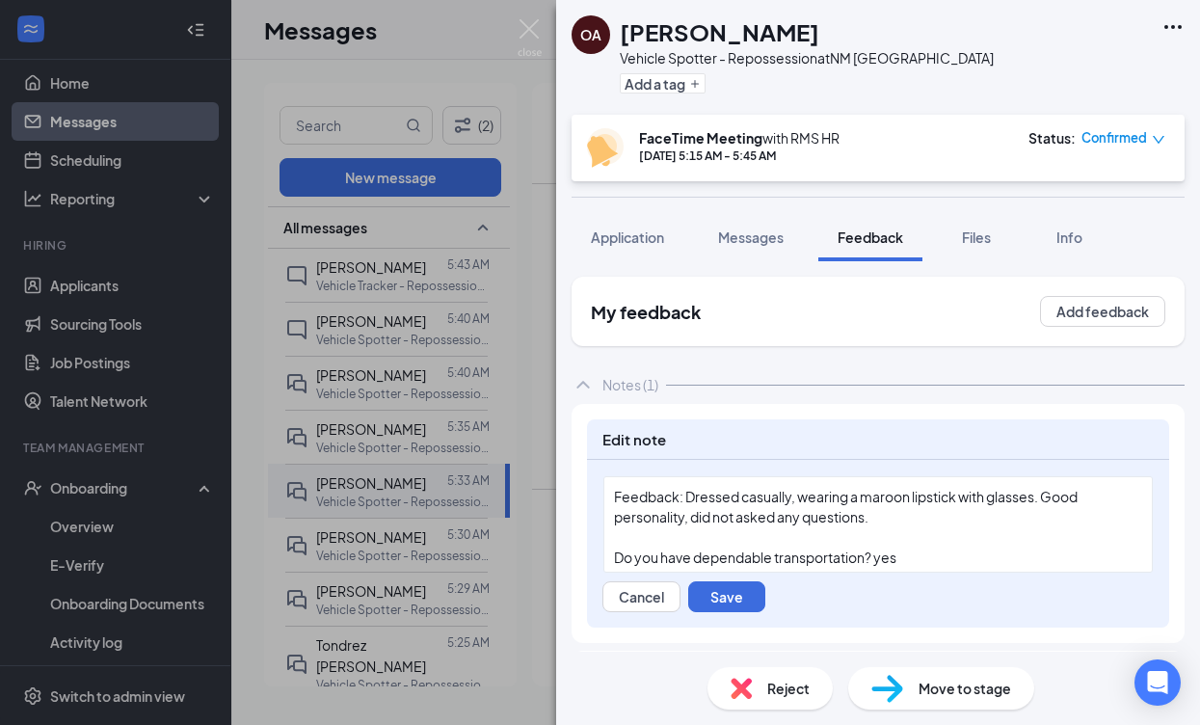
click at [883, 519] on div "Feedback: Dressed casually, wearing a maroon lipstick with glasses. Good person…" at bounding box center [878, 507] width 528 height 40
click at [744, 595] on button "Save" at bounding box center [726, 596] width 77 height 31
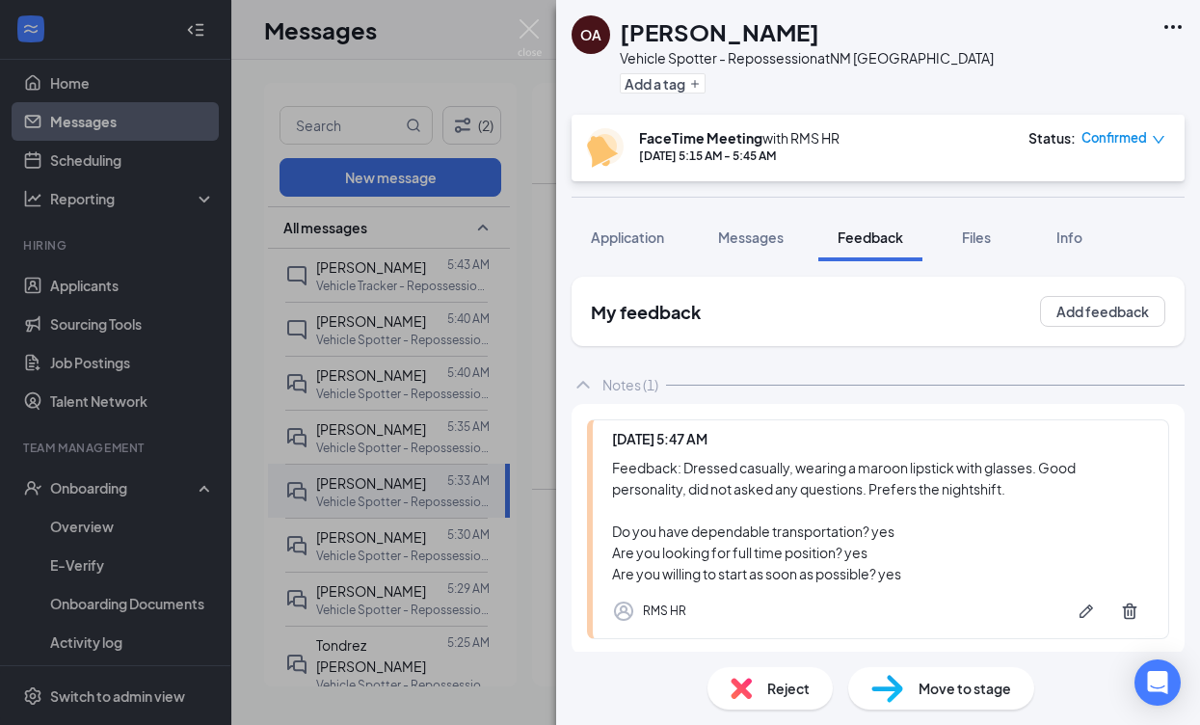
click at [978, 693] on span "Move to stage" at bounding box center [964, 688] width 93 height 21
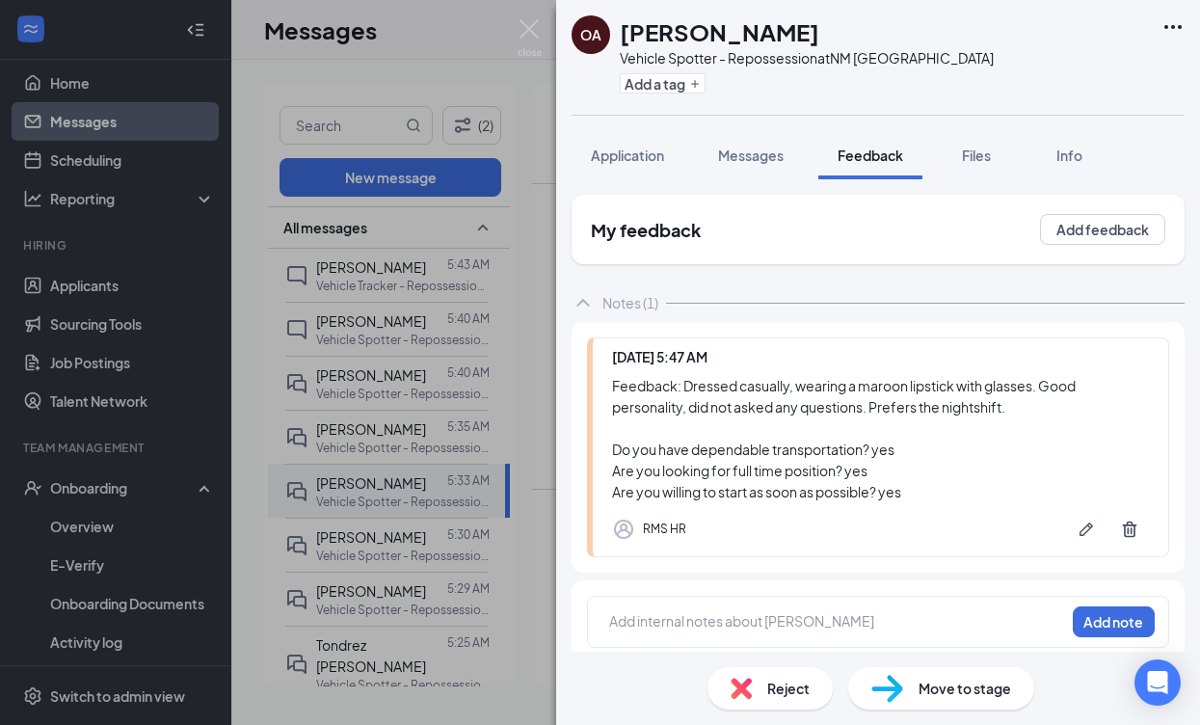
click at [406, 370] on div "OA [PERSON_NAME] Vehicle Spotter - Repossession at [GEOGRAPHIC_DATA] Albuquerqu…" at bounding box center [600, 362] width 1200 height 725
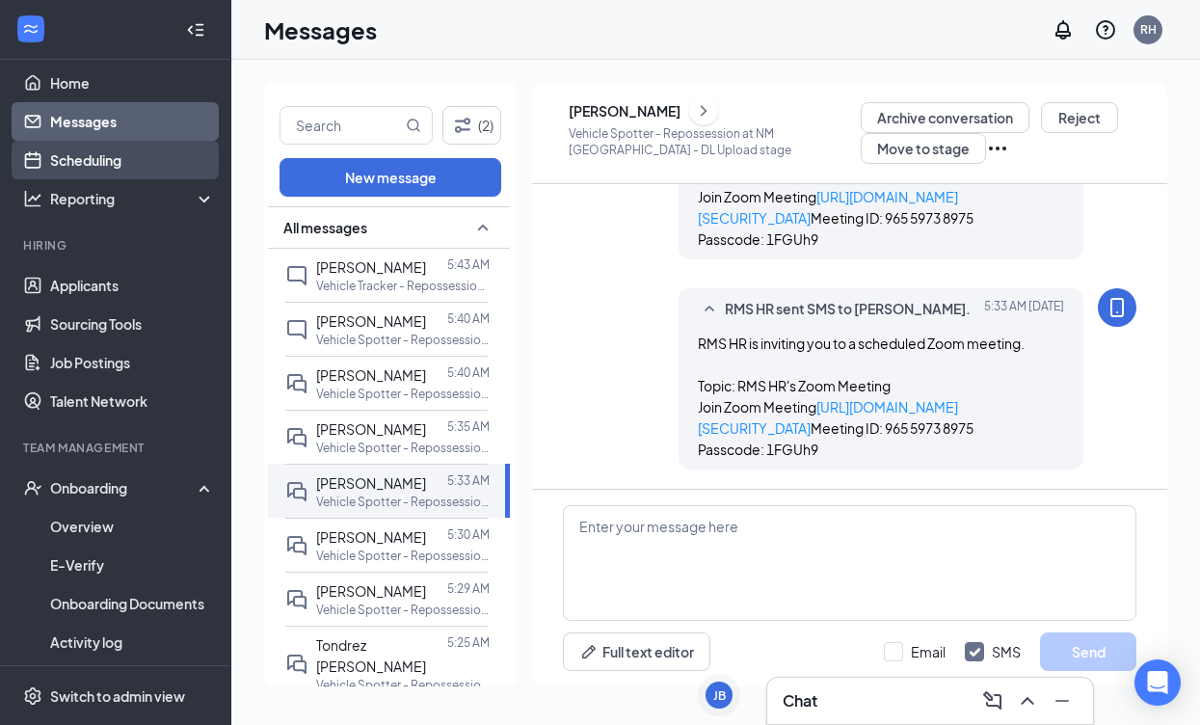
click at [129, 157] on link "Scheduling" at bounding box center [132, 160] width 165 height 39
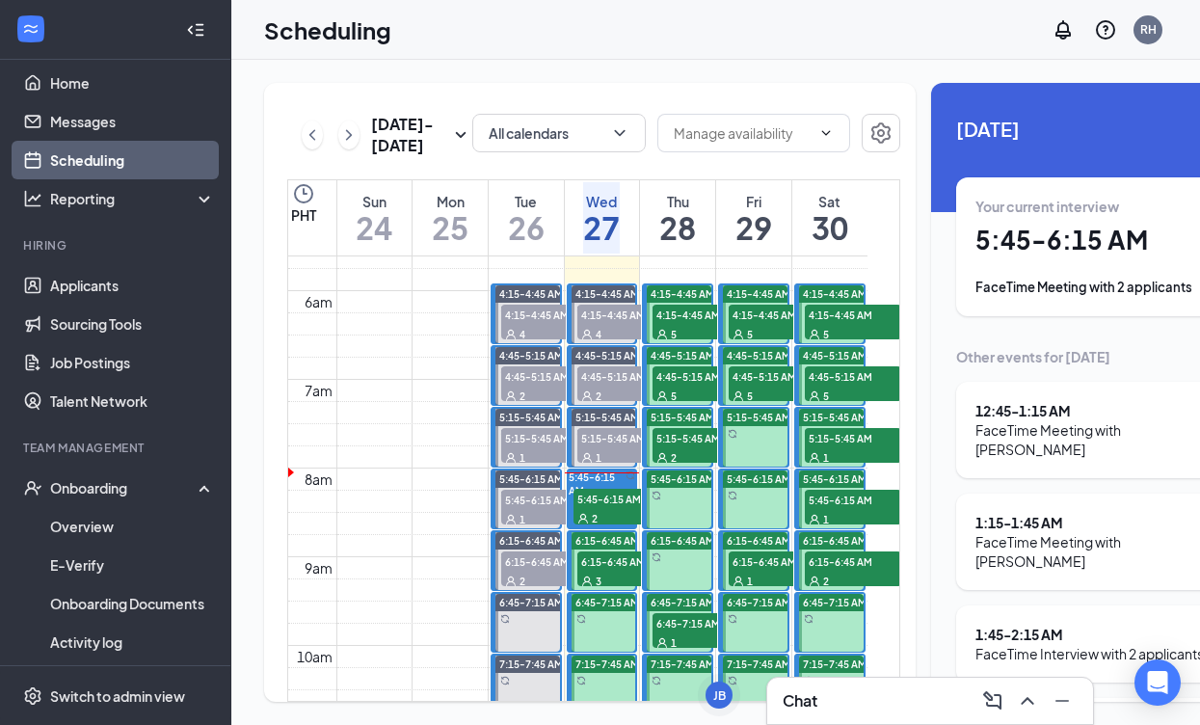
scroll to position [477, 0]
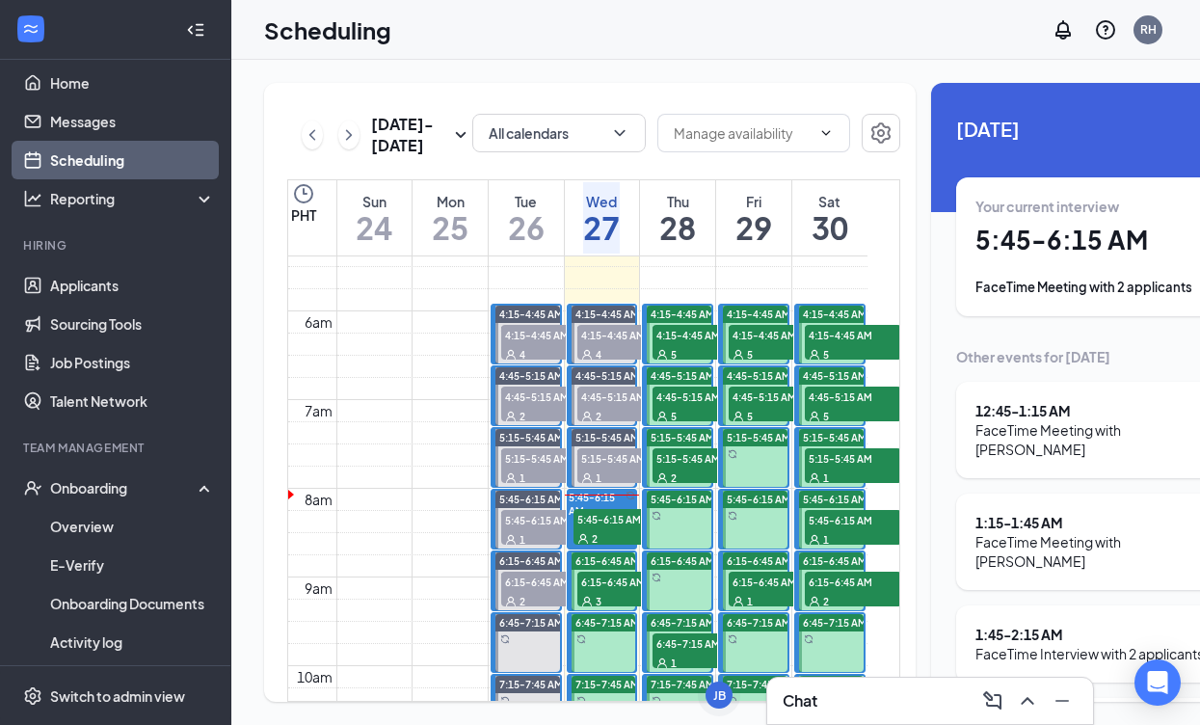
click at [595, 528] on span "5:45-6:15 AM" at bounding box center [621, 518] width 96 height 19
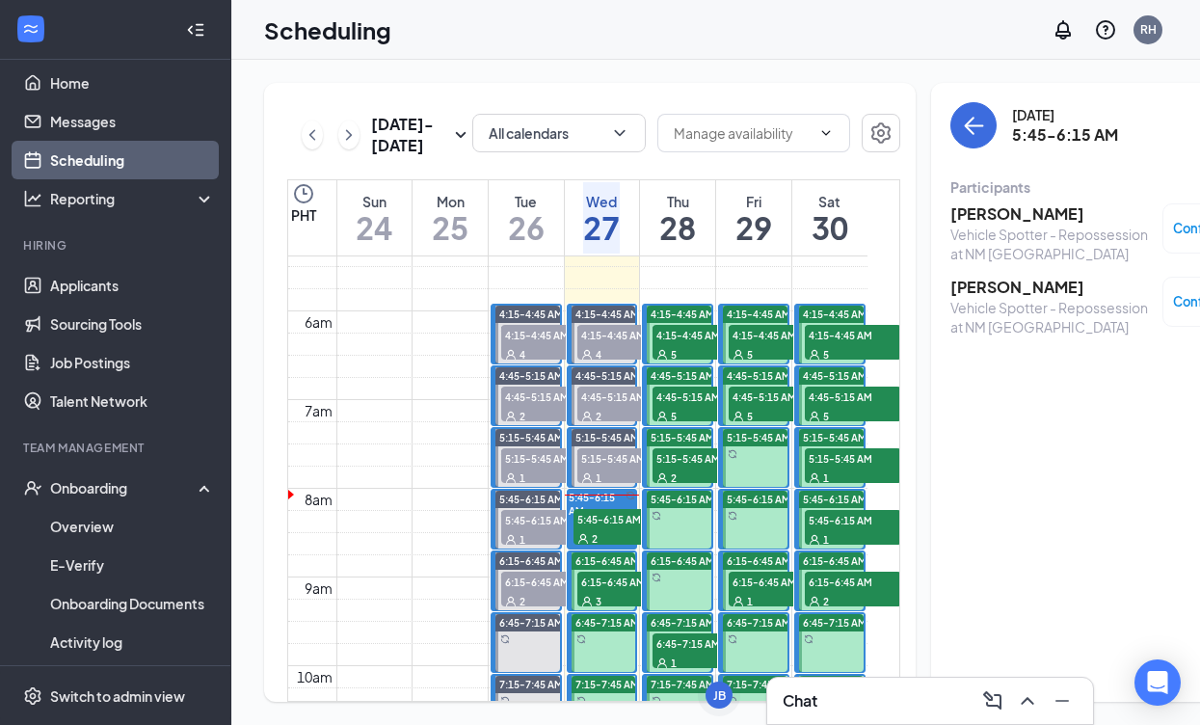
click at [989, 213] on h3 "[PERSON_NAME]" at bounding box center [1051, 213] width 202 height 21
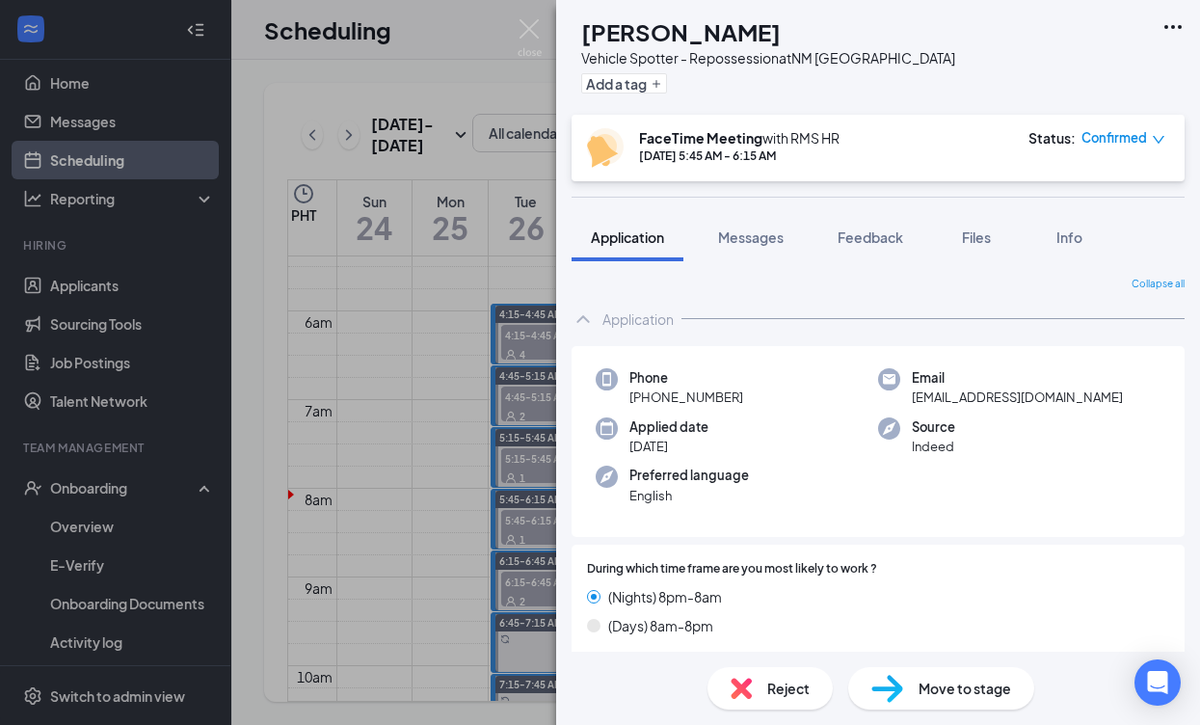
click at [749, 676] on div "Reject" at bounding box center [769, 688] width 125 height 42
click at [23, 724] on icon "Cross" at bounding box center [11, 736] width 23 height 23
click at [888, 229] on span "Feedback" at bounding box center [871, 236] width 66 height 17
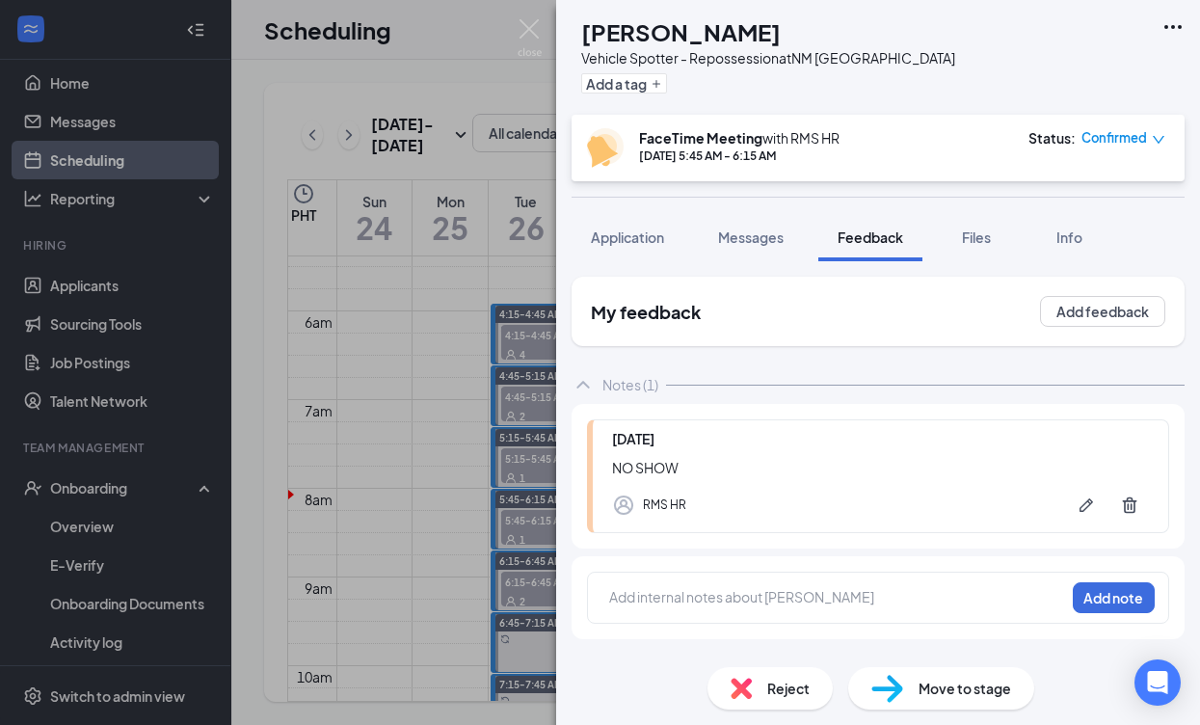
click at [803, 588] on div at bounding box center [837, 597] width 454 height 20
drag, startPoint x: 1149, startPoint y: 592, endPoint x: 1138, endPoint y: 592, distance: 10.6
click at [1149, 592] on button "Add note" at bounding box center [1114, 597] width 82 height 31
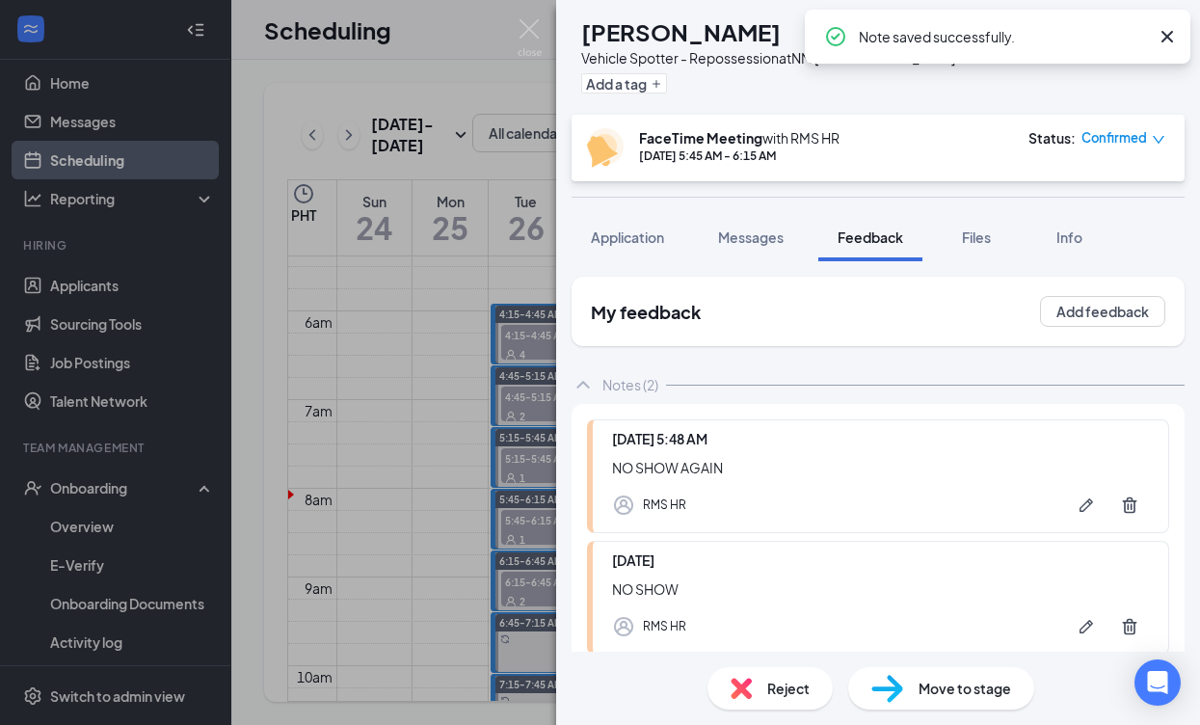
click at [772, 689] on span "Reject" at bounding box center [788, 688] width 42 height 21
click at [450, 253] on div "AC [PERSON_NAME] Vehicle Spotter - Repossession at [GEOGRAPHIC_DATA] Albuquerqu…" at bounding box center [600, 362] width 1200 height 725
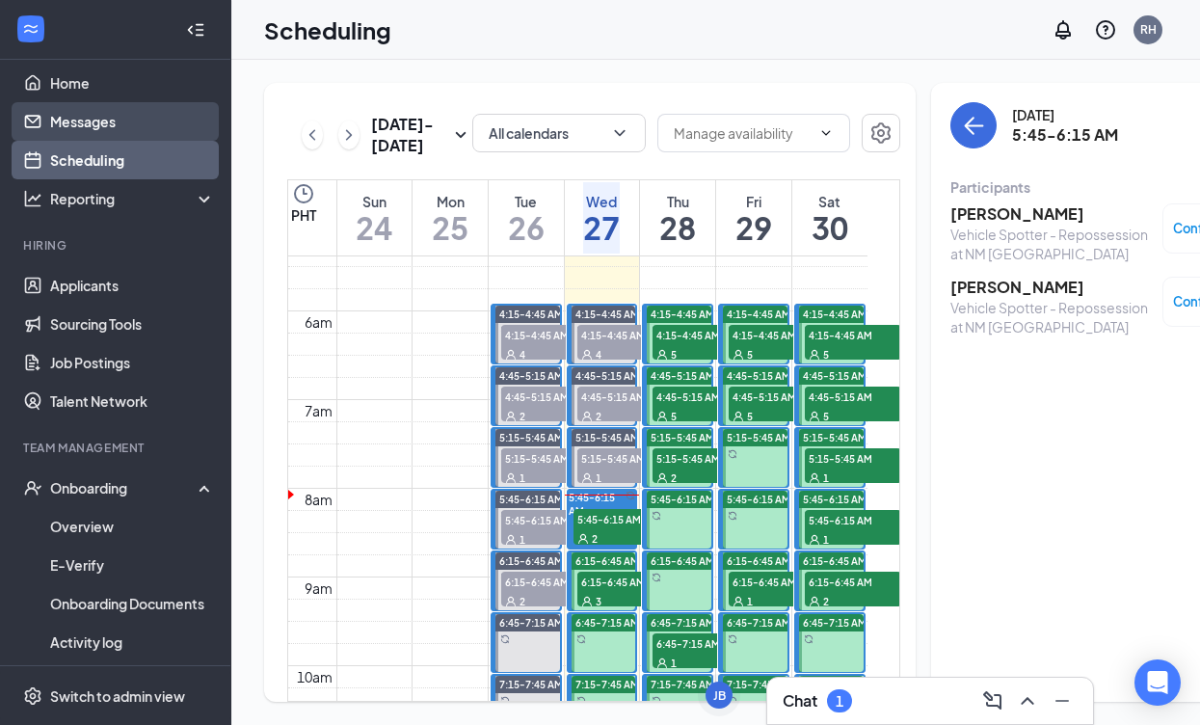
click at [88, 124] on link "Messages" at bounding box center [132, 121] width 165 height 39
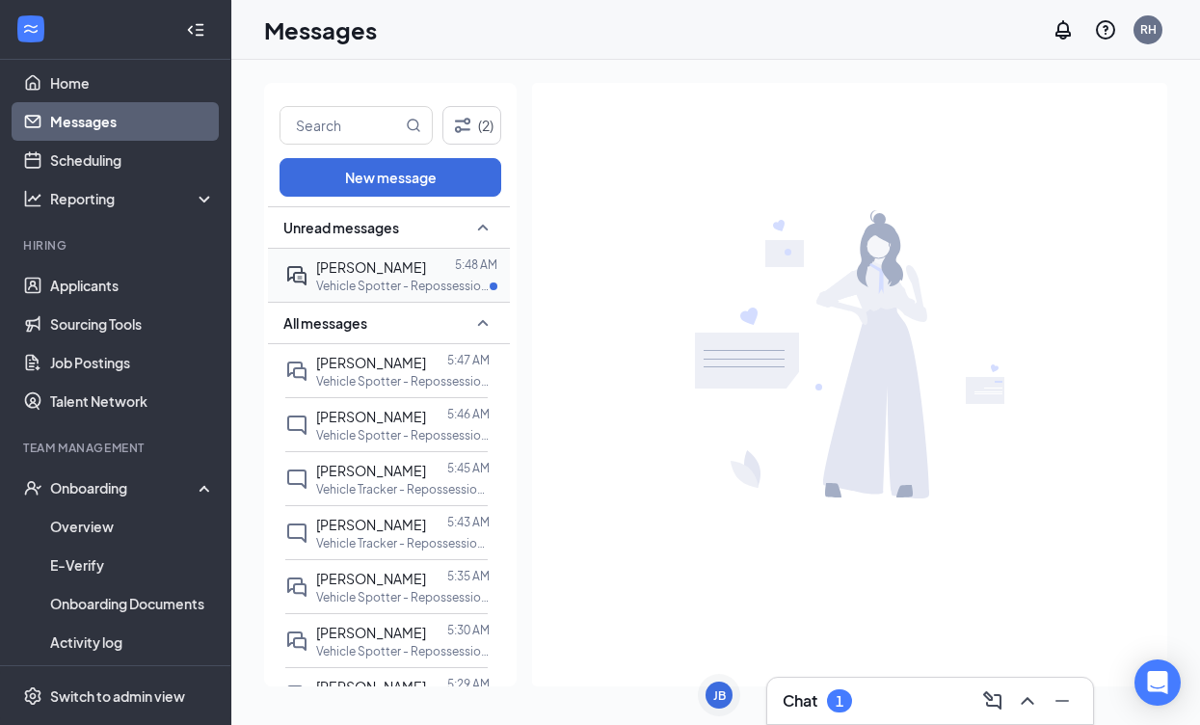
click at [367, 276] on div "[PERSON_NAME]" at bounding box center [371, 266] width 110 height 21
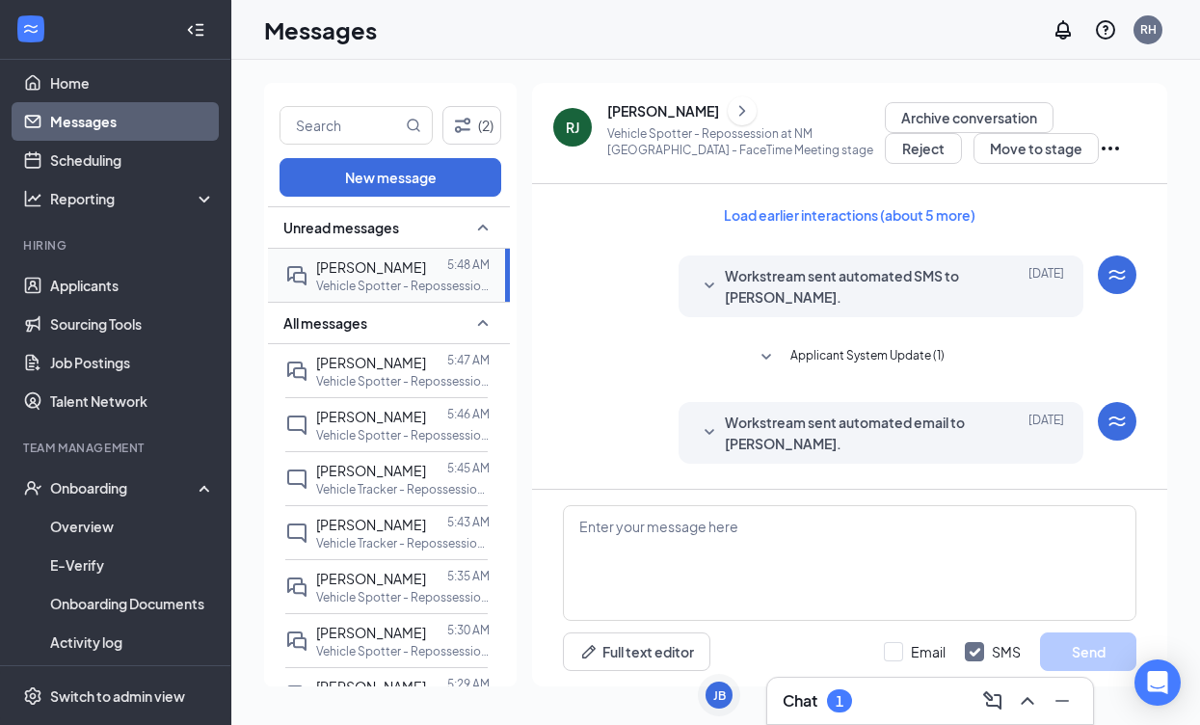
scroll to position [767, 0]
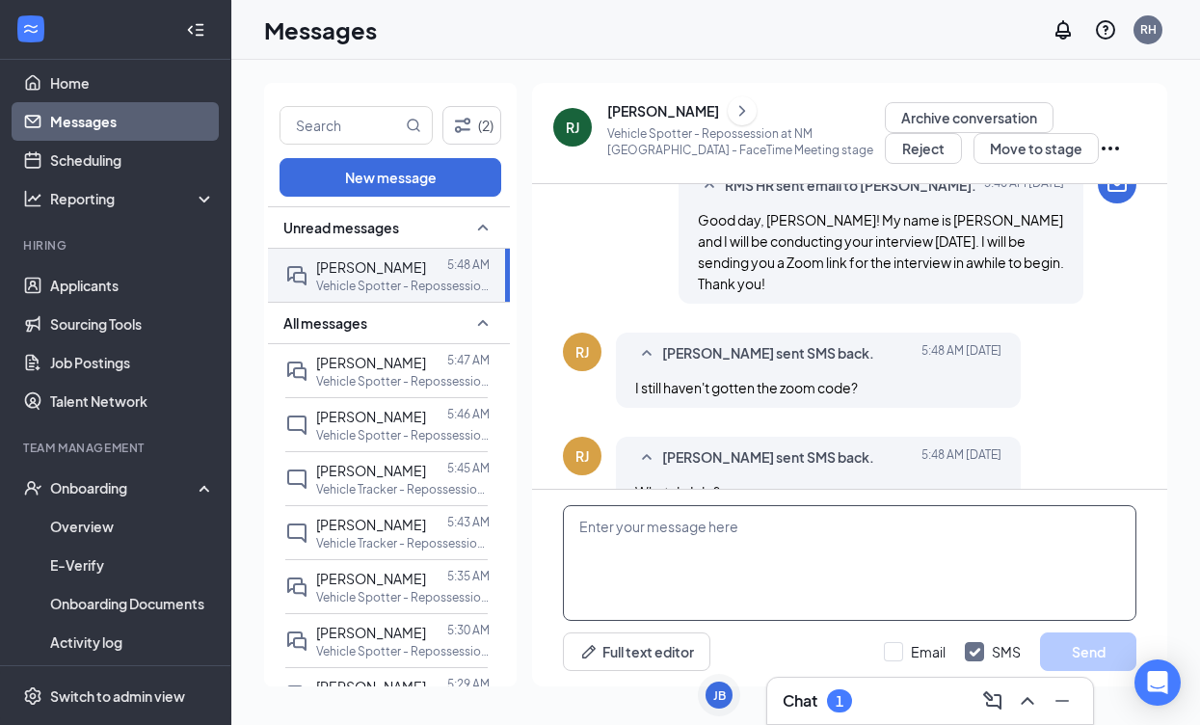
click at [850, 550] on textarea at bounding box center [849, 563] width 573 height 116
paste textarea "RMS HR is inviting you to a scheduled Zoom meeting. Topic: RMS HR's Zoom Meetin…"
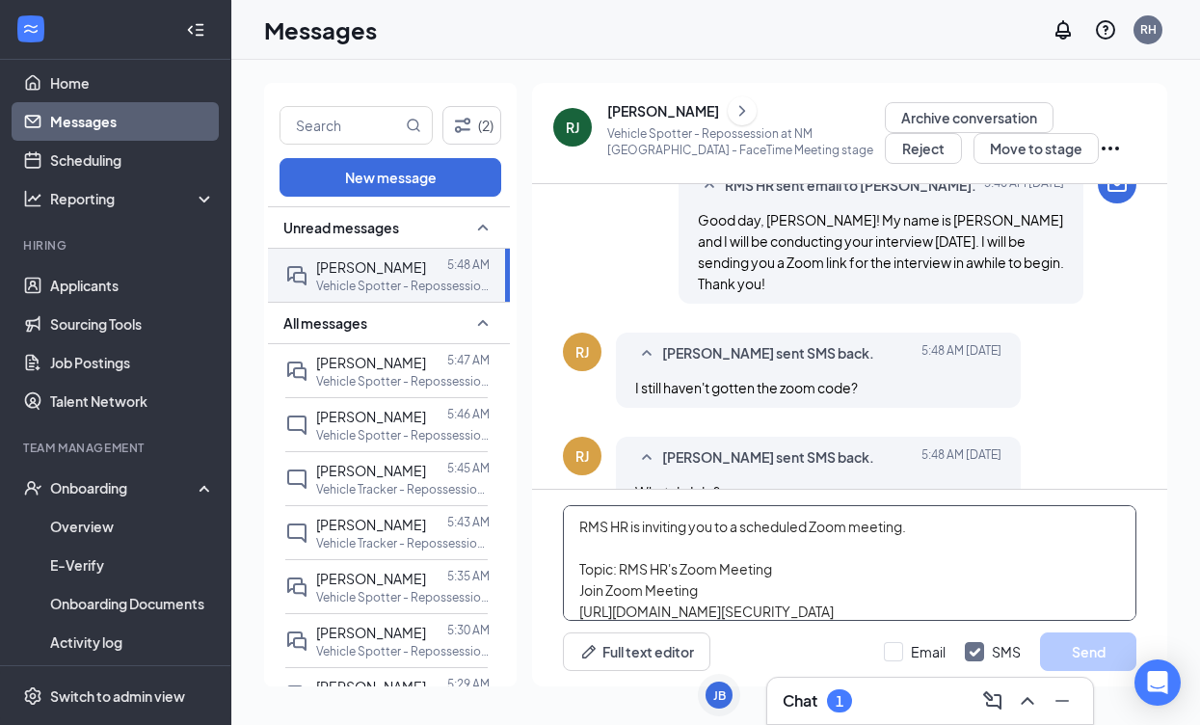
scroll to position [96, 0]
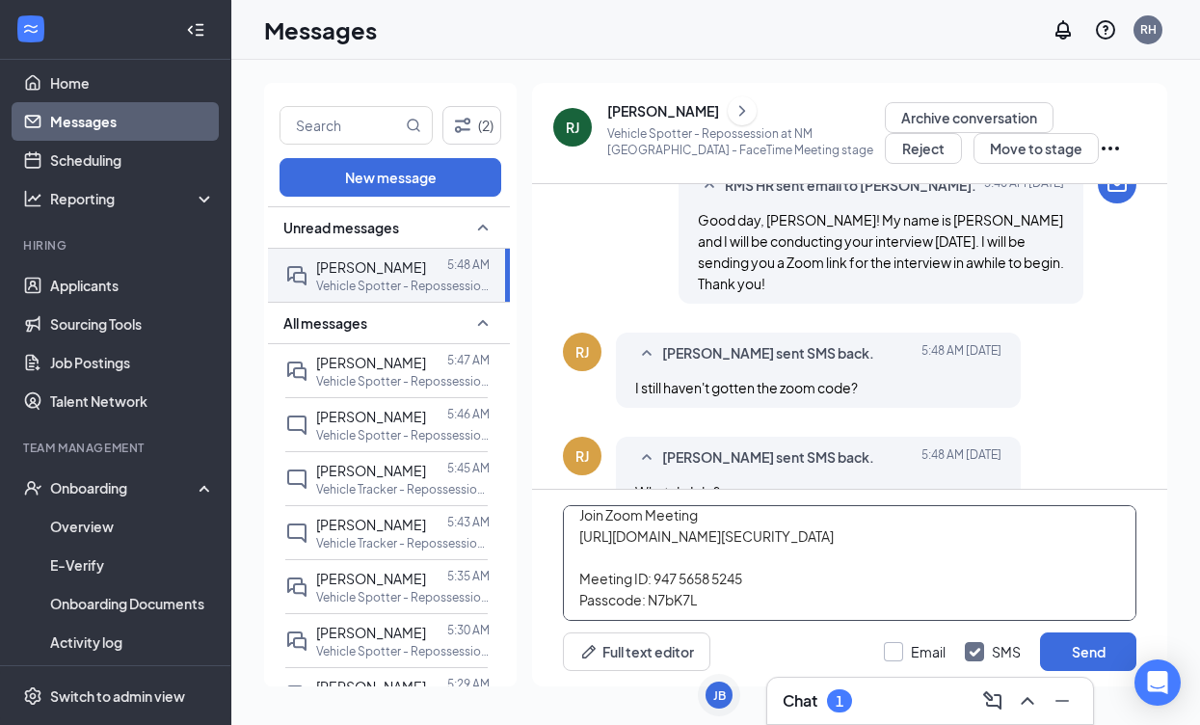
type textarea "RMS HR is inviting you to a scheduled Zoom meeting. Topic: RMS HR's Zoom Meetin…"
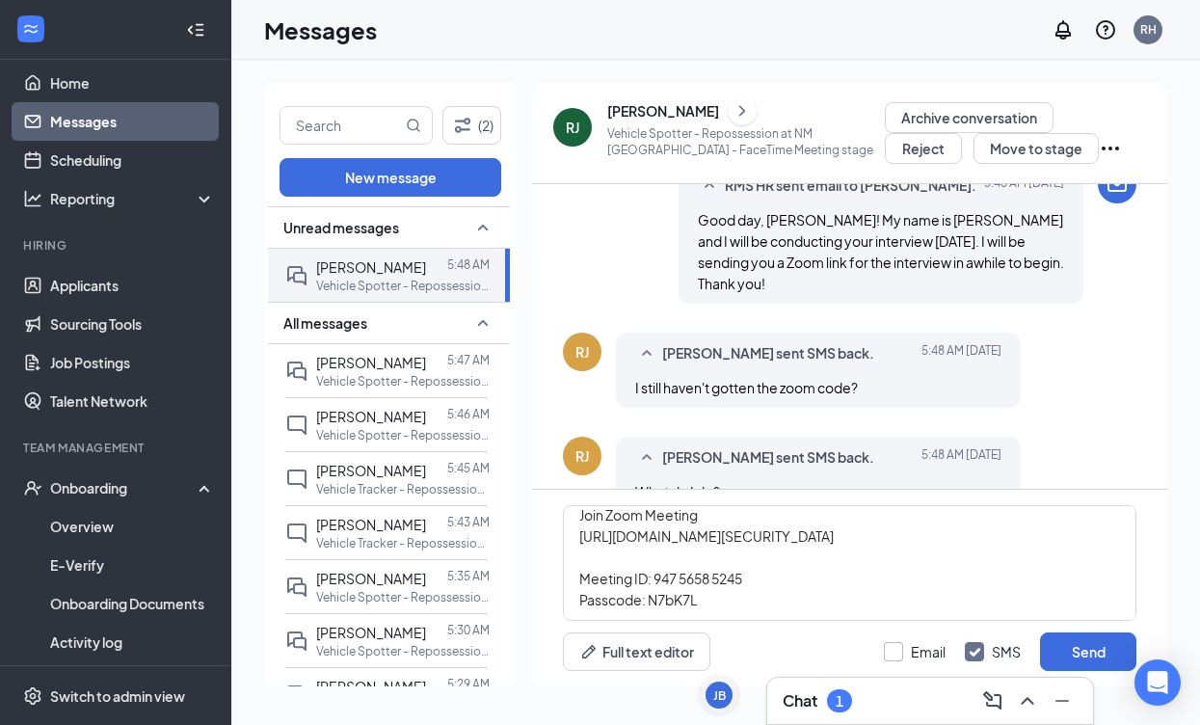
click at [902, 646] on div at bounding box center [893, 651] width 19 height 19
click at [902, 646] on input "Email" at bounding box center [915, 651] width 62 height 19
checkbox input "true"
click at [1064, 647] on button "Send" at bounding box center [1088, 651] width 96 height 39
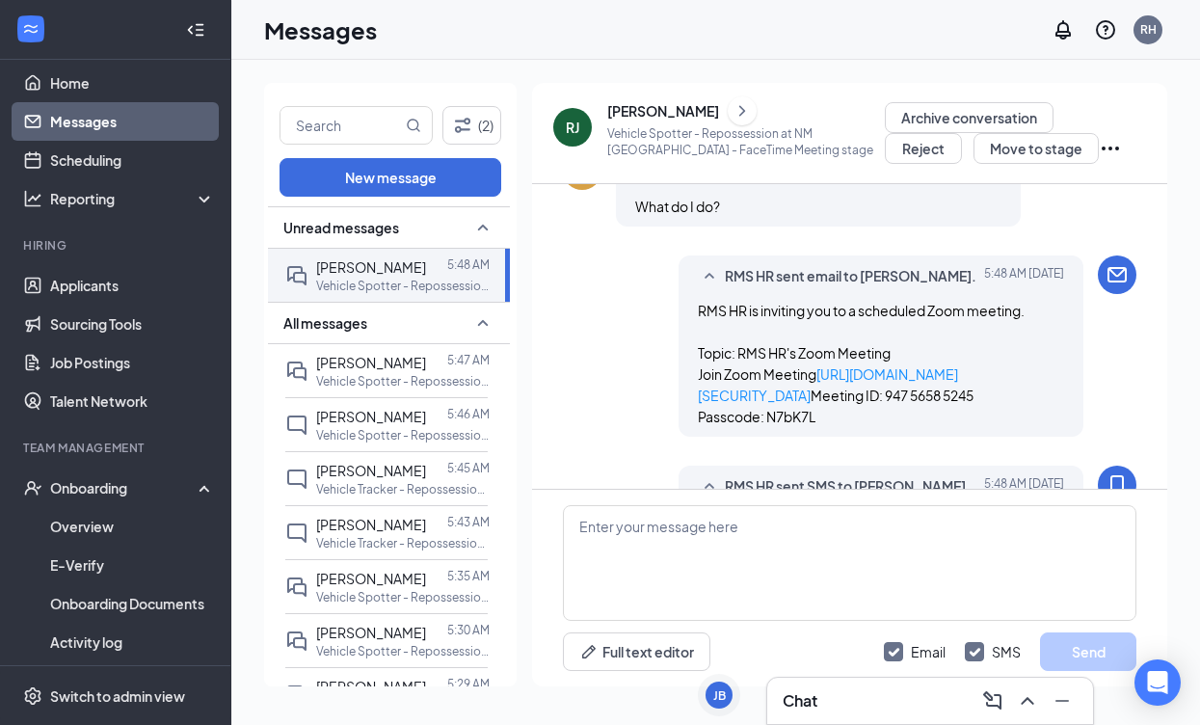
scroll to position [1049, 0]
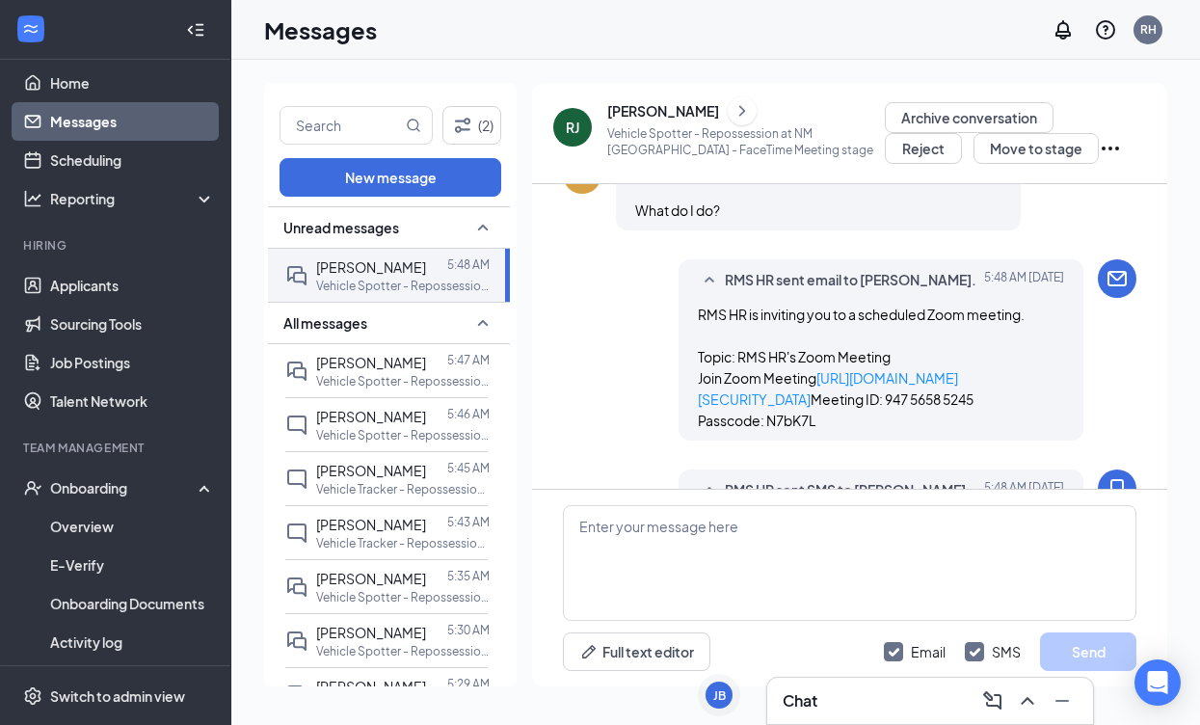
click at [647, 111] on div "[PERSON_NAME]" at bounding box center [663, 110] width 112 height 19
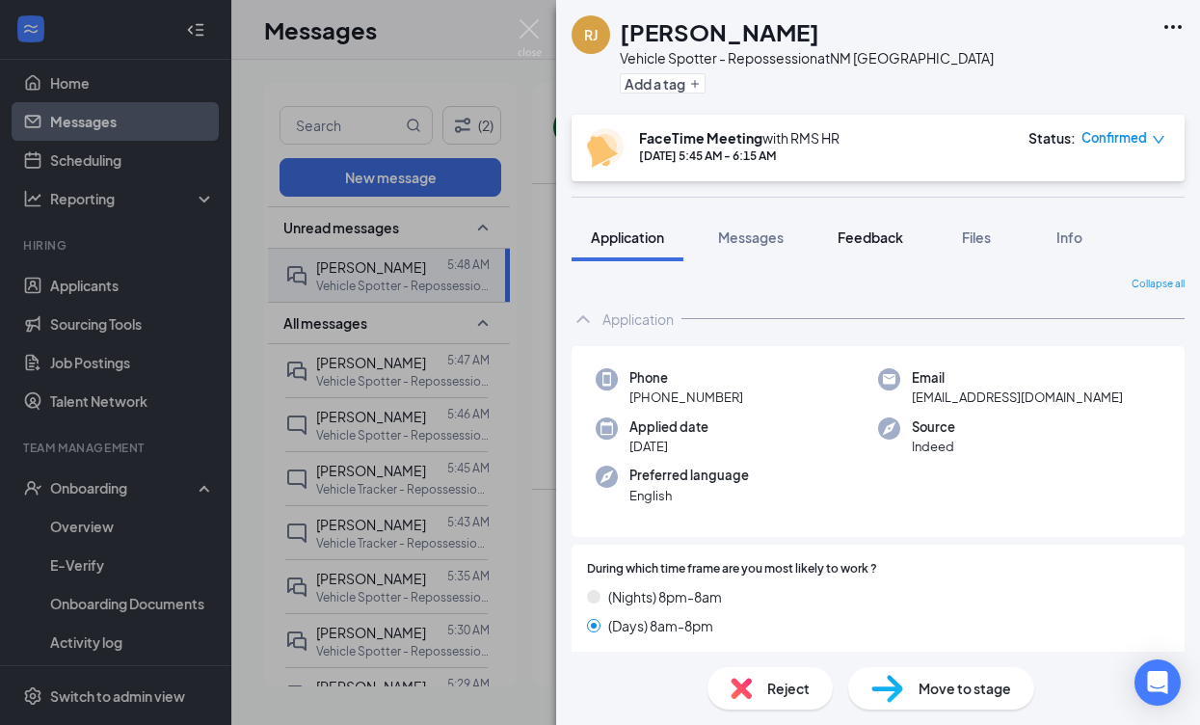
click at [865, 233] on span "Feedback" at bounding box center [871, 236] width 66 height 17
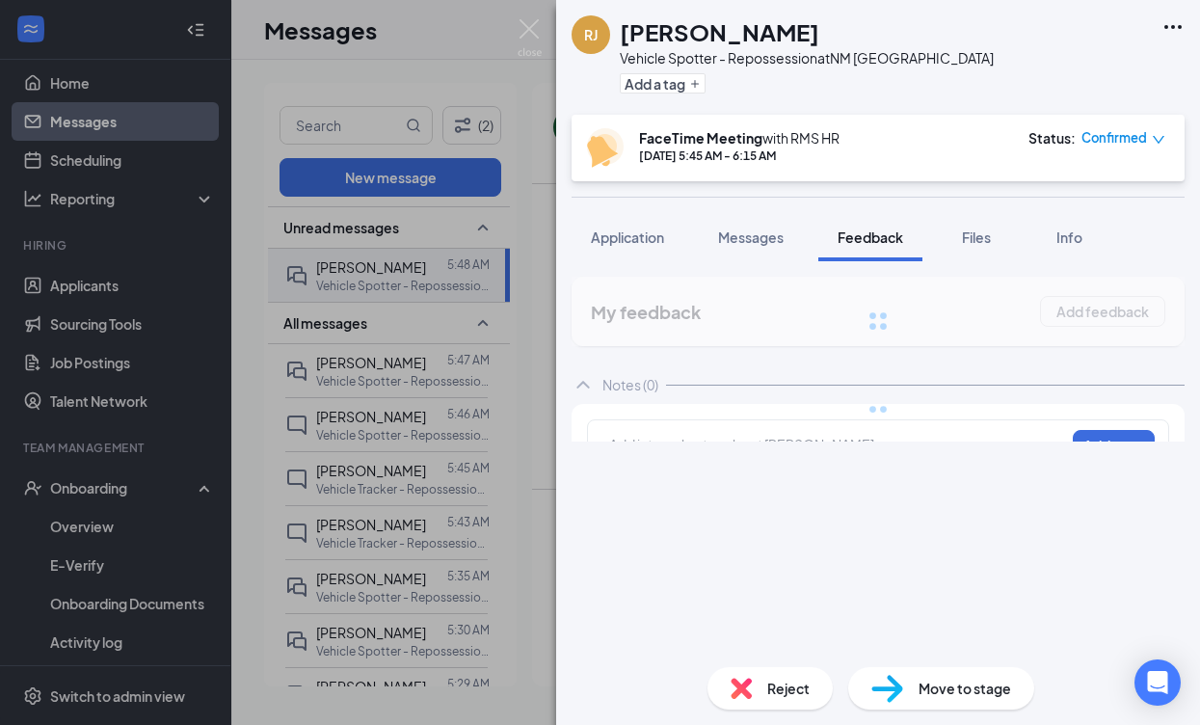
click at [806, 431] on div "[PERSON_NAME] Vehicle Spotter - Repossession at [GEOGRAPHIC_DATA] Albuquerque A…" at bounding box center [878, 362] width 644 height 725
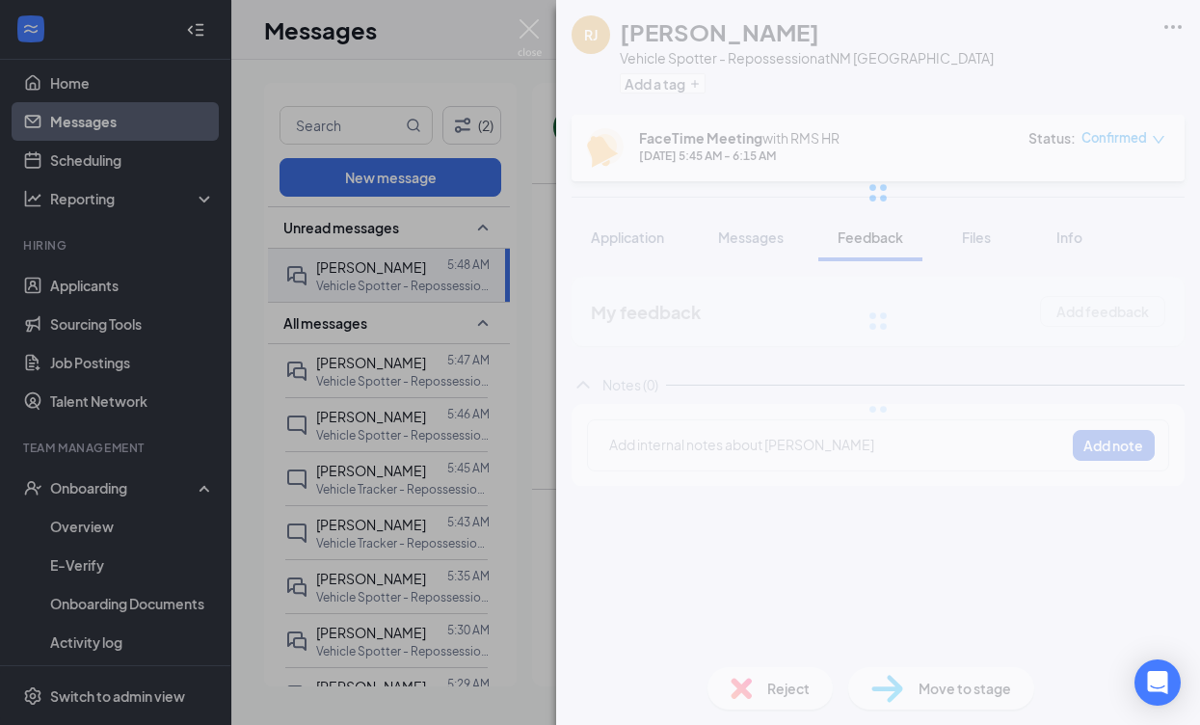
click at [787, 440] on div at bounding box center [837, 445] width 454 height 20
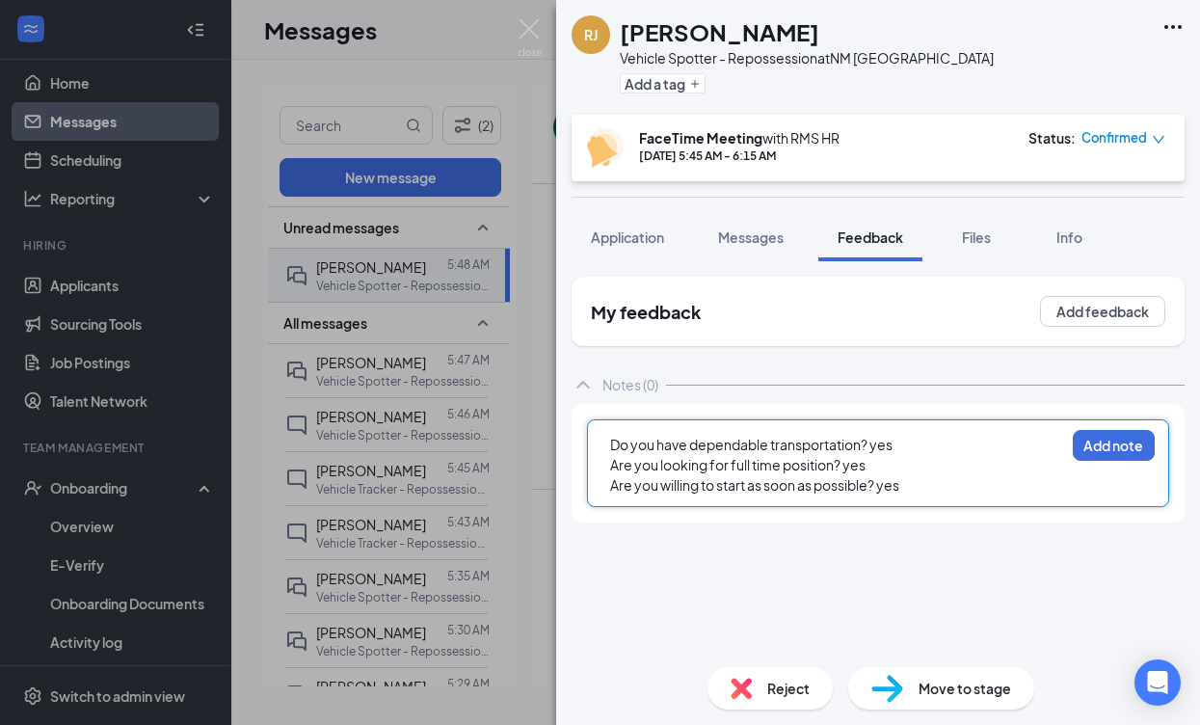
click at [611, 444] on span "Do you have dependable transportation? yes" at bounding box center [751, 444] width 282 height 17
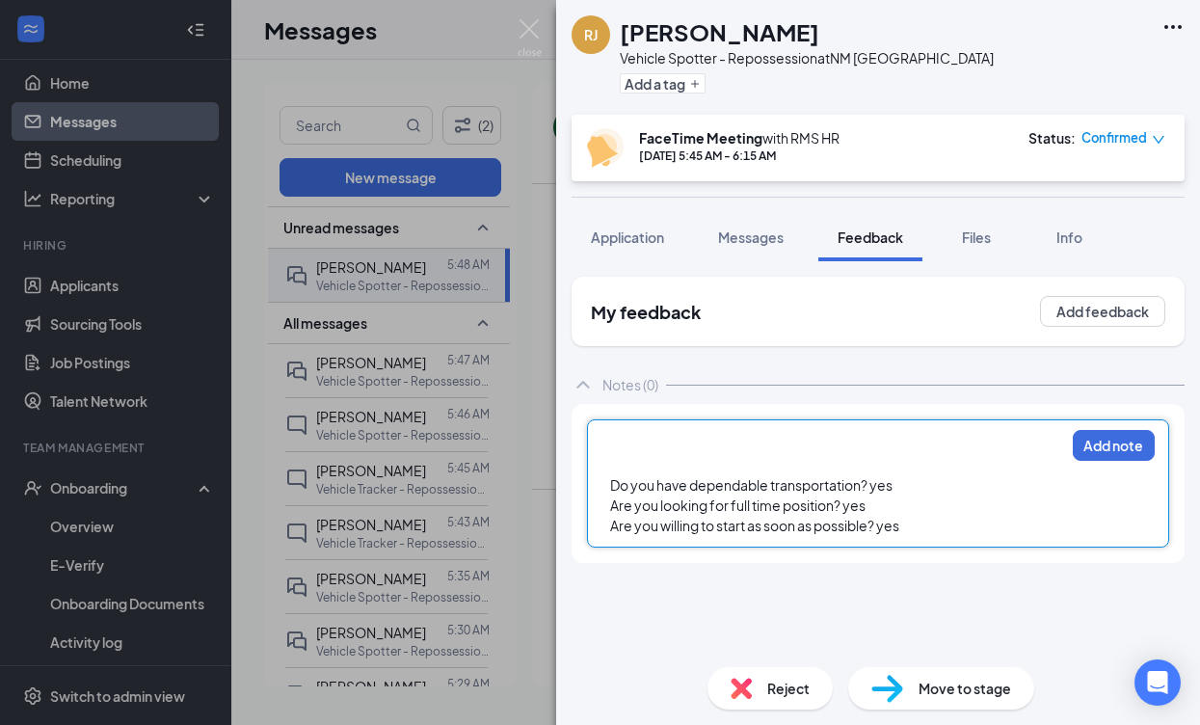
click at [654, 440] on div at bounding box center [837, 445] width 454 height 20
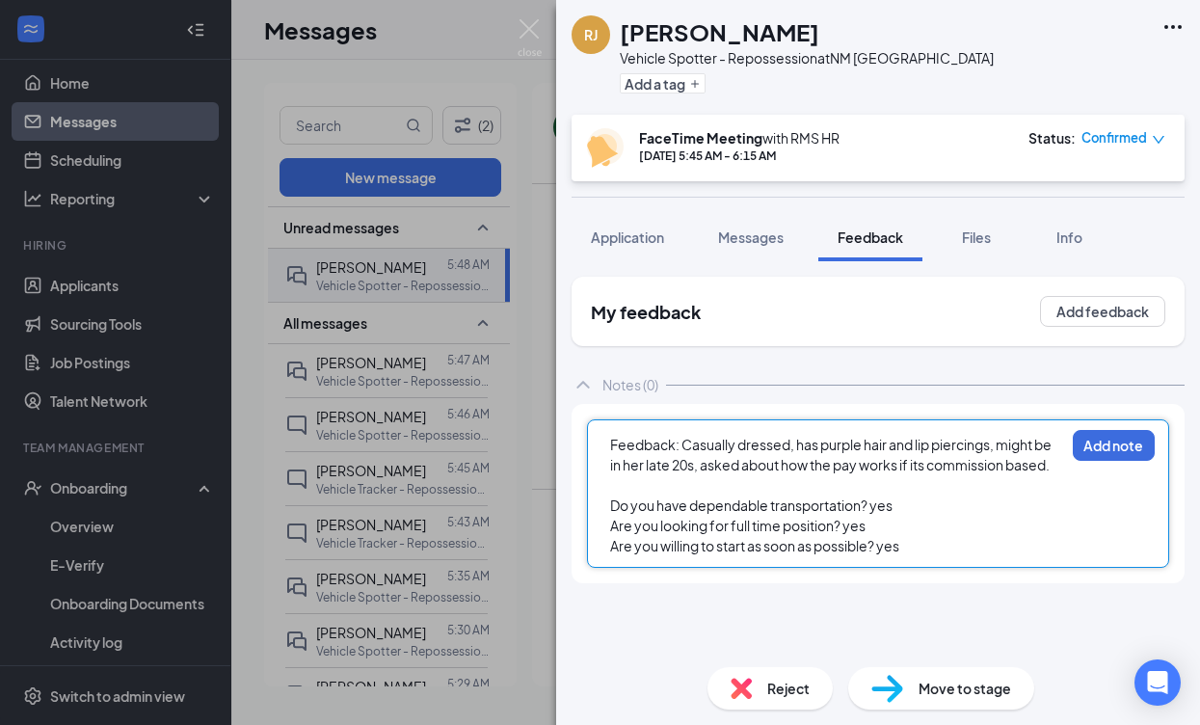
drag, startPoint x: 693, startPoint y: 464, endPoint x: 754, endPoint y: 467, distance: 60.8
click at [699, 465] on span "Feedback: Casually dressed, has purple hair and lip piercings, might be in her …" at bounding box center [831, 455] width 443 height 38
click at [756, 466] on span "Feedback: Casually dressed, has purple hair and lip piercings, might be in her …" at bounding box center [831, 455] width 443 height 38
click at [693, 466] on span "Feedback: Casually dressed, has purple hair and lip piercings, might be in her …" at bounding box center [831, 455] width 443 height 38
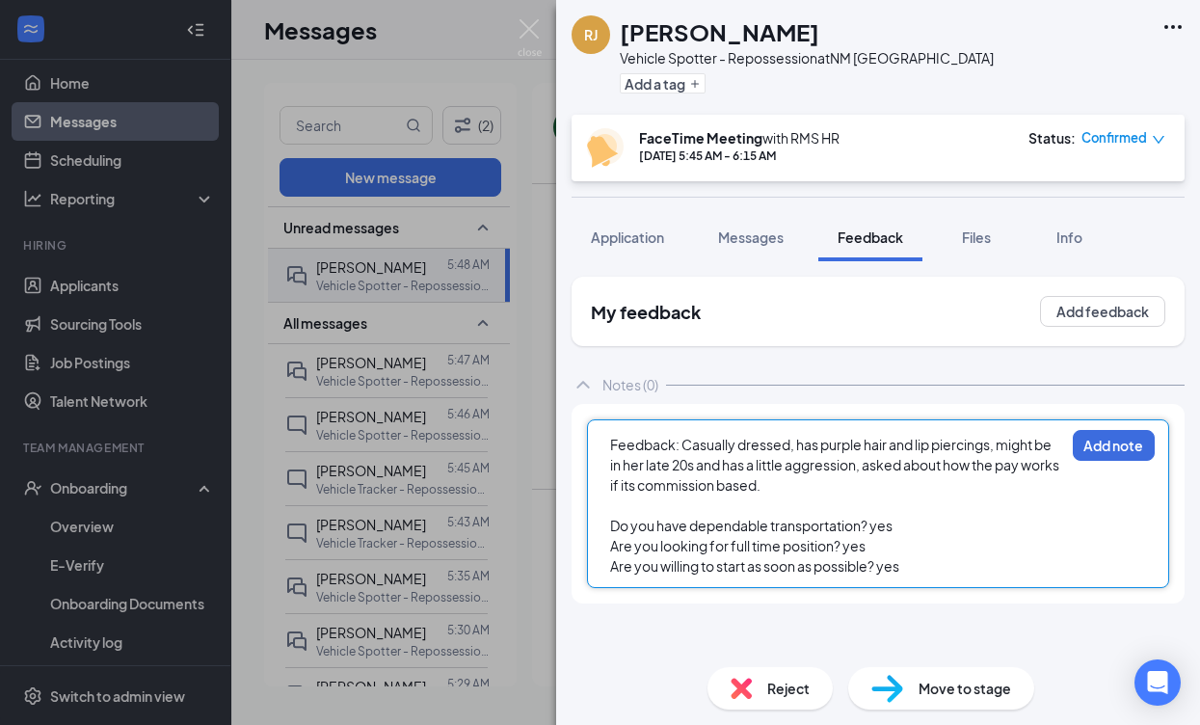
click at [866, 467] on span "Feedback: Casually dressed, has purple hair and lip piercings, might be in her …" at bounding box center [835, 465] width 451 height 58
click at [1092, 445] on button "Add note" at bounding box center [1114, 445] width 82 height 31
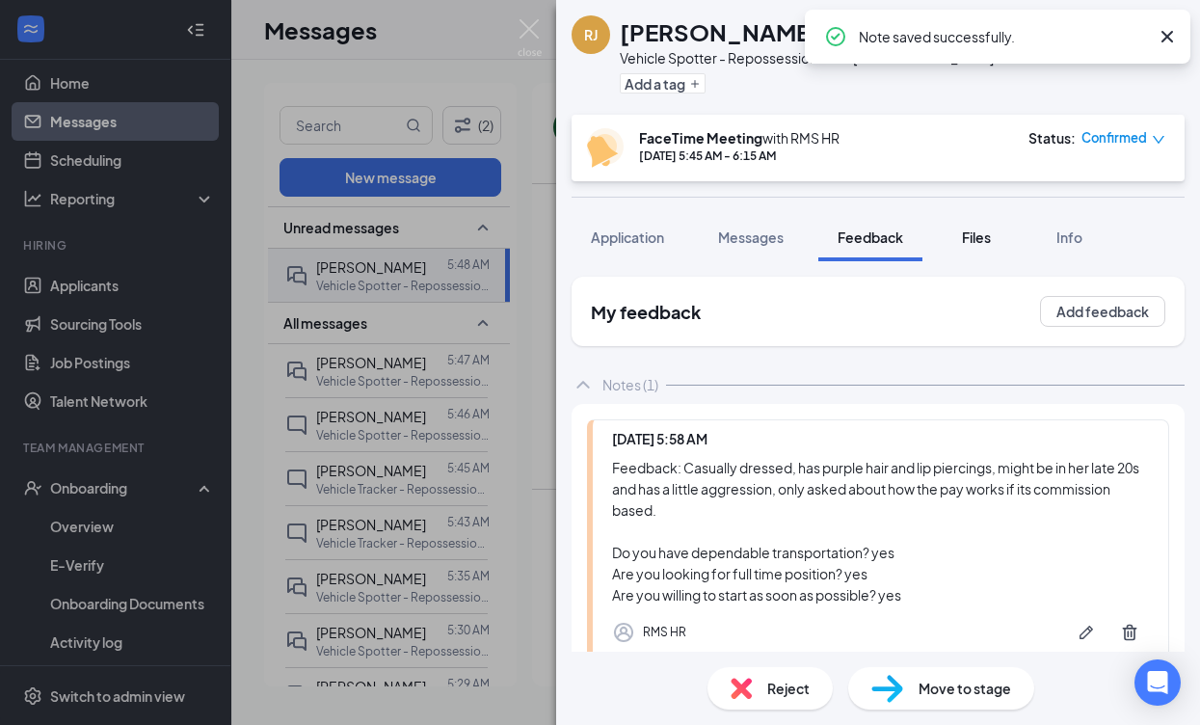
click at [991, 244] on span "Files" at bounding box center [976, 236] width 29 height 17
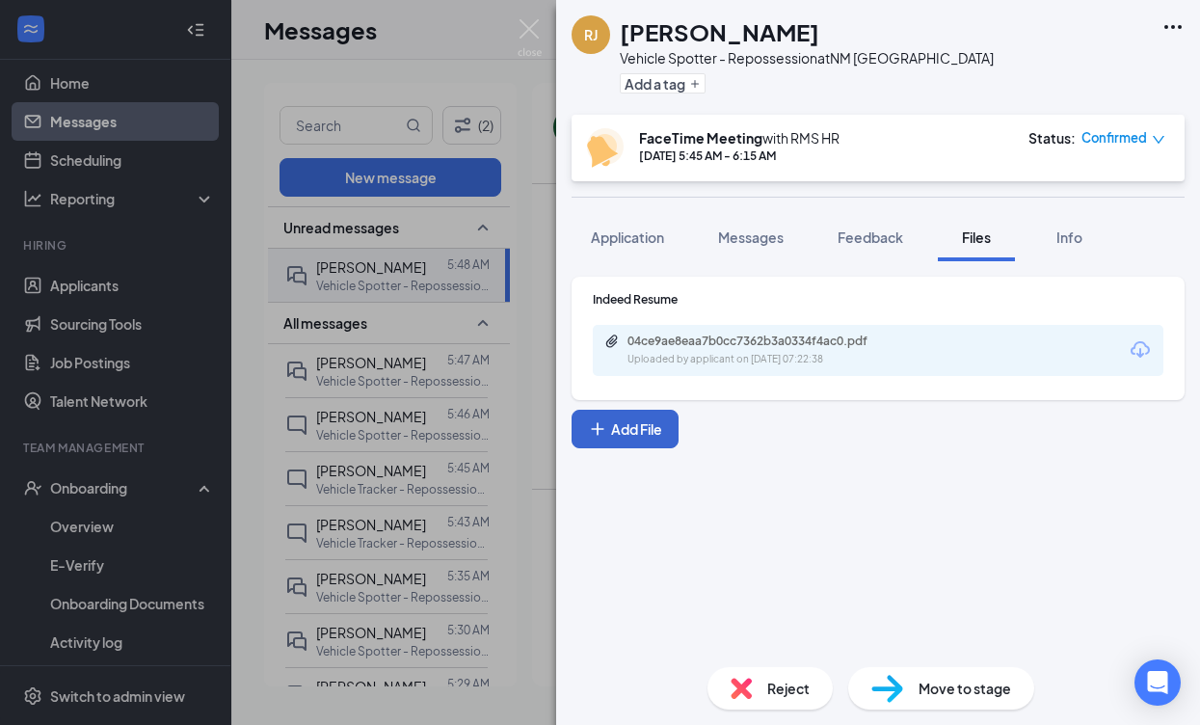
click at [633, 418] on button "Add File" at bounding box center [625, 429] width 107 height 39
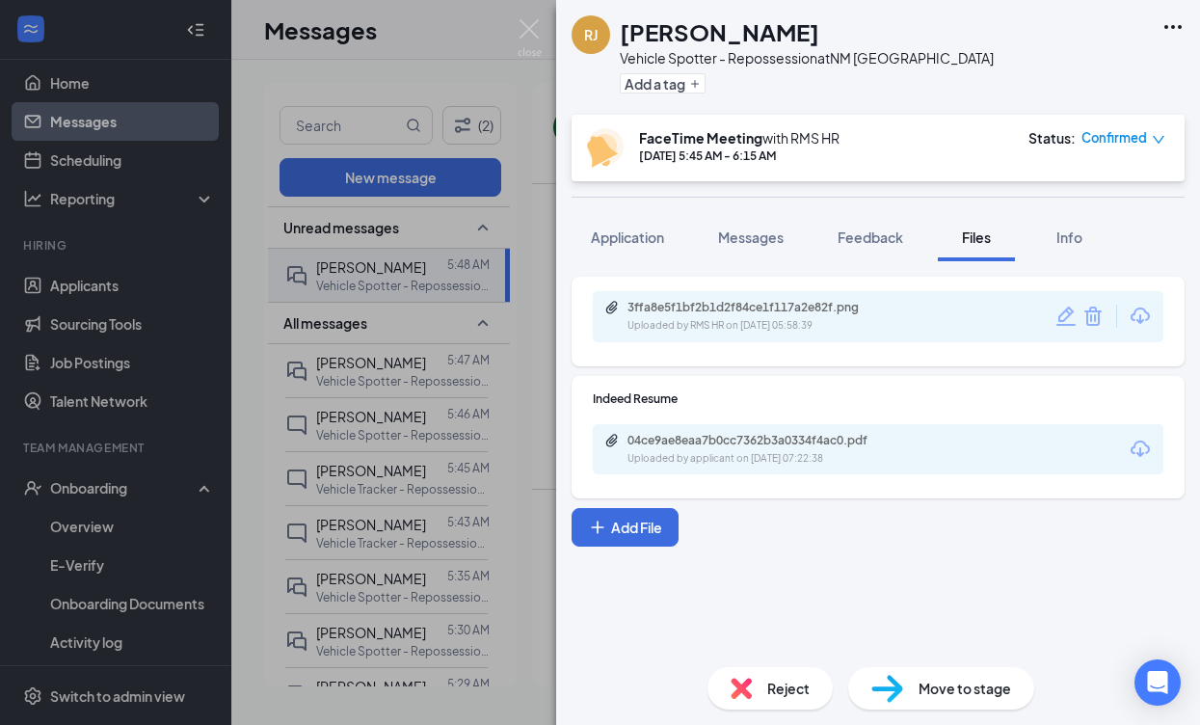
click at [967, 686] on span "Move to stage" at bounding box center [964, 688] width 93 height 21
click at [168, 166] on div "[PERSON_NAME] Vehicle Spotter - Repossession at [GEOGRAPHIC_DATA] [GEOGRAPHIC_D…" at bounding box center [600, 362] width 1200 height 725
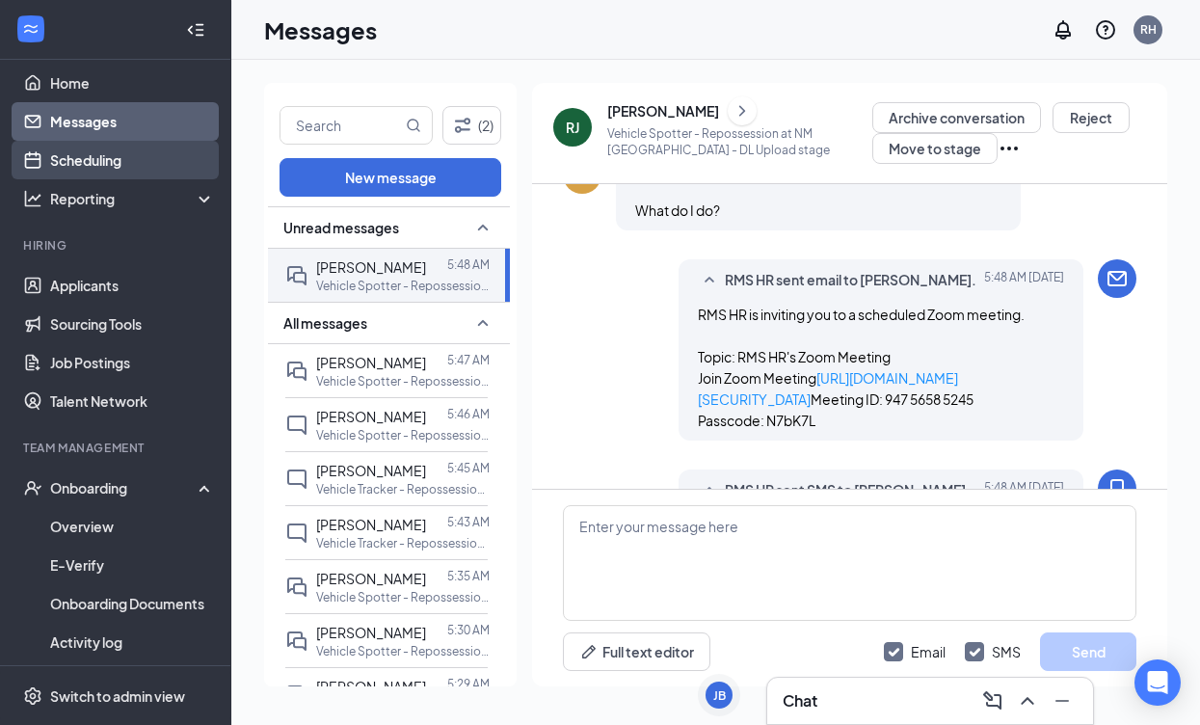
click at [112, 160] on link "Scheduling" at bounding box center [132, 160] width 165 height 39
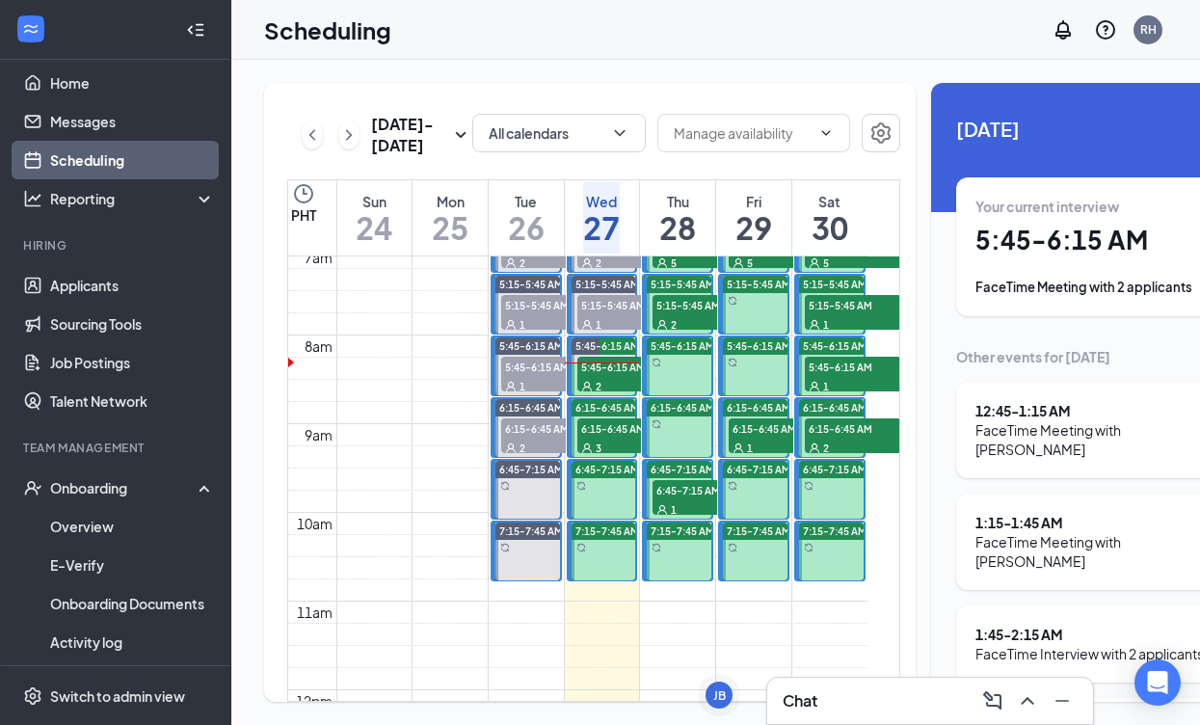
scroll to position [647, 0]
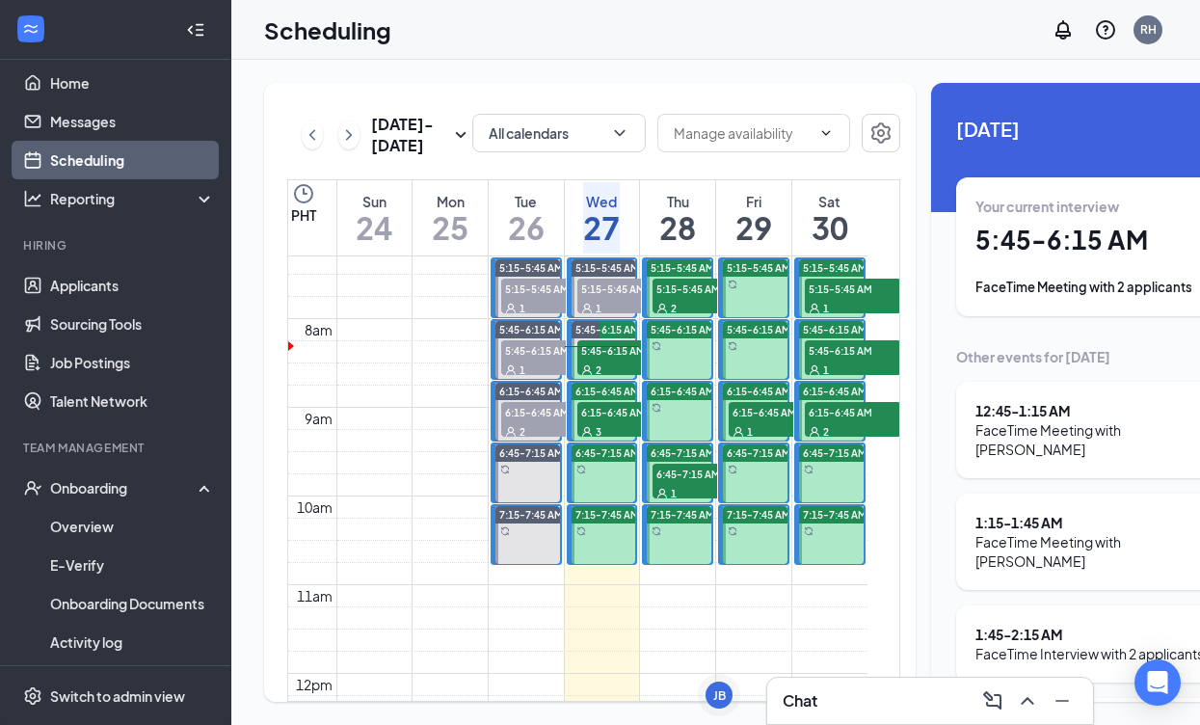
click at [627, 379] on div "2" at bounding box center [625, 368] width 96 height 19
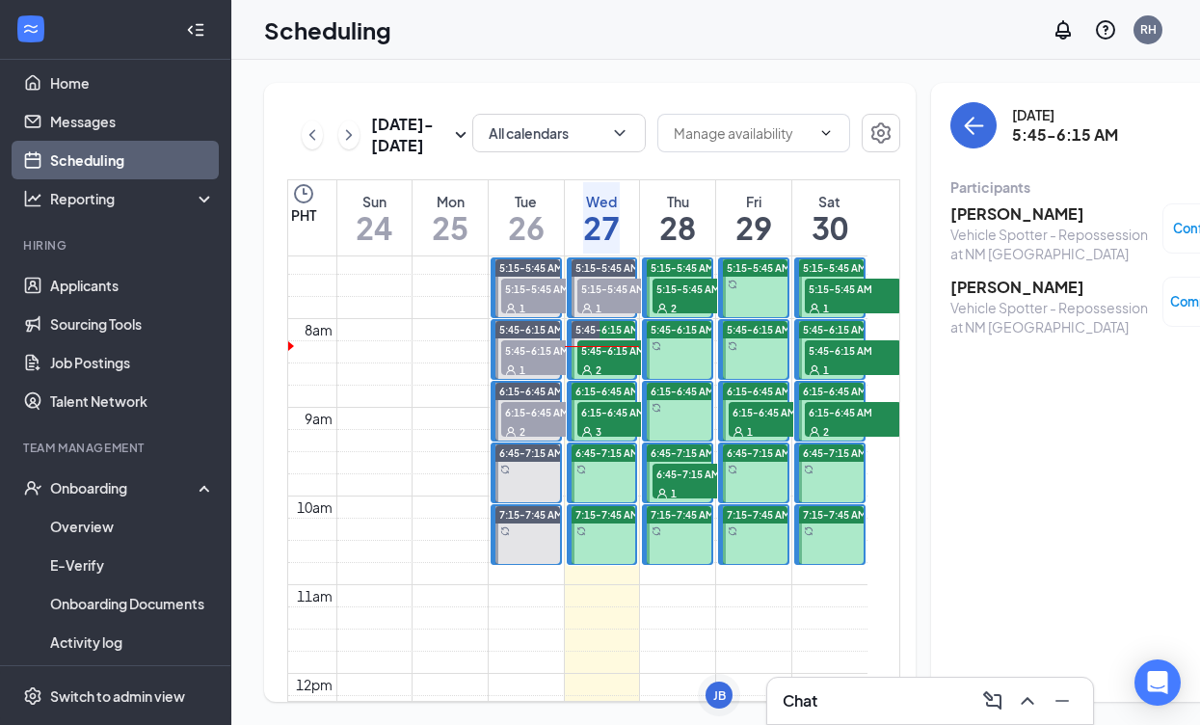
click at [1000, 304] on div "Vehicle Spotter - Repossession at NM [GEOGRAPHIC_DATA]" at bounding box center [1051, 317] width 202 height 39
click at [981, 286] on h3 "[PERSON_NAME]" at bounding box center [1051, 287] width 202 height 21
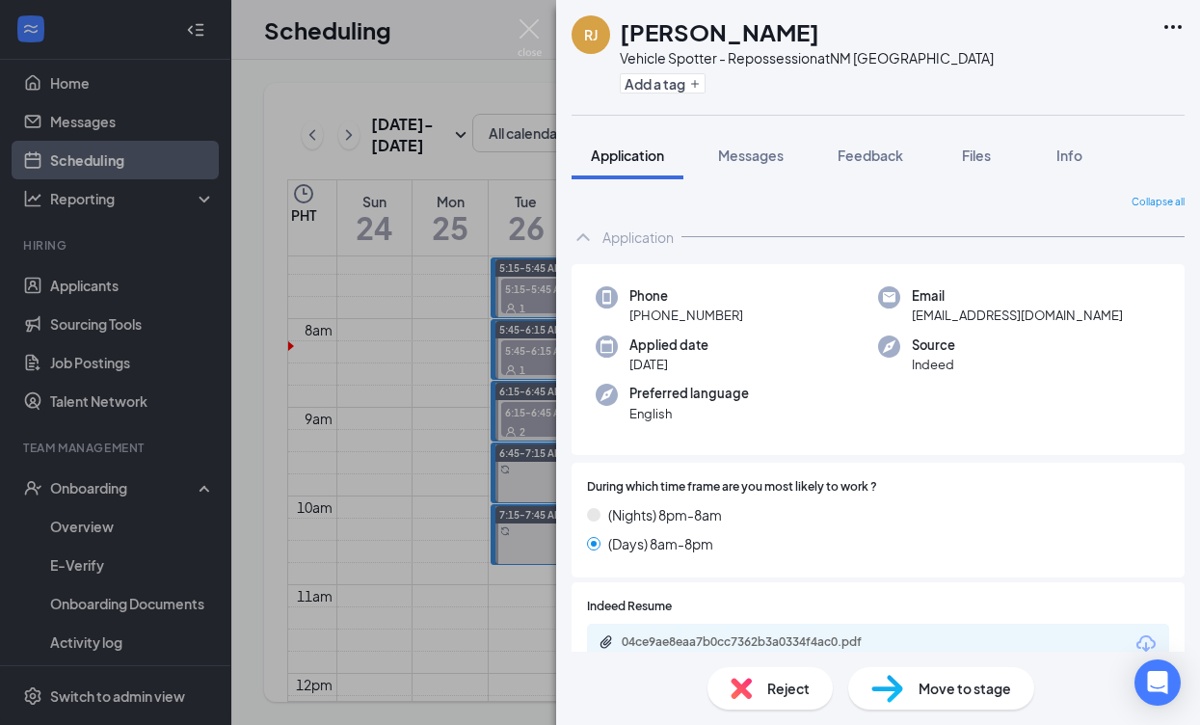
click at [510, 326] on div "[PERSON_NAME] Vehicle Spotter - Repossession at [GEOGRAPHIC_DATA] Albuquerque A…" at bounding box center [600, 362] width 1200 height 725
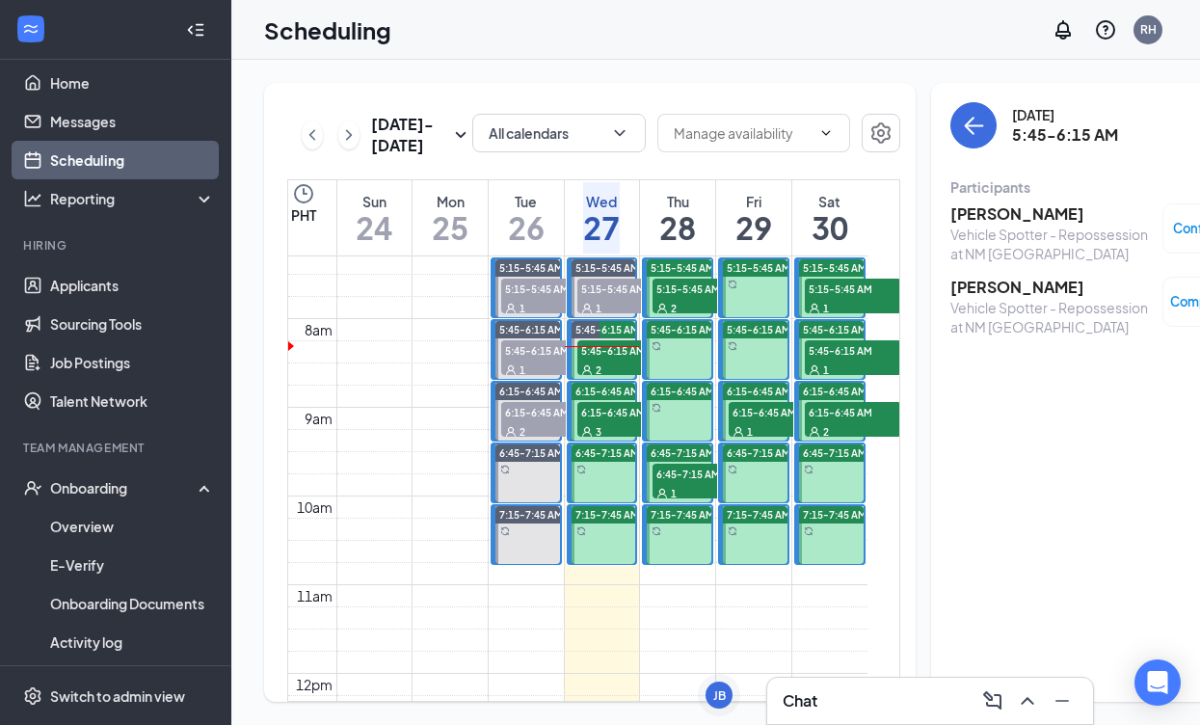
click at [597, 421] on span "6:15-6:45 AM" at bounding box center [625, 411] width 96 height 19
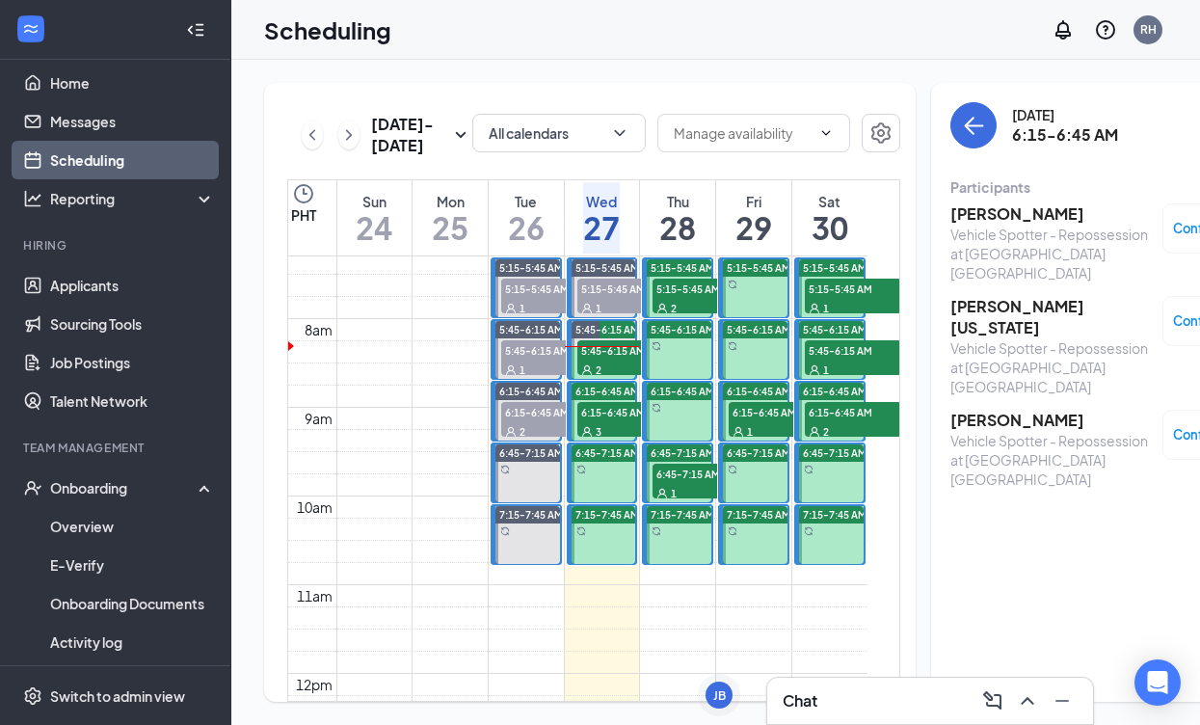
click at [977, 216] on h3 "[PERSON_NAME]" at bounding box center [1051, 213] width 202 height 21
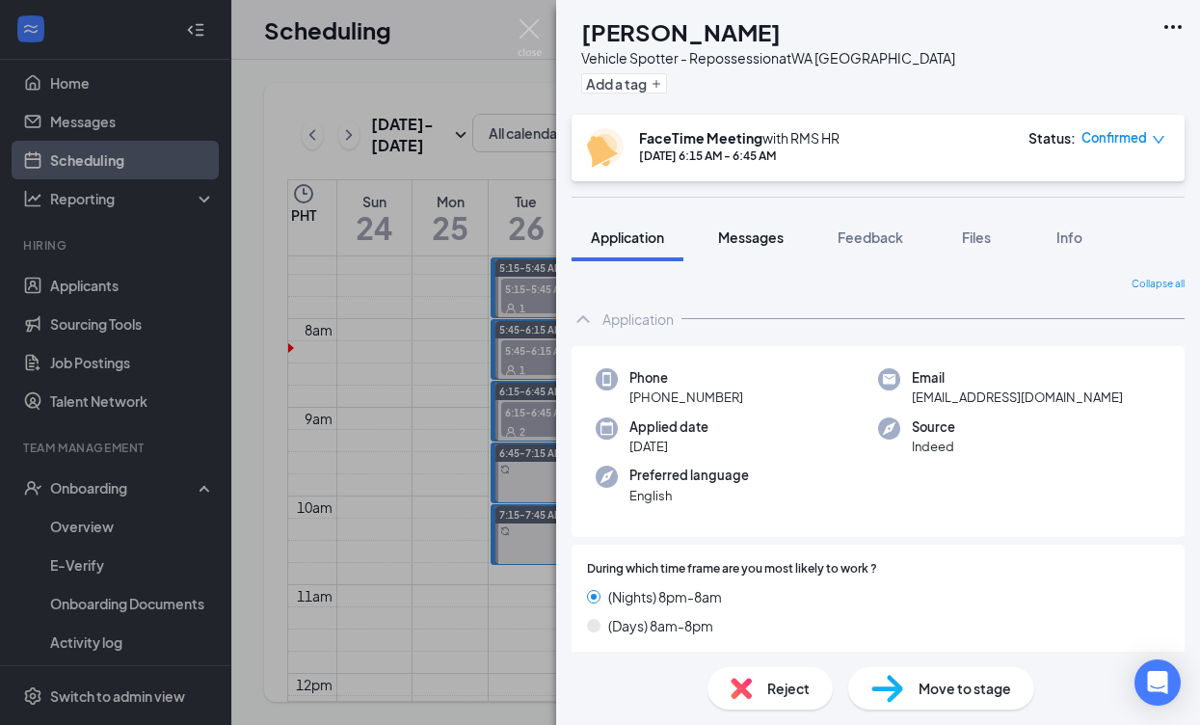
click at [747, 234] on span "Messages" at bounding box center [751, 236] width 66 height 17
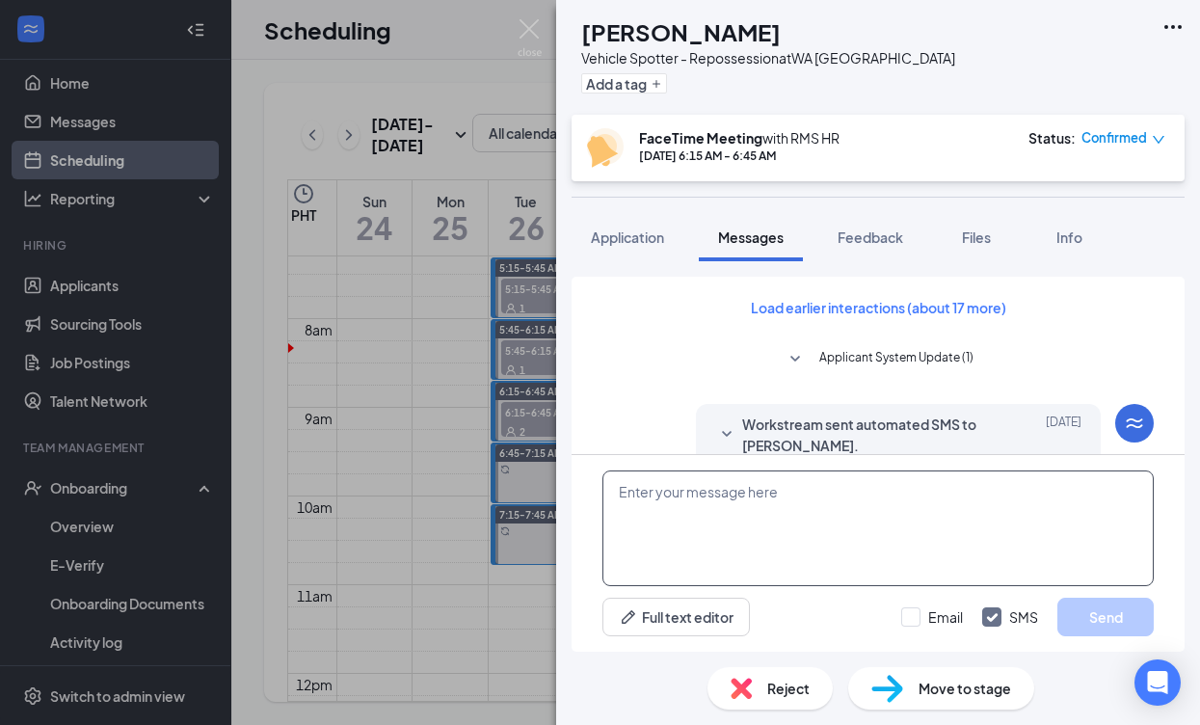
scroll to position [721, 0]
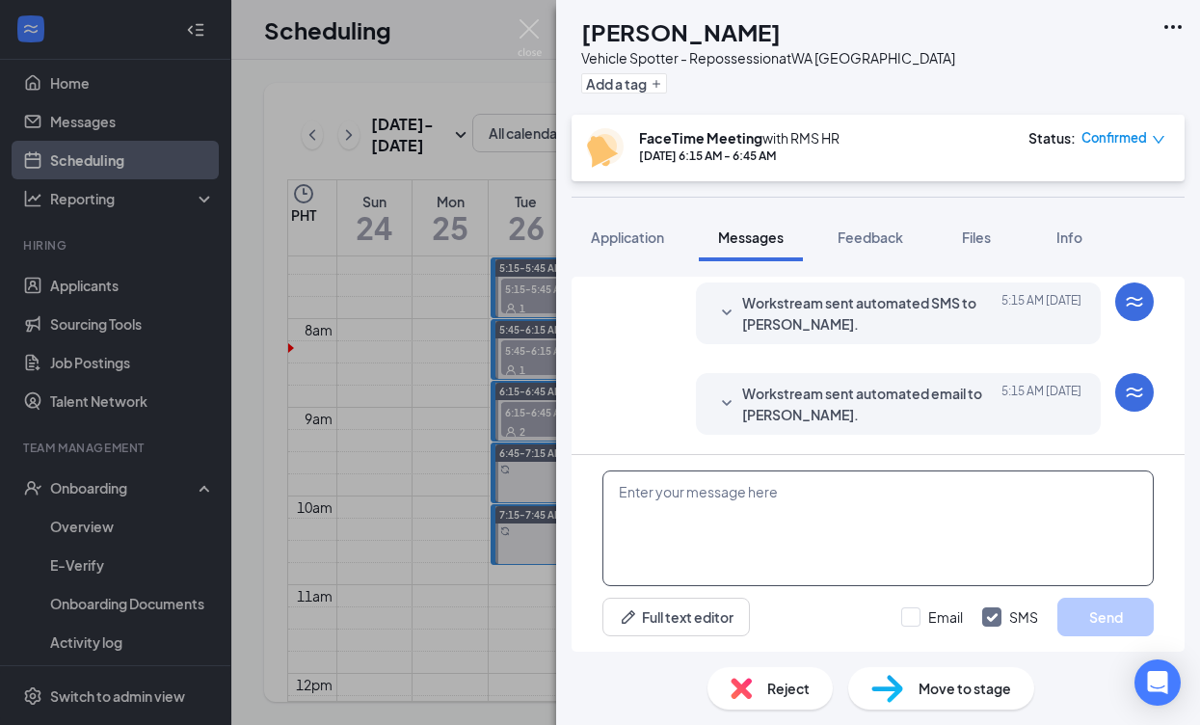
click at [819, 500] on textarea at bounding box center [877, 528] width 551 height 116
paste textarea "Good day, Name! My name is [PERSON_NAME] and I will be conducting your intervie…"
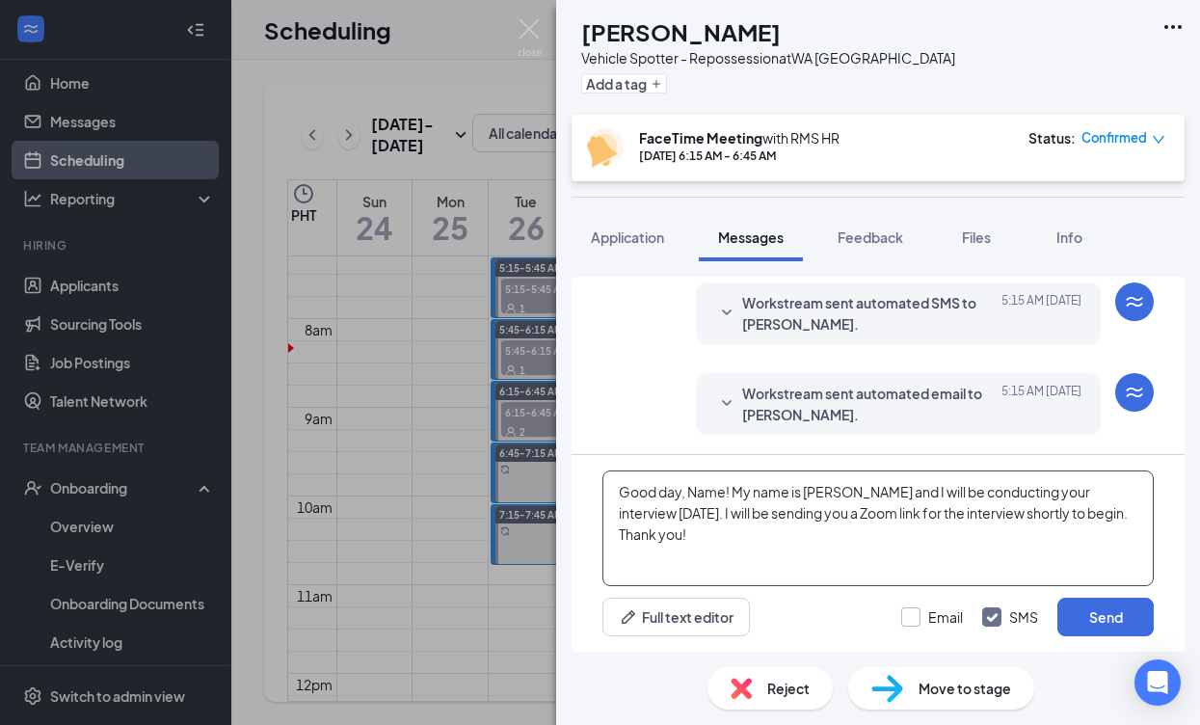
type textarea "Good day, Name! My name is [PERSON_NAME] and I will be conducting your intervie…"
click at [913, 617] on input "Email" at bounding box center [932, 616] width 62 height 19
checkbox input "true"
drag, startPoint x: 726, startPoint y: 492, endPoint x: 691, endPoint y: 492, distance: 34.7
click at [691, 492] on textarea "Good day, Name! My name is [PERSON_NAME] and I will be conducting your intervie…" at bounding box center [877, 528] width 551 height 116
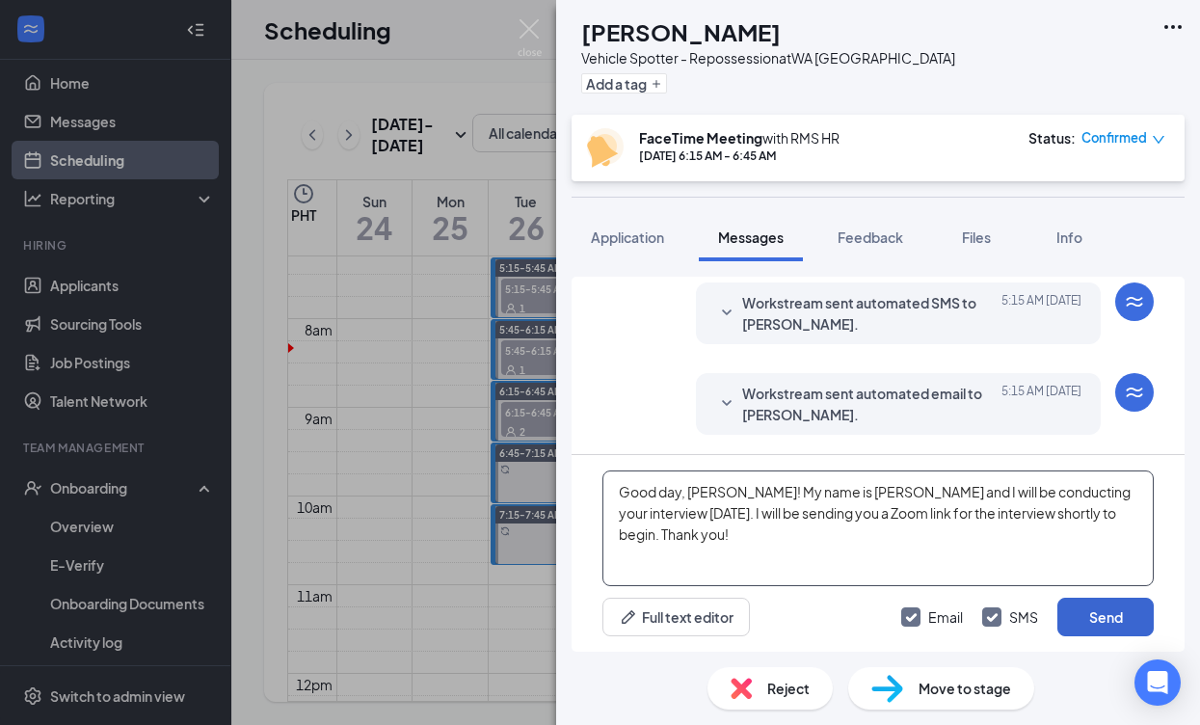
type textarea "Good day, [PERSON_NAME]! My name is [PERSON_NAME] and I will be conducting your…"
click at [1122, 618] on button "Send" at bounding box center [1105, 617] width 96 height 39
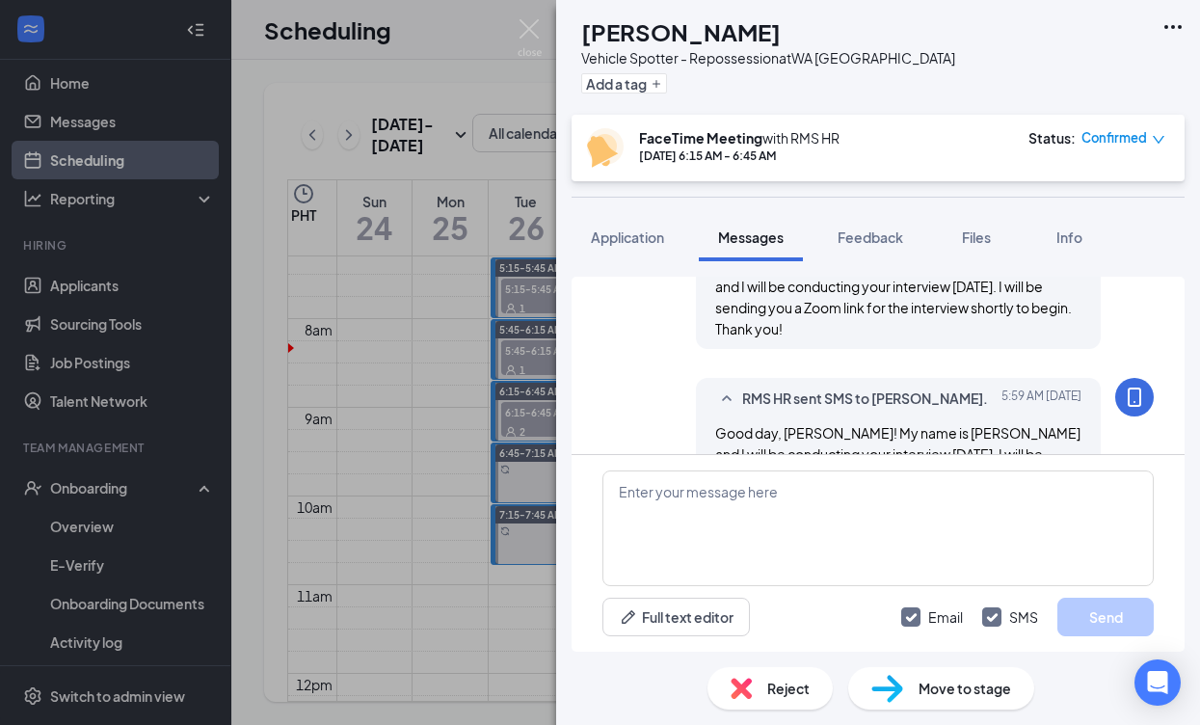
scroll to position [1052, 0]
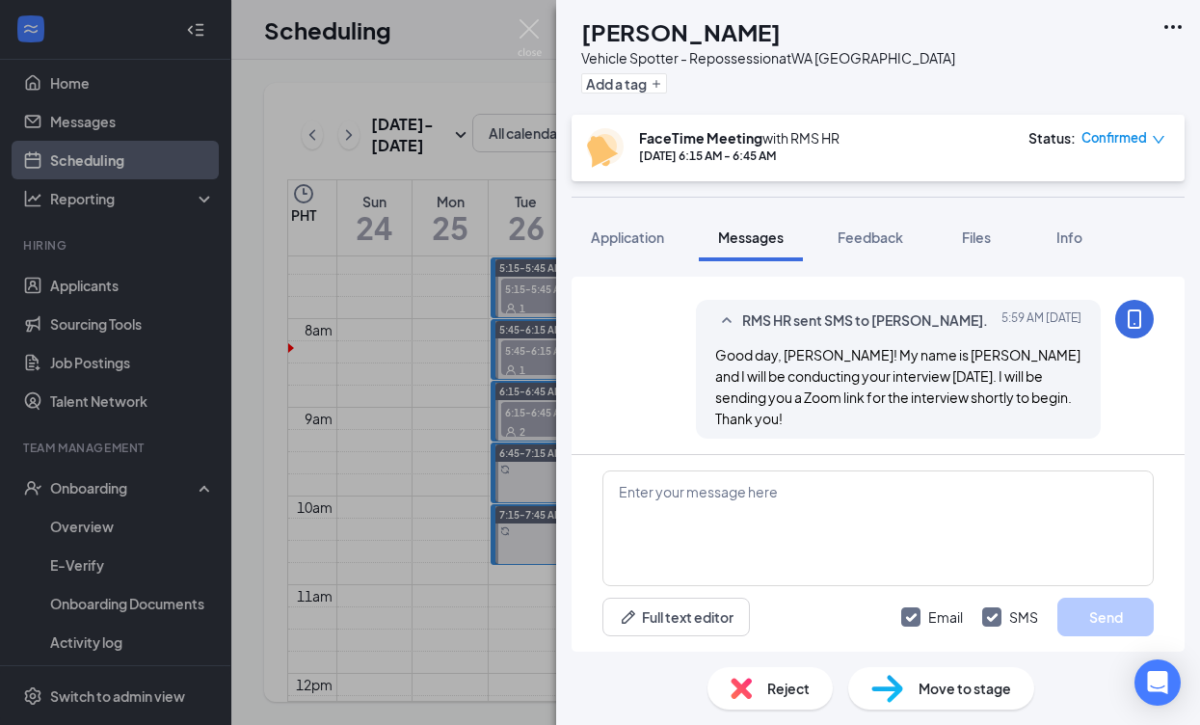
click at [436, 422] on div "[PERSON_NAME] [PERSON_NAME] Vehicle Spotter - Repossession at [GEOGRAPHIC_DATA]…" at bounding box center [600, 362] width 1200 height 725
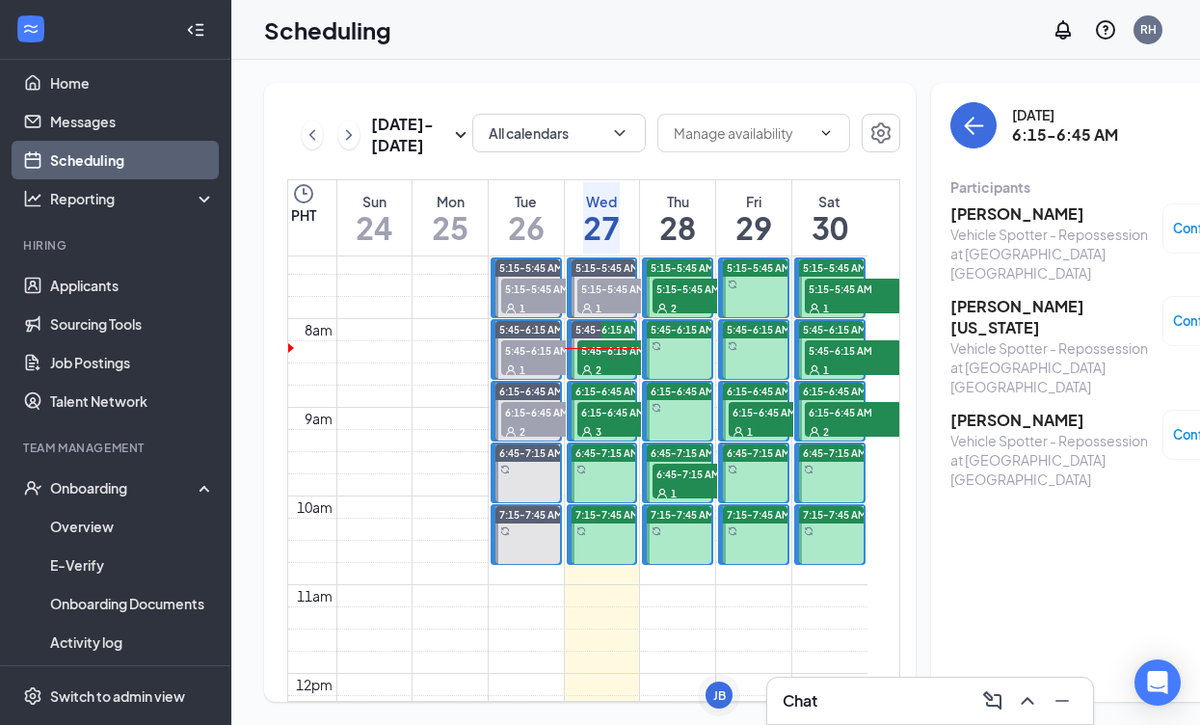
click at [621, 440] on div "3" at bounding box center [625, 430] width 96 height 19
click at [605, 379] on div "2" at bounding box center [625, 368] width 96 height 19
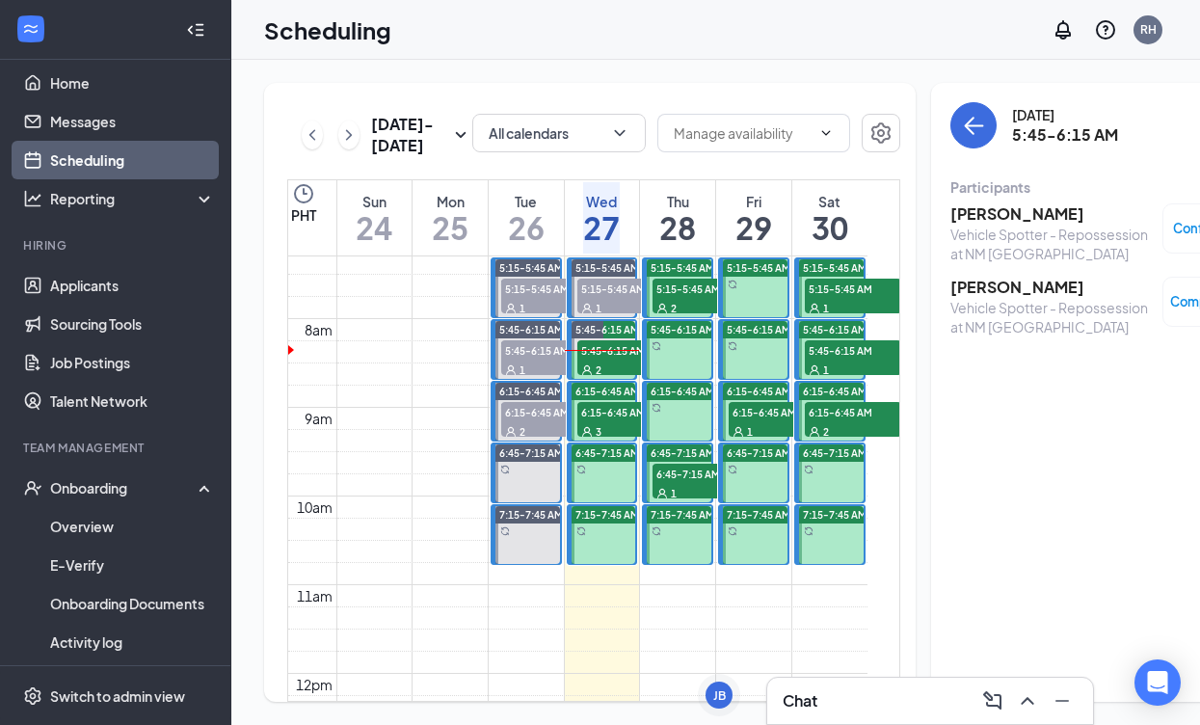
click at [626, 421] on span "6:15-6:45 AM" at bounding box center [625, 411] width 96 height 19
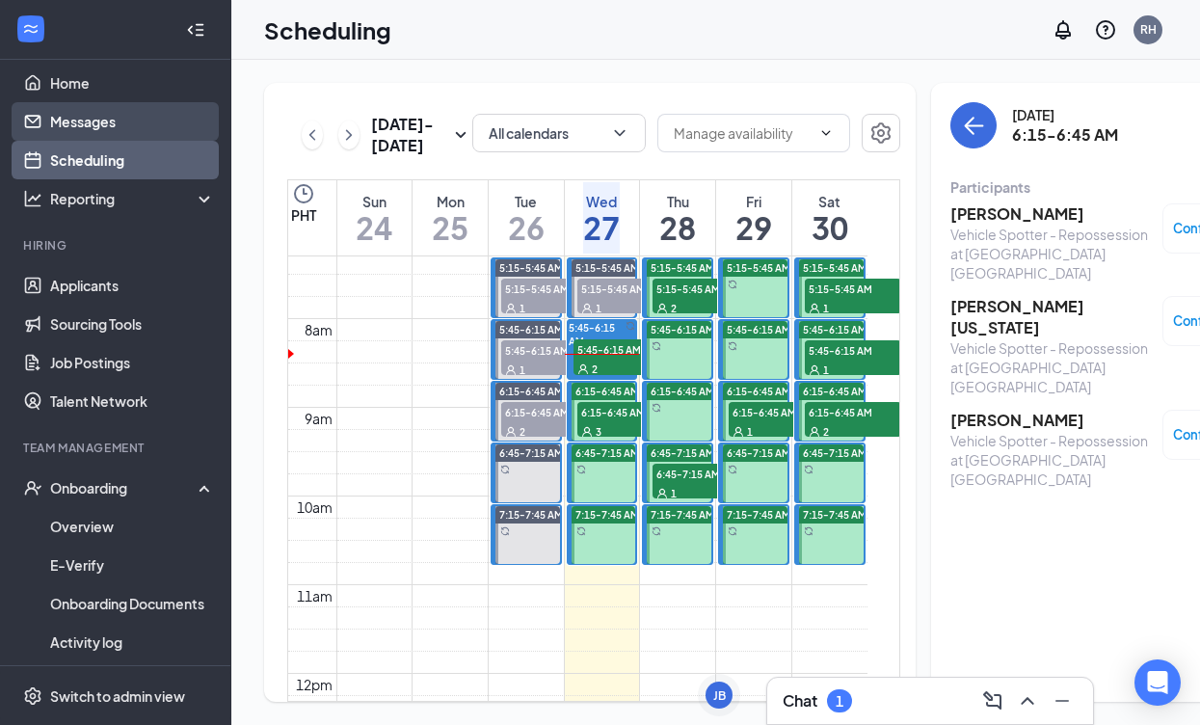
scroll to position [652, 0]
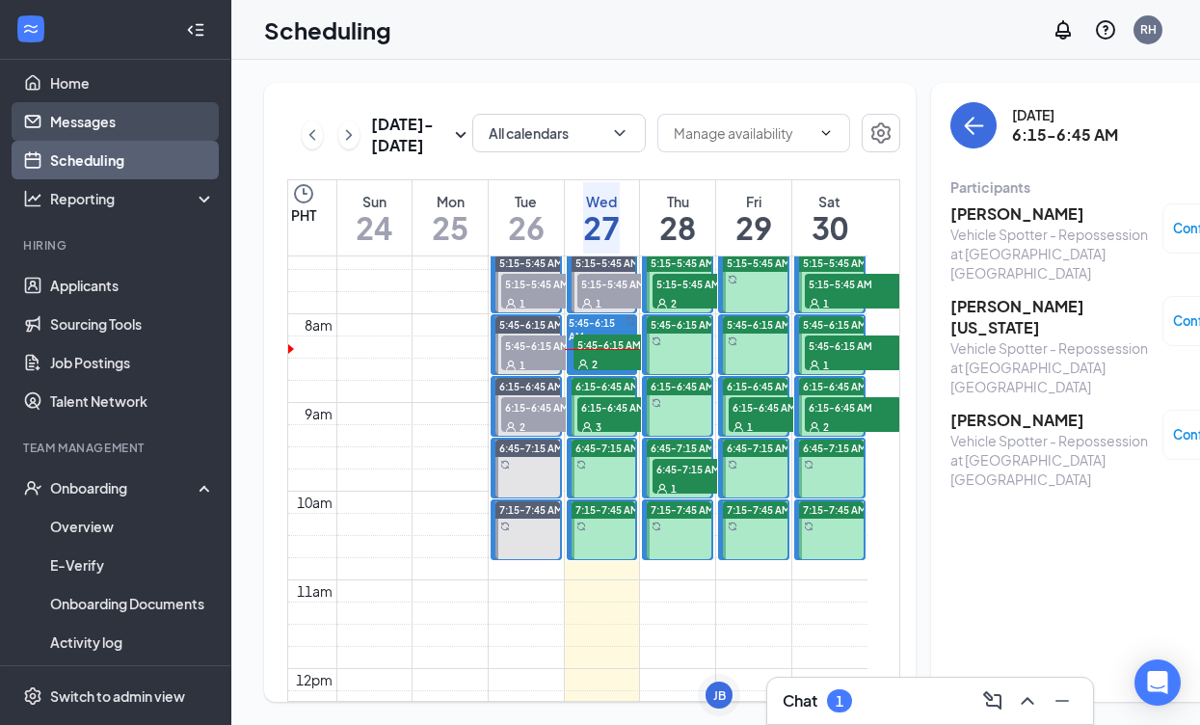
click at [89, 127] on link "Messages" at bounding box center [132, 121] width 165 height 39
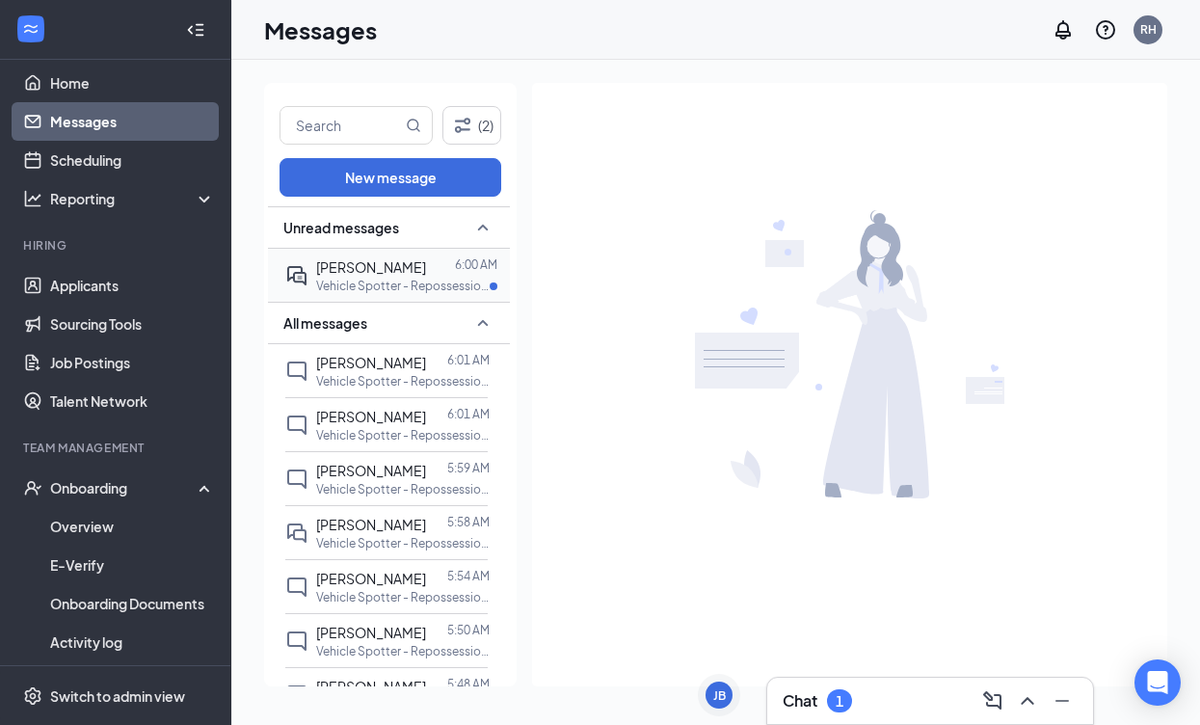
click at [425, 272] on span "[PERSON_NAME]" at bounding box center [371, 266] width 110 height 17
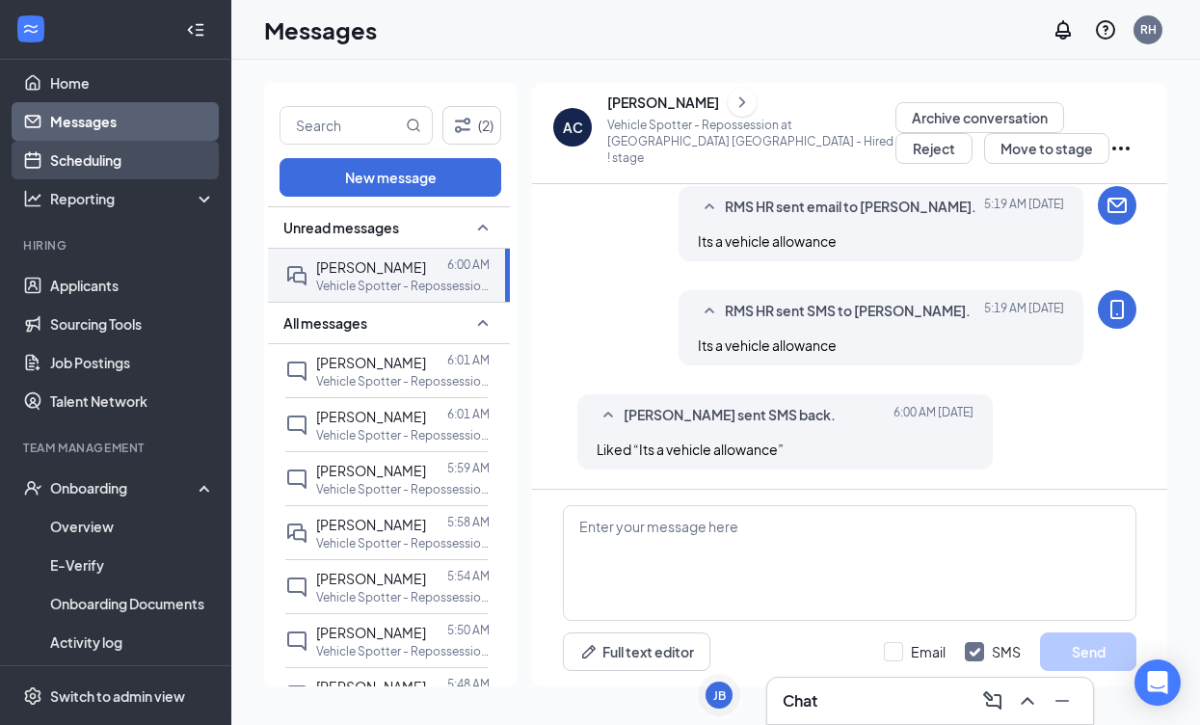
click at [72, 157] on link "Scheduling" at bounding box center [132, 160] width 165 height 39
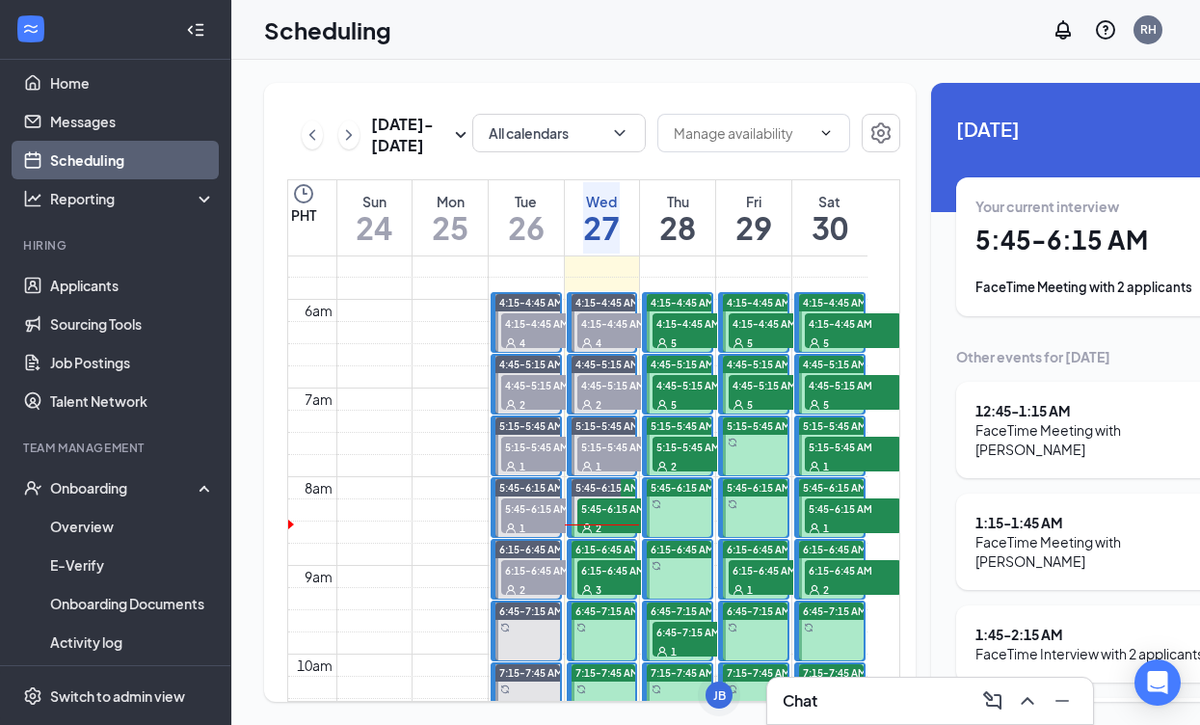
scroll to position [484, 0]
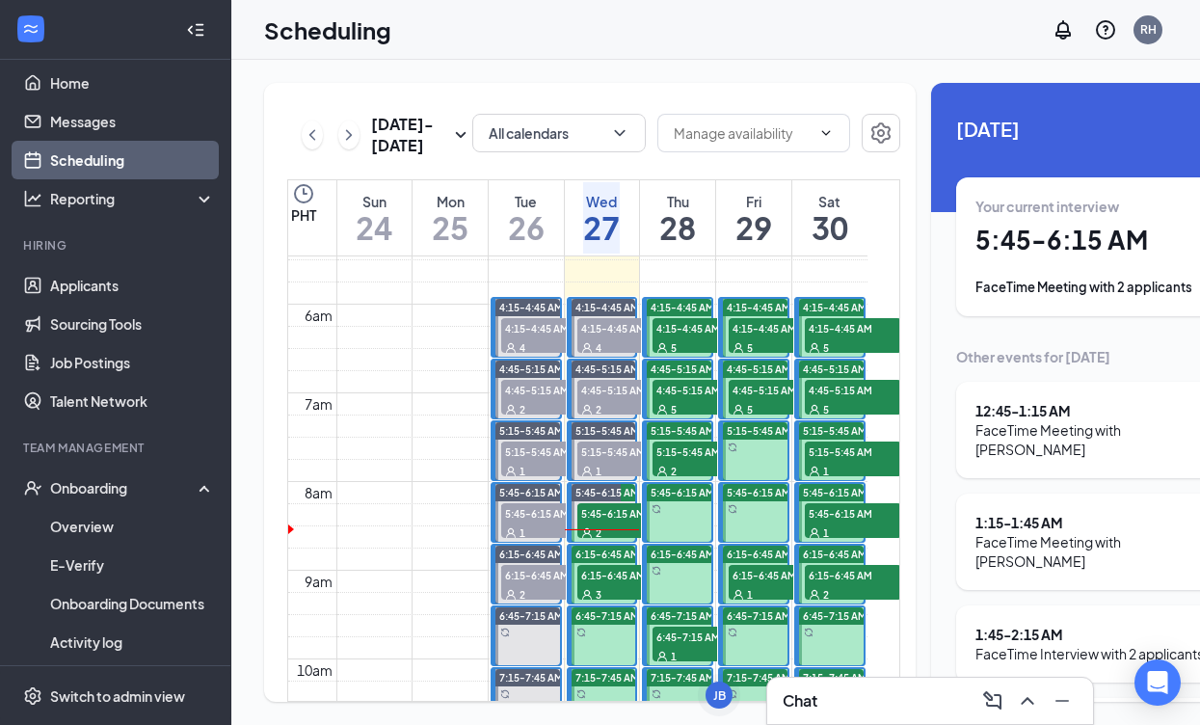
click at [629, 522] on span "5:45-6:15 AM" at bounding box center [625, 512] width 96 height 19
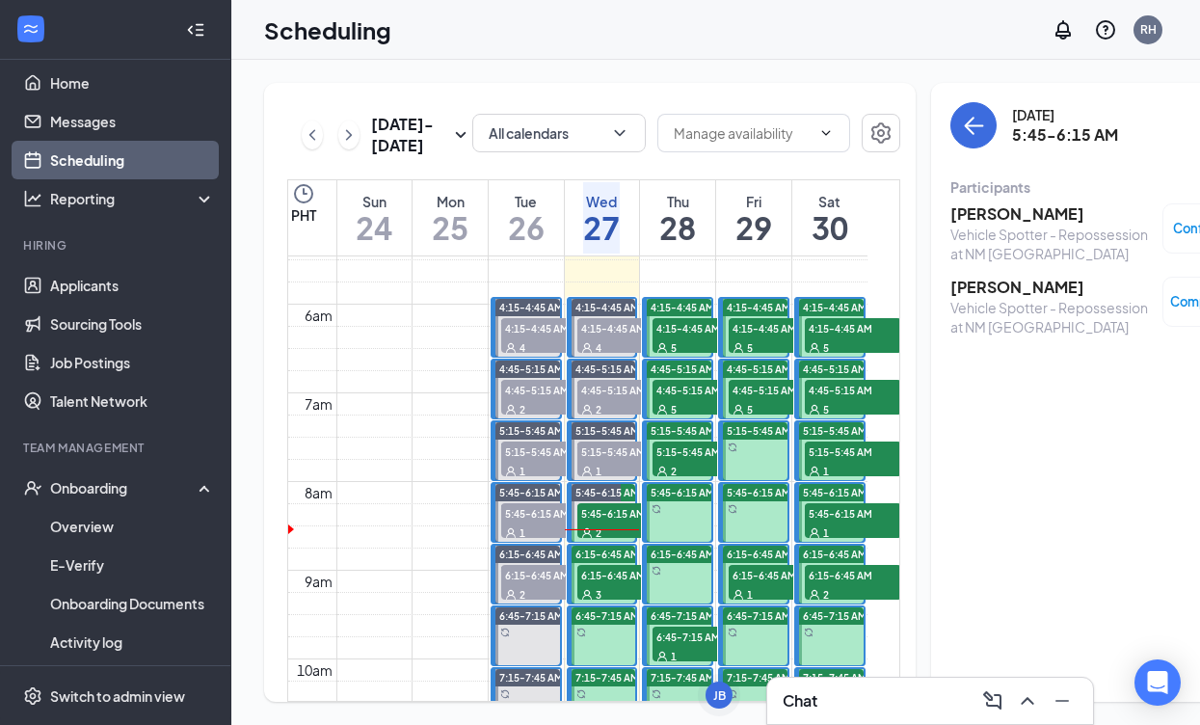
click at [599, 584] on span "6:15-6:45 AM" at bounding box center [625, 574] width 96 height 19
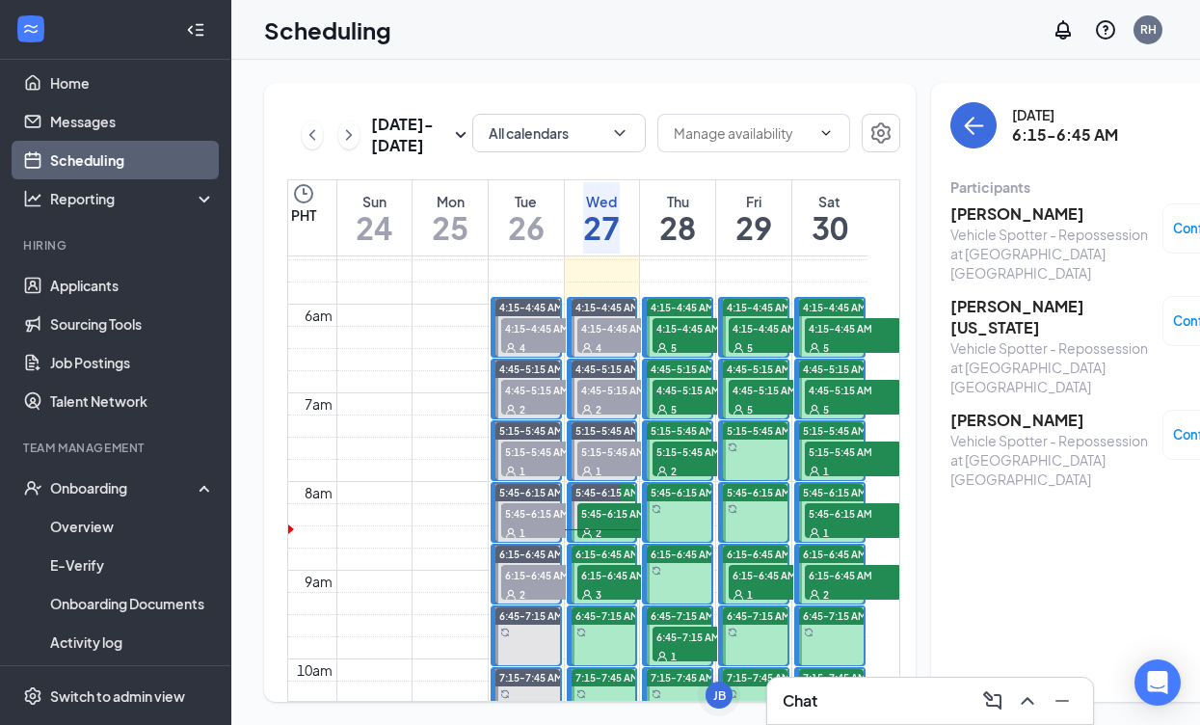
click at [1007, 225] on div "Vehicle Spotter - Repossession at [GEOGRAPHIC_DATA] [GEOGRAPHIC_DATA]" at bounding box center [1051, 254] width 202 height 58
click at [1004, 215] on h3 "[PERSON_NAME]" at bounding box center [1051, 213] width 202 height 21
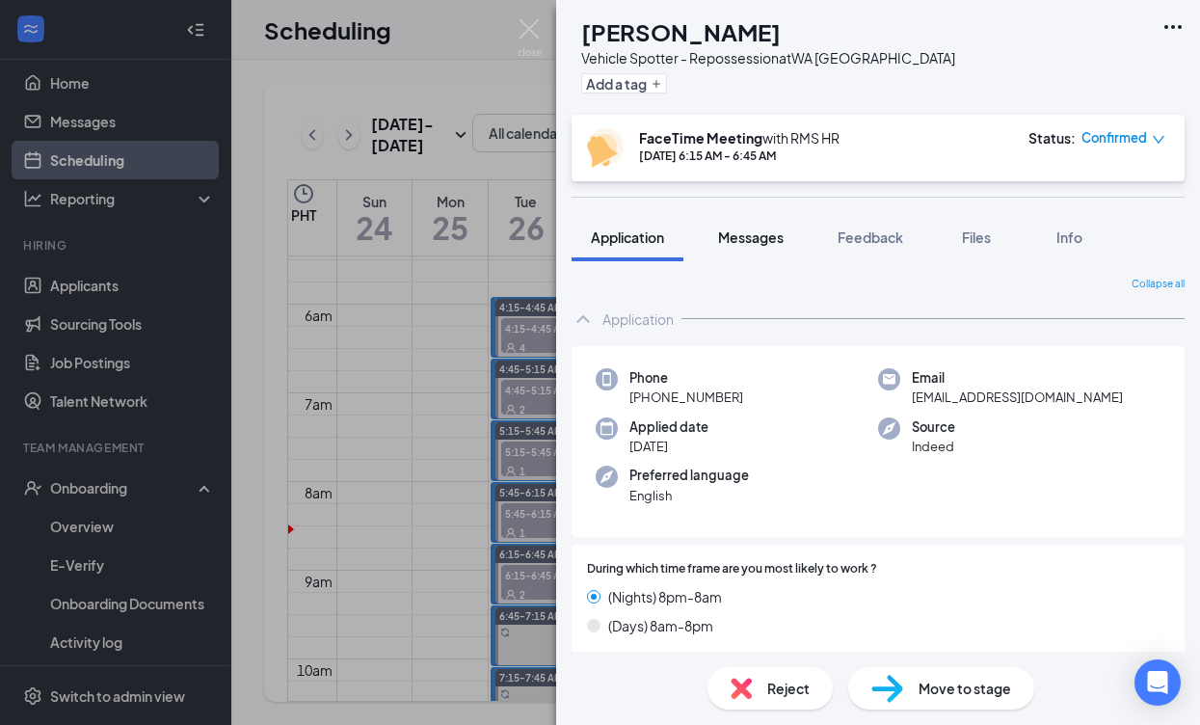
click at [769, 238] on span "Messages" at bounding box center [751, 236] width 66 height 17
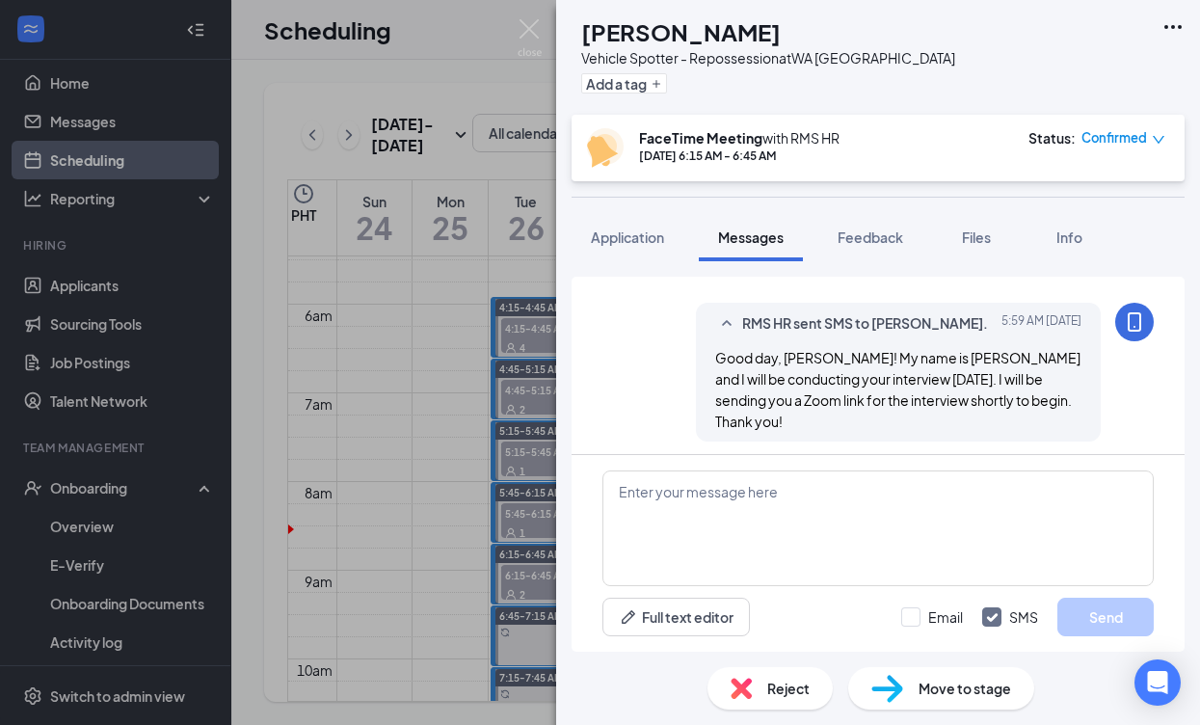
scroll to position [906, 0]
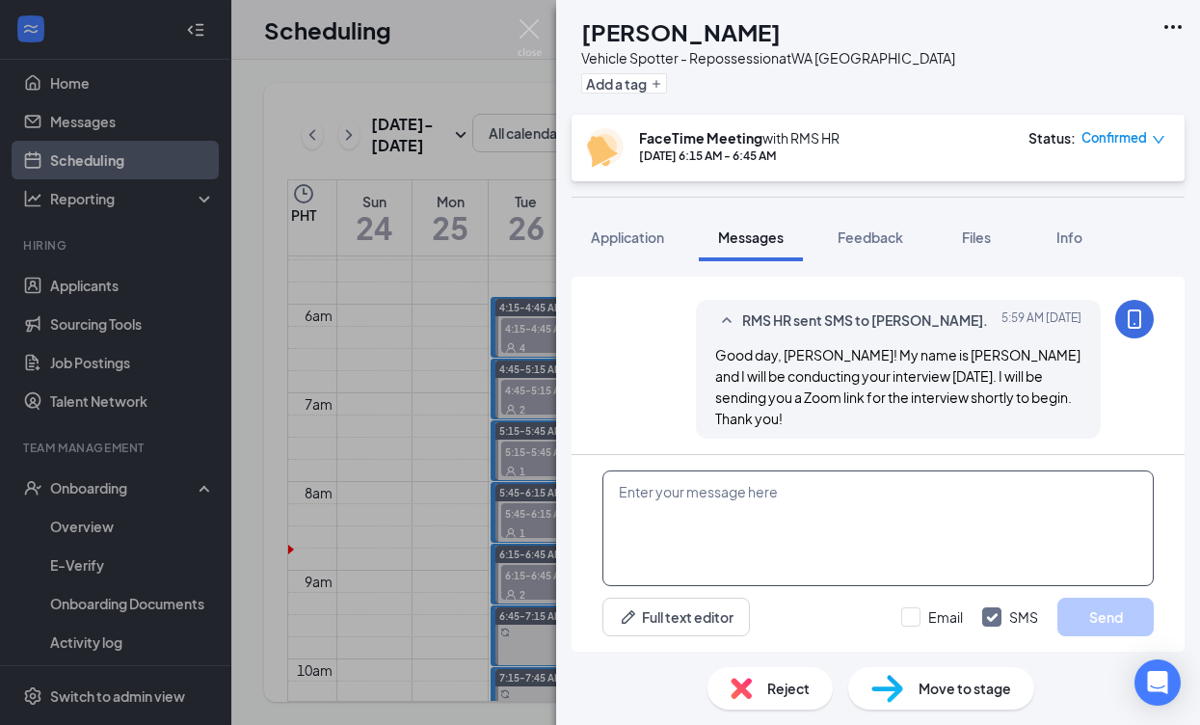
click at [762, 530] on textarea at bounding box center [877, 528] width 551 height 116
paste textarea "Good day, Name! My name is [PERSON_NAME] and I will be conducting your intervie…"
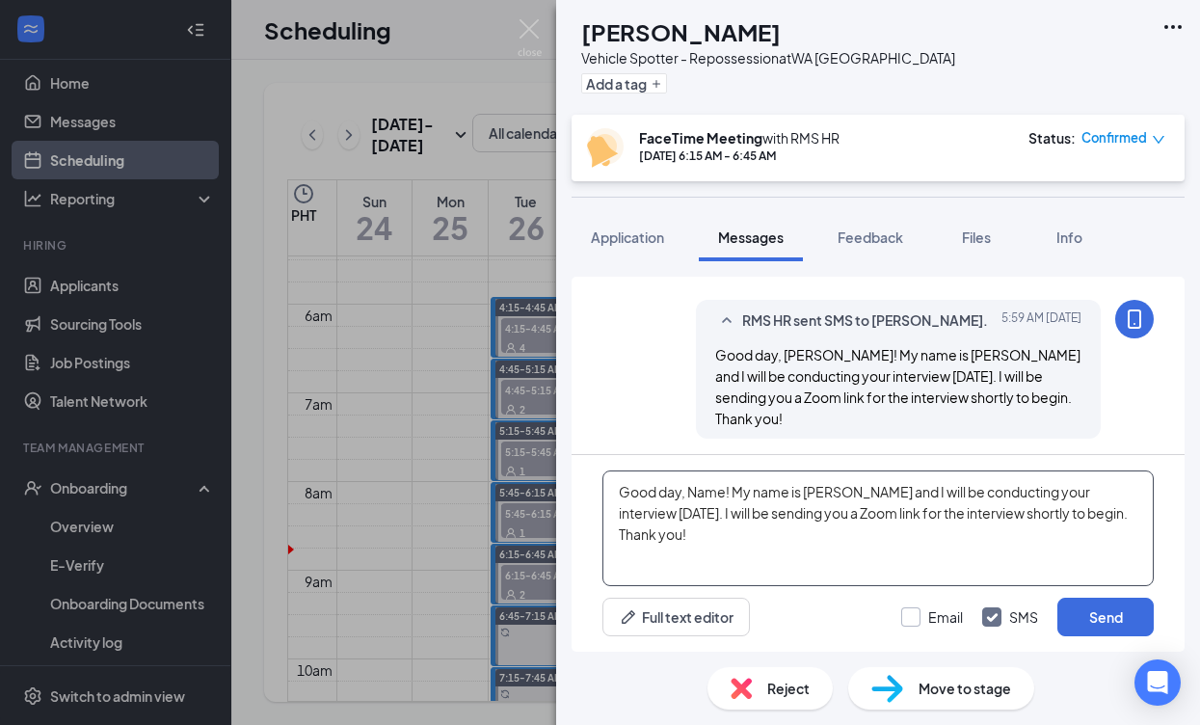
type textarea "Good day, Name! My name is [PERSON_NAME] and I will be conducting your intervie…"
click at [916, 625] on div at bounding box center [910, 616] width 19 height 19
click at [916, 625] on input "Email" at bounding box center [932, 616] width 62 height 19
checkbox input "true"
drag, startPoint x: 1104, startPoint y: 519, endPoint x: 621, endPoint y: 494, distance: 483.5
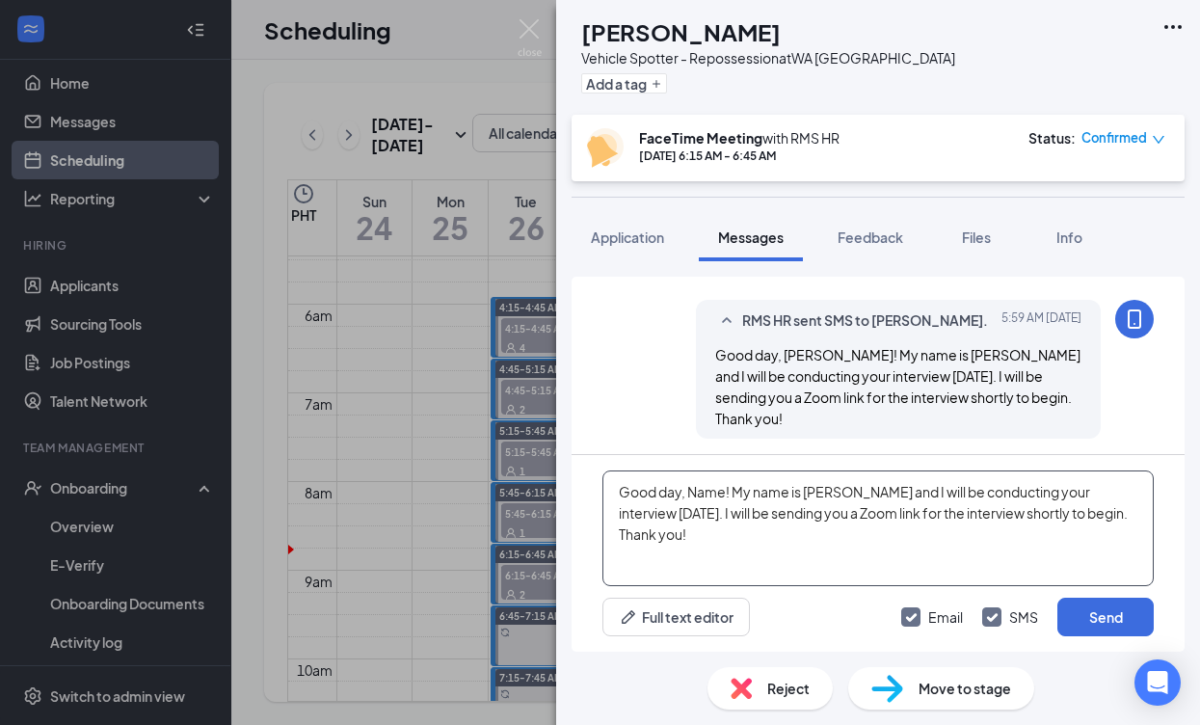
click at [620, 494] on textarea "Good day, Name! My name is [PERSON_NAME] and I will be conducting your intervie…" at bounding box center [877, 528] width 551 height 116
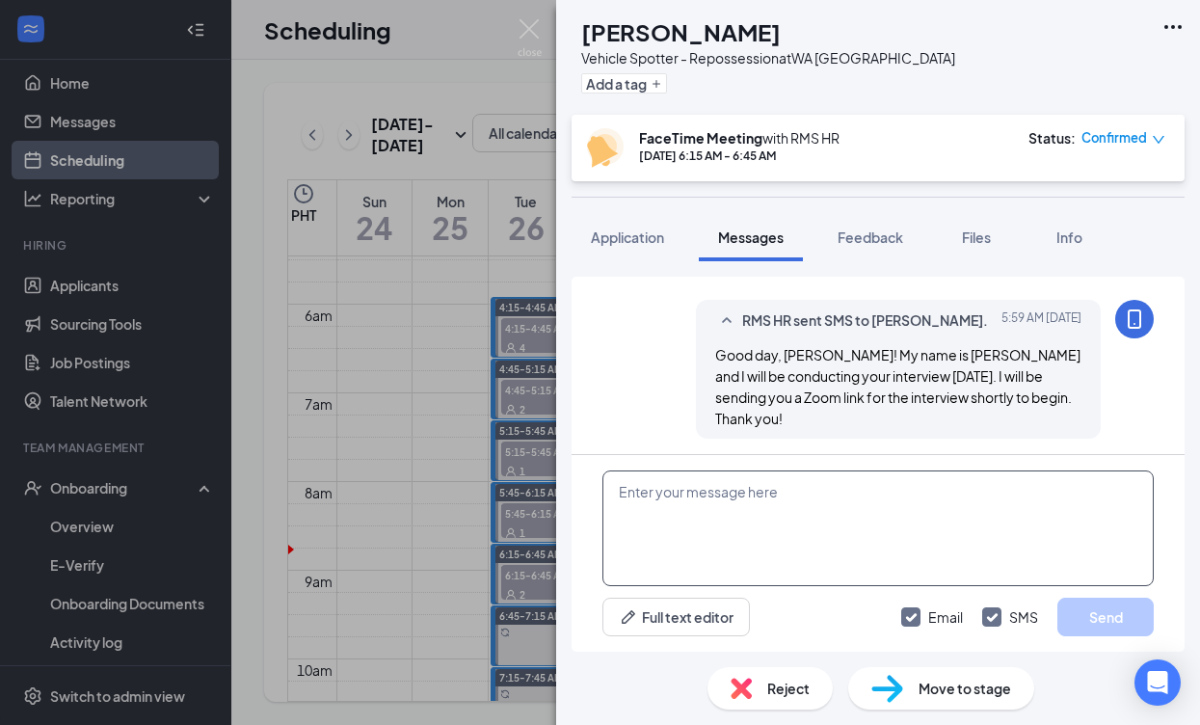
click at [770, 514] on textarea at bounding box center [877, 528] width 551 height 116
paste textarea "RMS HR is inviting you to a scheduled Zoom meeting. Topic: RMS HR's Zoom Meetin…"
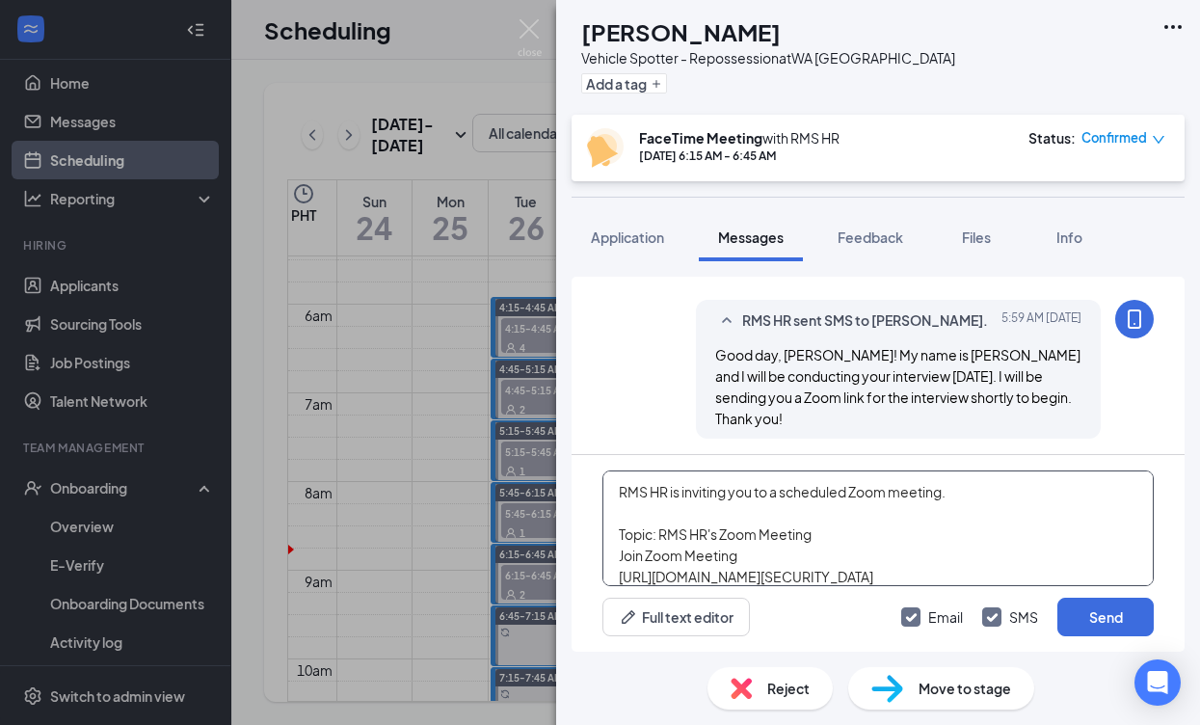
scroll to position [118, 0]
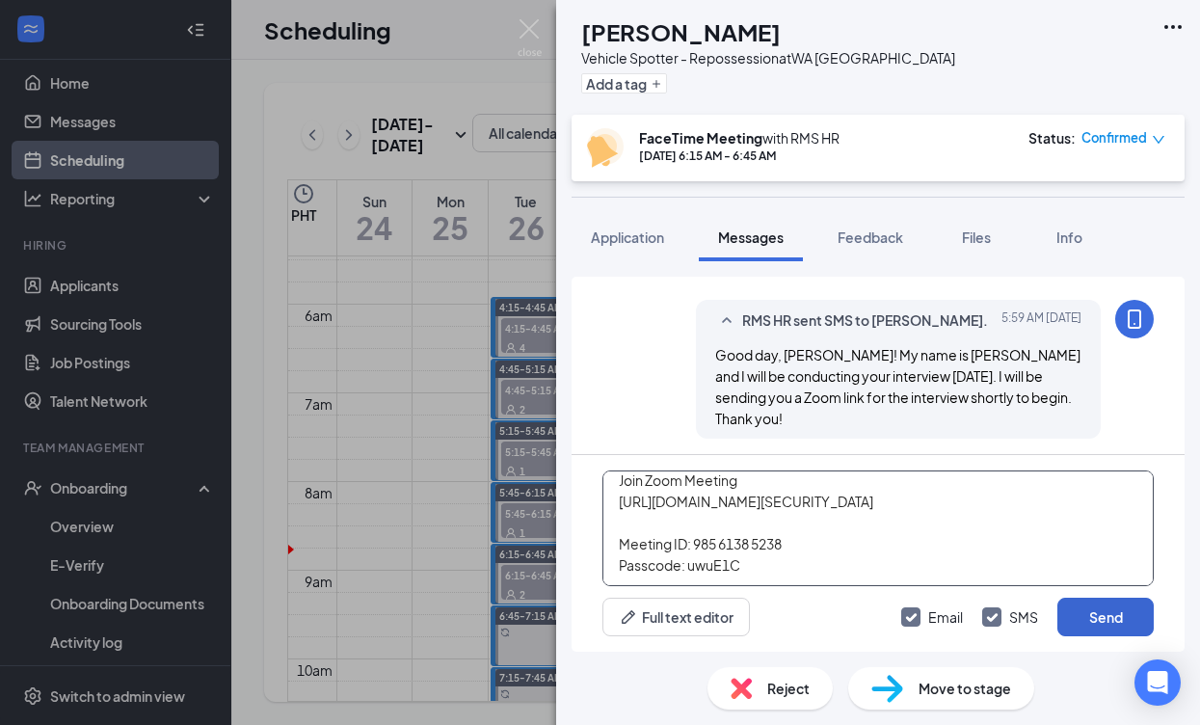
type textarea "RMS HR is inviting you to a scheduled Zoom meeting. Topic: RMS HR's Zoom Meetin…"
click at [1096, 622] on button "Send" at bounding box center [1105, 617] width 96 height 39
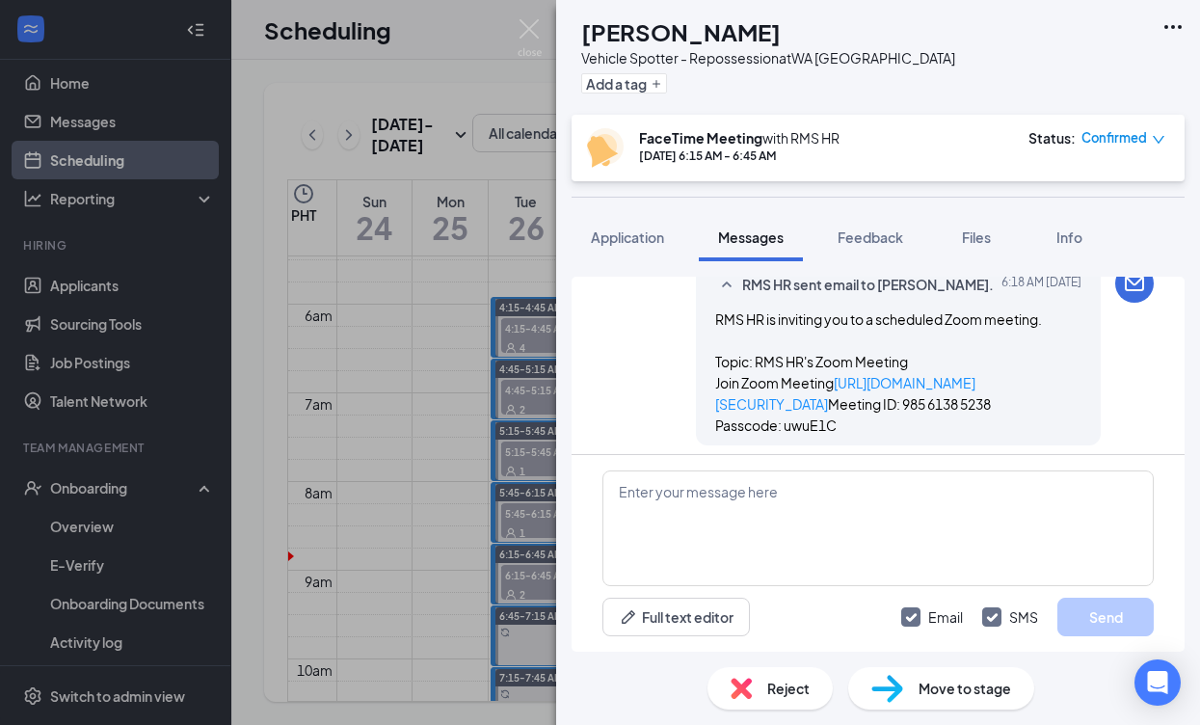
scroll to position [1298, 0]
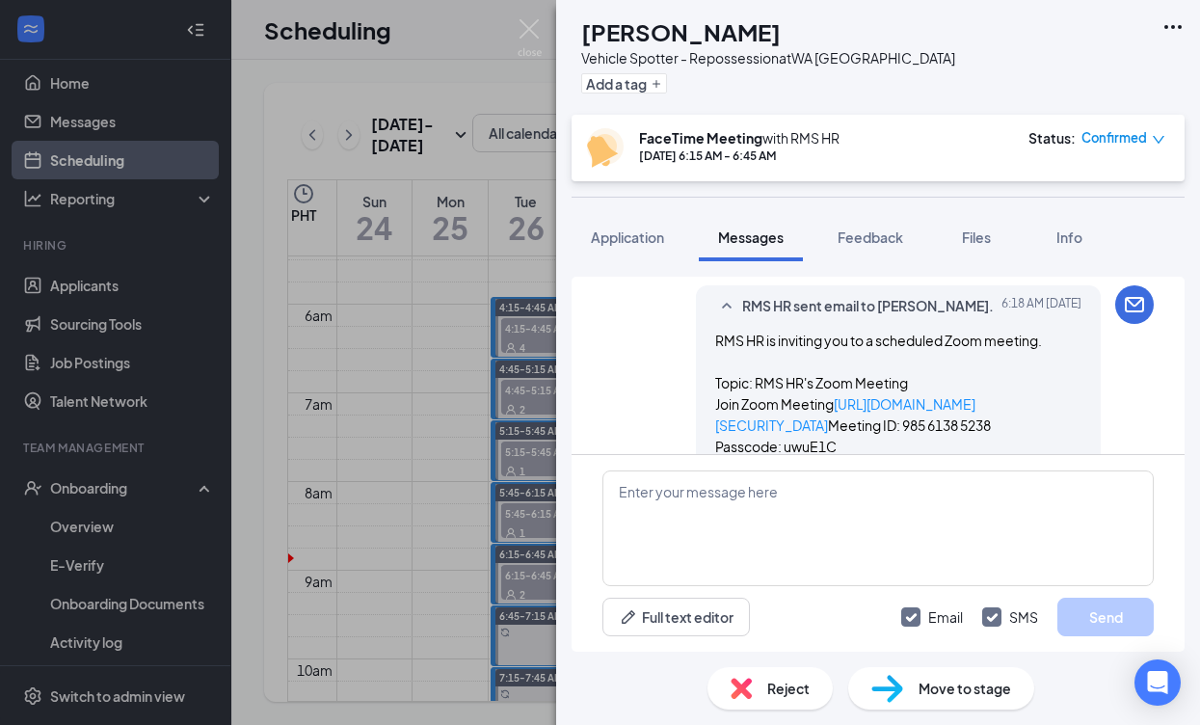
click at [541, 37] on img at bounding box center [530, 38] width 24 height 38
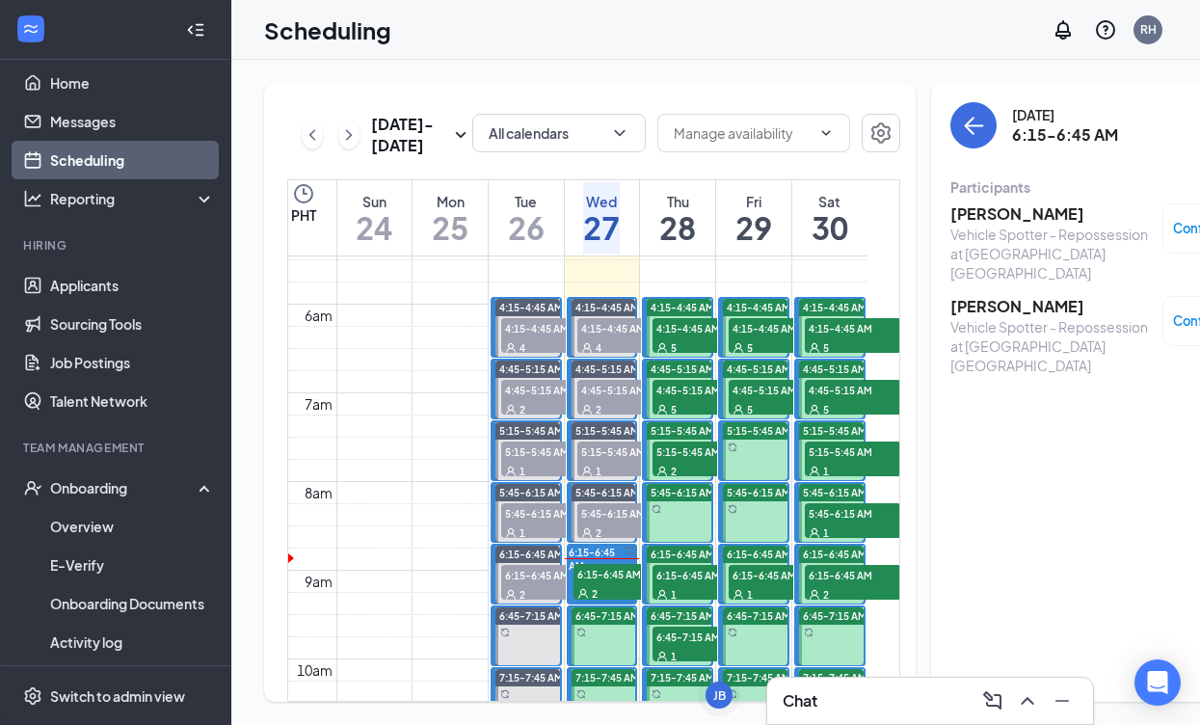
scroll to position [-1, 0]
click at [959, 296] on h3 "[PERSON_NAME]" at bounding box center [1051, 306] width 202 height 21
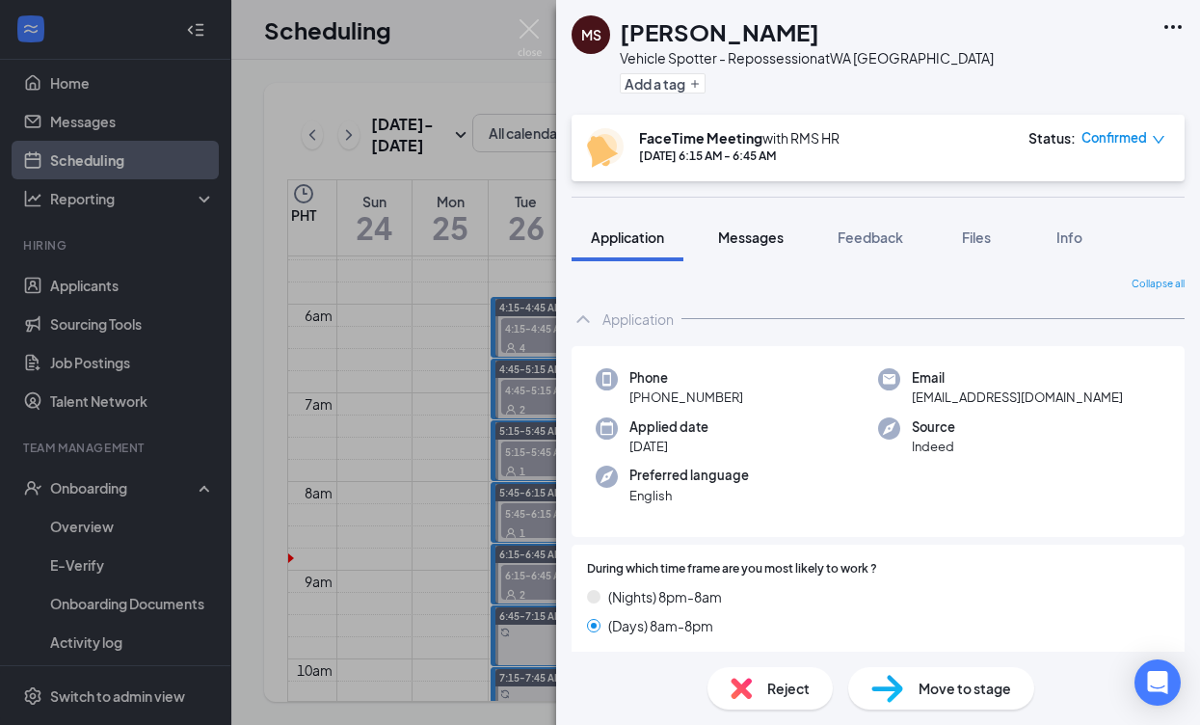
click at [759, 243] on span "Messages" at bounding box center [751, 236] width 66 height 17
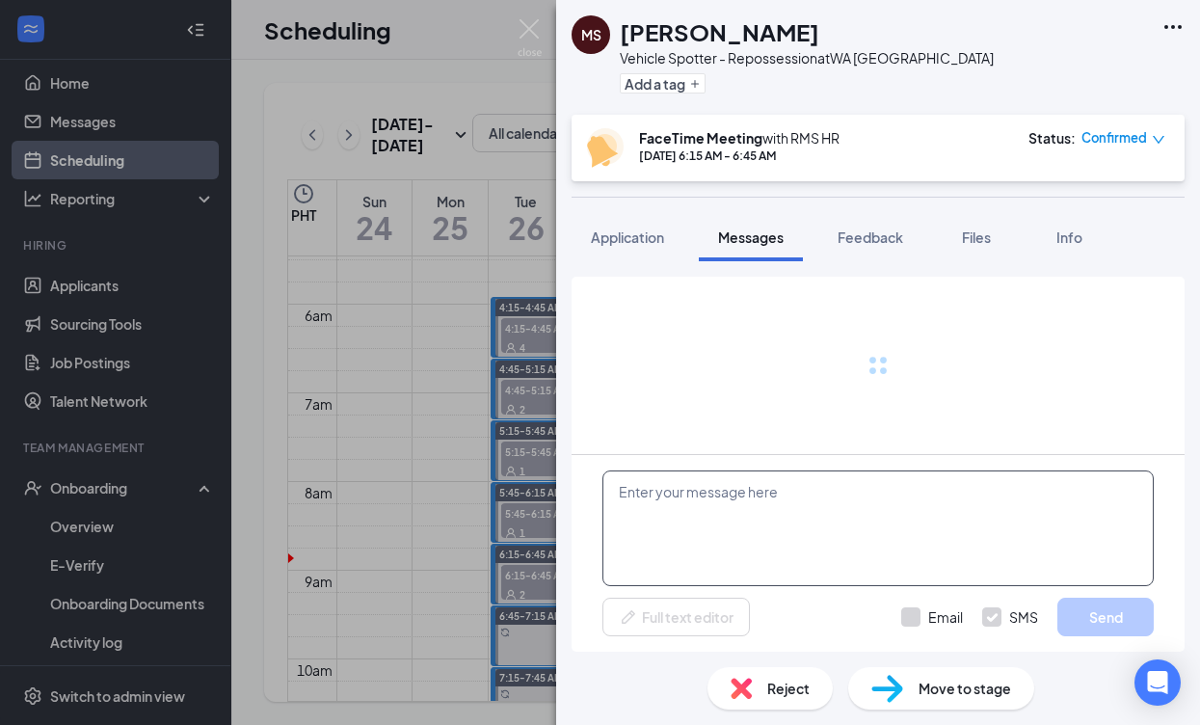
click at [814, 496] on textarea at bounding box center [877, 528] width 551 height 116
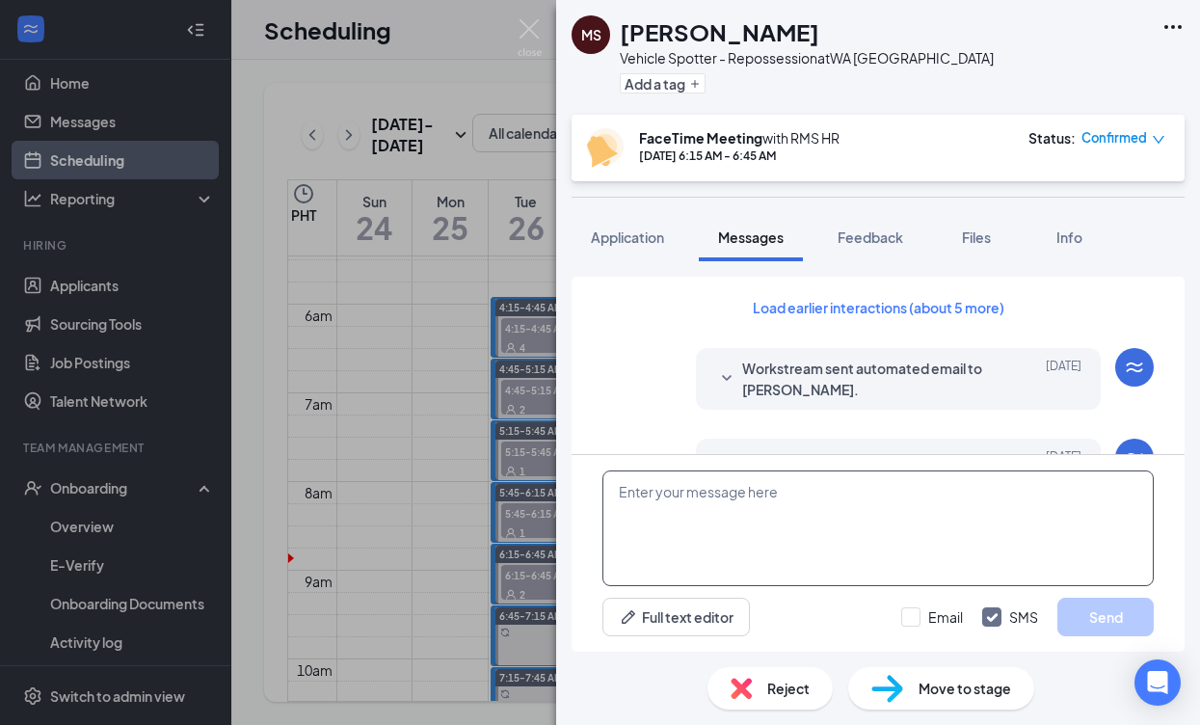
scroll to position [756, 0]
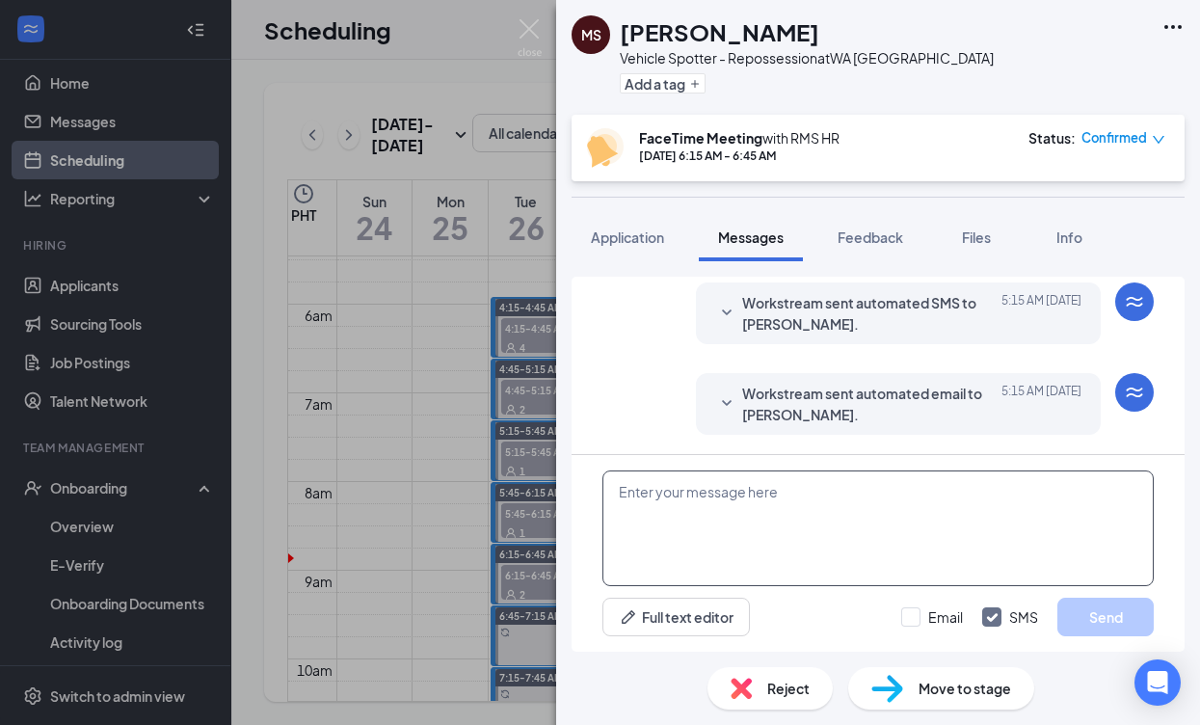
paste textarea "Good day, Name! My name is [PERSON_NAME] and I will be conducting your intervie…"
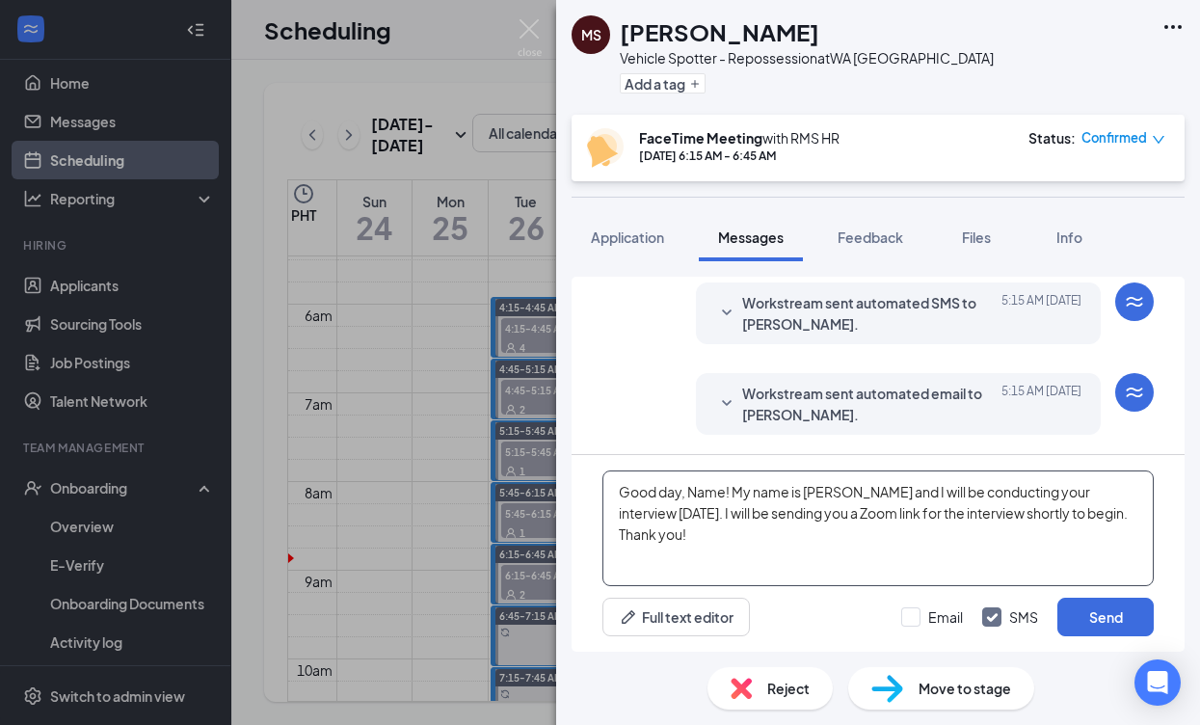
drag, startPoint x: 720, startPoint y: 494, endPoint x: 696, endPoint y: 493, distance: 24.1
click at [691, 495] on textarea "Good day, Name! My name is [PERSON_NAME] and I will be conducting your intervie…" at bounding box center [877, 528] width 551 height 116
type textarea "Good day, [PERSON_NAME]! My name is [PERSON_NAME] and I will be conducting your…"
drag, startPoint x: 908, startPoint y: 623, endPoint x: 998, endPoint y: 632, distance: 90.1
click at [908, 622] on div at bounding box center [910, 616] width 19 height 19
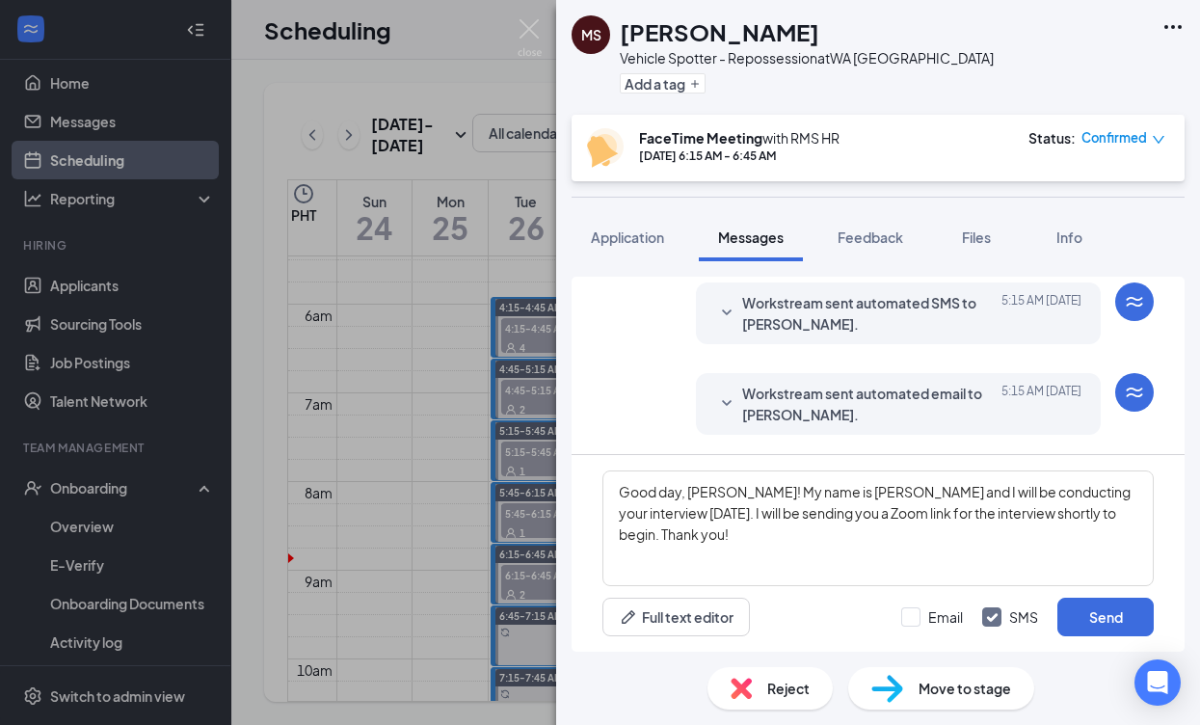
click at [908, 622] on input "Email" at bounding box center [932, 616] width 62 height 19
checkbox input "true"
drag, startPoint x: 1078, startPoint y: 629, endPoint x: 1055, endPoint y: 617, distance: 26.3
click at [1072, 626] on button "Send" at bounding box center [1105, 617] width 96 height 39
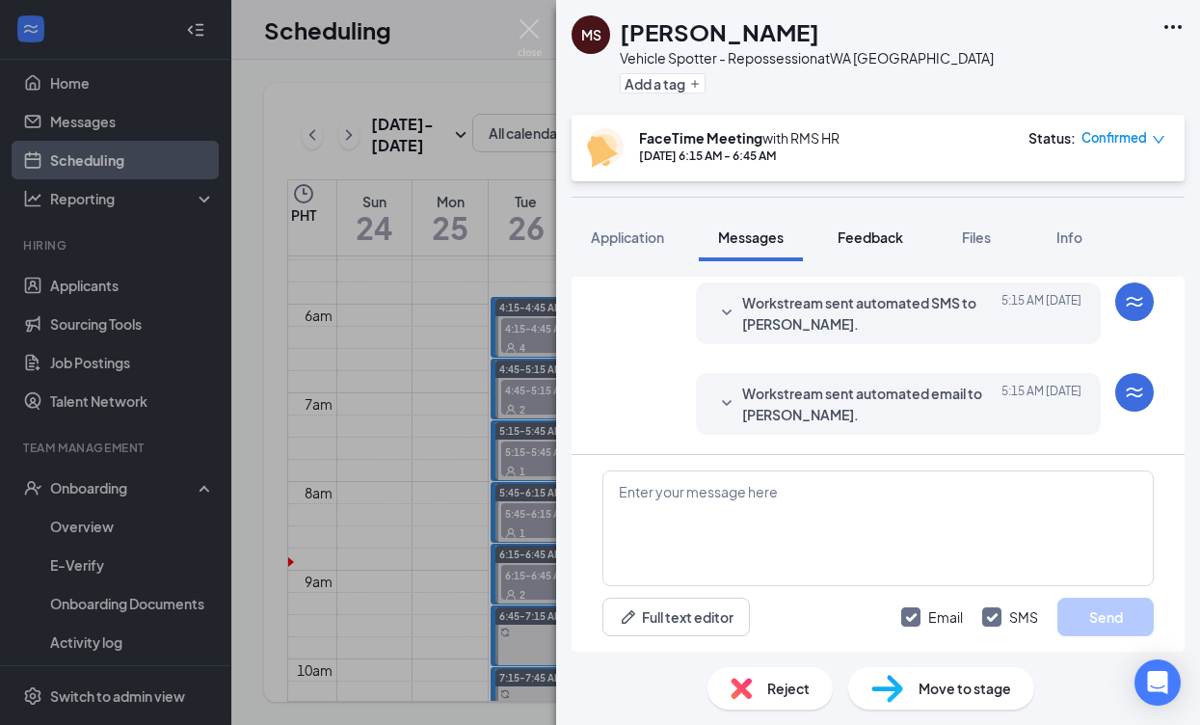
click at [880, 232] on span "Feedback" at bounding box center [871, 236] width 66 height 17
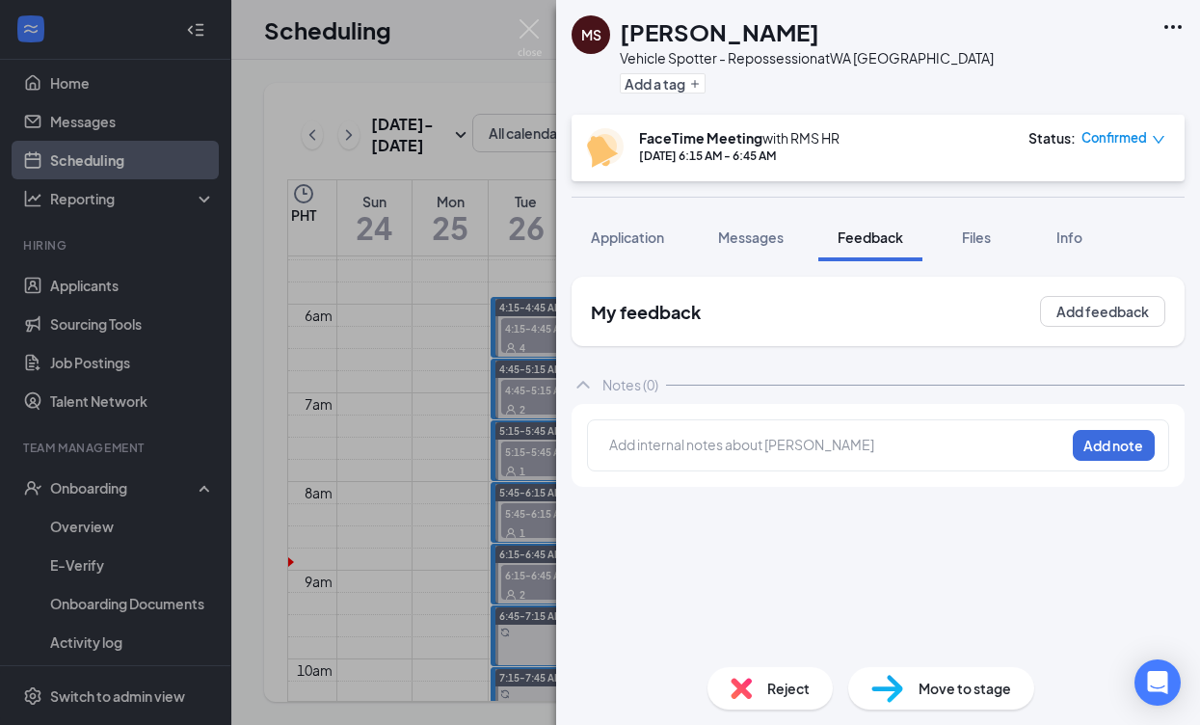
click at [872, 465] on div "Add internal notes about [PERSON_NAME] Add note" at bounding box center [878, 445] width 582 height 52
click at [453, 363] on div "[PERSON_NAME] Vehicle Spotter - Repossession at [GEOGRAPHIC_DATA] [GEOGRAPHIC_D…" at bounding box center [600, 362] width 1200 height 725
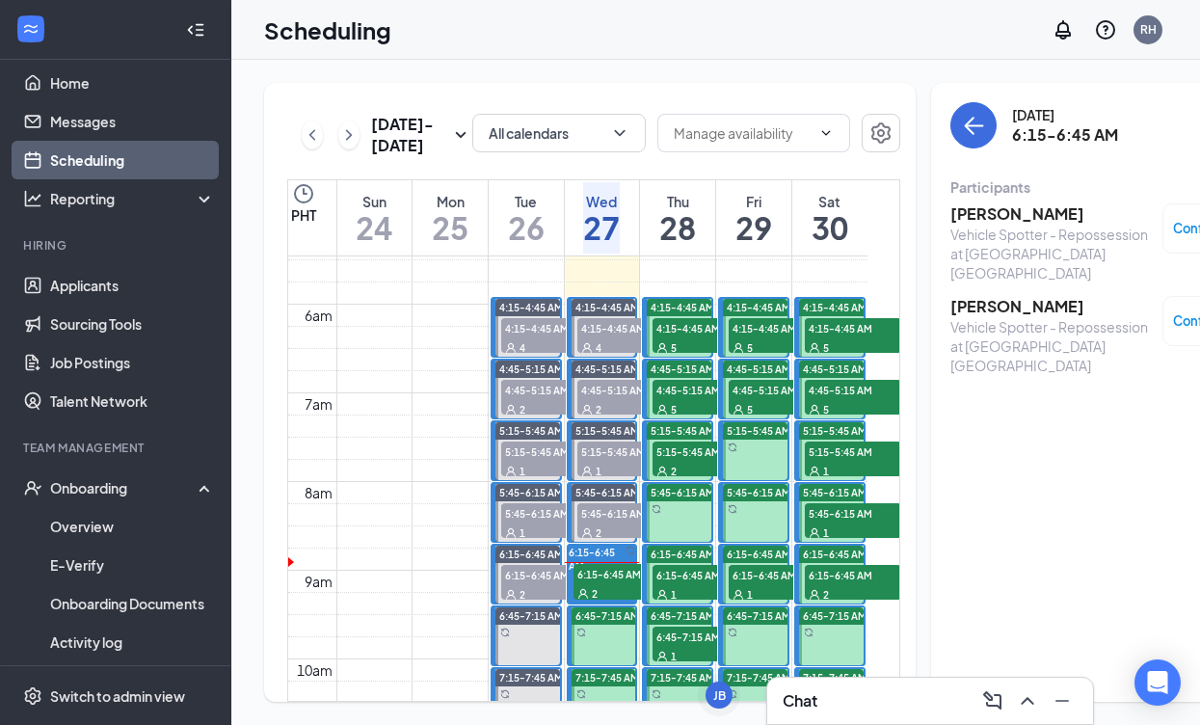
click at [1006, 212] on h3 "[PERSON_NAME]" at bounding box center [1051, 213] width 202 height 21
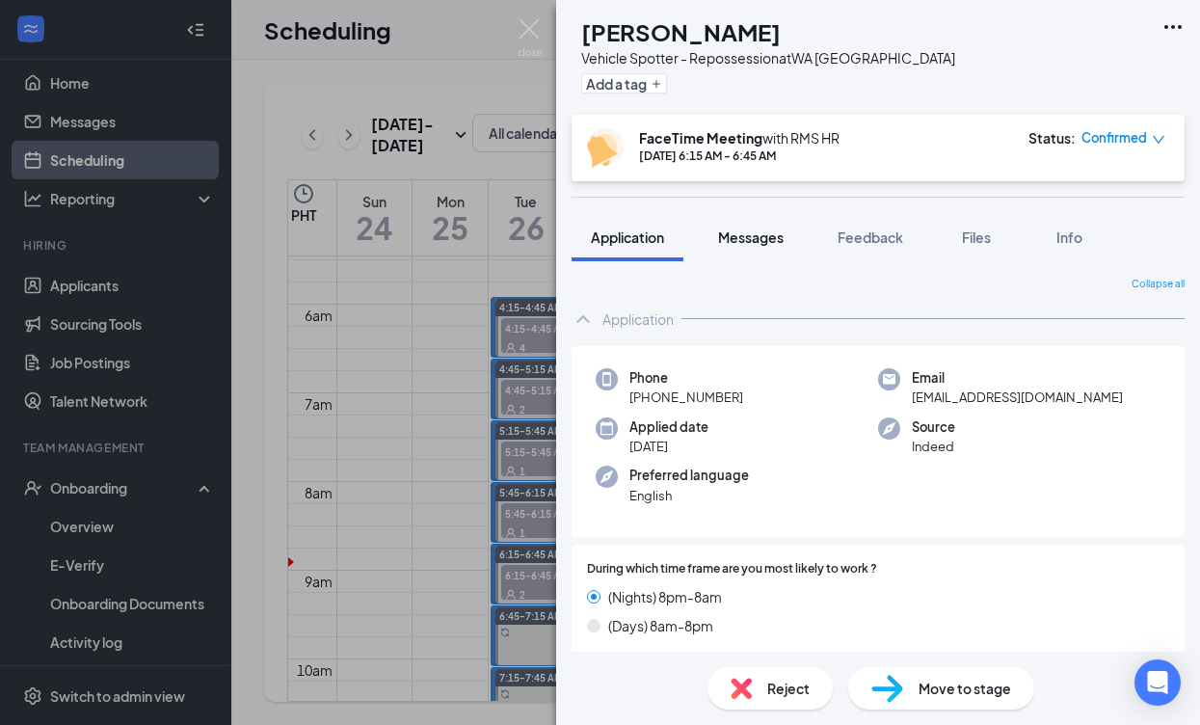
click at [753, 253] on button "Messages" at bounding box center [751, 237] width 104 height 48
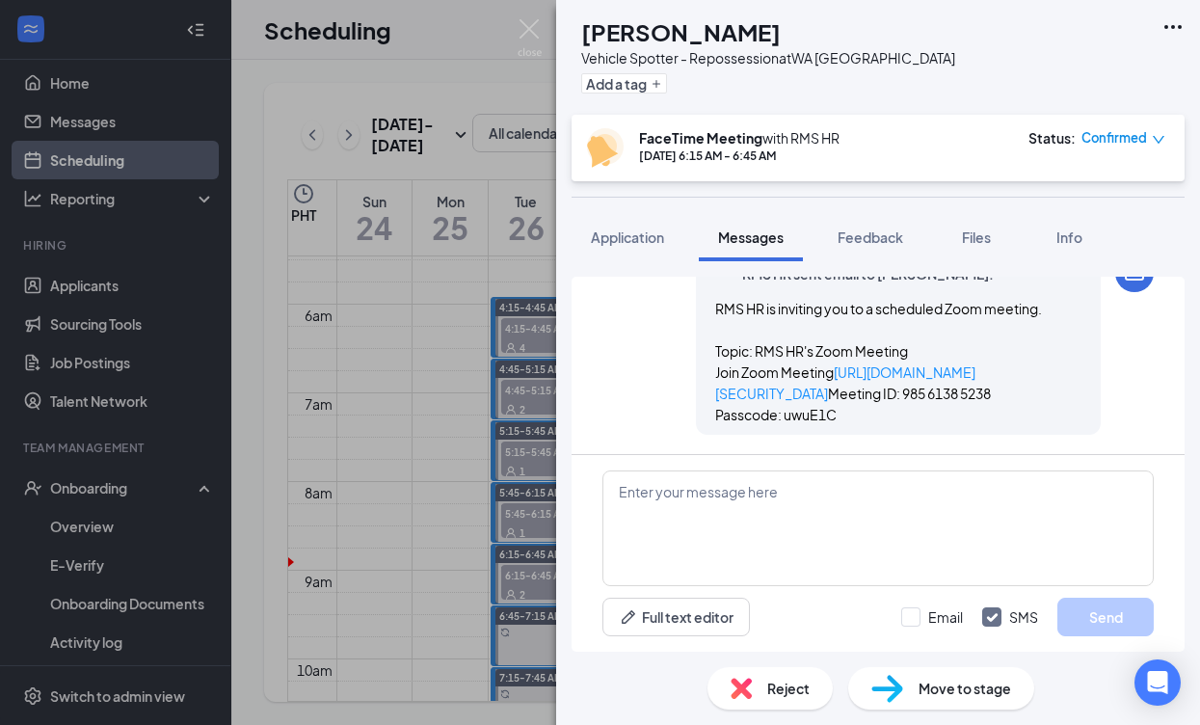
scroll to position [1311, 0]
click at [871, 230] on span "Feedback" at bounding box center [871, 236] width 66 height 17
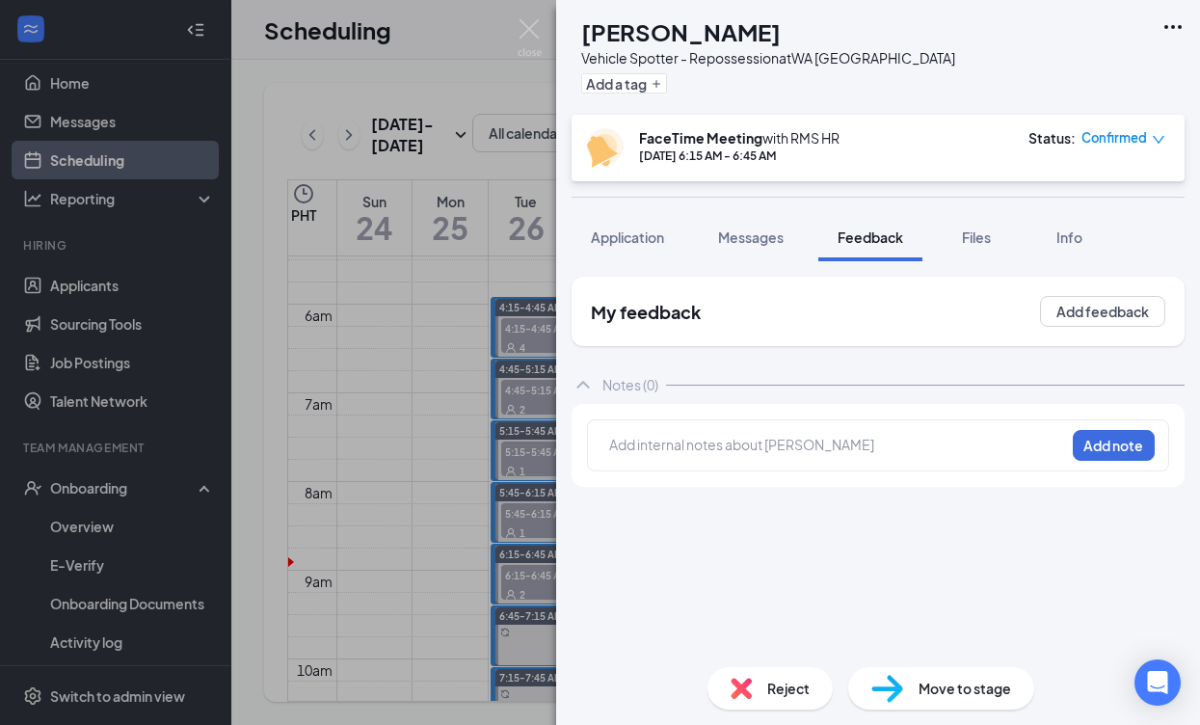
click at [816, 449] on div at bounding box center [837, 445] width 454 height 20
click at [1142, 434] on button "Add note" at bounding box center [1114, 445] width 82 height 31
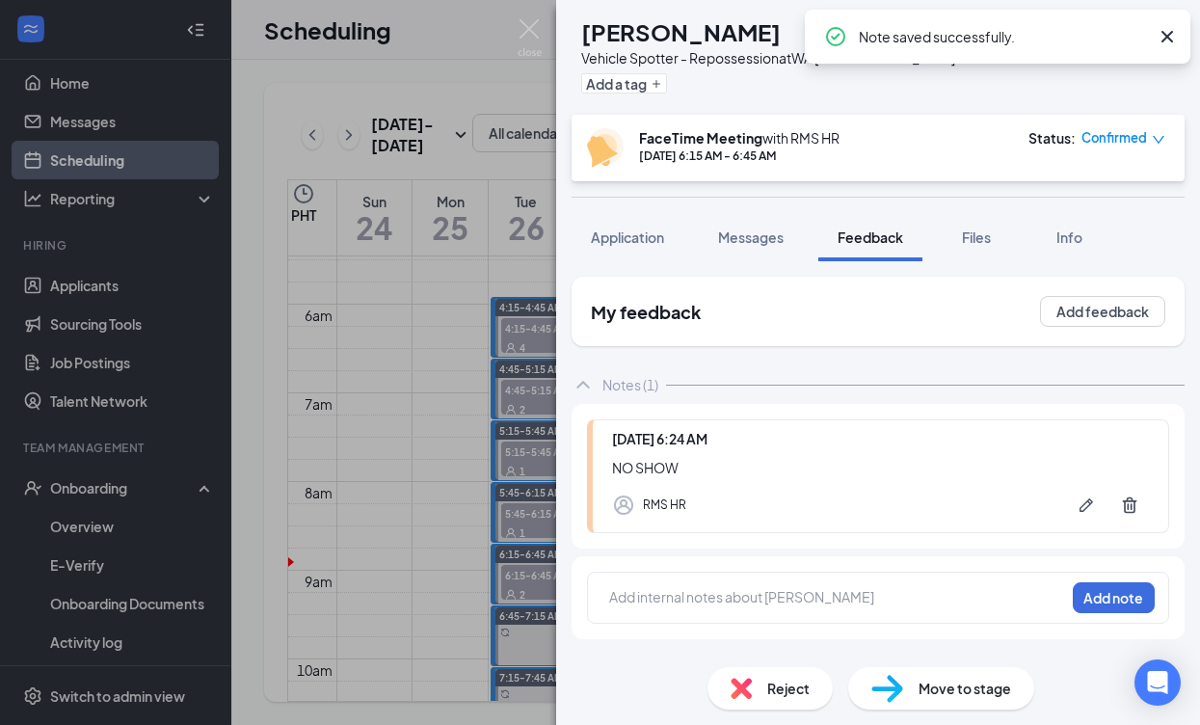
click at [1129, 138] on span "Confirmed" at bounding box center [1114, 137] width 66 height 19
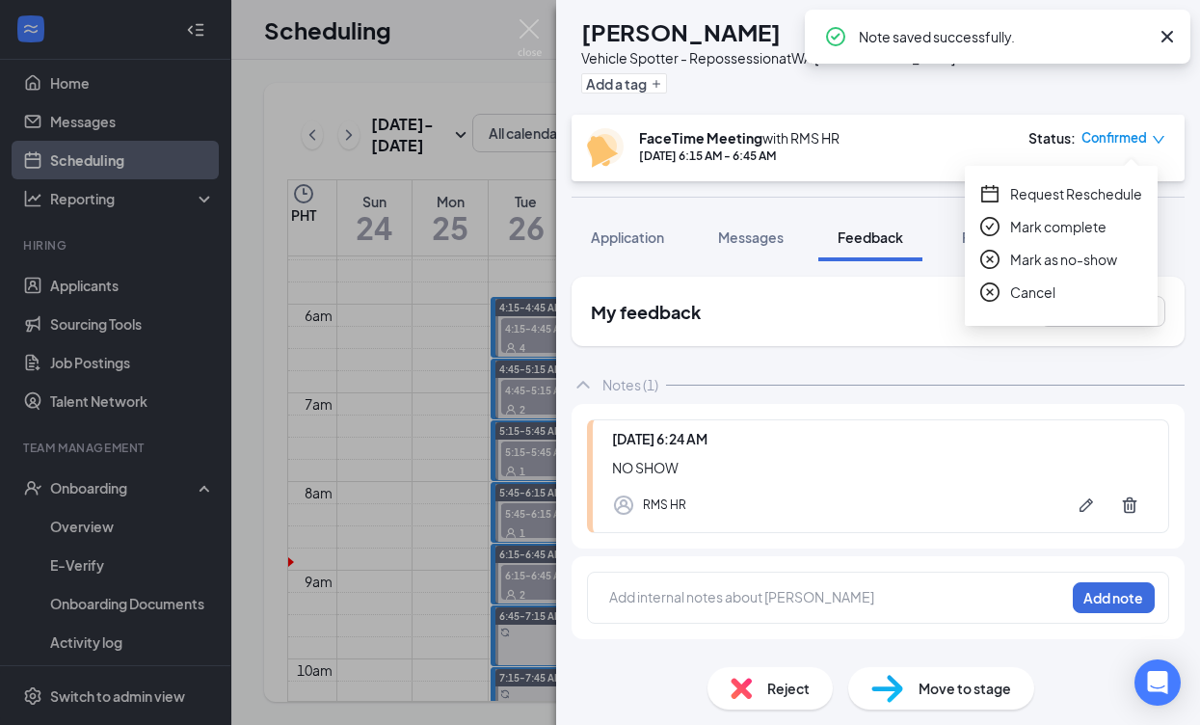
click at [1088, 254] on span "Mark as no-show" at bounding box center [1063, 259] width 107 height 21
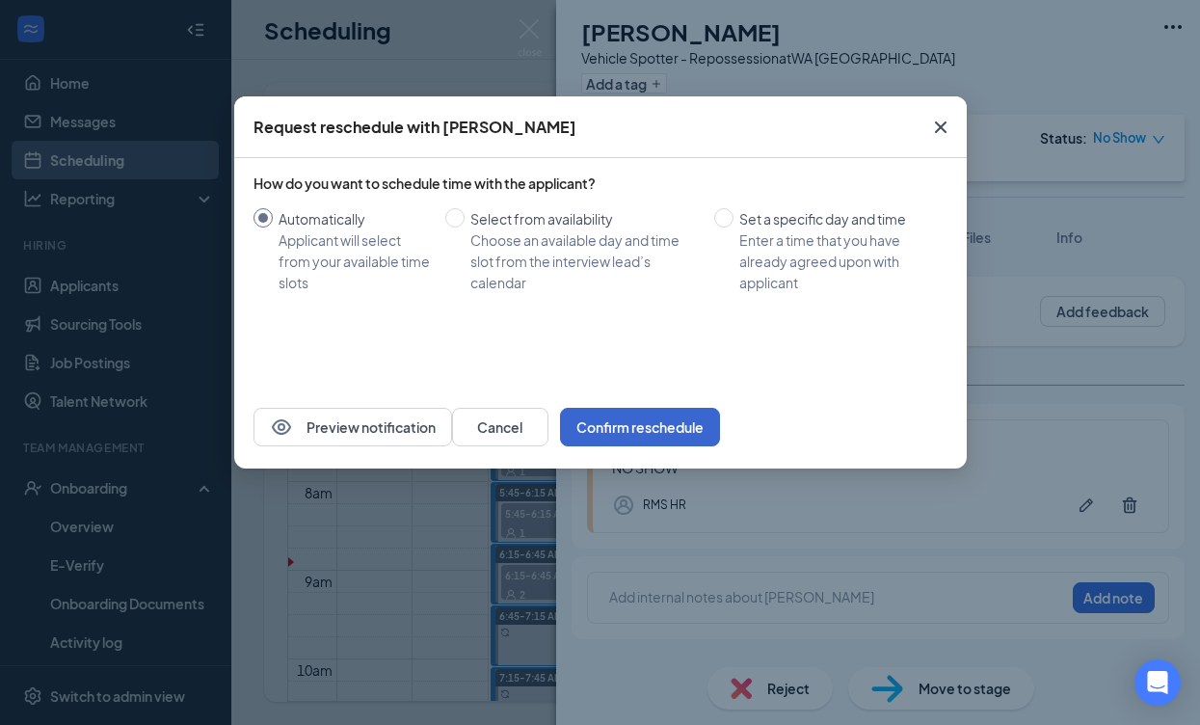
click at [720, 424] on button "Confirm reschedule" at bounding box center [640, 427] width 160 height 39
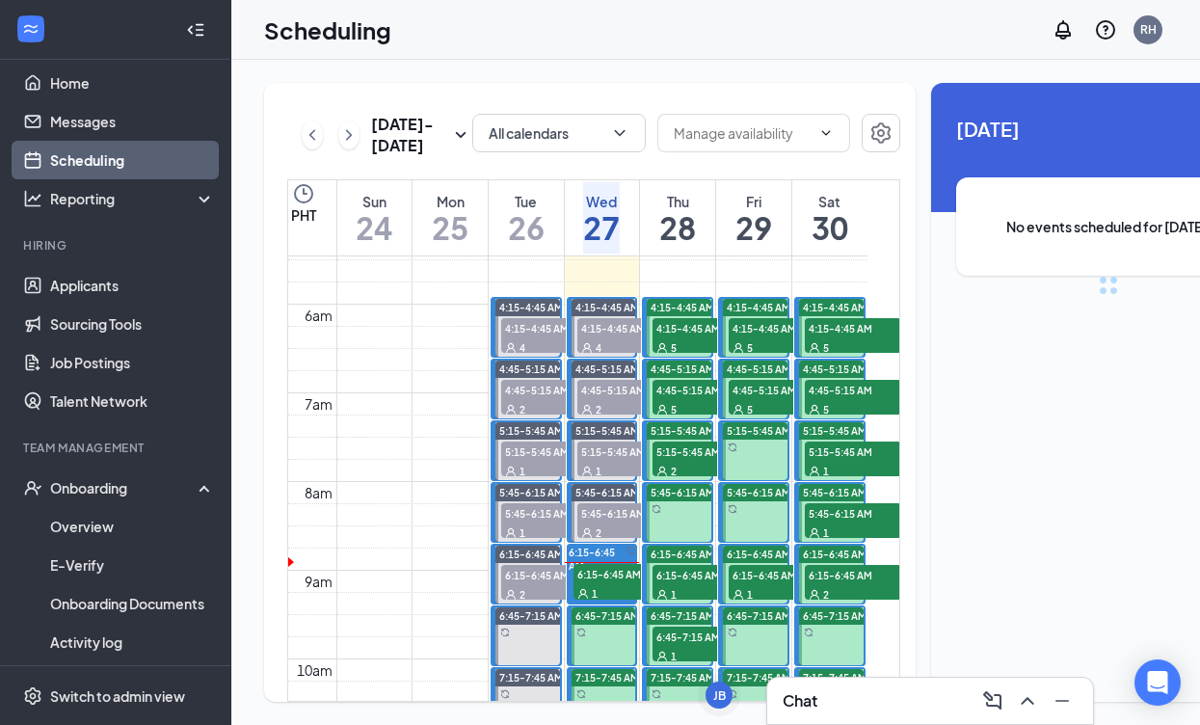
click at [511, 337] on span "4:15-4:45 AM" at bounding box center [549, 327] width 96 height 19
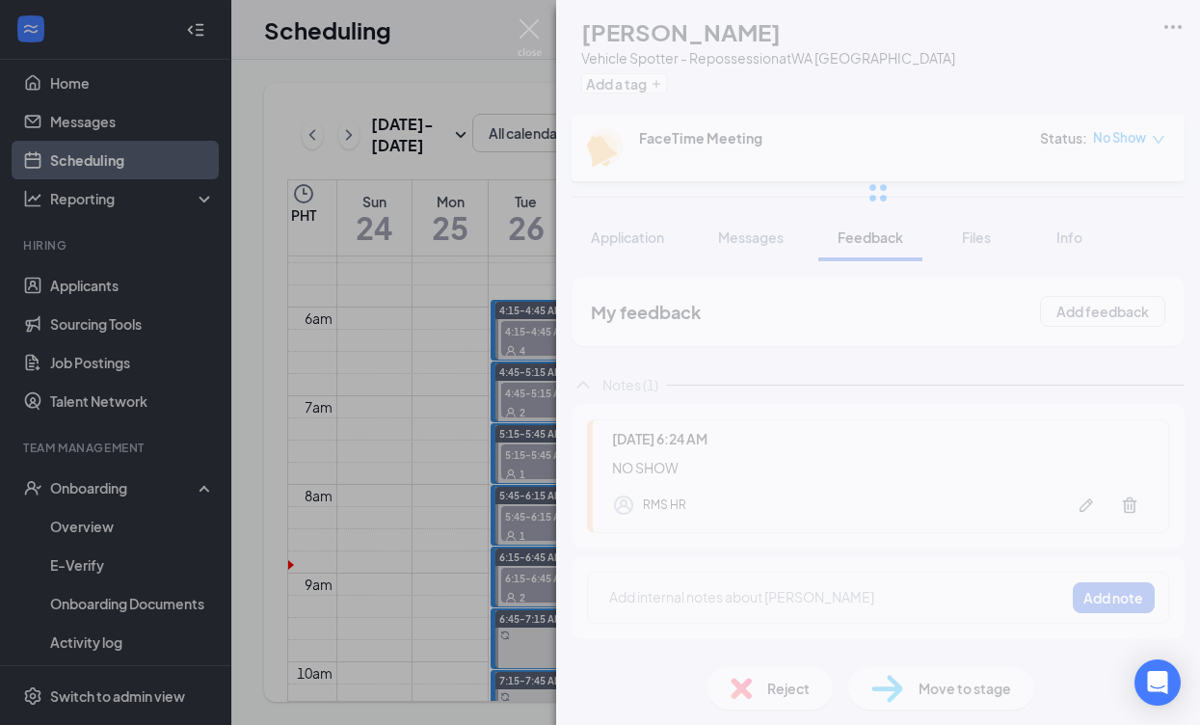
click at [615, 631] on div "[PERSON_NAME] [PERSON_NAME] Vehicle Spotter - Repossession at [GEOGRAPHIC_DATA]…" at bounding box center [600, 362] width 1200 height 725
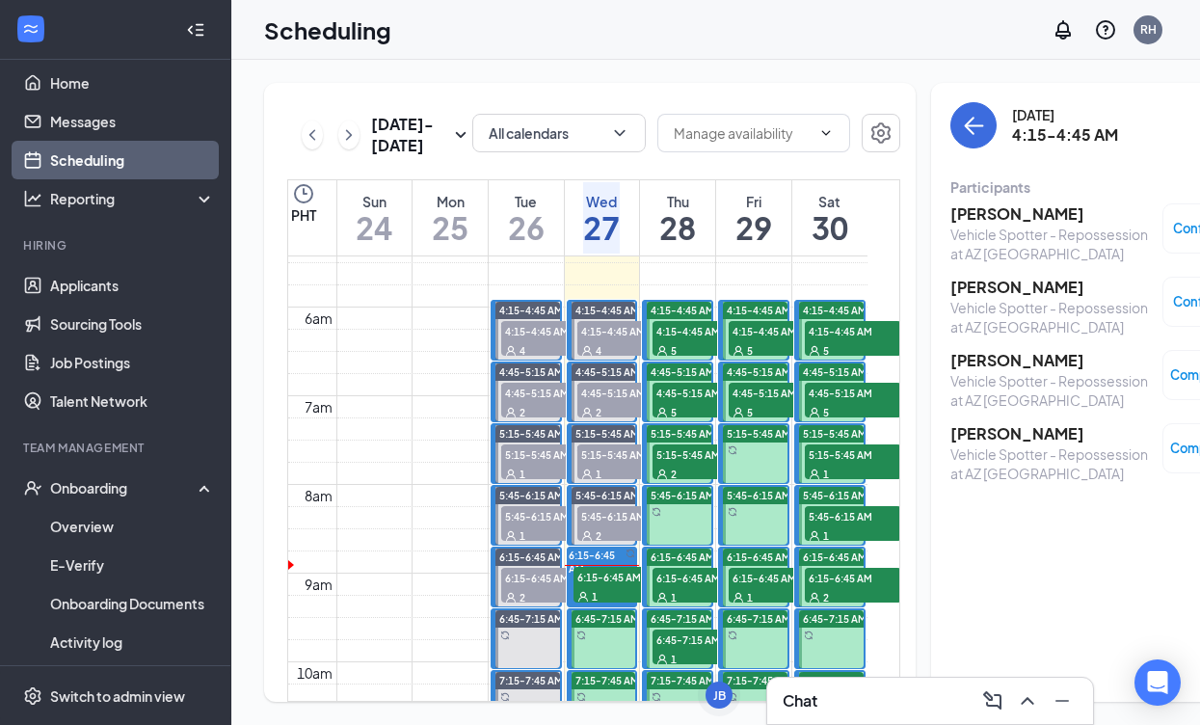
click at [607, 605] on div "1" at bounding box center [621, 595] width 96 height 19
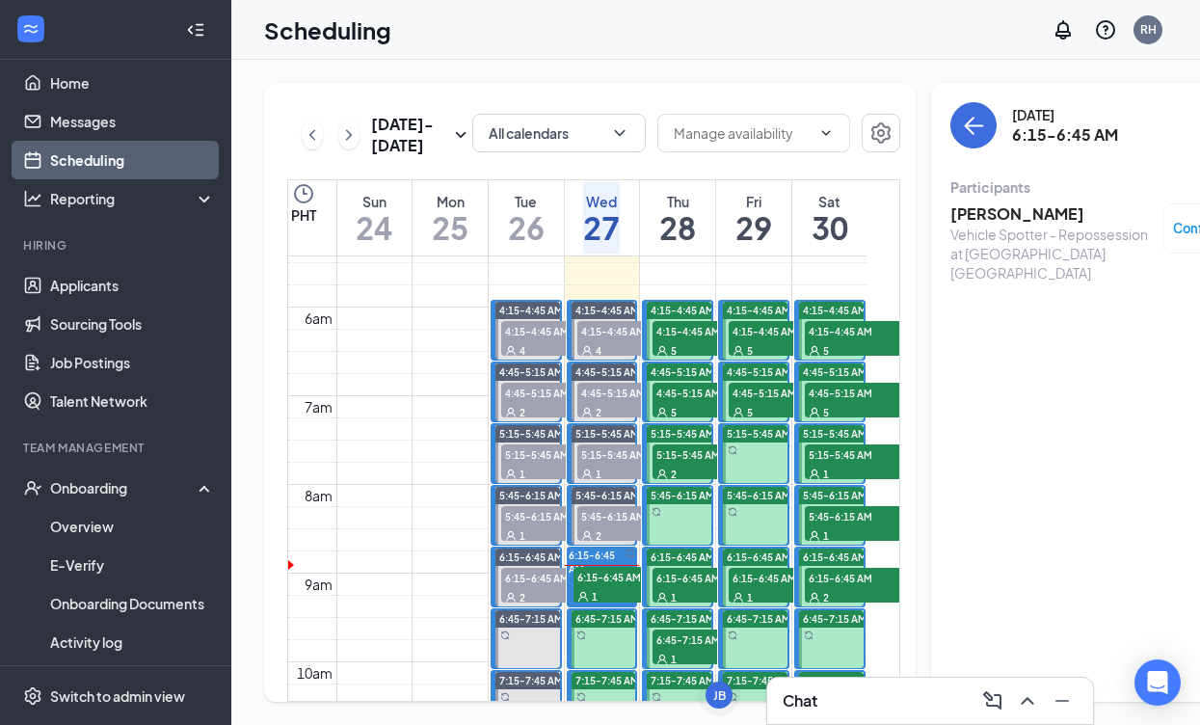
click at [971, 216] on h3 "[PERSON_NAME]" at bounding box center [1051, 213] width 202 height 21
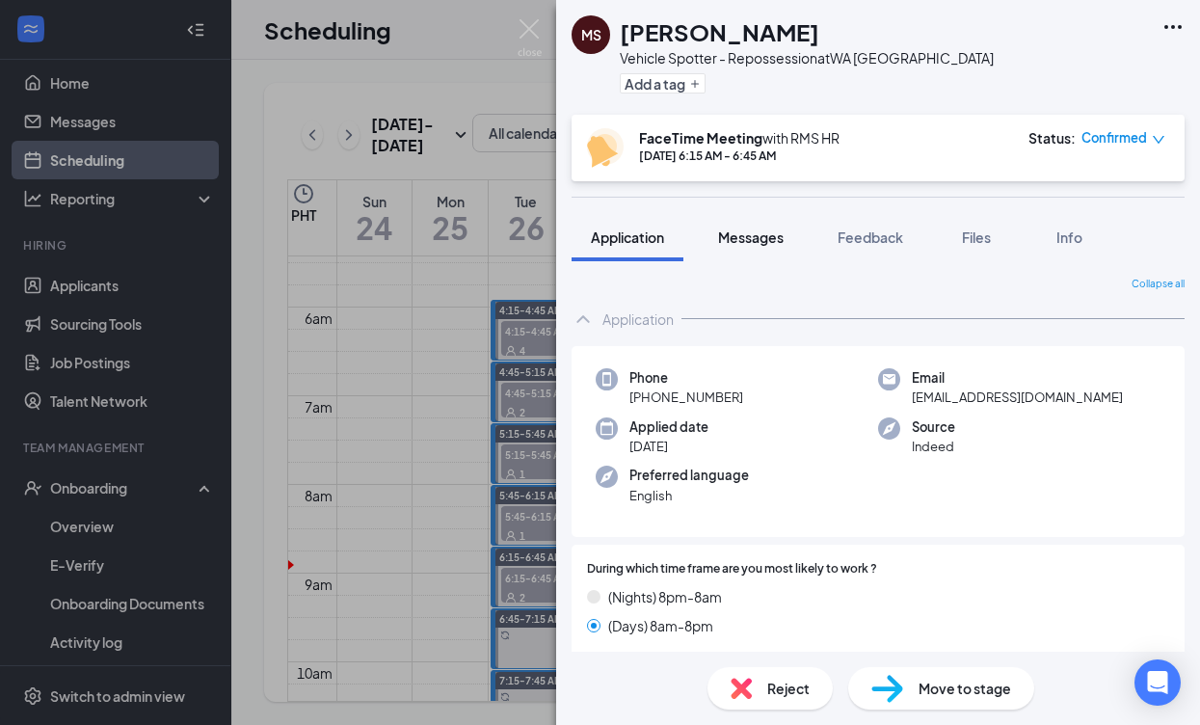
click at [755, 246] on button "Messages" at bounding box center [751, 237] width 104 height 48
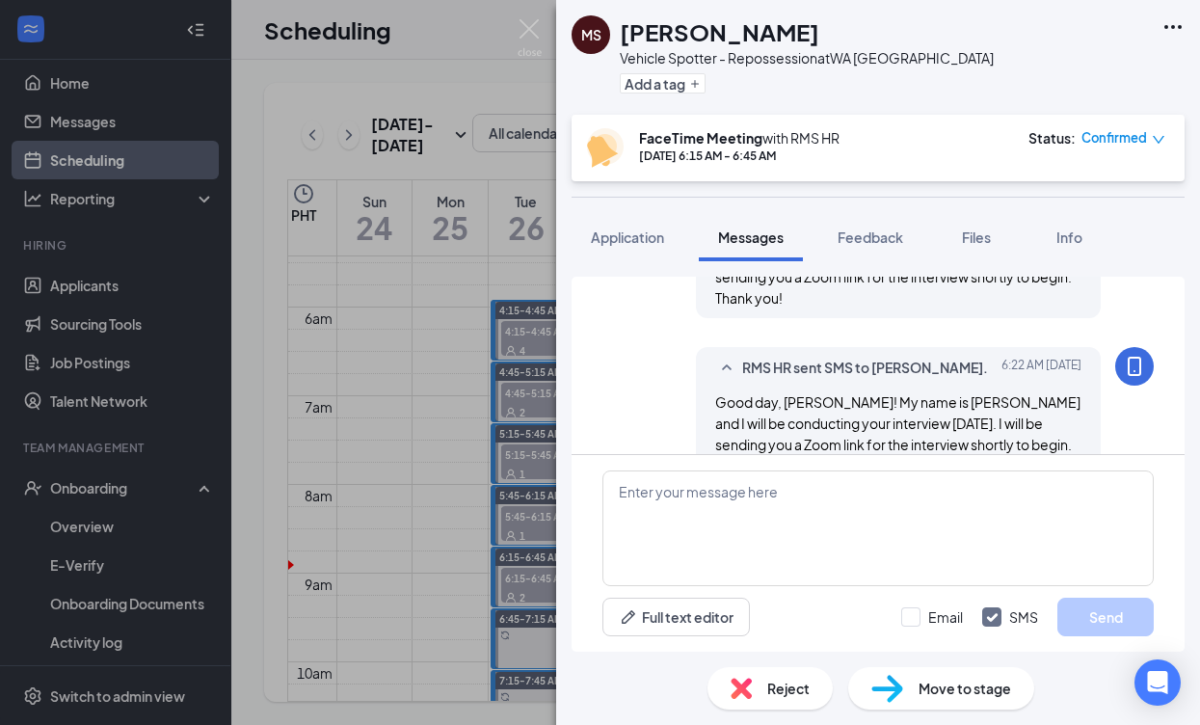
scroll to position [867, 0]
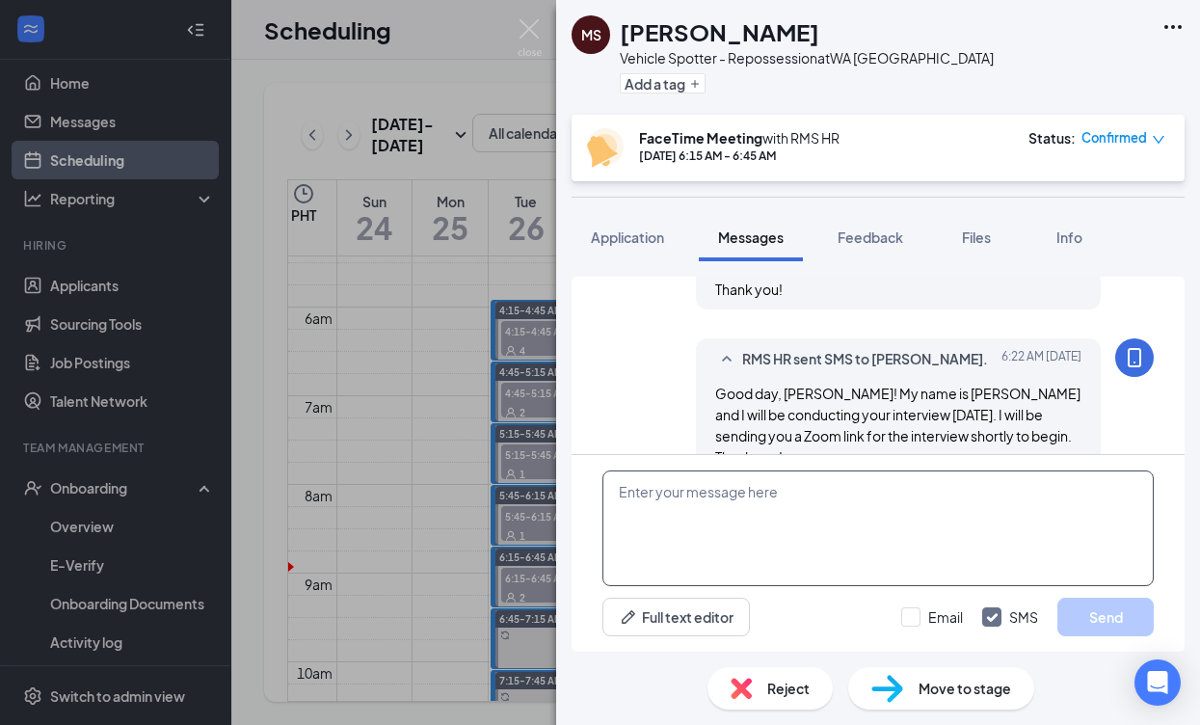
click at [736, 545] on textarea at bounding box center [877, 528] width 551 height 116
paste textarea "RMS HR is inviting you to a scheduled Zoom meeting. Topic: RMS HR's Zoom Meetin…"
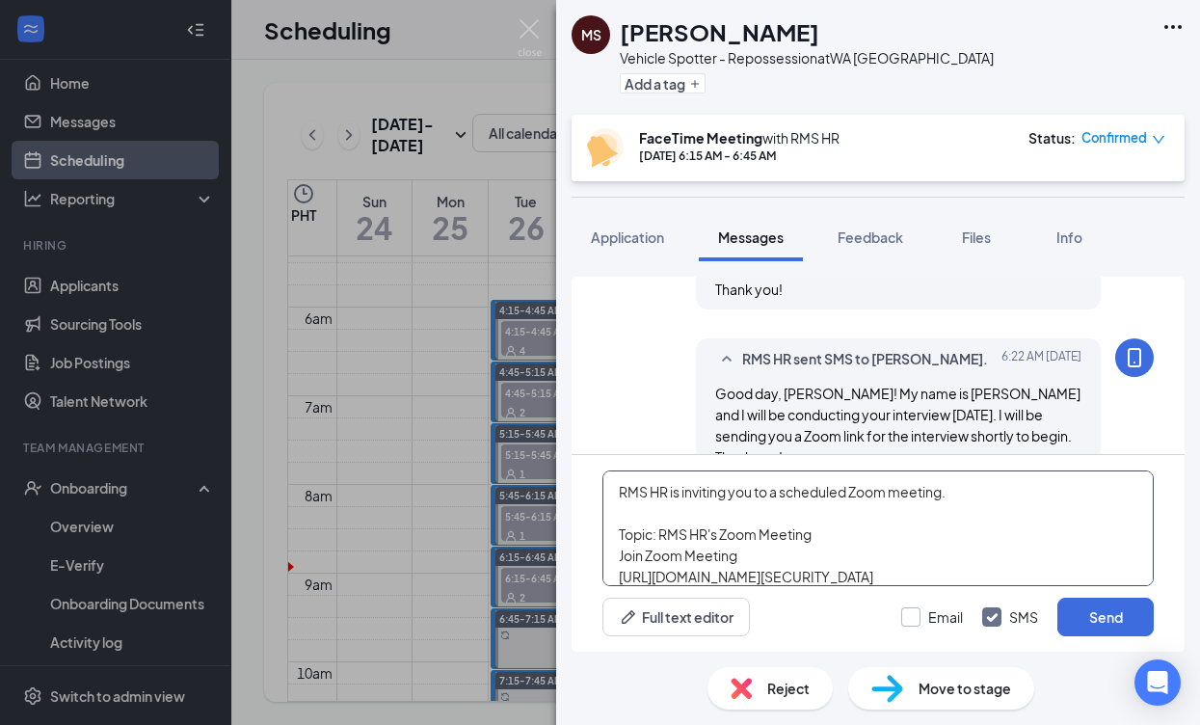
scroll to position [96, 0]
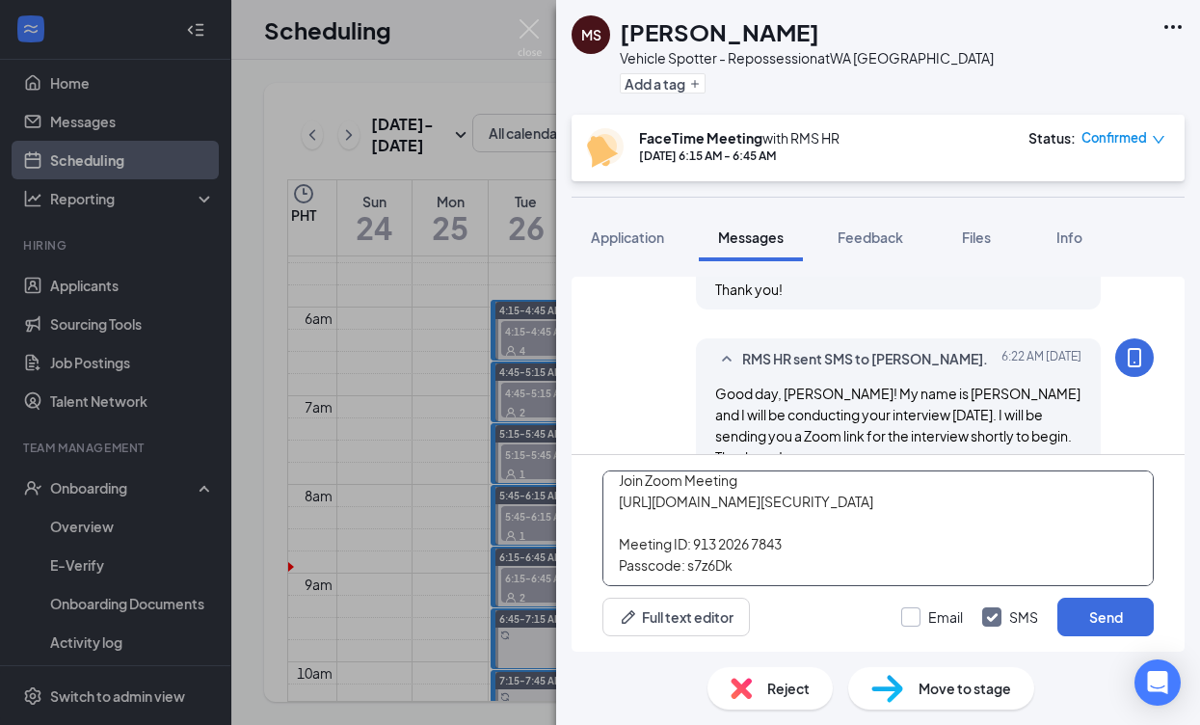
type textarea "RMS HR is inviting you to a scheduled Zoom meeting. Topic: RMS HR's Zoom Meetin…"
click at [908, 612] on input "Email" at bounding box center [932, 616] width 62 height 19
checkbox input "true"
drag, startPoint x: 1127, startPoint y: 623, endPoint x: 829, endPoint y: 688, distance: 304.9
click at [1127, 623] on button "Send" at bounding box center [1105, 617] width 96 height 39
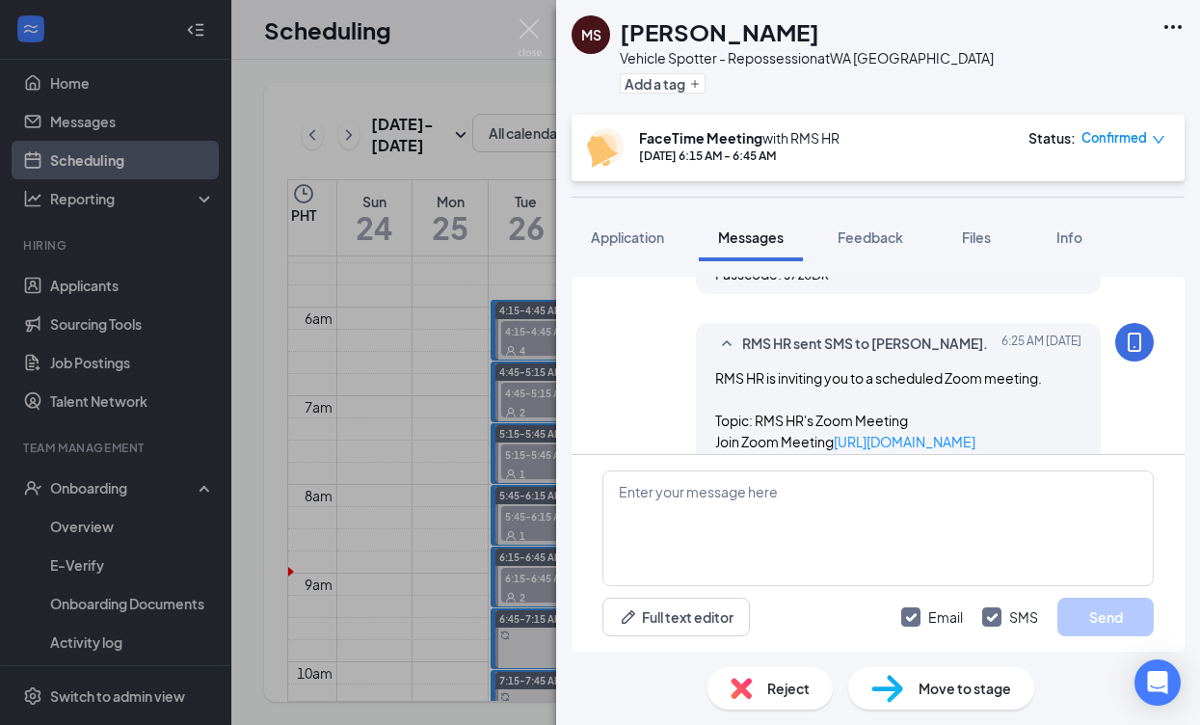
scroll to position [1264, 0]
click at [464, 453] on div "[PERSON_NAME] Vehicle Spotter - Repossession at [GEOGRAPHIC_DATA] [GEOGRAPHIC_D…" at bounding box center [600, 362] width 1200 height 725
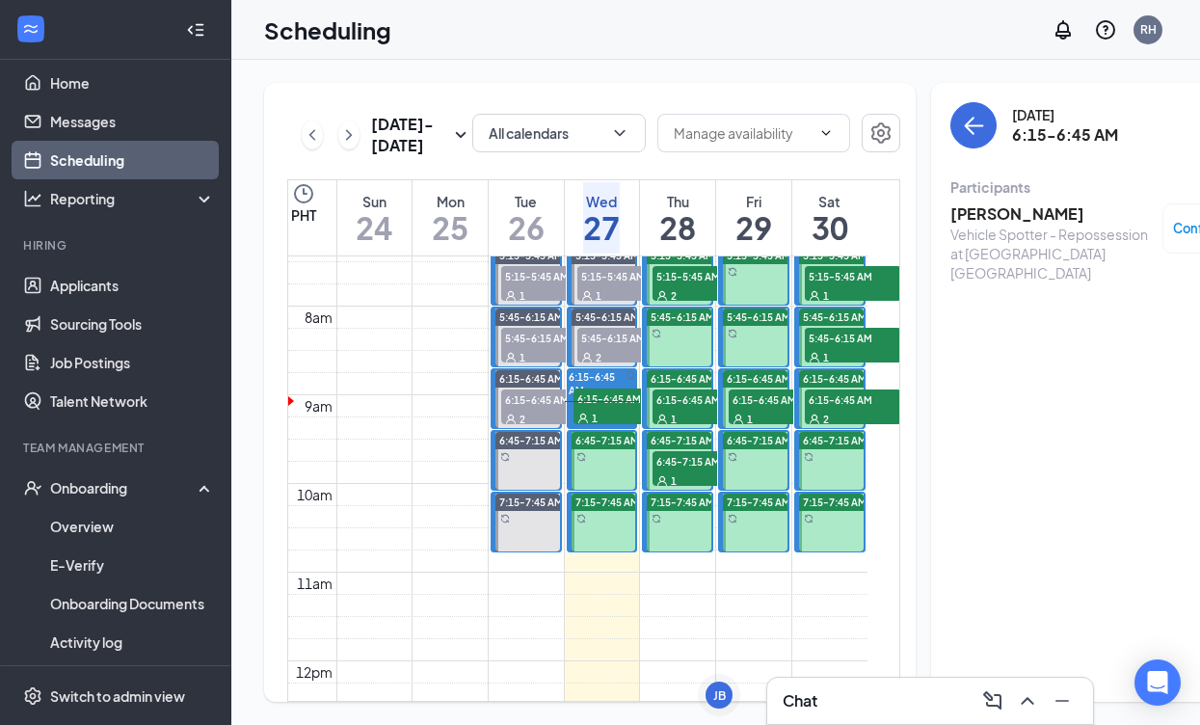
click at [981, 210] on h3 "[PERSON_NAME]" at bounding box center [1051, 213] width 202 height 21
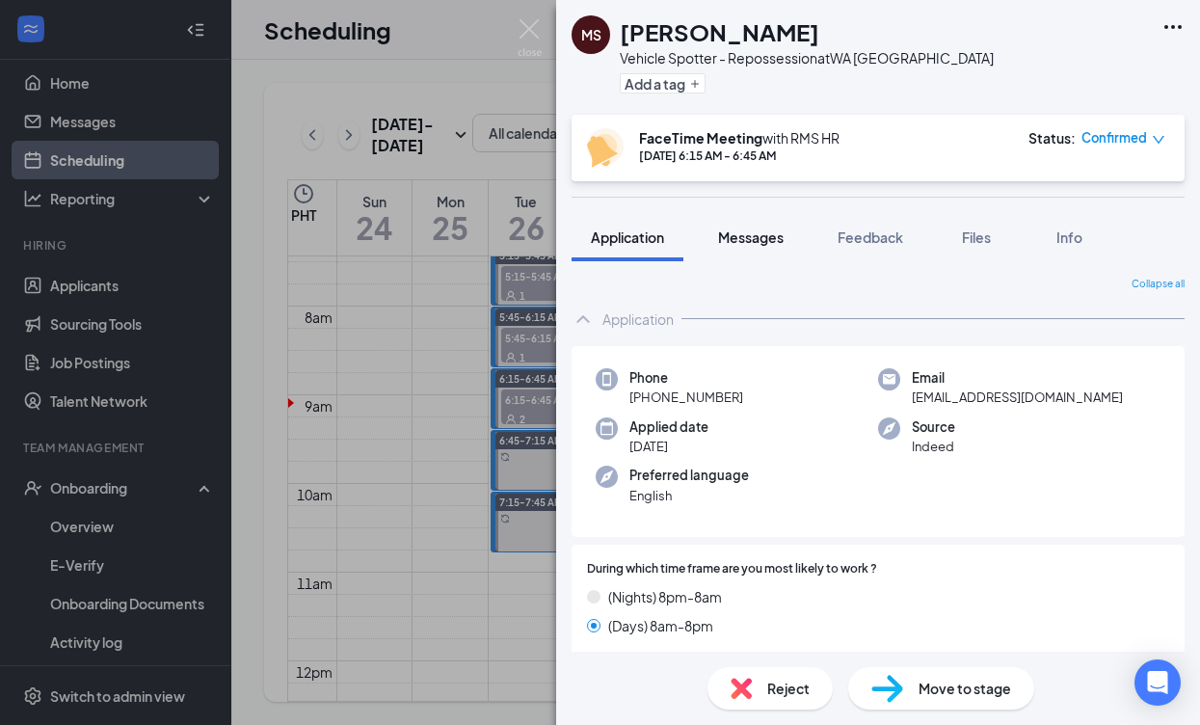
click at [778, 236] on span "Messages" at bounding box center [751, 236] width 66 height 17
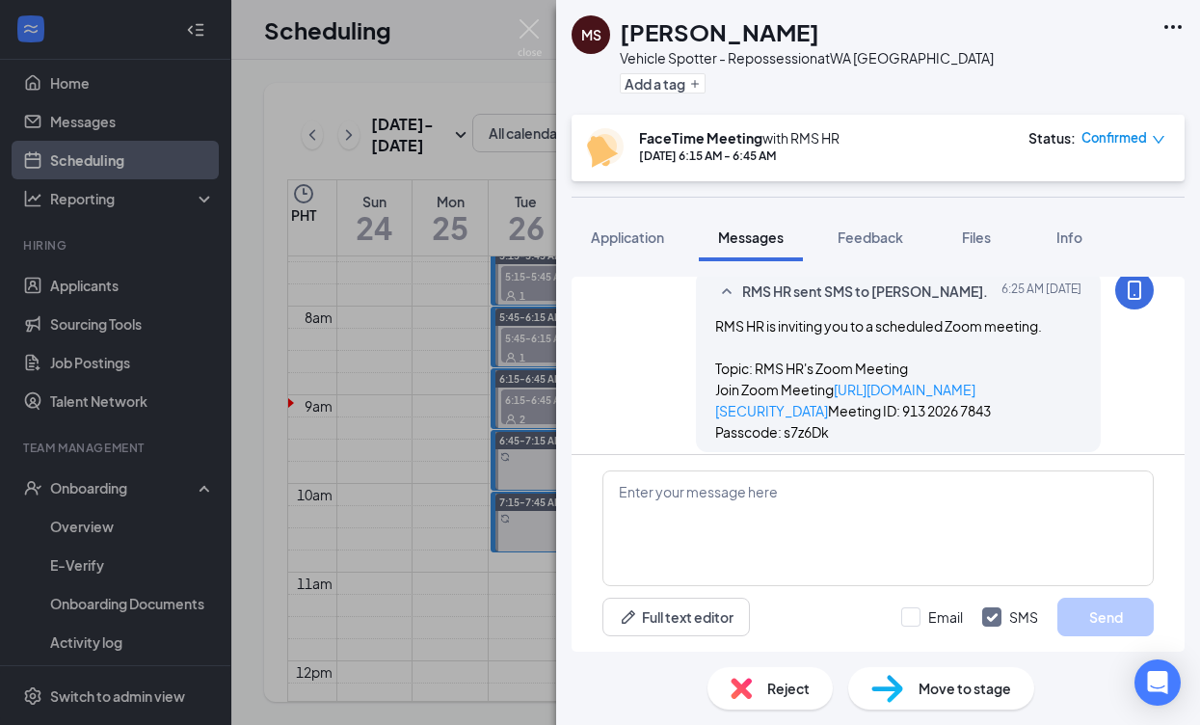
scroll to position [1157, 0]
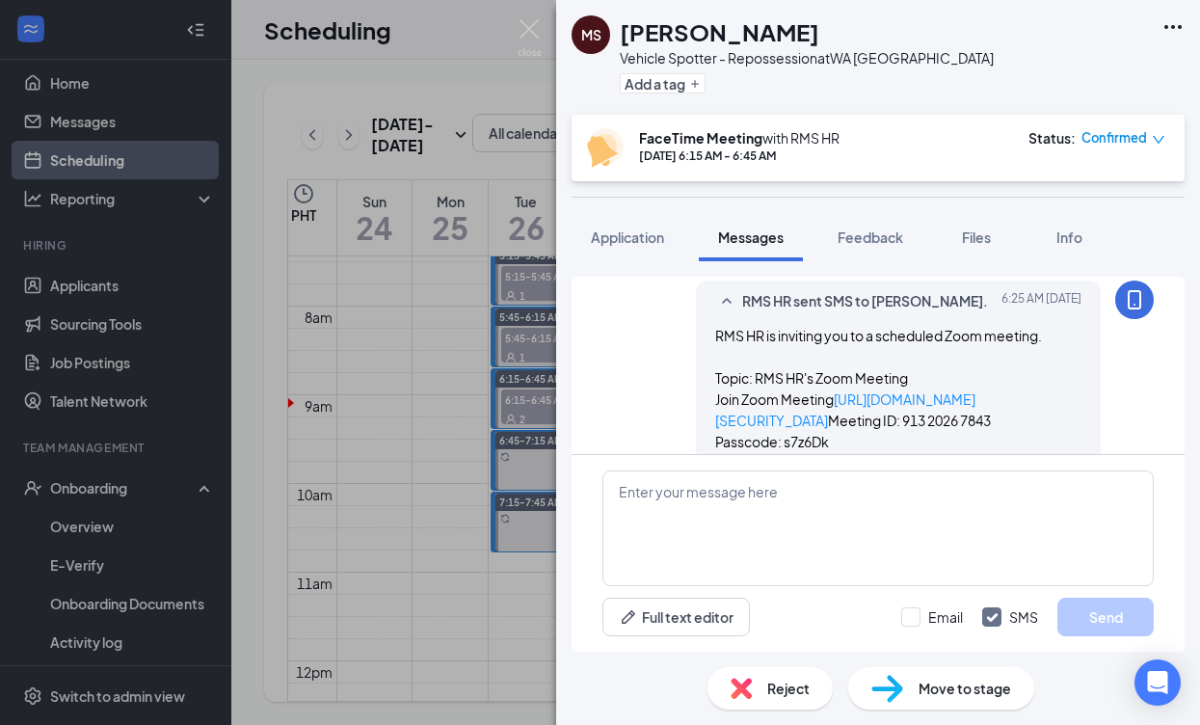
click at [520, 382] on div "[PERSON_NAME] Vehicle Spotter - Repossession at [GEOGRAPHIC_DATA] [GEOGRAPHIC_D…" at bounding box center [600, 362] width 1200 height 725
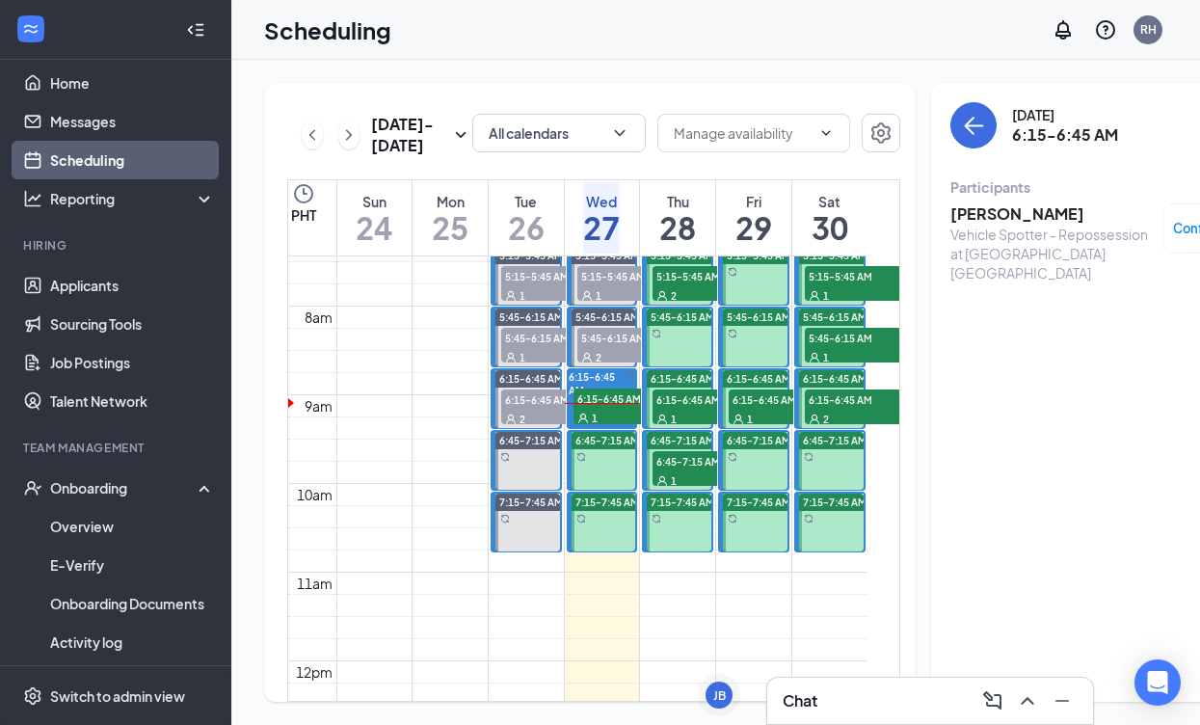
scroll to position [1, 0]
drag, startPoint x: 438, startPoint y: 708, endPoint x: 942, endPoint y: 433, distance: 574.5
click at [942, 433] on div "[DATE] 6:15-6:45 AM Participants [PERSON_NAME] Vehicle Spotter - Repossession a…" at bounding box center [1108, 392] width 355 height 619
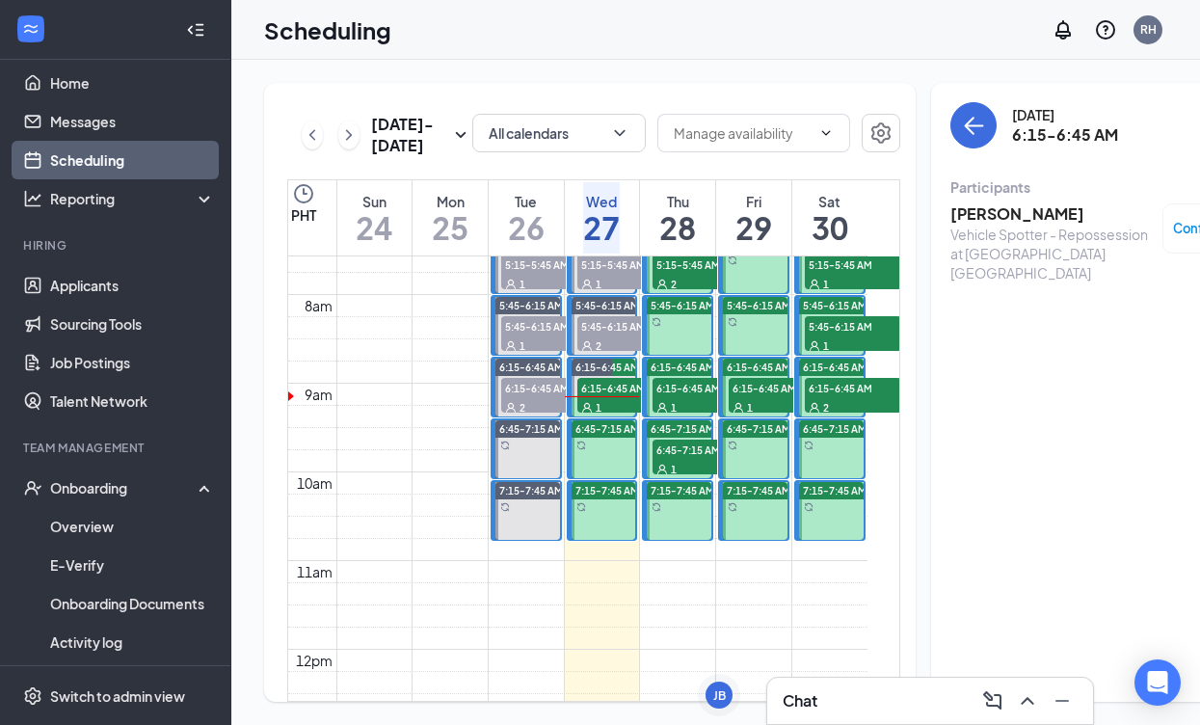
click at [950, 214] on h3 "[PERSON_NAME]" at bounding box center [1051, 213] width 202 height 21
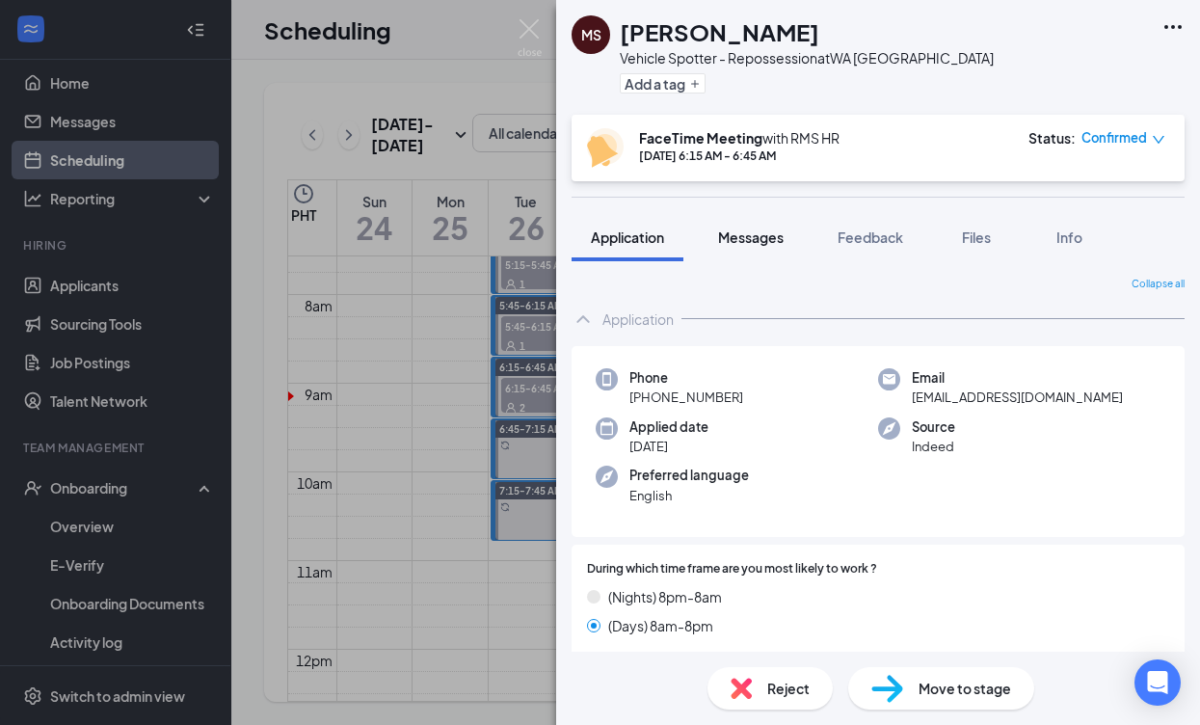
click at [772, 243] on span "Messages" at bounding box center [751, 236] width 66 height 17
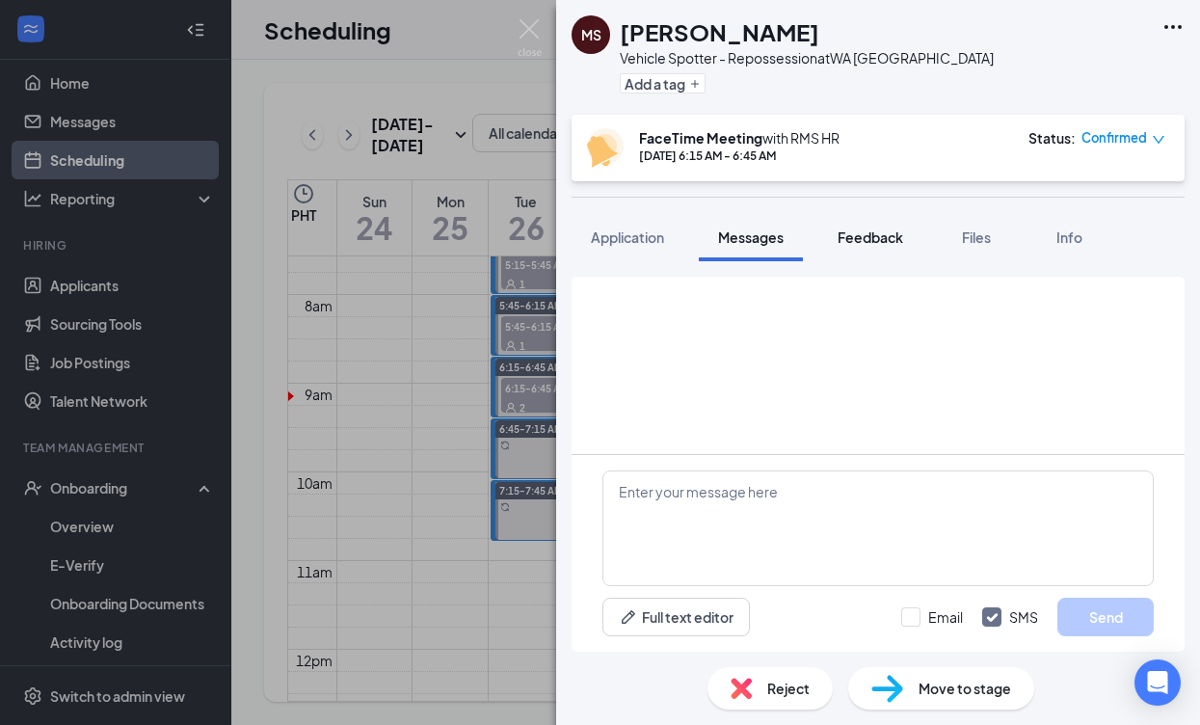
click at [868, 237] on span "Feedback" at bounding box center [871, 236] width 66 height 17
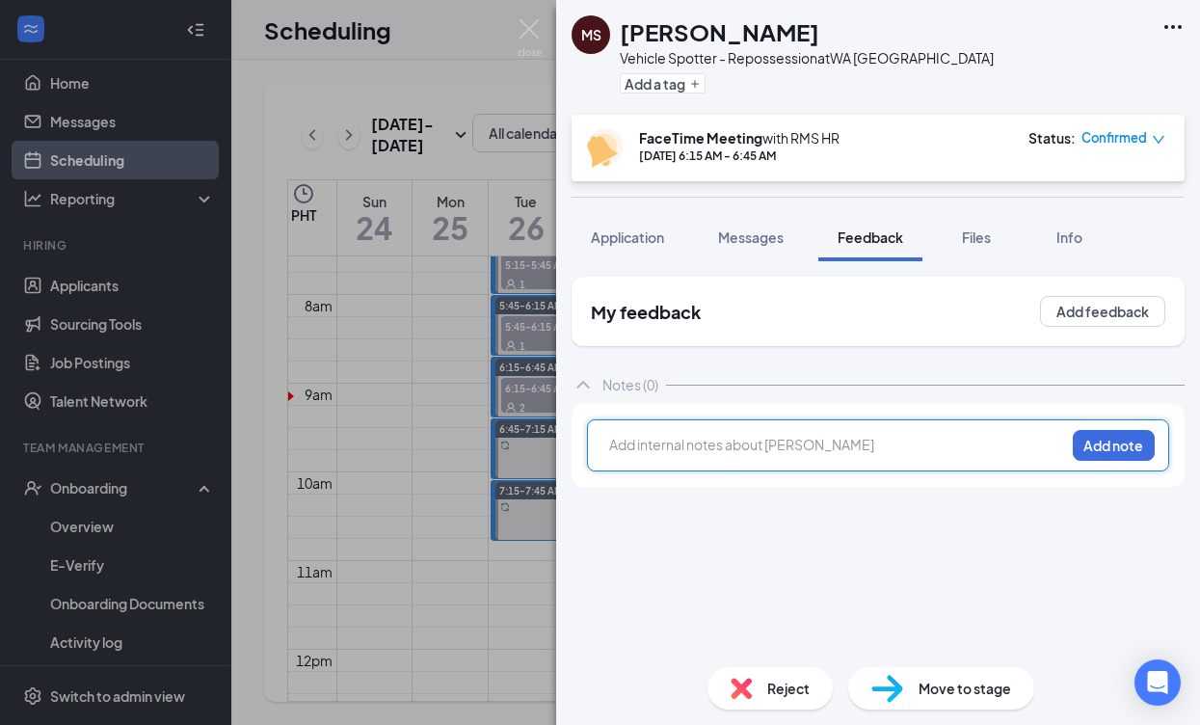
click at [818, 454] on div at bounding box center [837, 445] width 454 height 20
click at [1104, 455] on button "Add note" at bounding box center [1114, 445] width 82 height 31
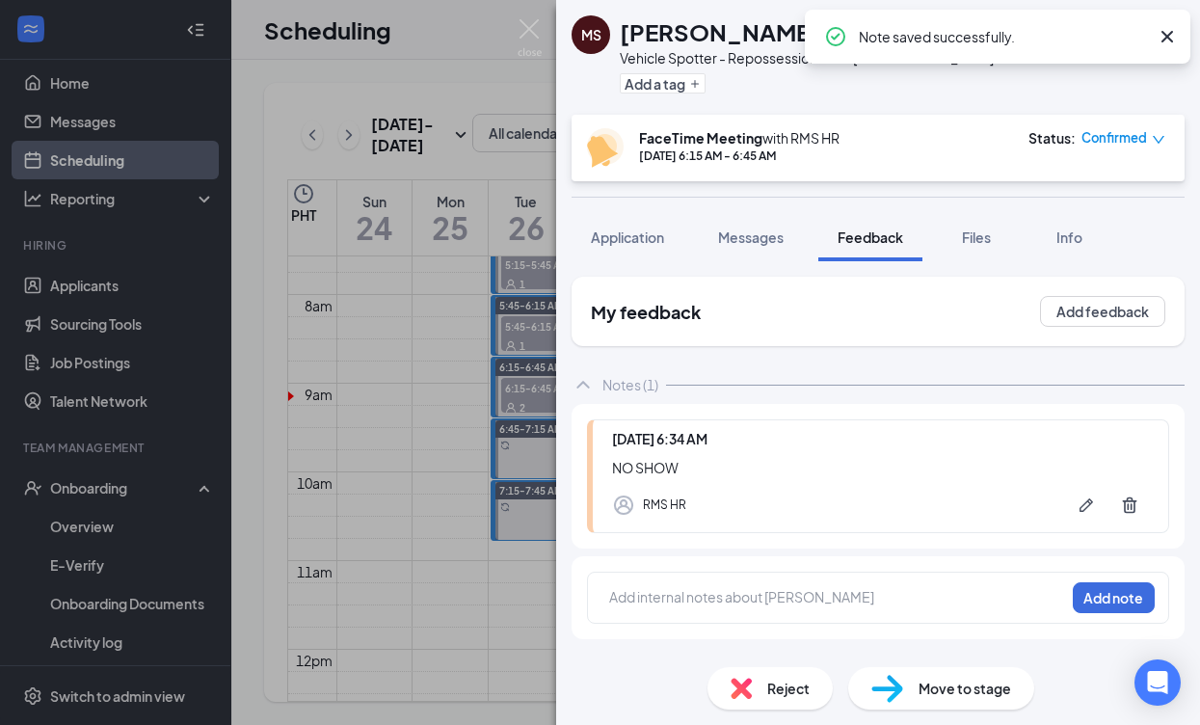
click at [1131, 131] on span "Confirmed" at bounding box center [1114, 137] width 66 height 19
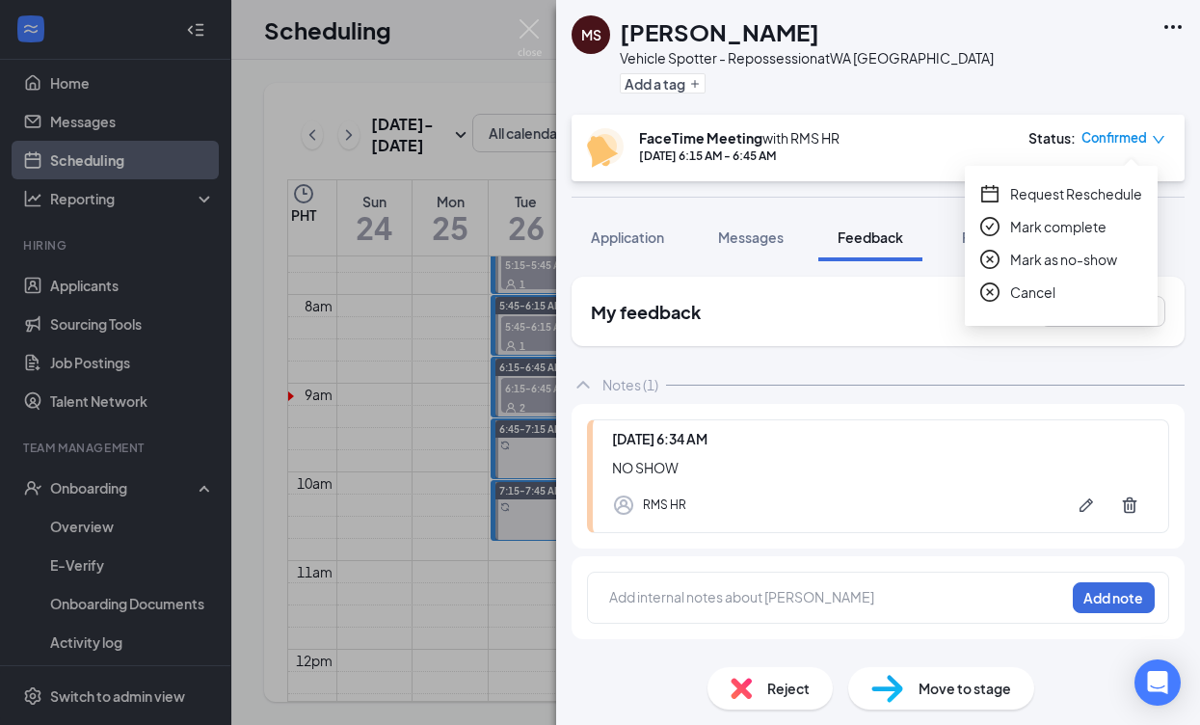
click at [1123, 257] on div "Mark as no-show" at bounding box center [1061, 259] width 162 height 21
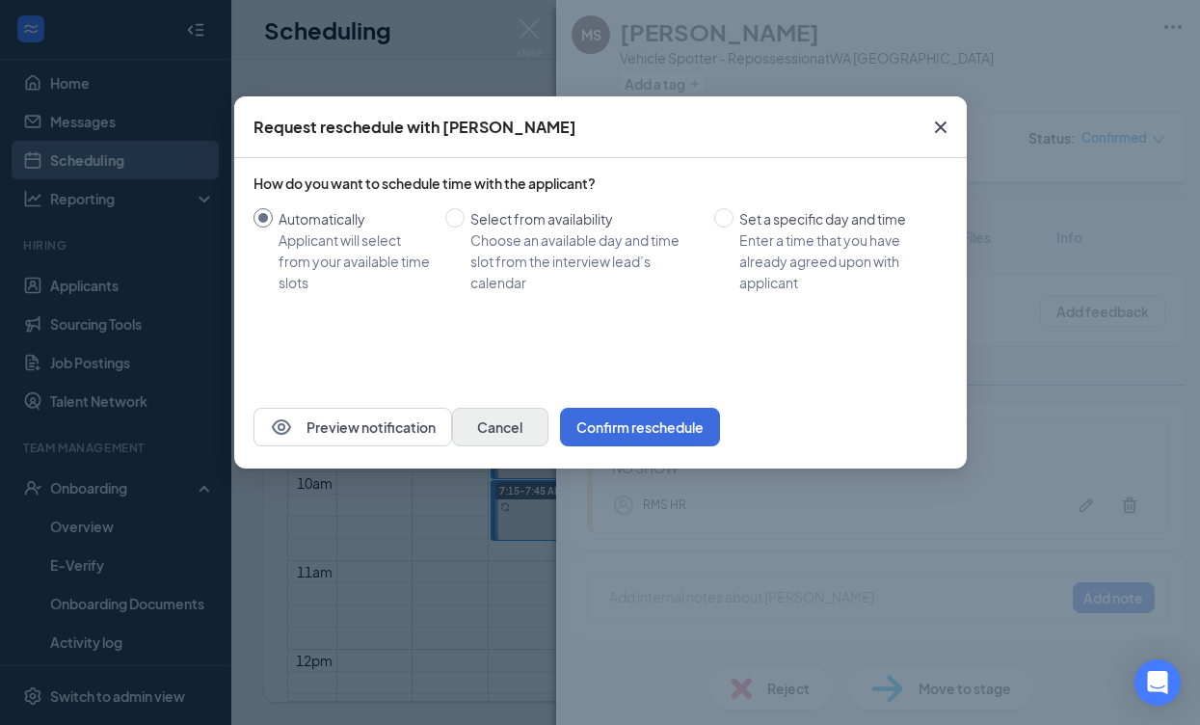
click at [720, 433] on button "Confirm reschedule" at bounding box center [640, 427] width 160 height 39
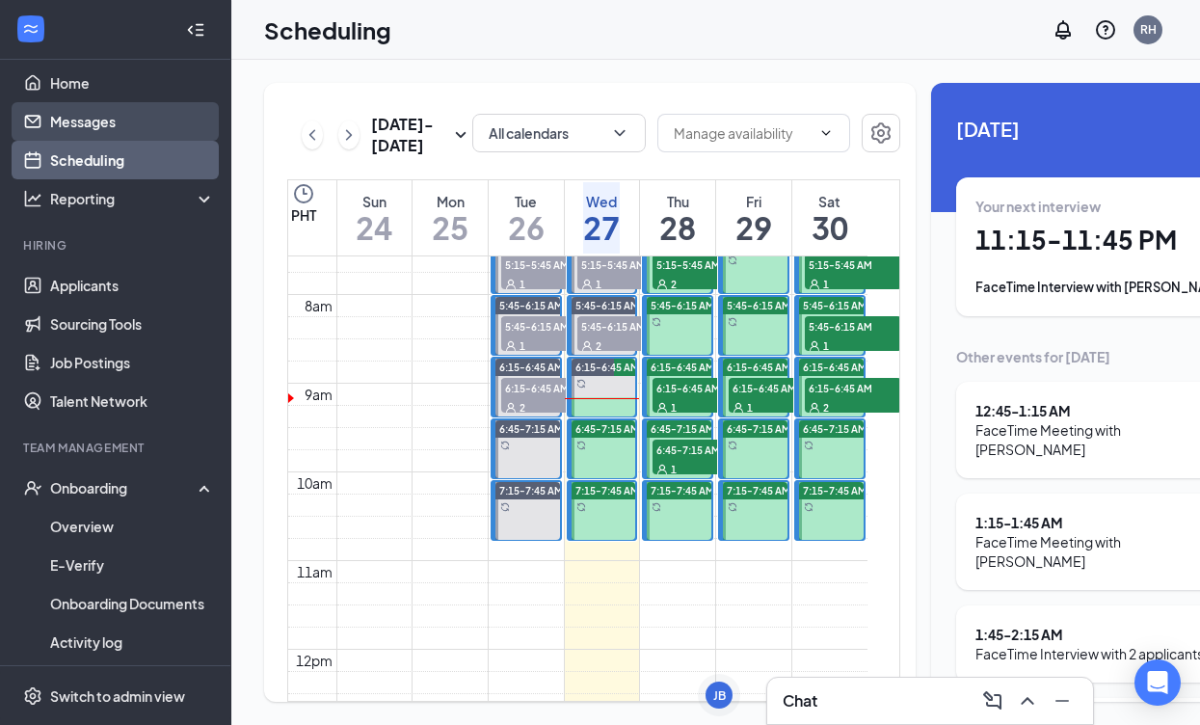
click at [177, 125] on link "Messages" at bounding box center [132, 121] width 165 height 39
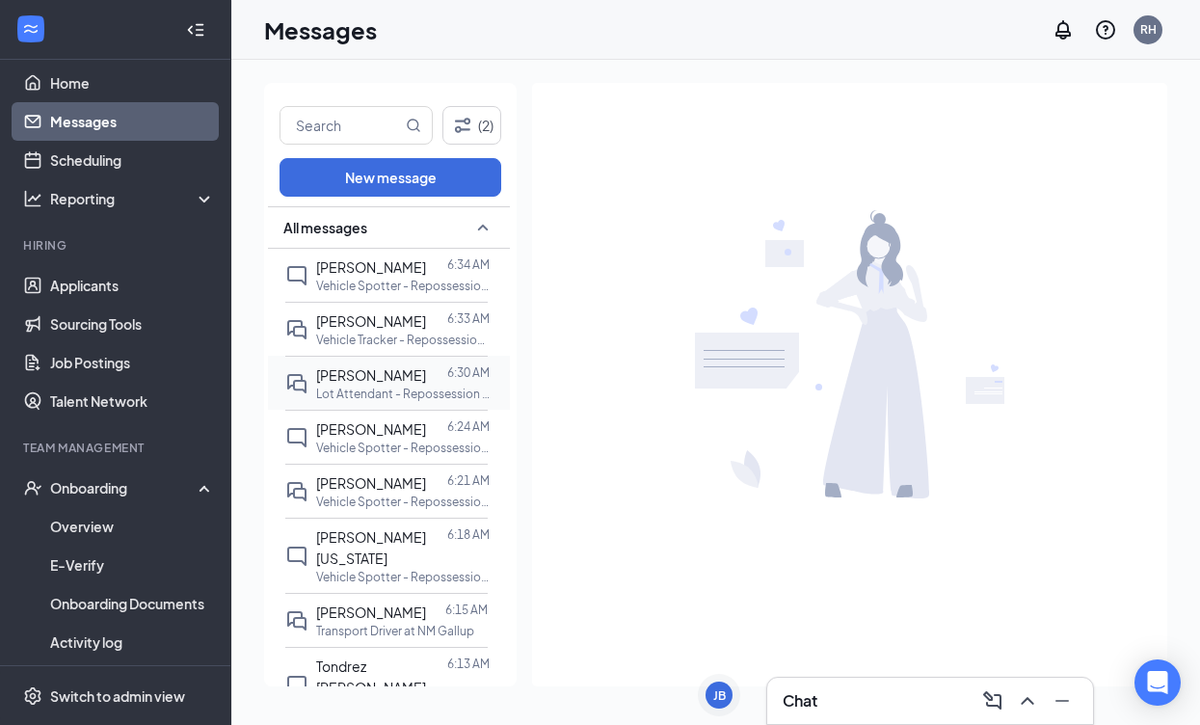
click at [397, 380] on span "[PERSON_NAME]" at bounding box center [371, 374] width 110 height 17
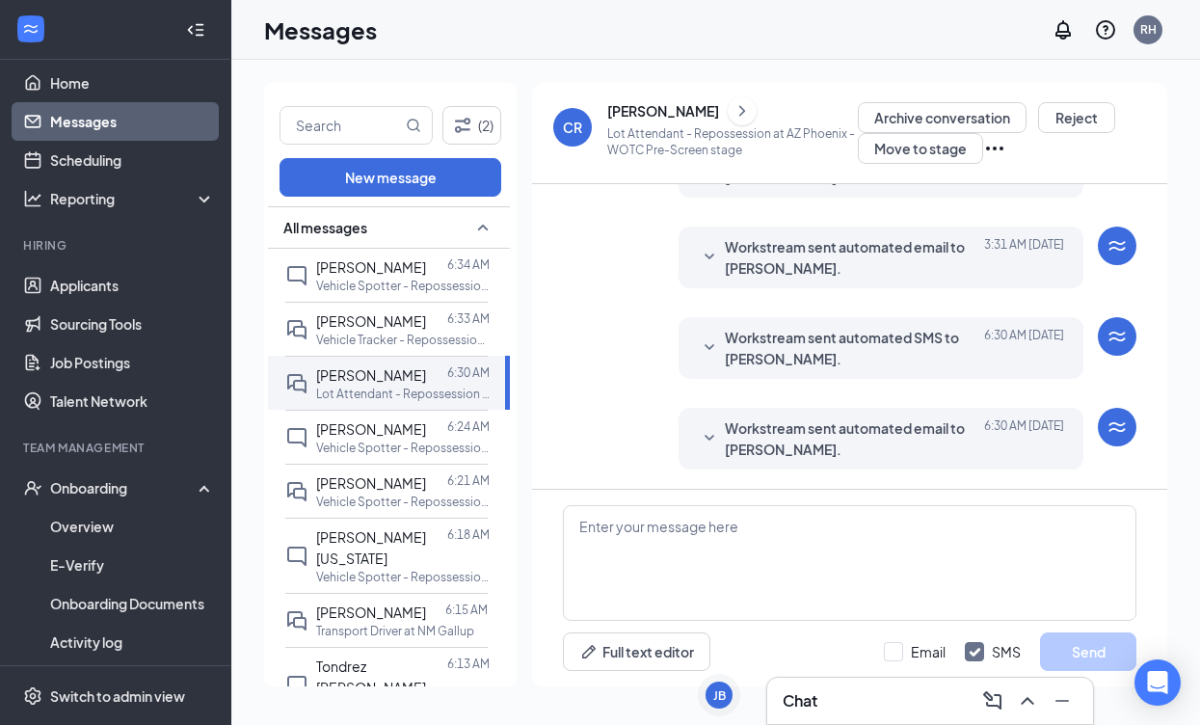
scroll to position [943, 0]
click at [711, 439] on icon "SmallChevronDown" at bounding box center [710, 438] width 10 height 6
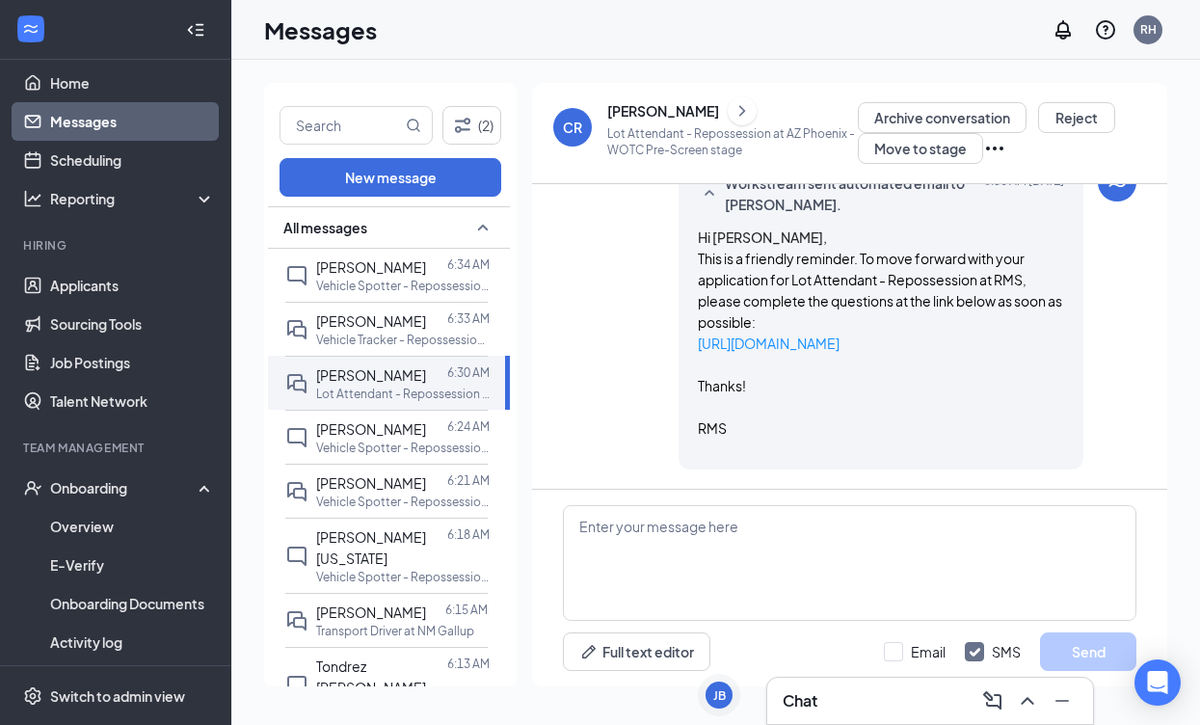
scroll to position [1187, 0]
click at [637, 113] on div "[PERSON_NAME]" at bounding box center [663, 110] width 112 height 19
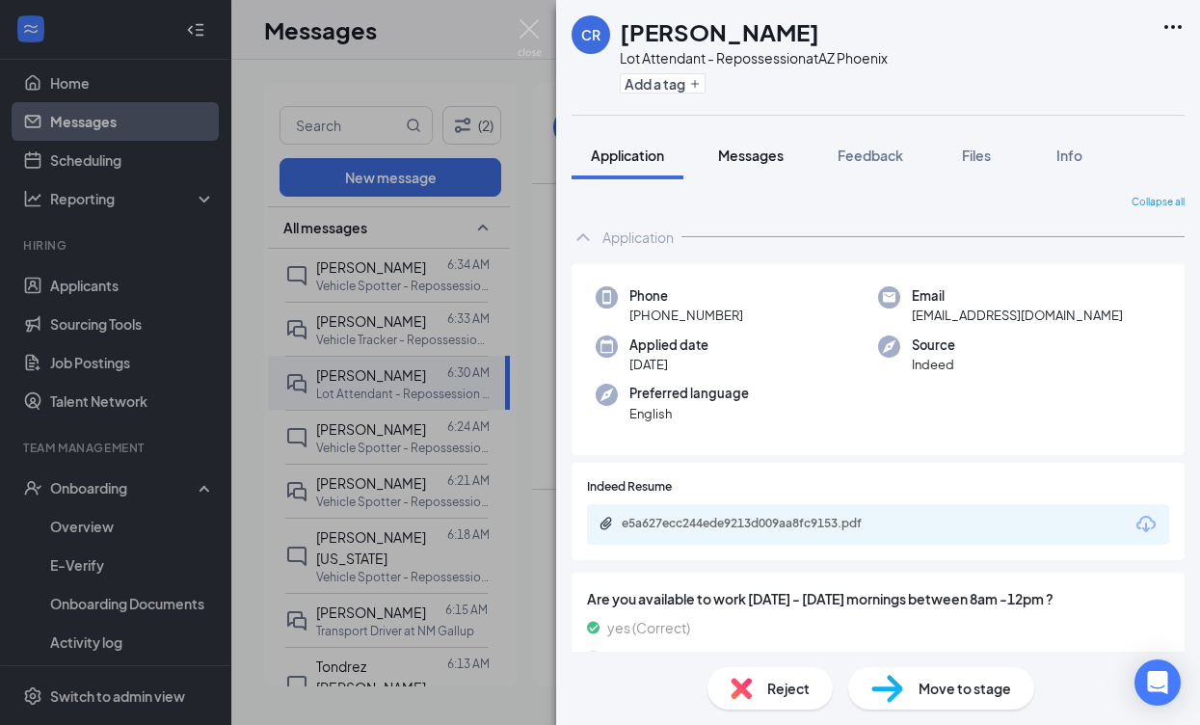
click at [765, 150] on span "Messages" at bounding box center [751, 154] width 66 height 17
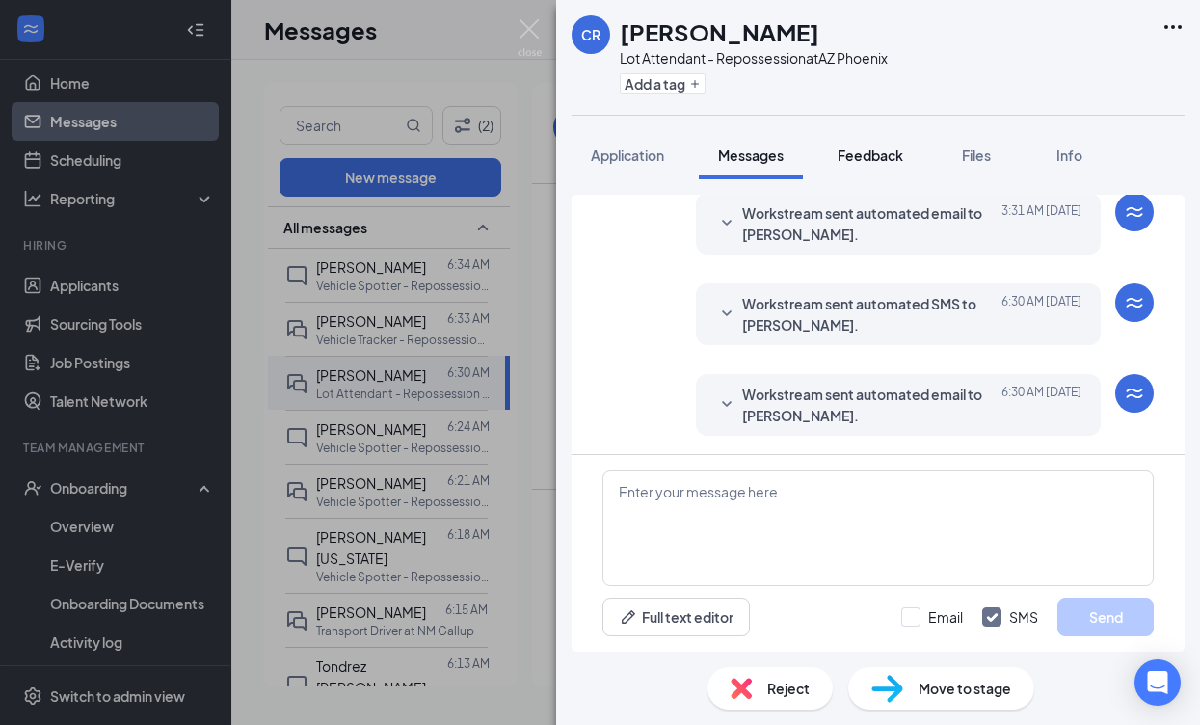
scroll to position [988, 0]
click at [852, 158] on span "Feedback" at bounding box center [871, 154] width 66 height 17
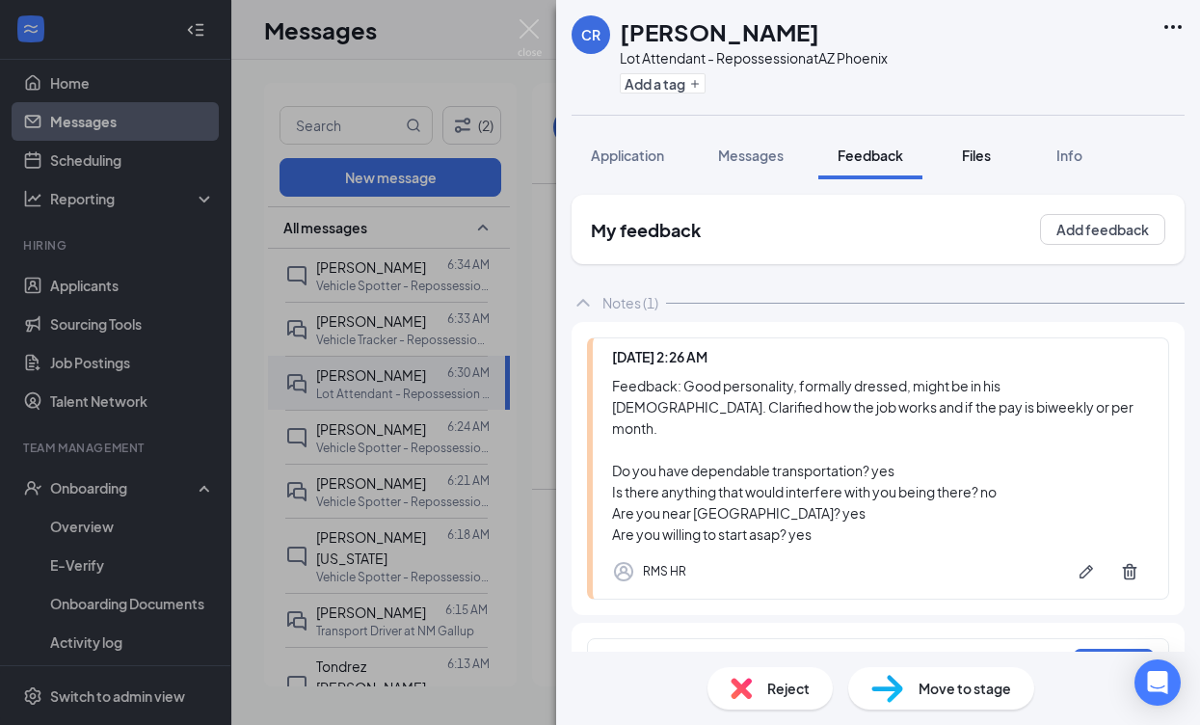
click at [970, 140] on button "Files" at bounding box center [976, 155] width 77 height 48
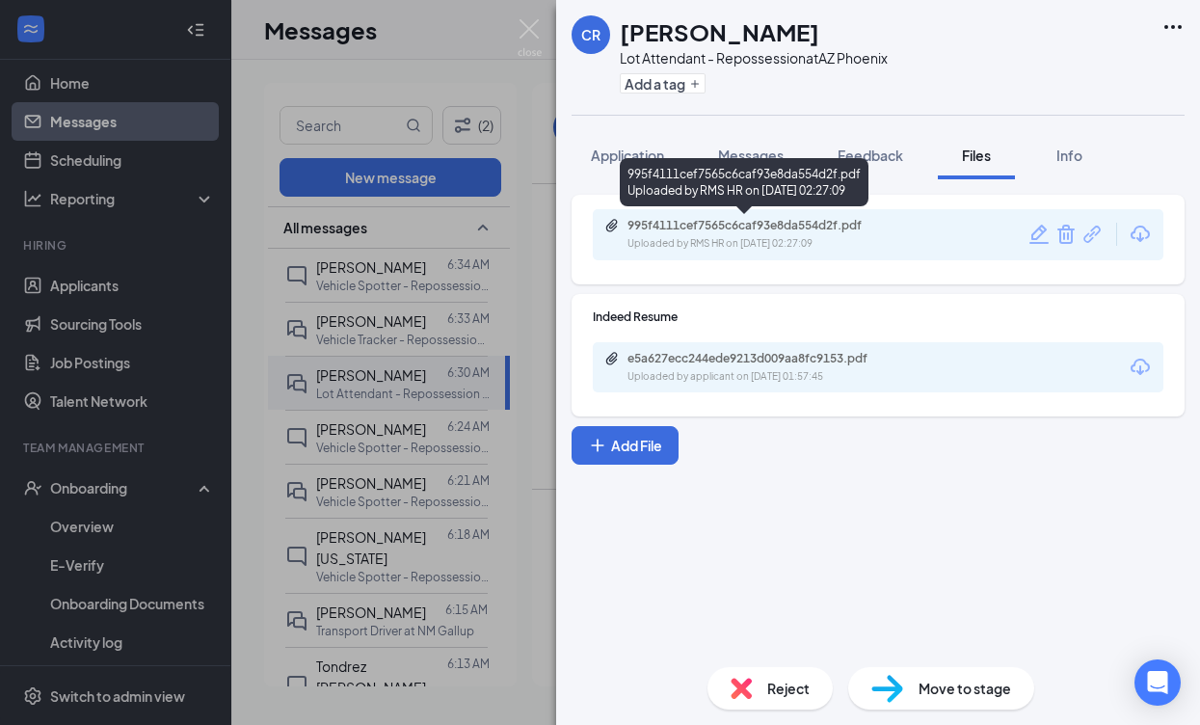
click at [727, 237] on div "Uploaded by RMS HR on [DATE] 02:27:09" at bounding box center [771, 243] width 289 height 15
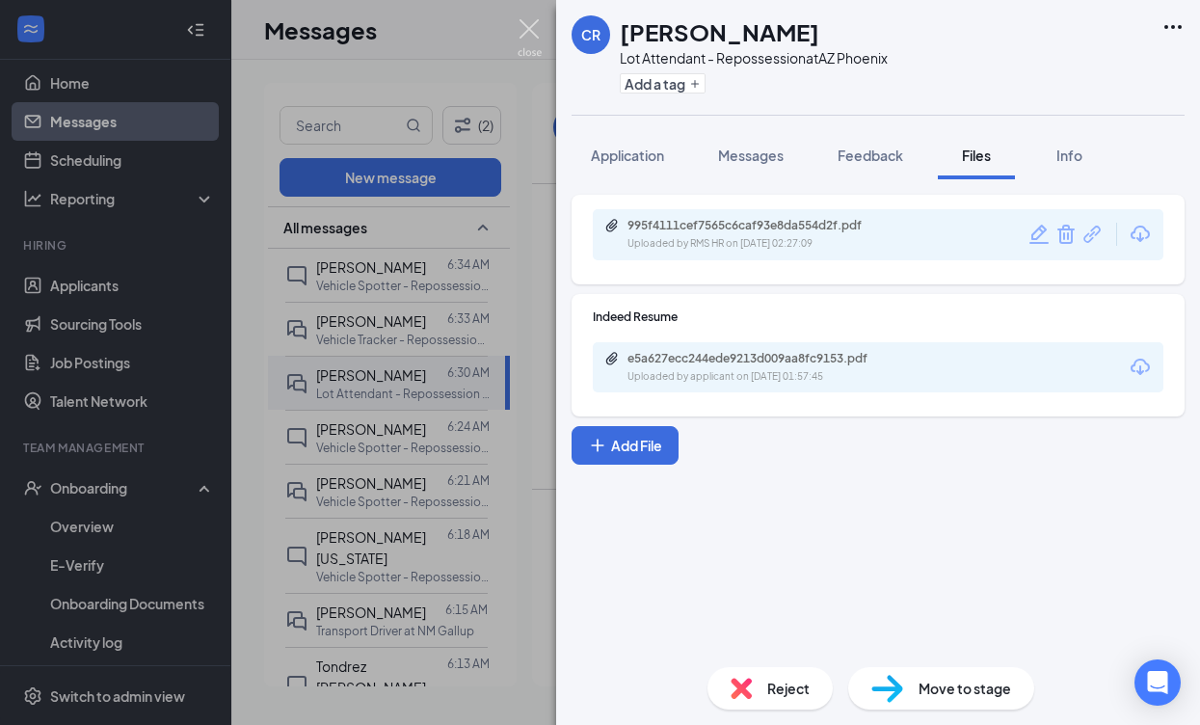
drag, startPoint x: 525, startPoint y: 32, endPoint x: 528, endPoint y: 60, distance: 28.1
click at [525, 32] on img at bounding box center [530, 38] width 24 height 38
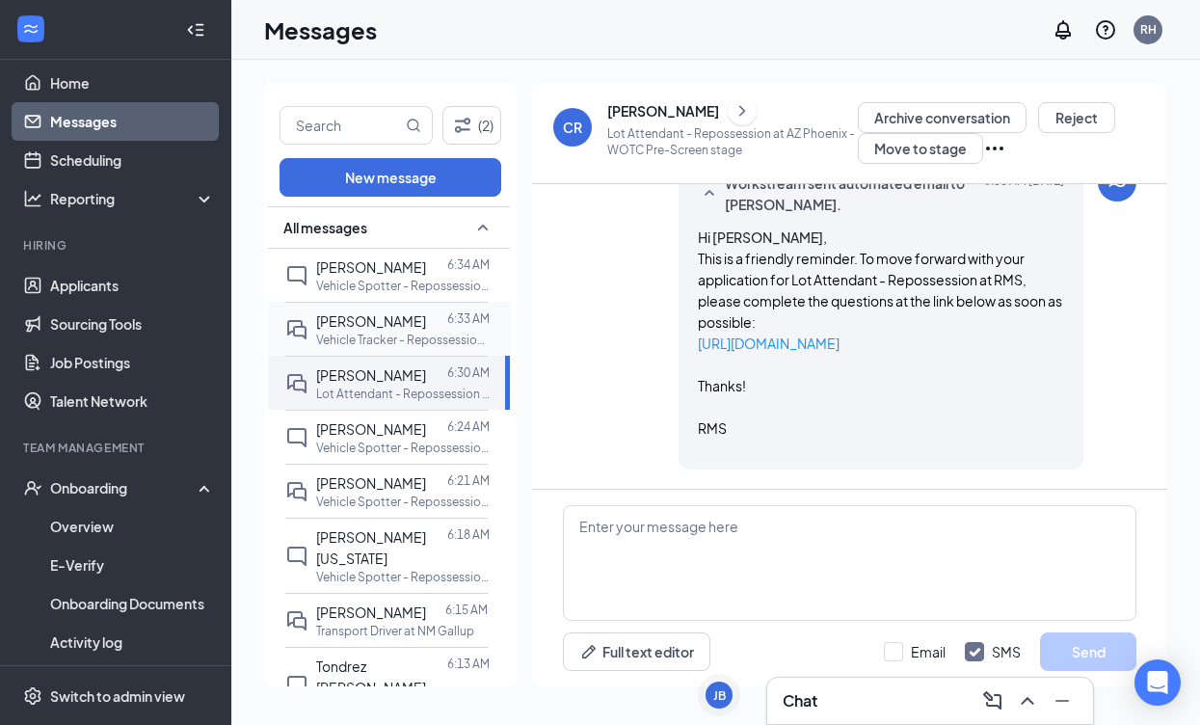
drag, startPoint x: 355, startPoint y: 329, endPoint x: 370, endPoint y: 324, distance: 16.2
click at [355, 328] on span "[PERSON_NAME]" at bounding box center [371, 320] width 110 height 17
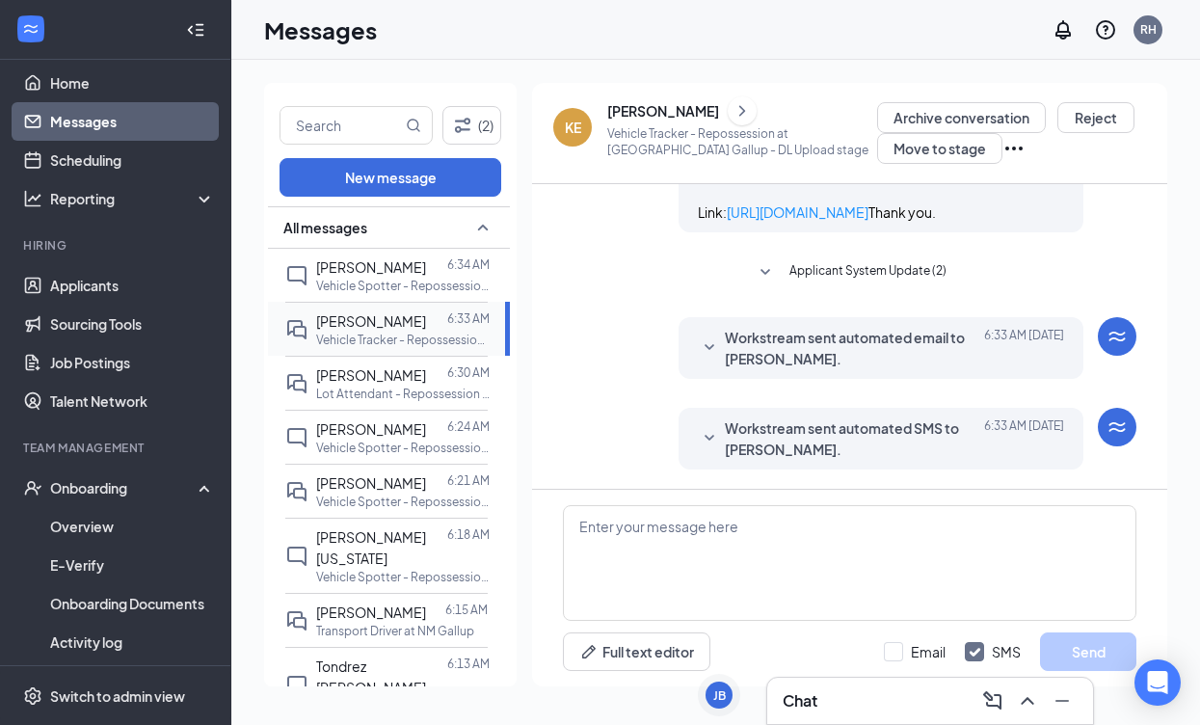
scroll to position [769, 0]
click at [416, 277] on div "[PERSON_NAME]" at bounding box center [371, 266] width 110 height 21
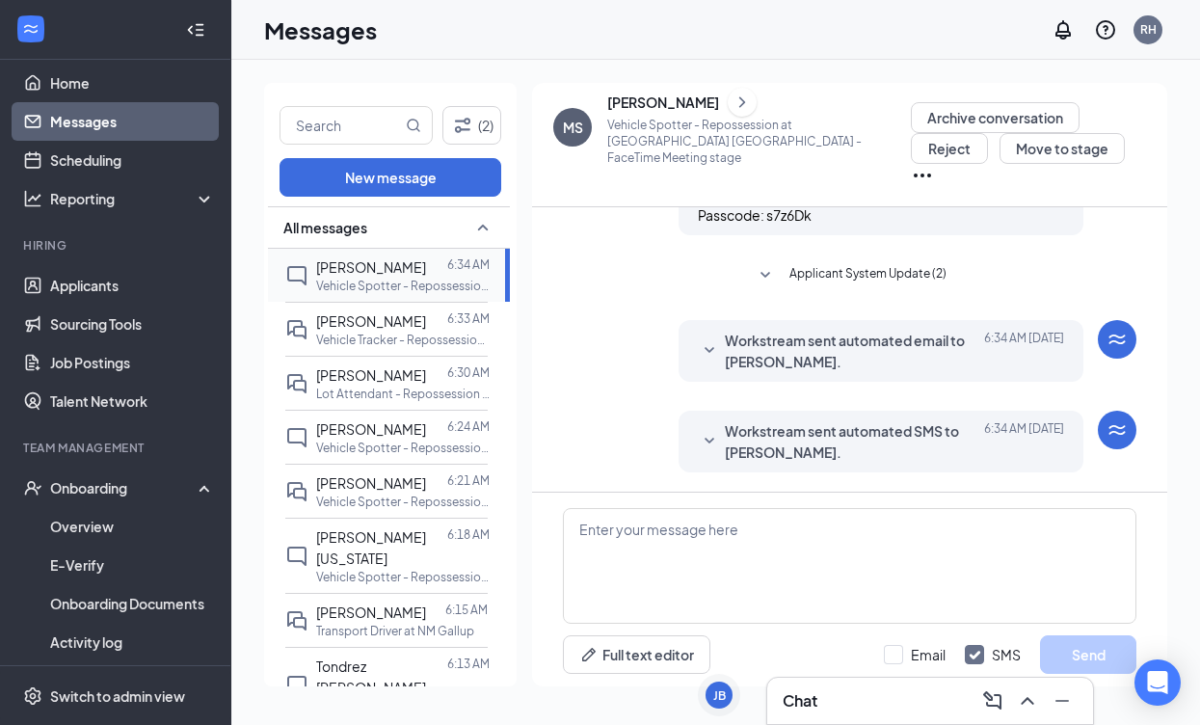
scroll to position [1016, 0]
click at [742, 431] on span "Workstream sent automated SMS to [PERSON_NAME]." at bounding box center [851, 441] width 253 height 42
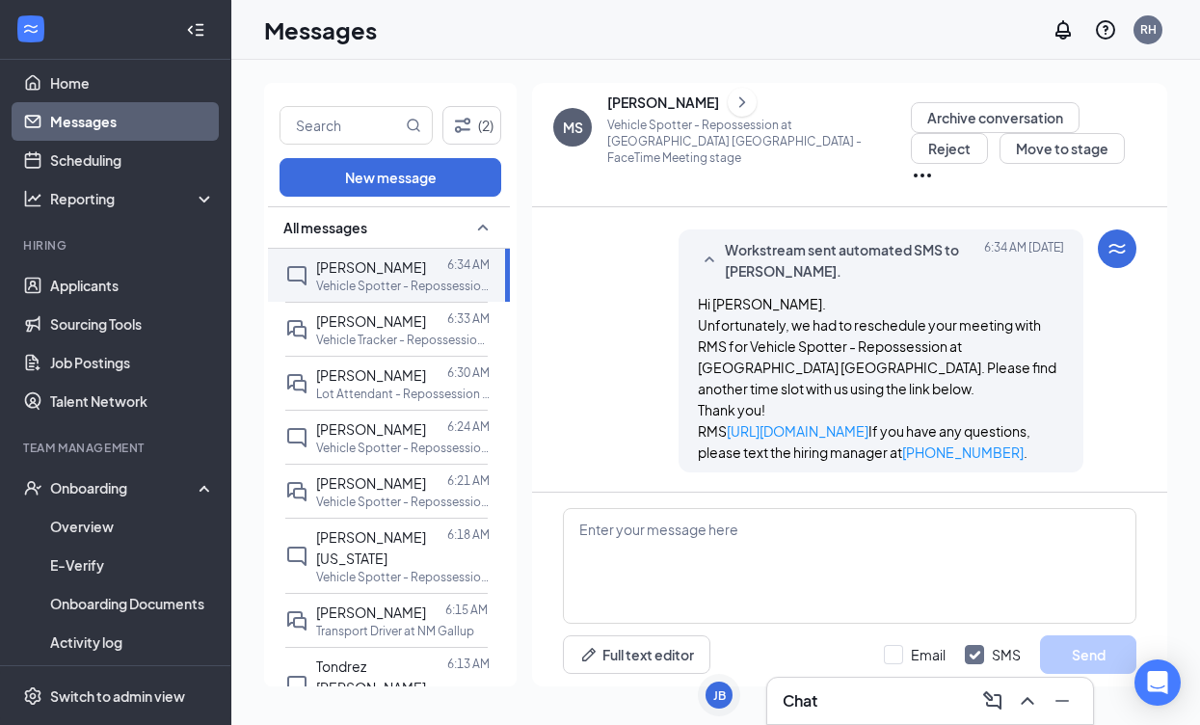
scroll to position [1218, 0]
click at [118, 160] on link "Scheduling" at bounding box center [132, 160] width 165 height 39
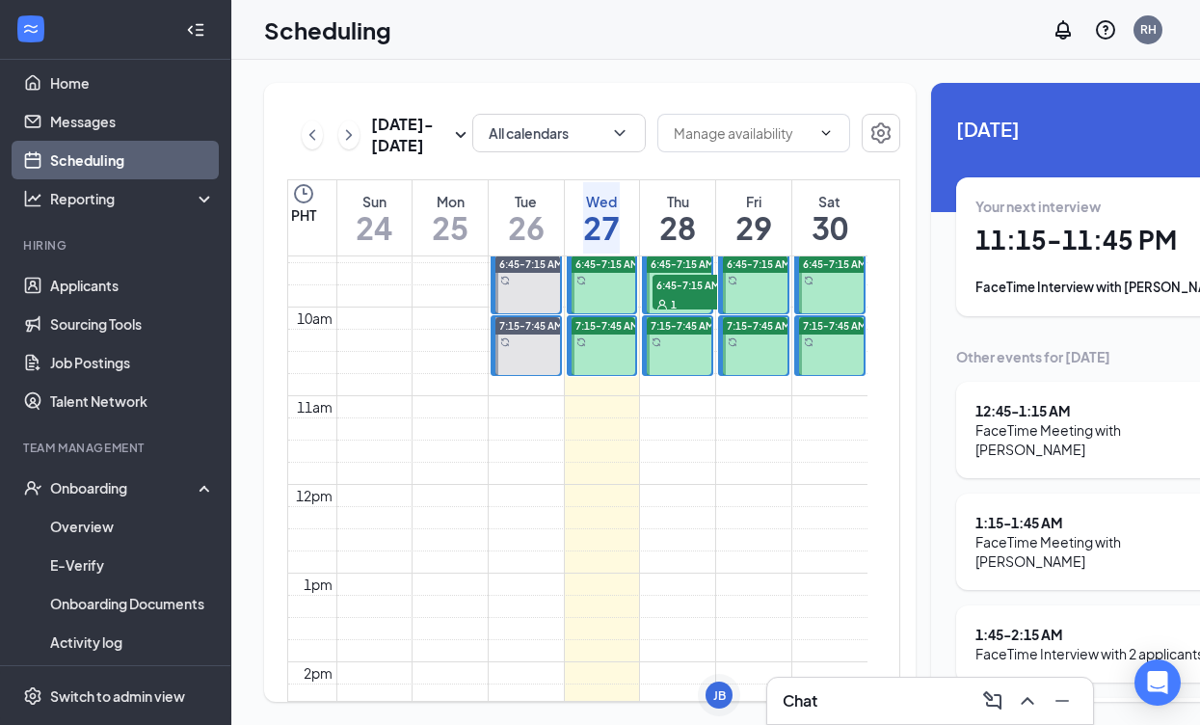
scroll to position [837, 0]
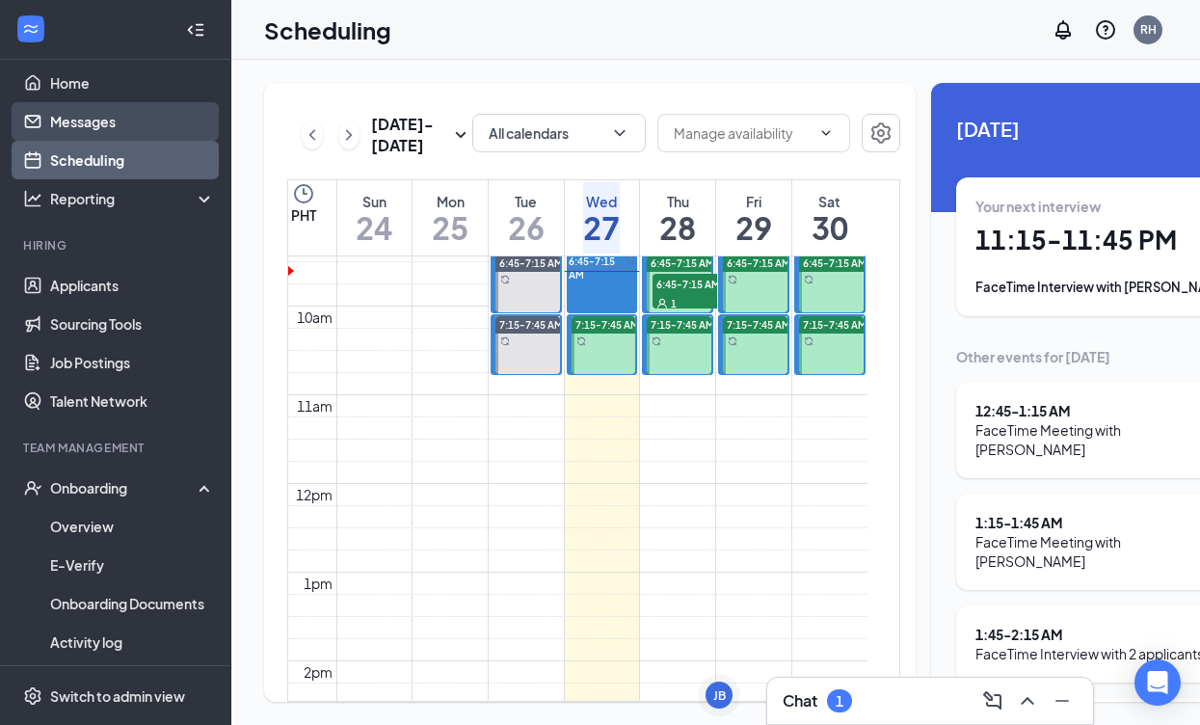
click at [134, 120] on link "Messages" at bounding box center [132, 121] width 165 height 39
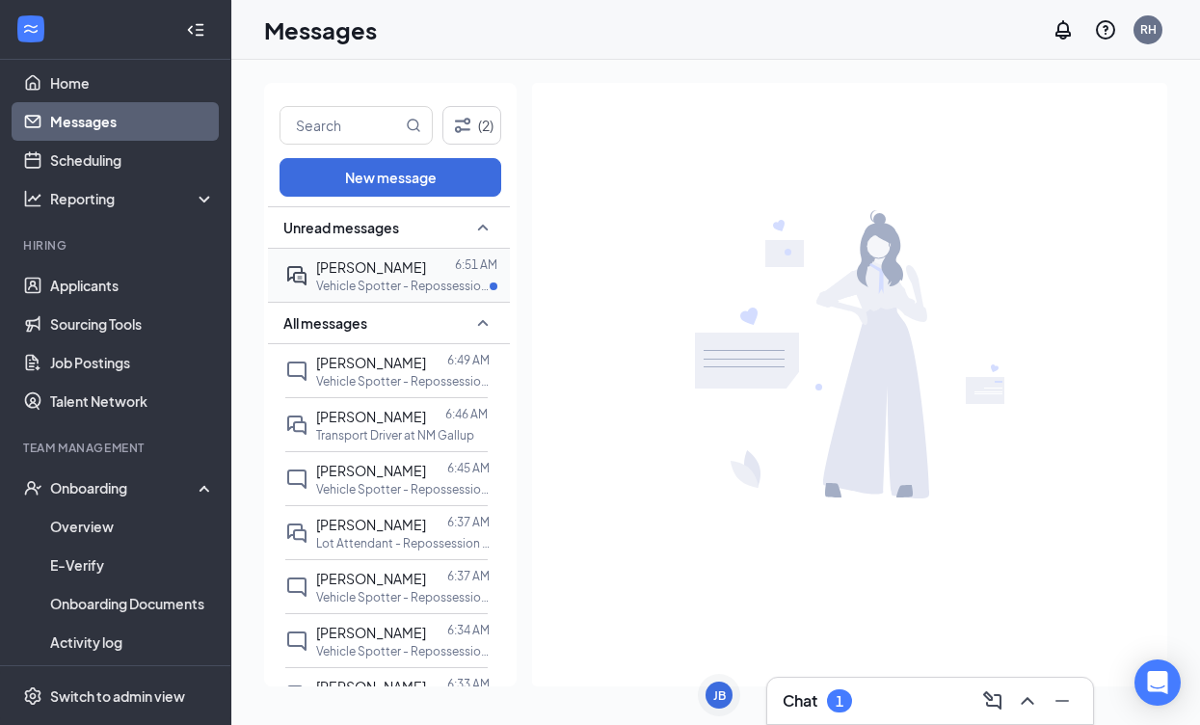
click at [358, 274] on span "[PERSON_NAME]" at bounding box center [371, 266] width 110 height 17
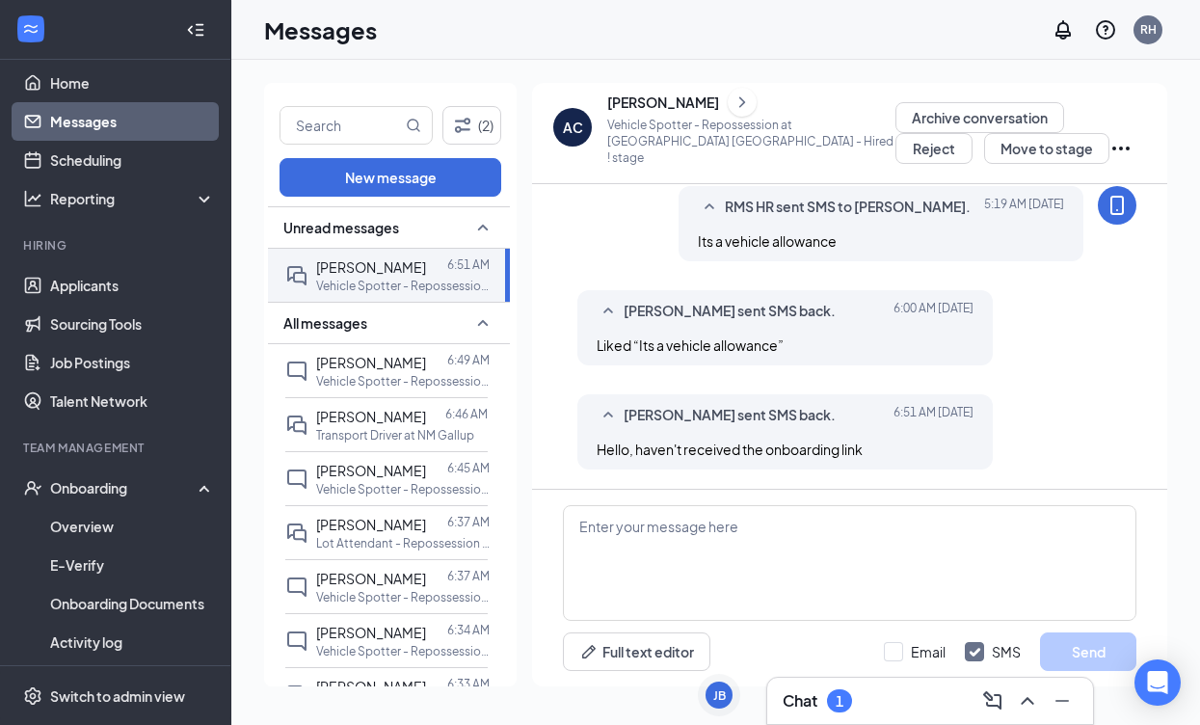
scroll to position [902, 0]
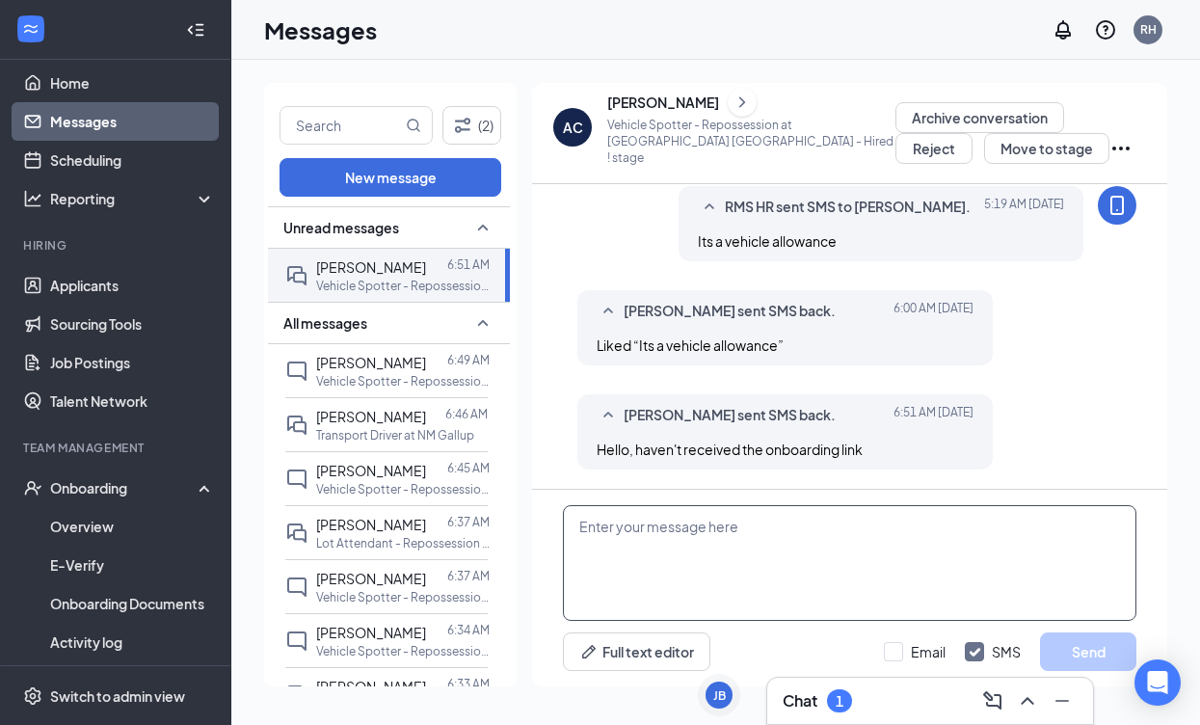
click at [821, 510] on textarea at bounding box center [849, 563] width 573 height 116
click at [773, 549] on textarea at bounding box center [849, 563] width 573 height 116
click at [768, 550] on textarea at bounding box center [849, 563] width 573 height 116
paste textarea "we are still finalizing schedules with our operations manager."
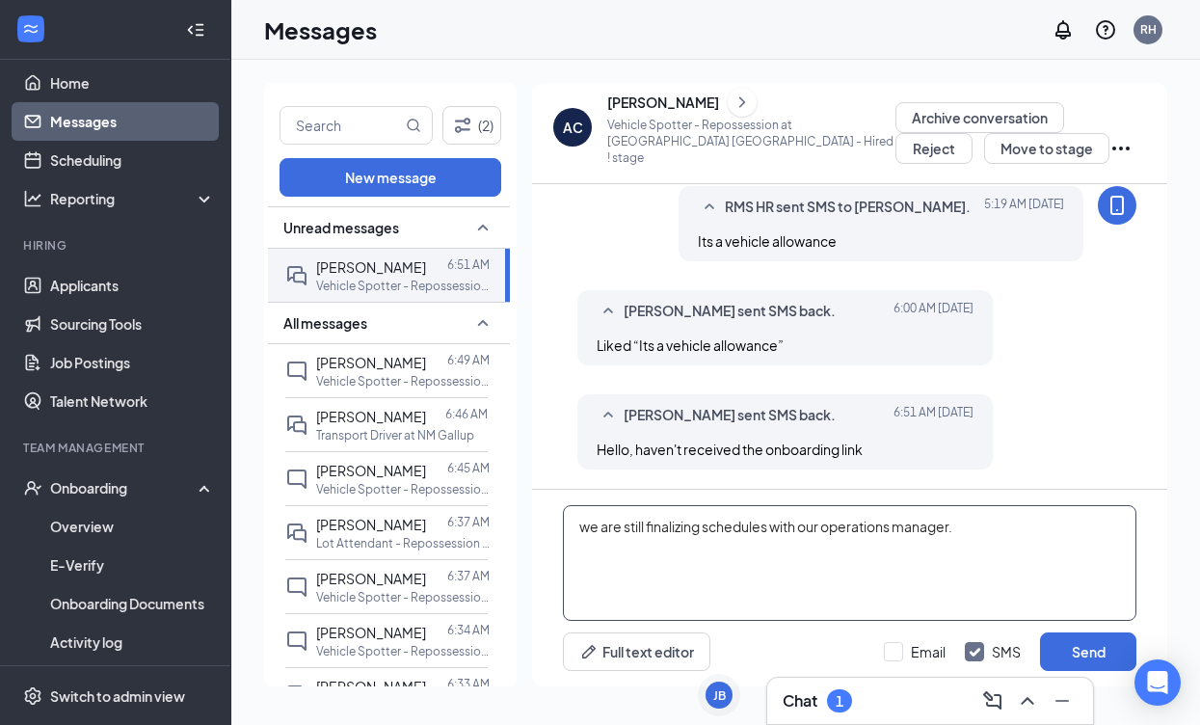
drag, startPoint x: 624, startPoint y: 528, endPoint x: 652, endPoint y: 523, distance: 29.3
click at [625, 528] on textarea "we are still finalizing schedules with our operations manager." at bounding box center [849, 563] width 573 height 116
drag, startPoint x: 645, startPoint y: 527, endPoint x: 630, endPoint y: 529, distance: 14.6
click at [626, 528] on textarea "we are still finalizing schedules with our operations manager." at bounding box center [849, 563] width 573 height 116
click at [1002, 541] on textarea "we are currently finalizing schedules with our operations manager." at bounding box center [849, 563] width 573 height 116
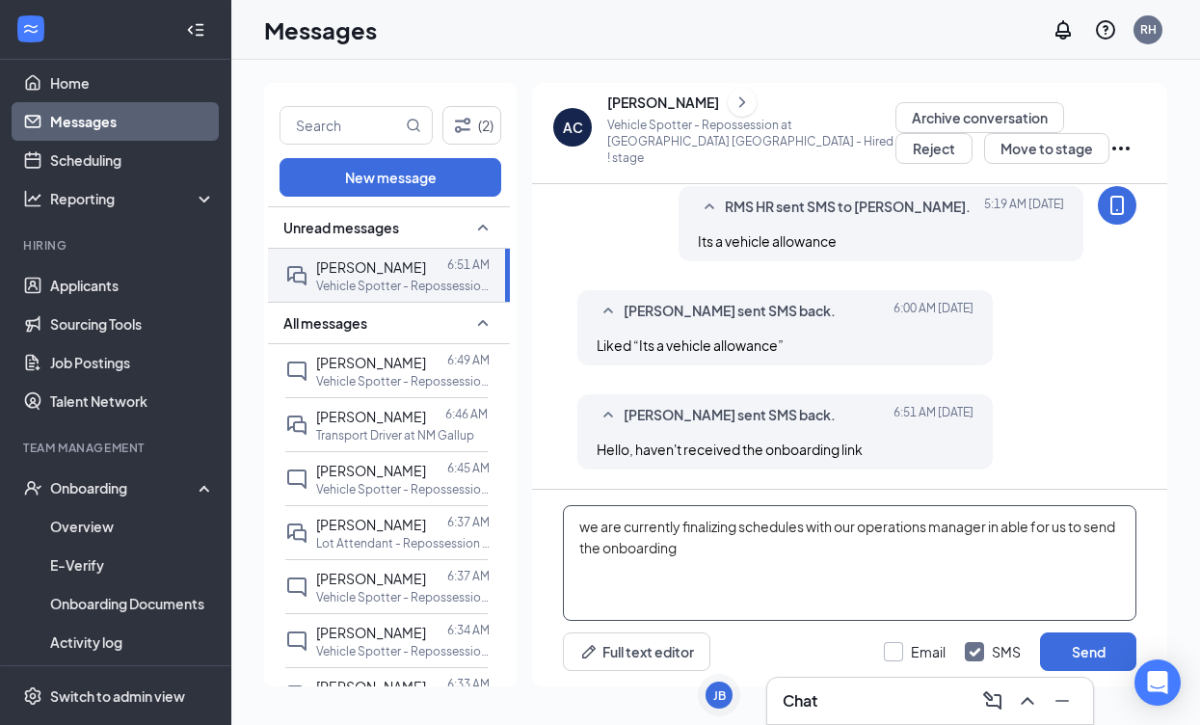
type textarea "we are currently finalizing schedules with our operations manager in able for u…"
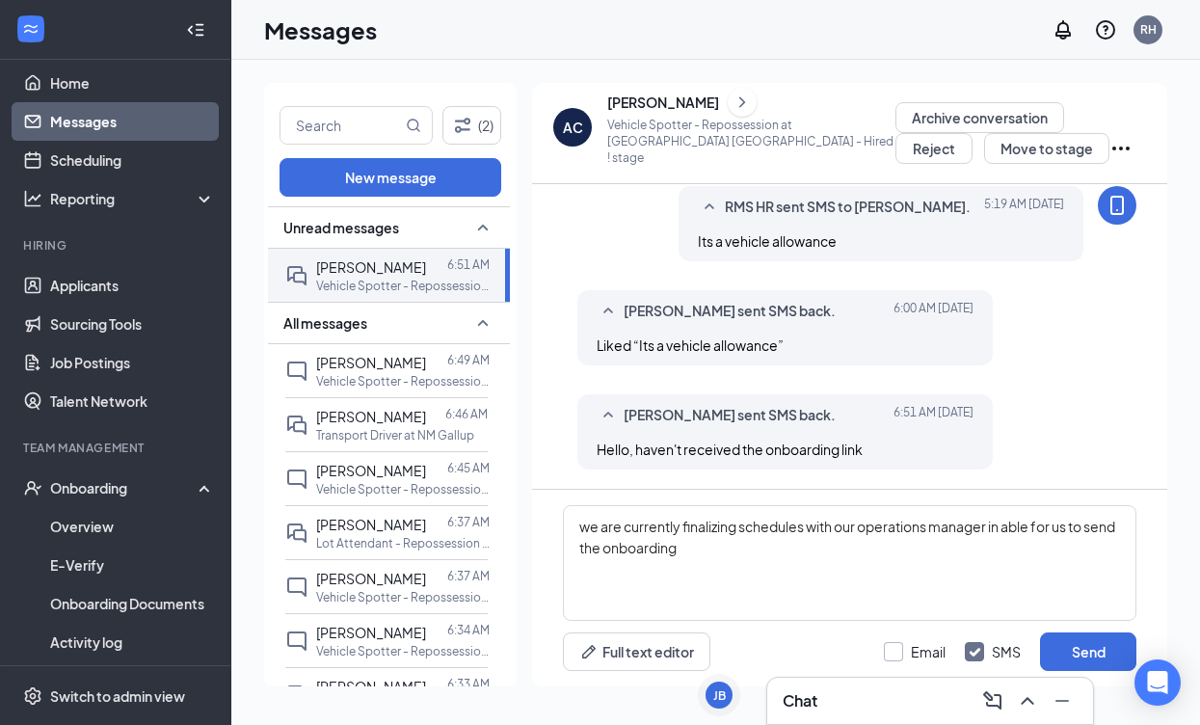
click at [892, 653] on div at bounding box center [893, 651] width 19 height 19
click at [892, 653] on input "Email" at bounding box center [915, 651] width 62 height 19
checkbox input "true"
click at [1072, 654] on button "Send" at bounding box center [1088, 651] width 96 height 39
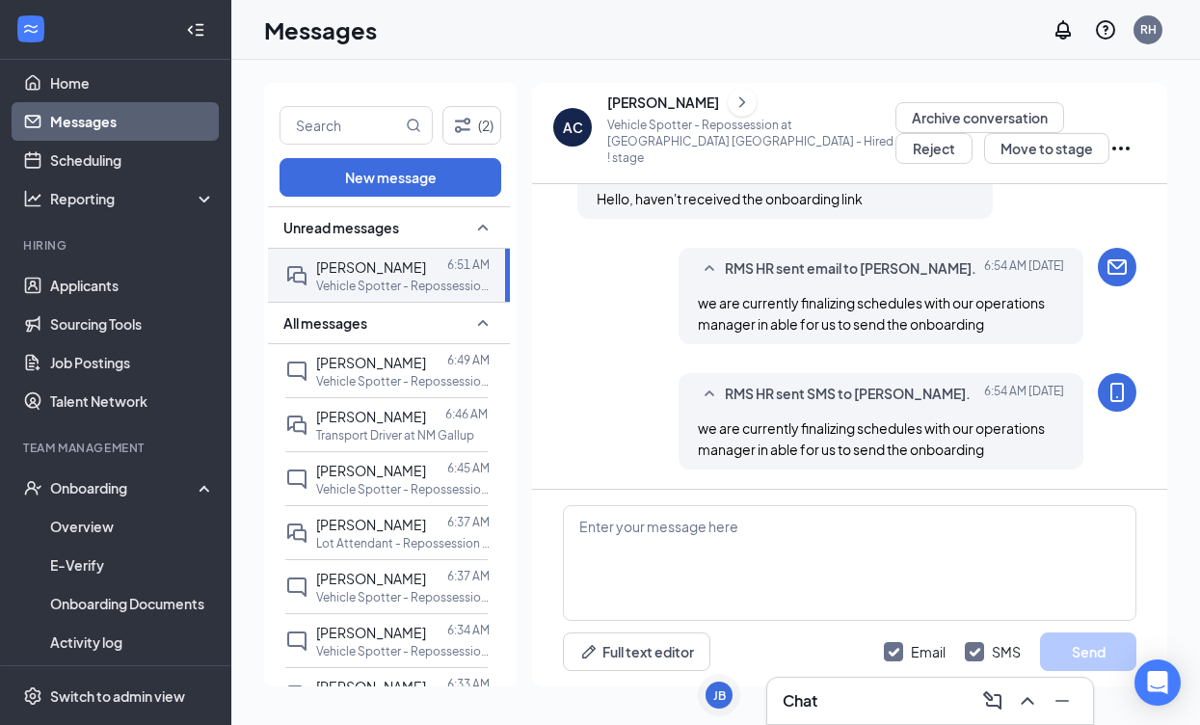
scroll to position [13, 0]
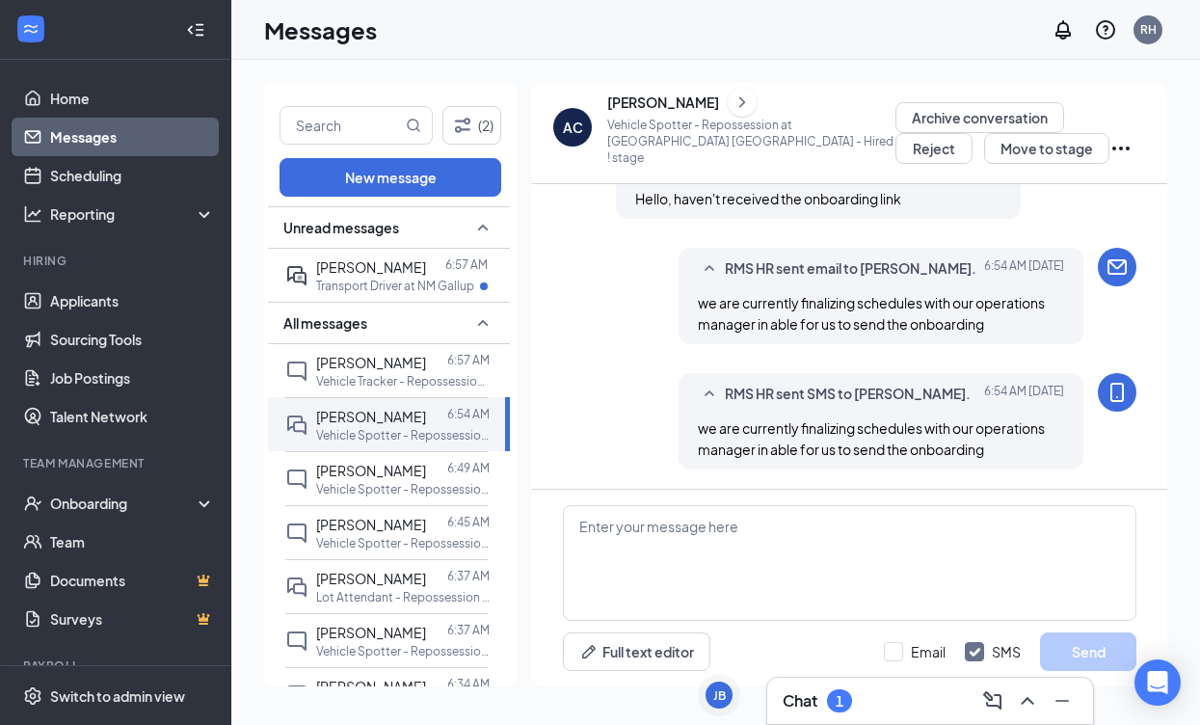
scroll to position [1010, 0]
click at [426, 269] on div at bounding box center [435, 266] width 19 height 21
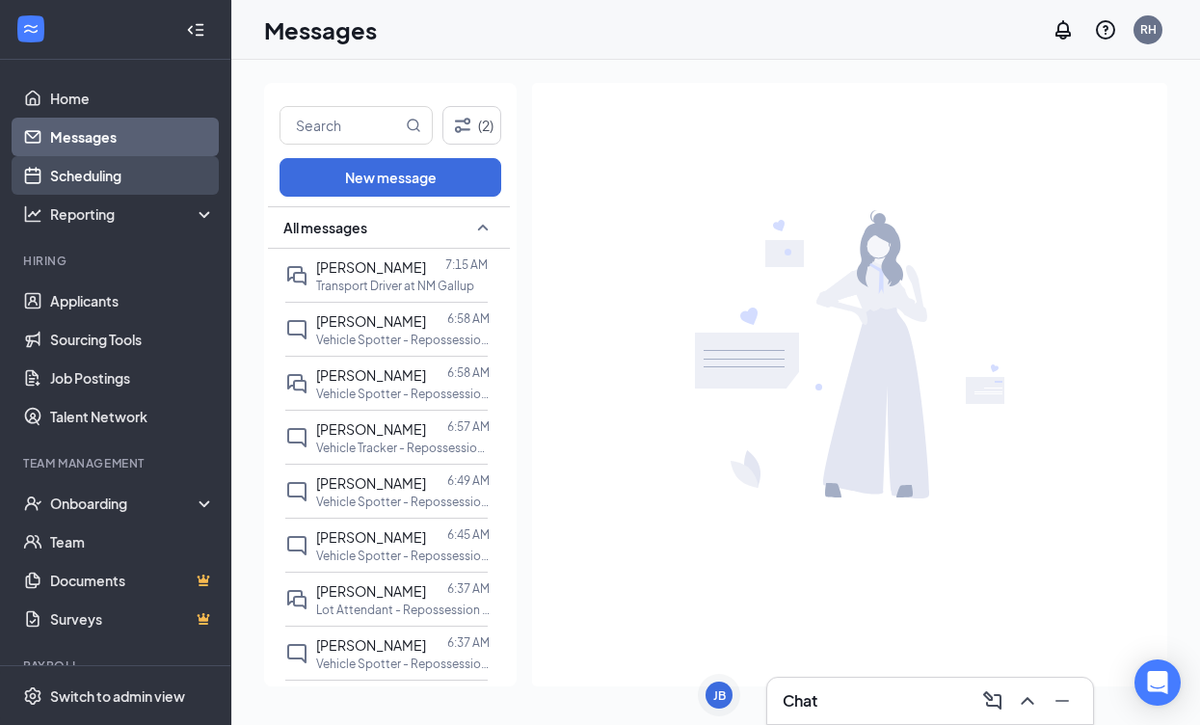
click at [119, 170] on link "Scheduling" at bounding box center [132, 175] width 165 height 39
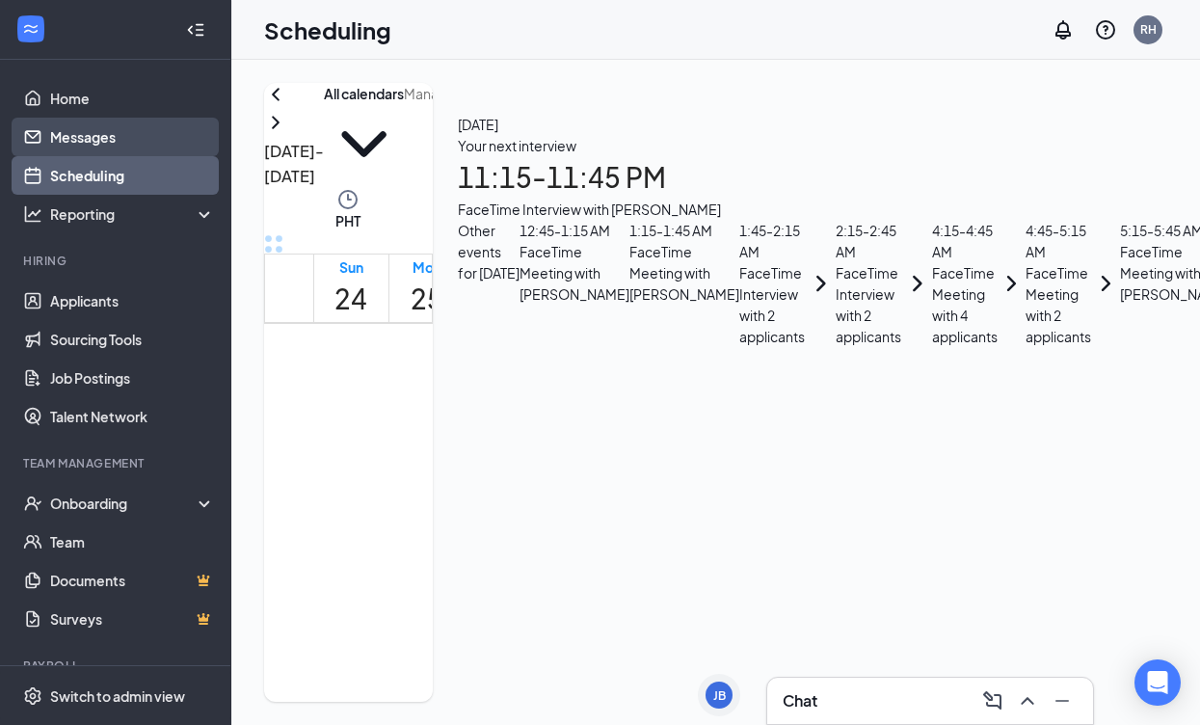
click at [110, 141] on link "Messages" at bounding box center [132, 137] width 165 height 39
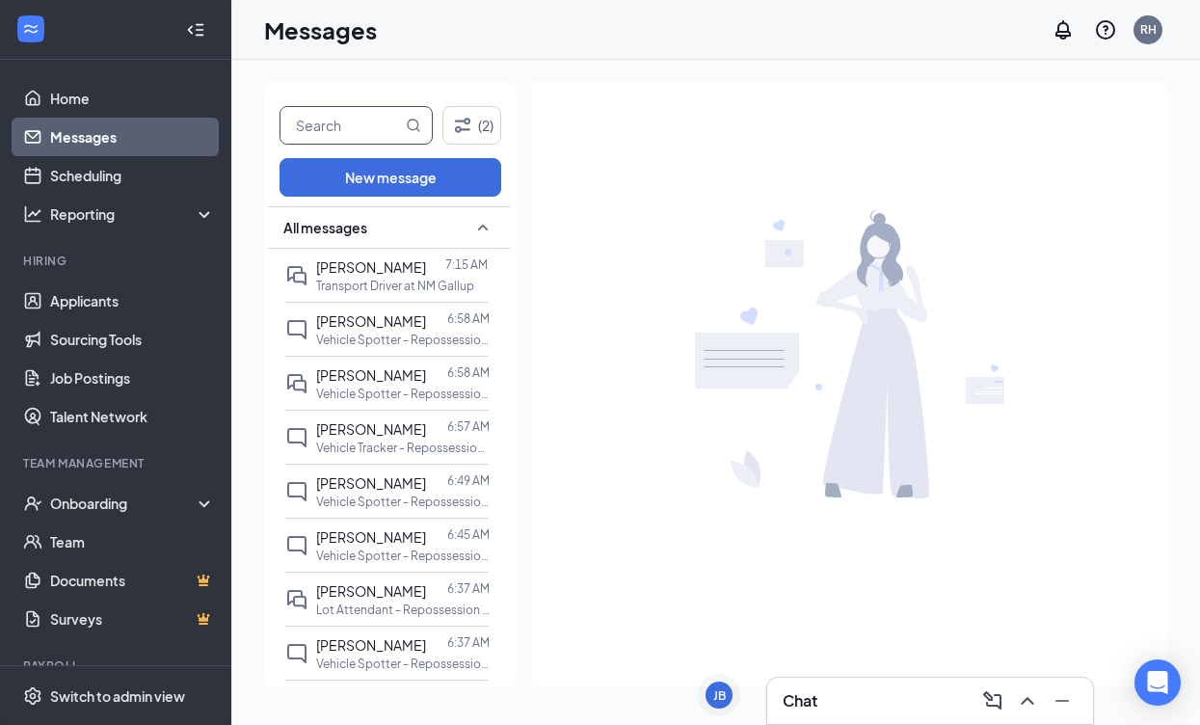
click at [336, 125] on input "text" at bounding box center [340, 125] width 121 height 37
type input "colby"
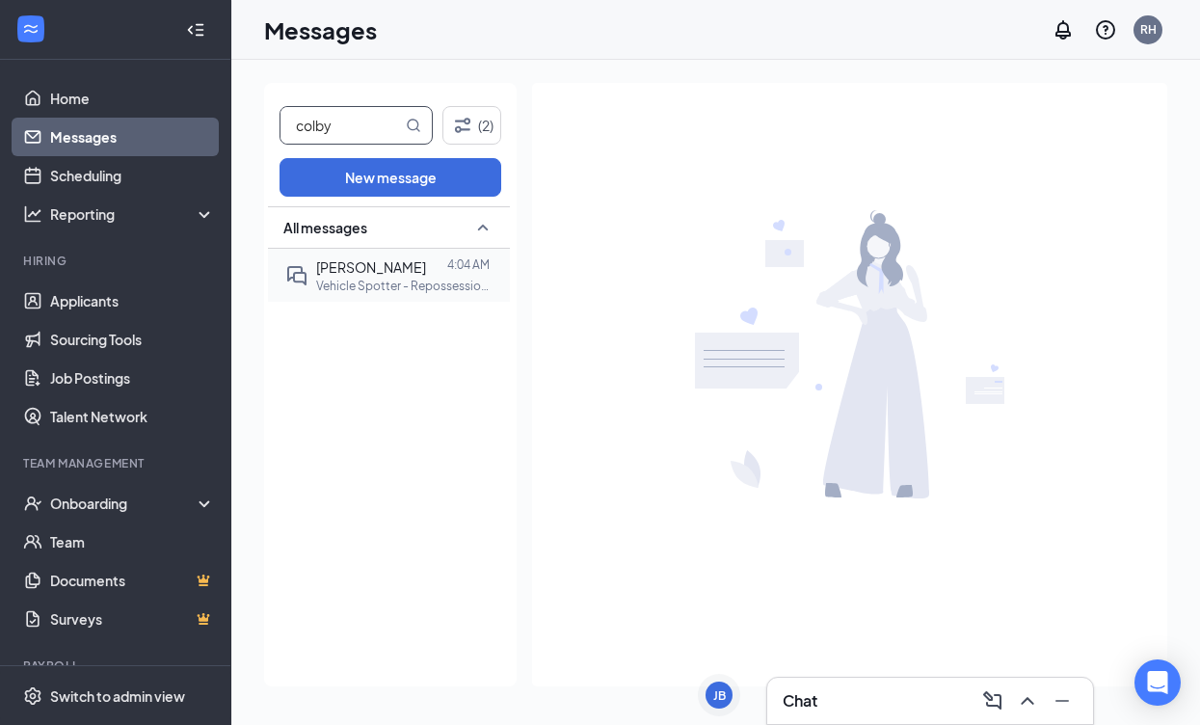
click at [435, 269] on div at bounding box center [436, 266] width 21 height 21
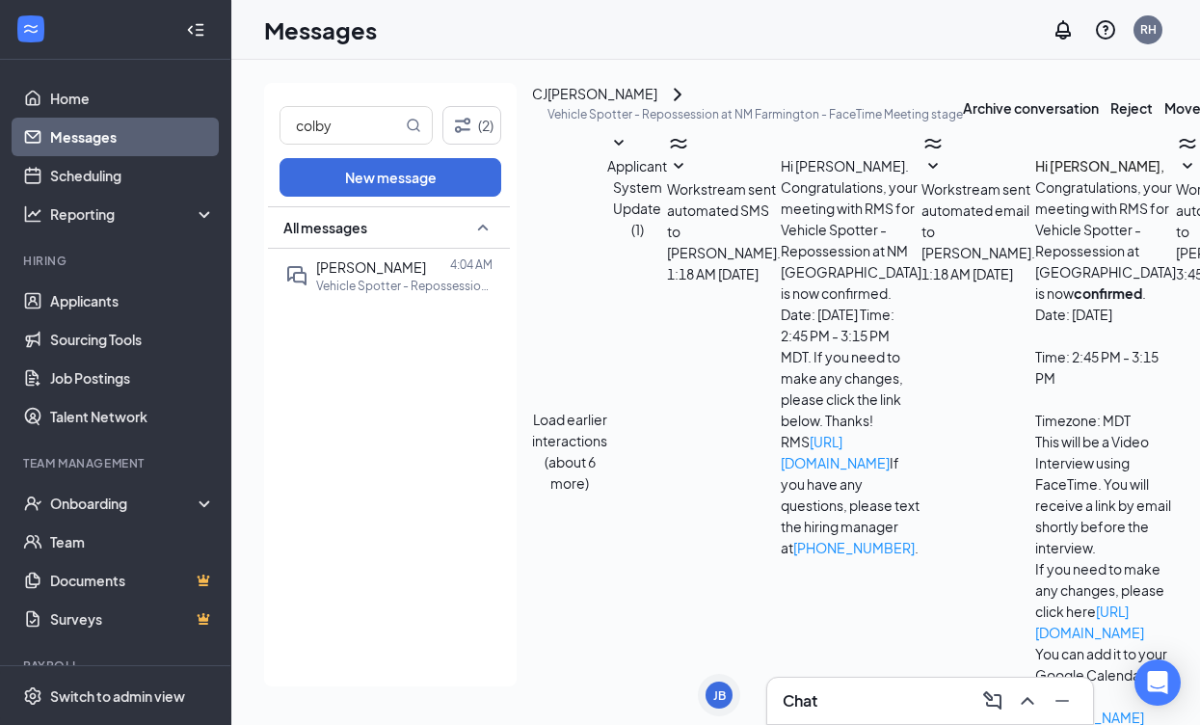
scroll to position [339, 0]
click at [74, 172] on link "Scheduling" at bounding box center [132, 175] width 165 height 39
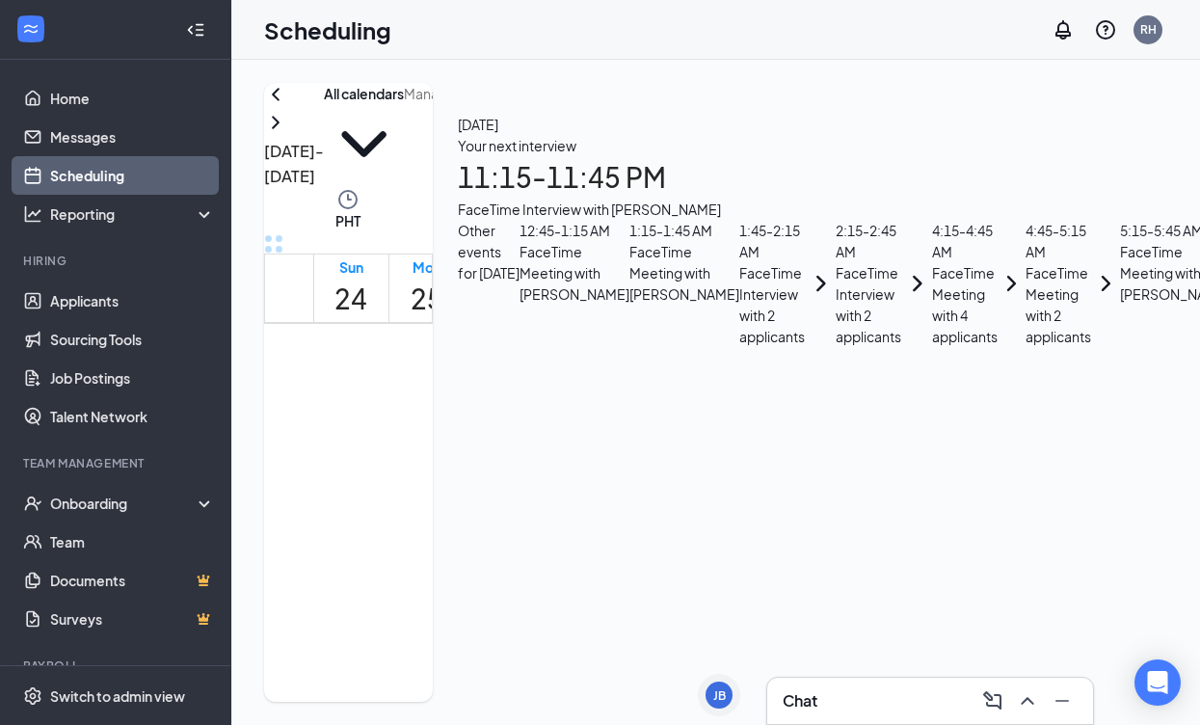
scroll to position [947, 0]
click at [739, 241] on div "1:15 - 1:45 AM" at bounding box center [684, 230] width 110 height 21
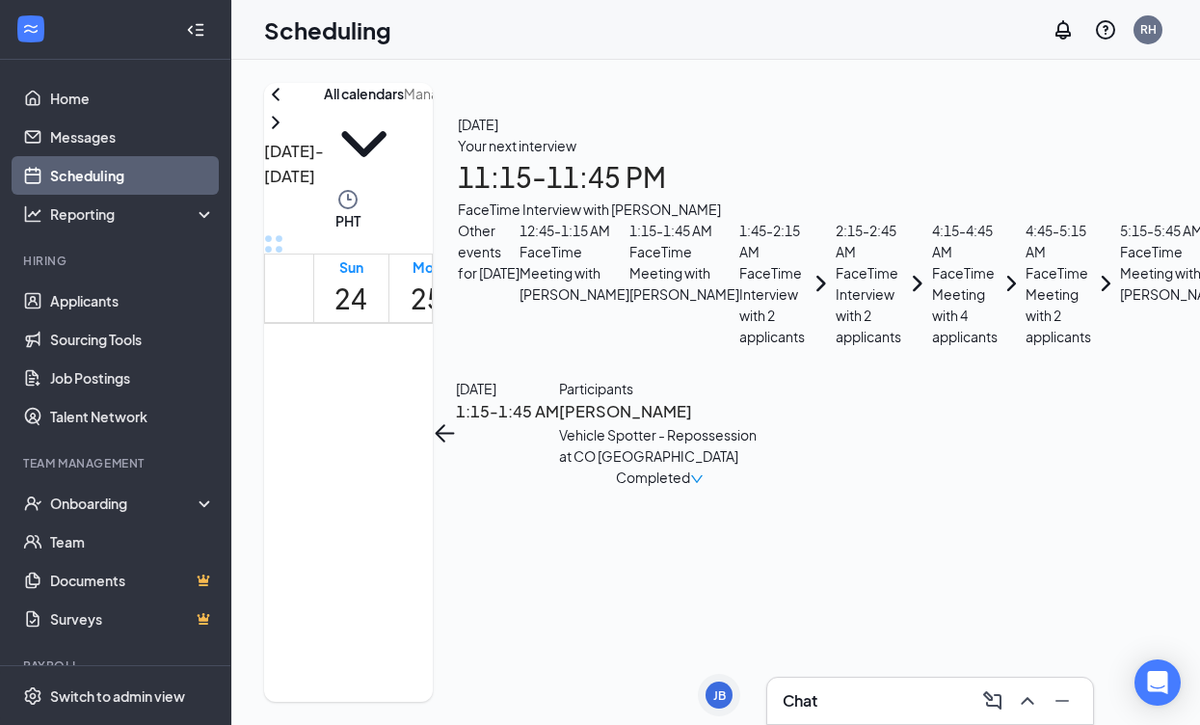
click at [761, 399] on h3 "Kelly Thompson" at bounding box center [660, 411] width 202 height 25
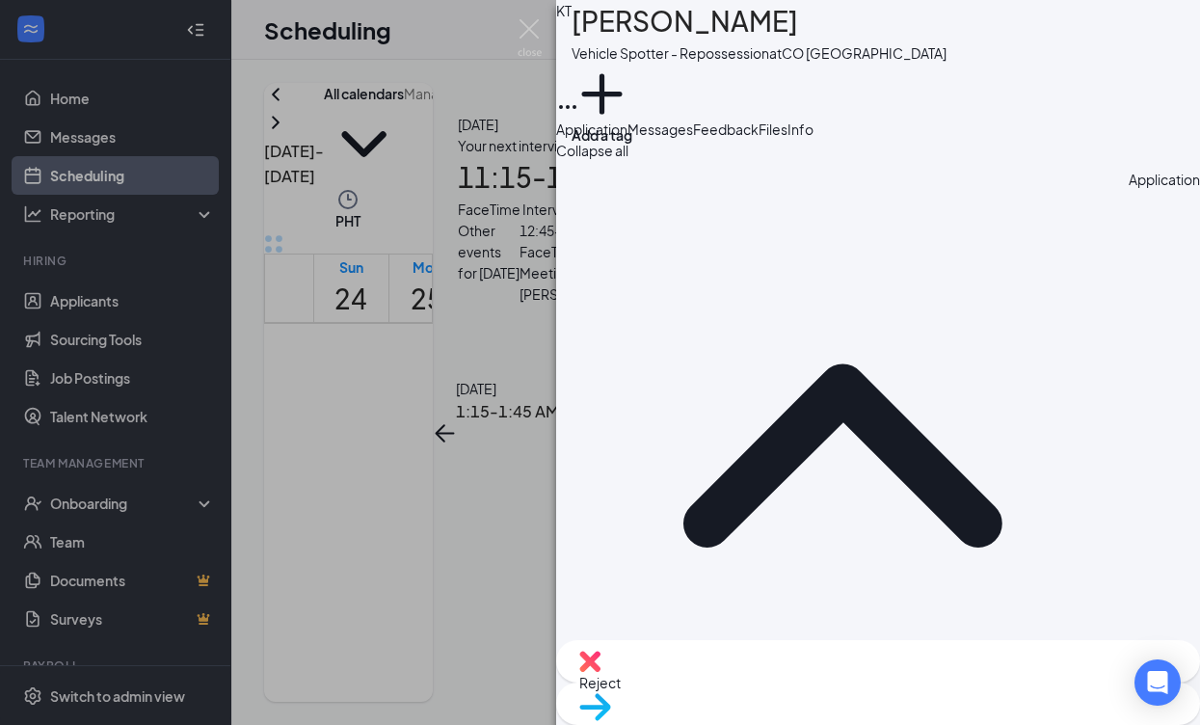
click at [759, 138] on span "Feedback" at bounding box center [726, 128] width 66 height 17
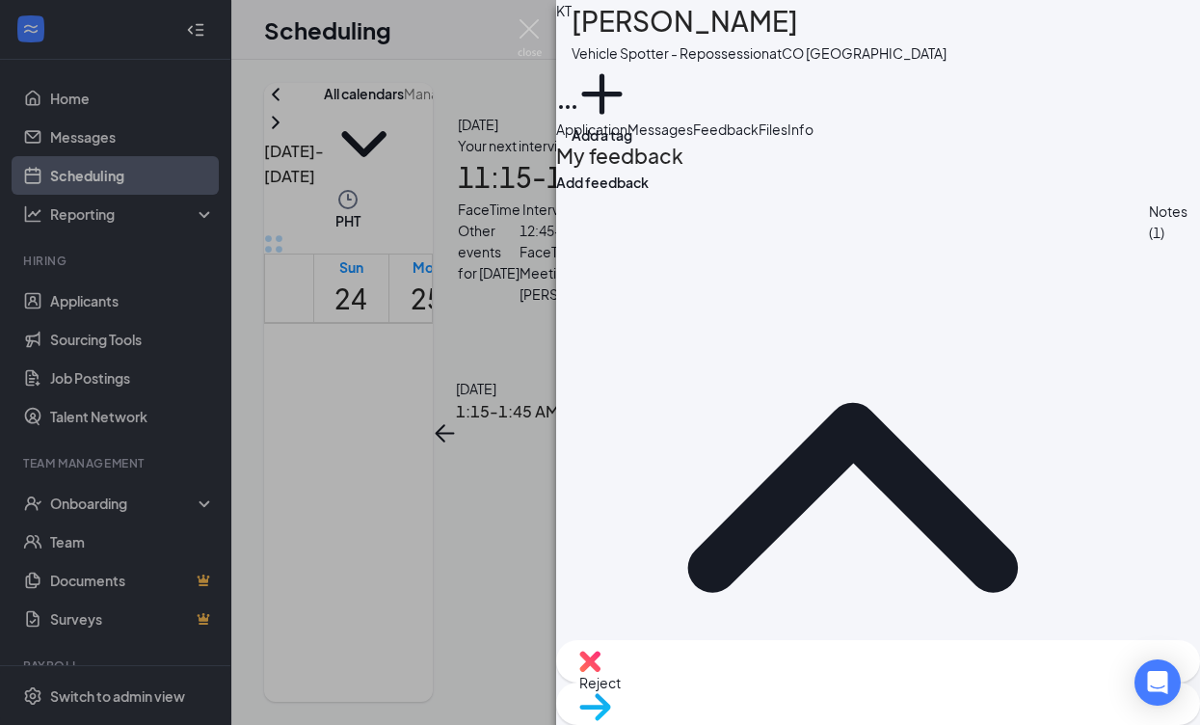
click at [787, 138] on span "Files" at bounding box center [773, 128] width 29 height 17
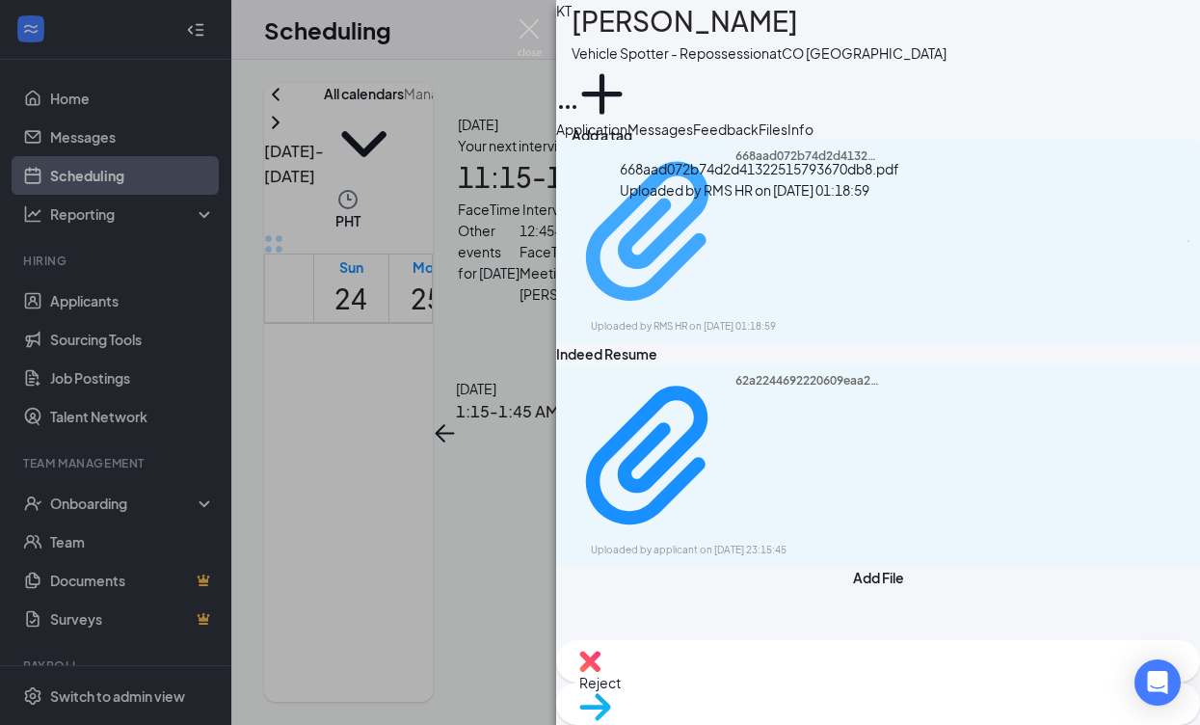
click at [673, 234] on div "668aad072b74d2d41322515793670db8.pdf Uploaded by RMS HR on Aug 27, 2025 at 01:1…" at bounding box center [724, 241] width 312 height 186
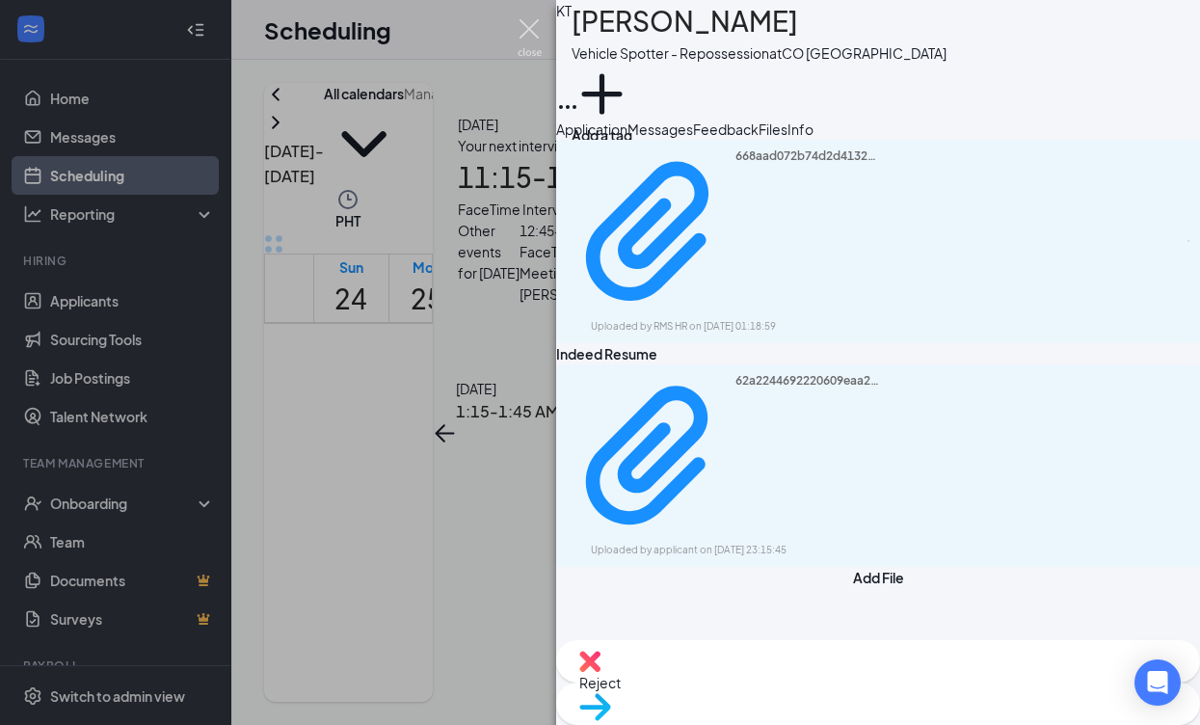
click at [539, 34] on img at bounding box center [530, 38] width 24 height 38
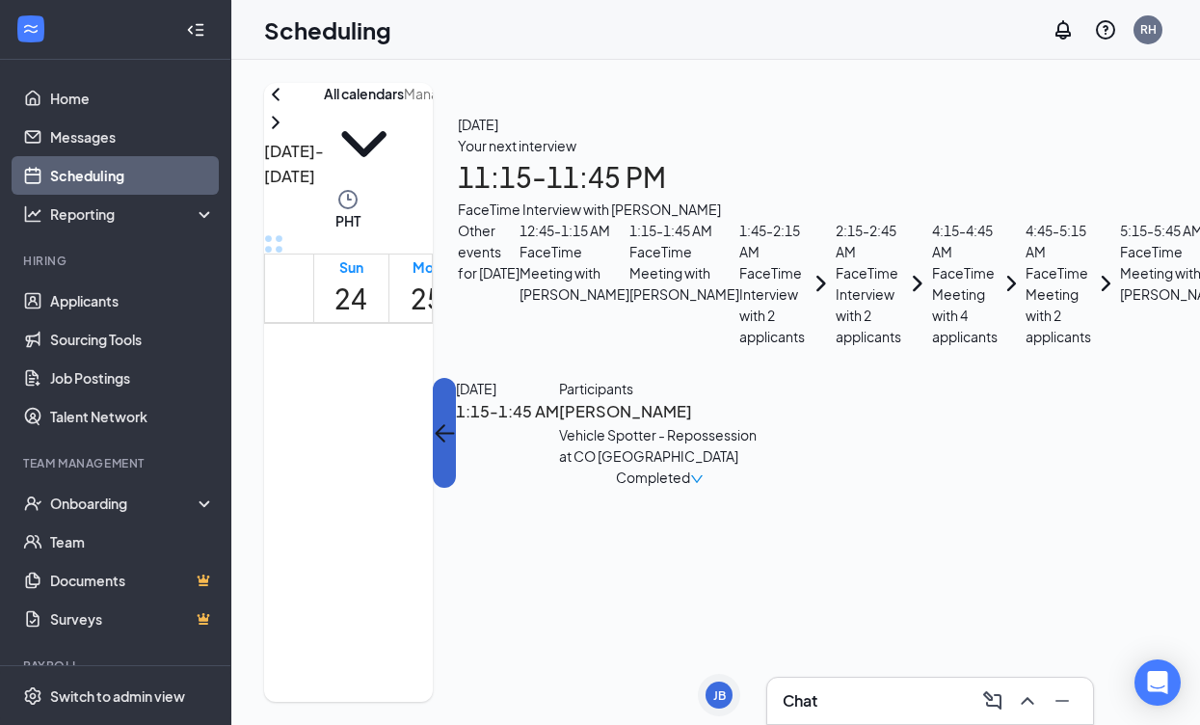
click at [456, 378] on button "back-button" at bounding box center [444, 433] width 23 height 110
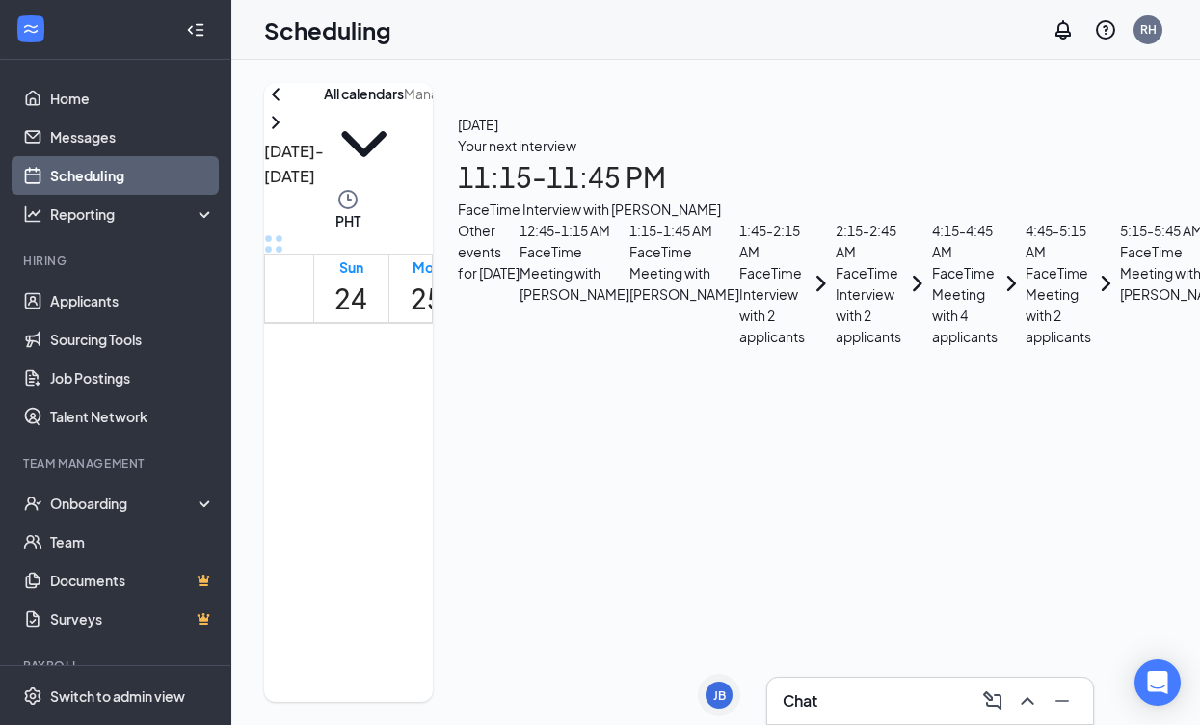
scroll to position [723, 0]
click at [612, 497] on div at bounding box center [612, 514] width 0 height 36
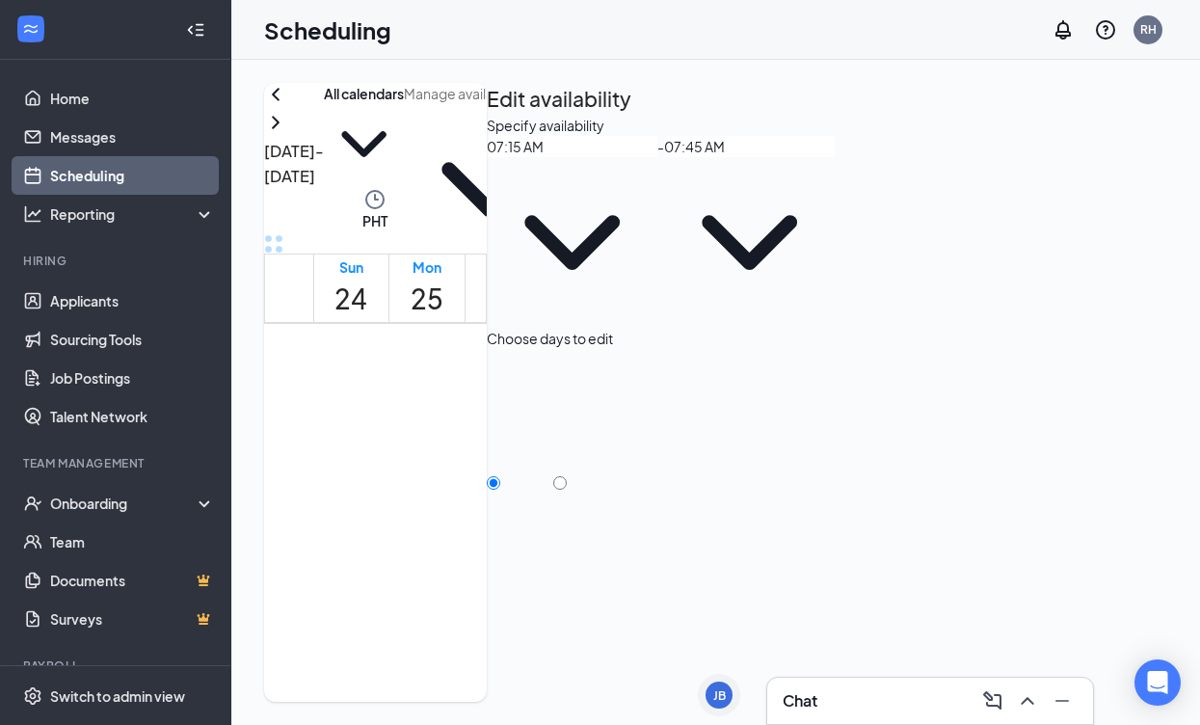
scroll to position [722, 0]
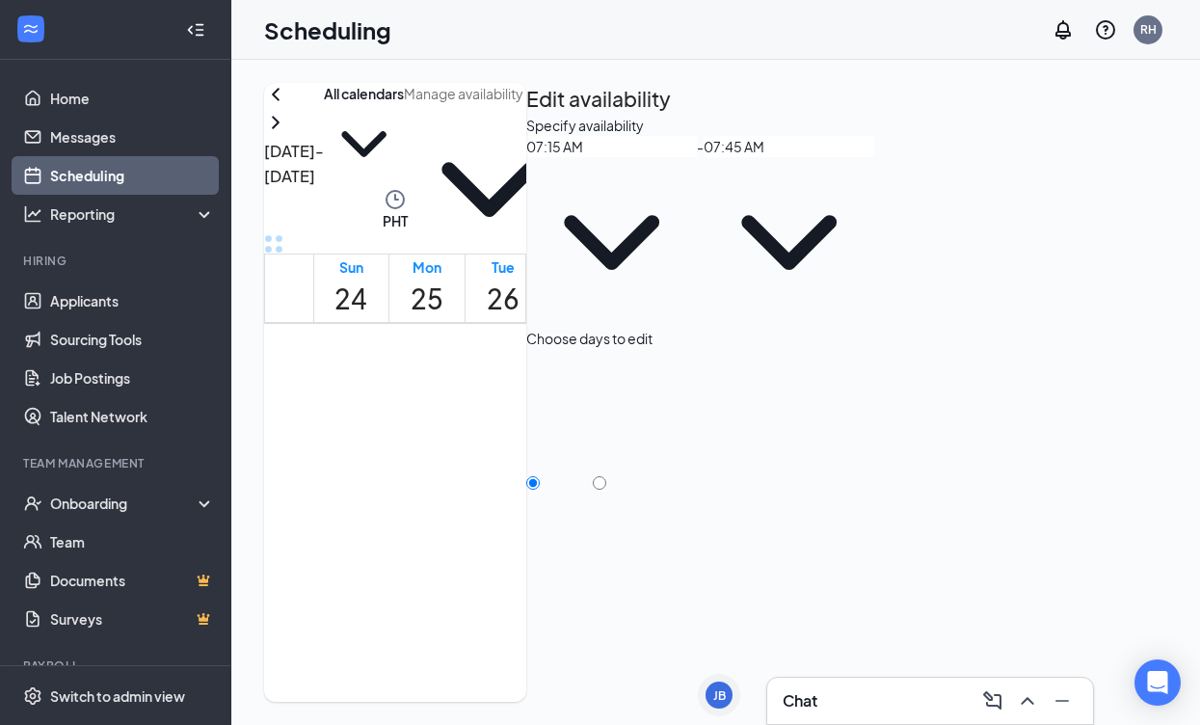
click at [598, 176] on link at bounding box center [585, 135] width 23 height 105
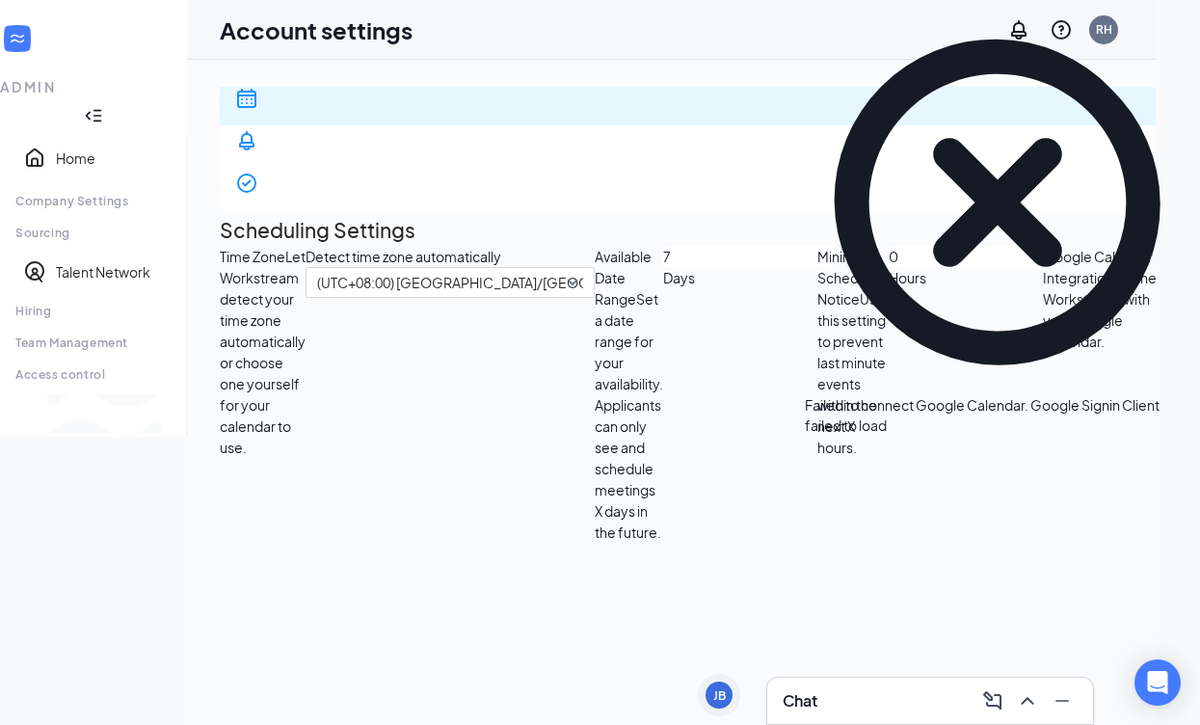
click at [72, 77] on div "ADMIN" at bounding box center [93, 86] width 187 height 19
click at [187, 96] on div at bounding box center [93, 115] width 187 height 39
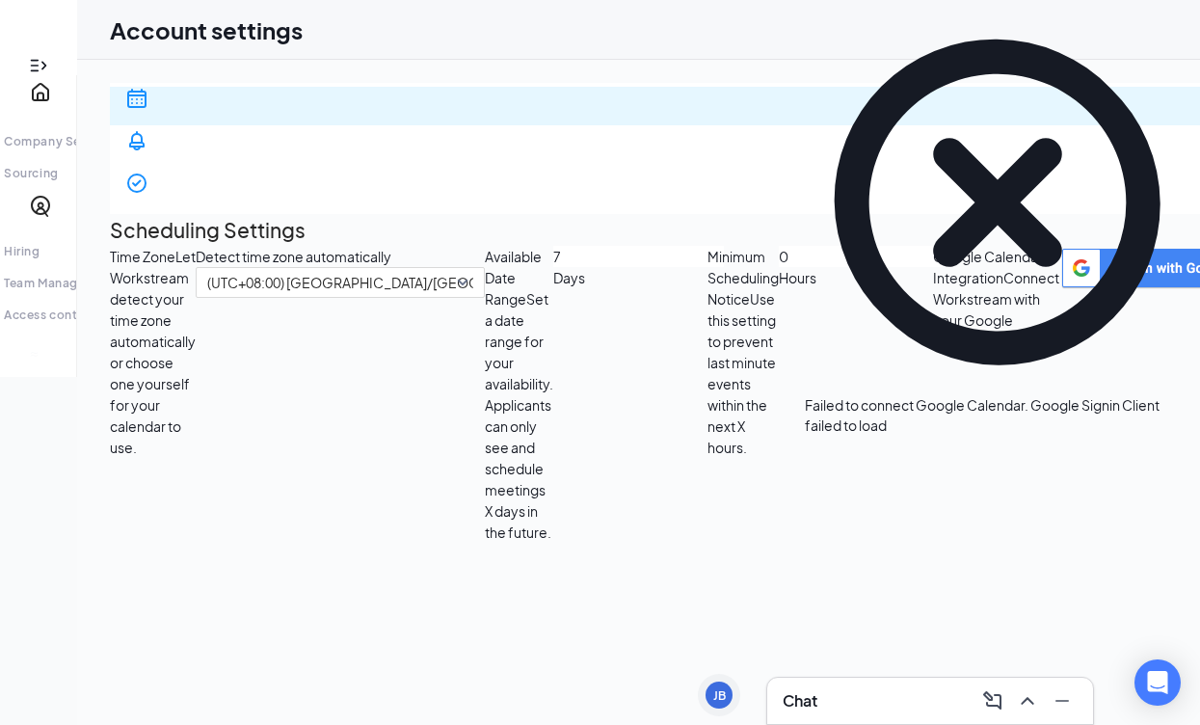
click at [35, 56] on icon "Expand" at bounding box center [38, 65] width 19 height 19
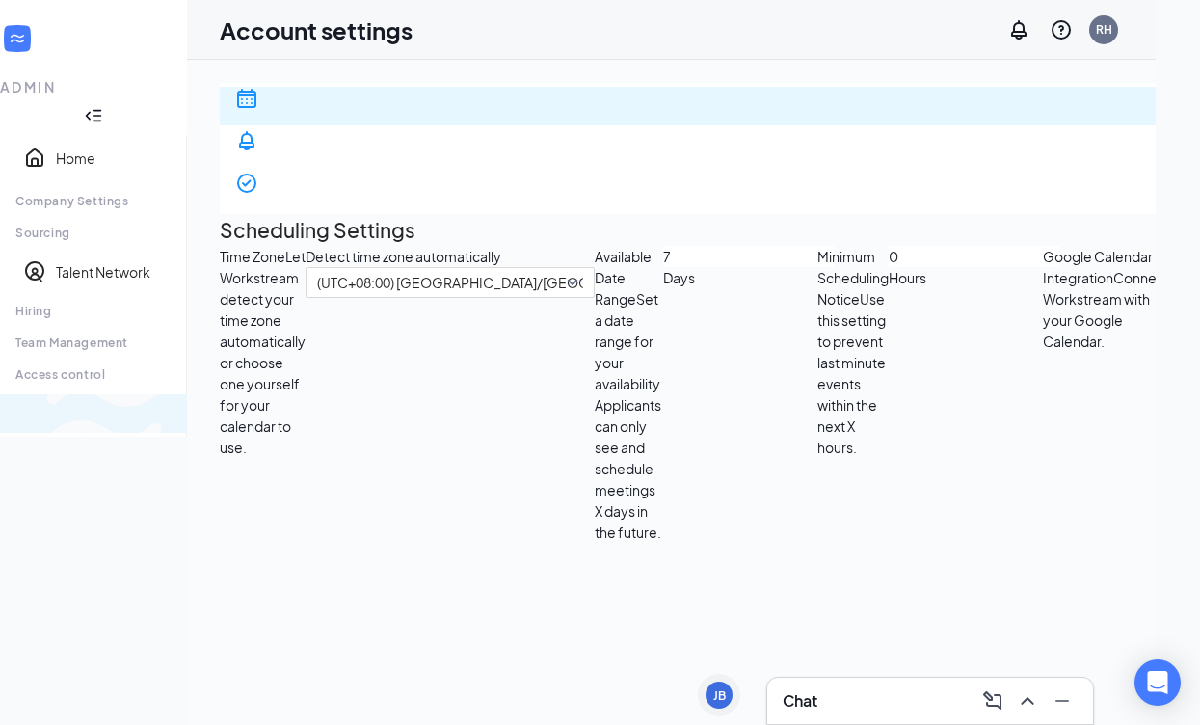
click at [322, 423] on div "Switch to team view" at bounding box center [322, 413] width 0 height 19
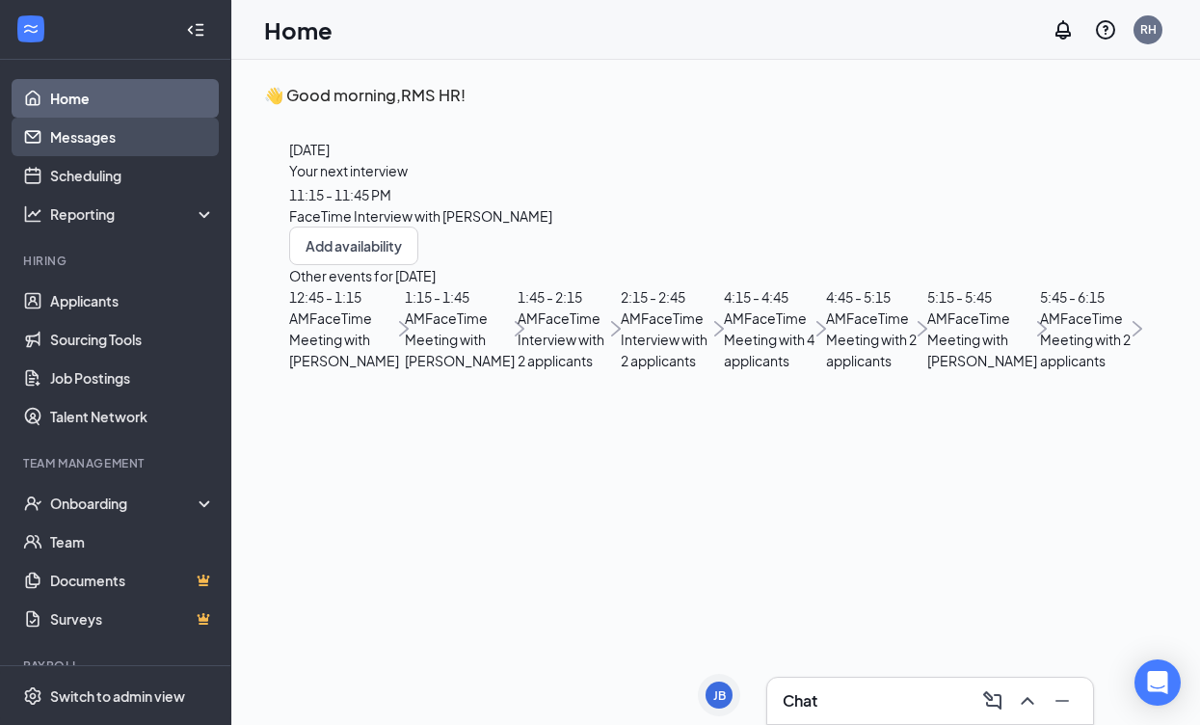
click at [128, 131] on link "Messages" at bounding box center [132, 137] width 165 height 39
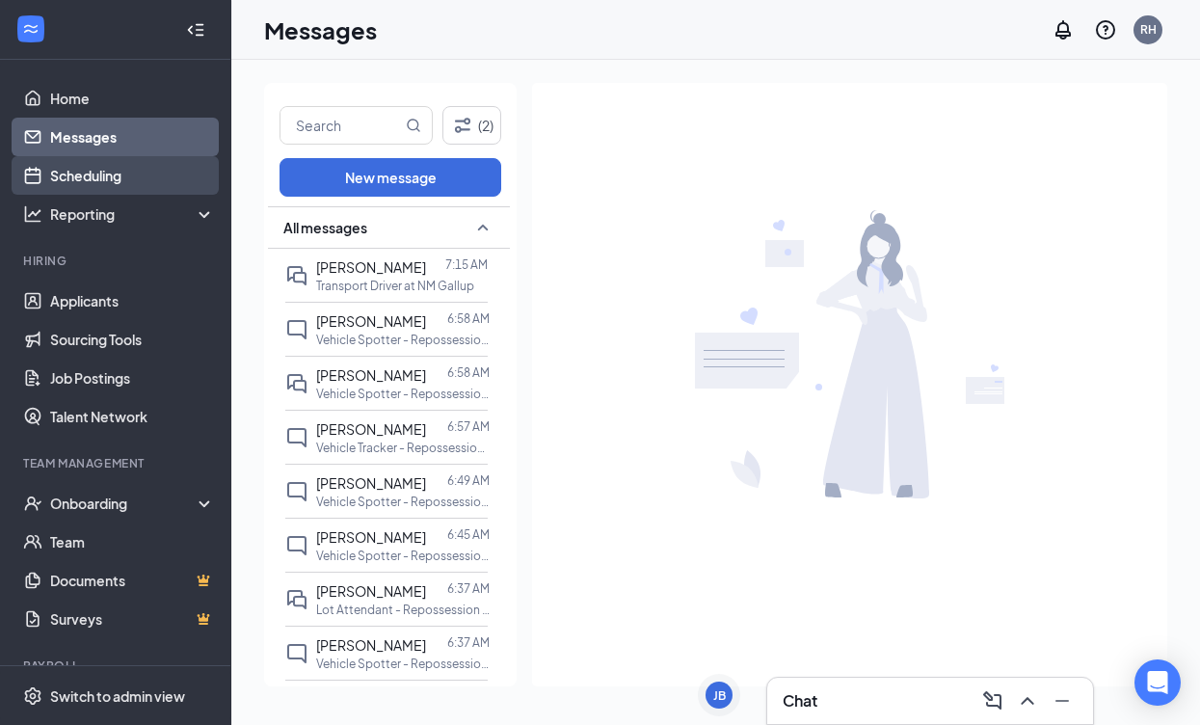
click at [78, 178] on link "Scheduling" at bounding box center [132, 175] width 165 height 39
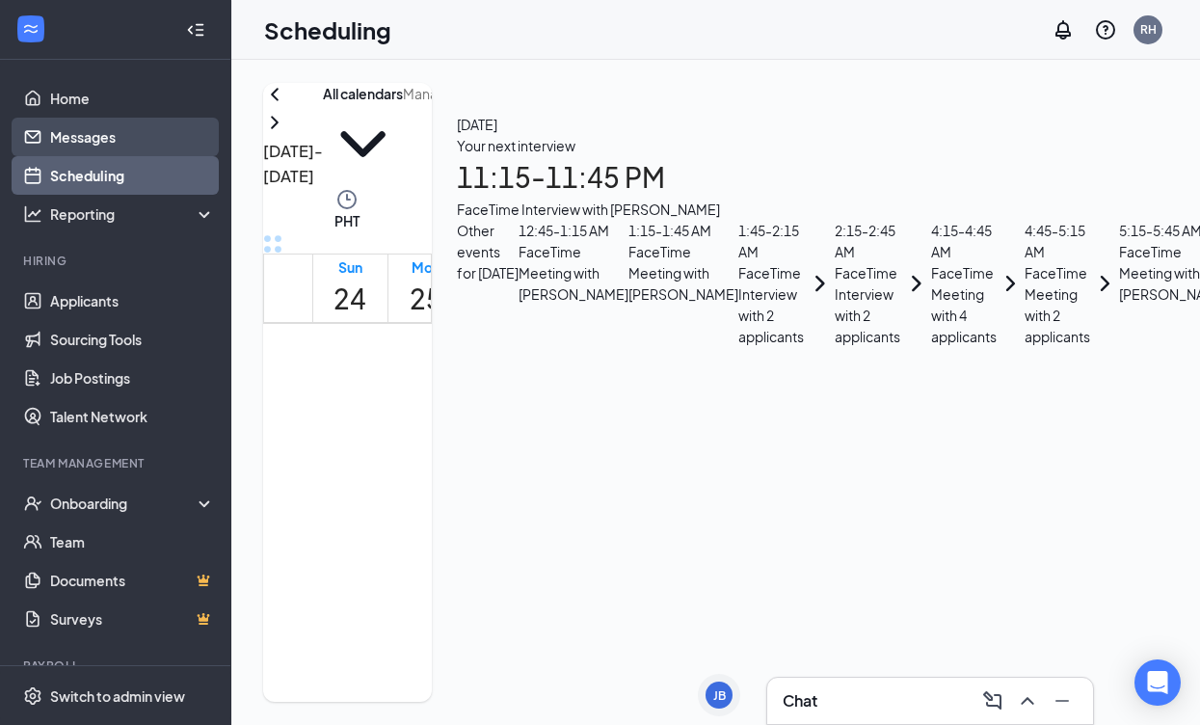
click at [70, 143] on link "Messages" at bounding box center [132, 137] width 165 height 39
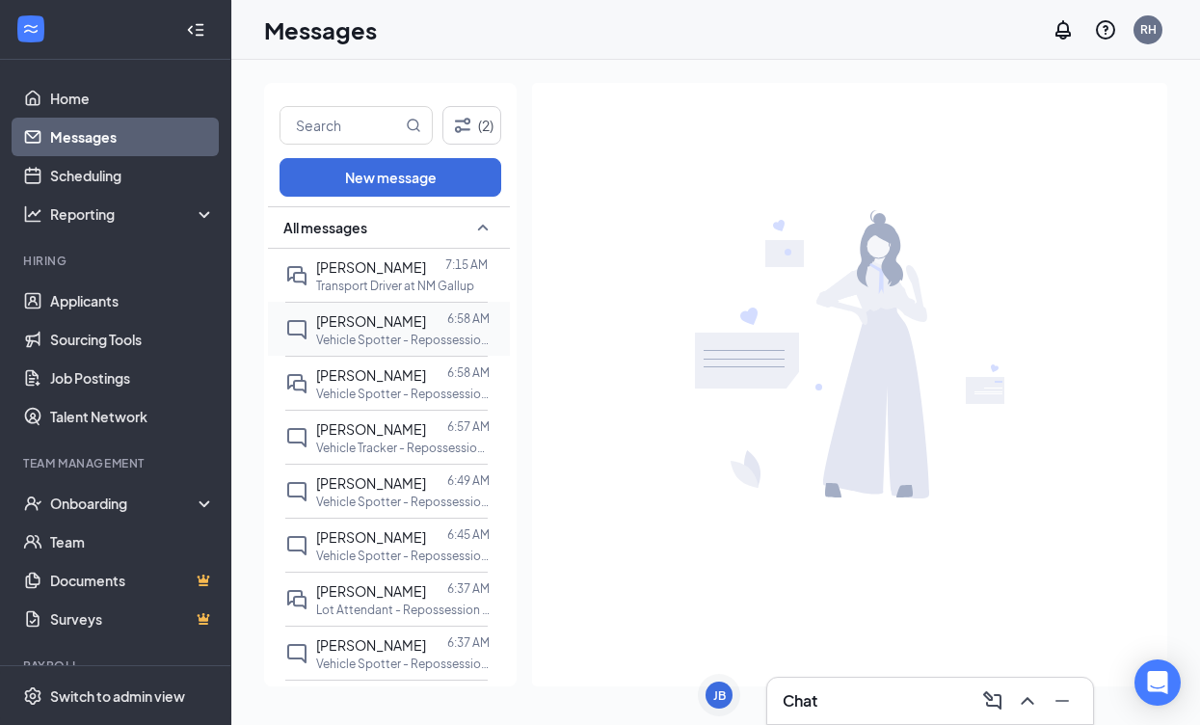
click at [419, 346] on p "Vehicle Spotter - Repossession at NM [GEOGRAPHIC_DATA]" at bounding box center [402, 340] width 173 height 16
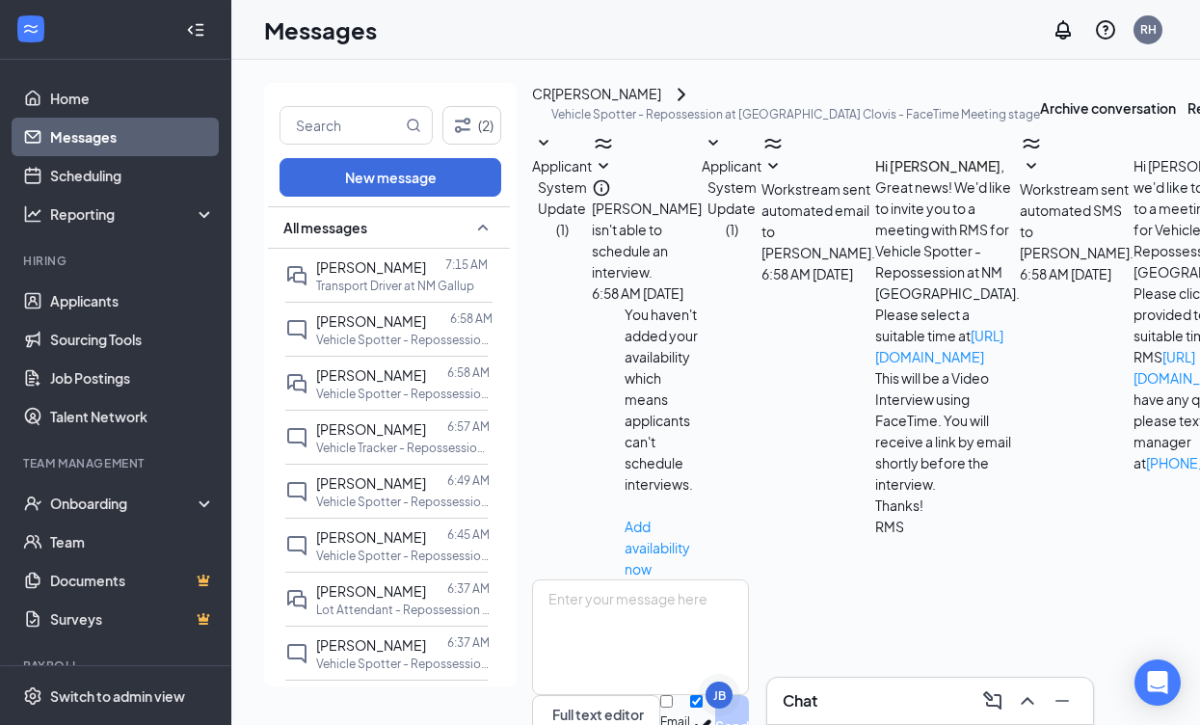
scroll to position [260, 0]
click at [343, 290] on p "Transport Driver at NM Gallup" at bounding box center [395, 286] width 158 height 16
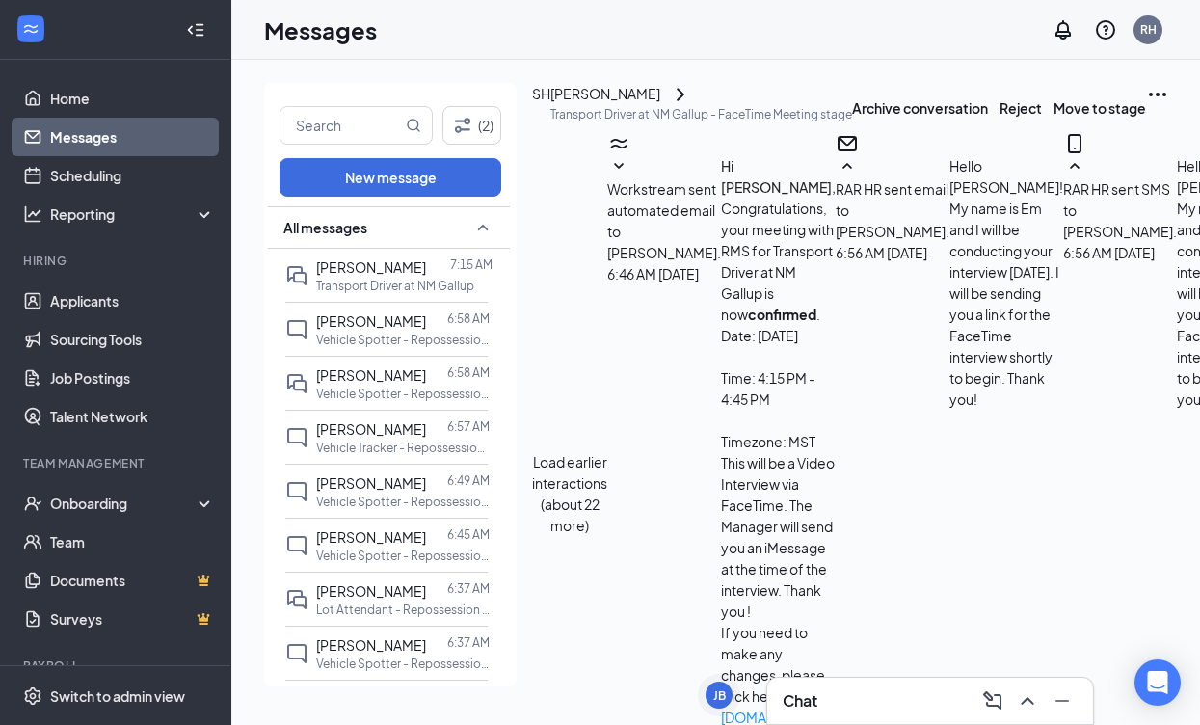
scroll to position [1293, 0]
click at [641, 106] on div "[PERSON_NAME]" at bounding box center [605, 94] width 110 height 23
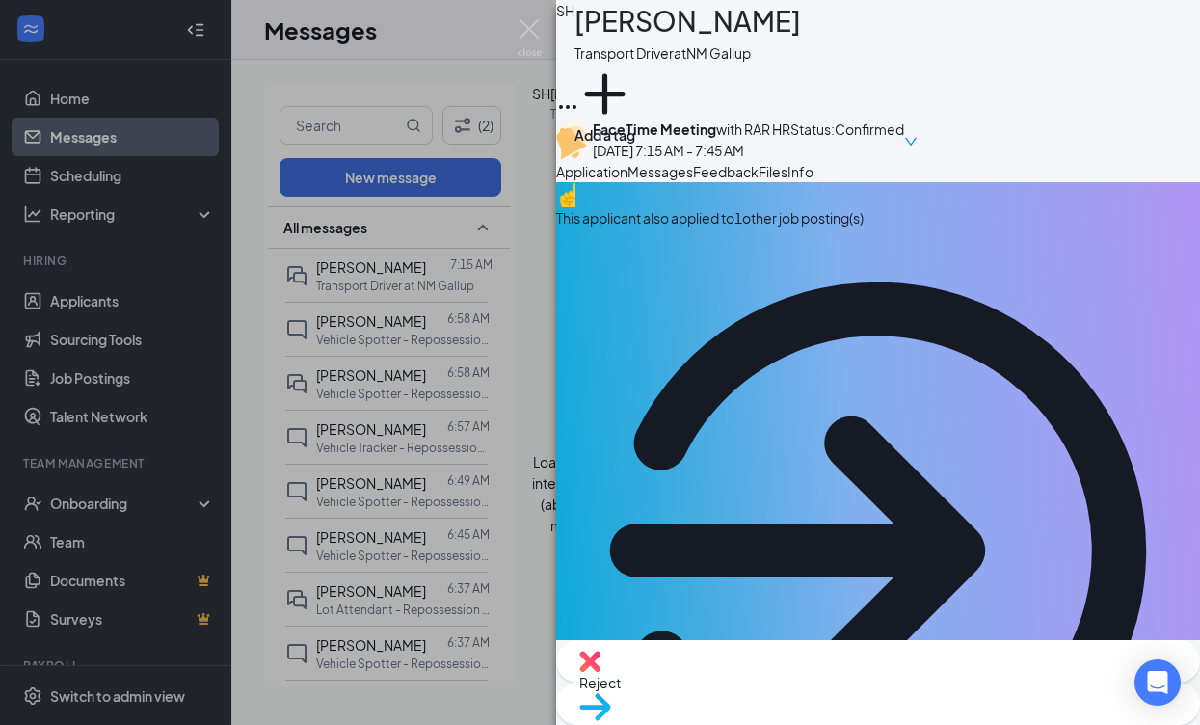
click at [759, 182] on button "Feedback" at bounding box center [726, 171] width 66 height 21
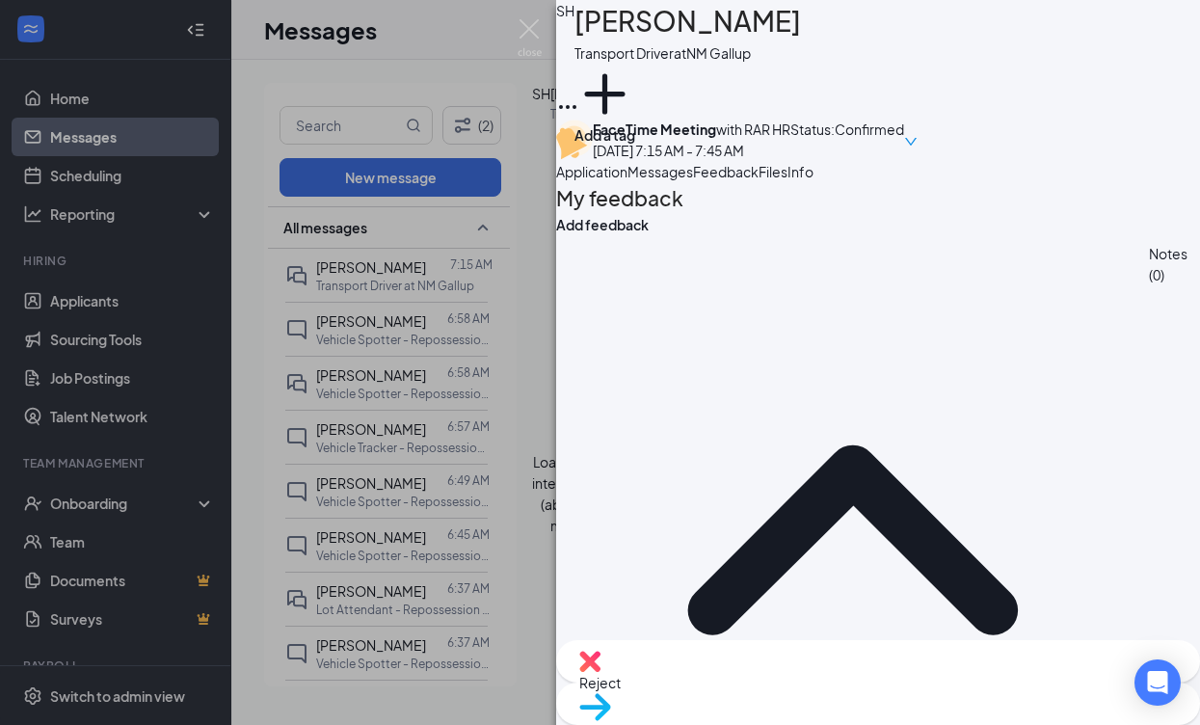
click at [787, 180] on span "Files" at bounding box center [773, 171] width 29 height 17
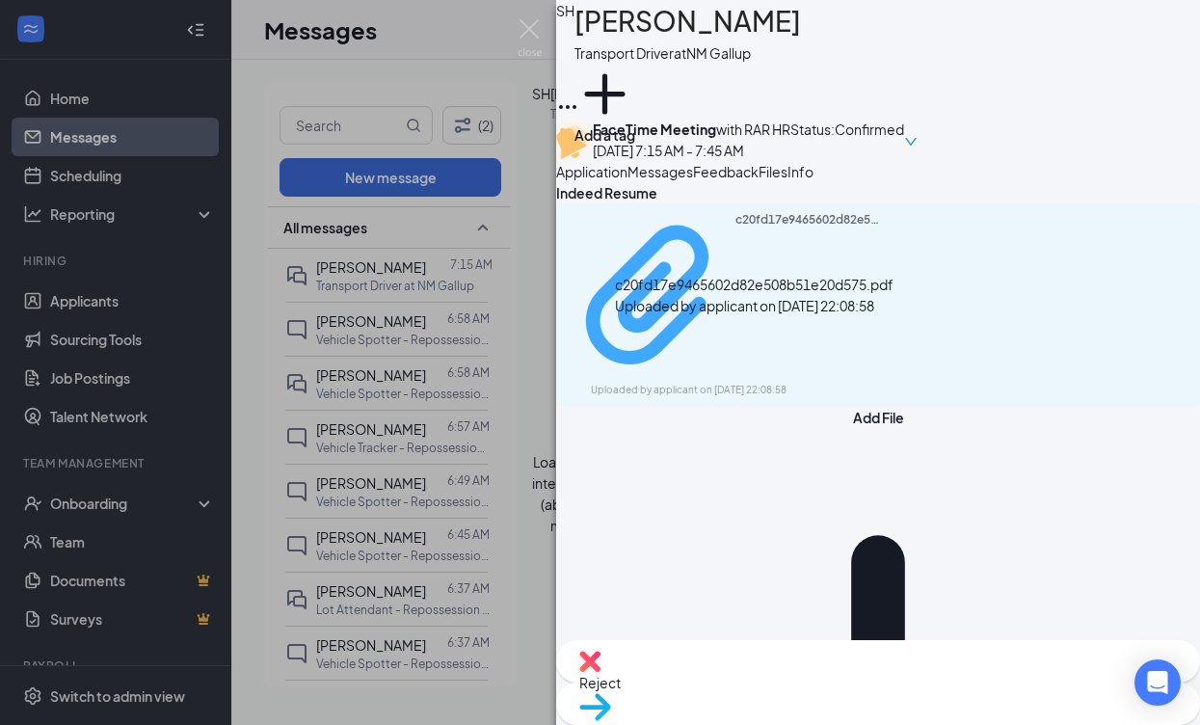
click at [715, 383] on div "Uploaded by applicant on Aug 22, 2025 at 22:08:58" at bounding box center [735, 390] width 289 height 15
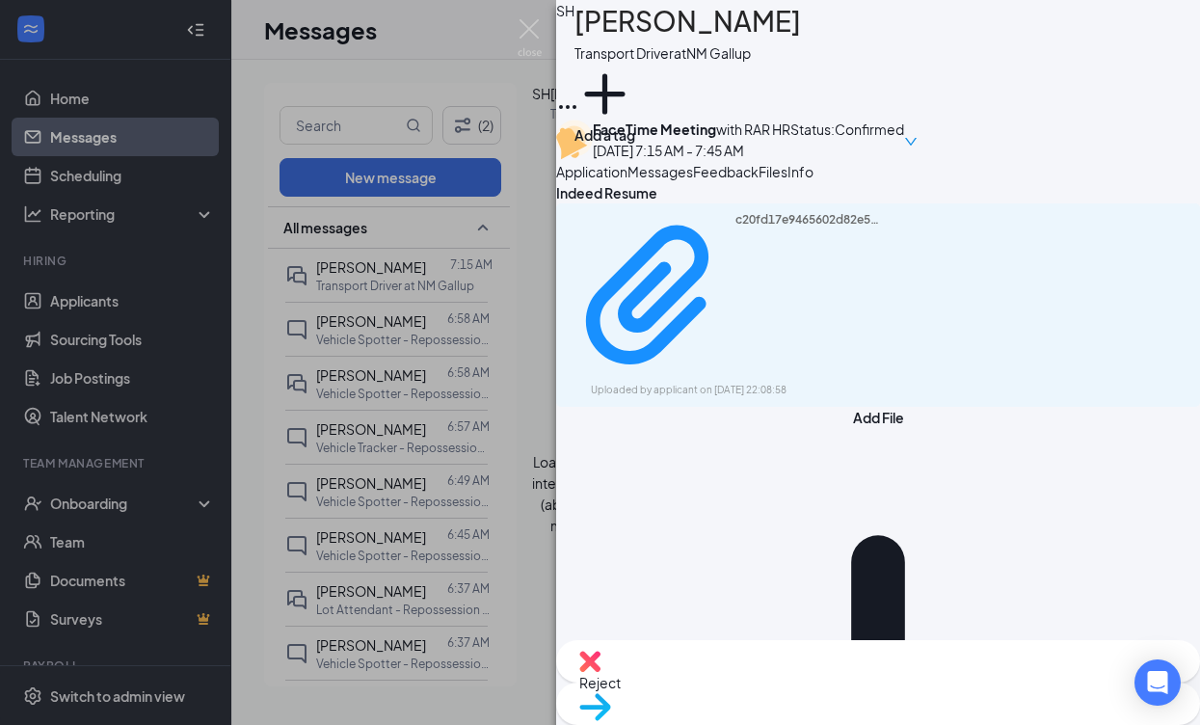
drag, startPoint x: 449, startPoint y: 176, endPoint x: 461, endPoint y: 165, distance: 16.4
click at [449, 174] on div "SH Scotty Hale Transport Driver at NM Gallup Add a tag FaceTime Meeting with RA…" at bounding box center [600, 362] width 1200 height 725
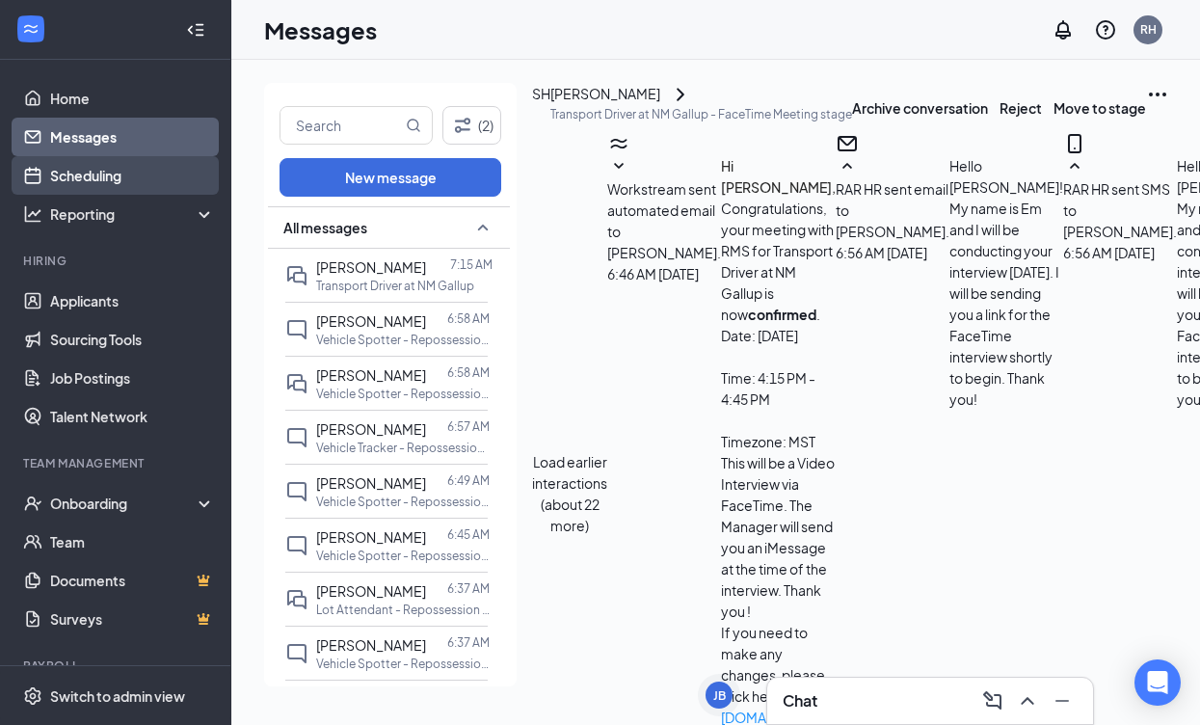
click at [62, 179] on link "Scheduling" at bounding box center [132, 175] width 165 height 39
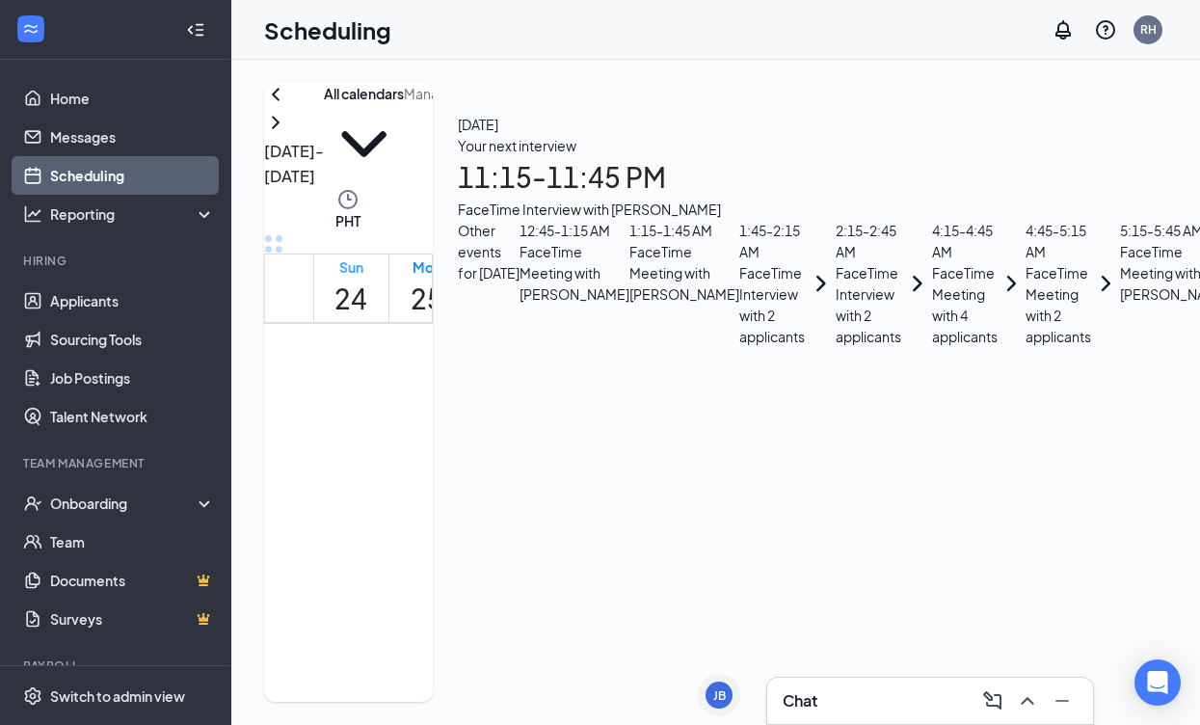
scroll to position [1480, 0]
click at [170, 147] on link "Messages" at bounding box center [132, 137] width 165 height 39
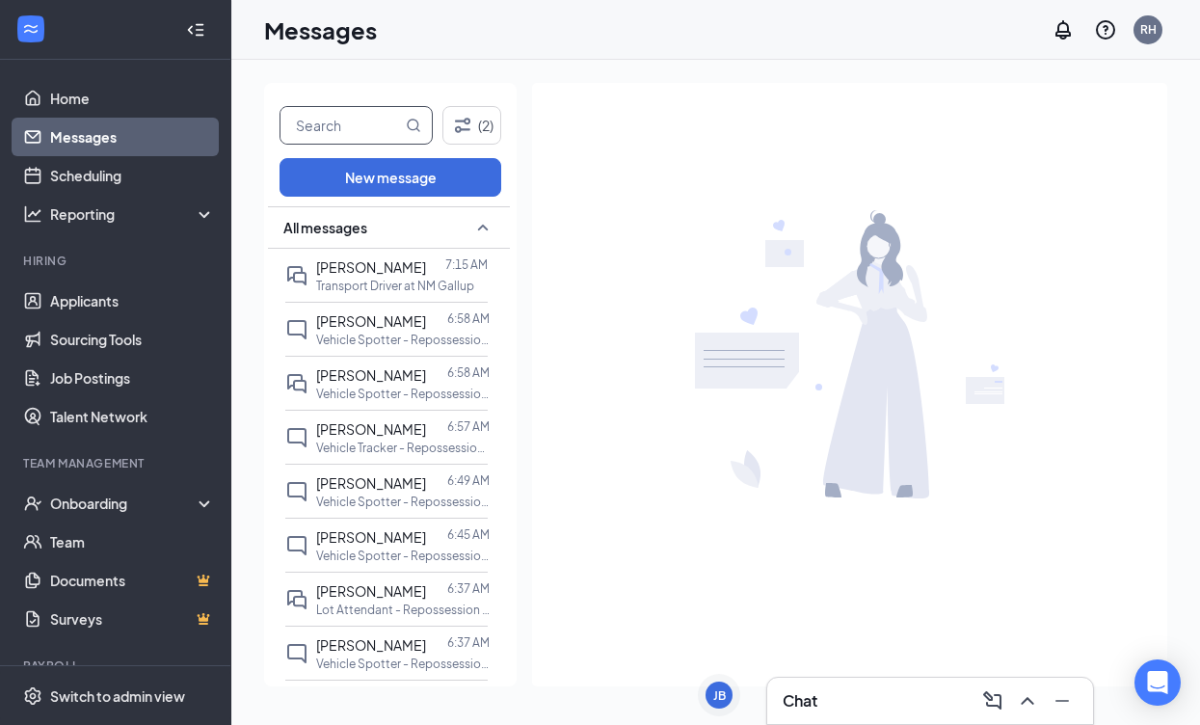
click at [328, 130] on input "text" at bounding box center [340, 125] width 121 height 37
type input "colby"
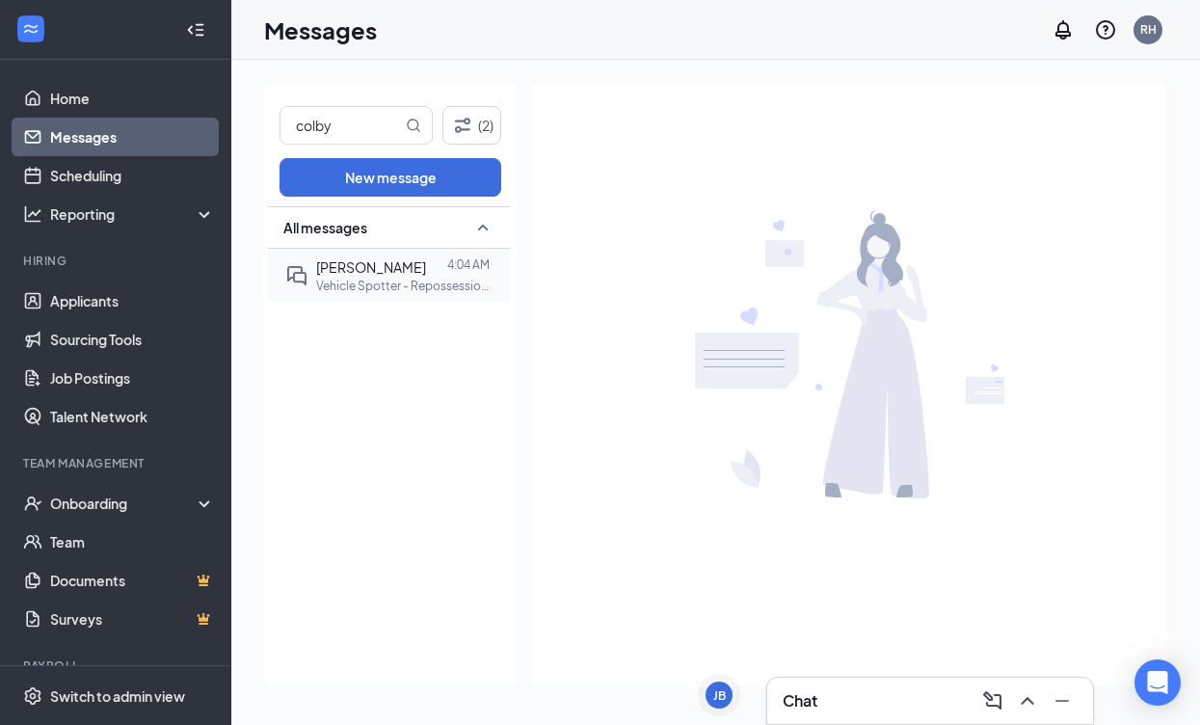
click at [444, 256] on div at bounding box center [436, 266] width 21 height 21
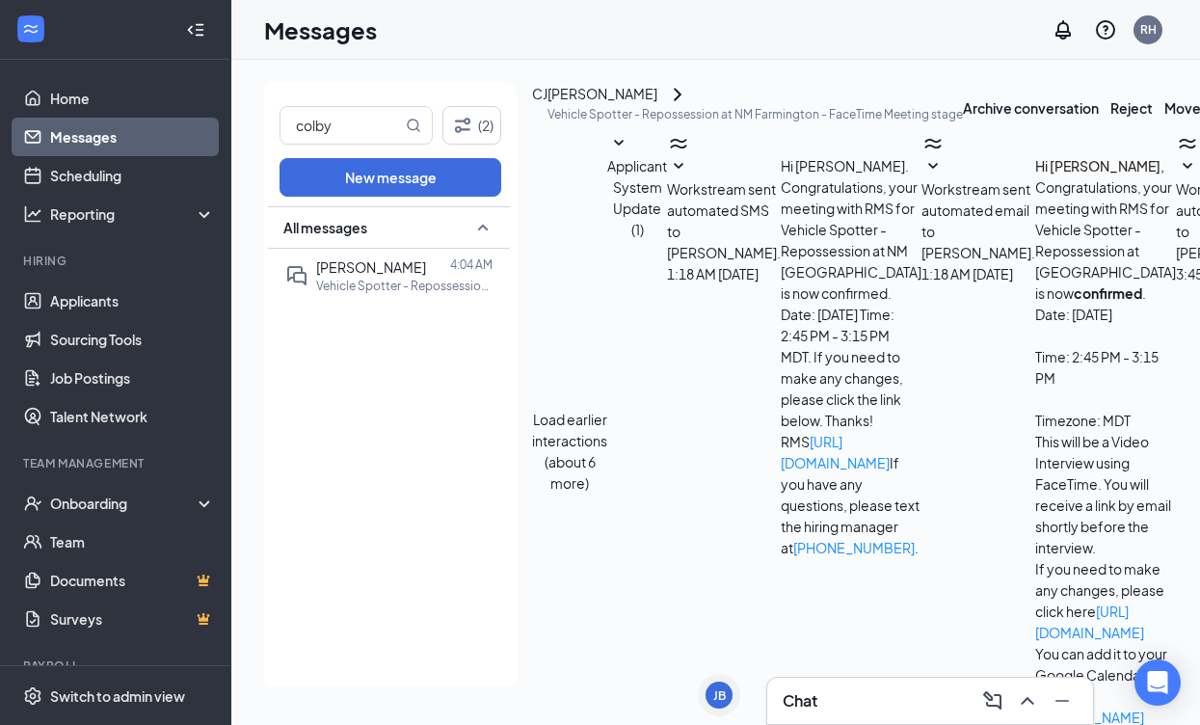
scroll to position [717, 0]
paste textarea "Good day, Name! My name is [PERSON_NAME] and I will be conducting your intervie…"
drag, startPoint x: 687, startPoint y: 527, endPoint x: 705, endPoint y: 528, distance: 18.3
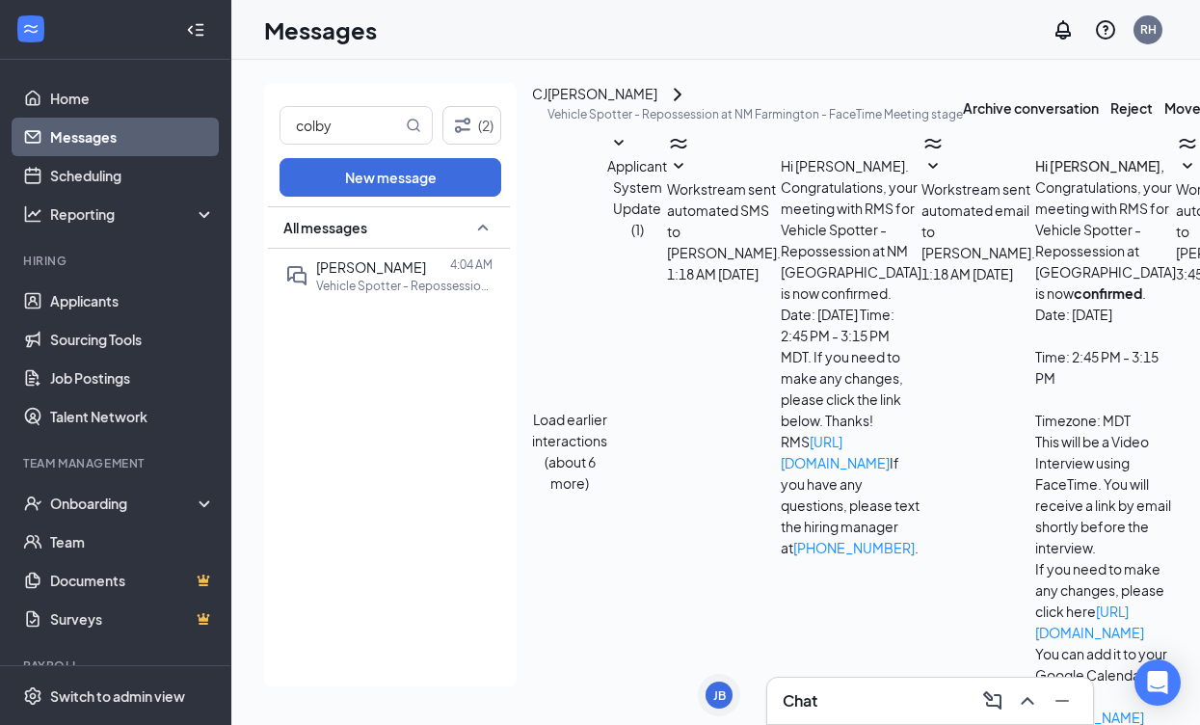
type textarea "Good day, Colby! My name is Allyssa and I will be conducting your interview tod…"
checkbox input "true"
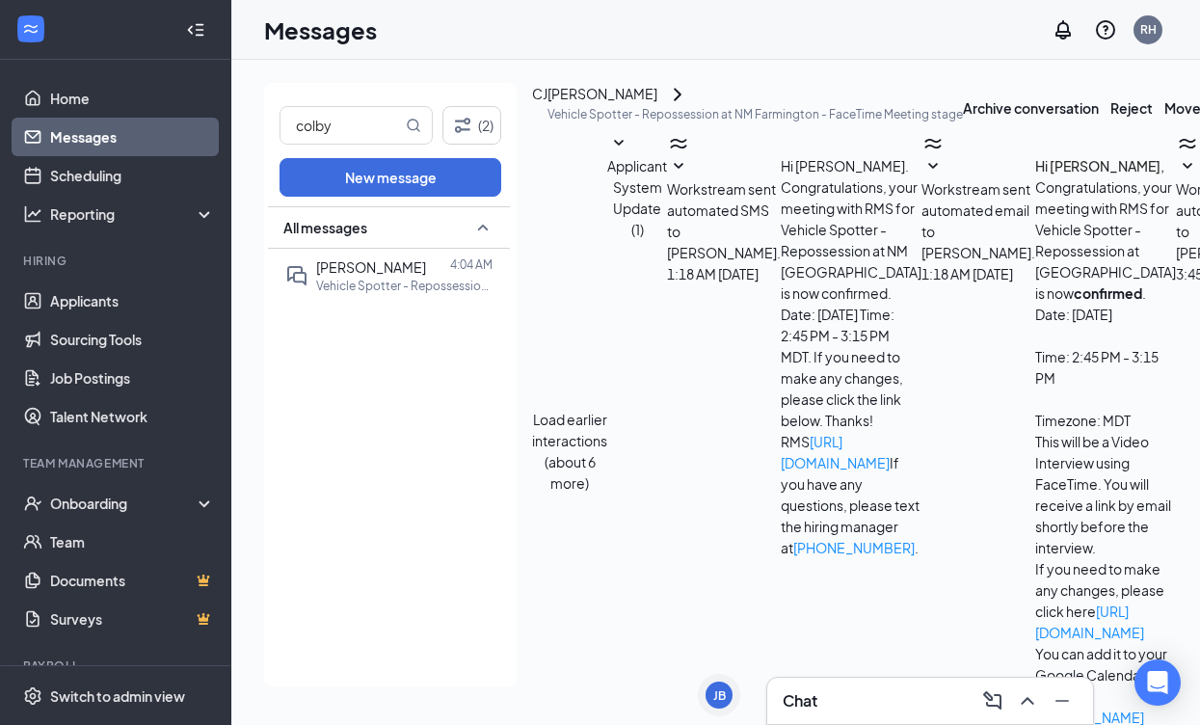
scroll to position [1010, 0]
click at [69, 187] on link "Scheduling" at bounding box center [132, 175] width 165 height 39
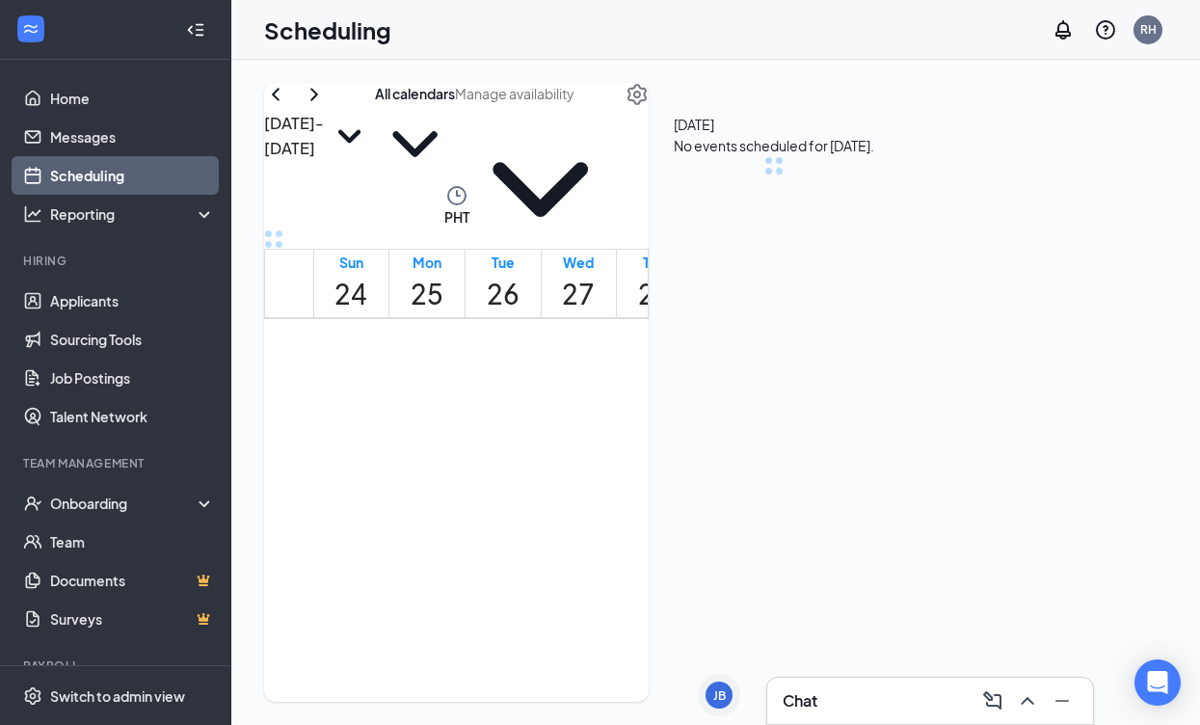
scroll to position [947, 0]
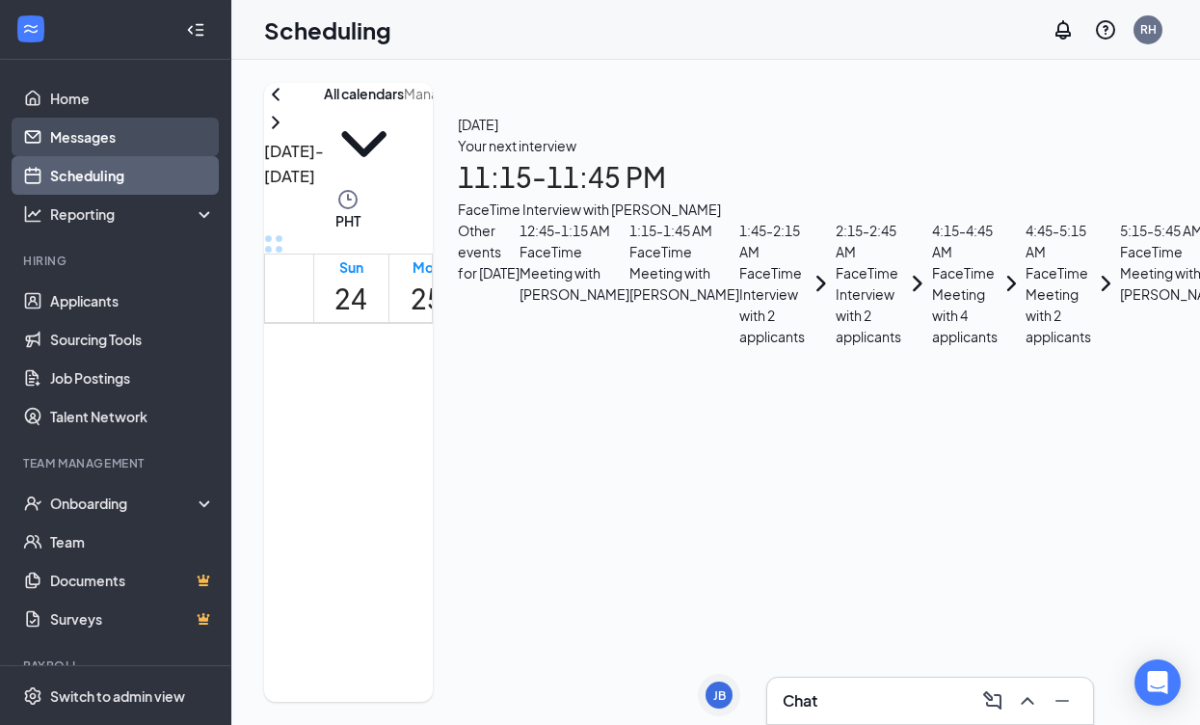
click at [53, 134] on link "Messages" at bounding box center [132, 137] width 165 height 39
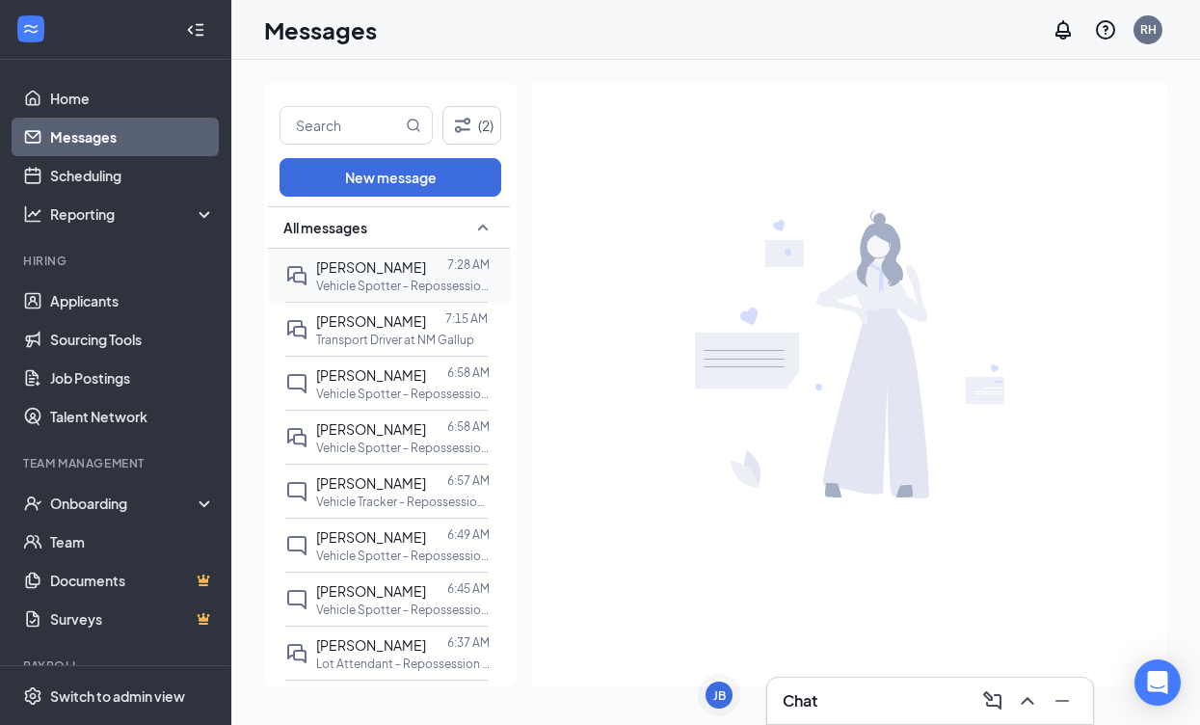
click at [376, 268] on span "[PERSON_NAME]" at bounding box center [371, 266] width 110 height 17
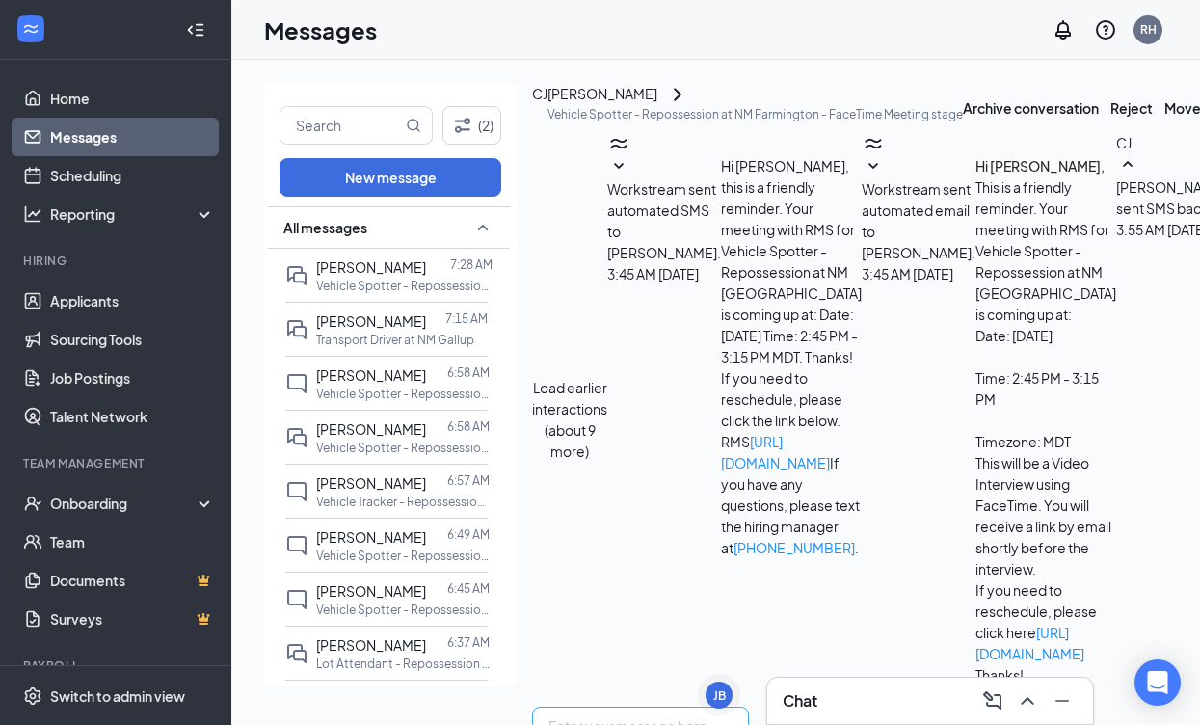
scroll to position [919, 0]
paste textarea "RMS HR is inviting you to a scheduled Zoom meeting. Topic: RMS HR's Zoom Meetin…"
type textarea "RMS HR is inviting you to a scheduled Zoom meeting. Topic: RMS HR's Zoom Meetin…"
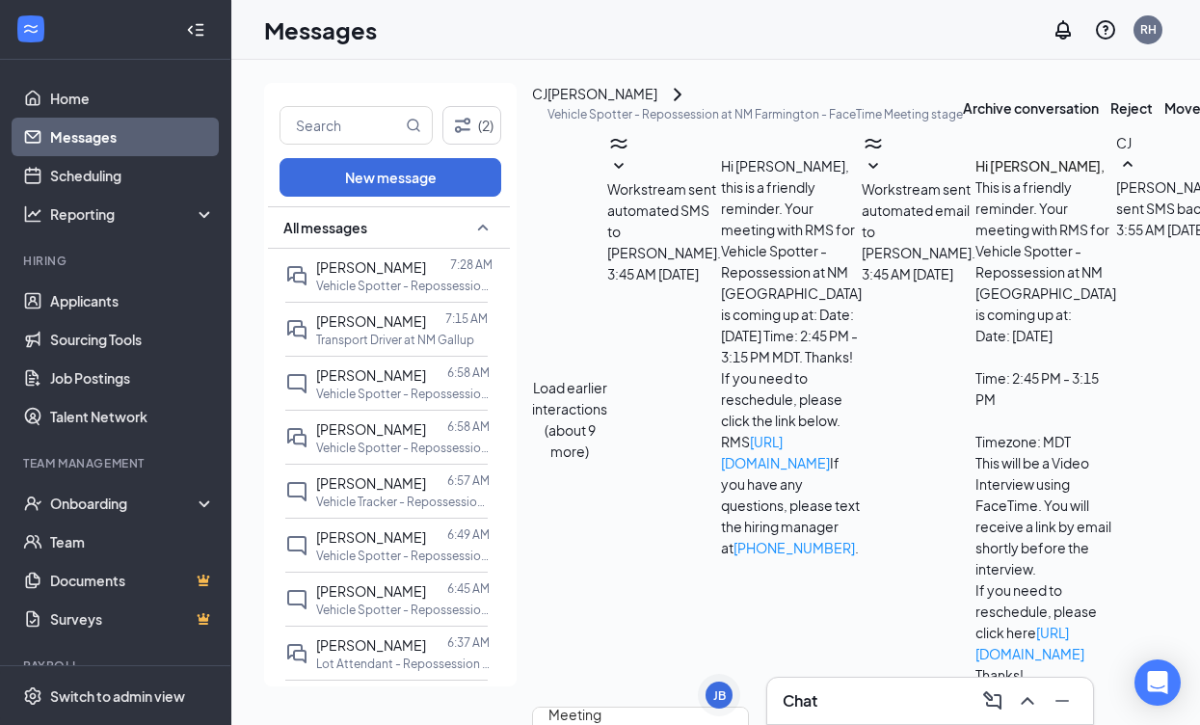
checkbox input "true"
click at [677, 97] on div "[PERSON_NAME]" at bounding box center [754, 94] width 415 height 23
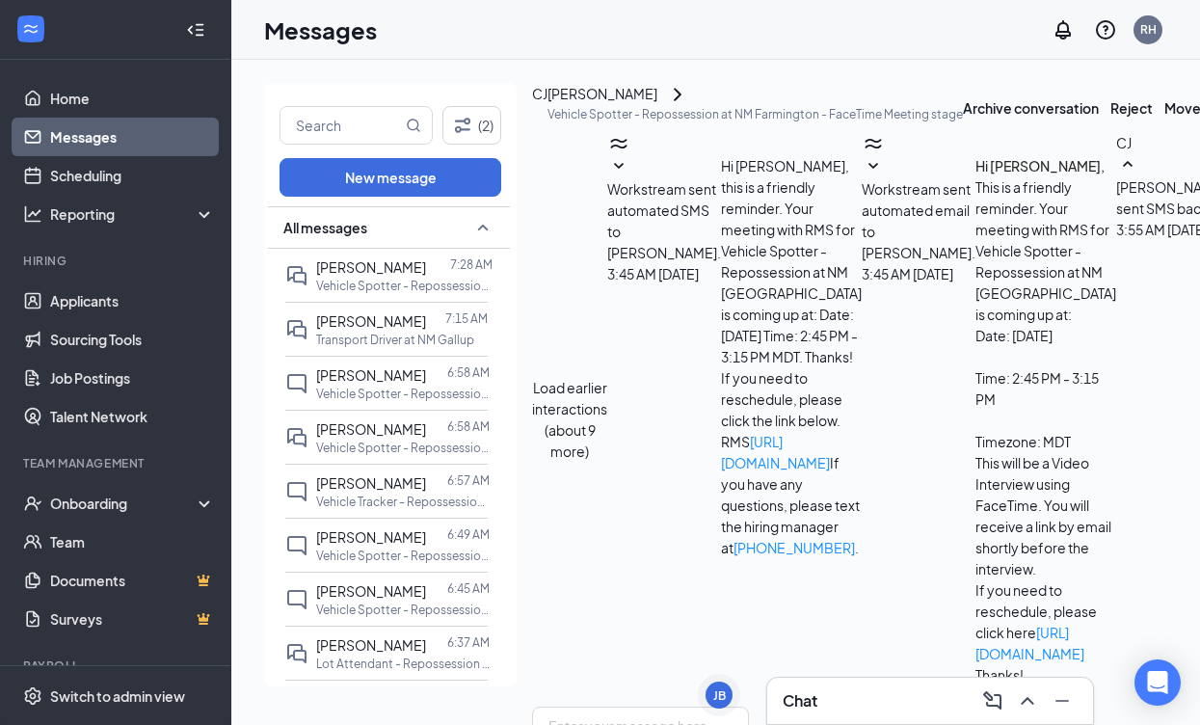
click at [657, 105] on div "[PERSON_NAME]" at bounding box center [602, 94] width 110 height 23
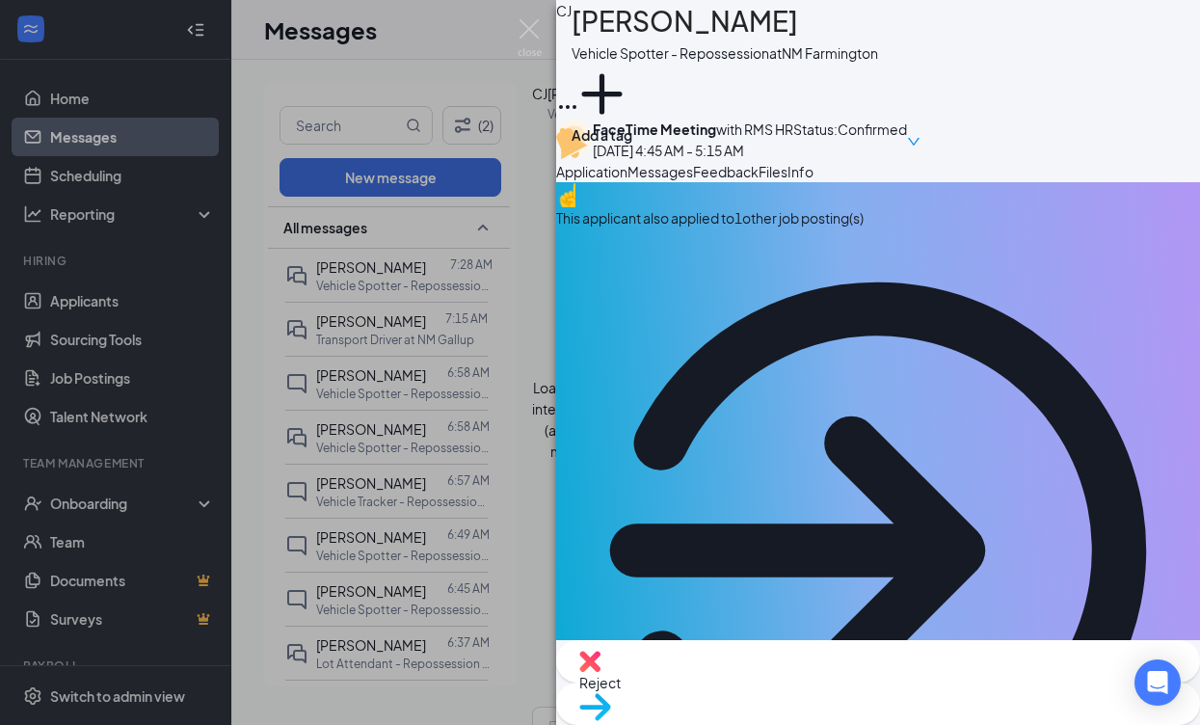
click at [787, 180] on span "Files" at bounding box center [773, 171] width 29 height 17
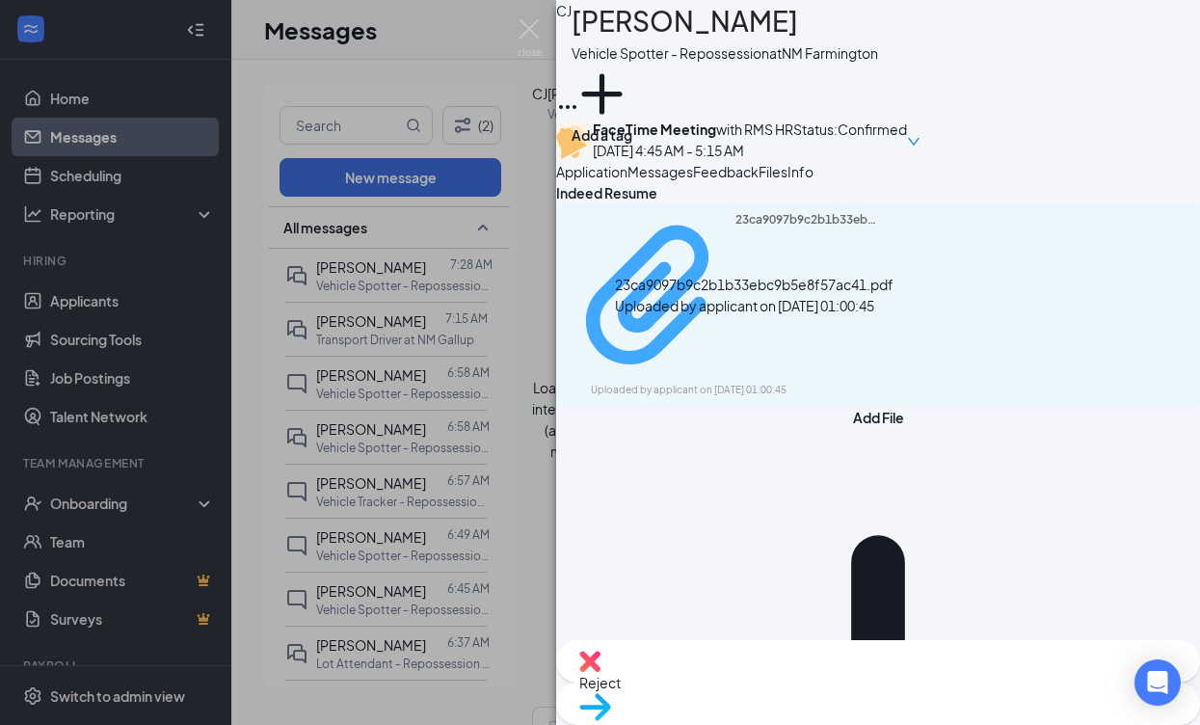
click at [820, 341] on div "23ca9097b9c2b1b33ebc9b5e8f57ac41.pdf" at bounding box center [807, 296] width 145 height 168
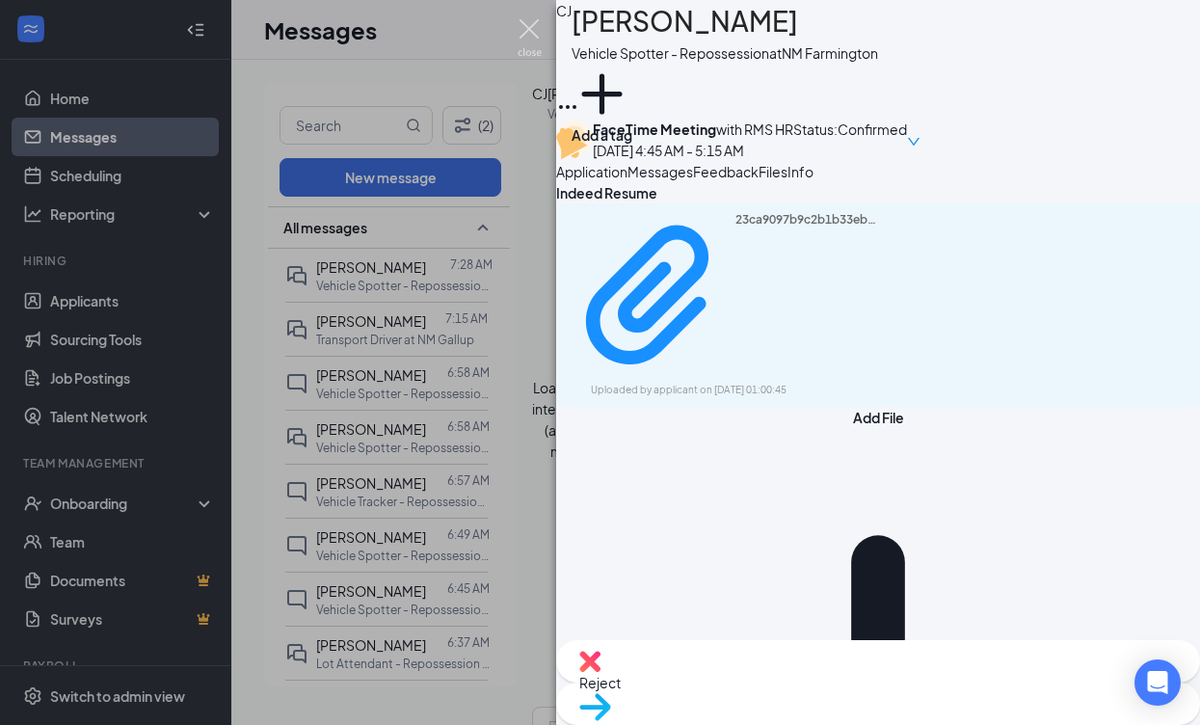
click at [521, 36] on img at bounding box center [530, 38] width 24 height 38
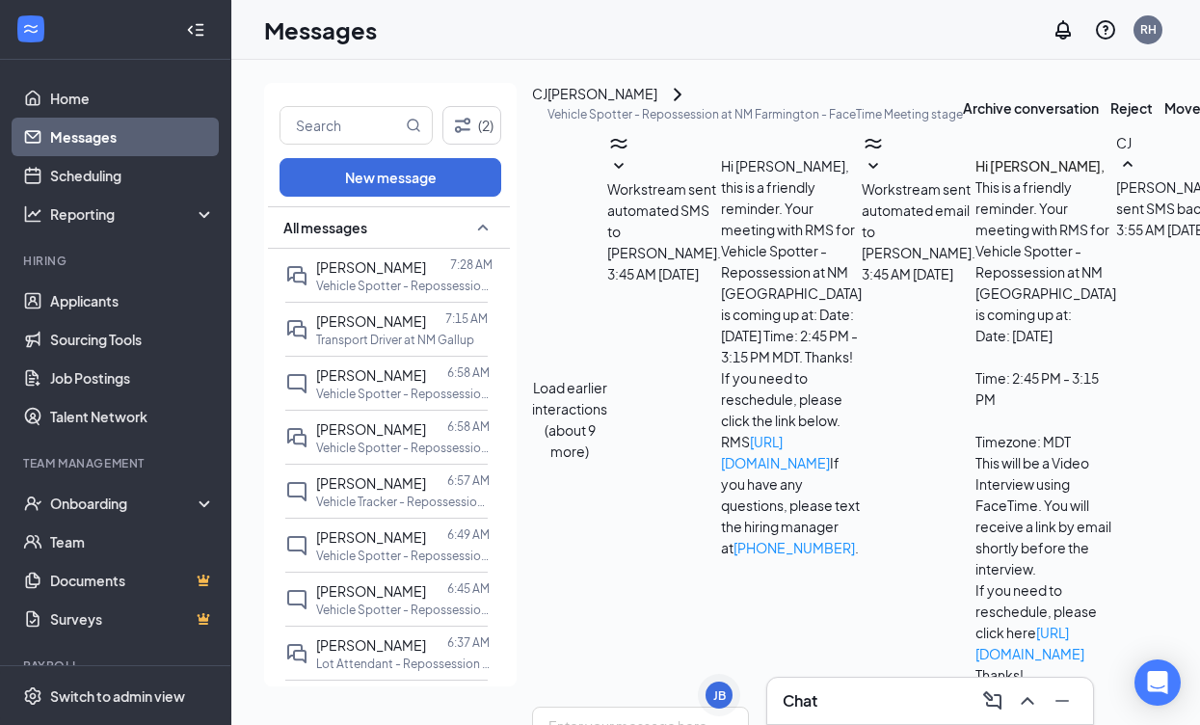
scroll to position [1432, 0]
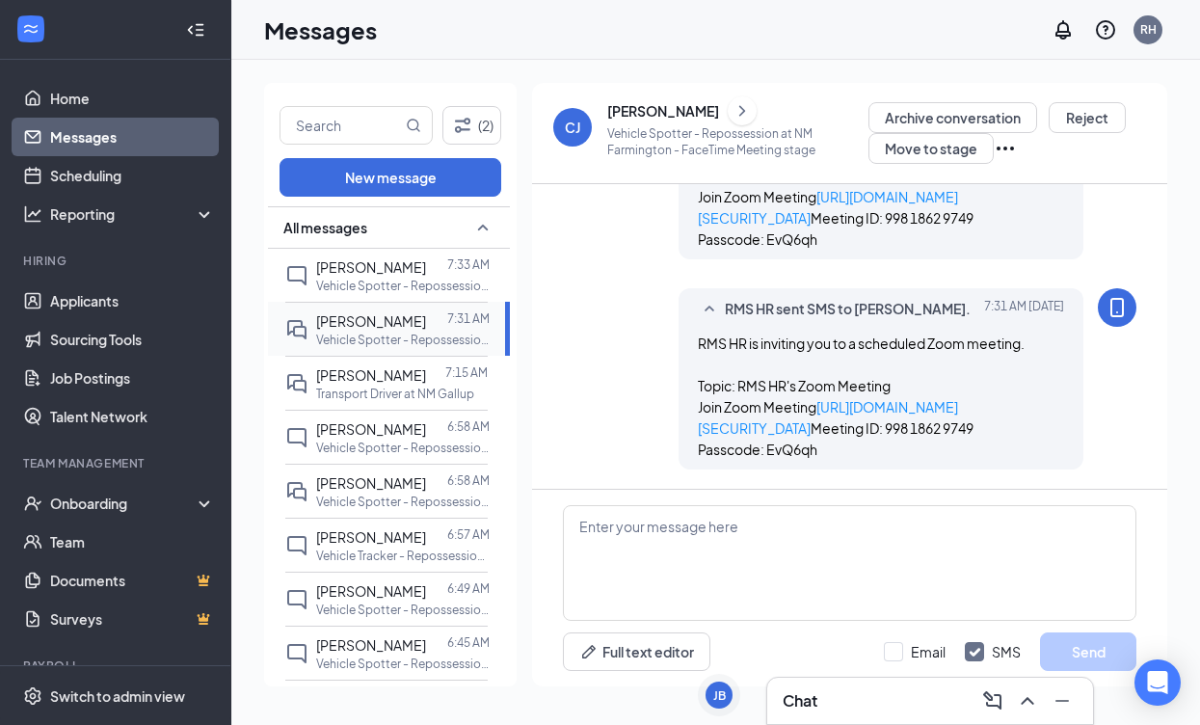
scroll to position [1286, 0]
click at [426, 276] on div at bounding box center [436, 266] width 21 height 21
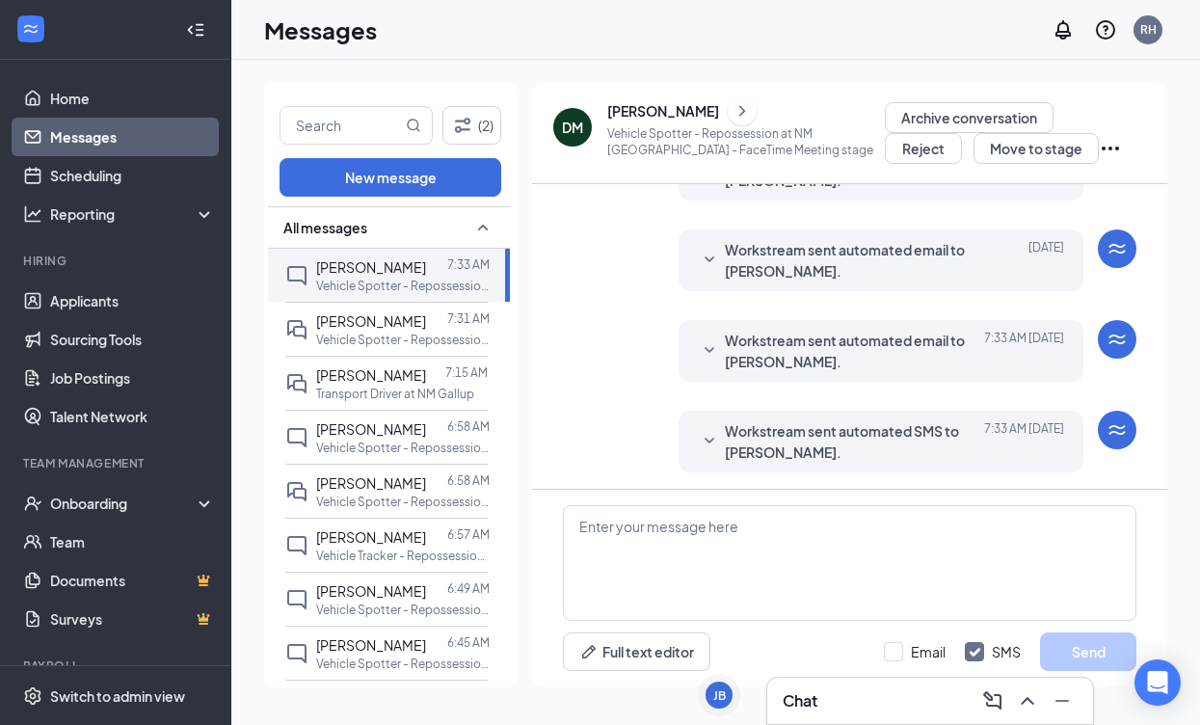
scroll to position [663, 0]
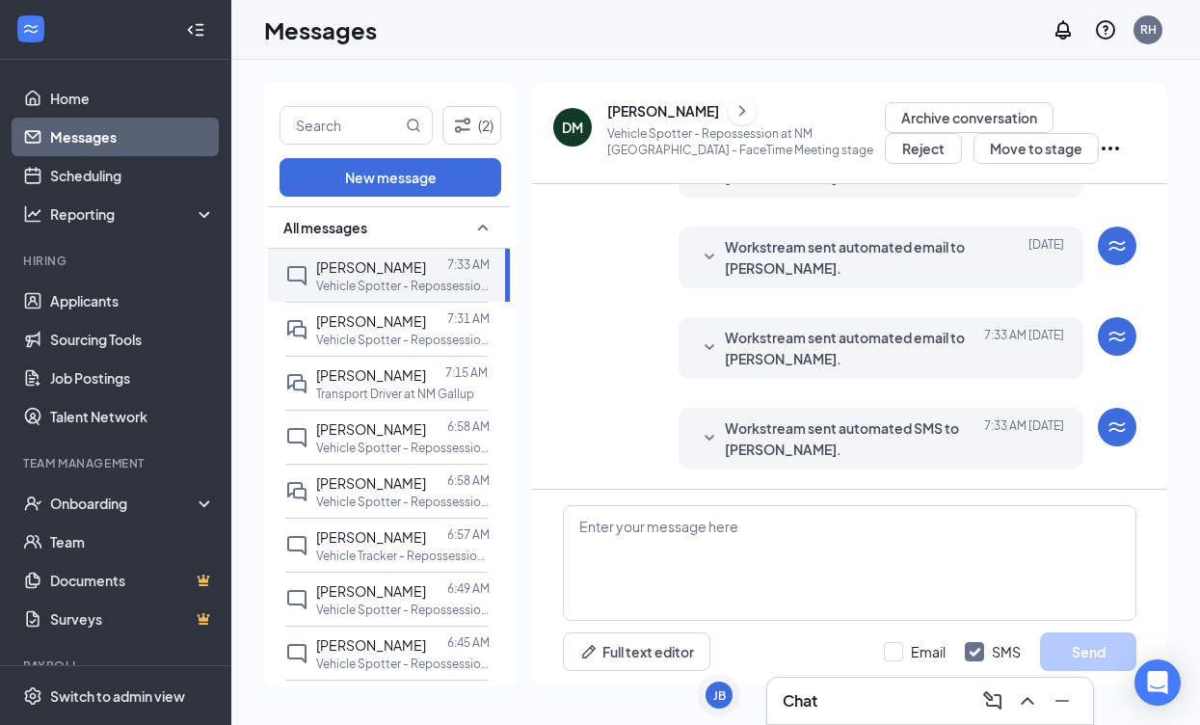
click at [703, 435] on icon "SmallChevronDown" at bounding box center [709, 438] width 23 height 23
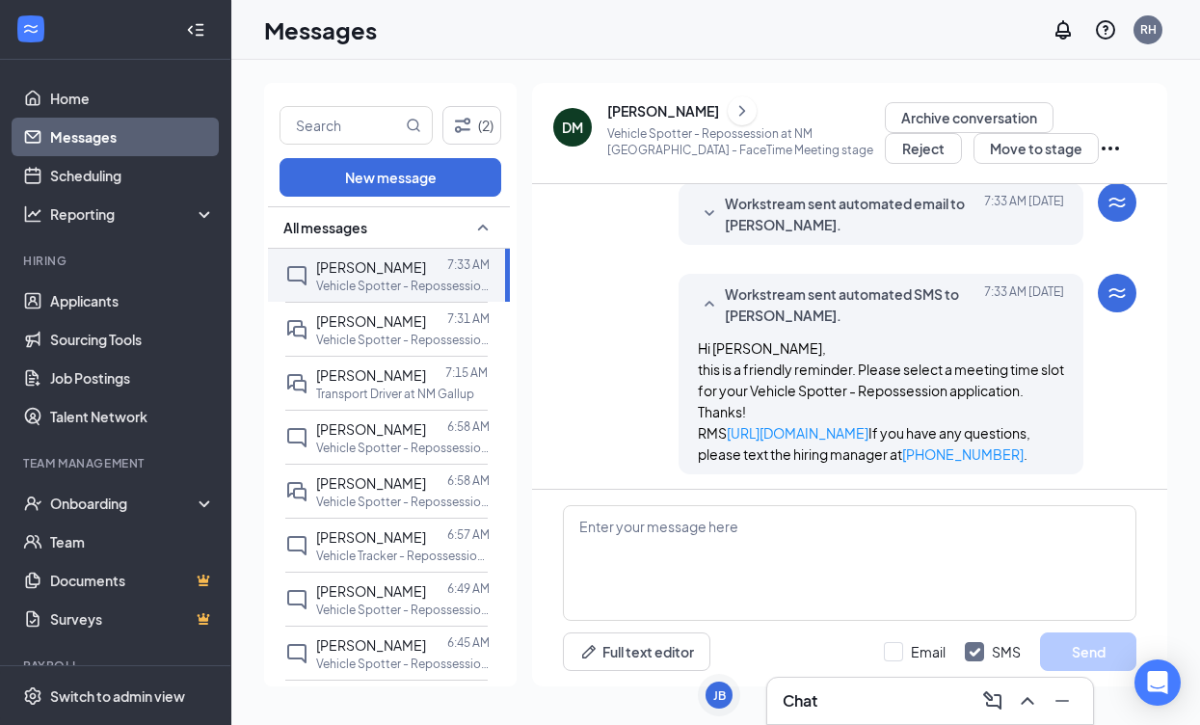
scroll to position [813, 0]
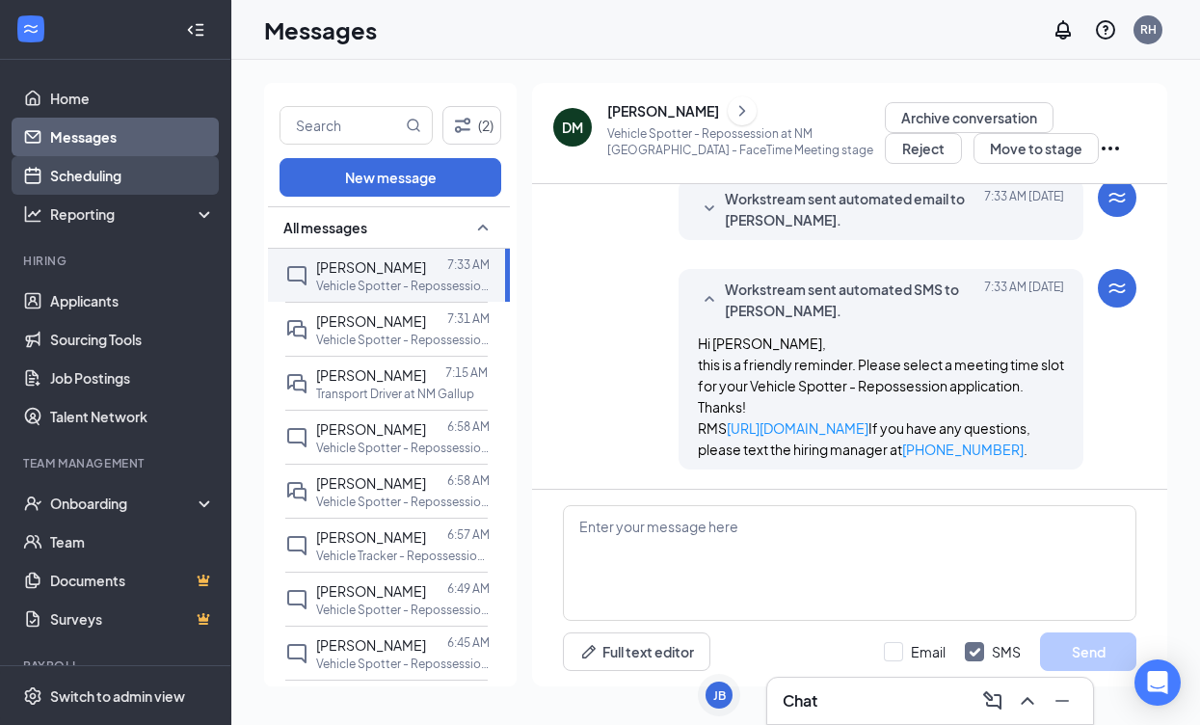
click at [113, 178] on link "Scheduling" at bounding box center [132, 175] width 165 height 39
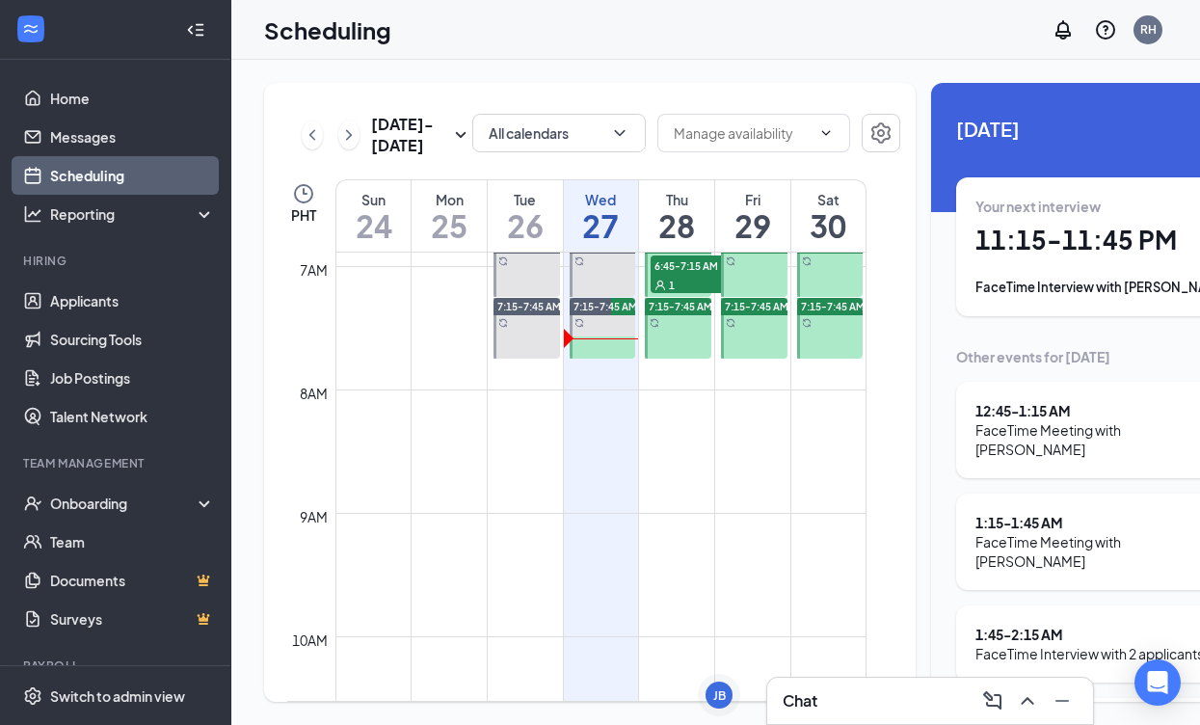
scroll to position [848, 0]
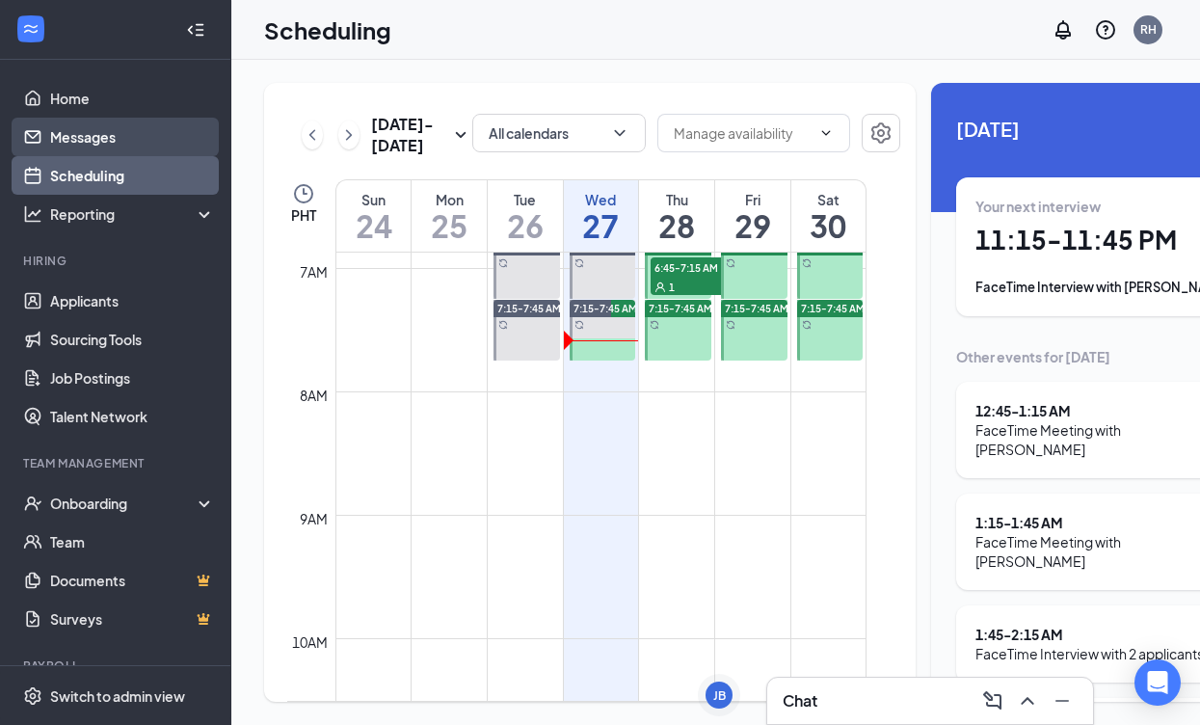
drag, startPoint x: 843, startPoint y: 97, endPoint x: 134, endPoint y: 151, distance: 711.4
click at [137, 152] on link "Messages" at bounding box center [132, 137] width 165 height 39
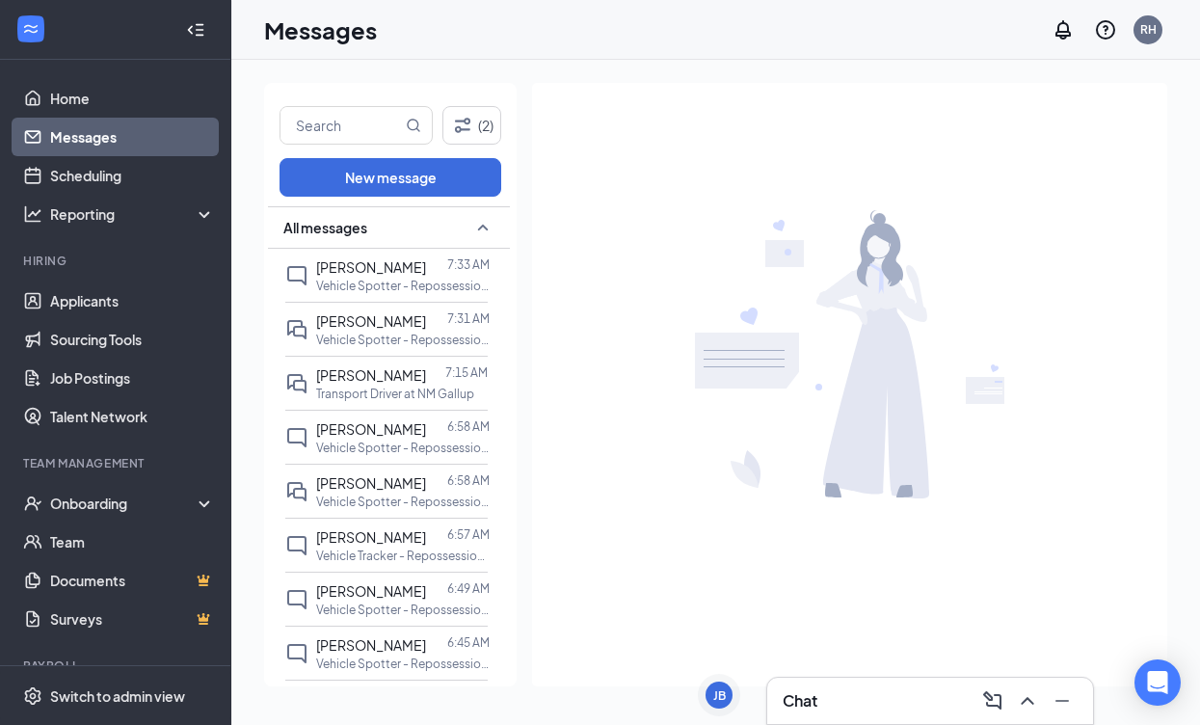
click at [121, 137] on link "Messages" at bounding box center [132, 137] width 165 height 39
click at [93, 170] on link "Scheduling" at bounding box center [132, 175] width 165 height 39
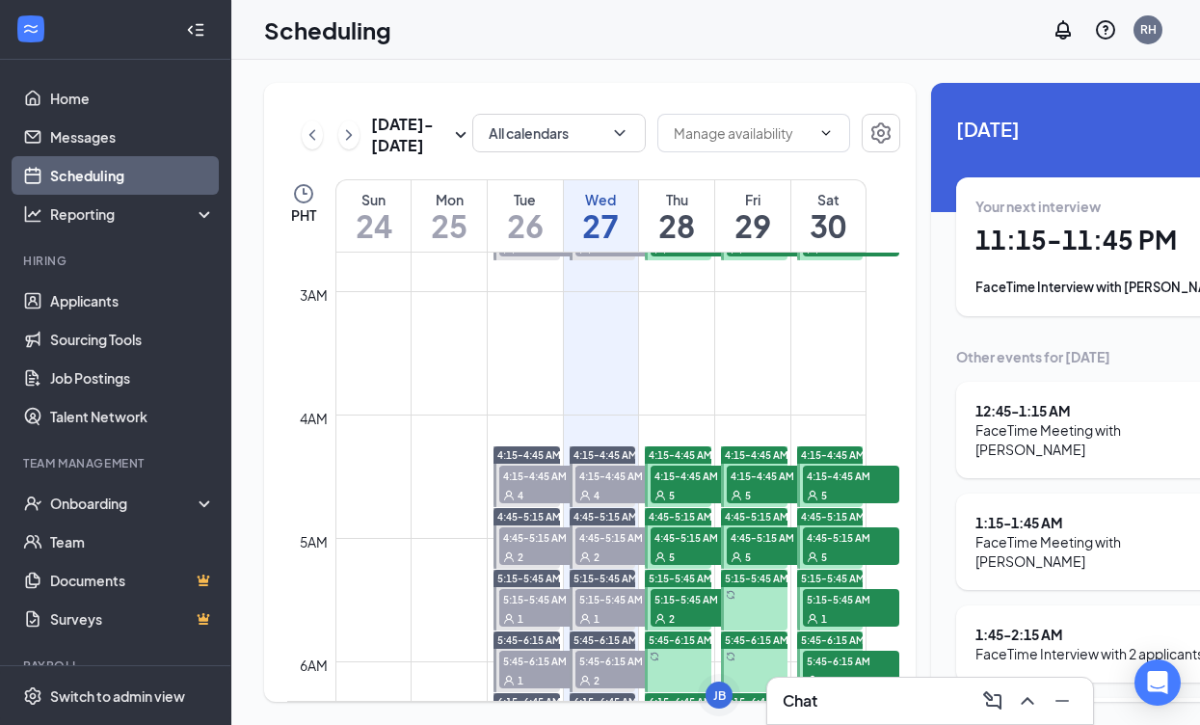
scroll to position [0, 1]
click at [585, 462] on span "4:15-4:45 AM" at bounding box center [604, 454] width 64 height 13
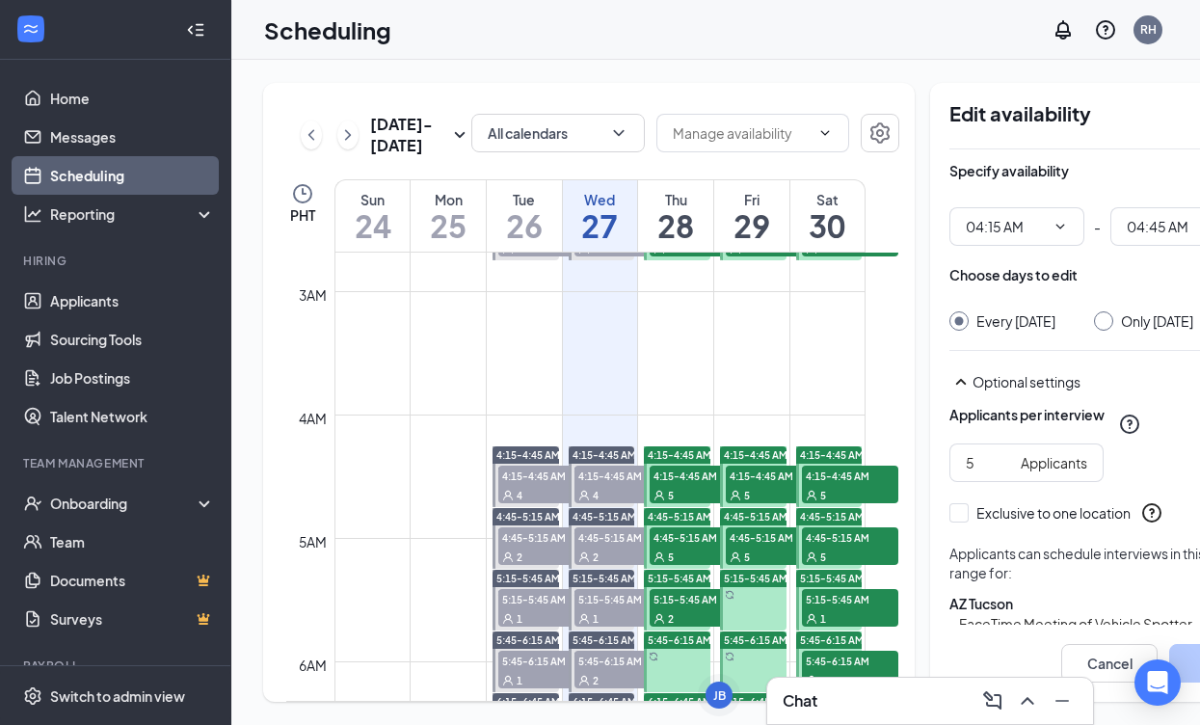
click at [686, 504] on div "5" at bounding box center [698, 494] width 96 height 19
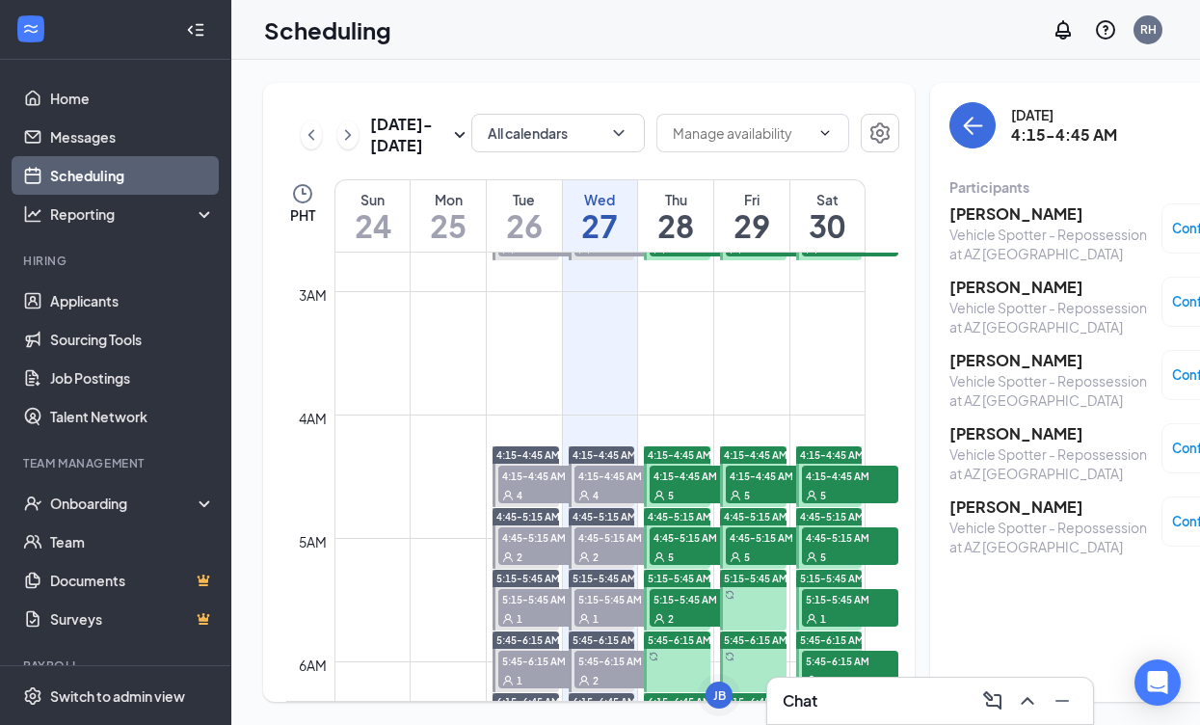
click at [617, 504] on div "4" at bounding box center [622, 494] width 96 height 19
click at [608, 546] on span "4:45-5:15 AM" at bounding box center [622, 536] width 96 height 19
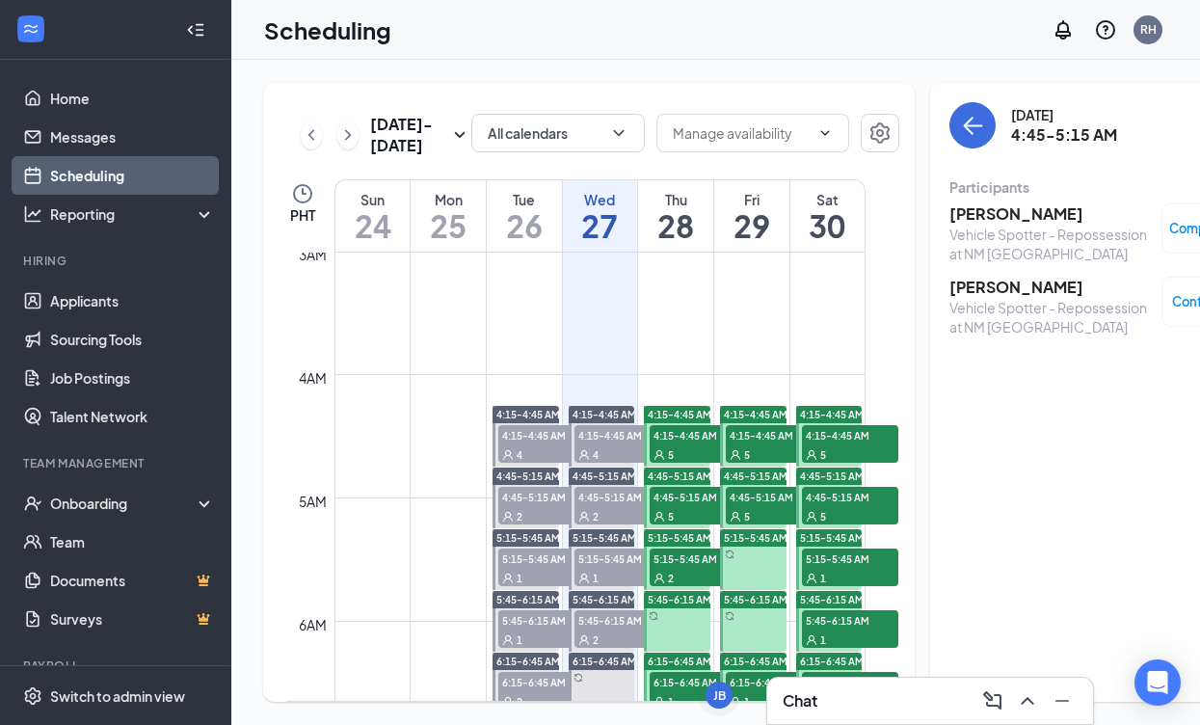
scroll to position [391, 0]
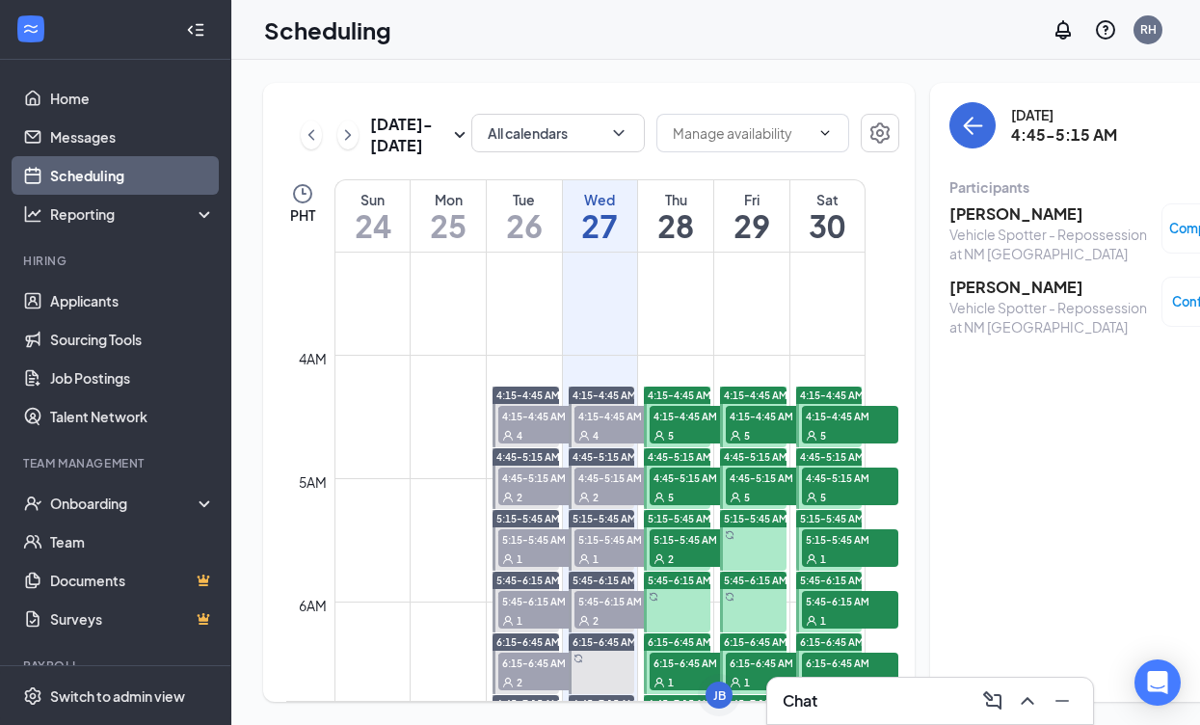
click at [608, 548] on span "5:15-5:45 AM" at bounding box center [622, 538] width 96 height 19
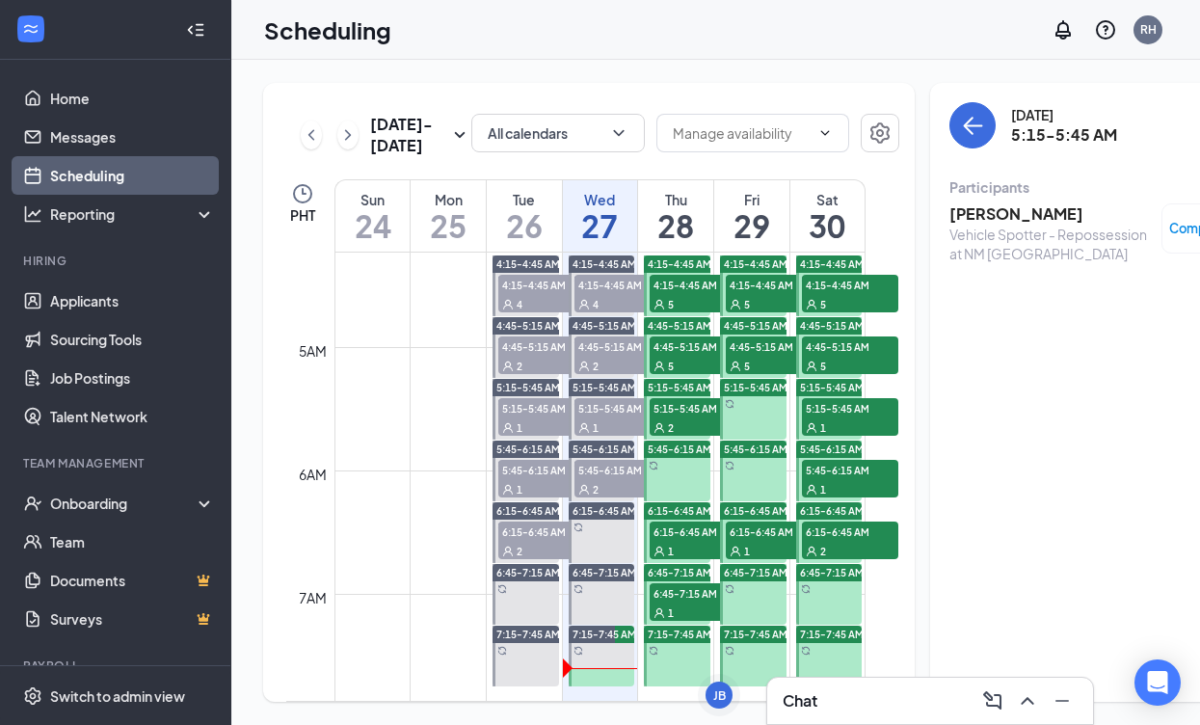
scroll to position [534, 0]
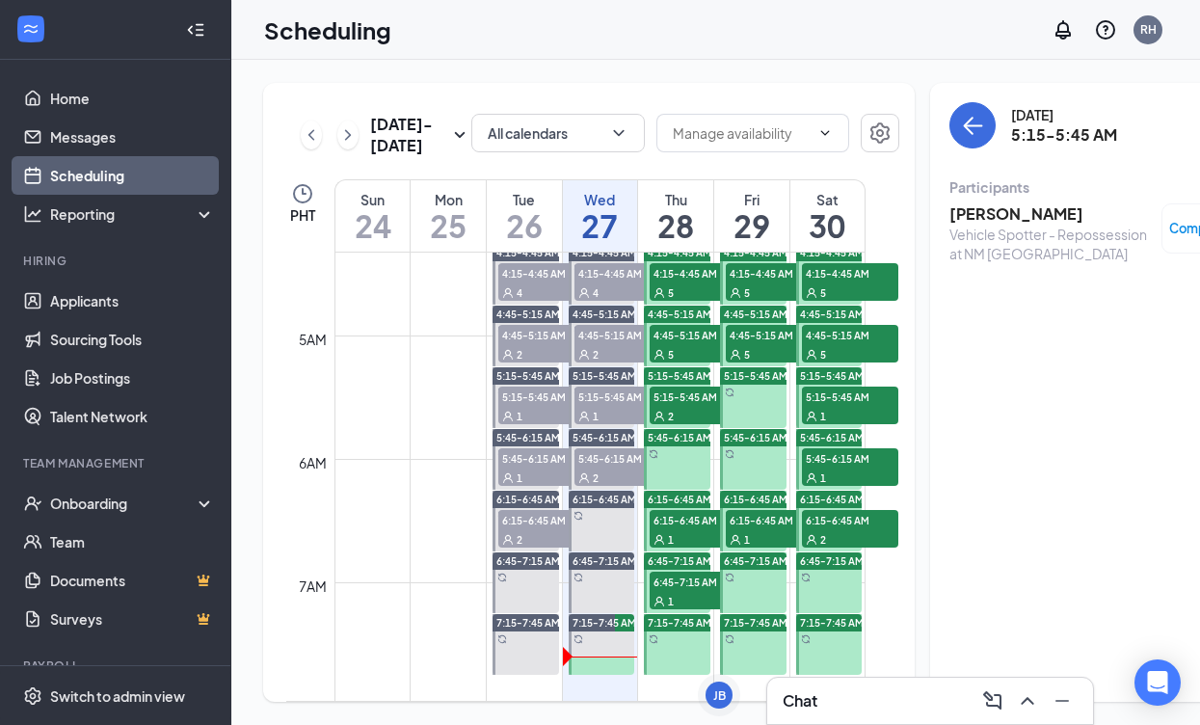
click at [605, 467] on span "5:45-6:15 AM" at bounding box center [622, 457] width 96 height 19
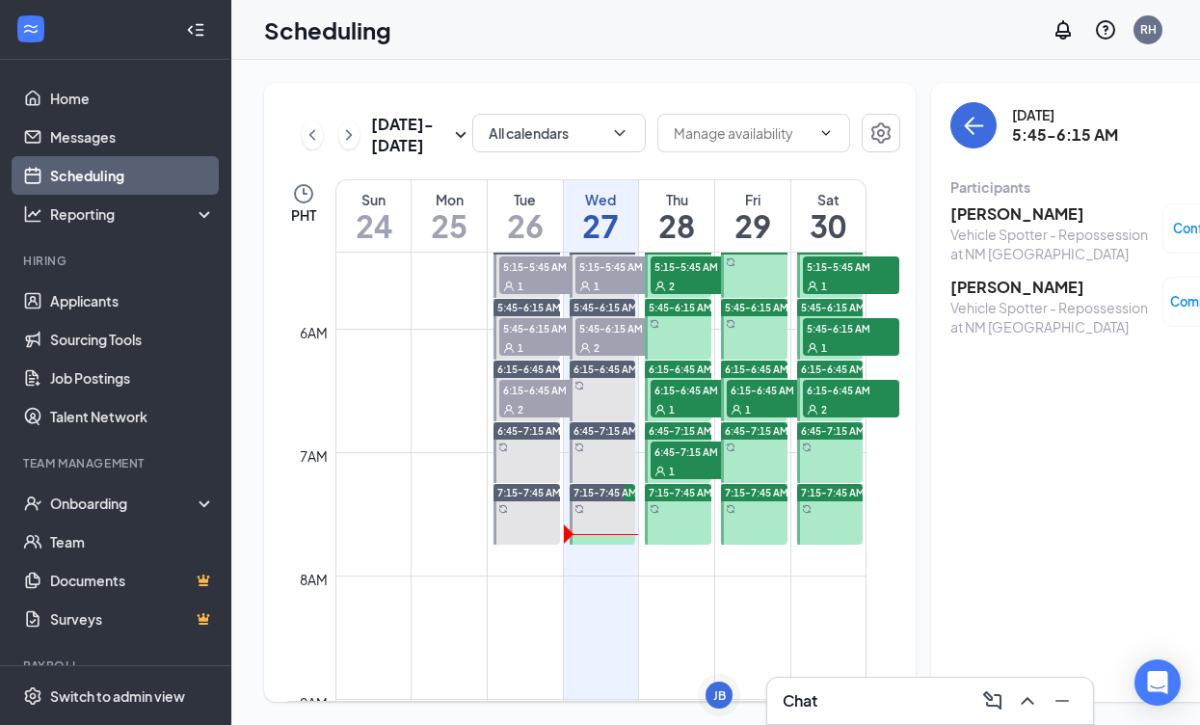
scroll to position [637, 0]
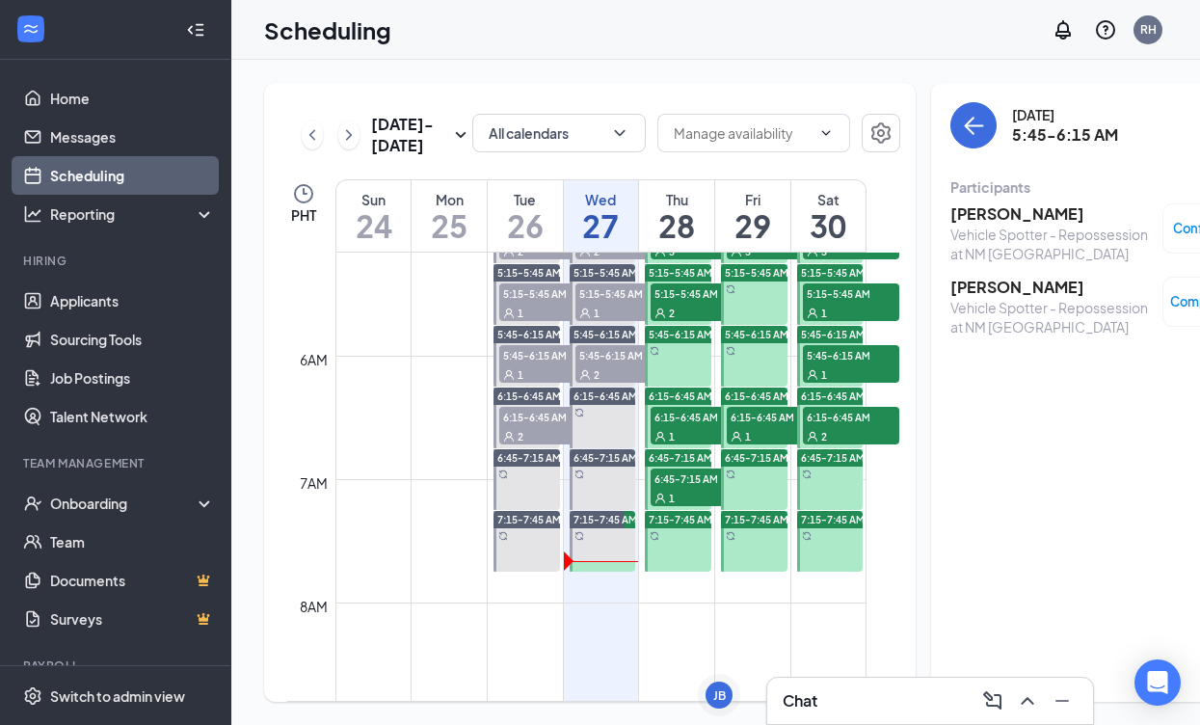
click at [589, 364] on span "5:45-6:15 AM" at bounding box center [623, 354] width 96 height 19
drag, startPoint x: 620, startPoint y: 350, endPoint x: 637, endPoint y: 394, distance: 47.6
click at [620, 322] on div "1" at bounding box center [623, 312] width 96 height 19
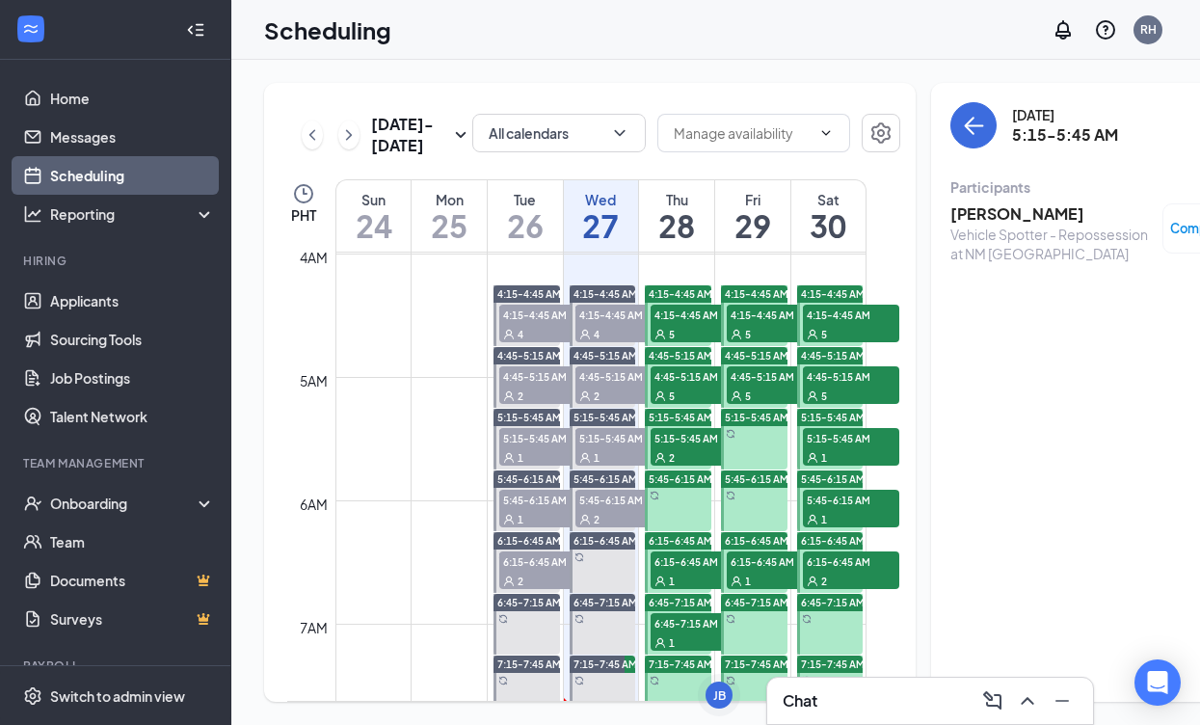
scroll to position [423, 0]
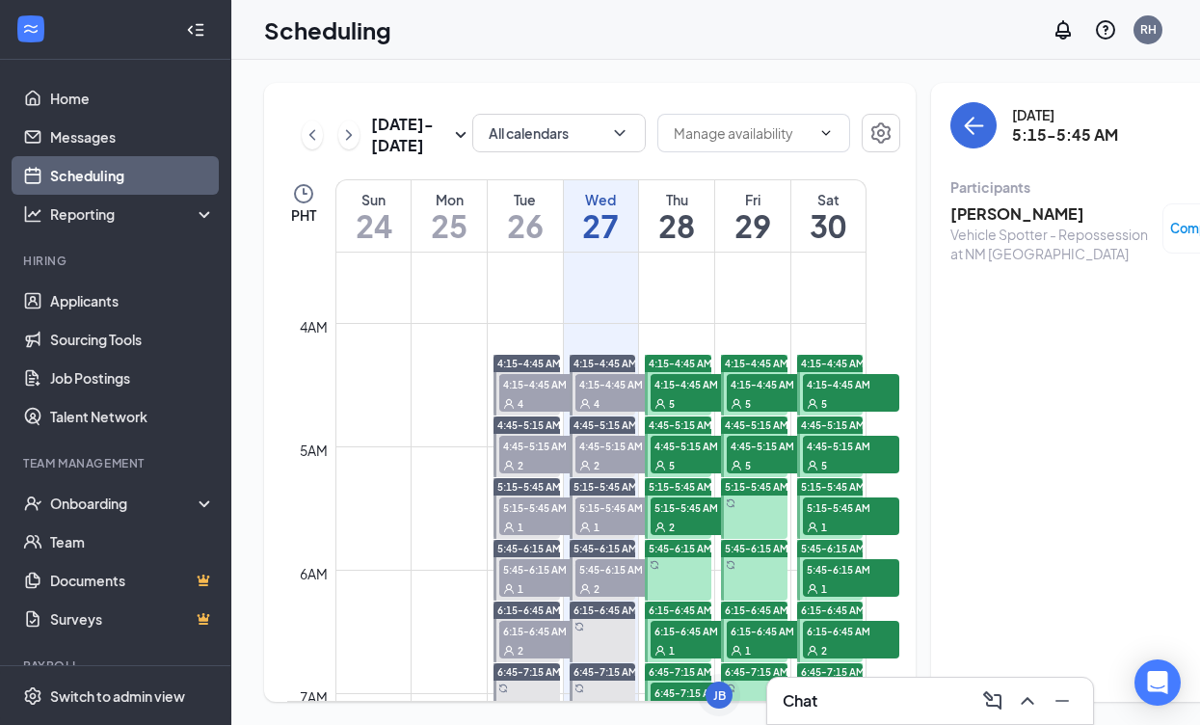
click at [623, 413] on div "4" at bounding box center [623, 402] width 96 height 19
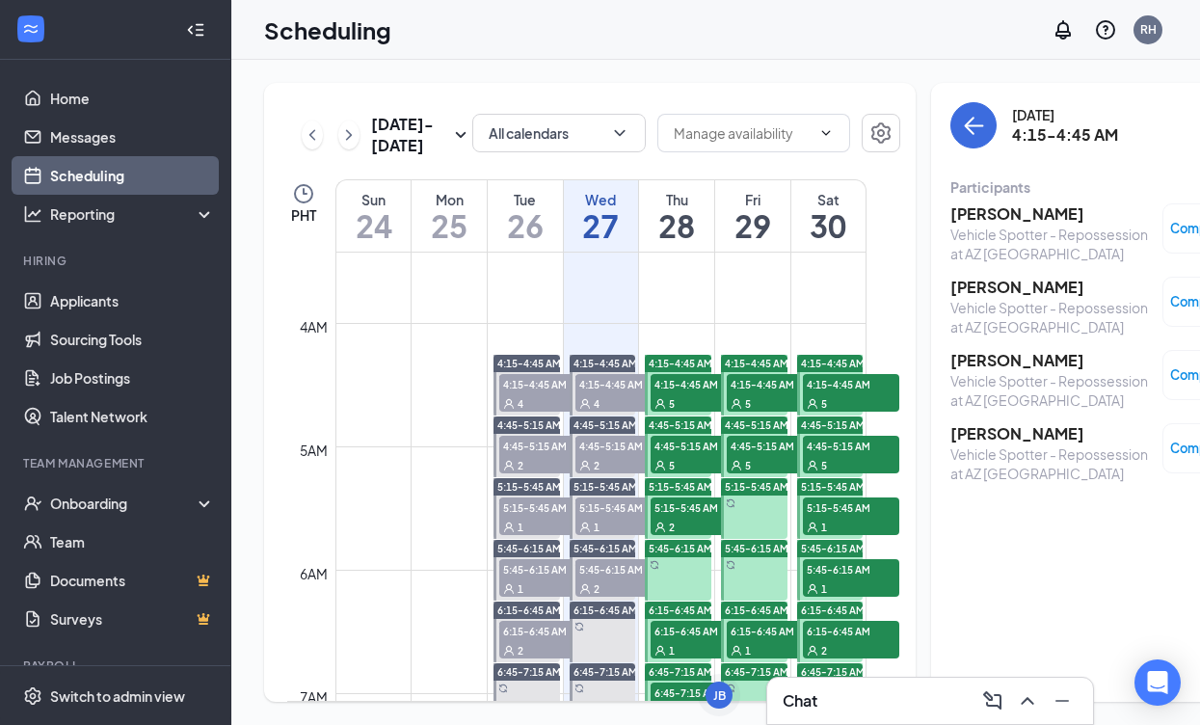
scroll to position [430, 0]
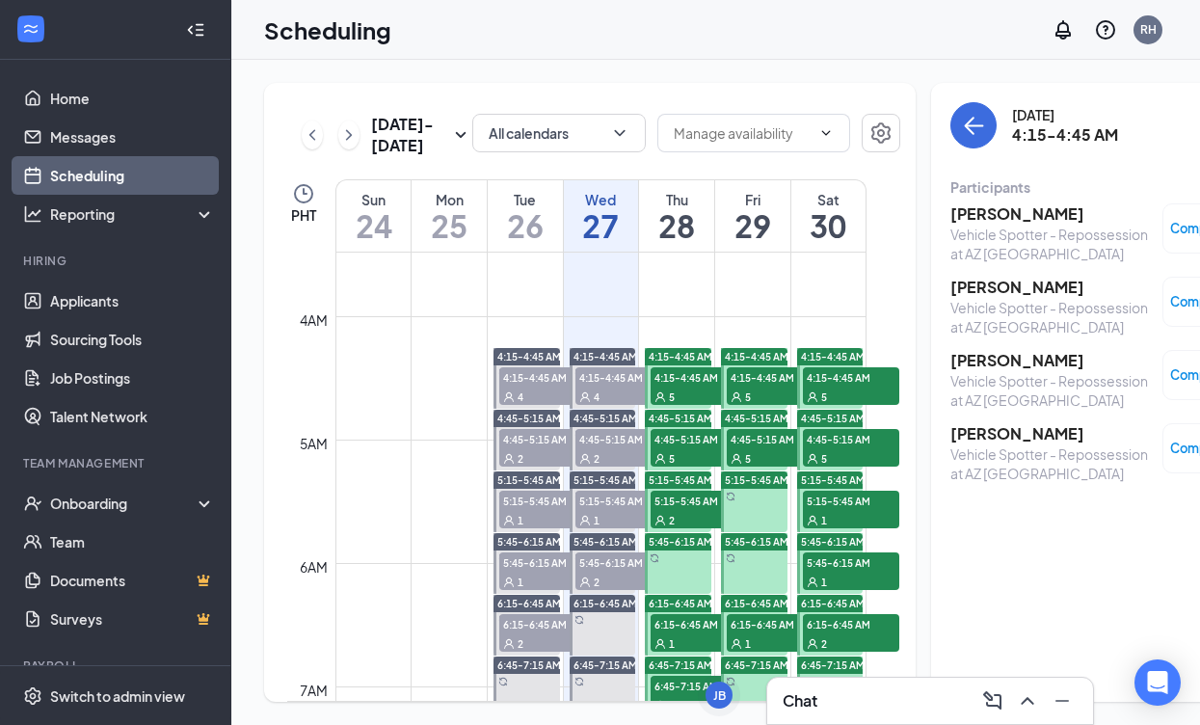
click at [598, 448] on span "4:45-5:15 AM" at bounding box center [623, 438] width 96 height 19
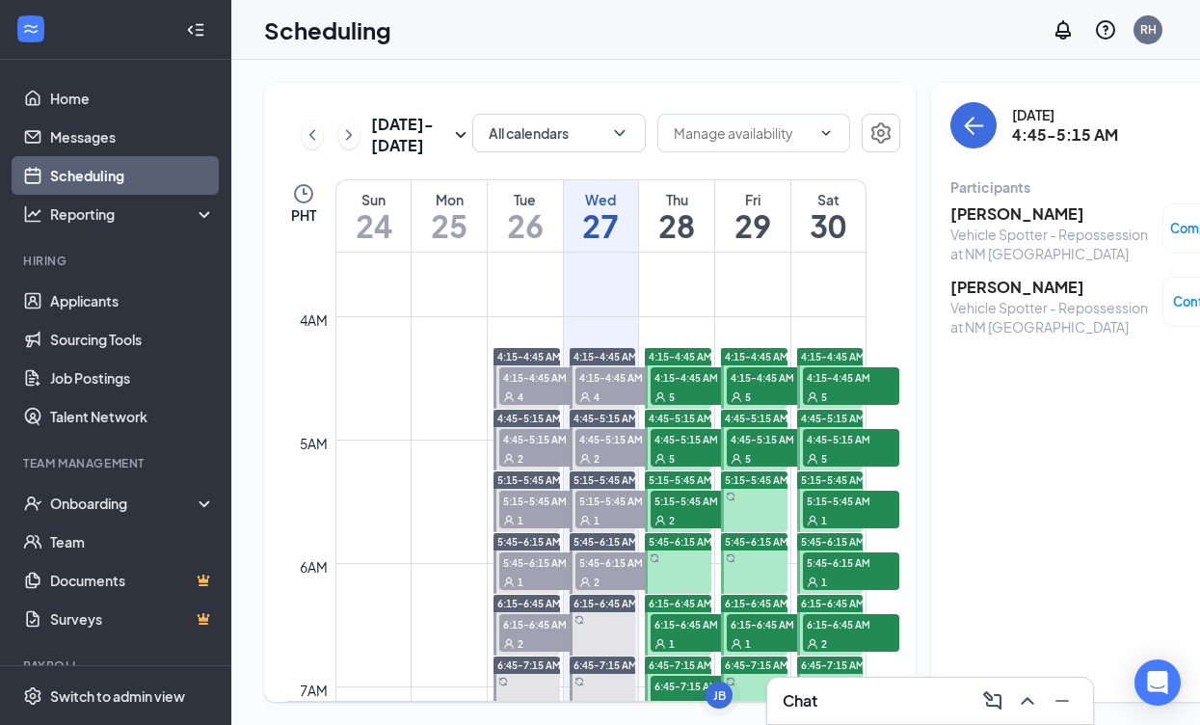
click at [975, 289] on h3 "[PERSON_NAME]" at bounding box center [1051, 287] width 202 height 21
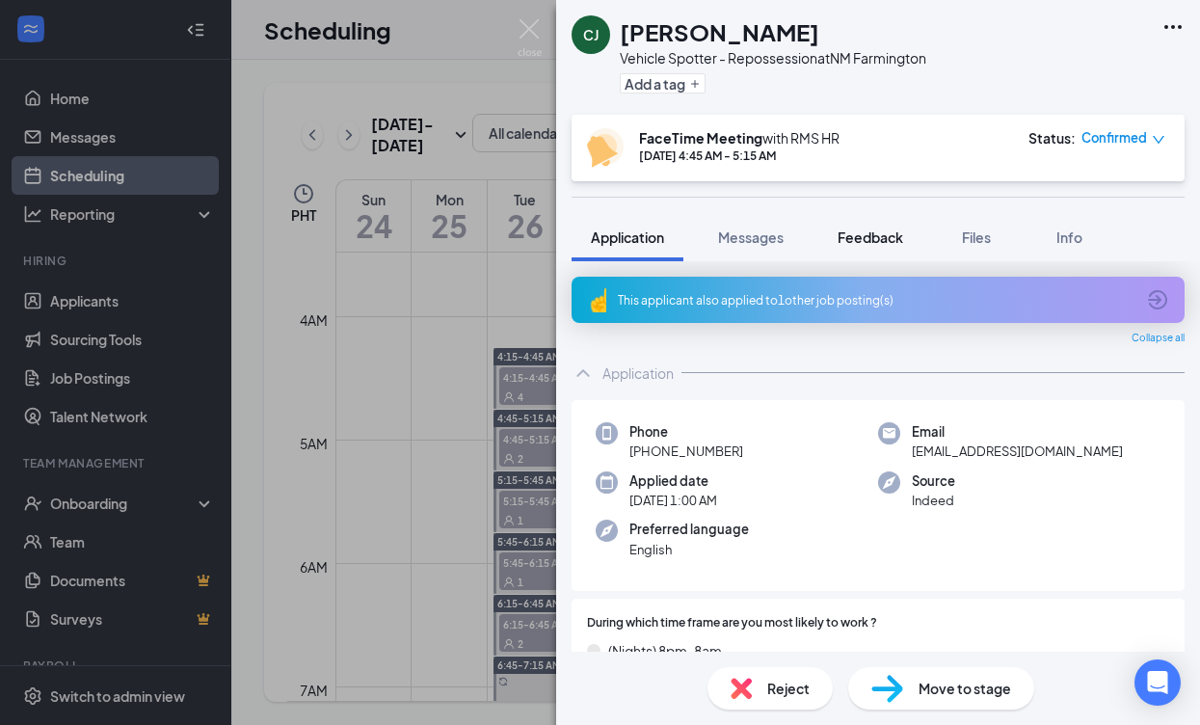
click at [863, 230] on span "Feedback" at bounding box center [871, 236] width 66 height 17
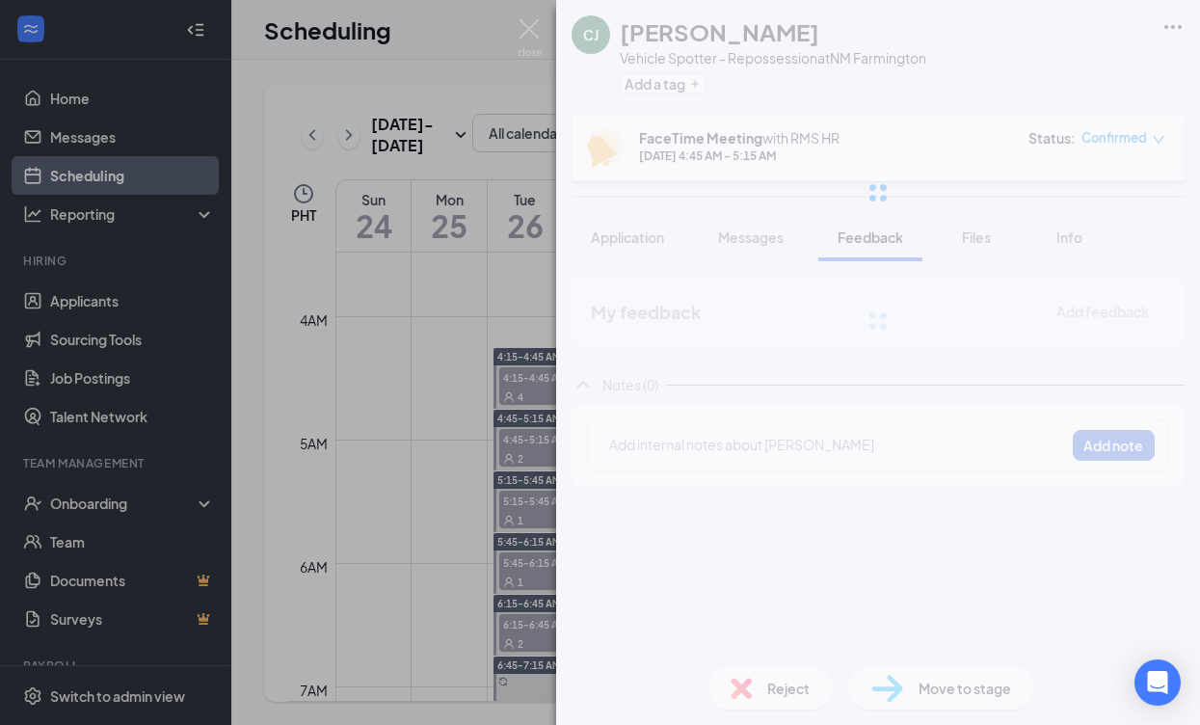
click at [700, 431] on div "CJ Colby Joosten Vehicle Spotter - Repossession at NM Farmington Add a tag Face…" at bounding box center [878, 362] width 644 height 725
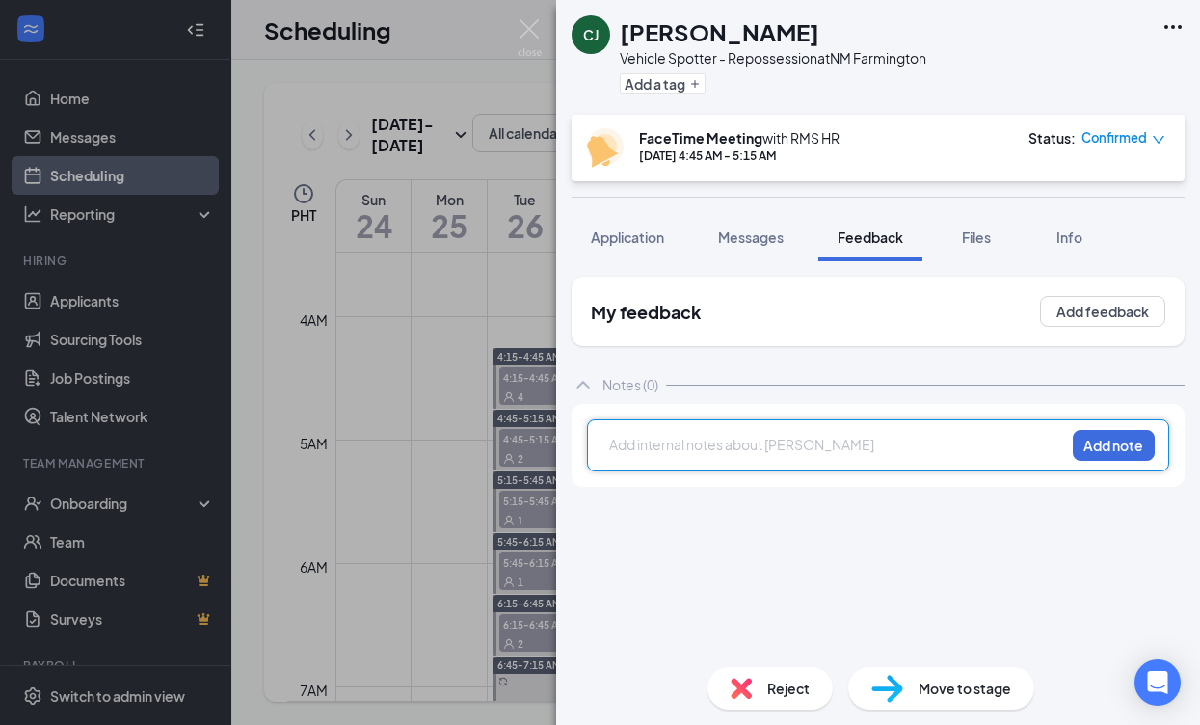
click at [703, 437] on div at bounding box center [837, 445] width 454 height 20
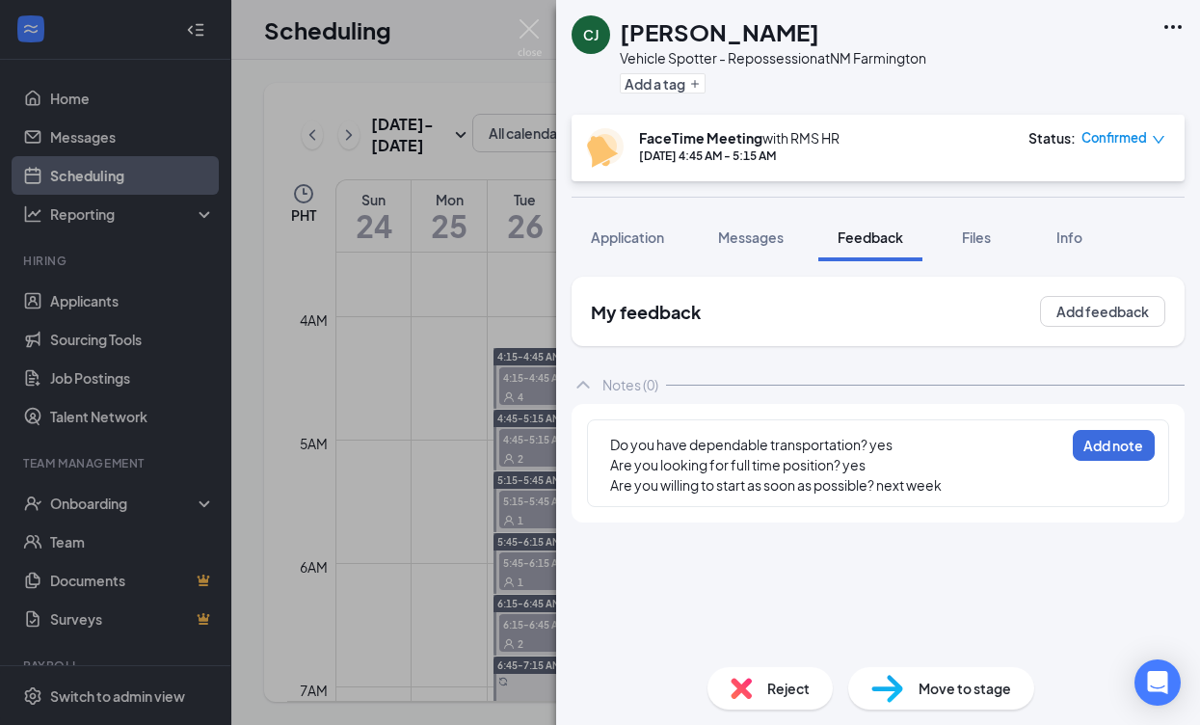
click at [607, 437] on div "Do you have dependable transportation? yes Are you looking for full time positi…" at bounding box center [878, 463] width 582 height 88
click at [609, 441] on div "Do you have dependable transportation? yes Are you looking for full time positi…" at bounding box center [837, 465] width 456 height 63
click at [612, 441] on span "Do you have dependable transportation? yes" at bounding box center [751, 444] width 282 height 17
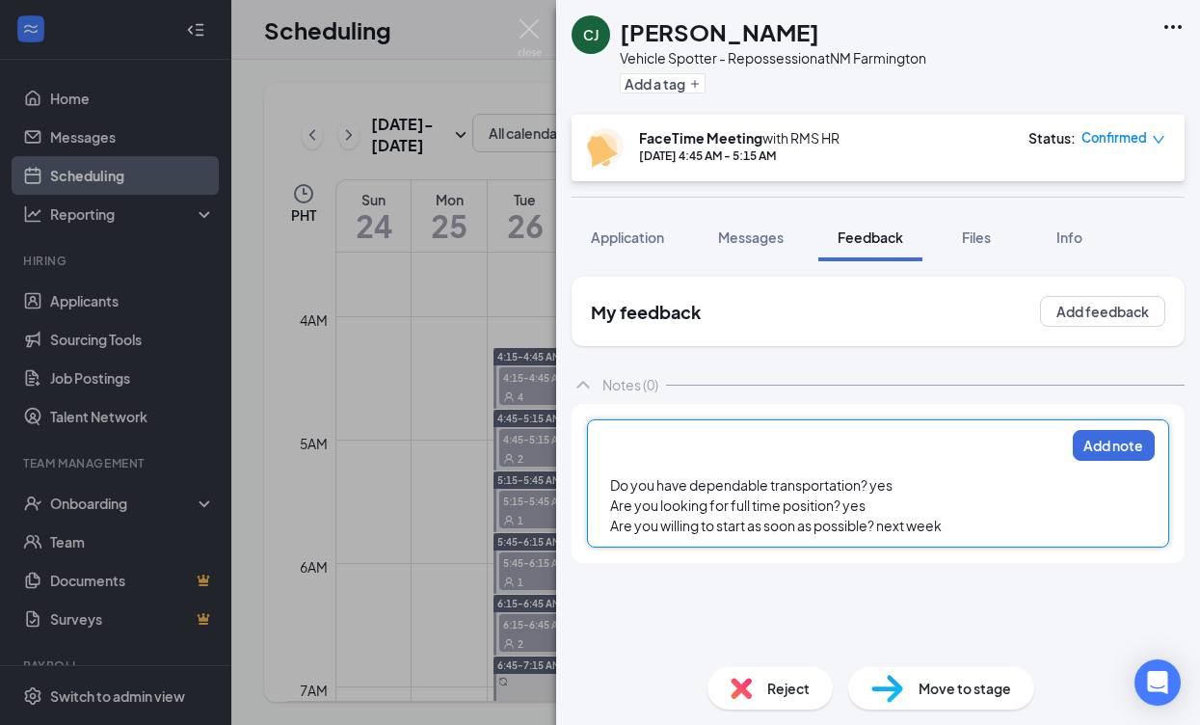
click at [613, 441] on div at bounding box center [837, 445] width 454 height 20
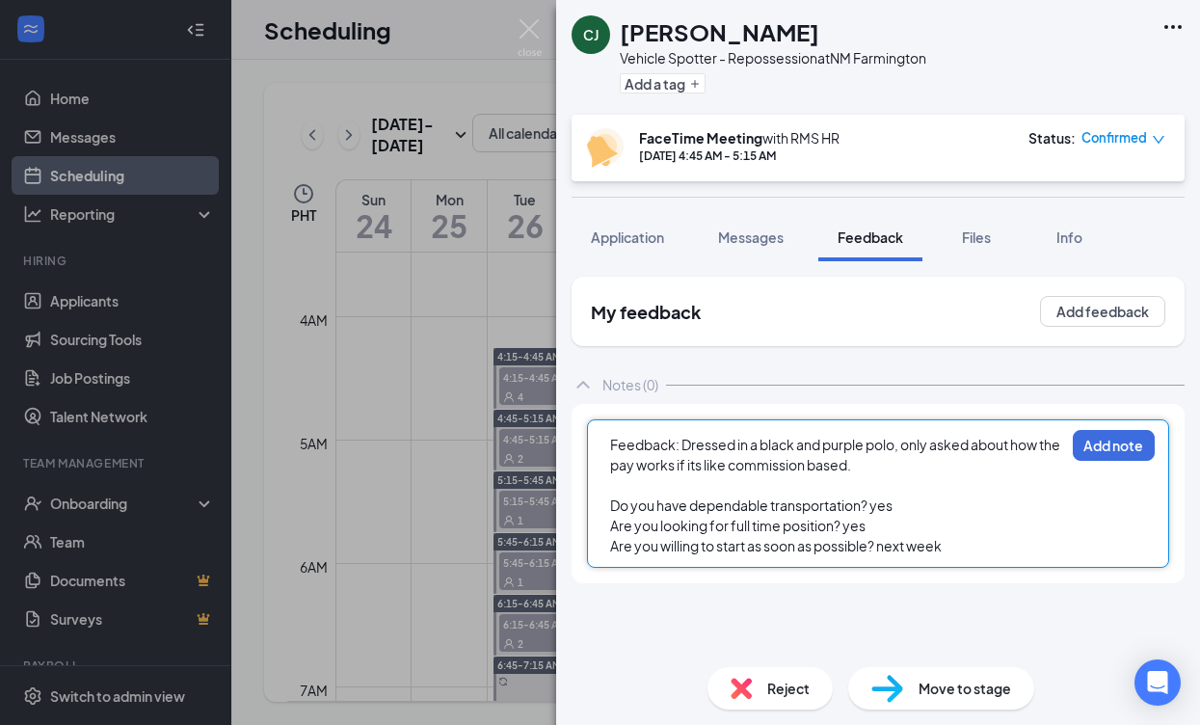
drag, startPoint x: 897, startPoint y: 446, endPoint x: 911, endPoint y: 448, distance: 13.6
click at [898, 446] on span "Feedback: Dressed in a black and purple polo, only asked about how the pay work…" at bounding box center [836, 455] width 452 height 38
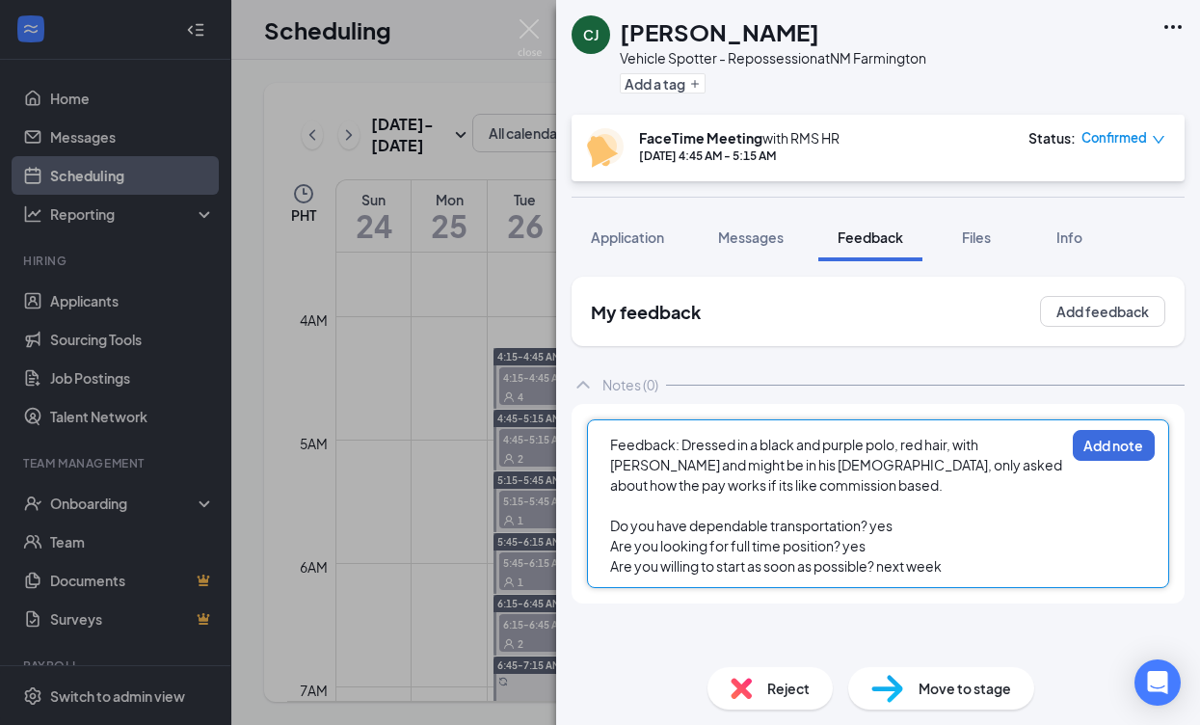
click at [731, 467] on span "Feedback: Dressed in a black and purple polo, red hair, with beard and might be…" at bounding box center [837, 465] width 454 height 58
click at [738, 466] on span "Feedback: Dressed in a black and purple polo, red hair, with beard and might be…" at bounding box center [837, 465] width 454 height 58
click at [780, 500] on div at bounding box center [837, 505] width 454 height 20
click at [1104, 444] on button "Add note" at bounding box center [1114, 445] width 82 height 31
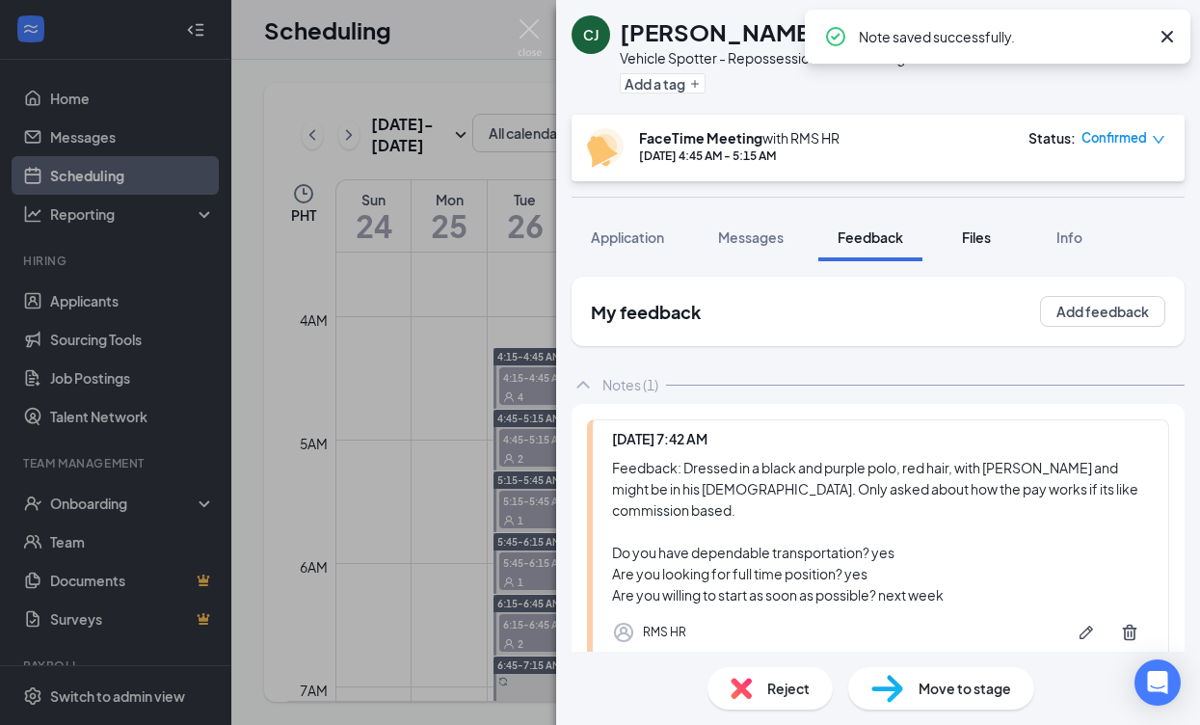
click at [988, 239] on span "Files" at bounding box center [976, 236] width 29 height 17
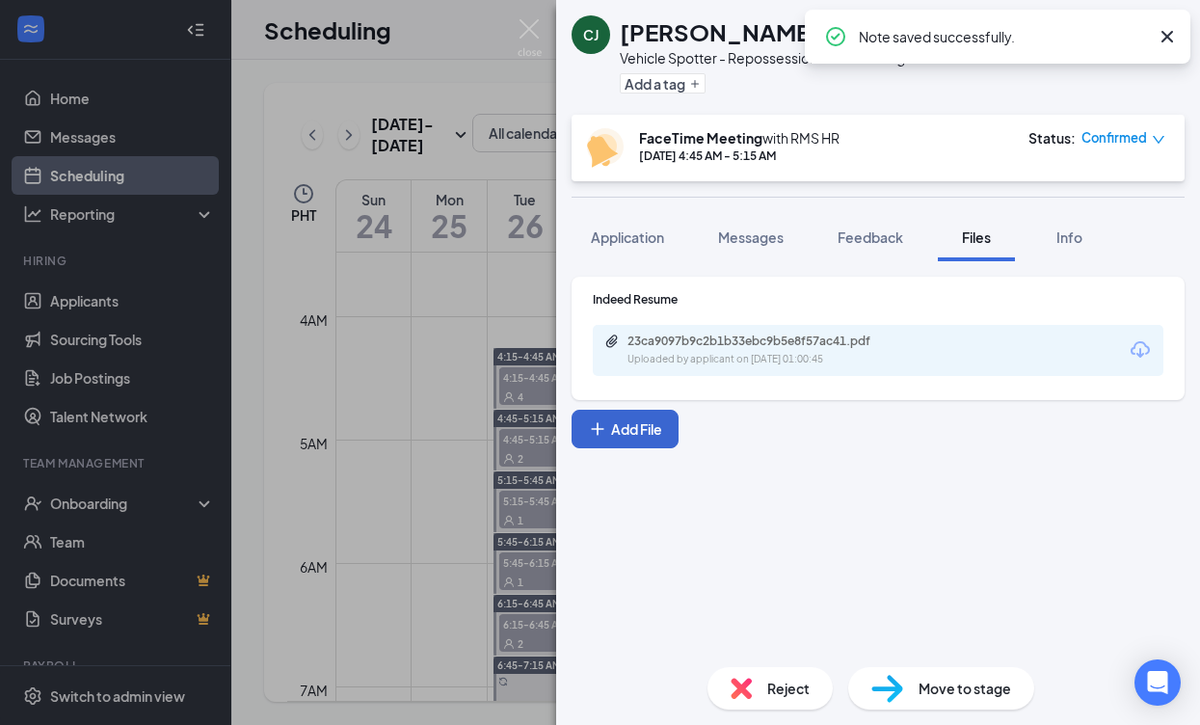
click at [624, 416] on button "Add File" at bounding box center [625, 429] width 107 height 39
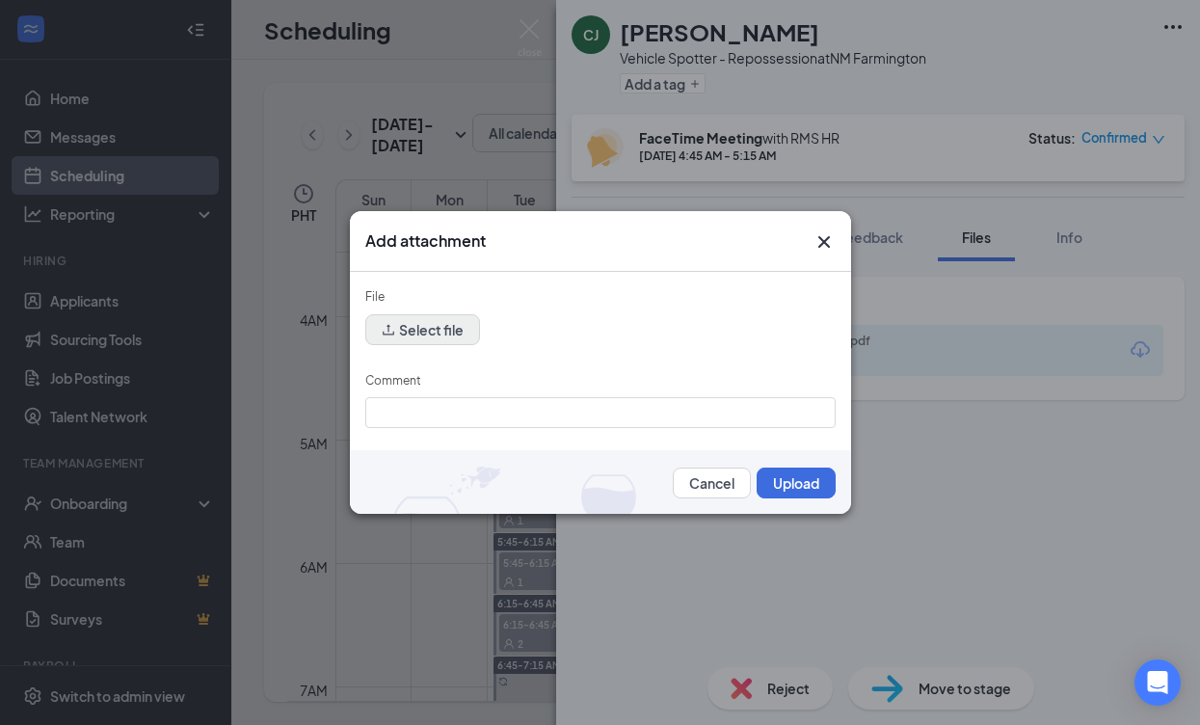
click at [447, 332] on button "Select file" at bounding box center [422, 329] width 115 height 31
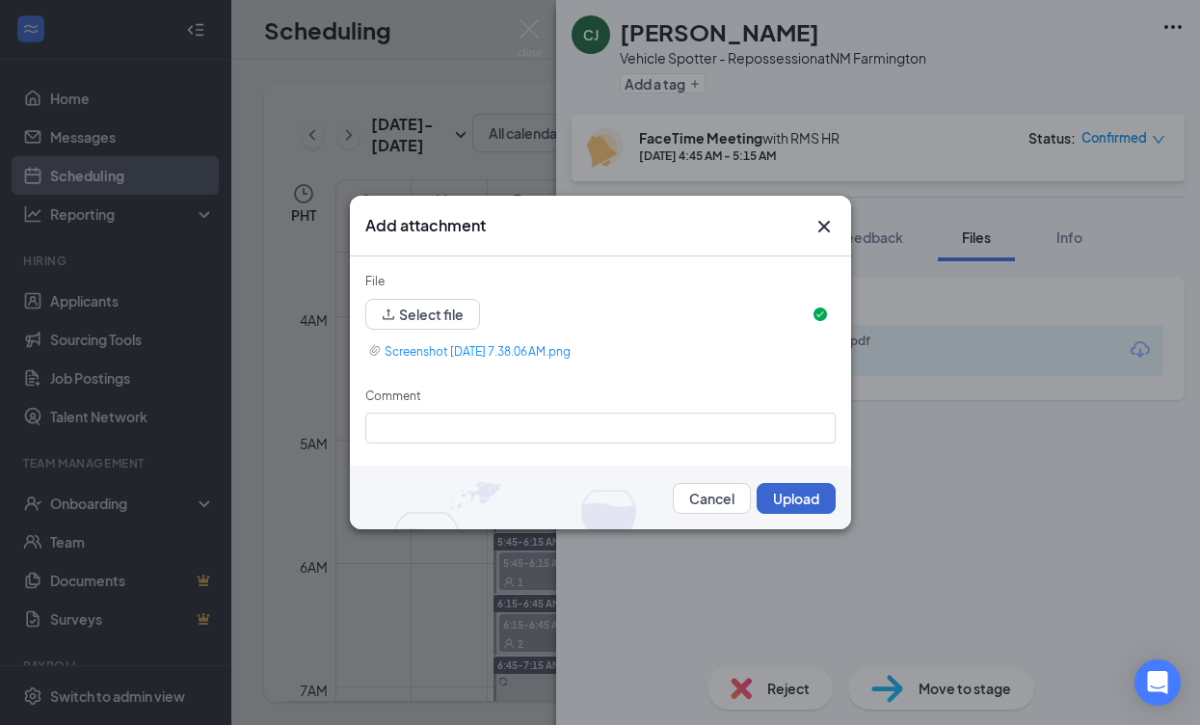
click at [796, 495] on button "Upload" at bounding box center [796, 498] width 79 height 31
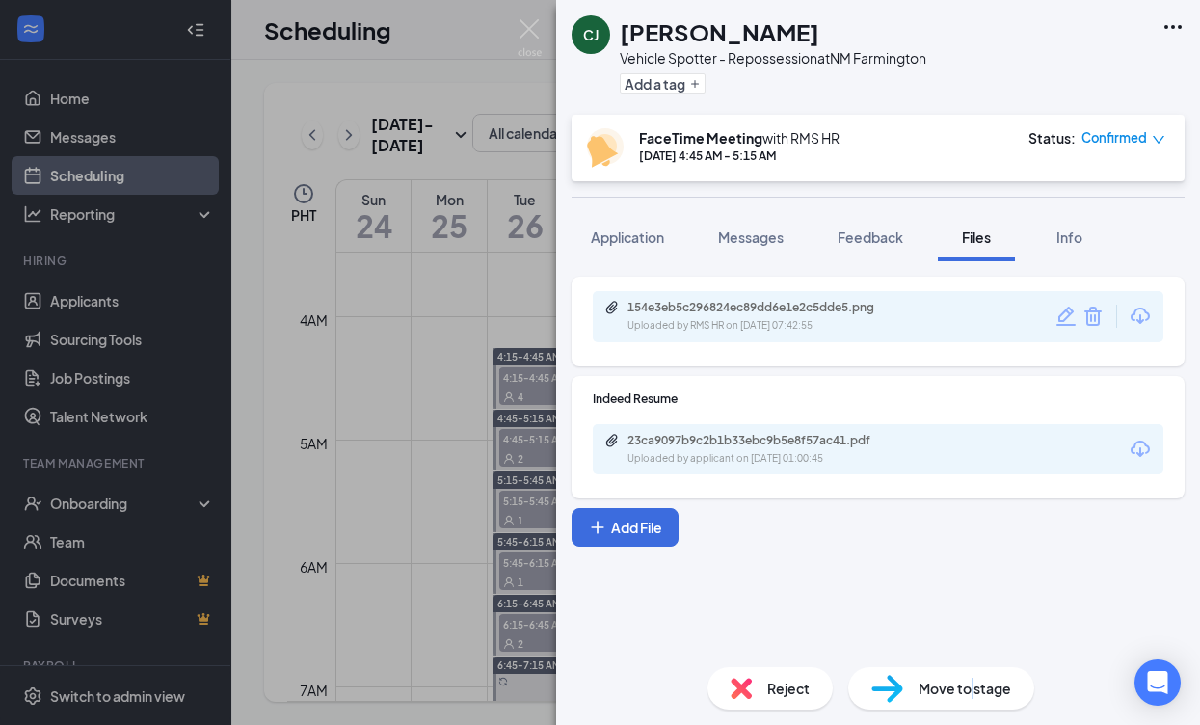
click at [971, 679] on span "Move to stage" at bounding box center [964, 688] width 93 height 21
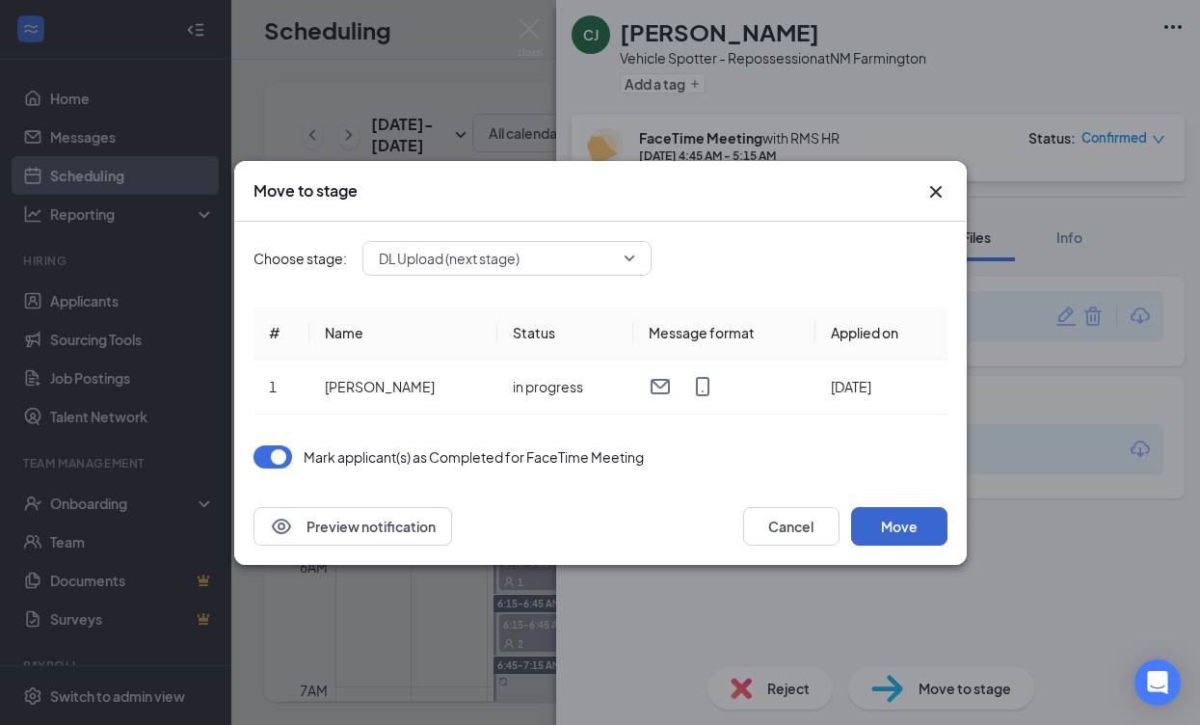
click at [929, 513] on button "Move" at bounding box center [899, 526] width 96 height 39
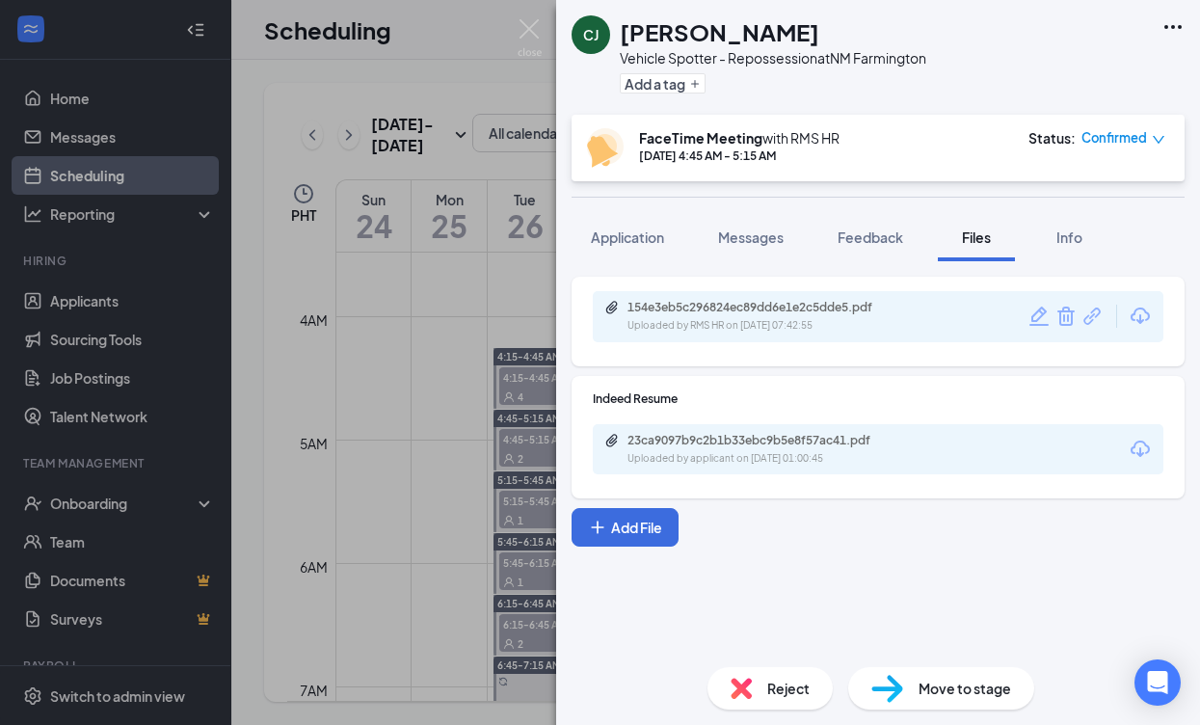
click at [461, 428] on div "CJ Colby Joosten Vehicle Spotter - Repossession at NM Farmington Add a tag Face…" at bounding box center [600, 362] width 1200 height 725
